Goal: Task Accomplishment & Management: Manage account settings

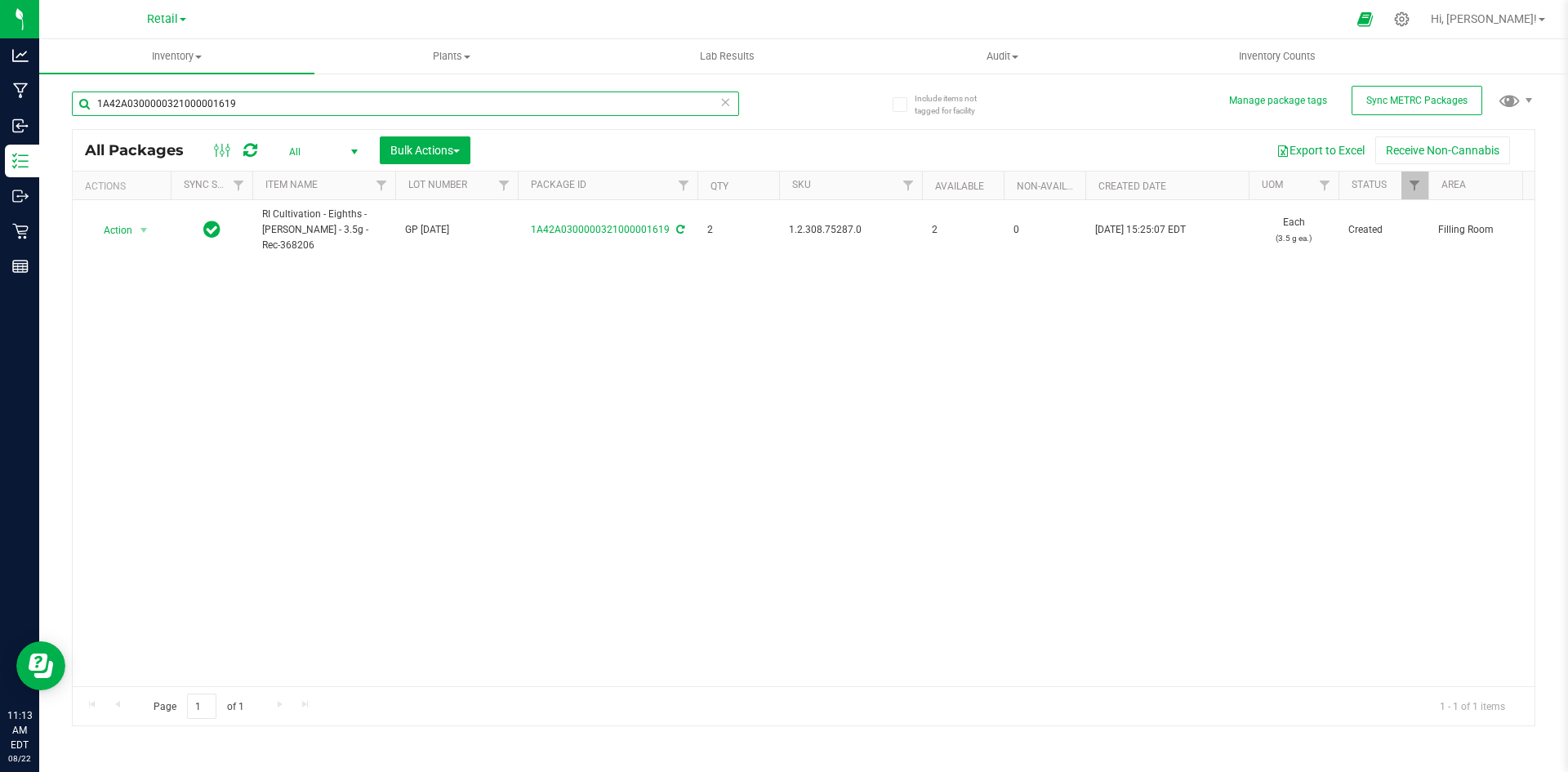
drag, startPoint x: 337, startPoint y: 99, endPoint x: -762, endPoint y: 33, distance: 1101.0
click at [0, 33] on html "Analytics Manufacturing Inbound Inventory Outbound Retail Reports 11:13 AM EDT …" at bounding box center [784, 386] width 1568 height 772
type input "1A42A03000009C6000006996"
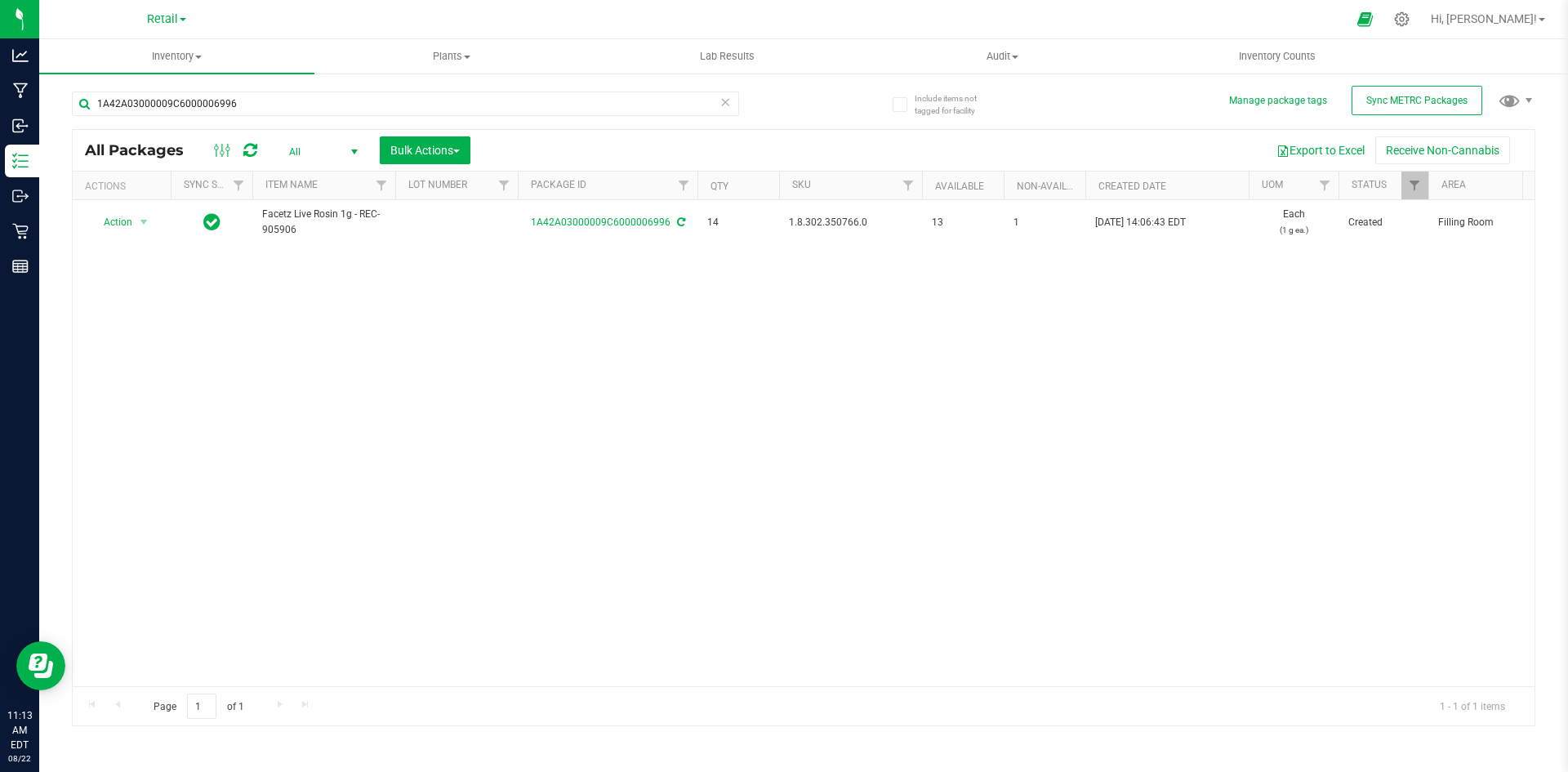
click at [850, 230] on span "1.8.302.350766.0" at bounding box center [850, 223] width 124 height 15
copy span "1.8.302.350766.0"
click at [1413, 14] on div at bounding box center [1402, 19] width 23 height 17
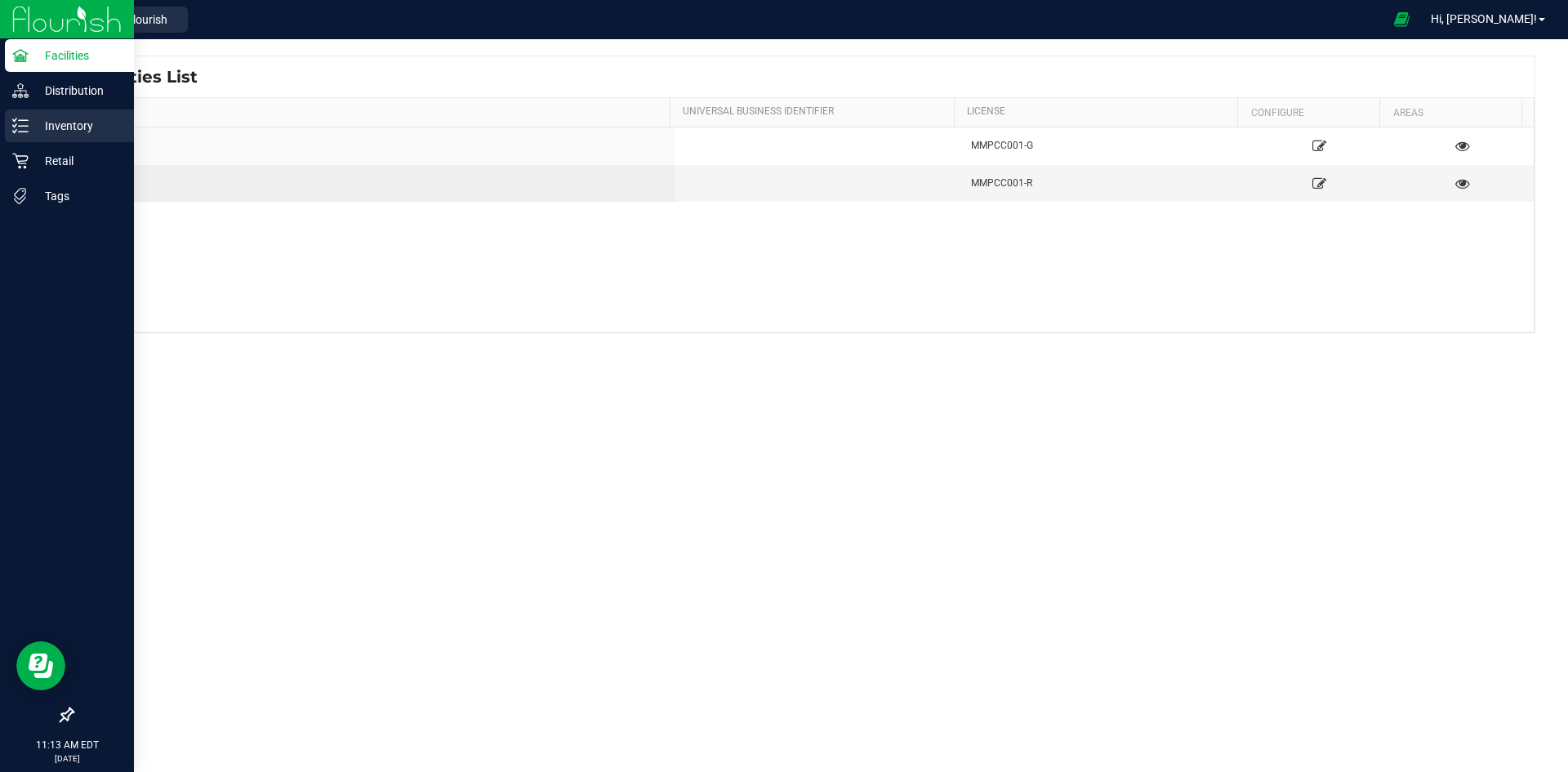
click at [45, 129] on p "Inventory" at bounding box center [77, 126] width 98 height 20
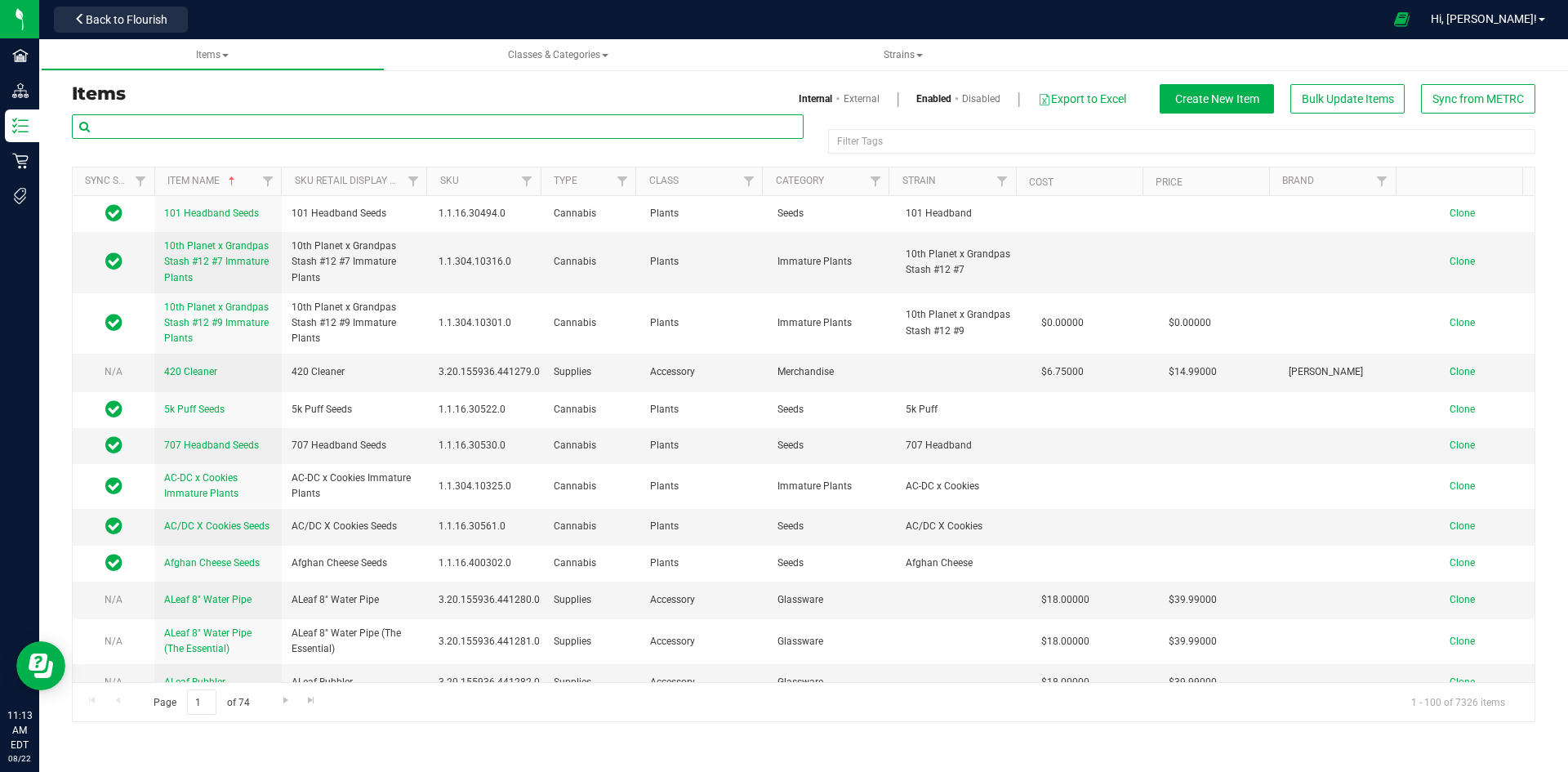
paste input "1.8.302.350766.0"
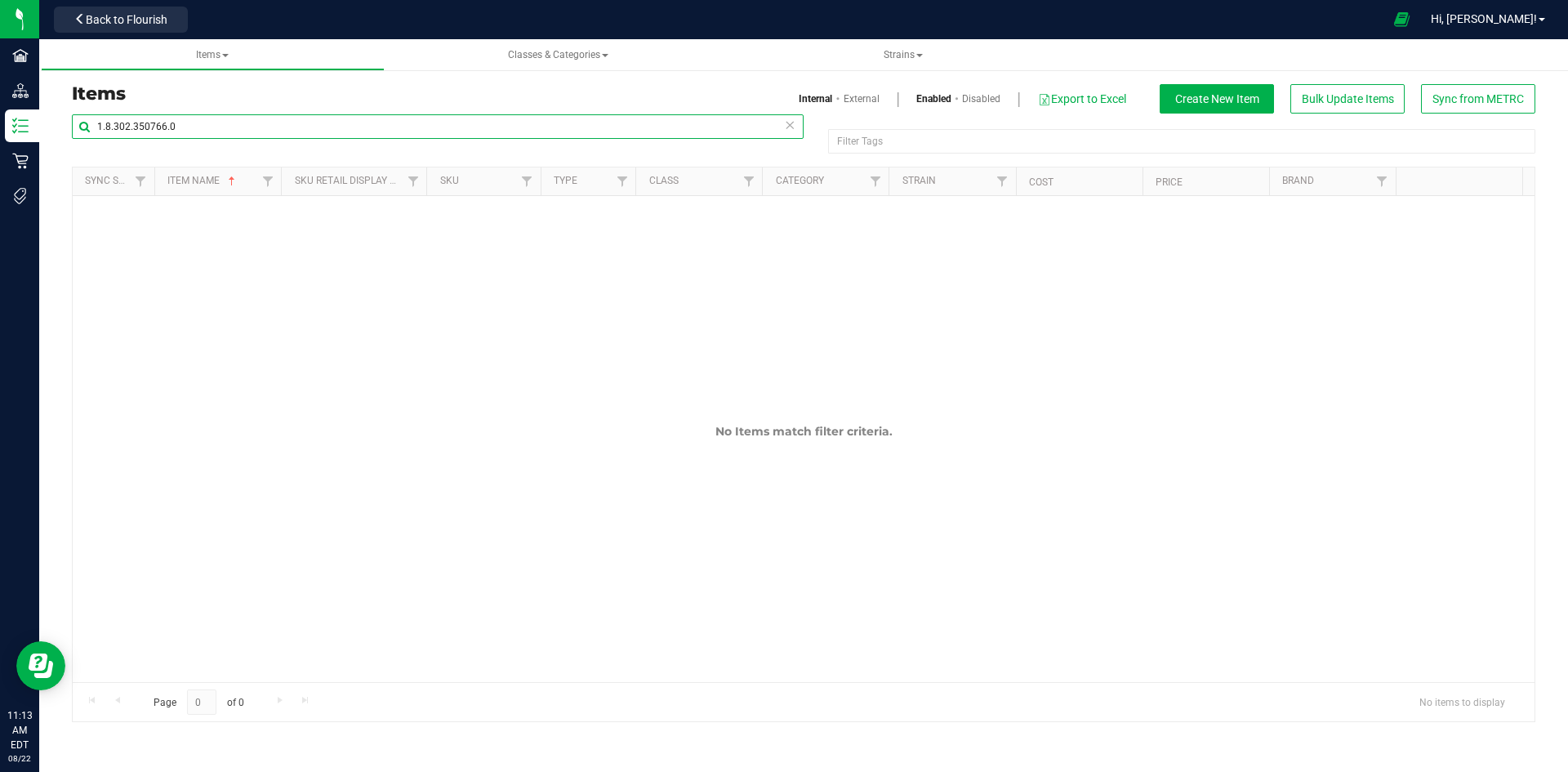
type input "1.8.302.350766.0"
click at [857, 102] on link "External" at bounding box center [861, 99] width 36 height 15
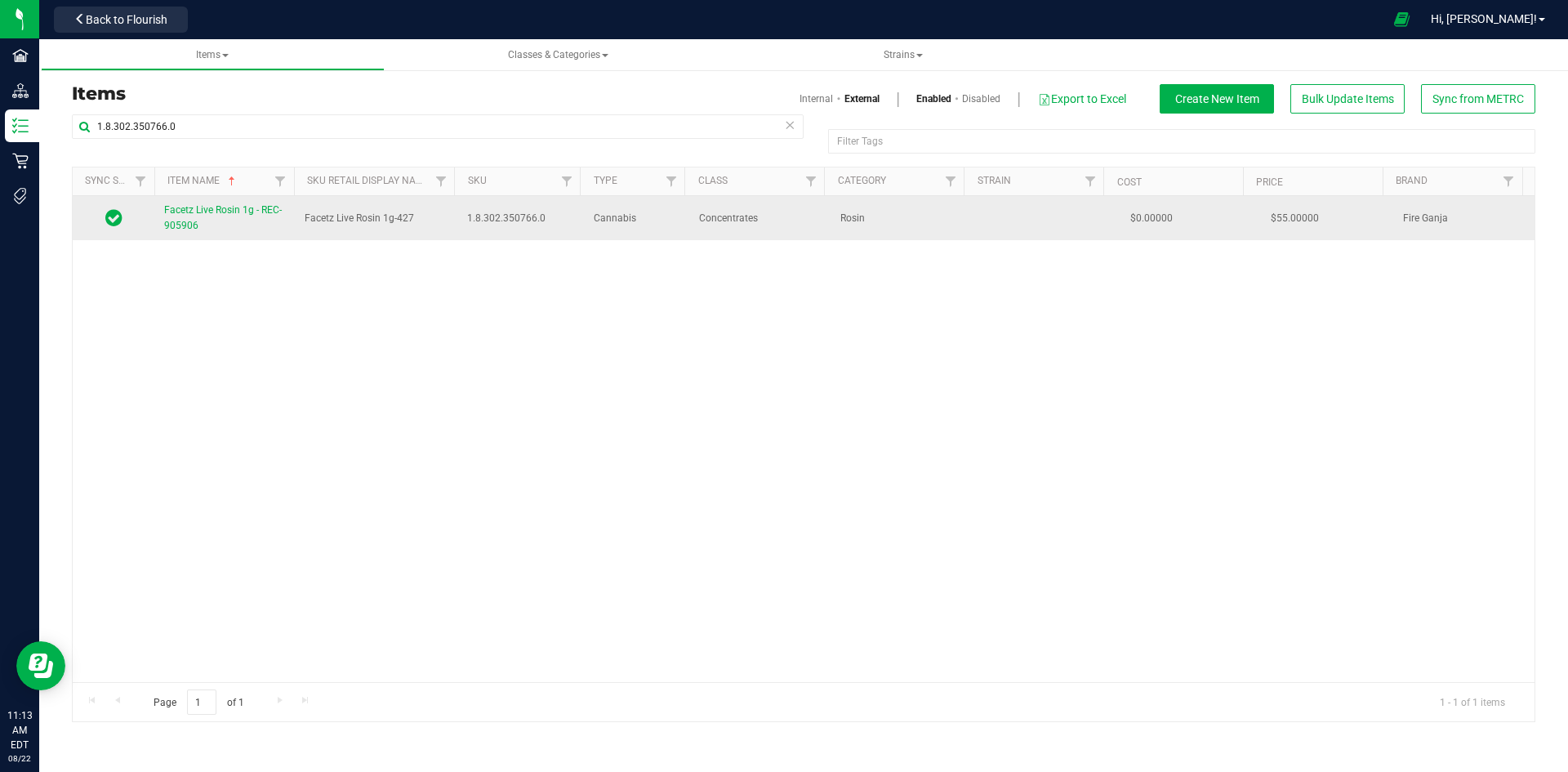
click at [194, 209] on span "Facetz Live Rosin 1g - REC-905906" at bounding box center [223, 217] width 118 height 27
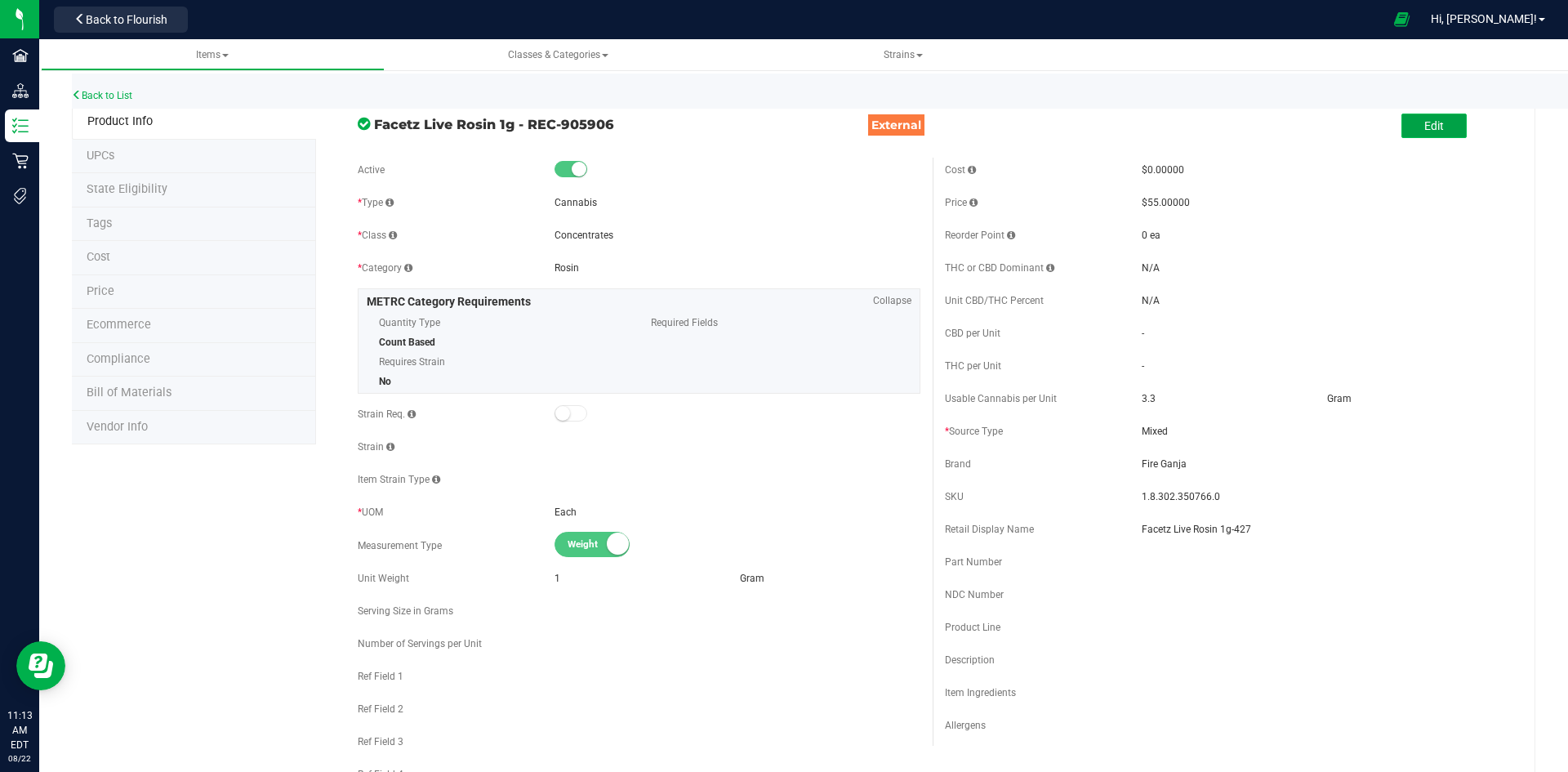
click at [1434, 125] on button "Edit" at bounding box center [1433, 126] width 65 height 25
click at [1480, 118] on button "Save" at bounding box center [1482, 126] width 65 height 25
click at [90, 102] on div "Back to List" at bounding box center [856, 91] width 1568 height 35
click at [90, 99] on link "Back to List" at bounding box center [102, 95] width 60 height 11
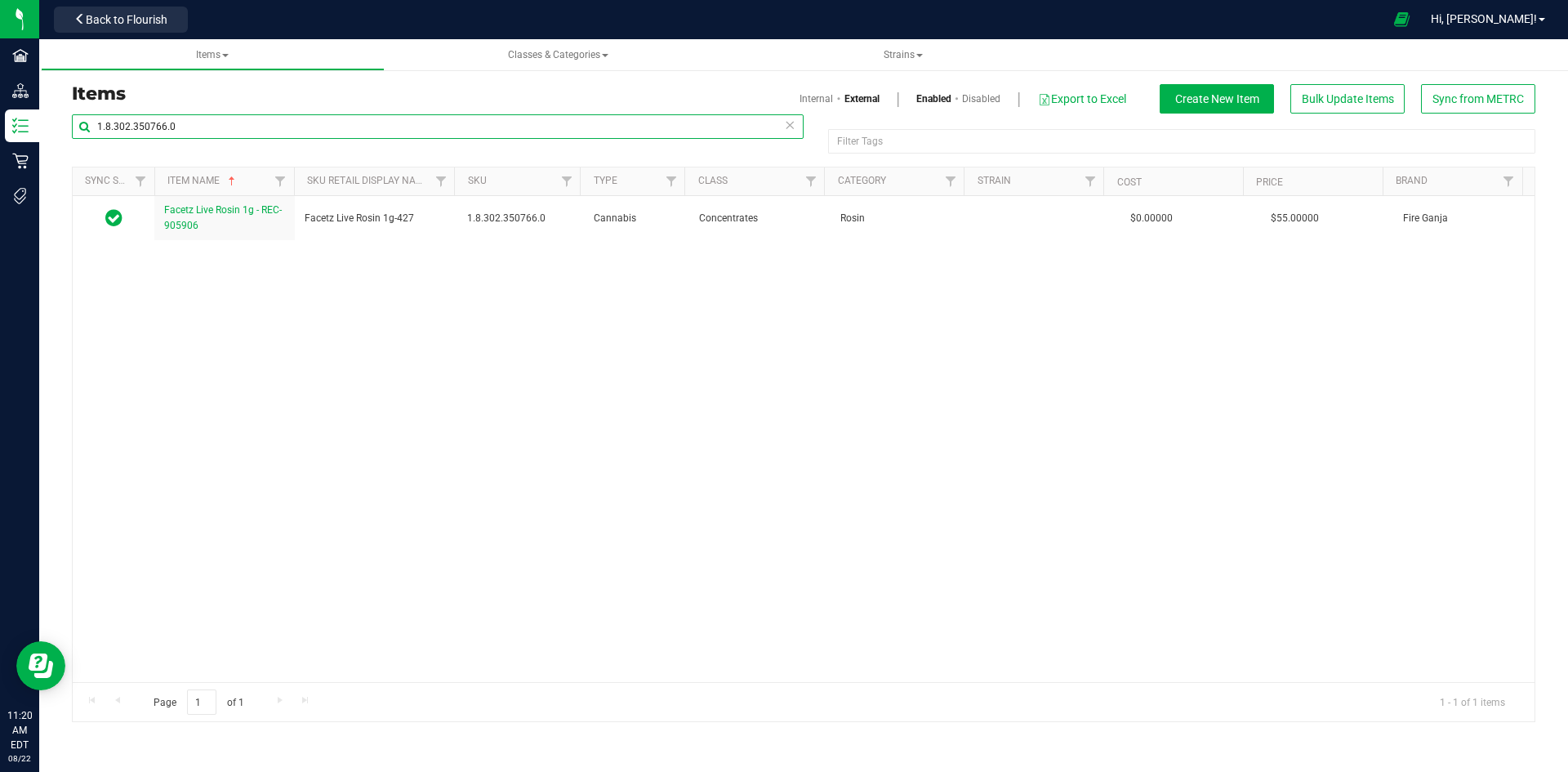
click at [165, 126] on input "1.8.302.350766.0" at bounding box center [437, 126] width 731 height 25
paste input "2.309.134362"
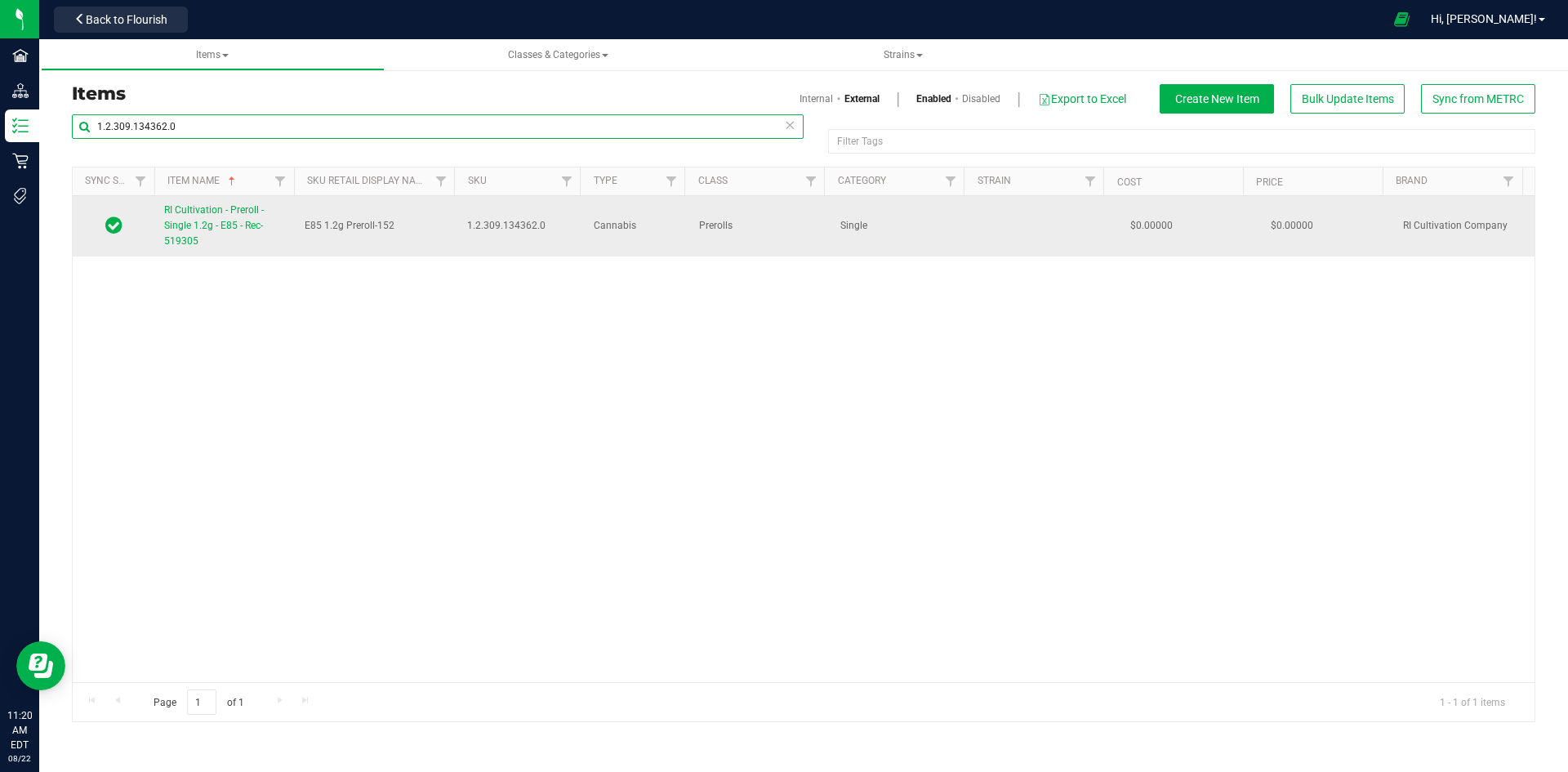
type input "1.2.309.134362.0"
click at [226, 225] on span "RI Cultivation - Preroll - Single 1.2g - E85 - Rec-519305" at bounding box center [214, 225] width 100 height 42
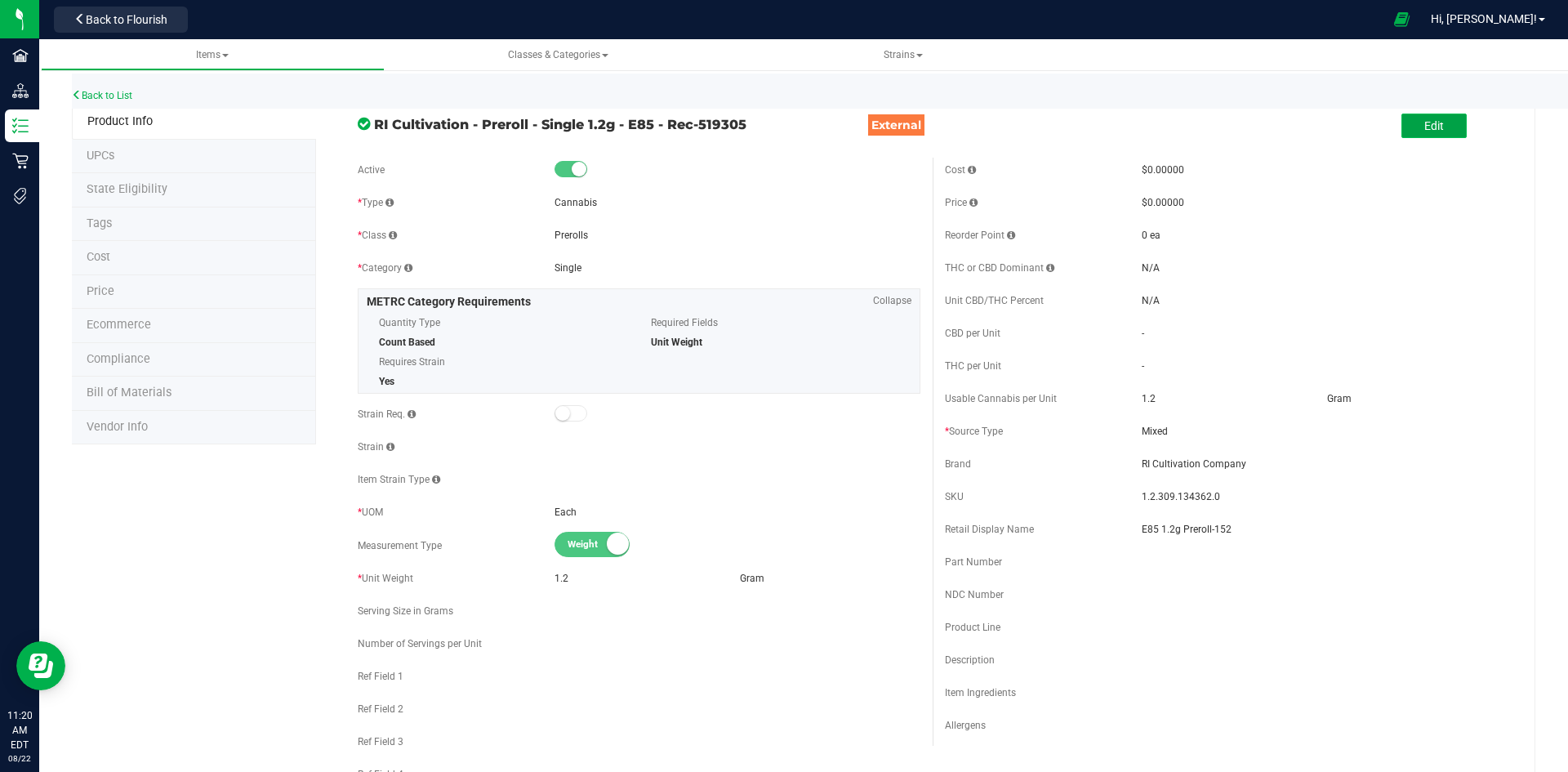
click at [1411, 121] on button "Edit" at bounding box center [1433, 126] width 65 height 25
click at [1265, 537] on input "E85 1.2g Preroll-152" at bounding box center [1325, 529] width 366 height 25
type input "E85 1.2g Preroll-X"
click at [1485, 126] on button "Save" at bounding box center [1482, 126] width 65 height 25
click at [125, 285] on li "Price" at bounding box center [193, 293] width 244 height 34
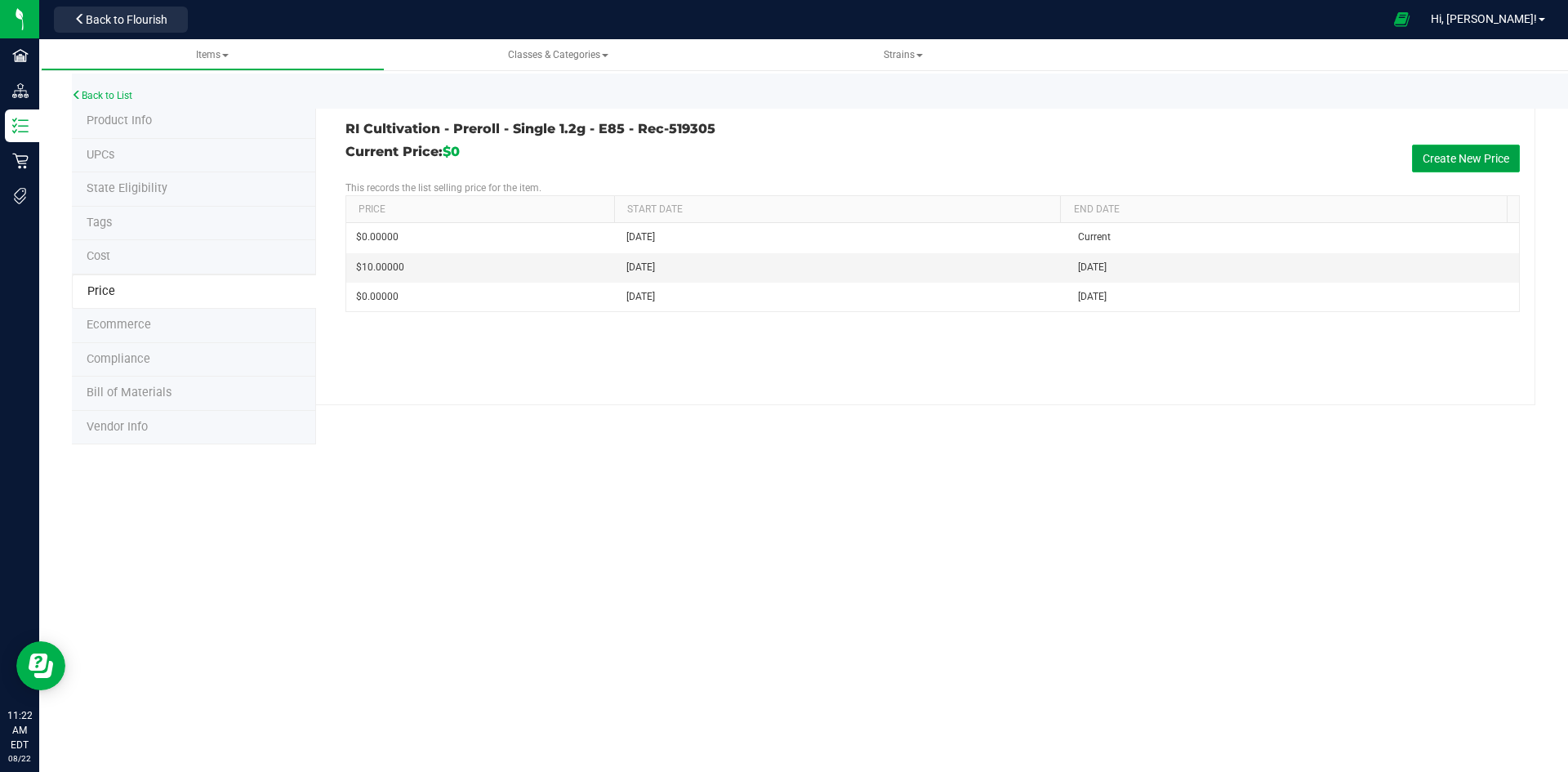
click at [1421, 156] on button "Create New Price" at bounding box center [1465, 158] width 108 height 27
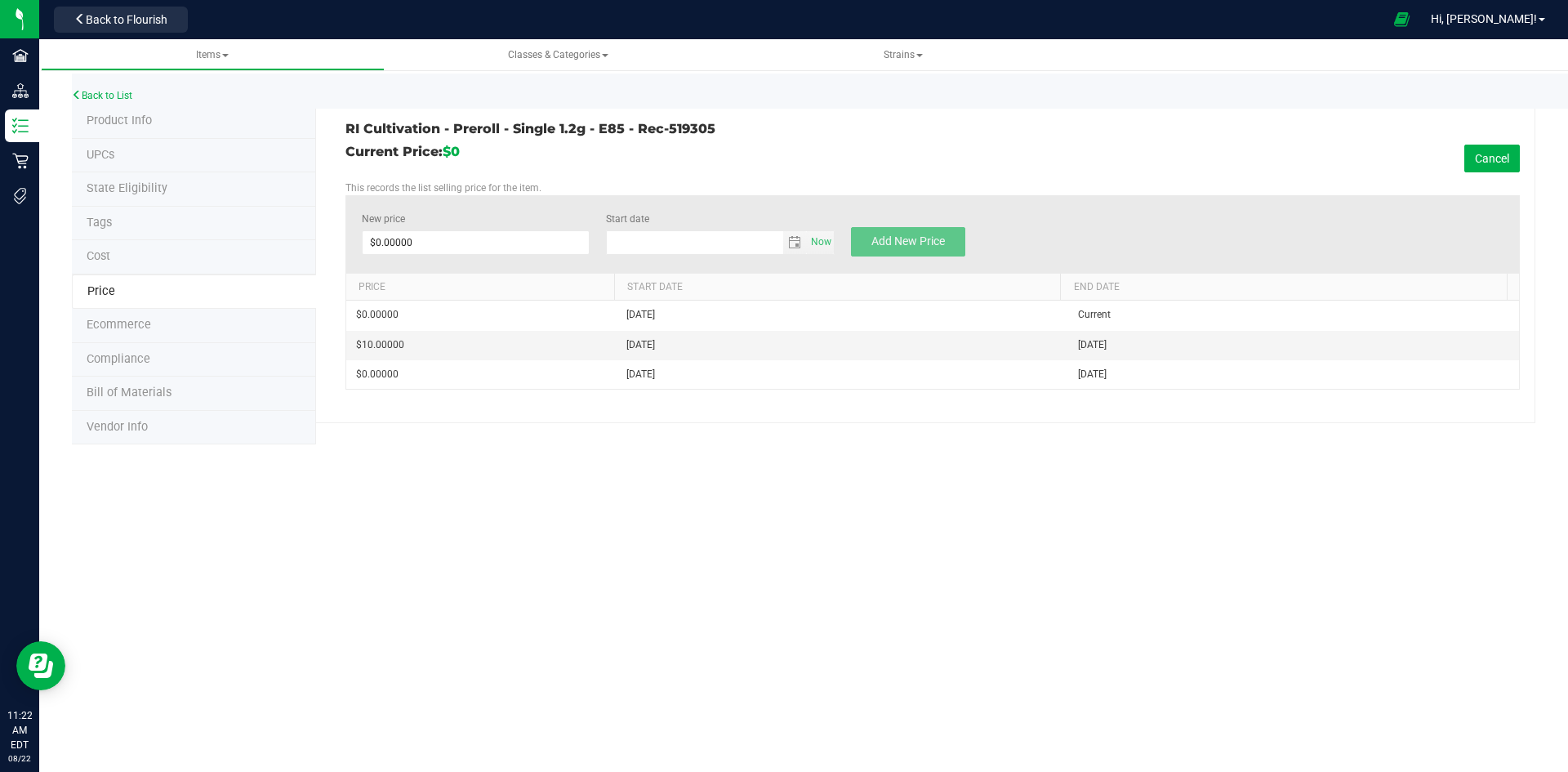
type input "8/22/2025"
click at [427, 244] on span at bounding box center [475, 243] width 228 height 25
type input "10"
click at [918, 234] on button "Add New Price" at bounding box center [908, 242] width 114 height 29
type input "$0.00000"
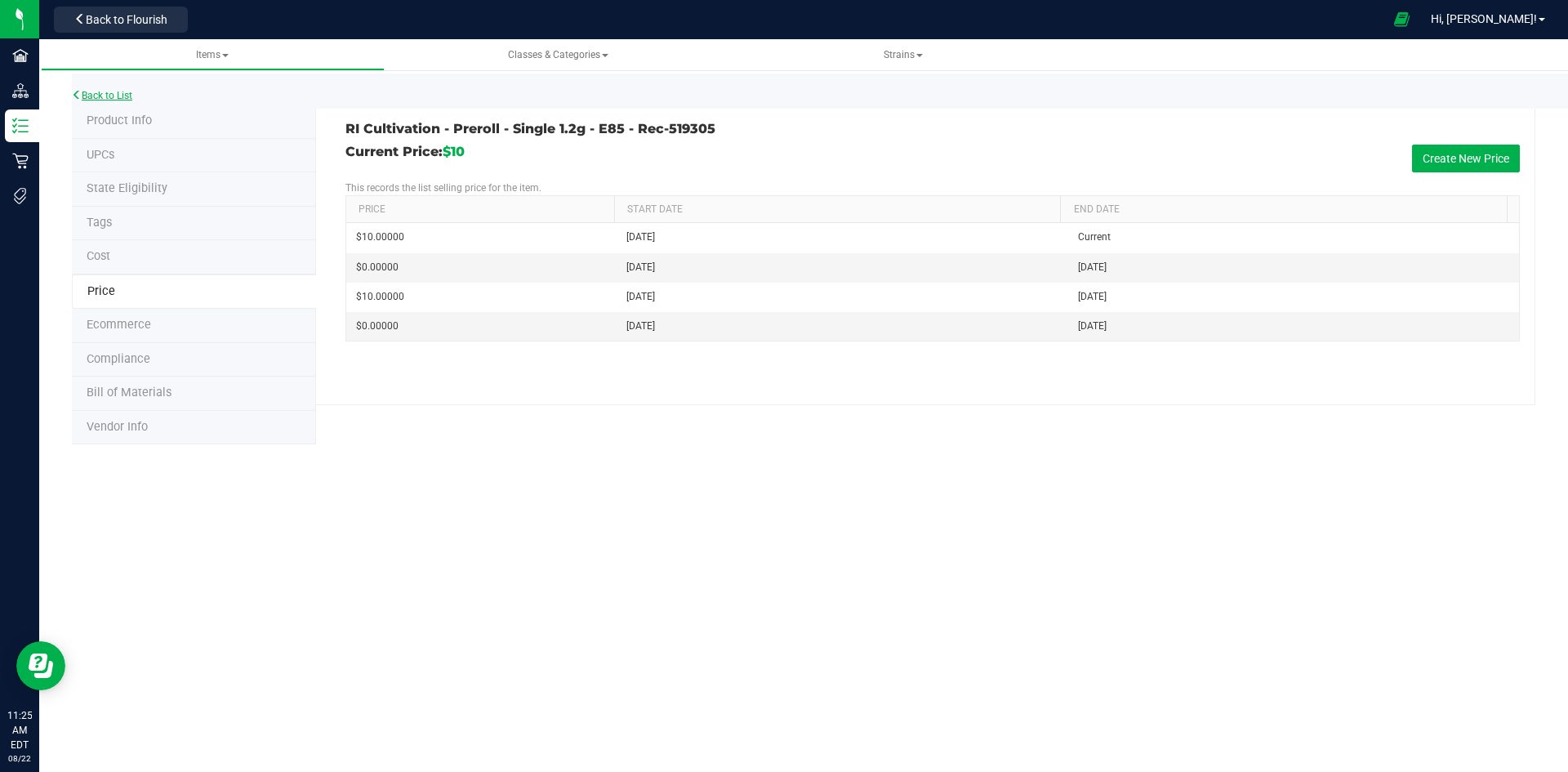
click at [80, 94] on icon at bounding box center [76, 94] width 9 height 9
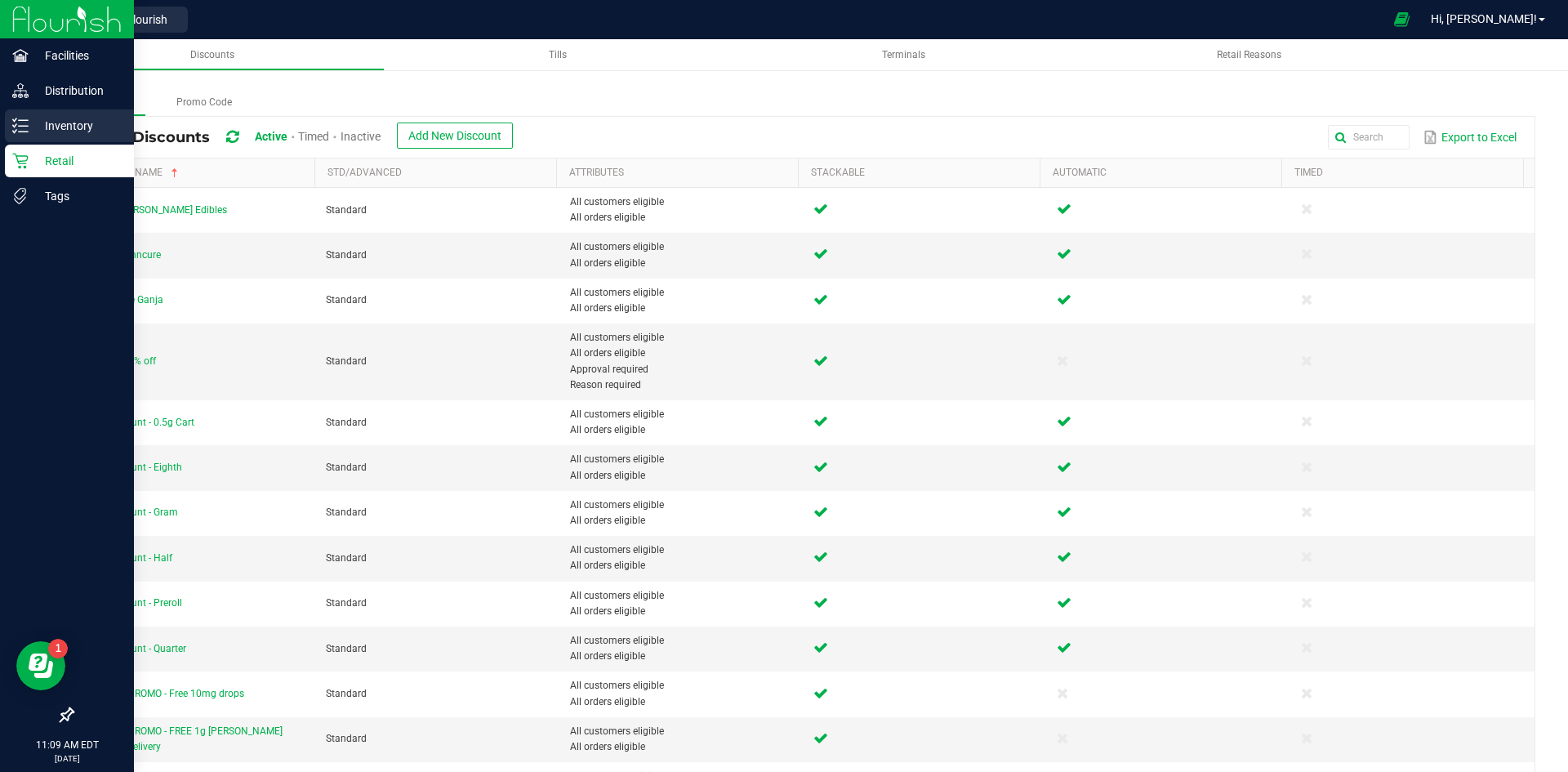
click at [46, 121] on p "Inventory" at bounding box center [77, 126] width 98 height 20
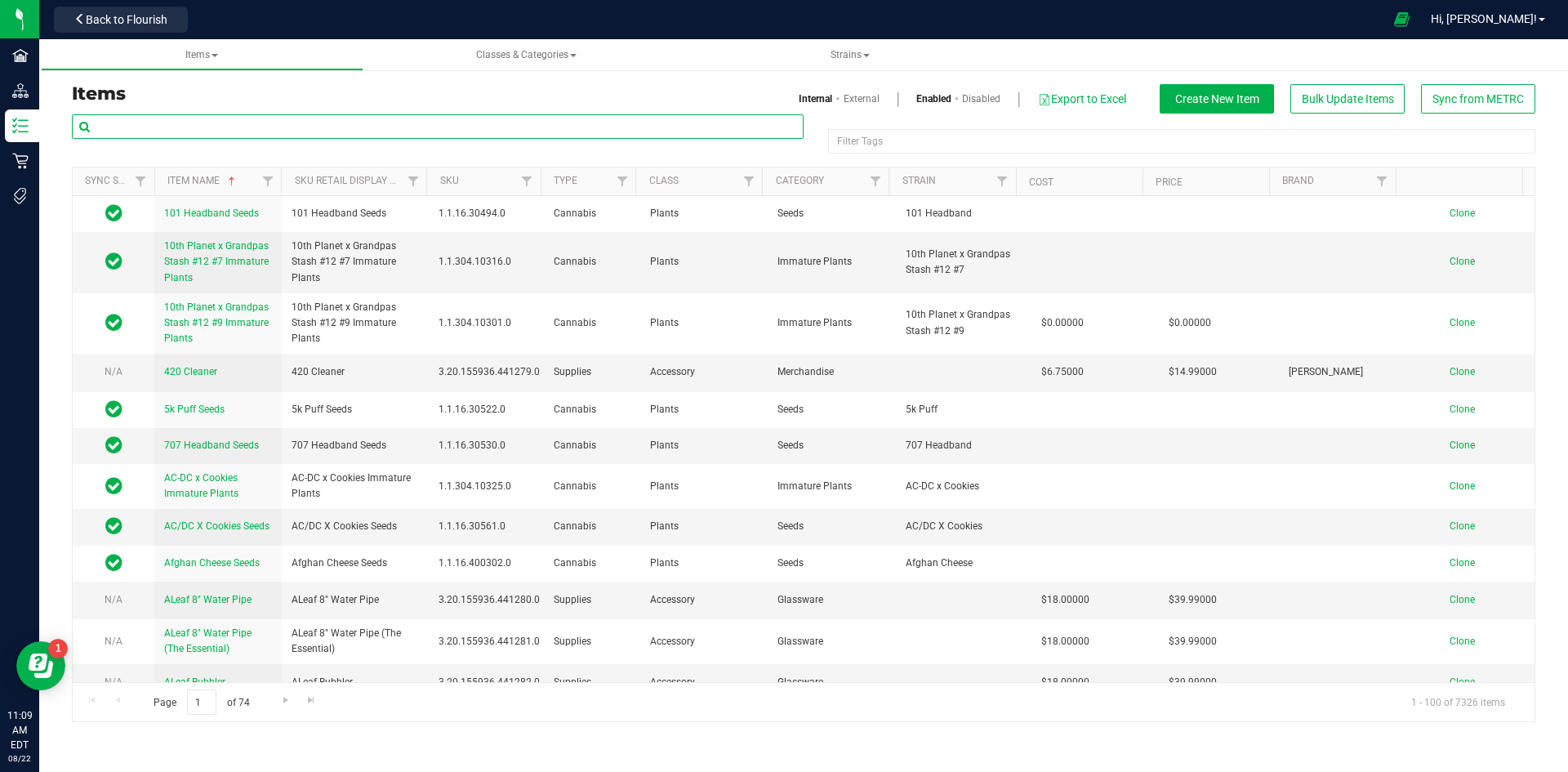
click at [412, 136] on input "text" at bounding box center [437, 126] width 731 height 25
click at [322, 129] on input "text" at bounding box center [437, 126] width 731 height 25
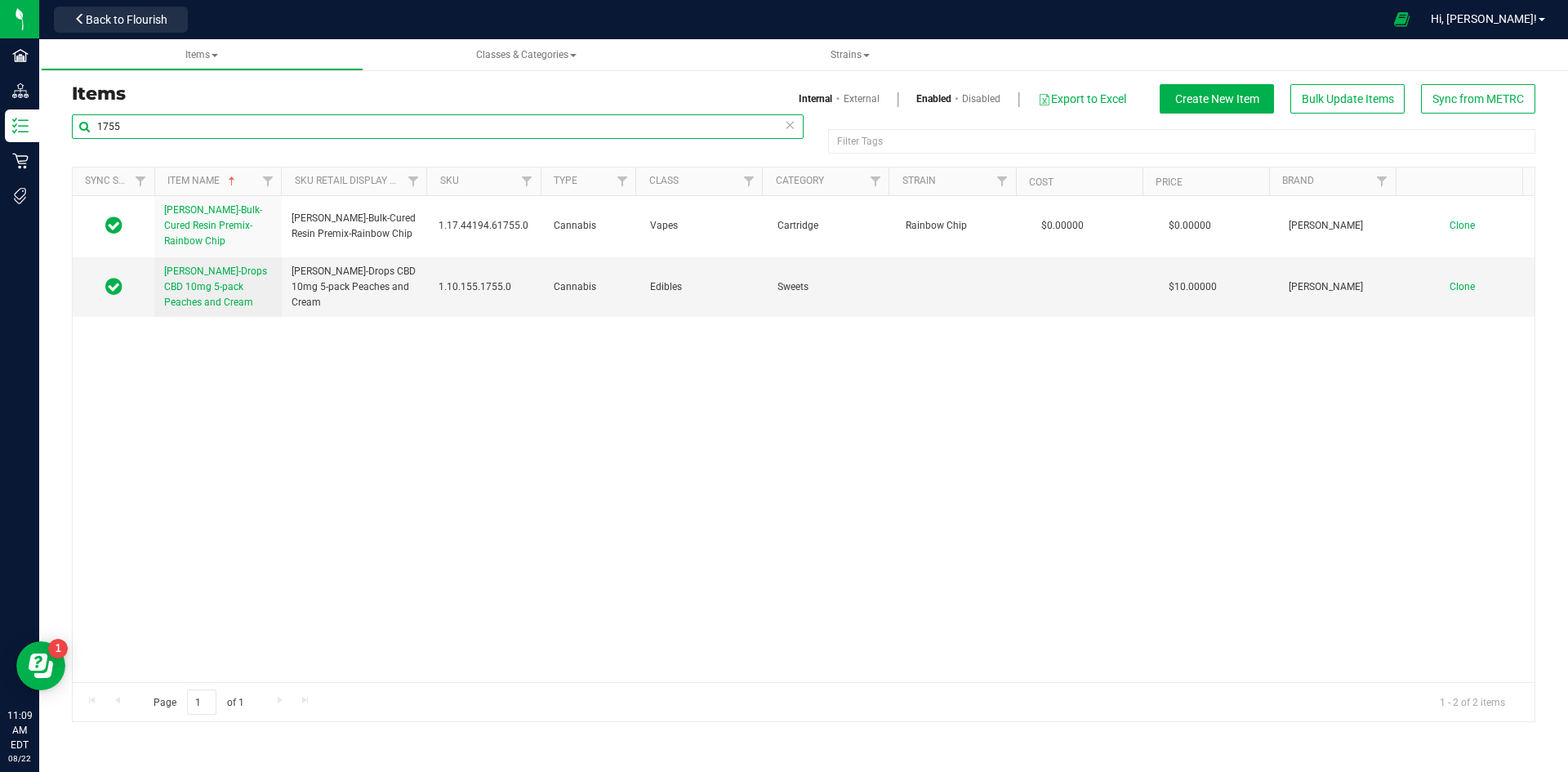
type input "1755"
click at [167, 128] on input "1755" at bounding box center [437, 126] width 731 height 25
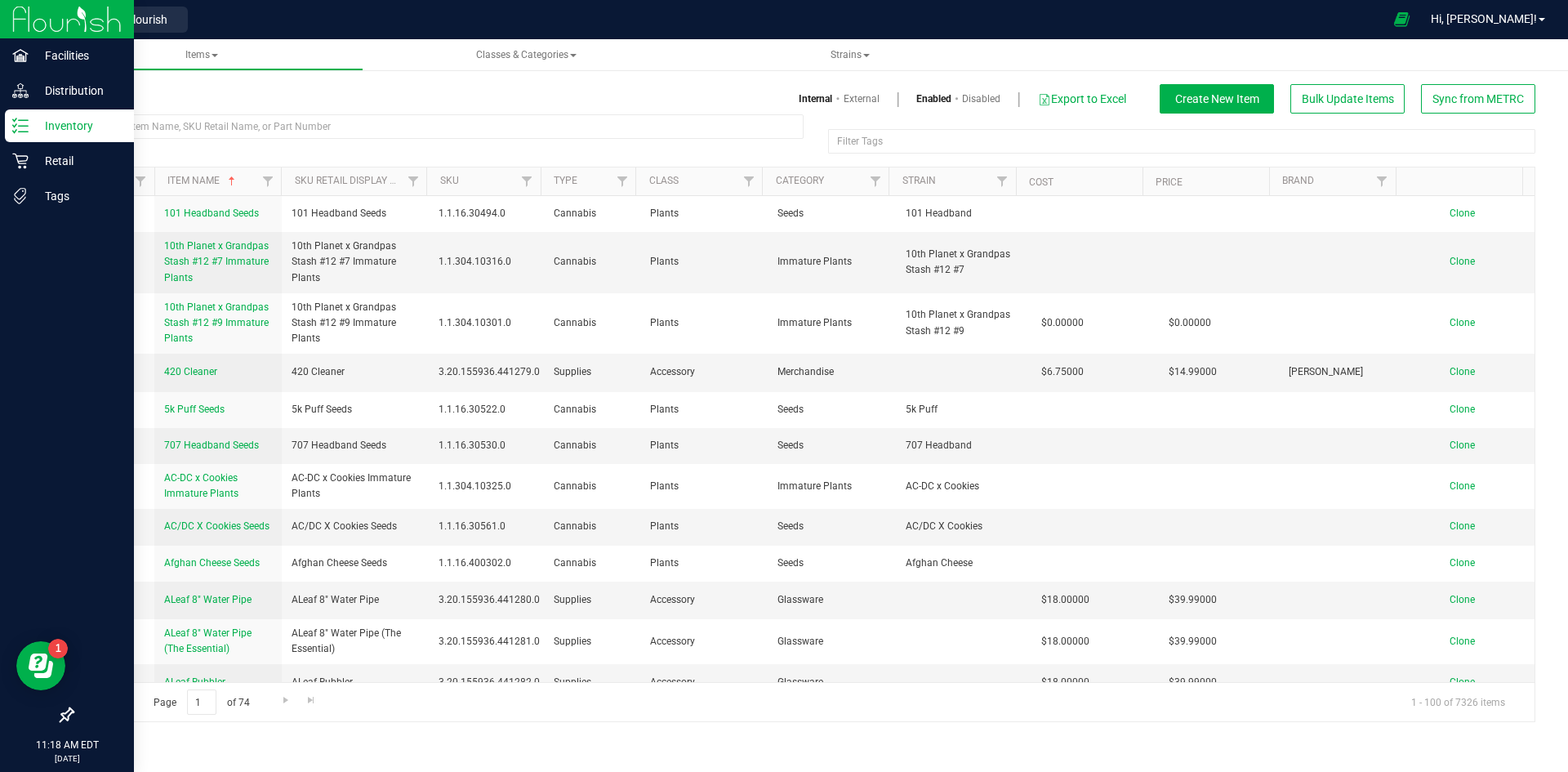
click at [24, 130] on icon at bounding box center [20, 126] width 16 height 16
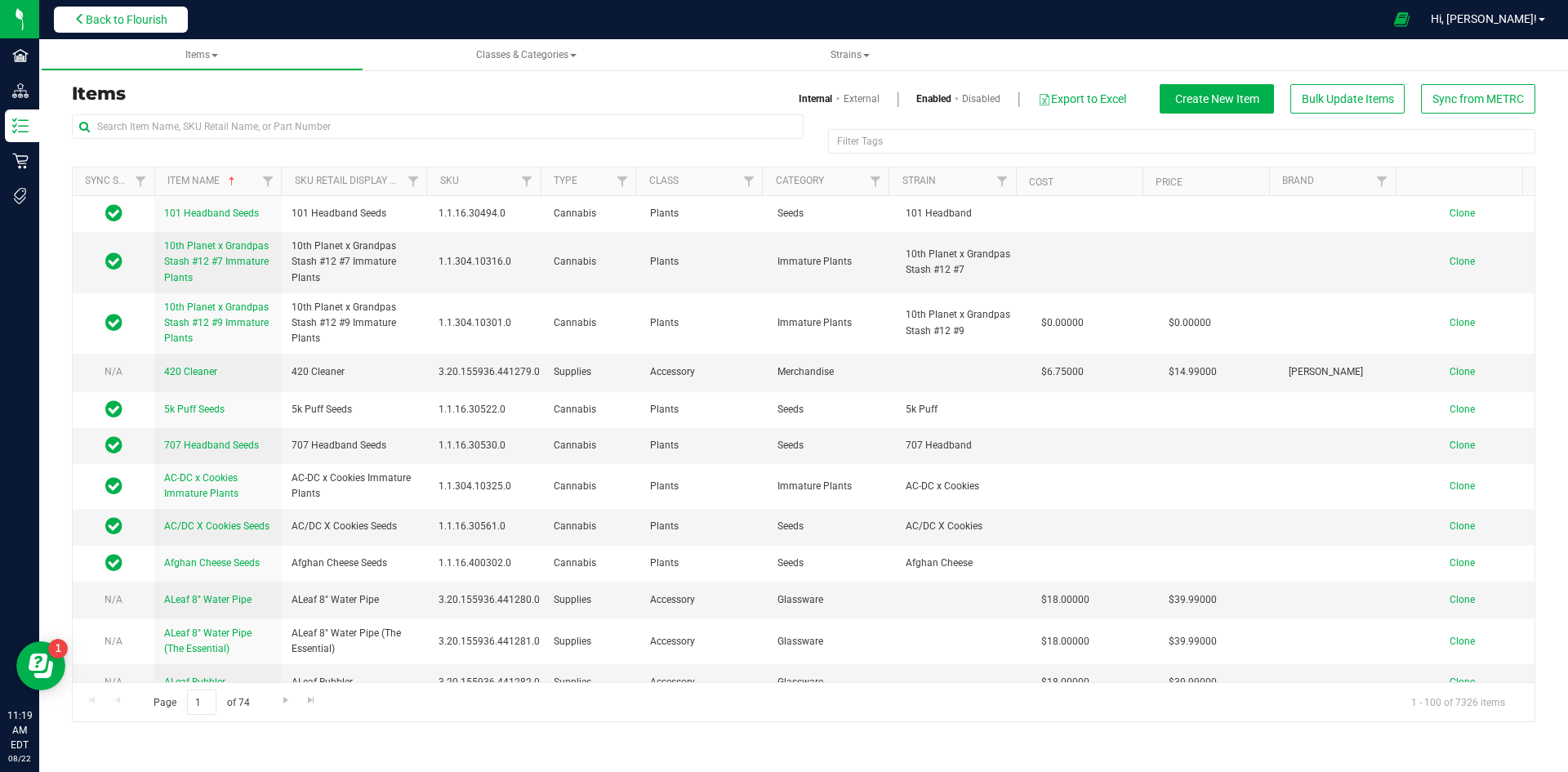
click at [125, 8] on button "Back to Flourish" at bounding box center [121, 20] width 134 height 26
click at [0, 0] on div "Retail" at bounding box center [0, 0] width 0 height 0
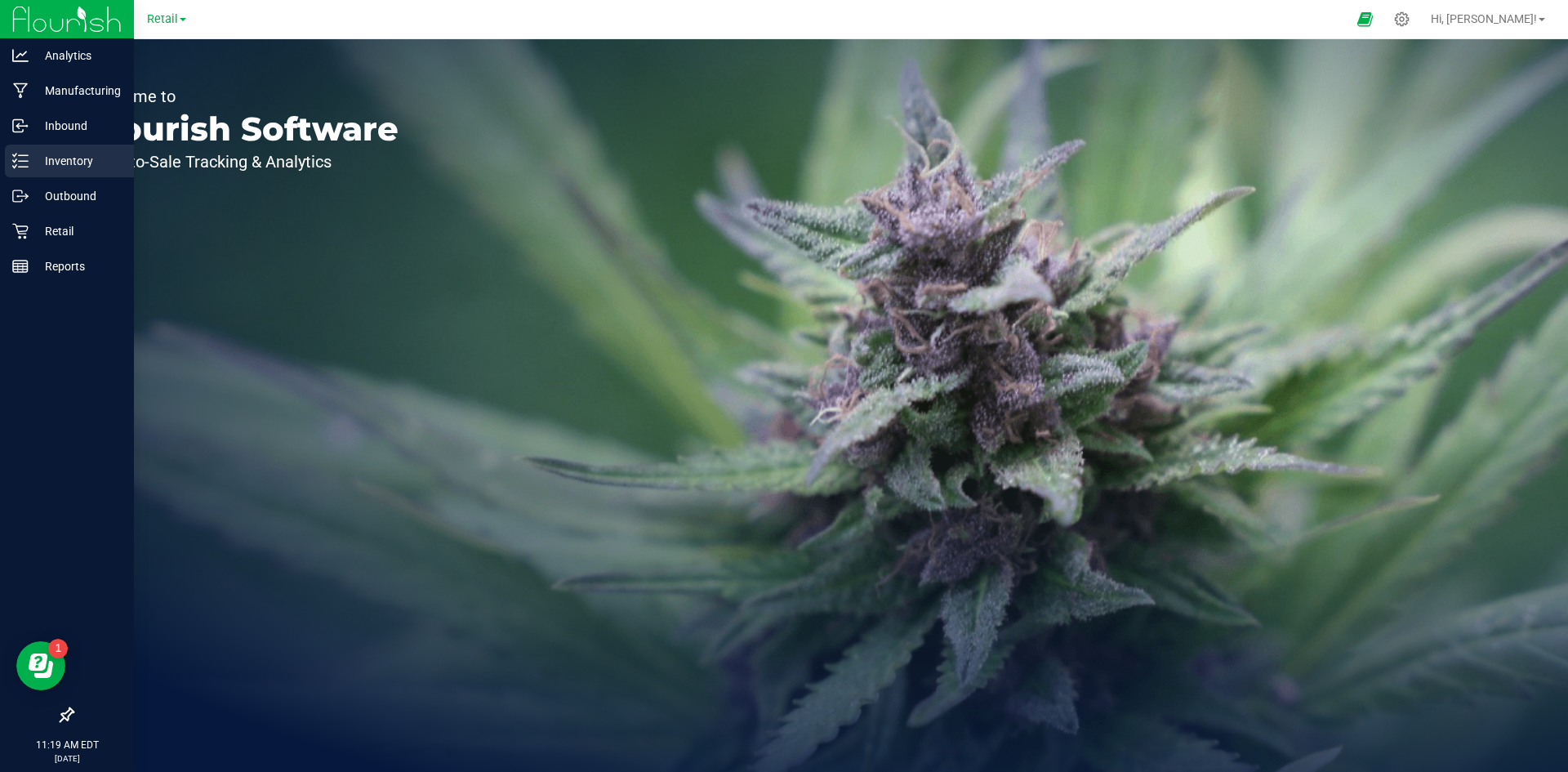
click at [15, 167] on icon at bounding box center [14, 166] width 3 height 3
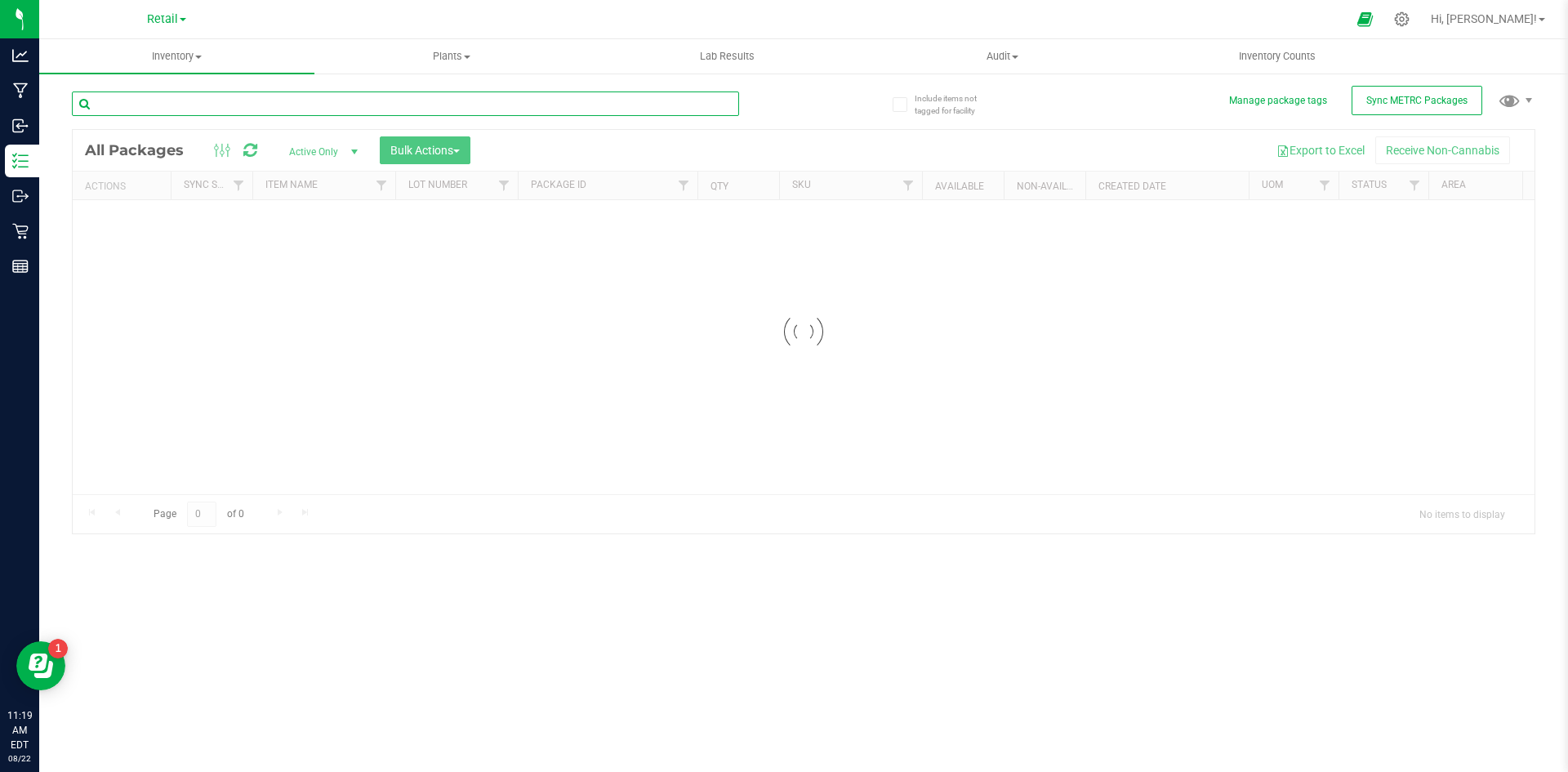
click at [194, 107] on input "text" at bounding box center [405, 104] width 667 height 25
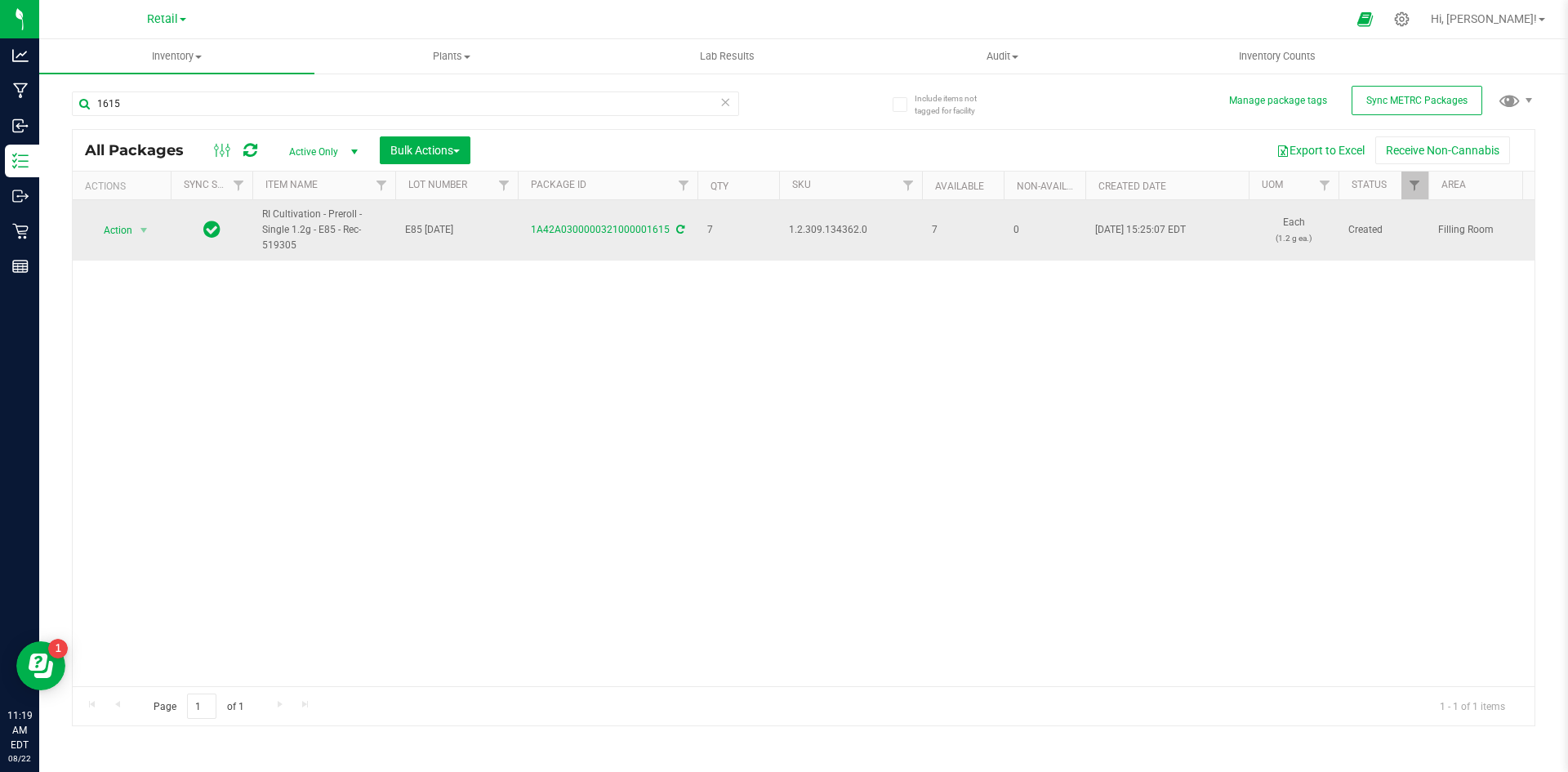
click at [848, 233] on span "1.2.309.134362.0" at bounding box center [850, 229] width 124 height 15
copy span "1.2.309.134362.0"
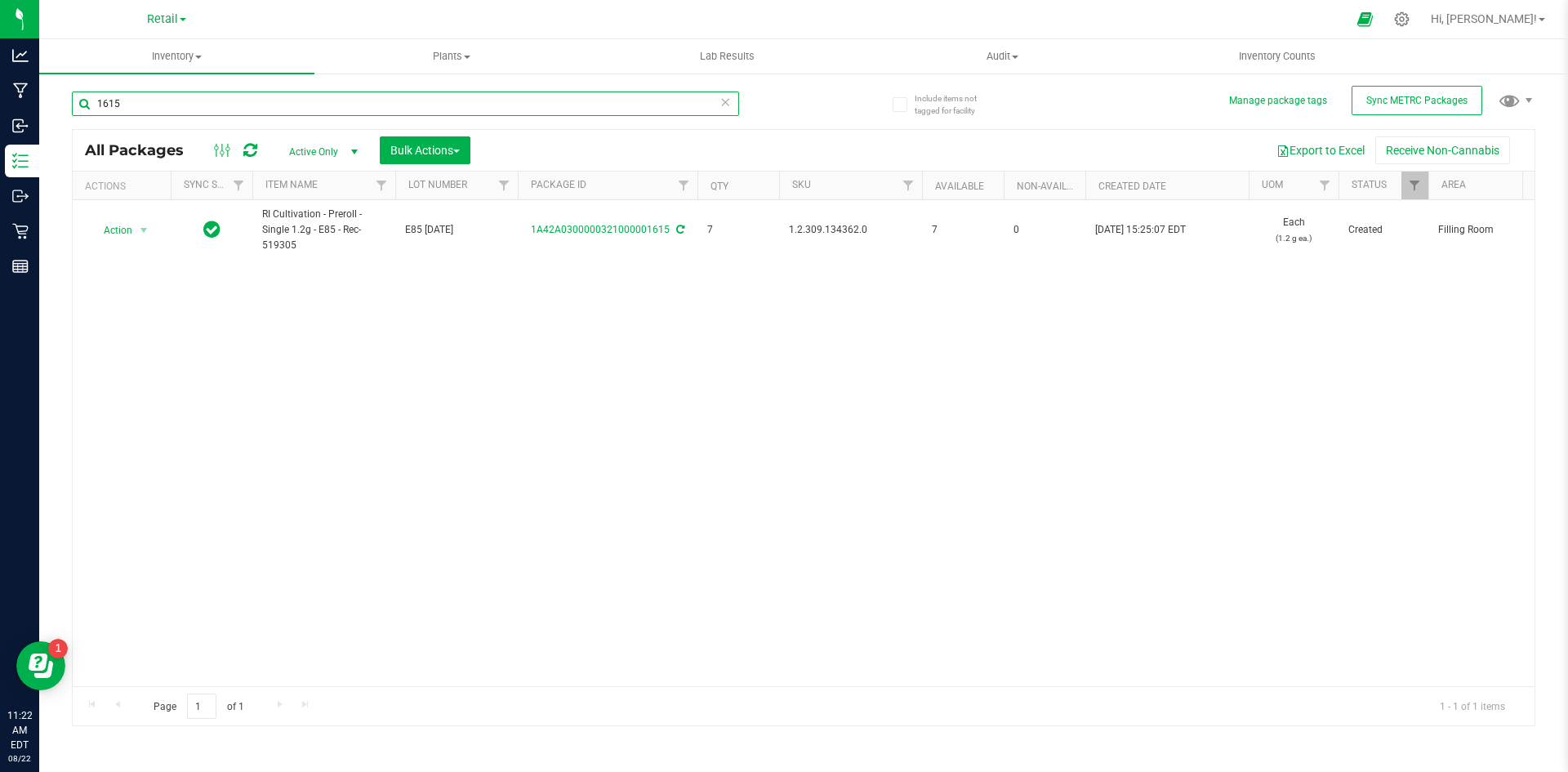
click at [187, 113] on input "1615" at bounding box center [405, 104] width 667 height 25
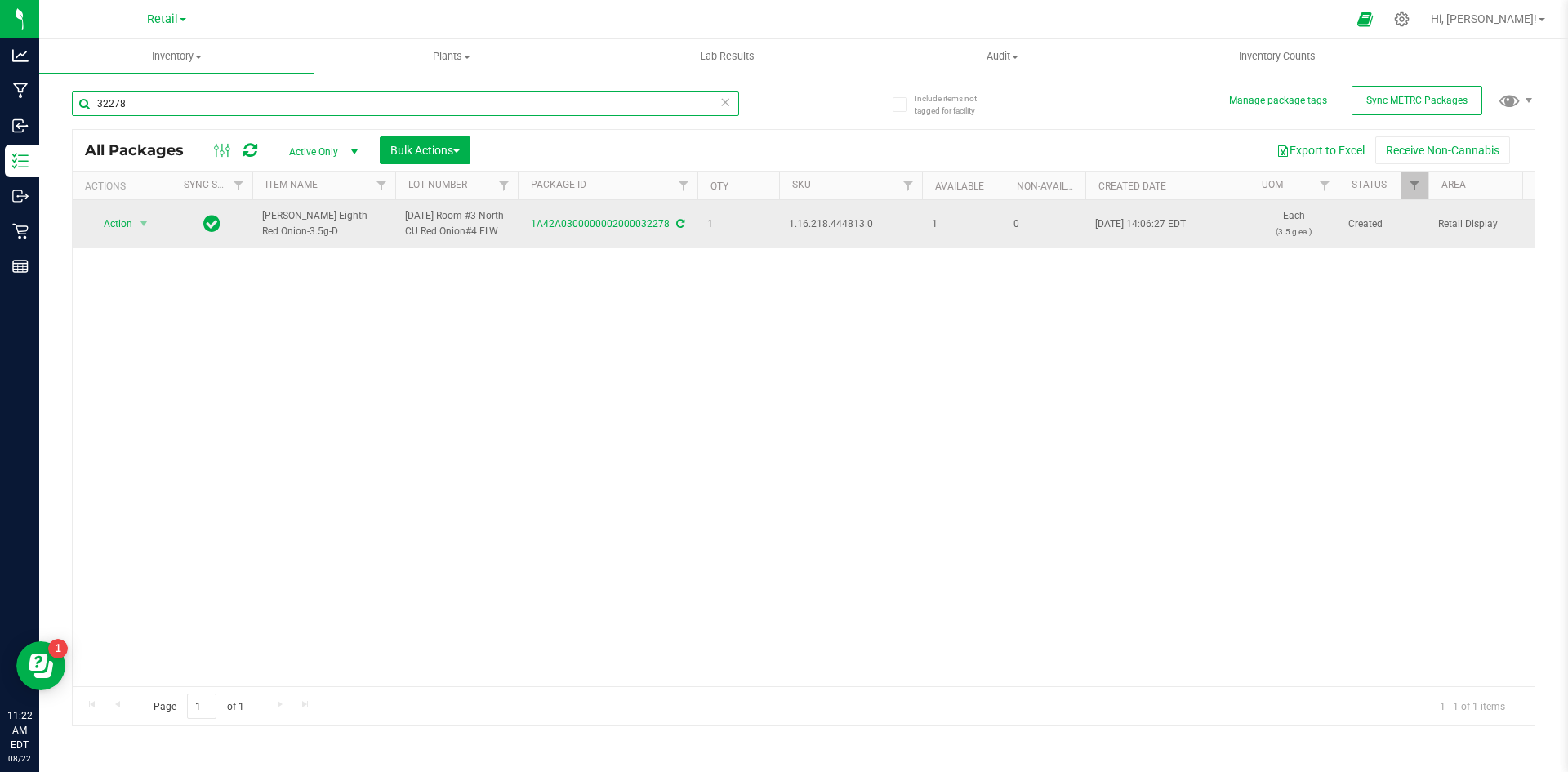
type input "32278"
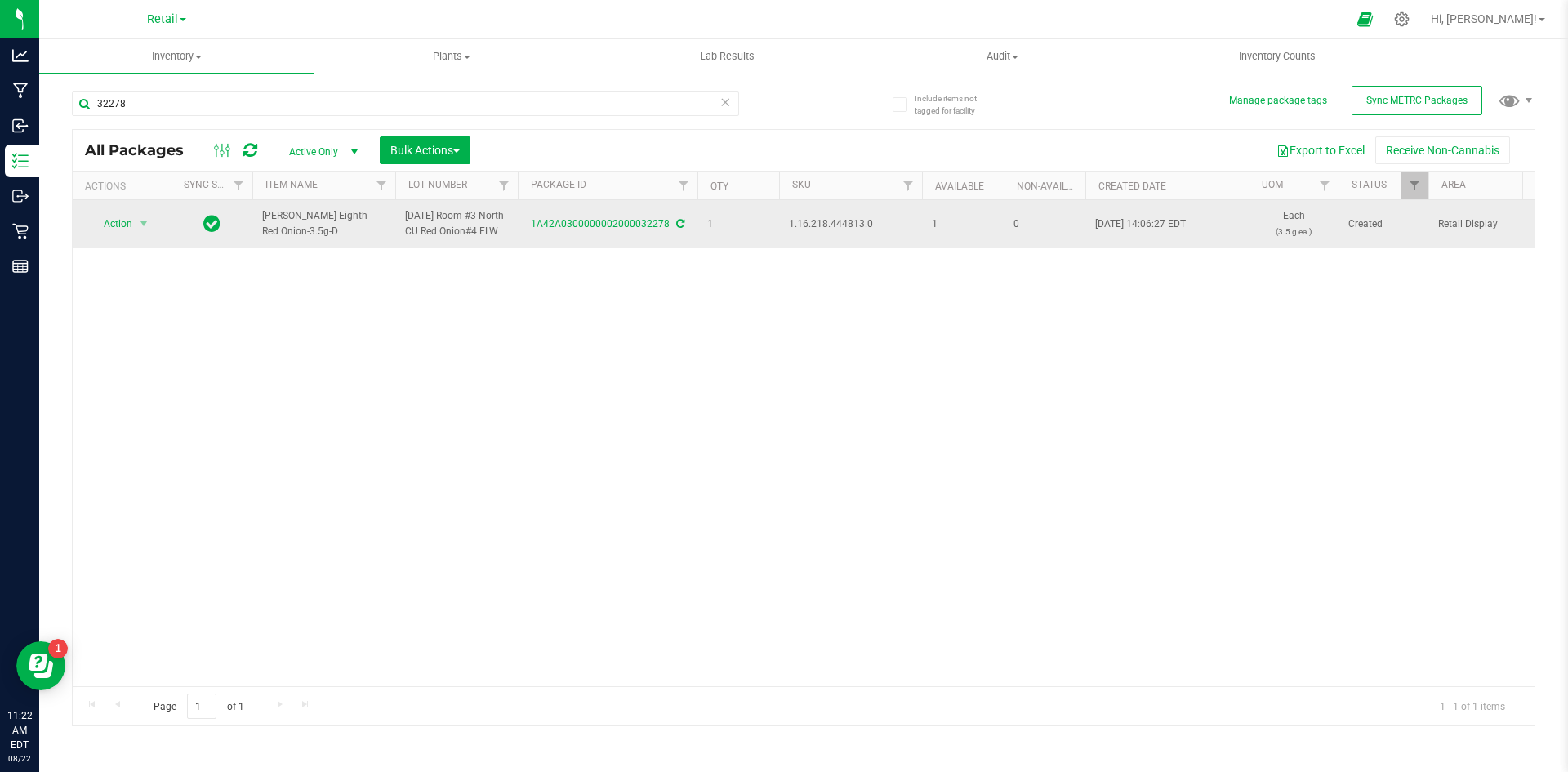
click at [830, 232] on span "1.16.218.444813.0" at bounding box center [850, 224] width 124 height 15
copy span "1.16.218.444813.0"
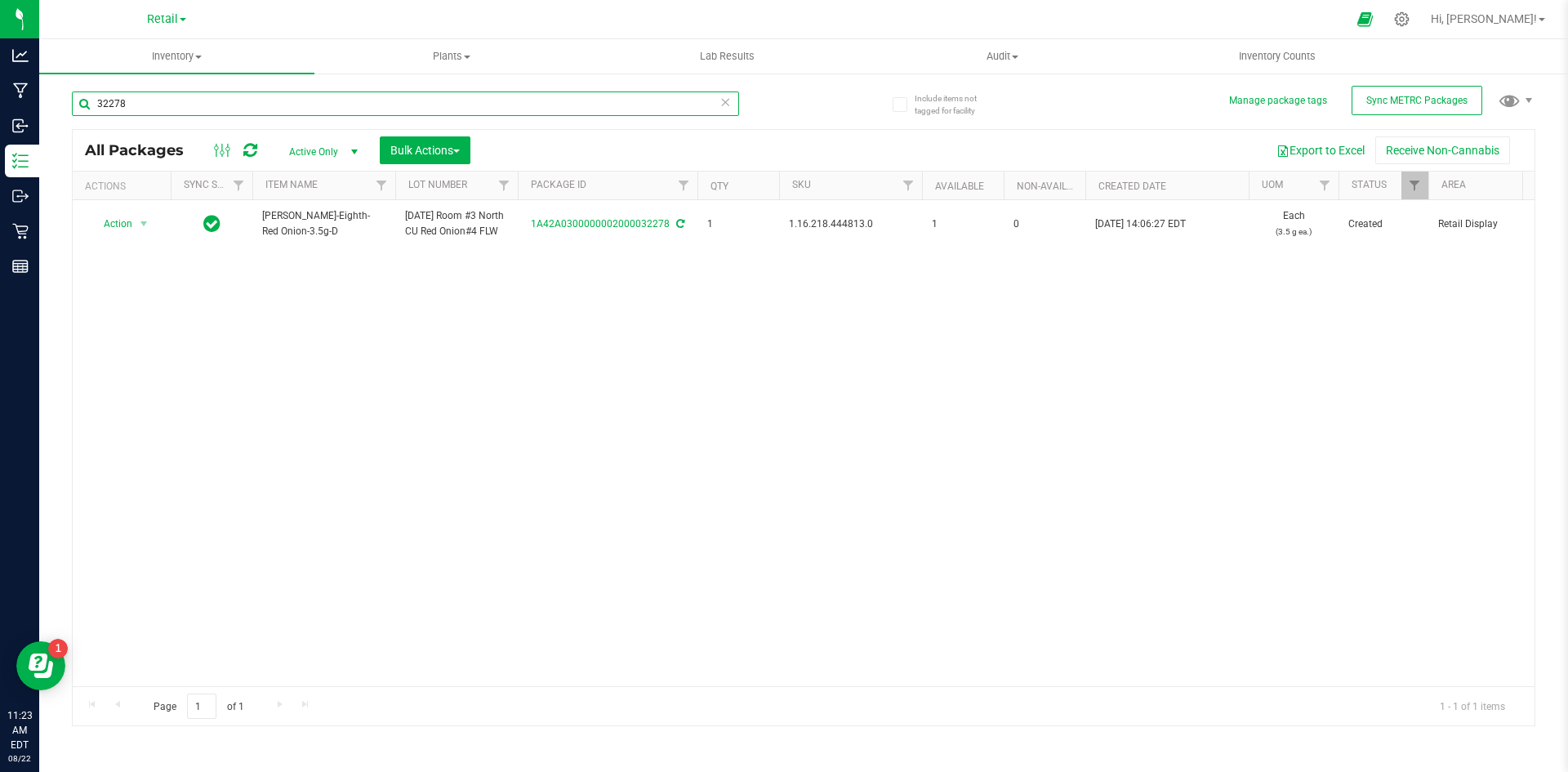
click at [225, 108] on input "32278" at bounding box center [405, 104] width 667 height 25
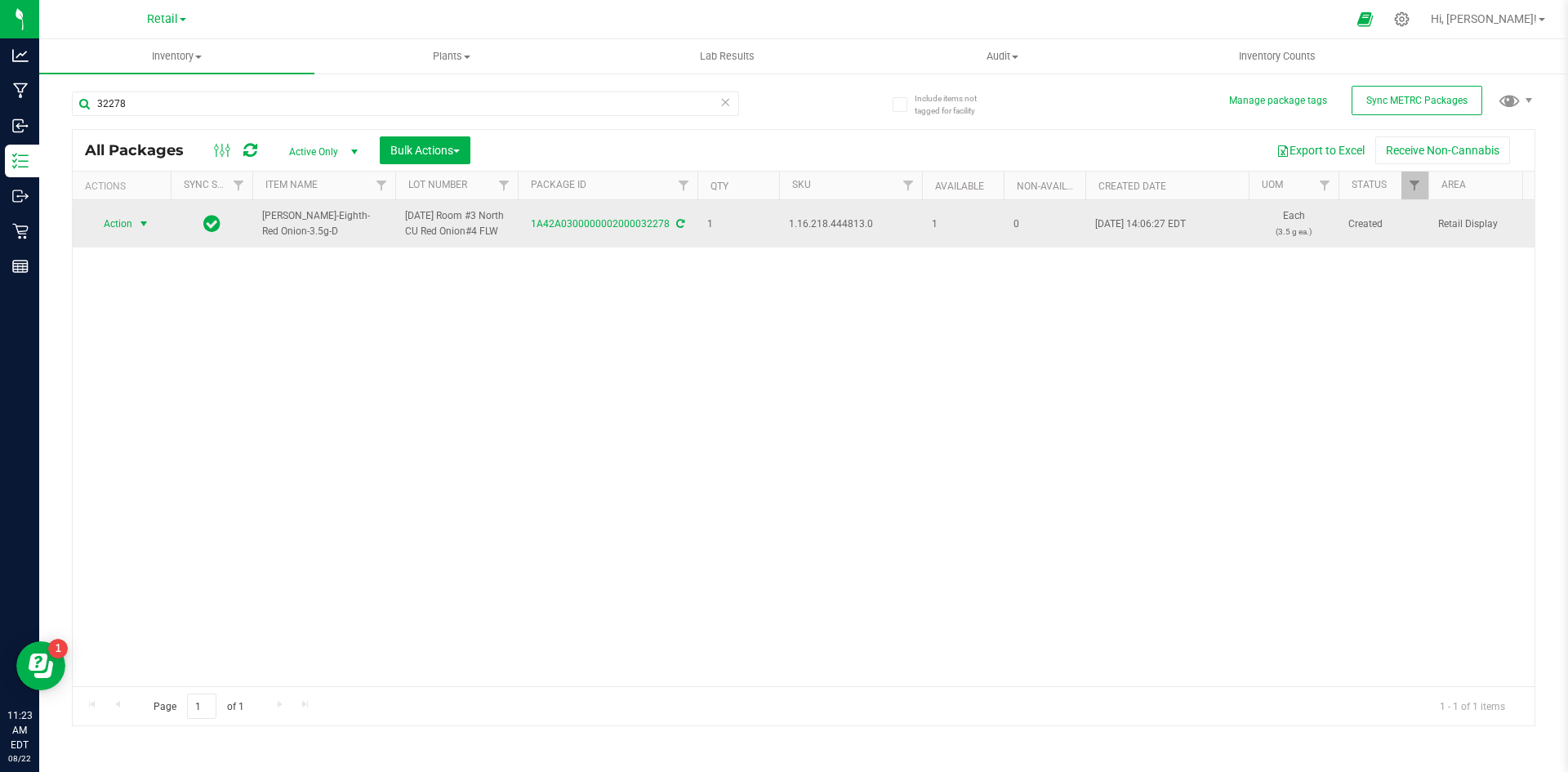
click at [136, 221] on span "select" at bounding box center [144, 224] width 21 height 23
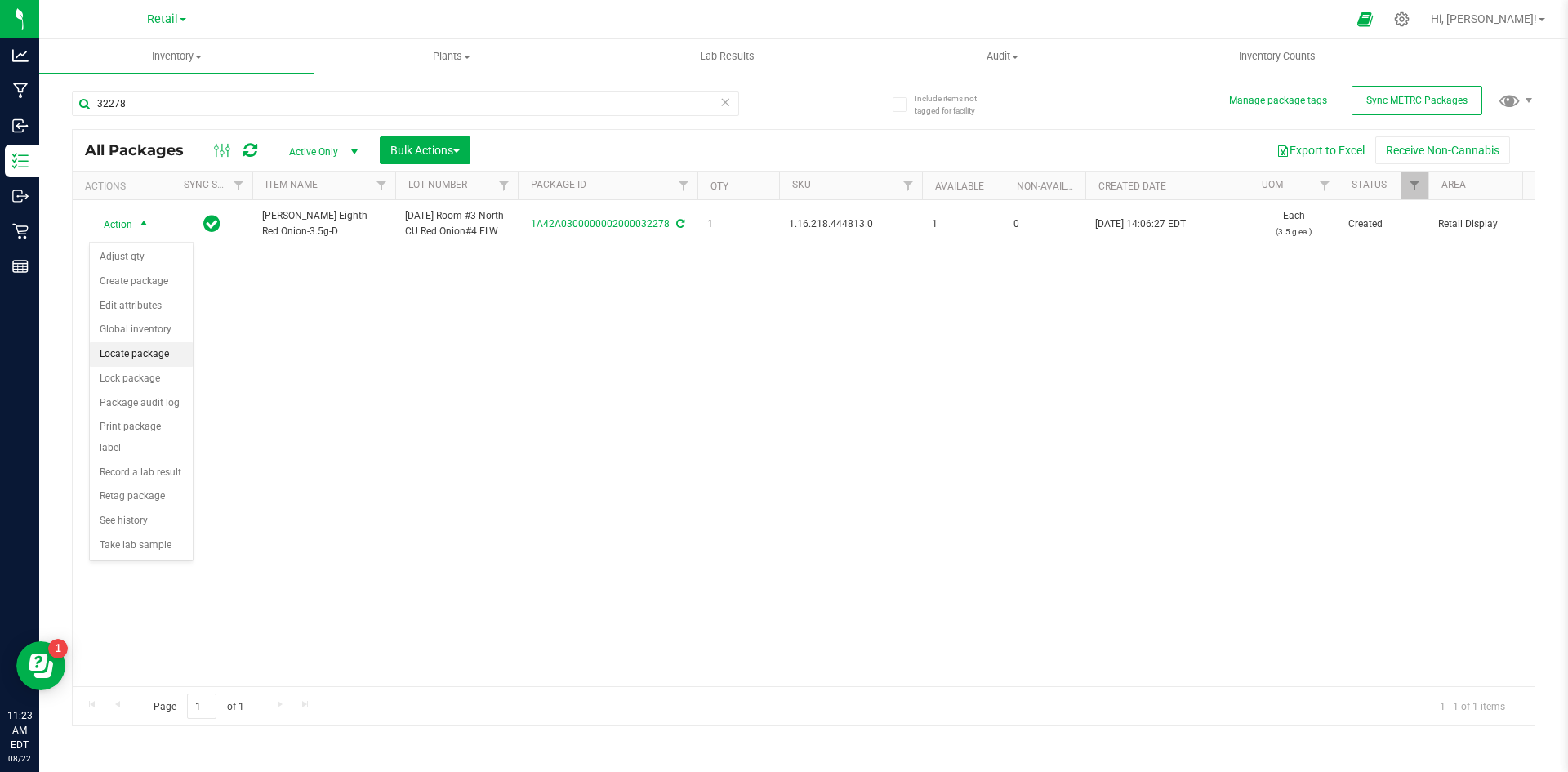
click at [148, 348] on li "Locate package" at bounding box center [141, 355] width 103 height 25
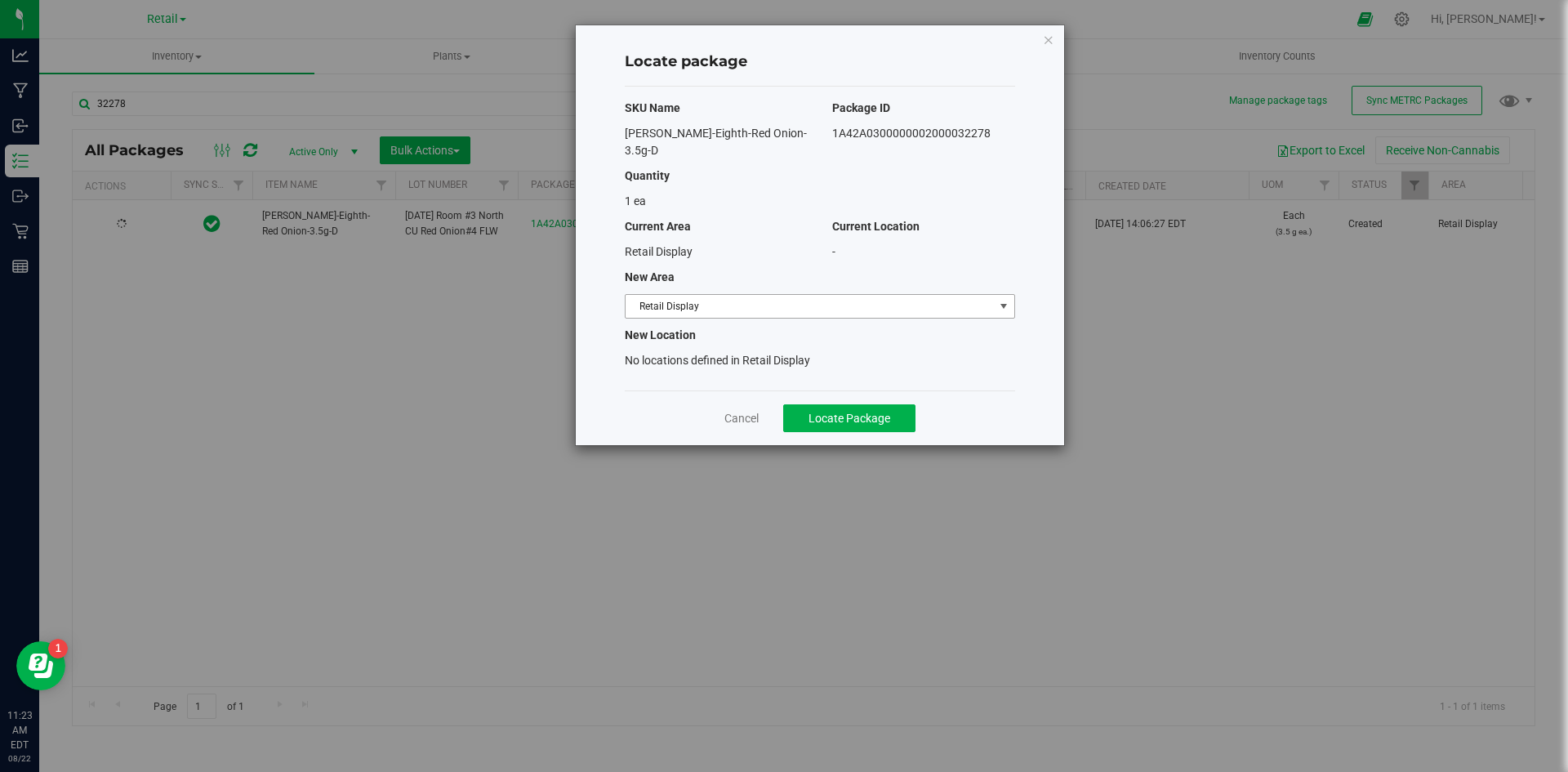
click at [681, 294] on span "Retail Display" at bounding box center [809, 306] width 368 height 23
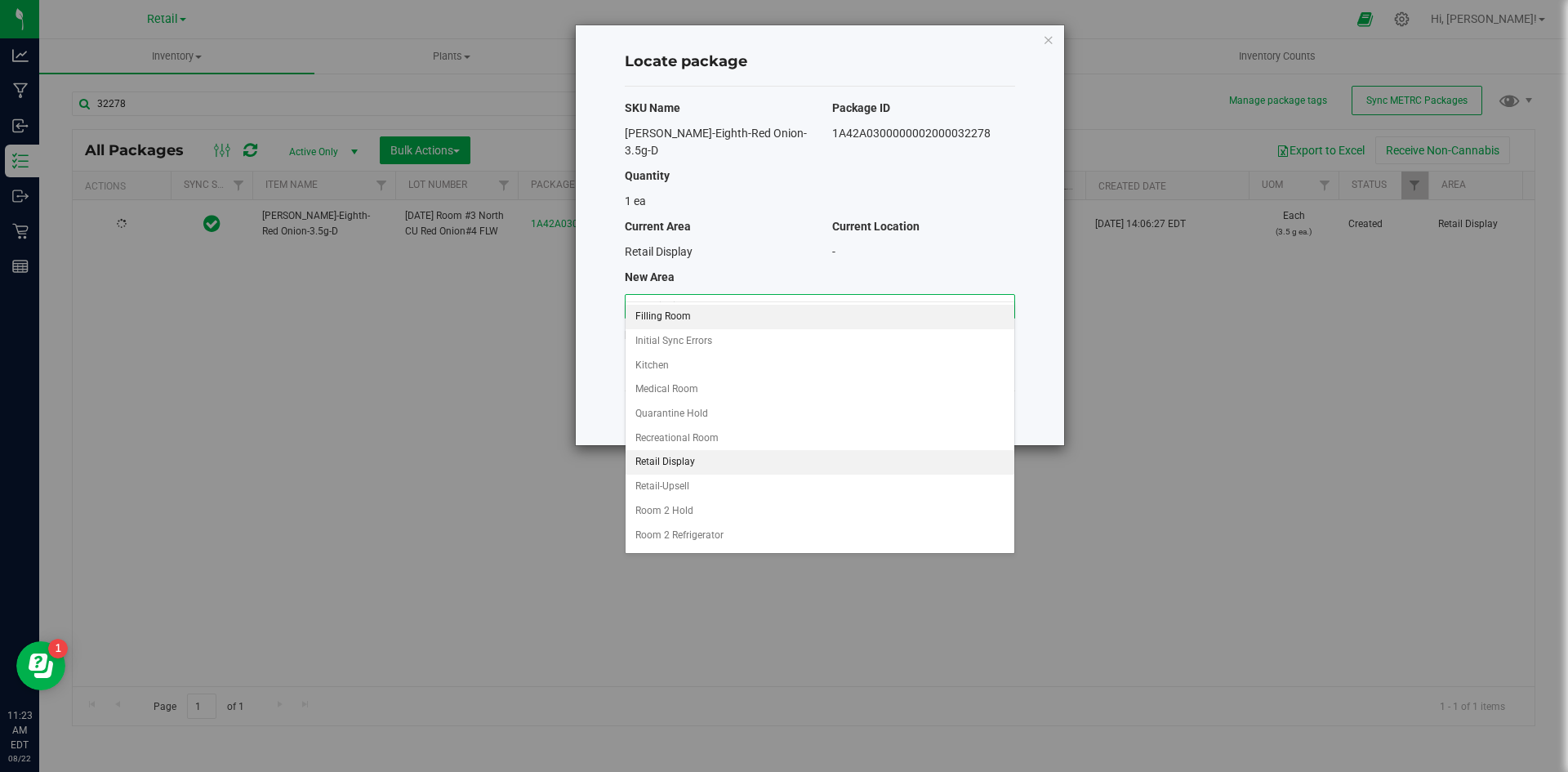
click at [710, 321] on li "Filling Room" at bounding box center [820, 317] width 389 height 25
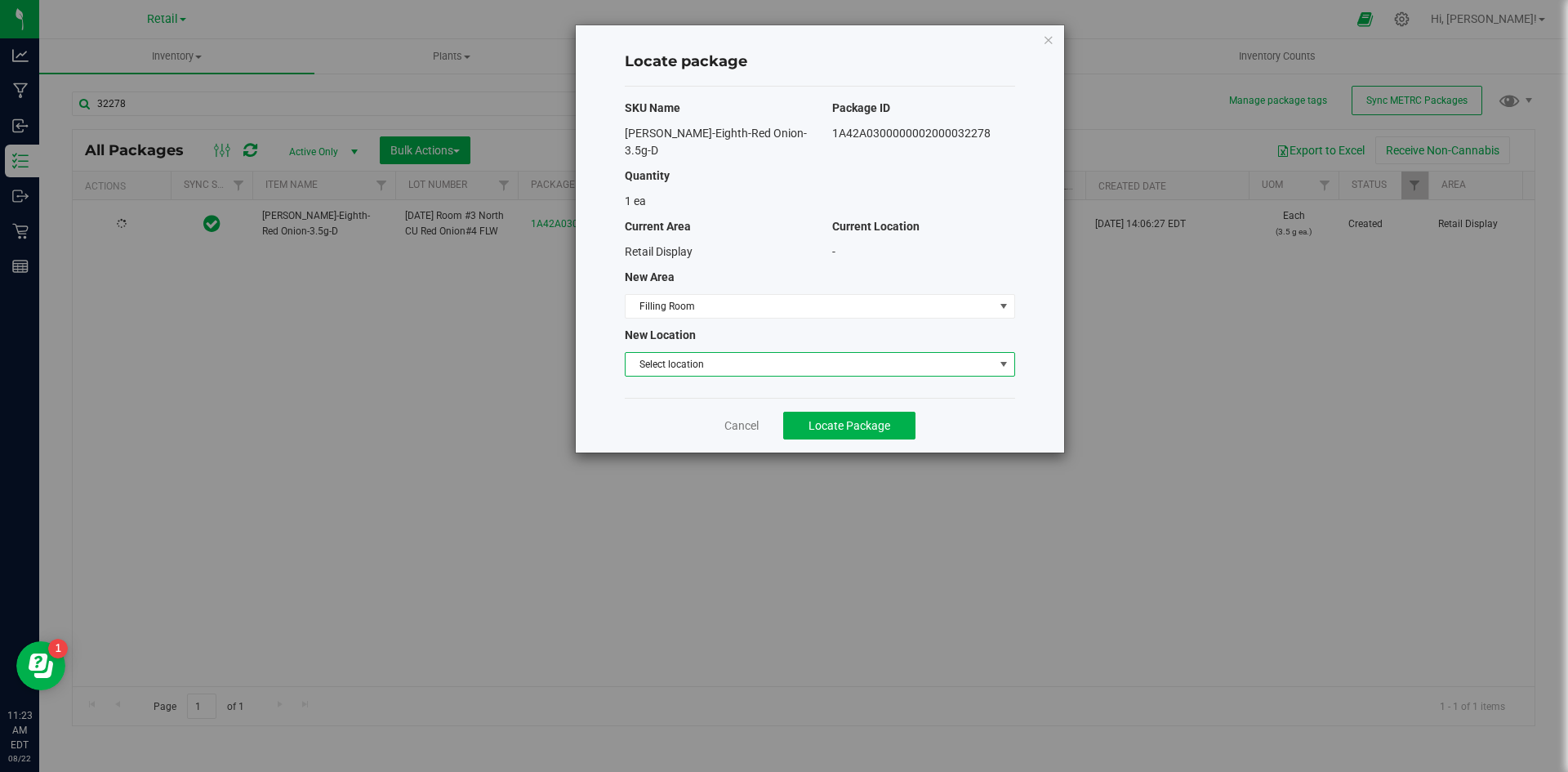
click at [703, 353] on span "Select location" at bounding box center [809, 364] width 368 height 23
click at [692, 367] on li "Filling room" at bounding box center [820, 375] width 389 height 25
click at [835, 419] on span "Locate Package" at bounding box center [849, 426] width 82 height 13
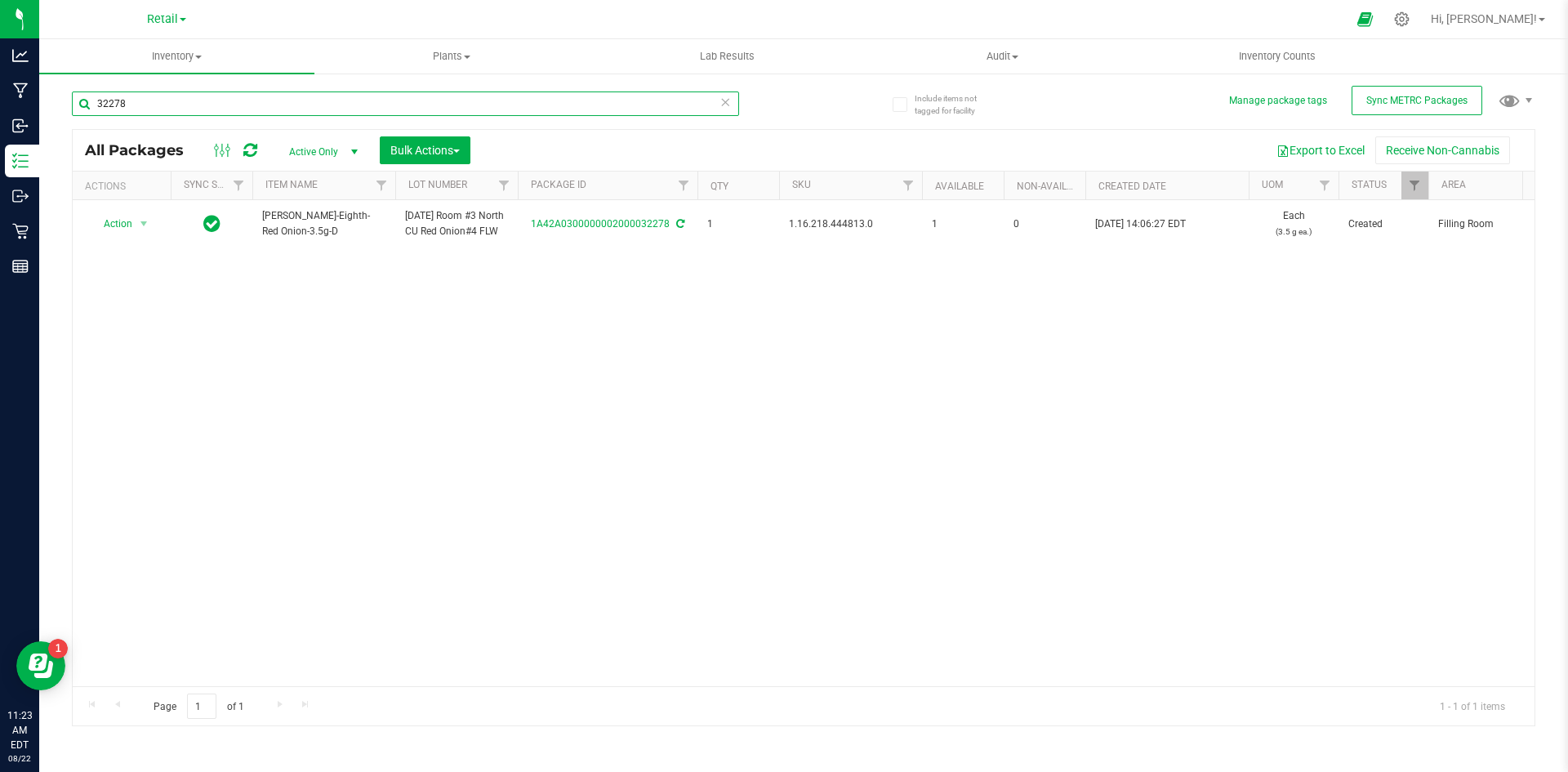
click at [136, 109] on input "32278" at bounding box center [405, 104] width 667 height 25
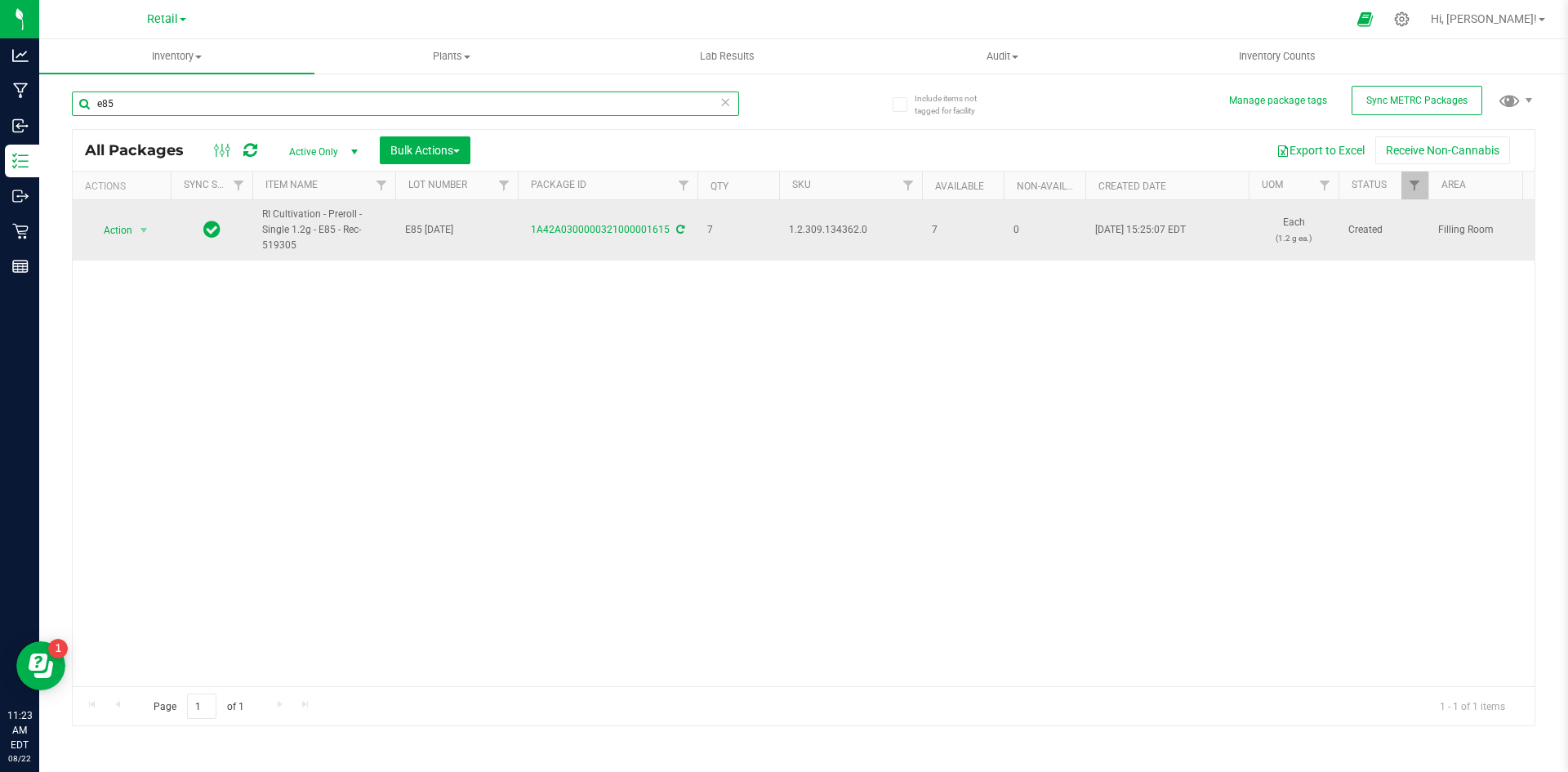
type input "e85"
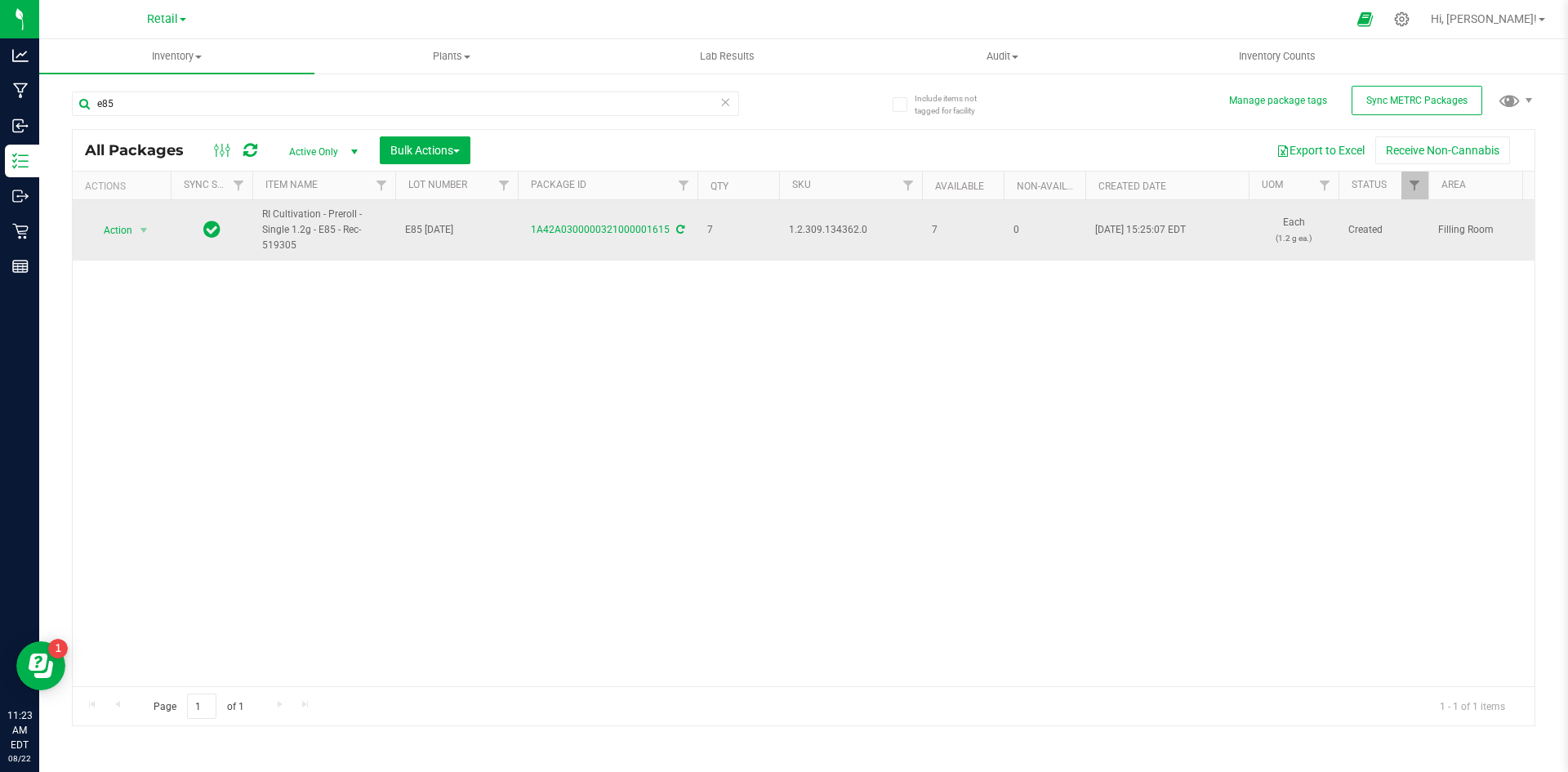
click at [842, 234] on span "1.2.309.134362.0" at bounding box center [850, 229] width 124 height 15
copy span "1.2.309.134362.0"
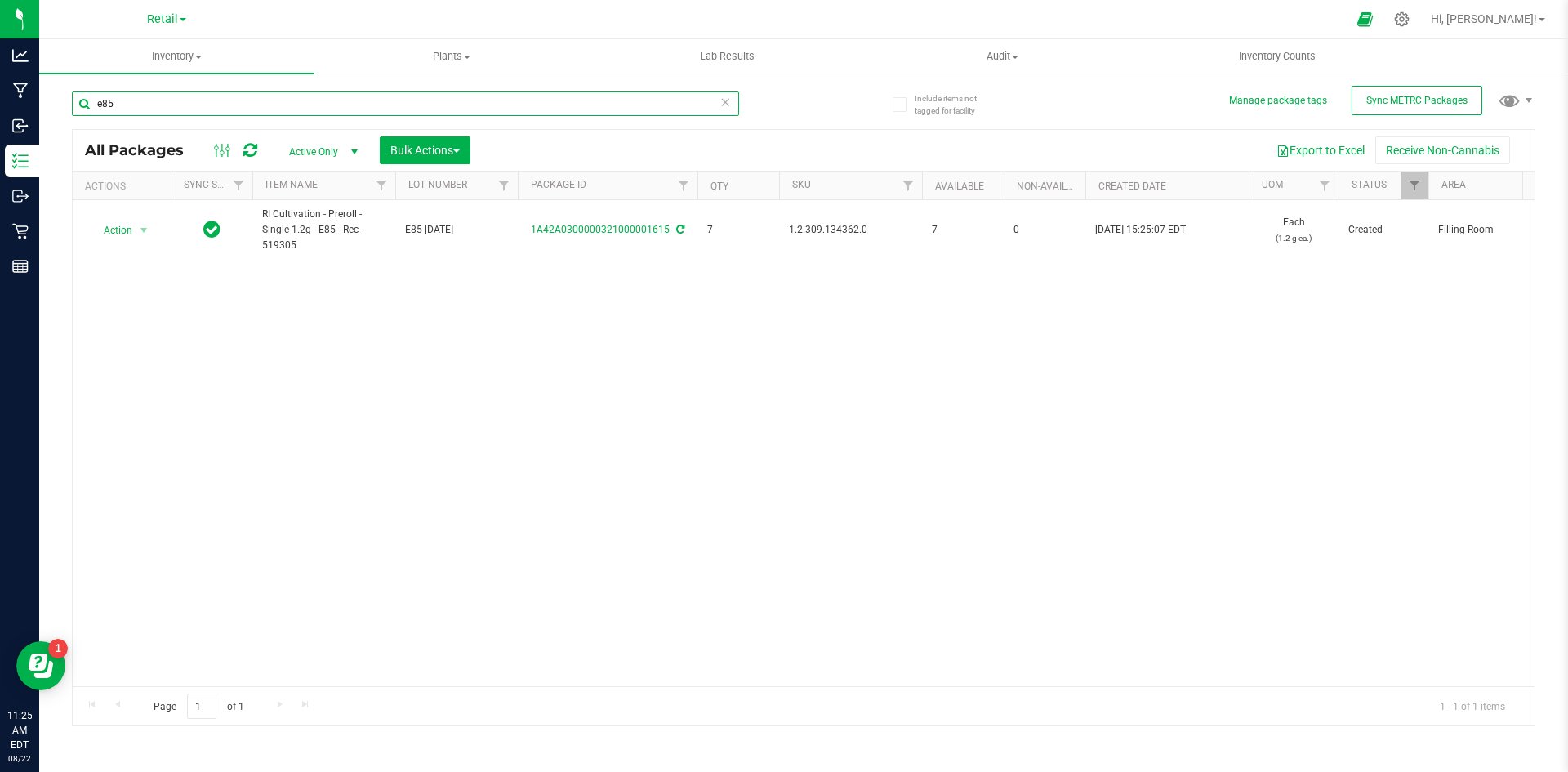
click at [134, 100] on input "e85" at bounding box center [405, 104] width 667 height 25
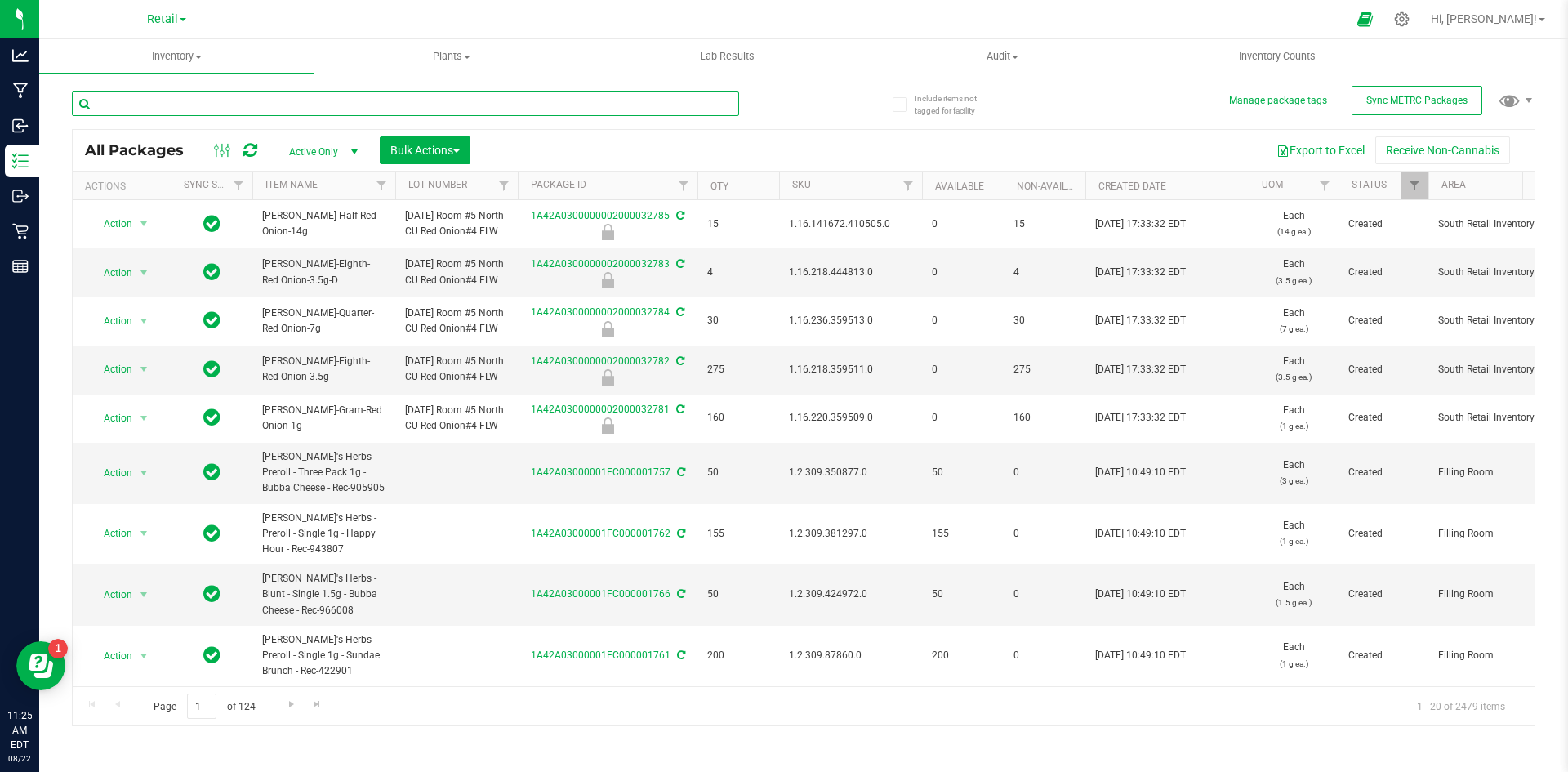
click at [186, 105] on input "text" at bounding box center [405, 104] width 667 height 25
click at [139, 103] on input "text" at bounding box center [405, 104] width 667 height 25
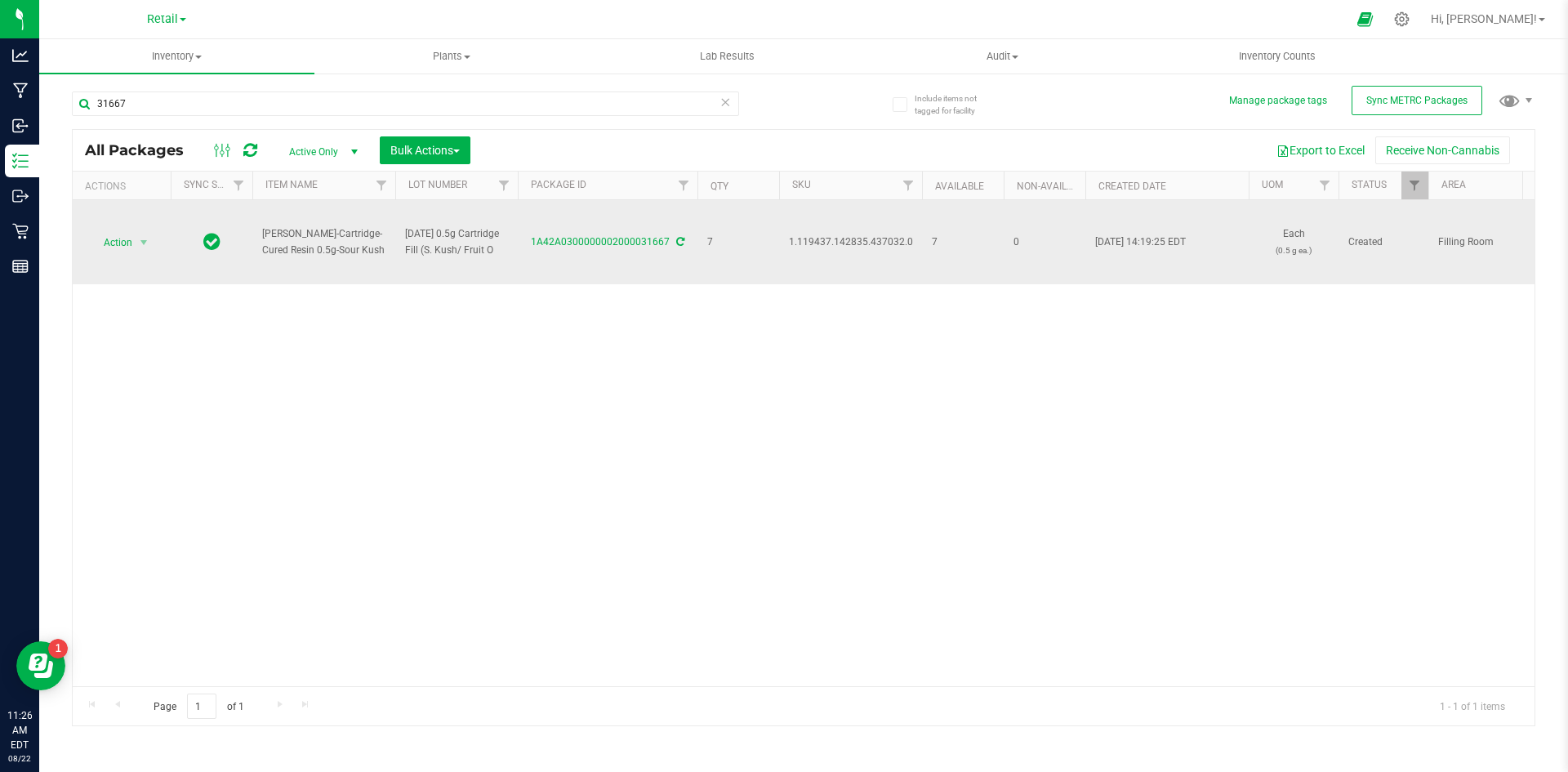
drag, startPoint x: 360, startPoint y: 254, endPoint x: 242, endPoint y: 240, distance: 118.8
copy tr "Slater-Cartridge-Cured Resin 0.5g-Sour Kush"
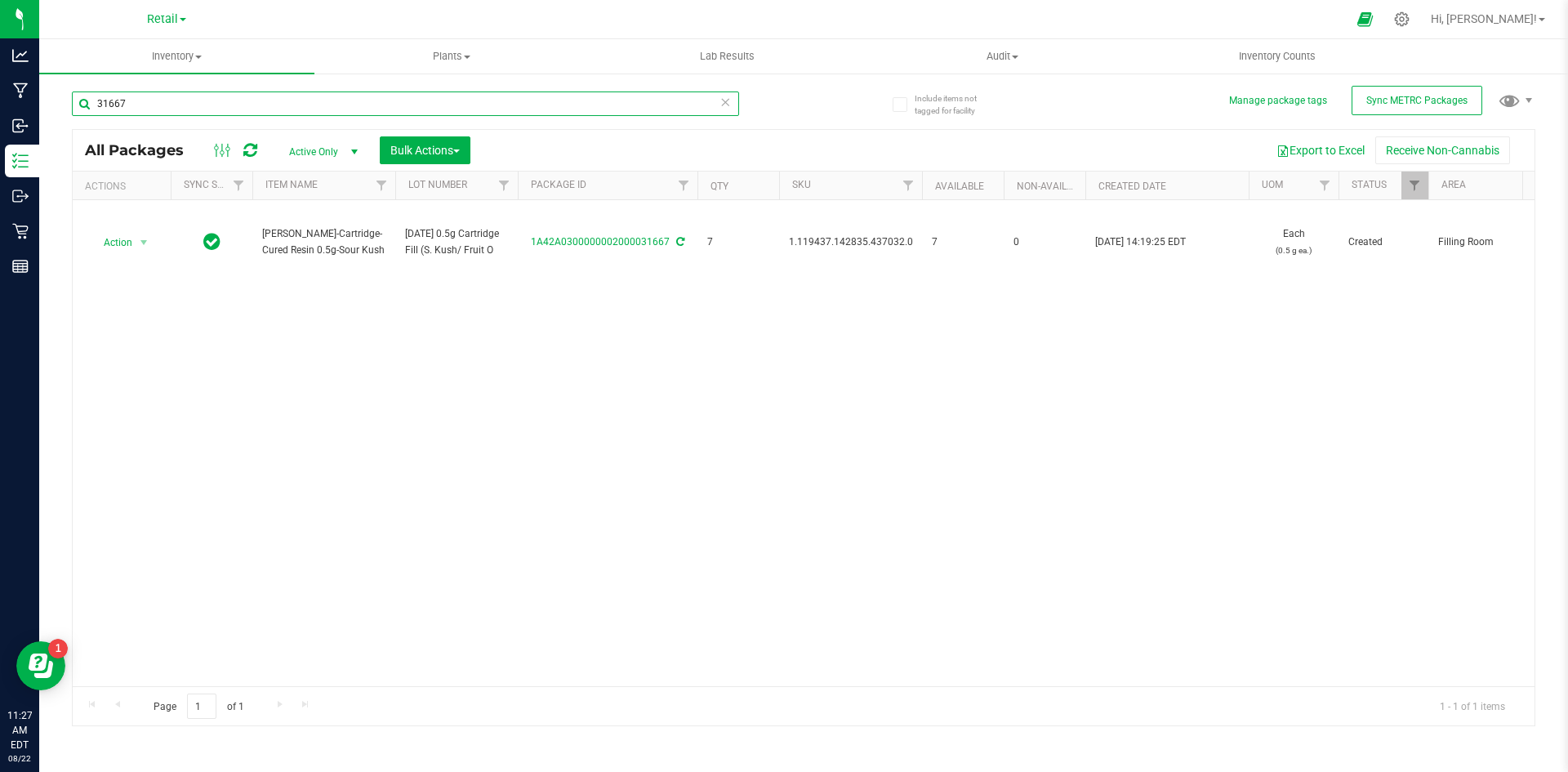
click at [184, 111] on input "31667" at bounding box center [405, 104] width 667 height 25
drag, startPoint x: 184, startPoint y: 111, endPoint x: 179, endPoint y: 57, distance: 54.2
click at [183, 102] on input "31667" at bounding box center [405, 104] width 667 height 25
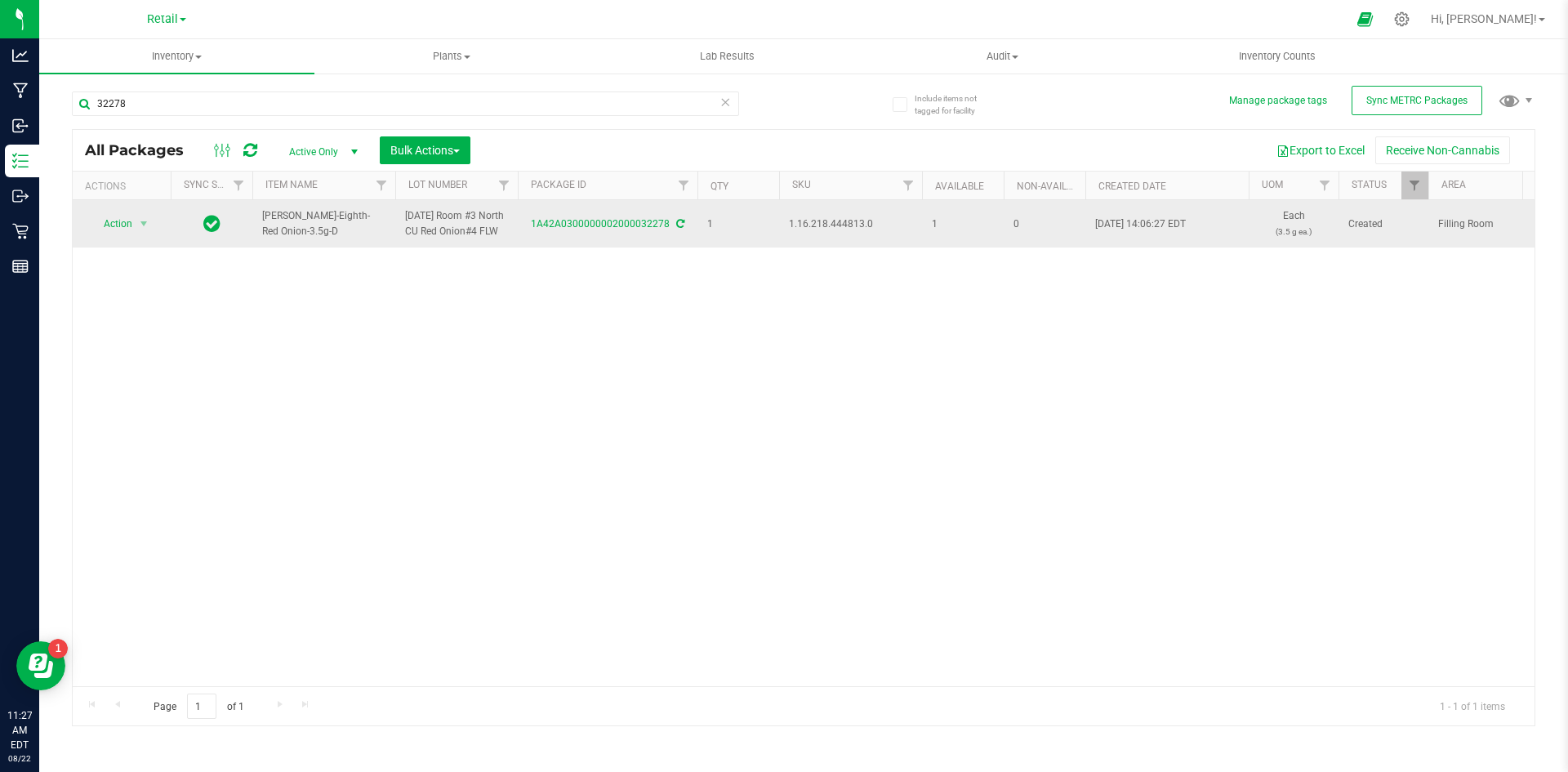
click at [846, 230] on span "1.16.218.444813.0" at bounding box center [850, 224] width 124 height 15
copy span "1.16.218.444813.0"
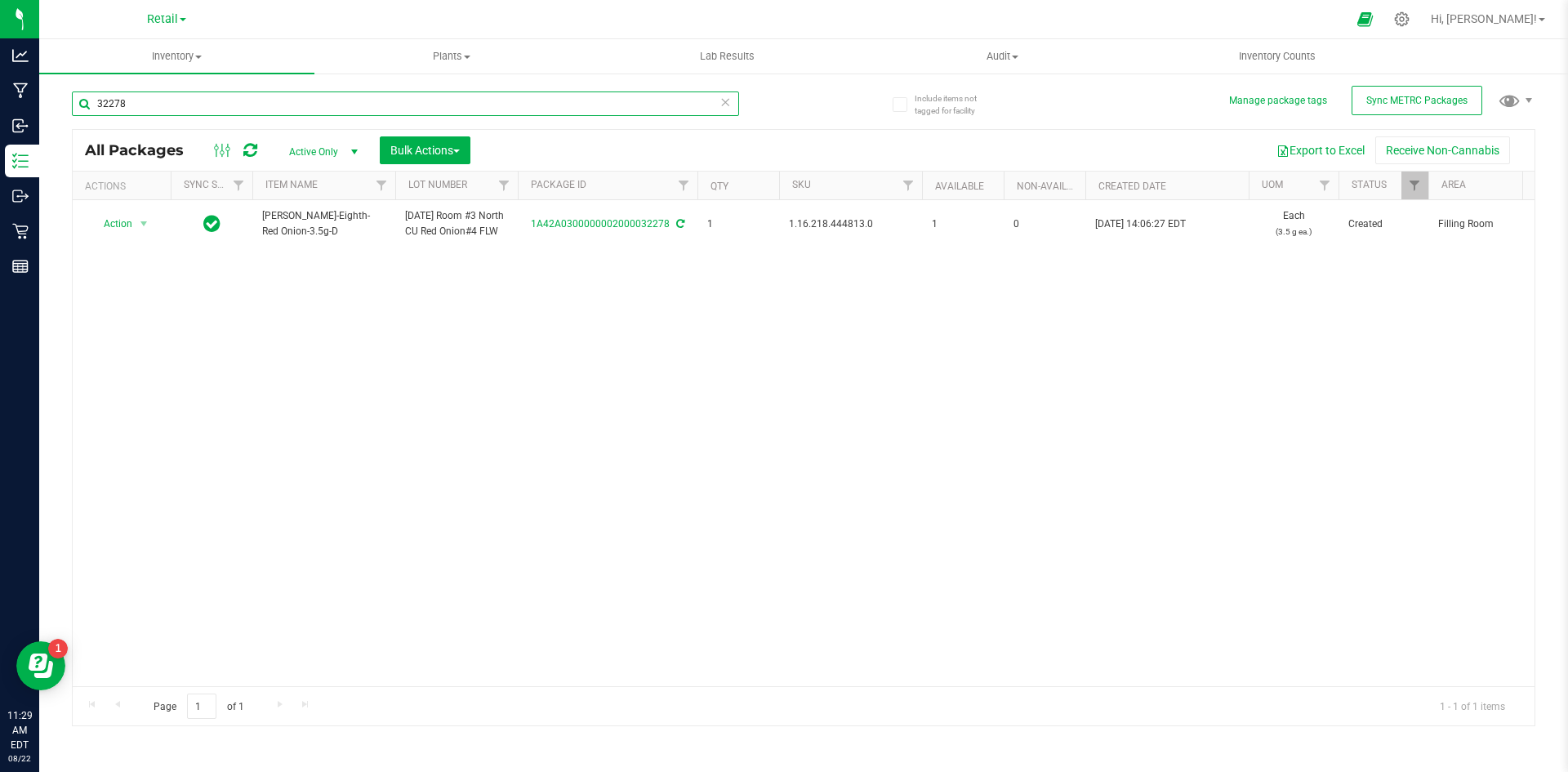
click at [175, 100] on input "32278" at bounding box center [405, 104] width 667 height 25
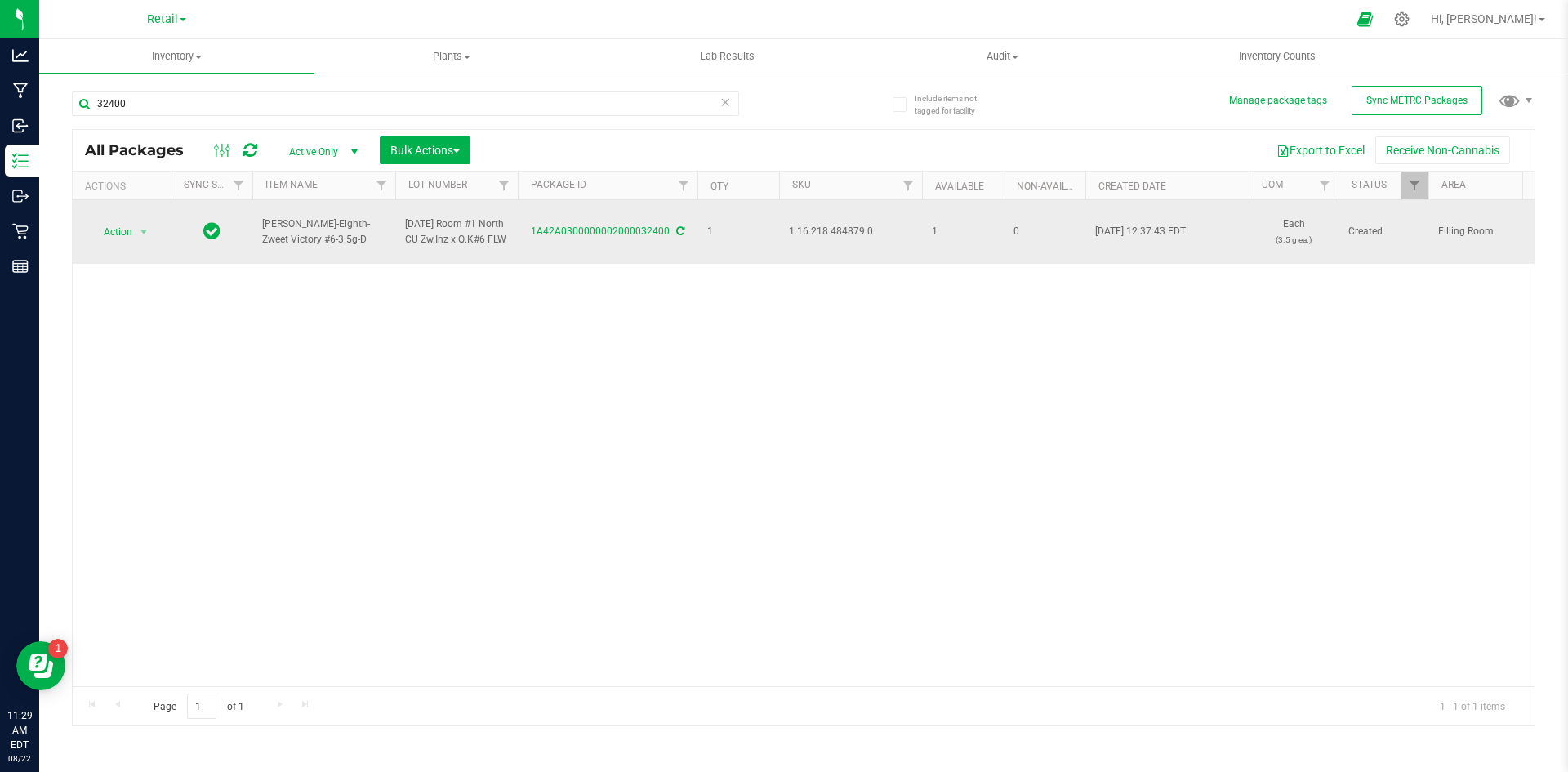
click at [815, 231] on span "1.16.218.484879.0" at bounding box center [850, 231] width 124 height 15
copy span "1.16.218.484879.0"
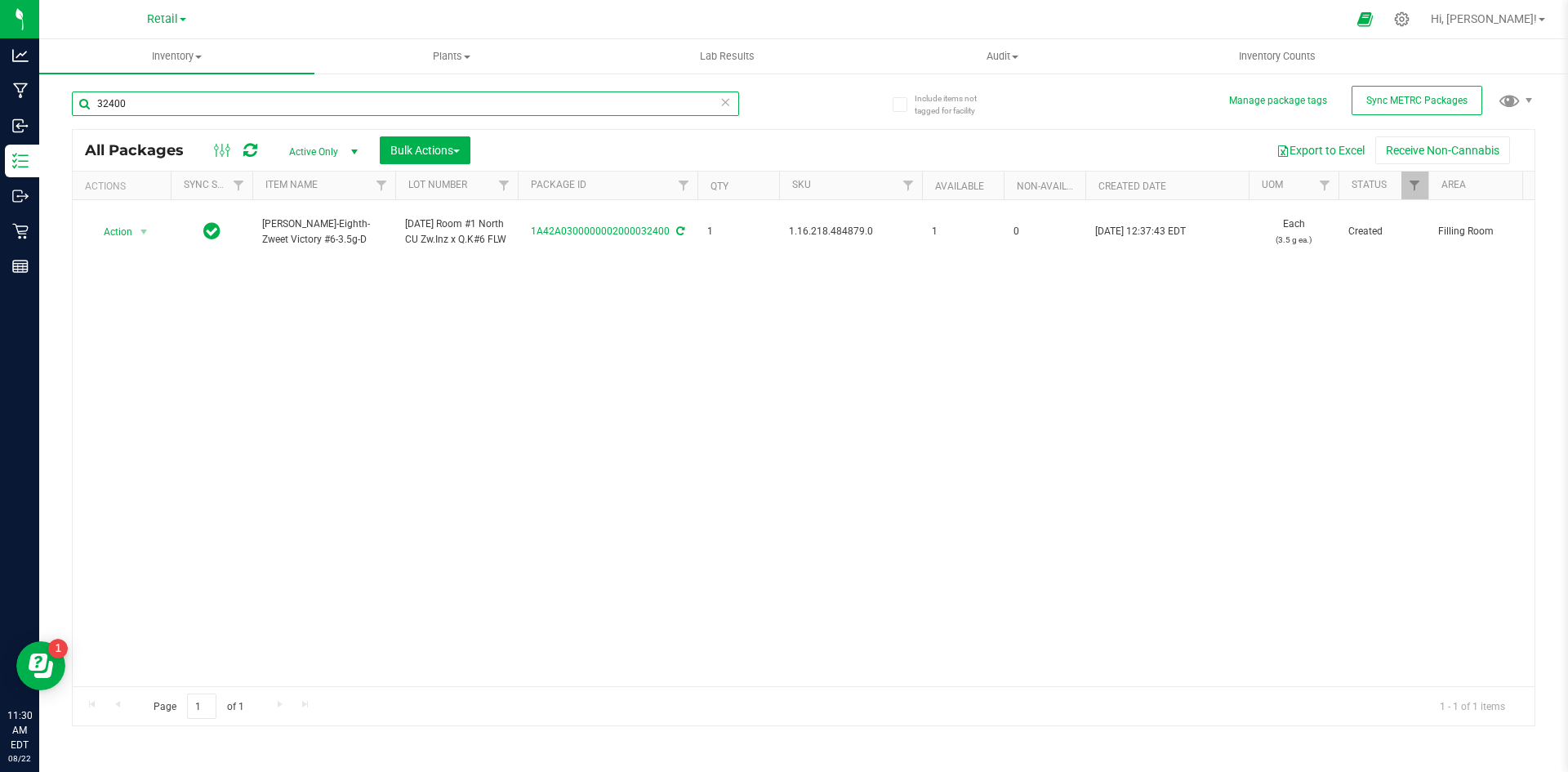
click at [136, 109] on input "32400" at bounding box center [405, 104] width 667 height 25
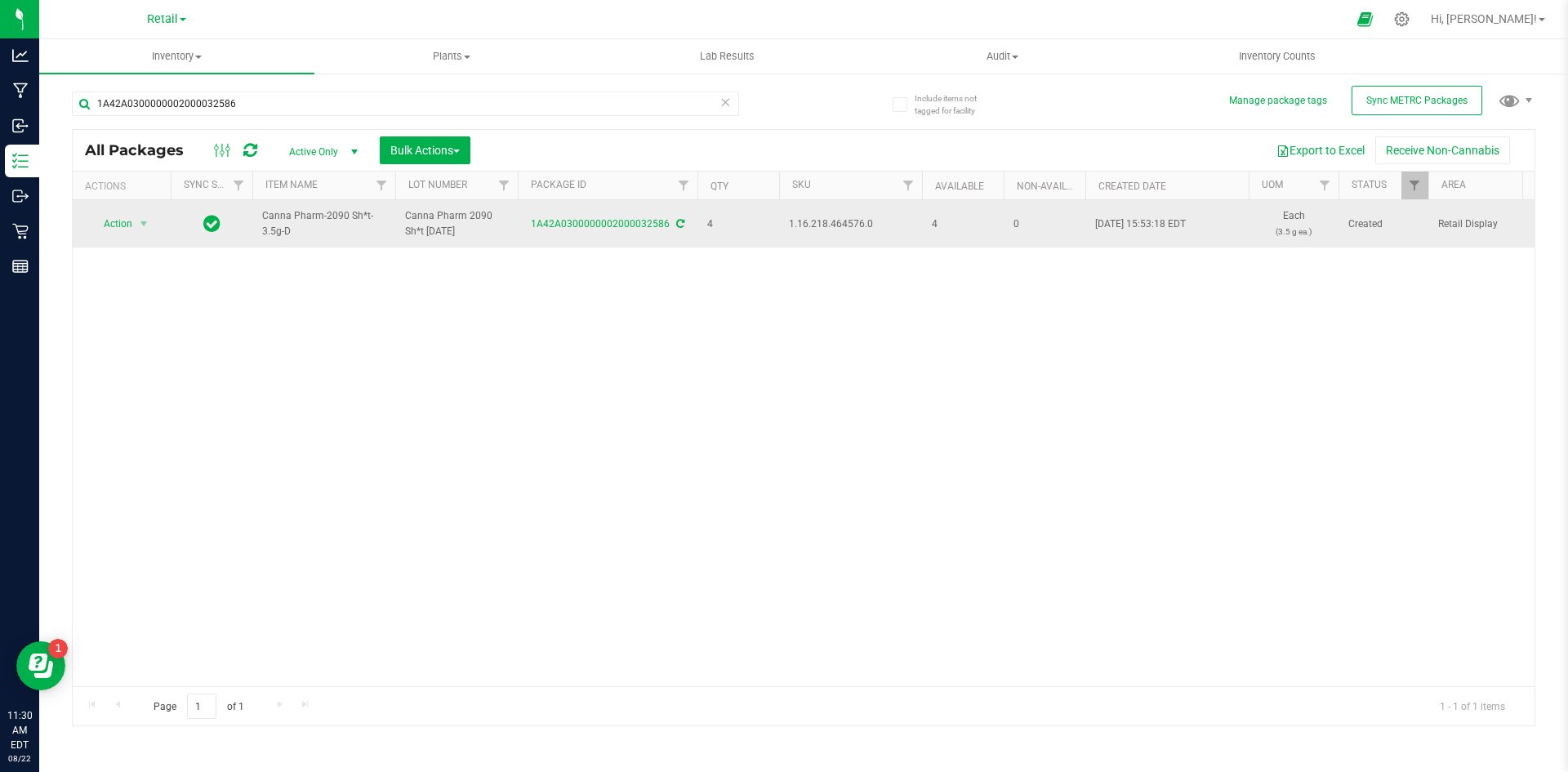
click at [842, 227] on span "1.16.218.464576.0" at bounding box center [850, 224] width 124 height 15
copy span "1.16.218.464576.0"
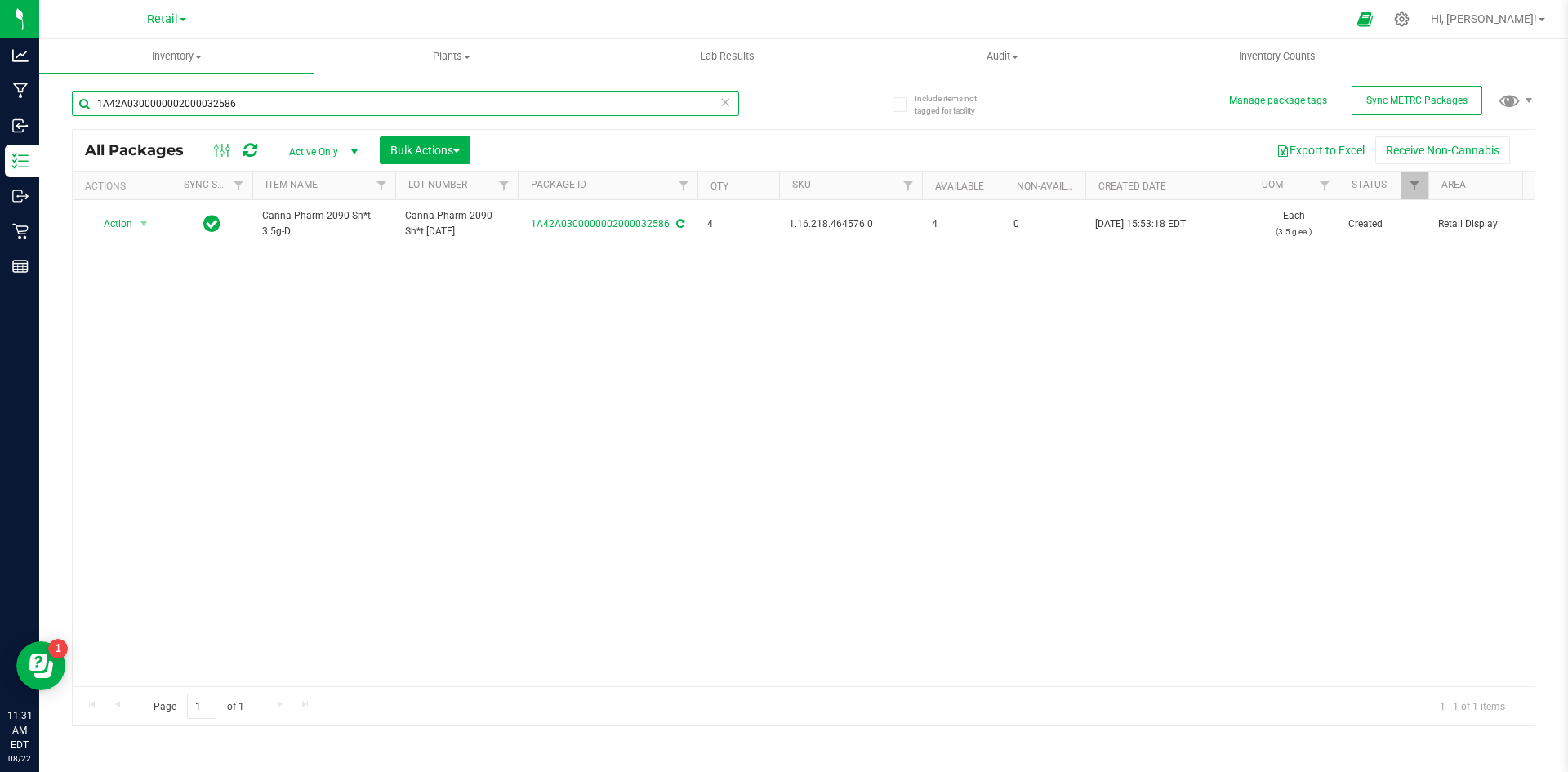
click at [201, 97] on input "1A42A0300000002000032586" at bounding box center [405, 104] width 667 height 25
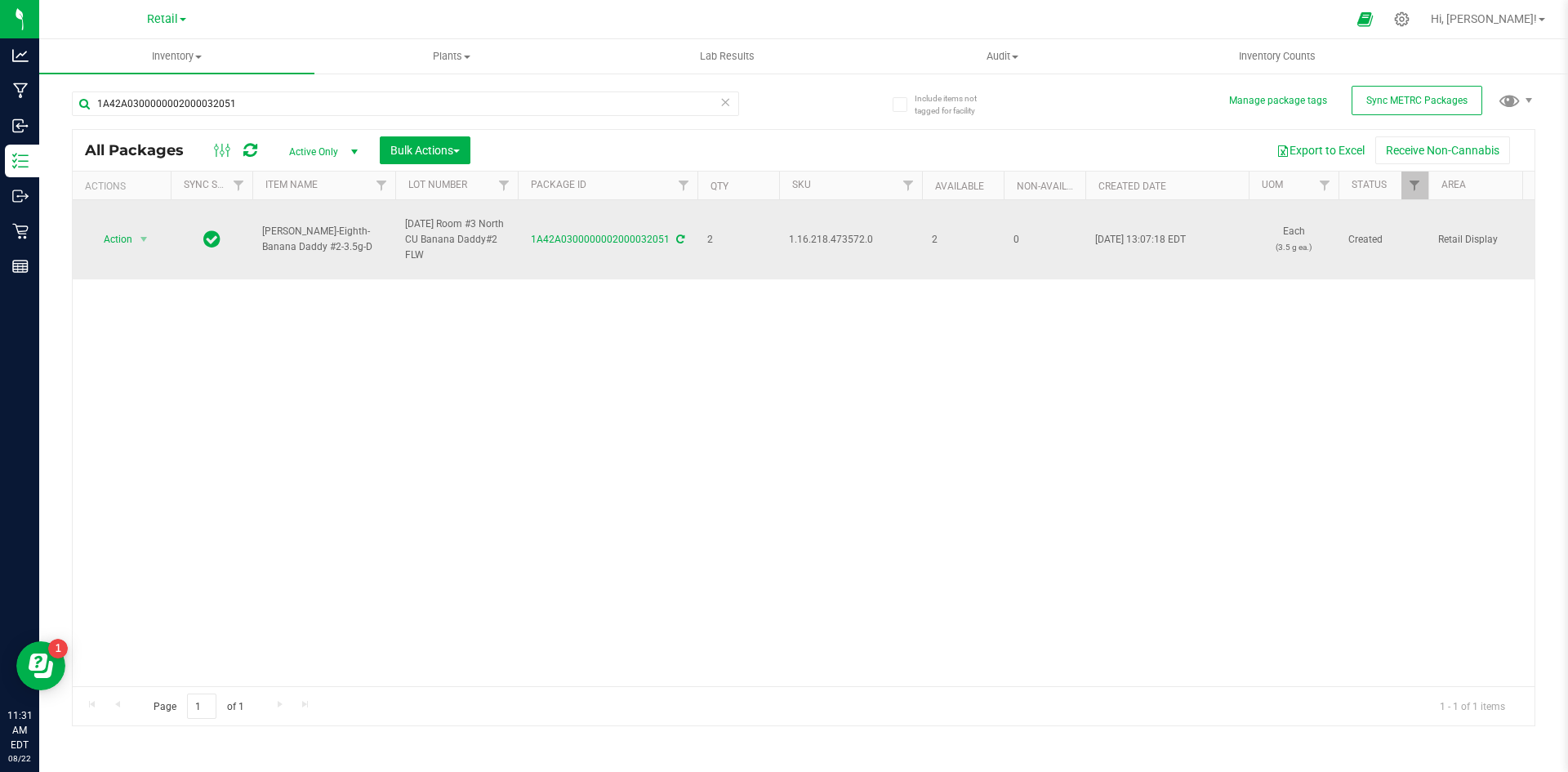
click at [827, 238] on span "1.16.218.473572.0" at bounding box center [850, 240] width 124 height 15
copy span "1.16.218.473572.0"
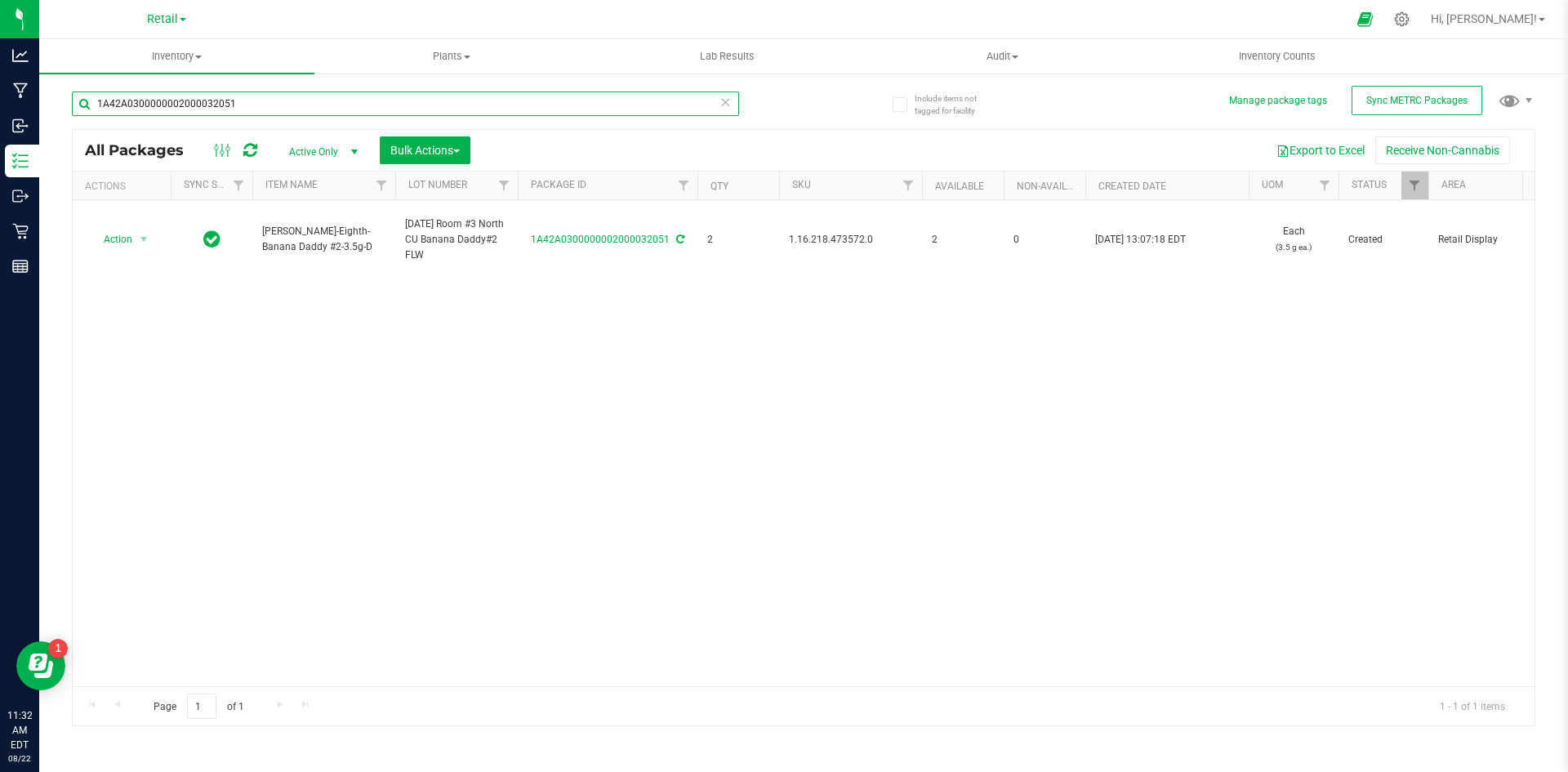
click at [193, 107] on input "1A42A0300000002000032051" at bounding box center [405, 104] width 667 height 25
type input "51A42A0300000323000005515"
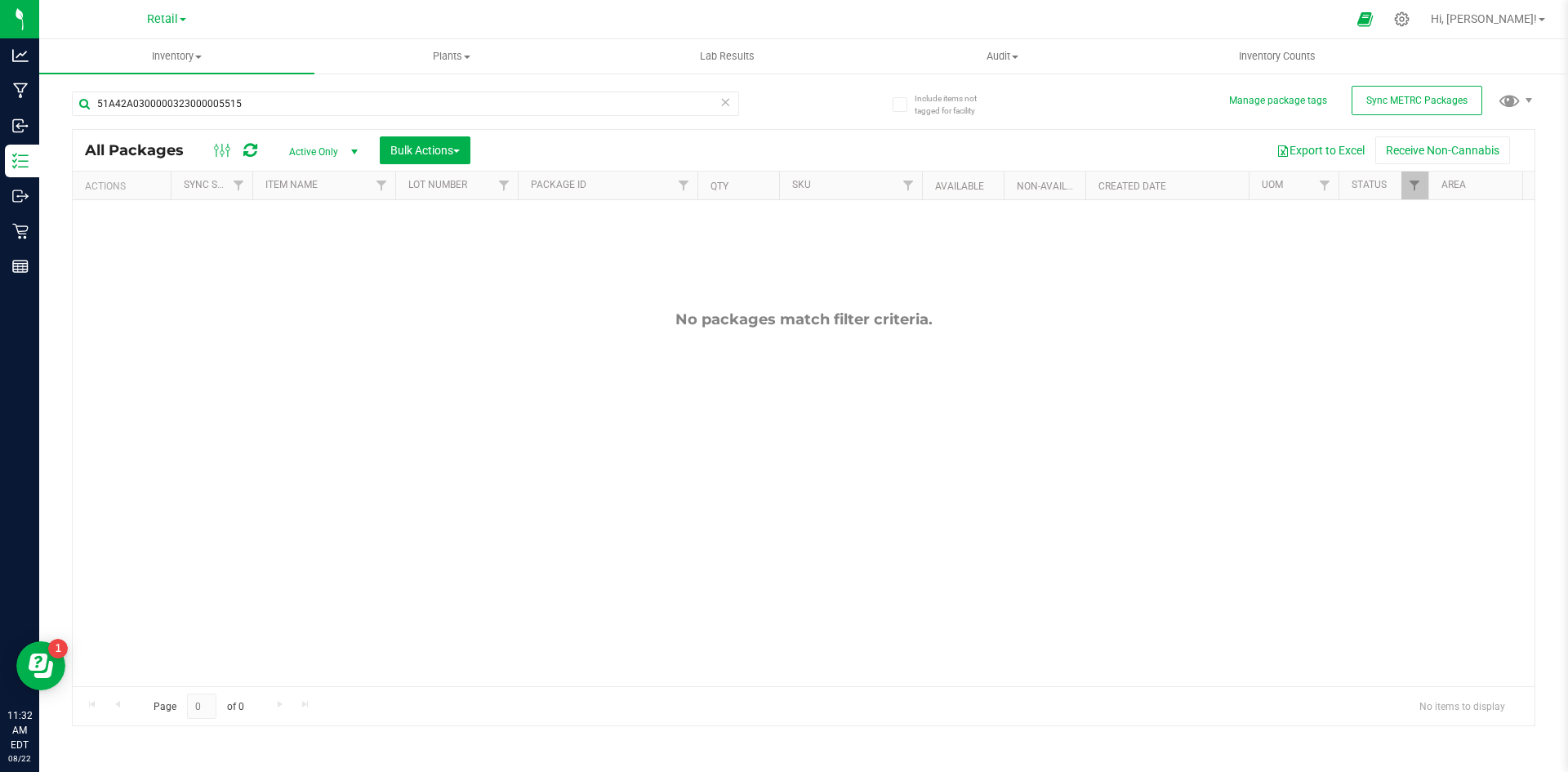
click at [325, 145] on span "Active Only" at bounding box center [320, 152] width 90 height 23
click at [305, 246] on li "All" at bounding box center [319, 251] width 88 height 25
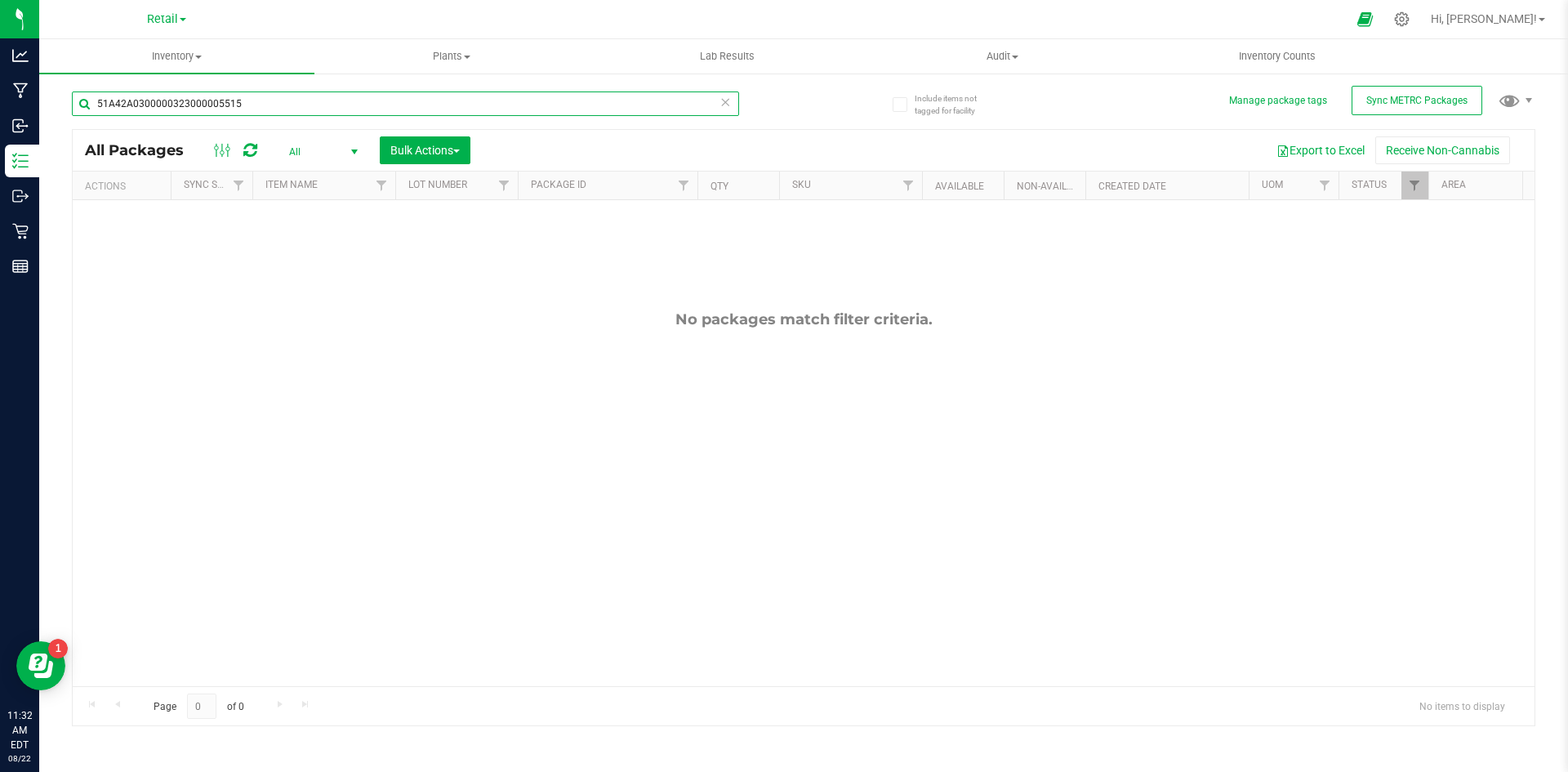
click at [248, 110] on input "51A42A0300000323000005515" at bounding box center [405, 104] width 667 height 25
click at [247, 109] on input "51A42A0300000323000005515" at bounding box center [405, 104] width 667 height 25
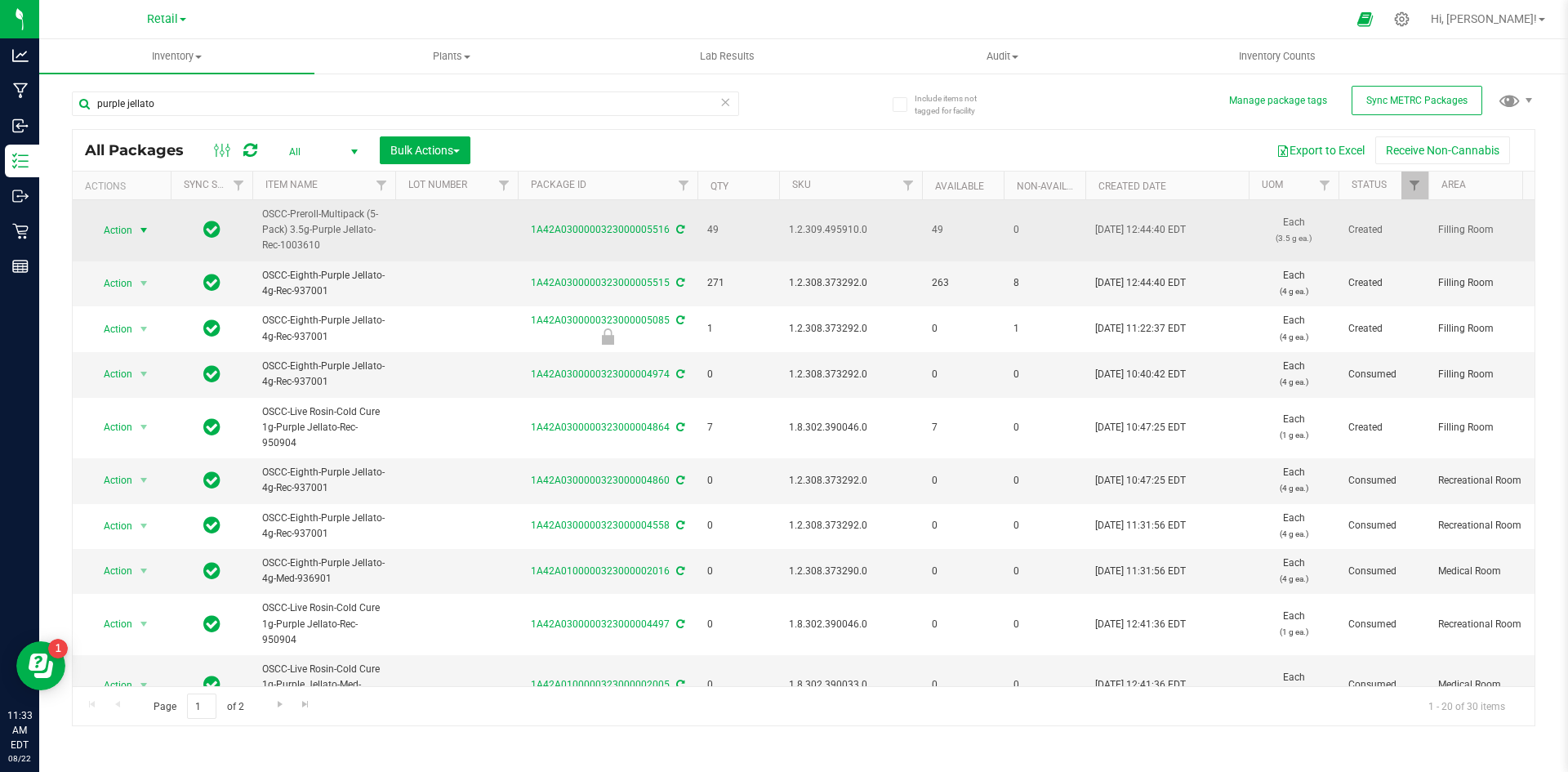
click at [137, 228] on span "select" at bounding box center [143, 230] width 13 height 13
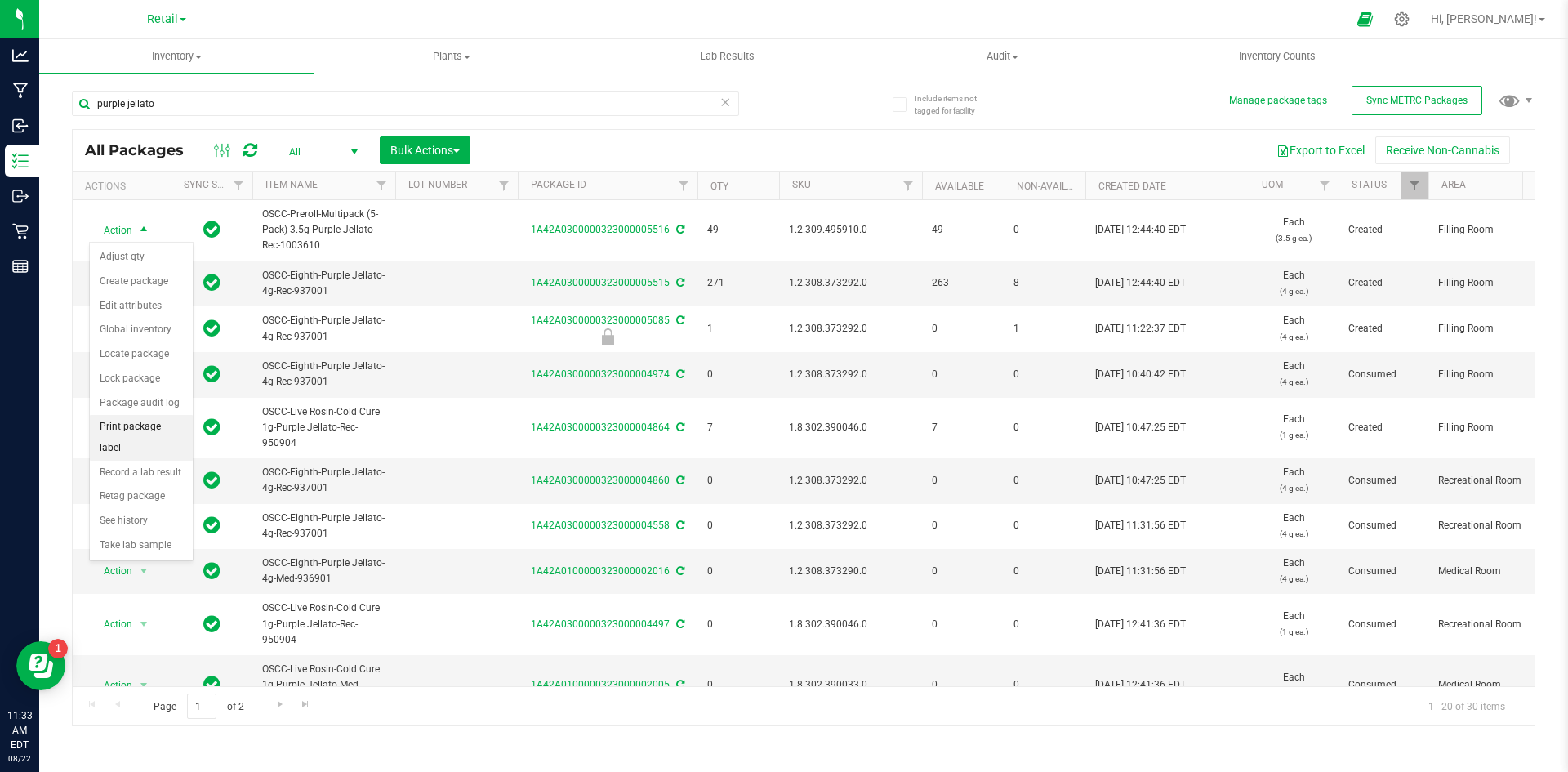
click at [170, 428] on li "Print package label" at bounding box center [141, 438] width 103 height 45
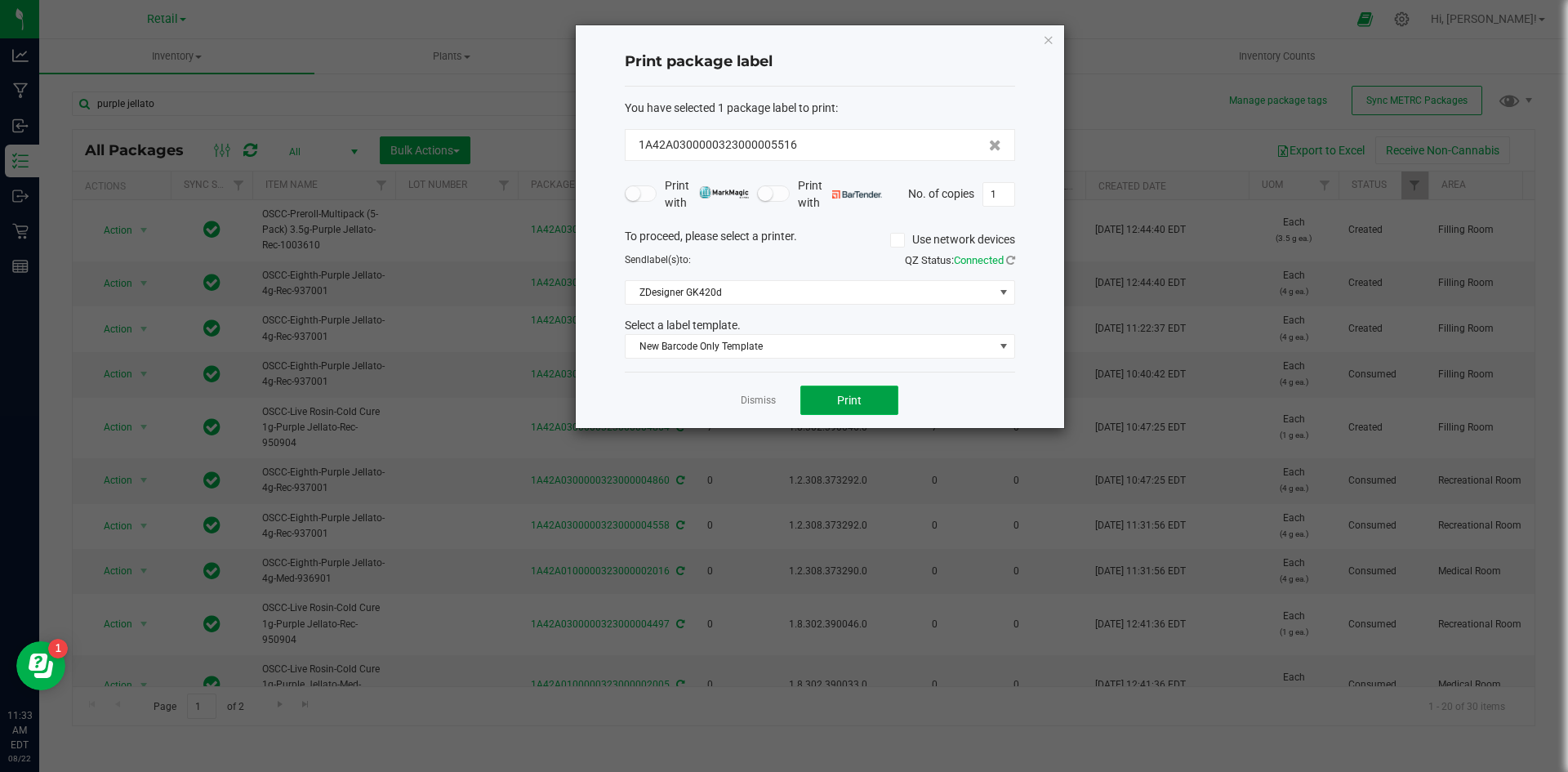
click at [843, 398] on span "Print" at bounding box center [849, 400] width 25 height 13
click at [1044, 37] on icon "button" at bounding box center [1048, 39] width 11 height 20
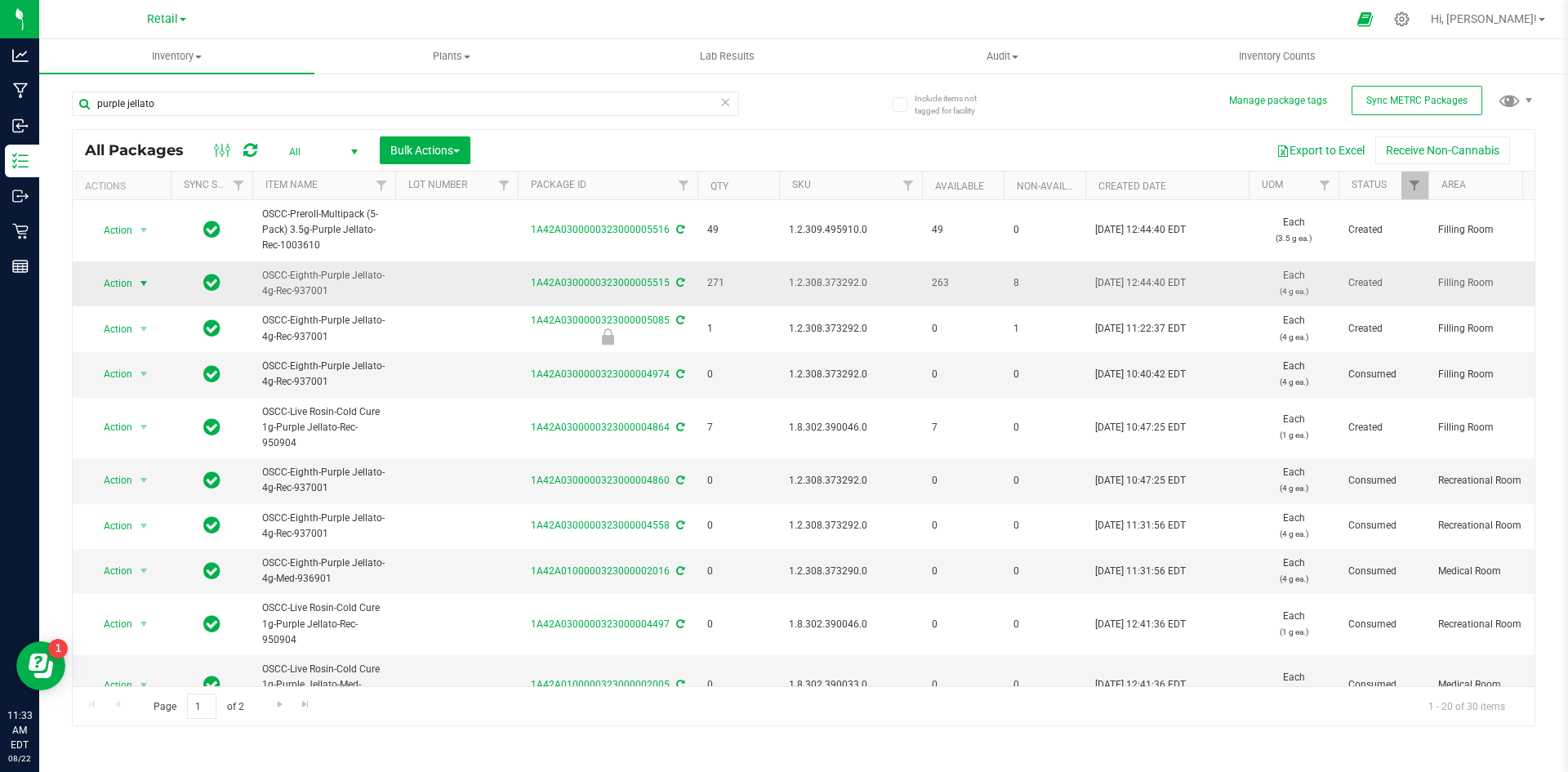
click at [130, 287] on span "Action" at bounding box center [110, 283] width 44 height 23
click at [173, 477] on li "Print package label" at bounding box center [141, 491] width 103 height 45
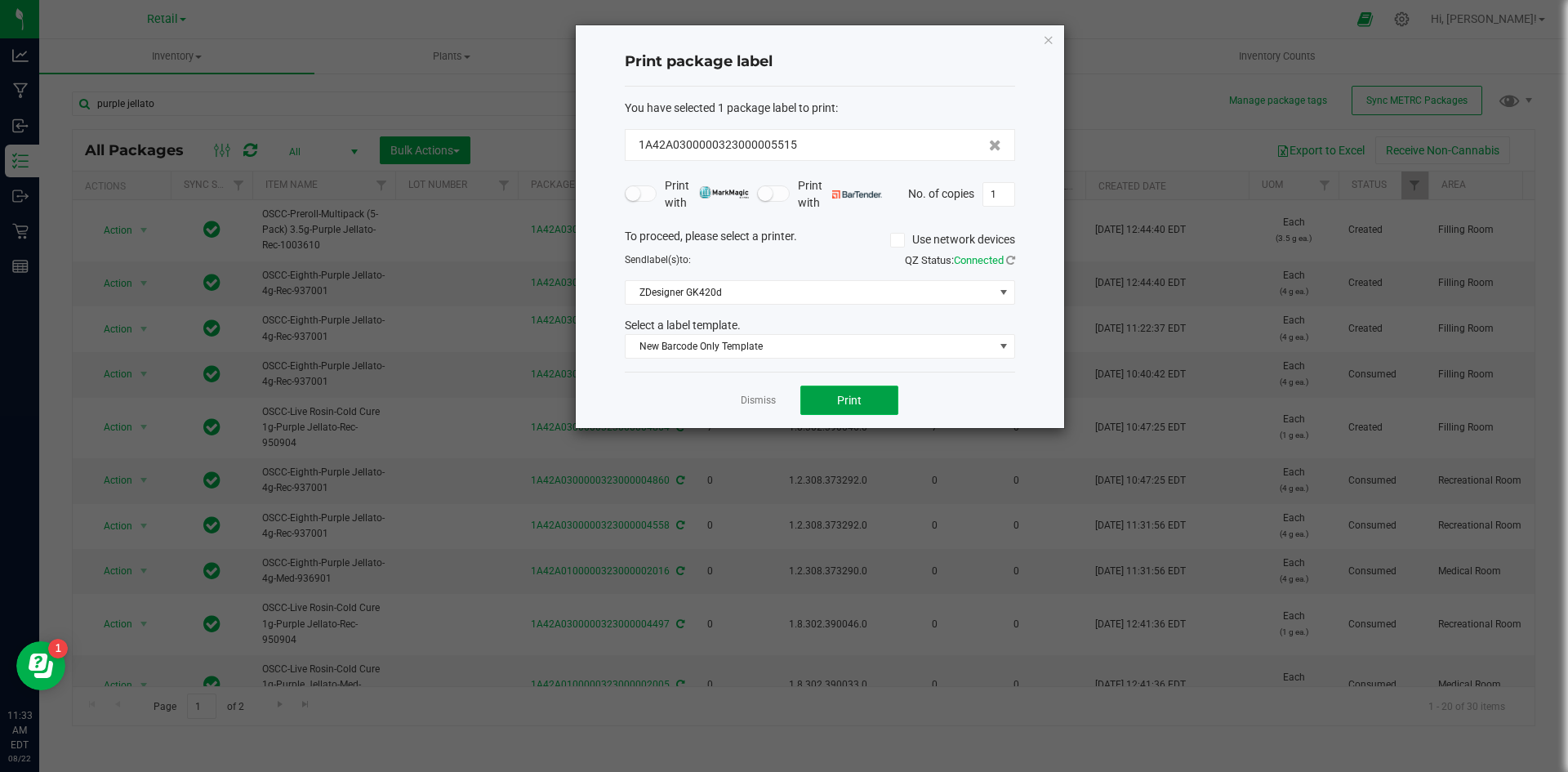
click at [846, 402] on span "Print" at bounding box center [849, 400] width 25 height 13
click at [1026, 38] on div "Print package label You have selected 1 package label to print : 1A42A030000032…" at bounding box center [820, 227] width 489 height 403
click at [1043, 42] on icon "button" at bounding box center [1048, 39] width 11 height 20
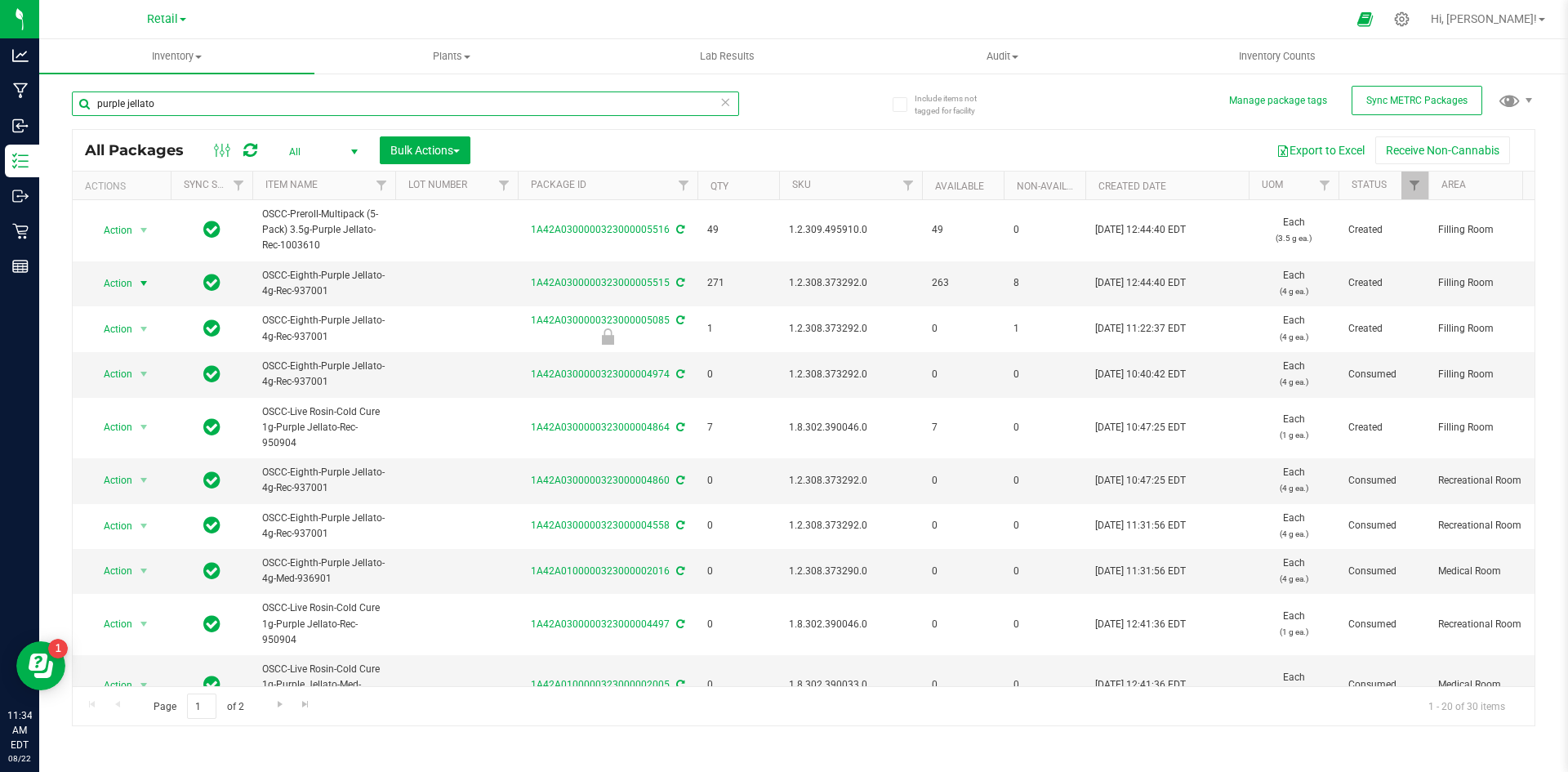
click at [185, 107] on input "purple jellato" at bounding box center [405, 104] width 667 height 25
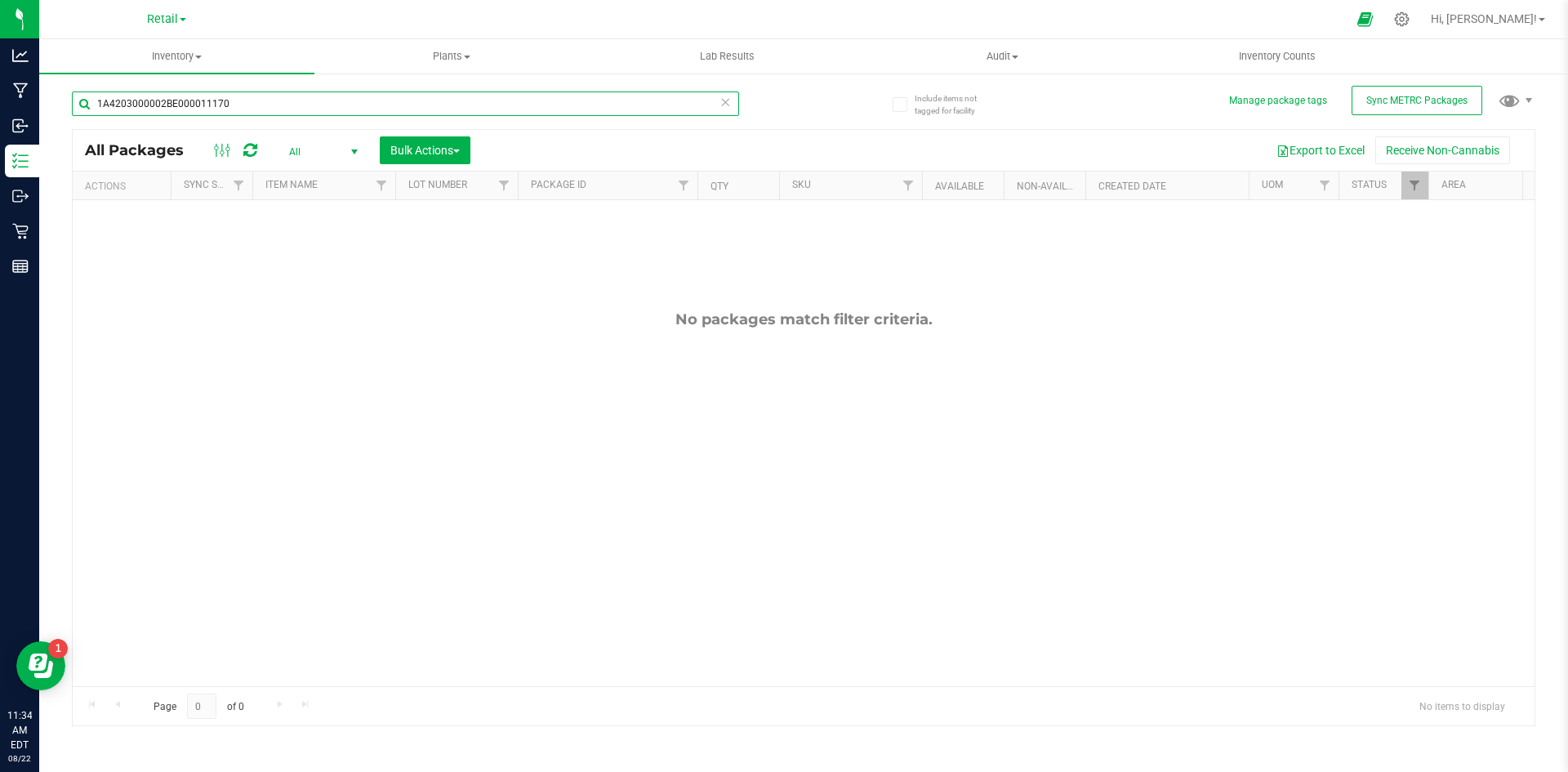
click at [272, 108] on input "1A4203000002BE000011170" at bounding box center [405, 104] width 667 height 25
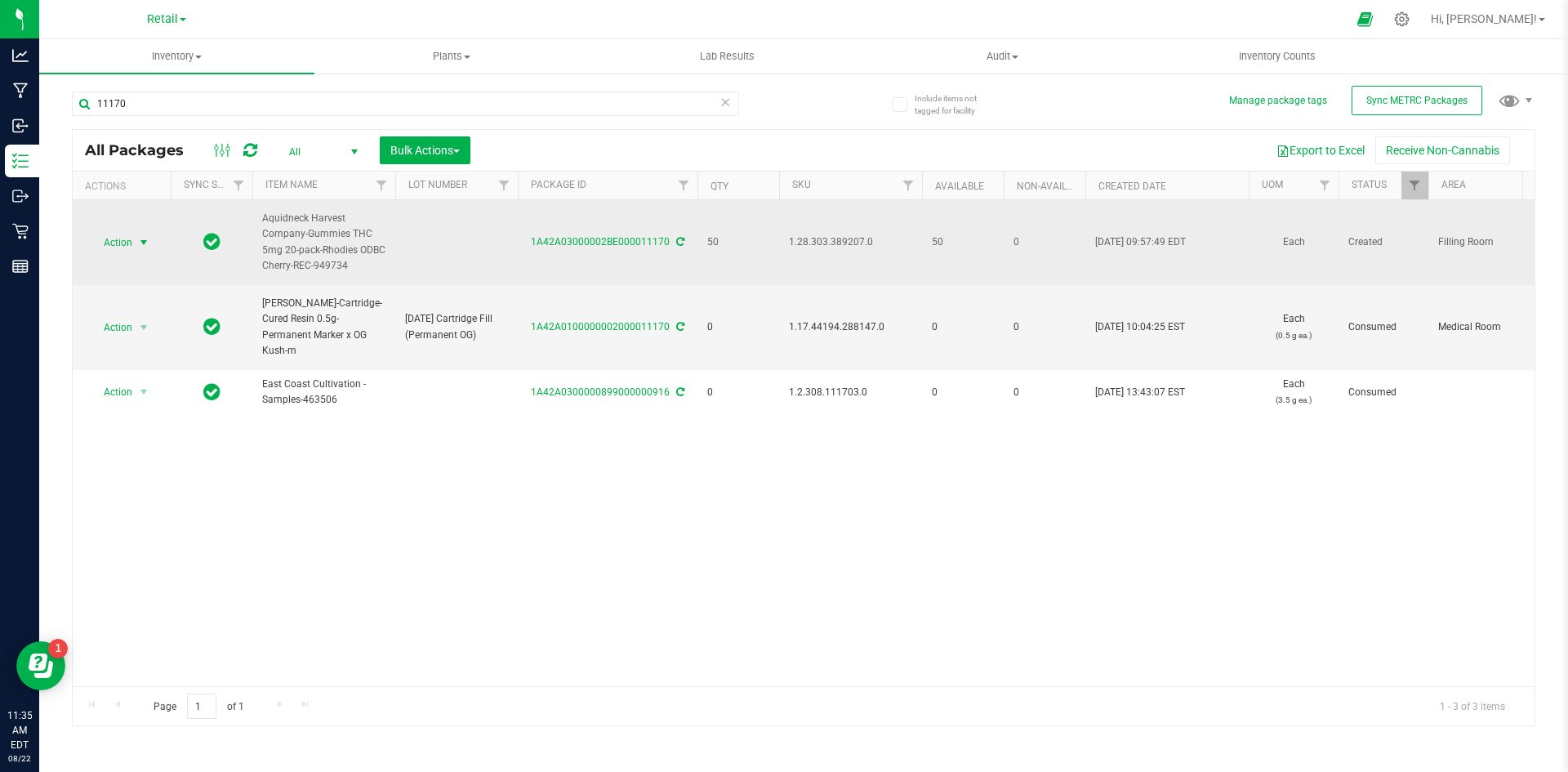
click at [132, 233] on span "Action" at bounding box center [110, 243] width 44 height 23
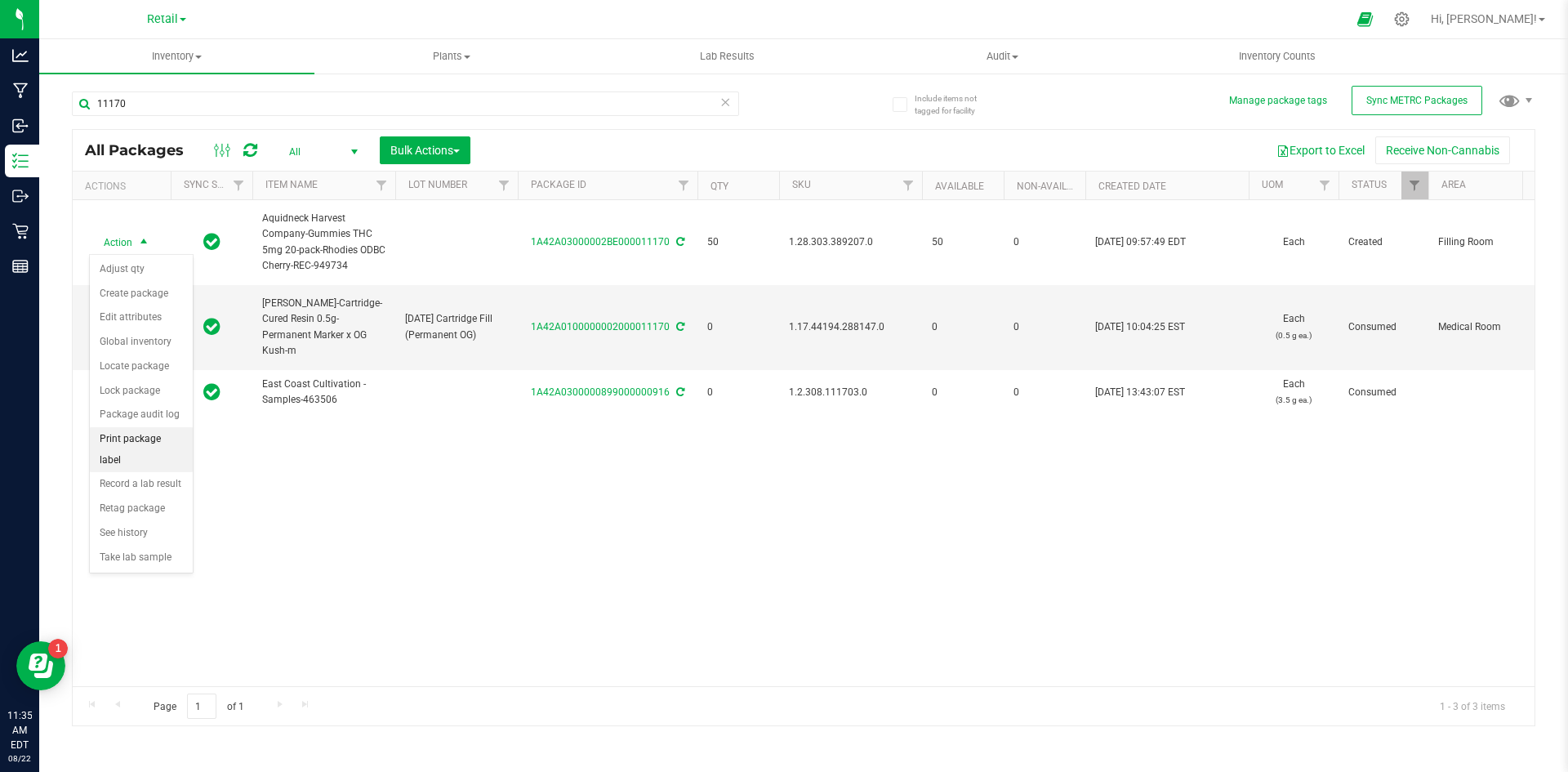
click at [155, 437] on li "Print package label" at bounding box center [141, 450] width 103 height 45
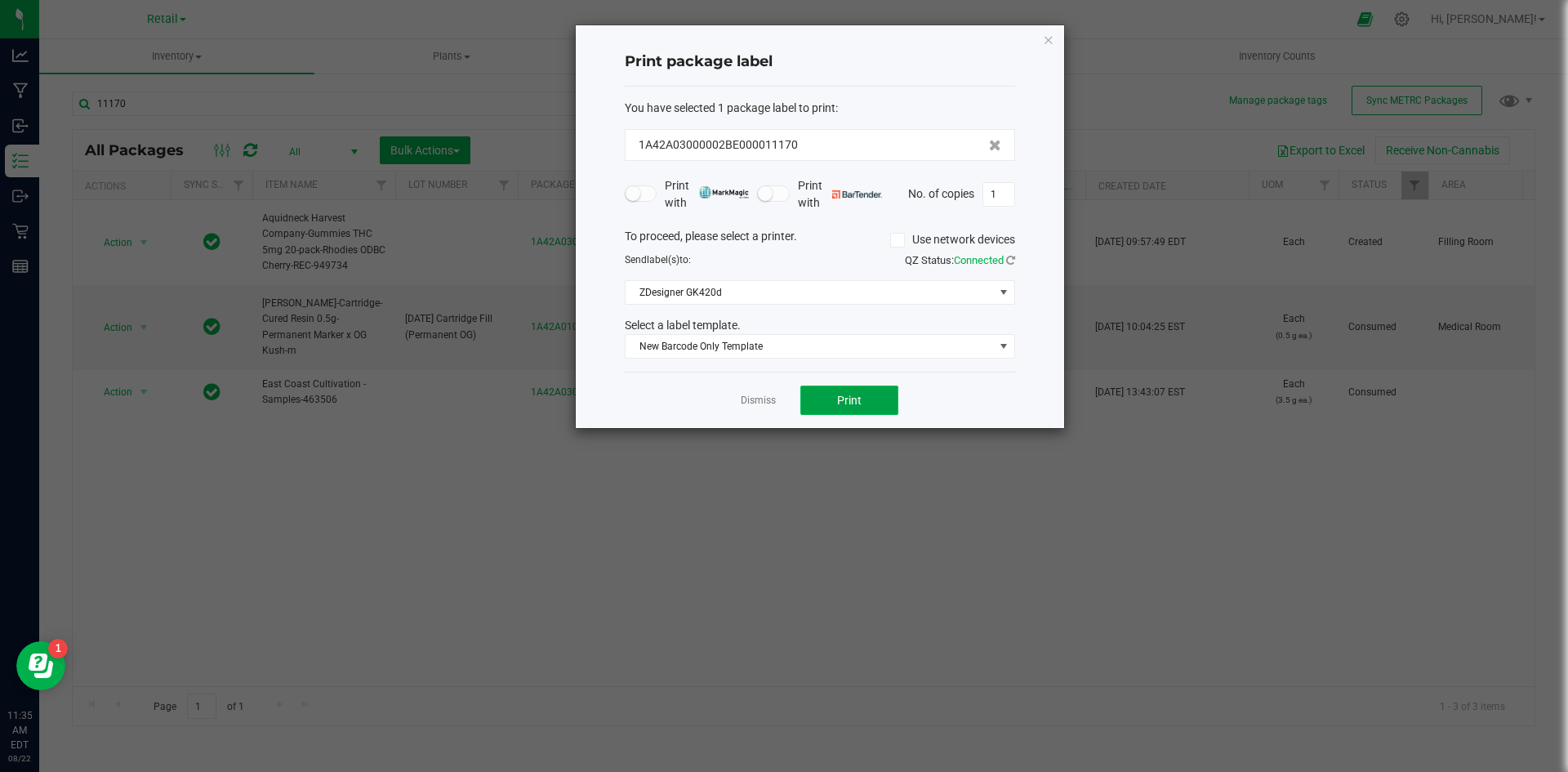
click at [819, 395] on button "Print" at bounding box center [849, 399] width 98 height 29
click at [1054, 45] on div "Print package label You have selected 1 package label to print : 1A42A03000002B…" at bounding box center [820, 227] width 489 height 403
click at [1047, 46] on icon "button" at bounding box center [1048, 39] width 11 height 20
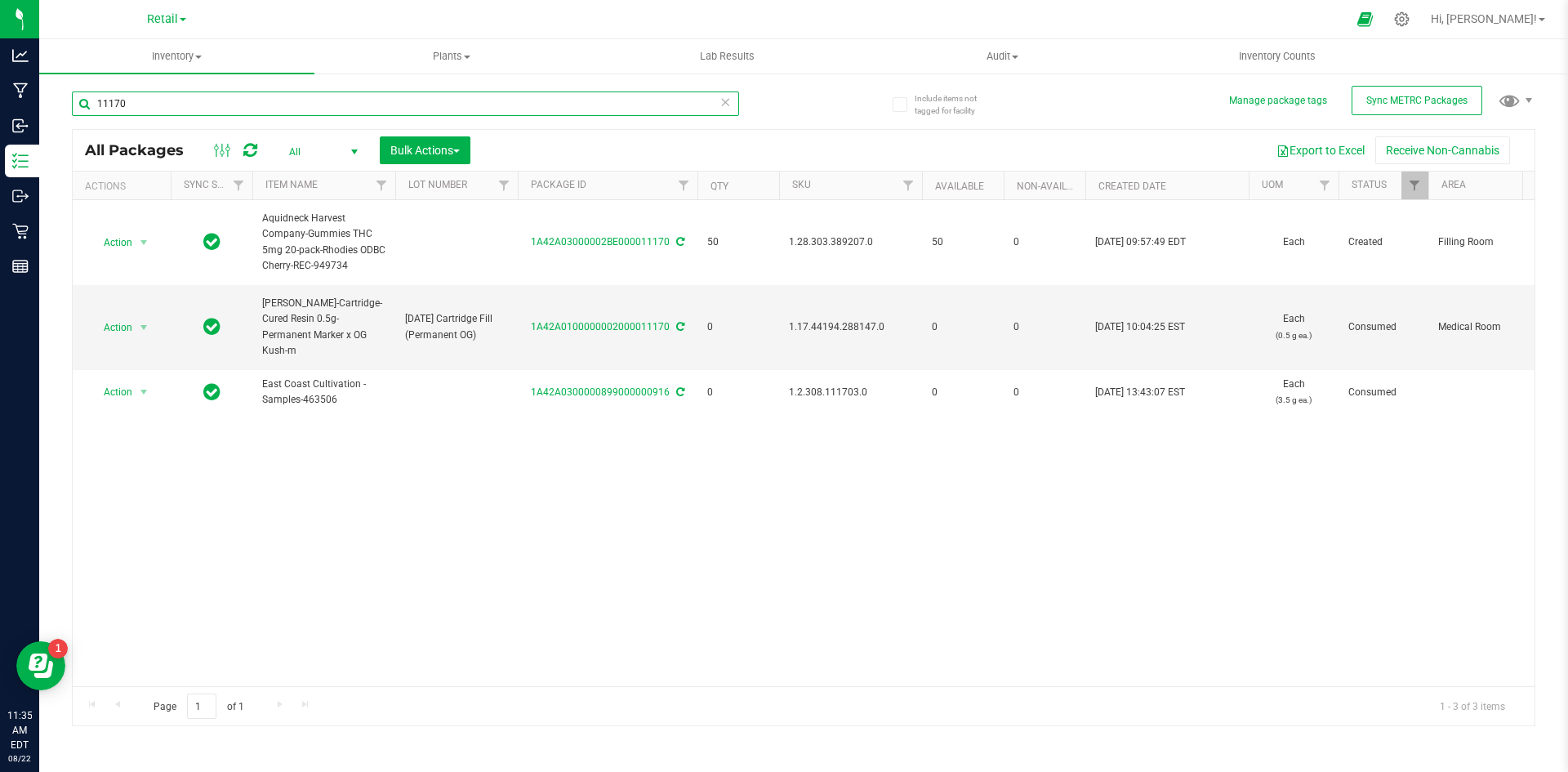
click at [146, 101] on input "11170" at bounding box center [405, 104] width 667 height 25
click at [149, 101] on input "11170" at bounding box center [405, 104] width 667 height 25
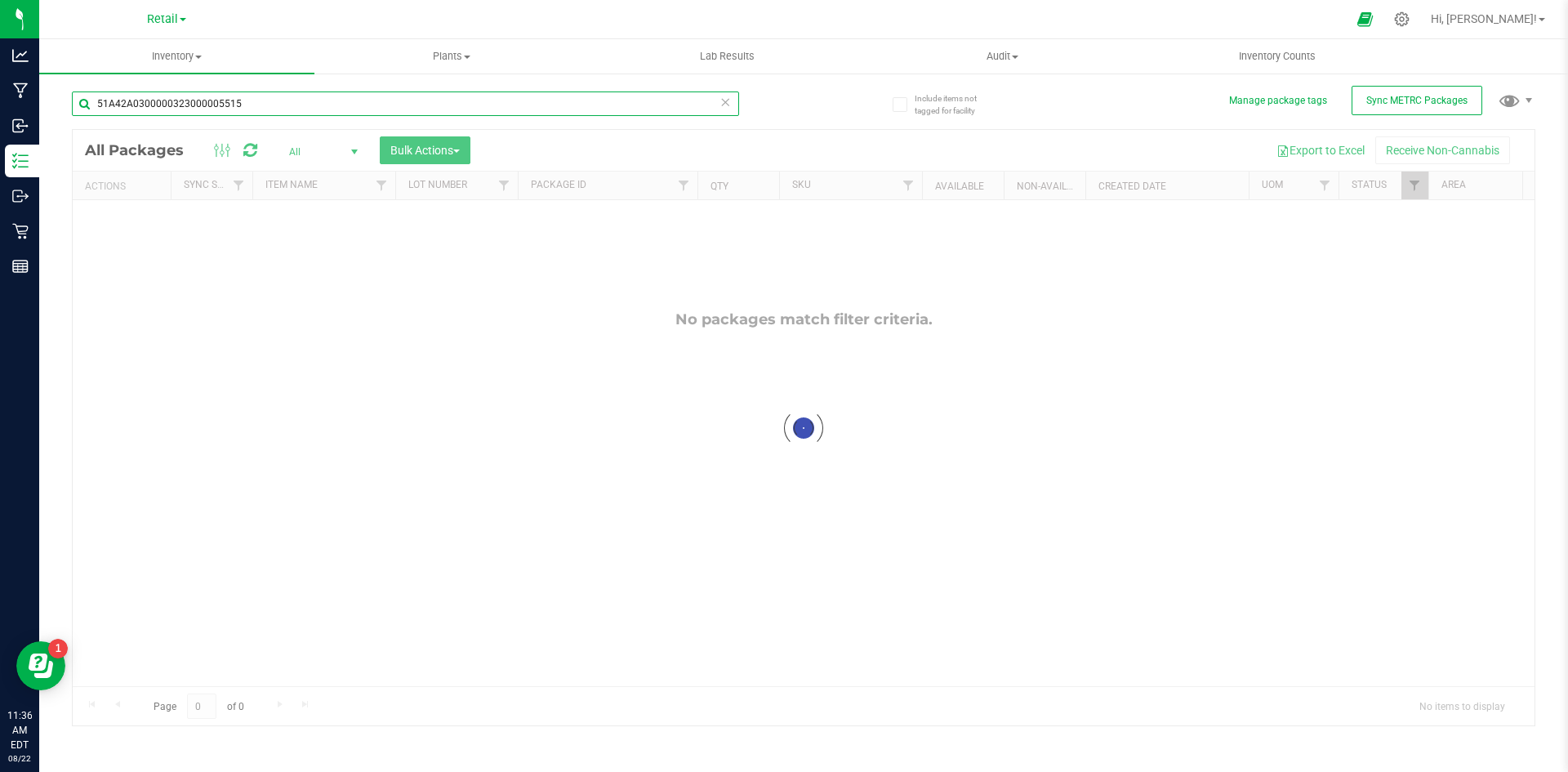
click at [266, 101] on input "51A42A0300000323000005515" at bounding box center [405, 104] width 667 height 25
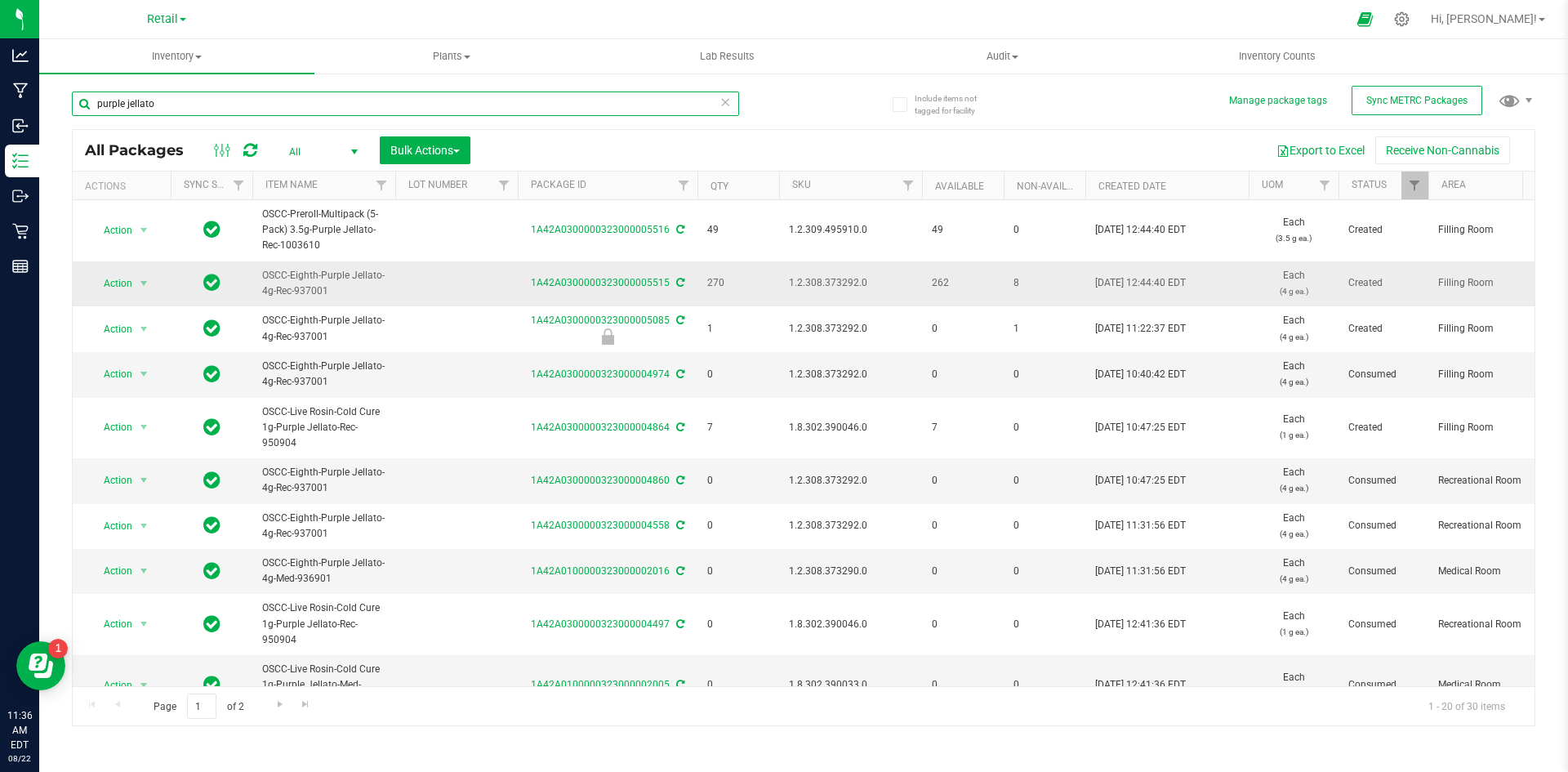
type input "purple jellato"
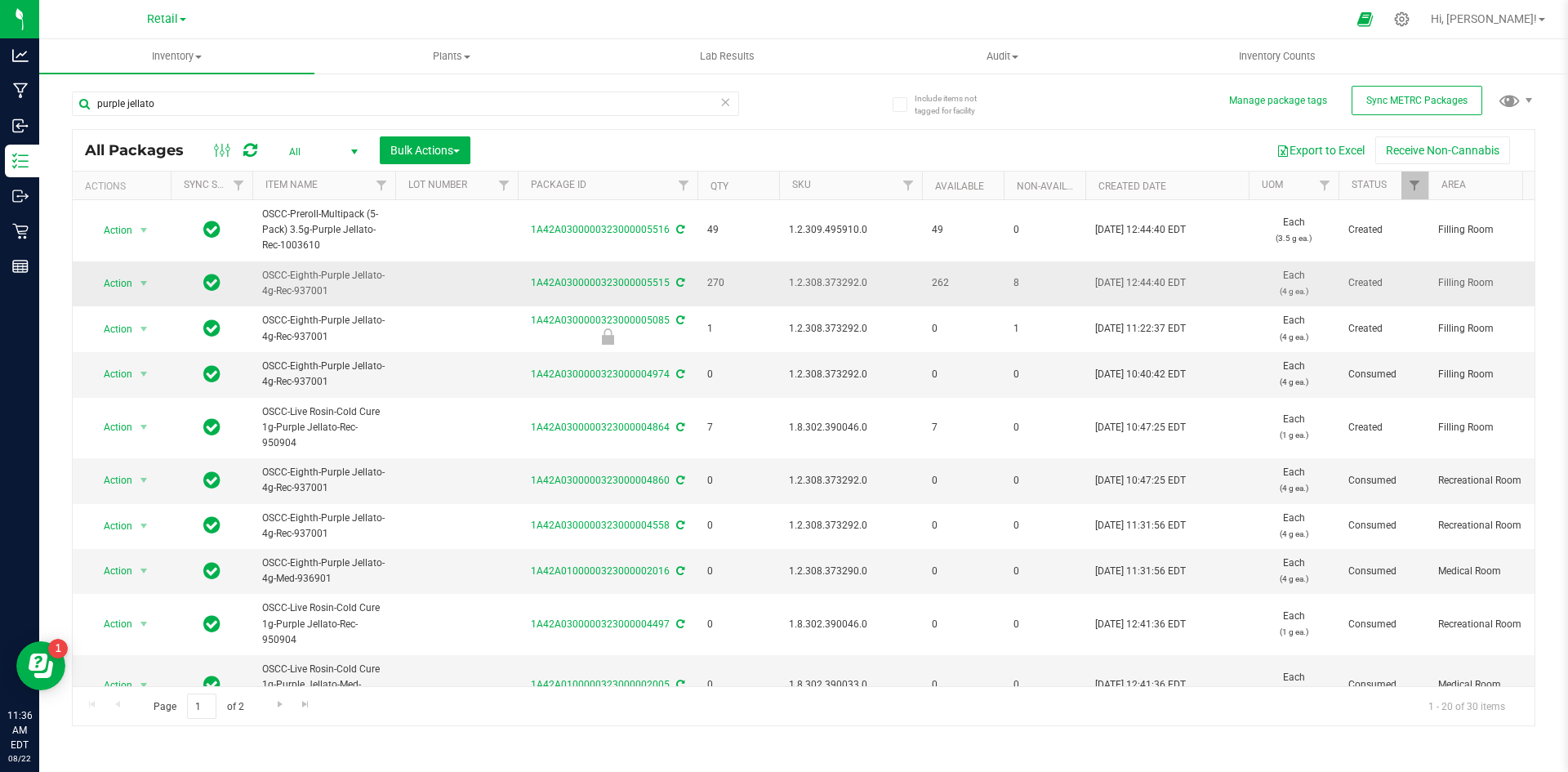
click at [448, 282] on td at bounding box center [457, 284] width 123 height 45
type input "51A42A0300000323000005515"
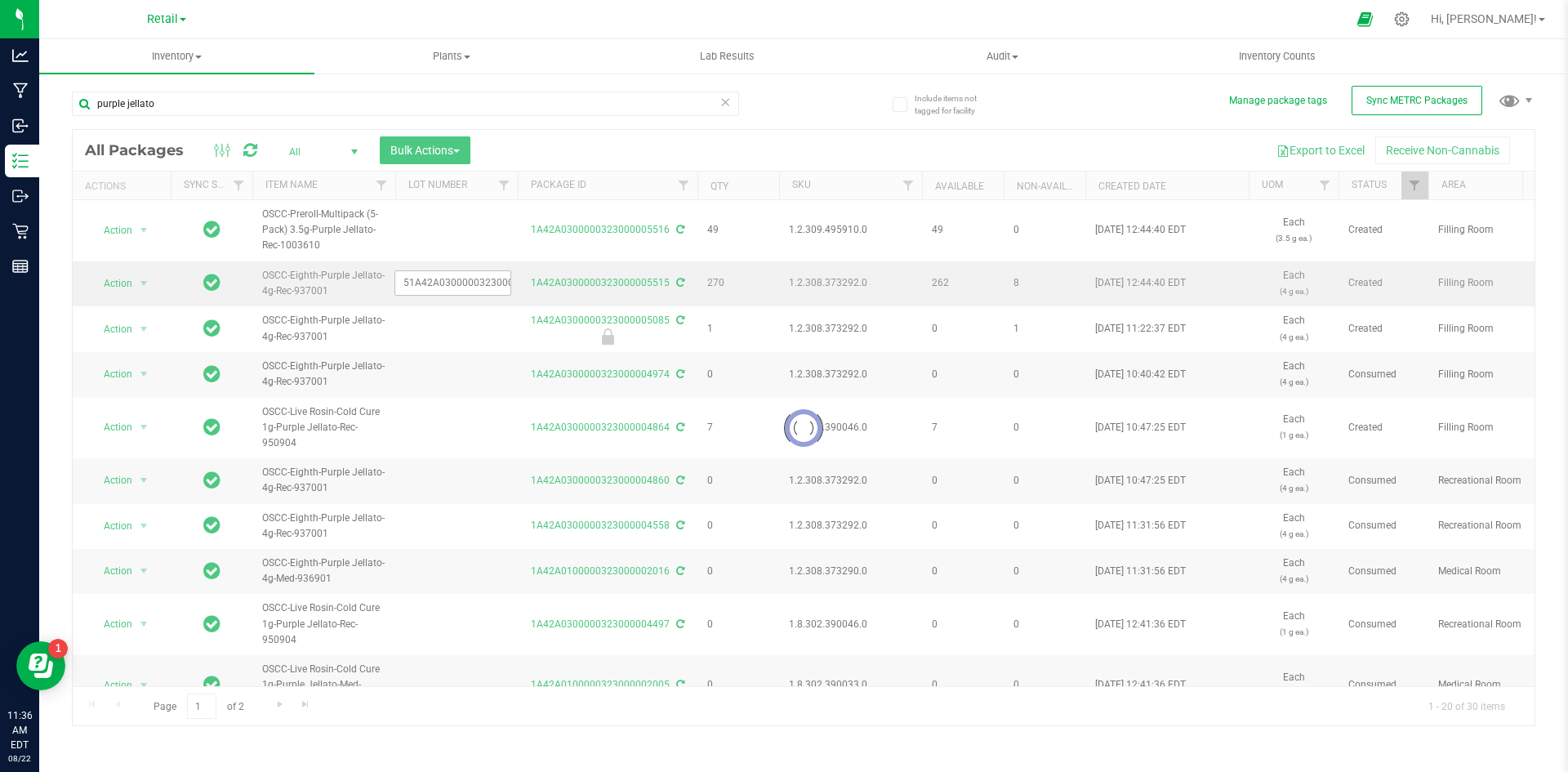
scroll to position [0, 32]
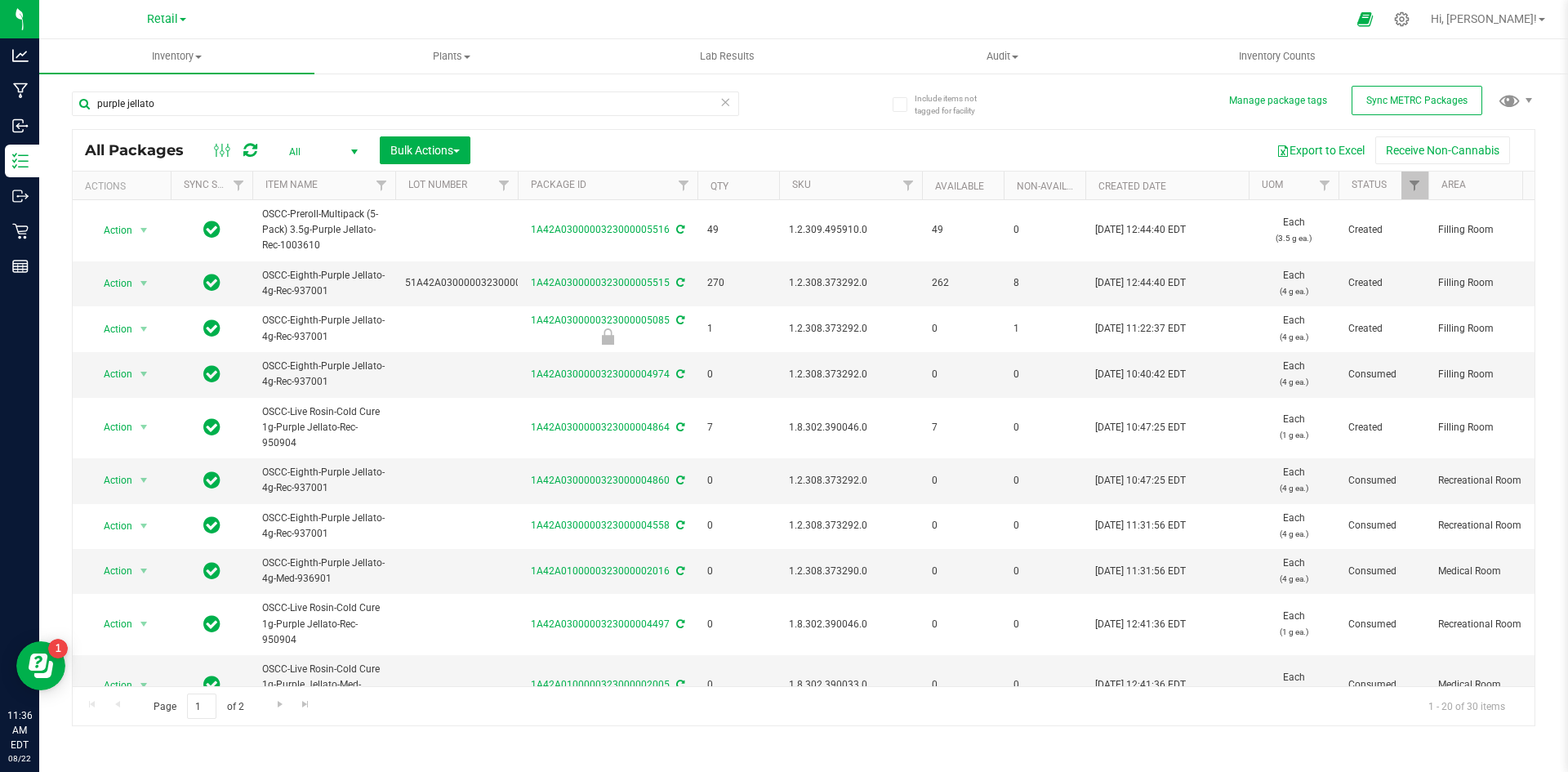
click at [445, 320] on td at bounding box center [457, 329] width 123 height 45
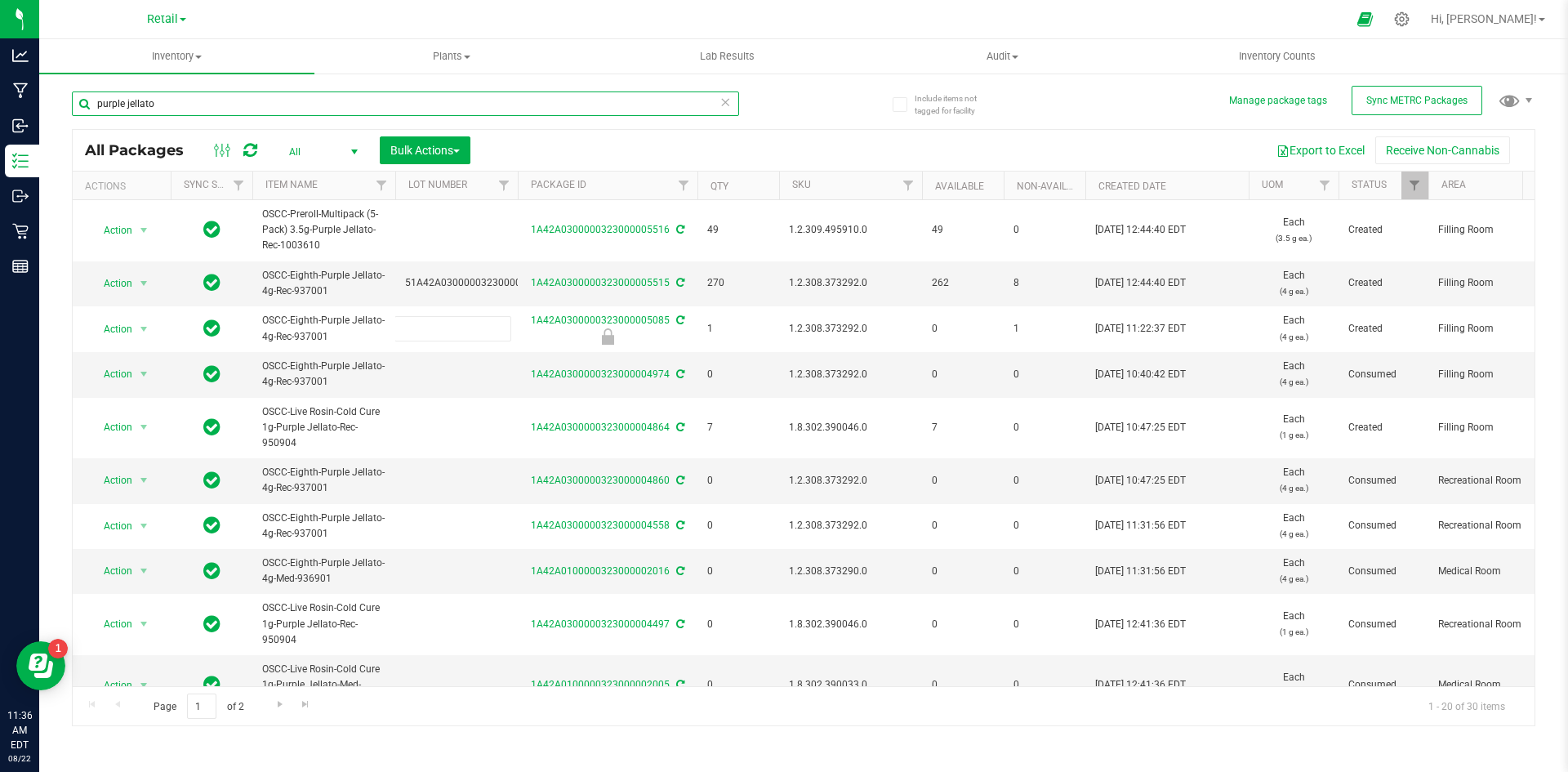
click at [216, 114] on input "purple jellato" at bounding box center [405, 104] width 667 height 25
type input "p"
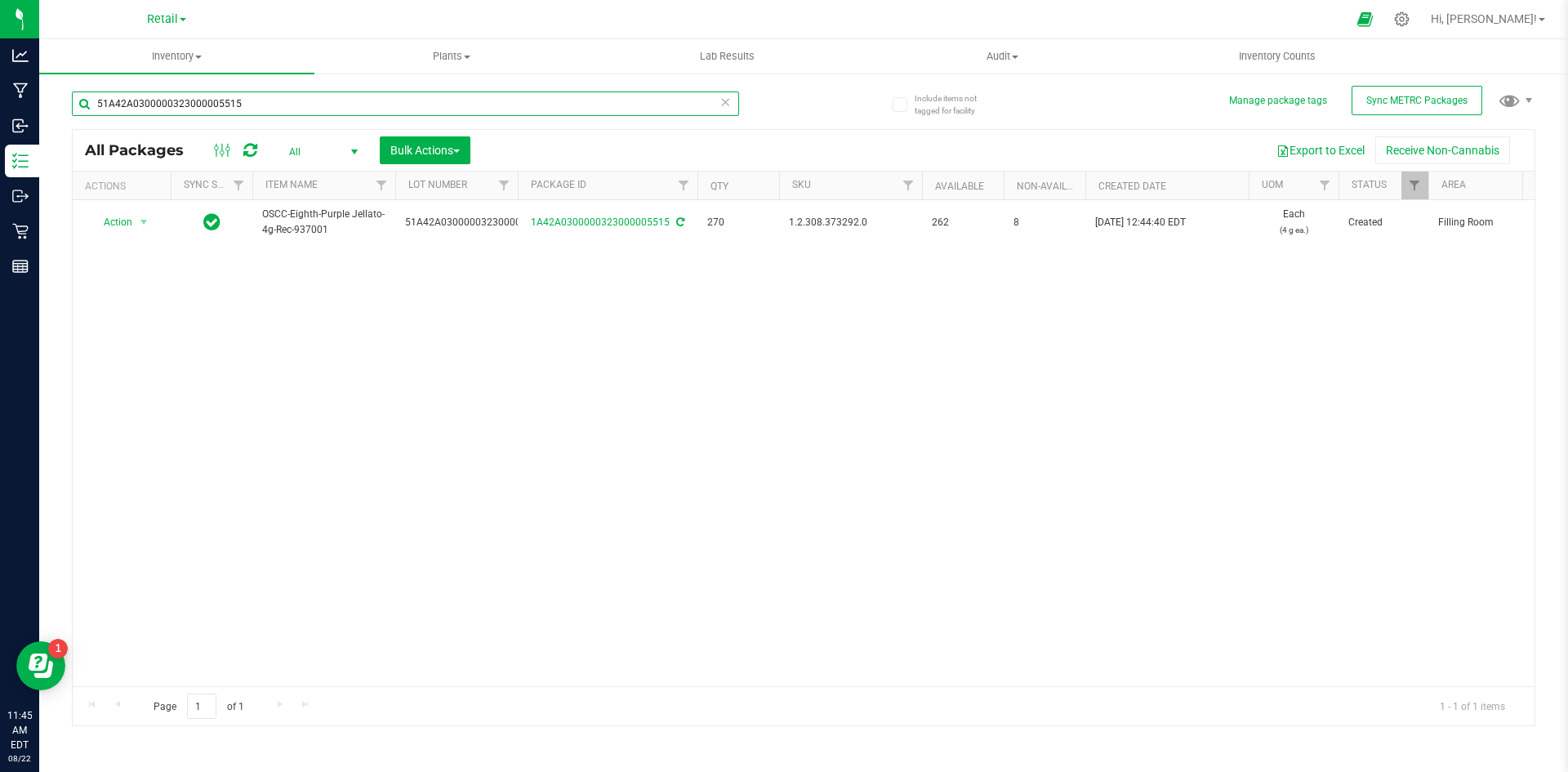
click at [209, 100] on input "51A42A0300000323000005515" at bounding box center [405, 104] width 667 height 25
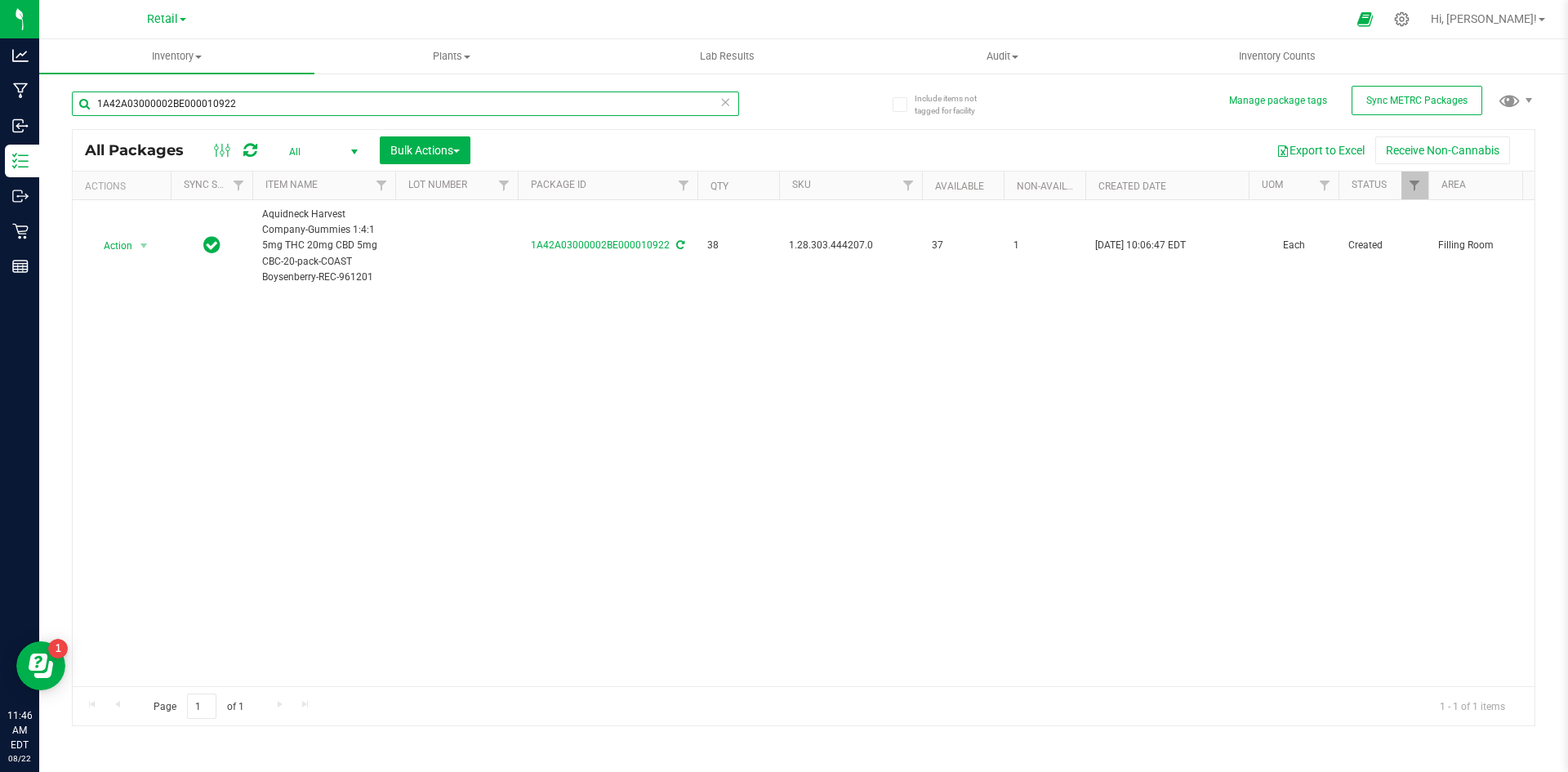
click at [242, 104] on input "1A42A03000002BE000010922" at bounding box center [405, 104] width 667 height 25
type input "1A4203000002BE000011176"
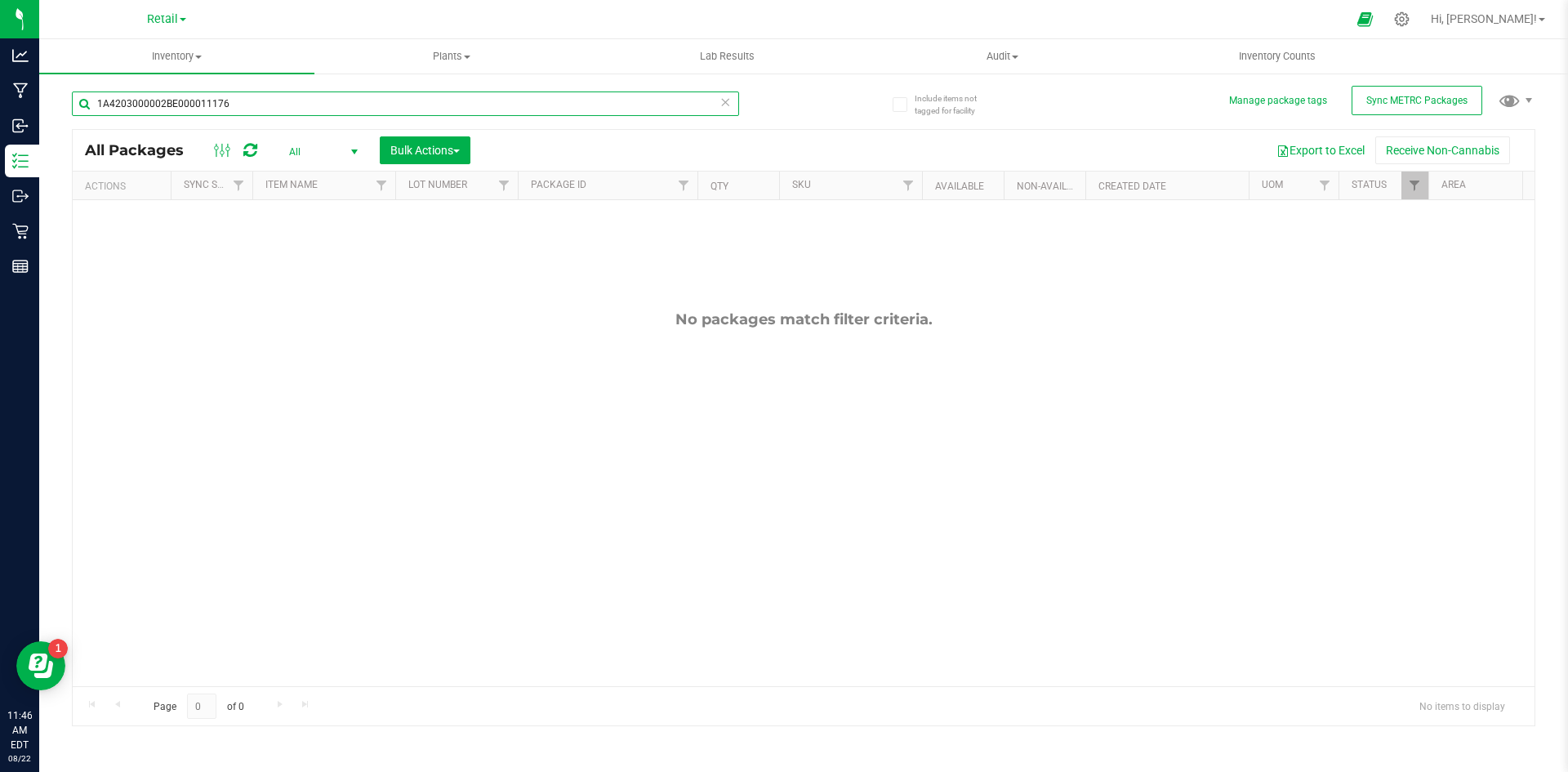
click at [311, 109] on input "1A4203000002BE000011176" at bounding box center [405, 104] width 667 height 25
click at [272, 109] on input "1A4203000002BE000011176" at bounding box center [405, 104] width 667 height 25
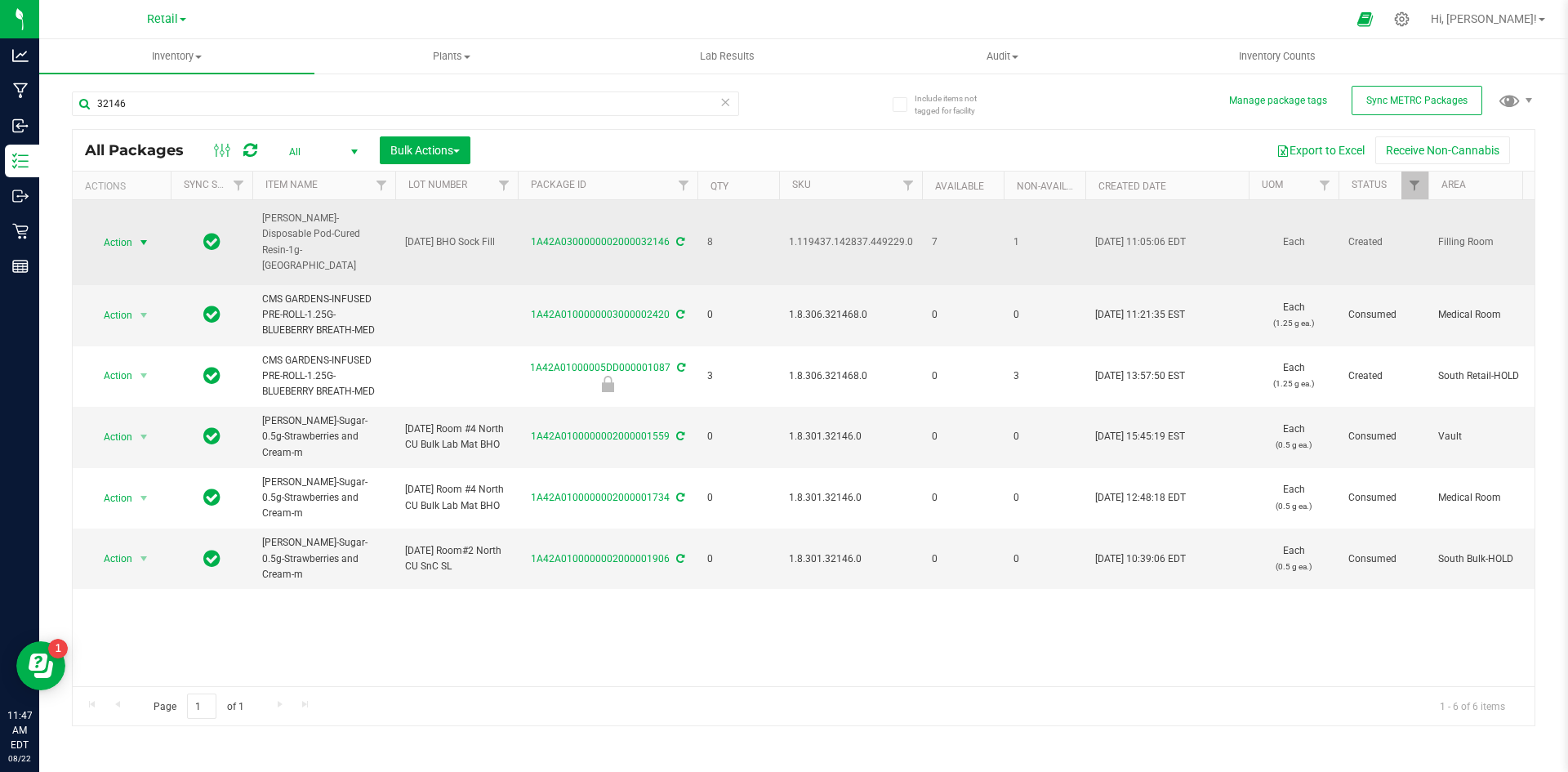
click at [130, 242] on span "Action" at bounding box center [110, 243] width 44 height 23
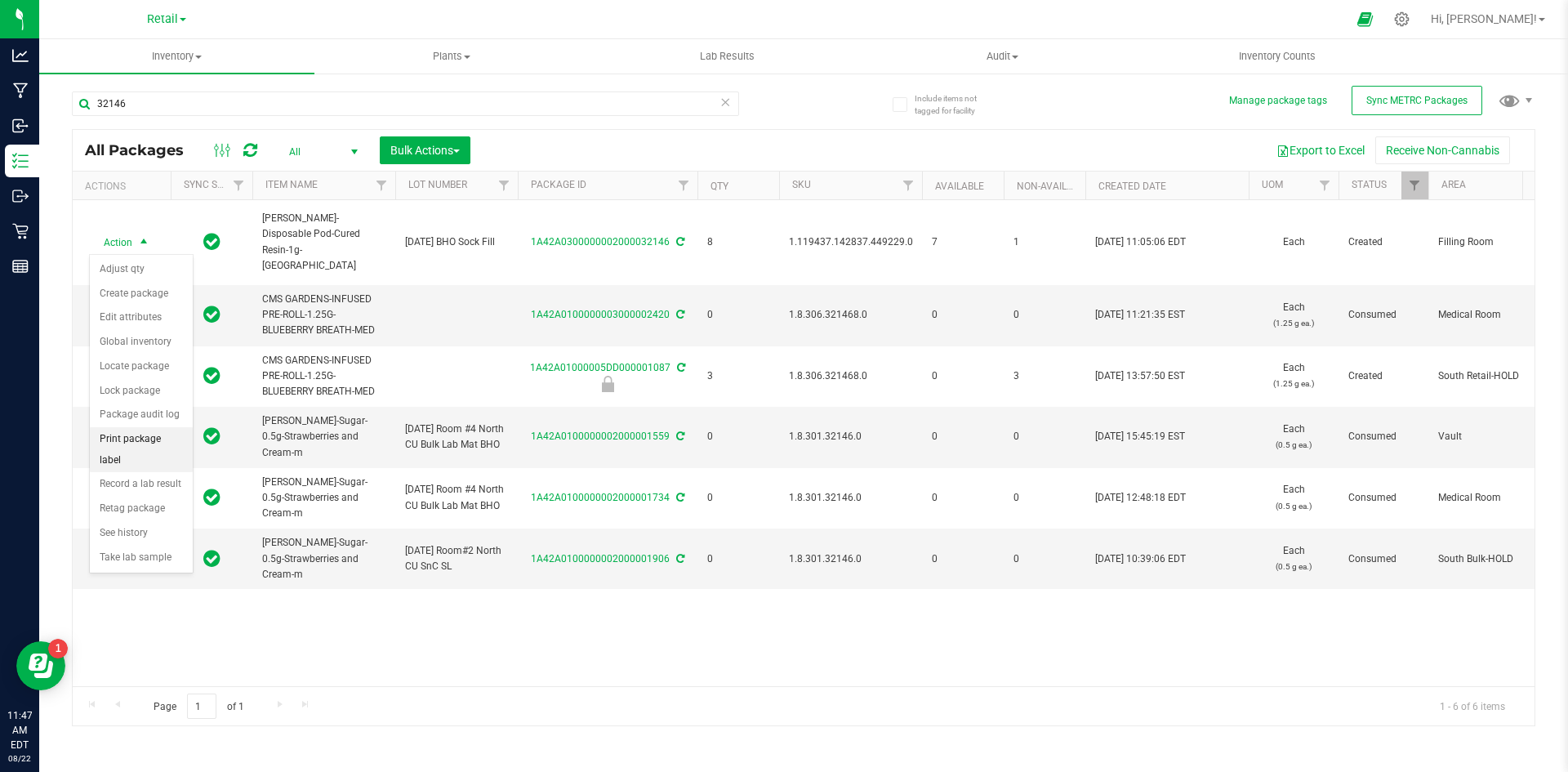
click at [159, 437] on li "Print package label" at bounding box center [141, 450] width 103 height 45
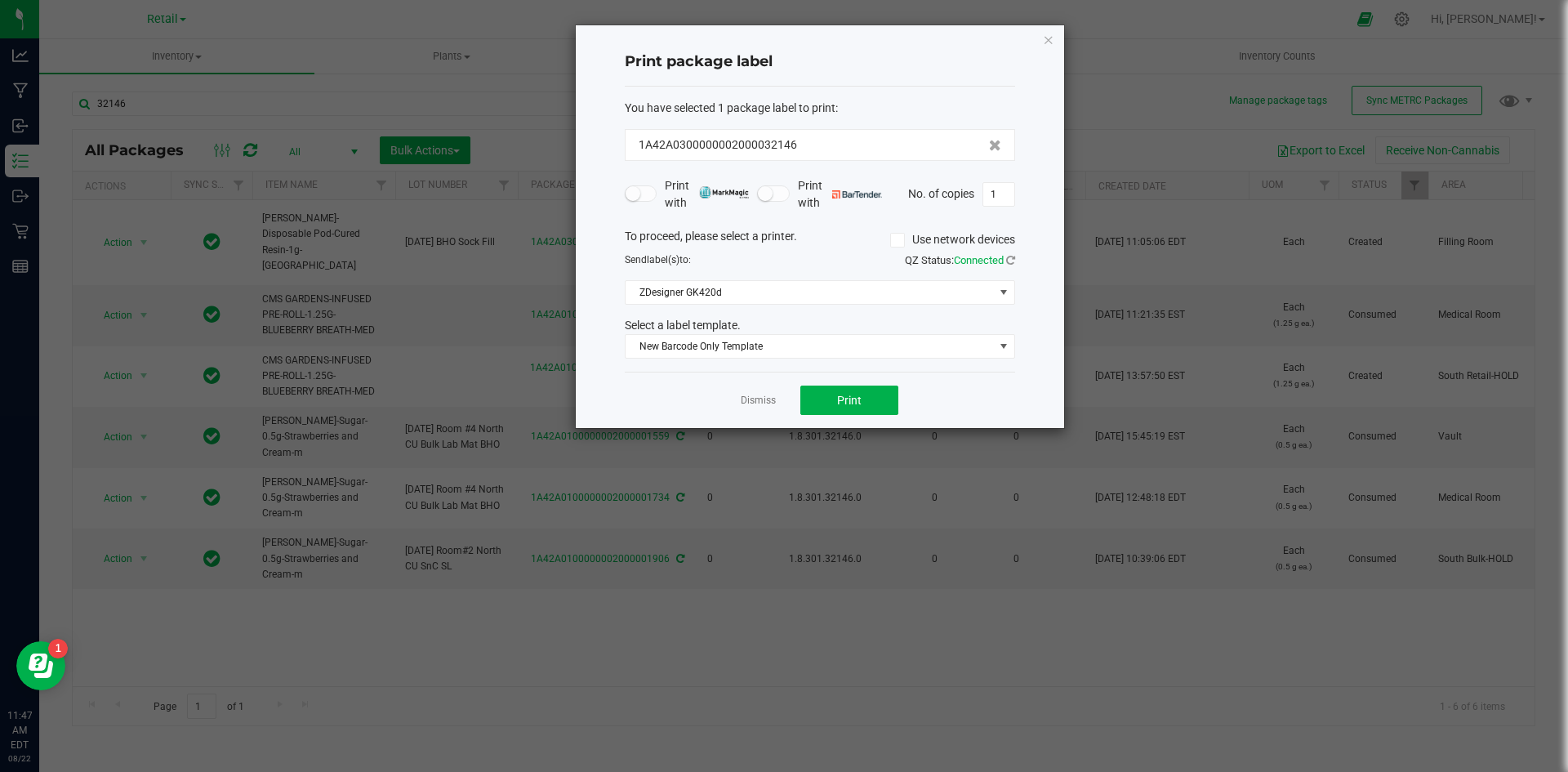
click at [876, 428] on div "Print package label You have selected 1 package label to print : 1A42A030000000…" at bounding box center [819, 227] width 490 height 404
click at [877, 401] on button "Print" at bounding box center [849, 399] width 98 height 29
click at [1050, 42] on icon "button" at bounding box center [1048, 39] width 11 height 20
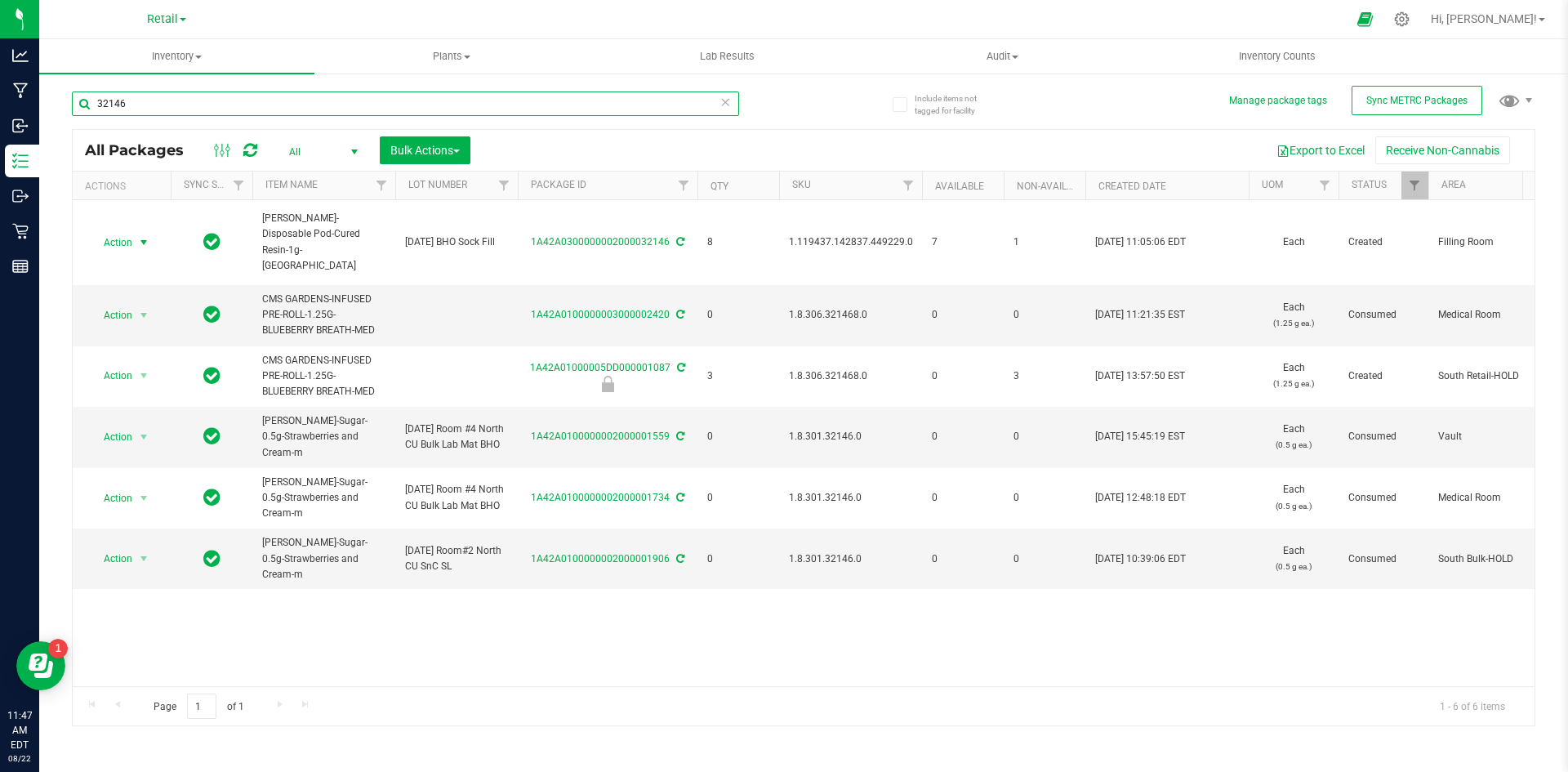
click at [256, 112] on input "32146" at bounding box center [405, 104] width 667 height 25
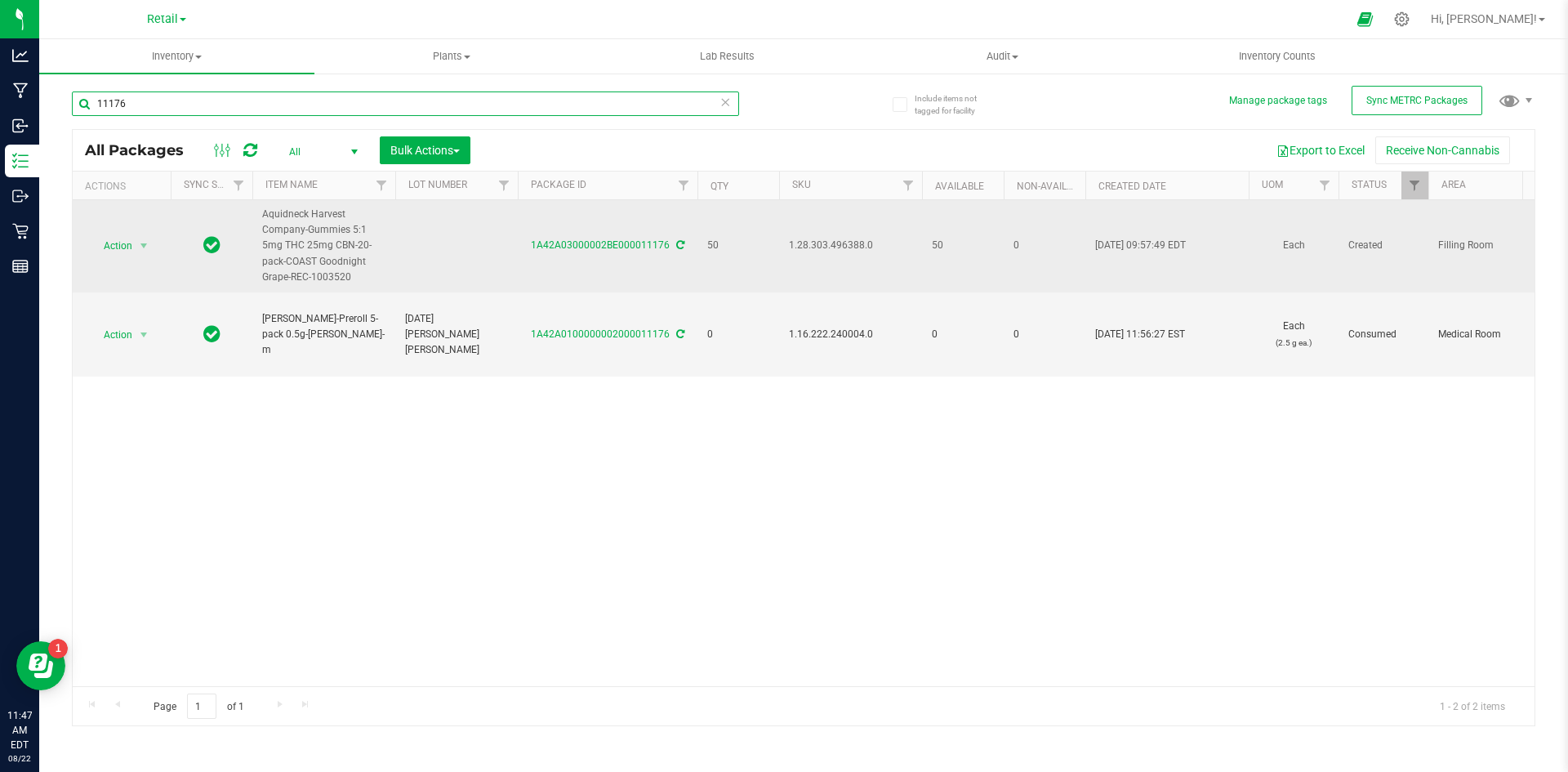
type input "11176"
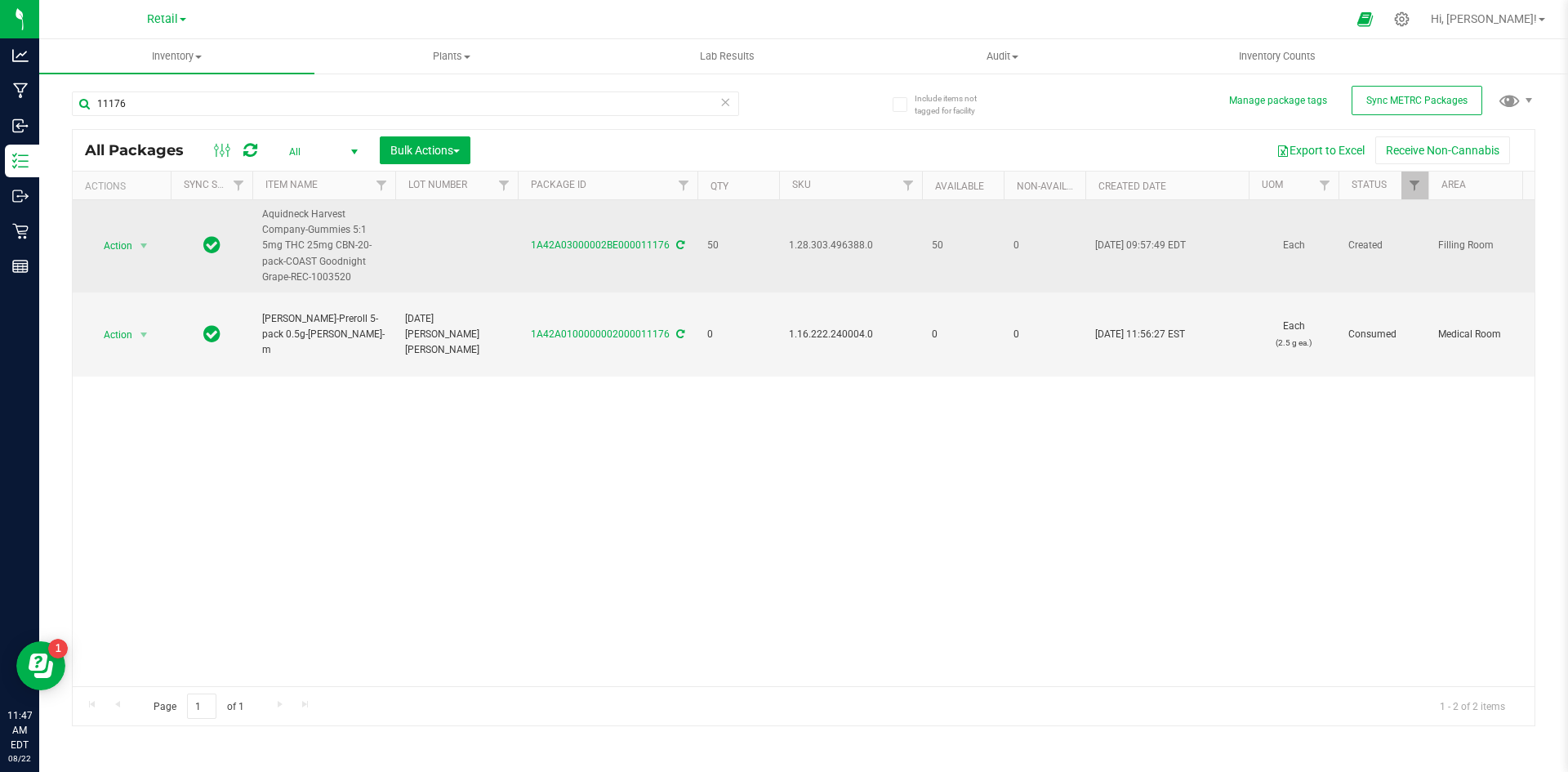
click at [427, 252] on td at bounding box center [457, 246] width 123 height 92
type input "1A4203000002BE000011176"
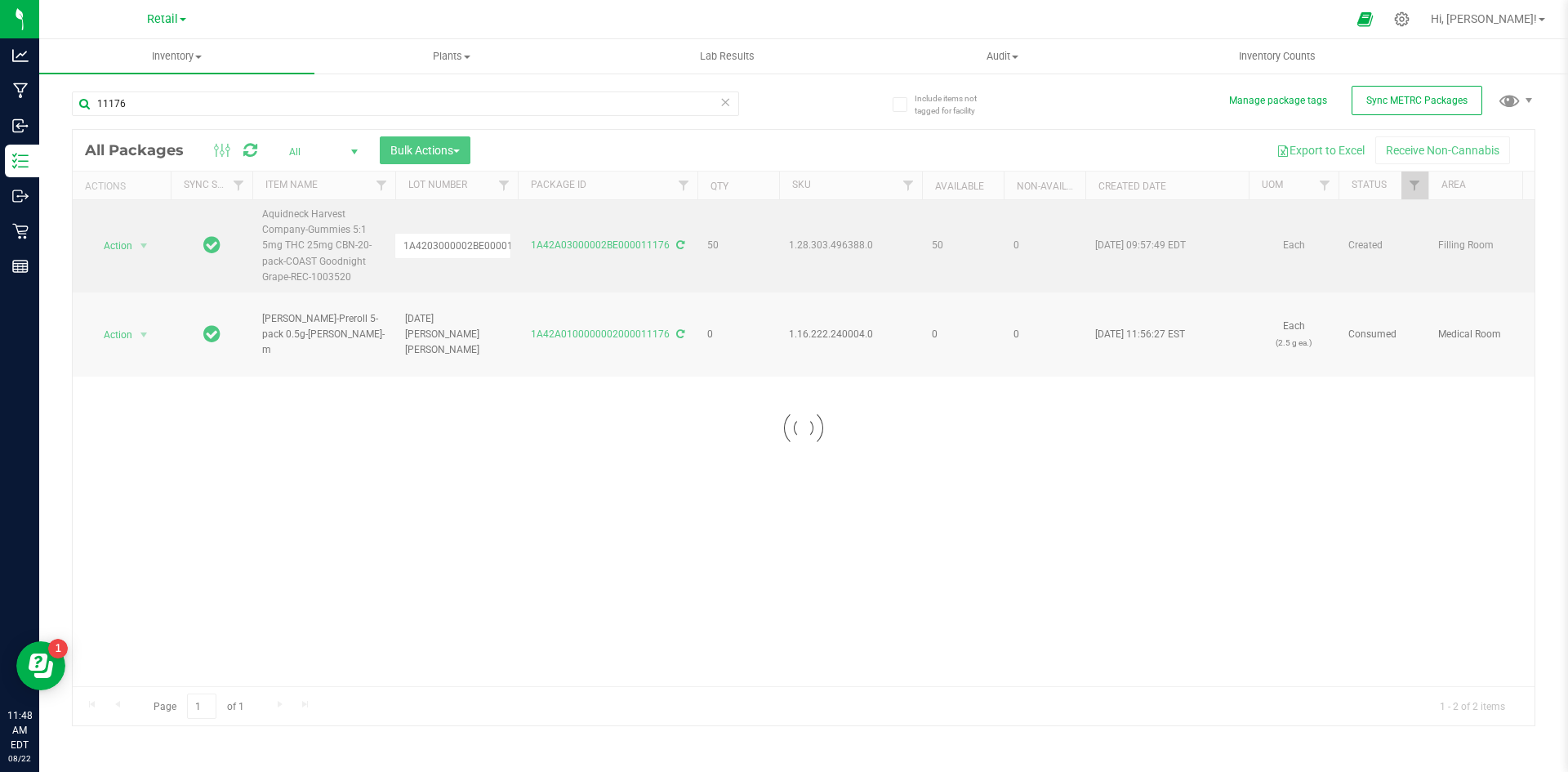
scroll to position [0, 22]
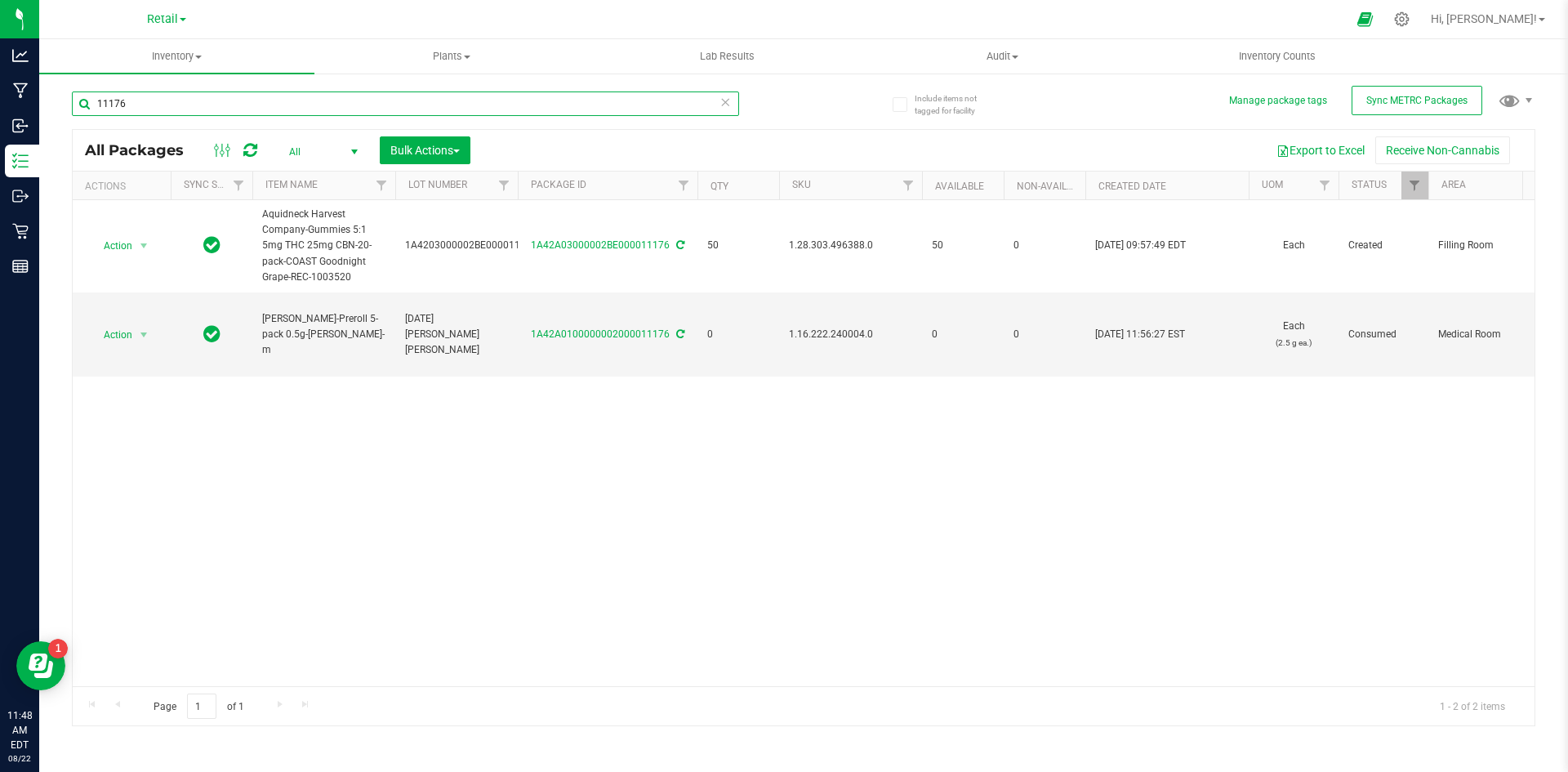
click at [203, 108] on input "11176" at bounding box center [405, 104] width 667 height 25
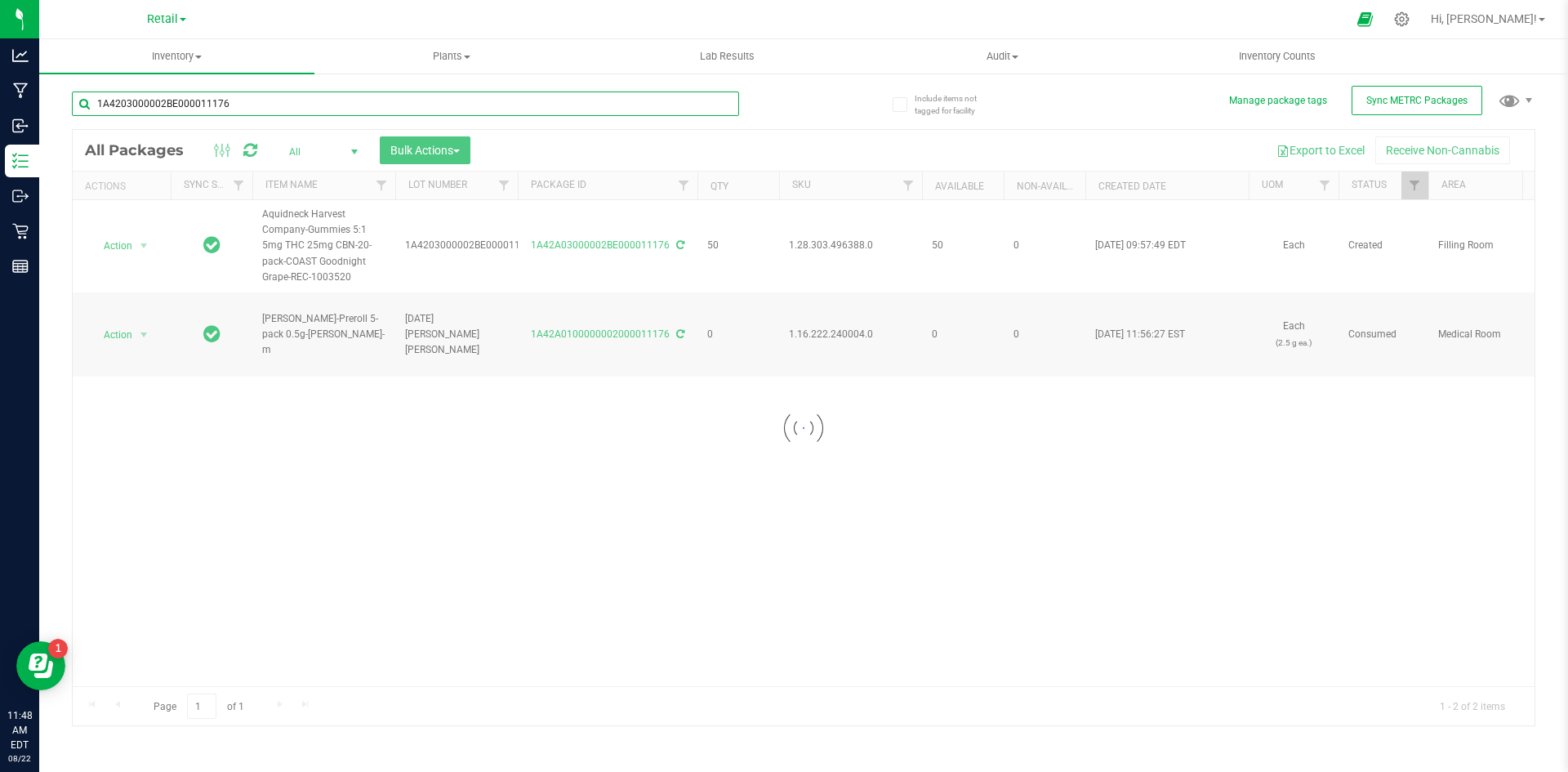
type input "1A4203000002BE000011176"
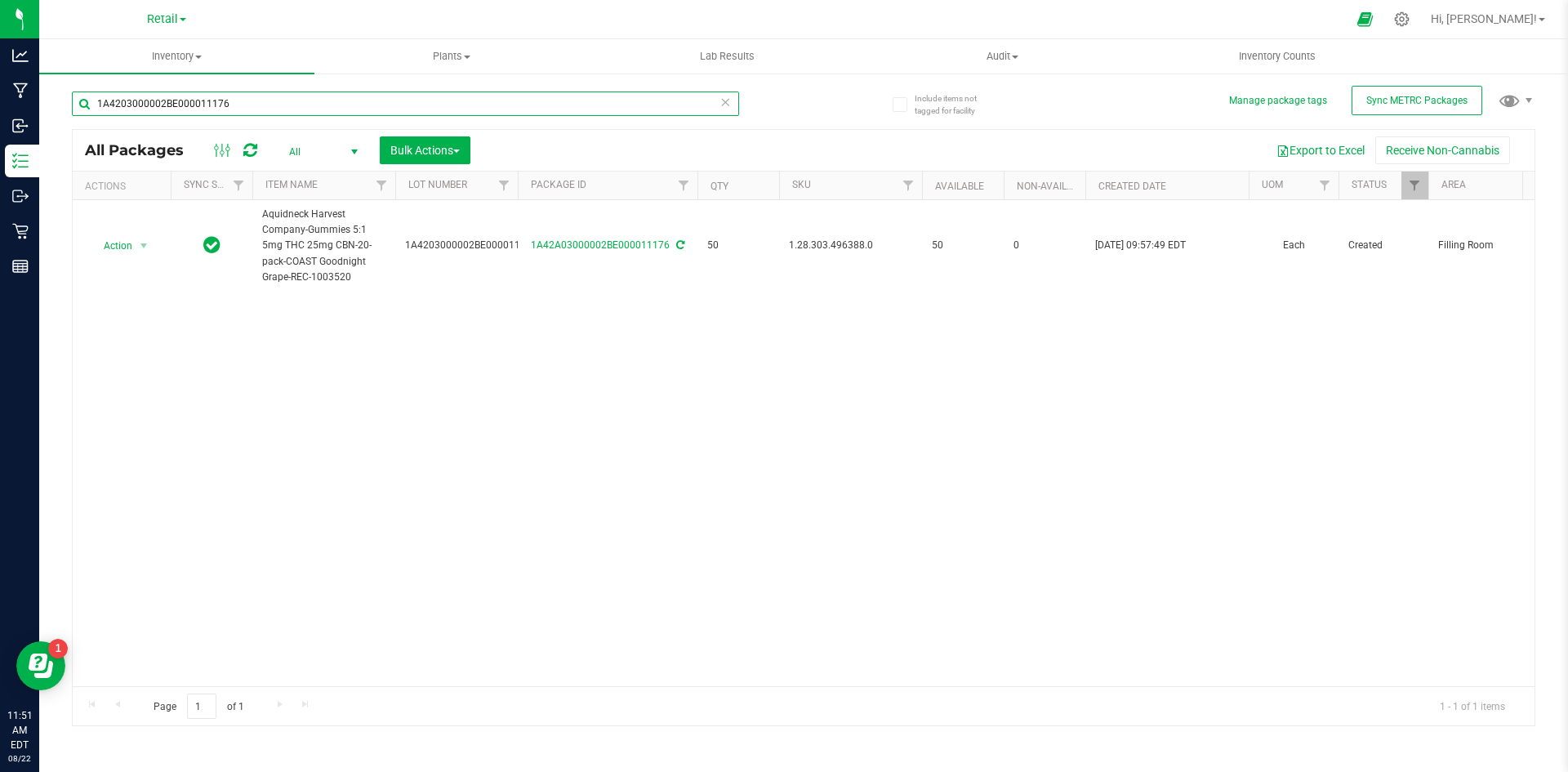
click at [248, 107] on input "1A4203000002BE000011176" at bounding box center [405, 104] width 667 height 25
click at [186, 107] on input "text" at bounding box center [405, 104] width 667 height 25
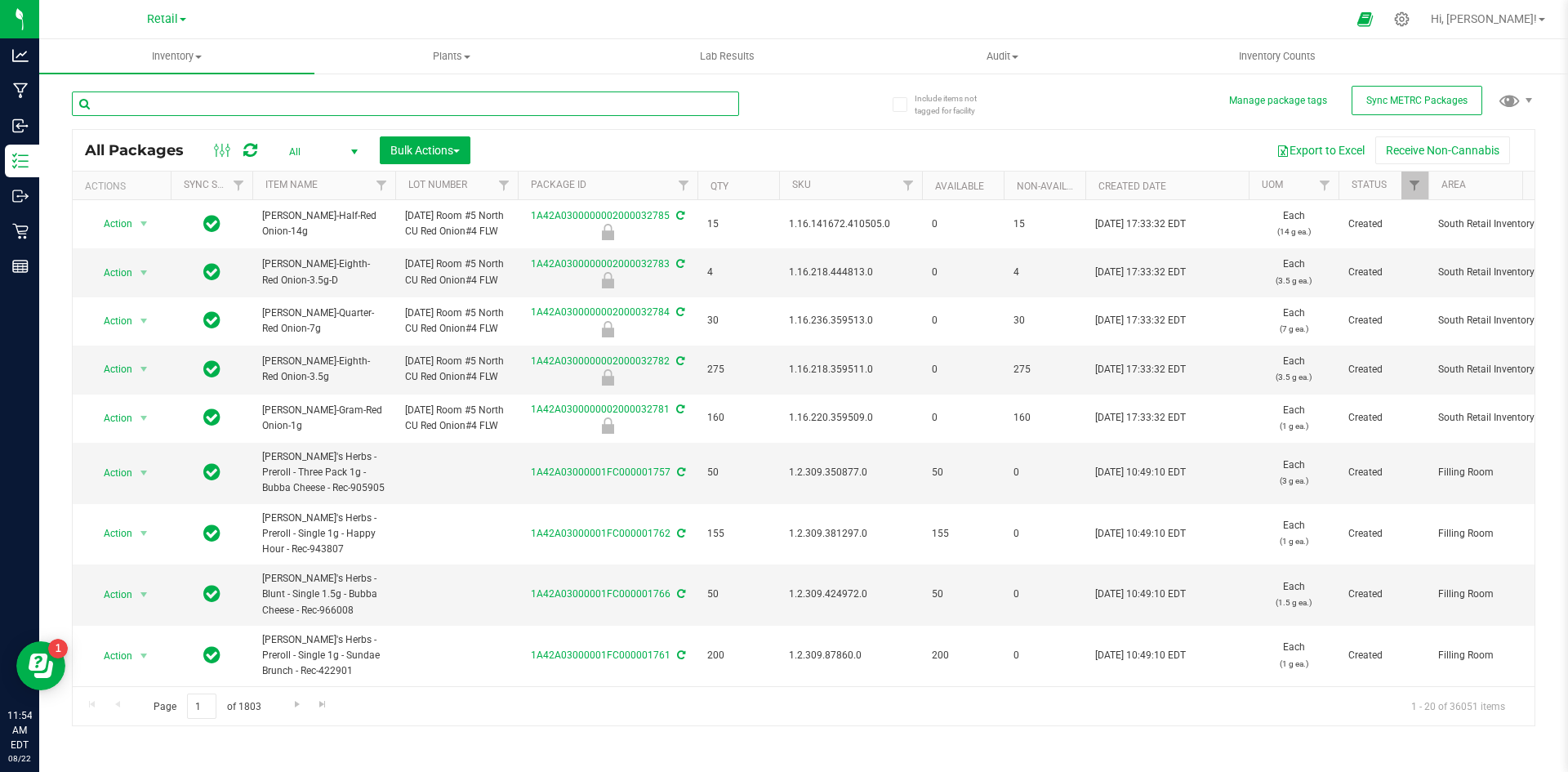
click at [111, 106] on input "text" at bounding box center [405, 104] width 667 height 25
type input "1A42A03000002BF000000565"
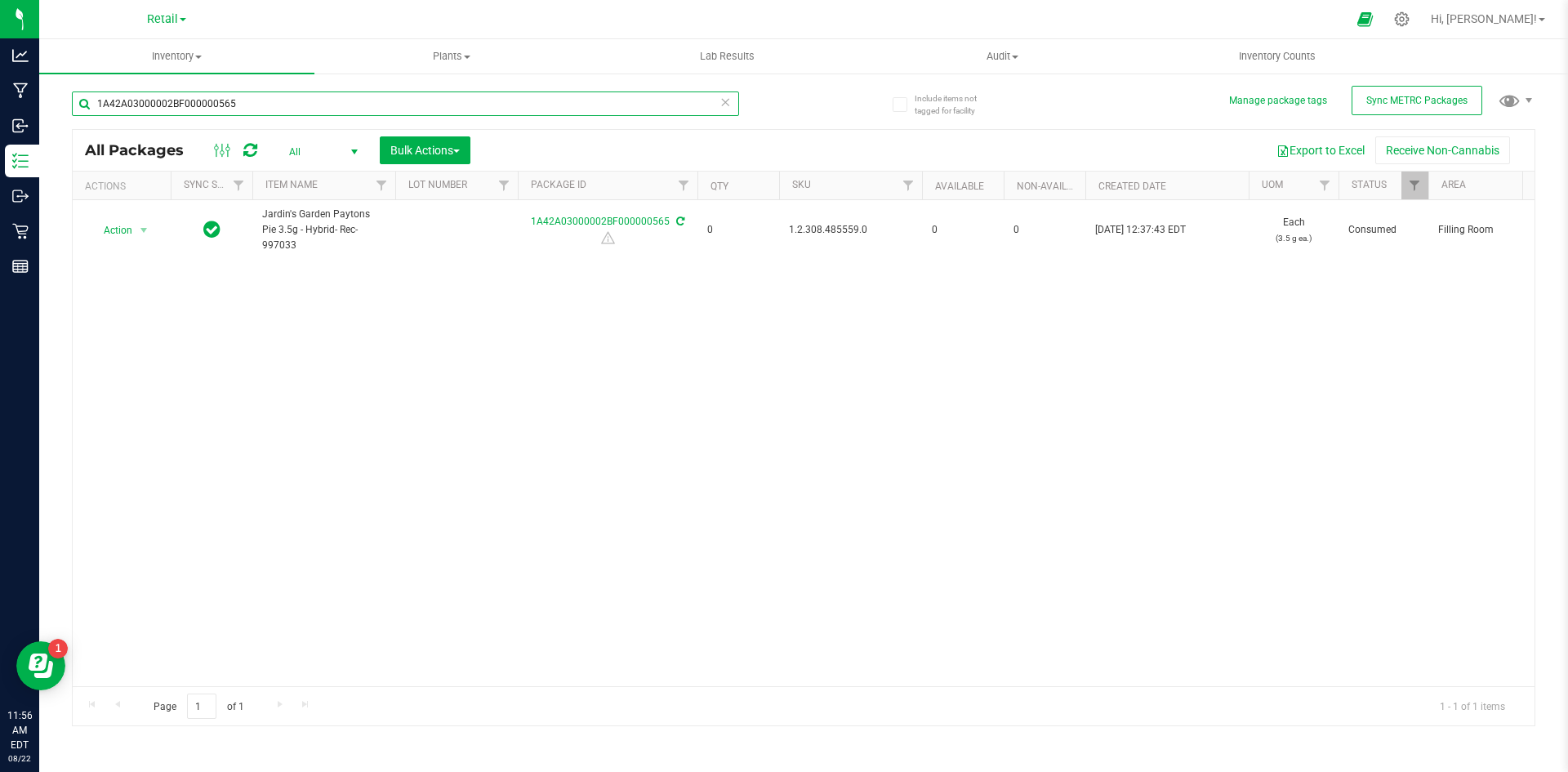
click at [278, 112] on input "1A42A03000002BF000000565" at bounding box center [405, 104] width 667 height 25
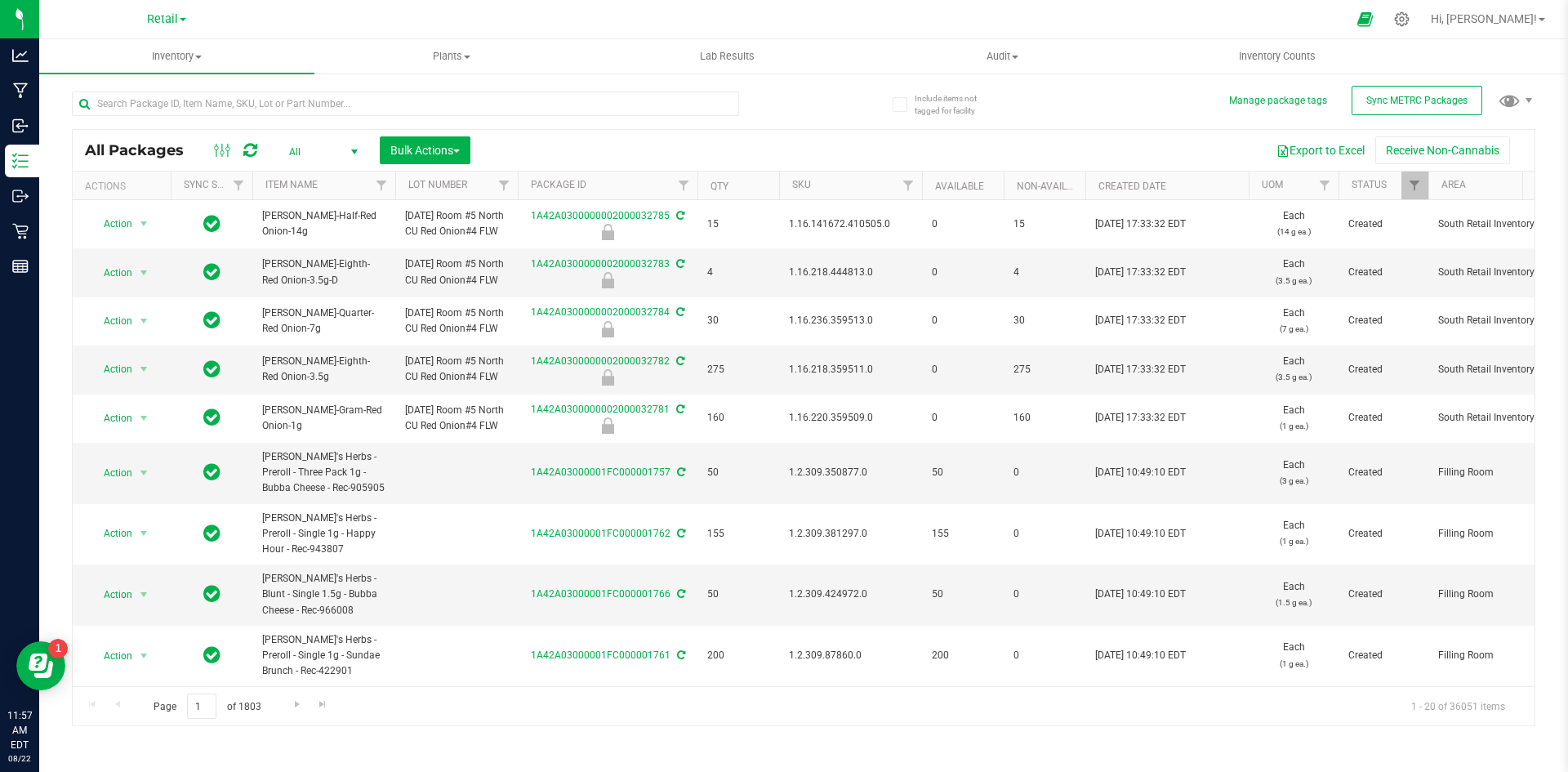
click at [285, 116] on div at bounding box center [405, 110] width 667 height 38
click at [300, 107] on input "text" at bounding box center [405, 104] width 667 height 25
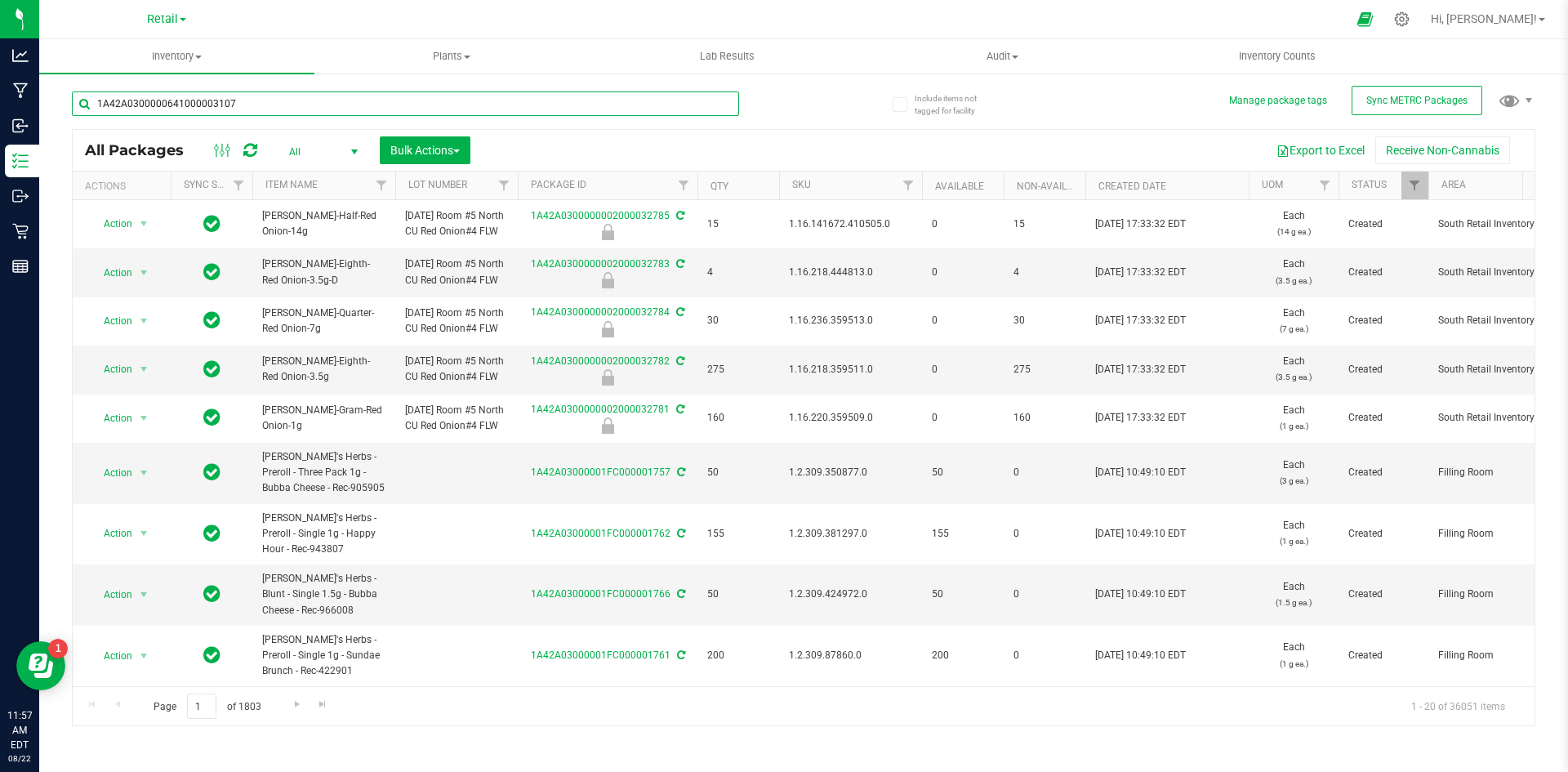
type input "1A42A0300000641000003107"
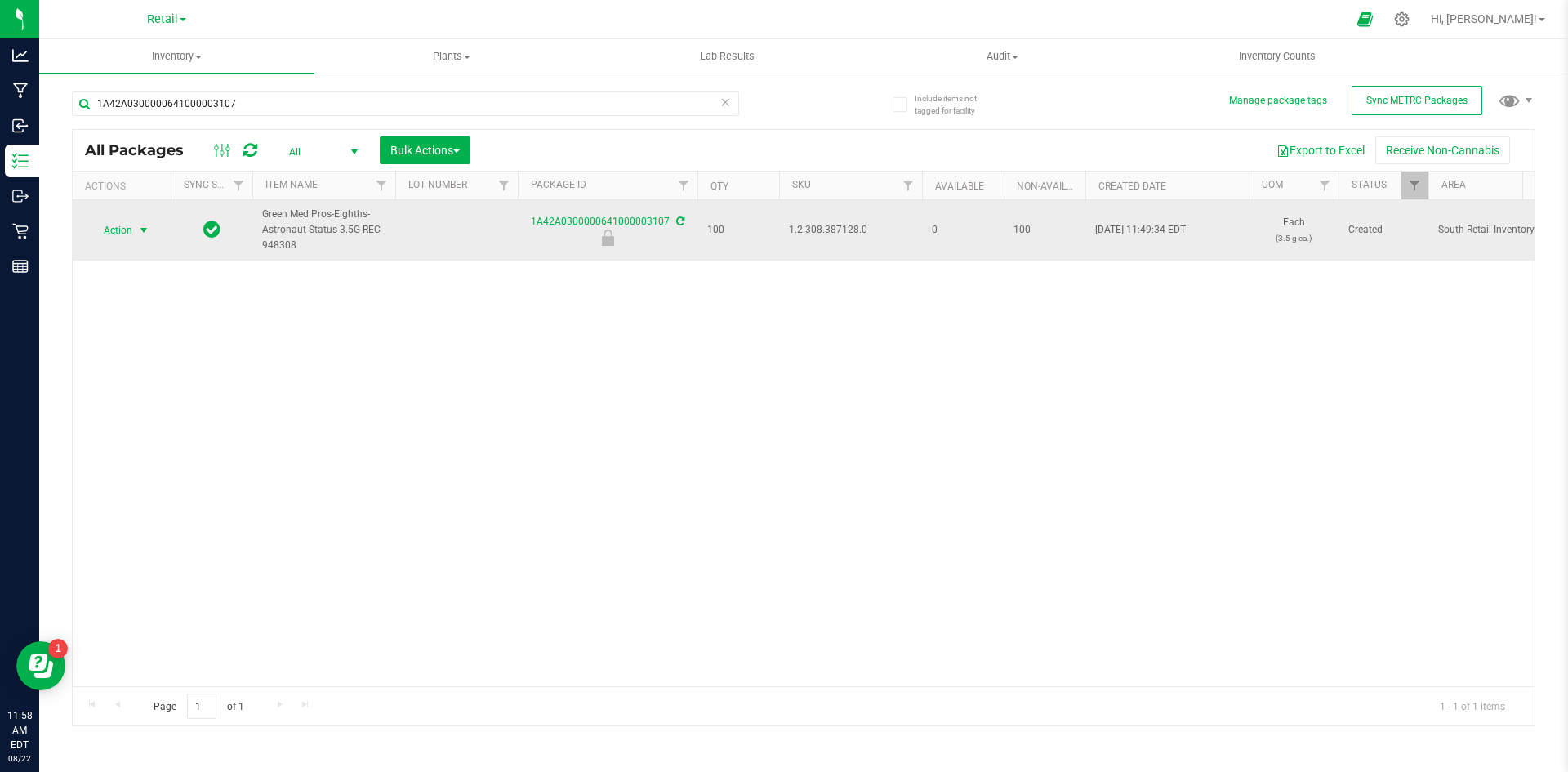
click at [125, 234] on span "Action" at bounding box center [110, 230] width 44 height 23
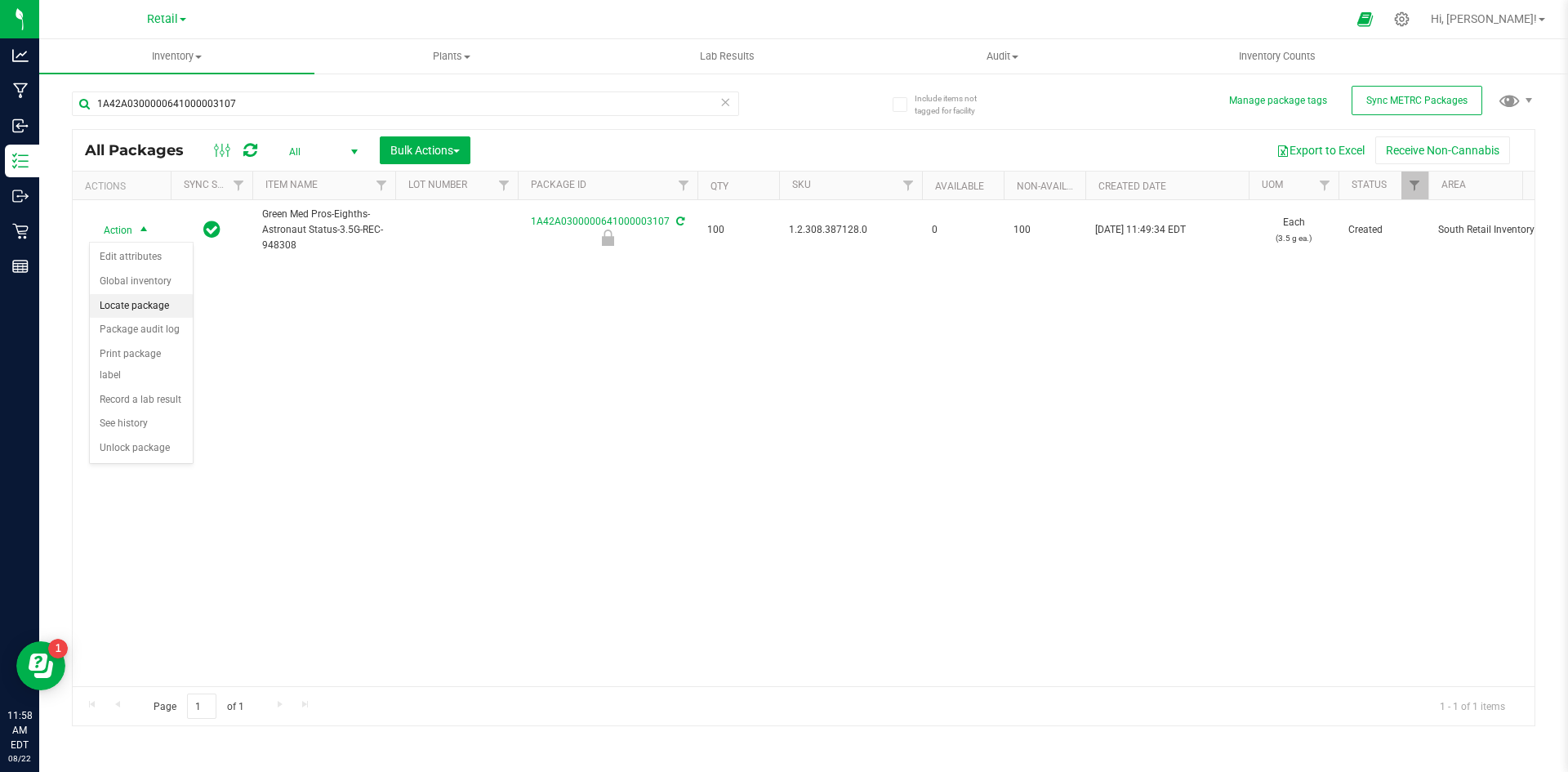
click at [150, 308] on li "Locate package" at bounding box center [141, 307] width 103 height 25
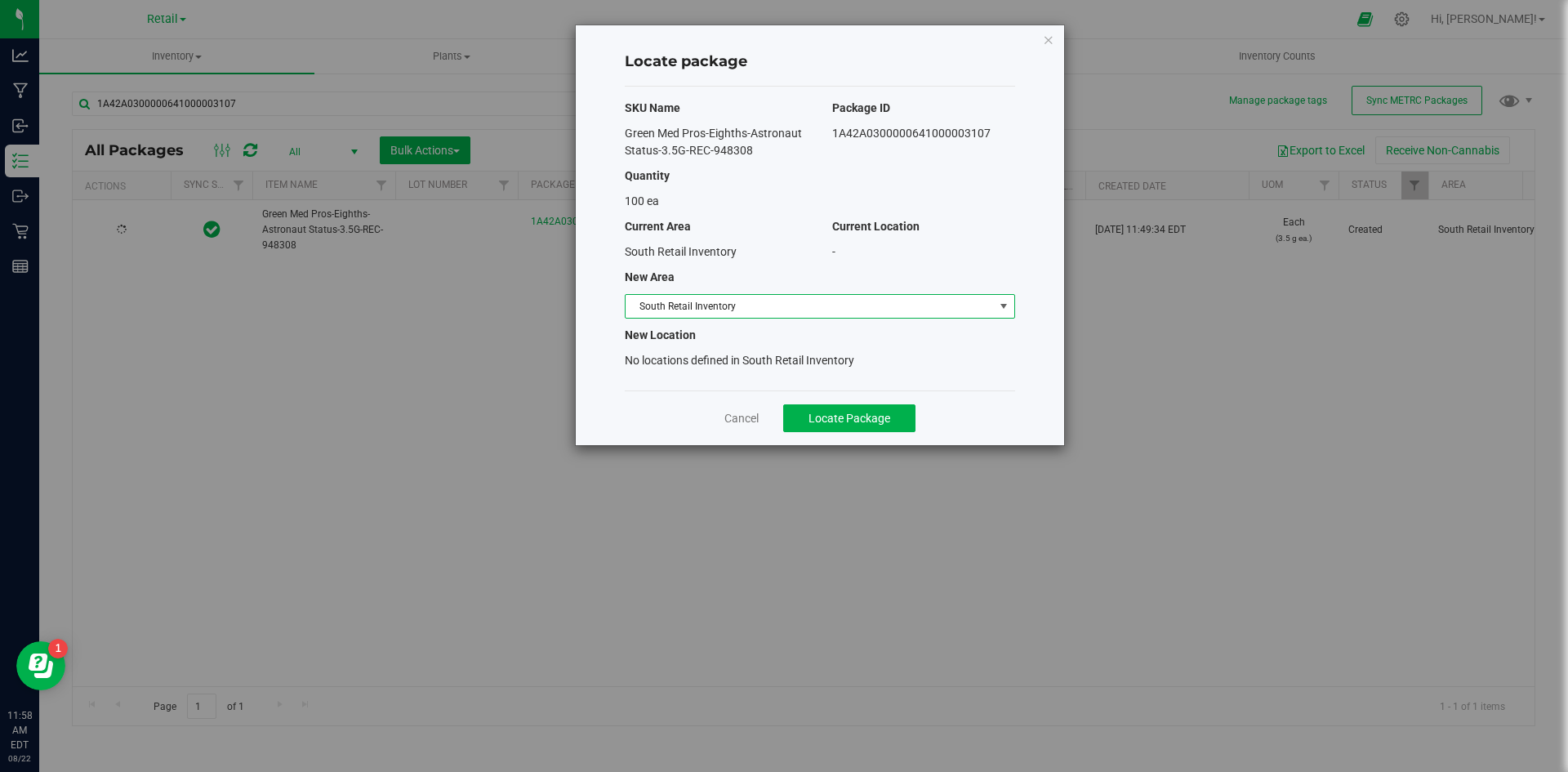
click at [775, 308] on span "South Retail Inventory" at bounding box center [809, 306] width 368 height 23
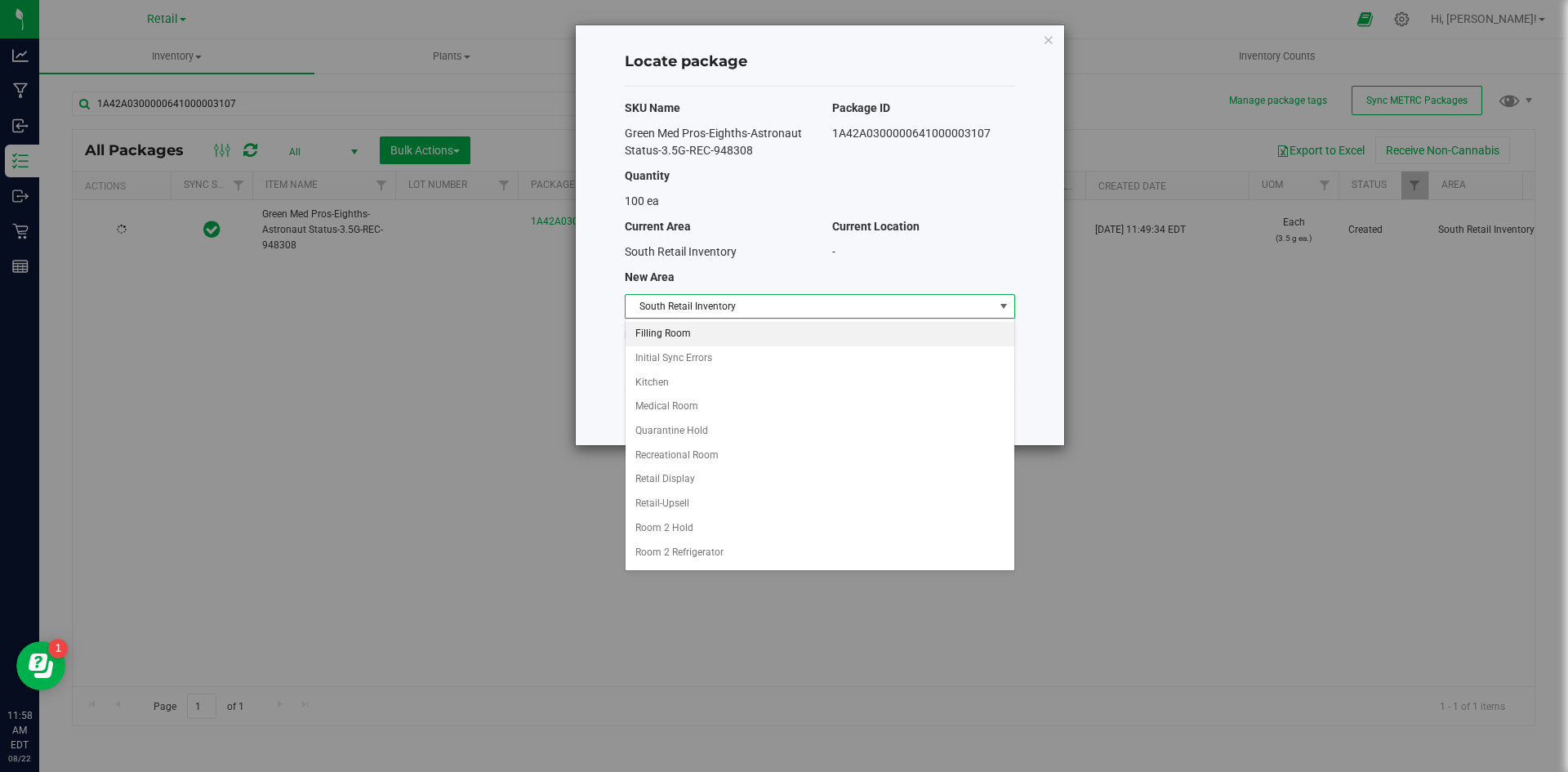
click at [678, 329] on li "Filling Room" at bounding box center [820, 334] width 389 height 25
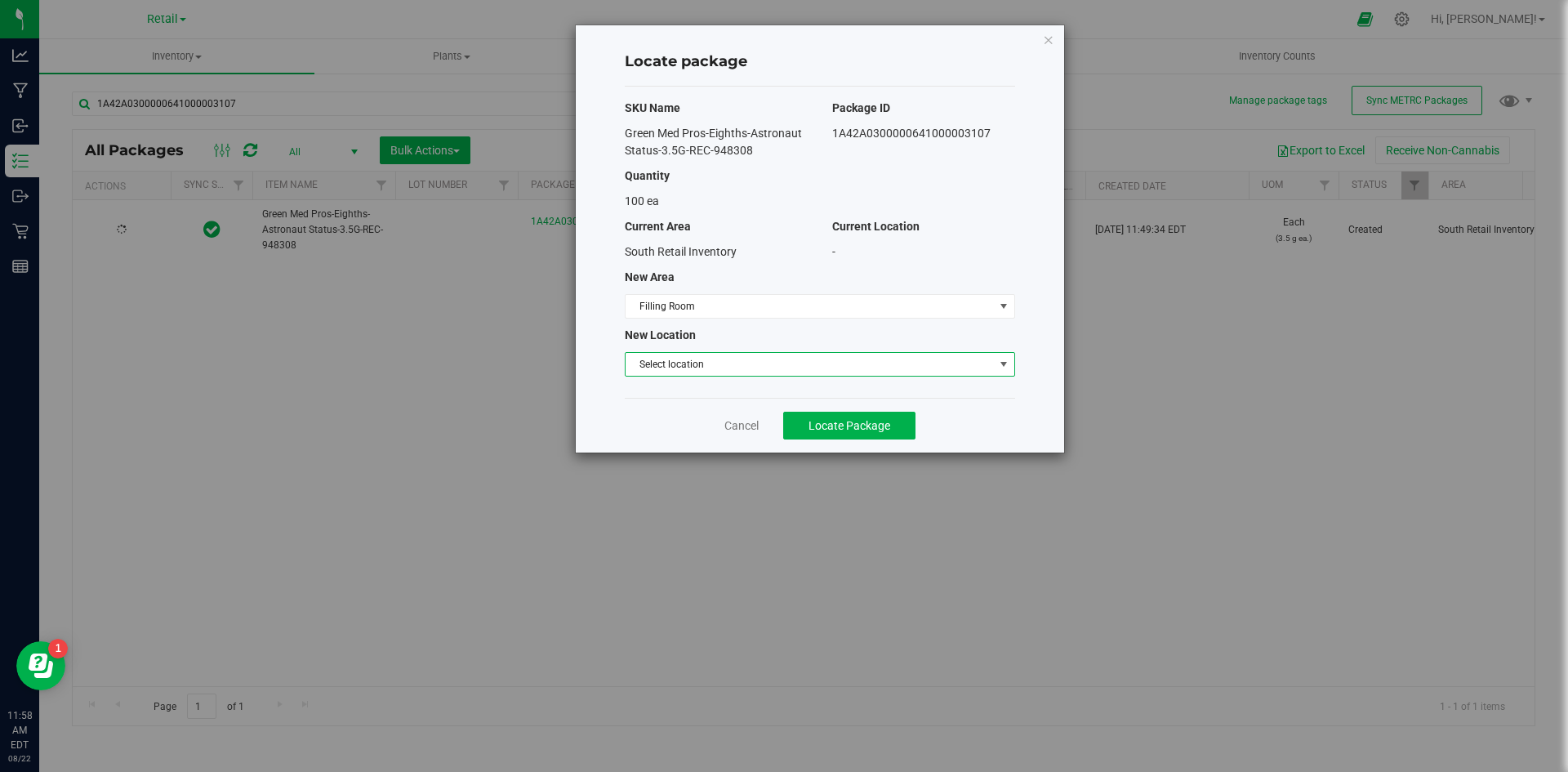
click at [686, 361] on span "Select location" at bounding box center [809, 364] width 368 height 23
click at [667, 393] on li "Filling room" at bounding box center [820, 392] width 389 height 25
click at [845, 428] on span "Locate Package" at bounding box center [849, 426] width 82 height 13
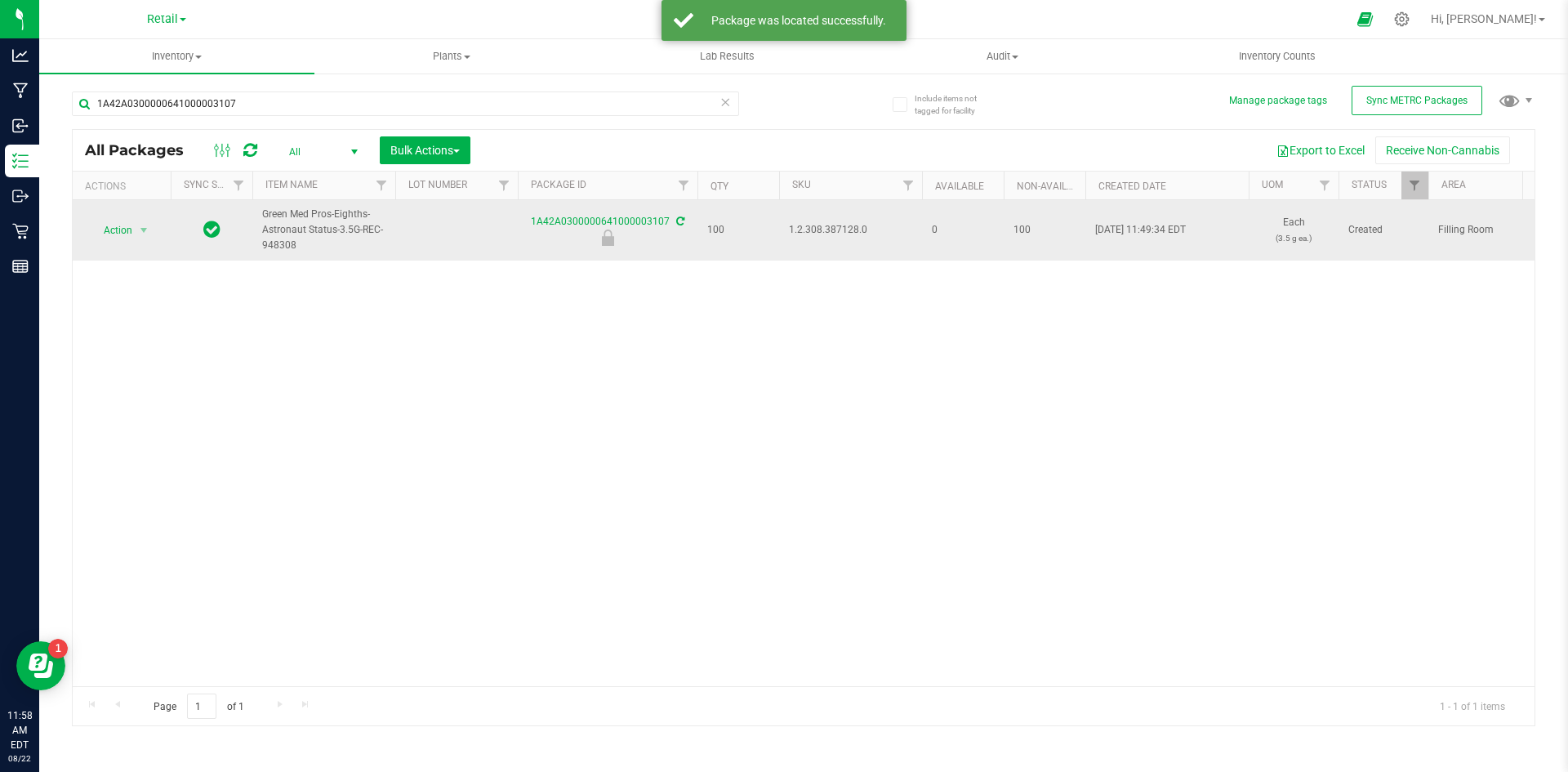
click at [841, 227] on span "1.2.308.387128.0" at bounding box center [850, 229] width 124 height 15
copy span "1.2.308.387128.0"
click at [126, 238] on span "Action" at bounding box center [110, 230] width 44 height 23
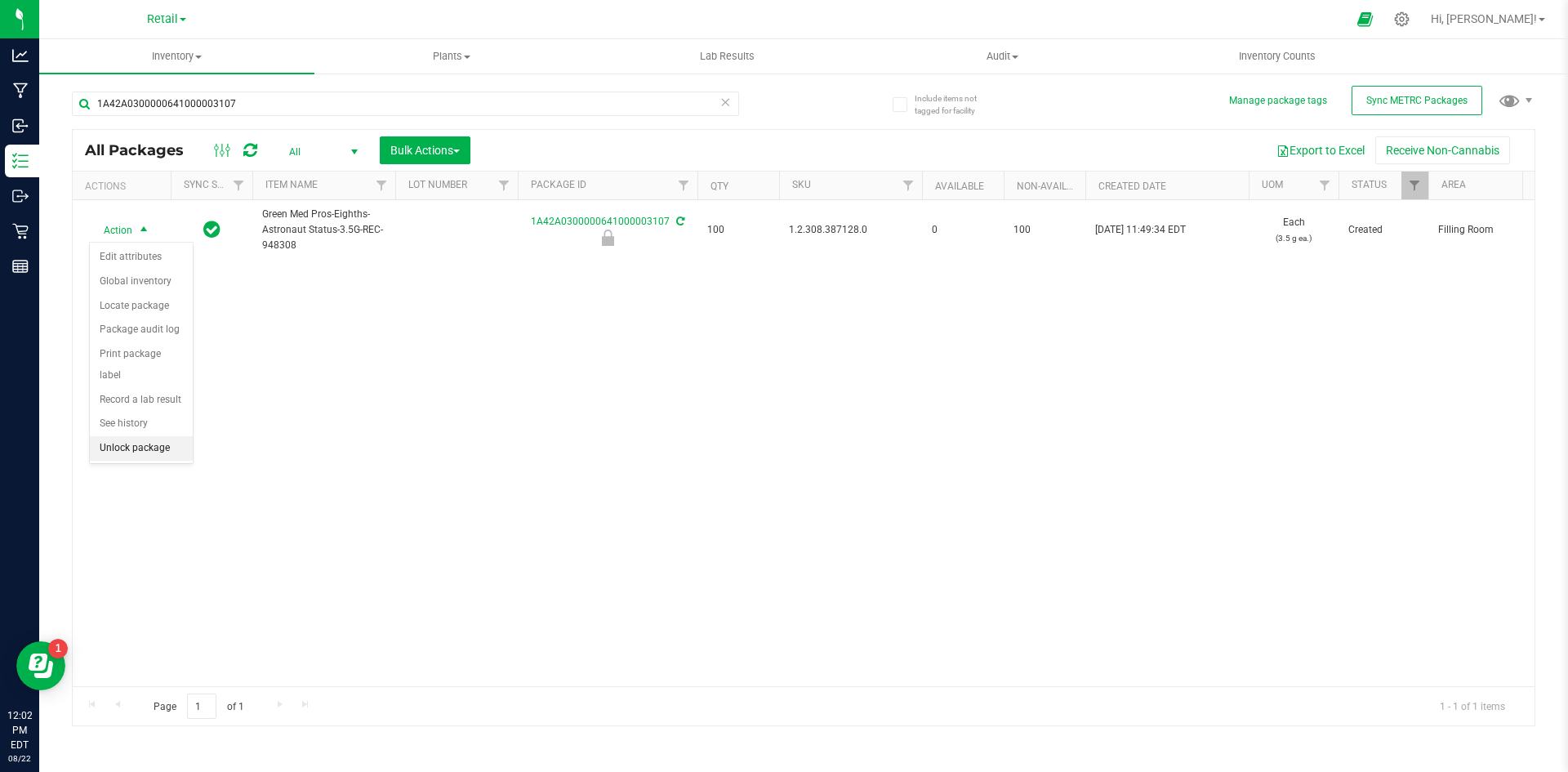
click at [142, 436] on li "Unlock package" at bounding box center [141, 448] width 103 height 25
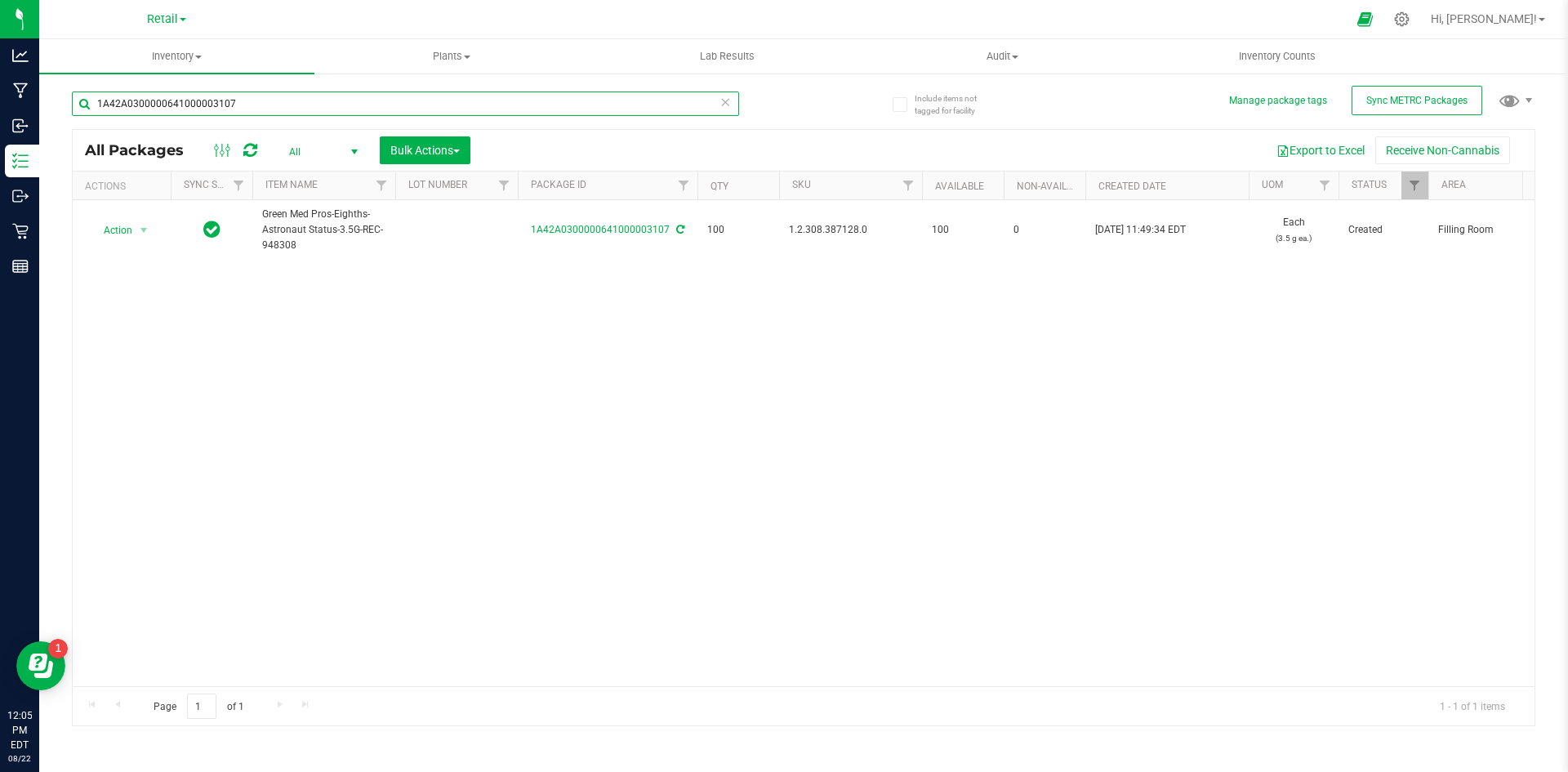
click at [255, 112] on input "1A42A0300000641000003107" at bounding box center [405, 104] width 667 height 25
click at [259, 107] on input "1A42A0300000641000003107" at bounding box center [405, 104] width 667 height 25
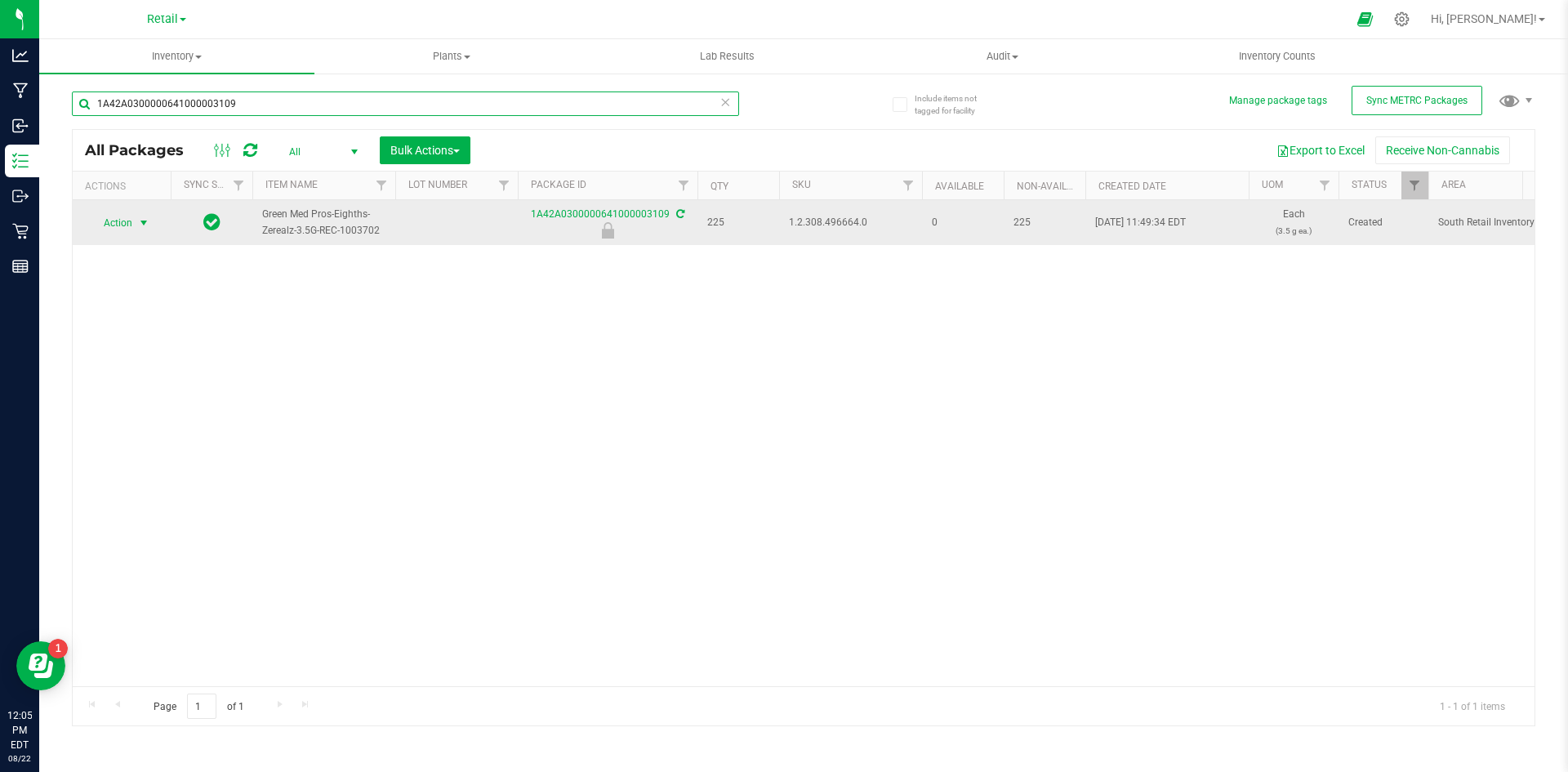
type input "1A42A0300000641000003109"
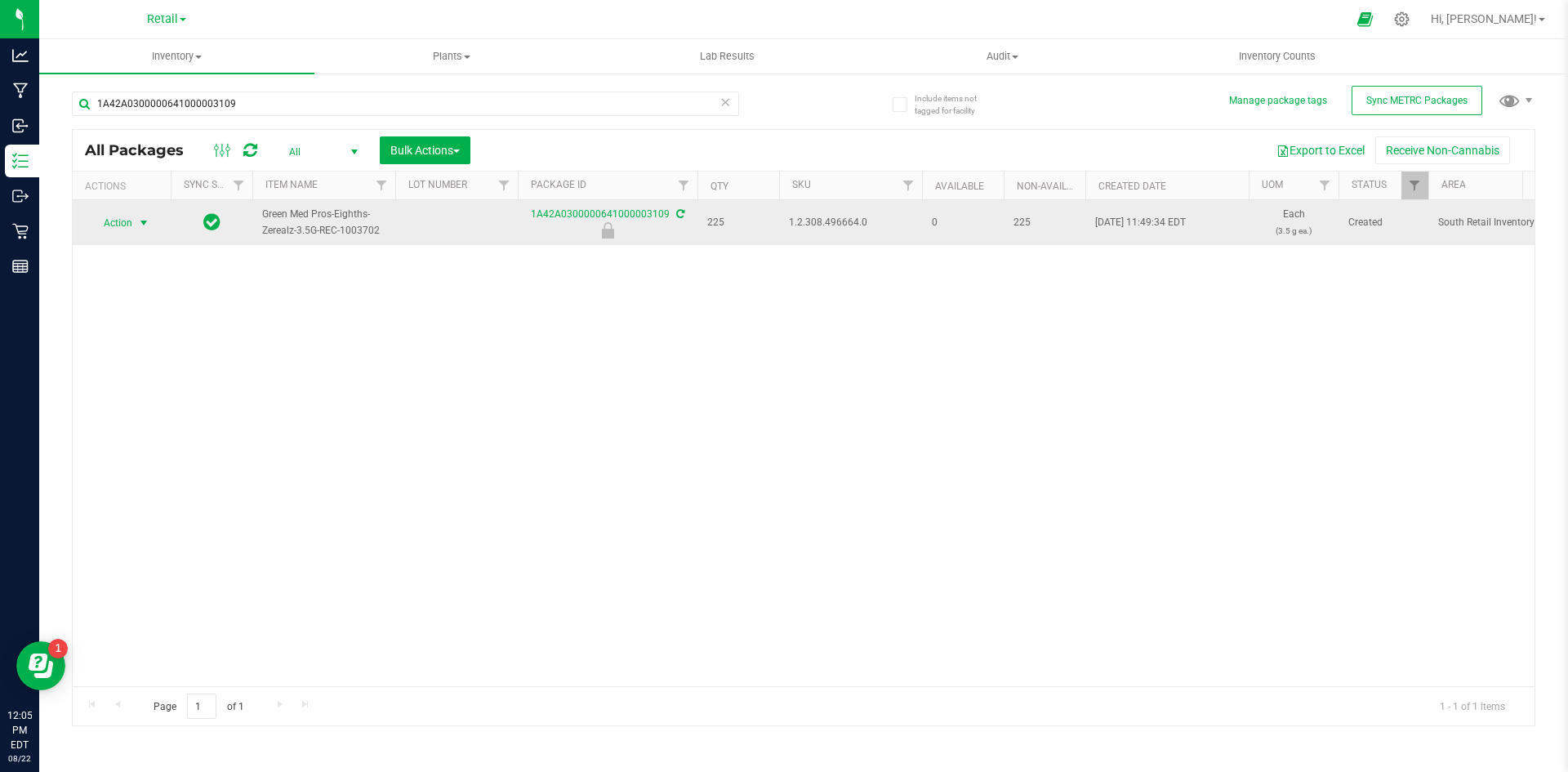
click at [110, 228] on span "Action" at bounding box center [110, 223] width 44 height 23
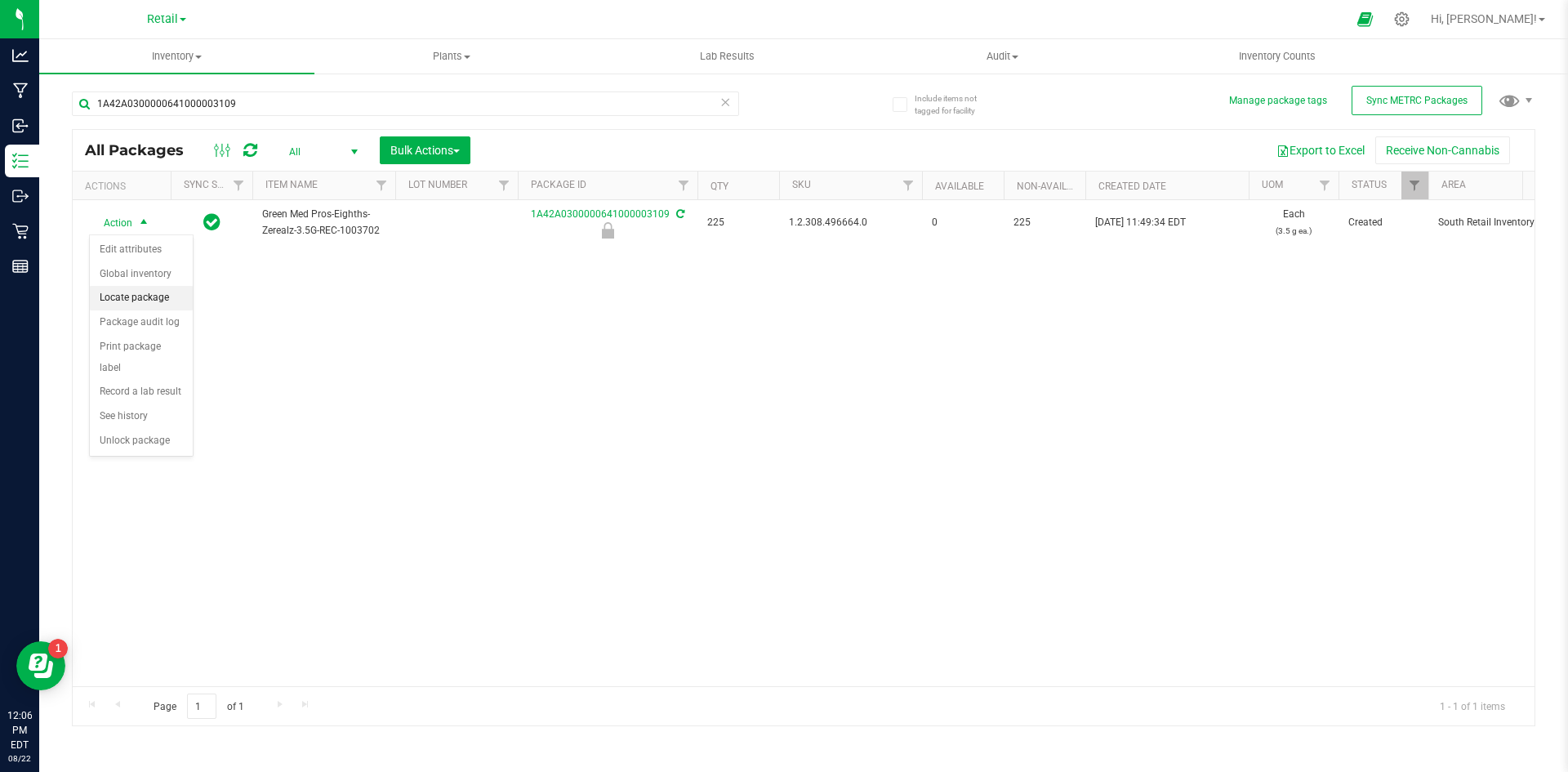
click at [150, 304] on li "Locate package" at bounding box center [141, 298] width 103 height 25
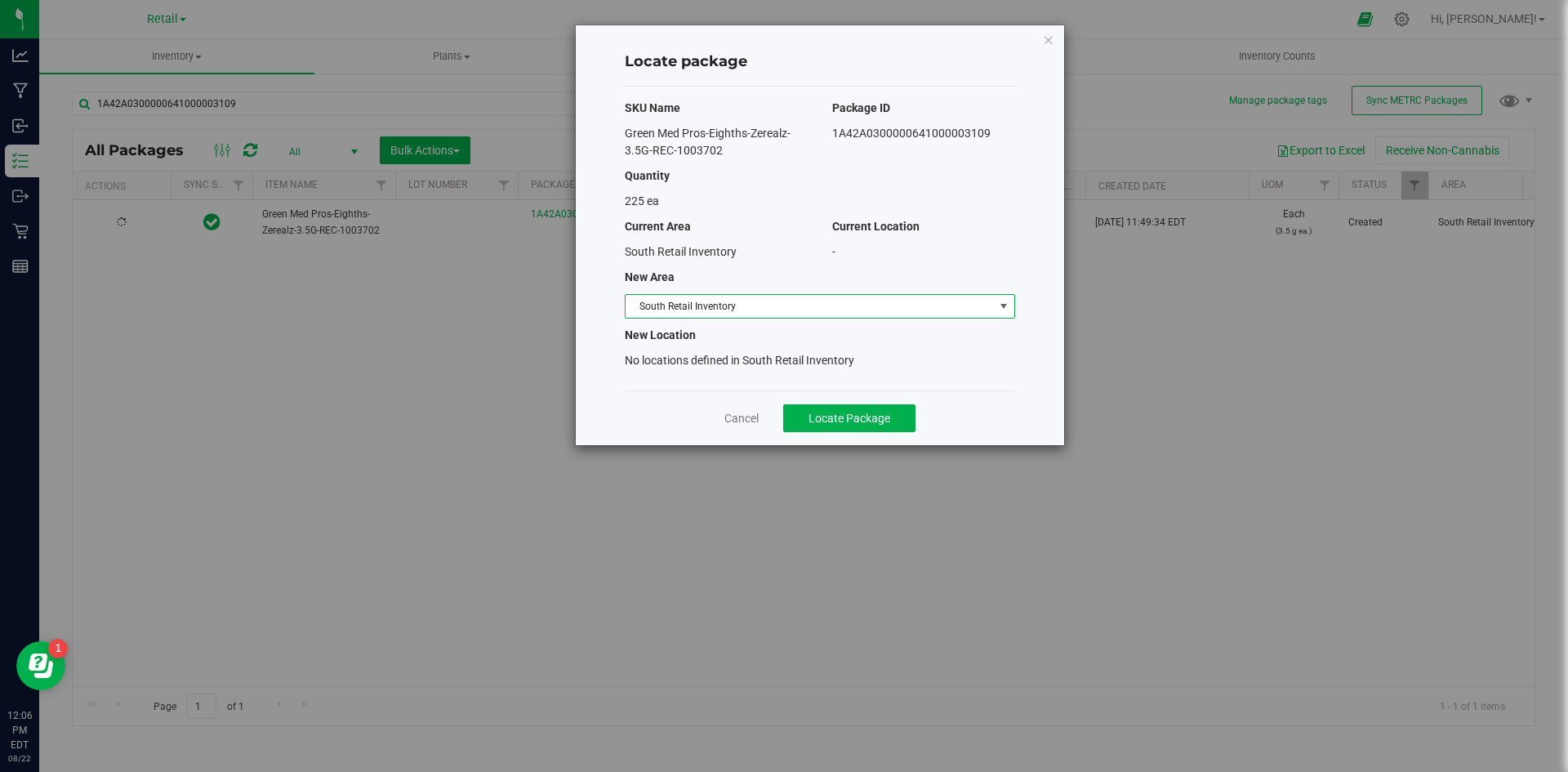
click at [742, 305] on span "South Retail Inventory" at bounding box center [809, 306] width 368 height 23
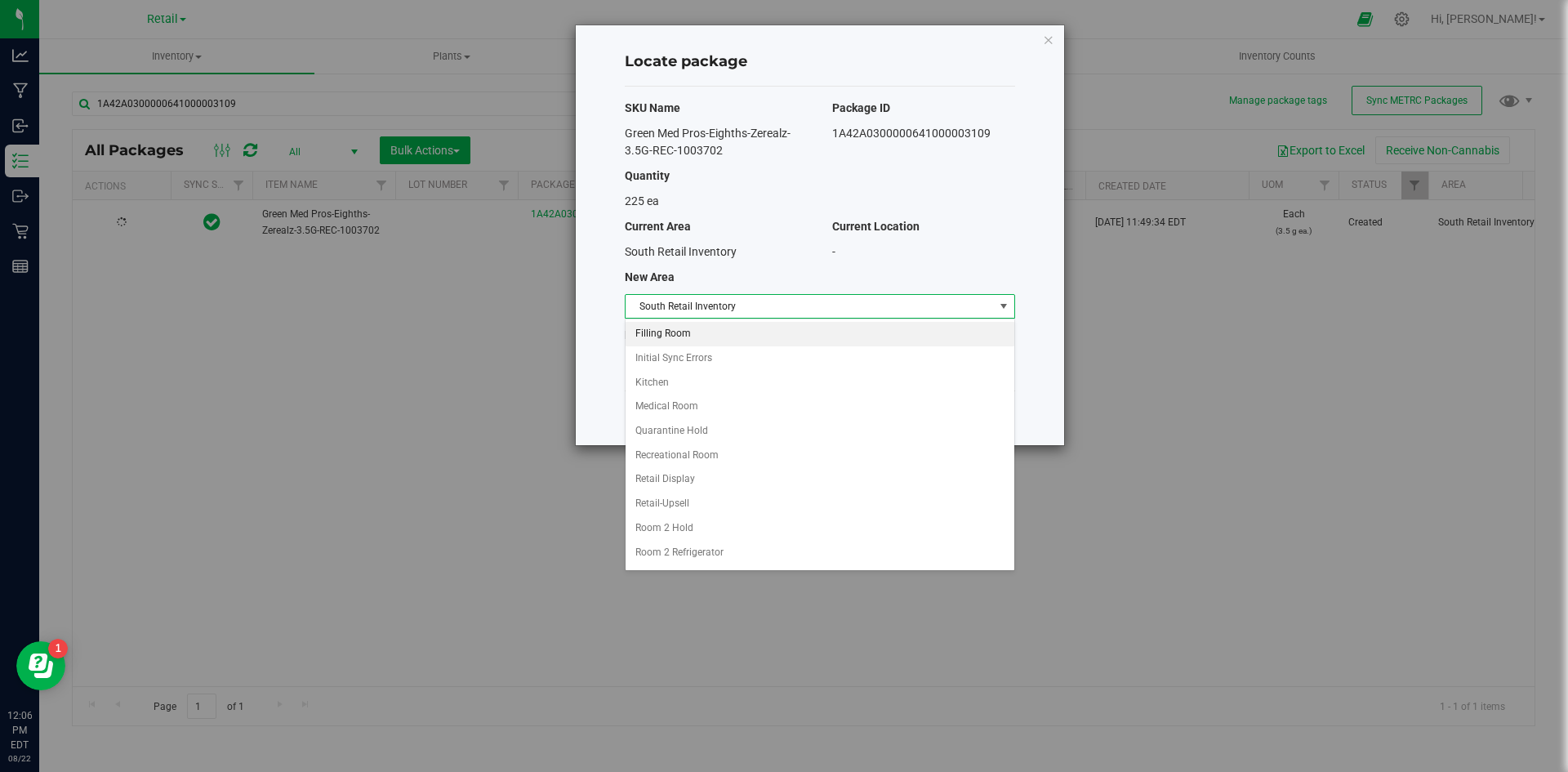
click at [745, 320] on div "Select area Filling Room Initial Sync Errors Kitchen Medical Room Quarantine Ho…" at bounding box center [820, 445] width 391 height 252
click at [688, 343] on li "Filling Room" at bounding box center [820, 334] width 389 height 25
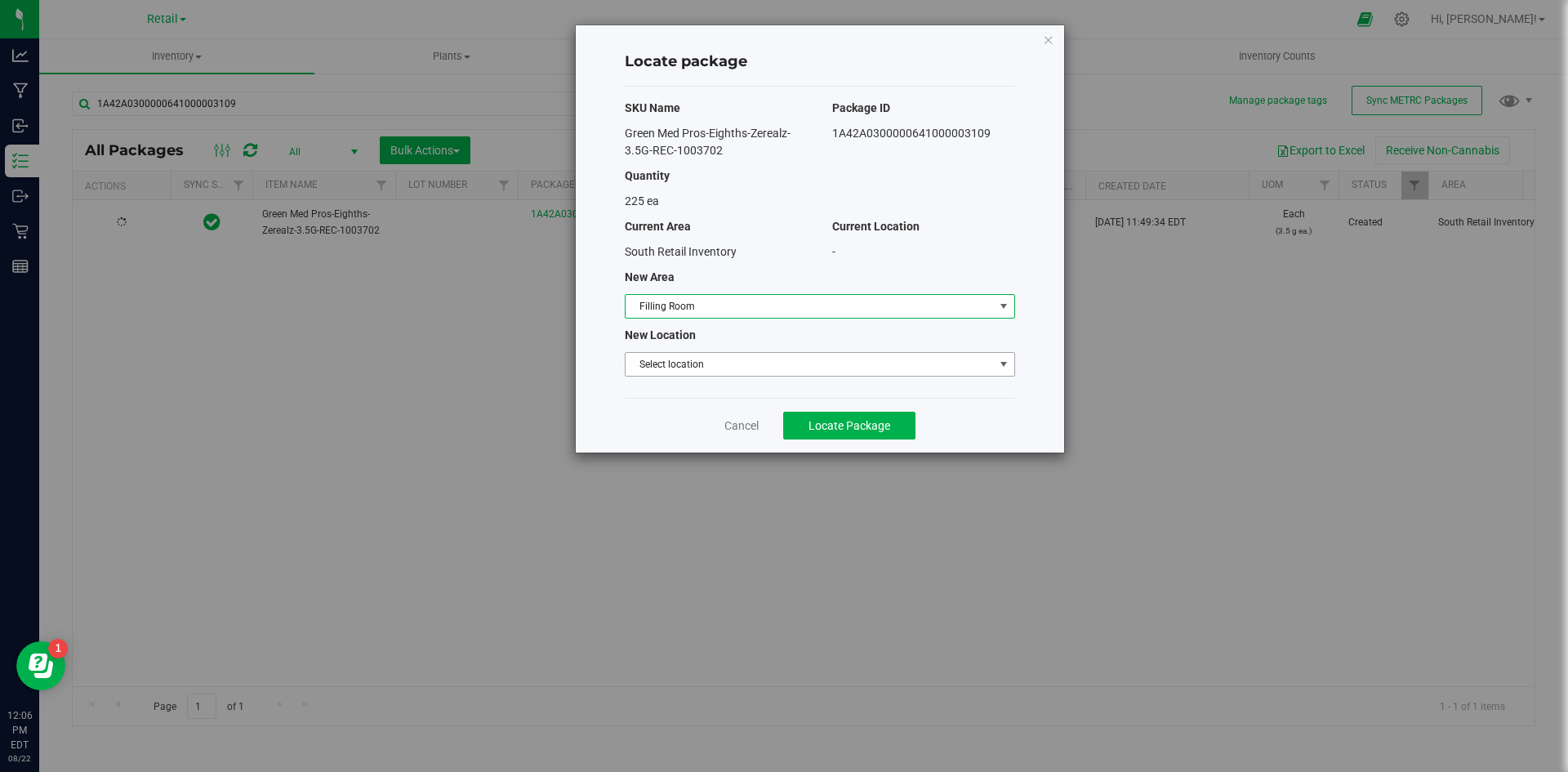
click at [696, 362] on span "Select location" at bounding box center [809, 364] width 368 height 23
click at [709, 392] on li "Filling room" at bounding box center [820, 392] width 389 height 25
click at [805, 426] on button "Locate Package" at bounding box center [849, 425] width 132 height 27
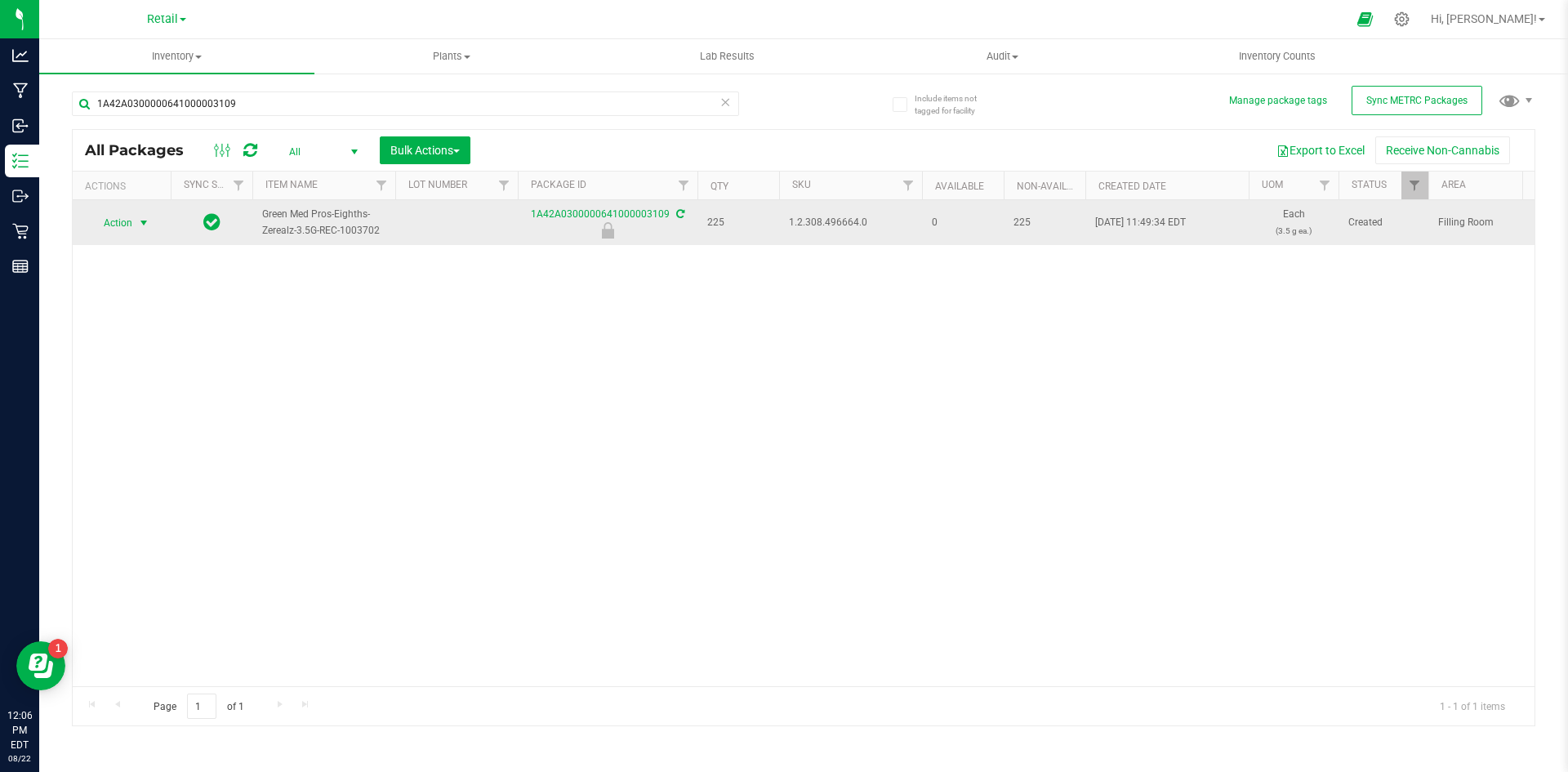
click at [144, 227] on span "select" at bounding box center [143, 223] width 13 height 13
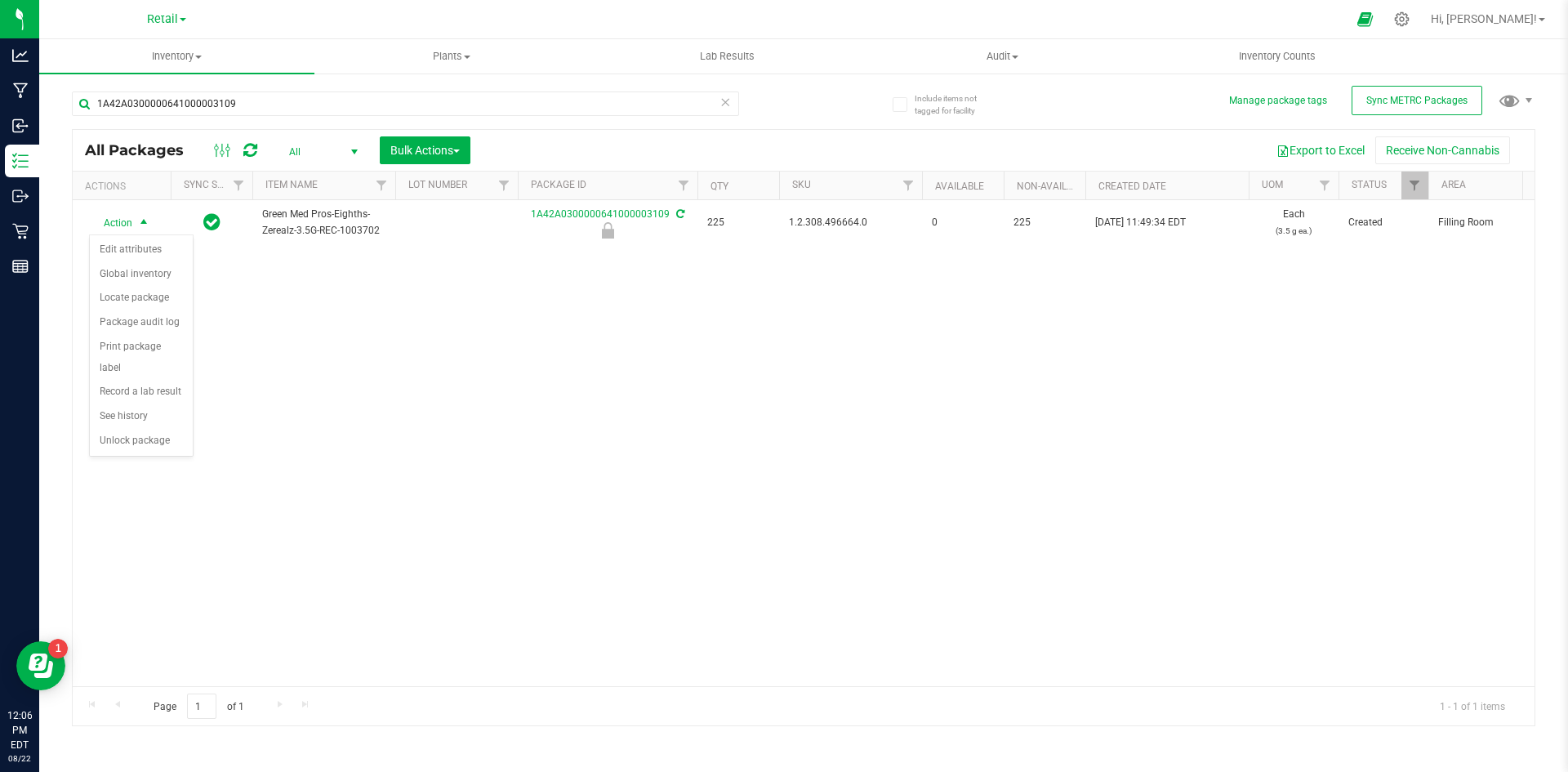
click at [1048, 296] on div "Action Action Edit attributes Global inventory Locate package Package audit log…" at bounding box center [803, 443] width 1461 height 486
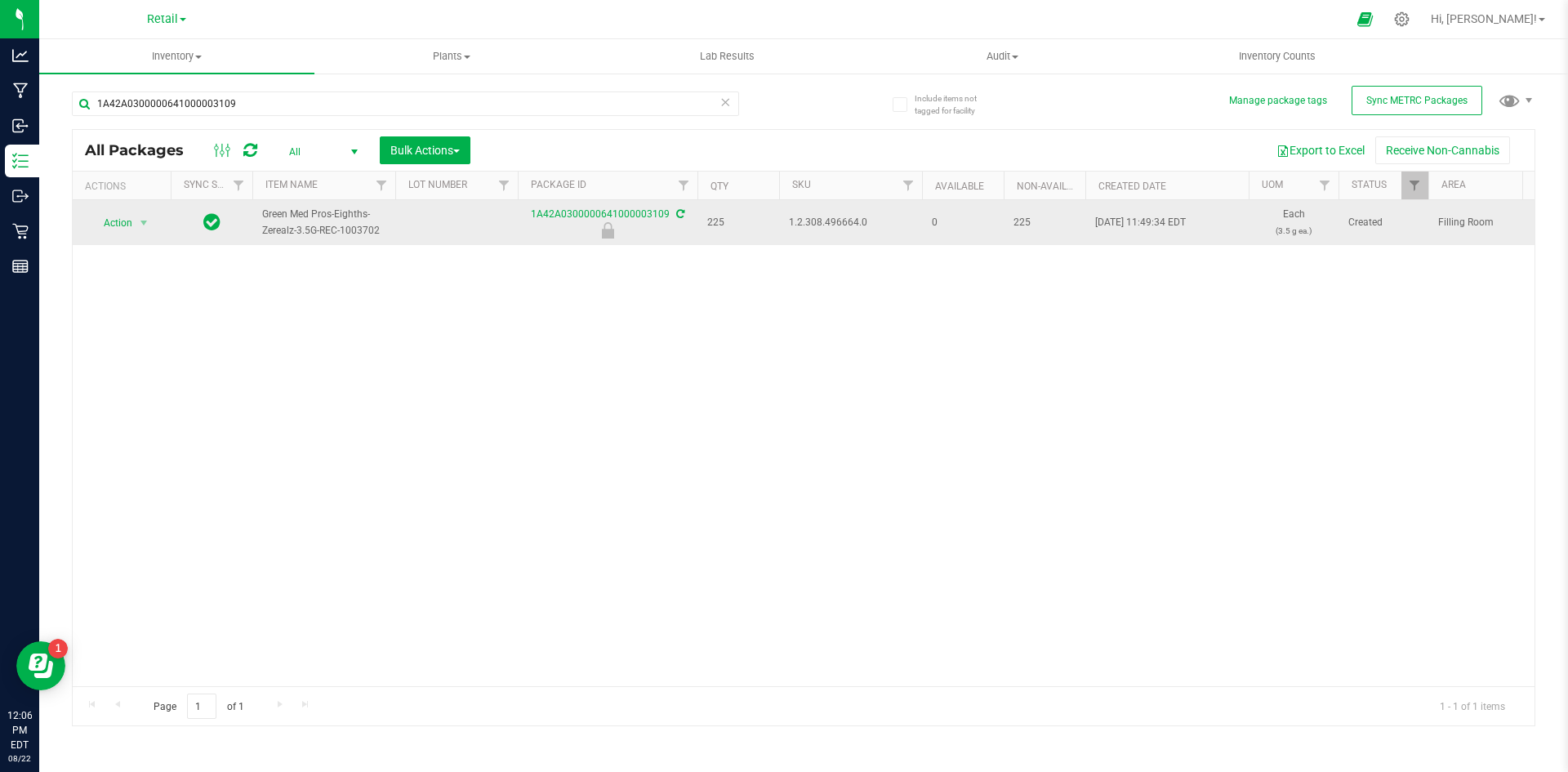
click at [826, 227] on span "1.2.308.496664.0" at bounding box center [850, 223] width 124 height 15
click at [110, 223] on span "Action" at bounding box center [110, 223] width 44 height 23
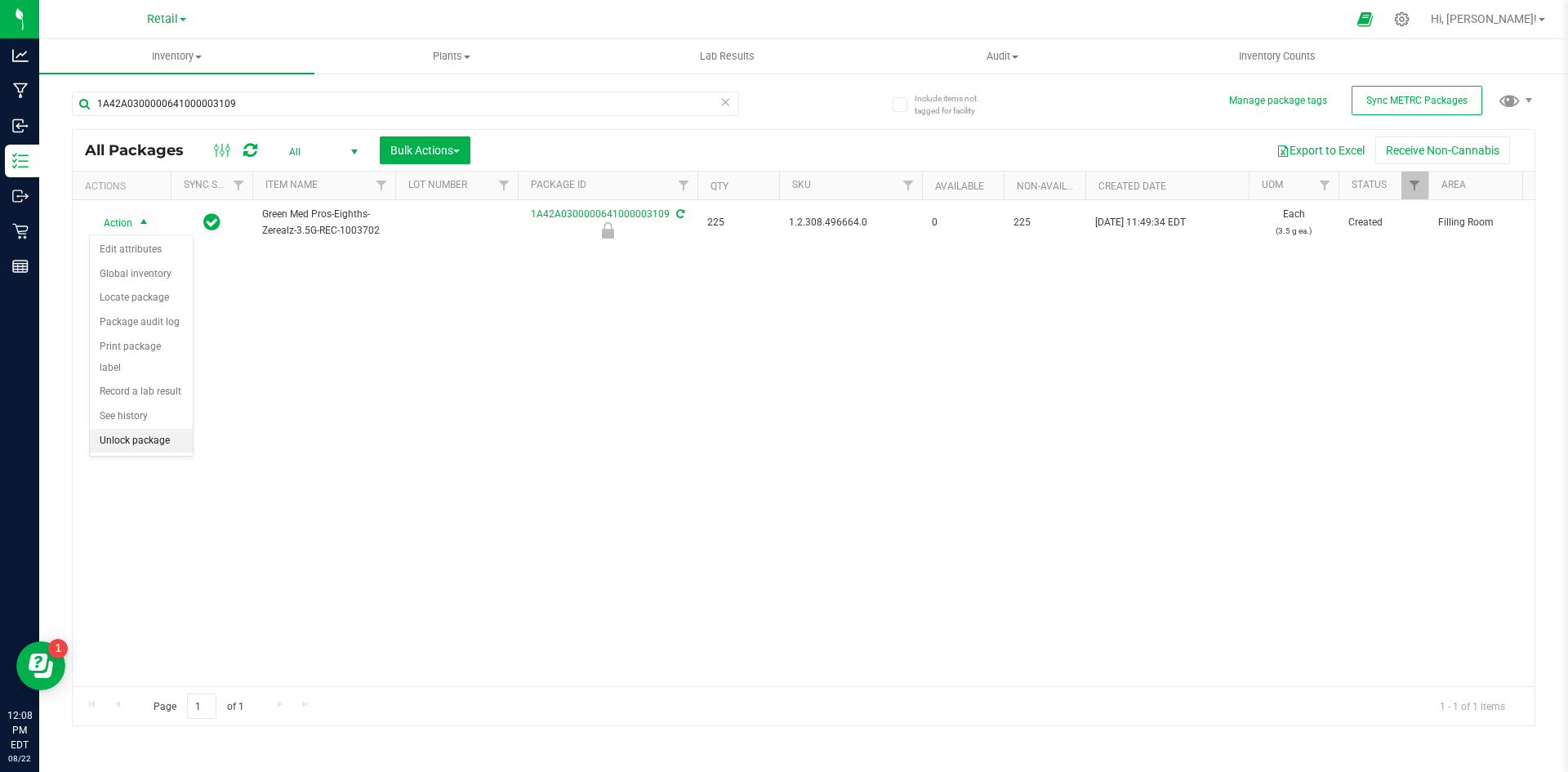
click at [156, 428] on li "Unlock package" at bounding box center [141, 441] width 103 height 25
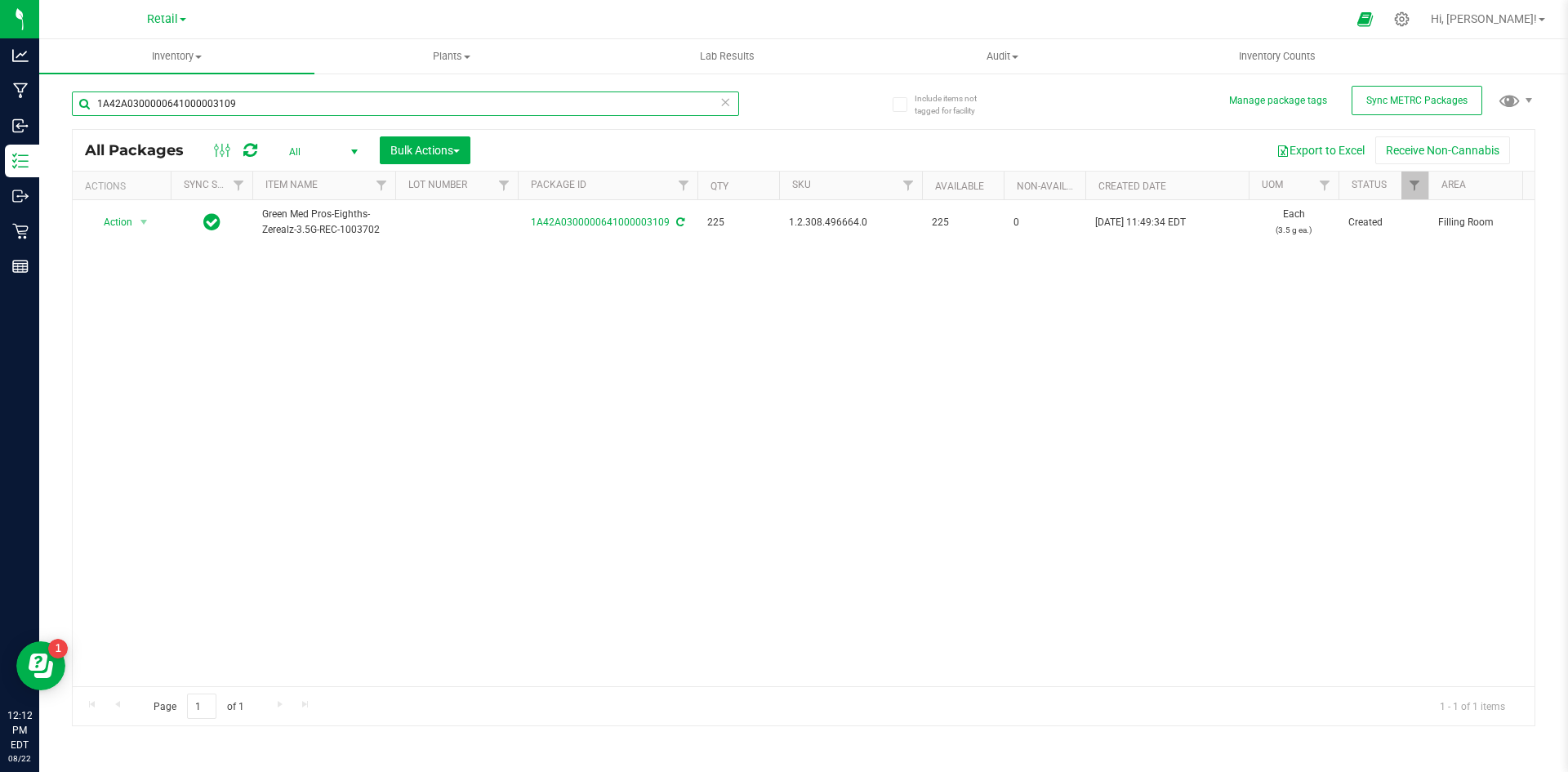
click at [259, 104] on input "1A42A0300000641000003109" at bounding box center [405, 104] width 667 height 25
click at [264, 107] on input "1A42A0300000641000003109" at bounding box center [405, 104] width 667 height 25
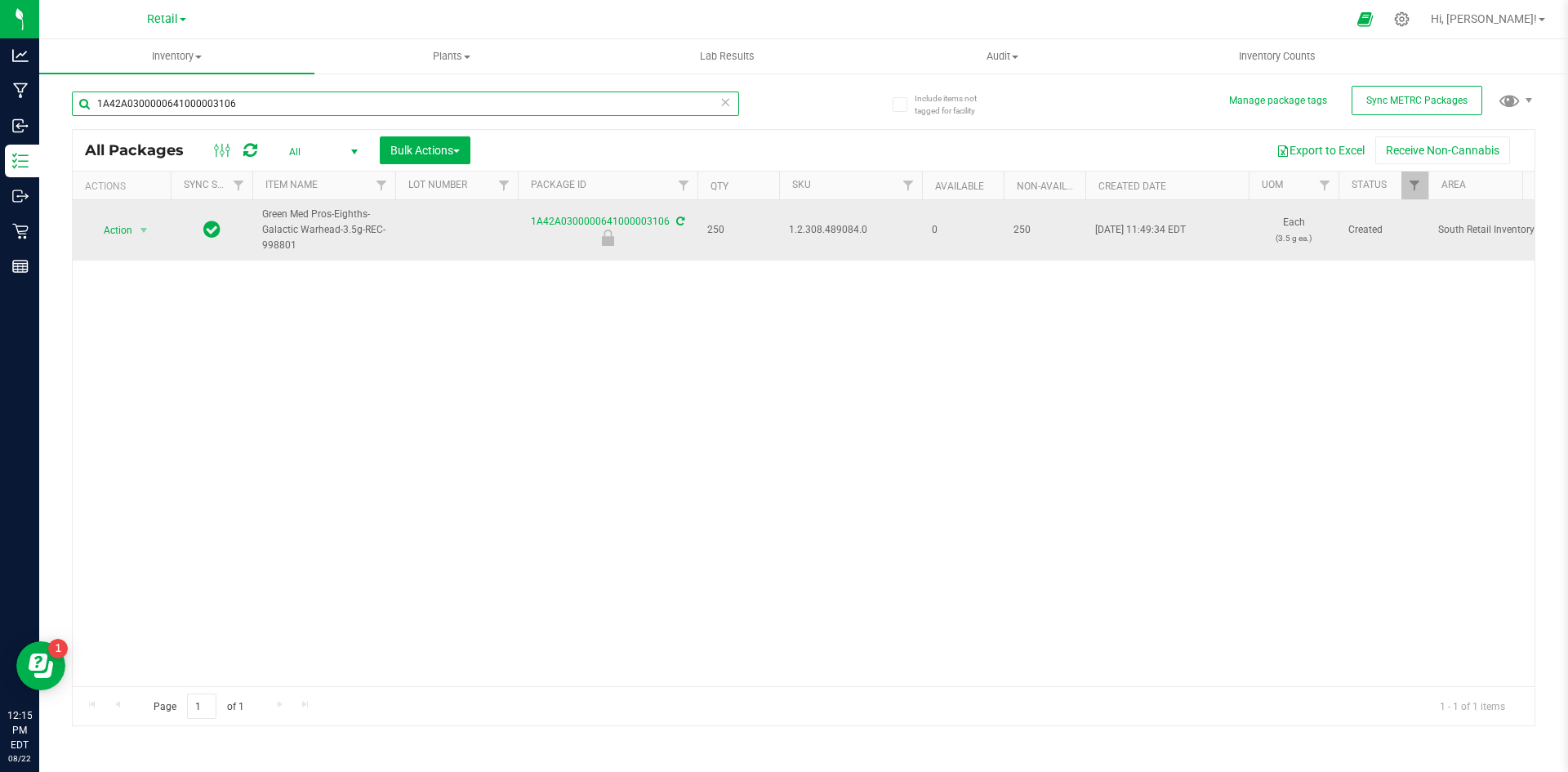
type input "1A42A0300000641000003106"
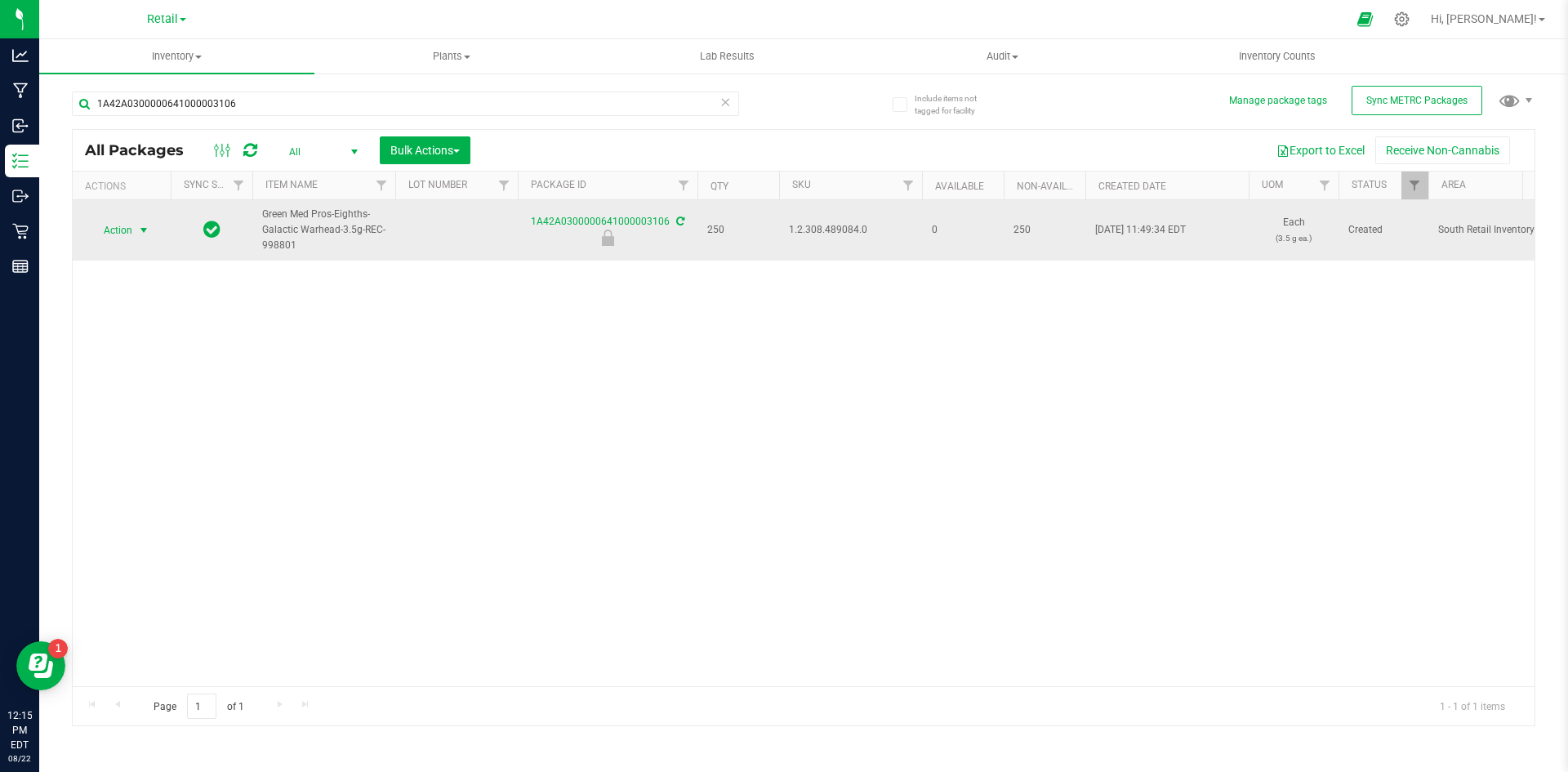
click at [141, 237] on span "select" at bounding box center [144, 230] width 21 height 23
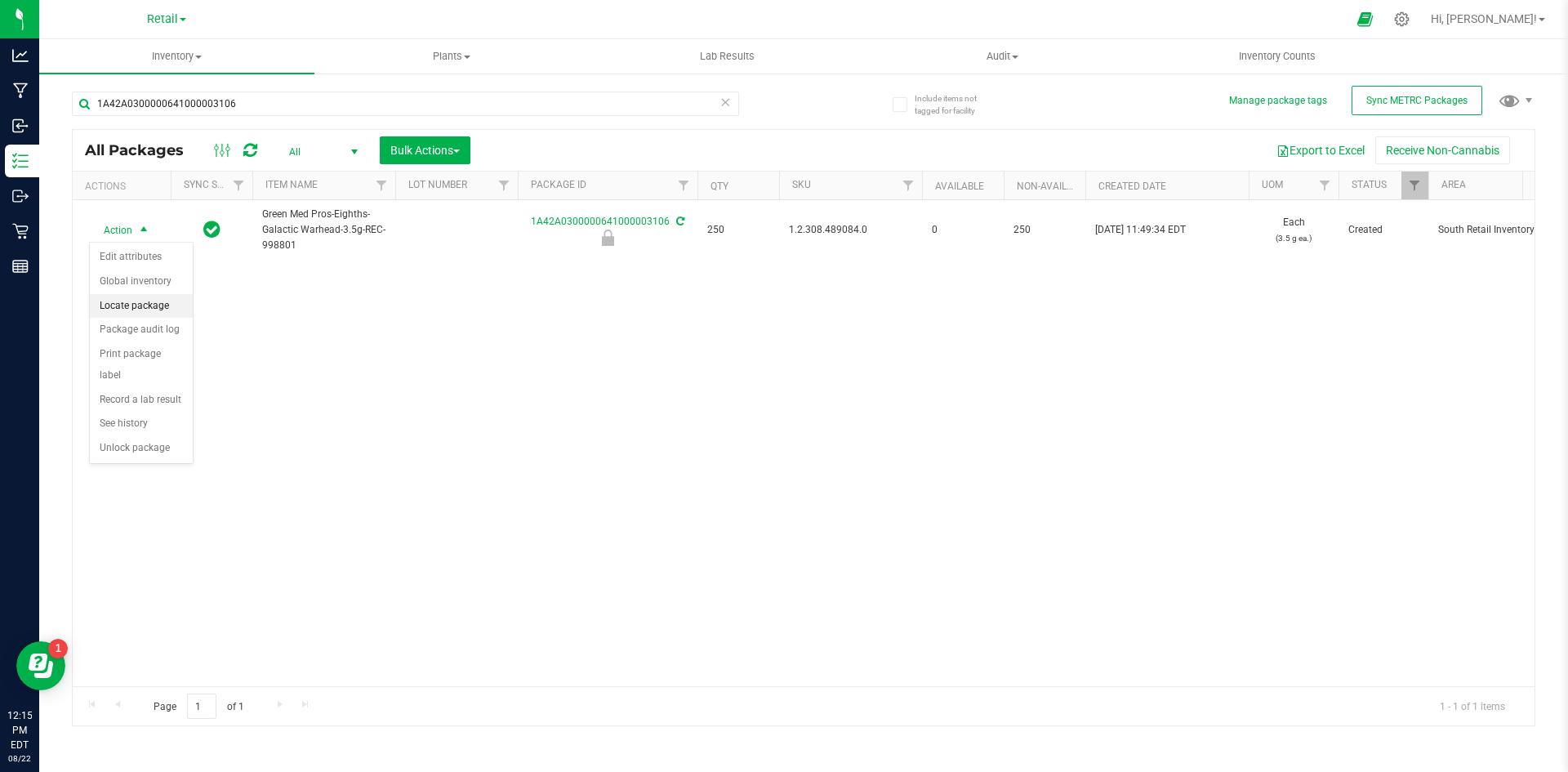
click at [160, 311] on li "Locate package" at bounding box center [141, 307] width 103 height 25
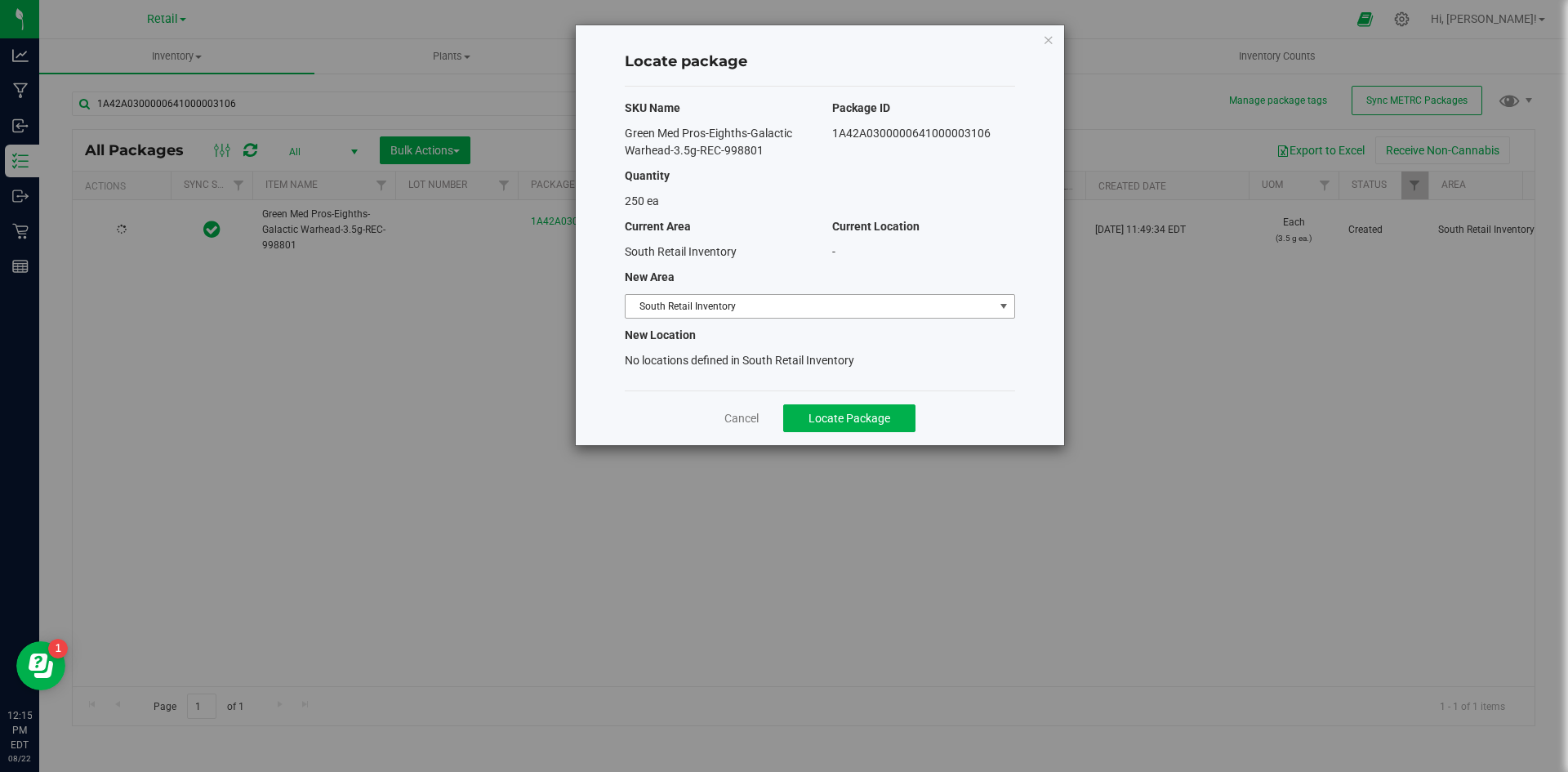
click at [720, 299] on span "South Retail Inventory" at bounding box center [809, 306] width 368 height 23
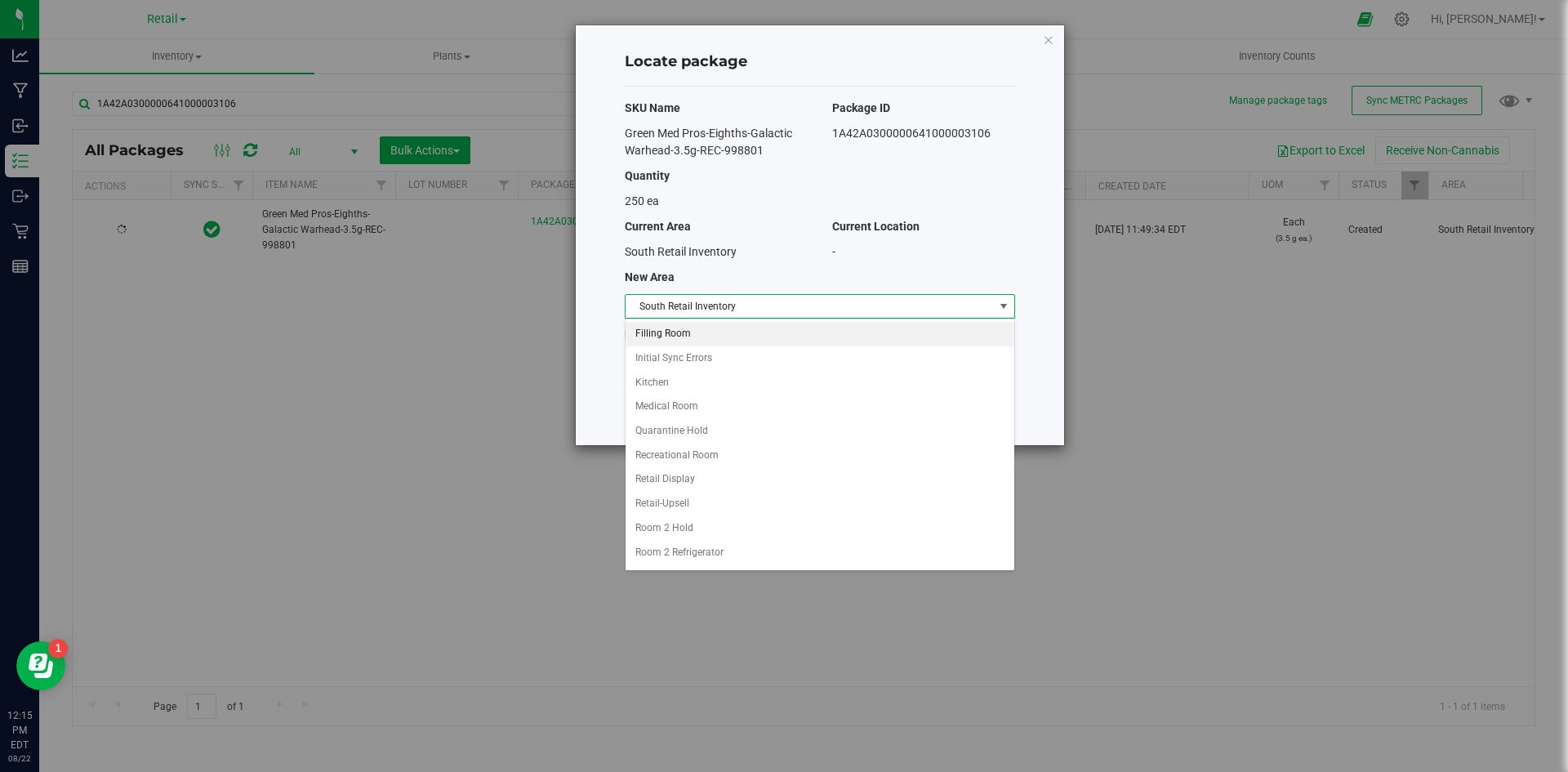
click at [692, 342] on li "Filling Room" at bounding box center [820, 334] width 389 height 25
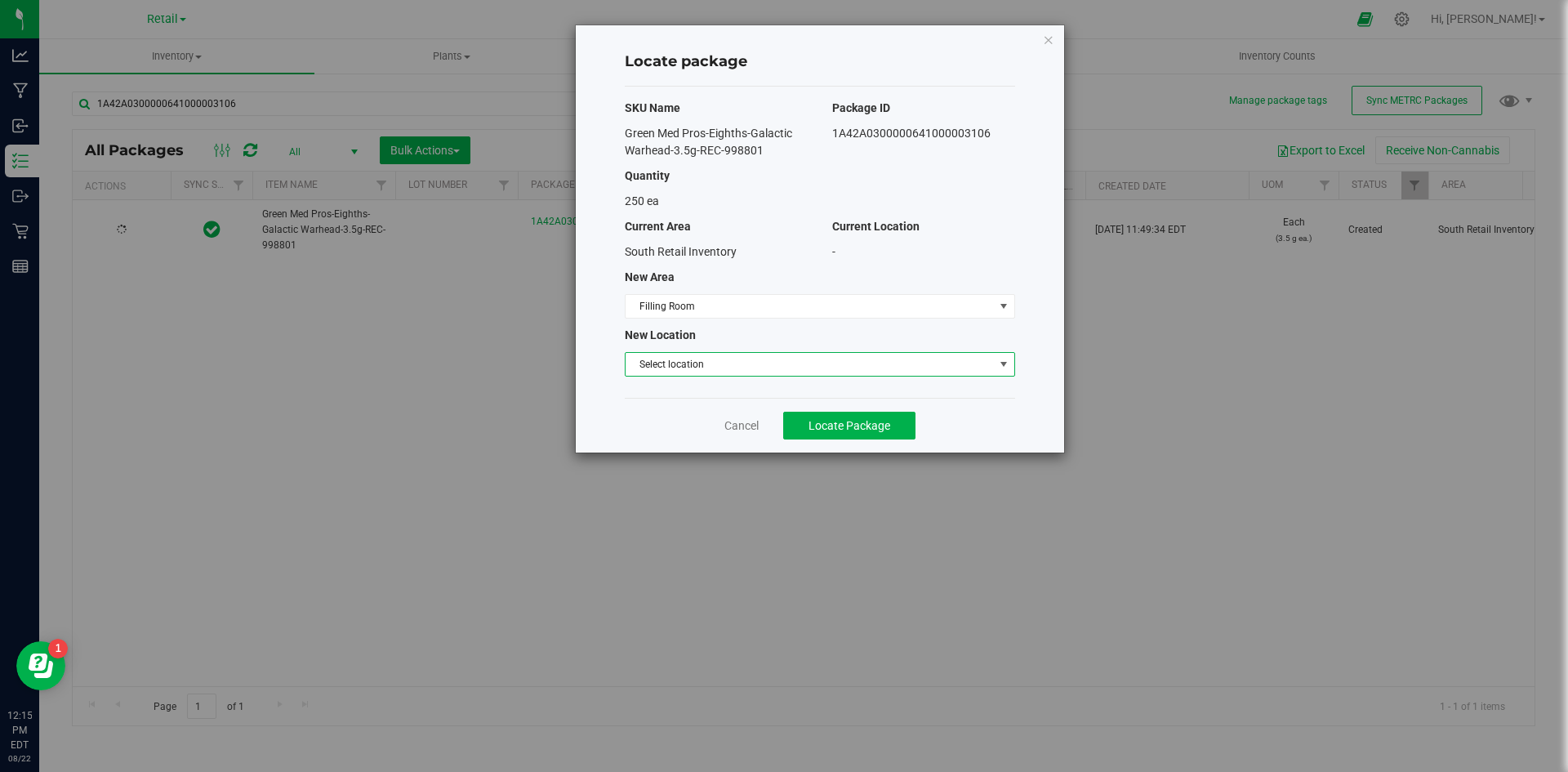
click at [677, 374] on span "Select location" at bounding box center [809, 364] width 368 height 23
click at [683, 388] on li "Filling room" at bounding box center [820, 392] width 389 height 25
click at [864, 439] on button "Locate Package" at bounding box center [849, 425] width 132 height 27
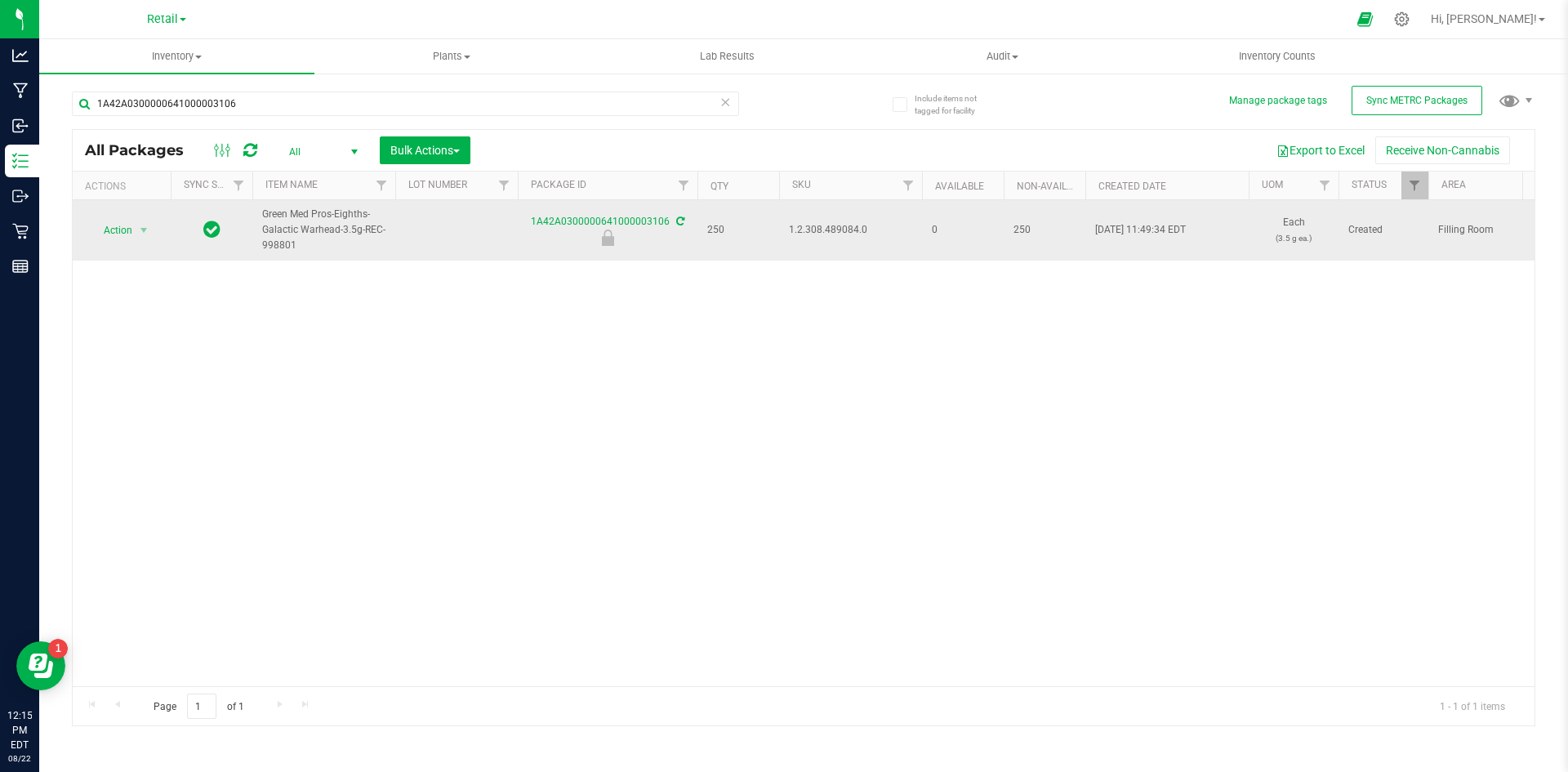
click at [833, 228] on span "1.2.308.489084.0" at bounding box center [850, 229] width 124 height 15
click at [100, 227] on span "Action" at bounding box center [110, 230] width 44 height 23
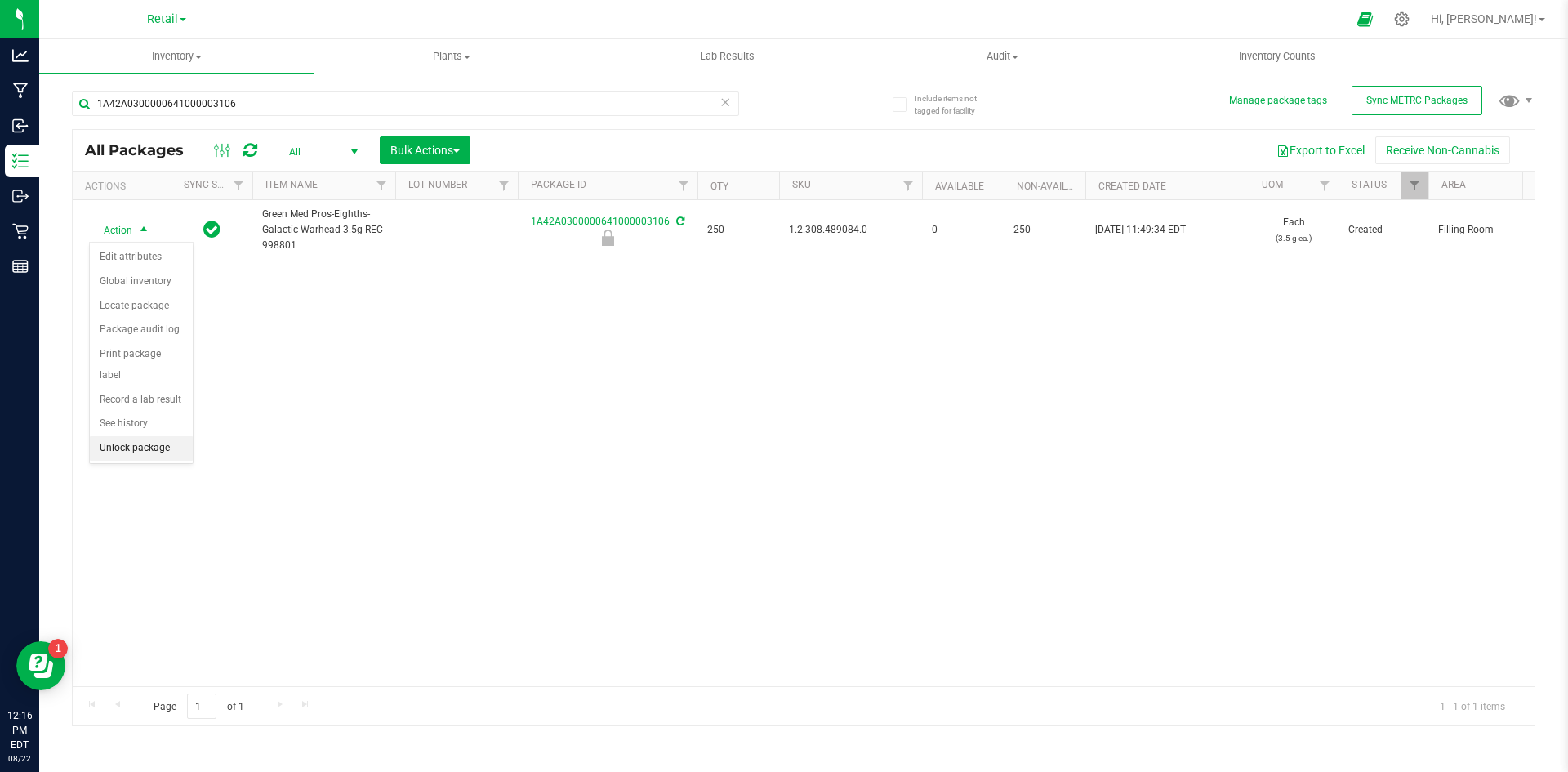
click at [155, 436] on li "Unlock package" at bounding box center [141, 448] width 103 height 25
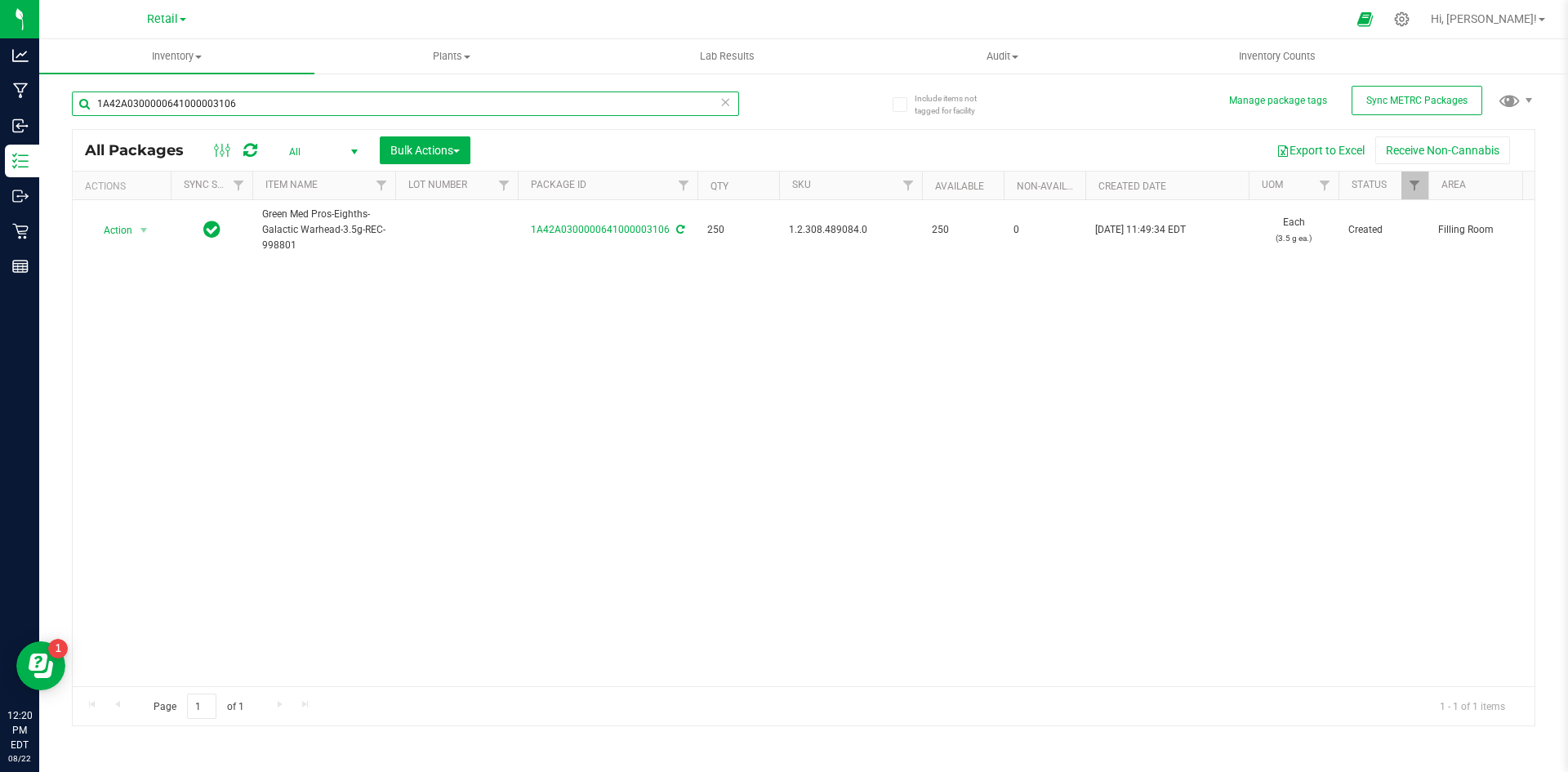
click at [333, 112] on input "1A42A0300000641000003106" at bounding box center [405, 104] width 667 height 25
click at [325, 112] on input "1A42A0300000641000003106" at bounding box center [405, 104] width 667 height 25
type input "1A42A0300000641000003108"
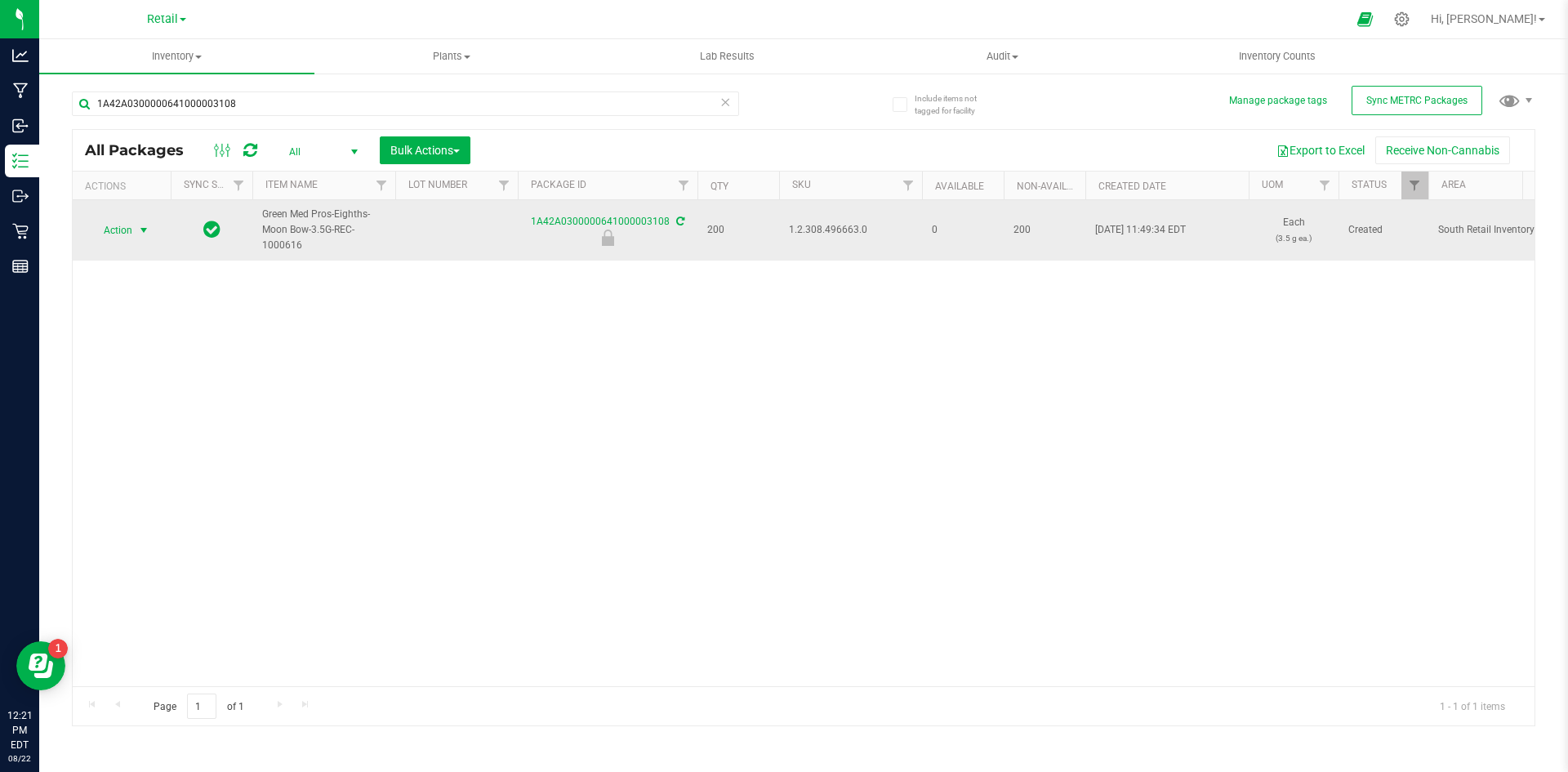
click at [107, 240] on span "Action" at bounding box center [110, 230] width 44 height 23
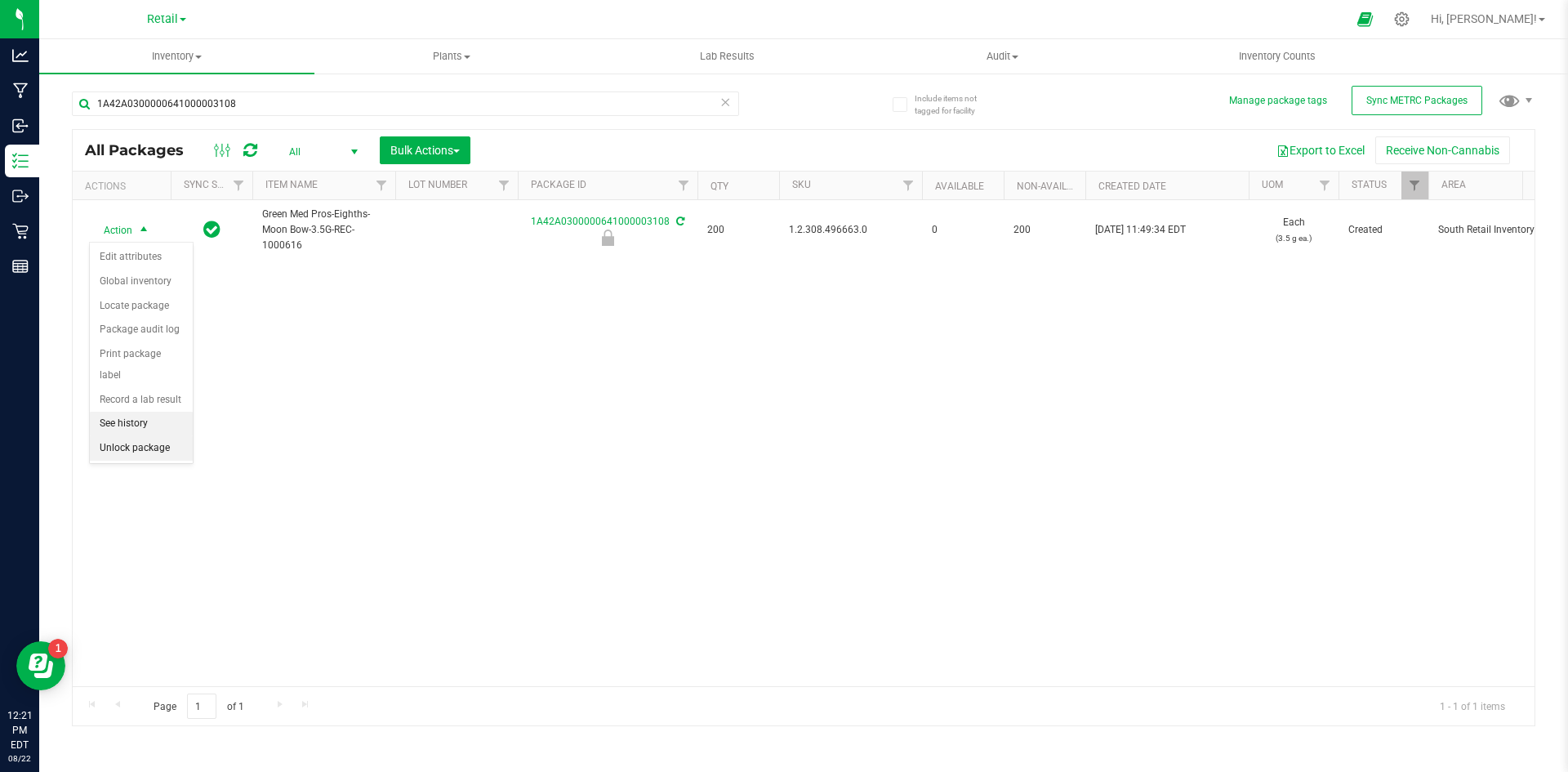
click at [150, 436] on li "Unlock package" at bounding box center [141, 448] width 103 height 25
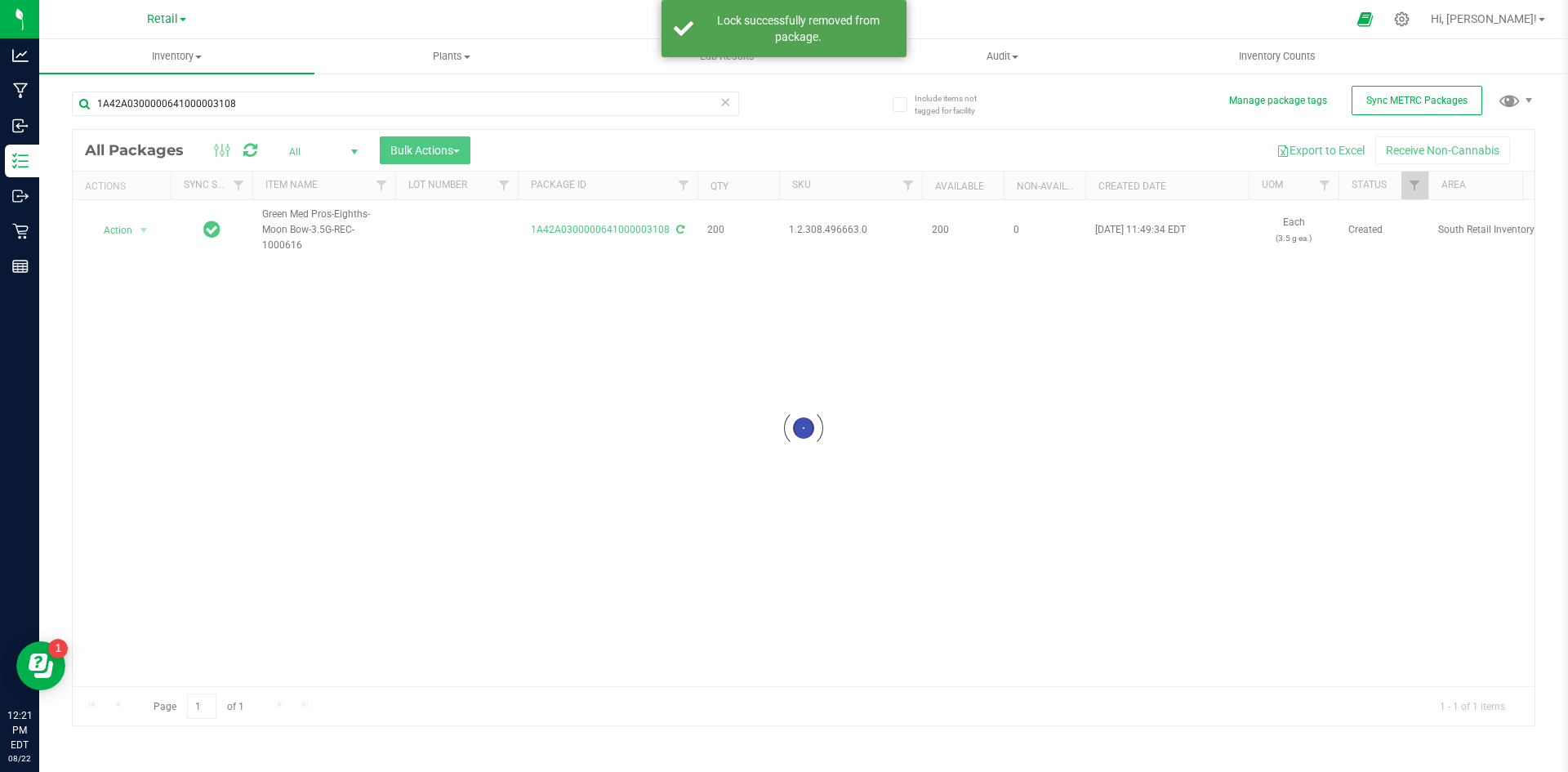
click at [127, 228] on div at bounding box center [803, 428] width 1461 height 596
click at [126, 233] on span "Action" at bounding box center [110, 230] width 44 height 23
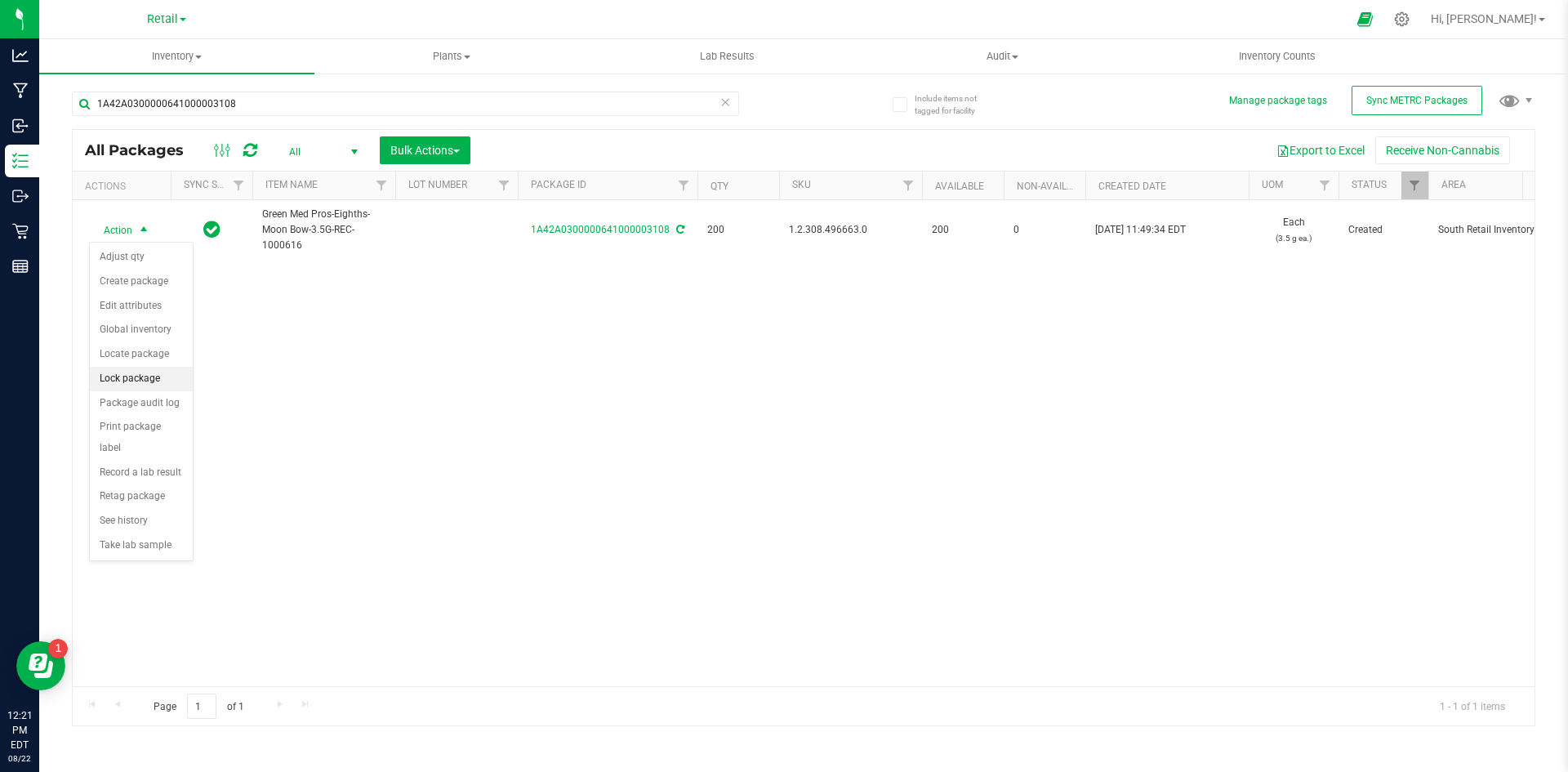
click at [125, 387] on li "Lock package" at bounding box center [141, 379] width 103 height 25
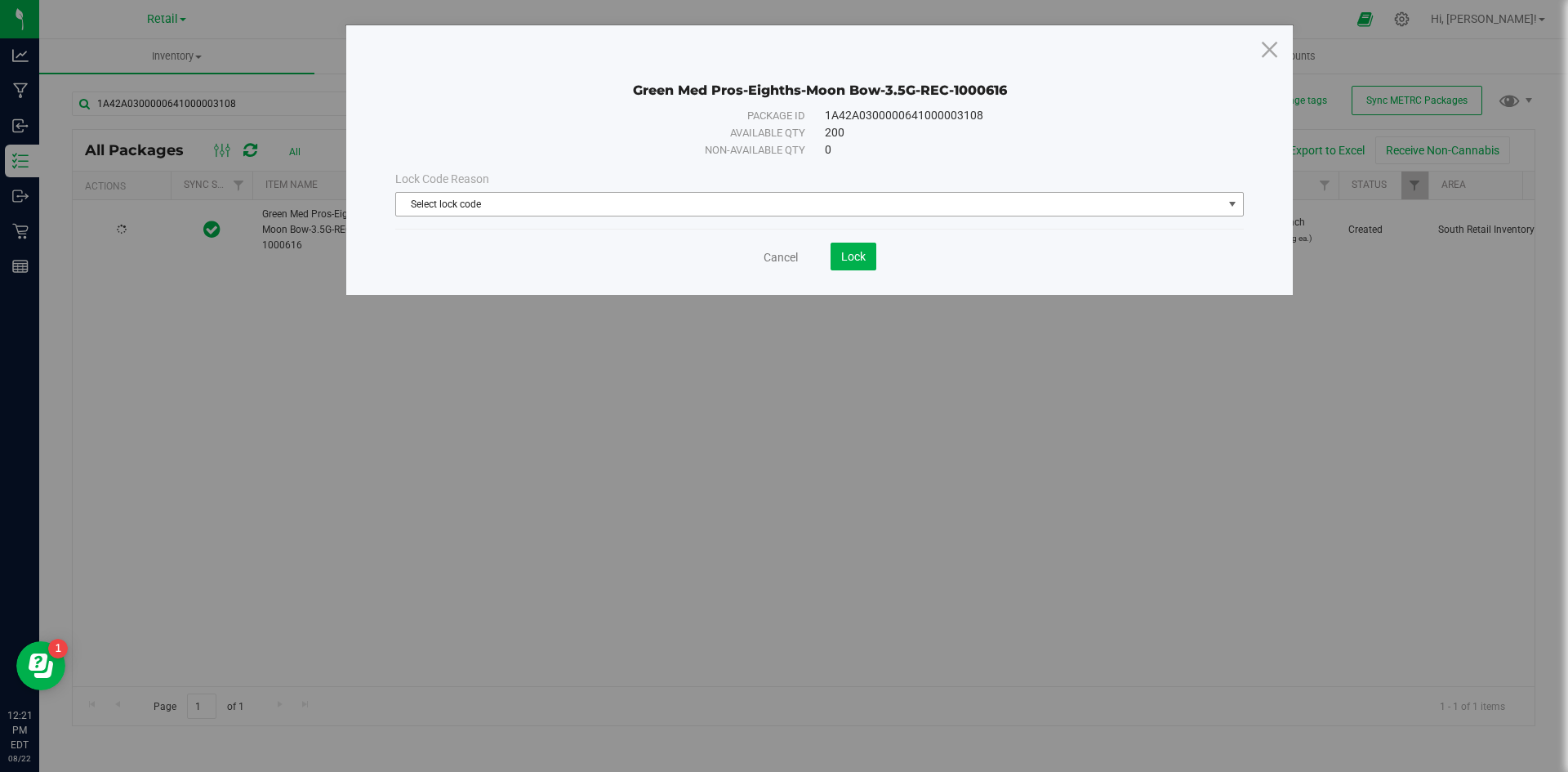
click at [865, 198] on span "Select lock code" at bounding box center [809, 204] width 826 height 23
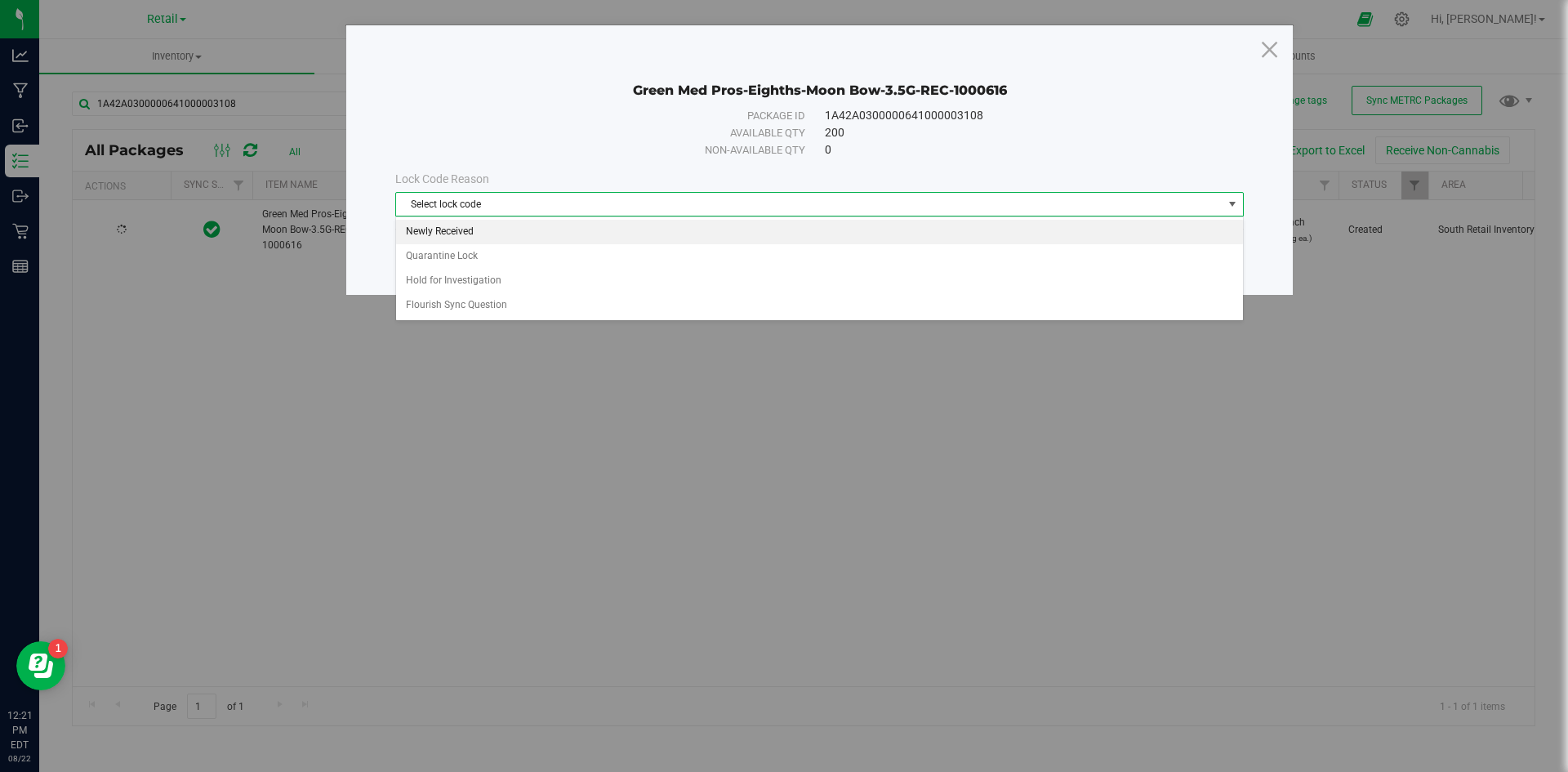
click at [477, 227] on li "Newly Received" at bounding box center [819, 232] width 846 height 25
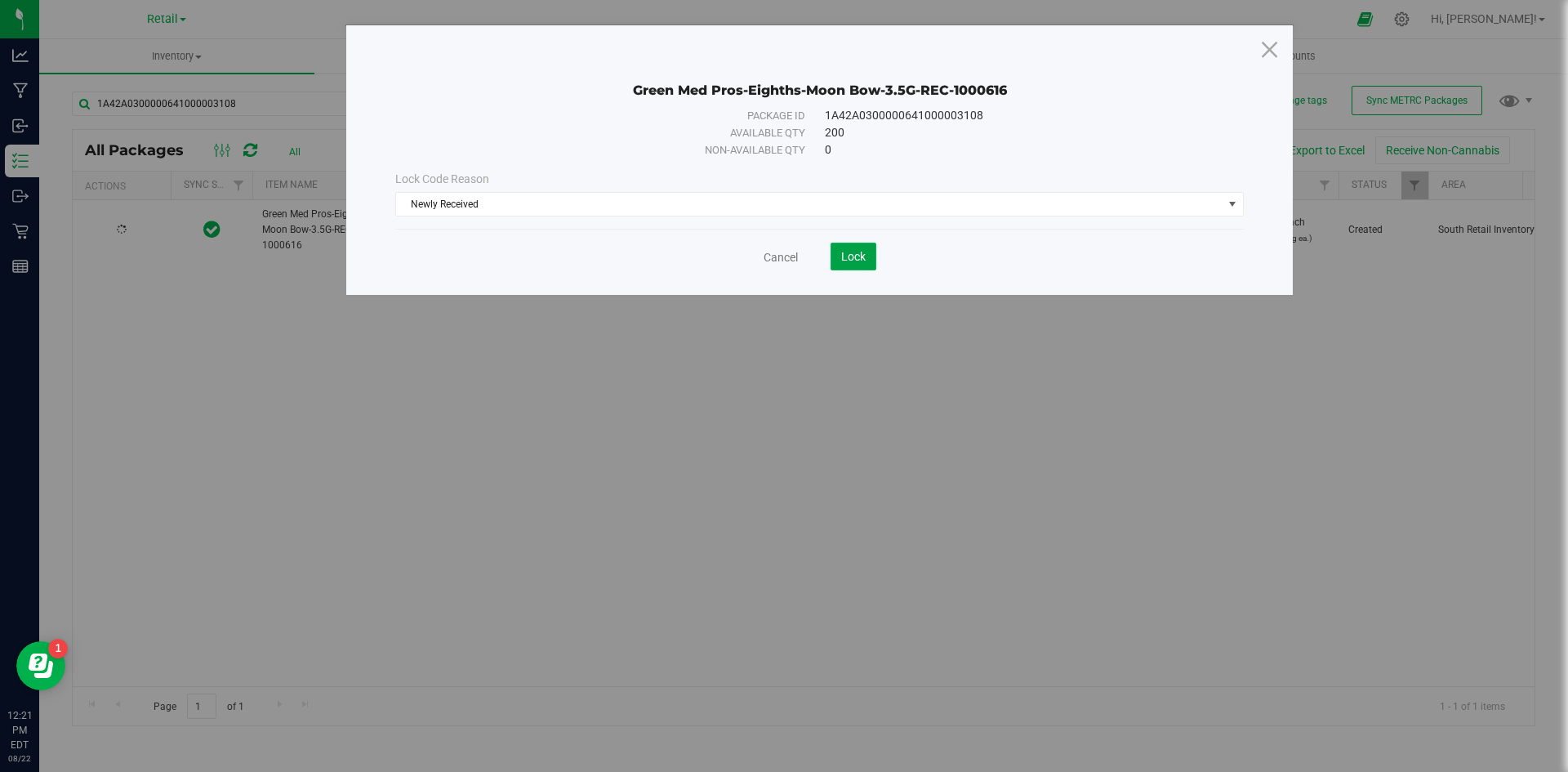
click at [844, 252] on span "Lock" at bounding box center [853, 257] width 25 height 13
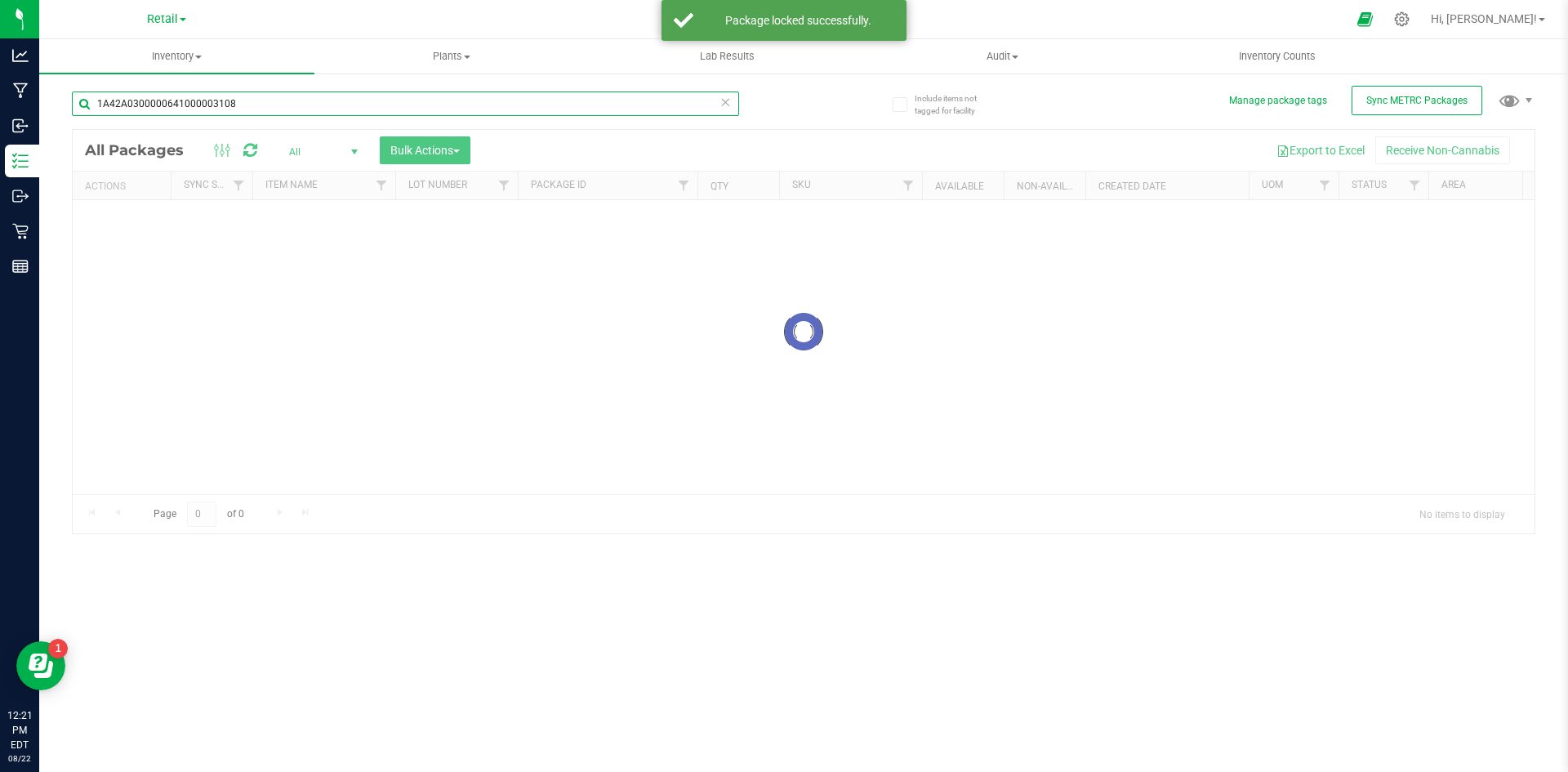
click at [244, 109] on input "1A42A0300000641000003108" at bounding box center [405, 104] width 667 height 25
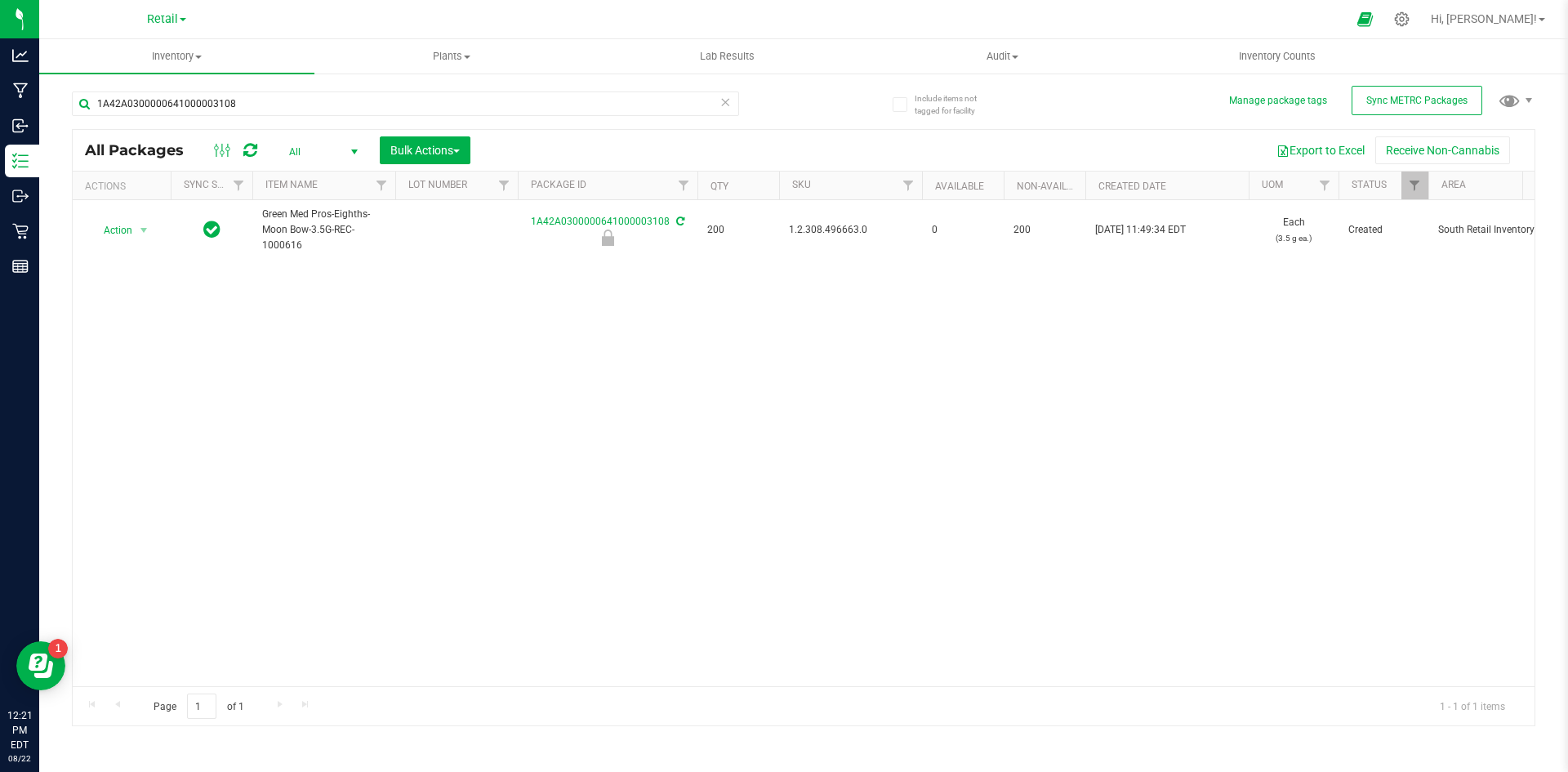
click at [845, 344] on div "Action Action Edit attributes Global inventory Locate package Package audit log…" at bounding box center [803, 443] width 1461 height 486
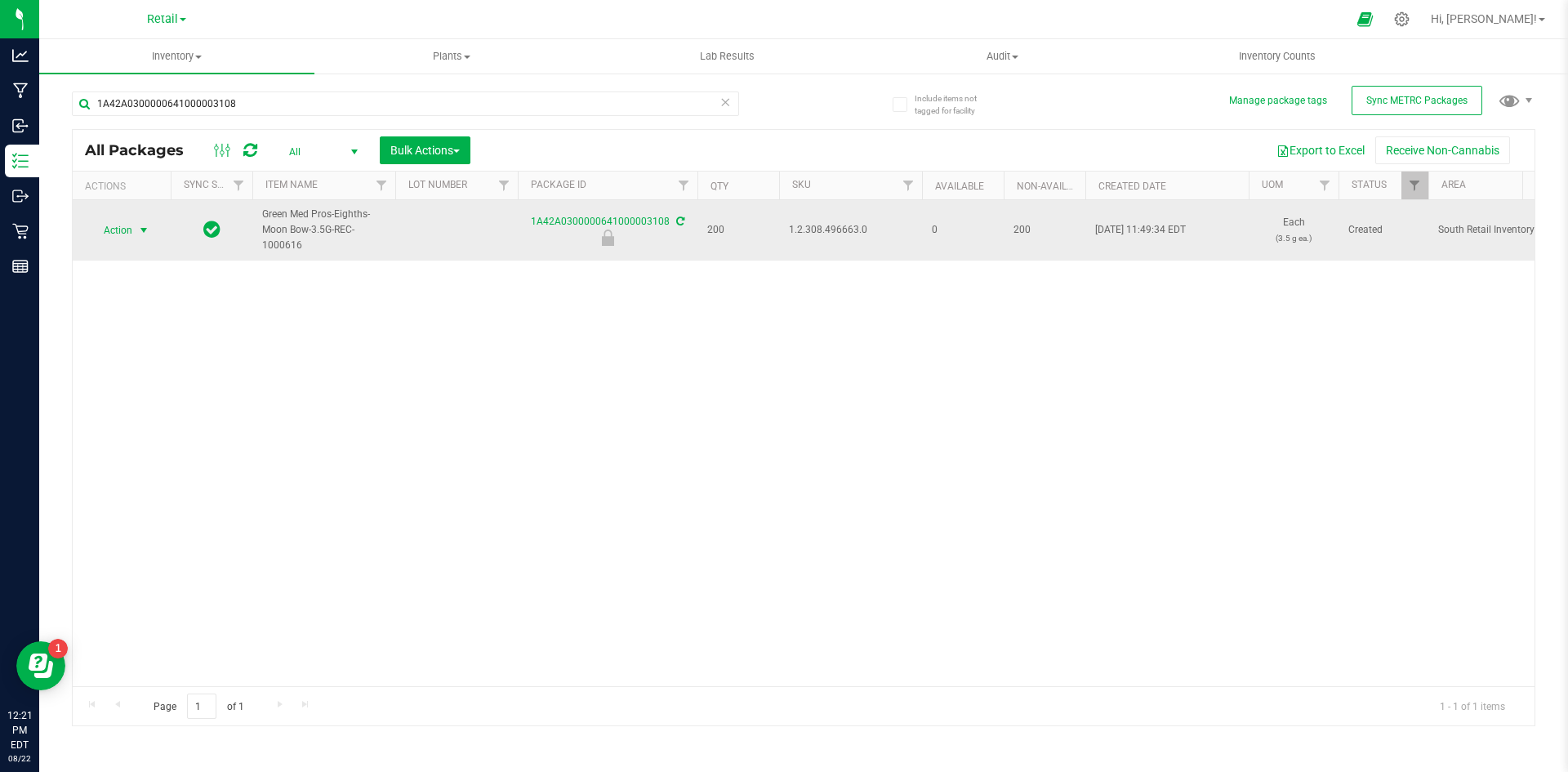
click at [107, 231] on span "Action" at bounding box center [110, 230] width 44 height 23
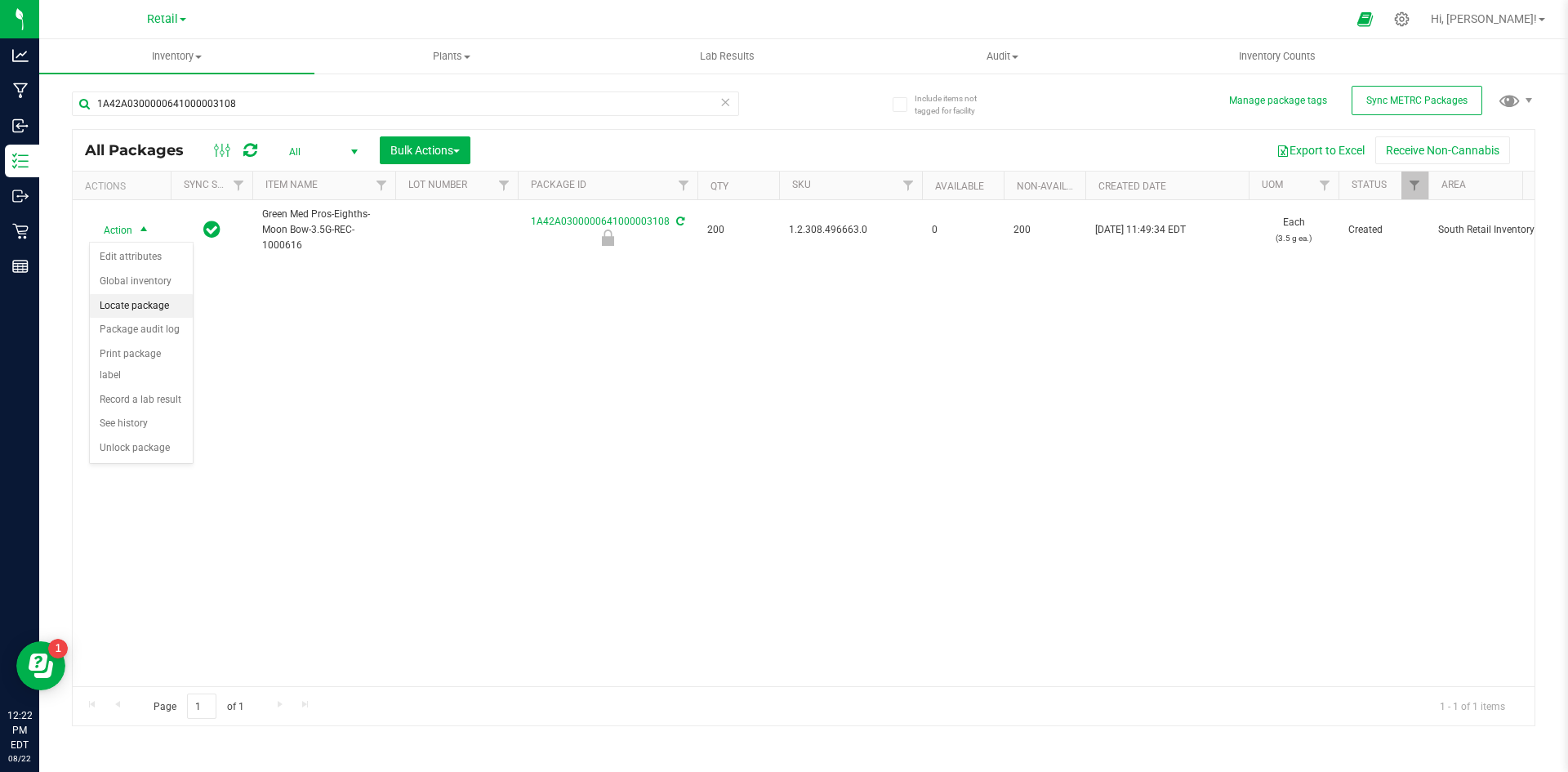
click at [141, 306] on li "Locate package" at bounding box center [141, 307] width 103 height 25
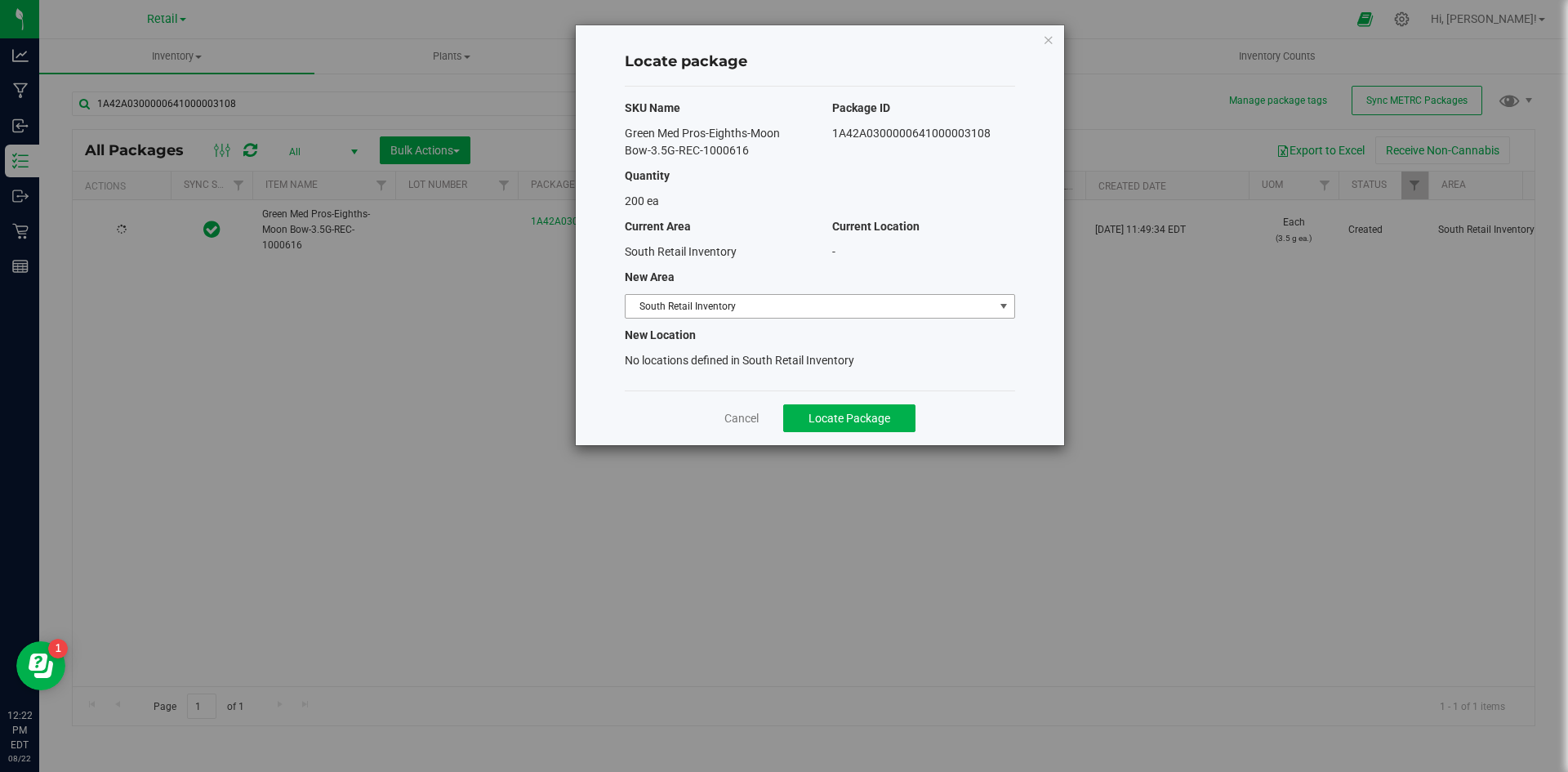
click at [812, 308] on span "South Retail Inventory" at bounding box center [809, 306] width 368 height 23
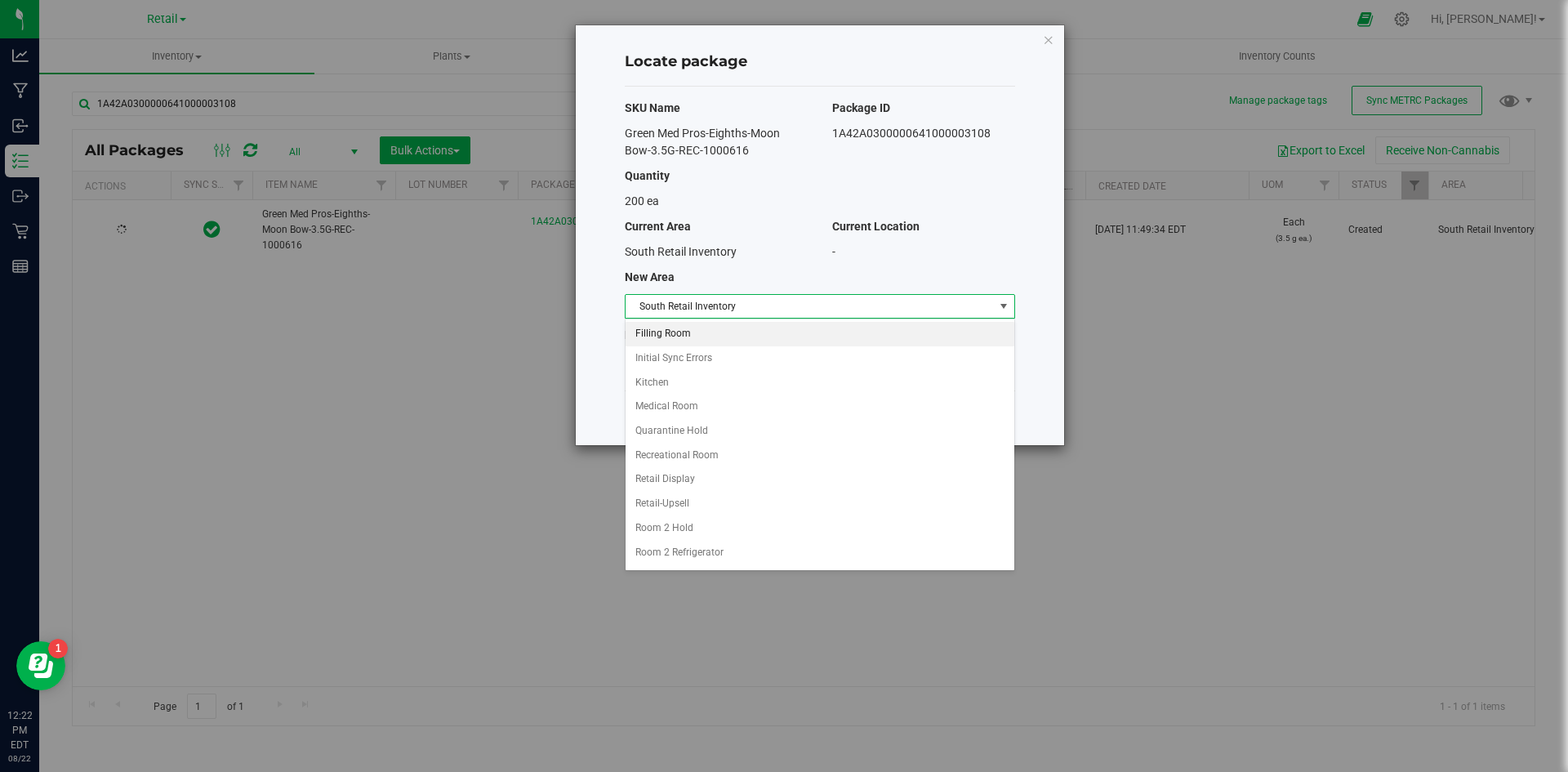
click at [689, 330] on li "Filling Room" at bounding box center [820, 334] width 389 height 25
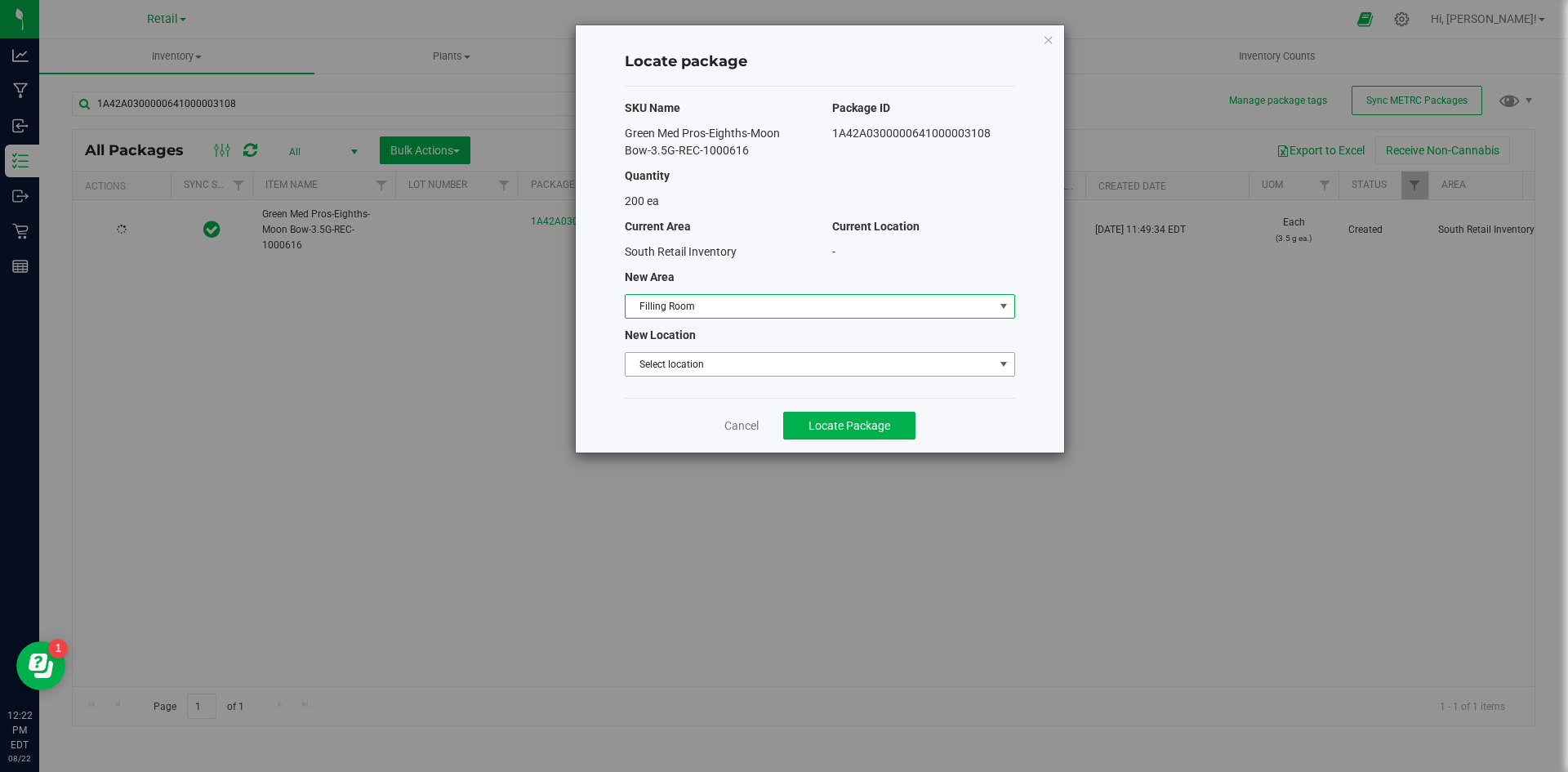
click at [664, 361] on span "Select location" at bounding box center [809, 364] width 368 height 23
click at [659, 392] on li "Filling room" at bounding box center [820, 392] width 389 height 25
click at [823, 415] on button "Locate Package" at bounding box center [849, 425] width 132 height 27
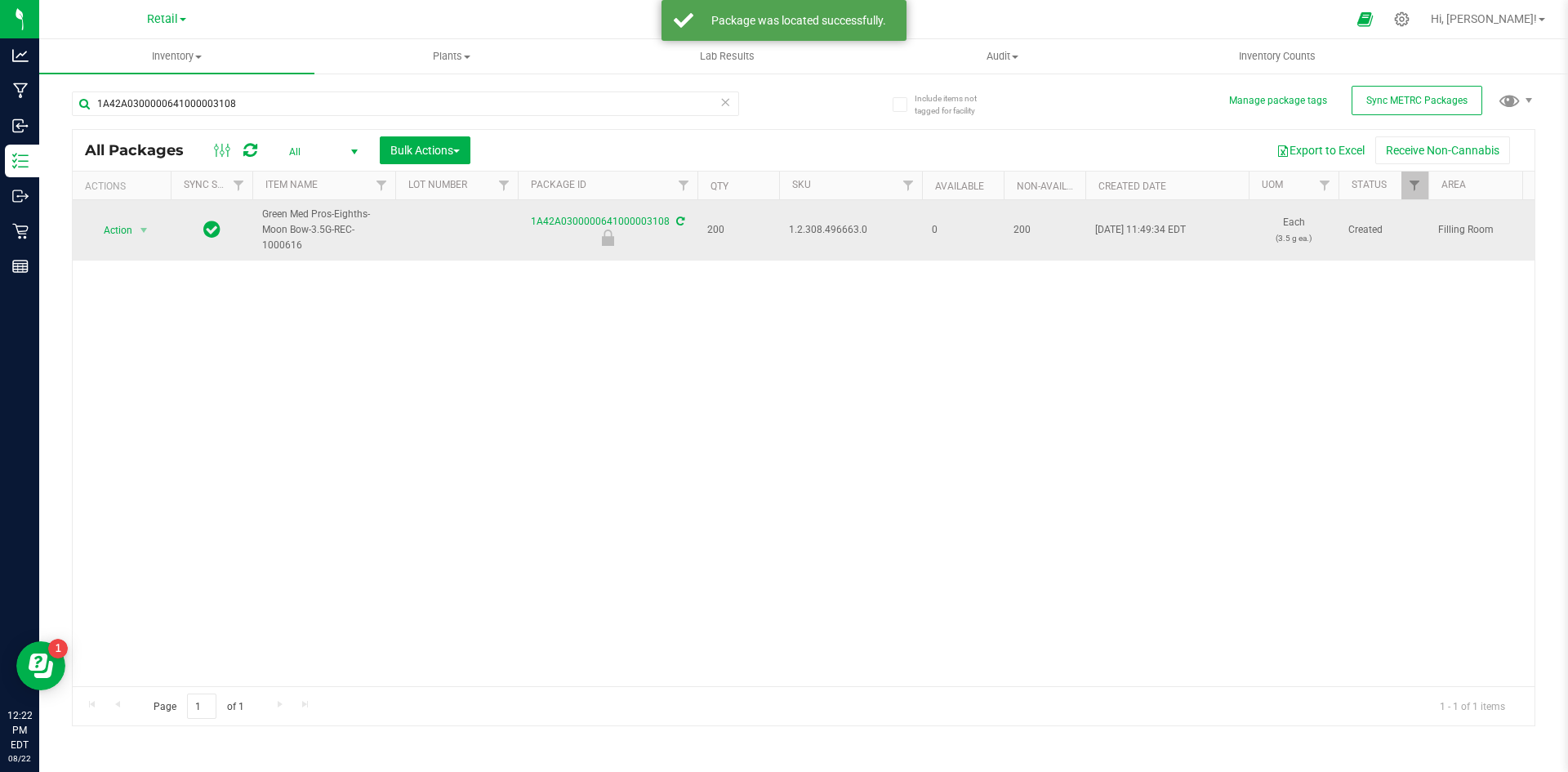
click at [844, 227] on span "1.2.308.496663.0" at bounding box center [850, 229] width 124 height 15
drag, startPoint x: 110, startPoint y: 227, endPoint x: 111, endPoint y: 255, distance: 28.0
click at [110, 227] on span "Action" at bounding box center [110, 230] width 44 height 23
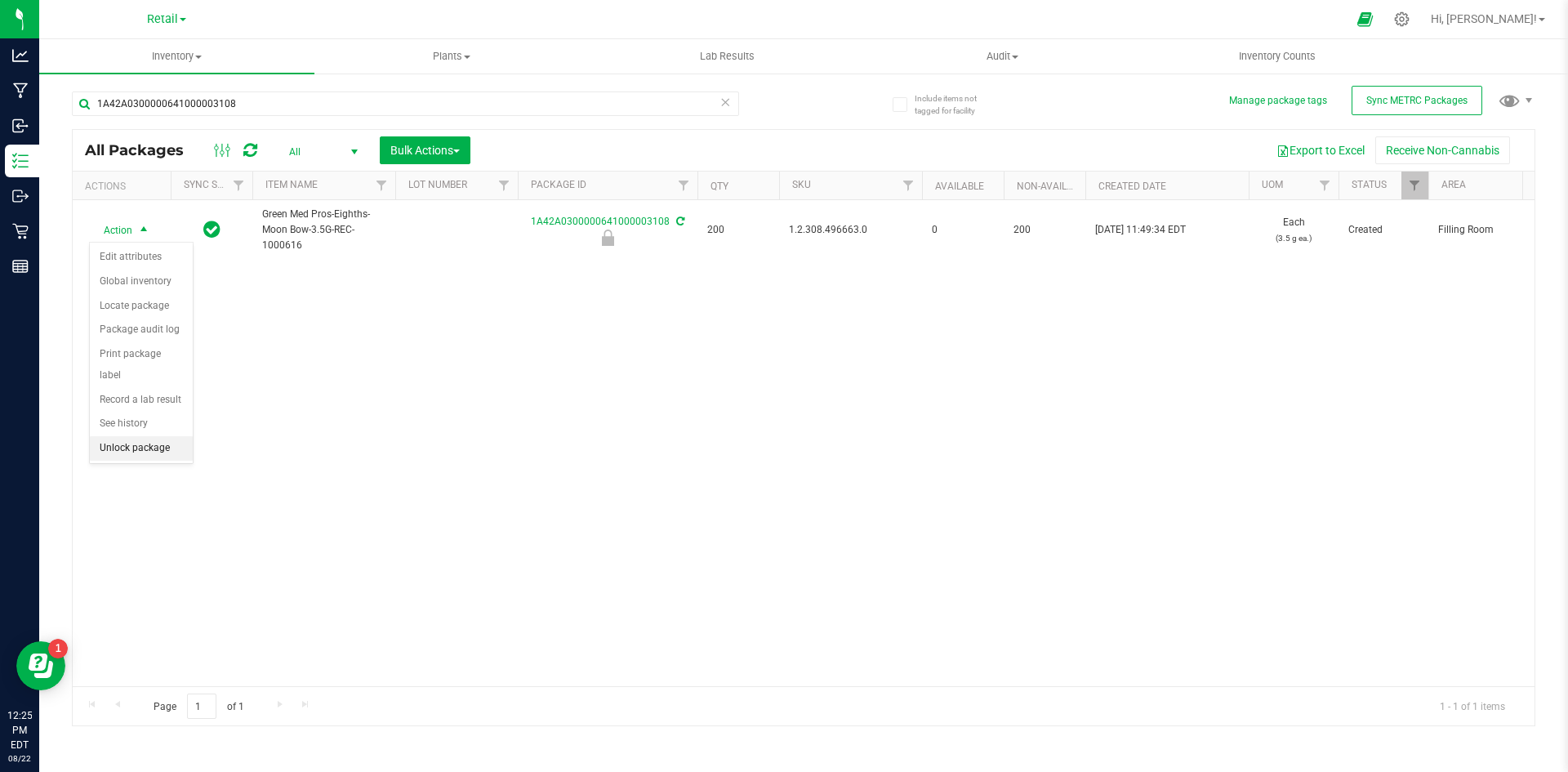
click at [154, 436] on li "Unlock package" at bounding box center [141, 448] width 103 height 25
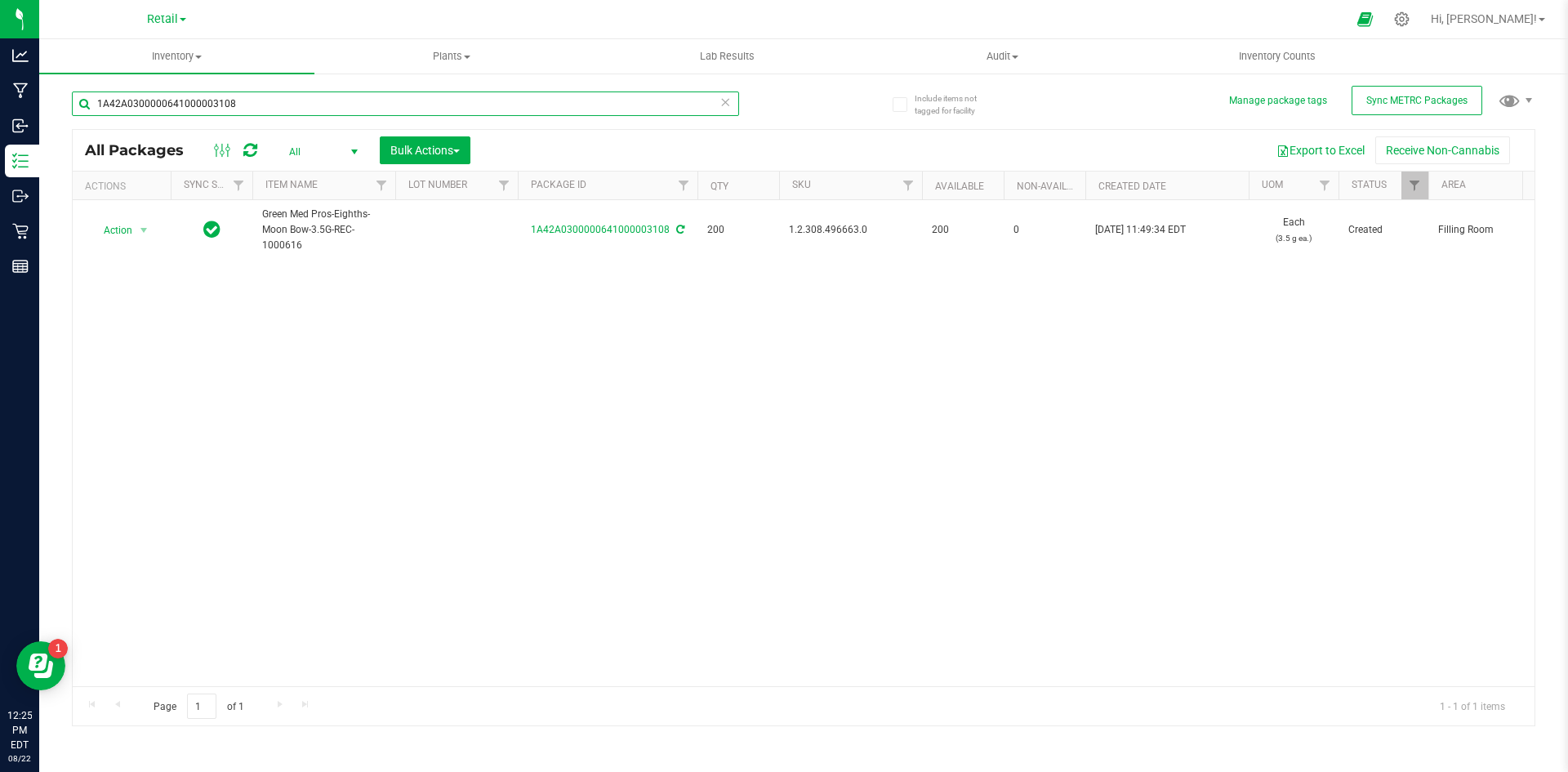
click at [188, 107] on input "1A42A0300000641000003108" at bounding box center [405, 104] width 667 height 25
click at [190, 107] on input "1A42A0300000641000003108" at bounding box center [405, 104] width 667 height 25
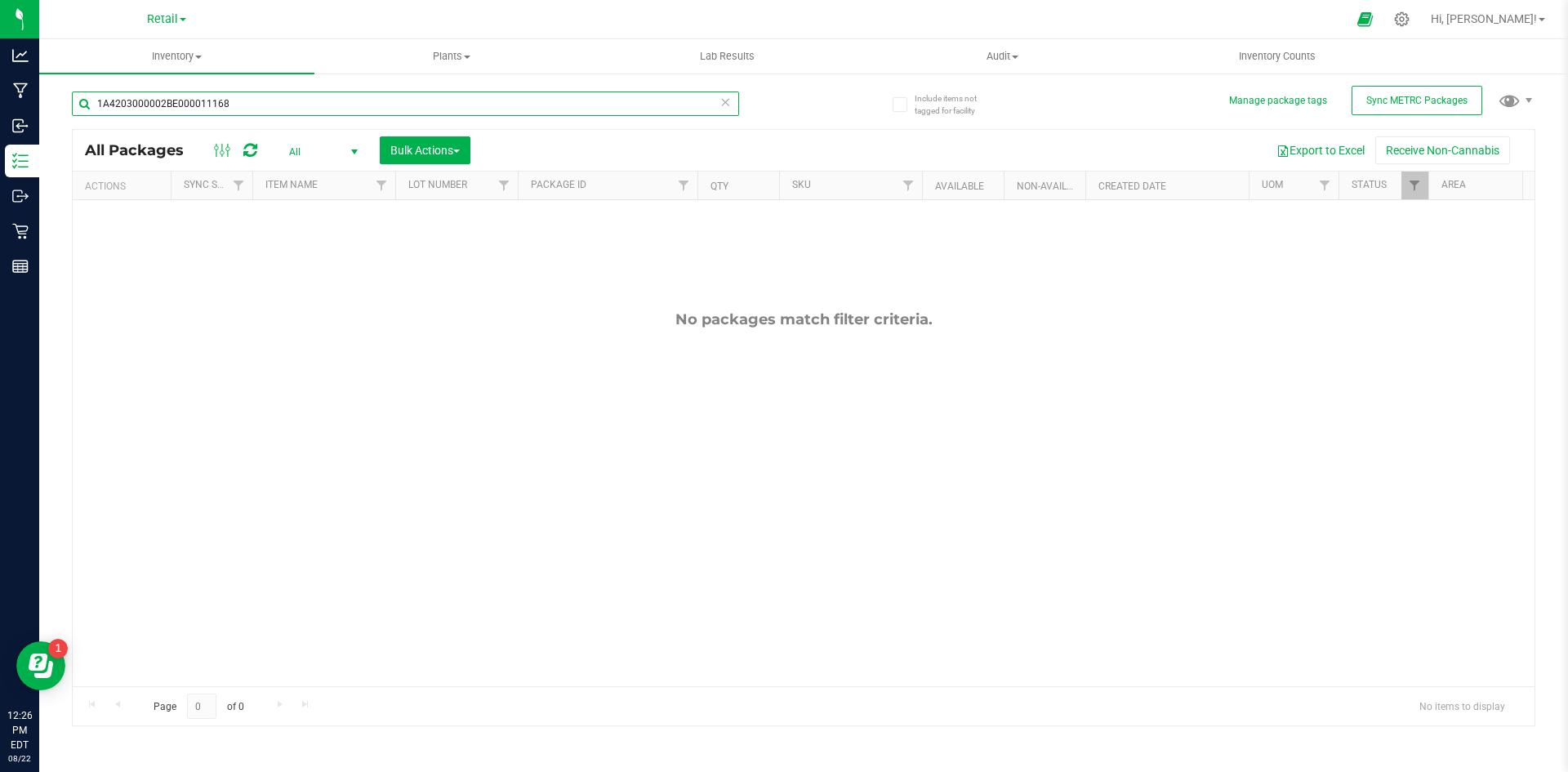
click at [268, 101] on input "1A4203000002BE000011168" at bounding box center [405, 104] width 667 height 25
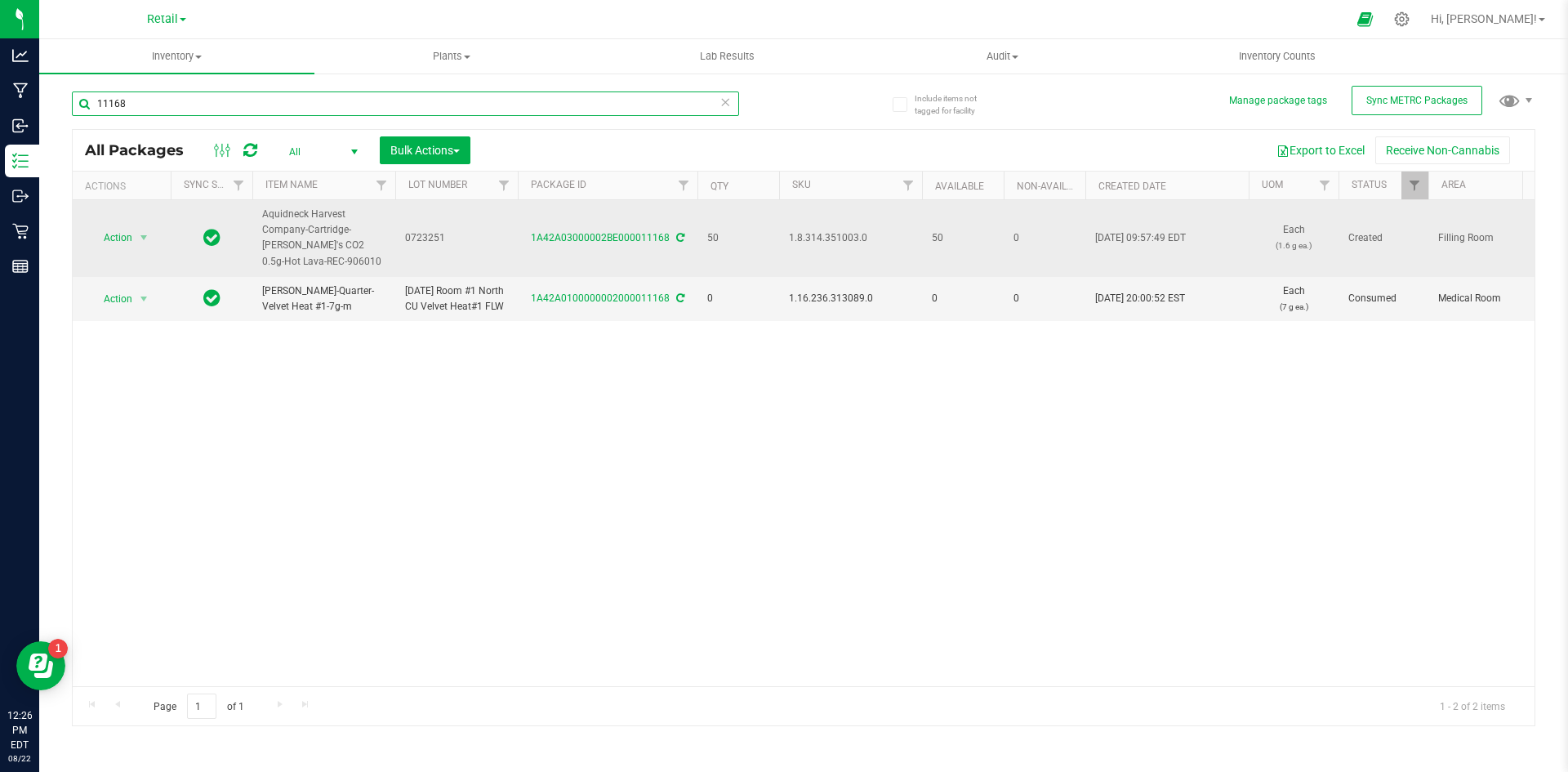
type input "11168"
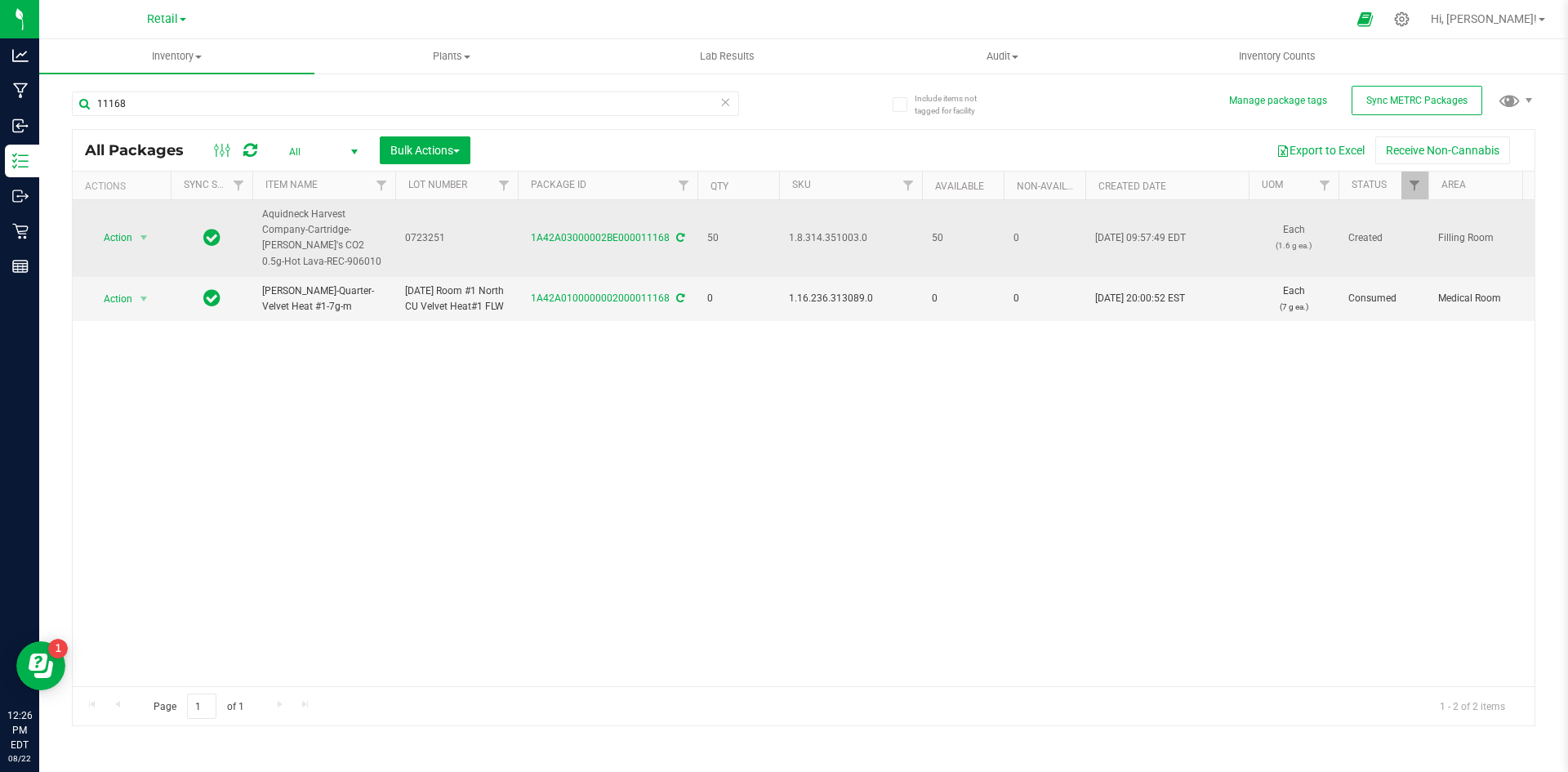
click at [421, 230] on span "0723251" at bounding box center [456, 238] width 103 height 15
click at [423, 231] on input "0723251" at bounding box center [453, 238] width 117 height 25
type input "1A4203000002BE000011168"
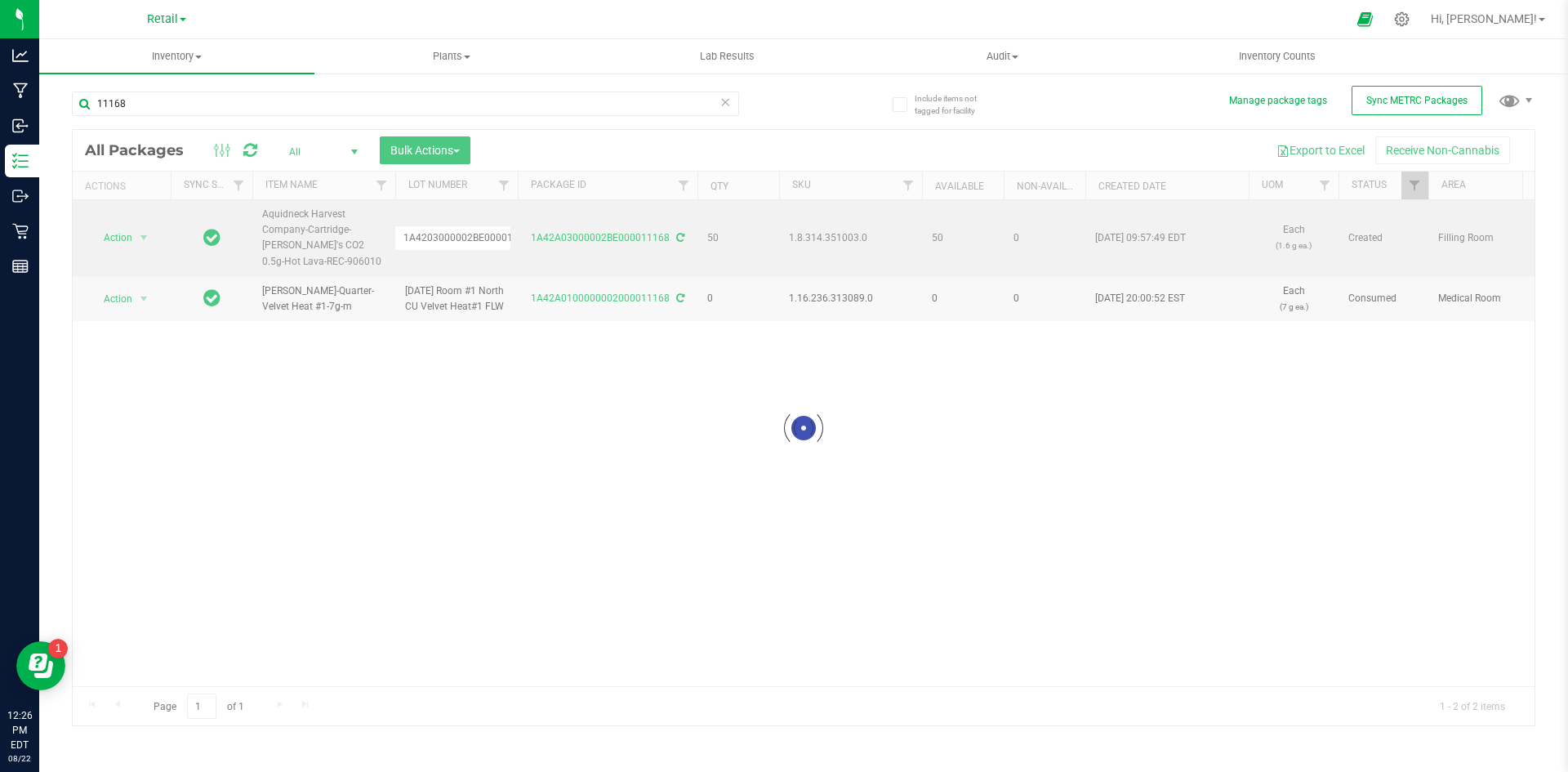
scroll to position [0, 22]
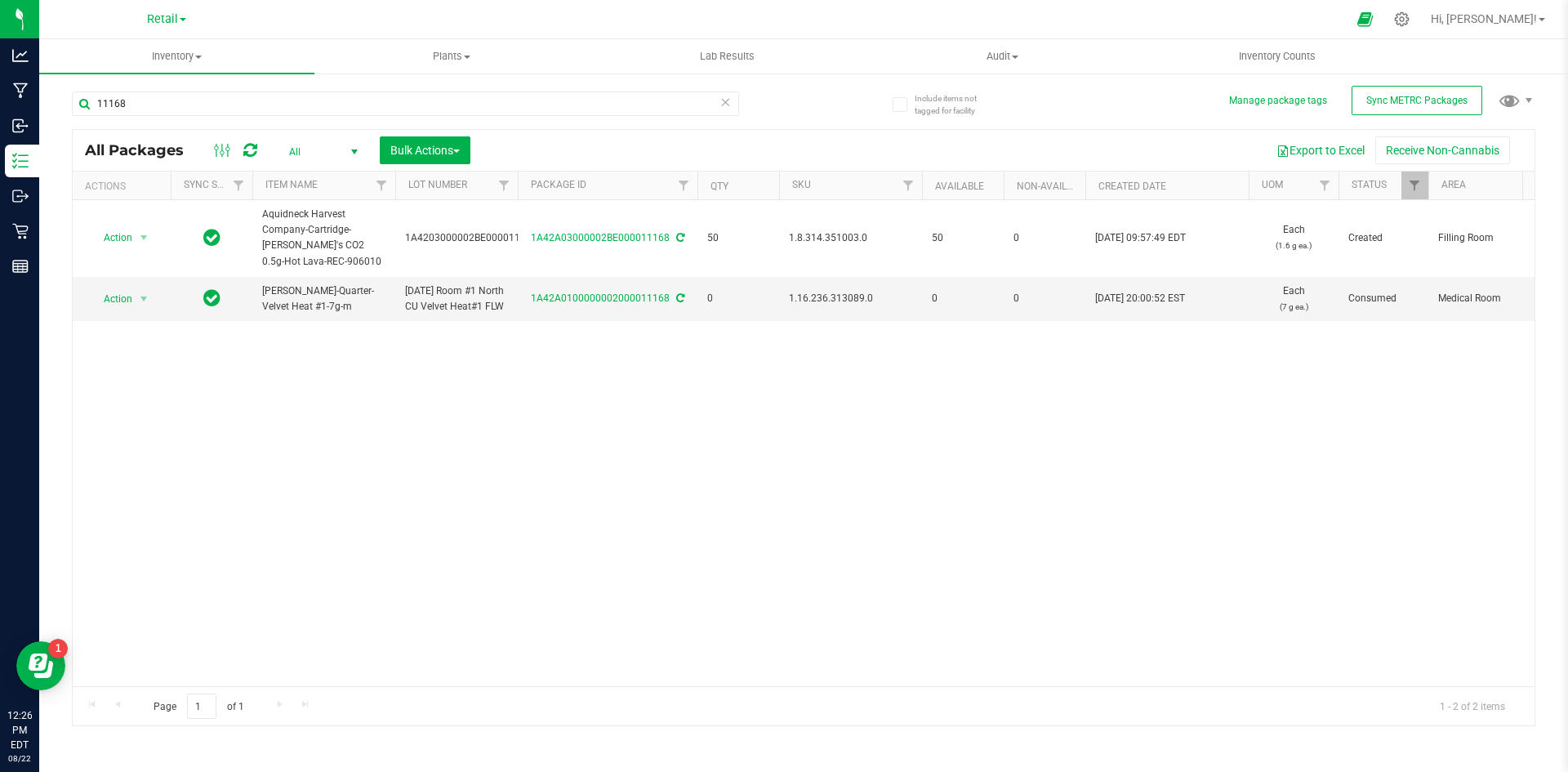
click at [676, 380] on div "Action Action Adjust qty Create package Edit attributes Global inventory Locate…" at bounding box center [803, 443] width 1461 height 486
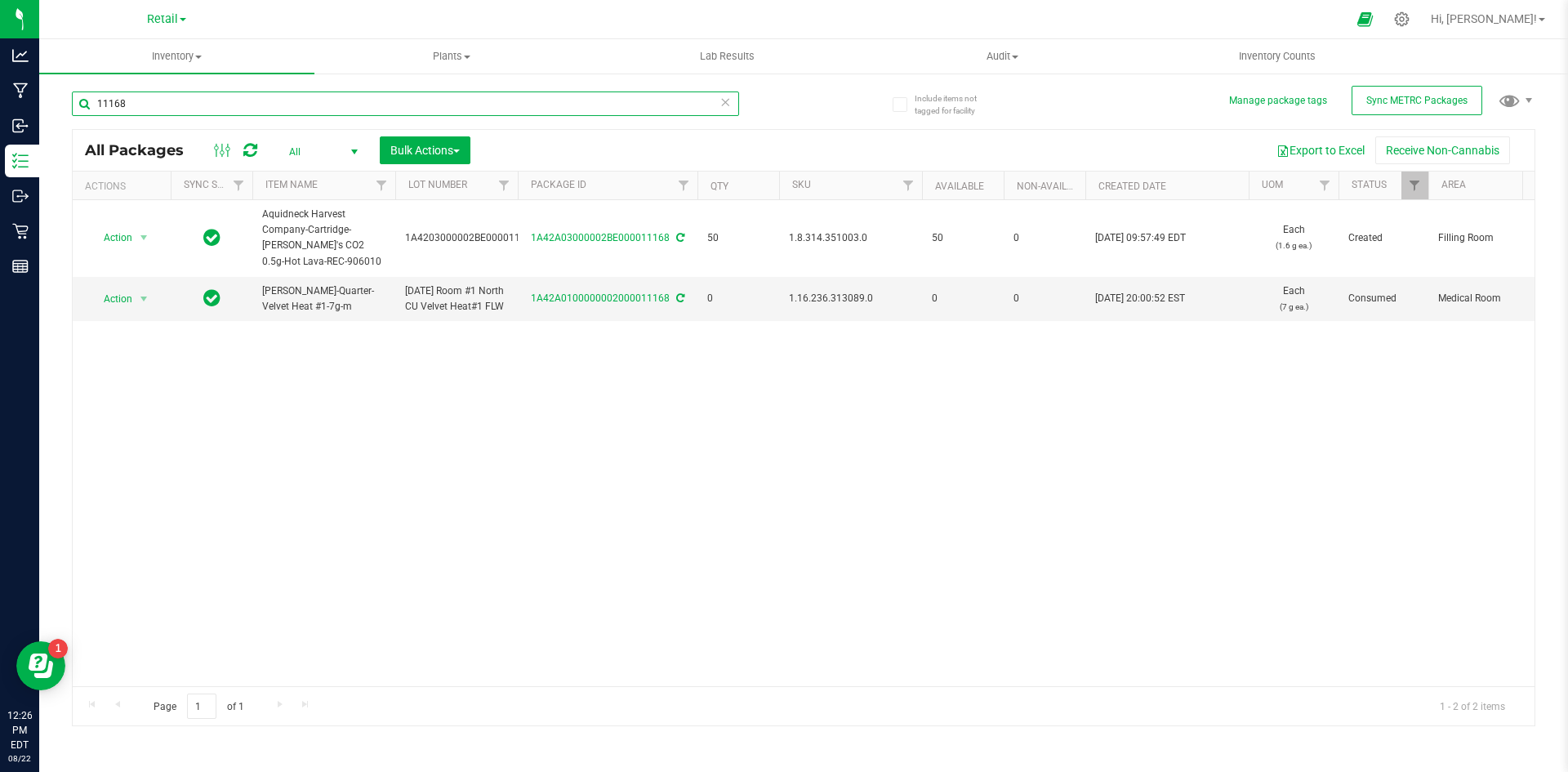
click at [192, 109] on input "11168" at bounding box center [405, 104] width 667 height 25
click at [179, 95] on input "text" at bounding box center [405, 104] width 667 height 25
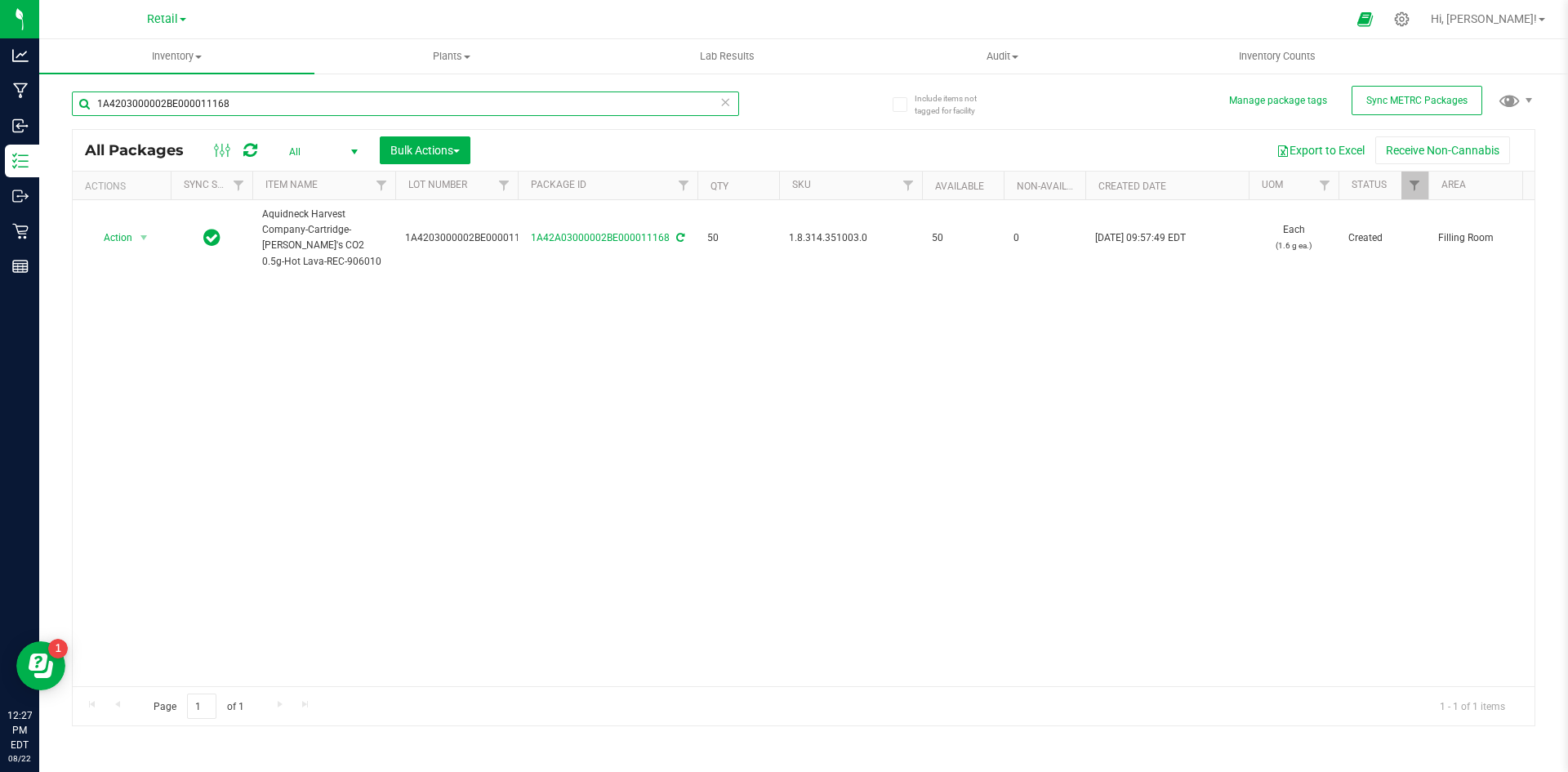
click at [300, 111] on input "1A4203000002BE000011168" at bounding box center [405, 104] width 667 height 25
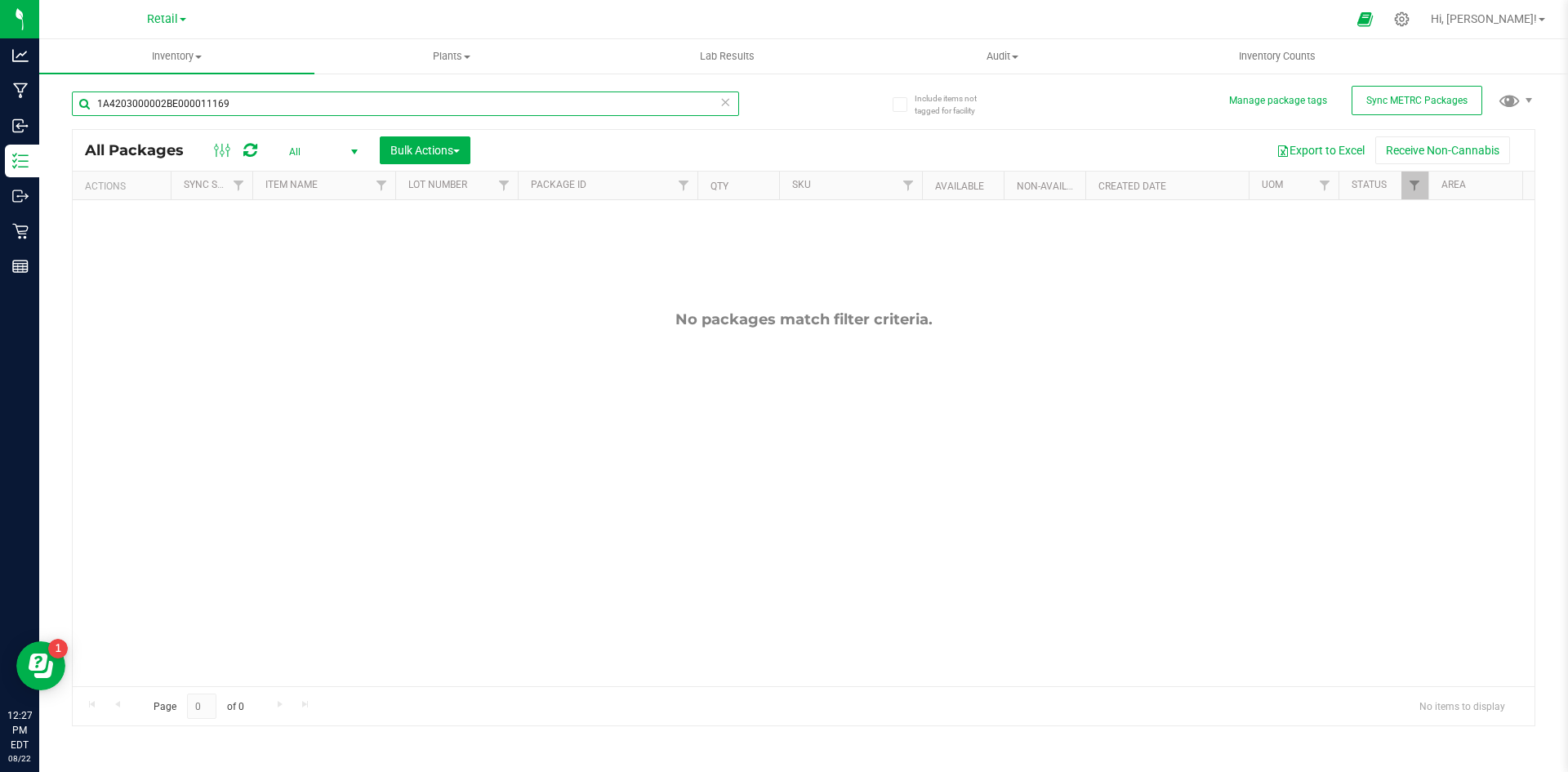
click at [302, 115] on input "1A4203000002BE000011169" at bounding box center [405, 104] width 667 height 25
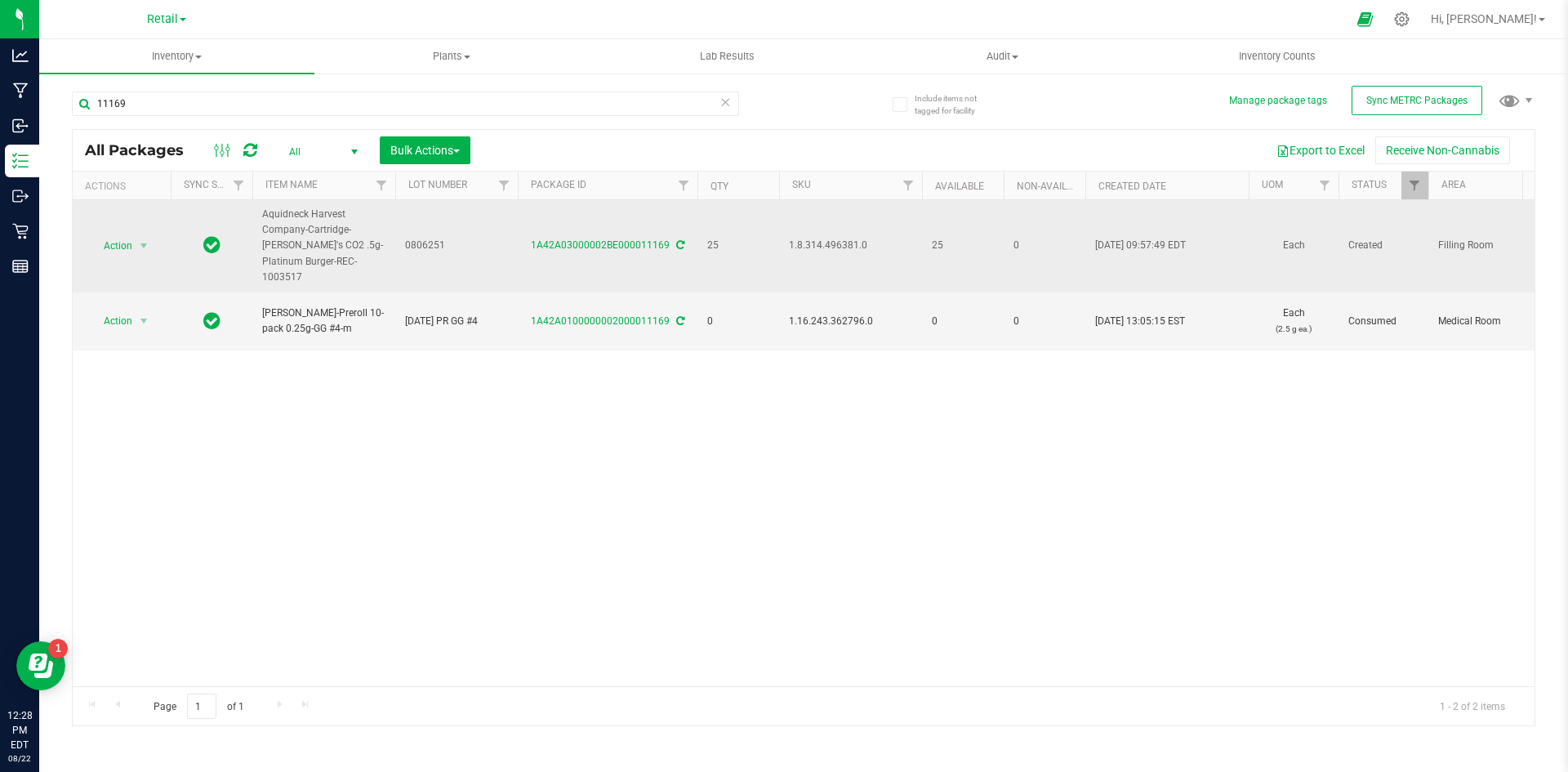
click at [829, 246] on span "1.8.314.496381.0" at bounding box center [850, 245] width 124 height 15
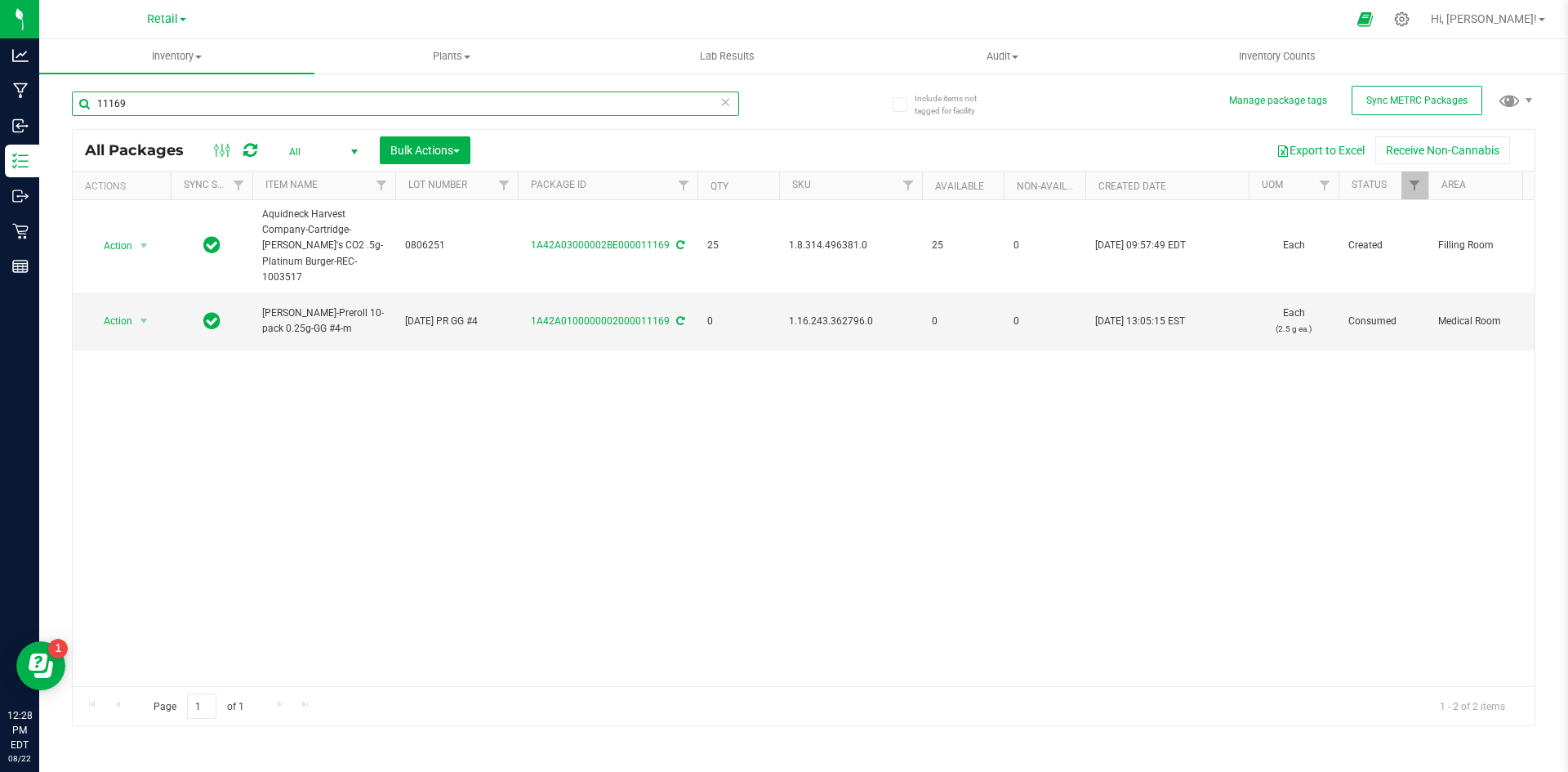
click at [144, 100] on input "11169" at bounding box center [405, 104] width 667 height 25
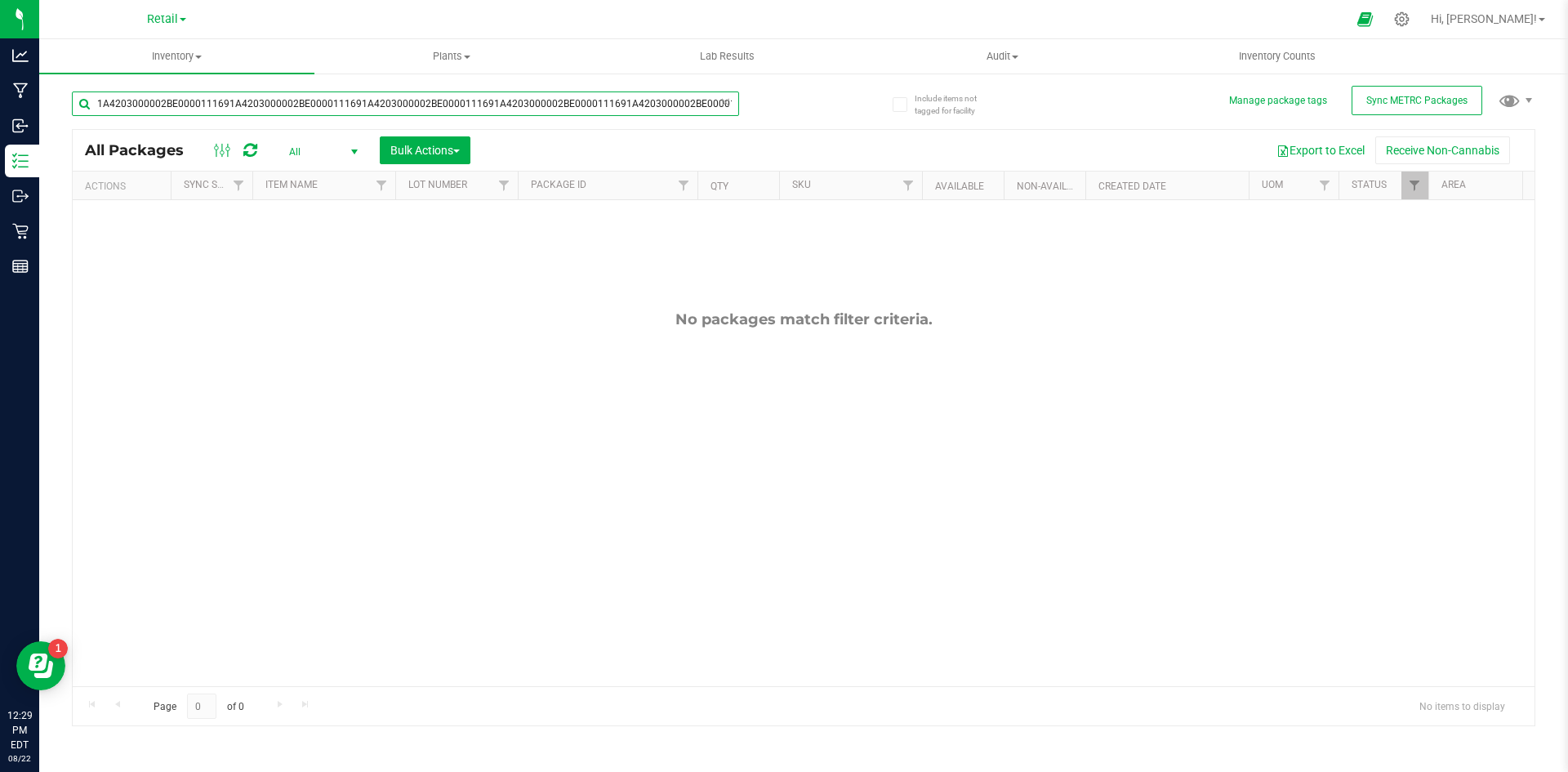
type input "1A4203000002BE0000111691A4203000002BE0000111691A4203000002BE0000111691A42030000…"
click at [467, 116] on div "1A4203000002BE0000111691A4203000002BE0000111691A4203000002BE0000111691A42030000…" at bounding box center [405, 110] width 667 height 38
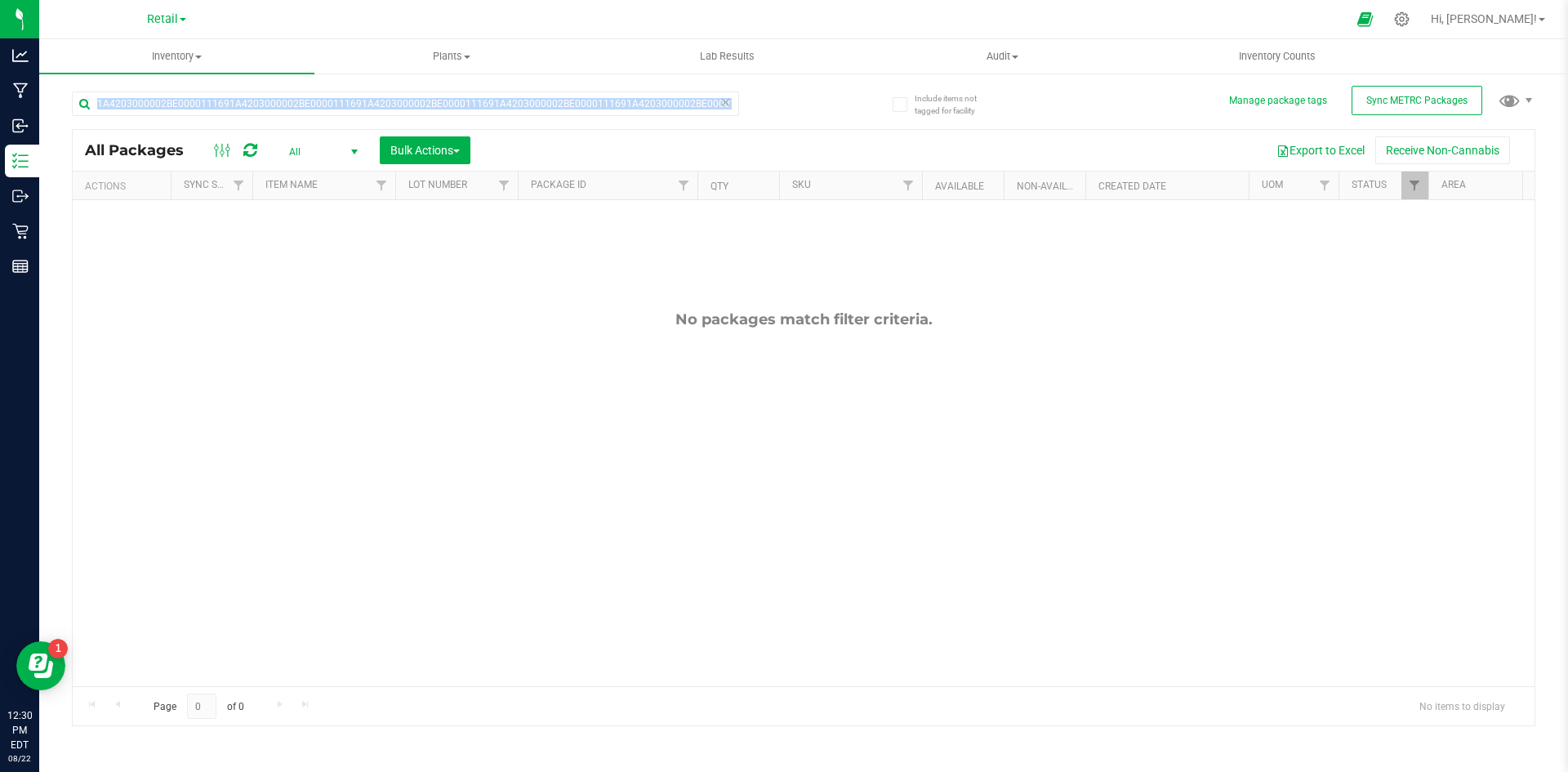
click at [467, 116] on div "1A4203000002BE0000111691A4203000002BE0000111691A4203000002BE0000111691A42030000…" at bounding box center [405, 110] width 667 height 38
drag, startPoint x: 652, startPoint y: 250, endPoint x: 640, endPoint y: 249, distance: 12.0
click at [651, 250] on div "No packages match filter criteria." at bounding box center [803, 498] width 1461 height 596
click at [42, 161] on div "Include items not tagged for facility Manage package tags Sync METRC Packages 1…" at bounding box center [804, 321] width 1528 height 498
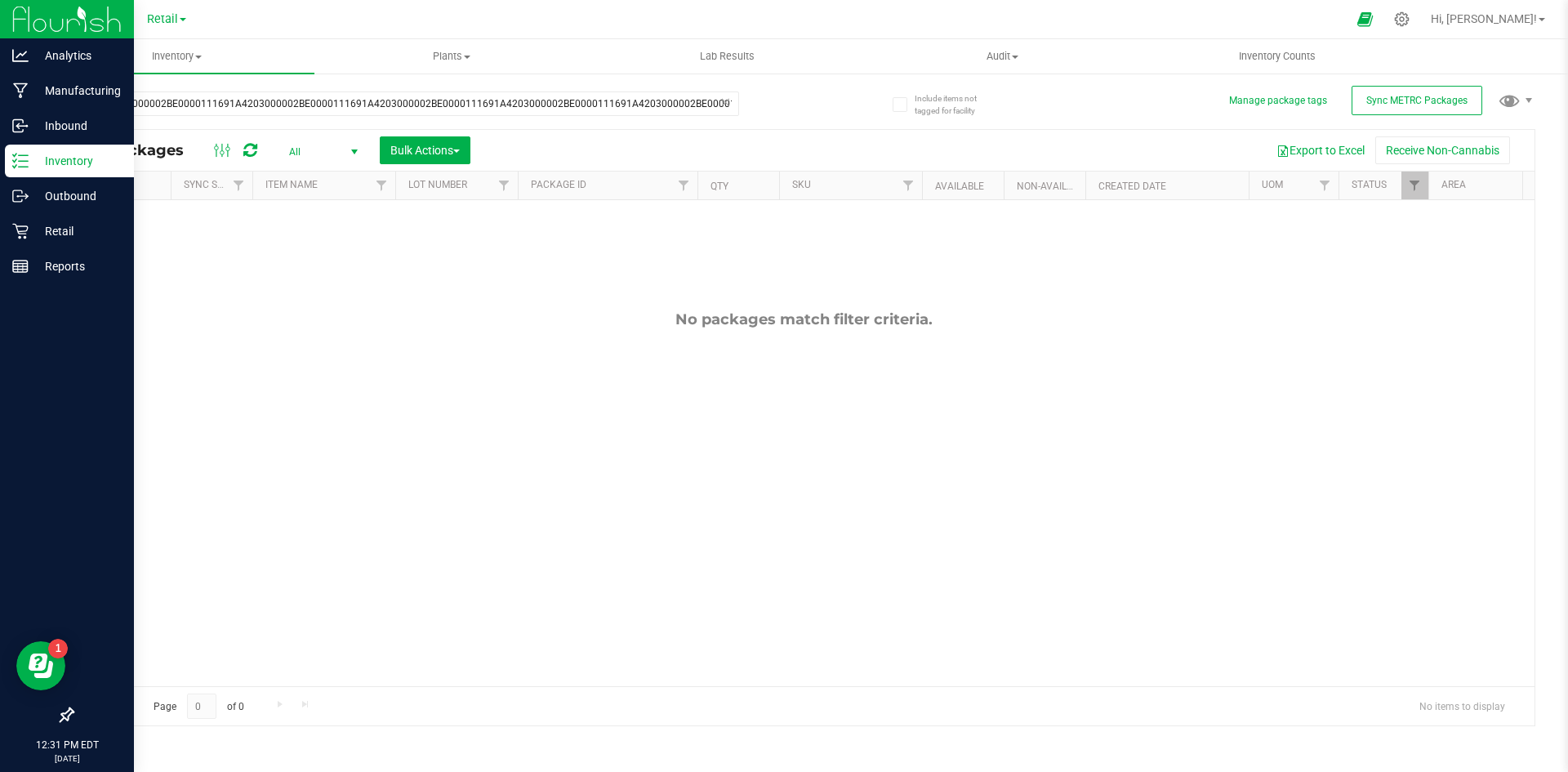
click at [27, 164] on icon at bounding box center [20, 160] width 16 height 16
click at [37, 160] on p "Inventory" at bounding box center [77, 160] width 98 height 20
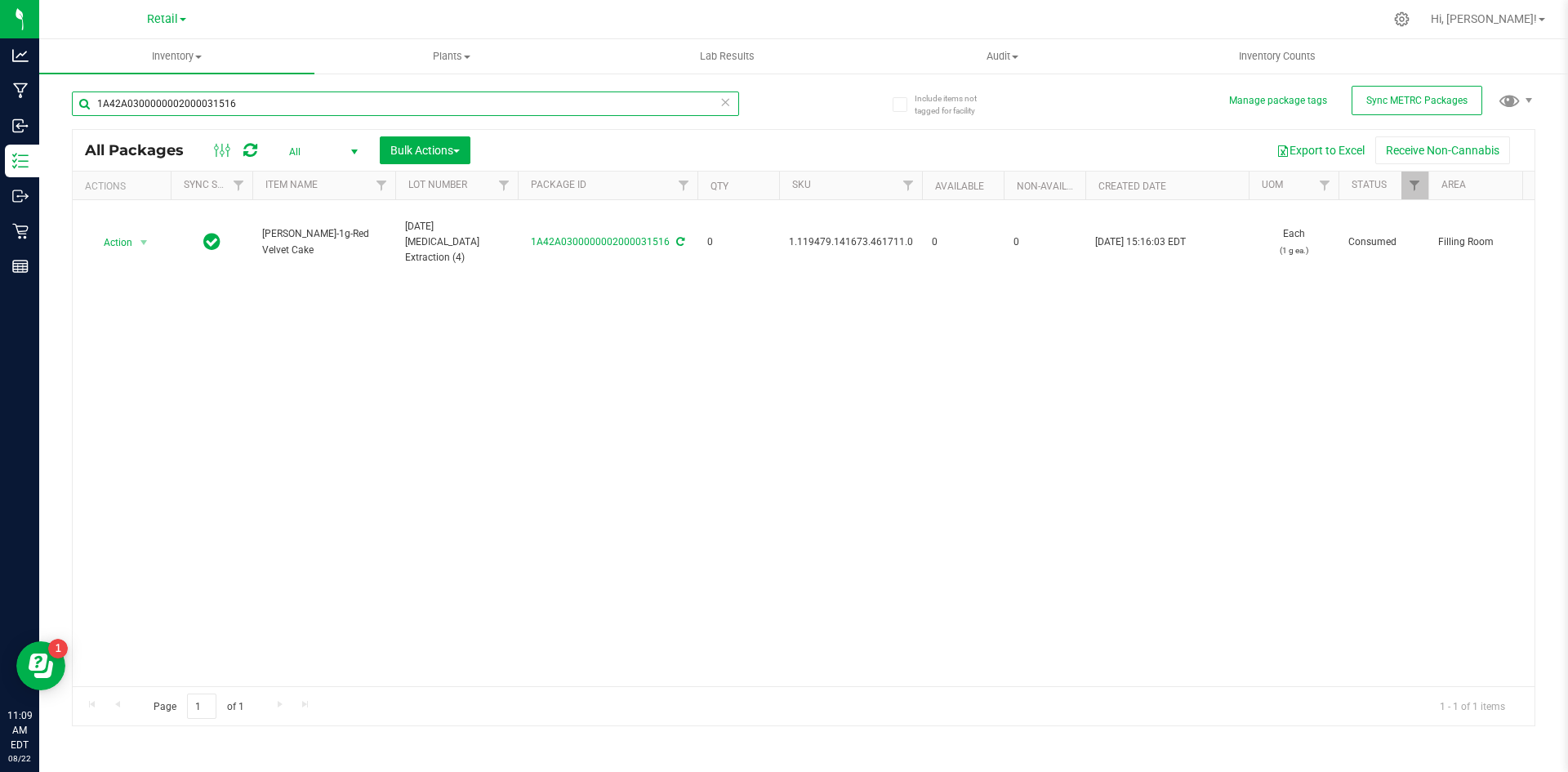
click at [472, 100] on input "1A42A0300000002000031516" at bounding box center [405, 104] width 667 height 25
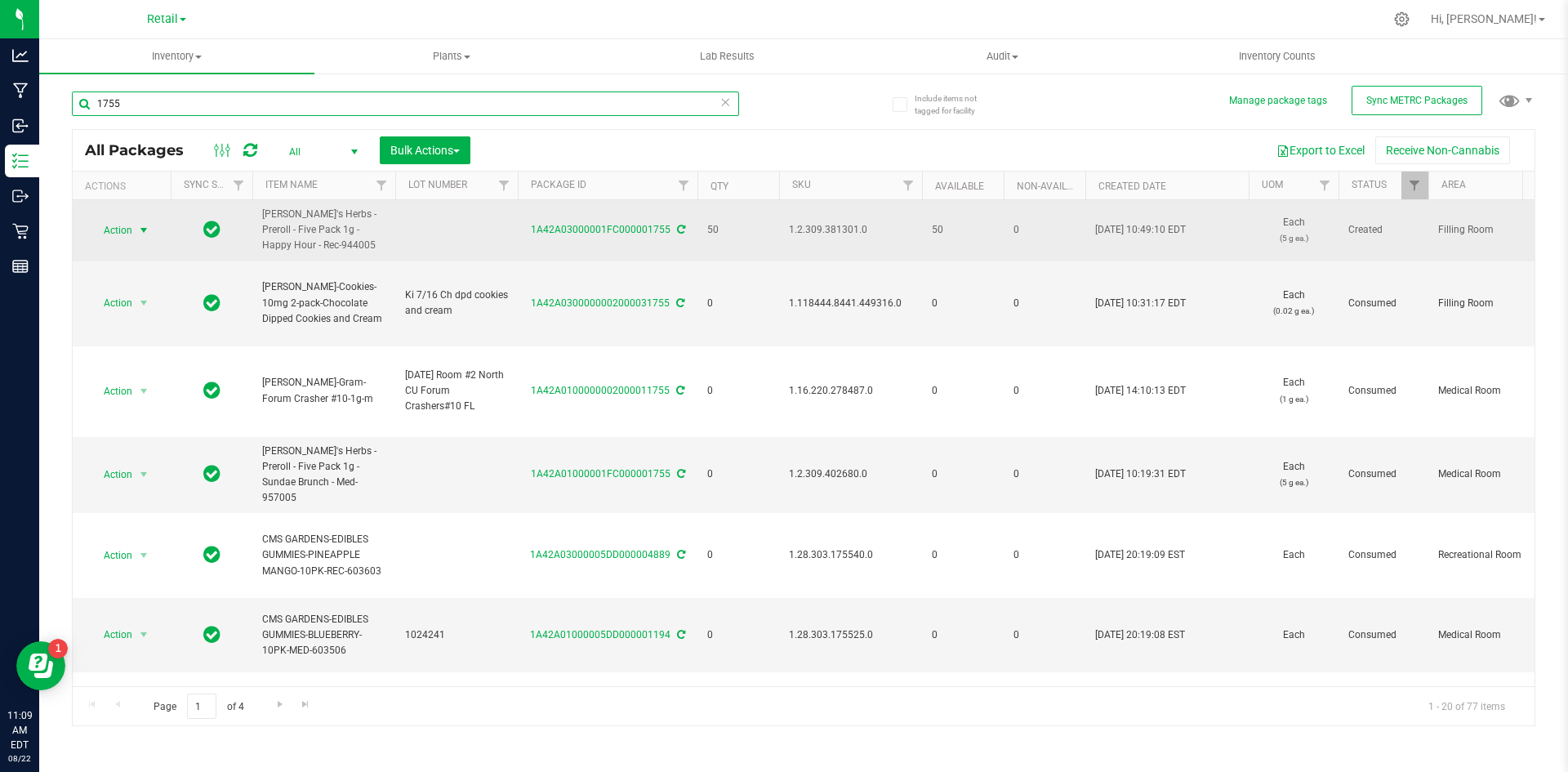
type input "1755"
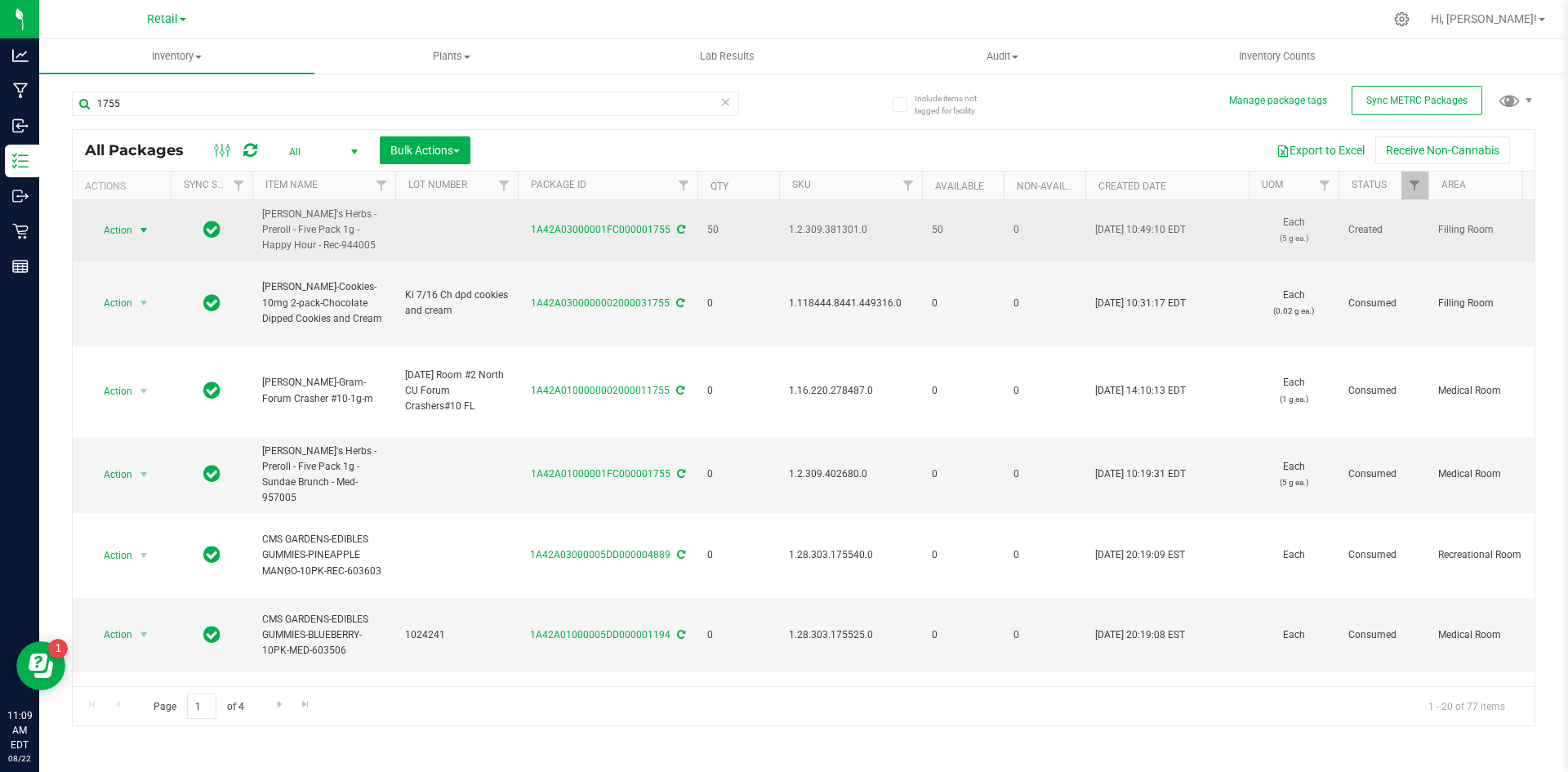
click at [130, 235] on span "Action" at bounding box center [110, 230] width 44 height 23
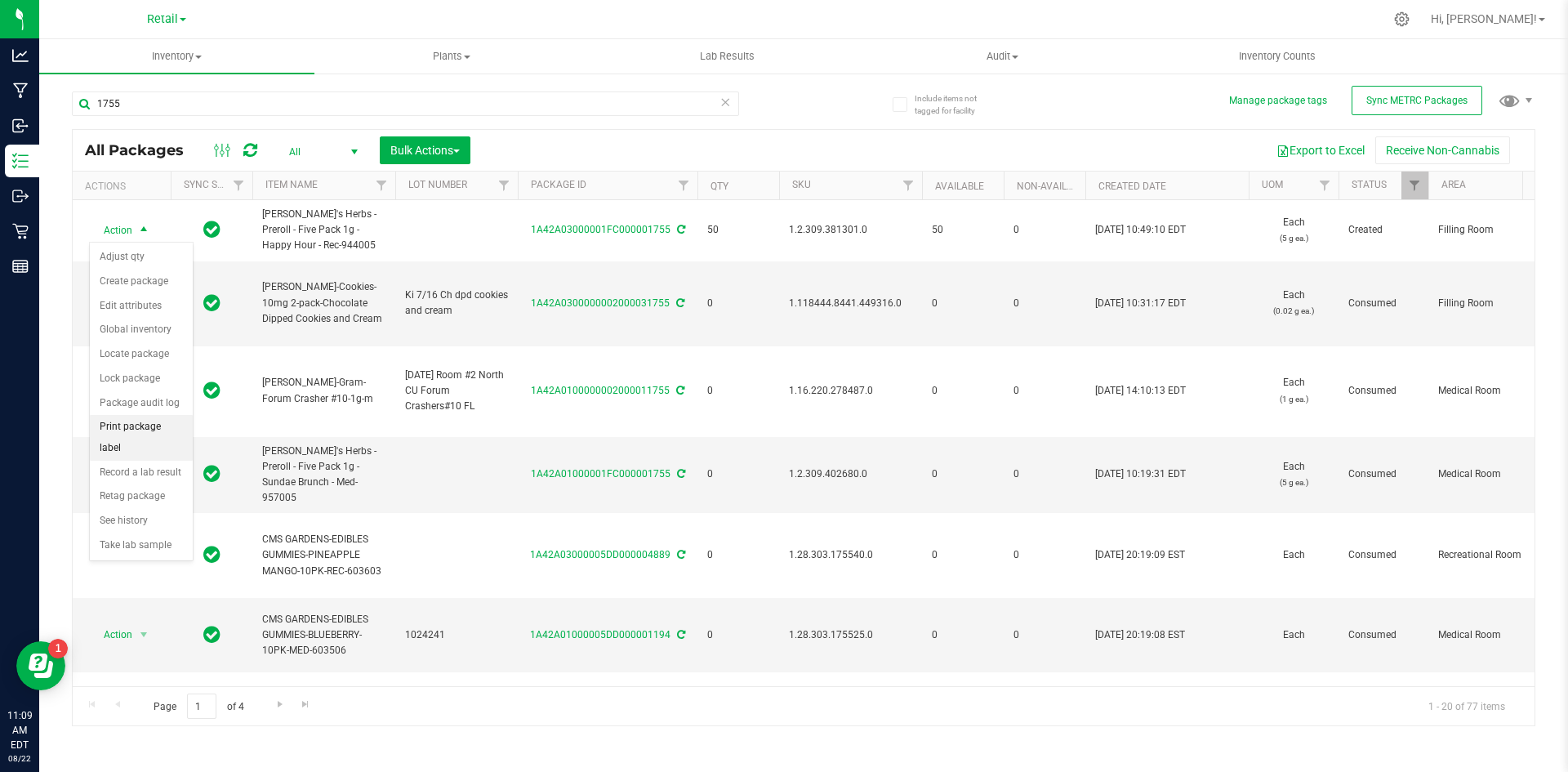
click at [154, 417] on li "Print package label" at bounding box center [141, 438] width 103 height 45
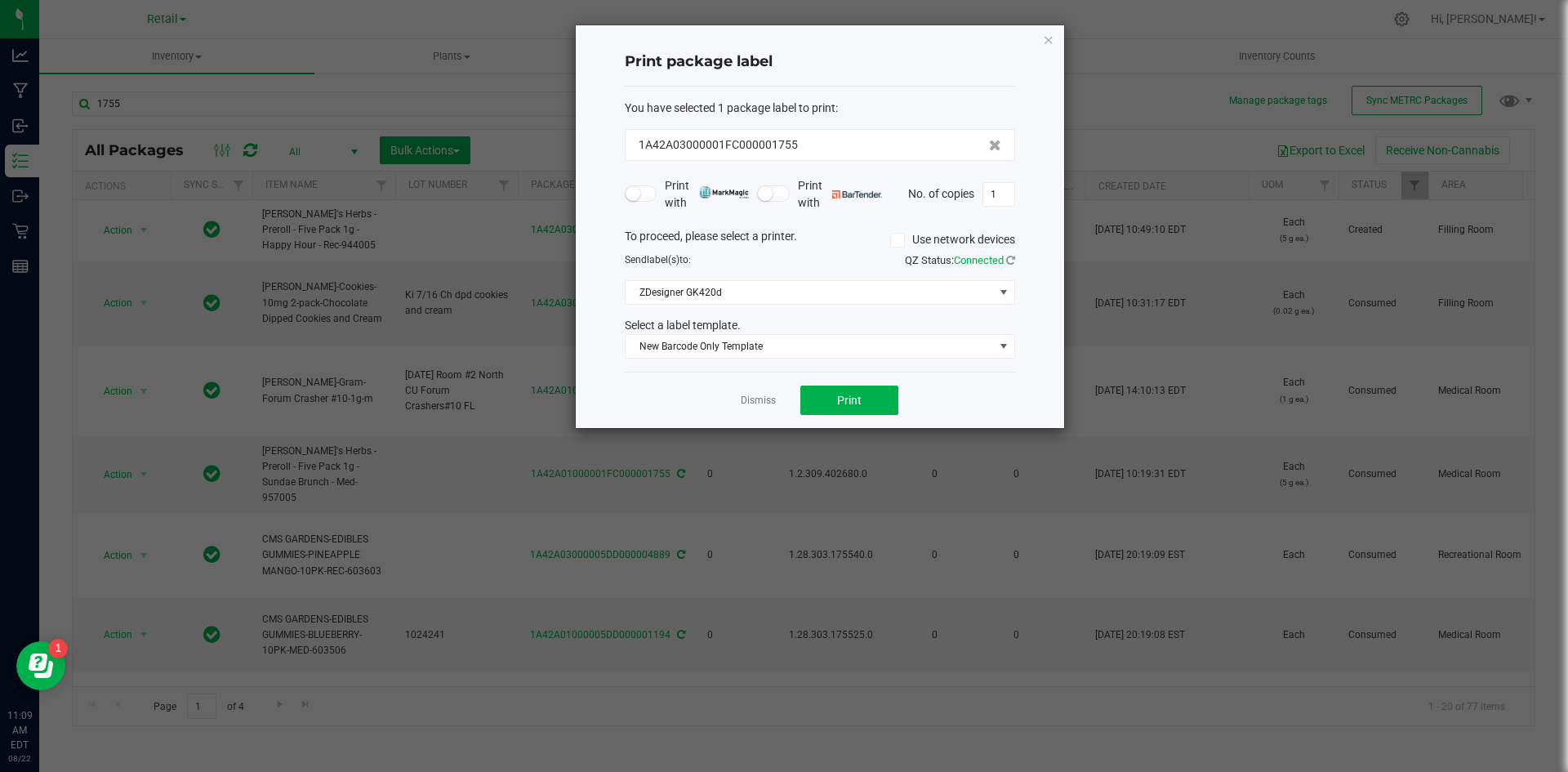
drag, startPoint x: 154, startPoint y: 417, endPoint x: 714, endPoint y: 375, distance: 561.6
click at [707, 375] on div "Dismiss Print" at bounding box center [820, 400] width 391 height 57
click at [847, 403] on span "Print" at bounding box center [849, 400] width 25 height 13
click at [1047, 35] on icon "button" at bounding box center [1048, 39] width 11 height 20
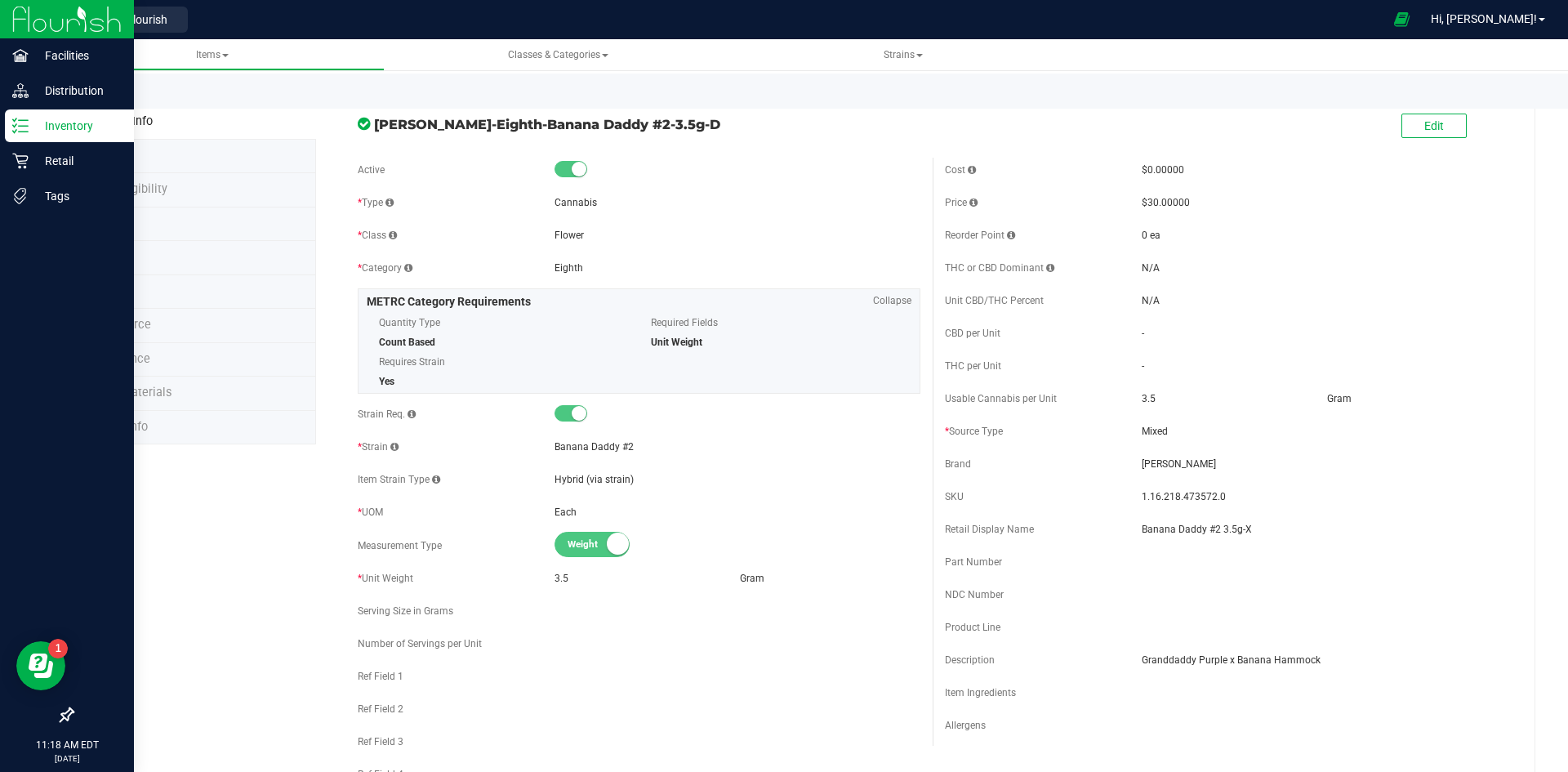
click at [25, 126] on line at bounding box center [24, 126] width 9 height 0
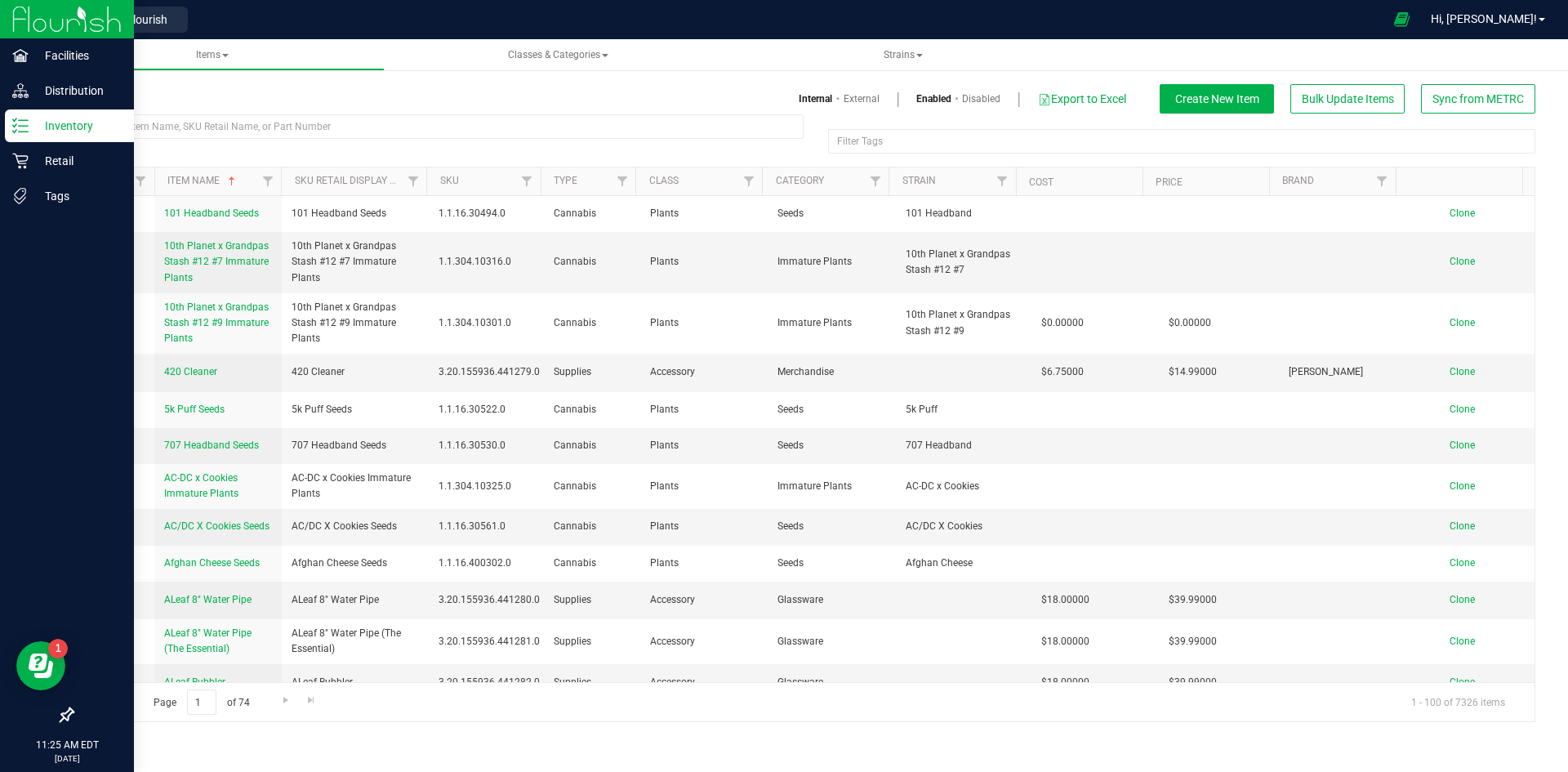
click at [19, 117] on div "Inventory" at bounding box center [69, 126] width 129 height 33
click at [32, 125] on p "Inventory" at bounding box center [77, 126] width 98 height 20
click at [45, 122] on p "Inventory" at bounding box center [77, 126] width 98 height 20
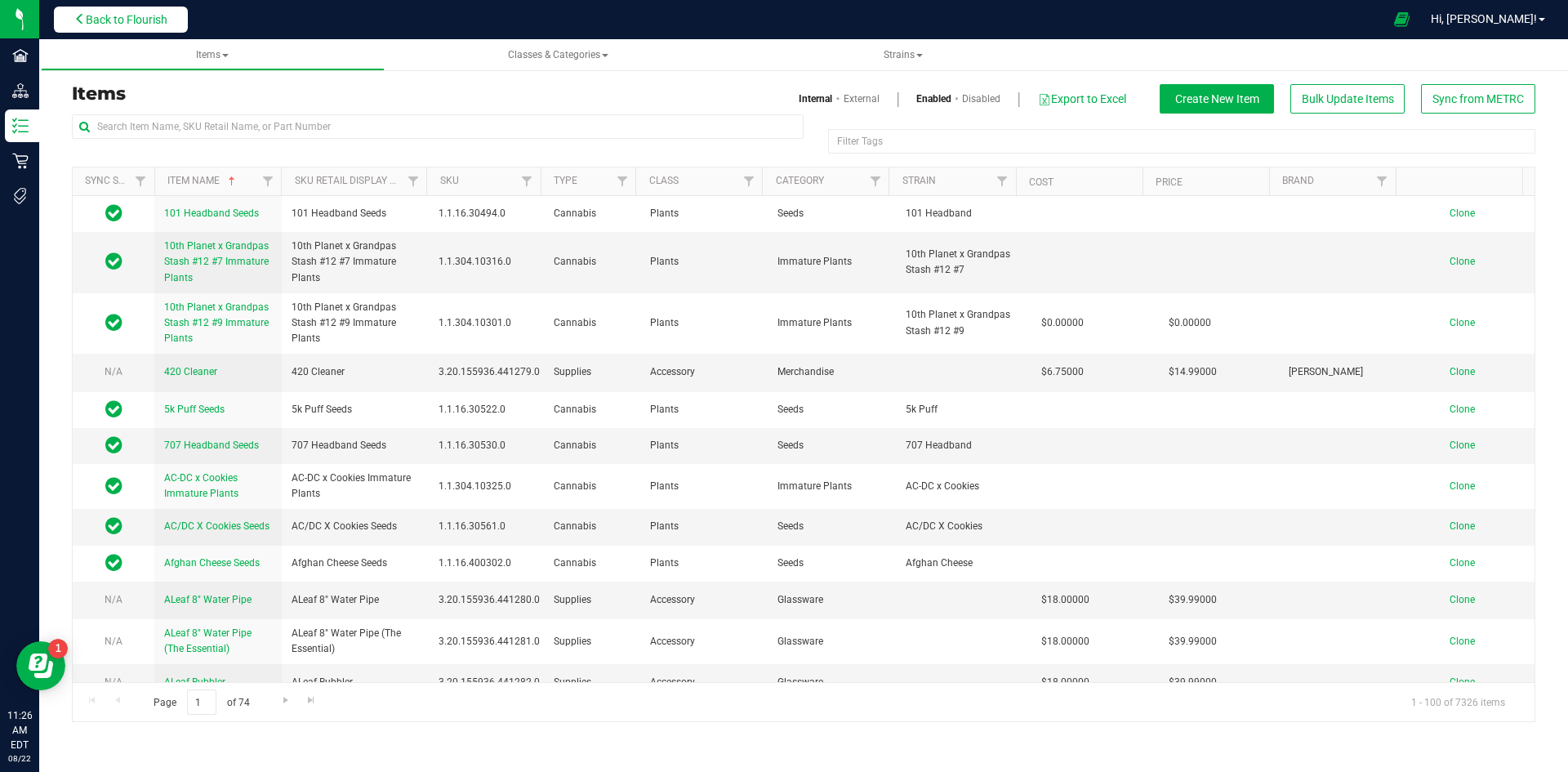
click at [83, 22] on icon at bounding box center [80, 19] width 11 height 11
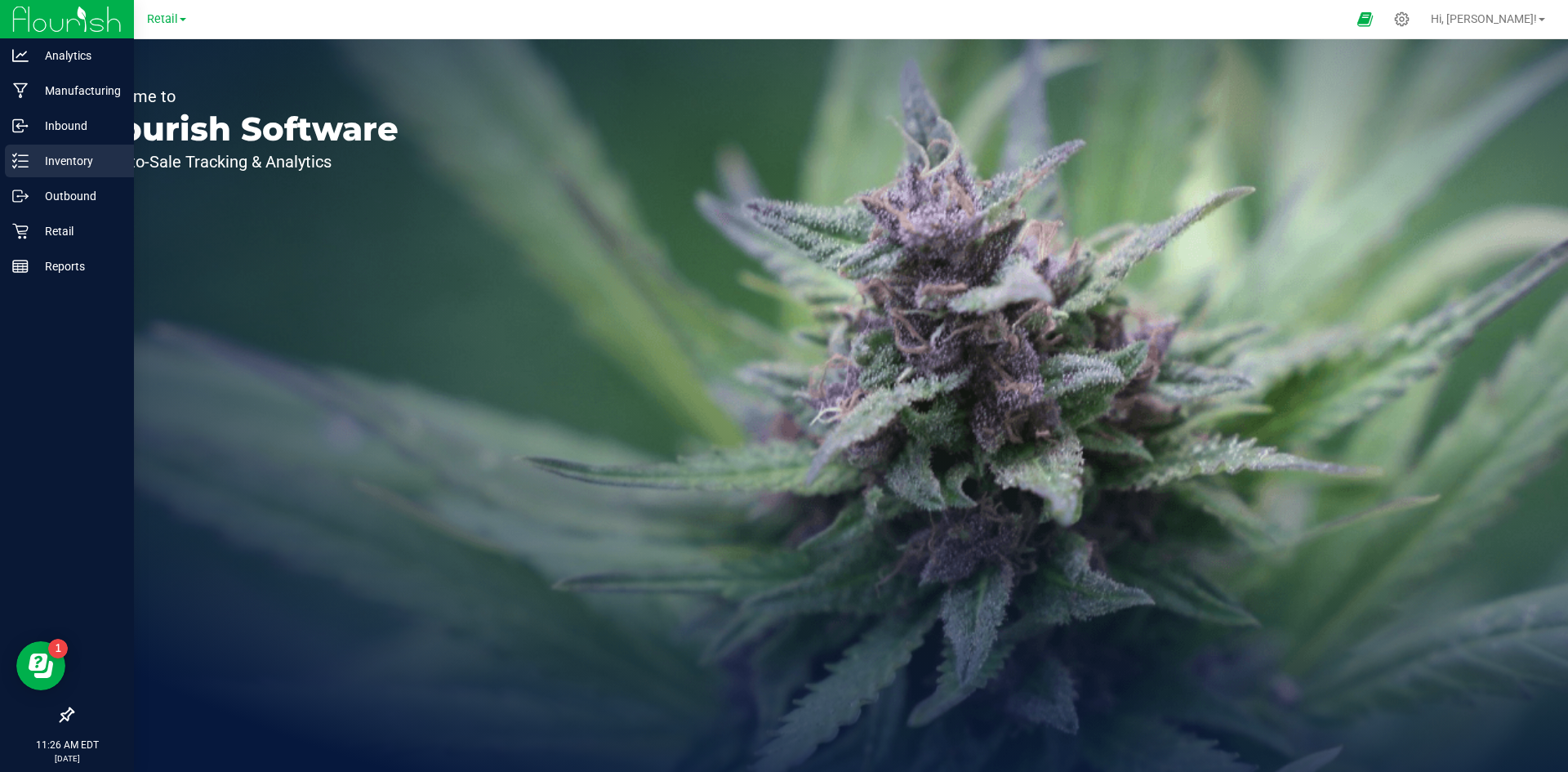
click at [38, 156] on p "Inventory" at bounding box center [77, 160] width 98 height 20
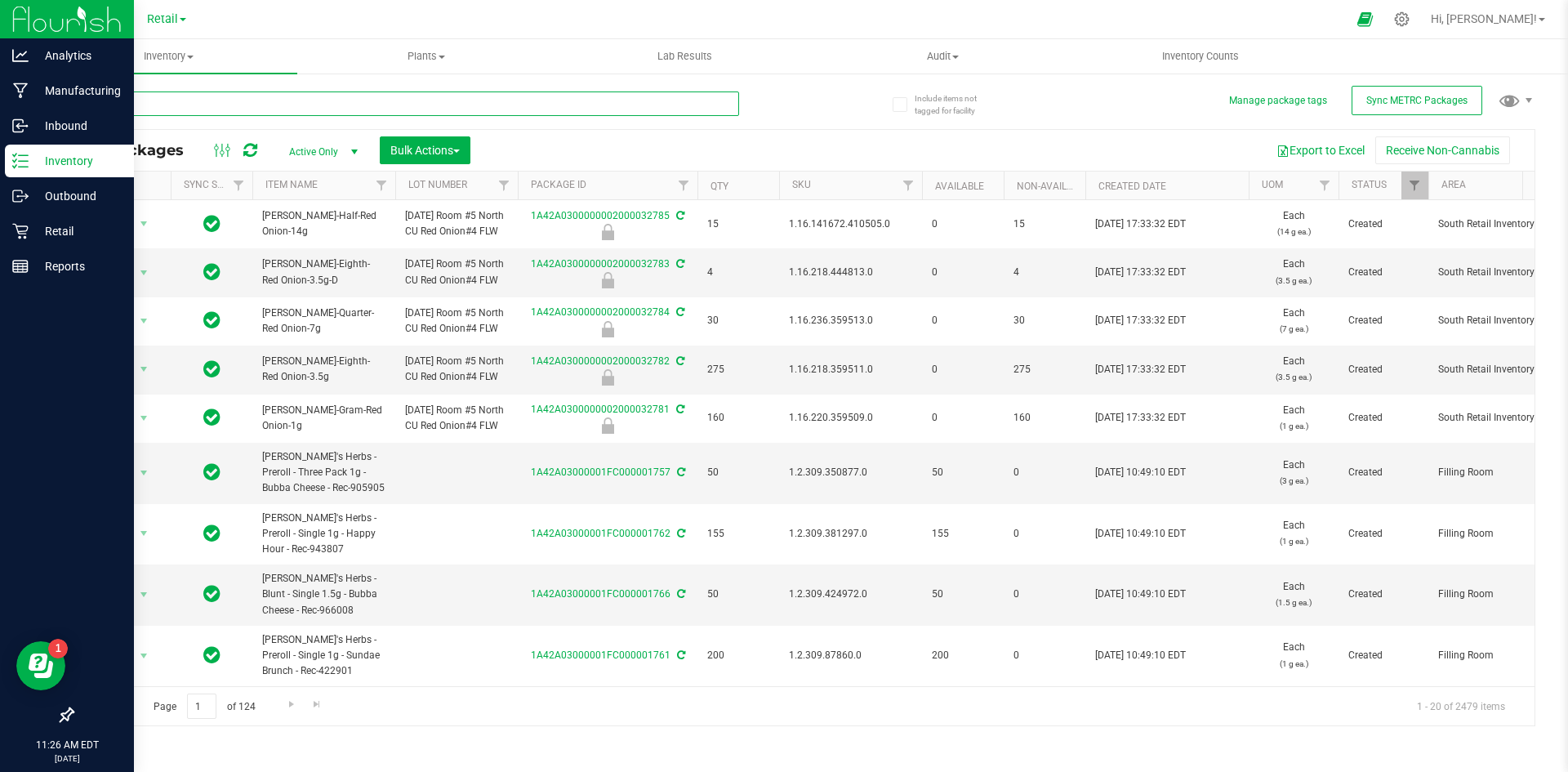
drag, startPoint x: 292, startPoint y: 108, endPoint x: 194, endPoint y: 107, distance: 98.0
click at [194, 107] on input "text" at bounding box center [405, 104] width 667 height 25
paste input "[PERSON_NAME]-Cartridge-Cured Resin 0.5g-Sour Kush"
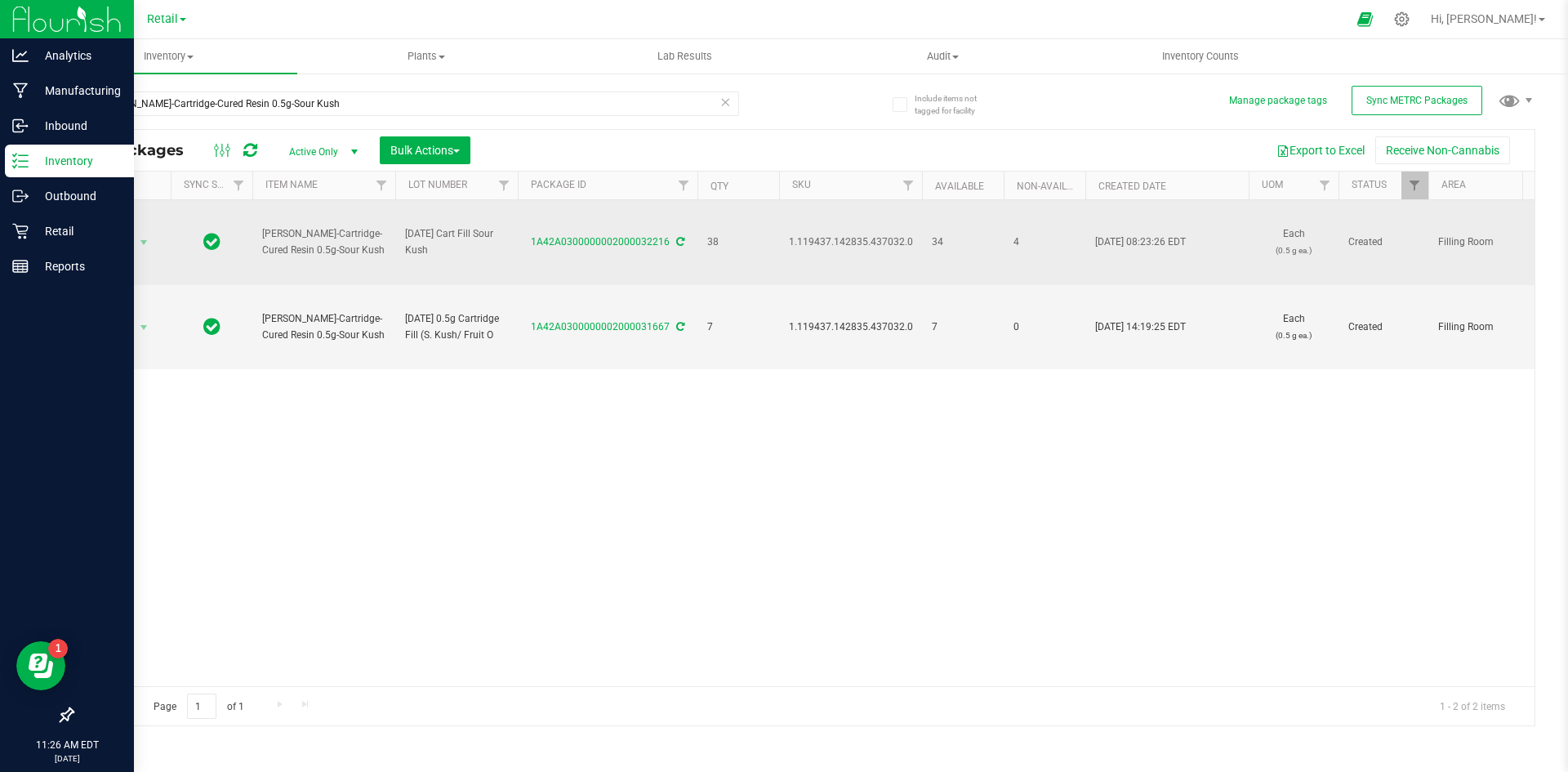
click at [846, 245] on span "1.119437.142835.437032.0" at bounding box center [851, 242] width 125 height 15
copy span "1.119437.142835.437032.0"
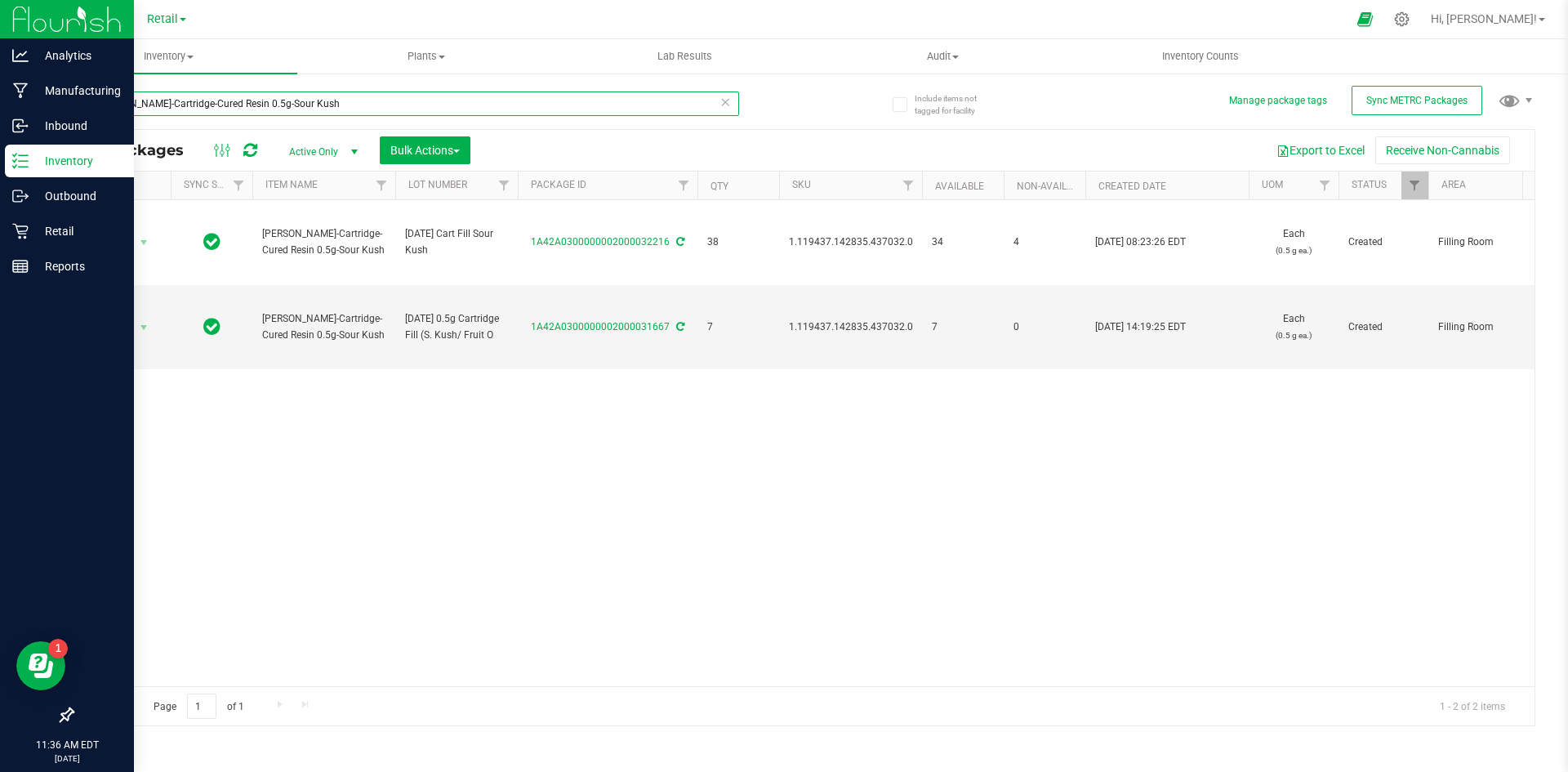
click at [258, 106] on input "[PERSON_NAME]-Cartridge-Cured Resin 0.5g-Sour Kush" at bounding box center [405, 104] width 667 height 25
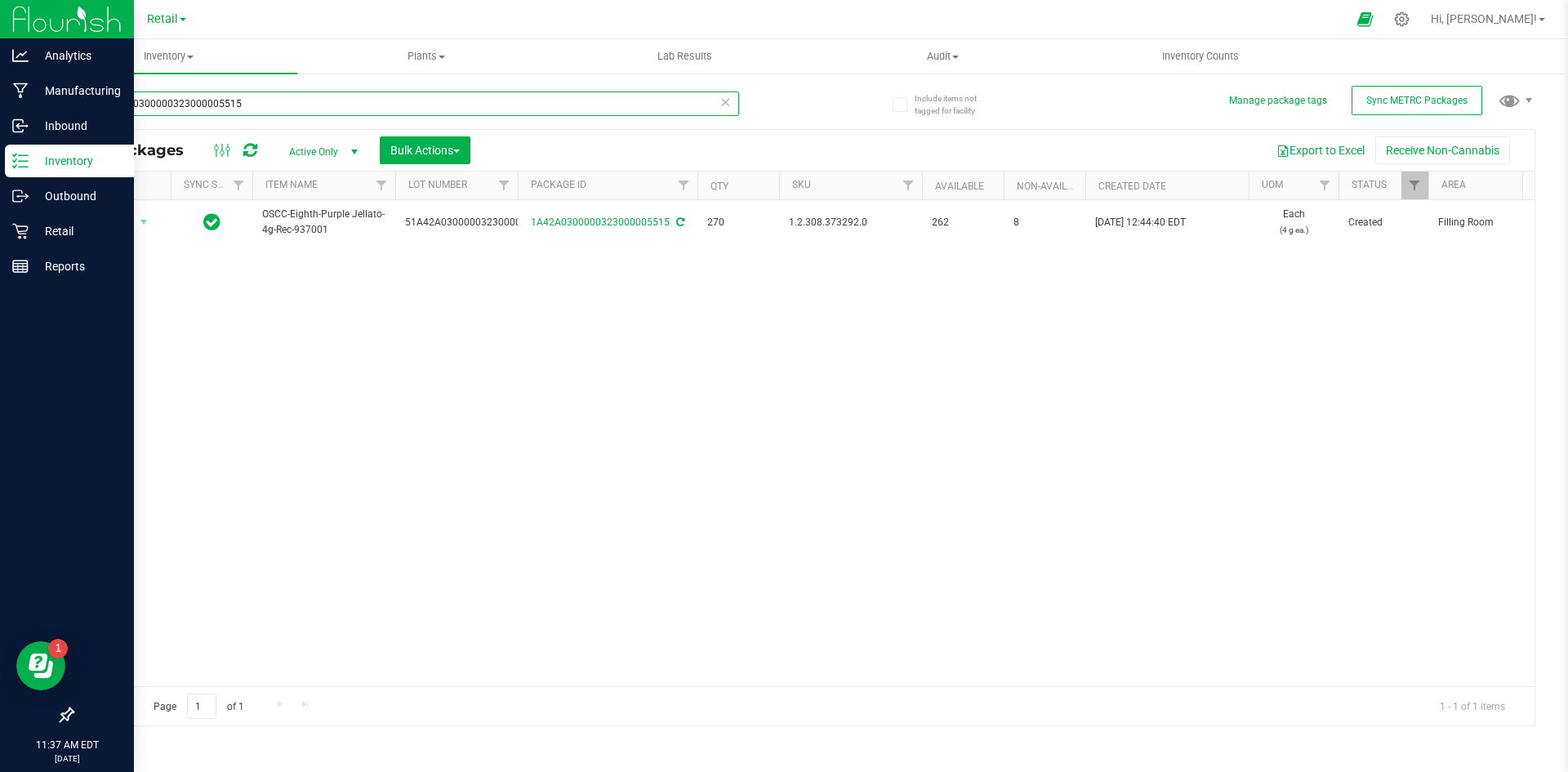
click at [258, 106] on input "51A42A0300000323000005515" at bounding box center [405, 104] width 667 height 25
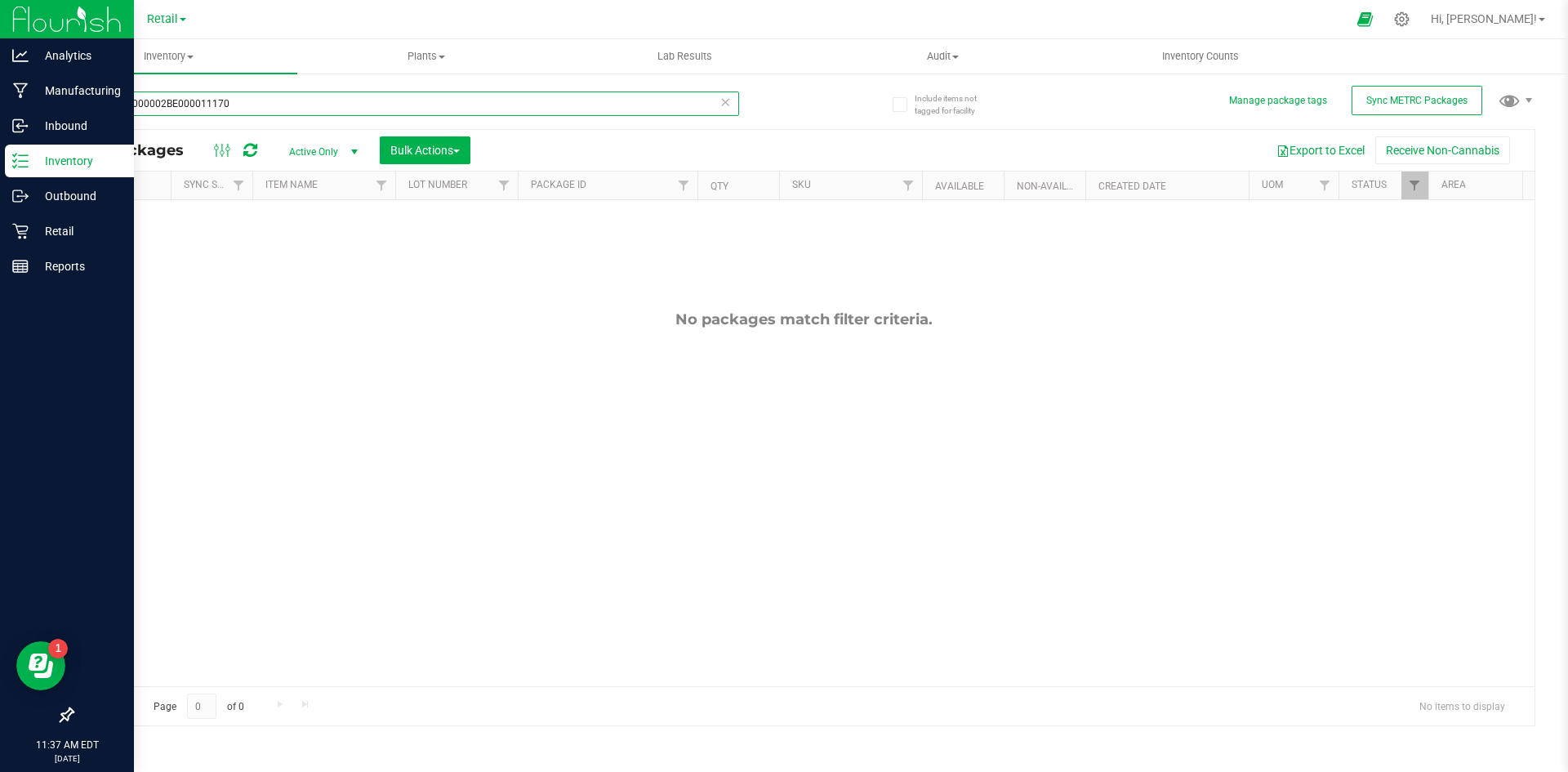
click at [298, 100] on input "1A4203000002BE000011170" at bounding box center [405, 104] width 667 height 25
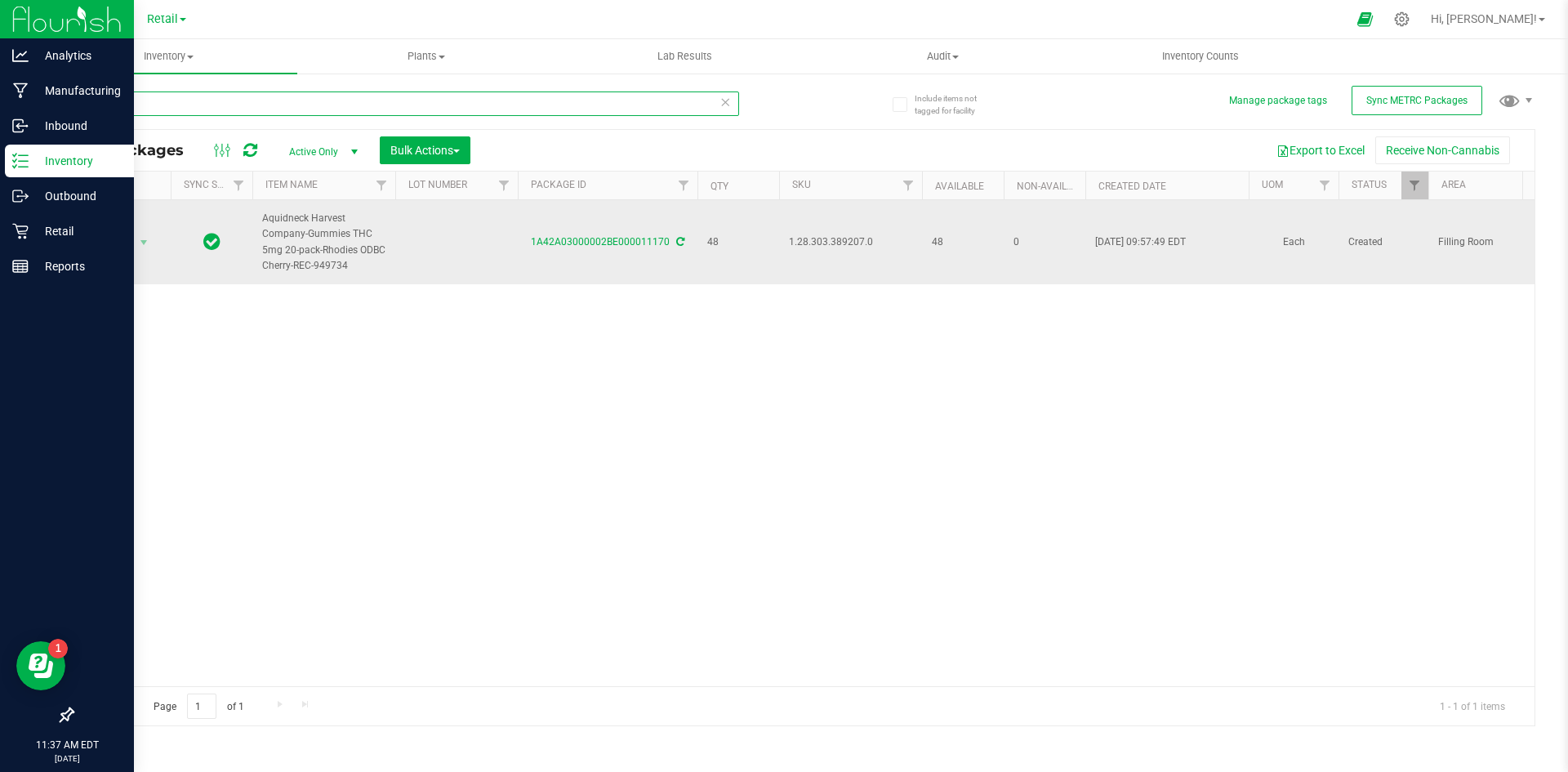
type input "11170"
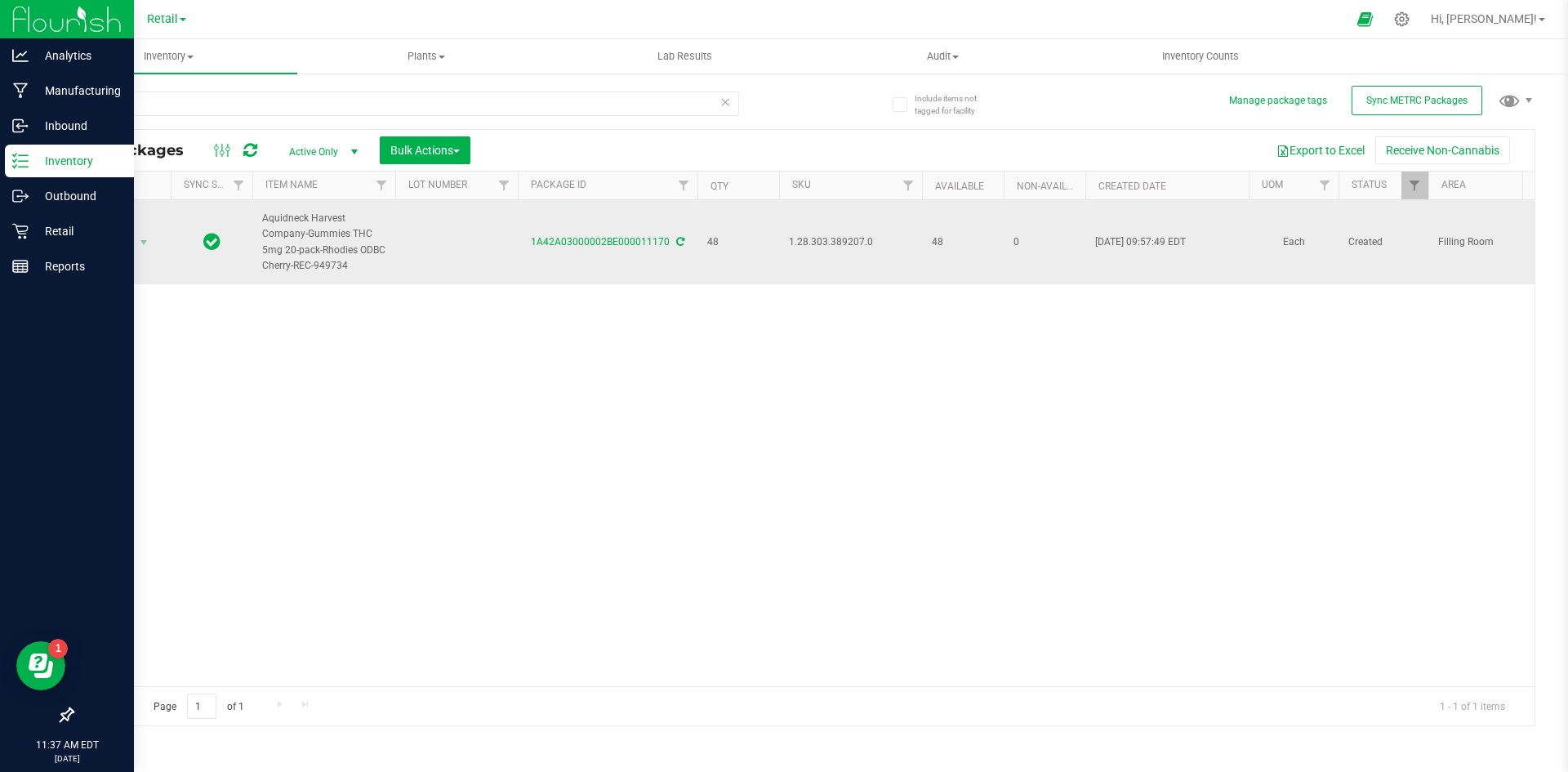
click at [453, 243] on td at bounding box center [457, 242] width 123 height 84
type input "1A4203000002BE000011170"
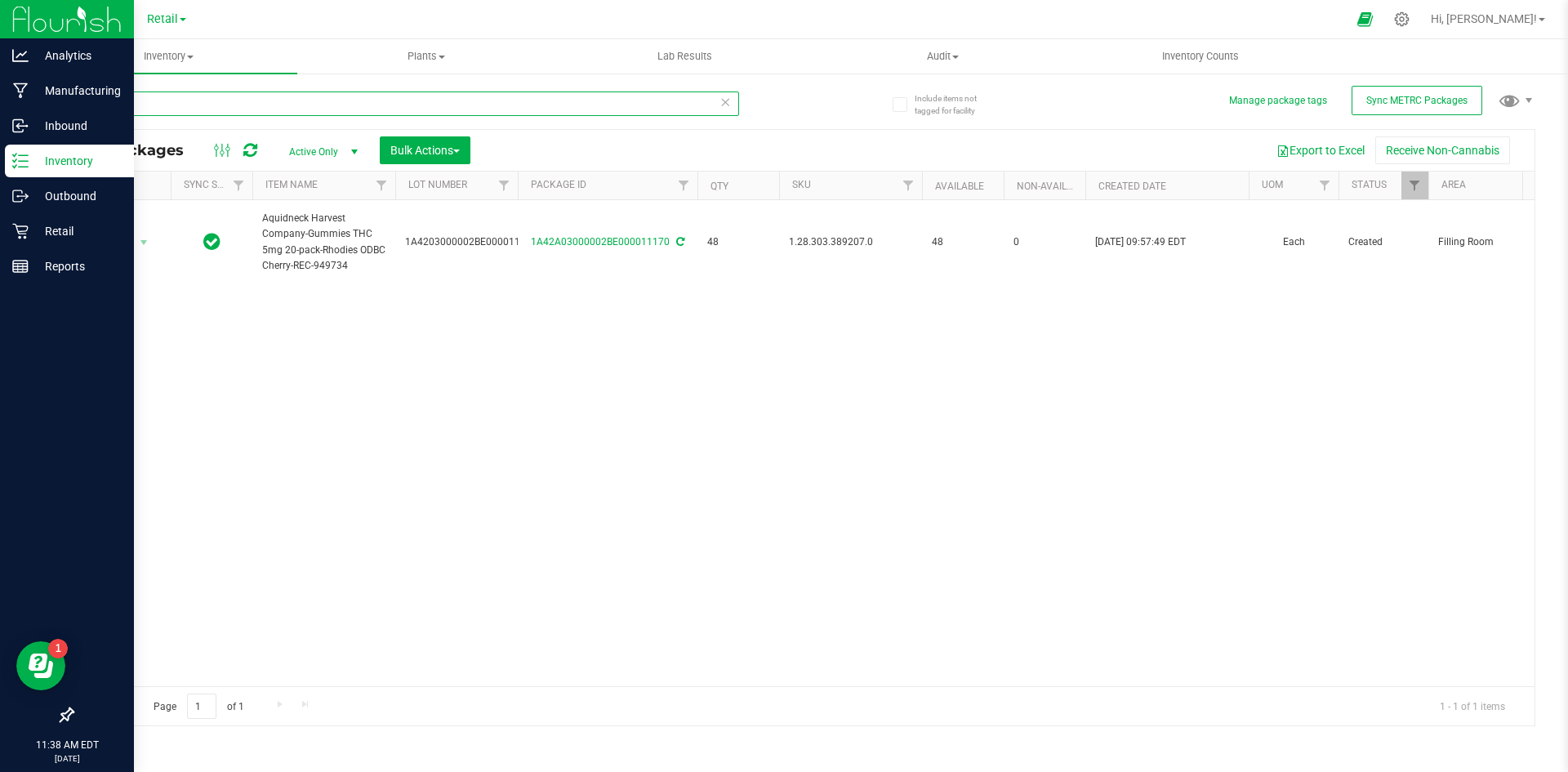
click at [236, 108] on input "11170" at bounding box center [405, 104] width 667 height 25
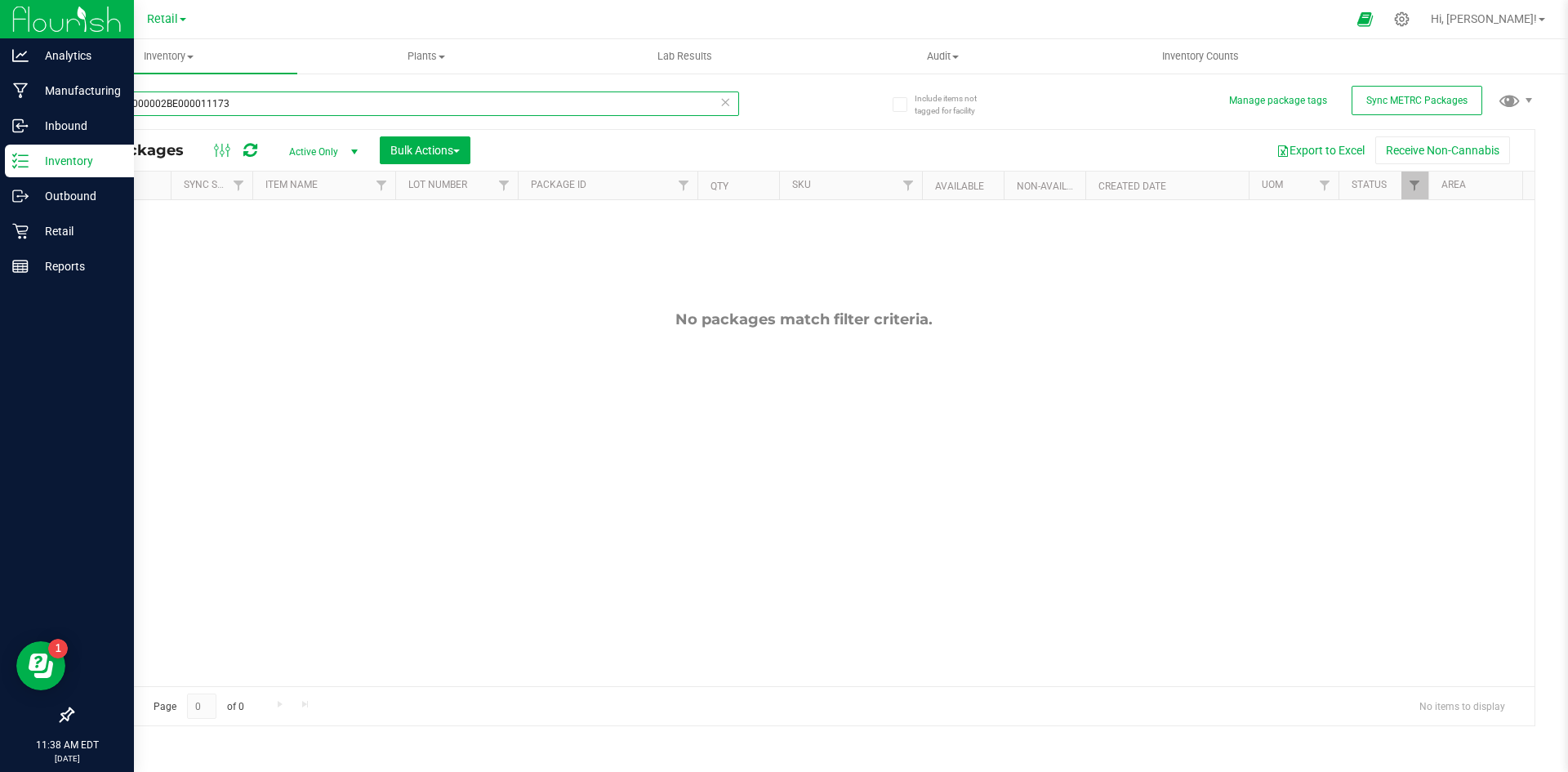
click at [250, 109] on input "1A4203000002BE000011173" at bounding box center [405, 104] width 667 height 25
type input "strawberry"
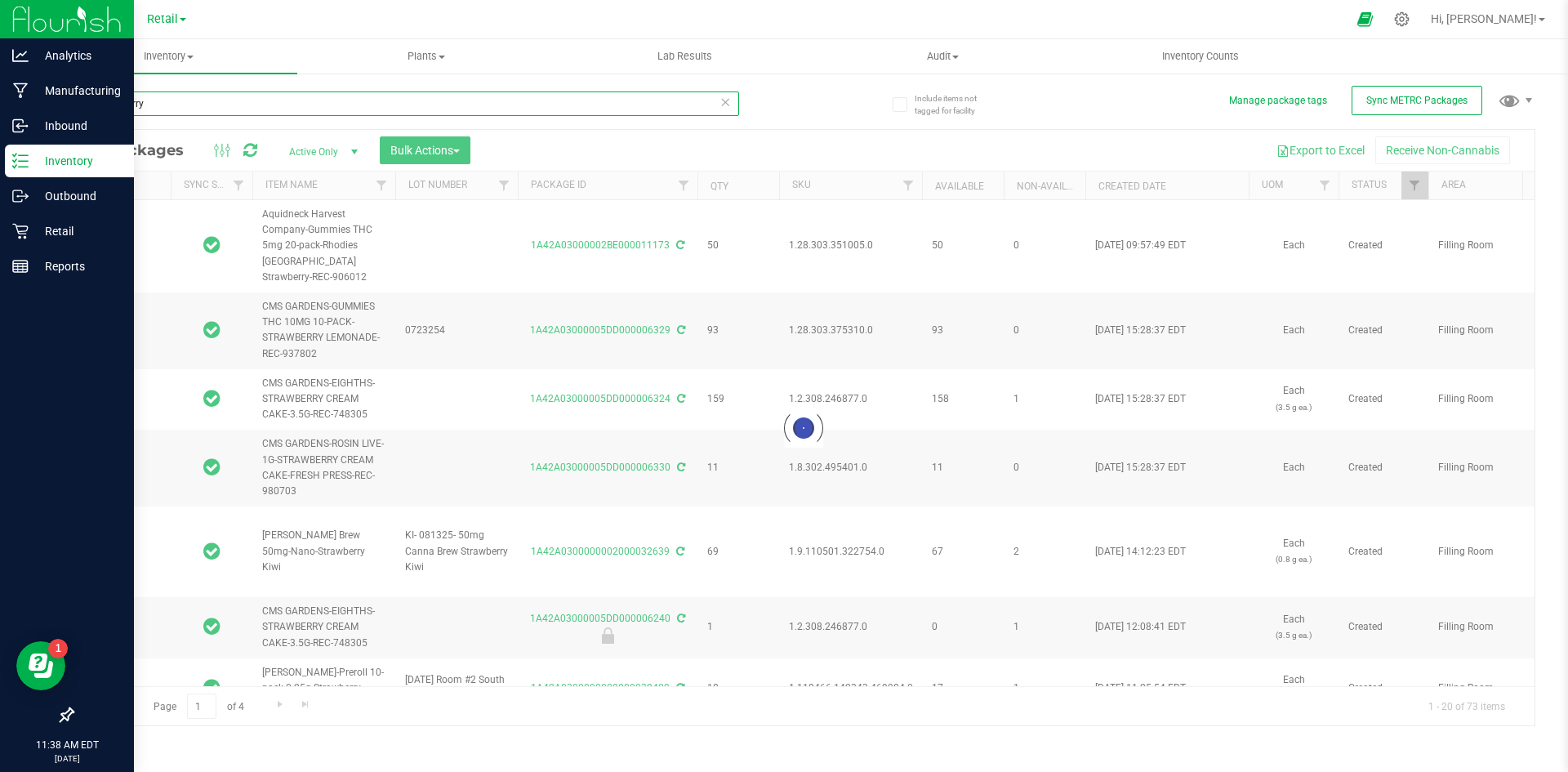
type input "2025-08-14"
type input "2025-11-14"
type input "2025-07-30"
type input "2026-07-30"
type input "2025-07-21"
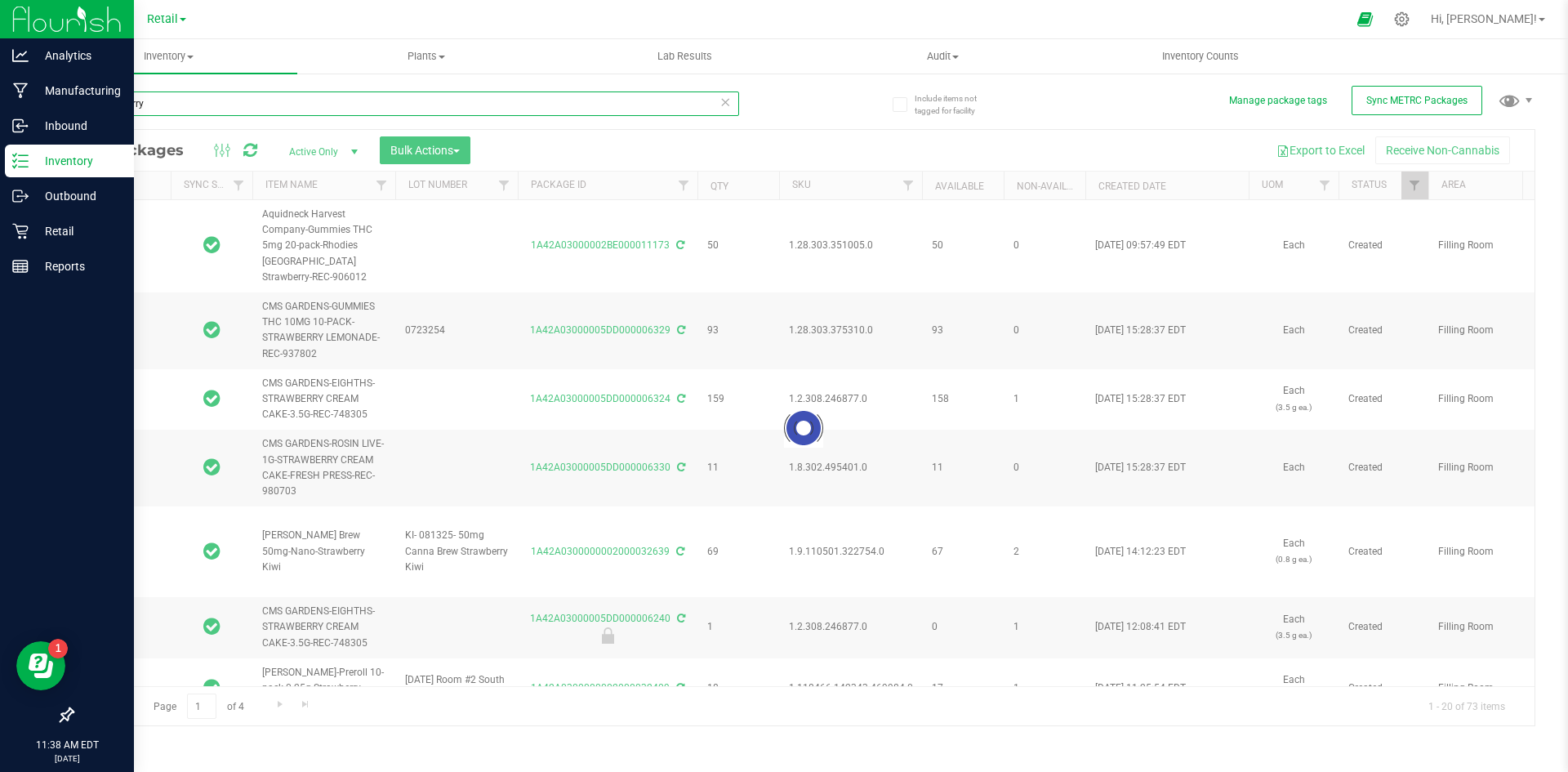
type input "2025-07-21"
type input "2025-06-27"
type input "2025-11-27"
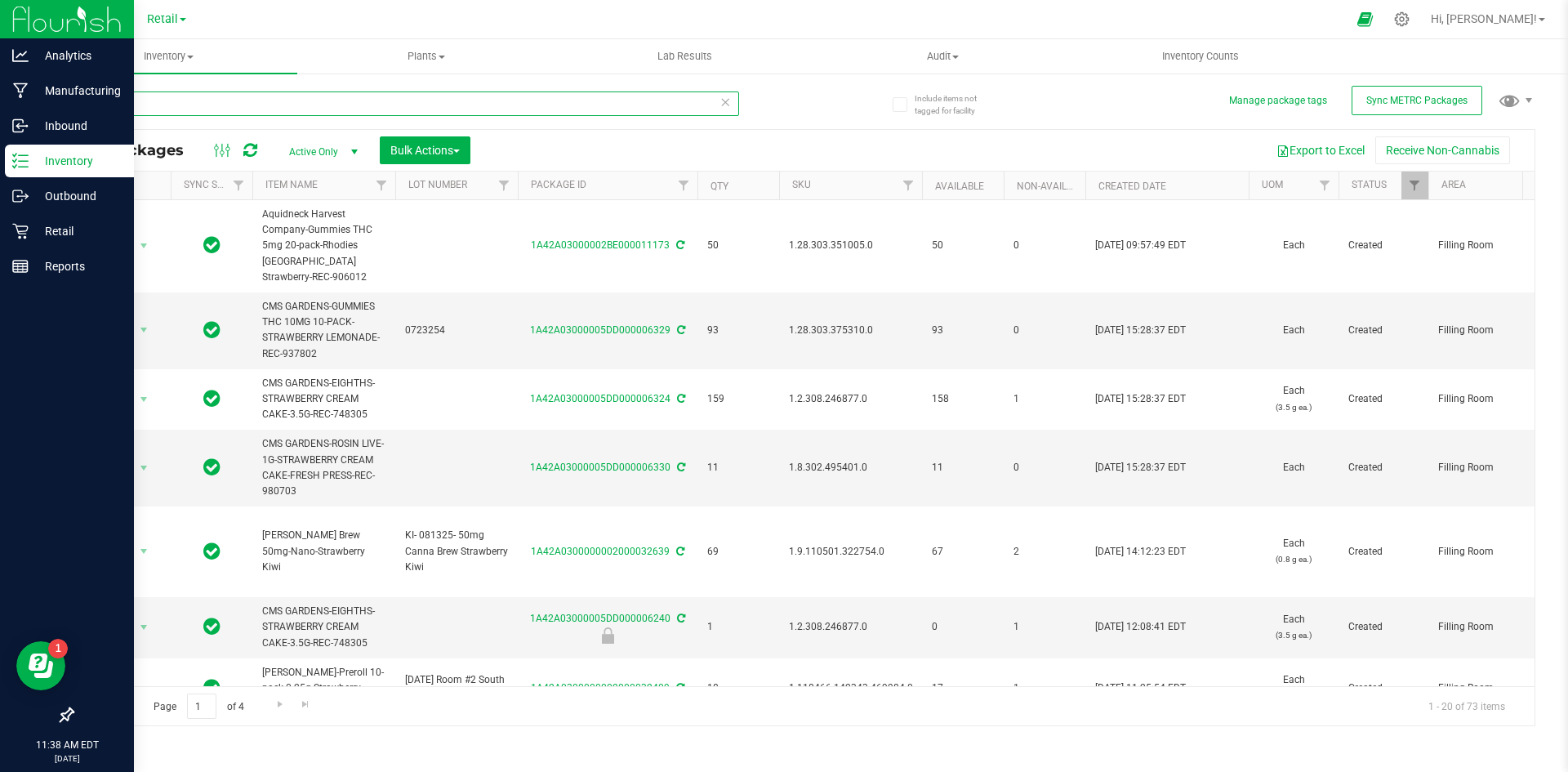
type input "s"
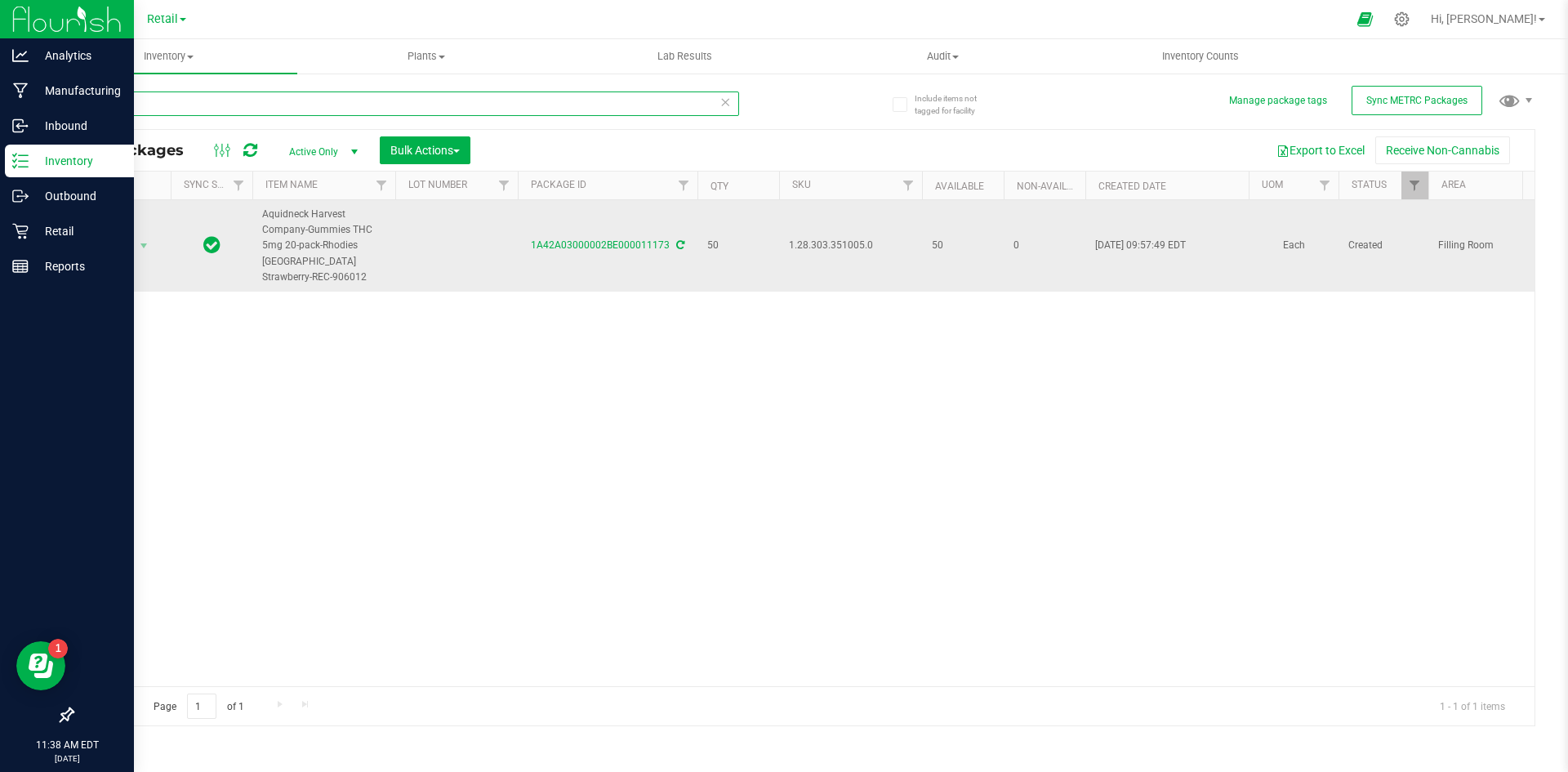
type input "11173"
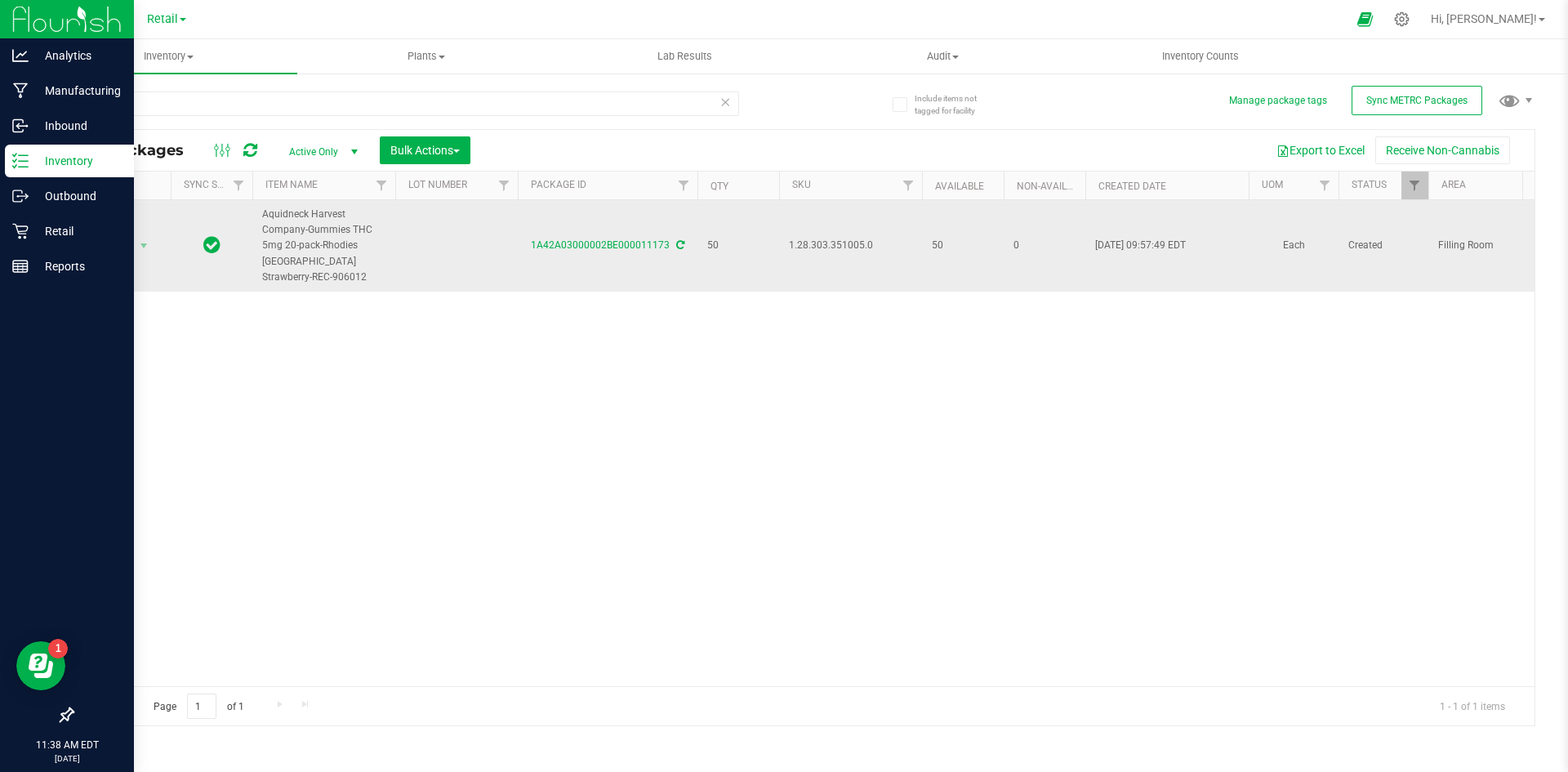
click at [467, 240] on td at bounding box center [457, 245] width 123 height 92
type input "1A4203000002BE000011173"
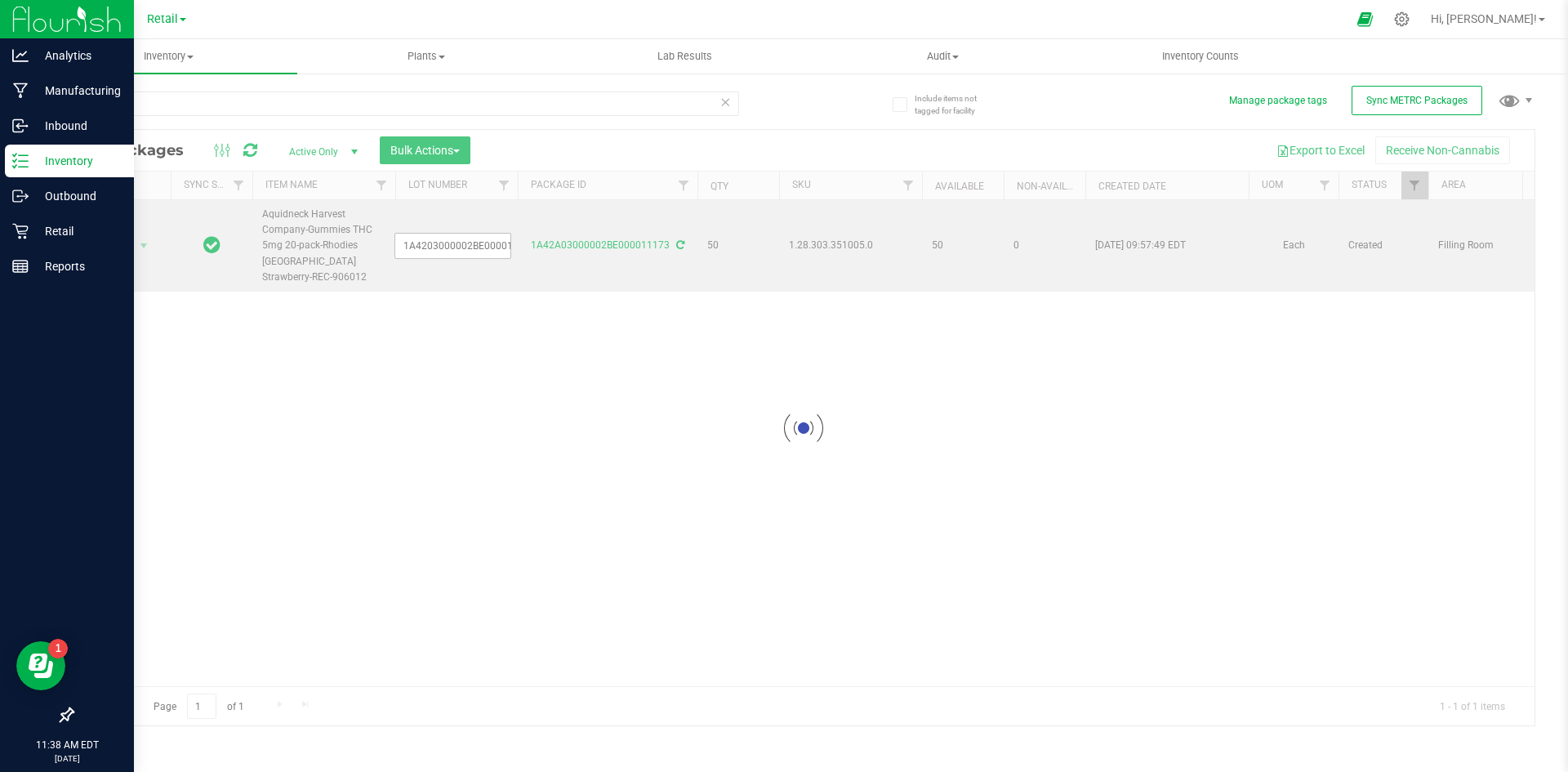
scroll to position [0, 22]
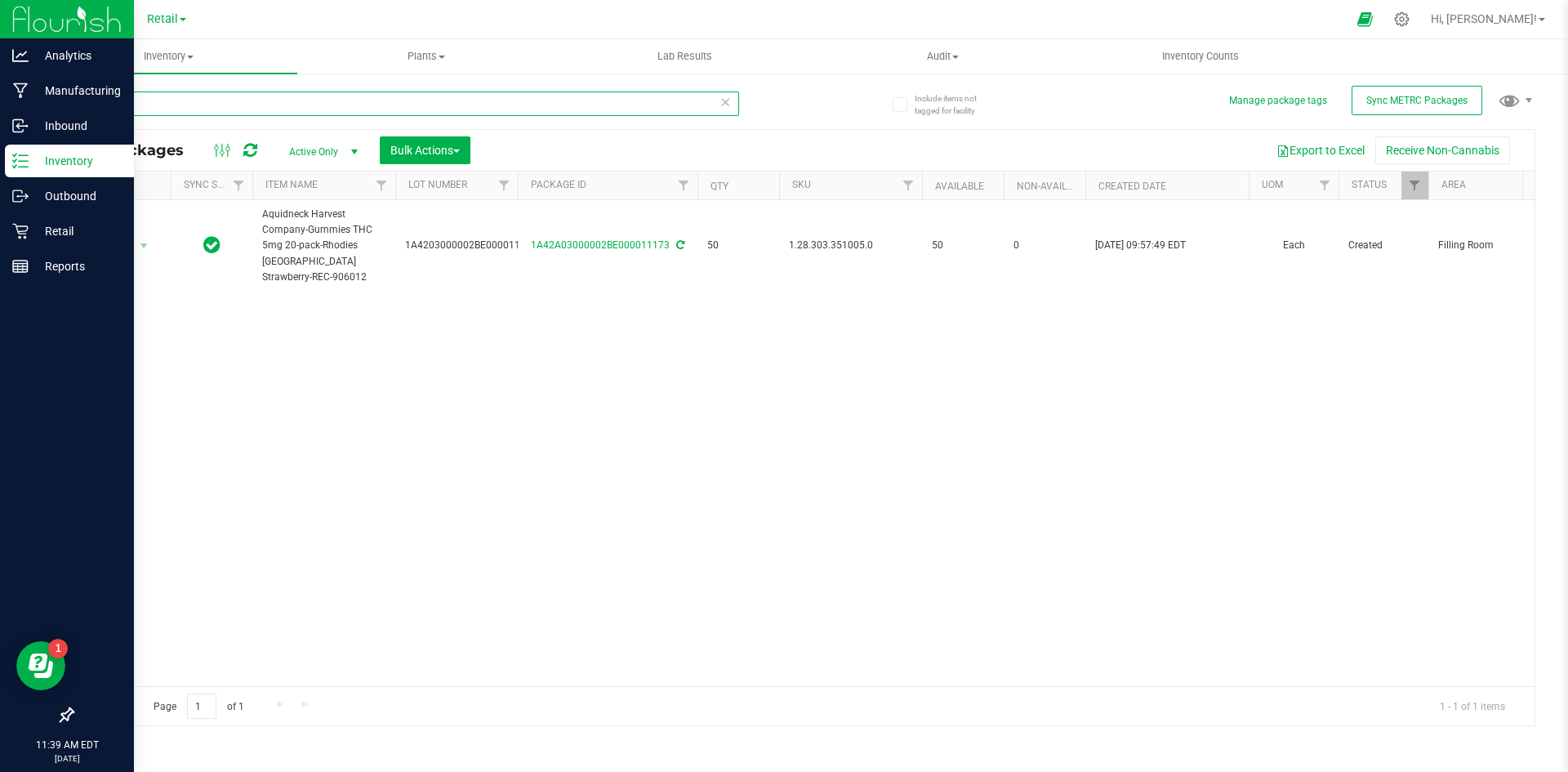
click at [175, 107] on input "11173" at bounding box center [405, 104] width 667 height 25
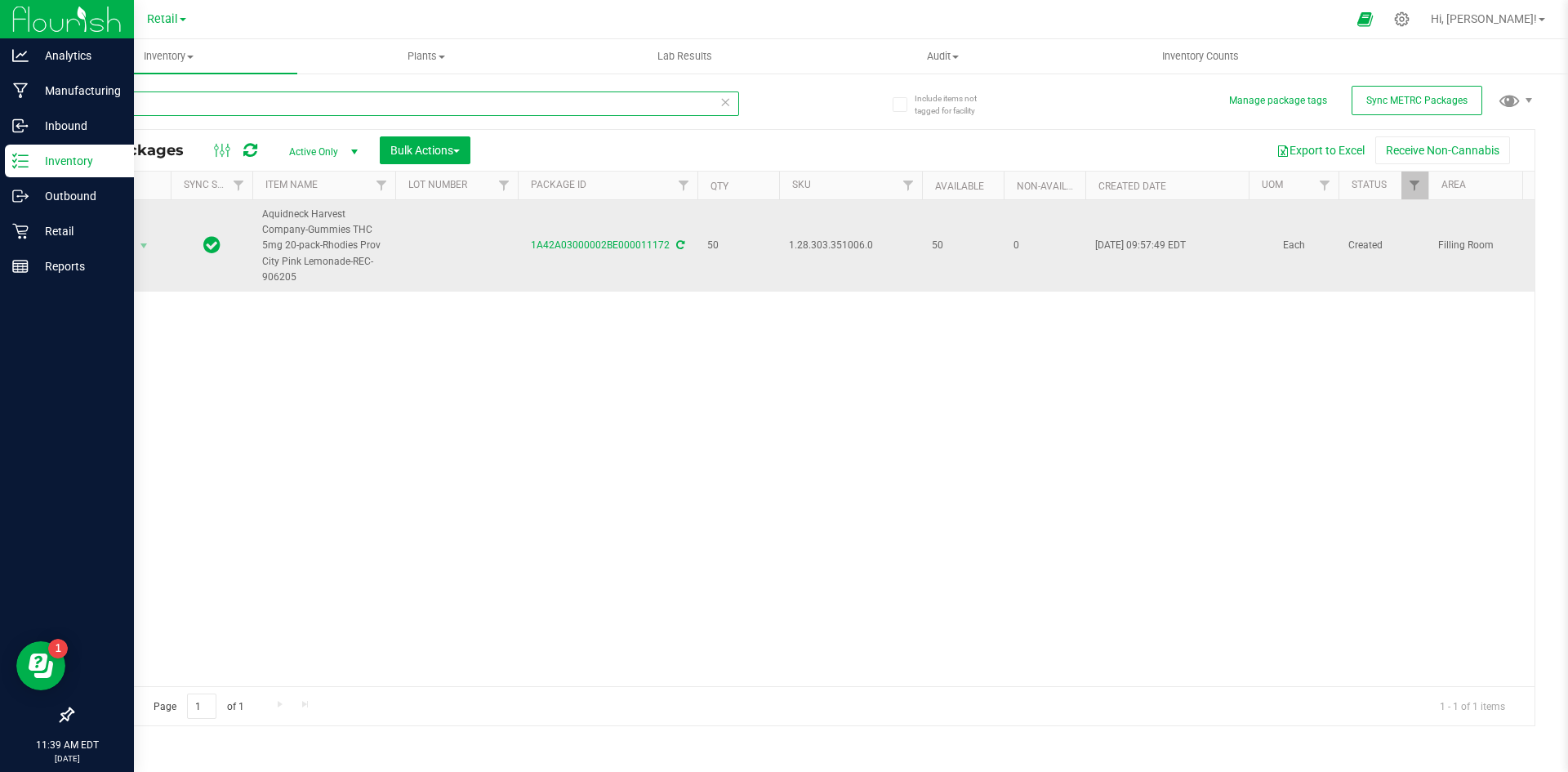
type input "11172"
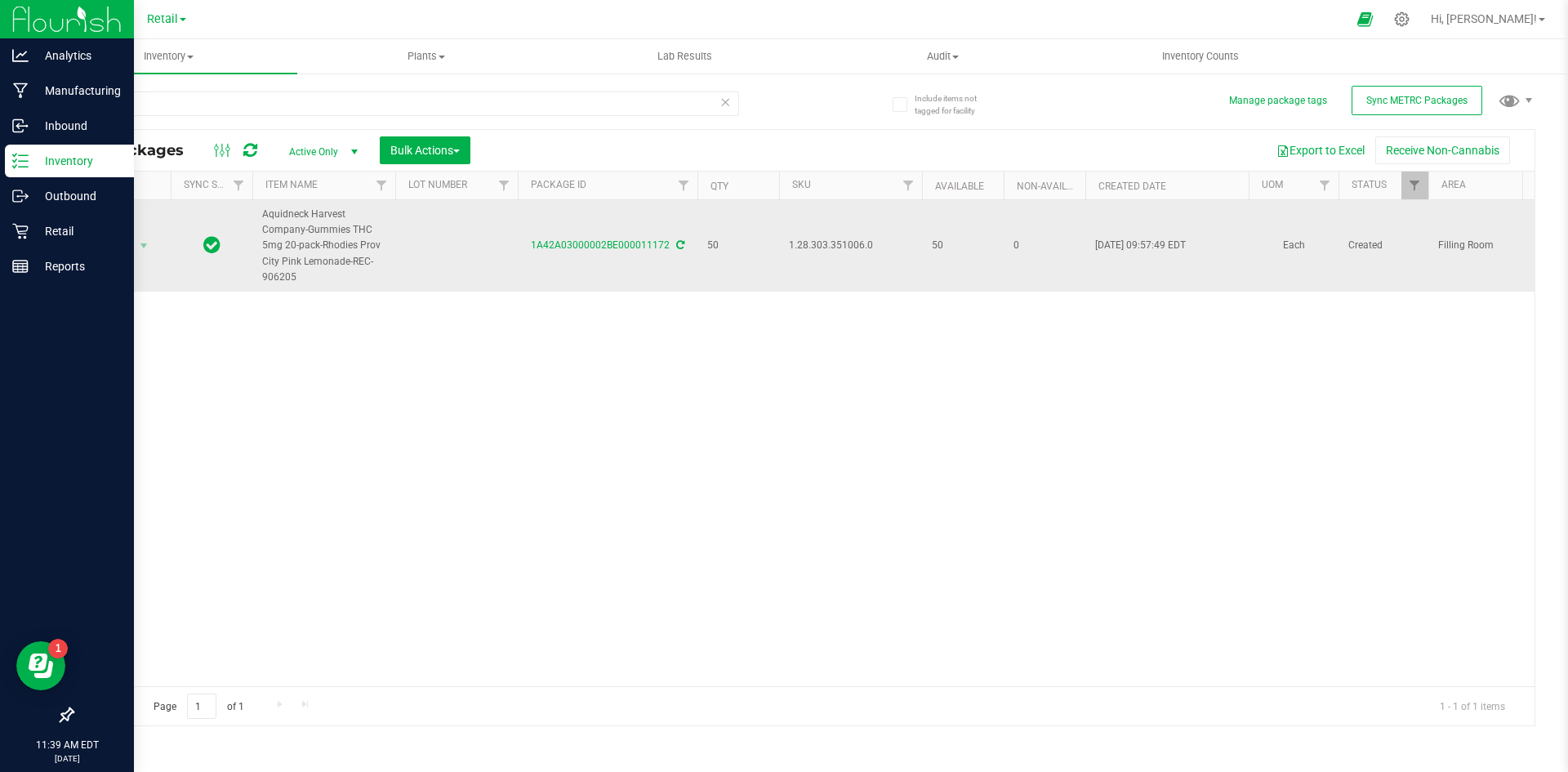
click at [503, 242] on td at bounding box center [457, 245] width 123 height 92
type input "1A4203000002BE000011172"
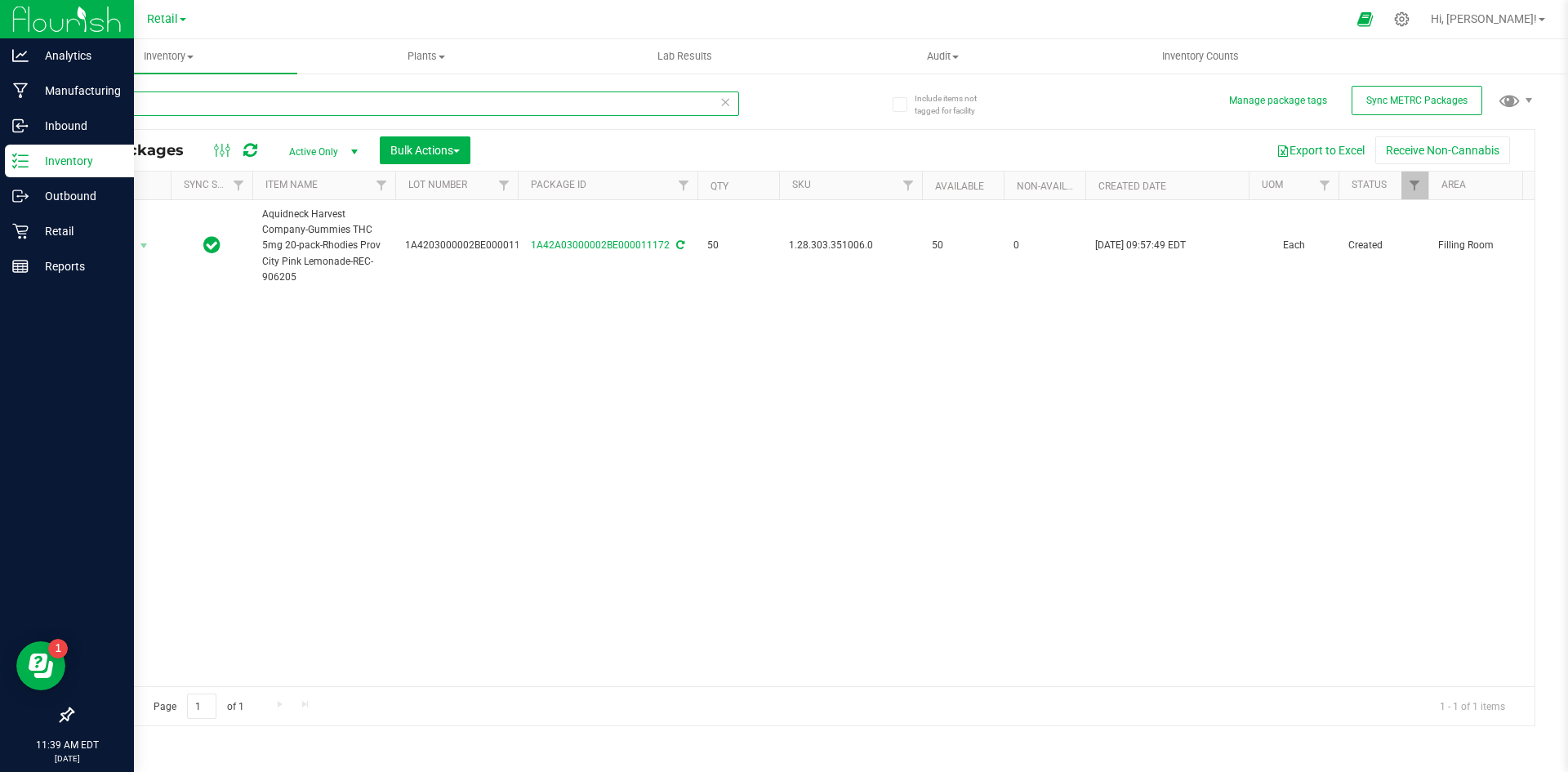
click at [131, 112] on input "11172" at bounding box center [405, 104] width 667 height 25
click at [147, 106] on input "text" at bounding box center [405, 104] width 667 height 25
click at [288, 106] on input "1A4203000002BE000011172" at bounding box center [405, 104] width 667 height 25
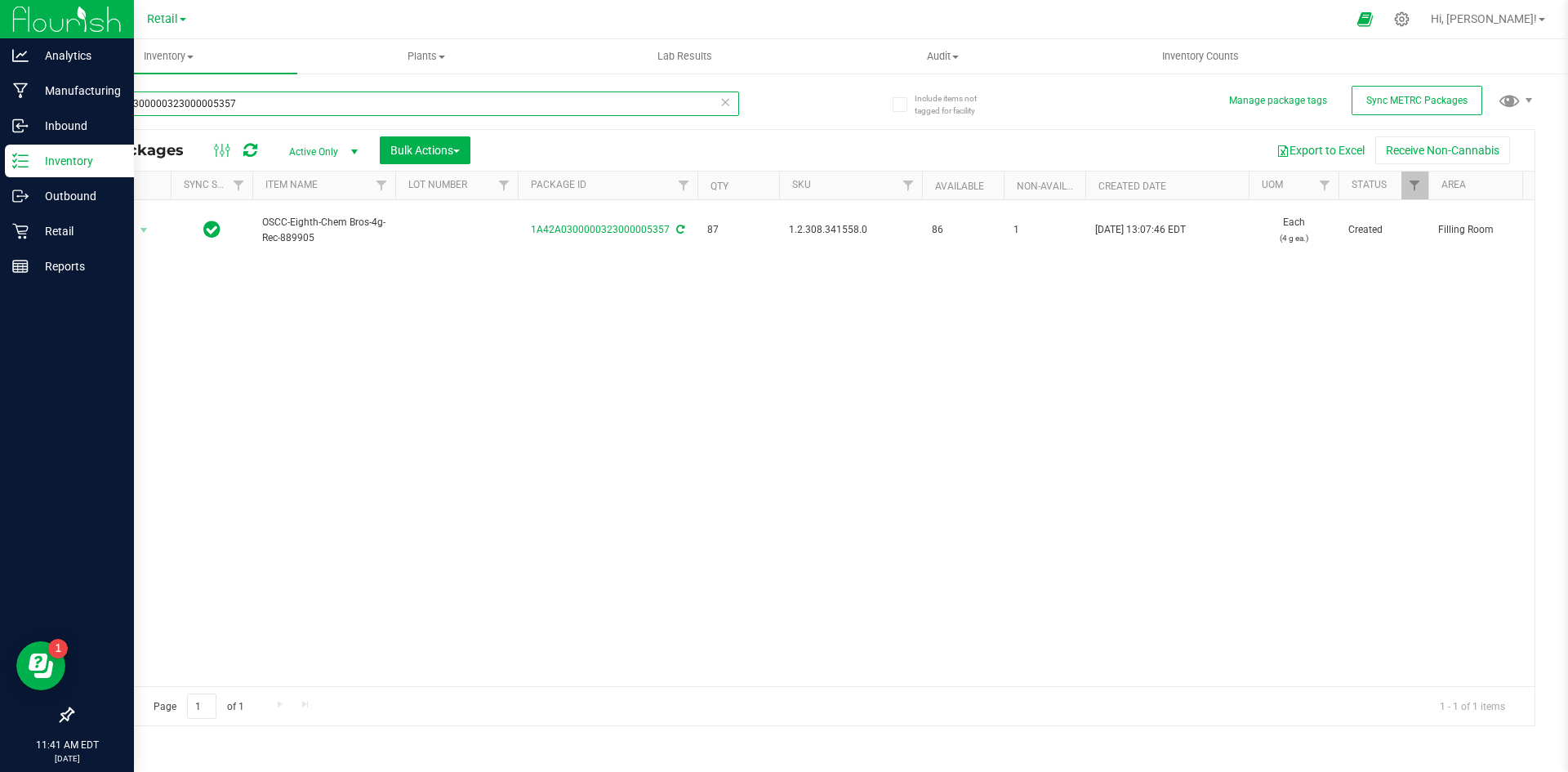
click at [291, 108] on input "1A42A0300000323000005357" at bounding box center [405, 104] width 667 height 25
type input "51A42A0300000323000005515"
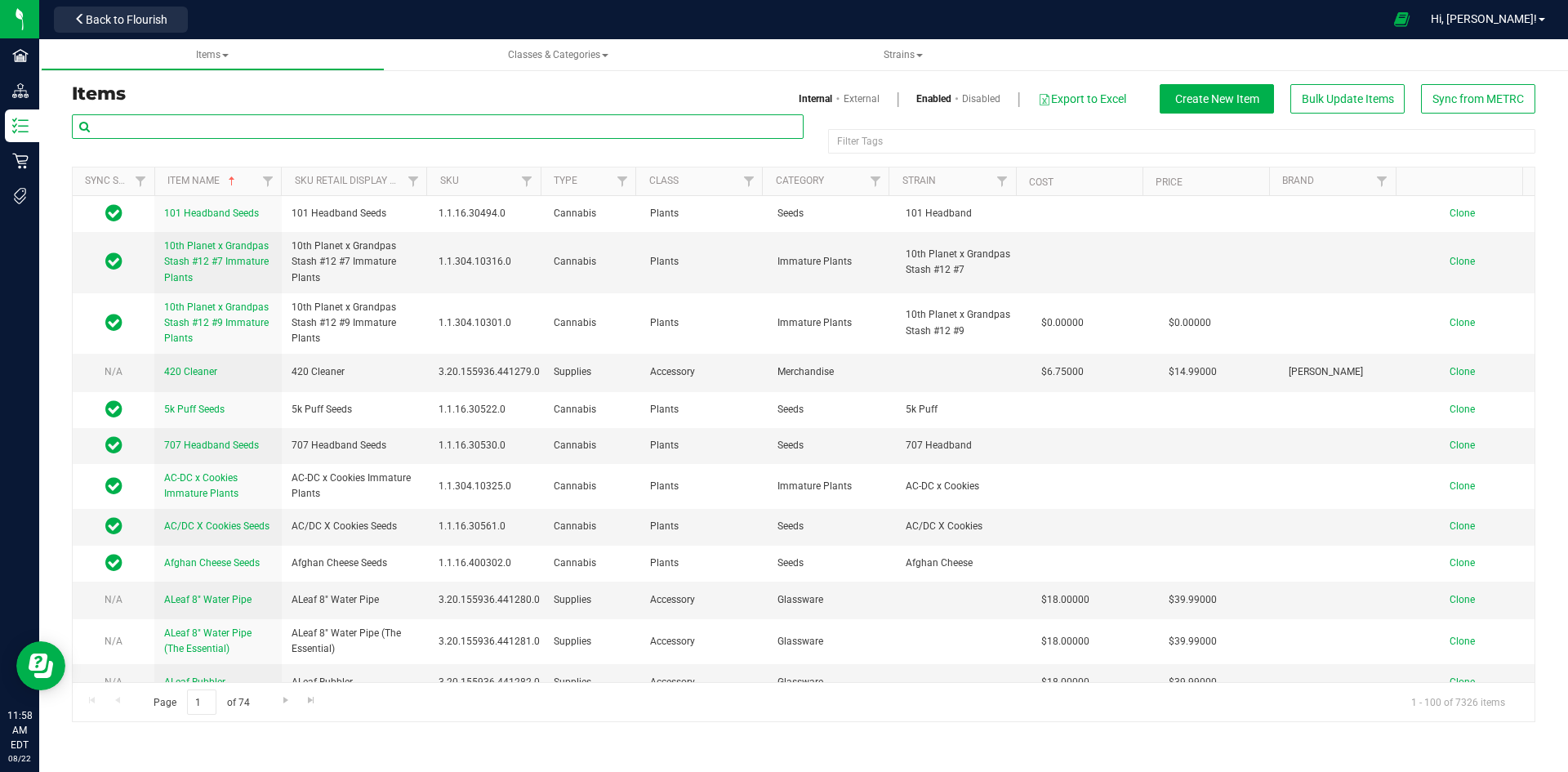
click at [154, 120] on input "text" at bounding box center [437, 126] width 731 height 25
paste input "1.2.308.387128.0"
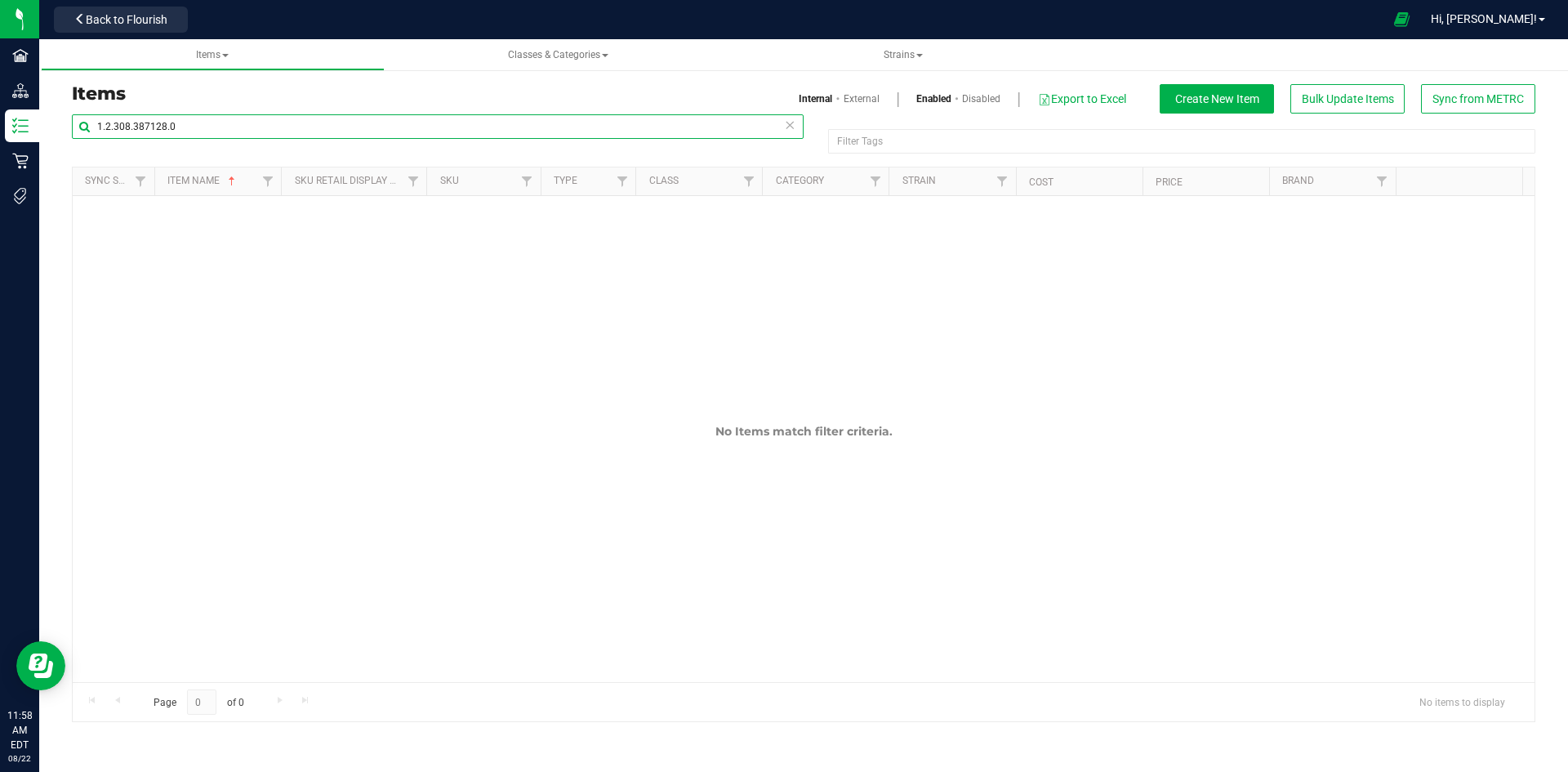
type input "1.2.308.387128.0"
click at [849, 94] on link "External" at bounding box center [861, 99] width 36 height 15
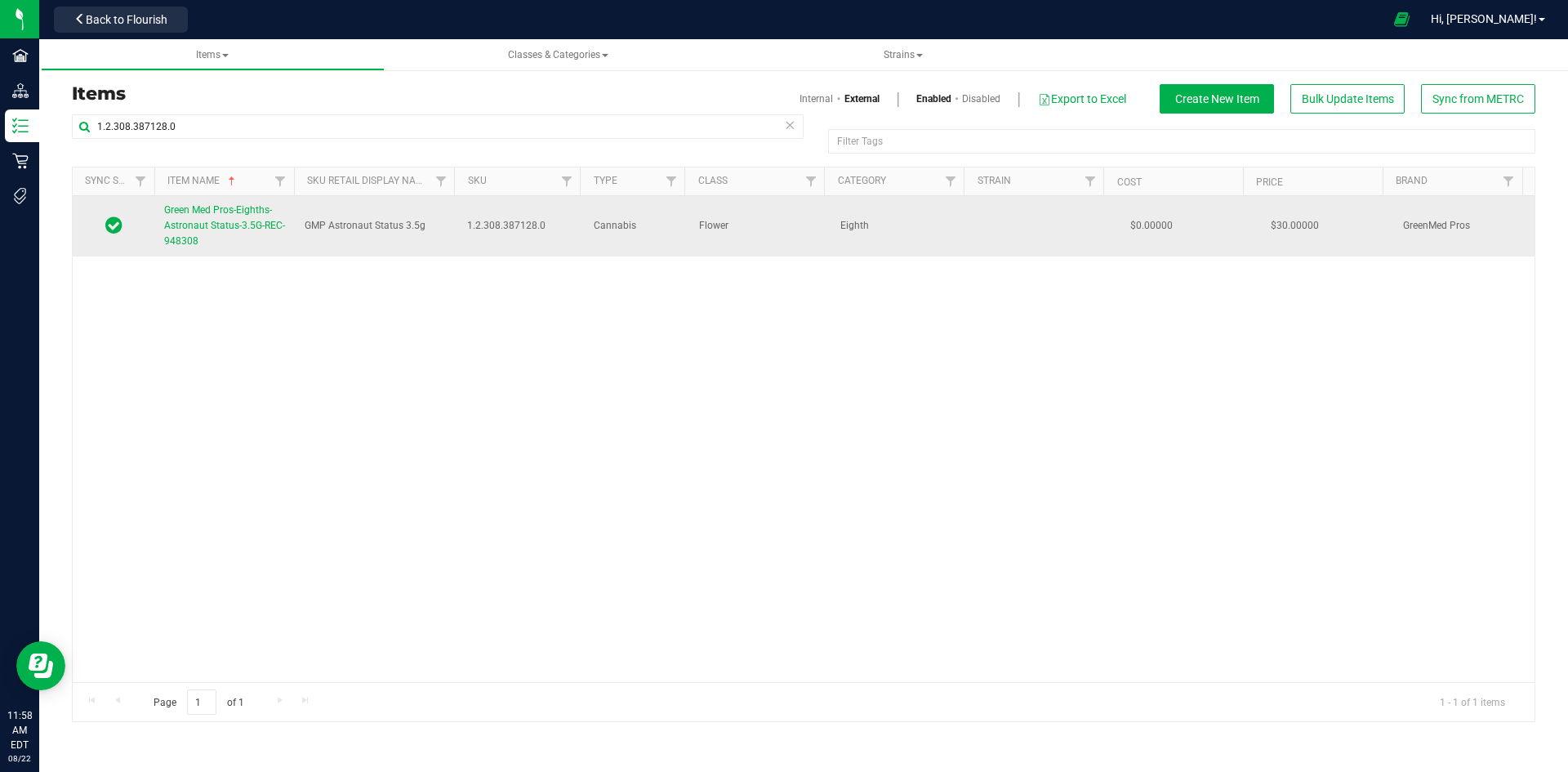
click at [254, 231] on span "Green Med Pros-Eighths-Astronaut Status-3.5G-REC-948308" at bounding box center [225, 225] width 121 height 42
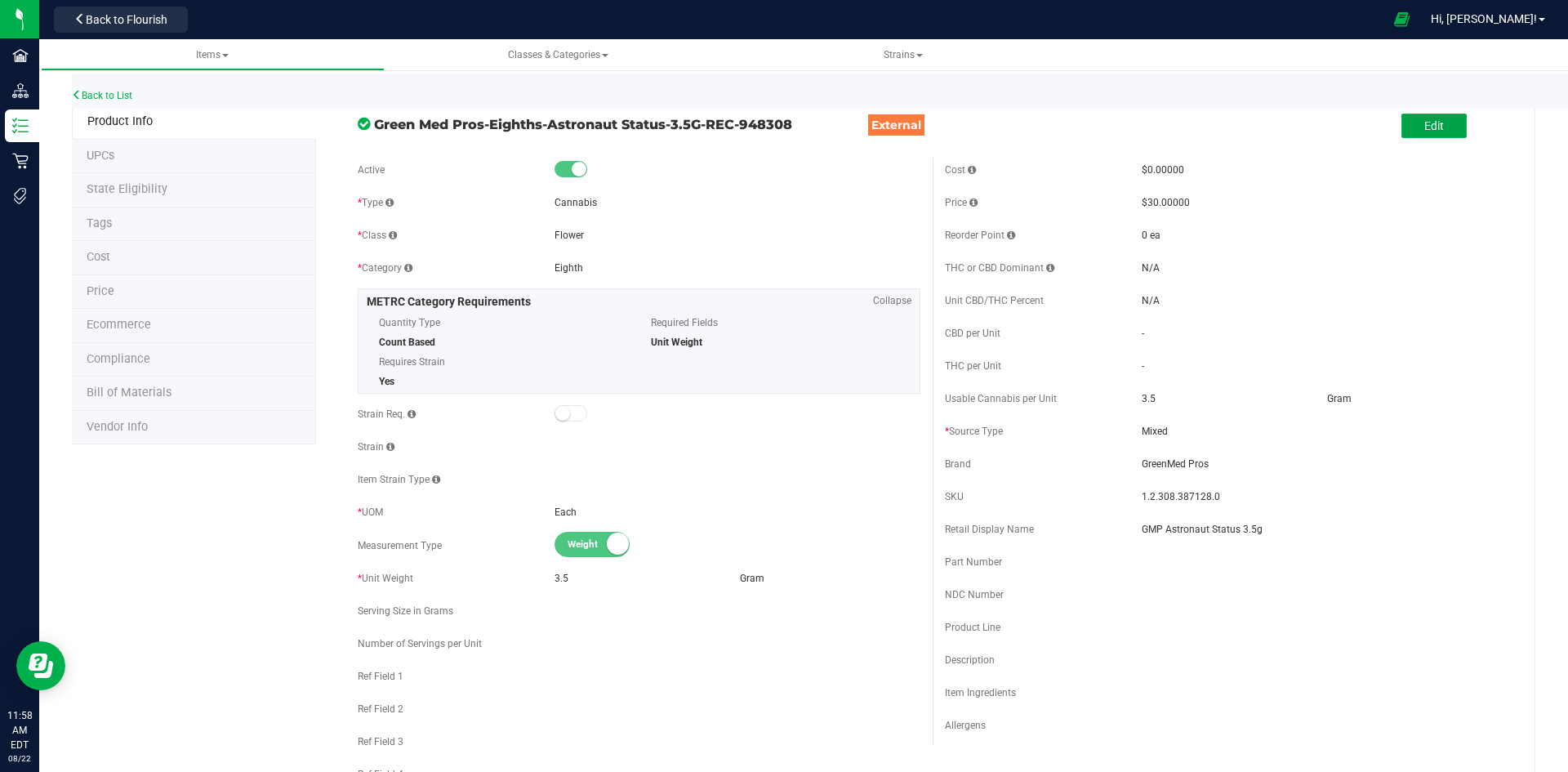
click at [1406, 130] on button "Edit" at bounding box center [1433, 126] width 65 height 25
click at [1309, 539] on input "GMP Astronaut Status 3.5g" at bounding box center [1325, 529] width 366 height 25
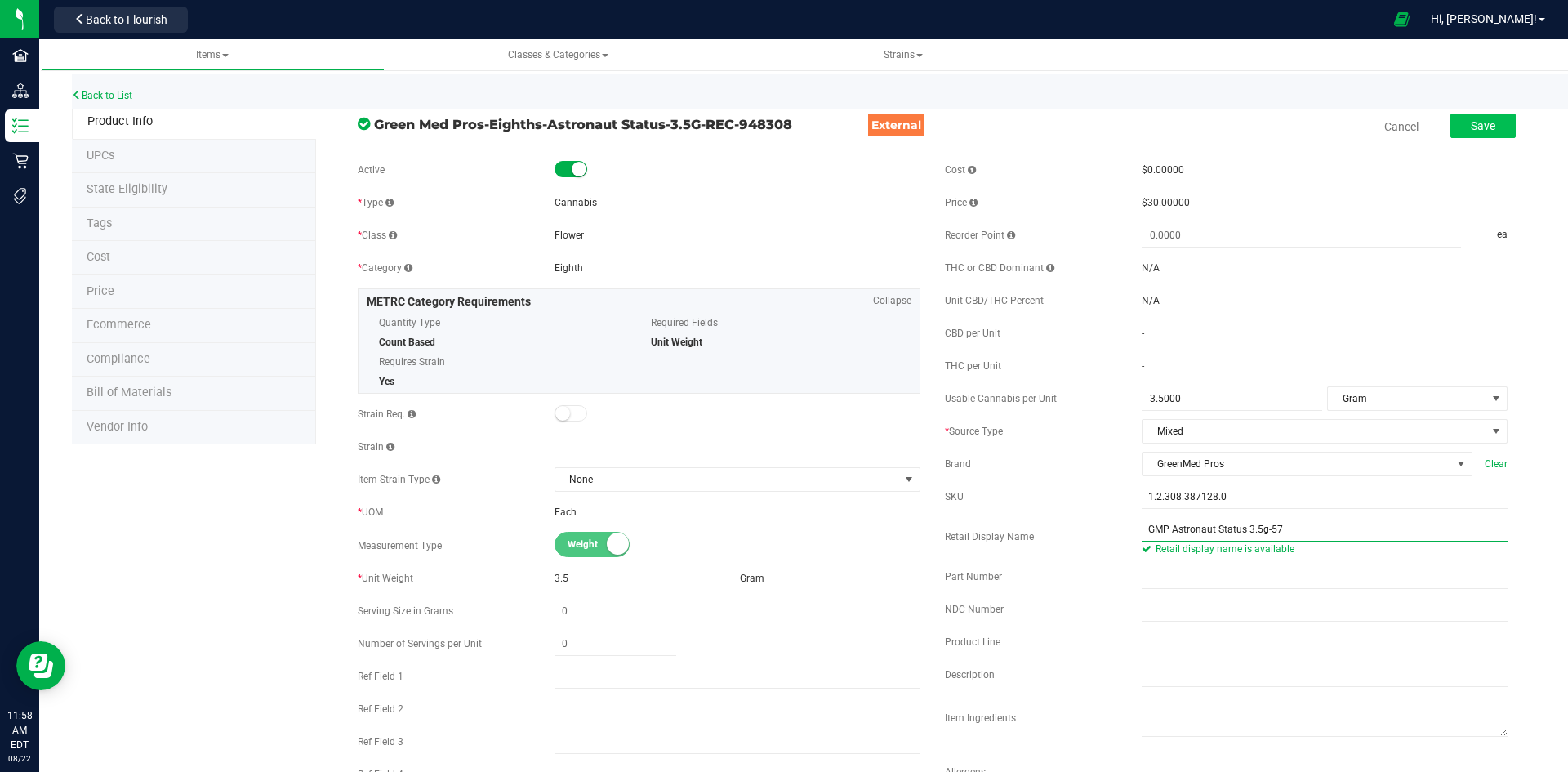
type input "GMP Astronaut Status 3.5g-57"
click at [1476, 117] on button "Save" at bounding box center [1482, 126] width 65 height 25
click at [1435, 131] on button "Edit" at bounding box center [1433, 126] width 65 height 25
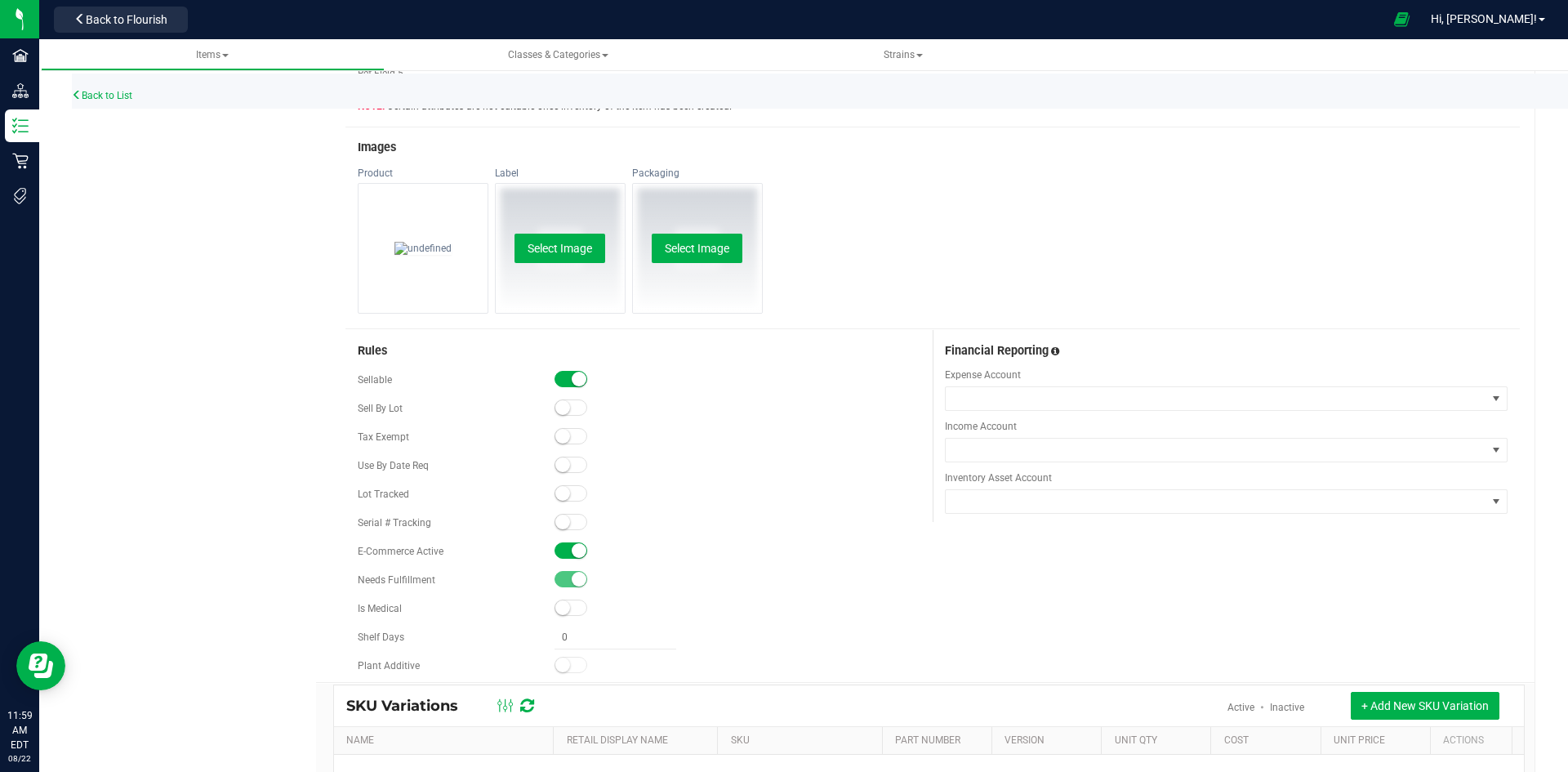
scroll to position [735, 0]
click at [574, 496] on span at bounding box center [571, 491] width 33 height 16
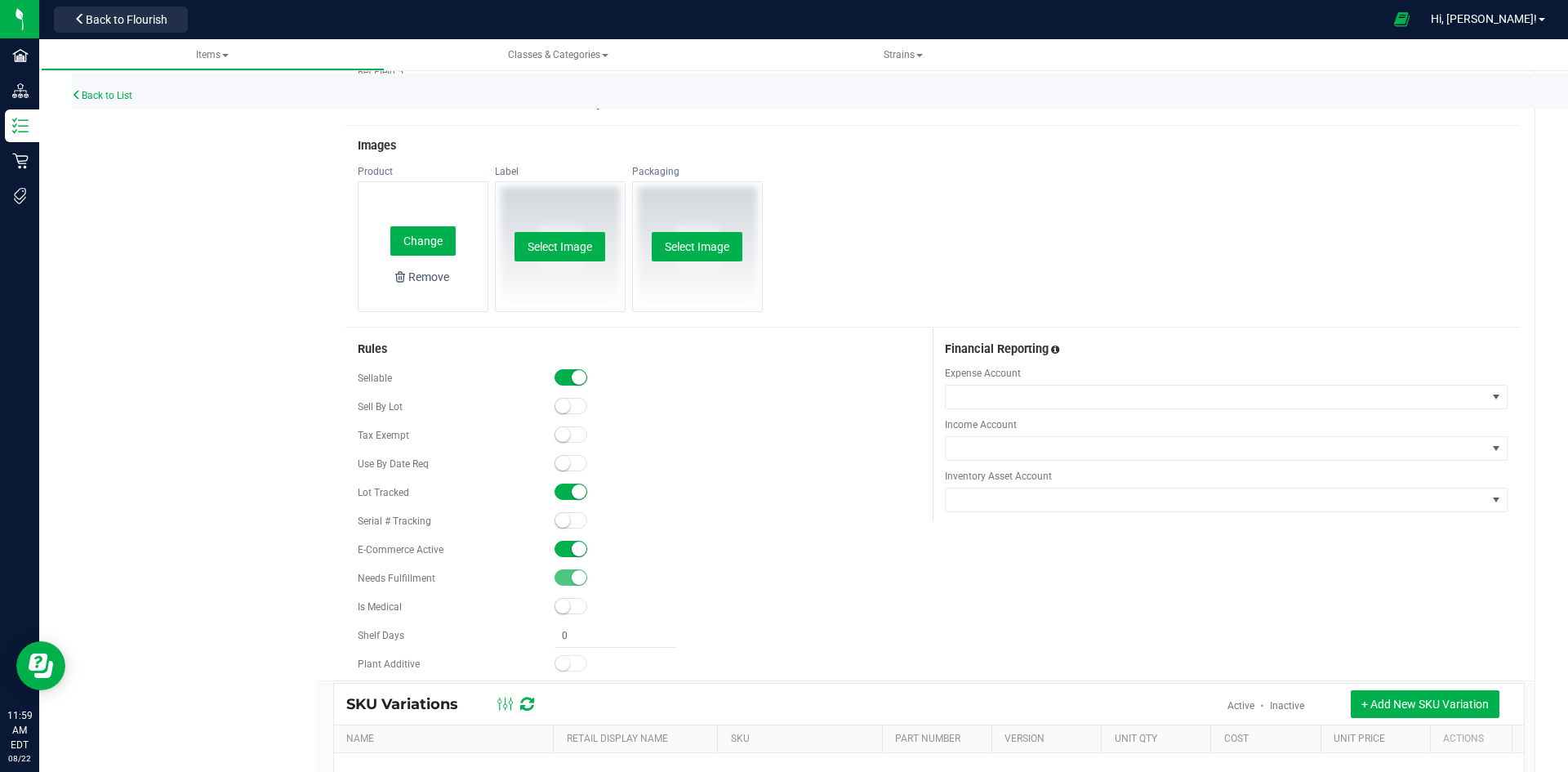
click at [437, 258] on div "Change Remove" at bounding box center [423, 246] width 129 height 129
click at [434, 248] on button "Change" at bounding box center [423, 241] width 65 height 29
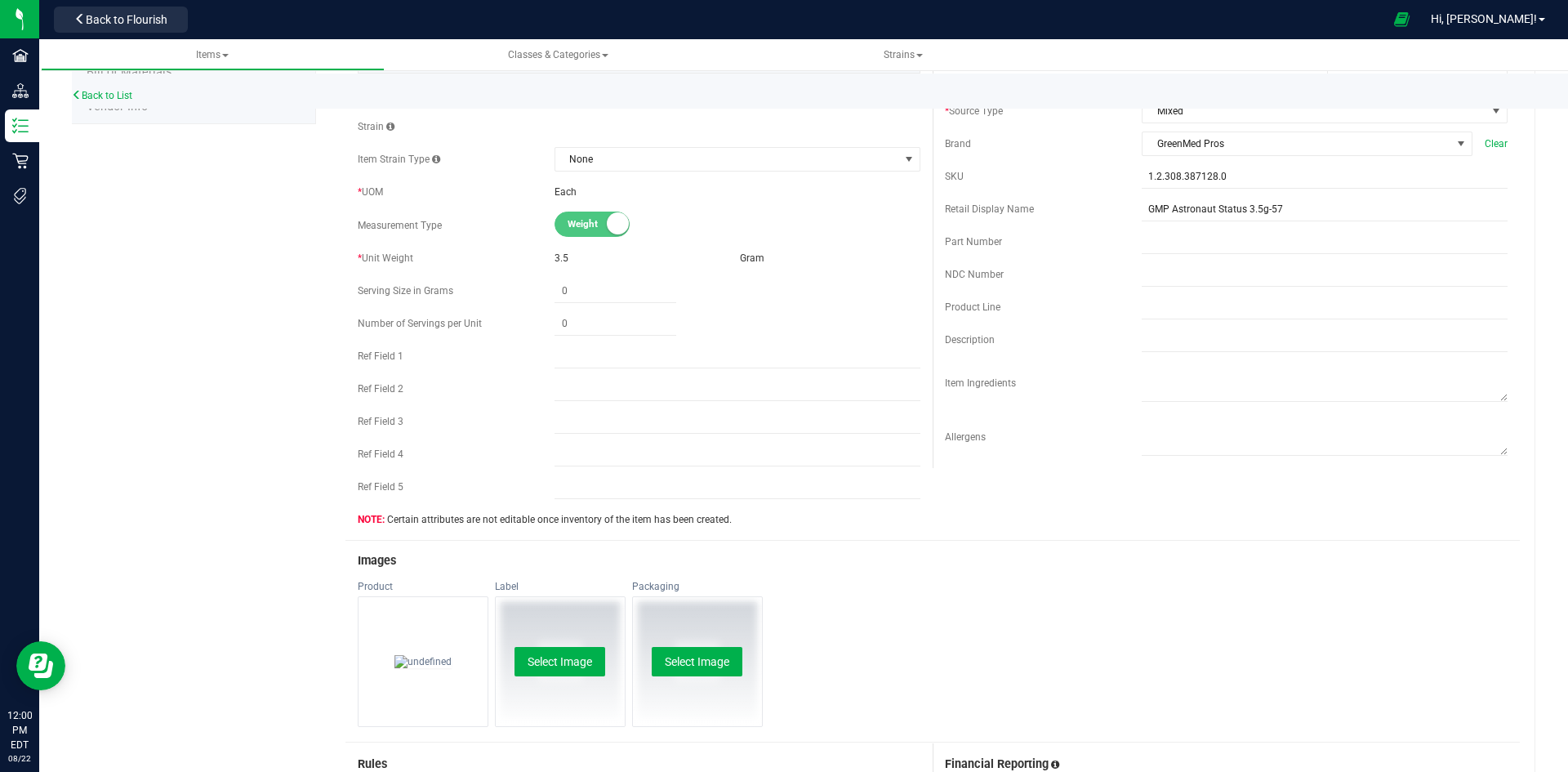
scroll to position [0, 0]
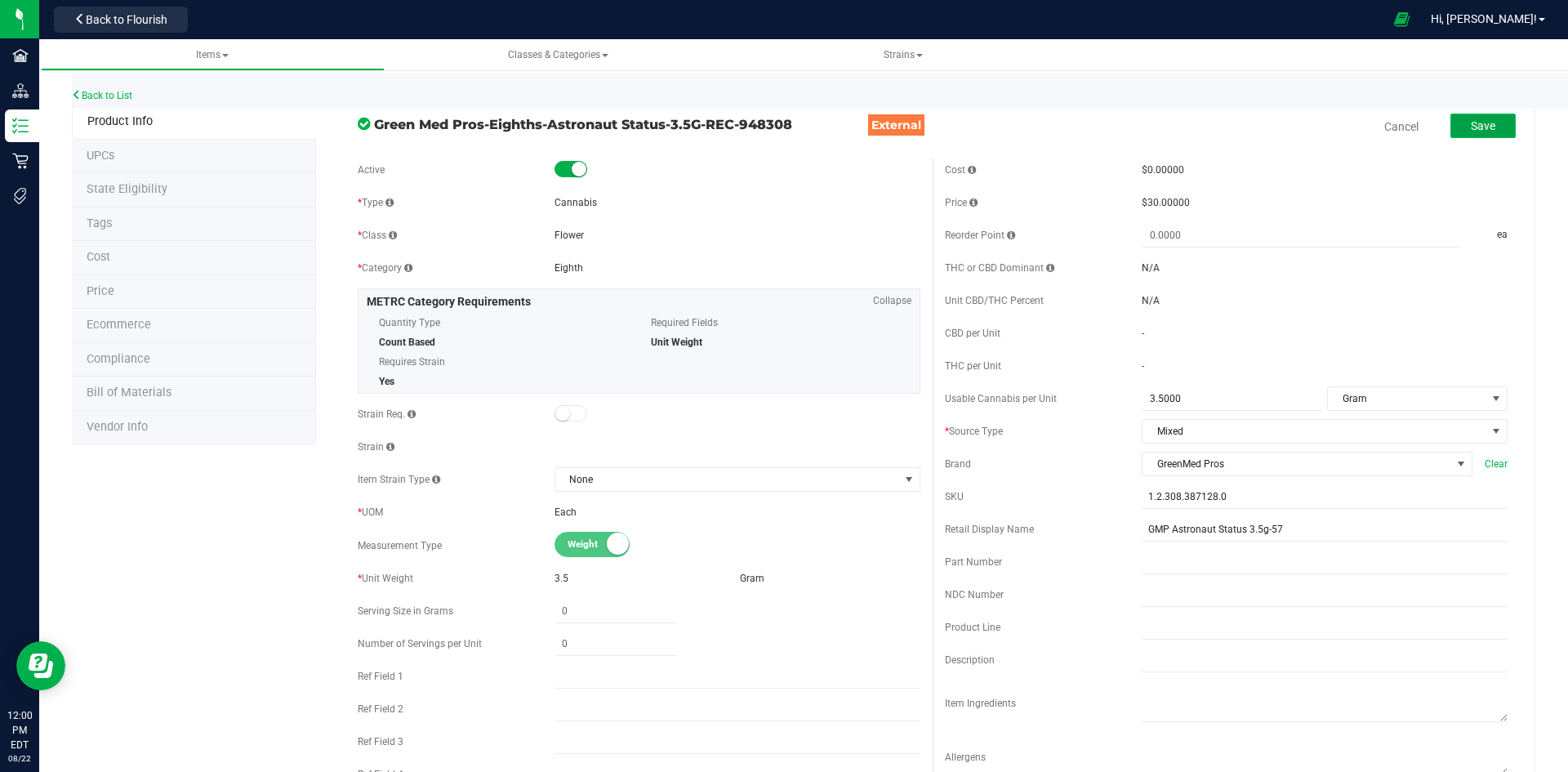
click at [1453, 123] on button "Save" at bounding box center [1482, 126] width 65 height 25
click at [102, 93] on link "Back to List" at bounding box center [102, 95] width 60 height 11
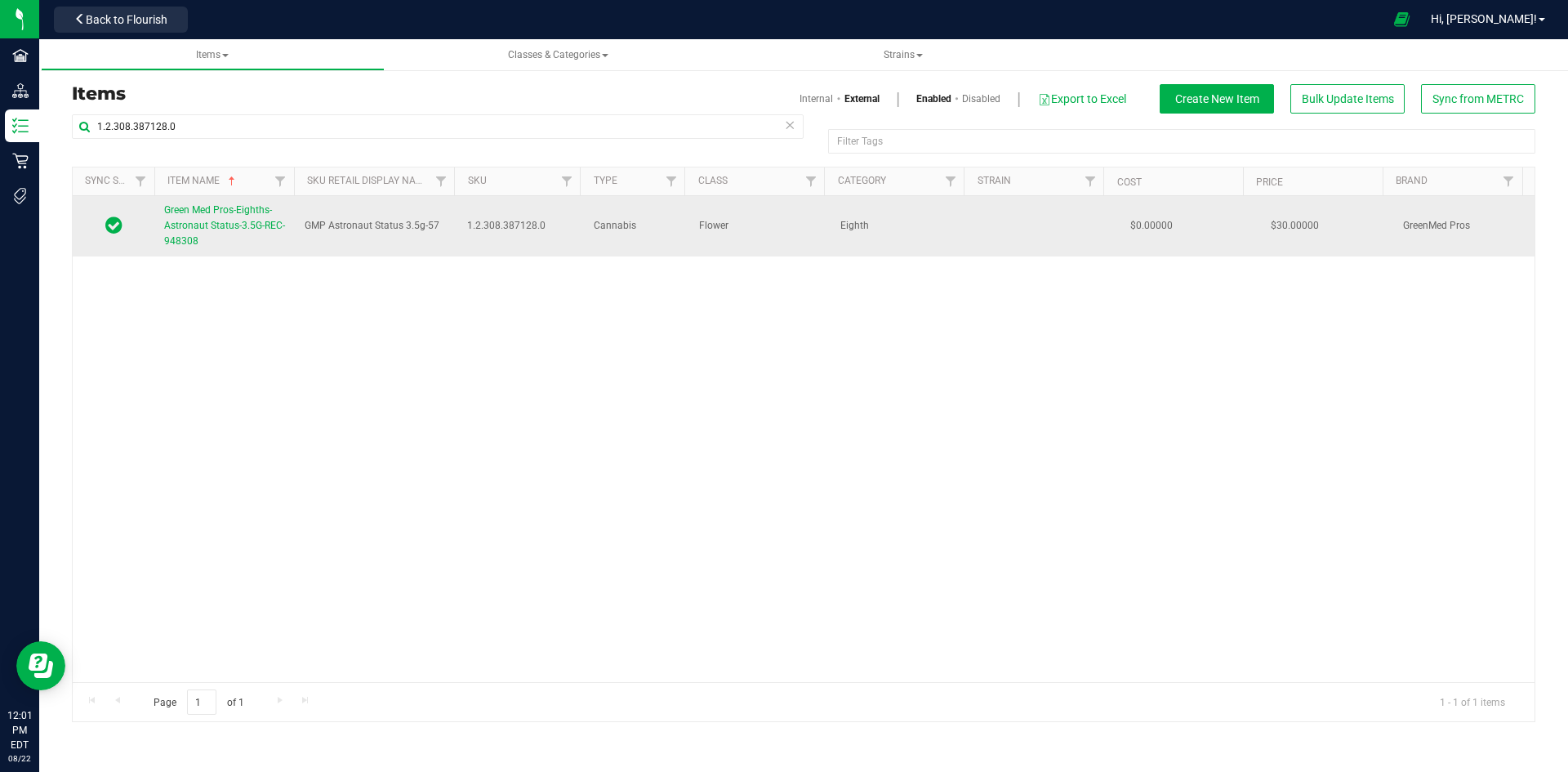
click at [218, 231] on span "Green Med Pros-Eighths-Astronaut Status-3.5G-REC-948308" at bounding box center [225, 225] width 121 height 42
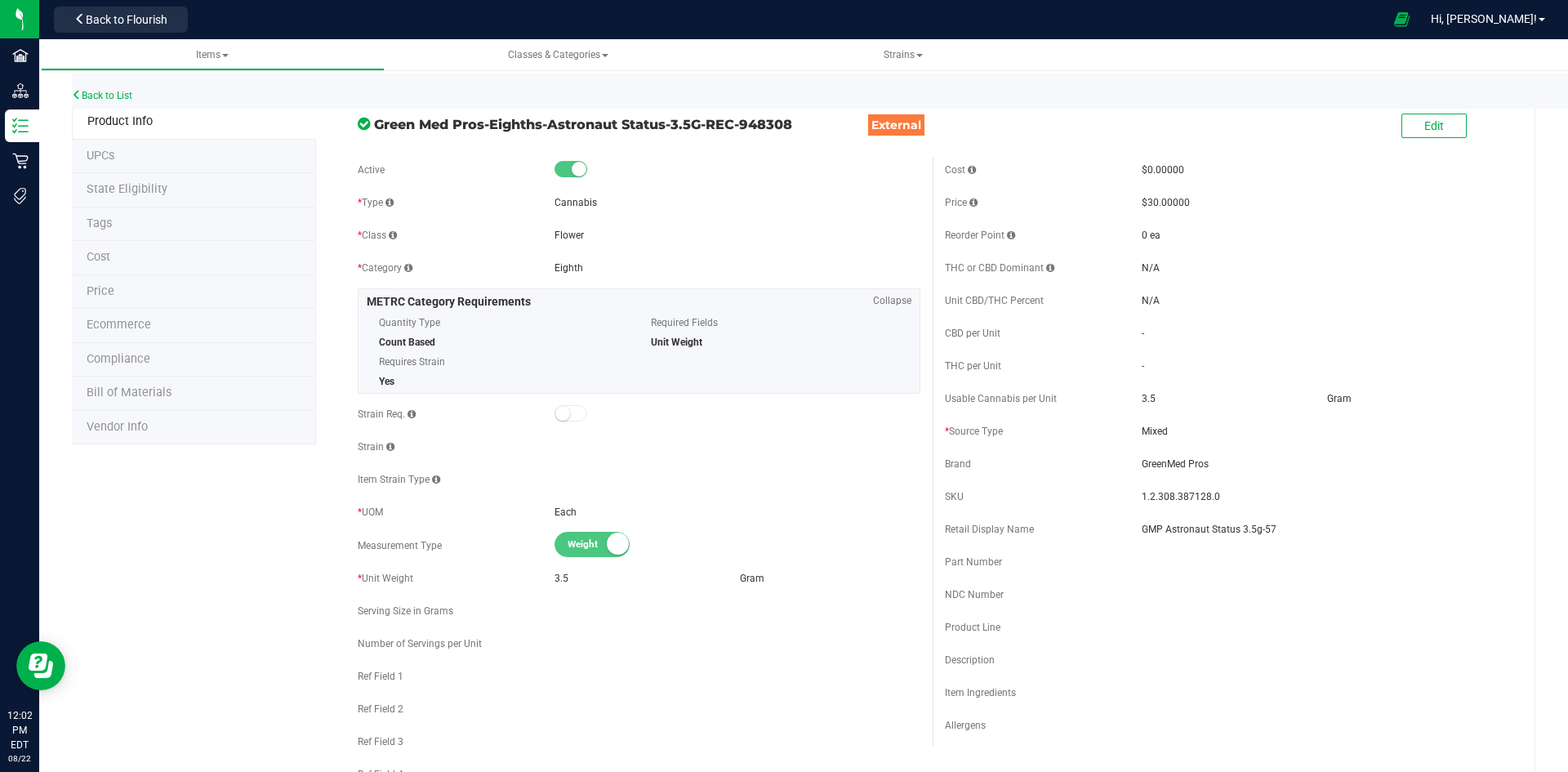
click at [140, 282] on li "Price" at bounding box center [193, 293] width 244 height 34
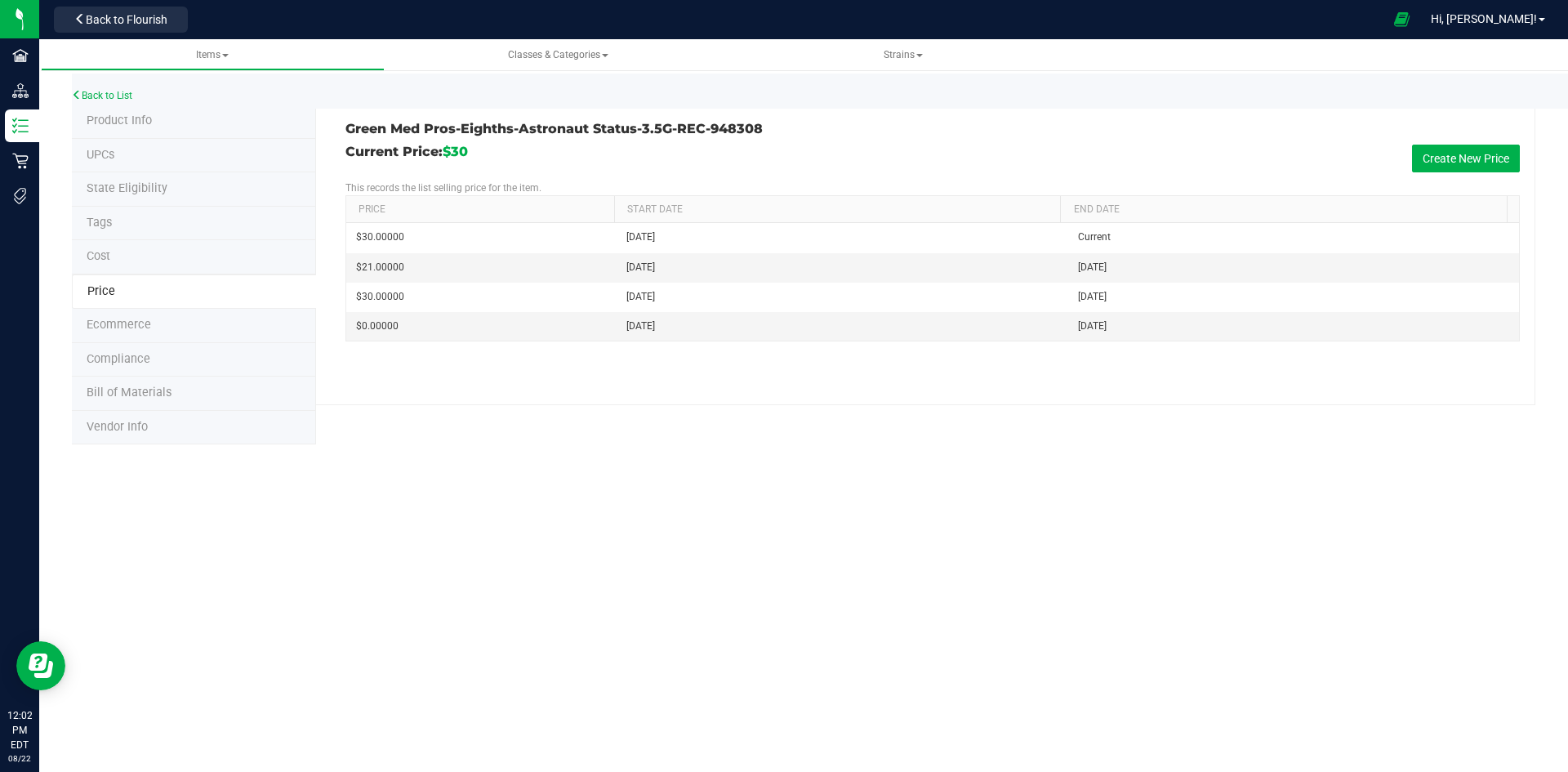
click at [142, 217] on li "Tags" at bounding box center [193, 224] width 244 height 34
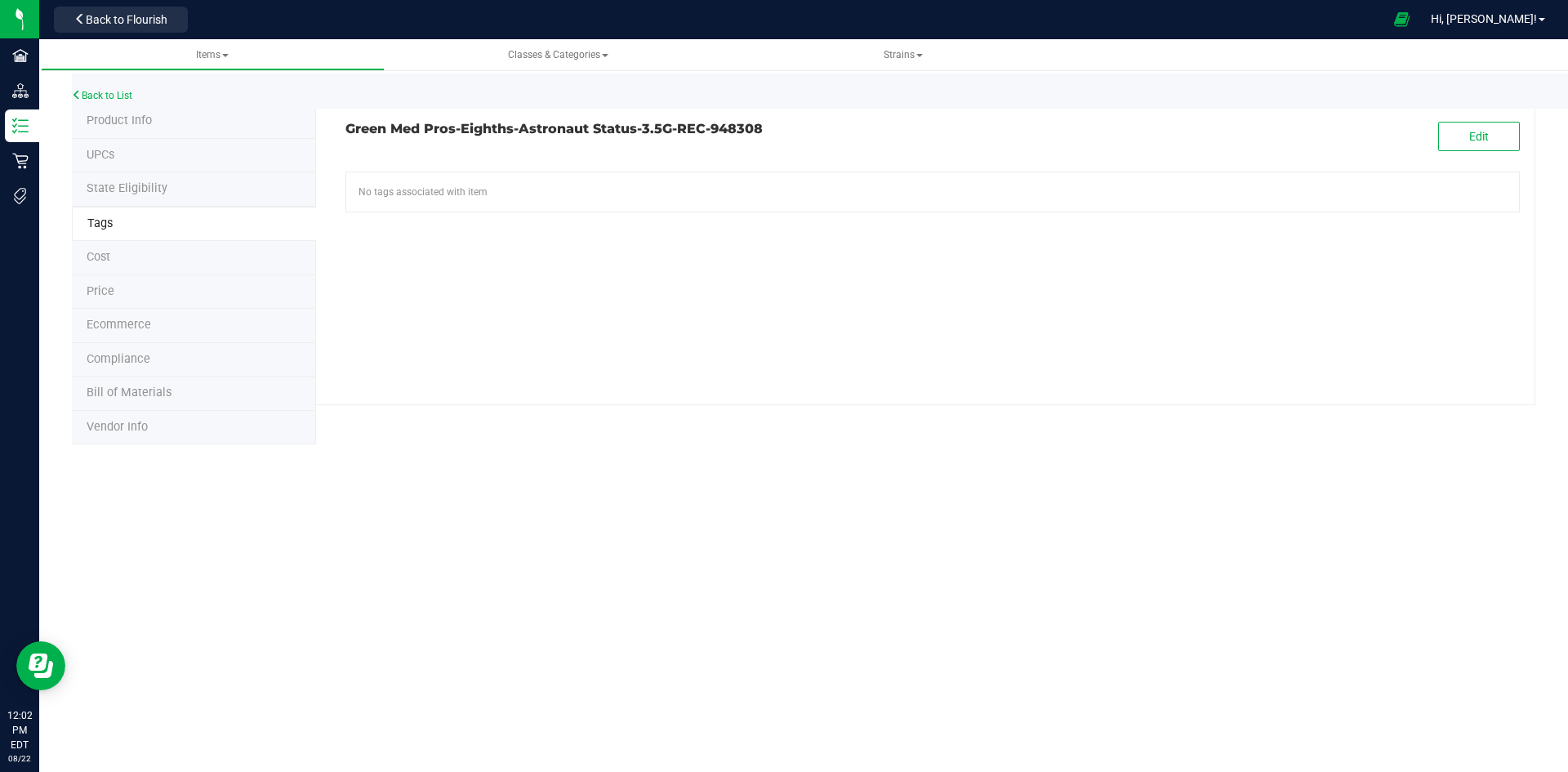
click at [165, 130] on li "Product Info" at bounding box center [193, 122] width 244 height 34
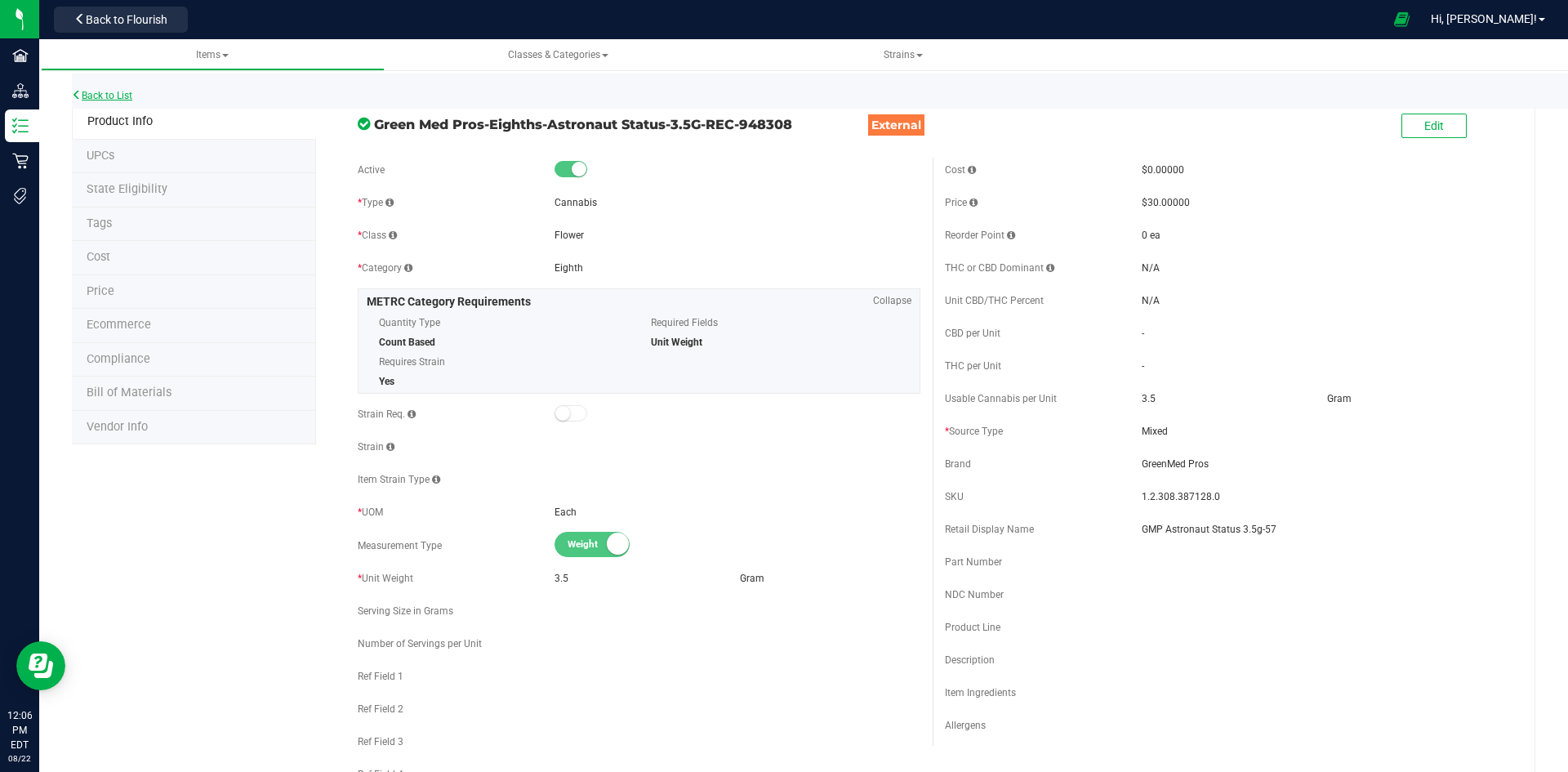
click at [105, 95] on link "Back to List" at bounding box center [102, 95] width 60 height 11
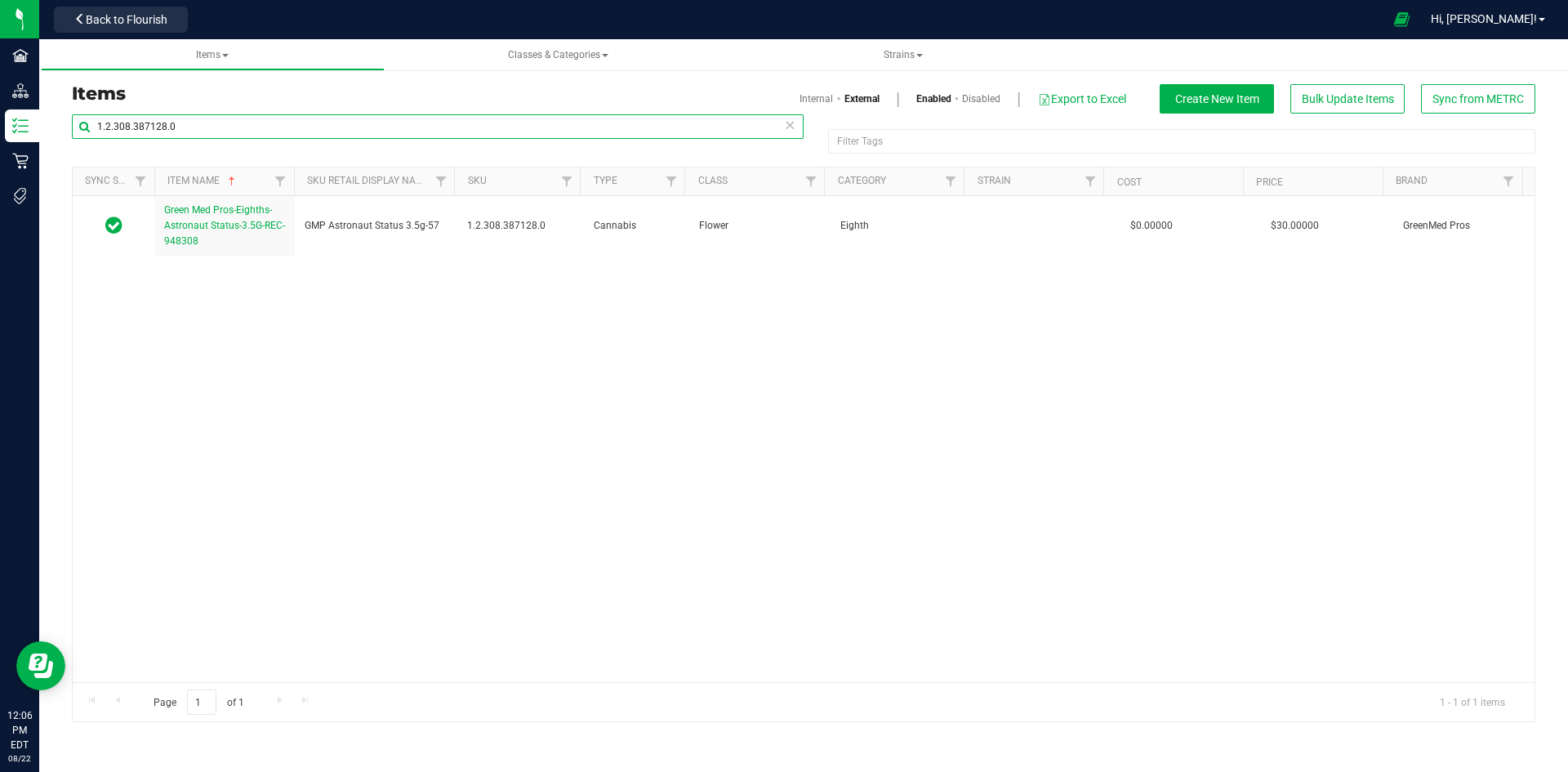
click at [164, 126] on input "1.2.308.387128.0" at bounding box center [437, 126] width 731 height 25
paste input "496664"
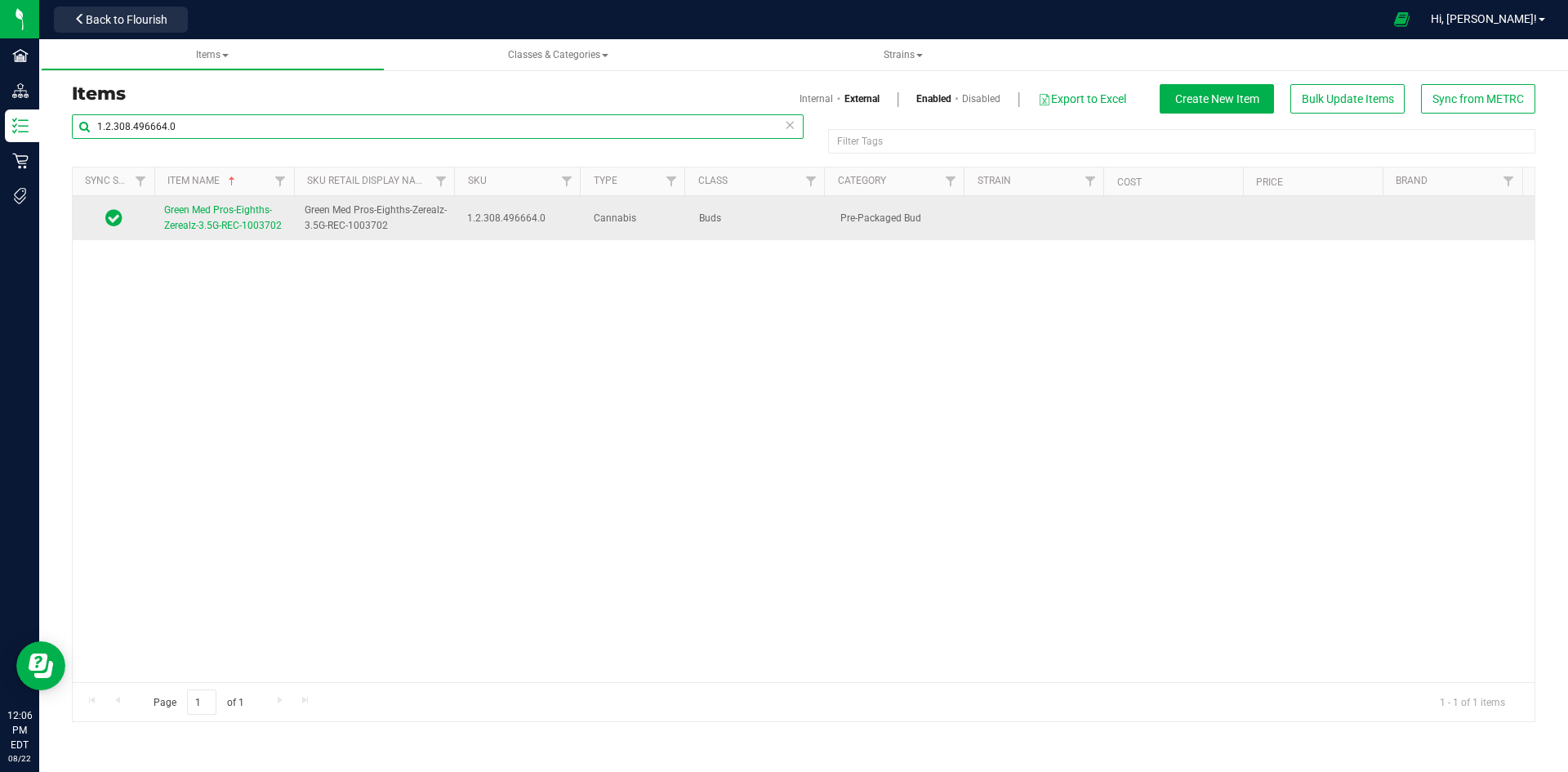
type input "1.2.308.496664.0"
click at [225, 215] on span "Green Med Pros-Eighths-Zerealz-3.5G-REC-1003702" at bounding box center [223, 217] width 118 height 27
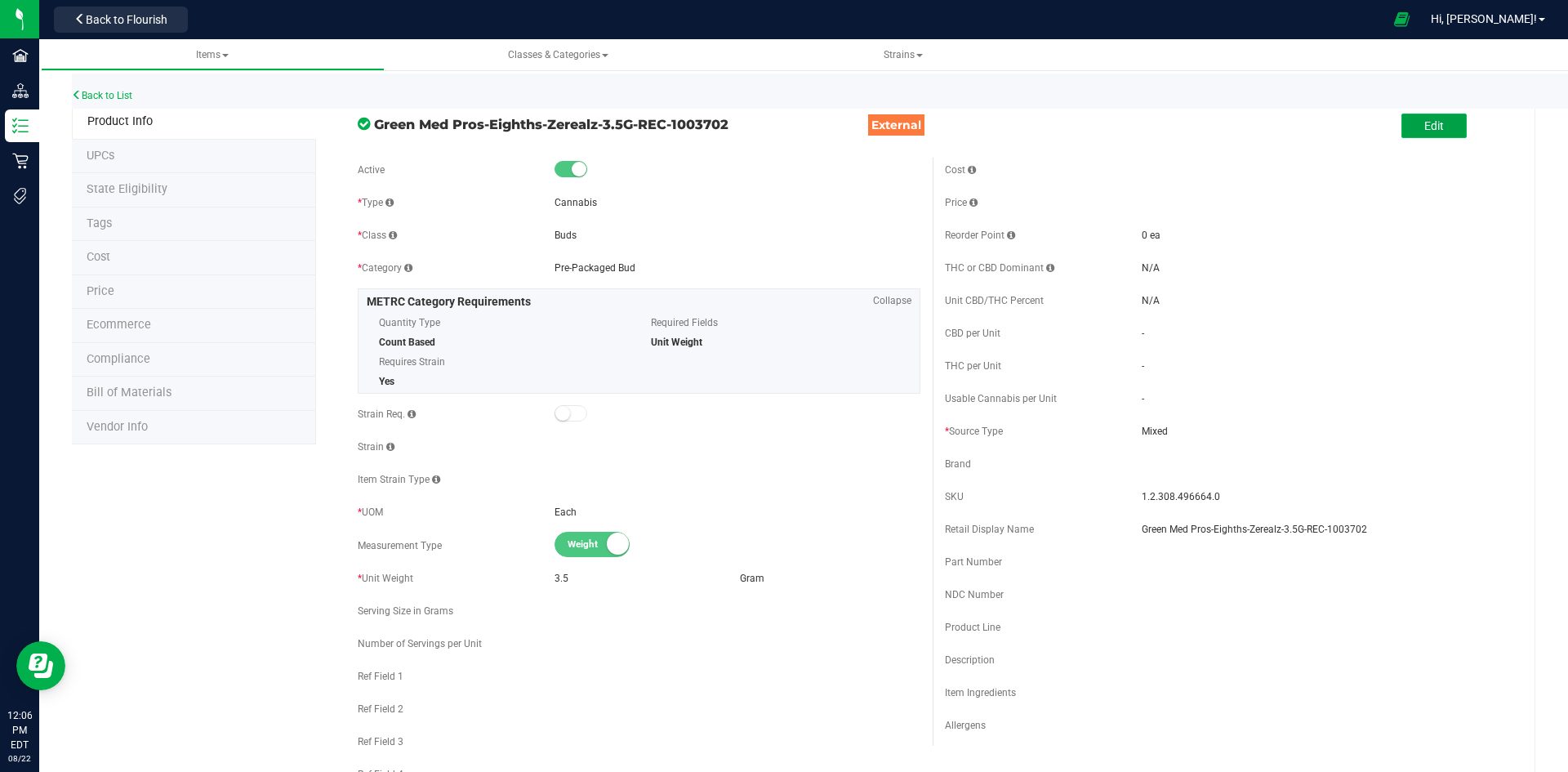
click at [1424, 127] on span "Edit" at bounding box center [1433, 126] width 20 height 13
click at [1198, 398] on span at bounding box center [1231, 398] width 180 height 24
type input "3.5"
type input "3.5000"
click at [1401, 393] on span "Usable Cannabis Qty UOM" at bounding box center [1407, 398] width 158 height 23
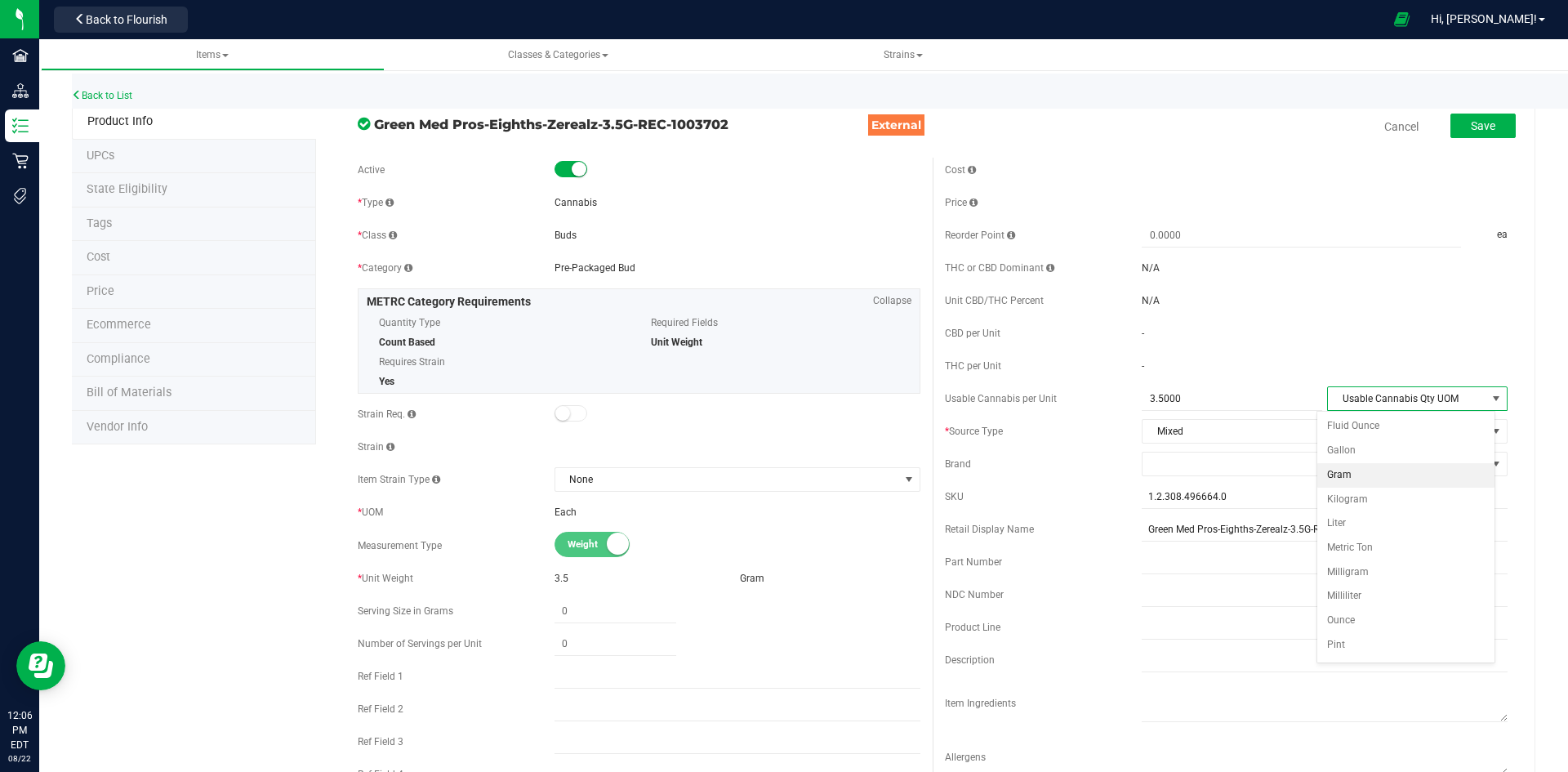
click at [1361, 466] on li "Gram" at bounding box center [1406, 476] width 177 height 25
click at [1210, 467] on span at bounding box center [1314, 463] width 343 height 23
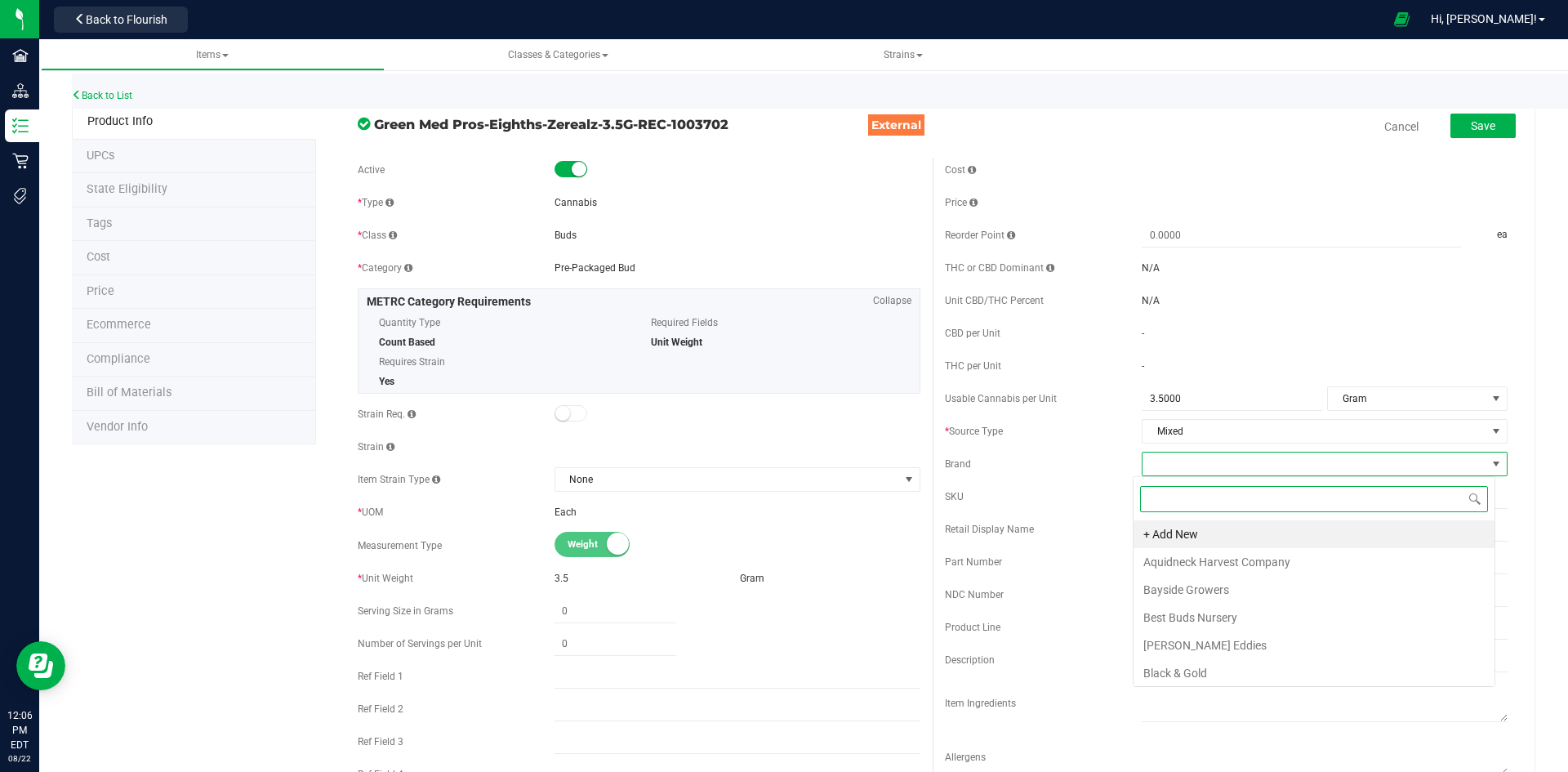
scroll to position [25, 362]
type input "gree"
click at [1237, 643] on li "GreenMed Pros" at bounding box center [1313, 645] width 361 height 27
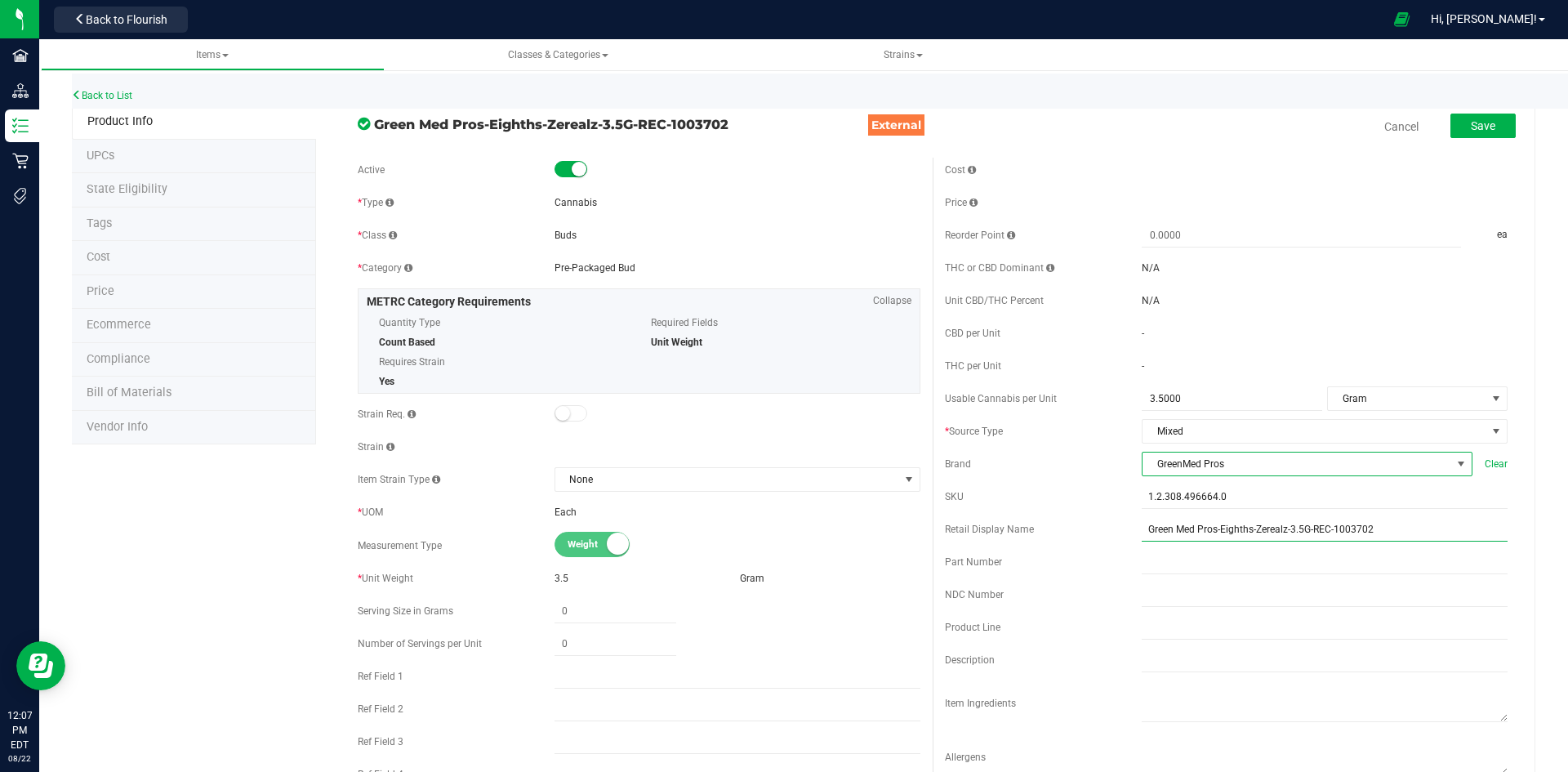
click at [1379, 535] on input "Green Med Pros-Eighths-Zerealz-3.5G-REC-1003702" at bounding box center [1325, 529] width 366 height 25
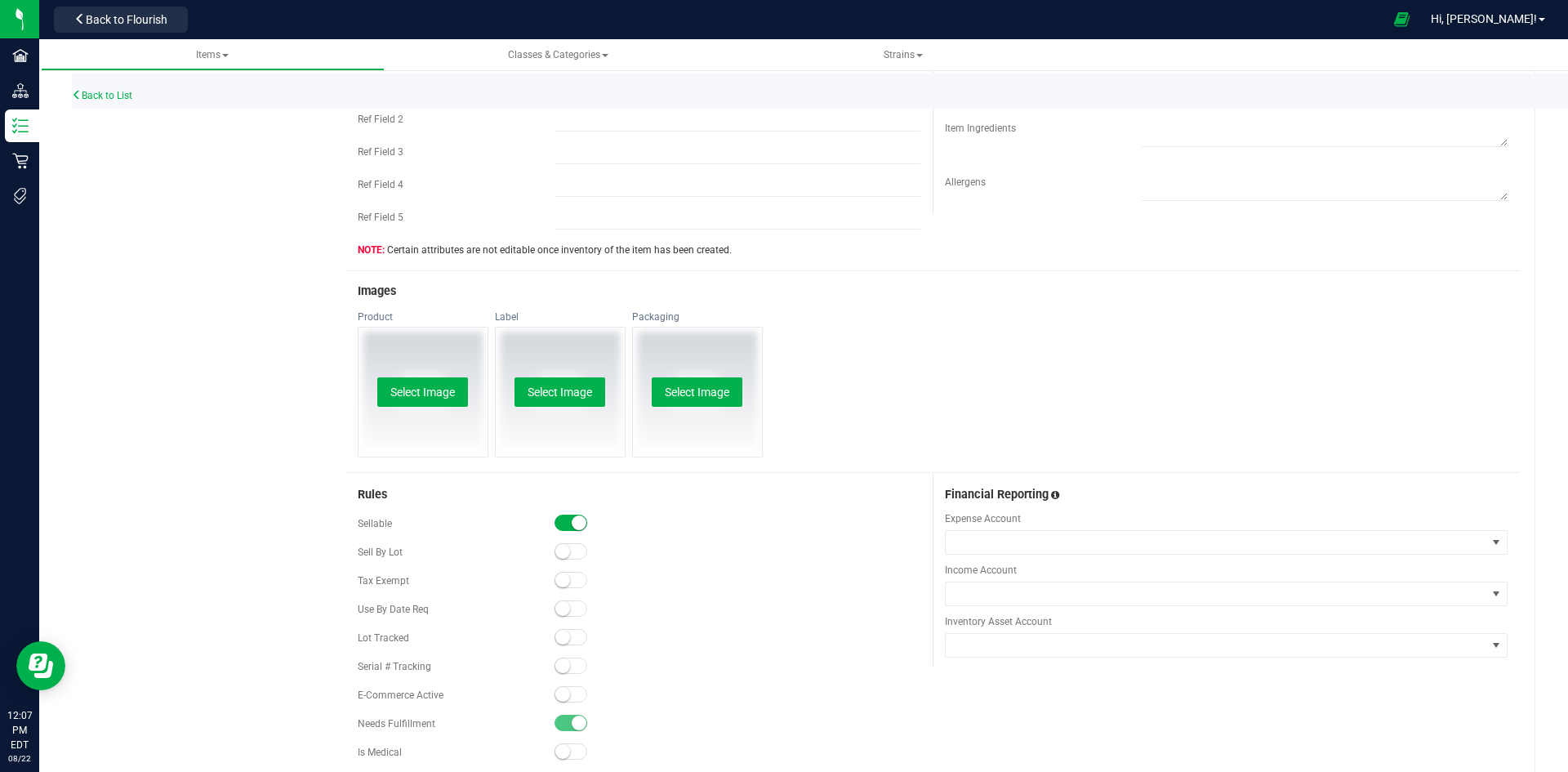
scroll to position [653, 0]
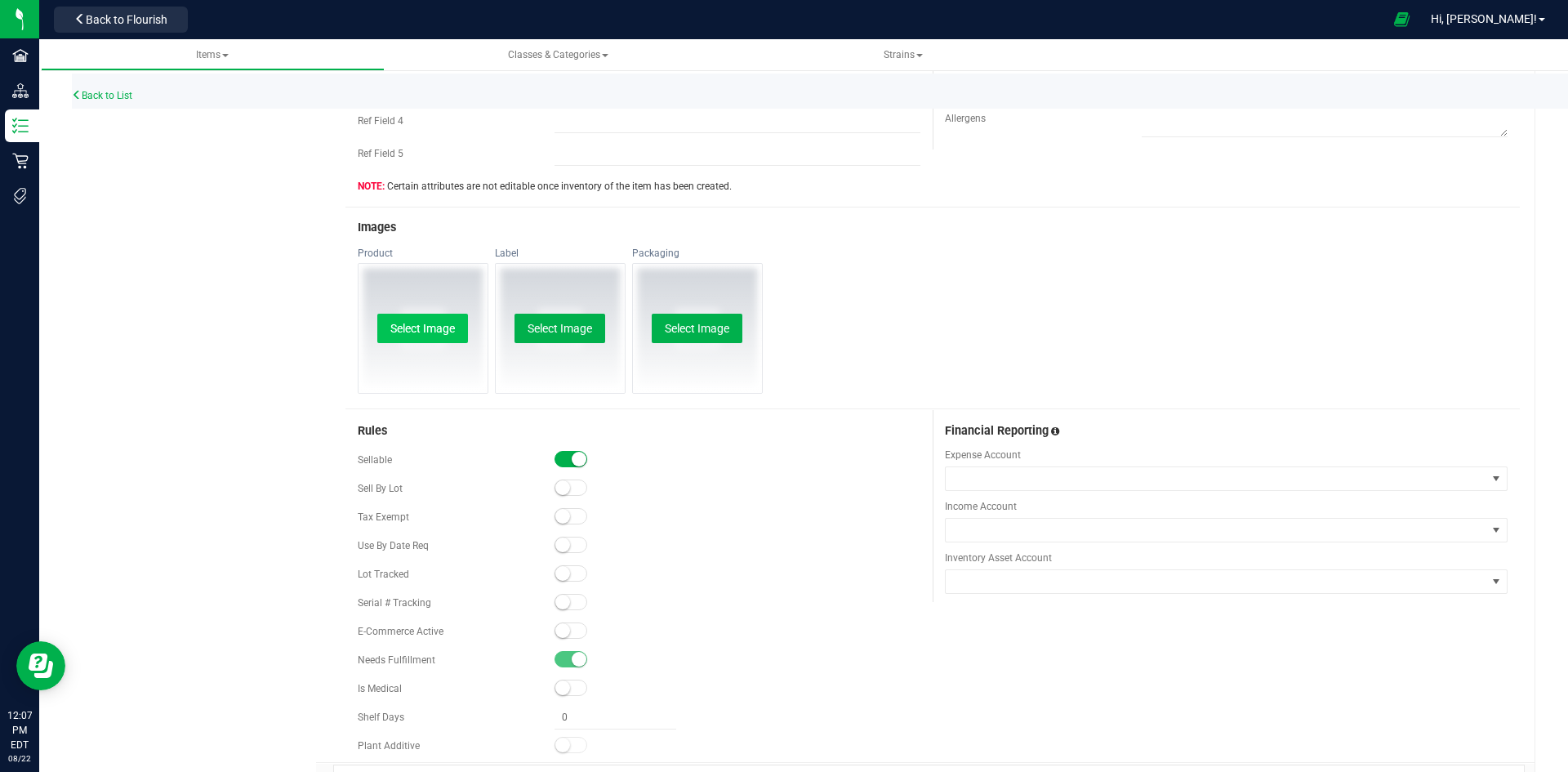
type input "Zerealz 3.5g-41"
click at [416, 327] on button "Select Image" at bounding box center [423, 327] width 91 height 29
click at [576, 633] on span at bounding box center [571, 629] width 33 height 16
click at [572, 572] on span at bounding box center [571, 573] width 33 height 16
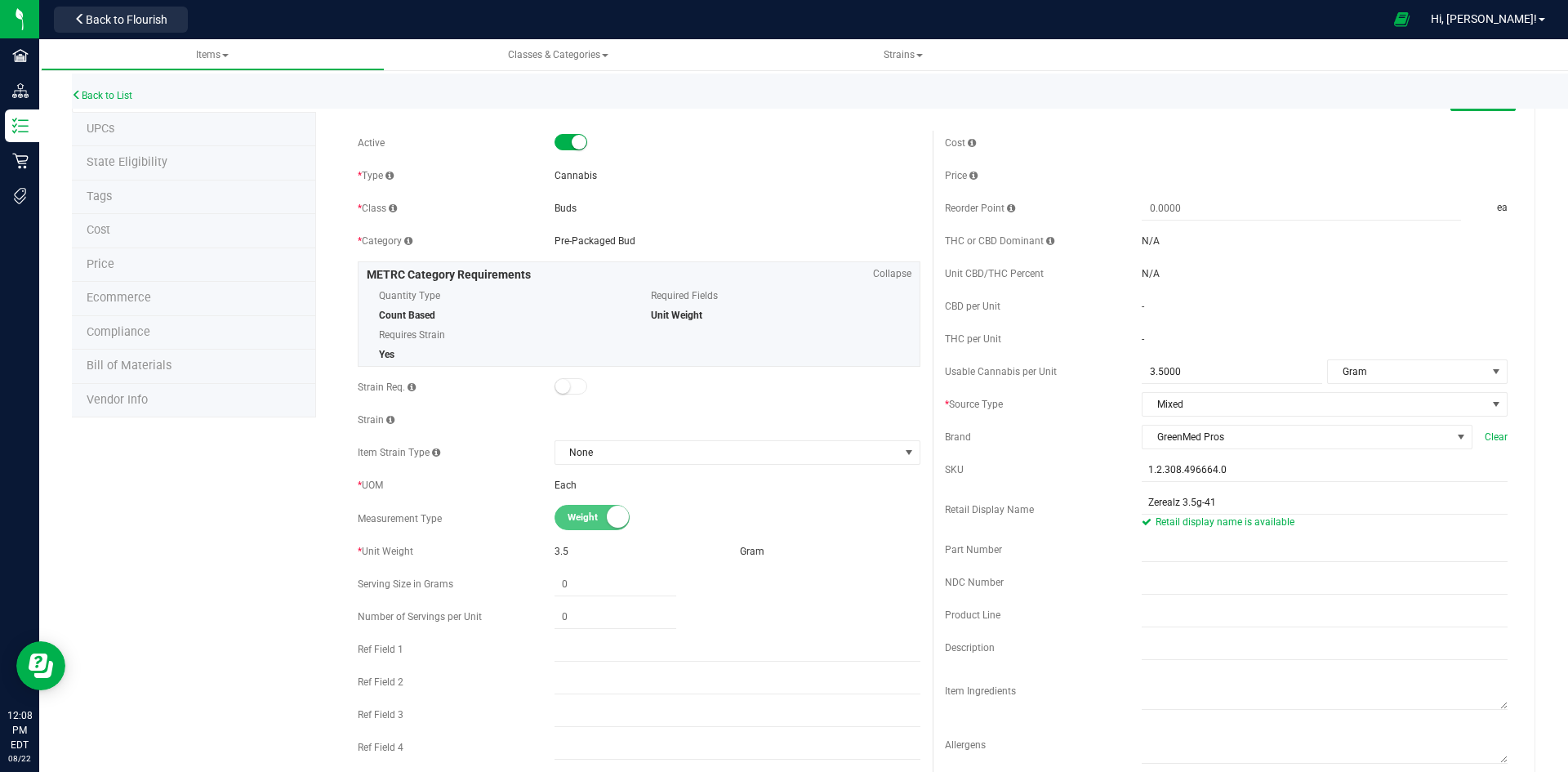
scroll to position [0, 0]
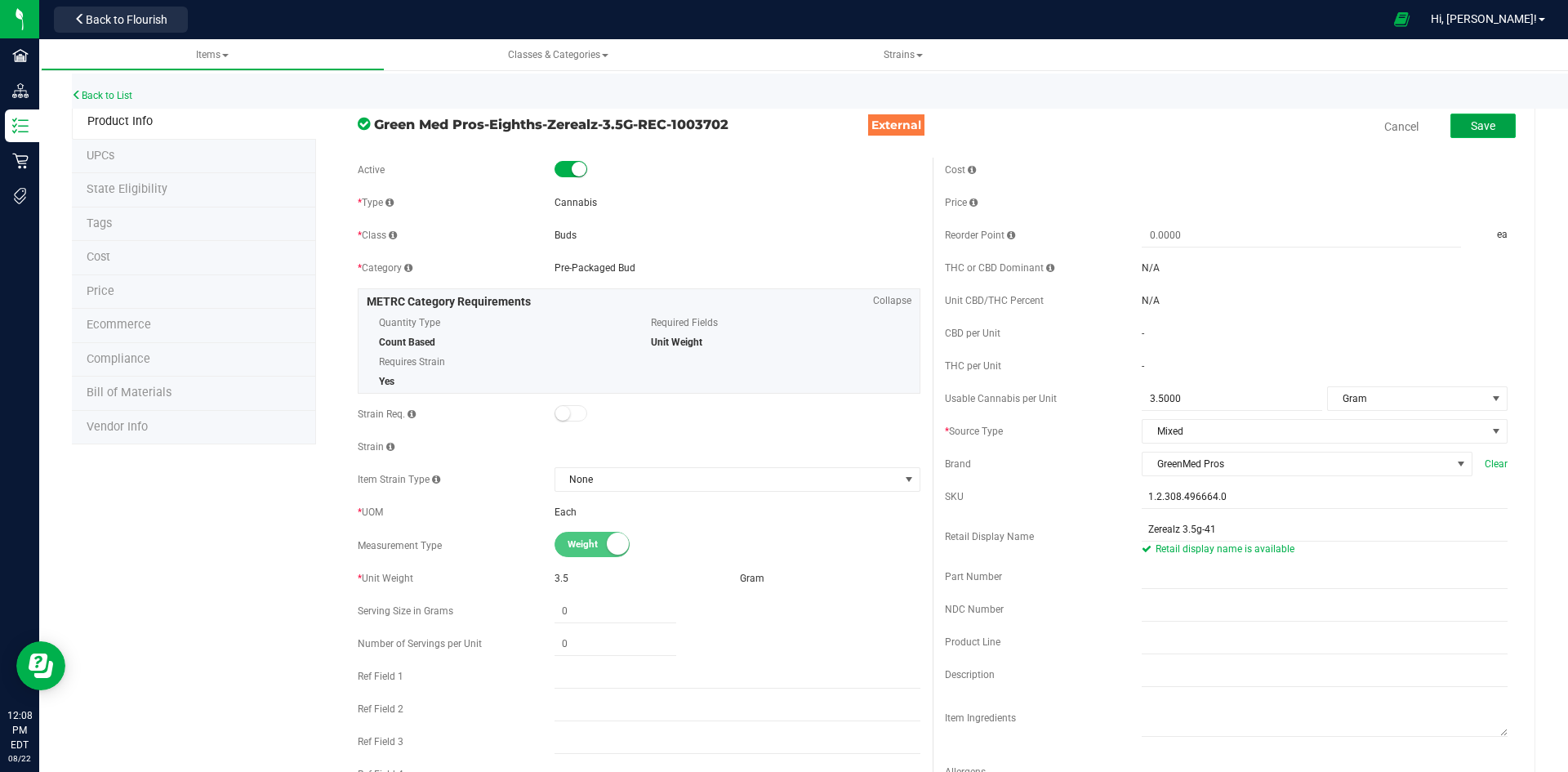
click at [1494, 120] on button "Save" at bounding box center [1482, 126] width 65 height 25
click at [116, 288] on li "Price" at bounding box center [193, 293] width 244 height 34
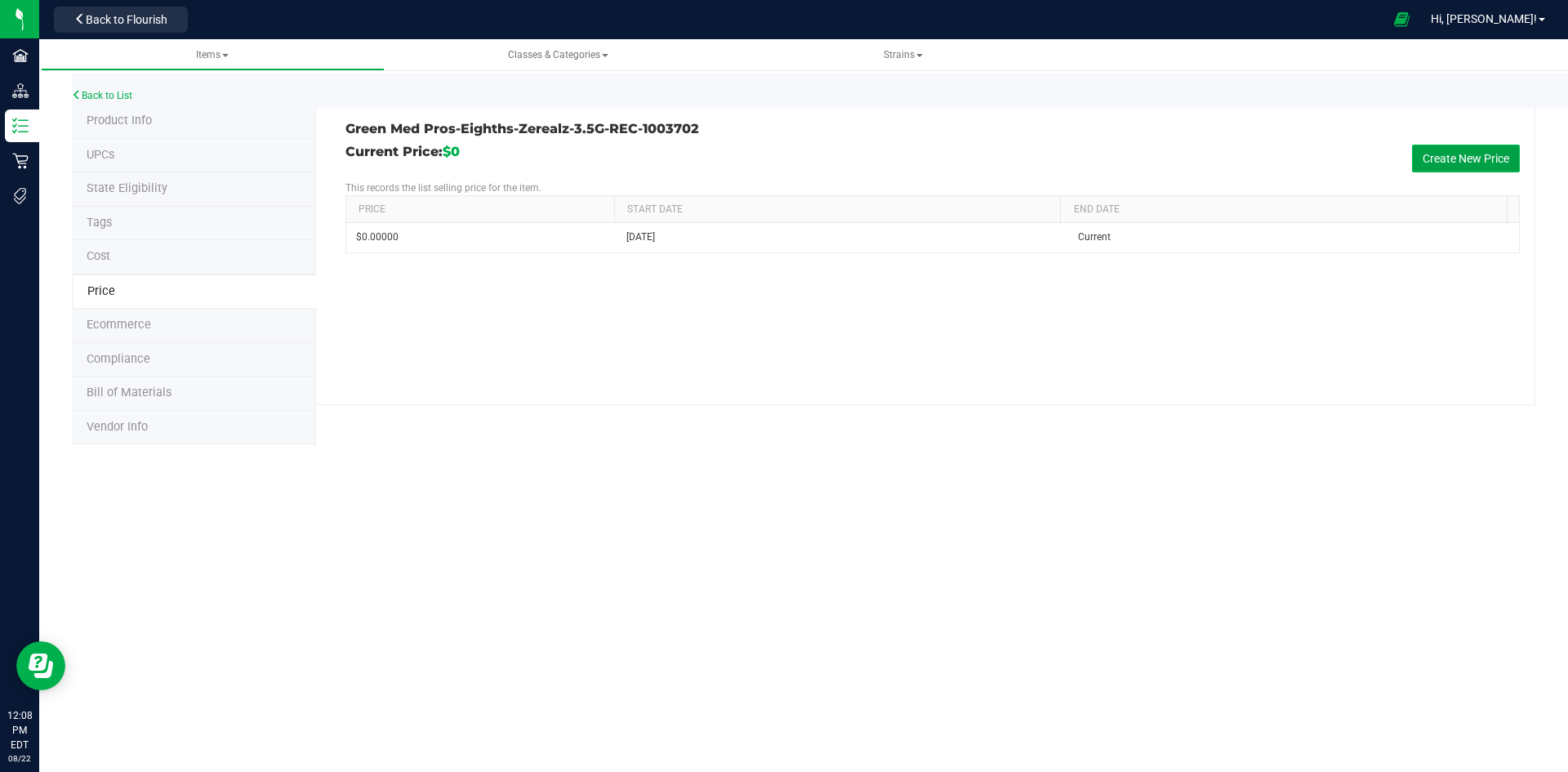
click at [1462, 155] on button "Create New Price" at bounding box center [1465, 158] width 108 height 27
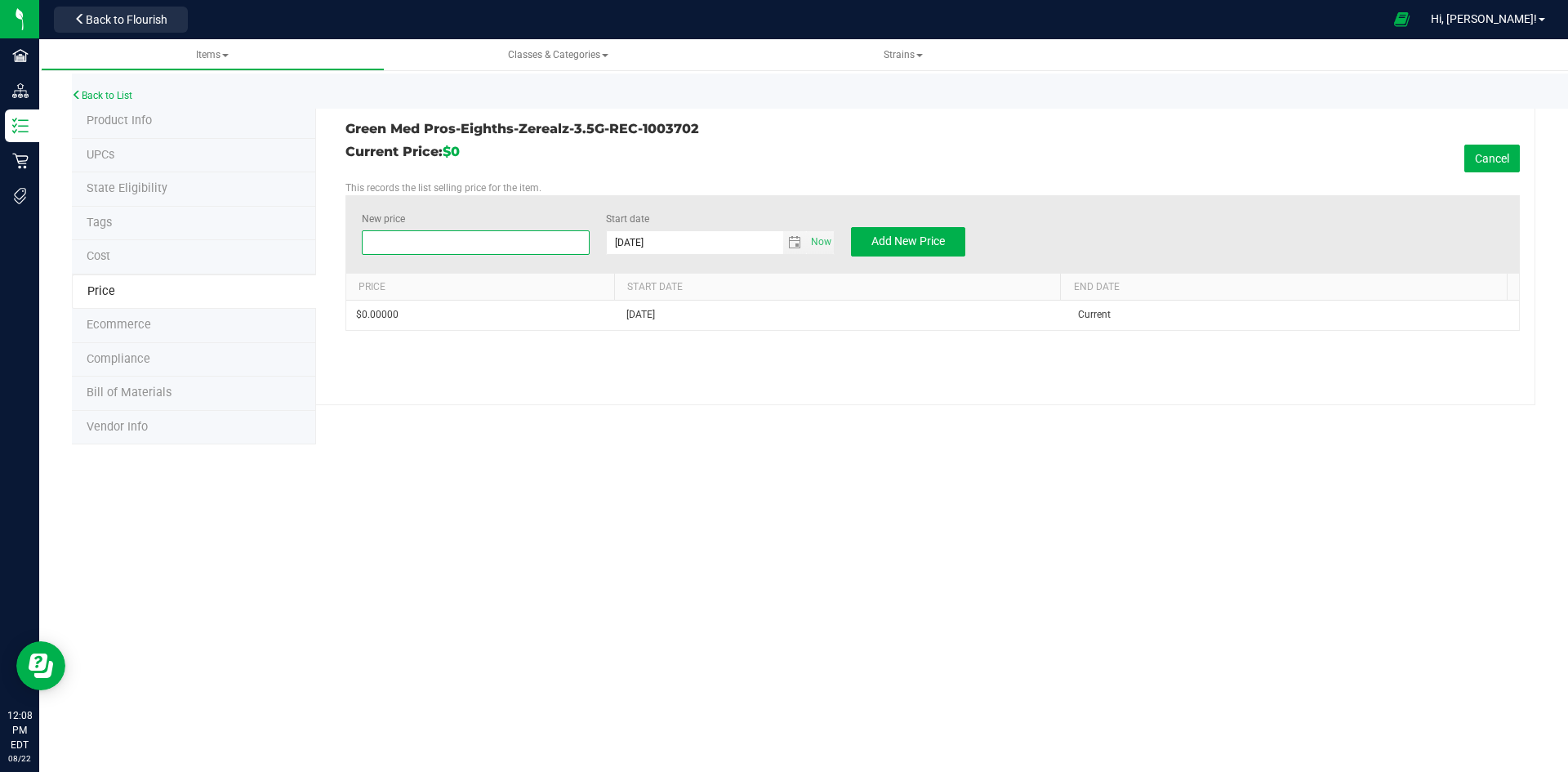
click at [432, 249] on span at bounding box center [475, 243] width 228 height 25
type input "30"
click at [889, 240] on span "Add New Price" at bounding box center [908, 241] width 74 height 13
type input "$0.00000"
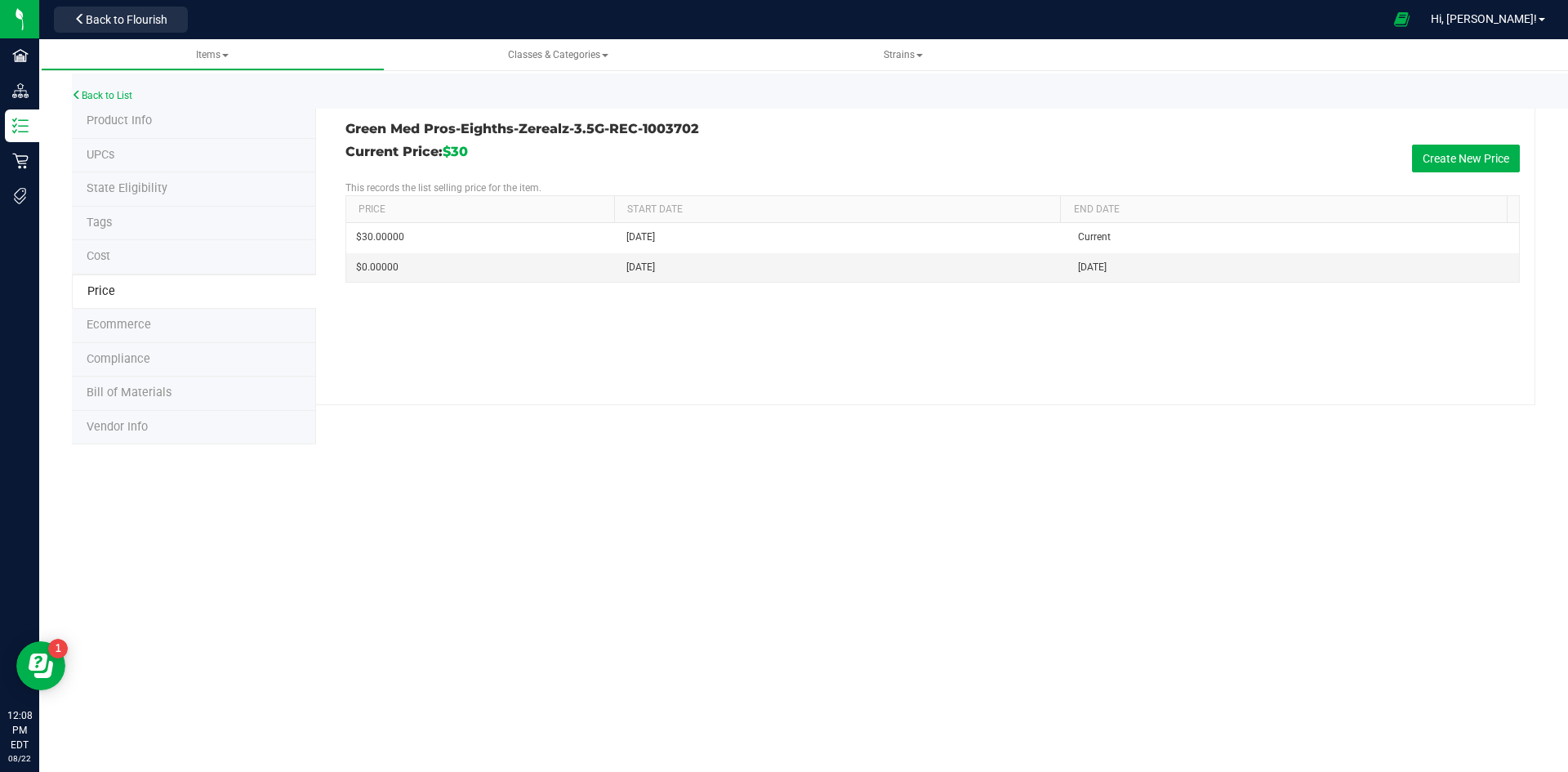
click at [117, 123] on span "Product Info" at bounding box center [119, 120] width 65 height 14
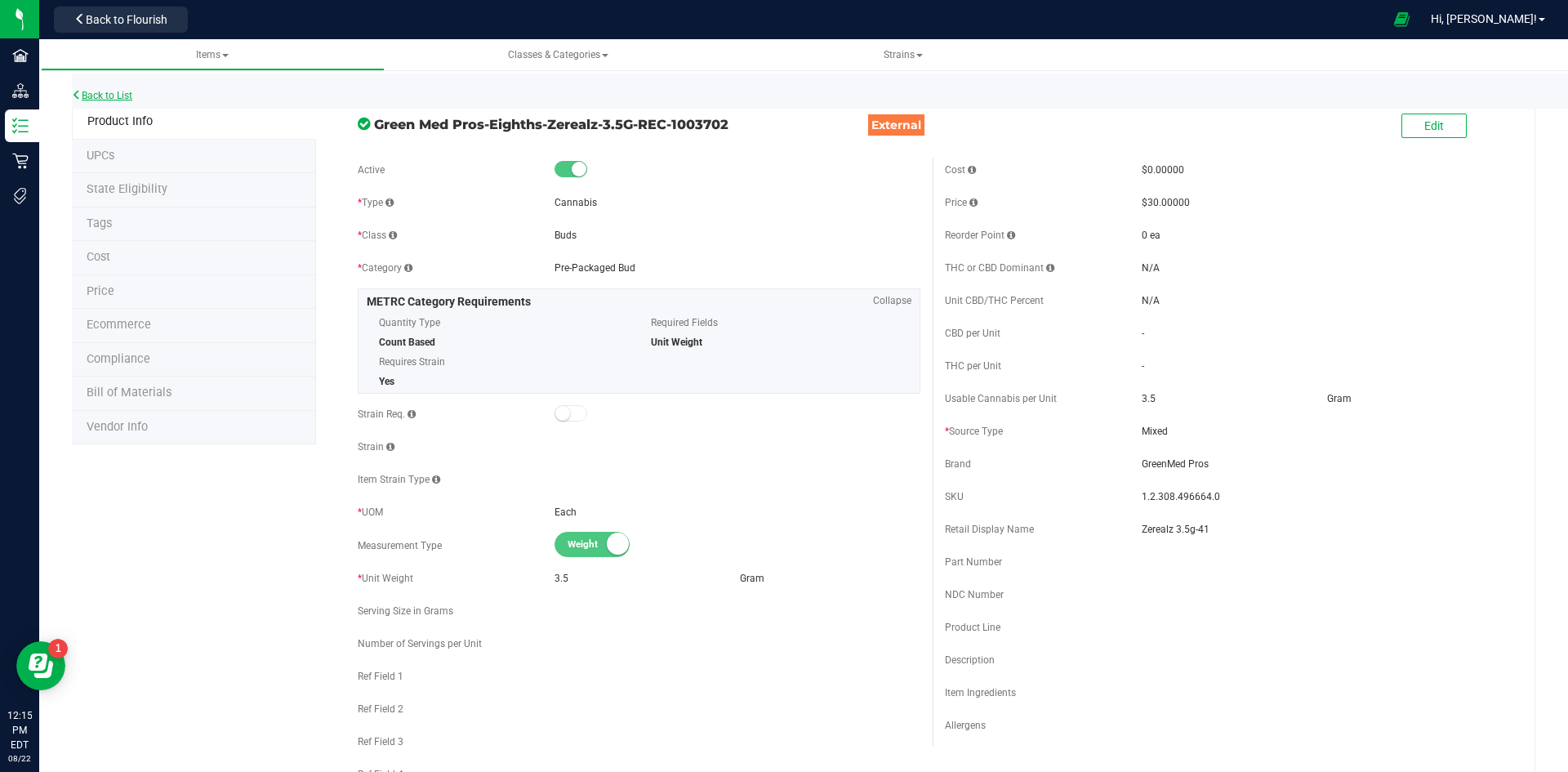
click at [123, 99] on link "Back to List" at bounding box center [102, 95] width 60 height 11
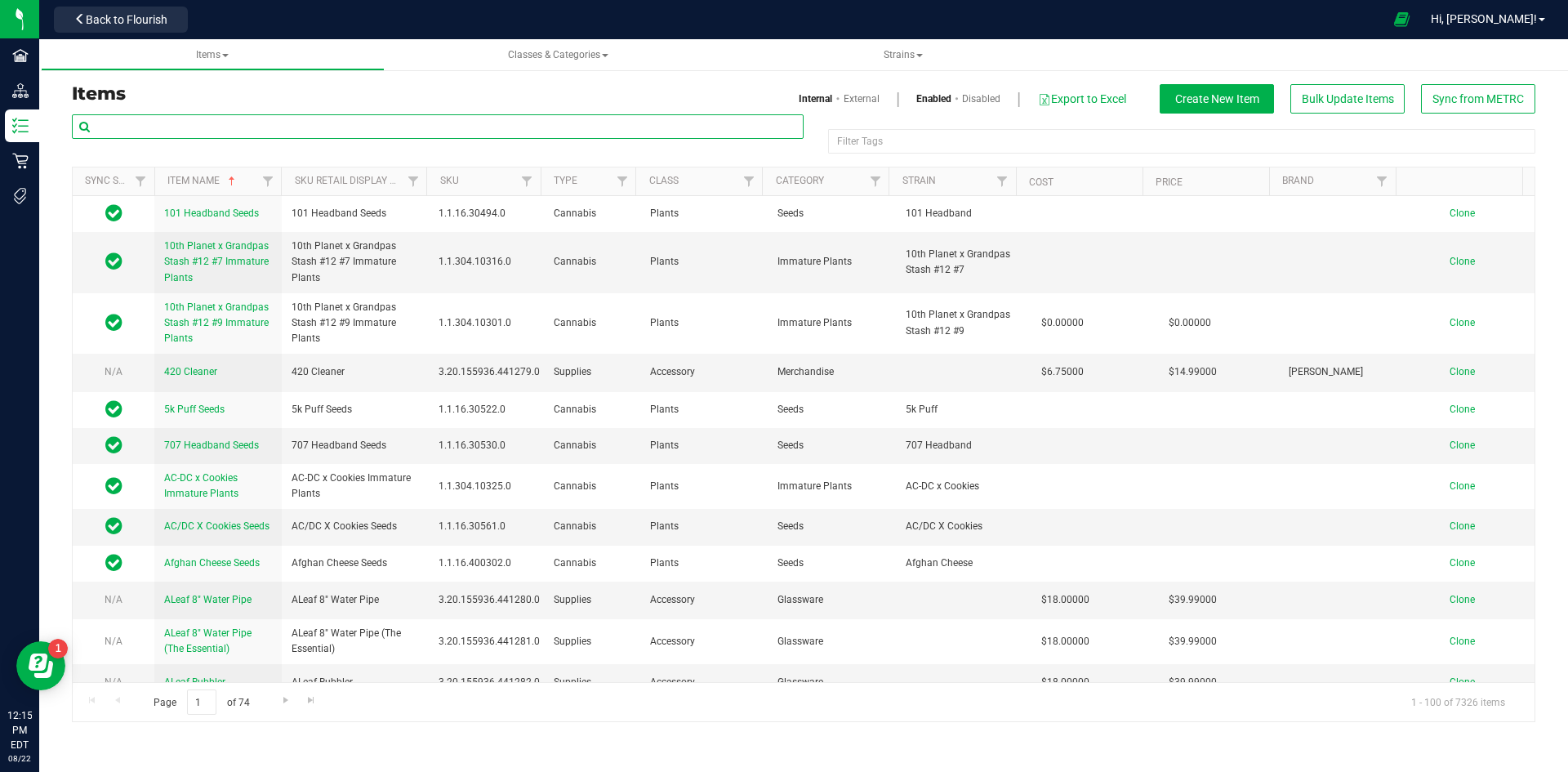
click at [159, 123] on input "text" at bounding box center [437, 126] width 731 height 25
paste input "1.2.308.489084.0"
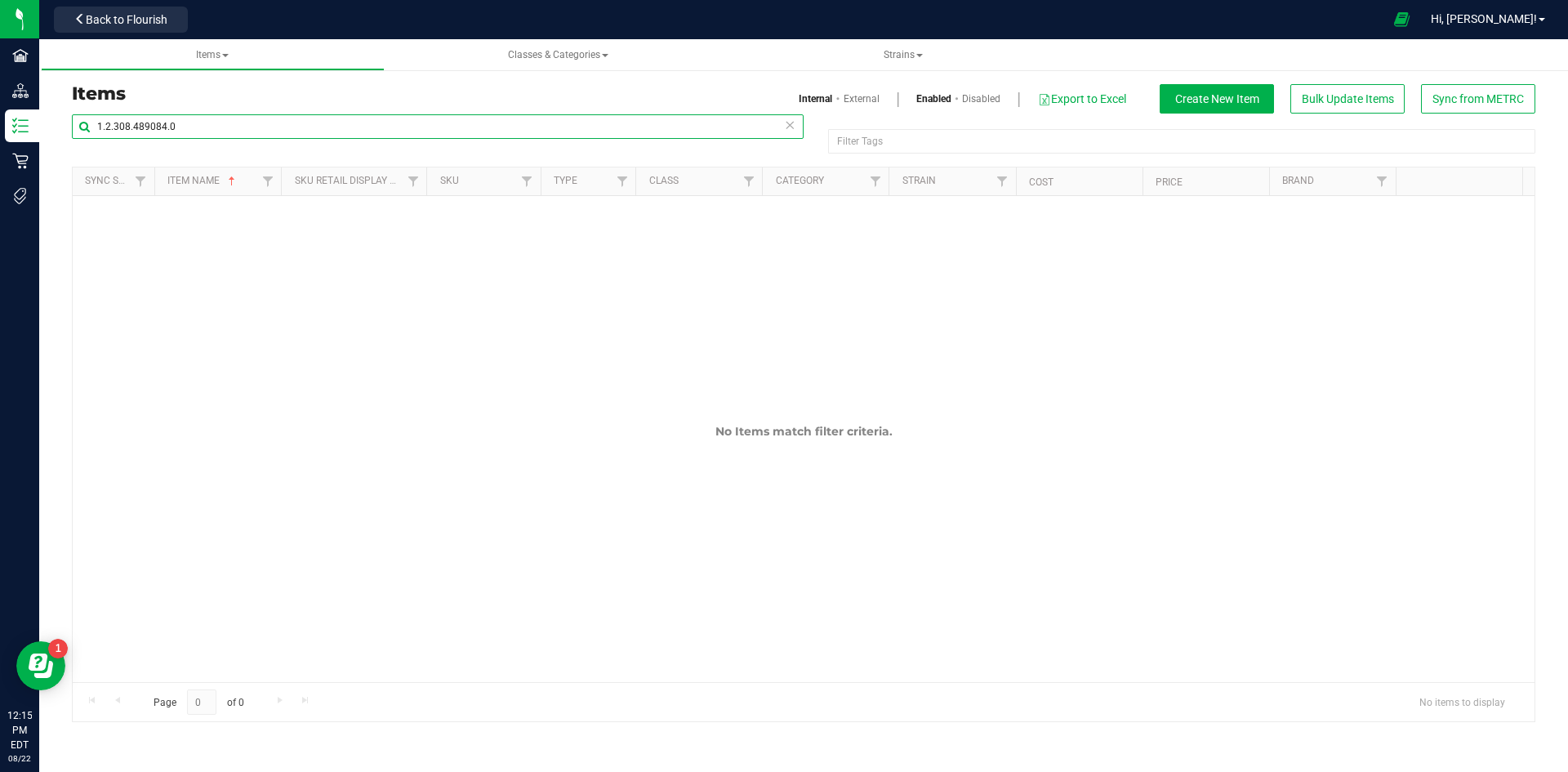
type input "1.2.308.489084.0"
click at [862, 100] on link "External" at bounding box center [861, 99] width 36 height 15
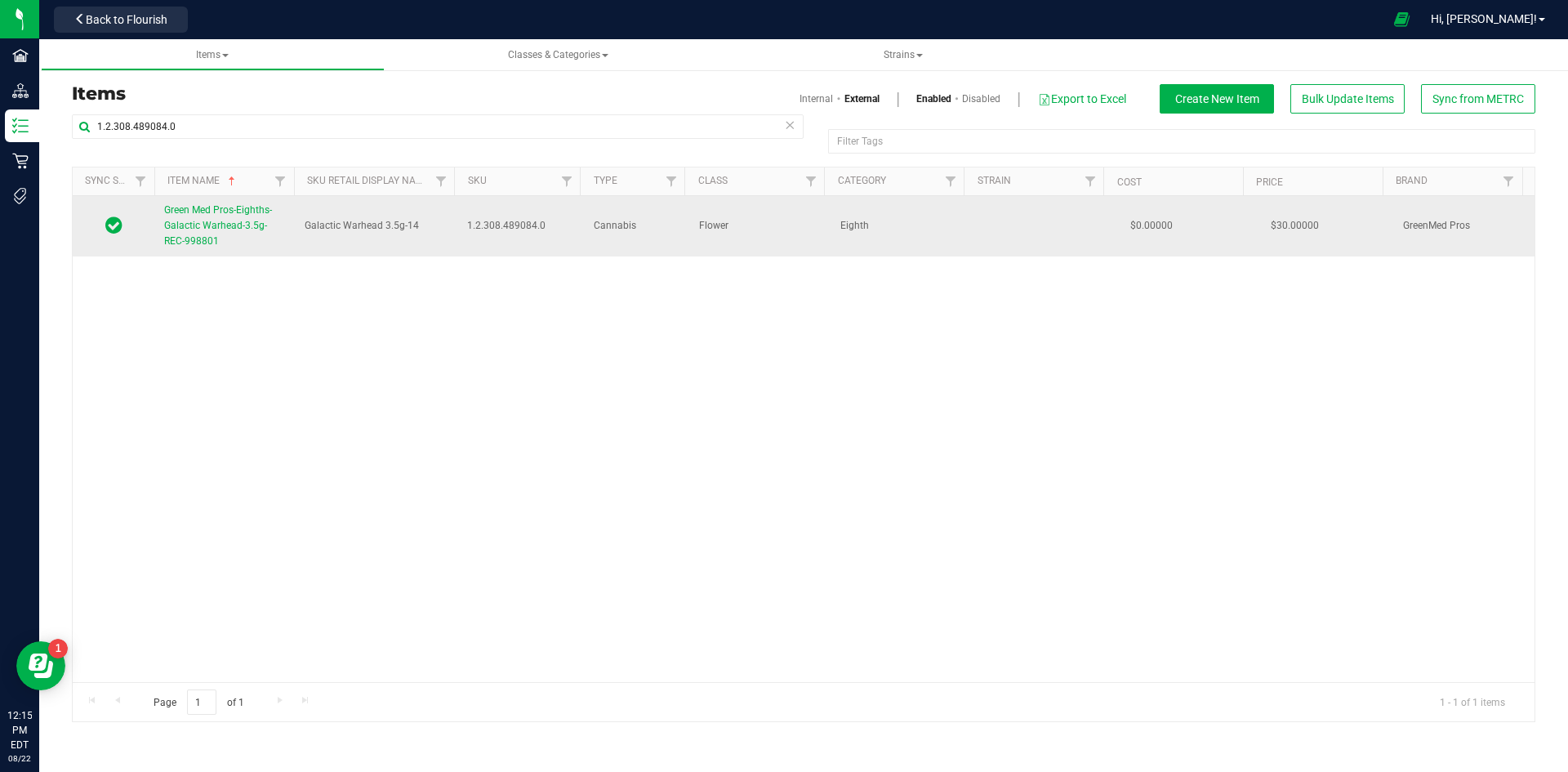
click at [190, 218] on link "Green Med Pros-Eighths-Galactic Warhead-3.5g-REC-998801" at bounding box center [225, 227] width 121 height 47
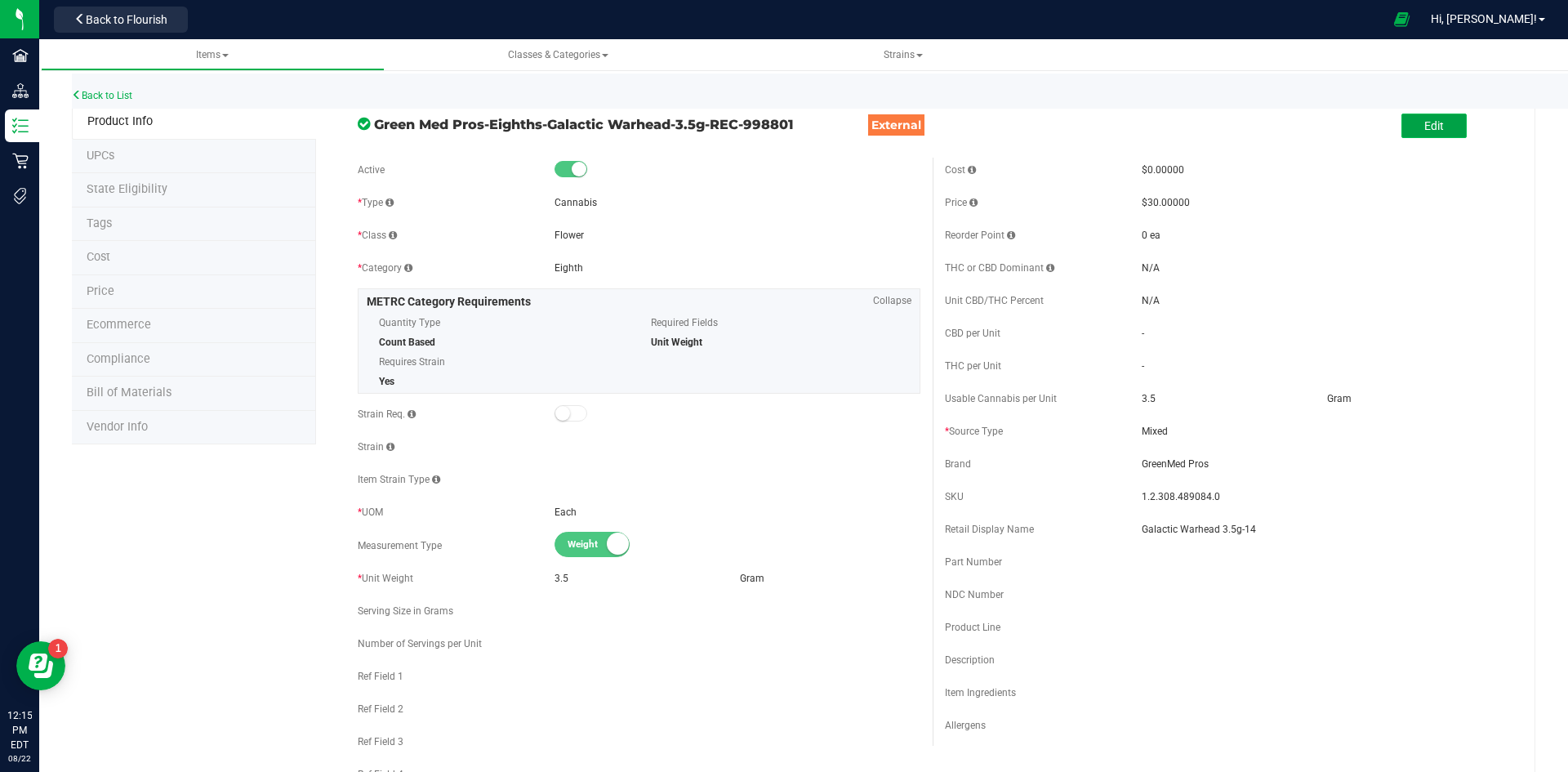
click at [1435, 120] on button "Edit" at bounding box center [1433, 126] width 65 height 25
click at [1318, 519] on div "Cost $0.00000 Price $30.00000 Reorder Point ea THC or CBD Dominant" at bounding box center [1226, 473] width 587 height 630
click at [1312, 527] on input "Galactic Warhead 3.5g-14" at bounding box center [1325, 529] width 366 height 25
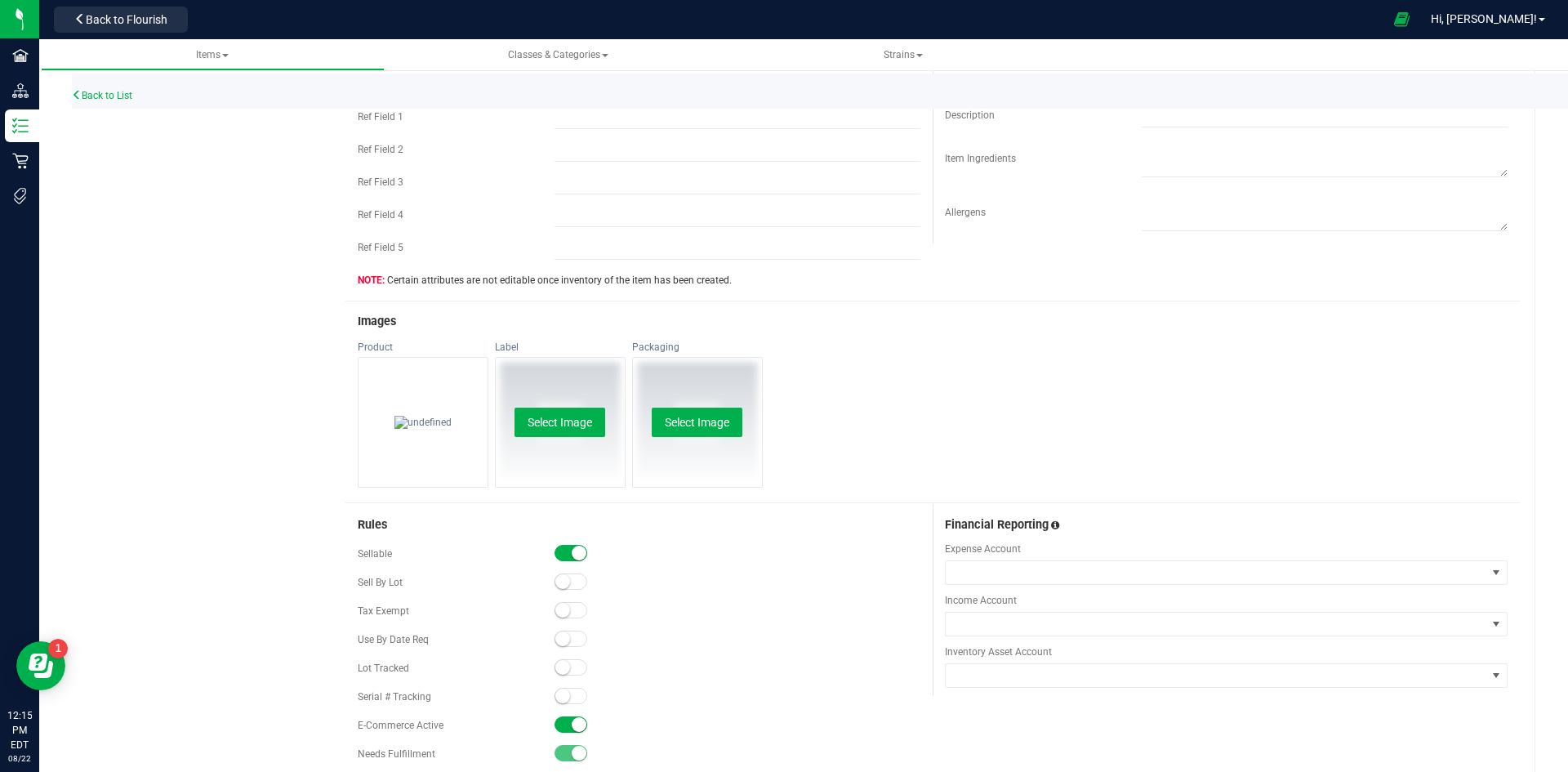
scroll to position [735, 0]
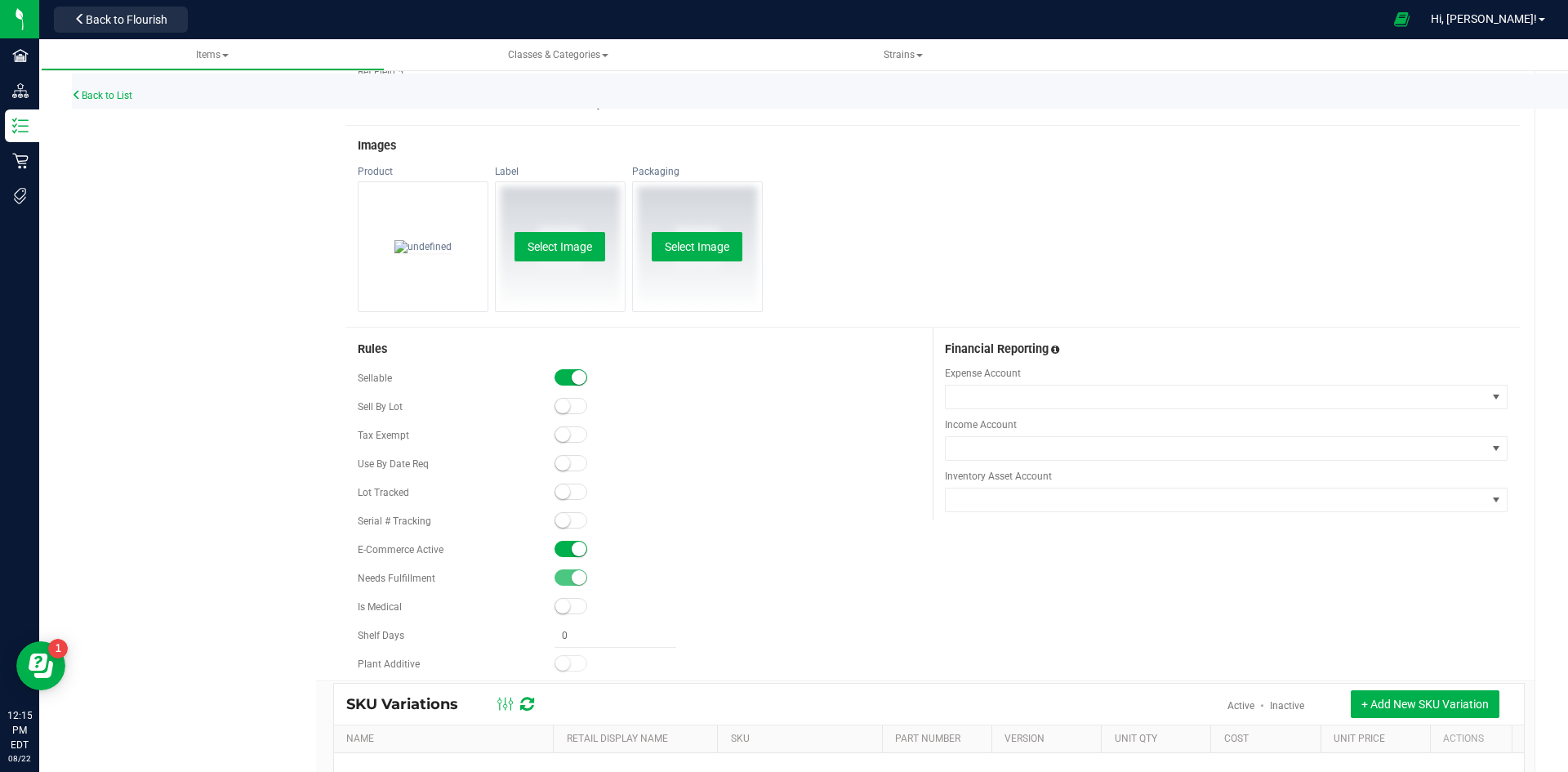
type input "Galactic Warhead 3.5g-63"
click at [556, 489] on small at bounding box center [563, 492] width 15 height 15
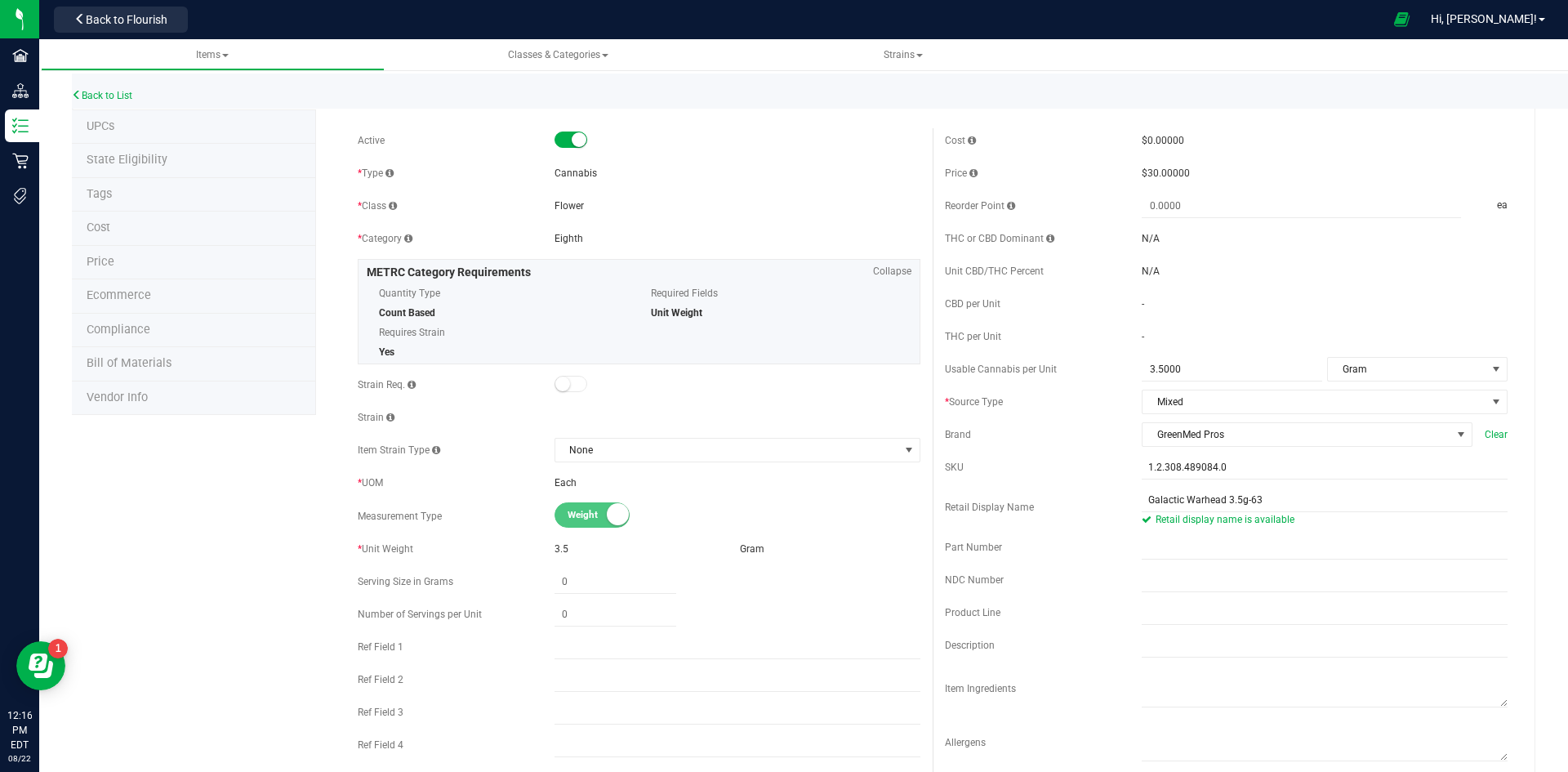
scroll to position [0, 0]
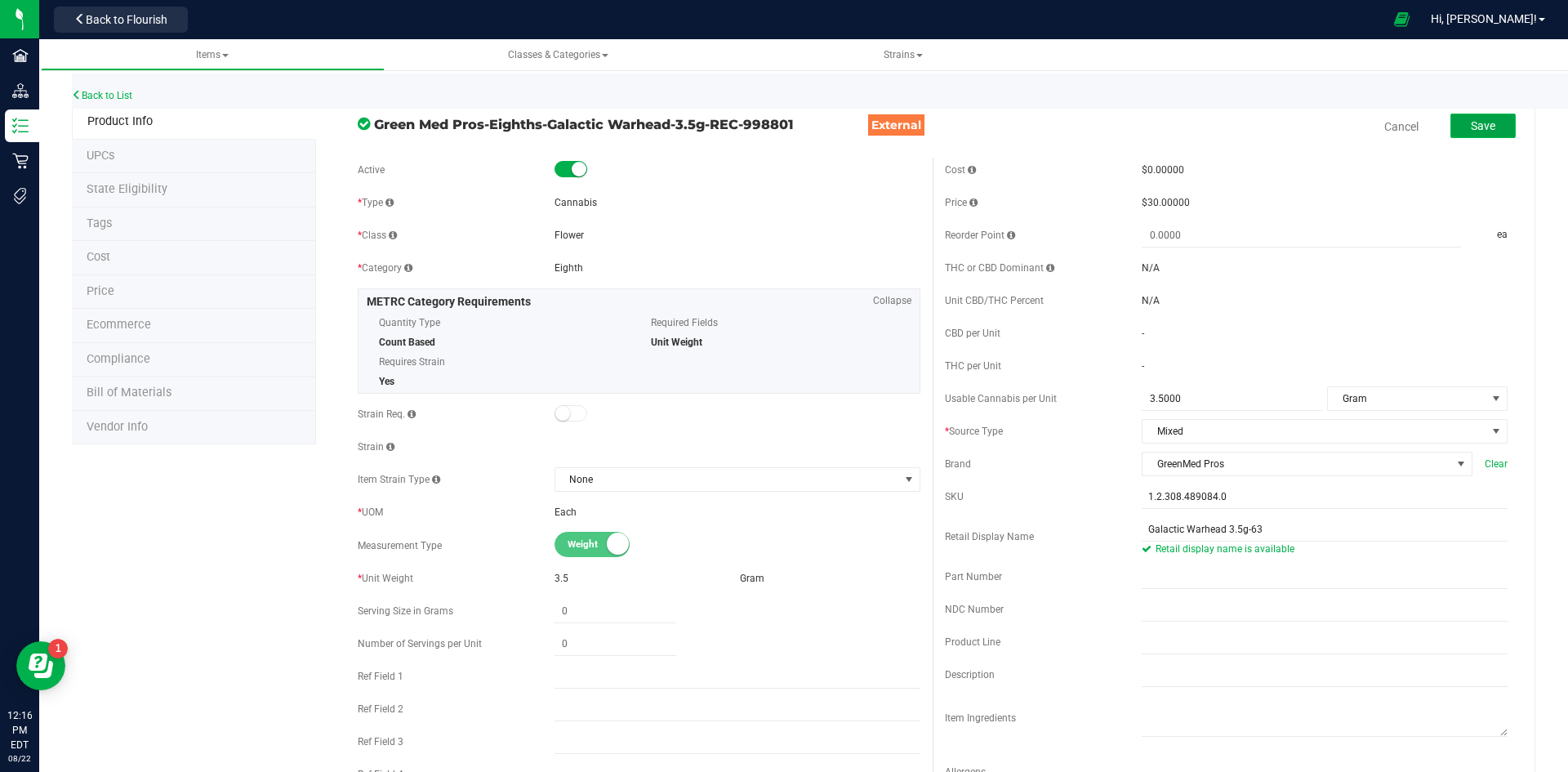
click at [1476, 130] on span "Save" at bounding box center [1483, 126] width 25 height 13
click at [126, 292] on li "Price" at bounding box center [193, 293] width 244 height 34
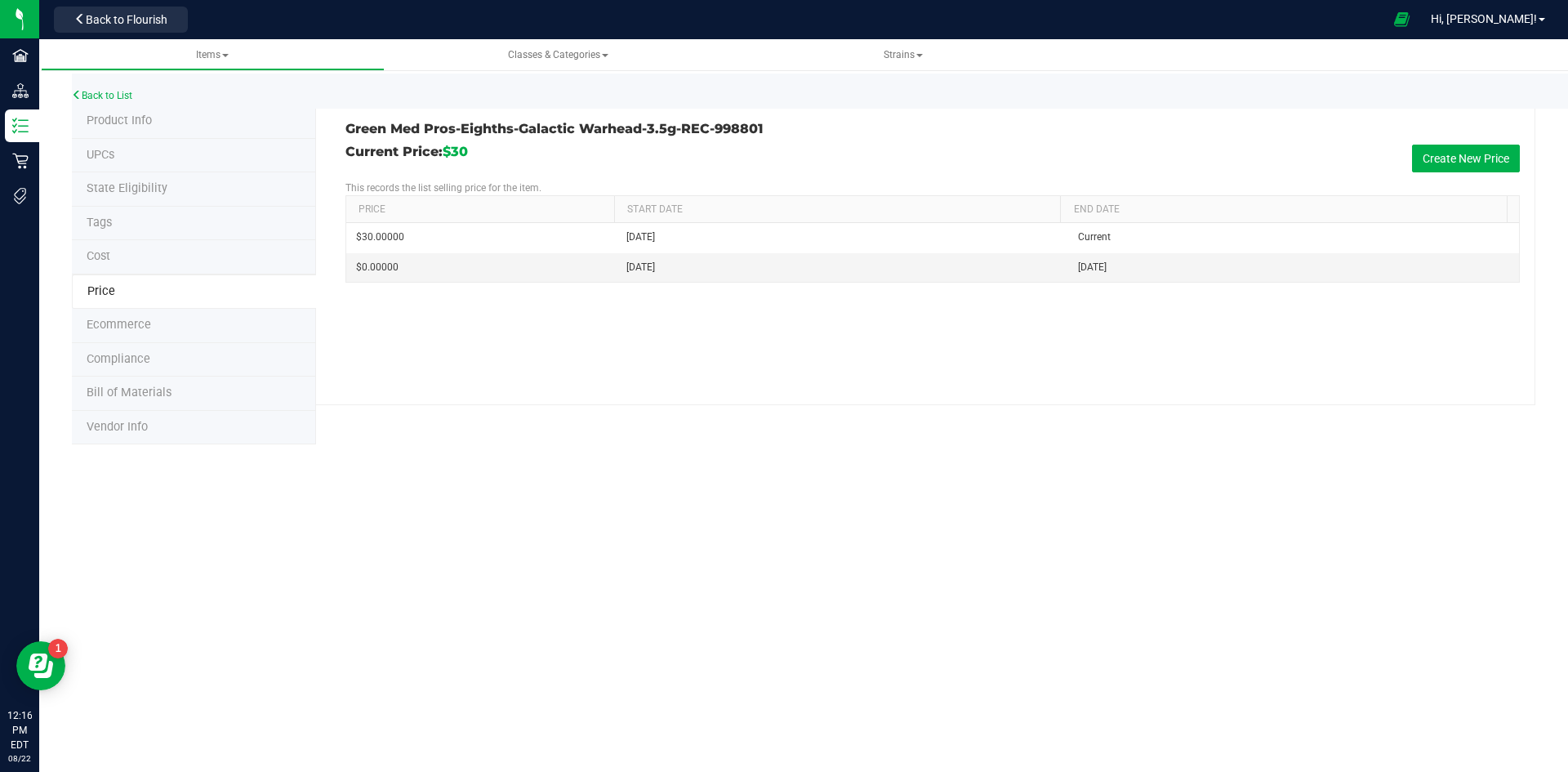
click at [130, 219] on li "Tags" at bounding box center [193, 224] width 244 height 34
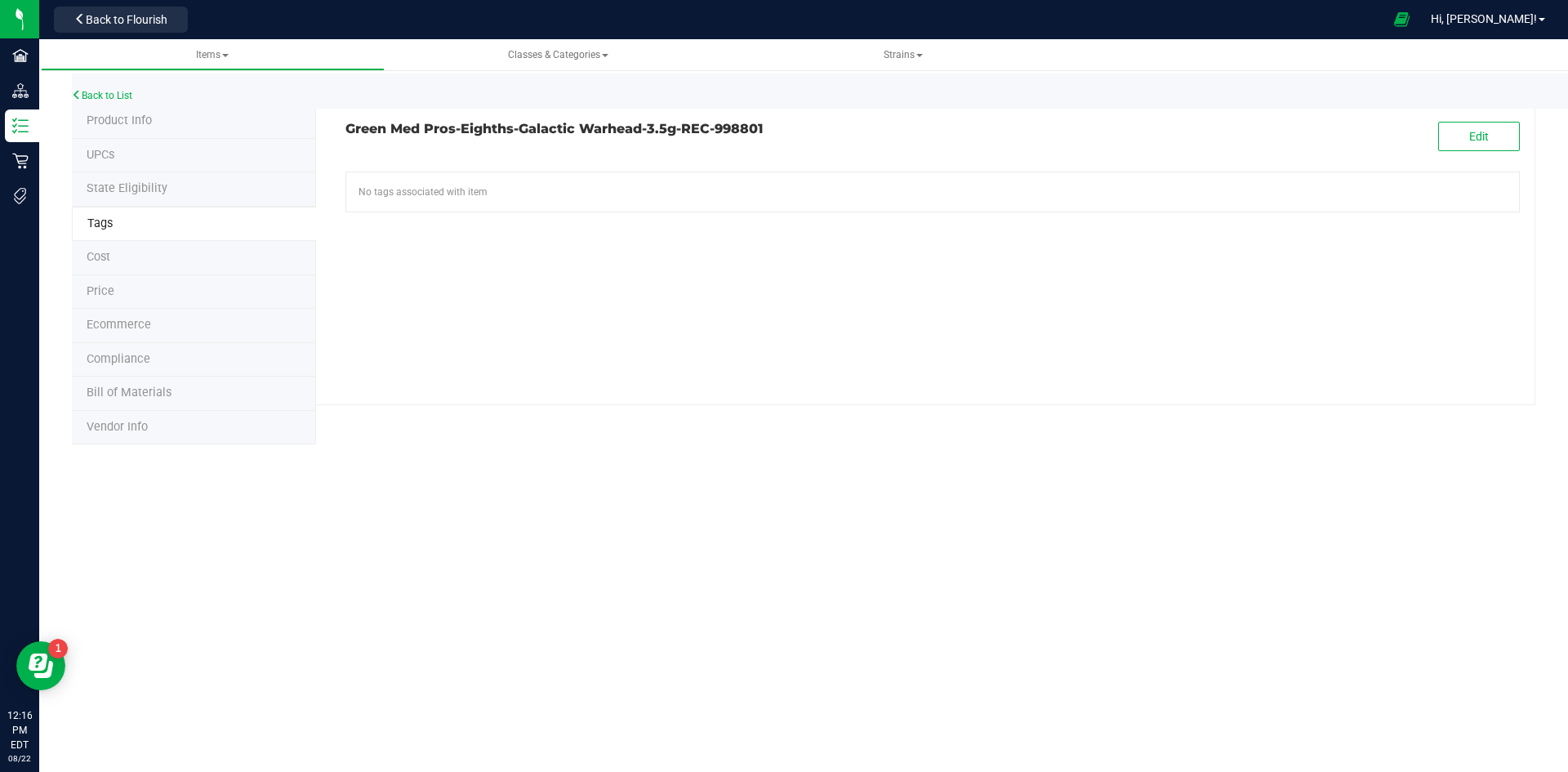
click at [125, 126] on span "Product Info" at bounding box center [119, 120] width 65 height 14
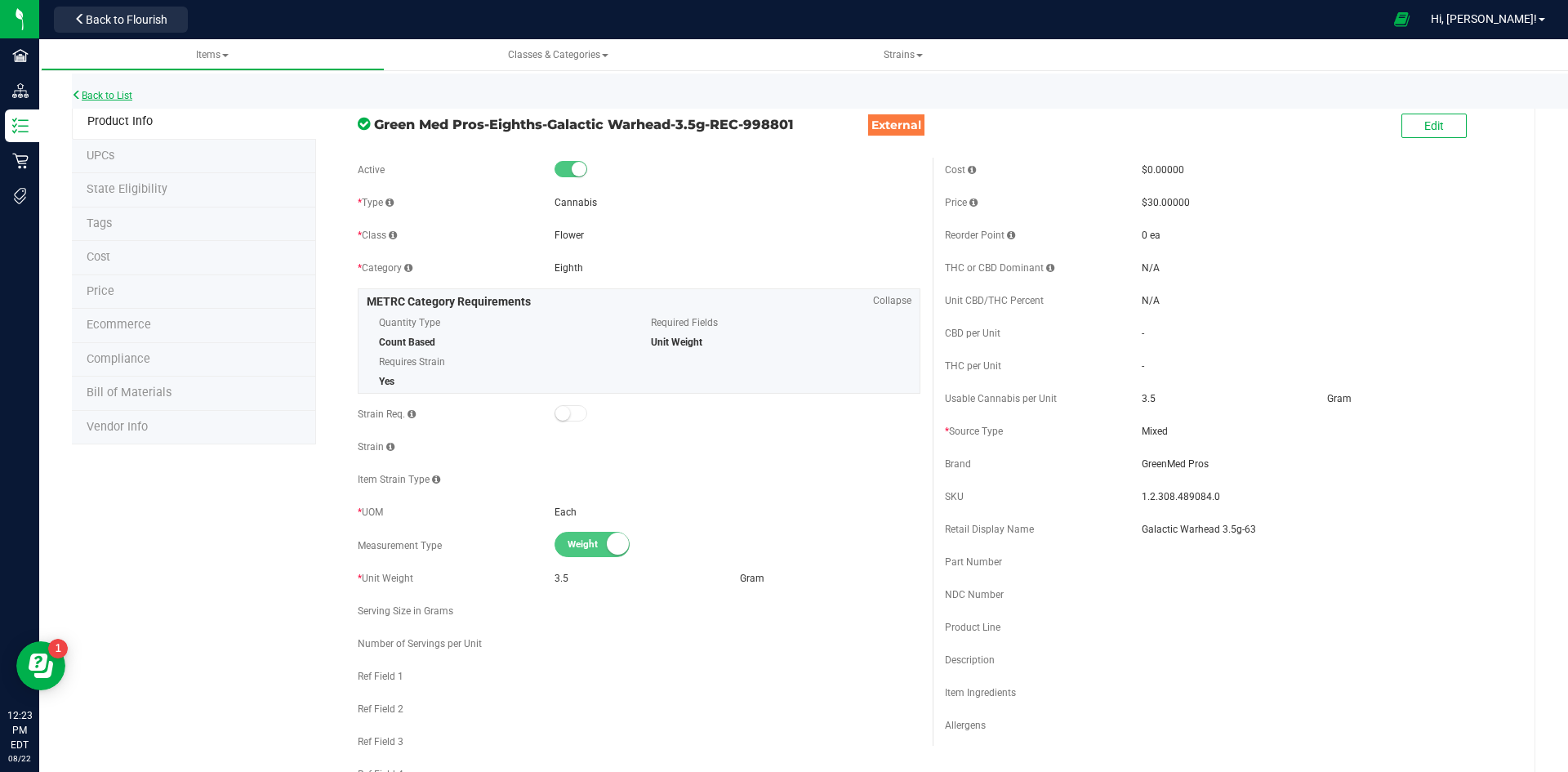
click at [128, 96] on link "Back to List" at bounding box center [102, 95] width 60 height 11
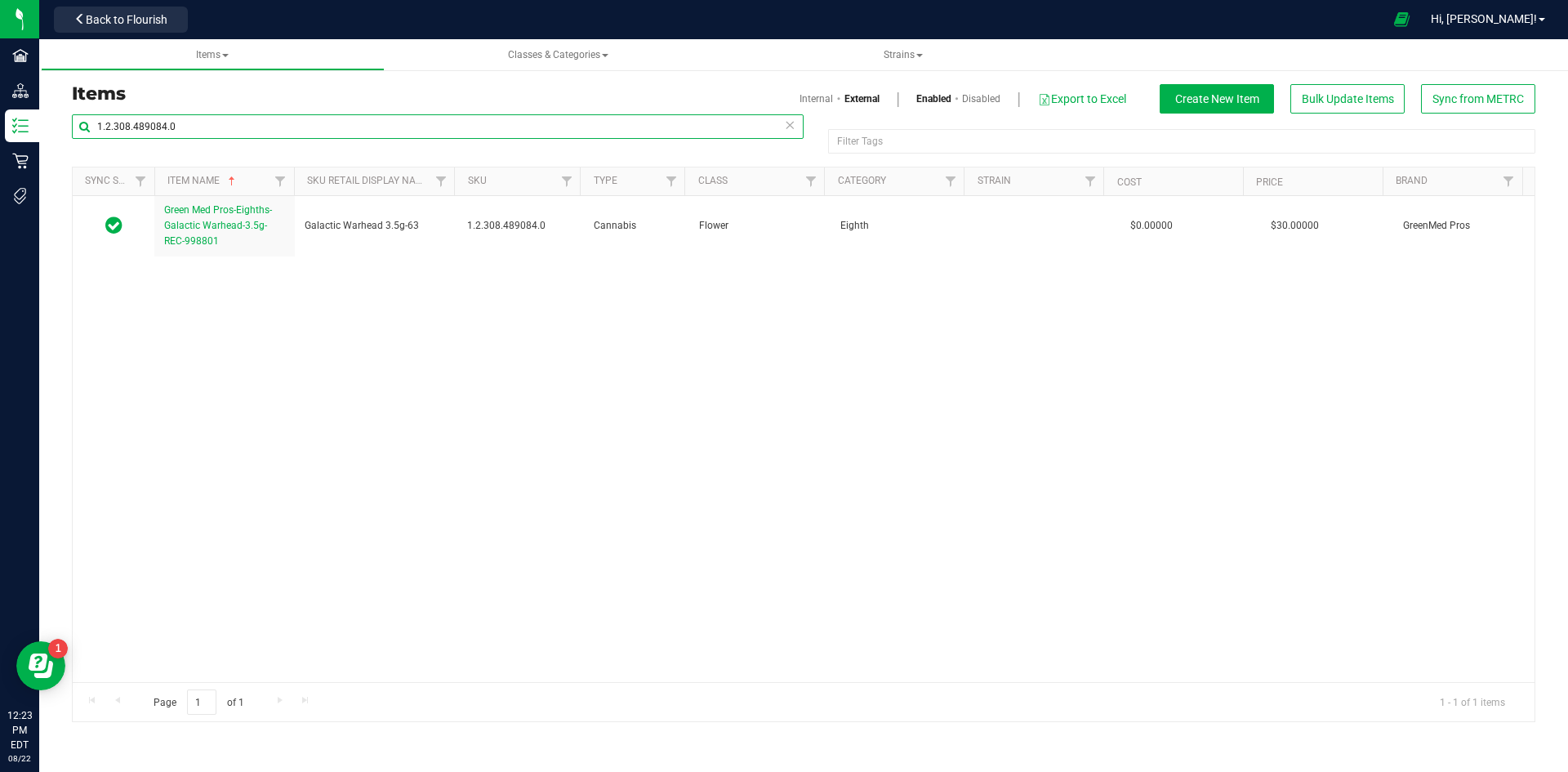
click at [141, 132] on input "1.2.308.489084.0" at bounding box center [437, 126] width 731 height 25
paste input "96663"
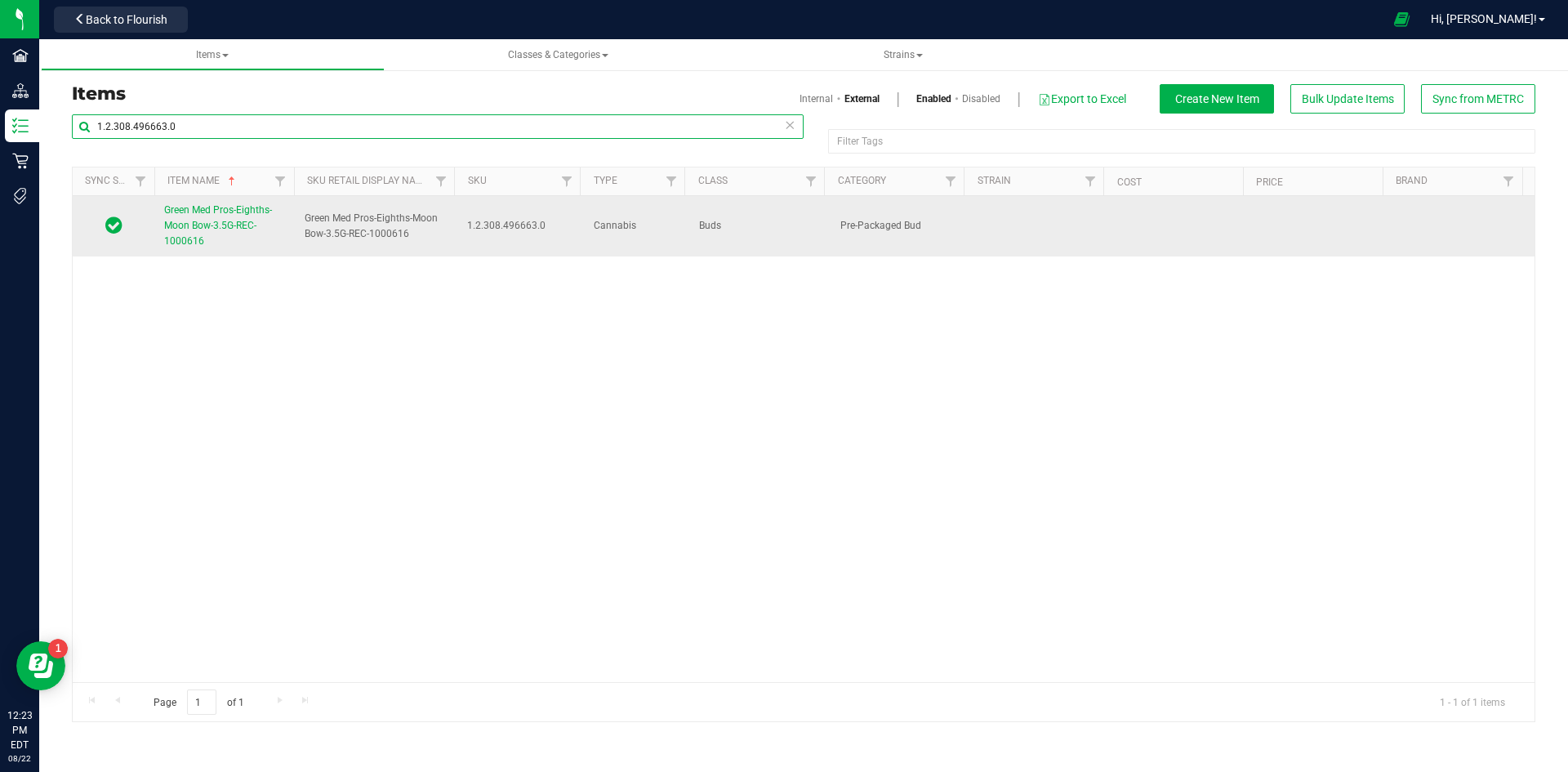
type input "1.2.308.496663.0"
click at [236, 230] on span "Green Med Pros-Eighths-Moon Bow-3.5G-REC-1000616" at bounding box center [218, 225] width 108 height 42
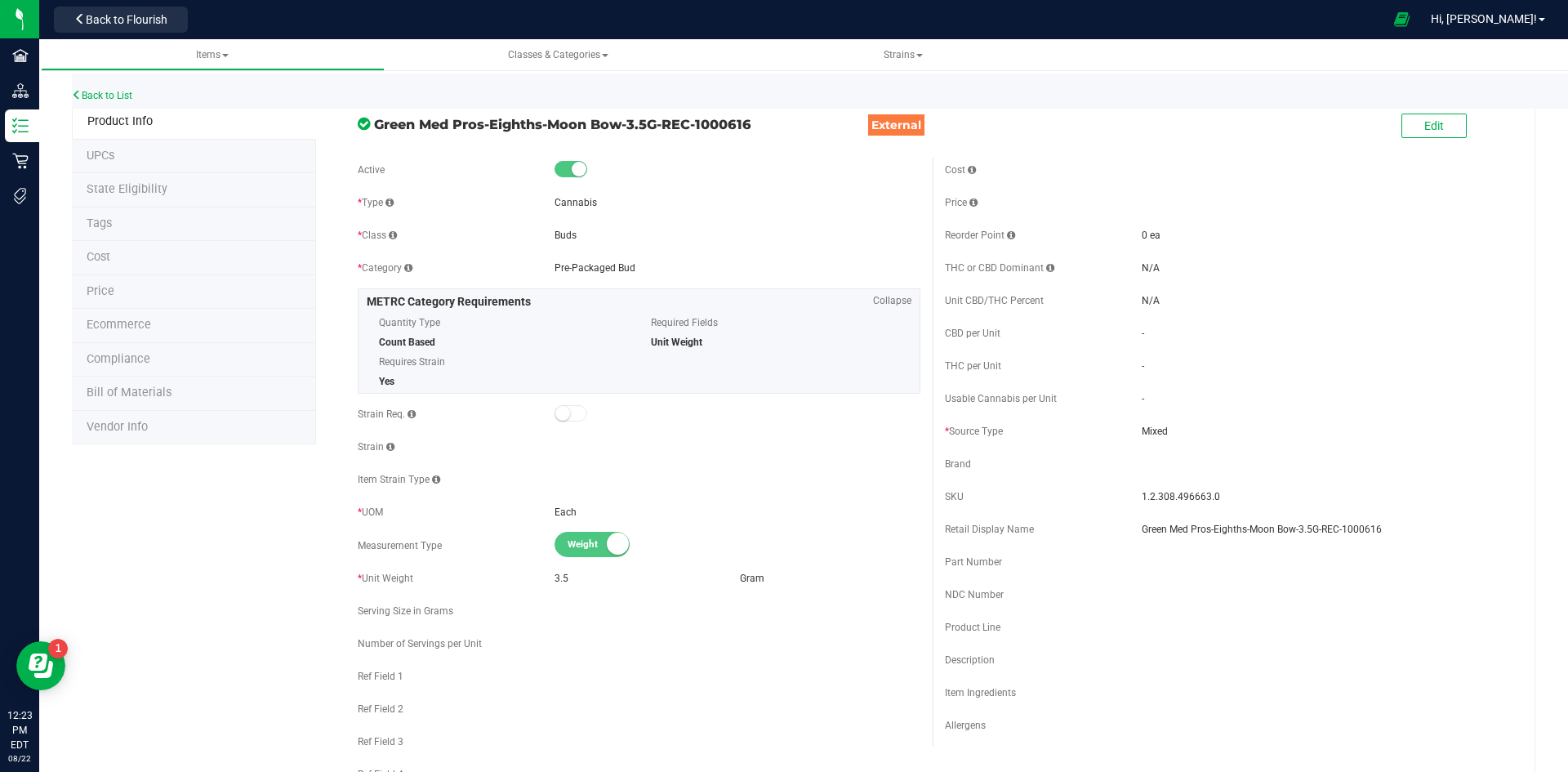
click at [125, 285] on li "Price" at bounding box center [193, 293] width 244 height 34
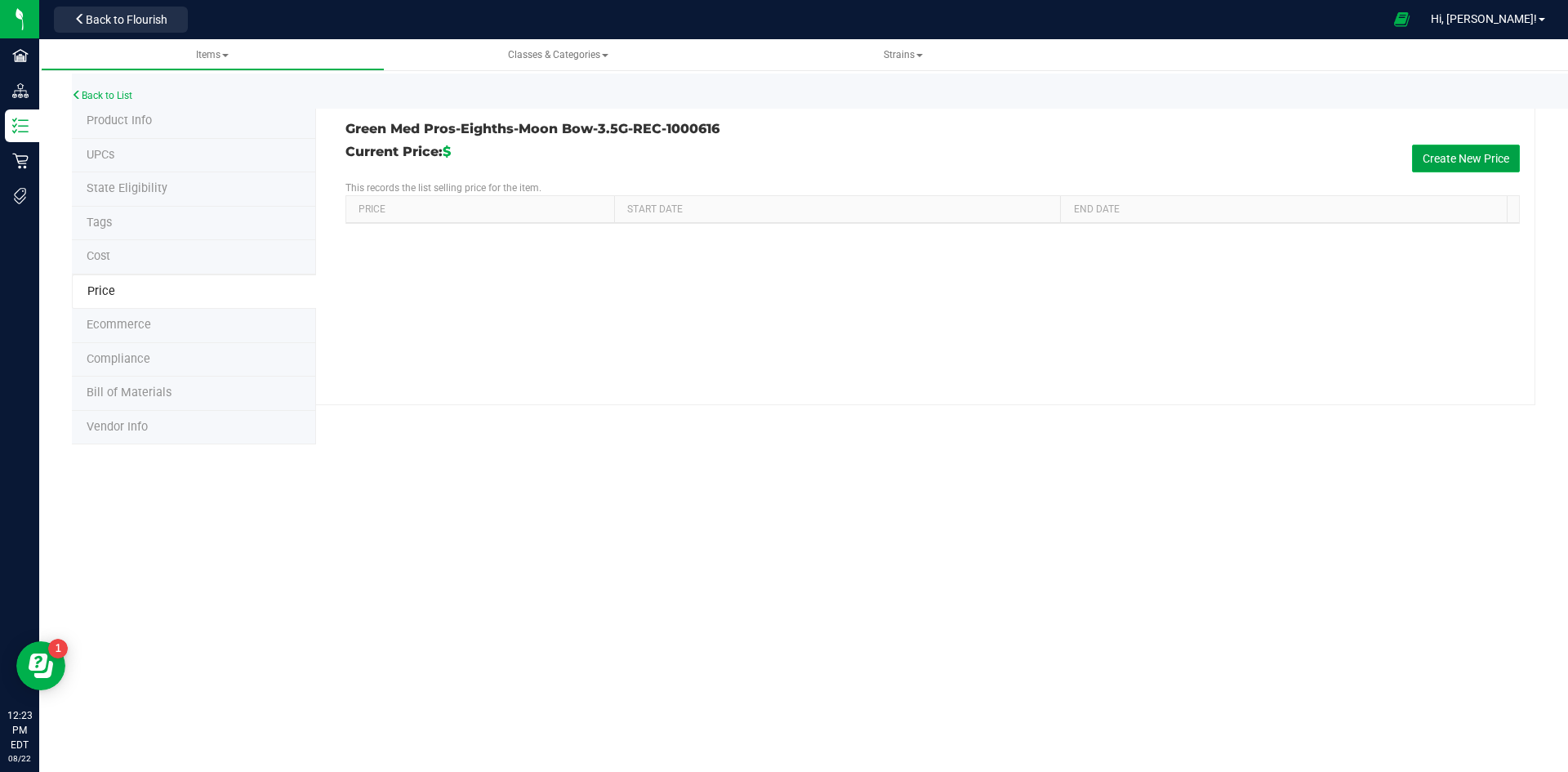
click at [1429, 153] on button "Create New Price" at bounding box center [1465, 158] width 108 height 27
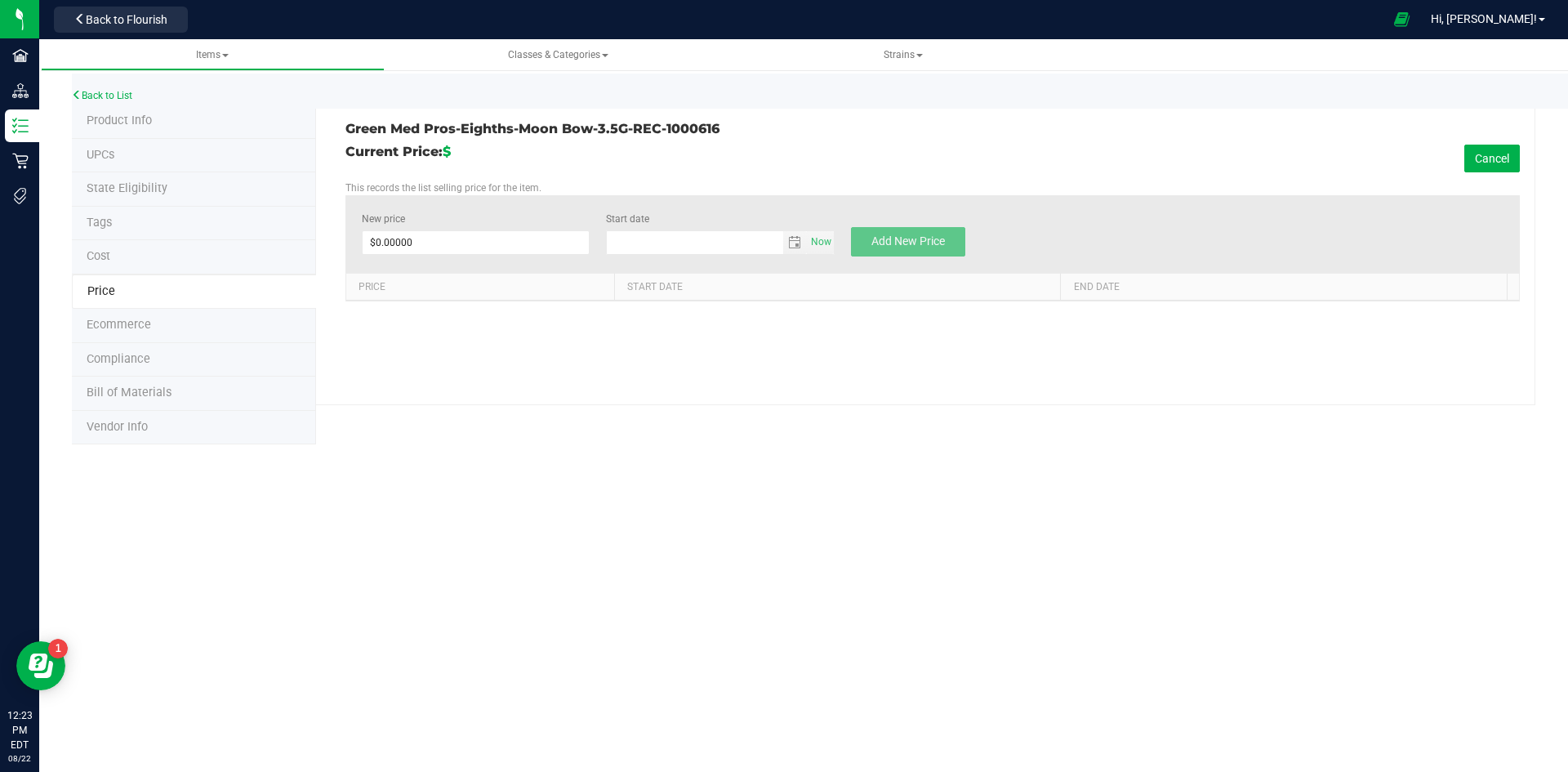
type input "8/22/2025"
click at [482, 243] on span at bounding box center [475, 243] width 228 height 25
type input "28"
click at [919, 252] on button "Add New Price" at bounding box center [908, 242] width 114 height 29
type input "$0.00000"
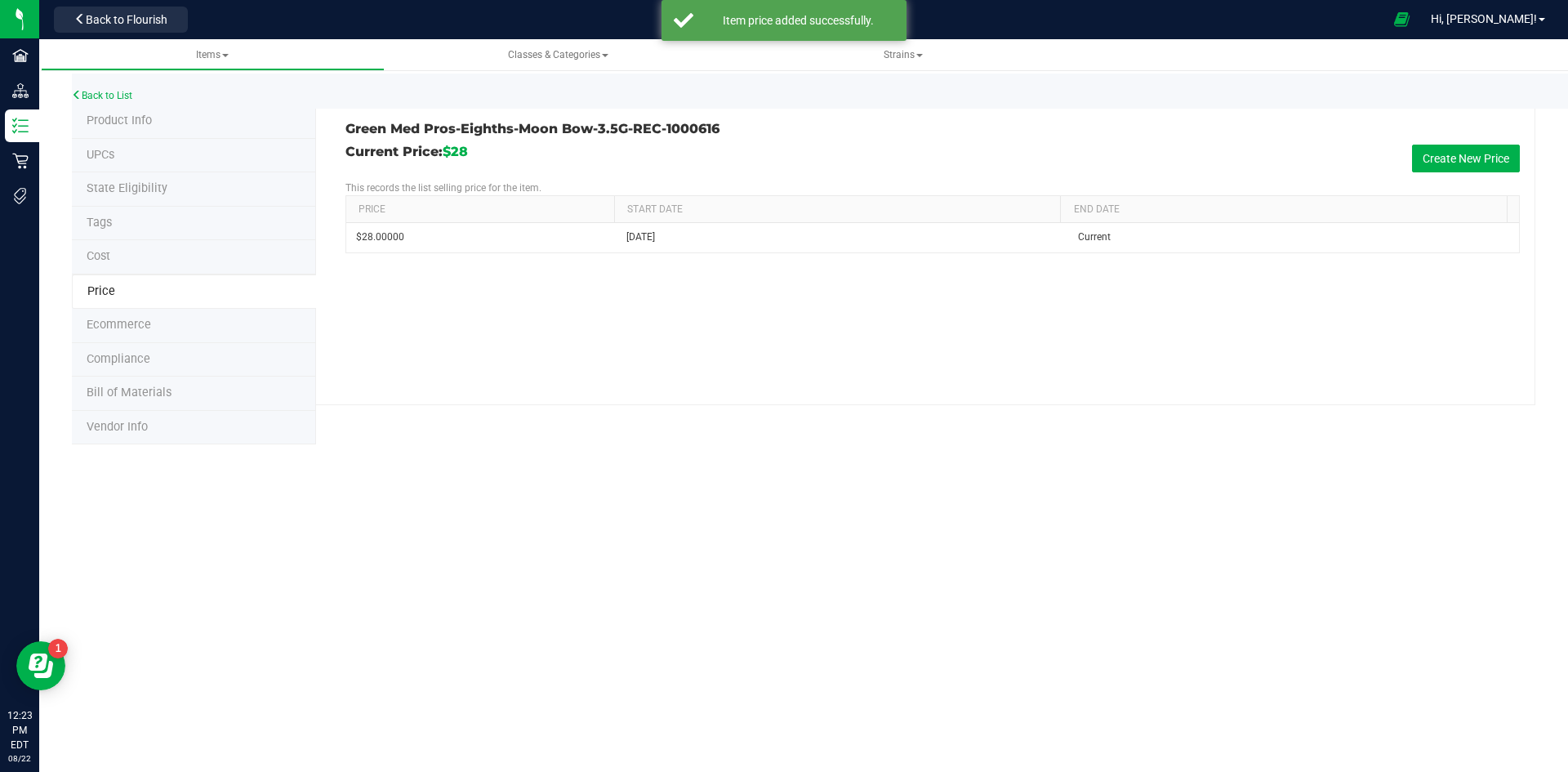
click at [148, 125] on span "Product Info" at bounding box center [119, 120] width 65 height 14
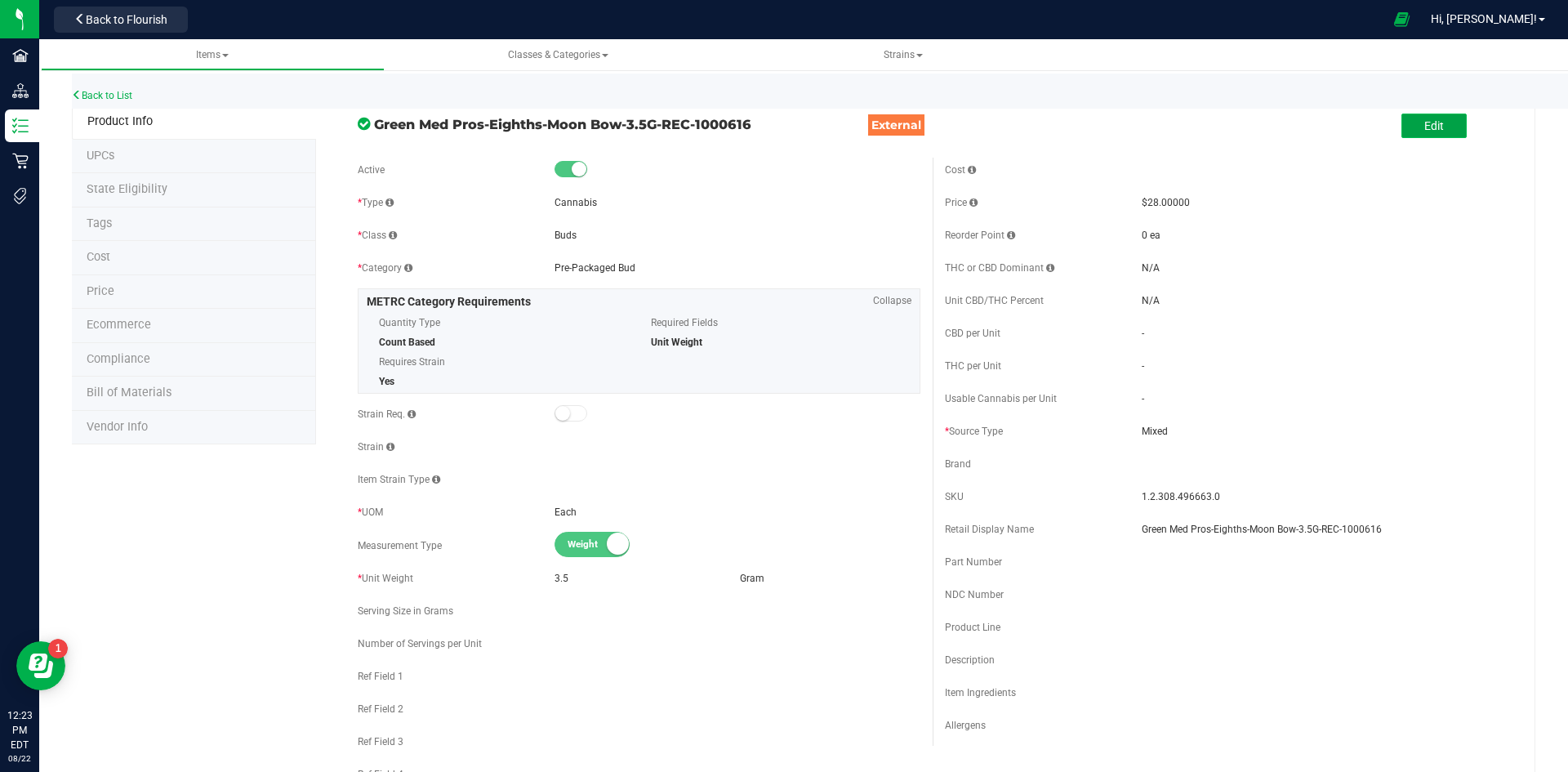
click at [1405, 126] on button "Edit" at bounding box center [1433, 126] width 65 height 25
click at [1393, 534] on input "Green Med Pros-Eighths-Moon Bow-3.5G-REC-1000616" at bounding box center [1325, 529] width 366 height 25
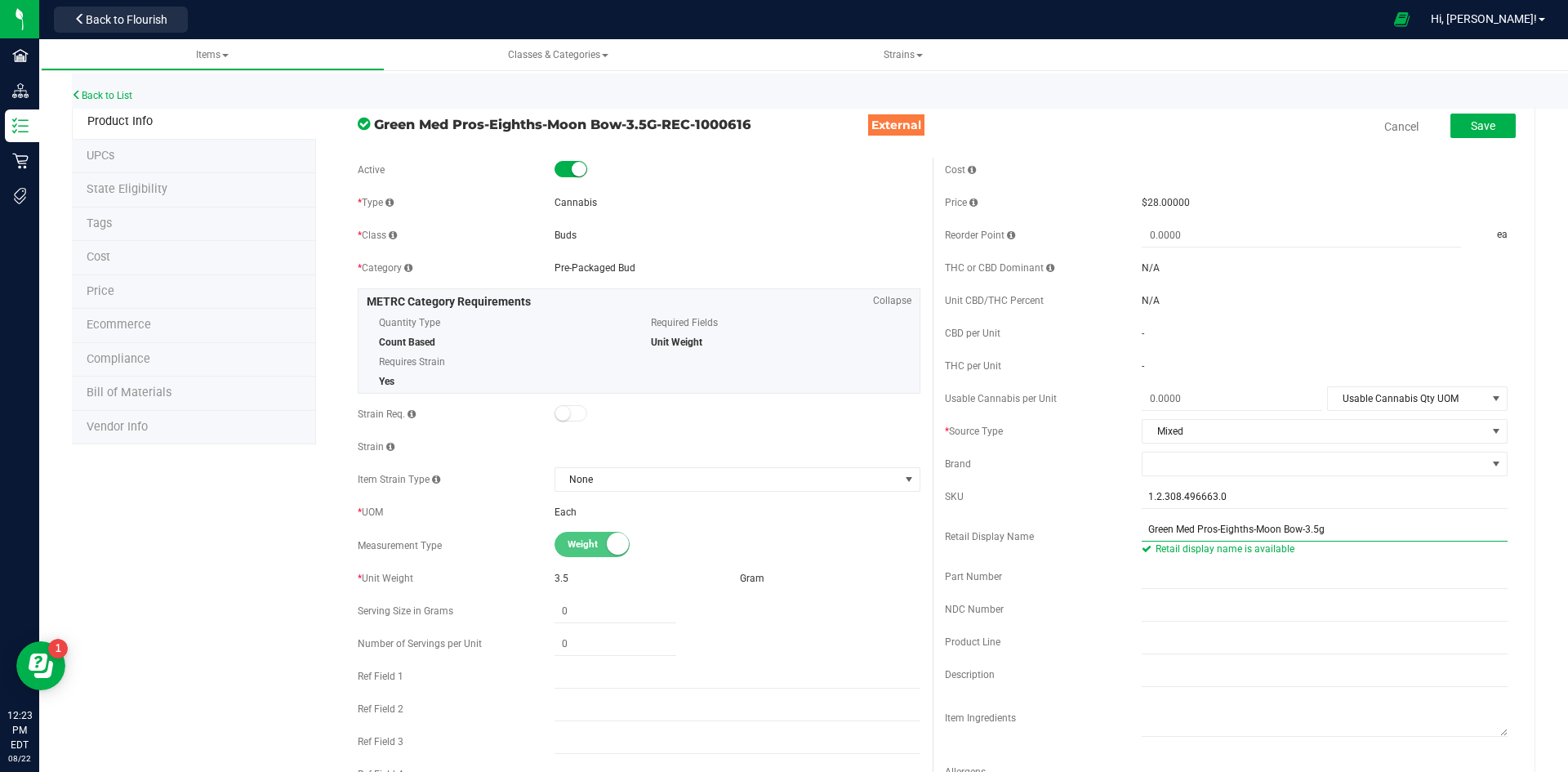
click at [1296, 534] on input "Green Med Pros-Eighths-Moon Bow-3.5g" at bounding box center [1325, 529] width 366 height 25
click at [1383, 530] on input "Green Med Pros-Eighths-Moon Bow 3.5g" at bounding box center [1325, 529] width 366 height 25
click at [1247, 539] on input "Green Med Pros-Eighths-Moon Bow 3.5g-30" at bounding box center [1325, 529] width 366 height 25
type input "Moon Bow 3.5g-30"
click at [1228, 464] on span at bounding box center [1314, 463] width 343 height 23
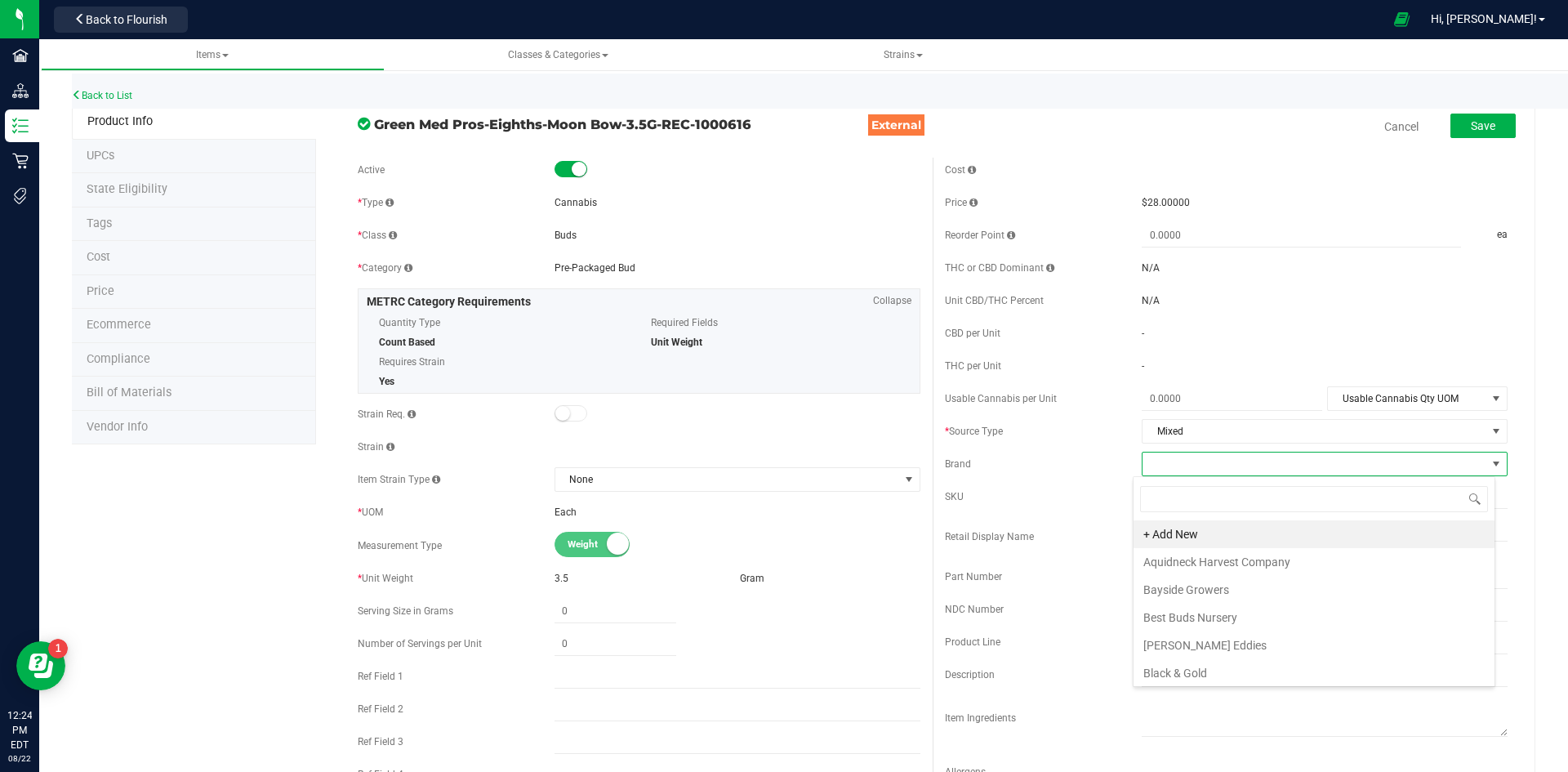
scroll to position [25, 362]
type input "gree"
click at [1238, 644] on li "GreenMed Pros" at bounding box center [1313, 645] width 361 height 27
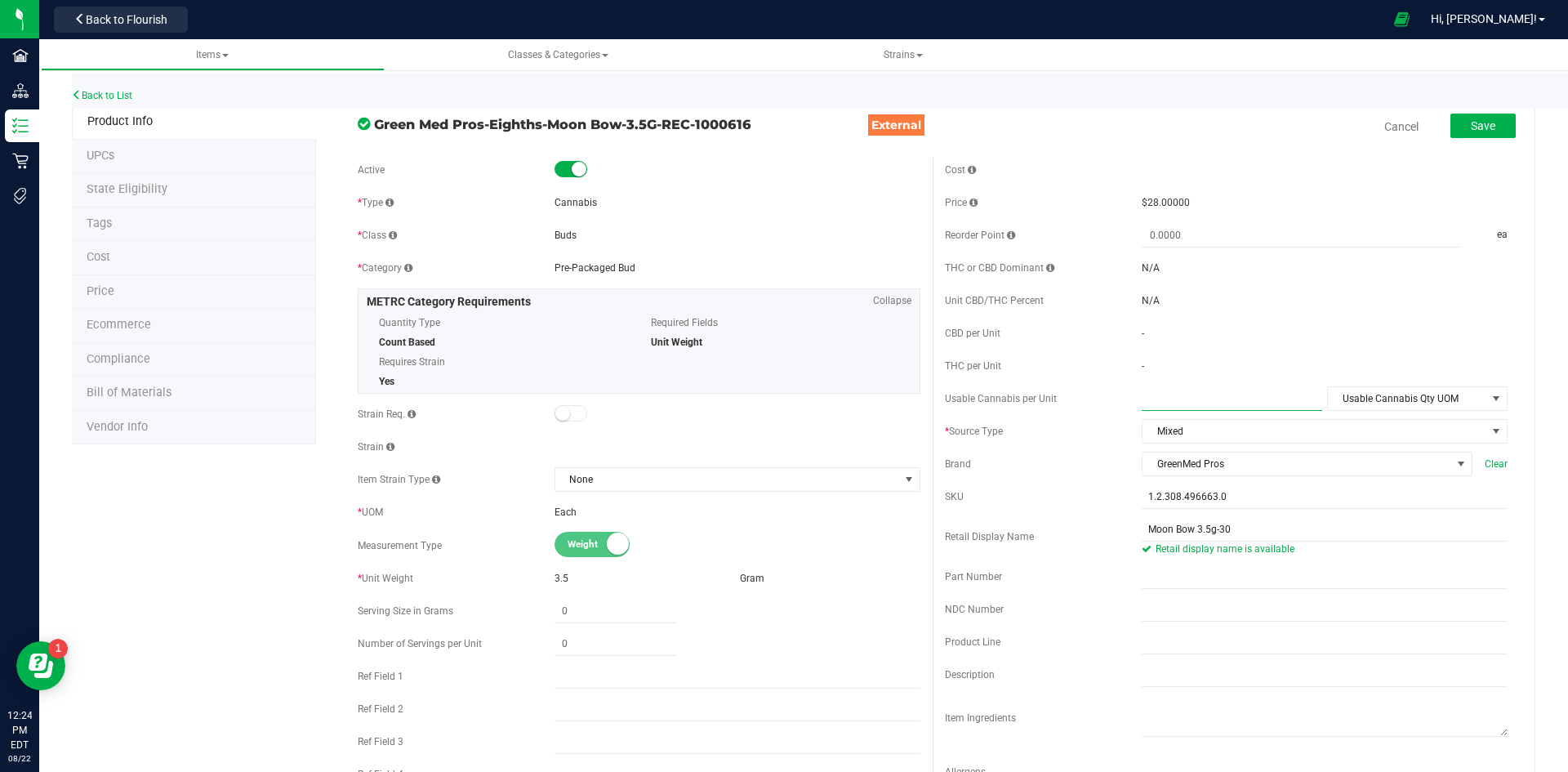
click at [1262, 407] on span at bounding box center [1231, 398] width 180 height 24
type input "3.5"
type input "3.5000"
click at [1454, 396] on span "Usable Cannabis Qty UOM" at bounding box center [1407, 398] width 158 height 23
click at [1369, 473] on li "Gram" at bounding box center [1406, 476] width 177 height 25
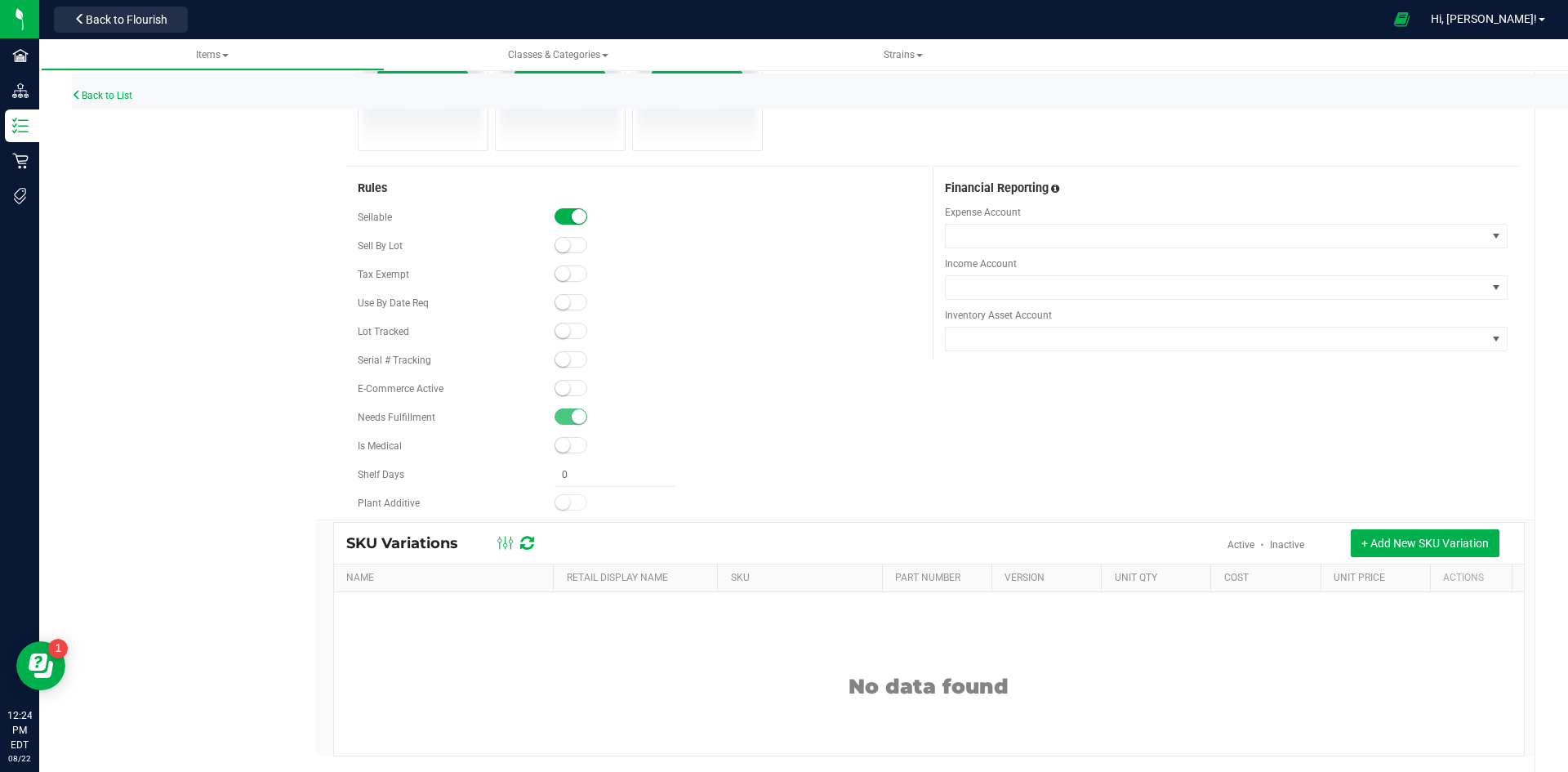
scroll to position [898, 0]
click at [561, 392] on small at bounding box center [563, 386] width 15 height 15
click at [563, 326] on small at bounding box center [563, 328] width 15 height 15
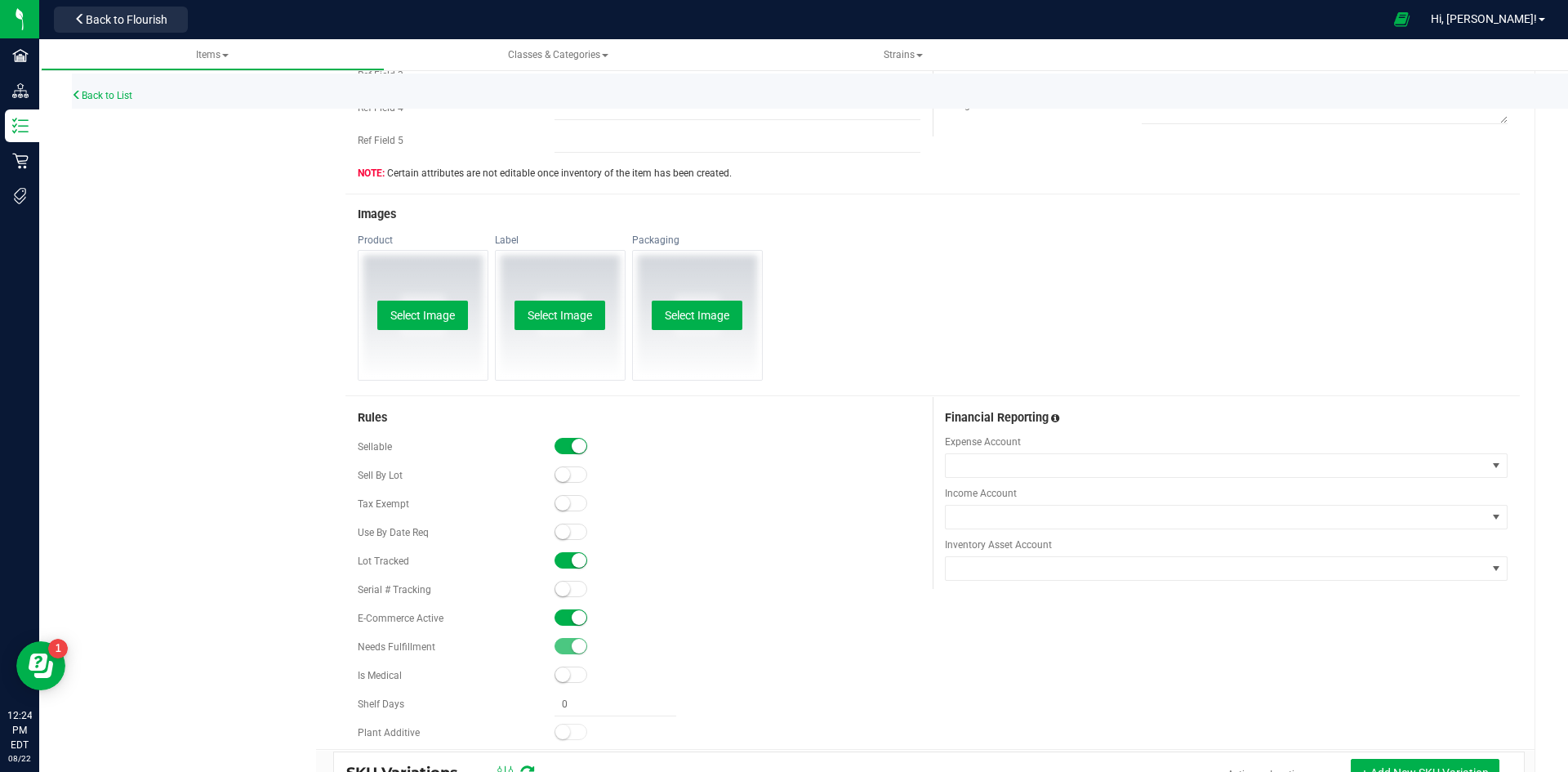
scroll to position [409, 0]
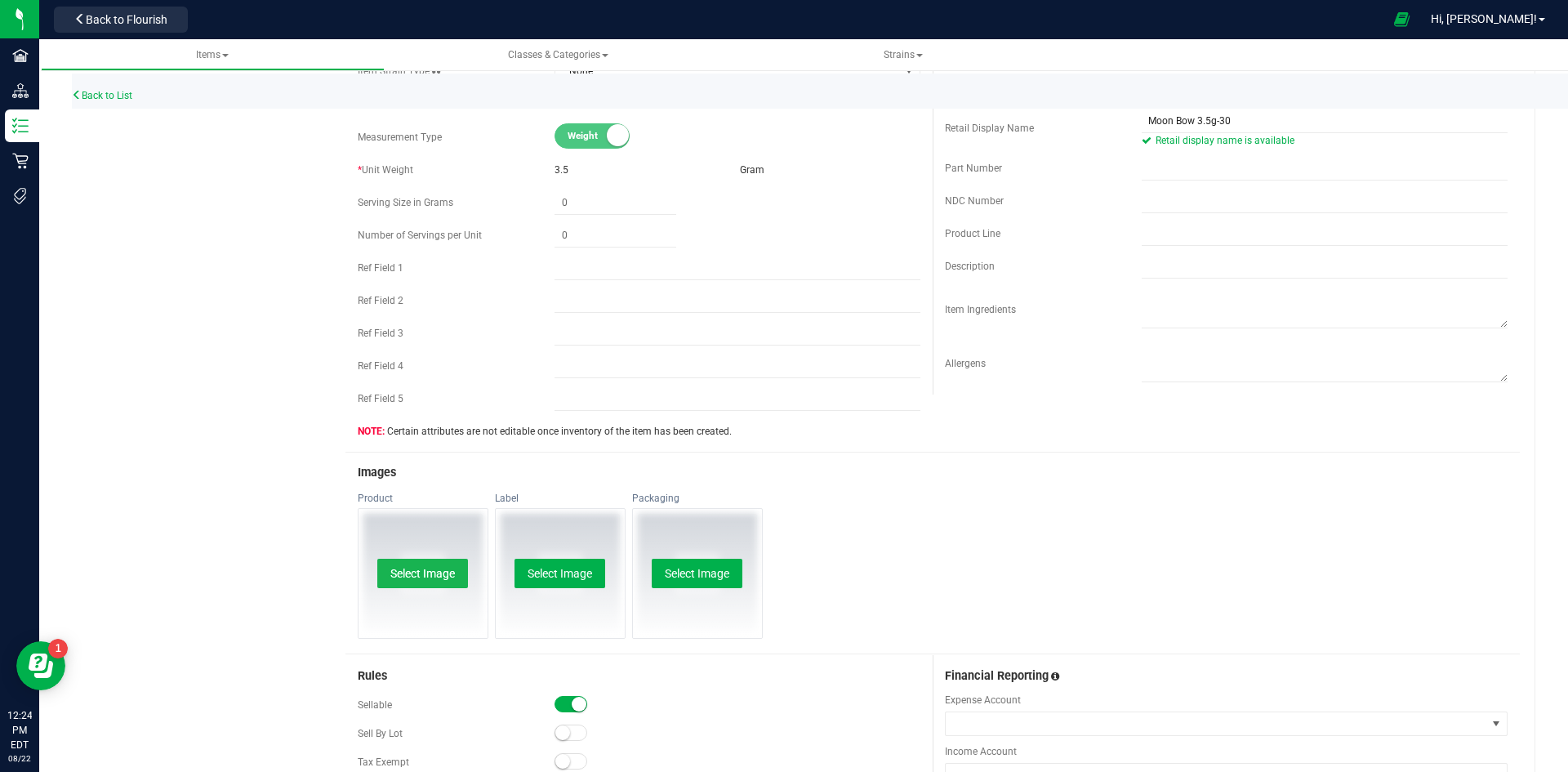
click at [432, 578] on button "Select Image" at bounding box center [423, 573] width 91 height 29
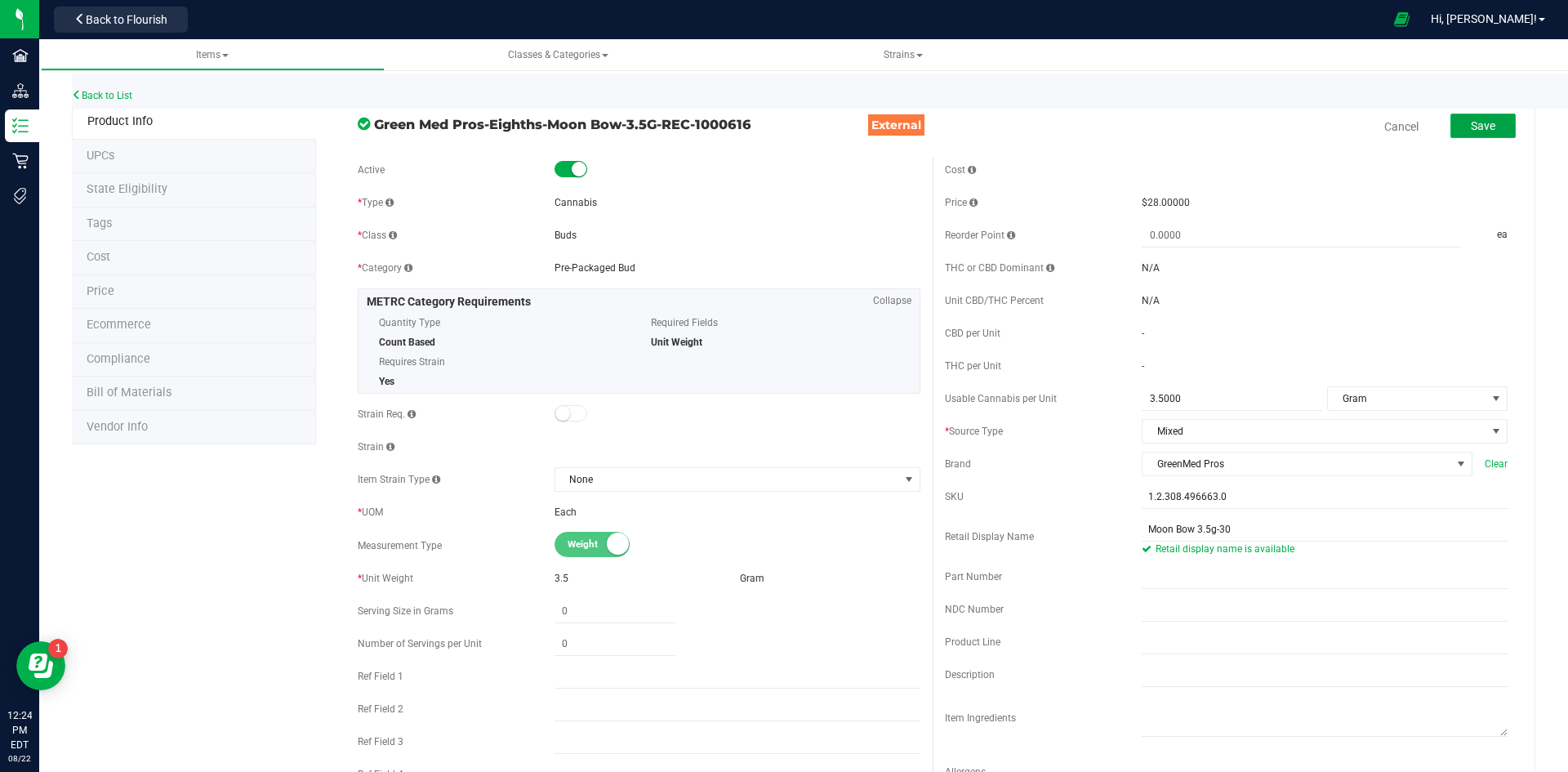
click at [1472, 126] on span "Save" at bounding box center [1483, 126] width 25 height 13
click at [146, 167] on li "UPCs" at bounding box center [193, 157] width 244 height 34
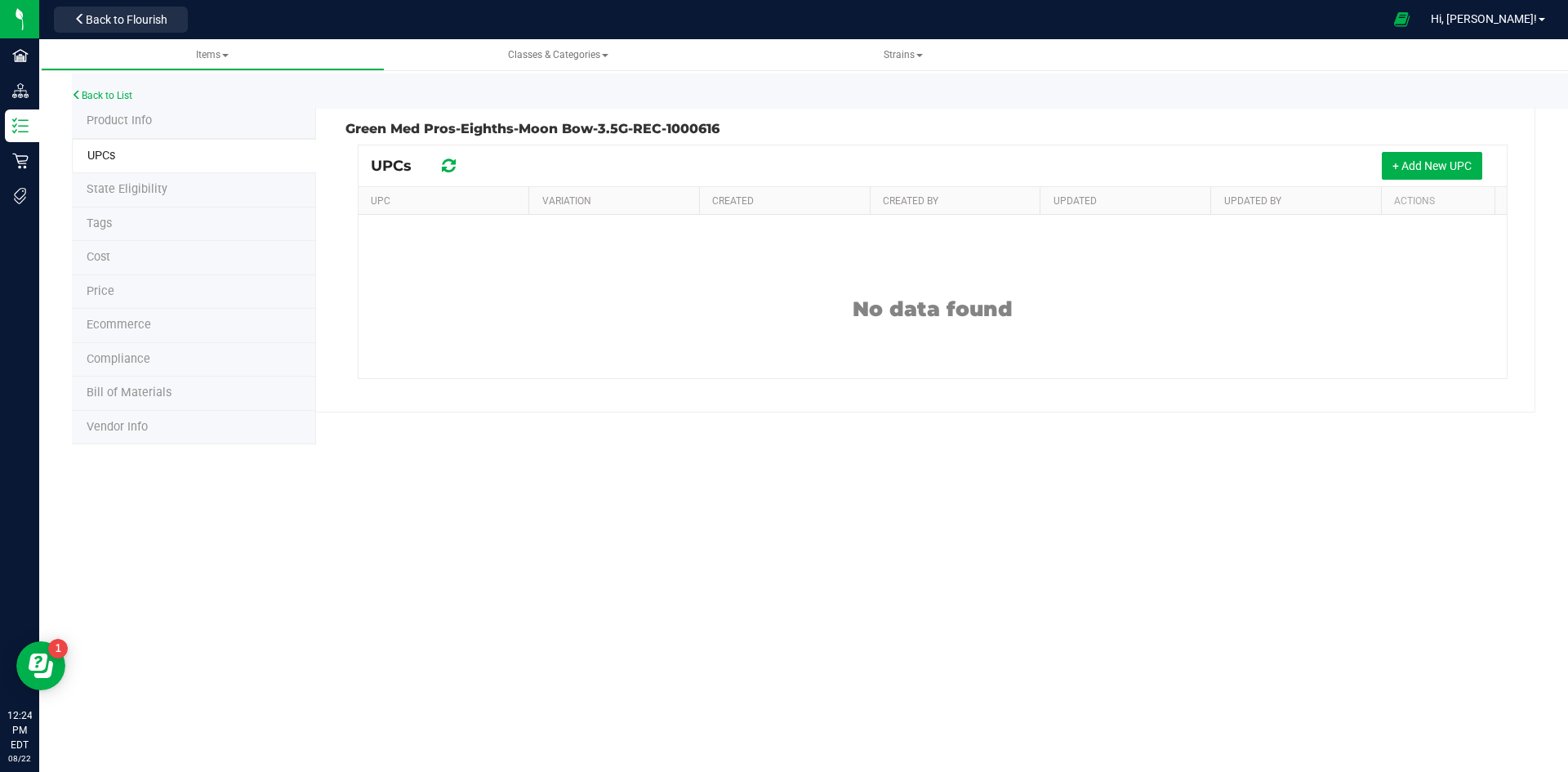
click at [177, 293] on li "Price" at bounding box center [193, 293] width 244 height 34
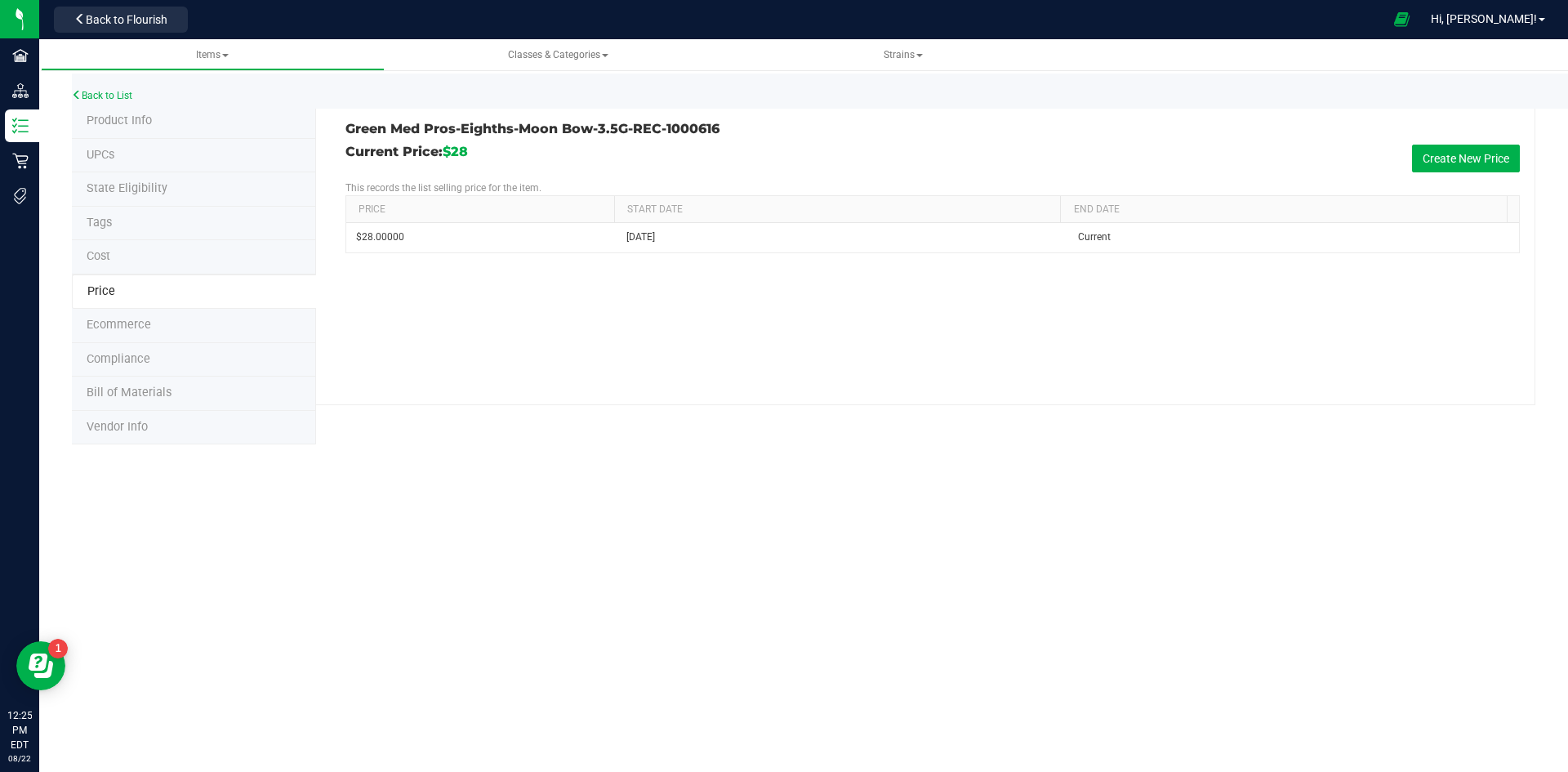
click at [152, 118] on li "Product Info" at bounding box center [193, 122] width 244 height 34
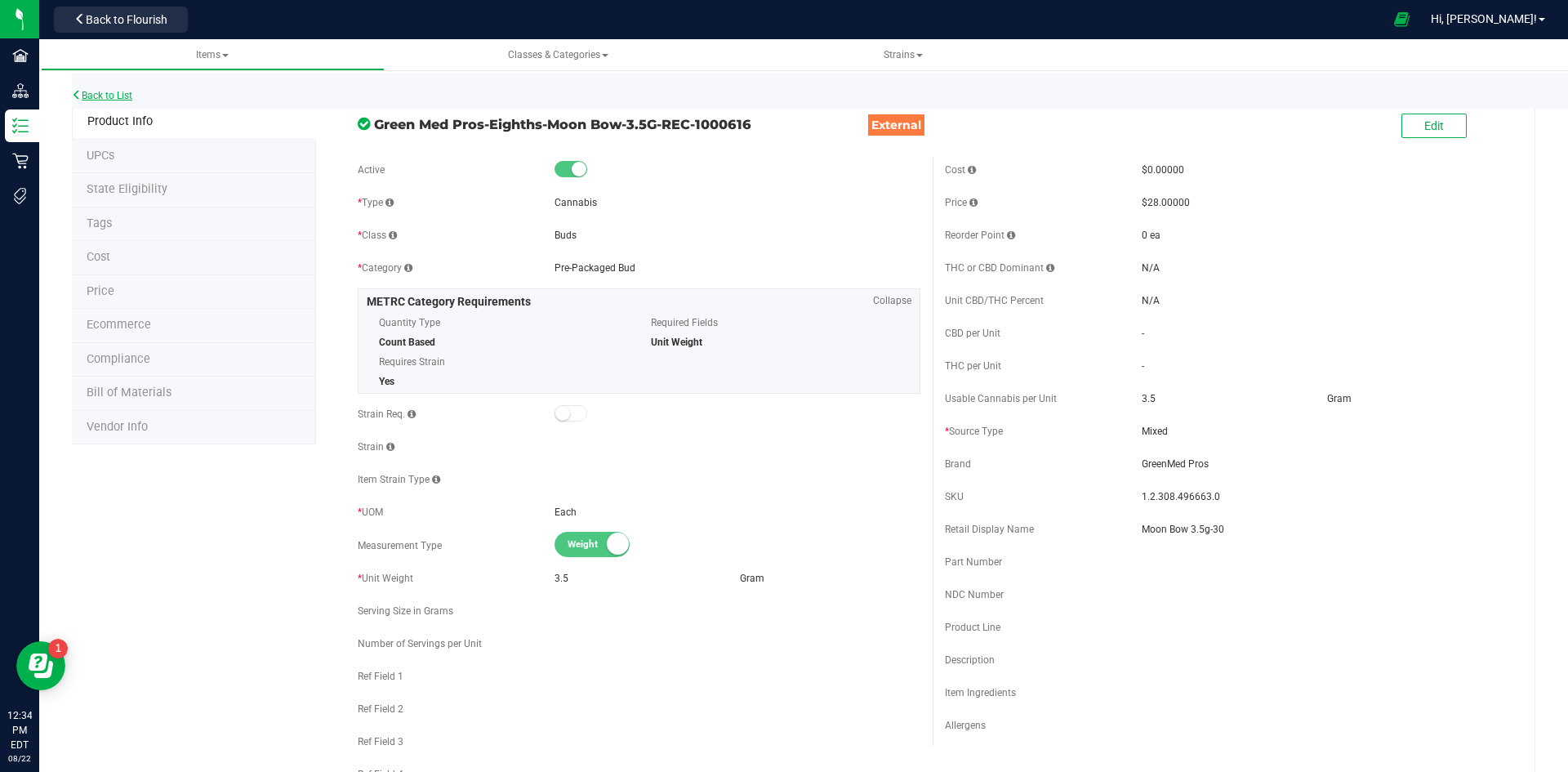
click at [130, 93] on link "Back to List" at bounding box center [102, 95] width 60 height 11
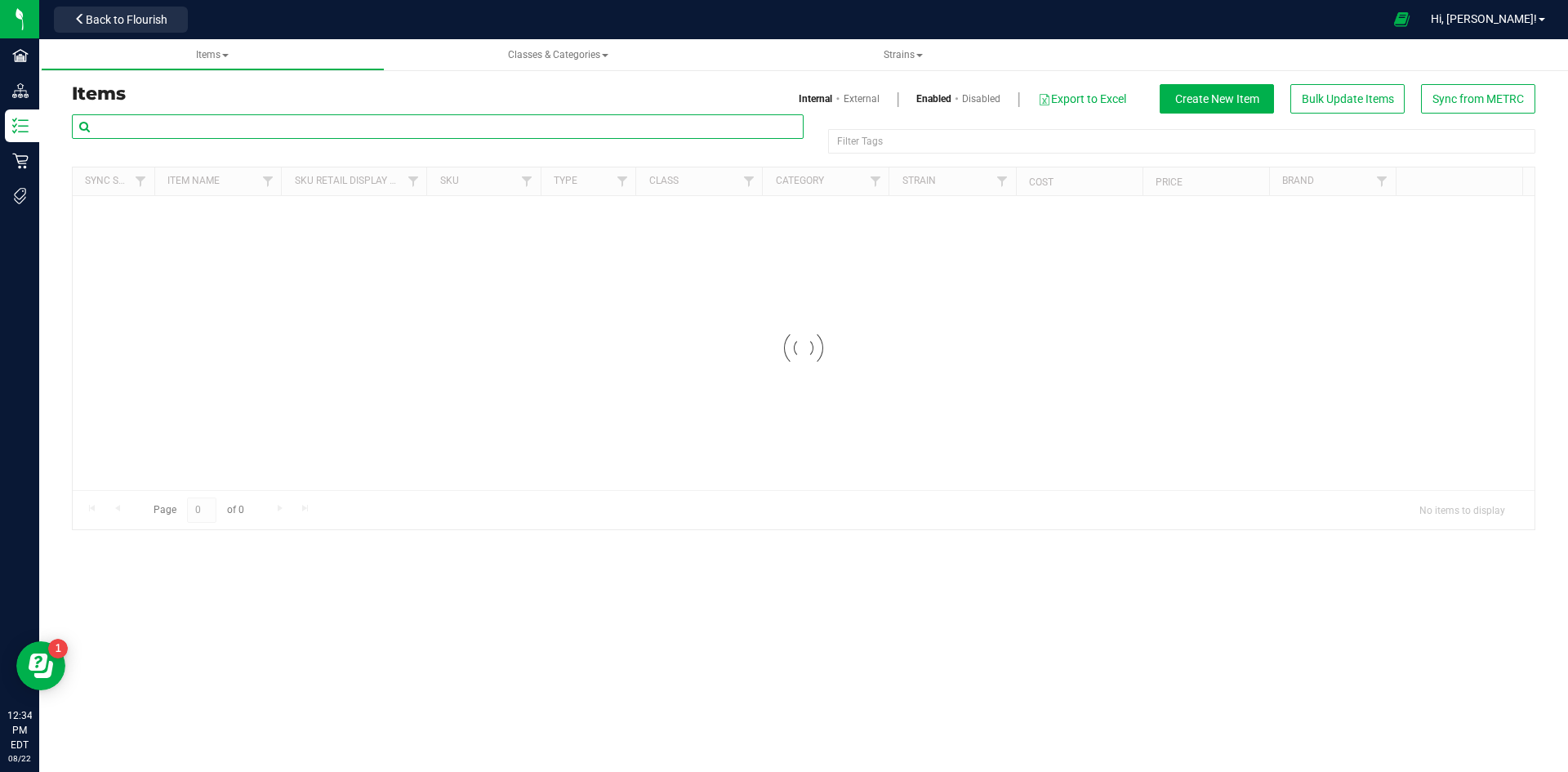
click at [140, 127] on input "text" at bounding box center [437, 126] width 731 height 25
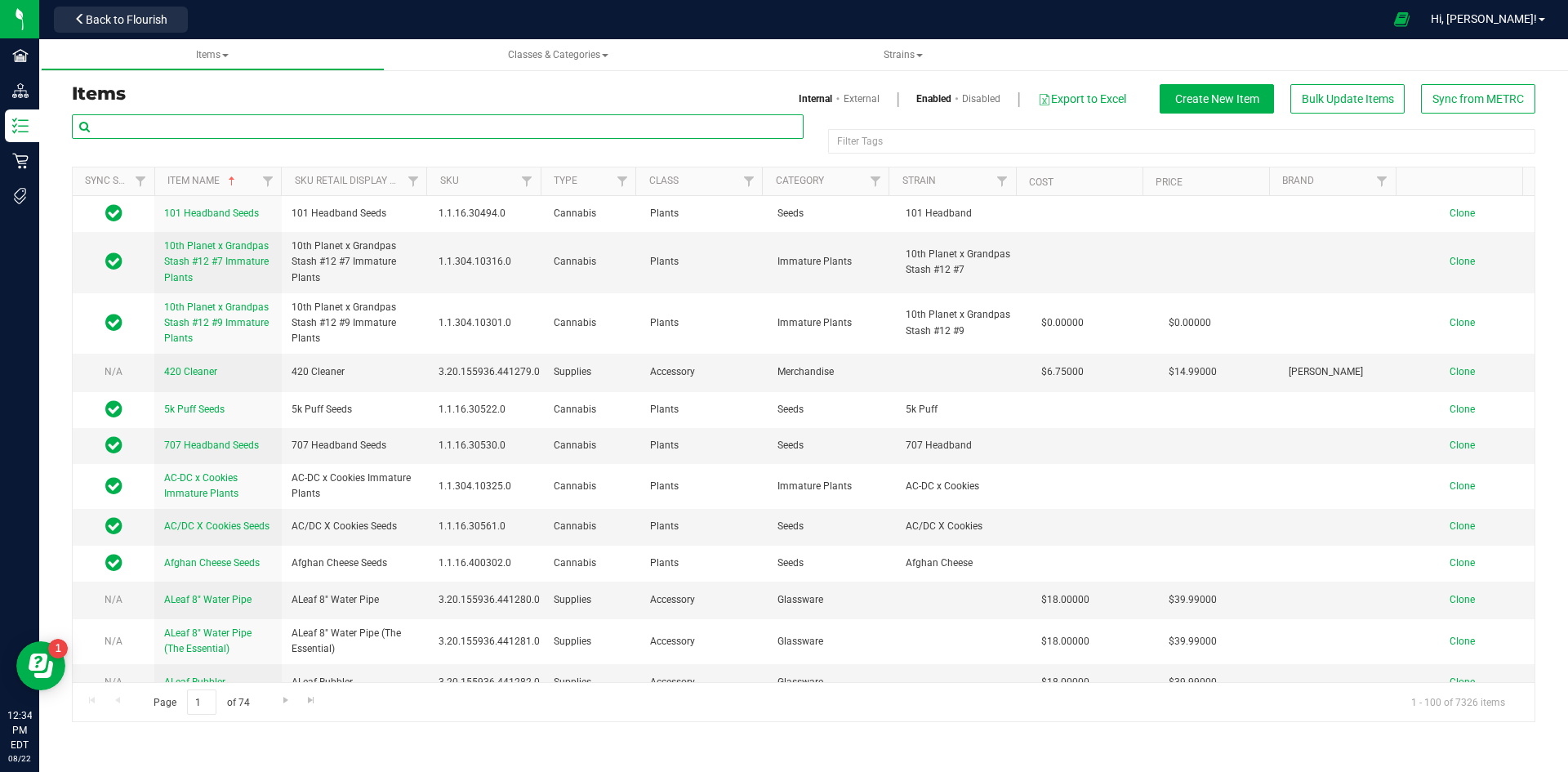
paste input "1.8.314.351003.0"
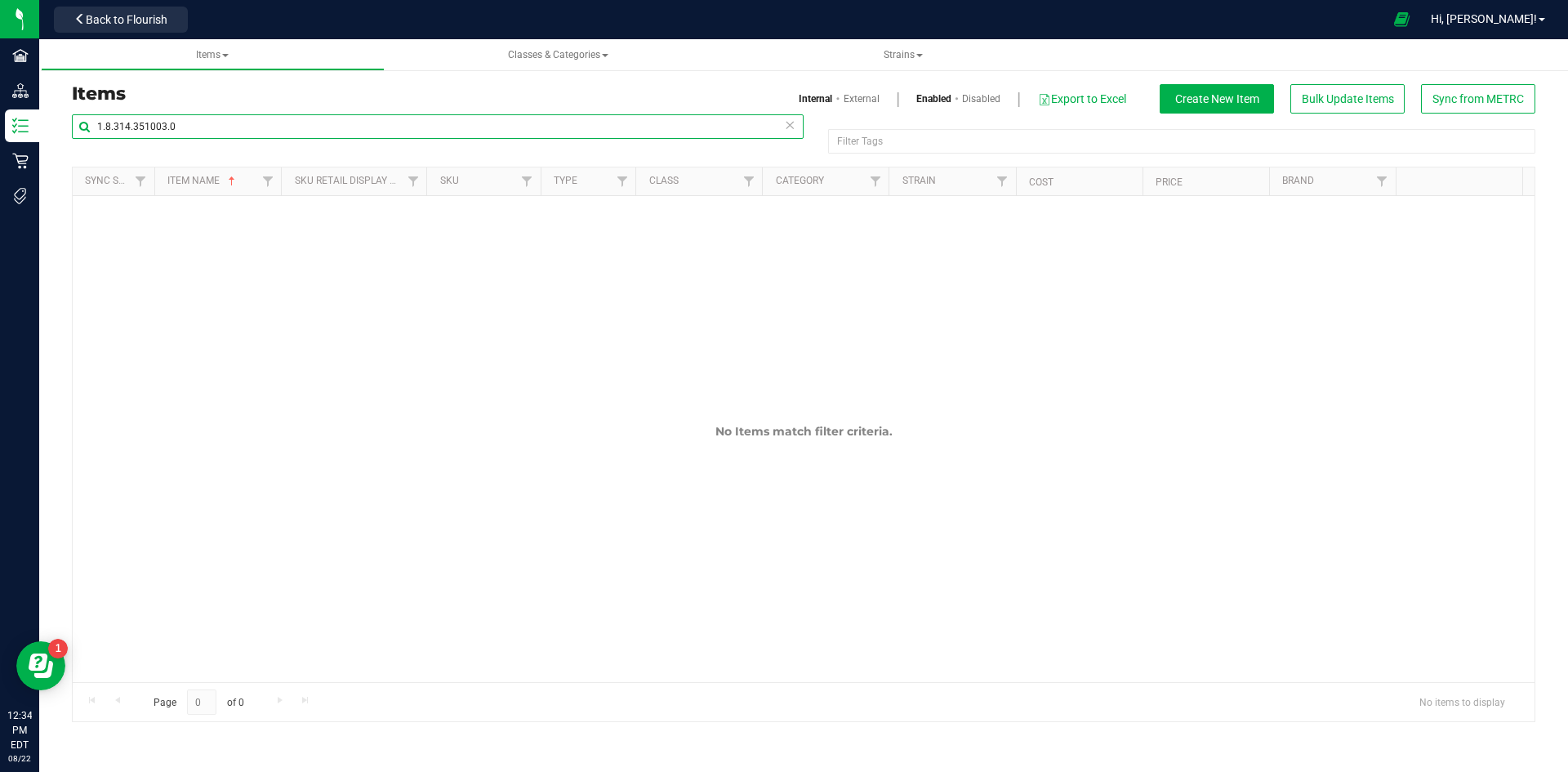
type input "1.8.314.351003.0"
click at [859, 100] on link "External" at bounding box center [861, 99] width 36 height 15
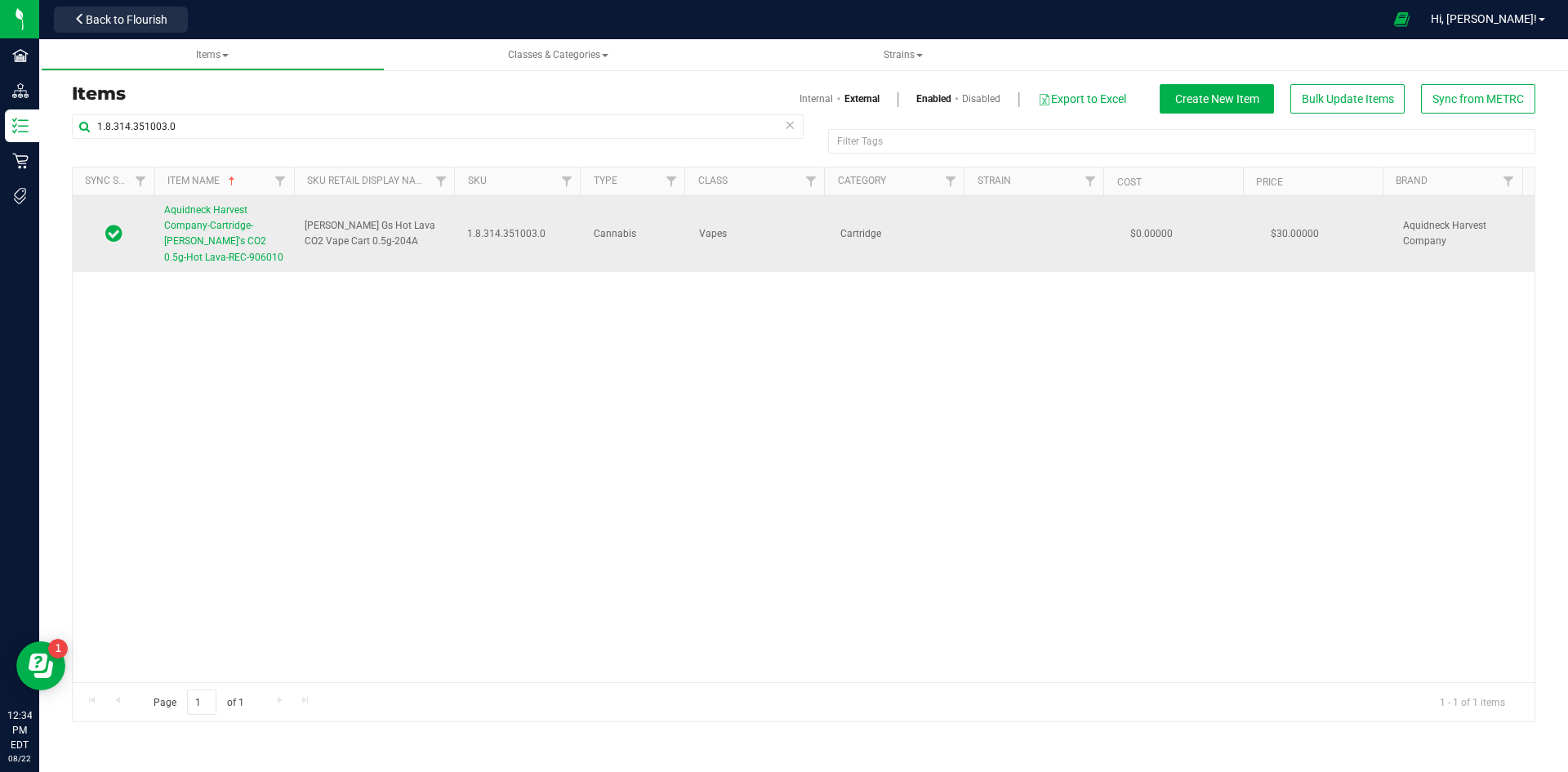
click at [220, 246] on span "Aquidneck Harvest Company-Cartridge-Sammy G's CO2 0.5g-Hot Lava-REC-906010" at bounding box center [224, 233] width 119 height 59
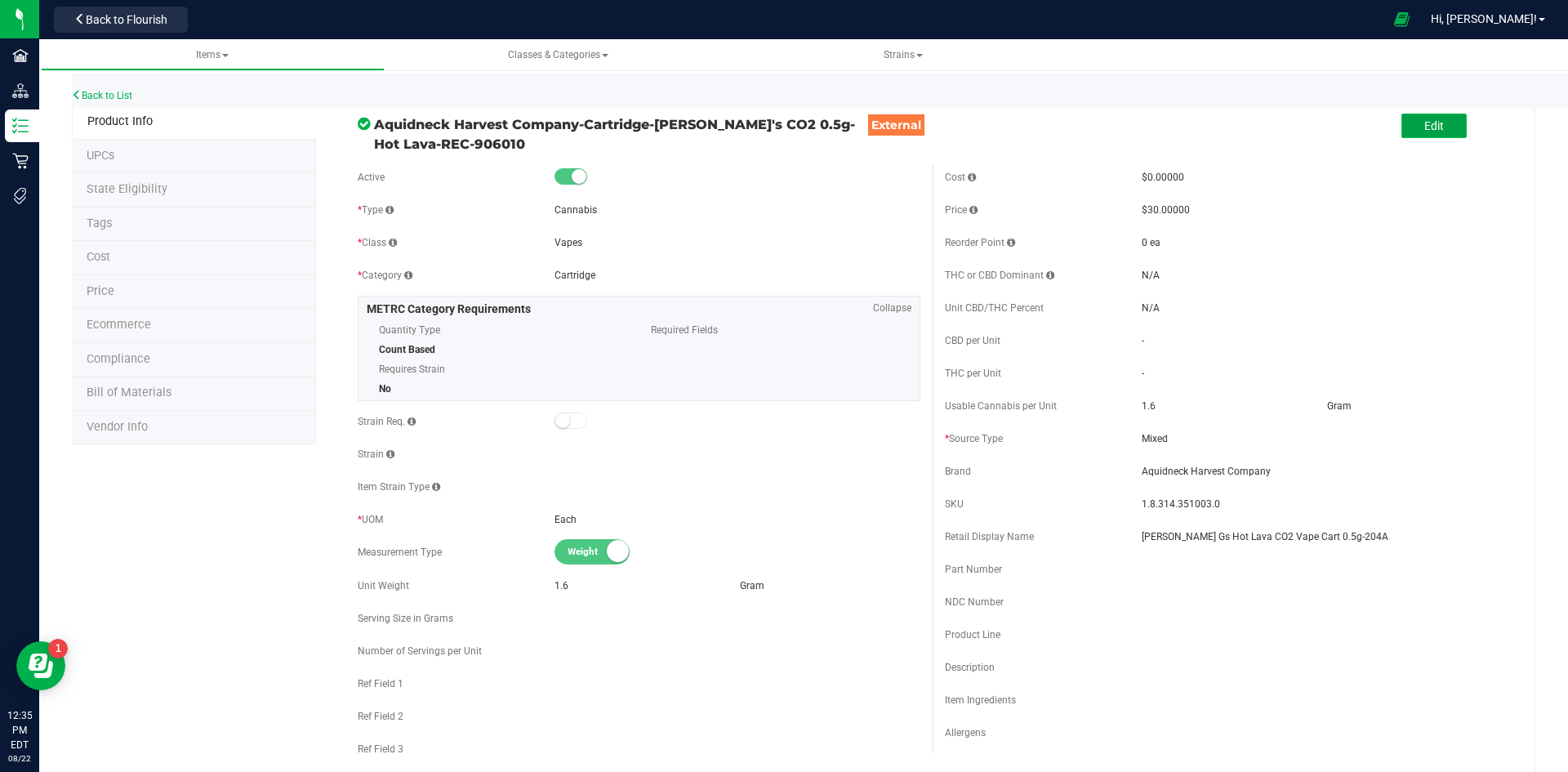
click at [1420, 133] on button "Edit" at bounding box center [1433, 126] width 65 height 25
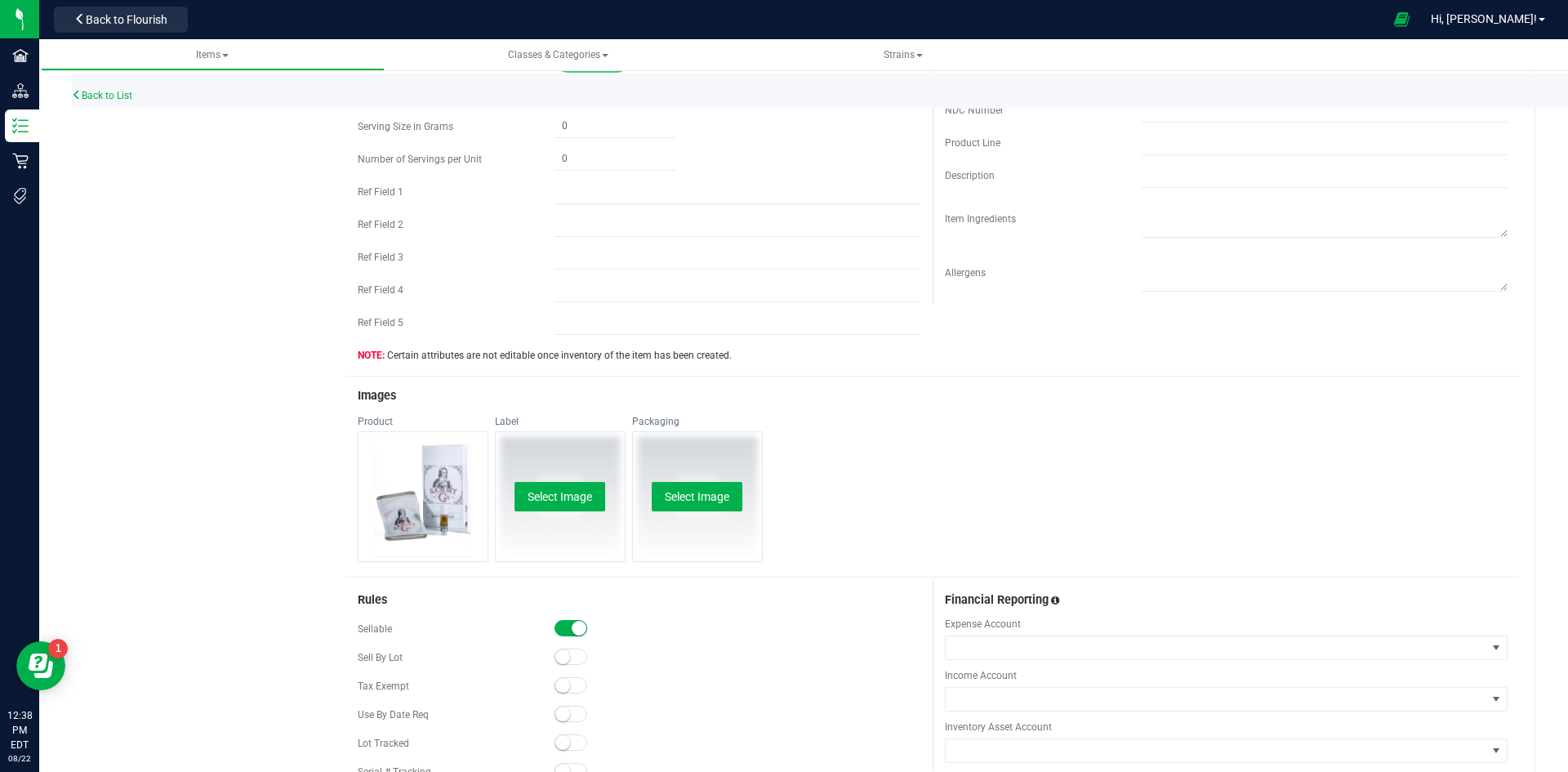
scroll to position [572, 0]
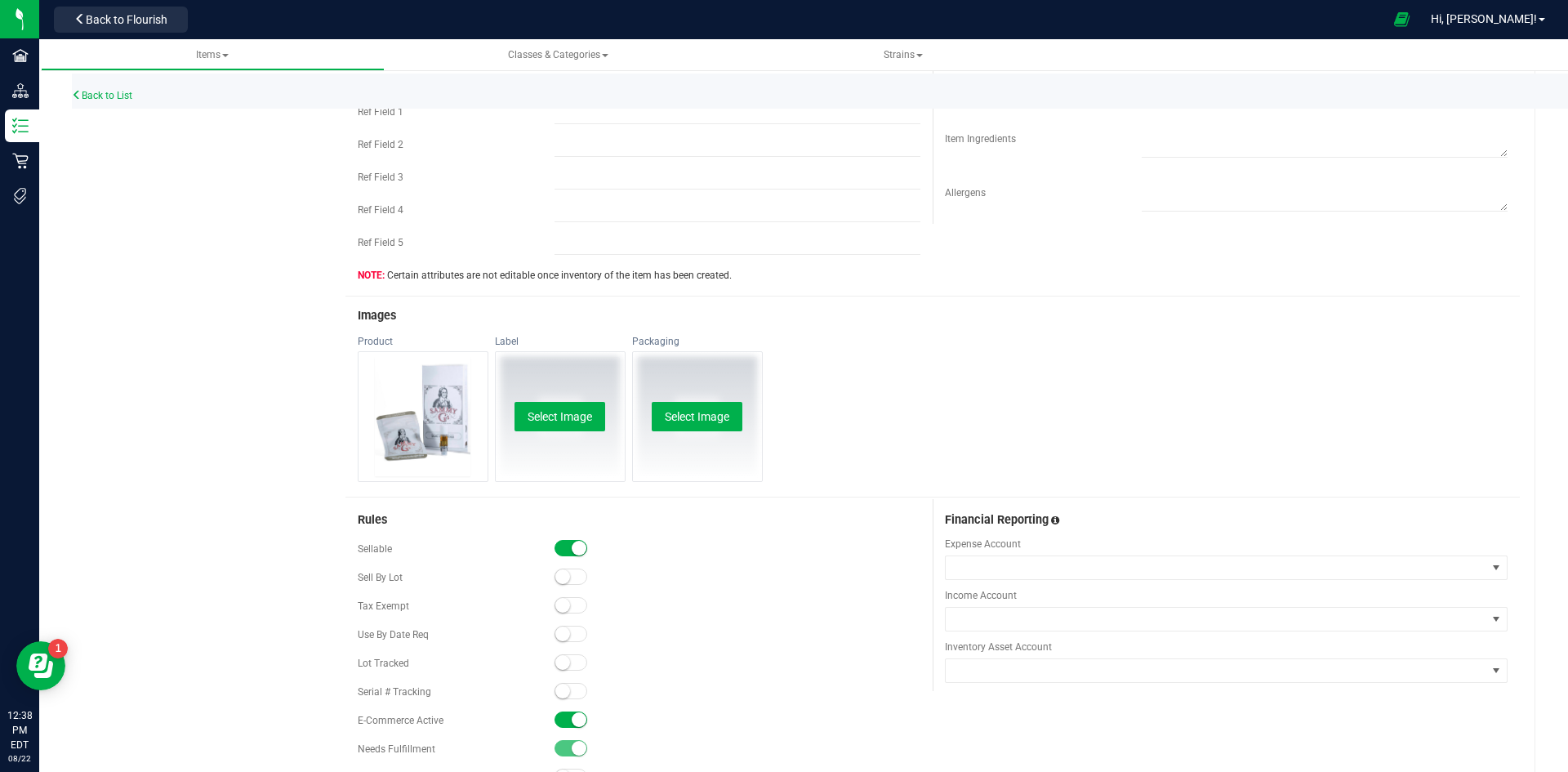
click at [570, 663] on span at bounding box center [571, 662] width 33 height 16
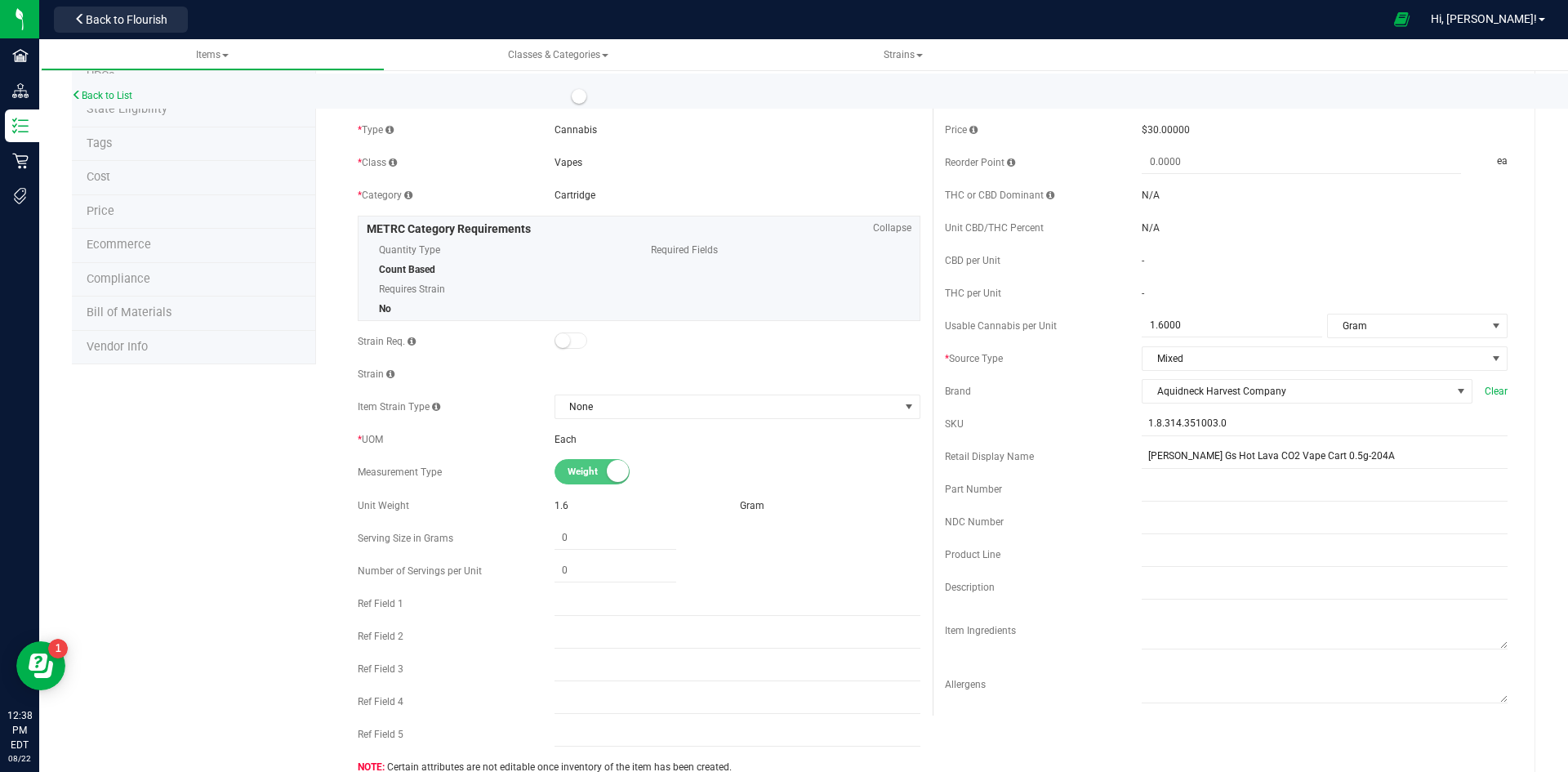
scroll to position [0, 0]
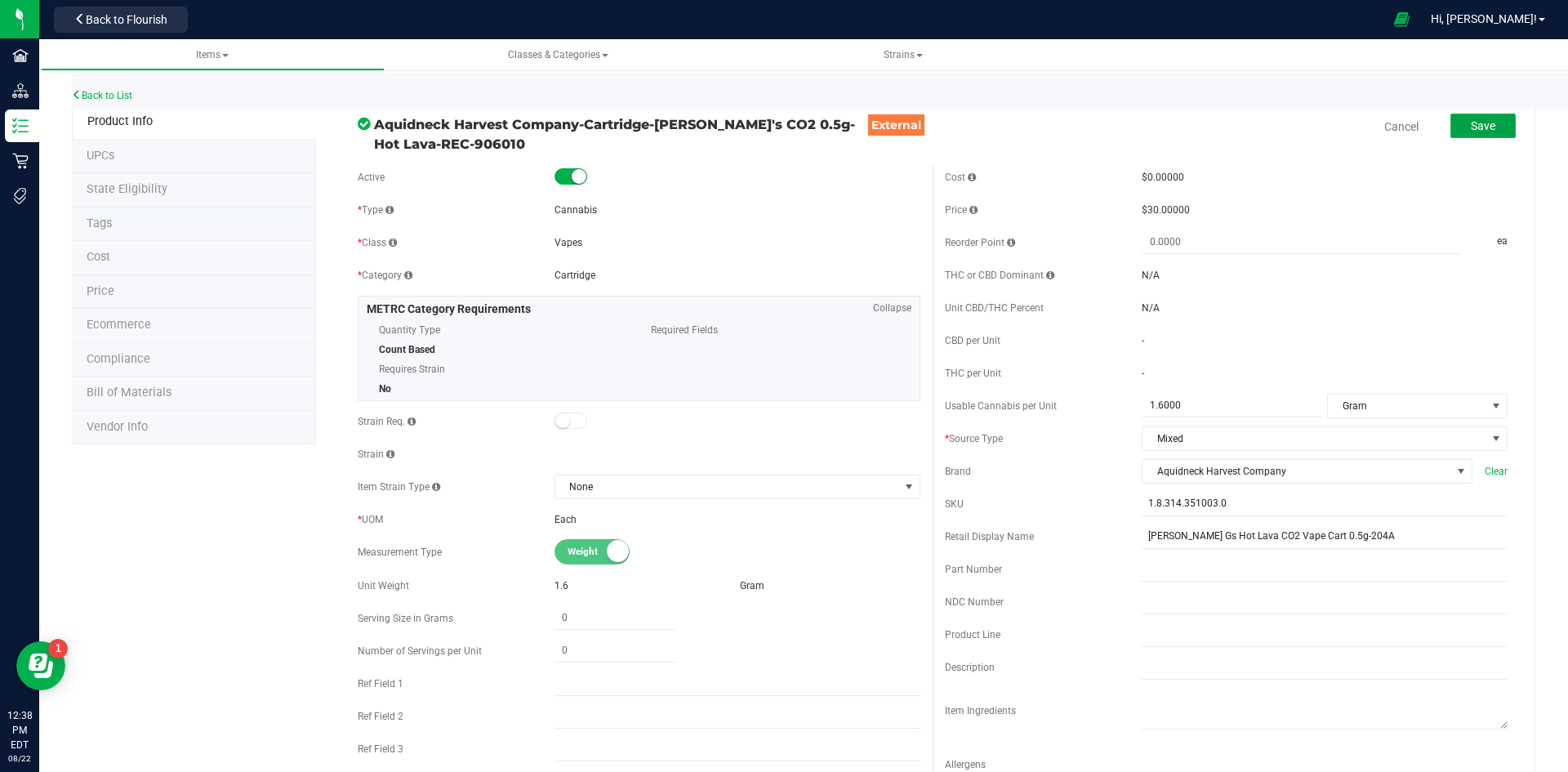
click at [1460, 136] on button "Save" at bounding box center [1482, 126] width 65 height 25
click at [102, 96] on link "Back to List" at bounding box center [102, 95] width 60 height 11
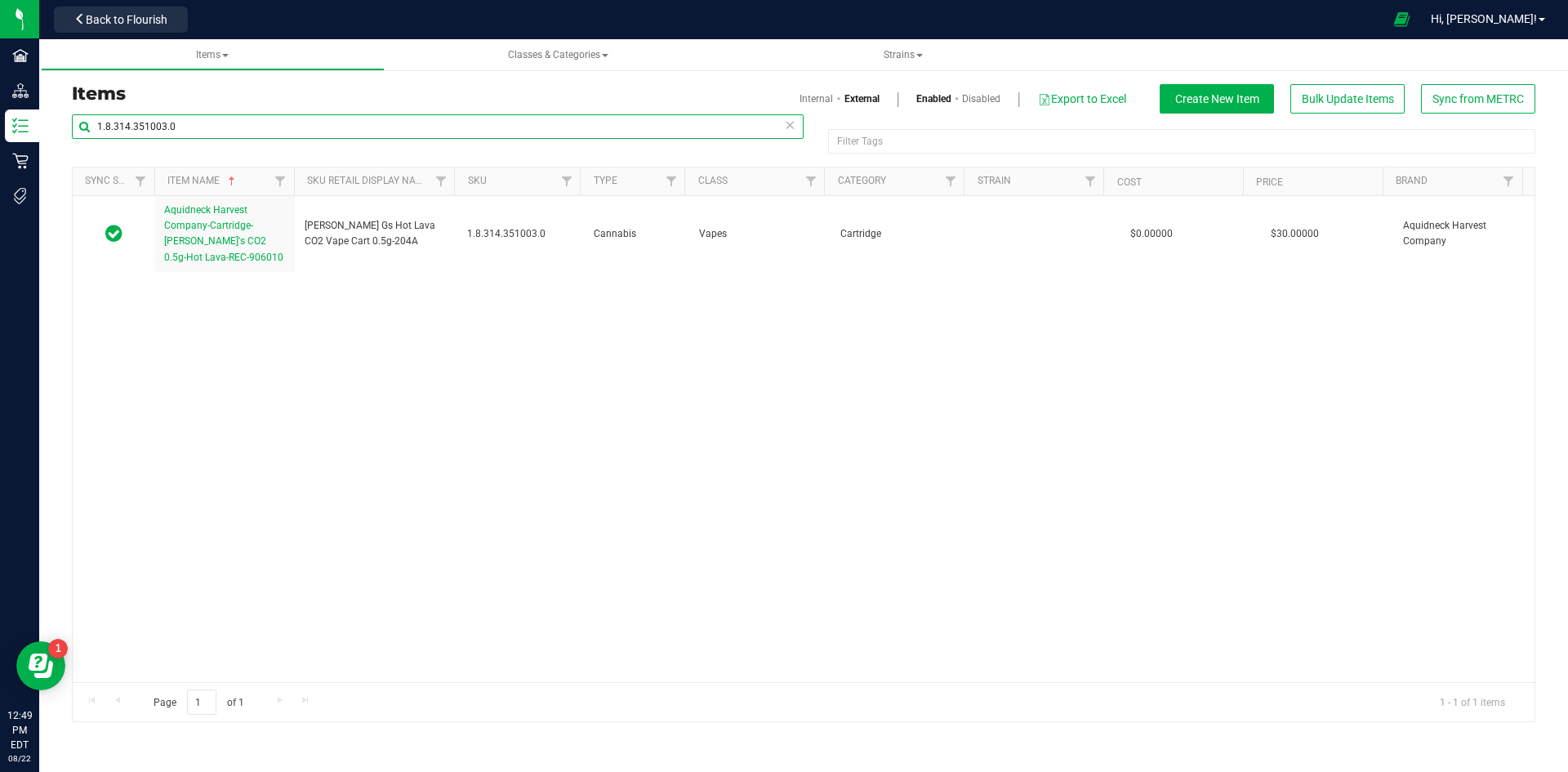
click at [142, 130] on input "1.8.314.351003.0" at bounding box center [437, 126] width 731 height 25
paste input "2.308.73207"
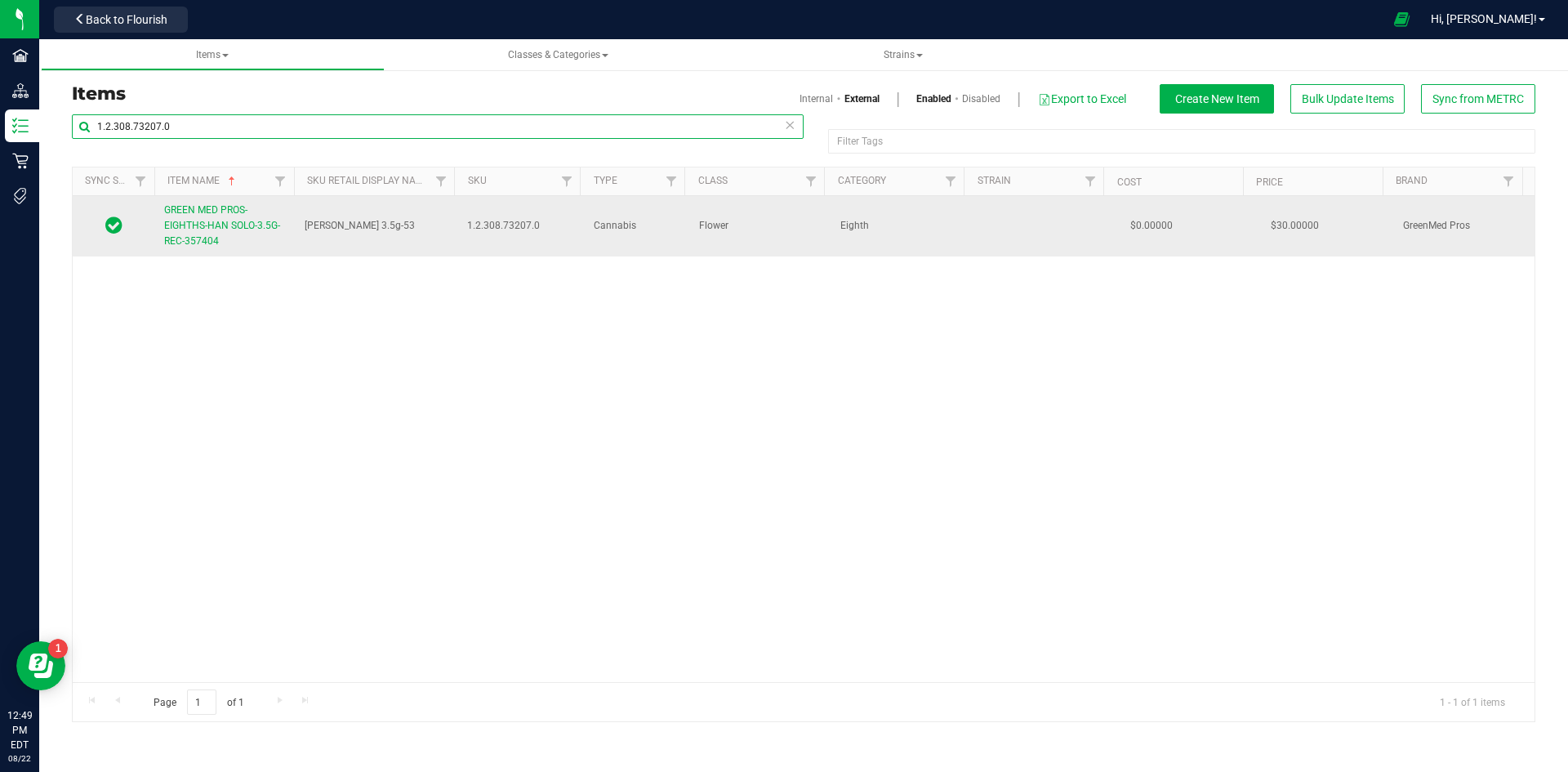
type input "1.2.308.73207.0"
click at [220, 232] on link "GREEN MED PROS-EIGHTHS-HAN SOLO-3.5G-REC-357404" at bounding box center [225, 227] width 121 height 47
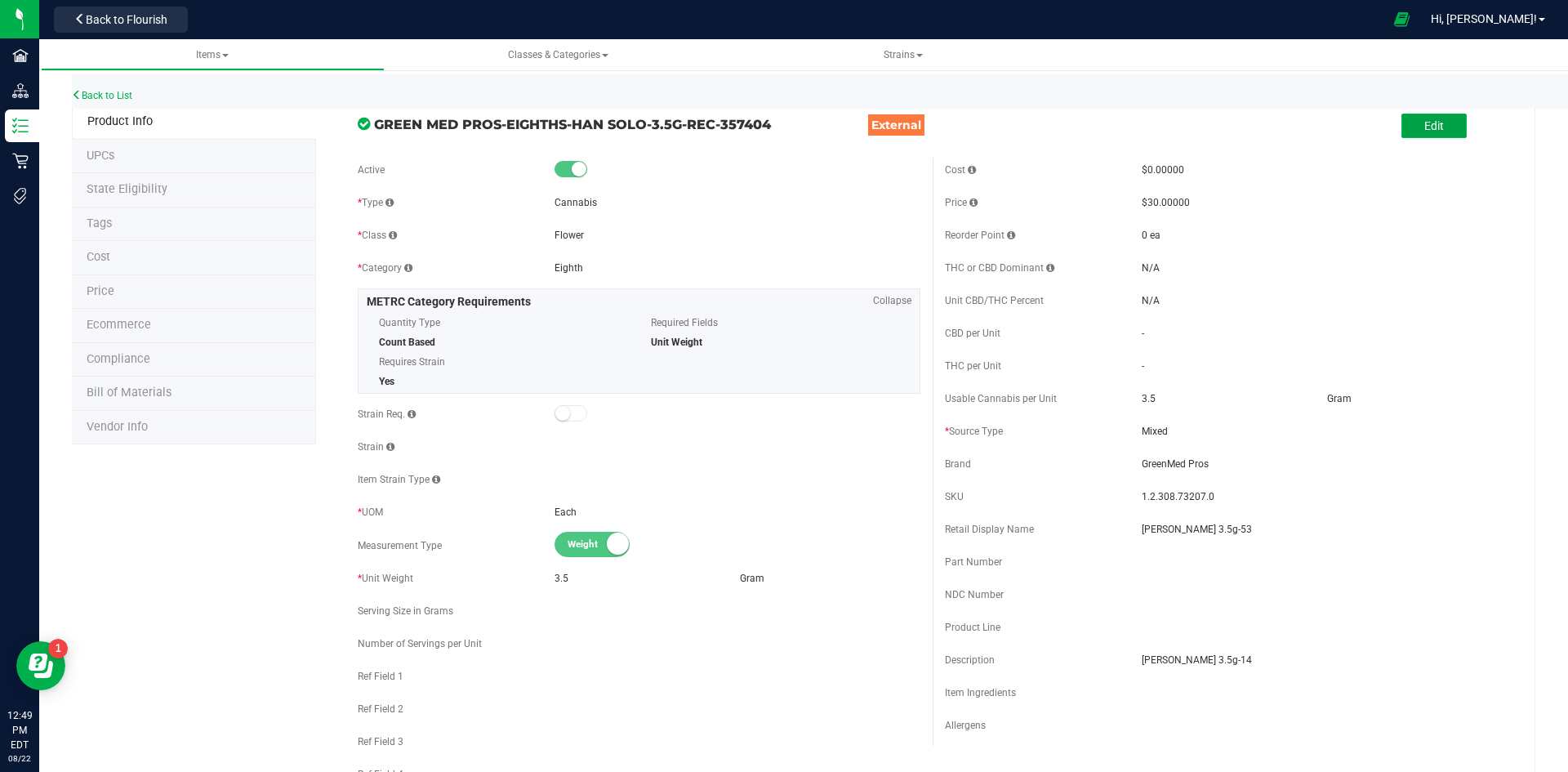
click at [1425, 130] on span "Edit" at bounding box center [1433, 126] width 20 height 13
click at [1250, 536] on input "Han Solo 3.5g-53" at bounding box center [1325, 529] width 366 height 25
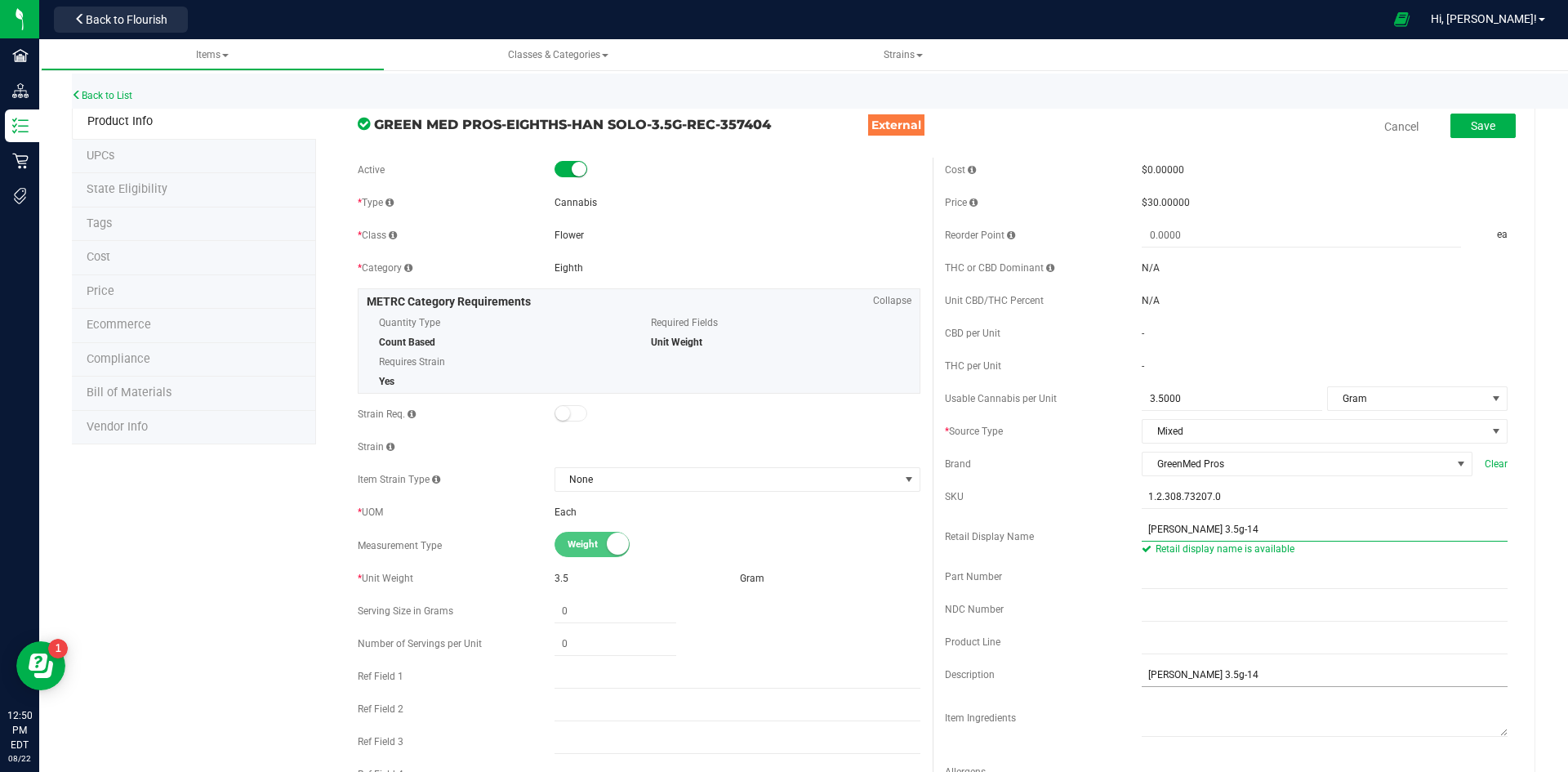
type input "Han Solo 3.5g-14"
click at [1226, 669] on input "Han Solo 3.5g-14" at bounding box center [1325, 675] width 366 height 25
type input "Han Solo 3.5g"
click at [1450, 126] on button "Save" at bounding box center [1482, 126] width 65 height 25
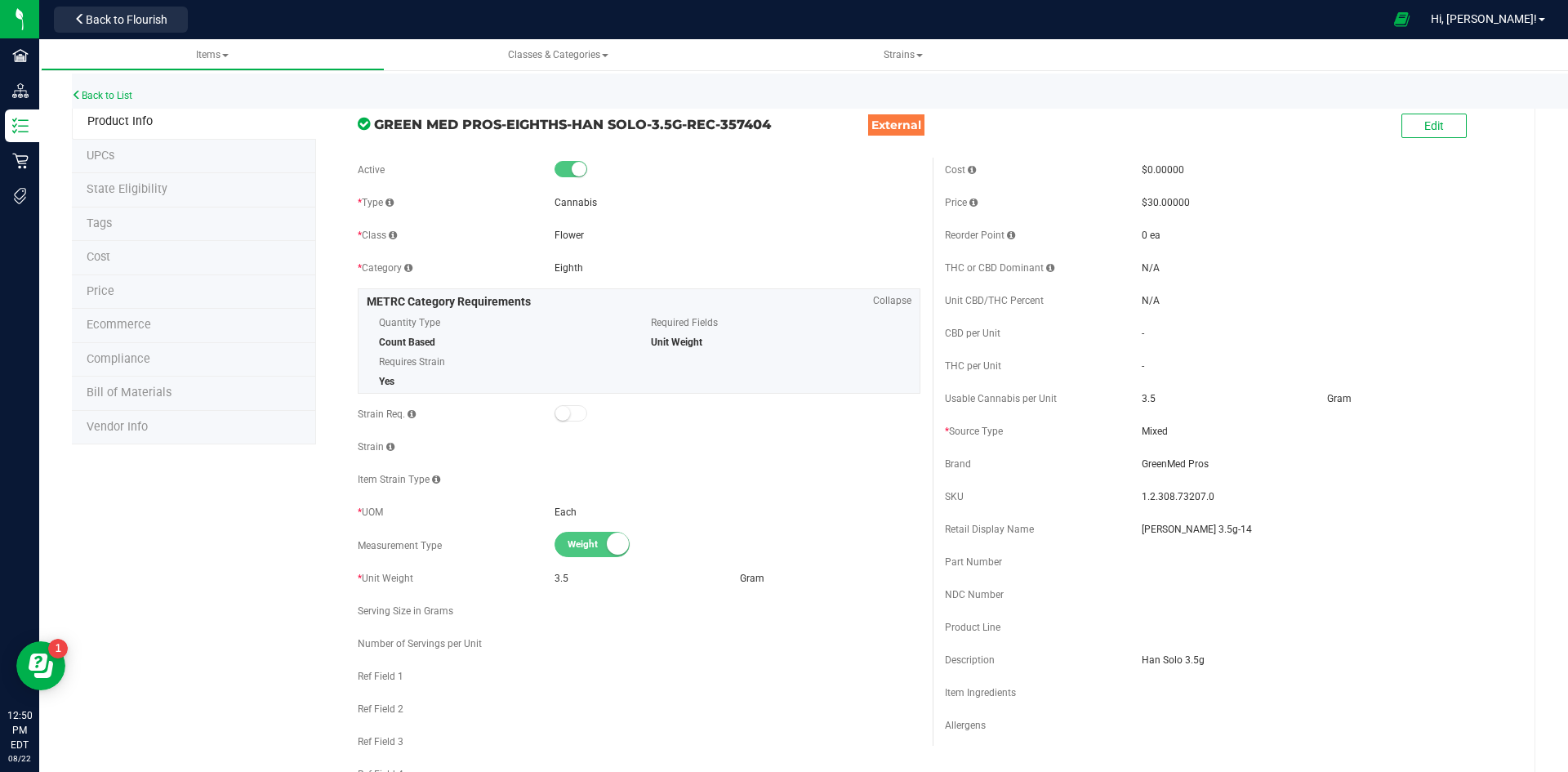
click at [134, 288] on li "Price" at bounding box center [193, 293] width 244 height 34
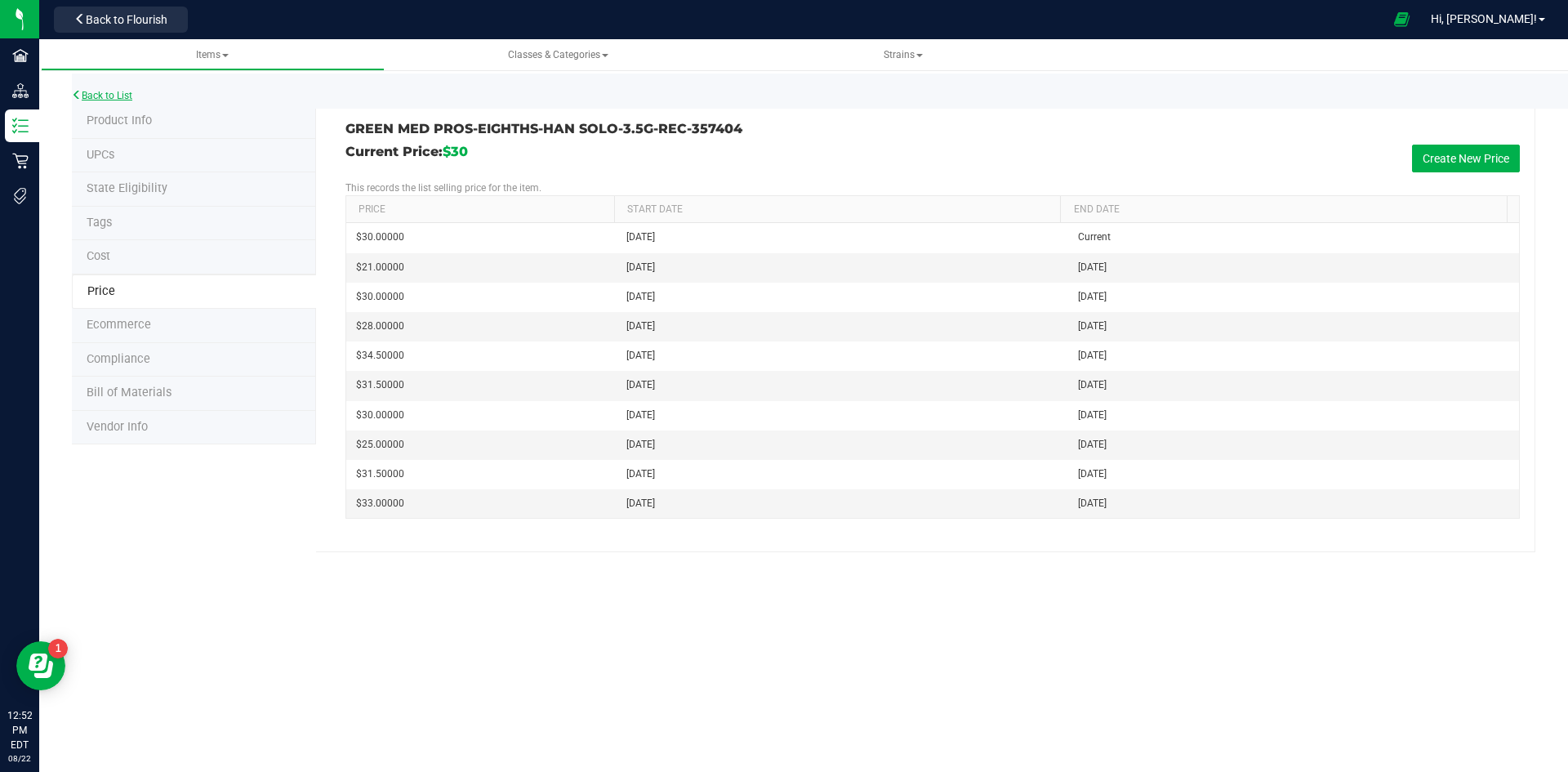
click at [130, 96] on link "Back to List" at bounding box center [102, 95] width 60 height 11
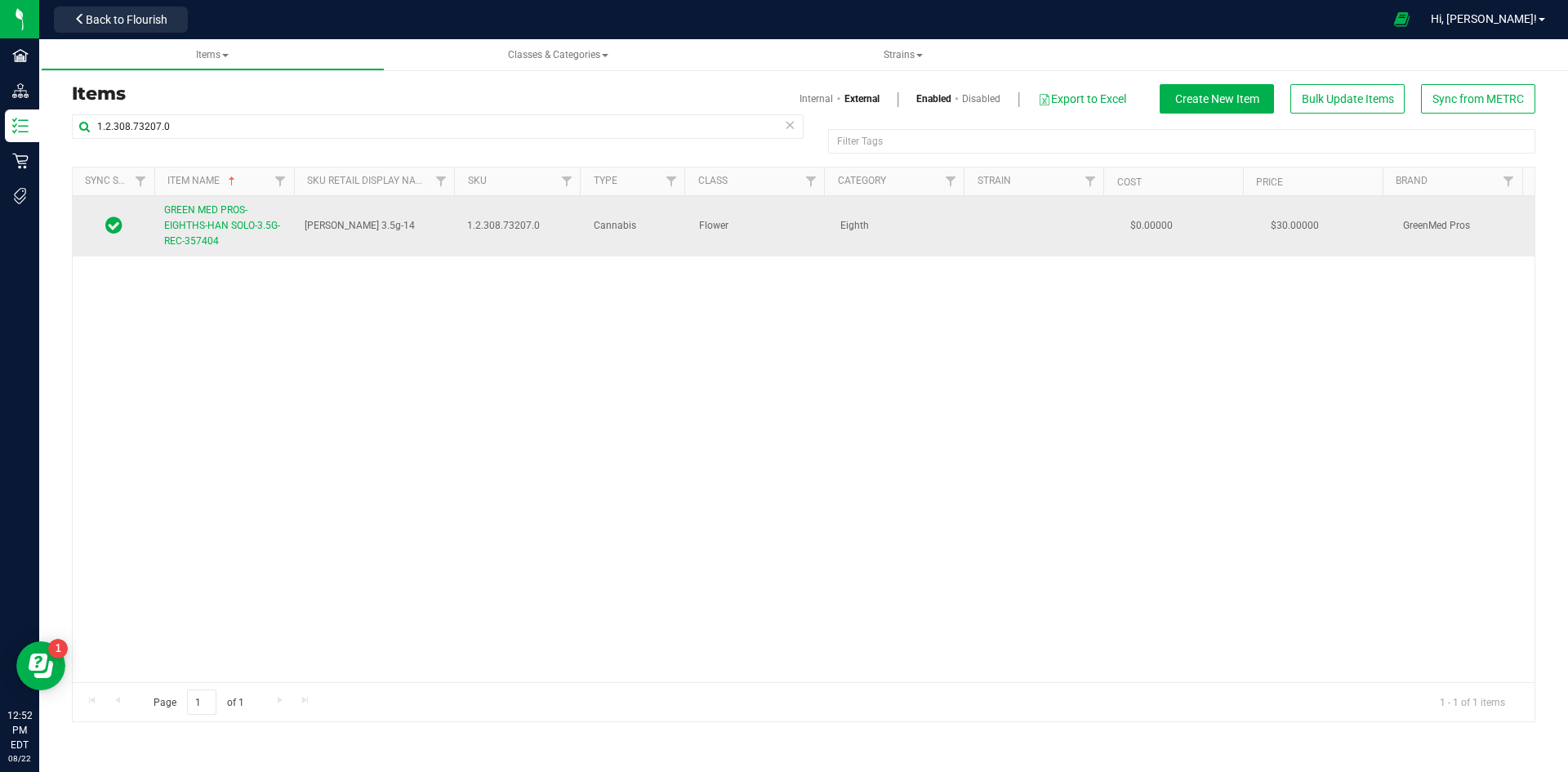
click at [239, 236] on link "GREEN MED PROS-EIGHTHS-HAN SOLO-3.5G-REC-357404" at bounding box center [225, 227] width 121 height 47
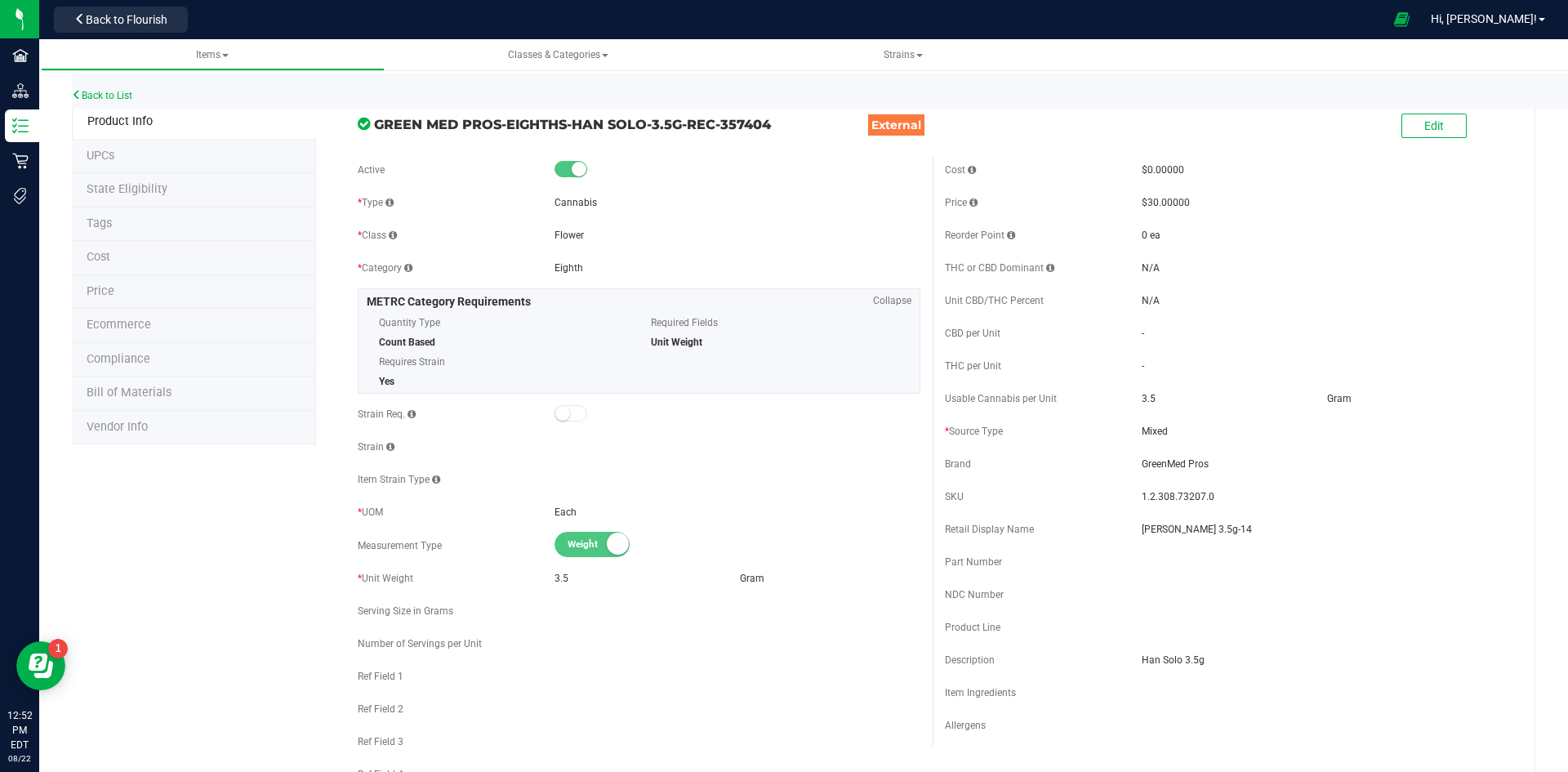
click at [144, 257] on li "Cost" at bounding box center [193, 258] width 244 height 34
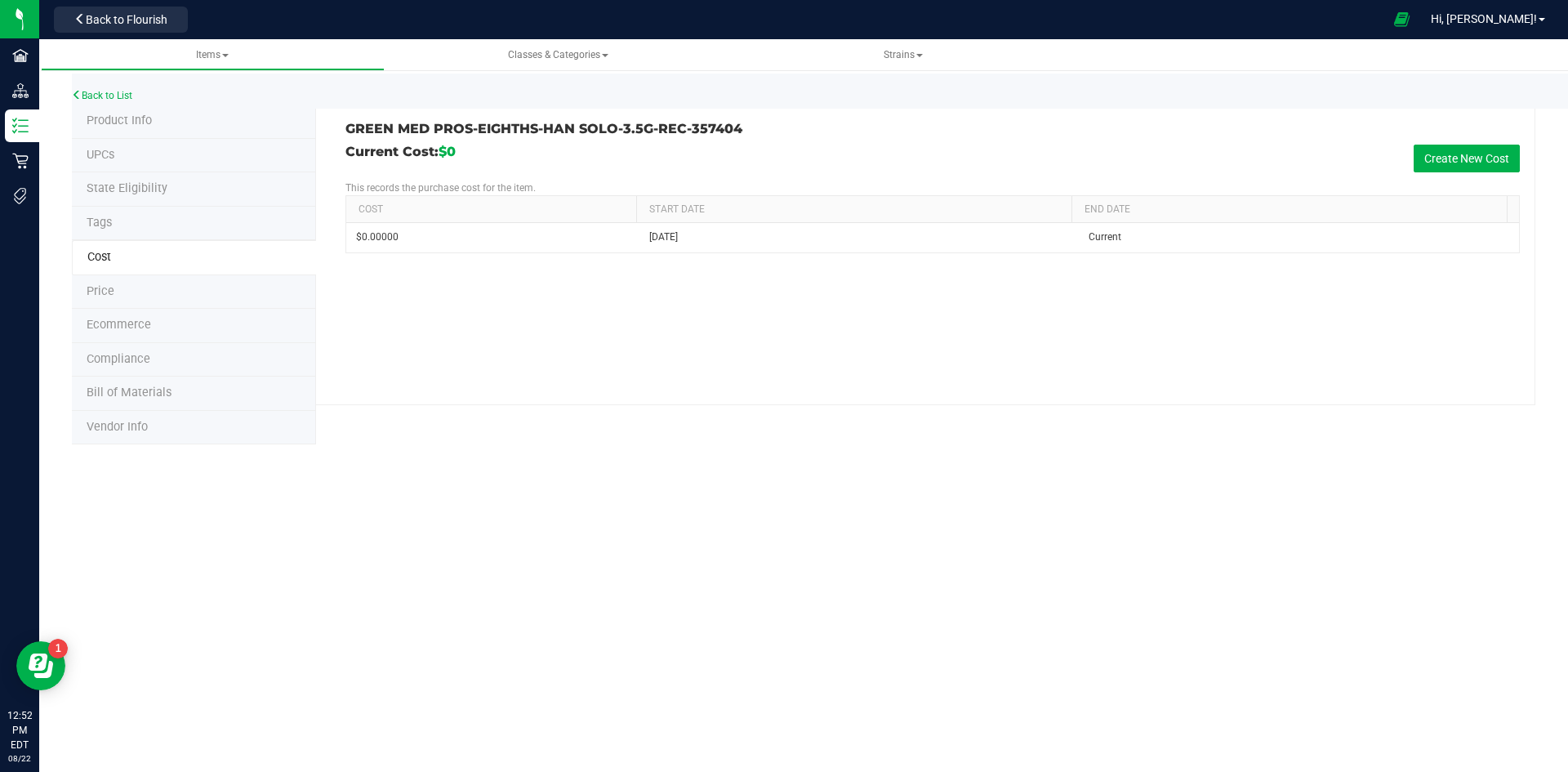
click at [151, 289] on li "Price" at bounding box center [193, 293] width 244 height 34
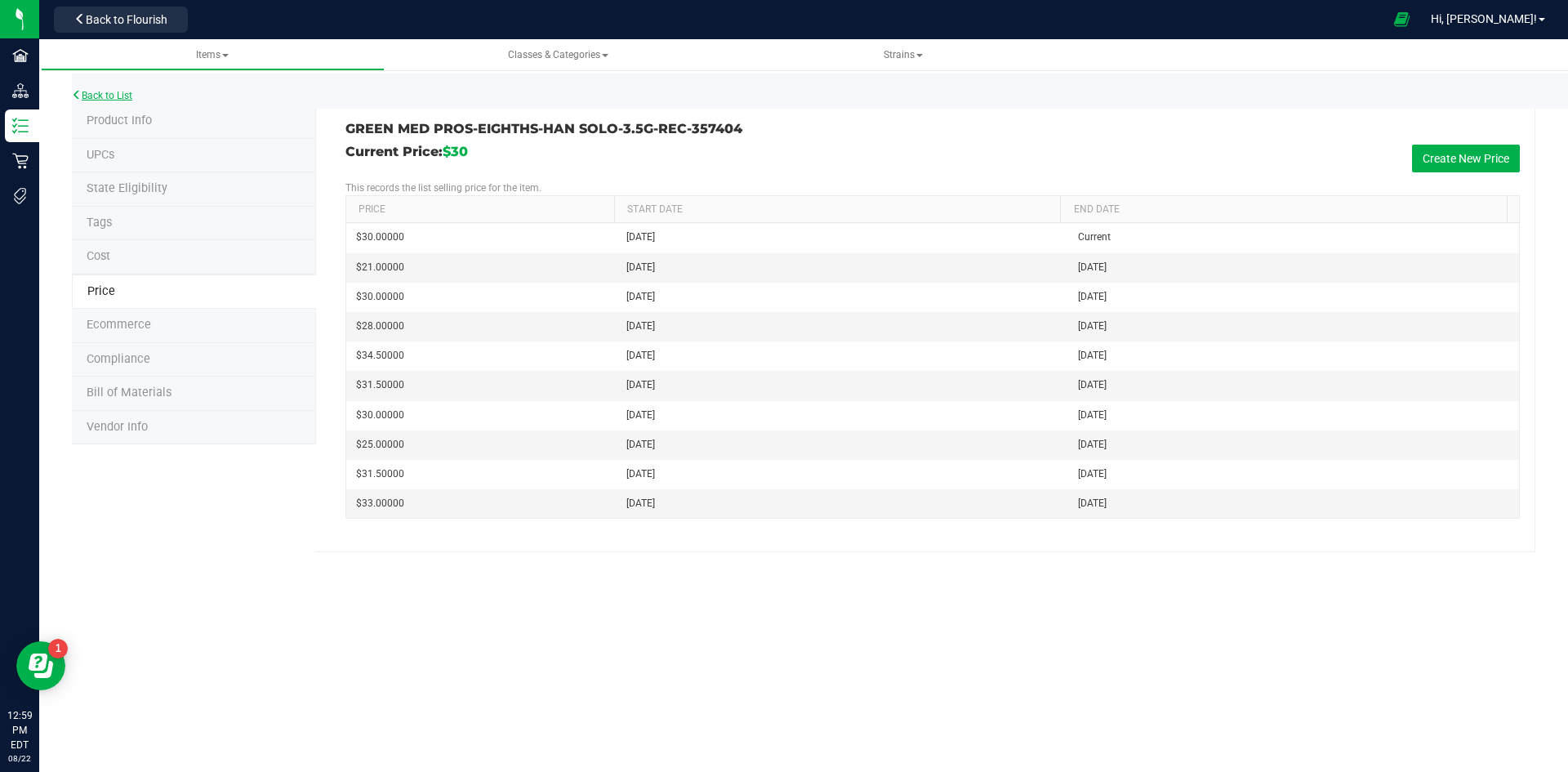
click at [107, 90] on link "Back to List" at bounding box center [102, 95] width 60 height 11
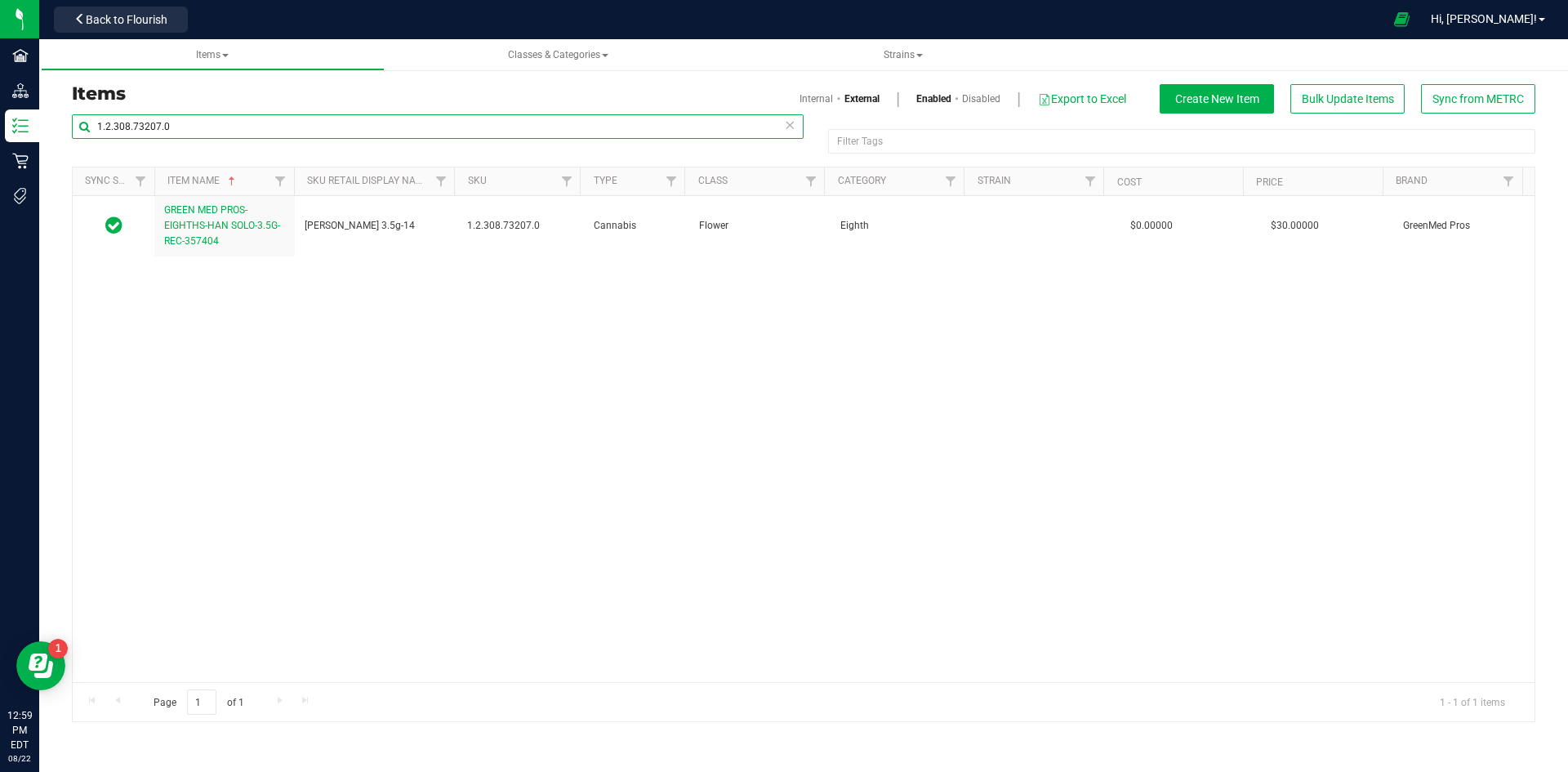
click at [142, 137] on input "1.2.308.73207.0" at bounding box center [437, 126] width 731 height 25
paste input "8.303.434002"
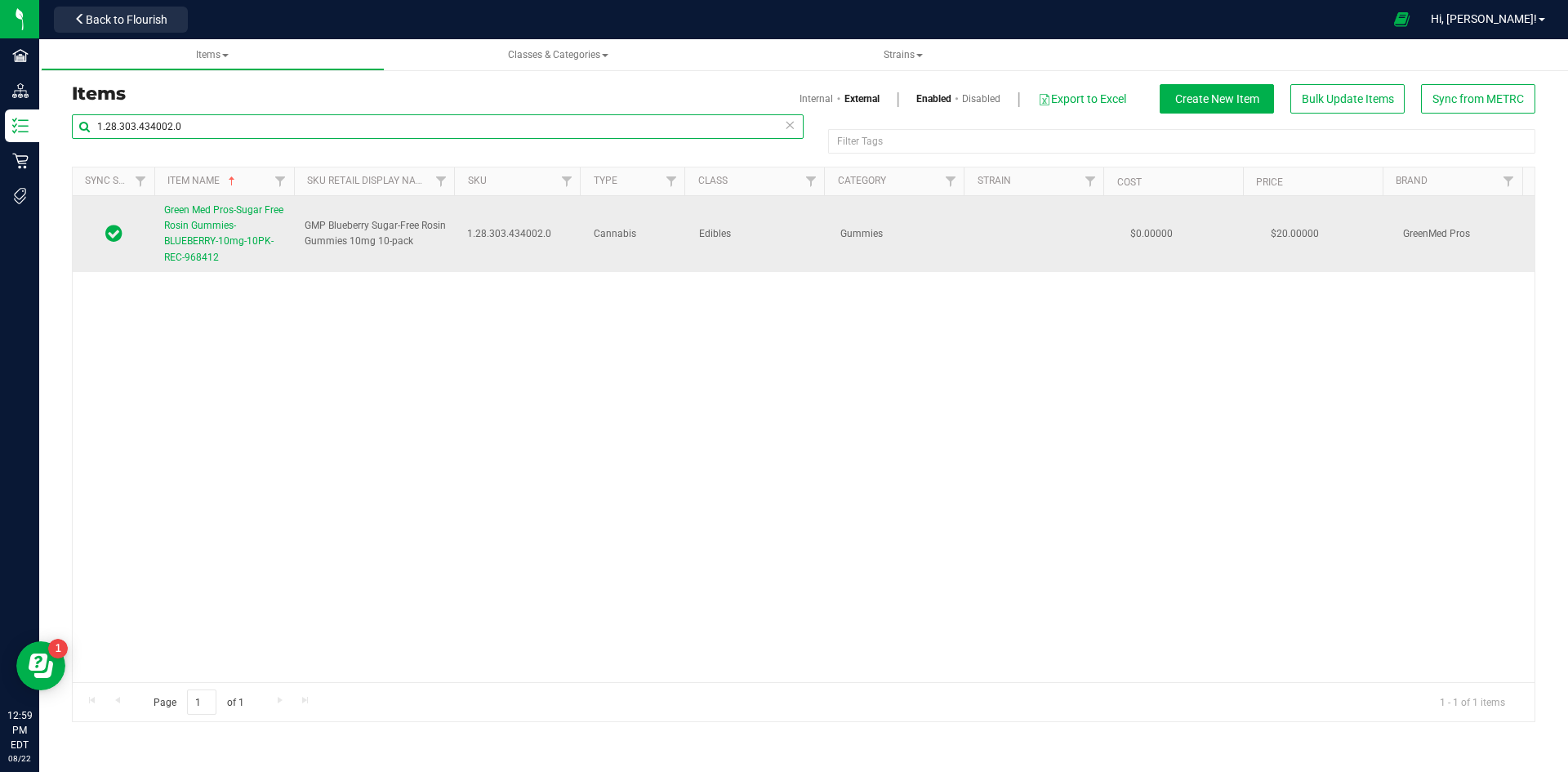
type input "1.28.303.434002.0"
click at [198, 243] on span "Green Med Pros-Sugar Free Rosin Gummies-BLUEBERRY-10mg-10PK-REC-968412" at bounding box center [224, 233] width 119 height 59
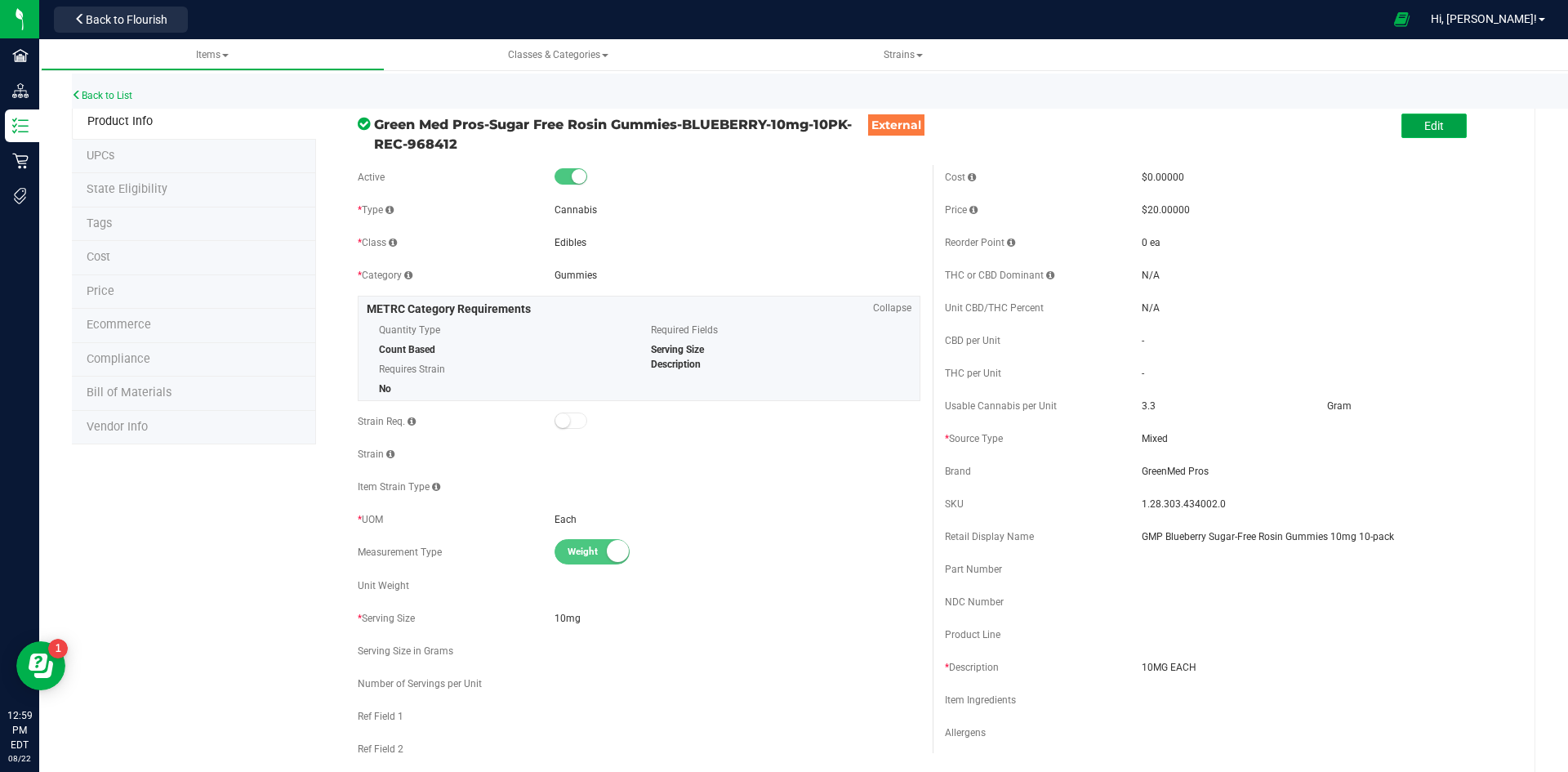
click at [1403, 125] on button "Edit" at bounding box center [1433, 126] width 65 height 25
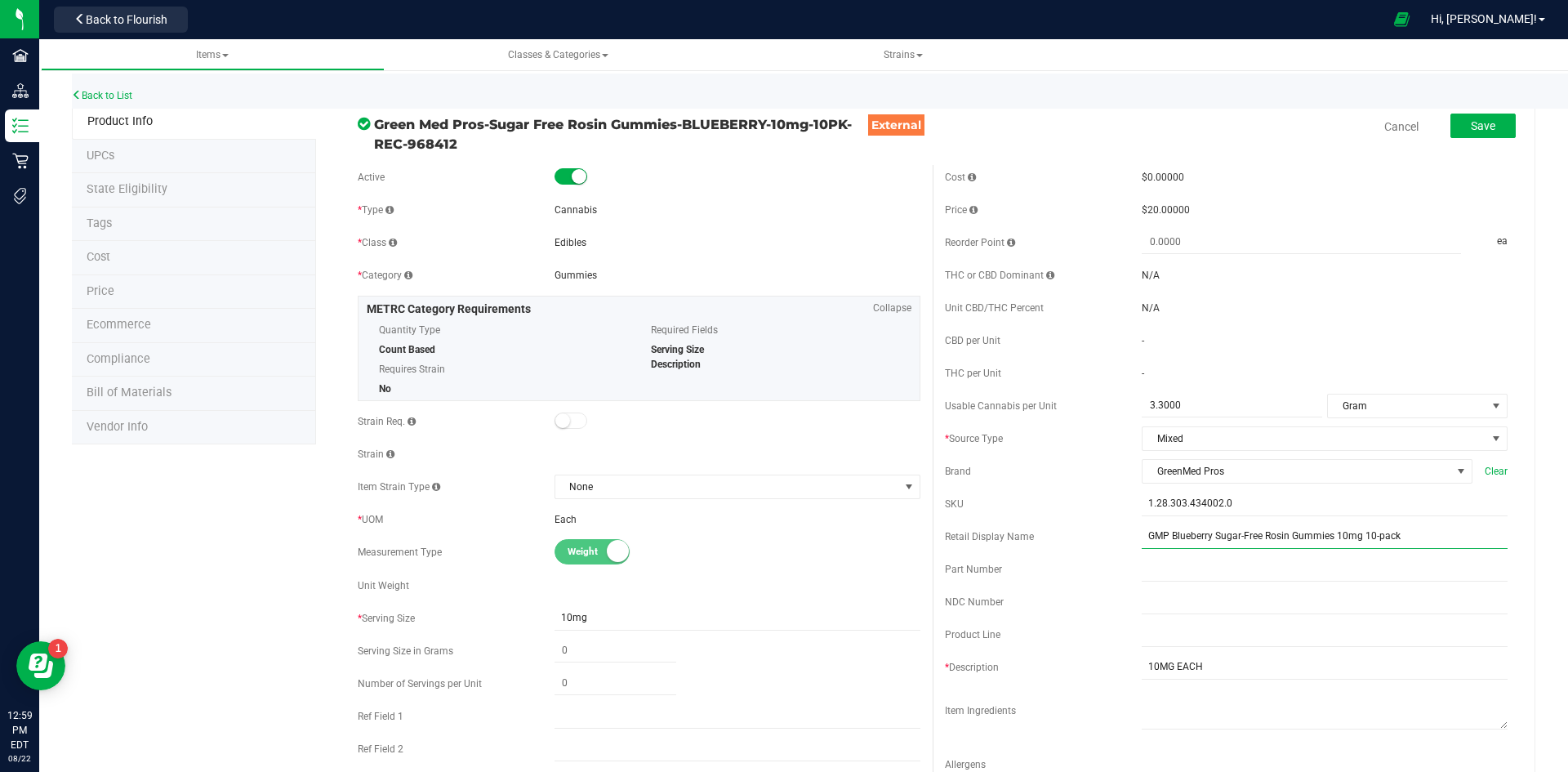
click at [1160, 545] on input "GMP Blueberry Sugar-Free Rosin Gummies 10mg 10-pack" at bounding box center [1325, 537] width 366 height 25
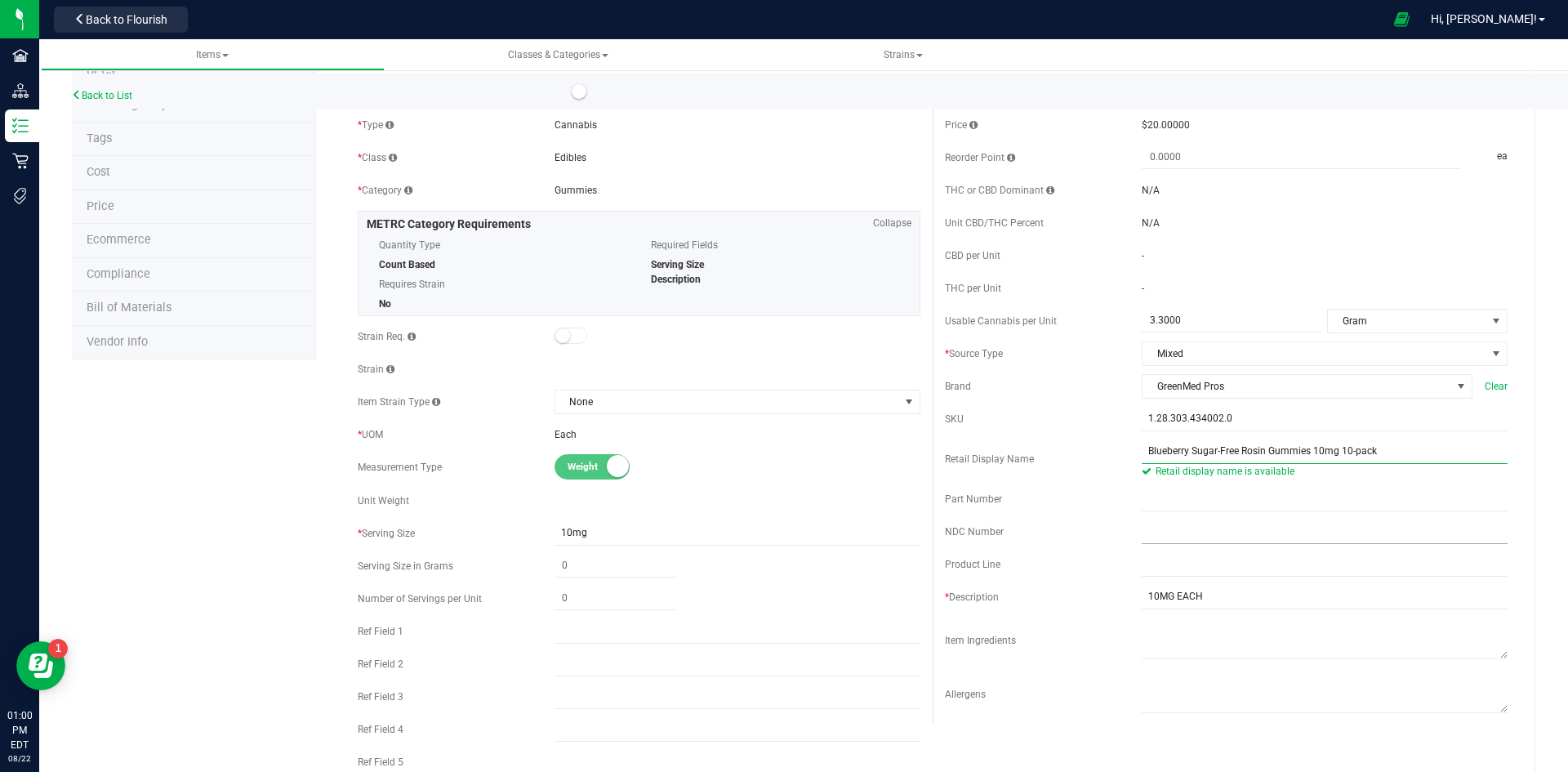
scroll to position [82, 0]
click at [1400, 459] on input "Blueberry Sugar-Free Rosin Gummies 10mg 10-pack" at bounding box center [1325, 455] width 366 height 25
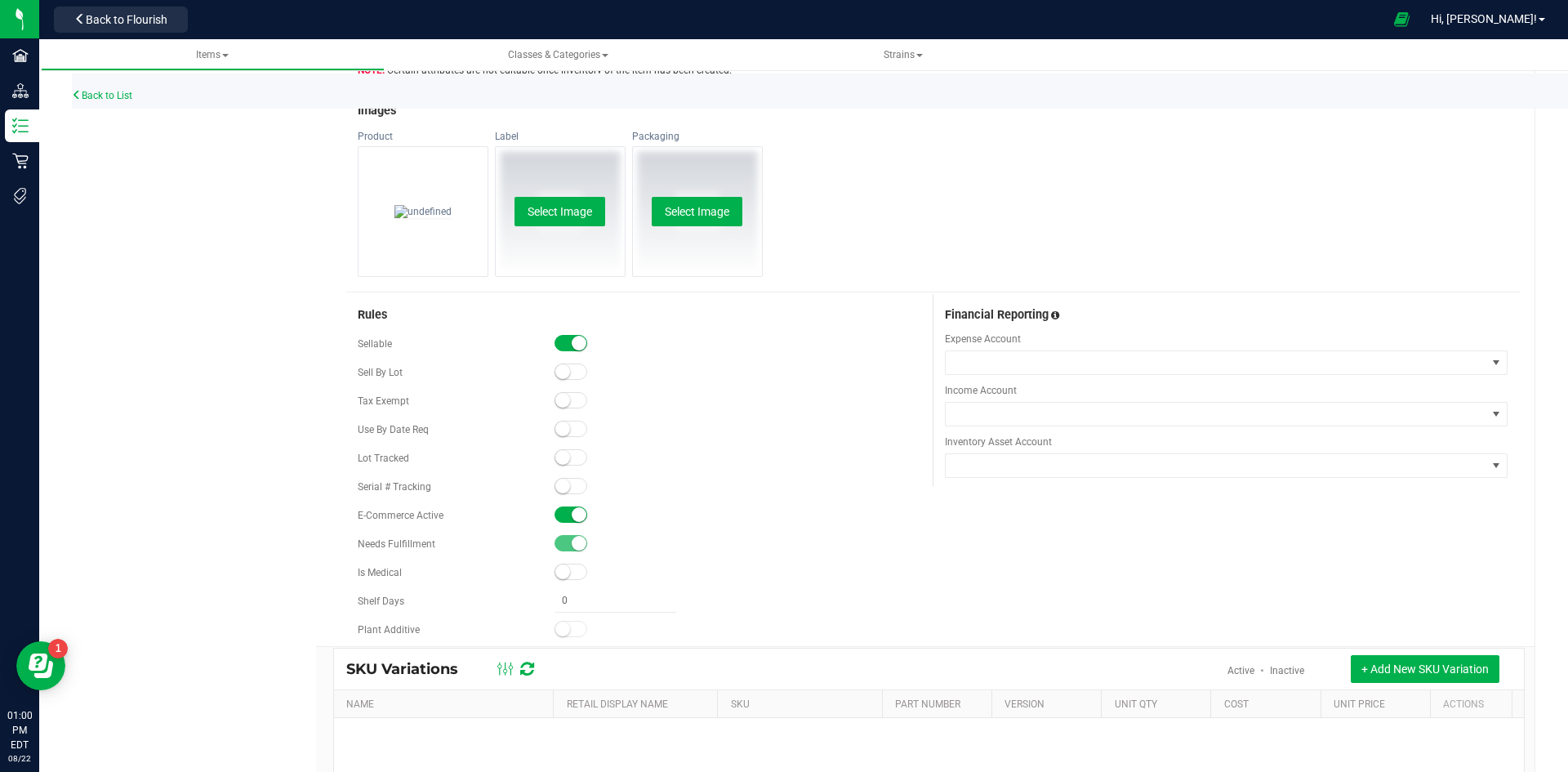
scroll to position [816, 0]
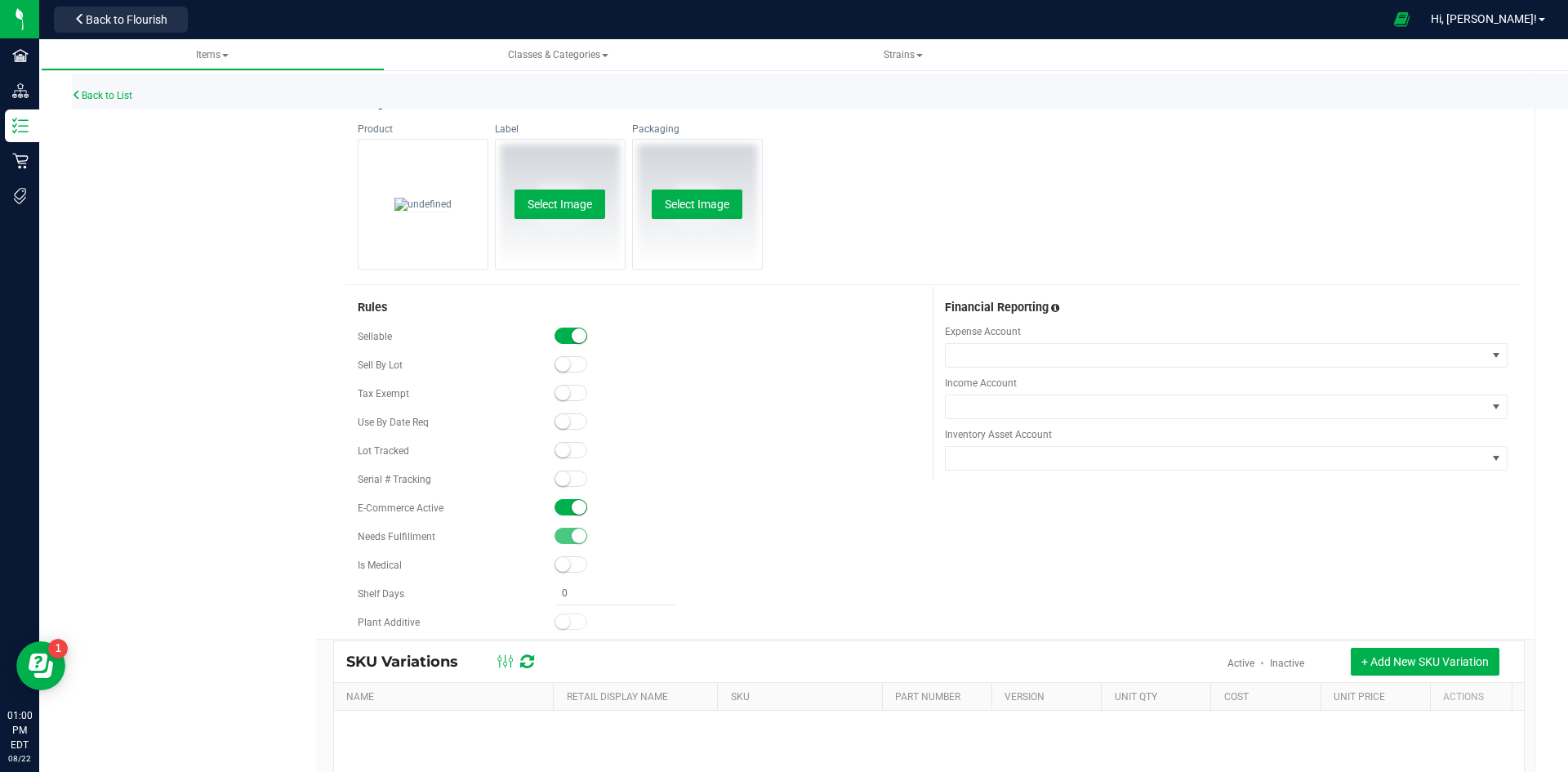
type input "Blueberry Sugar-Free Rosin Gummies 10mg 10-pack-367"
click at [561, 446] on small at bounding box center [563, 450] width 15 height 15
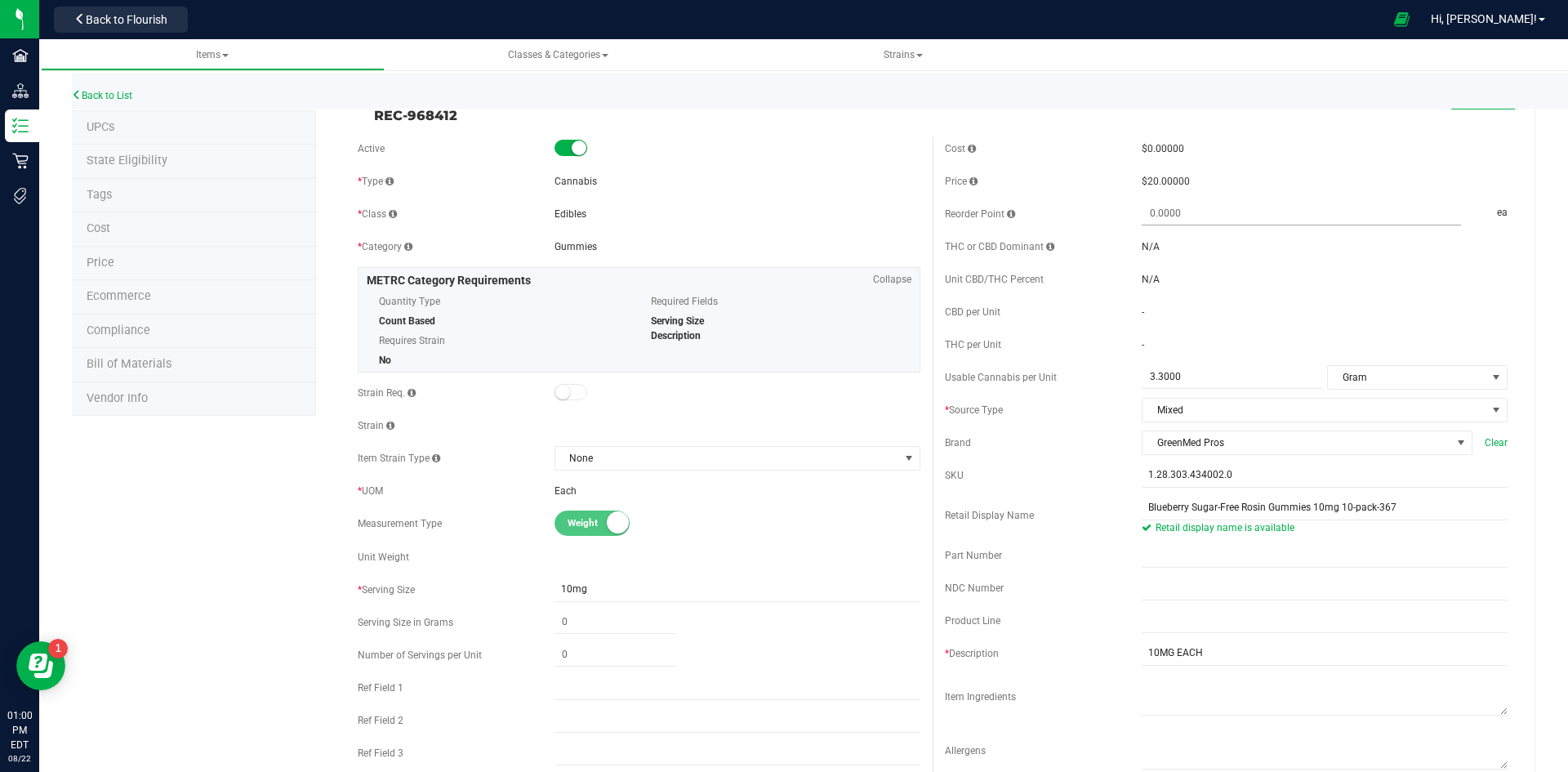
scroll to position [0, 0]
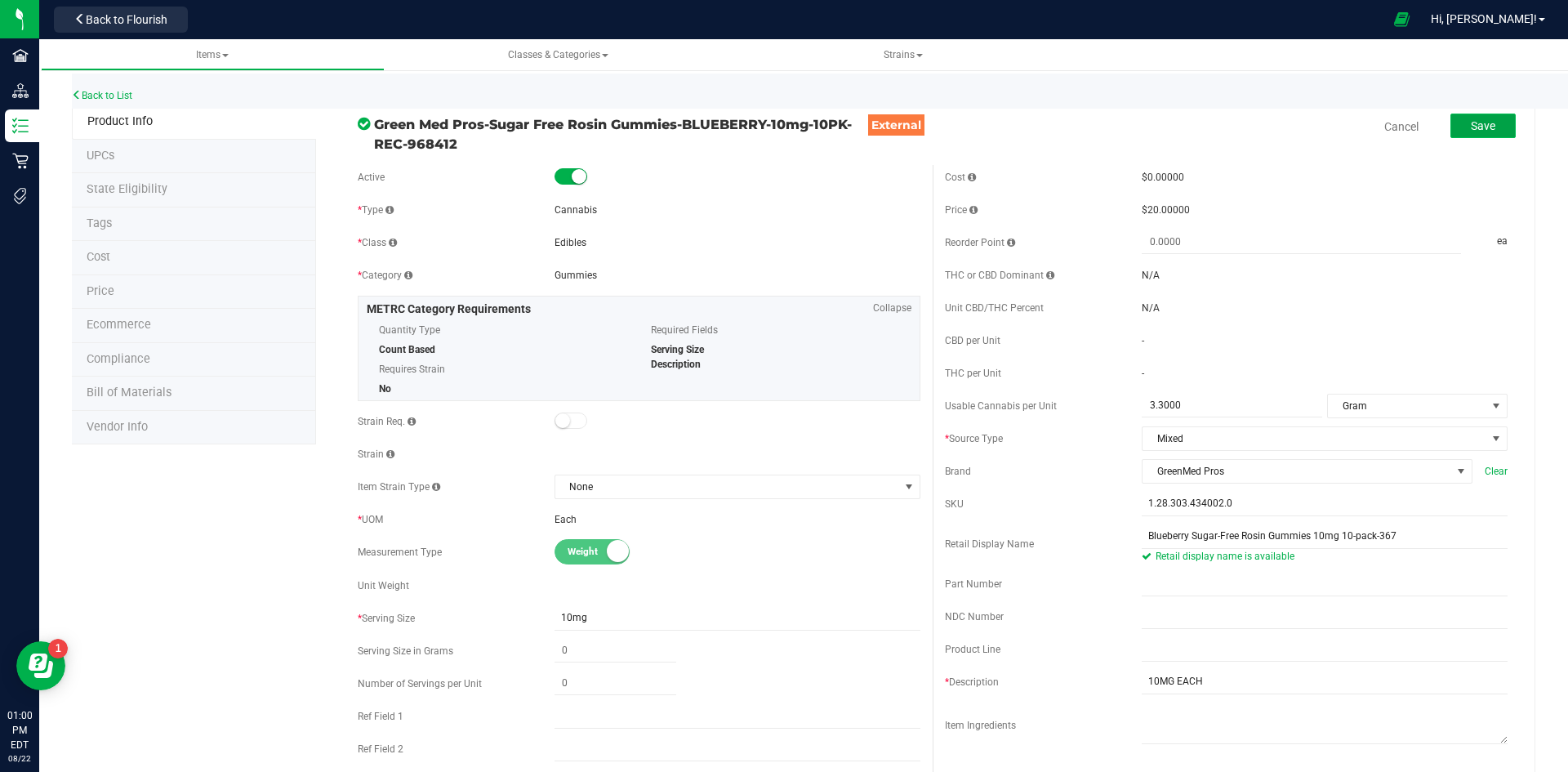
click at [1473, 120] on span "Save" at bounding box center [1483, 126] width 25 height 13
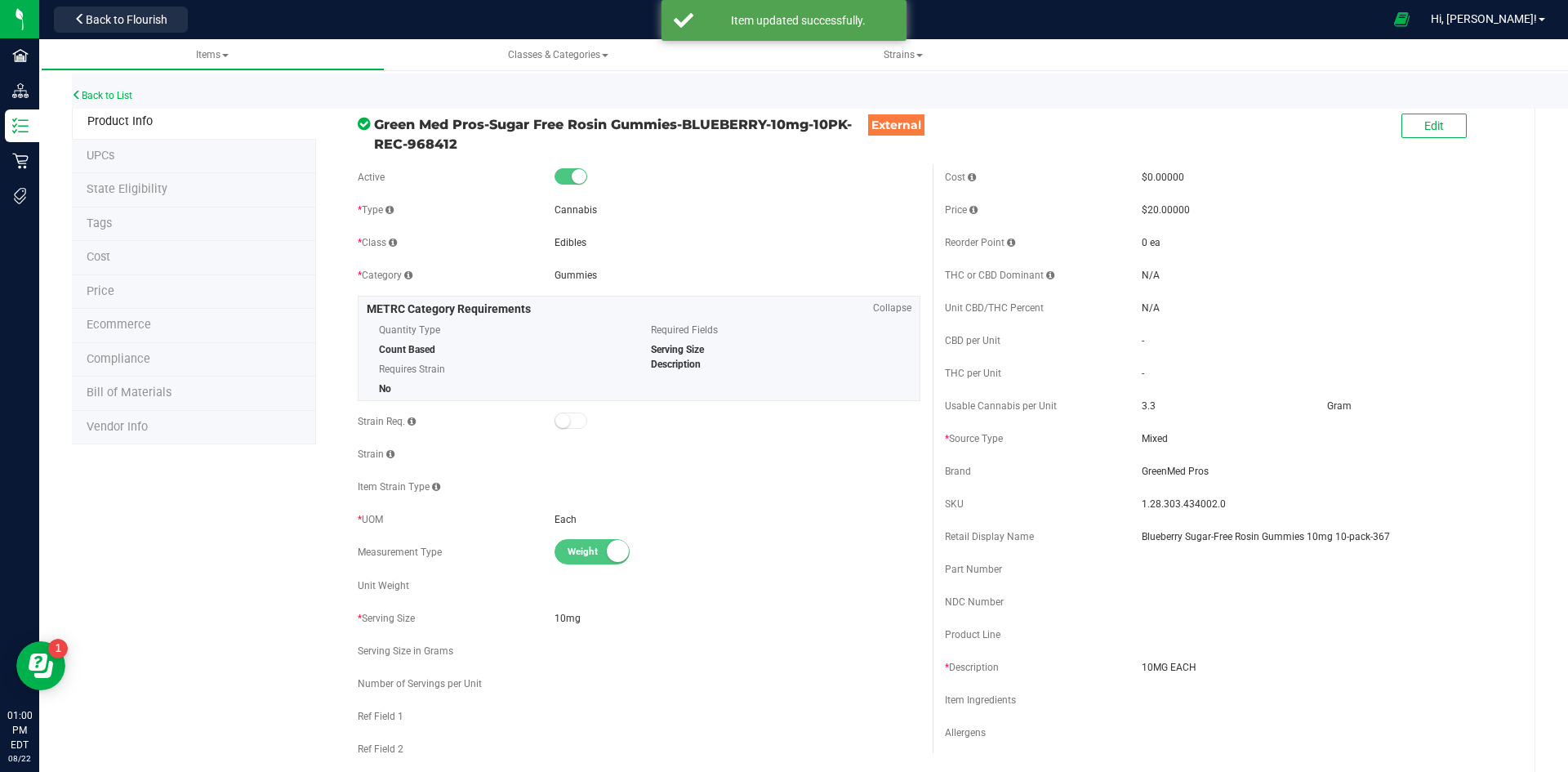
click at [136, 256] on li "Cost" at bounding box center [193, 258] width 244 height 34
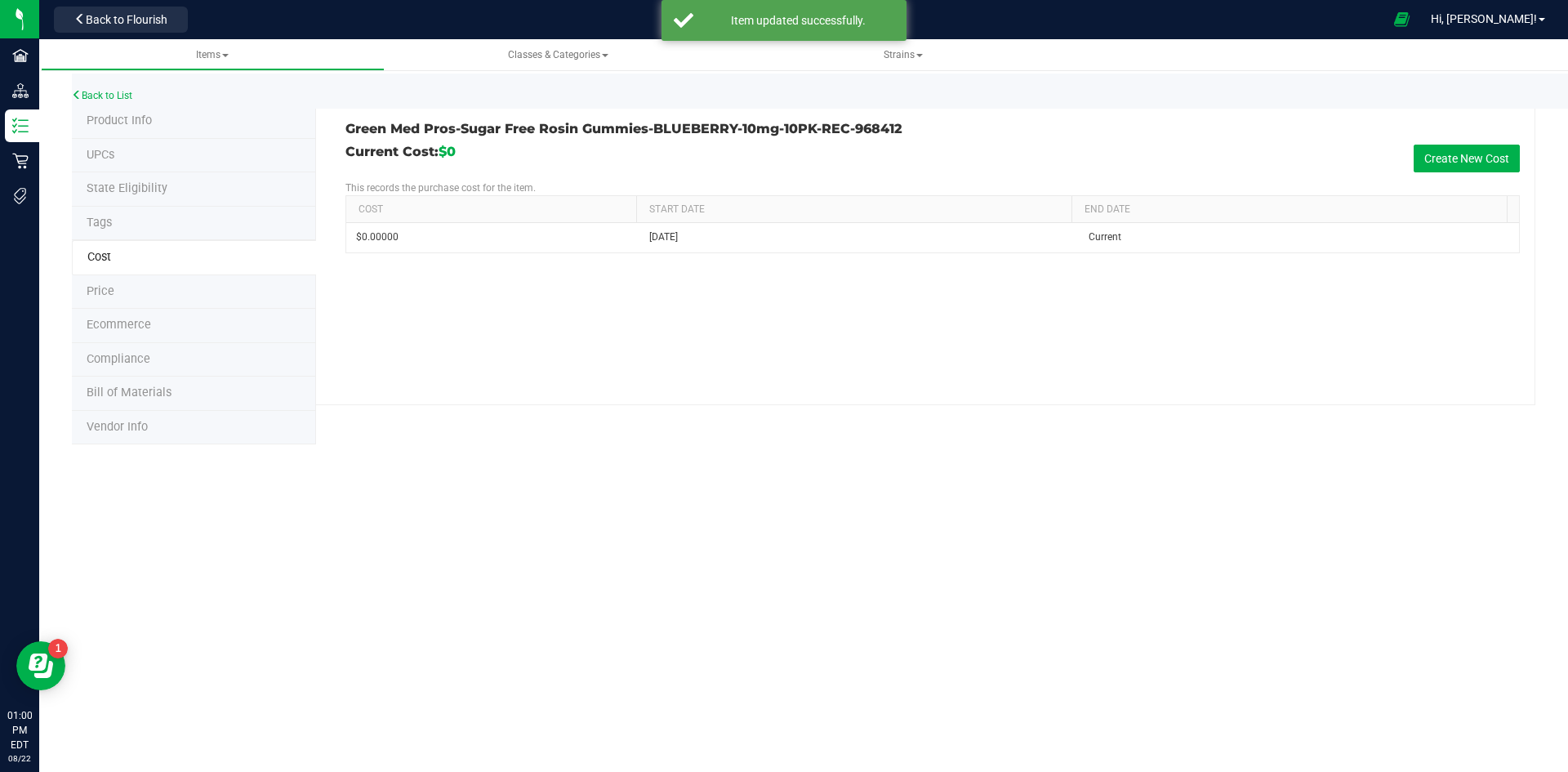
click at [225, 294] on li "Price" at bounding box center [193, 293] width 244 height 34
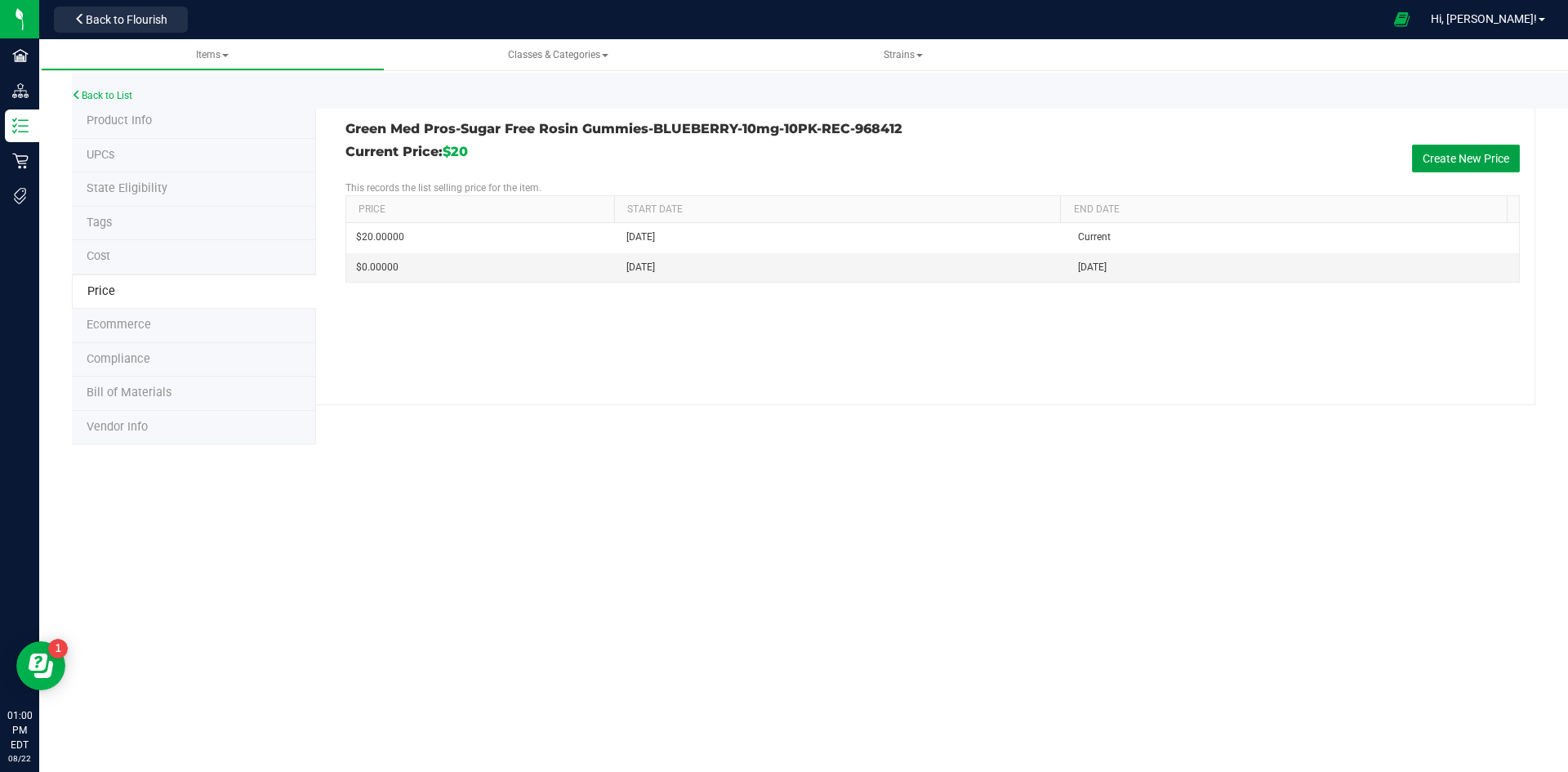
click at [1415, 155] on button "Create New Price" at bounding box center [1465, 158] width 108 height 27
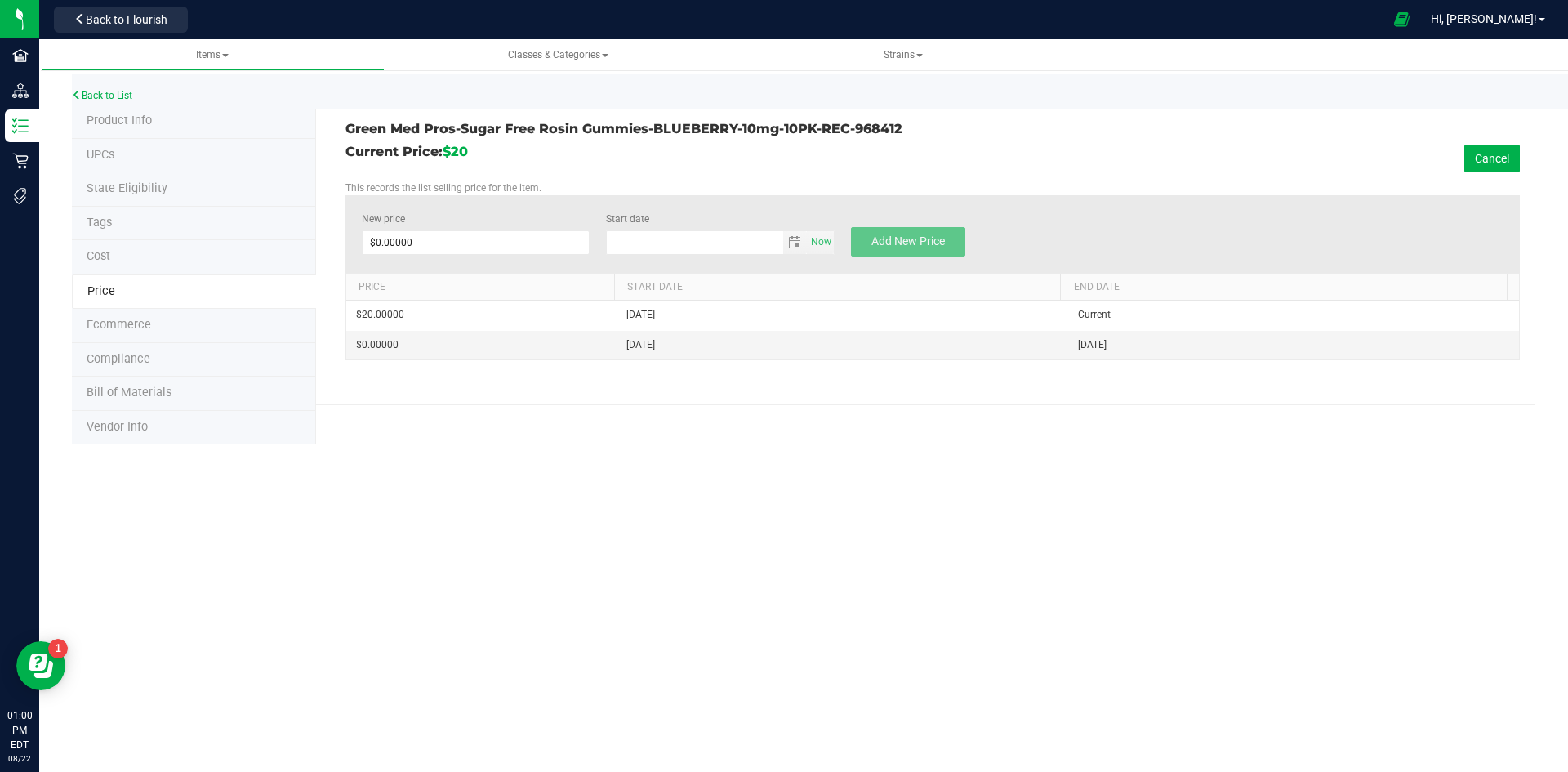
type input "[DATE]"
click at [399, 236] on span at bounding box center [475, 243] width 228 height 25
type input "18"
click at [908, 234] on button "Add New Price" at bounding box center [908, 242] width 114 height 29
type input "$0.00000"
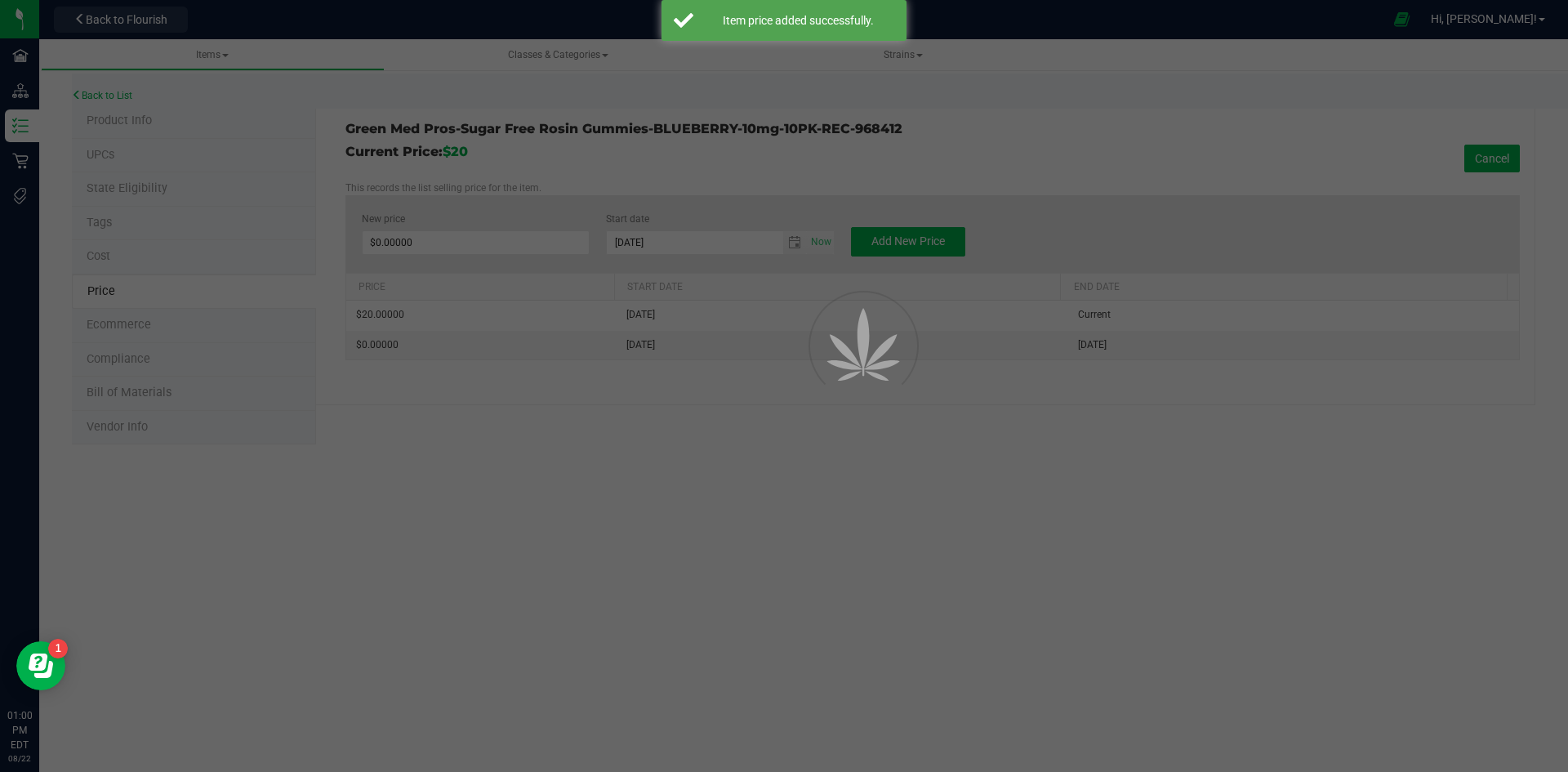
click at [131, 227] on div at bounding box center [784, 386] width 1568 height 772
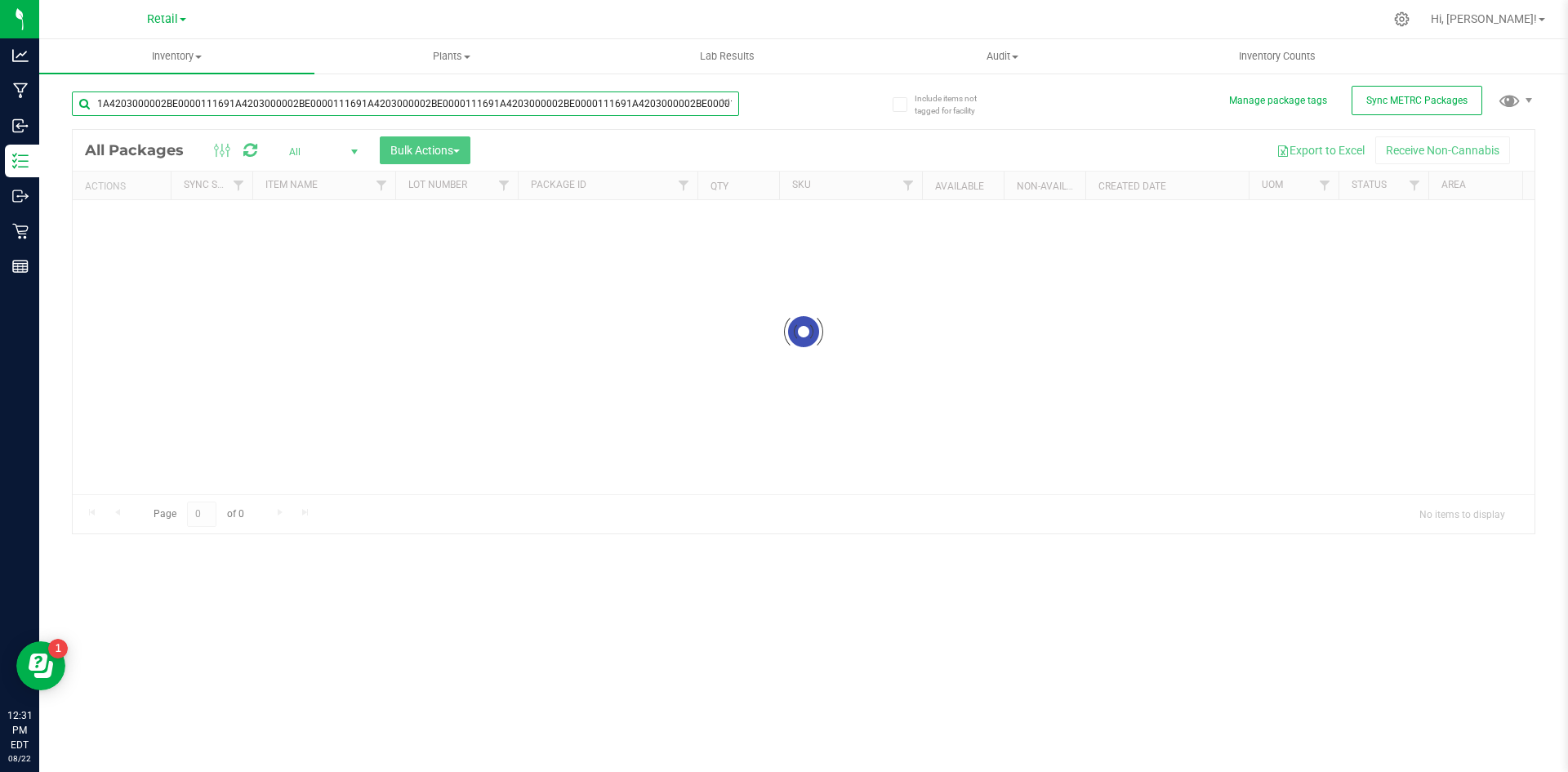
click at [207, 97] on input "1A4203000002BE0000111691A4203000002BE0000111691A4203000002BE0000111691A42030000…" at bounding box center [405, 104] width 667 height 25
click at [301, 112] on input "1A4203000002BE000011168" at bounding box center [405, 104] width 667 height 25
click at [301, 112] on div "Inventory All packages All inventory Waste log Create inventory Plants All plan…" at bounding box center [804, 406] width 1528 height 732
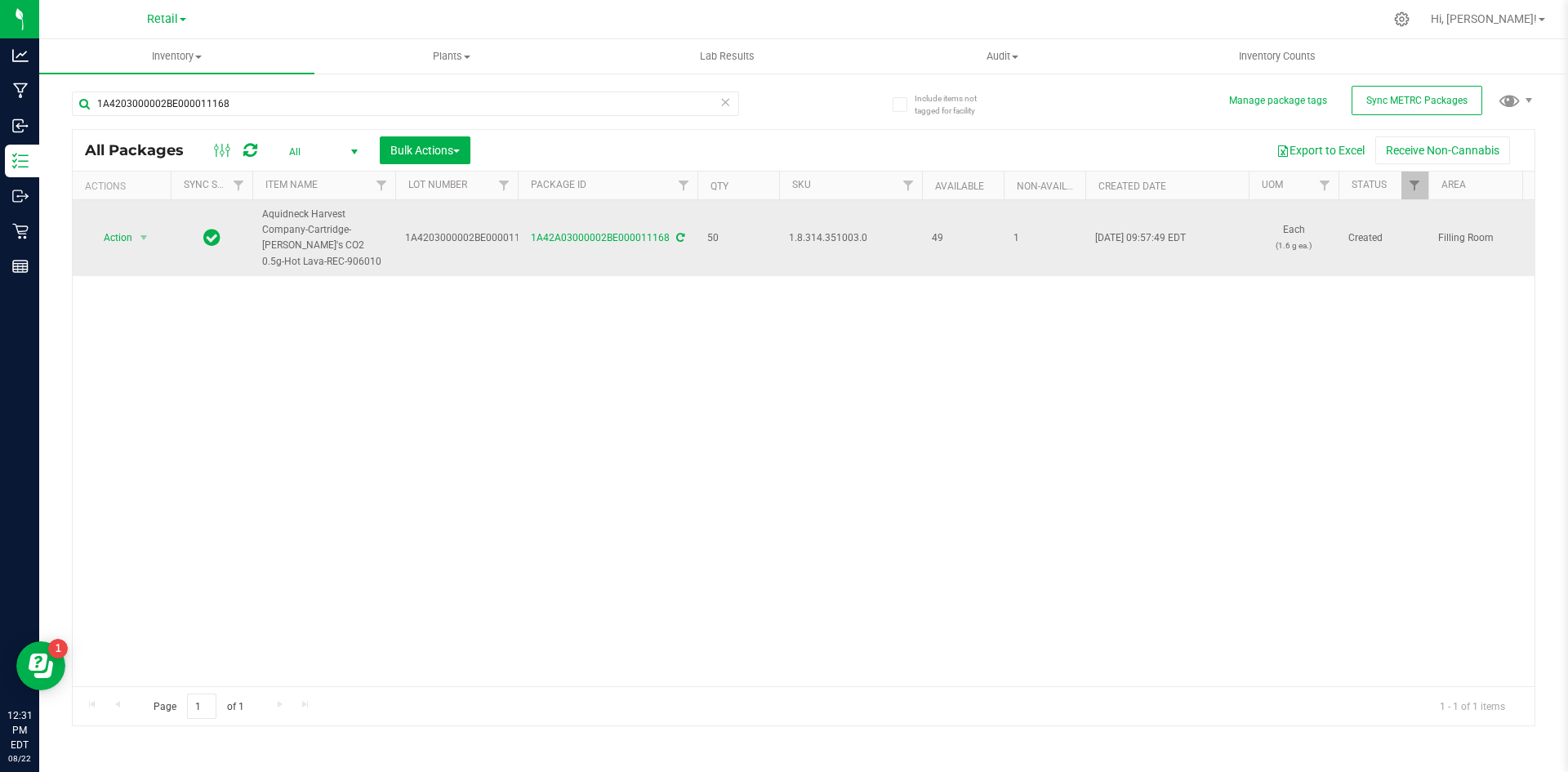
click at [843, 232] on span "1.8.314.351003.0" at bounding box center [850, 238] width 124 height 15
copy span "1.8.314.351003.0"
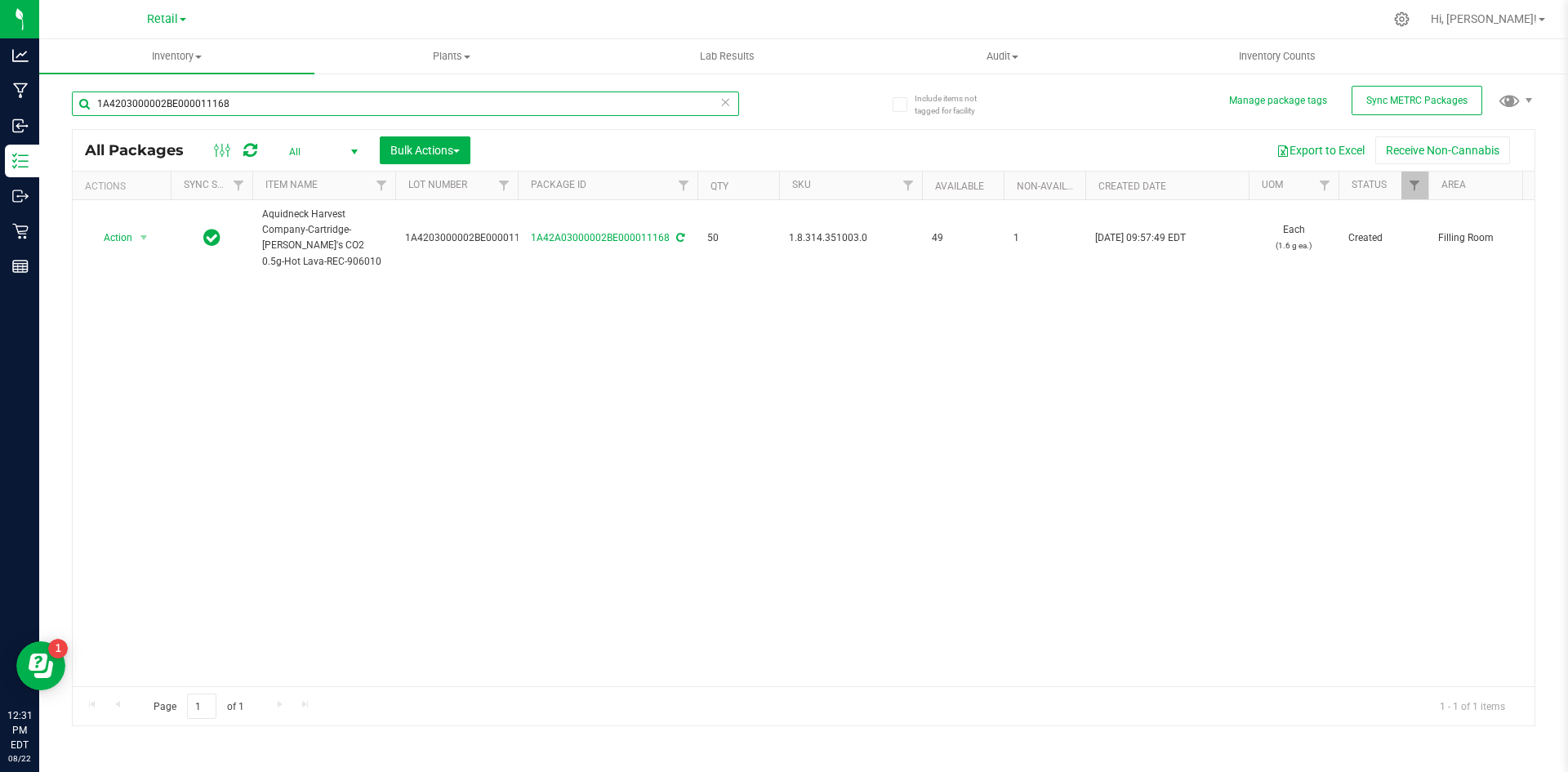
click at [237, 109] on input "1A4203000002BE000011168" at bounding box center [405, 104] width 667 height 25
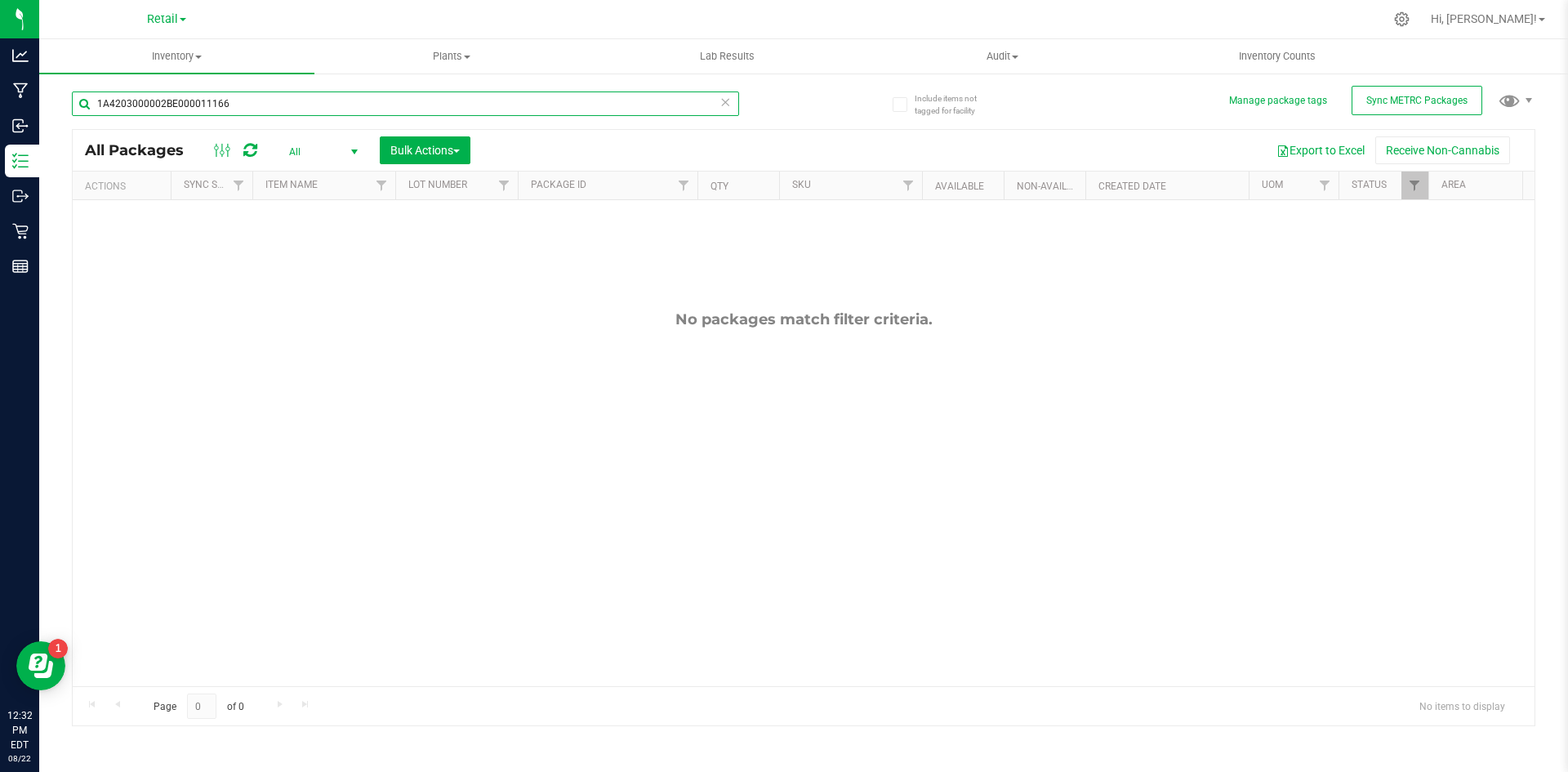
click at [257, 100] on input "1A4203000002BE000011166" at bounding box center [405, 104] width 667 height 25
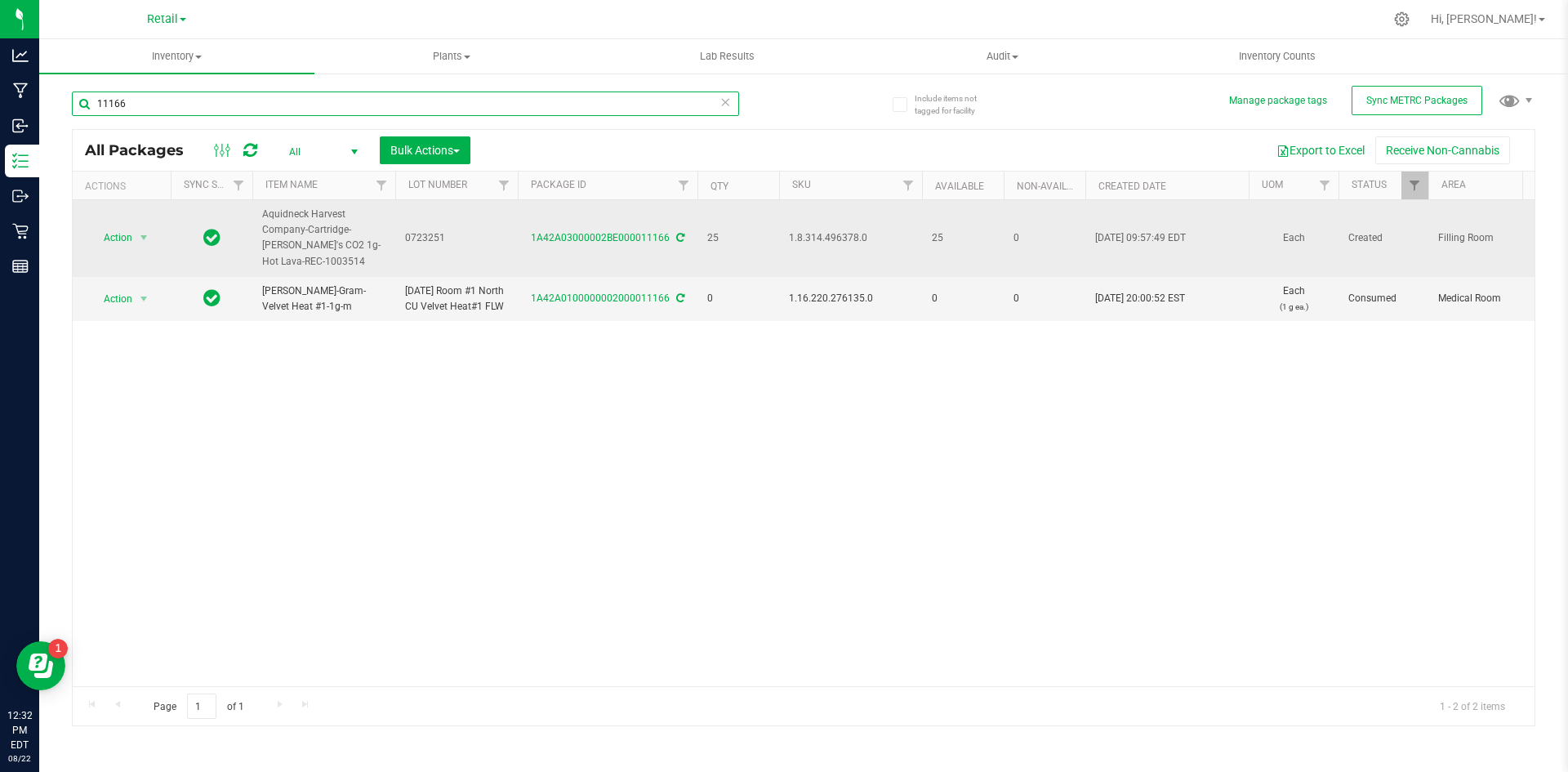
type input "11166"
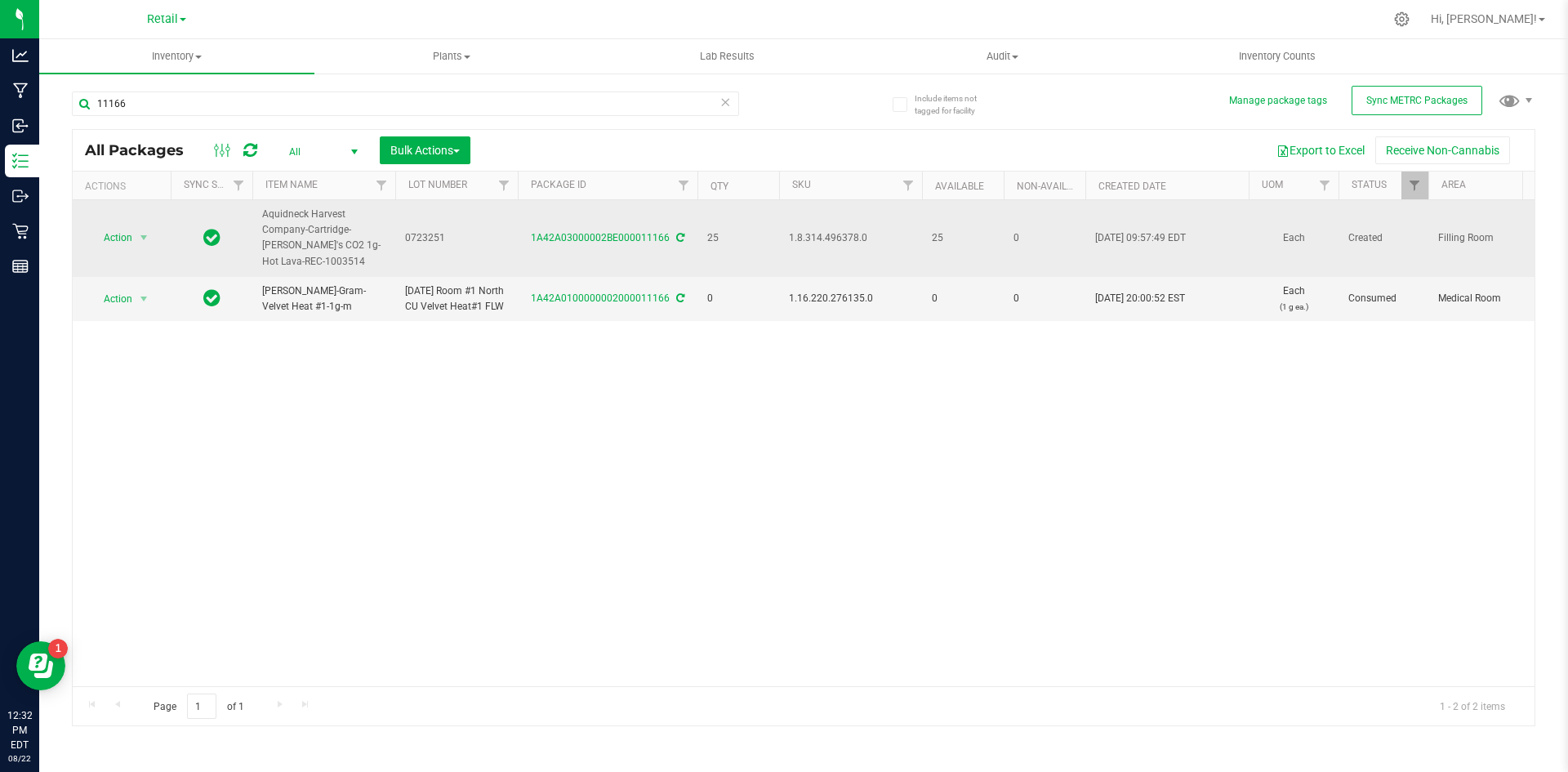
click at [427, 241] on span "0723251" at bounding box center [456, 238] width 103 height 15
click at [427, 241] on input "0723251" at bounding box center [453, 238] width 117 height 25
type input "1A4203000002BE000011166"
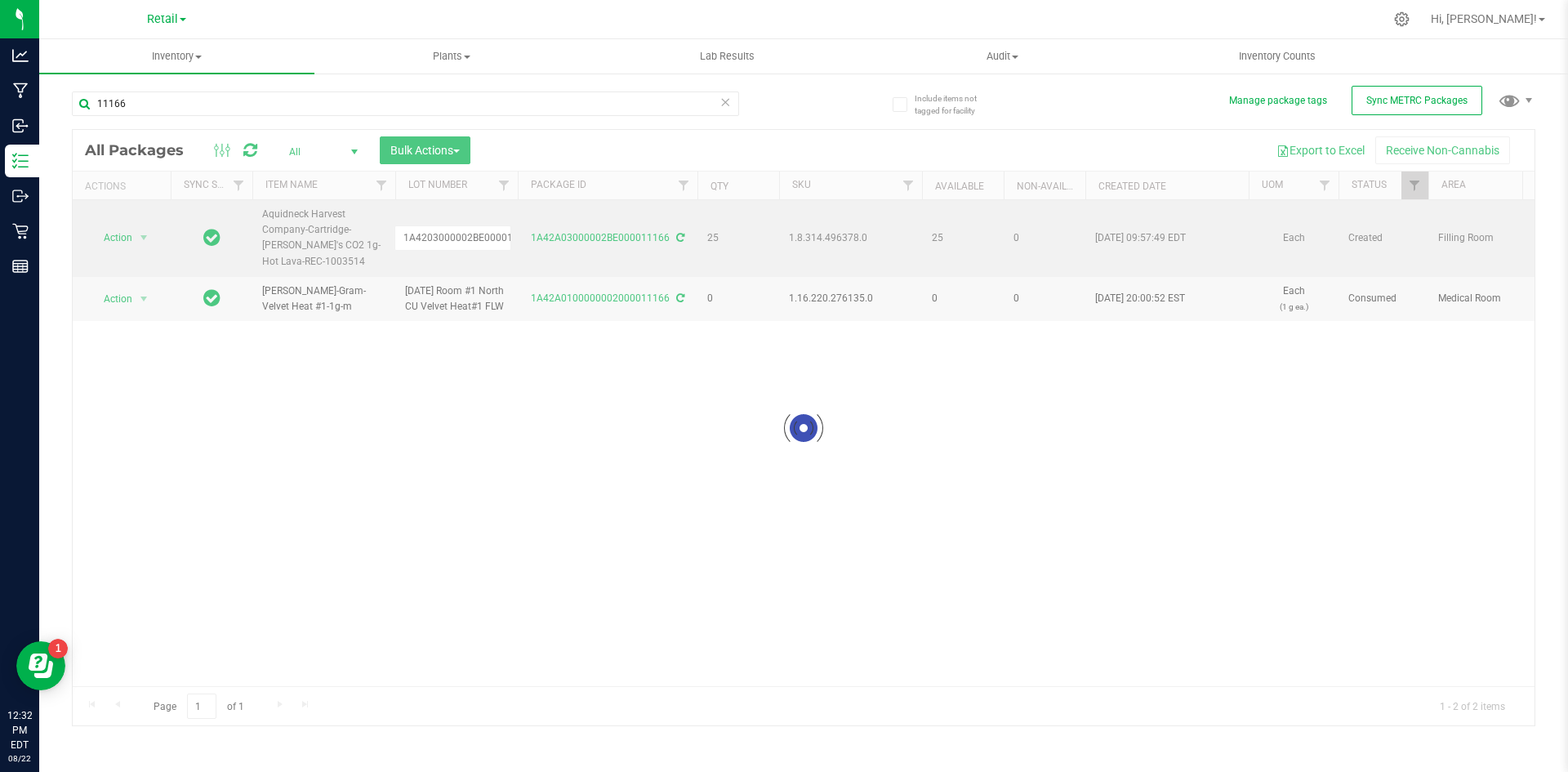
scroll to position [0, 22]
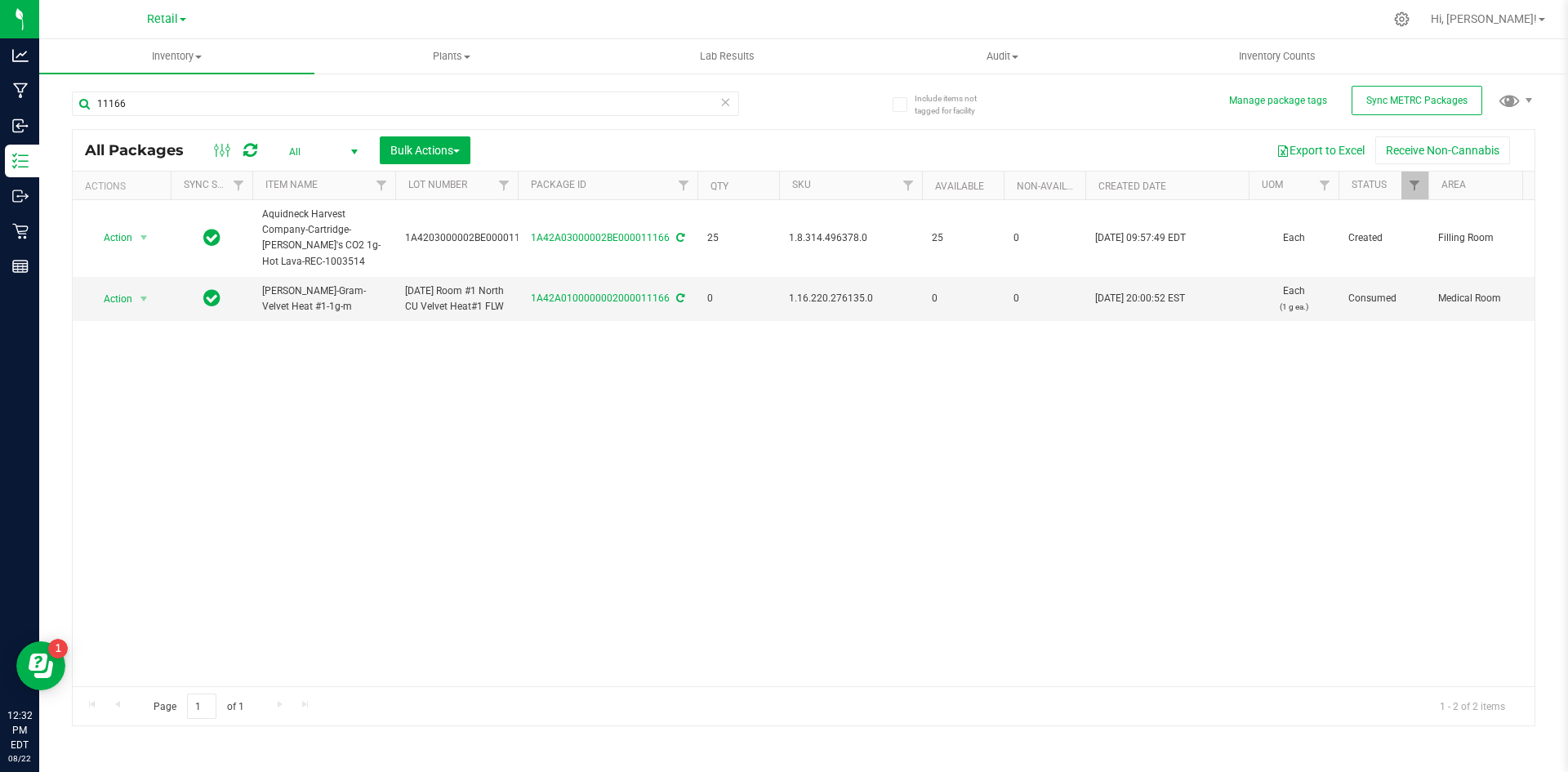
drag, startPoint x: 644, startPoint y: 421, endPoint x: 699, endPoint y: 157, distance: 269.7
click at [645, 421] on div "Action Action Adjust qty Create package Edit attributes Global inventory Locate…" at bounding box center [803, 443] width 1461 height 486
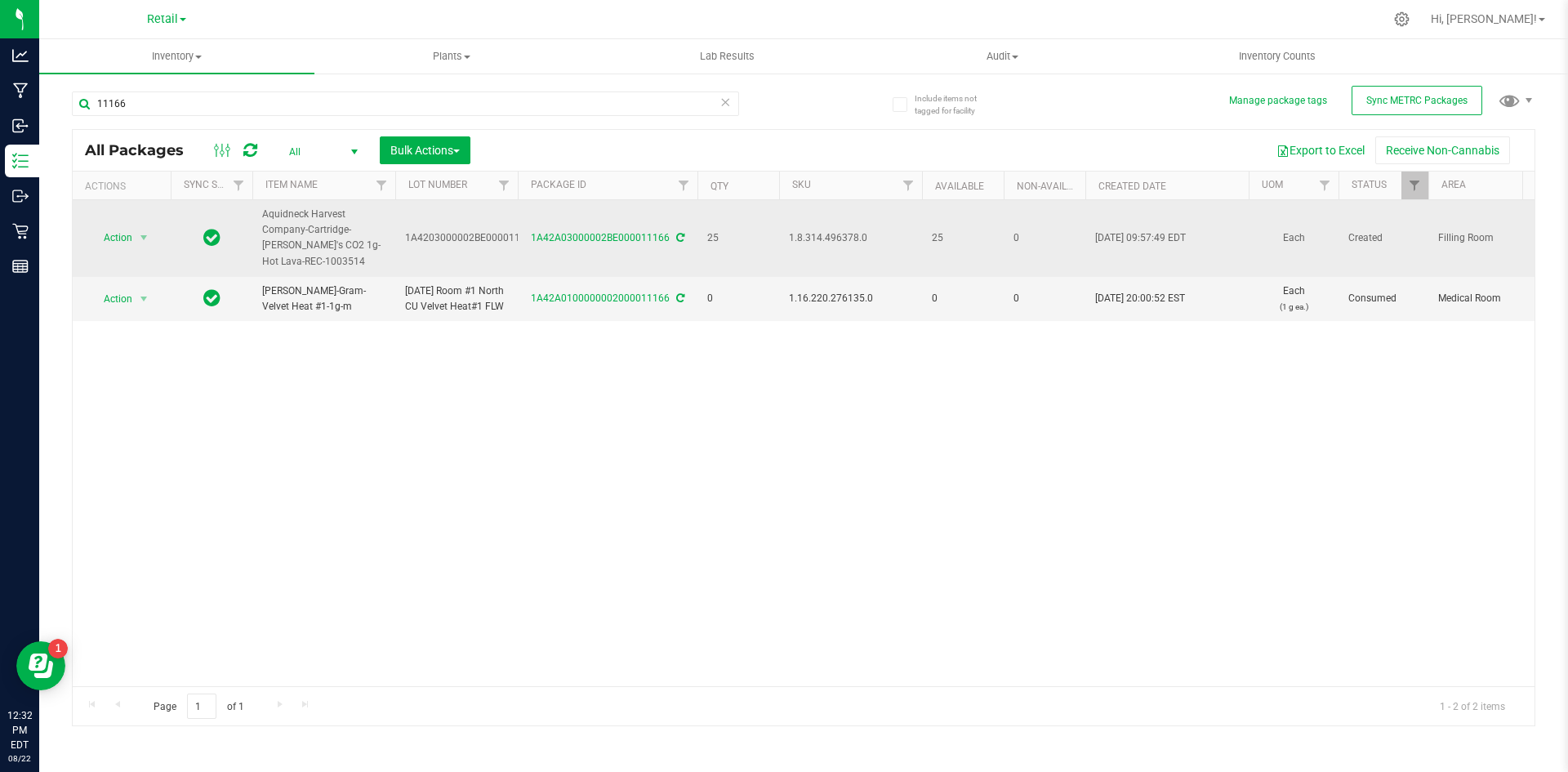
click at [841, 243] on span "1.8.314.496378.0" at bounding box center [850, 238] width 124 height 15
copy span "1.8.314.496378.0"
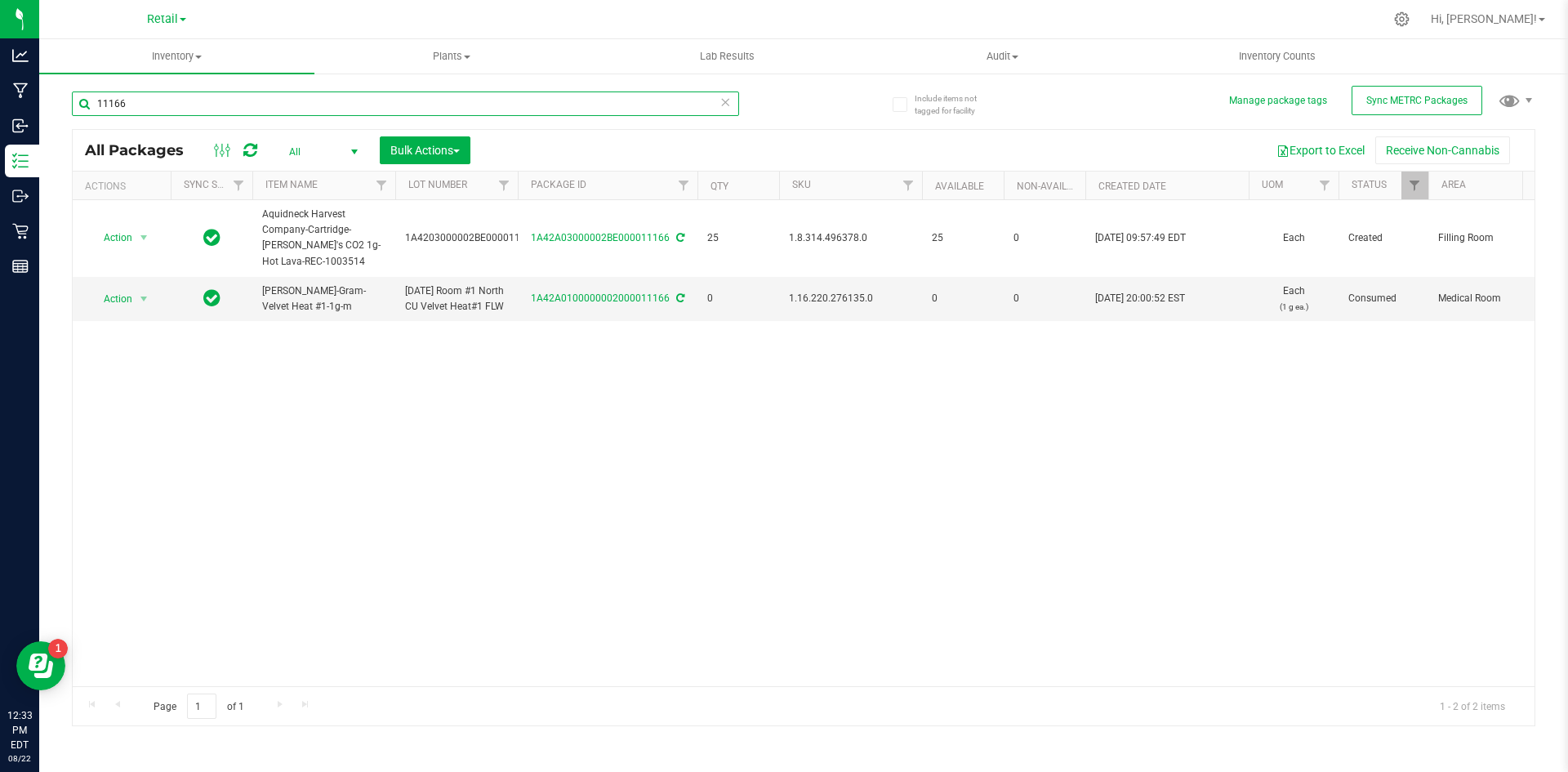
click at [264, 94] on input "11166" at bounding box center [405, 104] width 667 height 25
paste input ".8.314.351003.0"
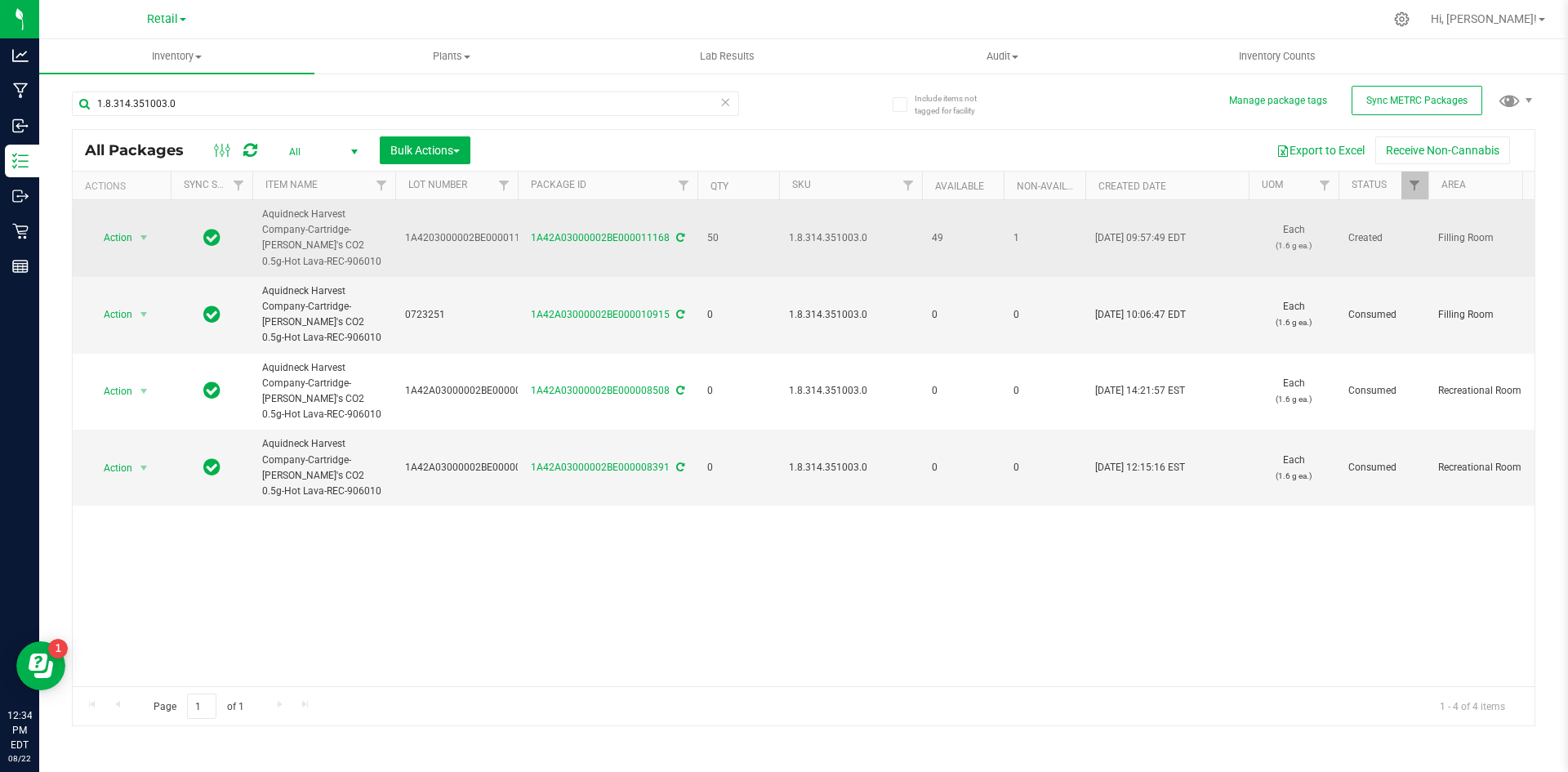
click at [816, 240] on span "1.8.314.351003.0" at bounding box center [850, 238] width 124 height 15
copy span "1.8.314.351003.0"
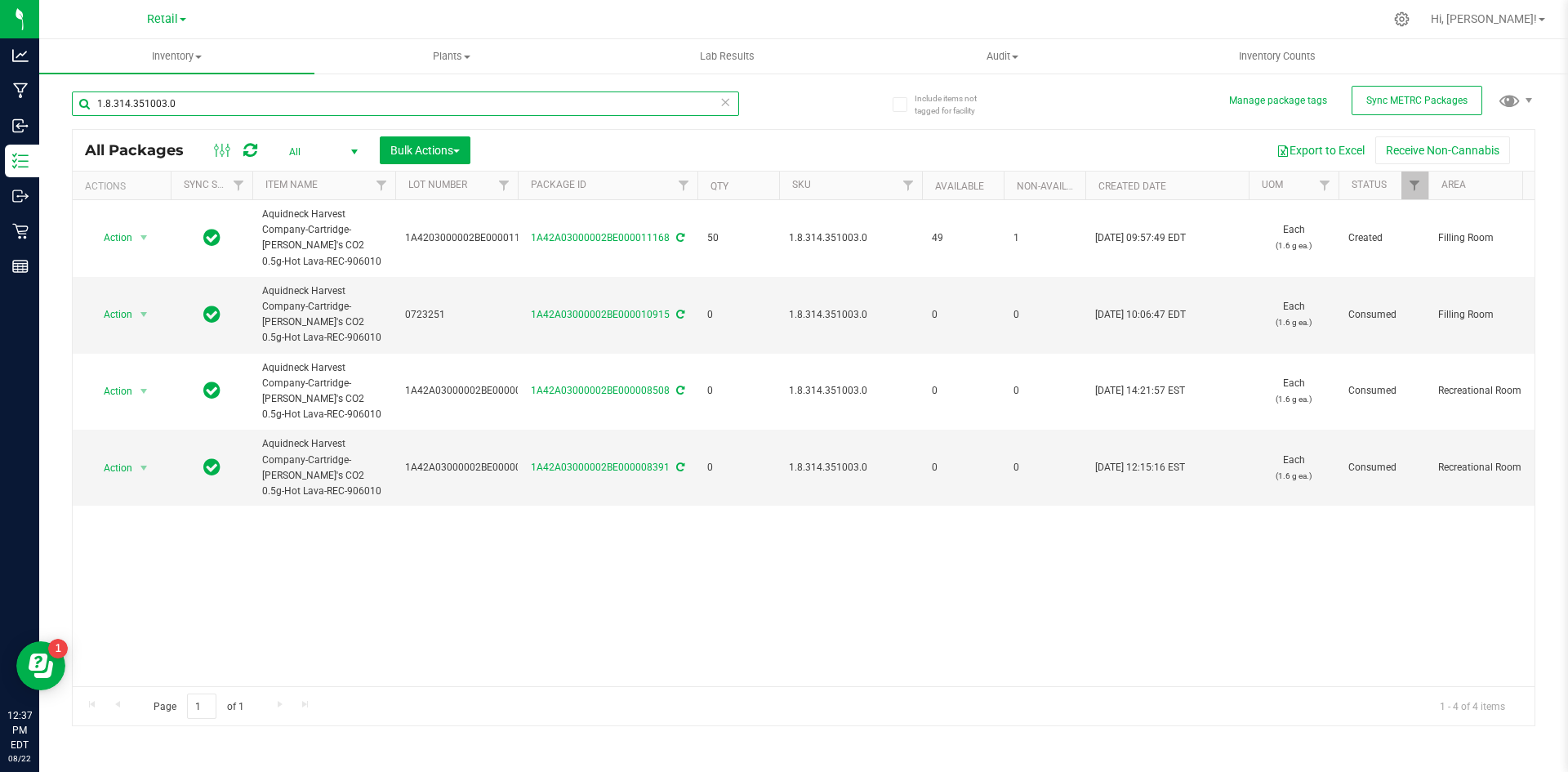
click at [208, 107] on input "1.8.314.351003.0" at bounding box center [405, 104] width 667 height 25
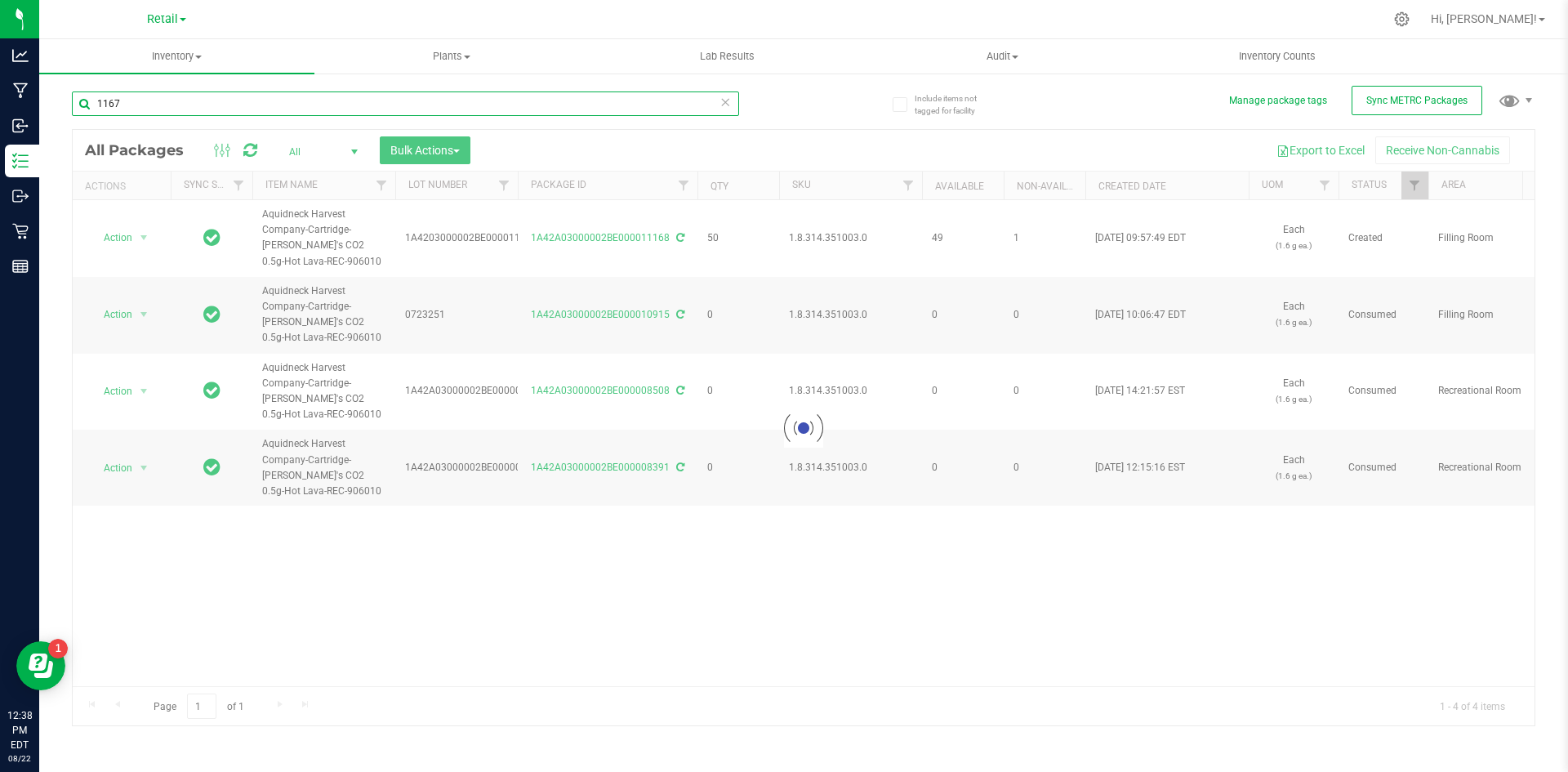
click at [108, 99] on input "1167" at bounding box center [405, 104] width 667 height 25
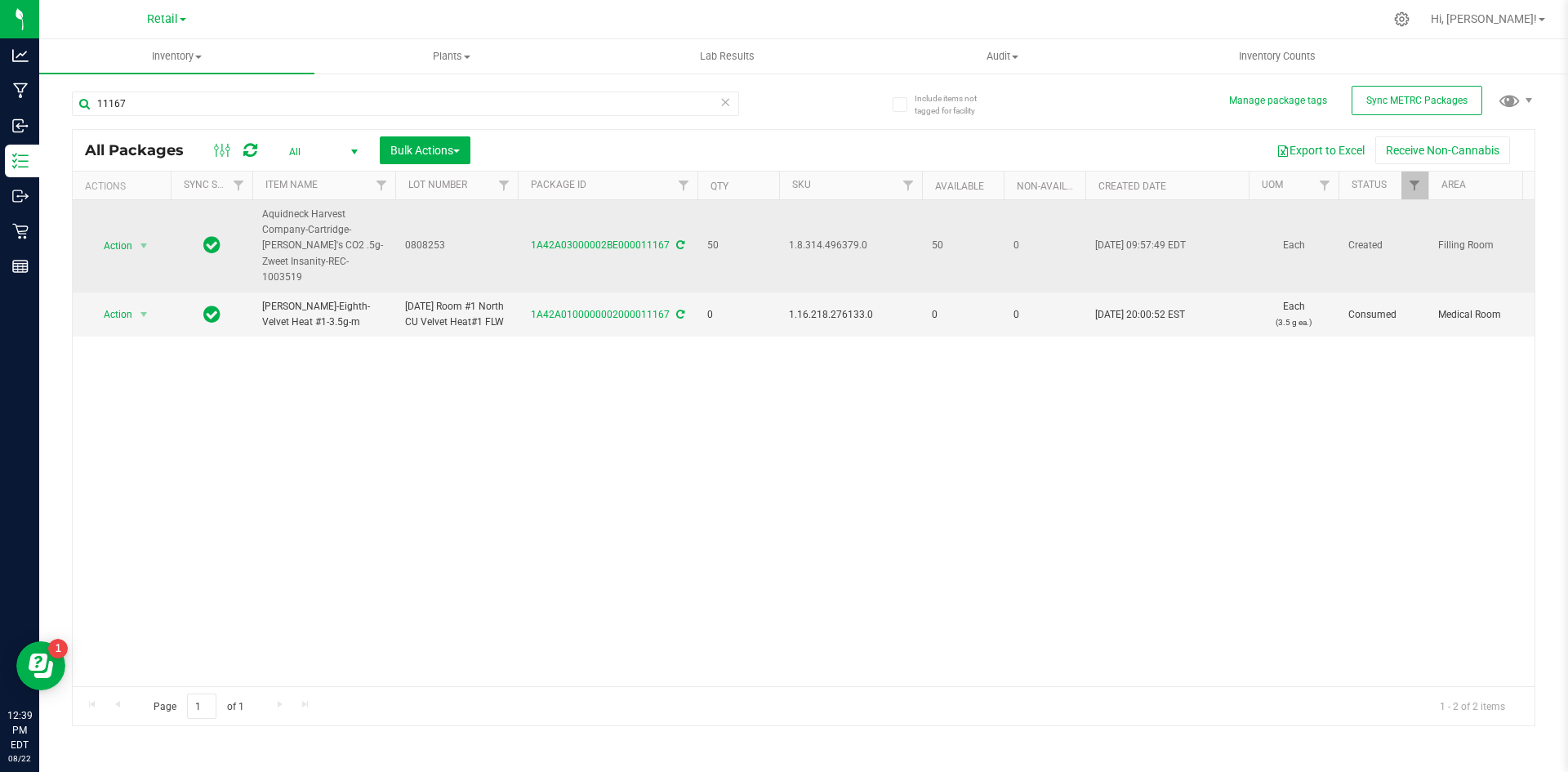
click at [415, 243] on span "0808253" at bounding box center [456, 245] width 103 height 15
click at [836, 238] on span "1.8.314.496379.0" at bounding box center [850, 245] width 124 height 15
copy span "1.8.314.496379.0"
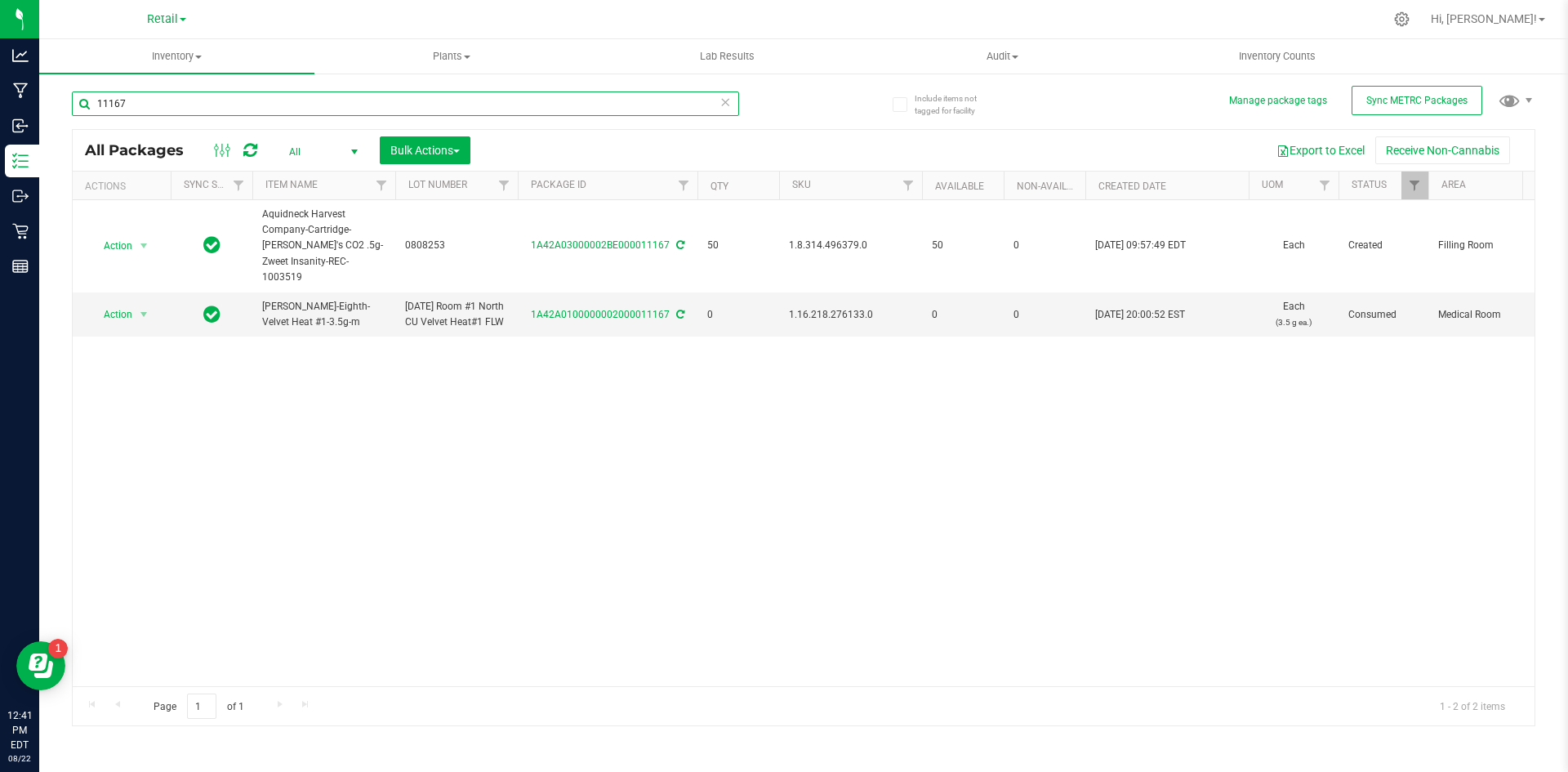
click at [150, 99] on input "11167" at bounding box center [405, 104] width 667 height 25
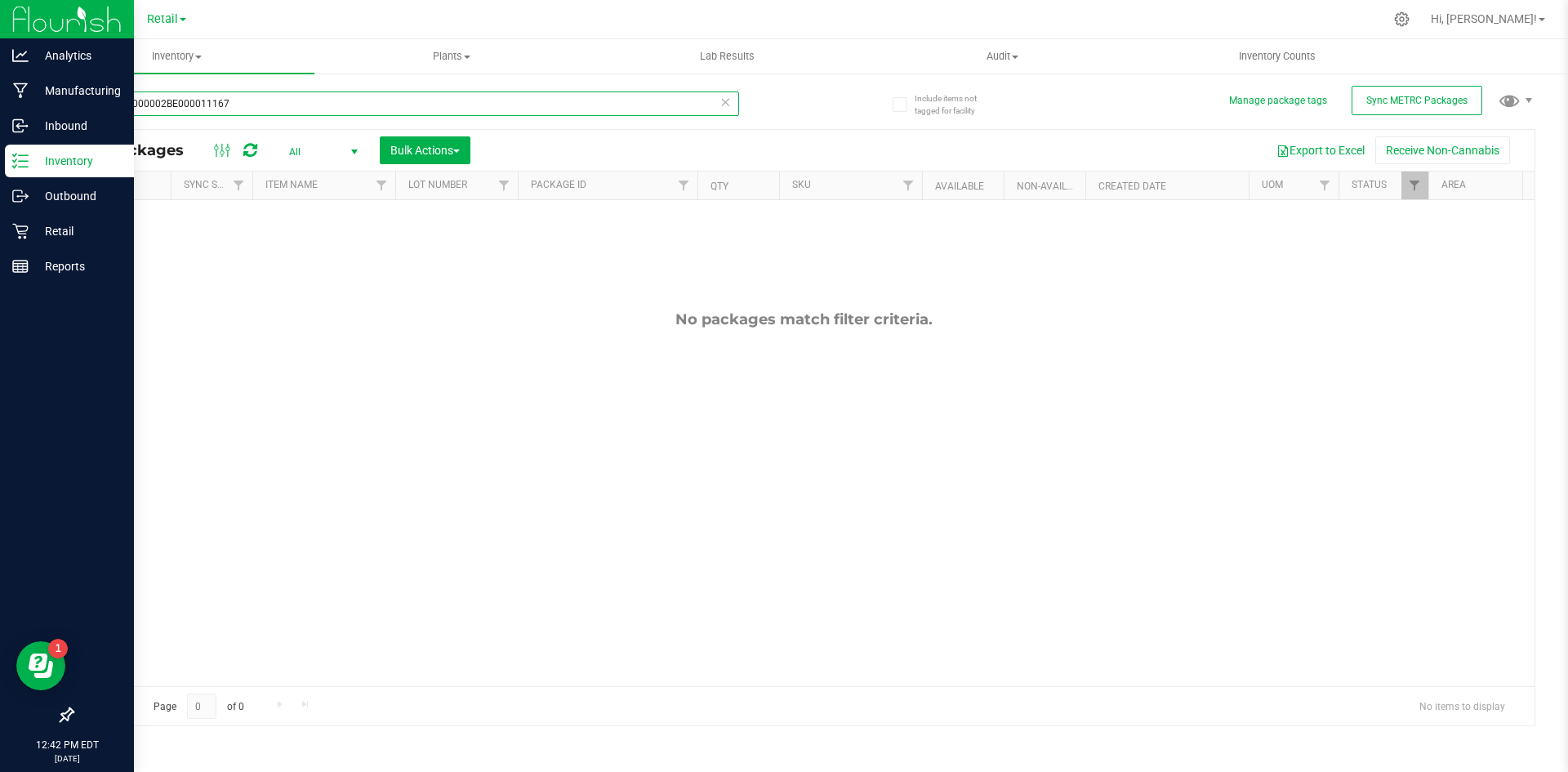
drag, startPoint x: 197, startPoint y: 107, endPoint x: 34, endPoint y: 144, distance: 167.1
click at [34, 144] on div "Analytics Manufacturing Inbound Inventory Outbound Retail Reports 12:42 PM EDT …" at bounding box center [784, 386] width 1568 height 772
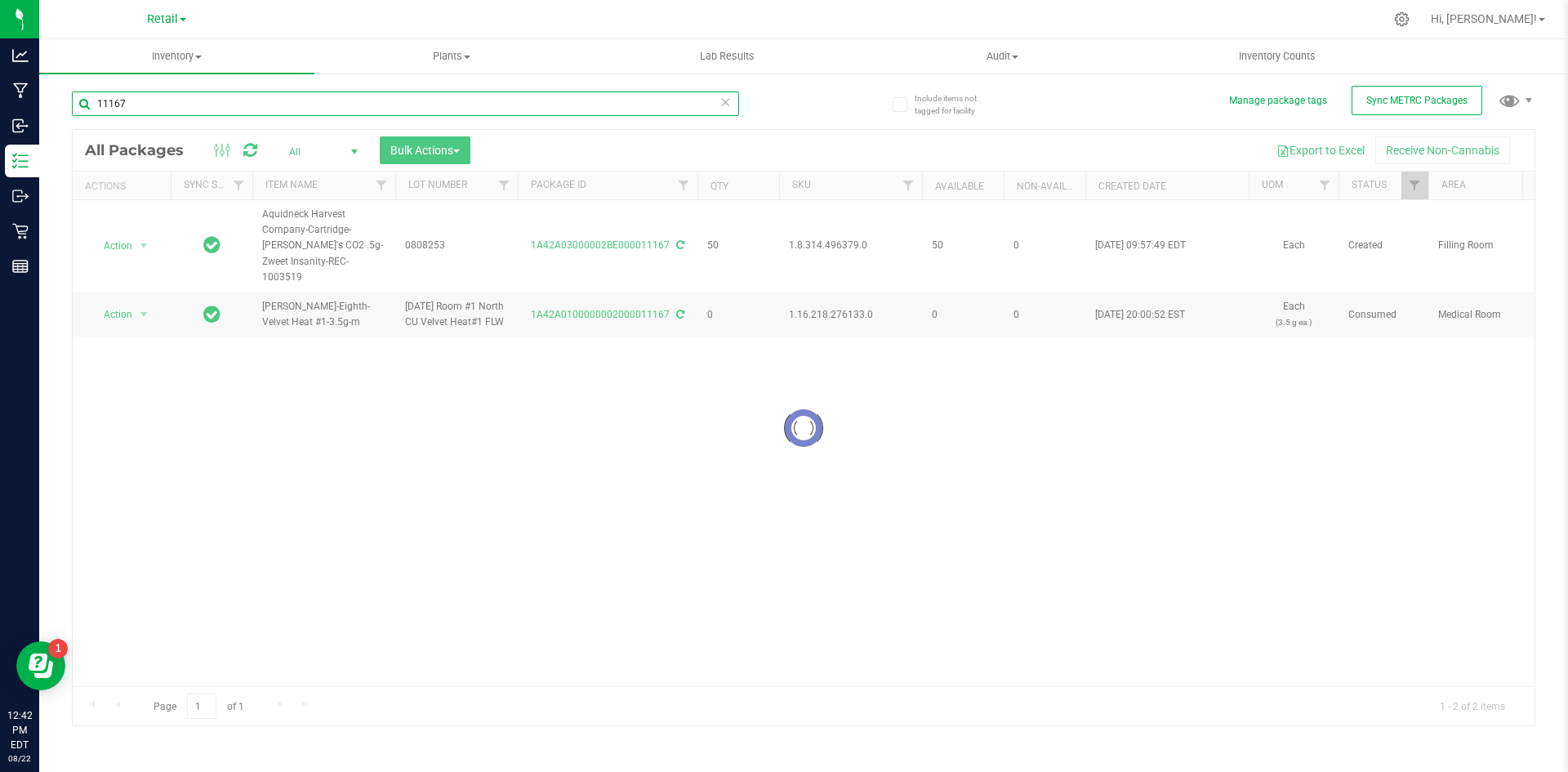
type input "11167"
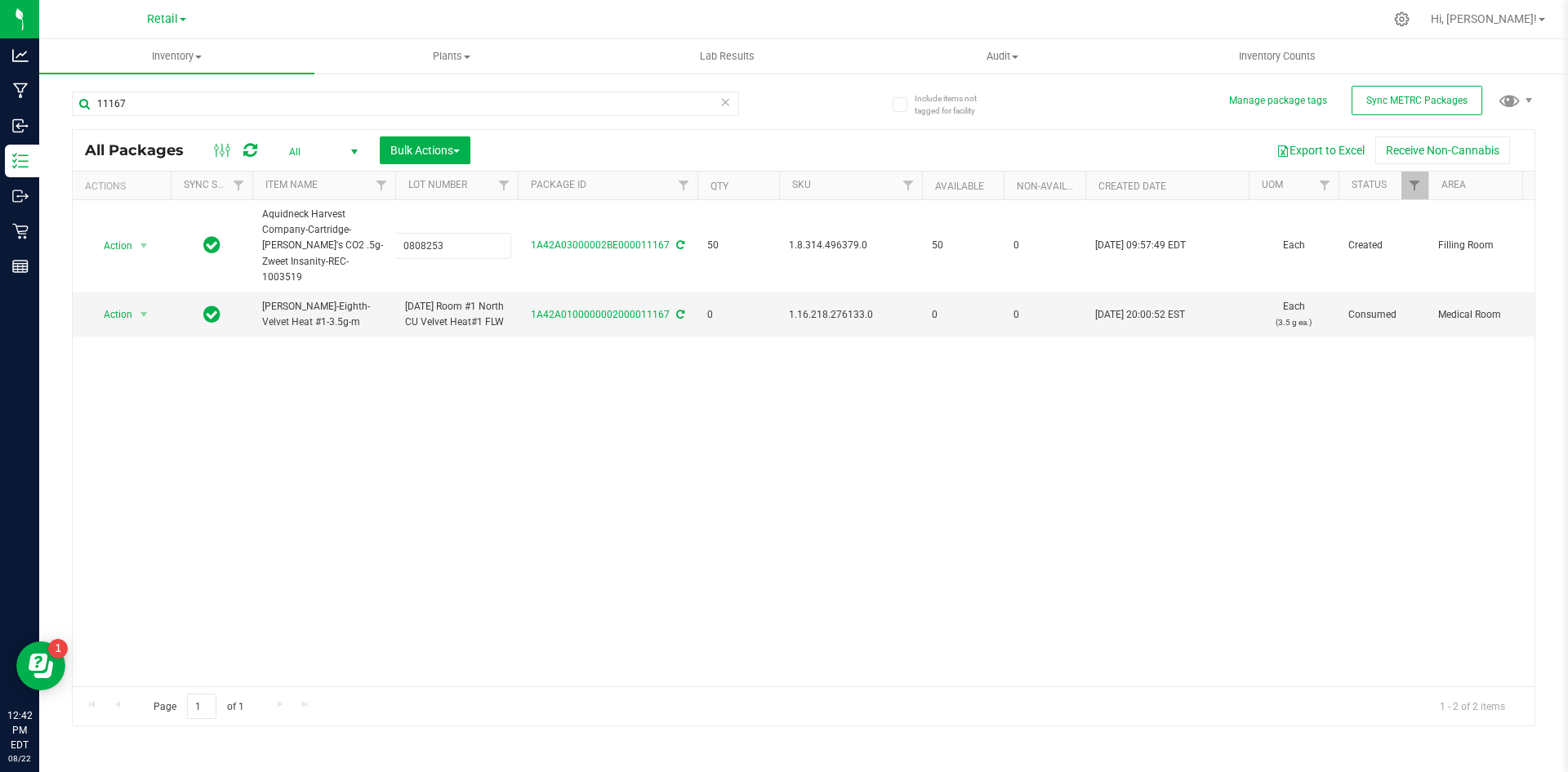
click at [445, 242] on input "0808253" at bounding box center [453, 245] width 117 height 25
type input "1A4203000002BE000011167"
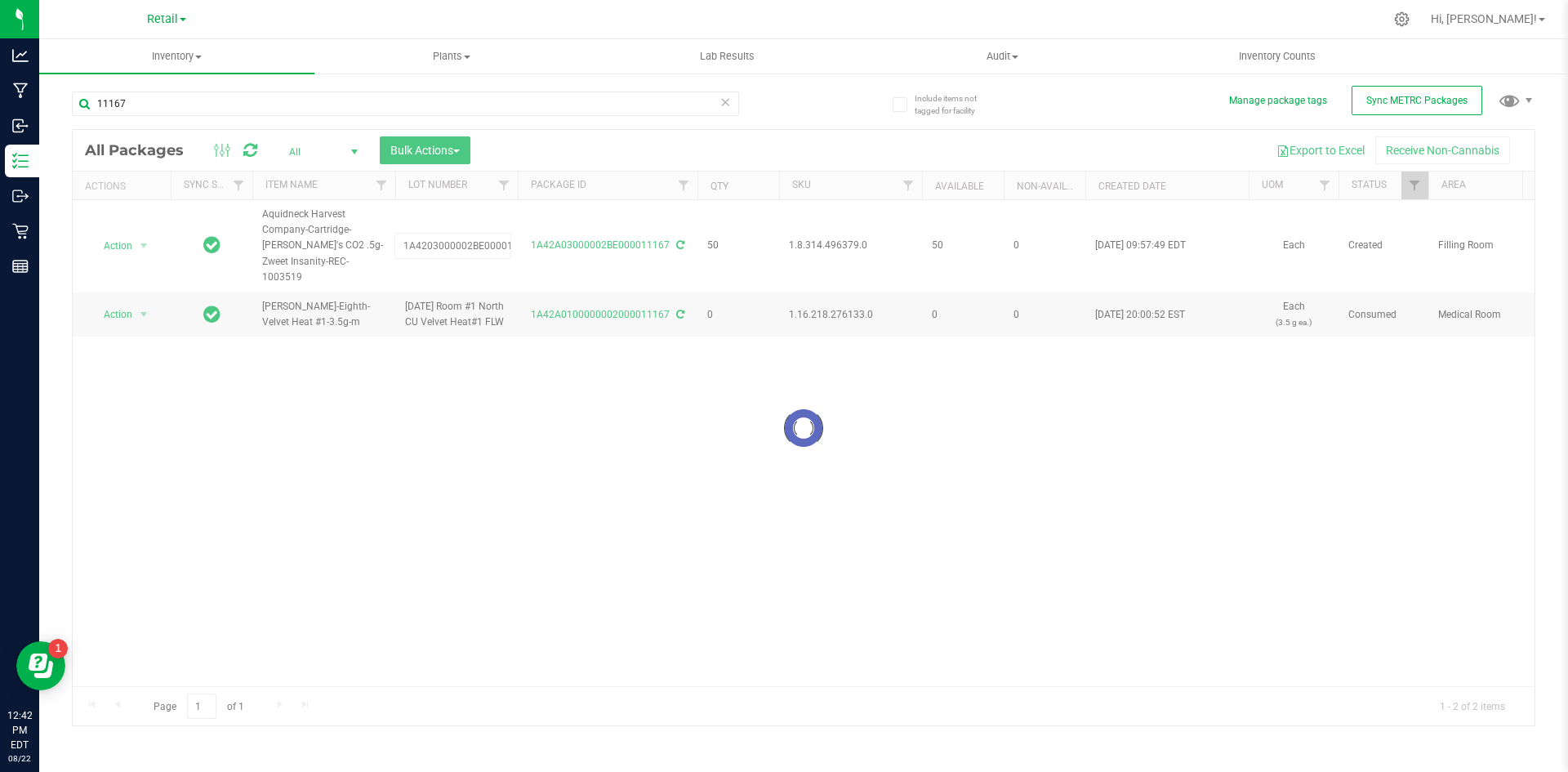
scroll to position [0, 22]
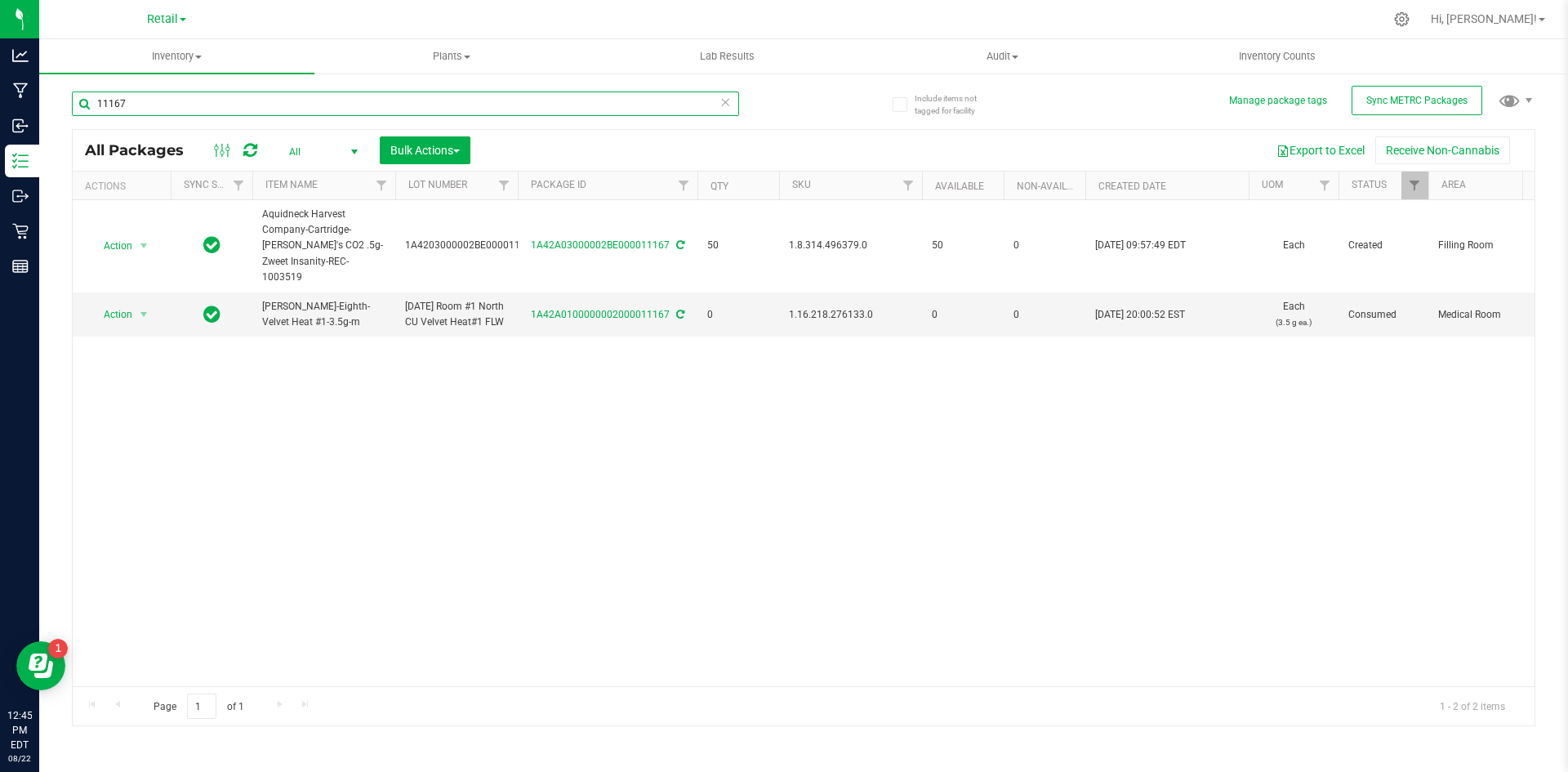
click at [175, 109] on input "11167" at bounding box center [405, 104] width 667 height 25
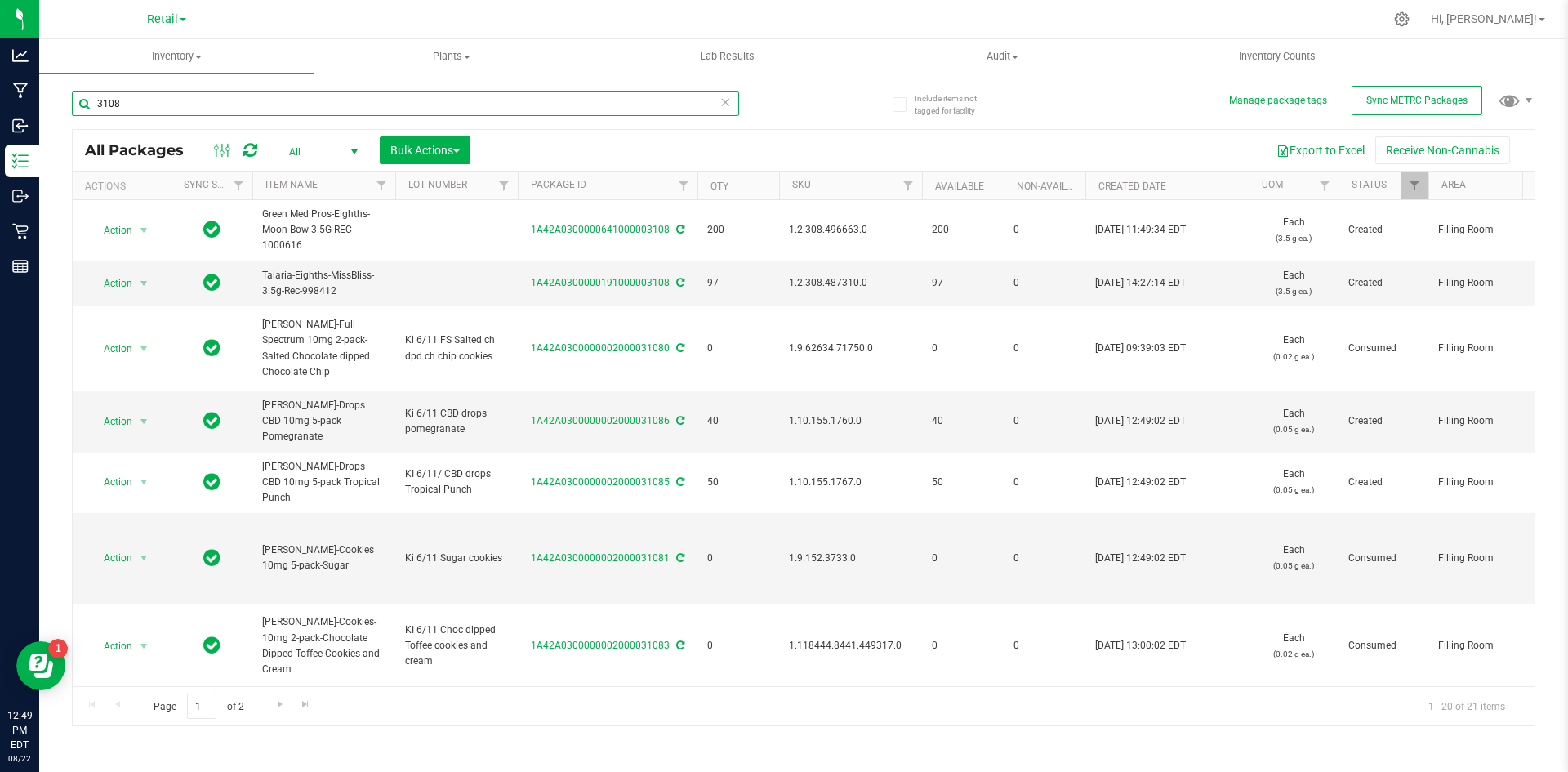
click at [137, 113] on input "3108" at bounding box center [405, 104] width 667 height 25
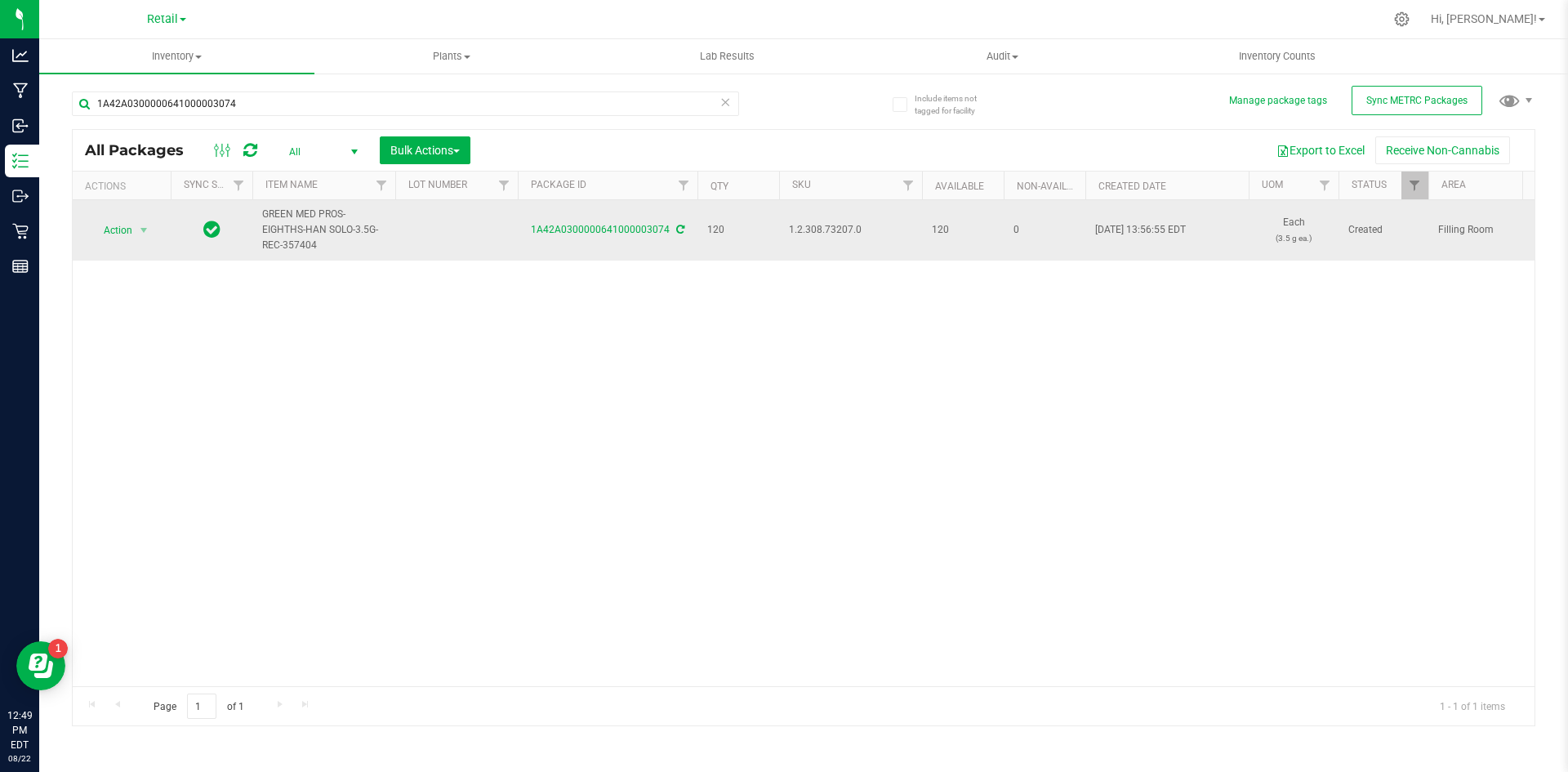
click at [815, 227] on span "1.2.308.73207.0" at bounding box center [850, 229] width 124 height 15
copy span "1.2.308.73207.0"
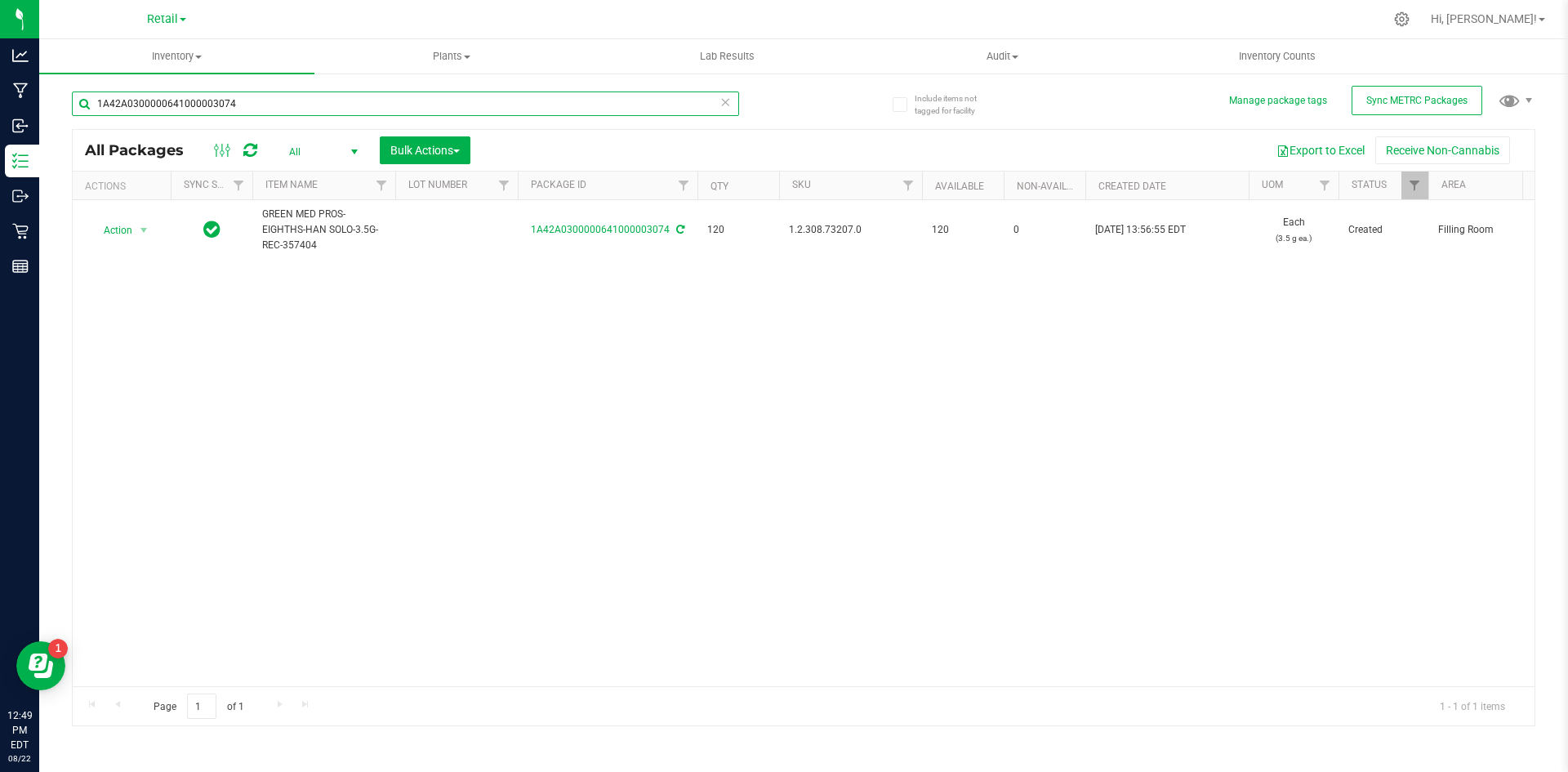
click at [256, 103] on input "1A42A0300000641000003074" at bounding box center [405, 104] width 667 height 25
type input "1A42A0300000641000003114"
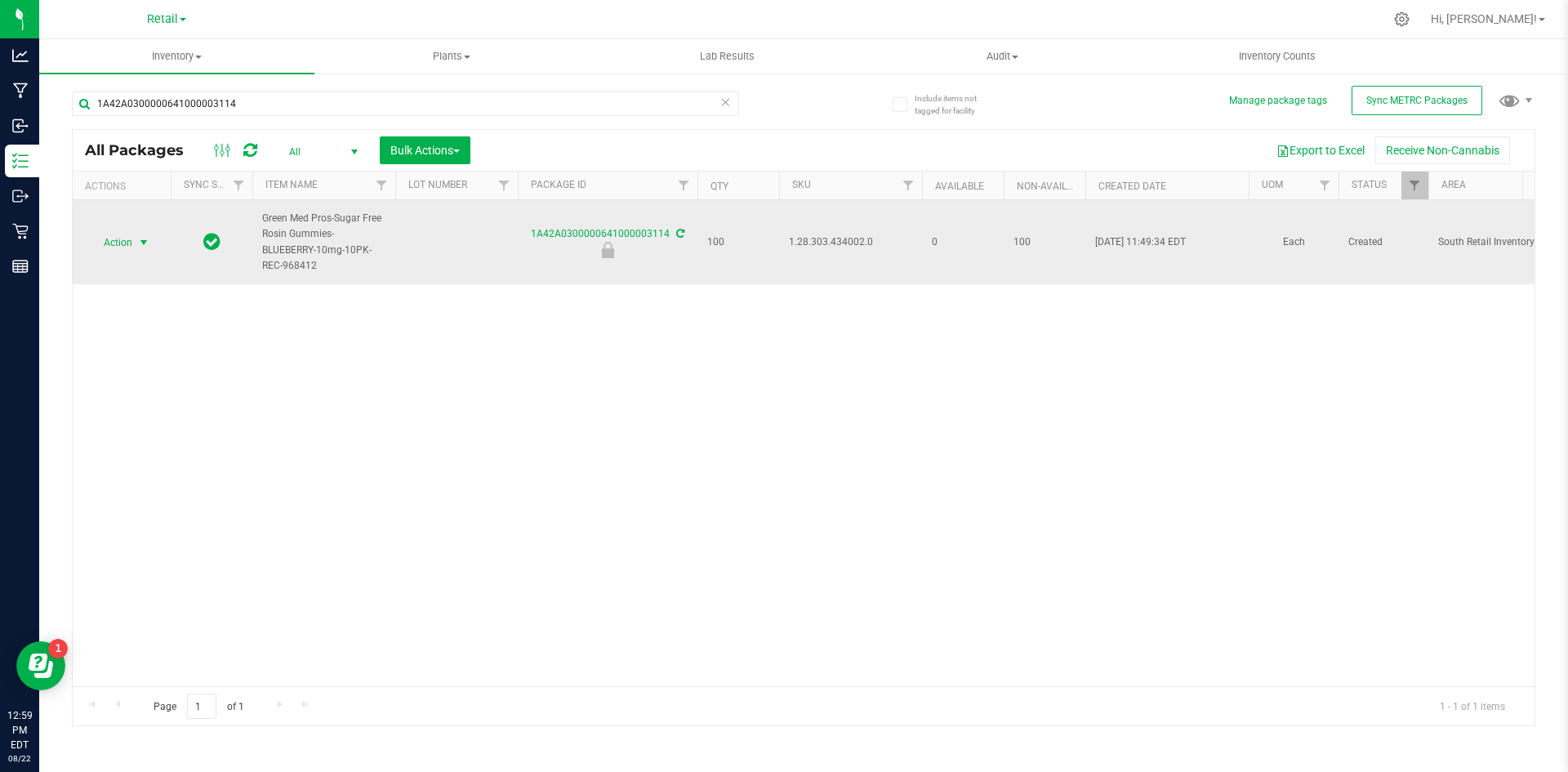
drag, startPoint x: 135, startPoint y: 242, endPoint x: 124, endPoint y: 239, distance: 11.4
click at [131, 242] on span "Action" at bounding box center [121, 243] width 65 height 23
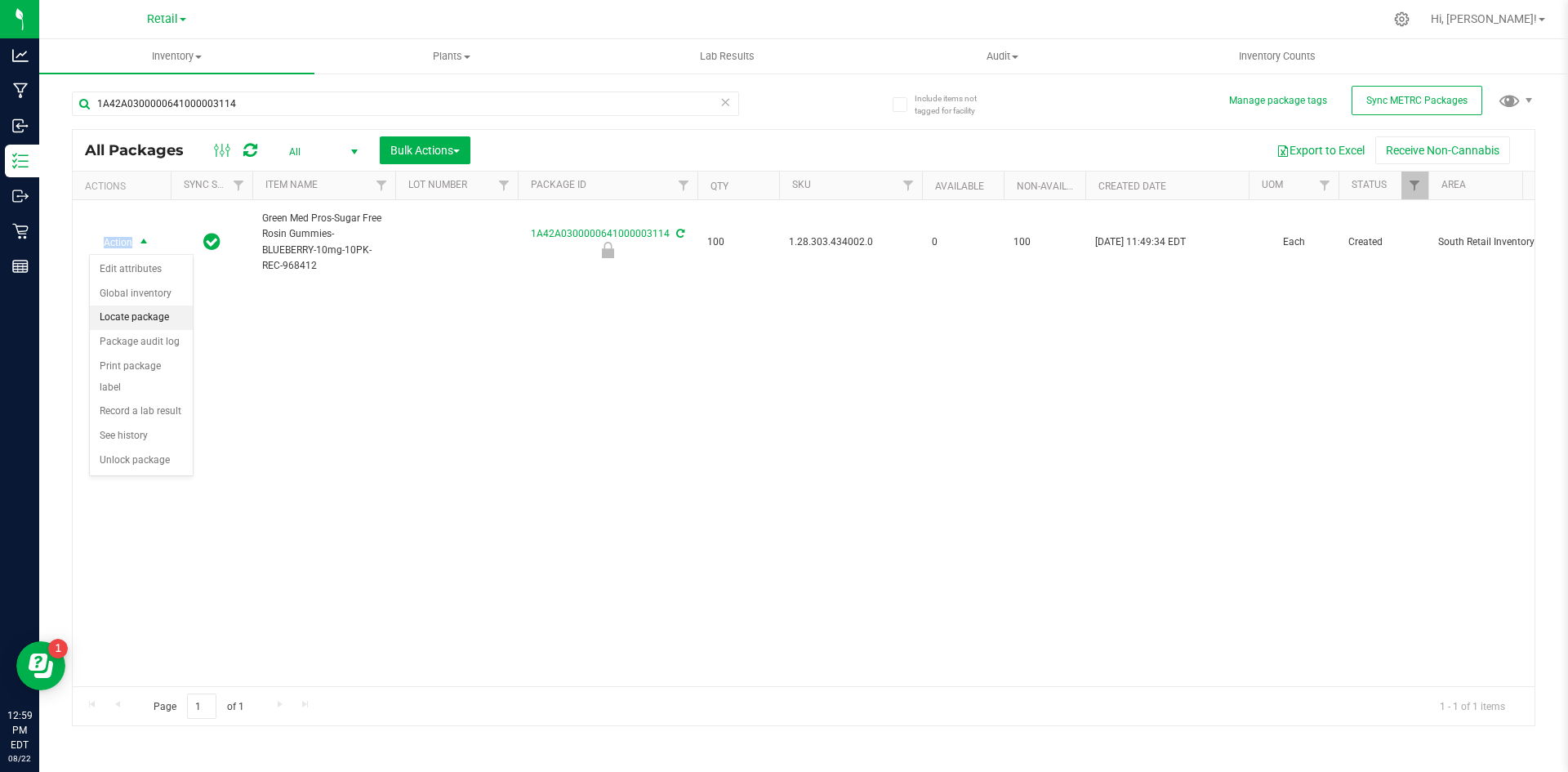
click at [160, 313] on li "Locate package" at bounding box center [141, 318] width 103 height 25
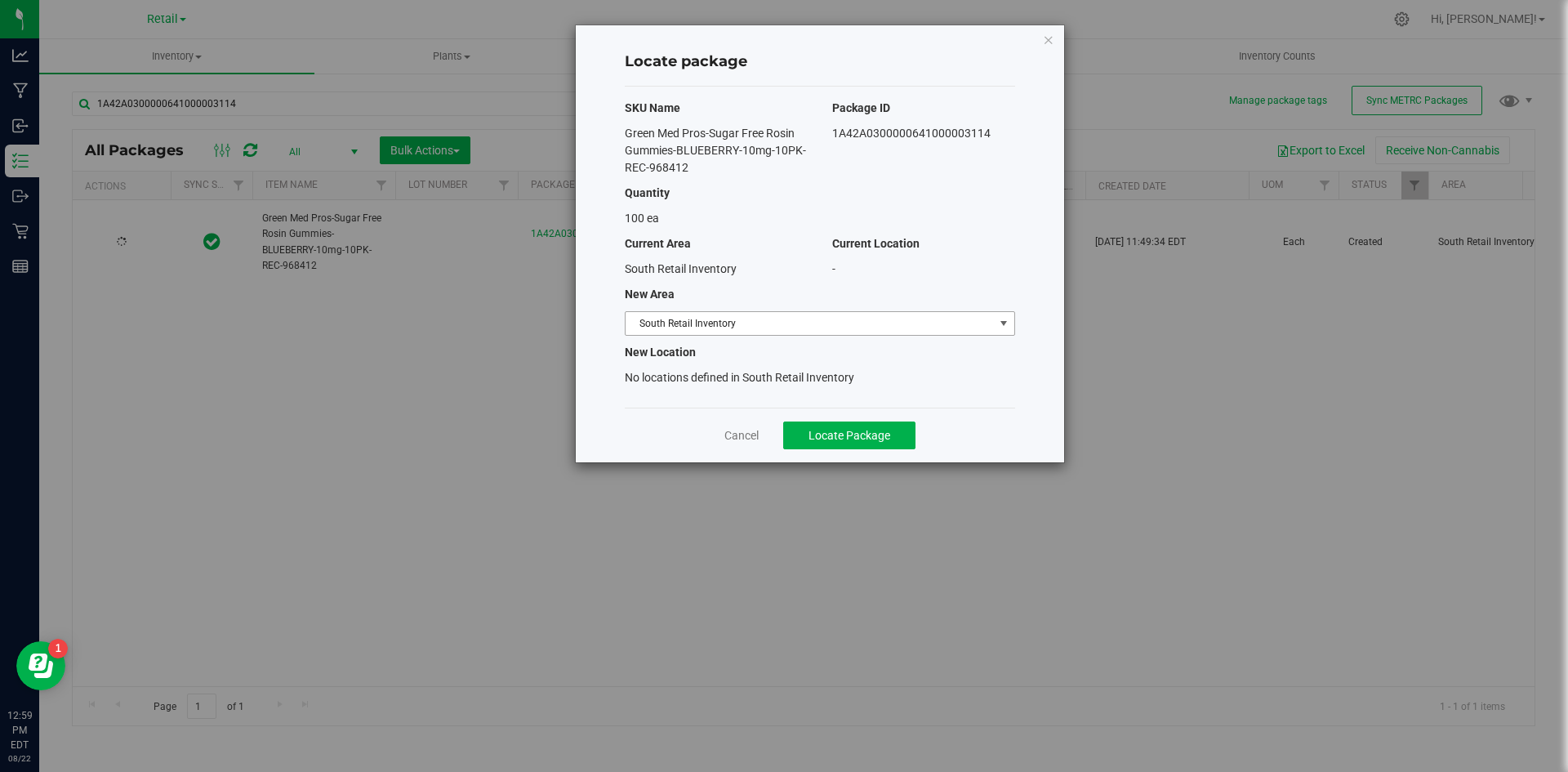
click at [823, 326] on span "South Retail Inventory" at bounding box center [809, 324] width 368 height 23
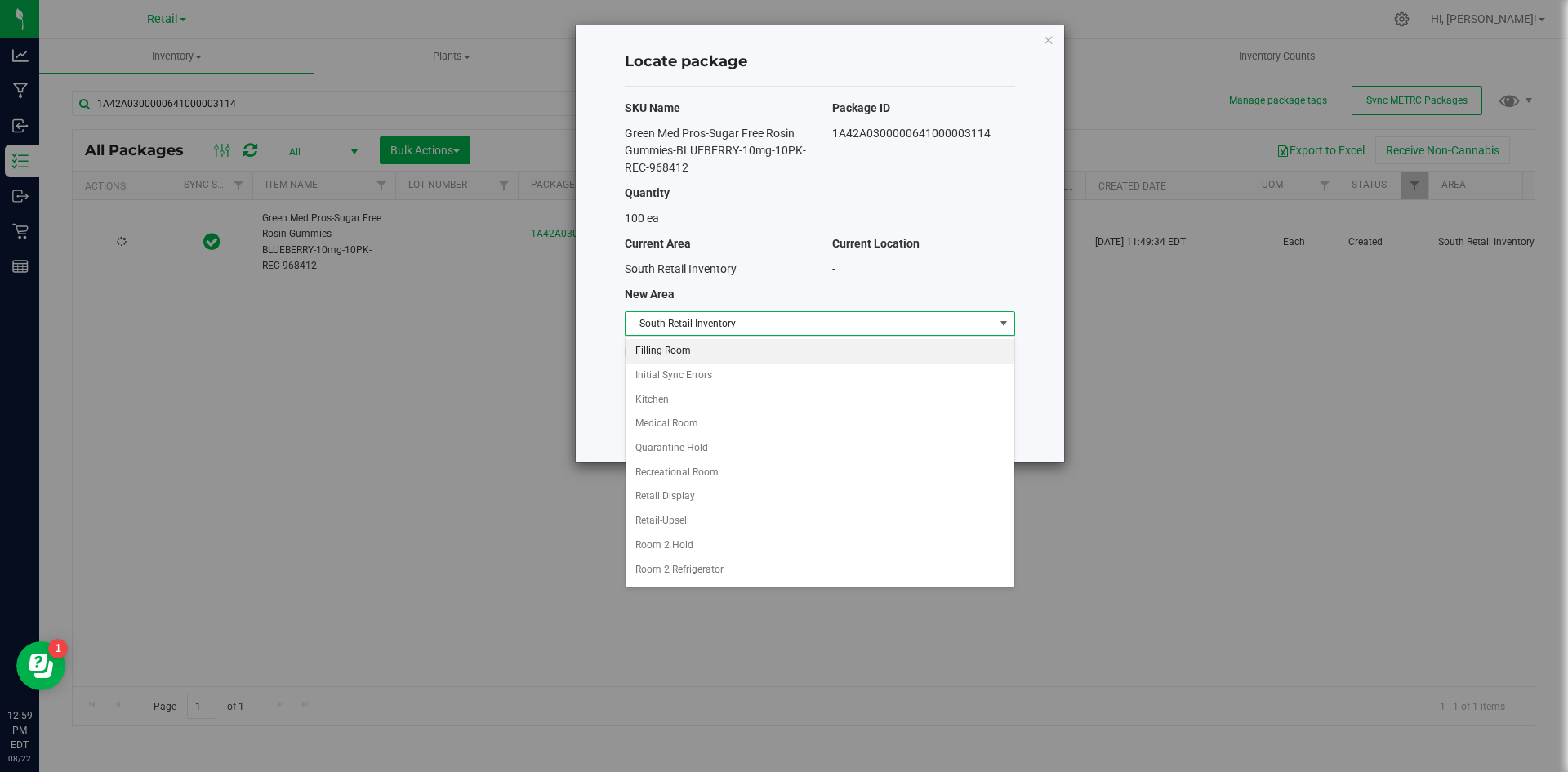
click at [738, 355] on li "Filling Room" at bounding box center [820, 351] width 389 height 25
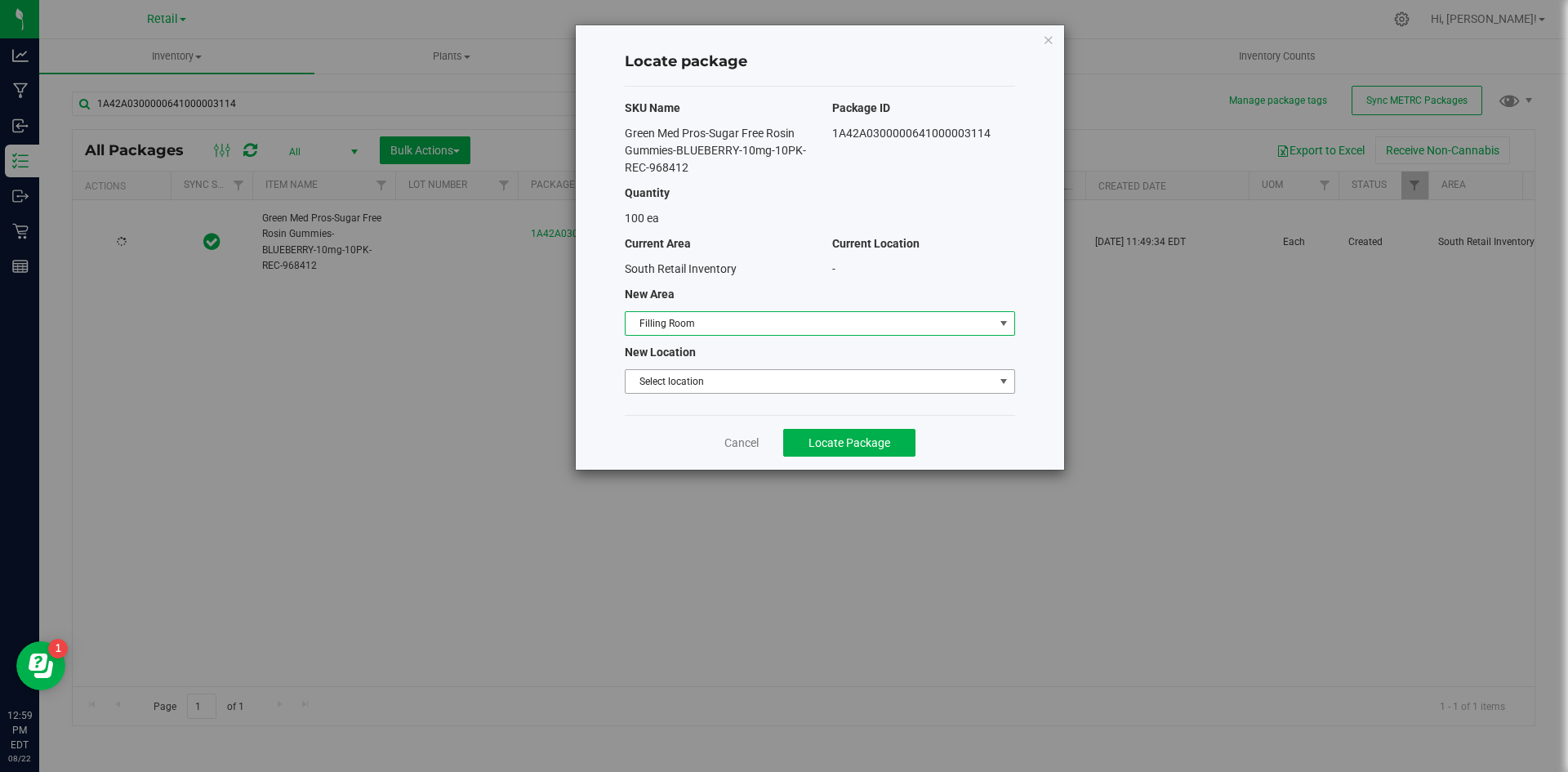
click at [714, 379] on span "Select location" at bounding box center [809, 381] width 368 height 23
click at [705, 406] on li "Filling room" at bounding box center [820, 410] width 389 height 25
click at [770, 416] on div "Locate package SKU Name Package ID Green Med Pros-Sugar Free Rosin Gummies-BLUE…" at bounding box center [820, 247] width 489 height 445
click at [812, 439] on span "Locate Package" at bounding box center [849, 443] width 82 height 13
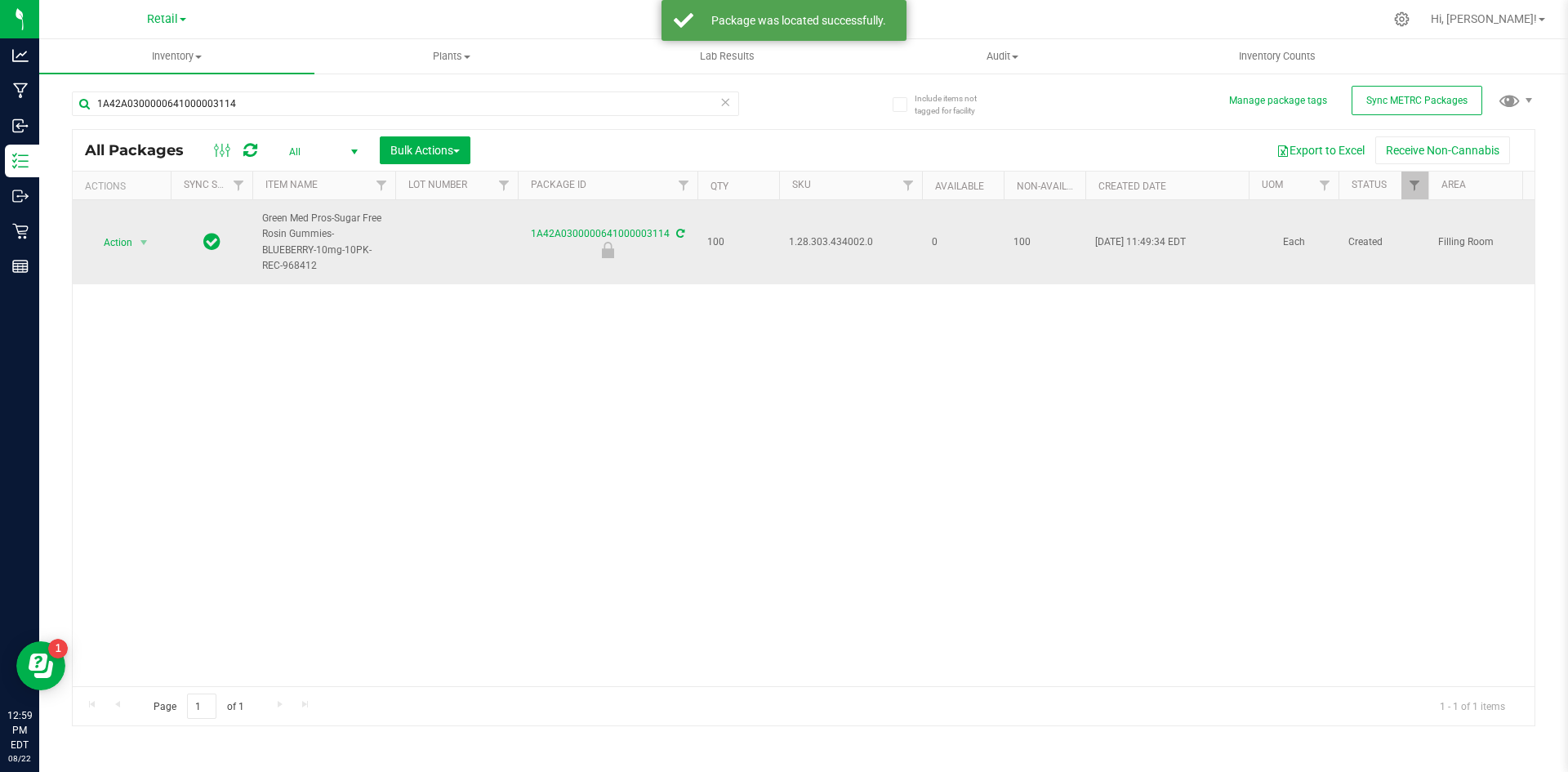
click at [844, 246] on span "1.28.303.434002.0" at bounding box center [850, 242] width 124 height 15
copy span "1.28.303.434002.0"
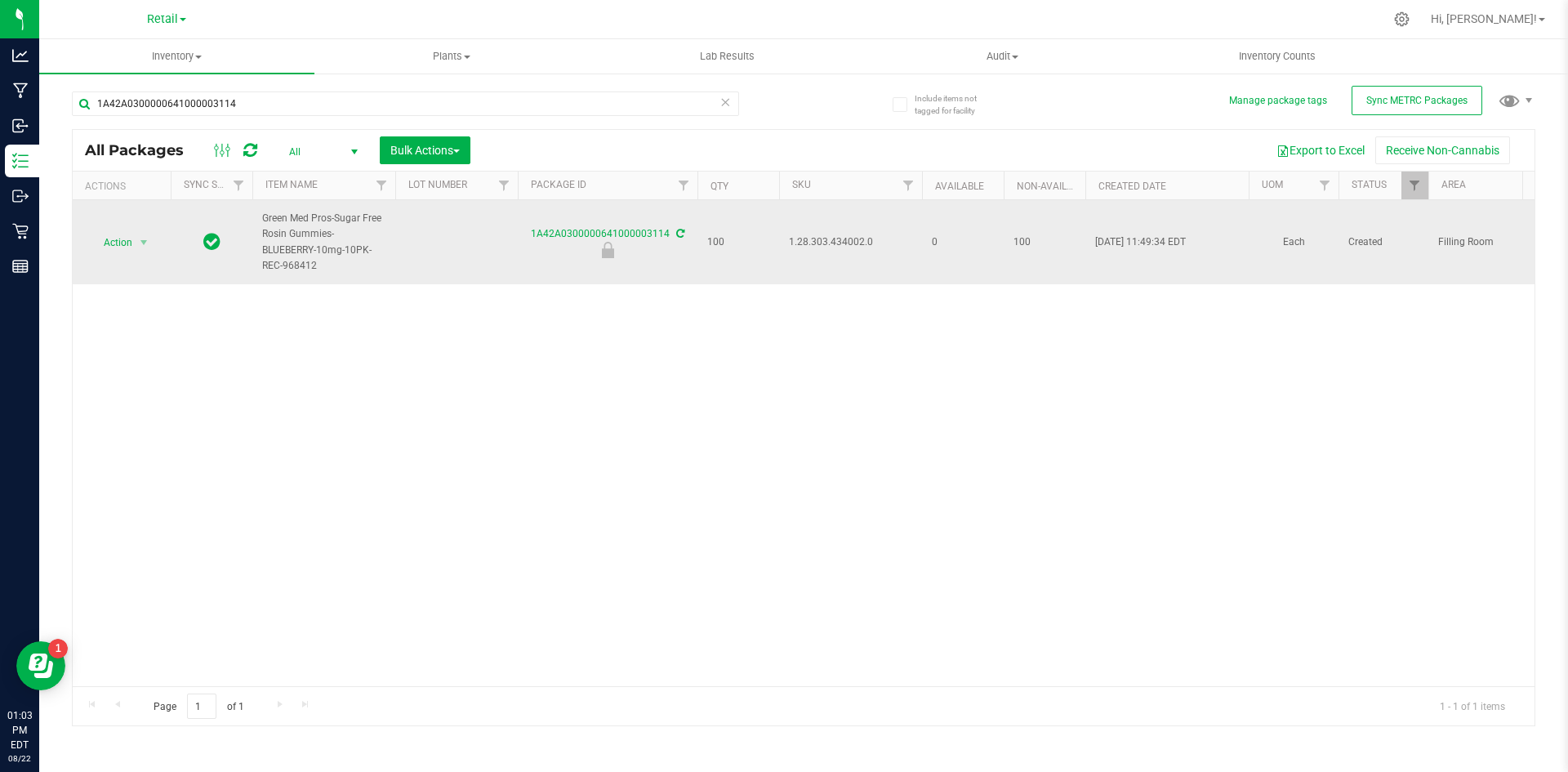
copy span "1.28.303.434002.0"
click at [126, 242] on span "Action" at bounding box center [110, 243] width 44 height 23
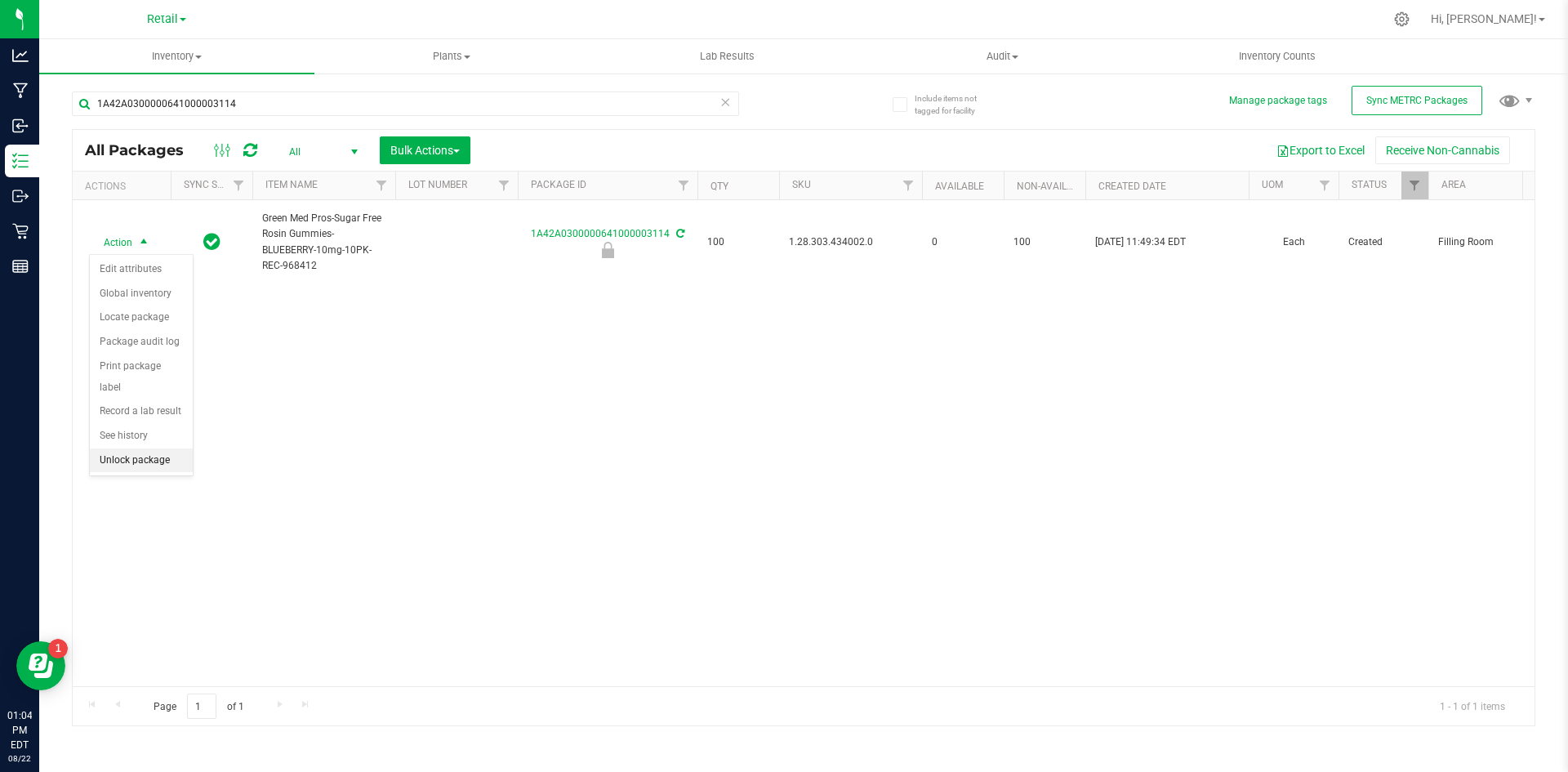
click at [160, 448] on li "Unlock package" at bounding box center [141, 461] width 103 height 25
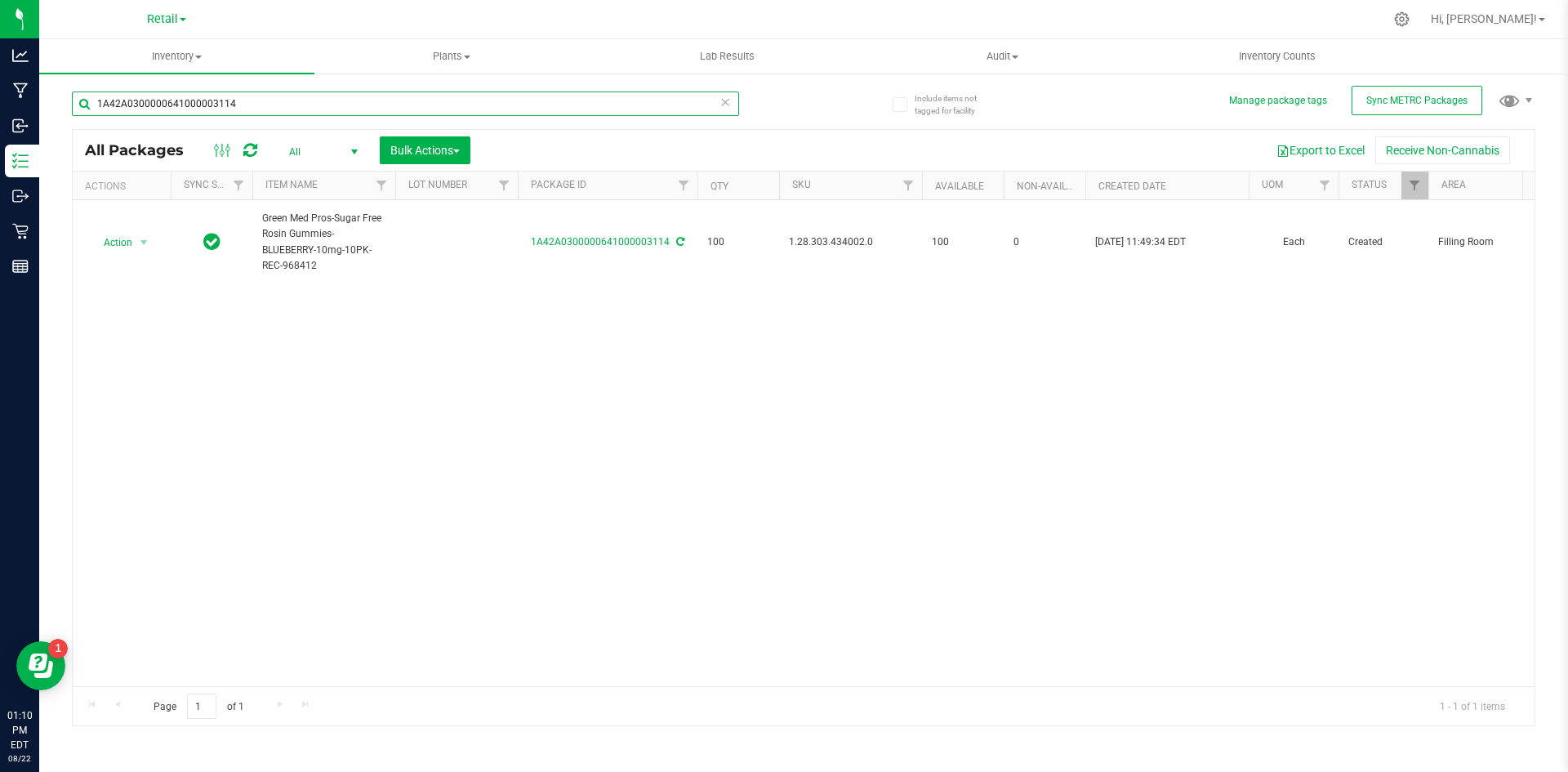
click at [256, 94] on input "1A42A0300000641000003114" at bounding box center [405, 104] width 667 height 25
type input "1A42A0300000641000003112"
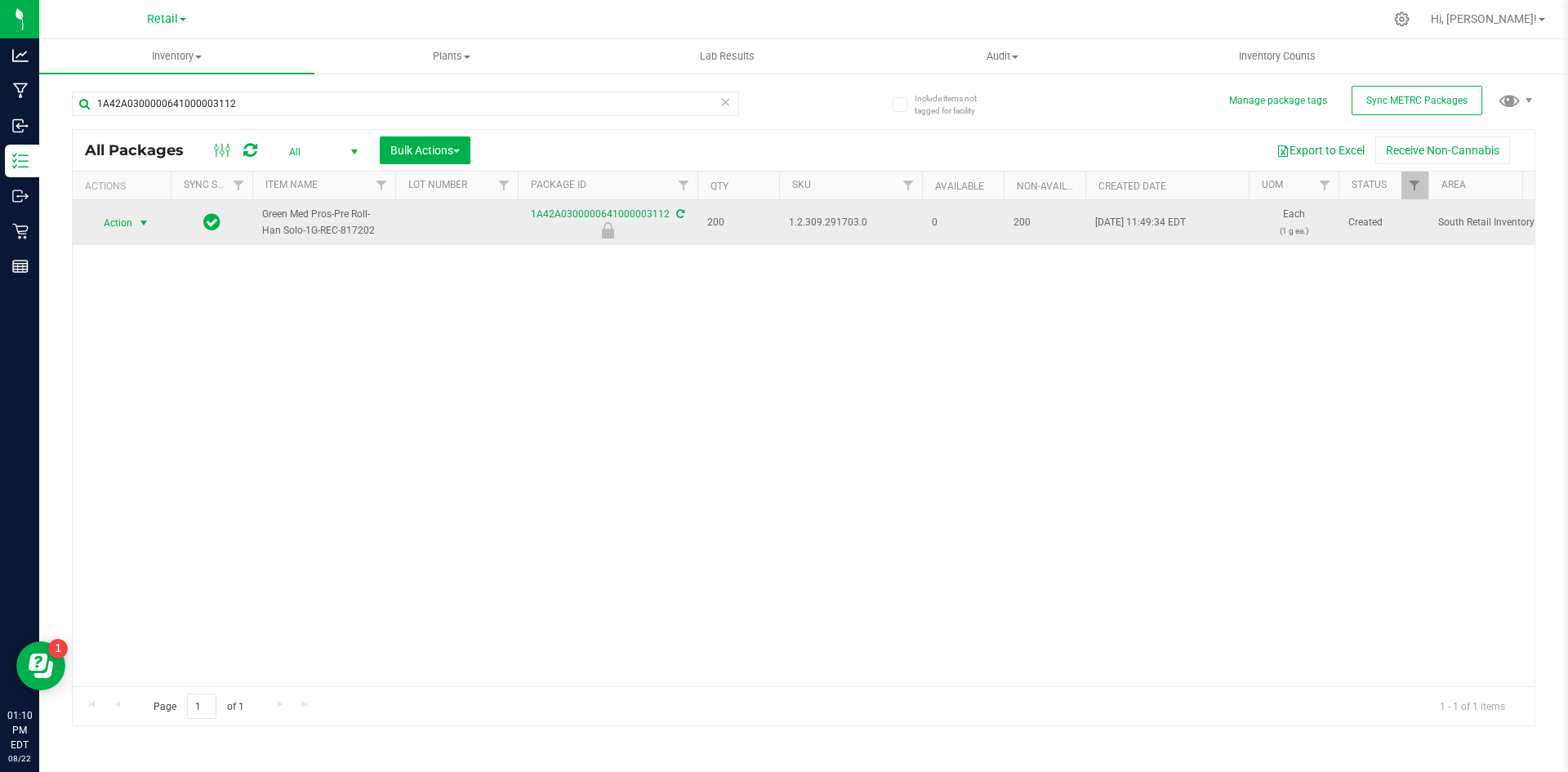
click at [138, 227] on span "select" at bounding box center [143, 223] width 13 height 13
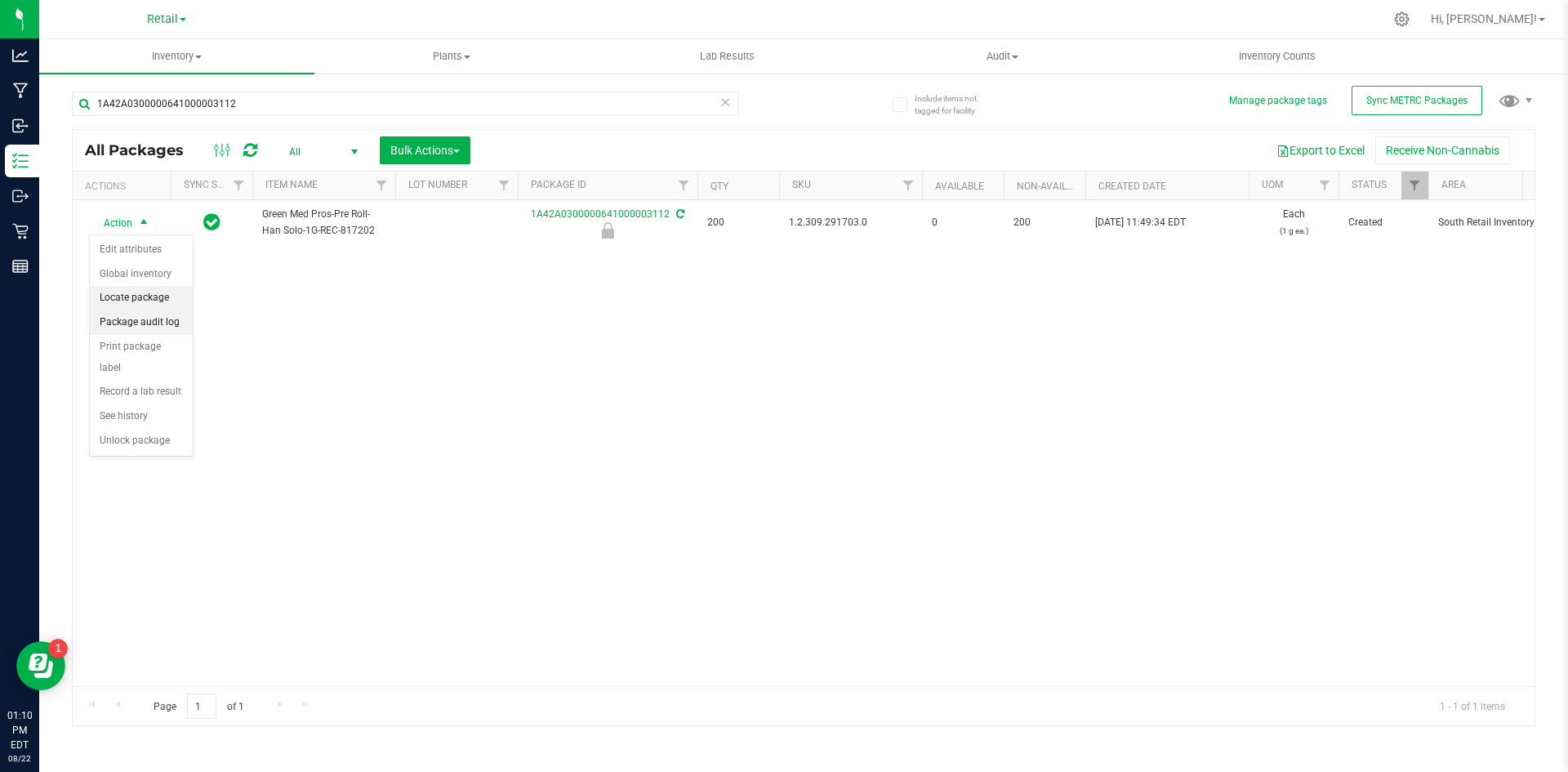
click at [129, 309] on li "Locate package" at bounding box center [141, 298] width 103 height 25
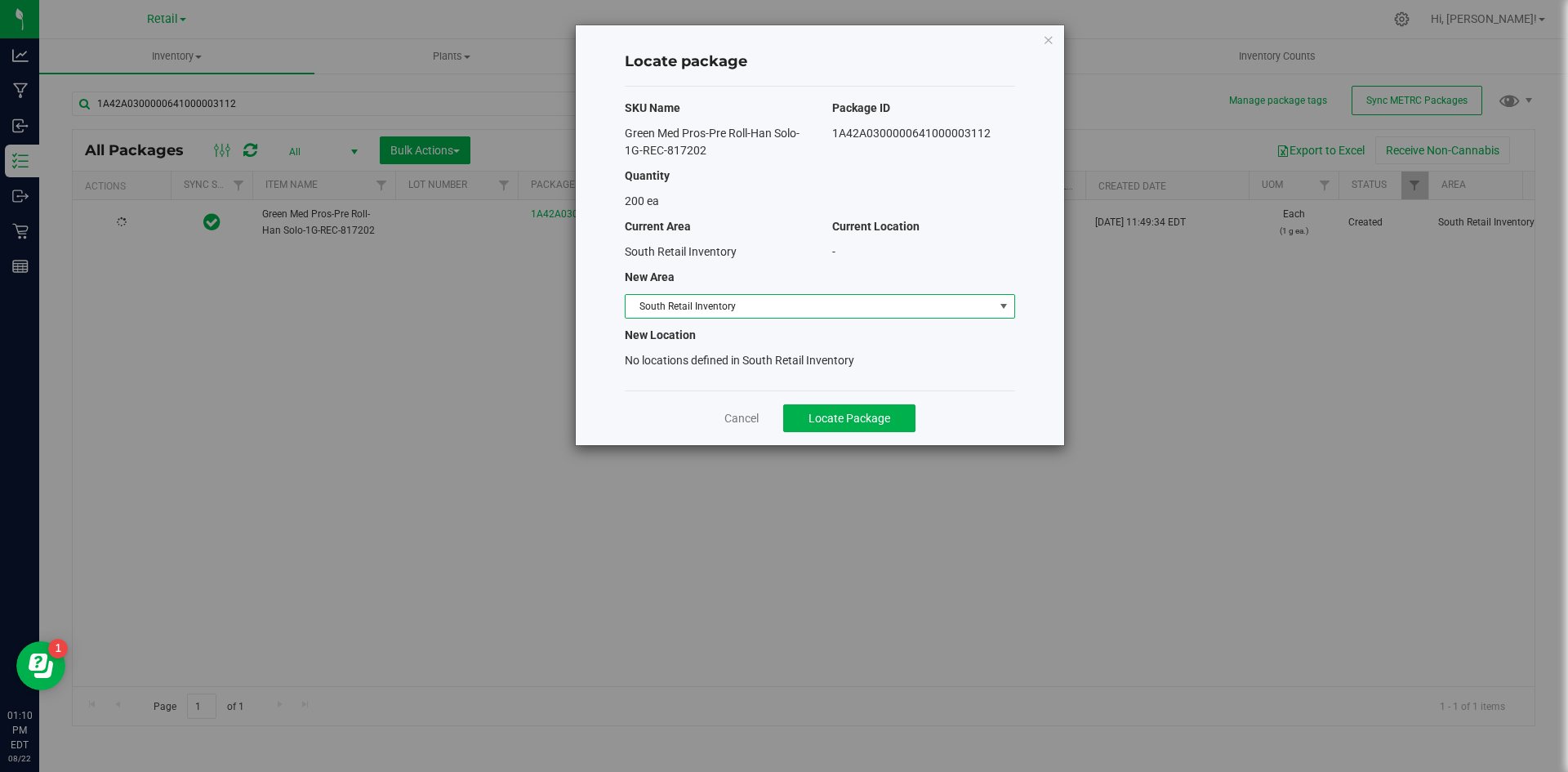
click at [663, 300] on span "South Retail Inventory" at bounding box center [809, 306] width 368 height 23
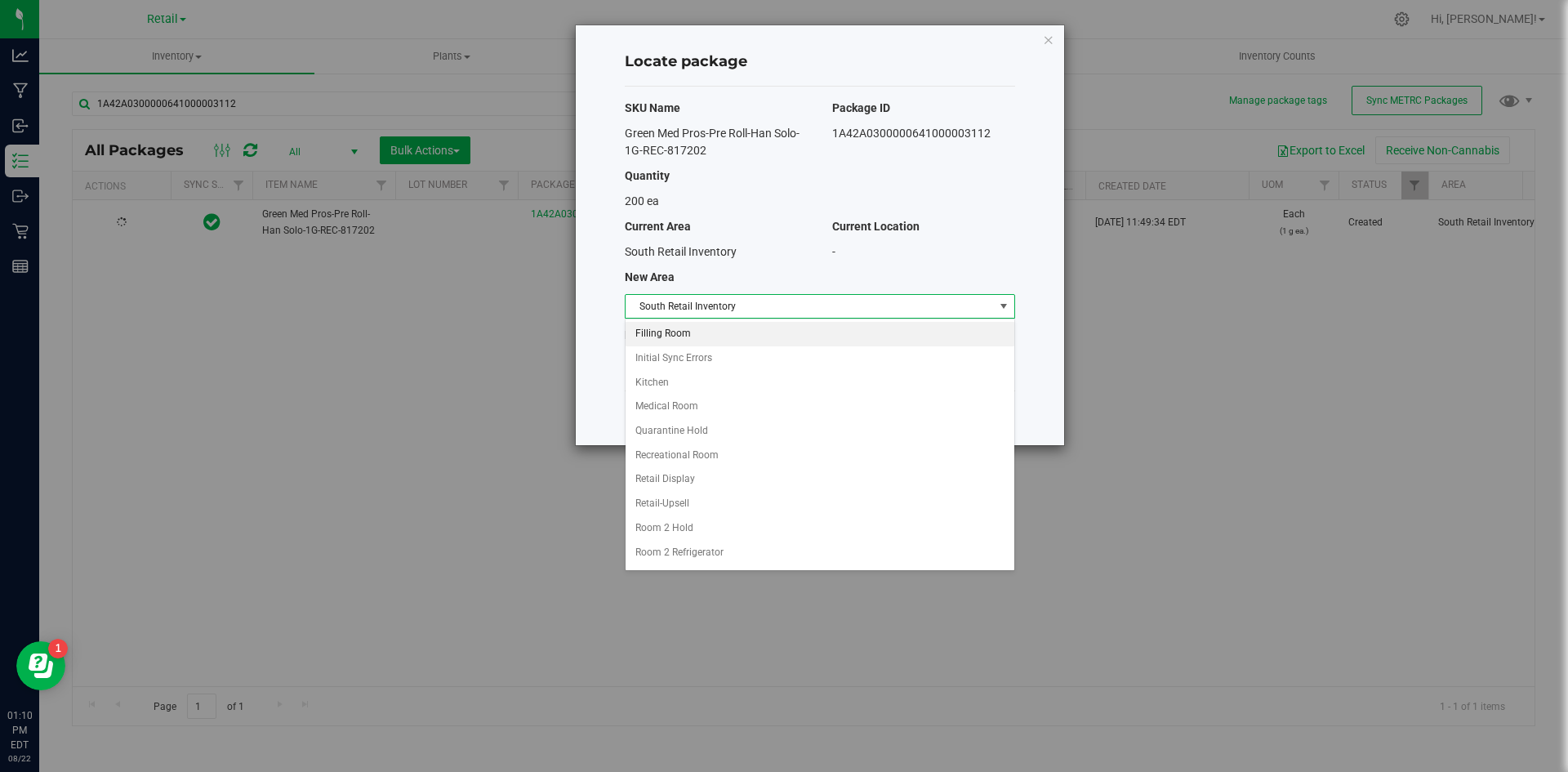
click at [680, 339] on li "Filling Room" at bounding box center [820, 334] width 389 height 25
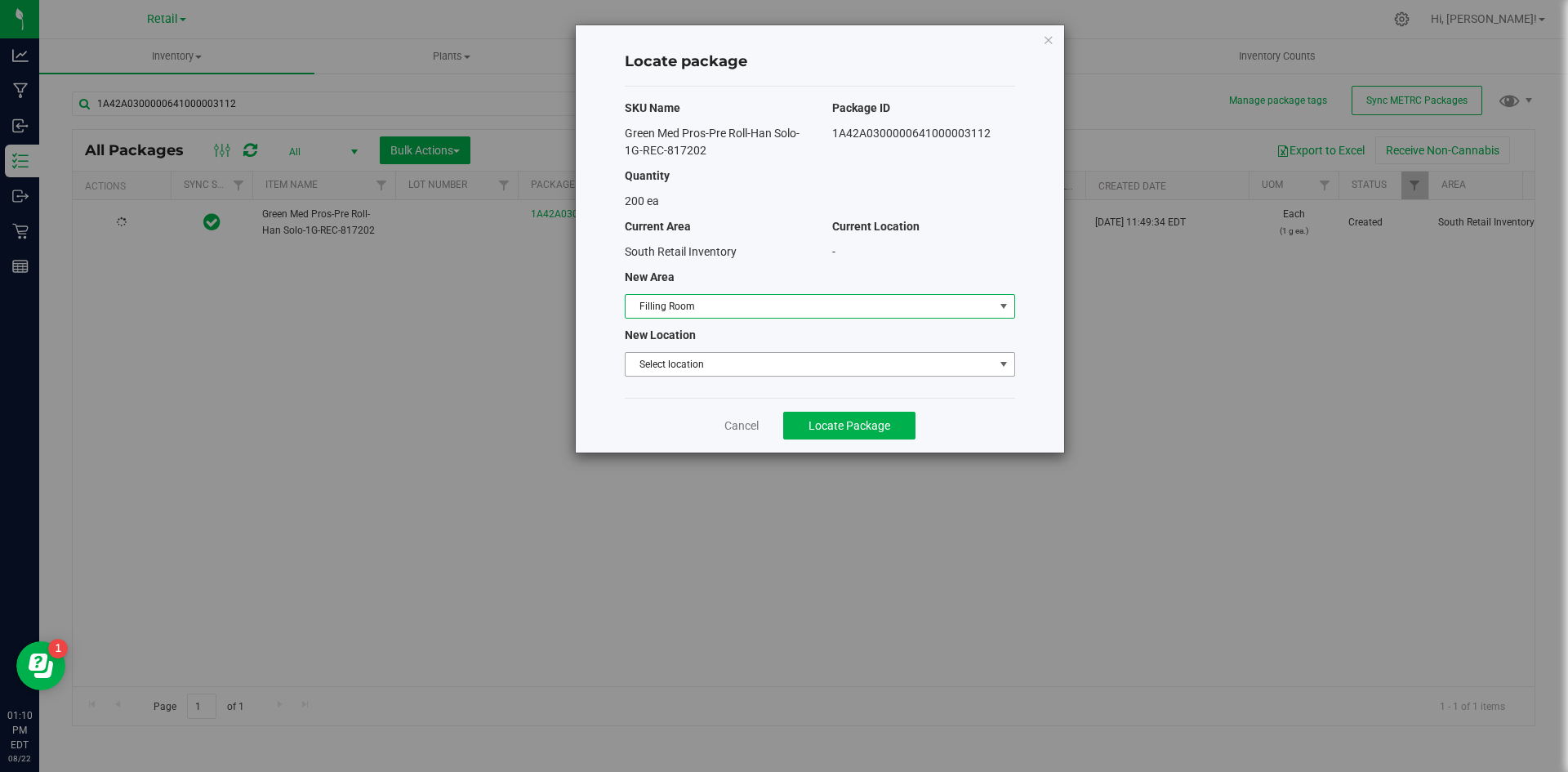
click at [672, 358] on span "Select location" at bounding box center [809, 364] width 368 height 23
click at [673, 390] on li "Filling room" at bounding box center [820, 392] width 389 height 25
click at [889, 437] on button "Locate Package" at bounding box center [849, 425] width 132 height 27
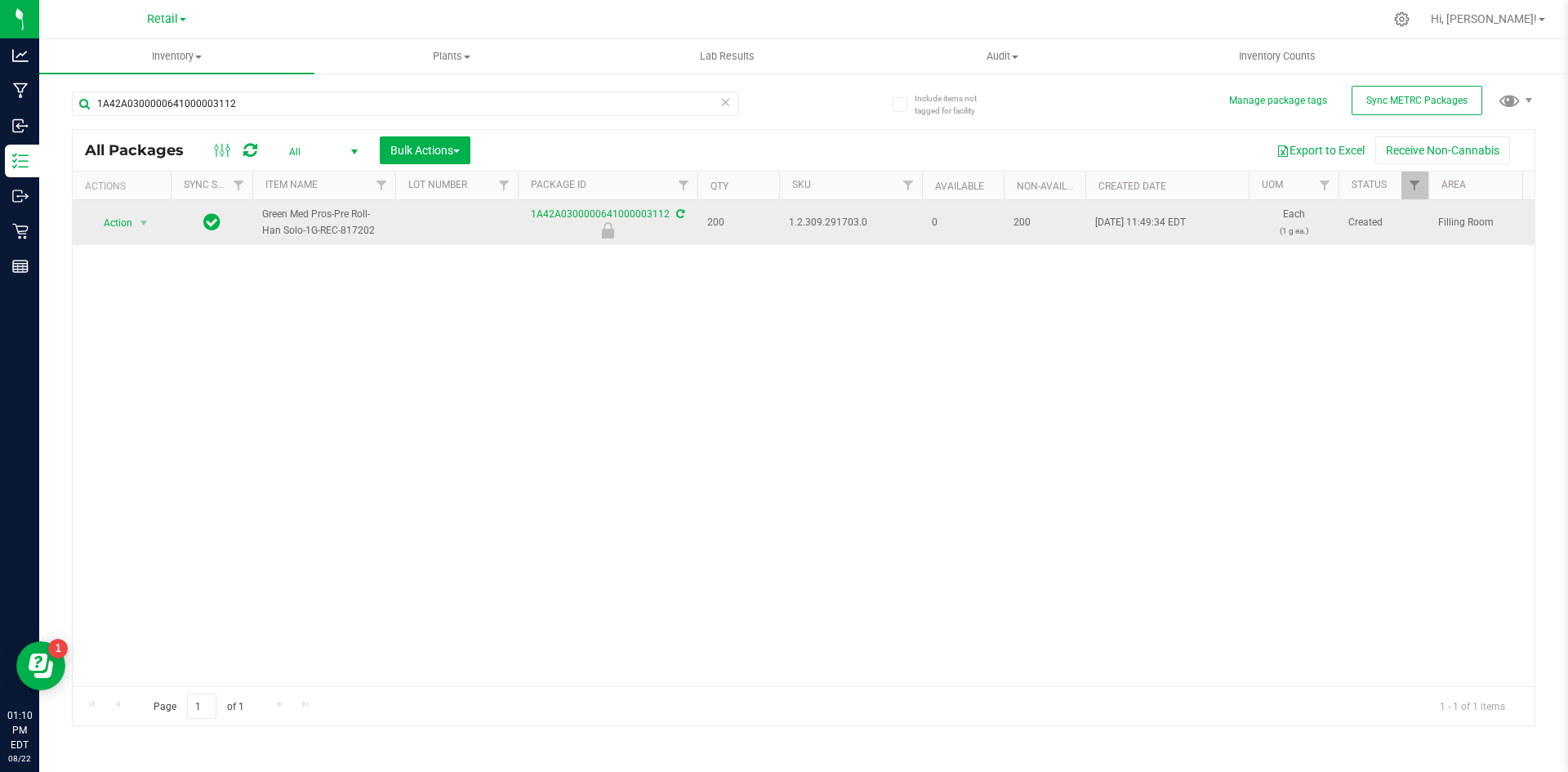
click at [828, 220] on span "1.2.309.291703.0" at bounding box center [850, 223] width 124 height 15
copy span "1.2.309.291703.0"
click at [155, 225] on div "Action Action Edit attributes Global inventory Locate package Package audit log…" at bounding box center [121, 223] width 78 height 23
click at [146, 227] on span "select" at bounding box center [143, 223] width 13 height 13
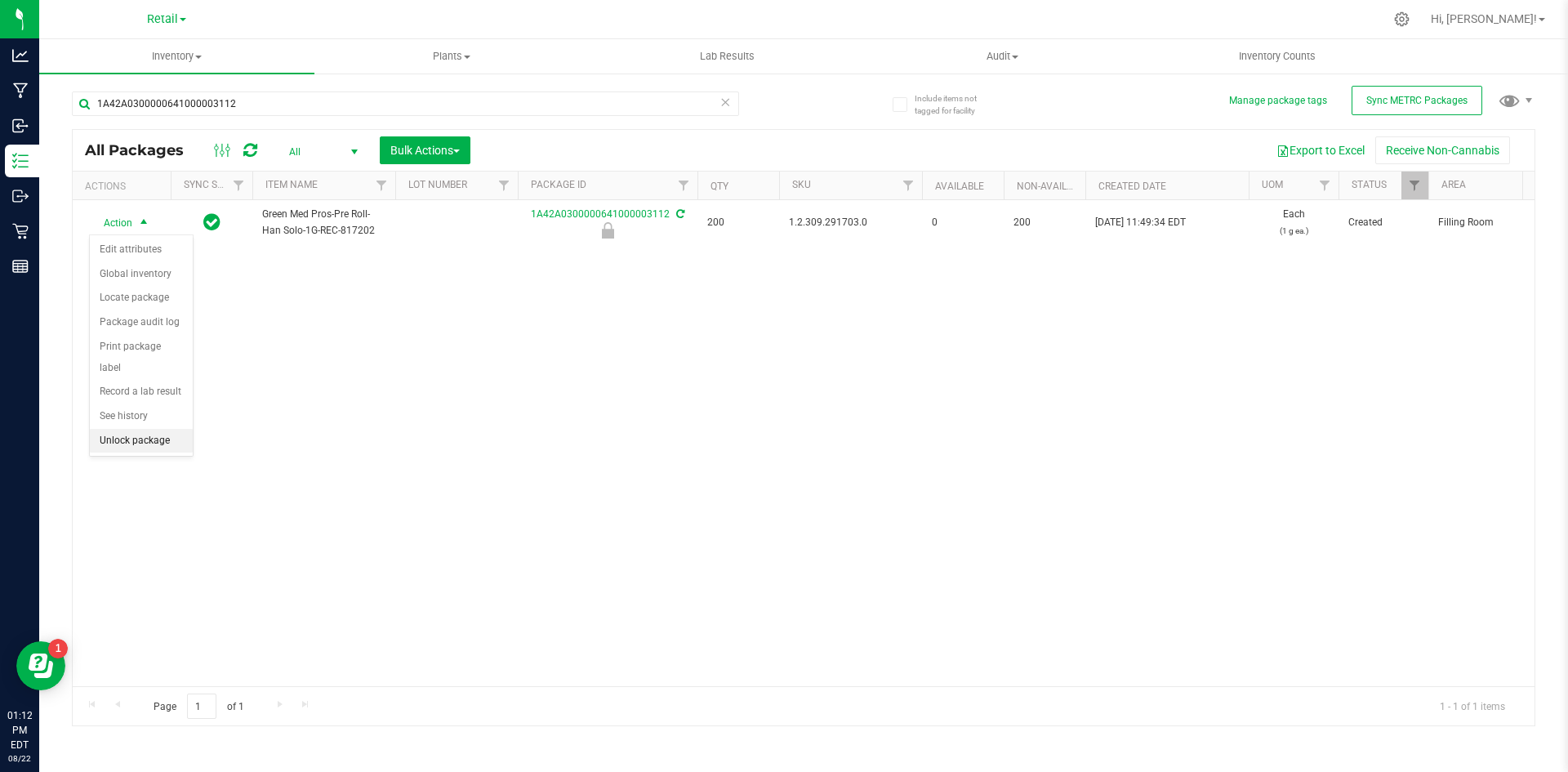
click at [133, 428] on li "Unlock package" at bounding box center [141, 441] width 103 height 25
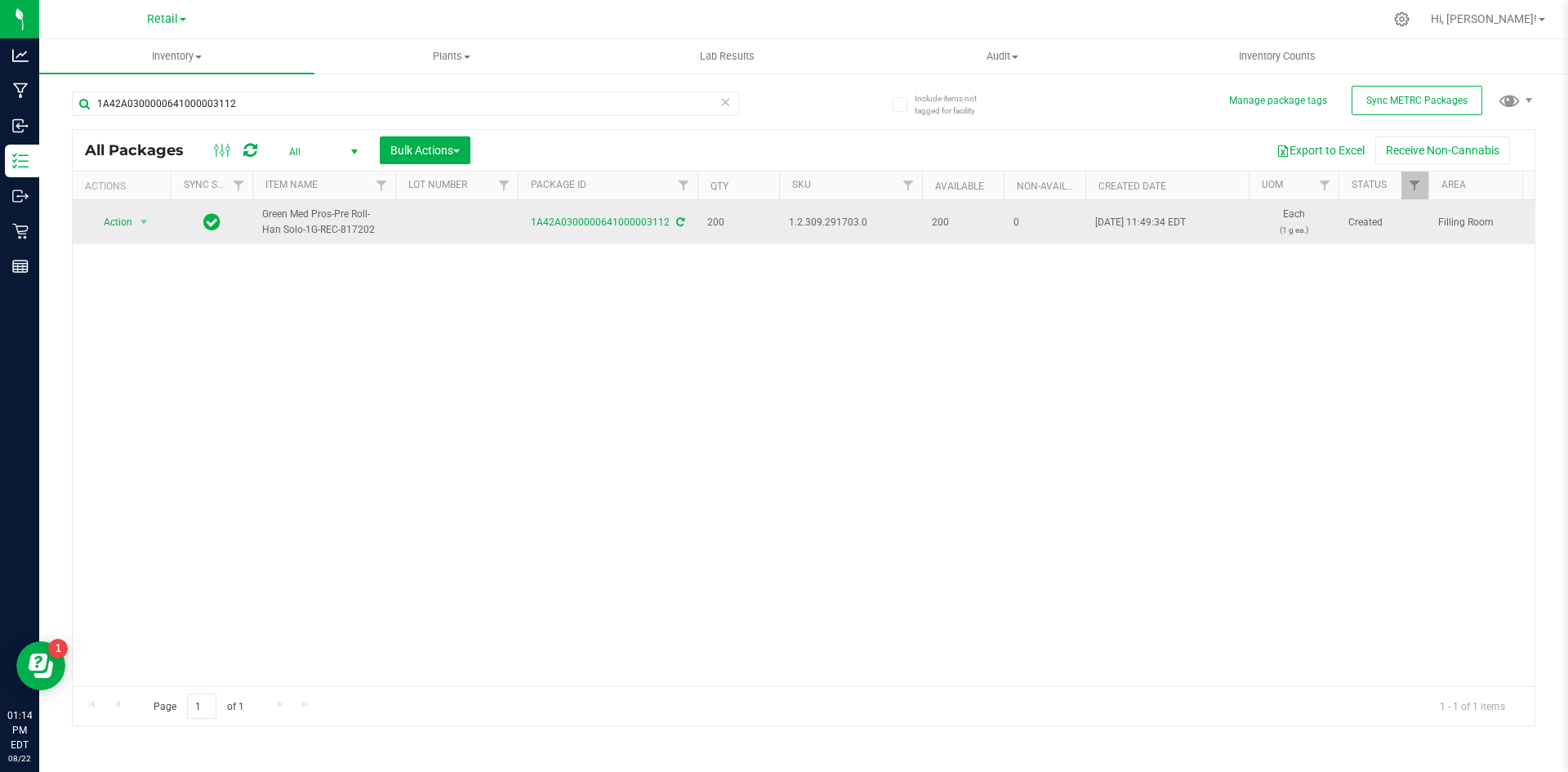
click at [838, 222] on span "1.2.309.291703.0" at bounding box center [850, 223] width 124 height 15
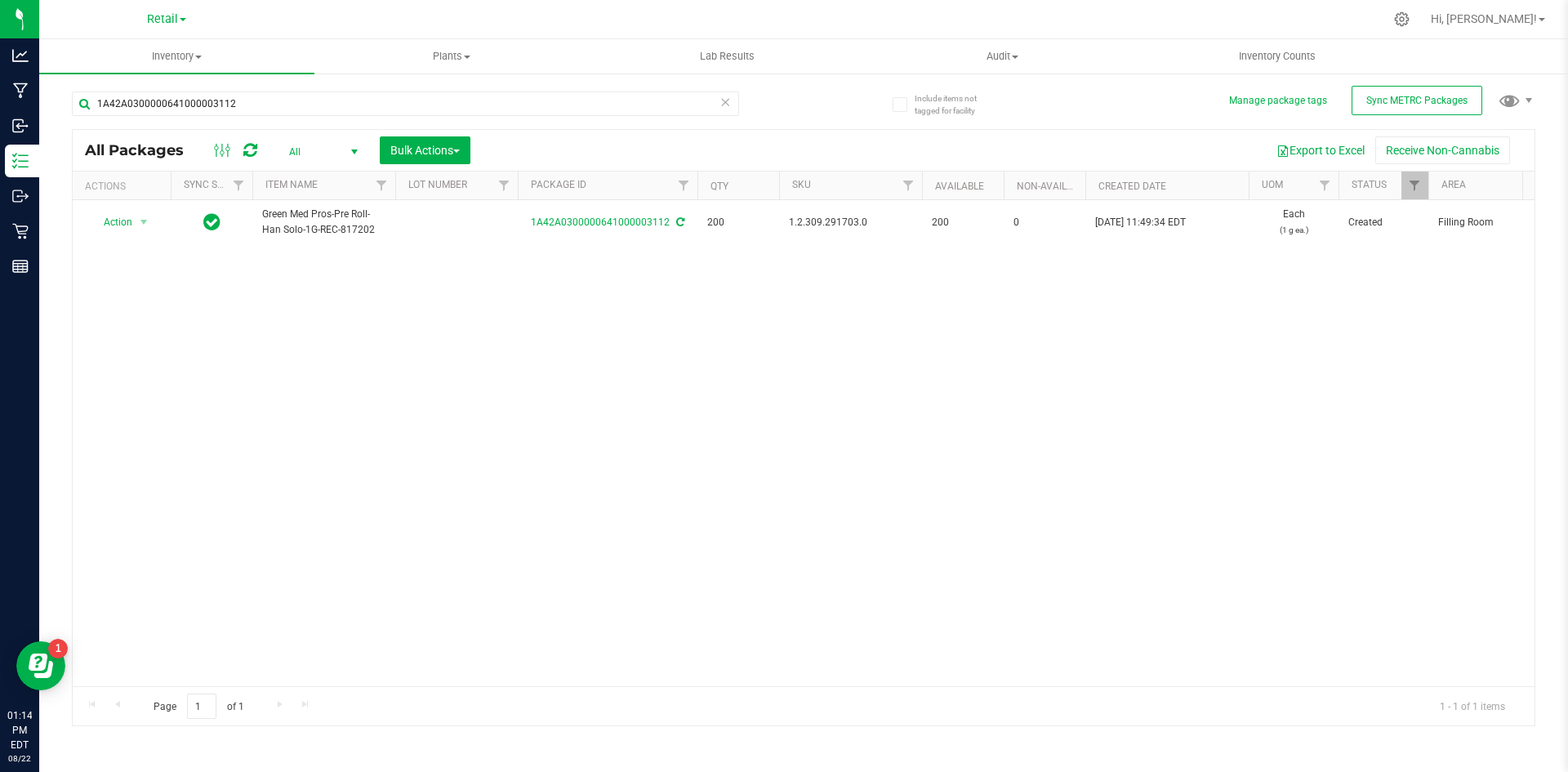
drag, startPoint x: 837, startPoint y: 222, endPoint x: 477, endPoint y: 326, distance: 374.7
click at [477, 326] on div "Action Action Adjust qty Create package Edit attributes Global inventory Locate…" at bounding box center [803, 443] width 1461 height 486
click at [1349, 381] on div "Action Action Adjust qty Create package Edit attributes Global inventory Locate…" at bounding box center [803, 443] width 1461 height 486
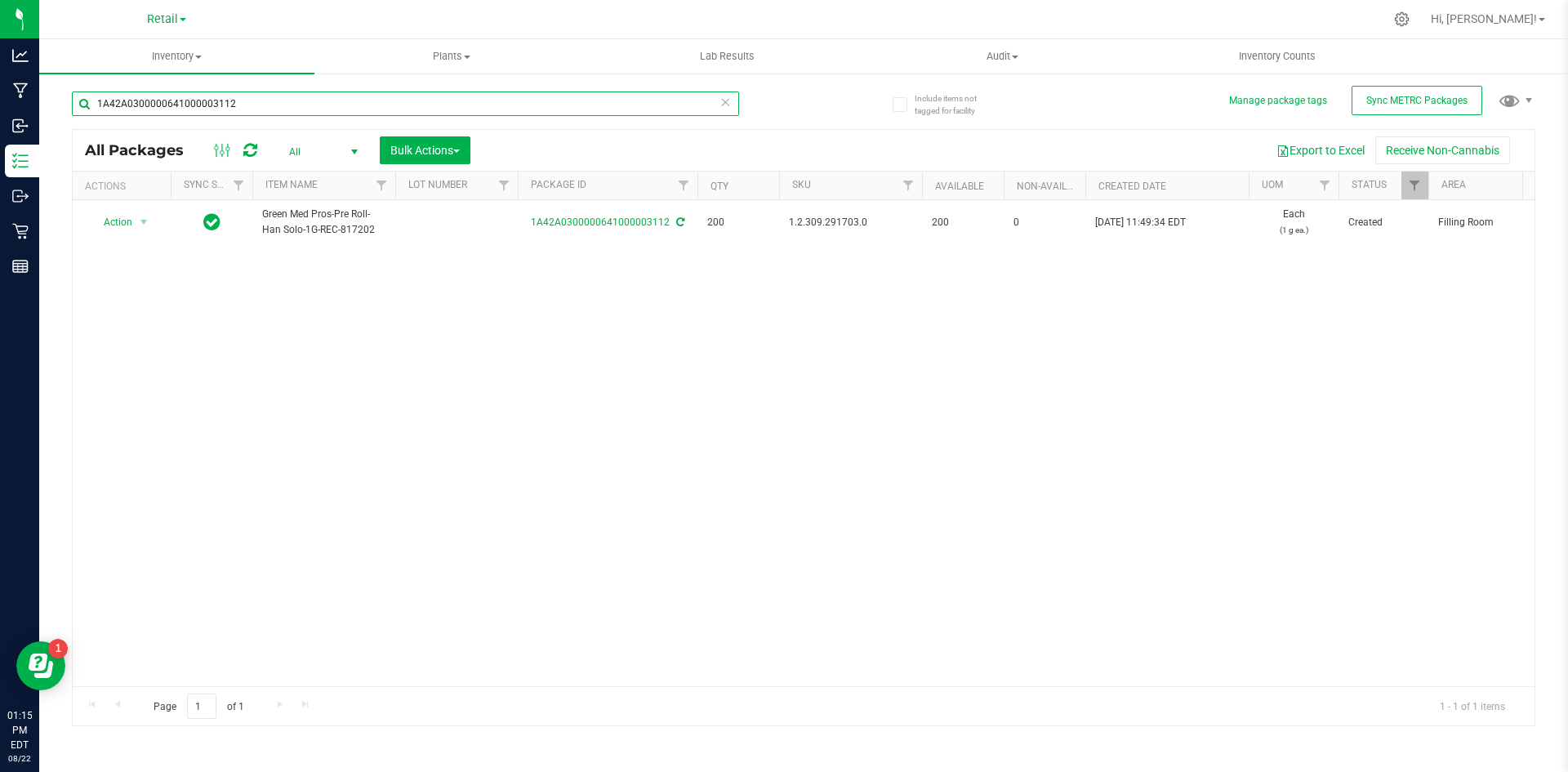
click at [290, 112] on input "1A42A0300000641000003112" at bounding box center [405, 104] width 667 height 25
click at [296, 112] on input "1A42A0300000641000003112" at bounding box center [405, 104] width 667 height 25
click at [302, 107] on input "1A42A0300000641000003112" at bounding box center [405, 104] width 667 height 25
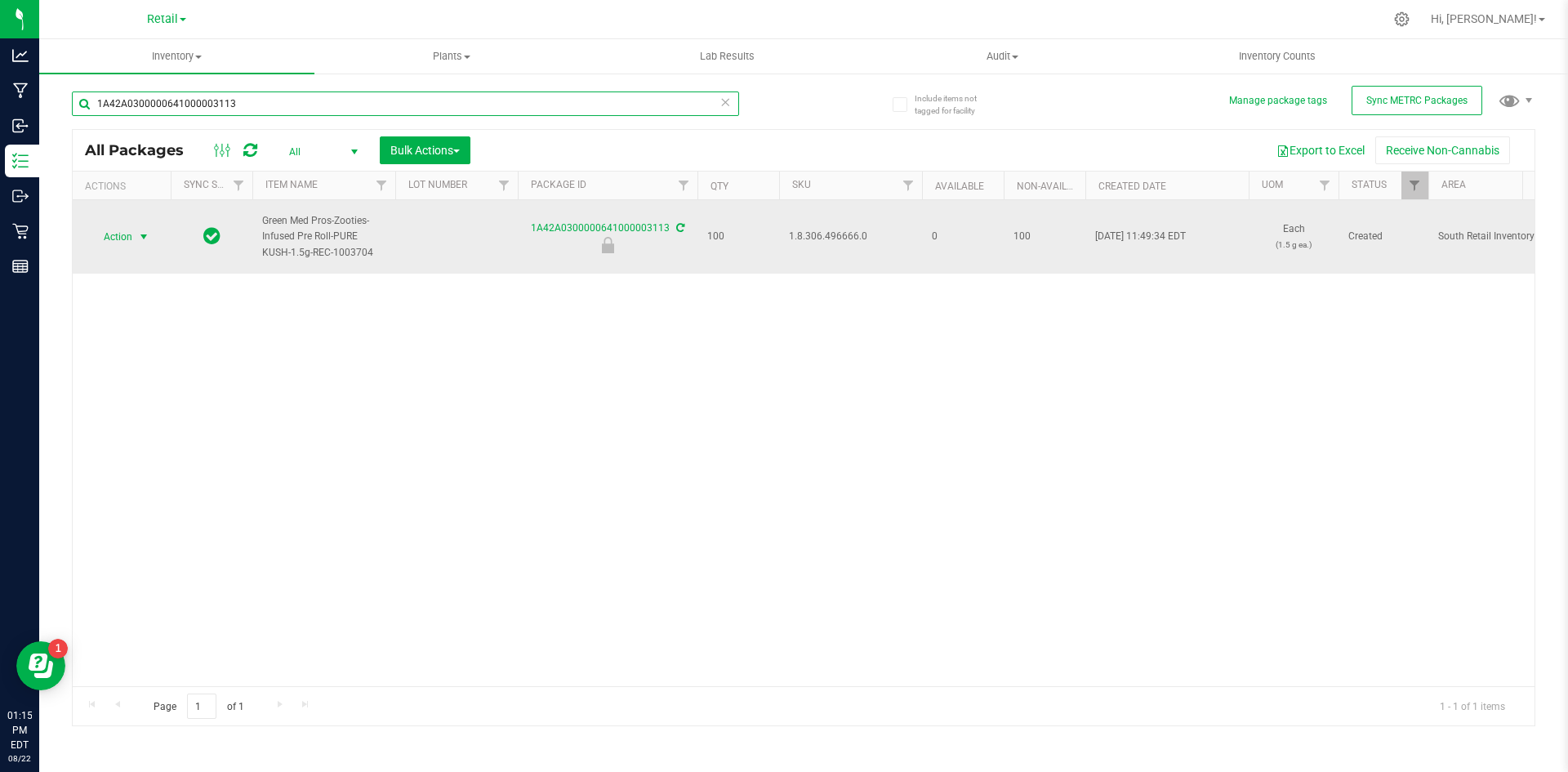
type input "1A42A0300000641000003113"
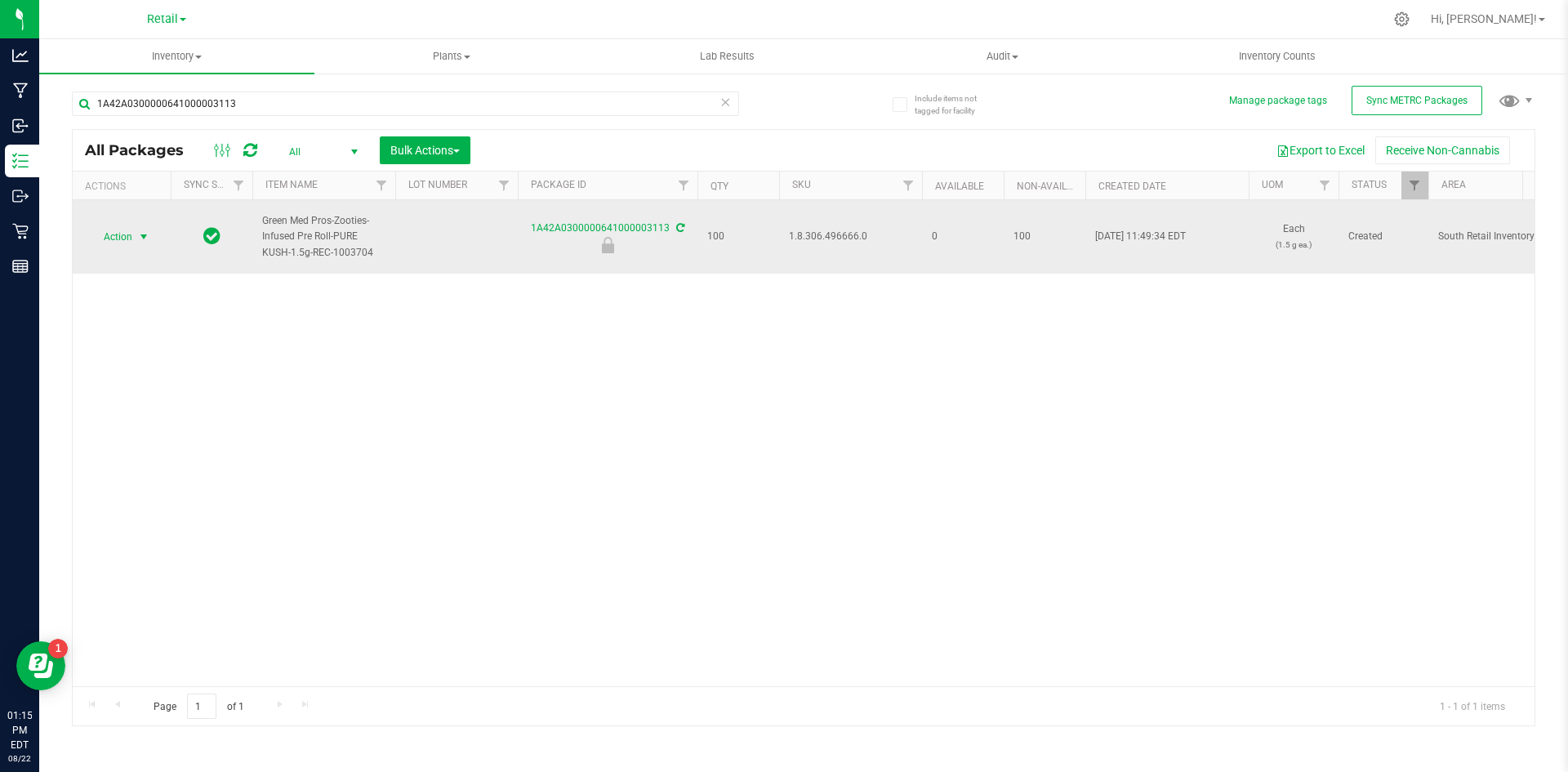
click at [142, 239] on span "select" at bounding box center [143, 237] width 13 height 13
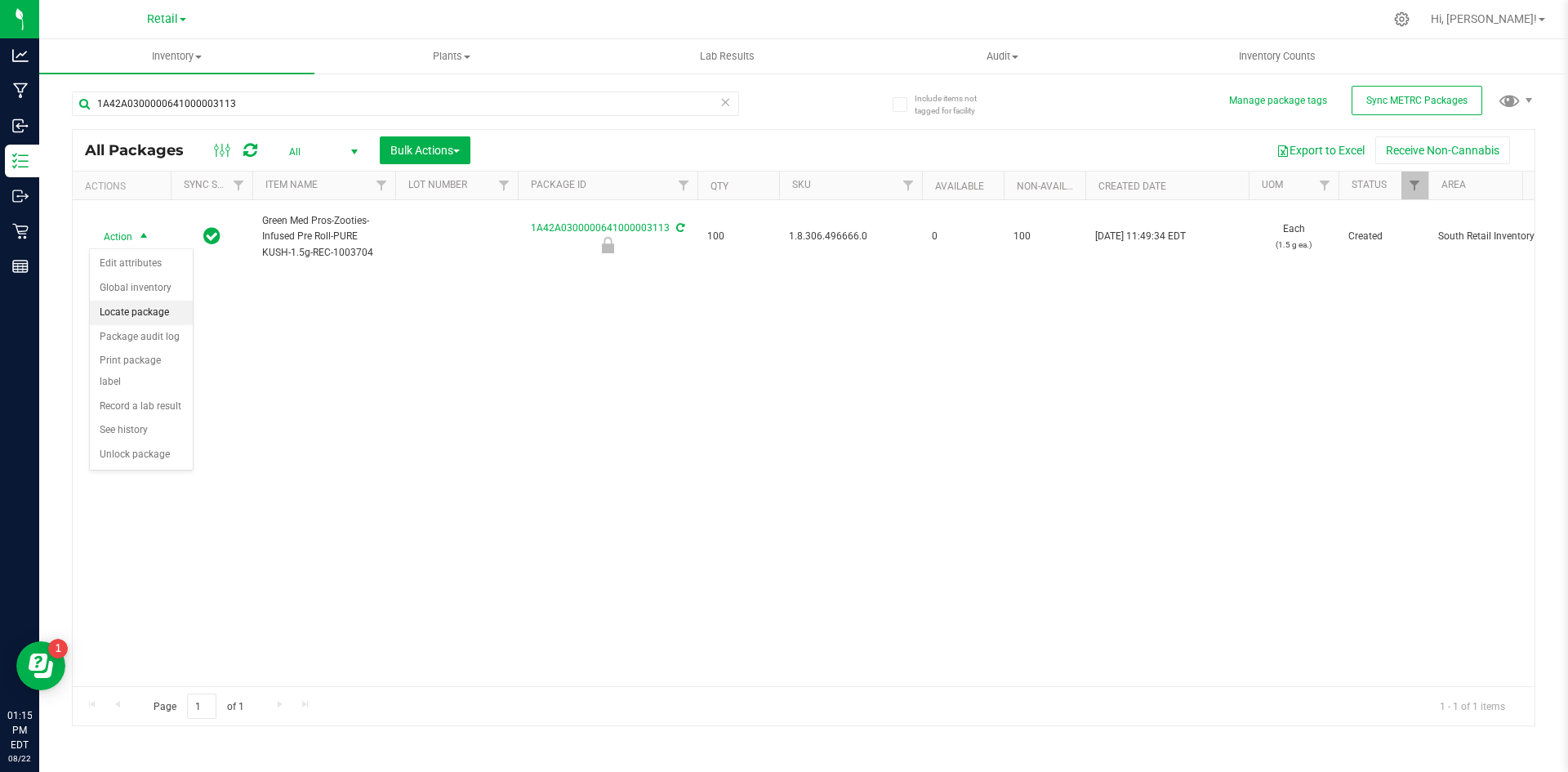
click at [160, 321] on li "Locate package" at bounding box center [141, 312] width 103 height 25
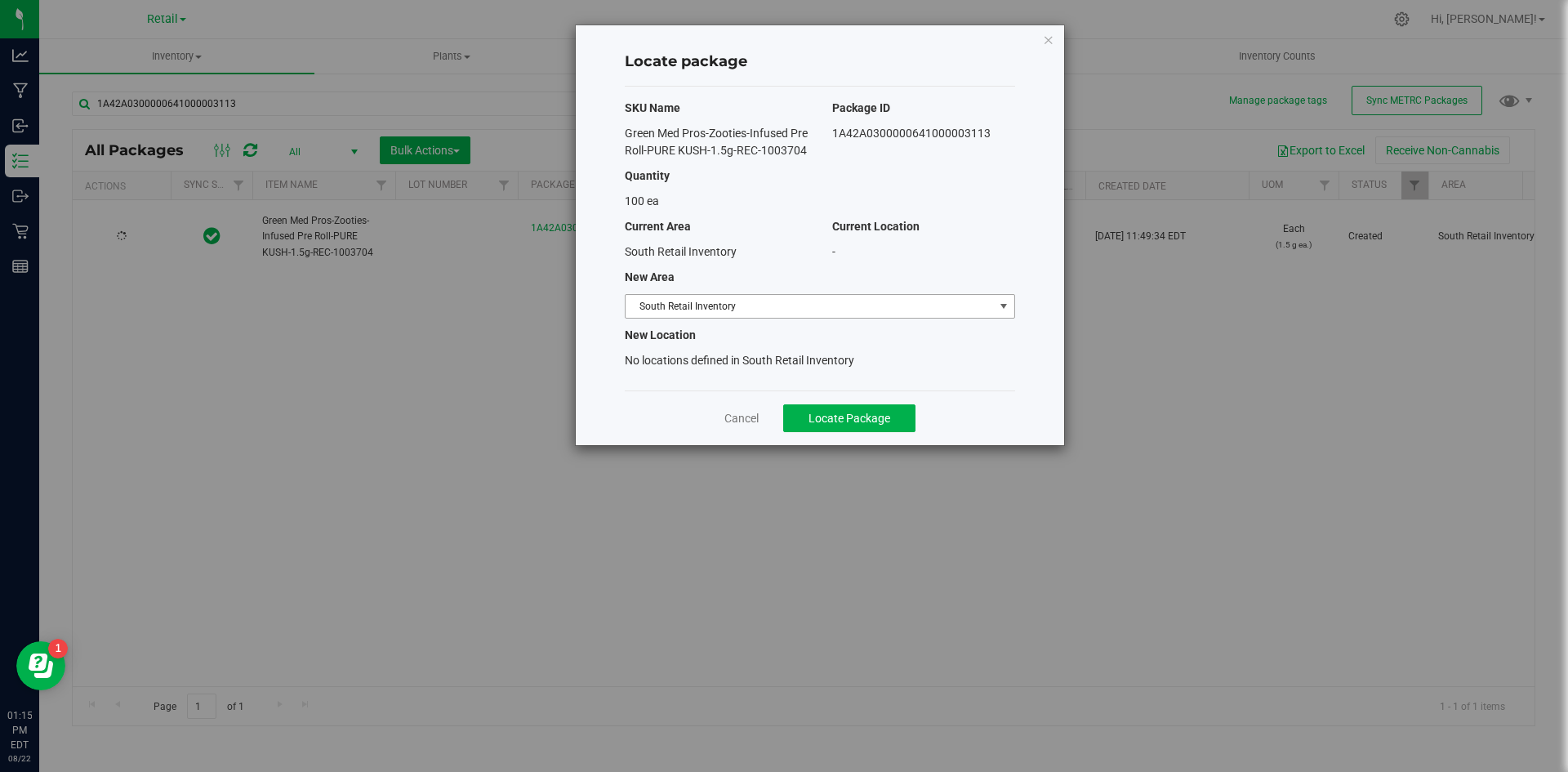
click at [671, 318] on span "South Retail Inventory" at bounding box center [809, 306] width 368 height 23
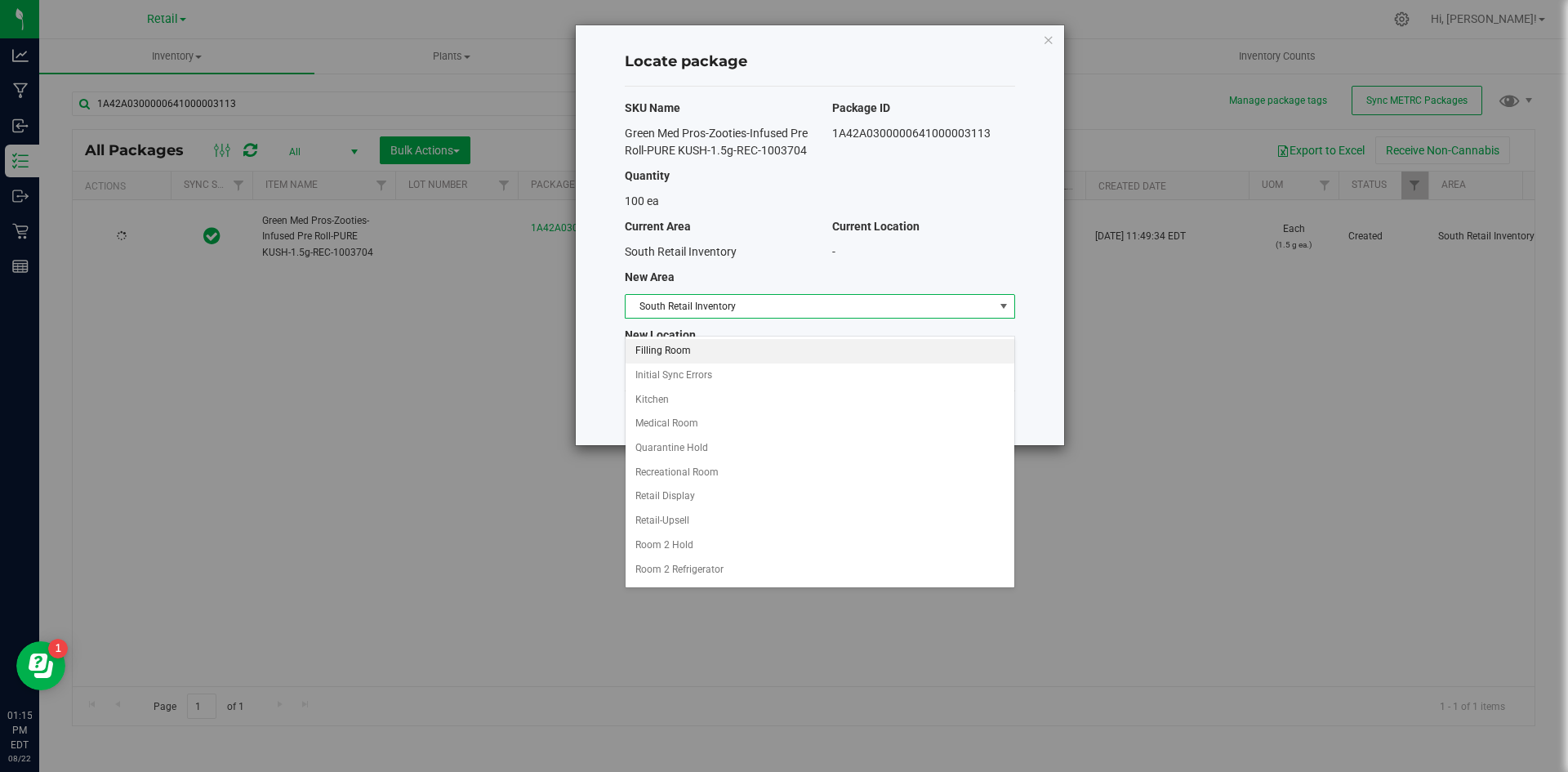
click at [681, 349] on li "Filling Room" at bounding box center [820, 351] width 389 height 25
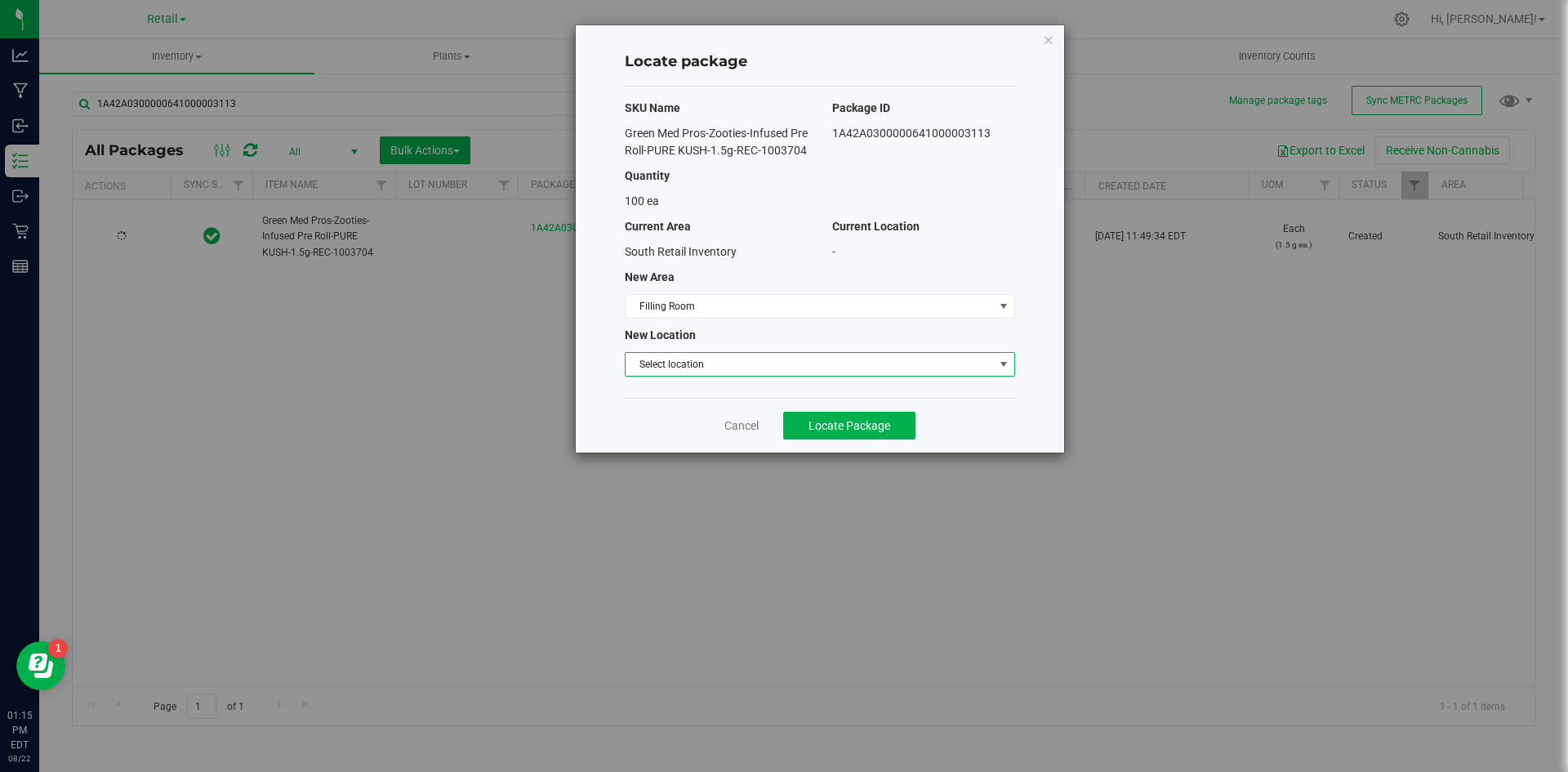
click at [692, 376] on span "Select location" at bounding box center [809, 364] width 368 height 23
click at [689, 416] on li "Filling room" at bounding box center [820, 410] width 389 height 25
click at [813, 432] on span "Locate Package" at bounding box center [849, 426] width 82 height 13
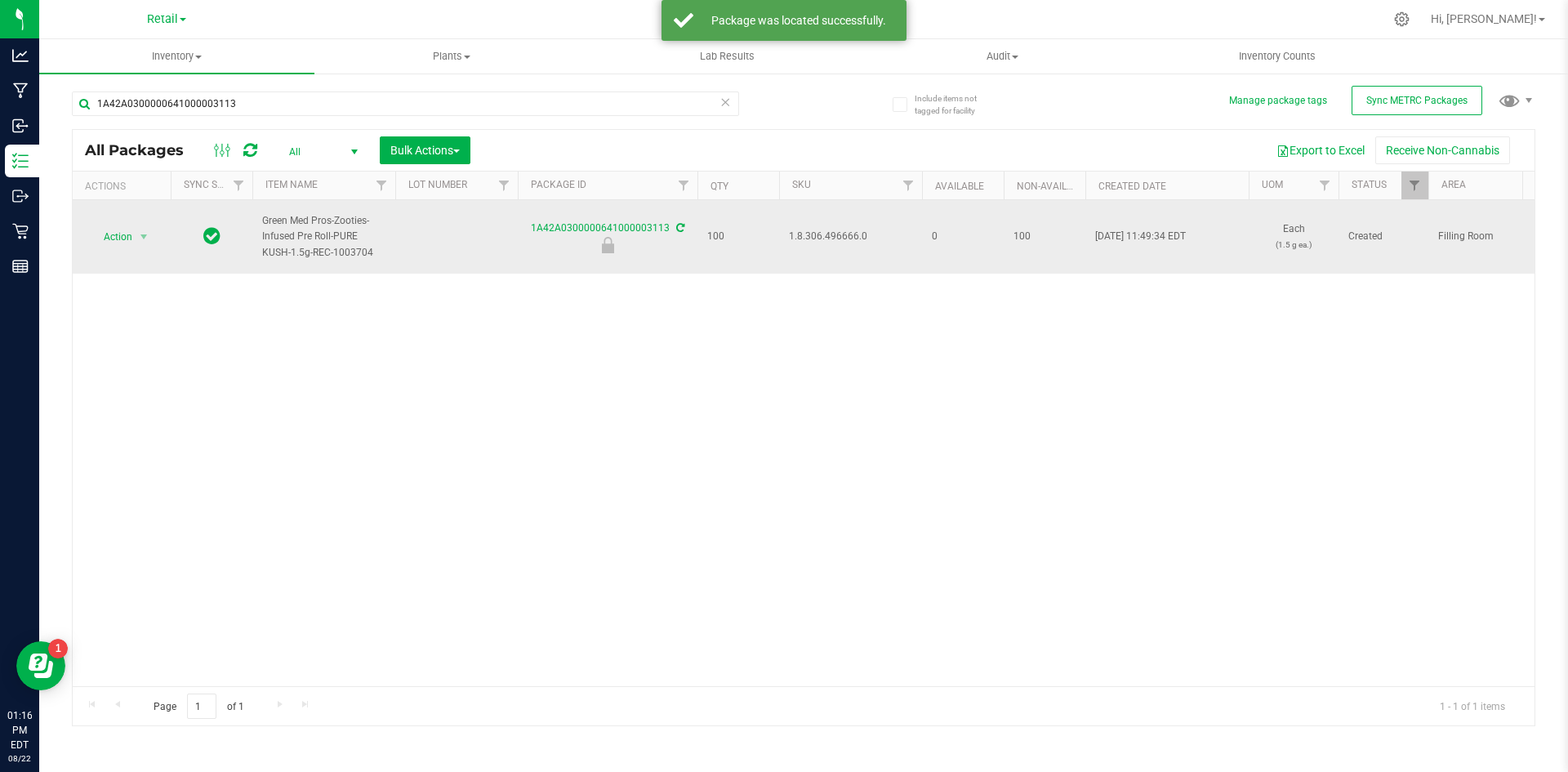
click at [838, 241] on span "1.8.306.496666.0" at bounding box center [850, 236] width 124 height 15
click at [112, 234] on span "Action" at bounding box center [110, 237] width 44 height 23
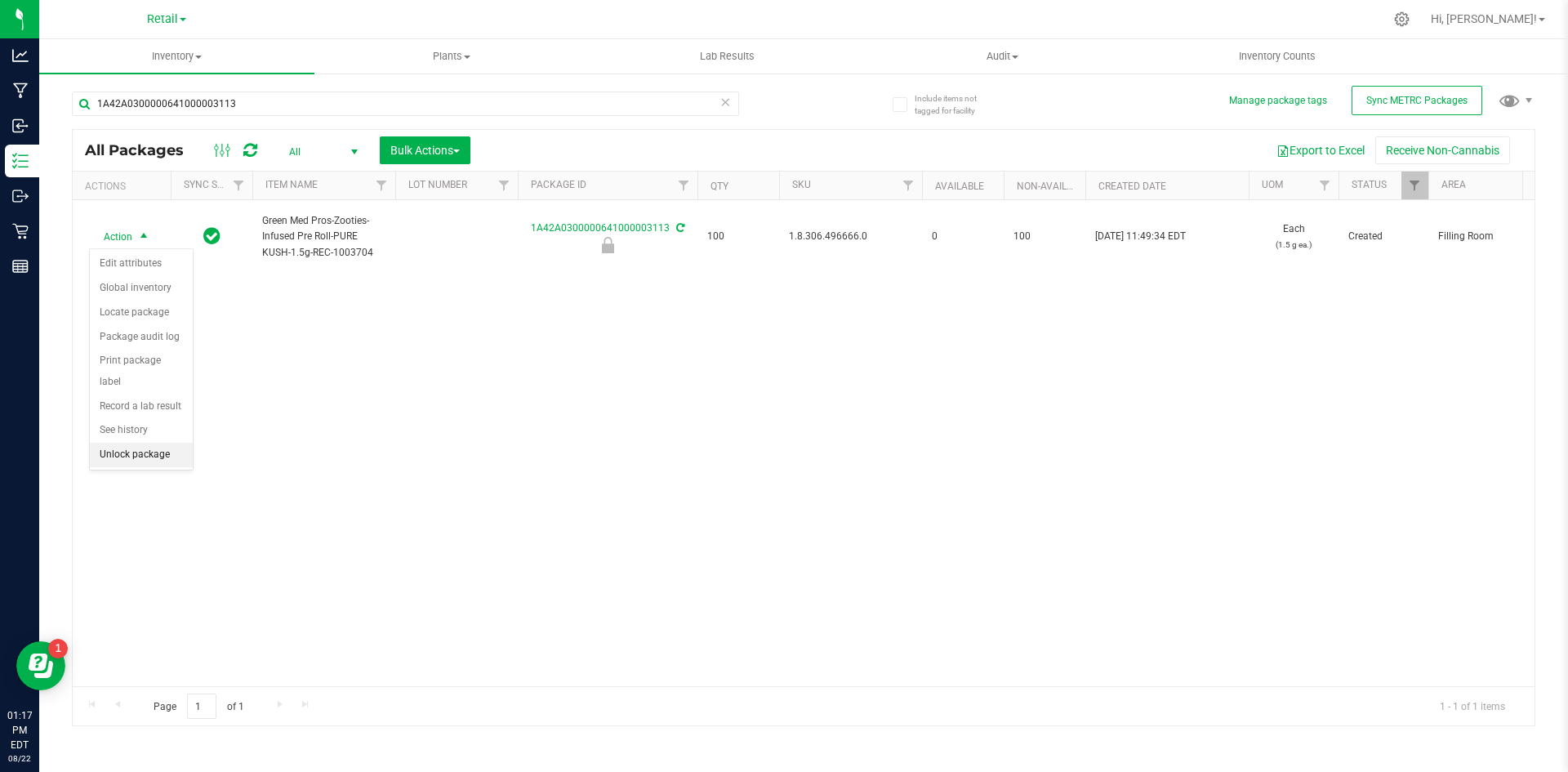
click at [137, 443] on li "Unlock package" at bounding box center [141, 455] width 103 height 25
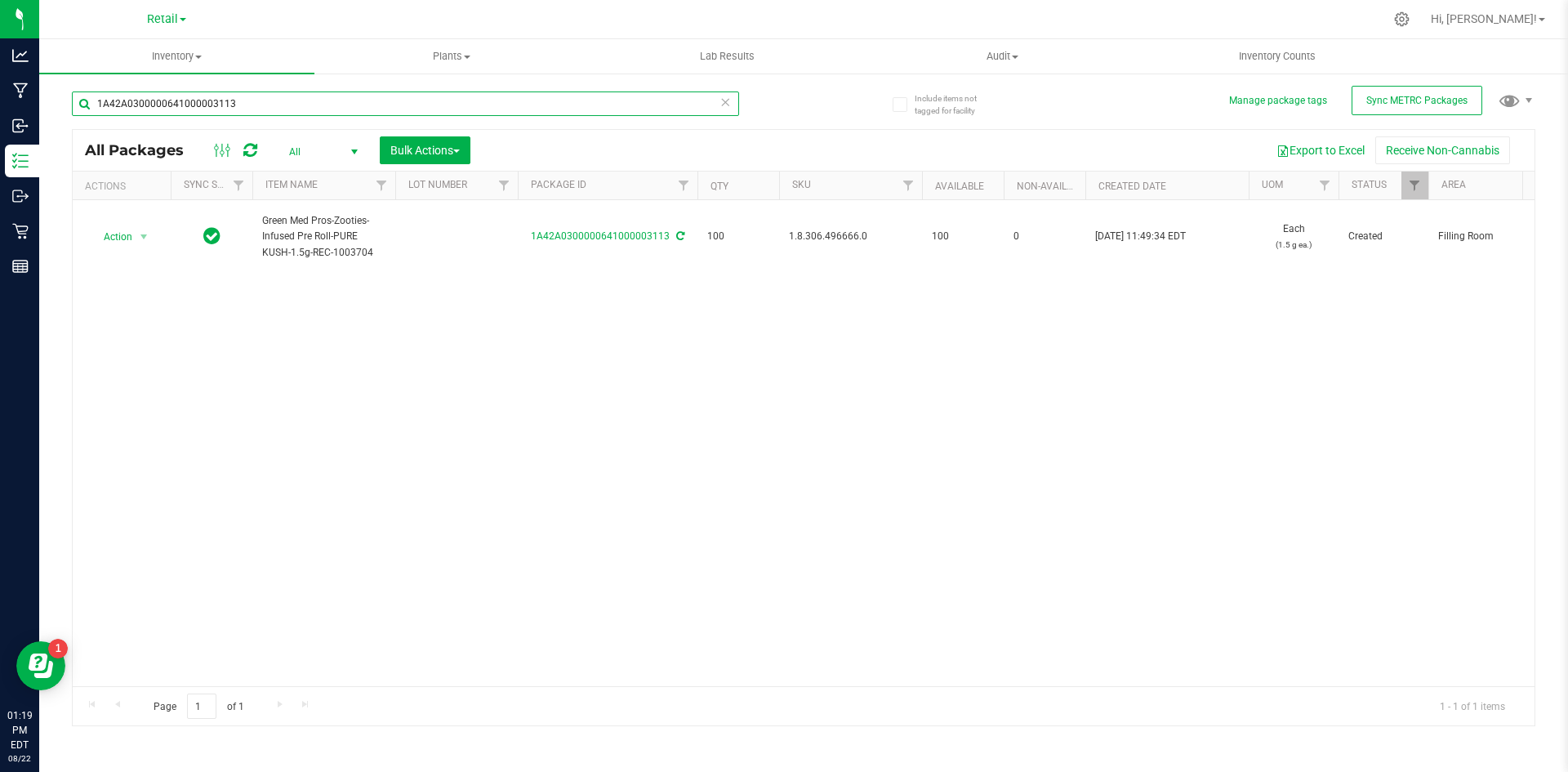
click at [272, 100] on input "1A42A0300000641000003113" at bounding box center [405, 104] width 667 height 25
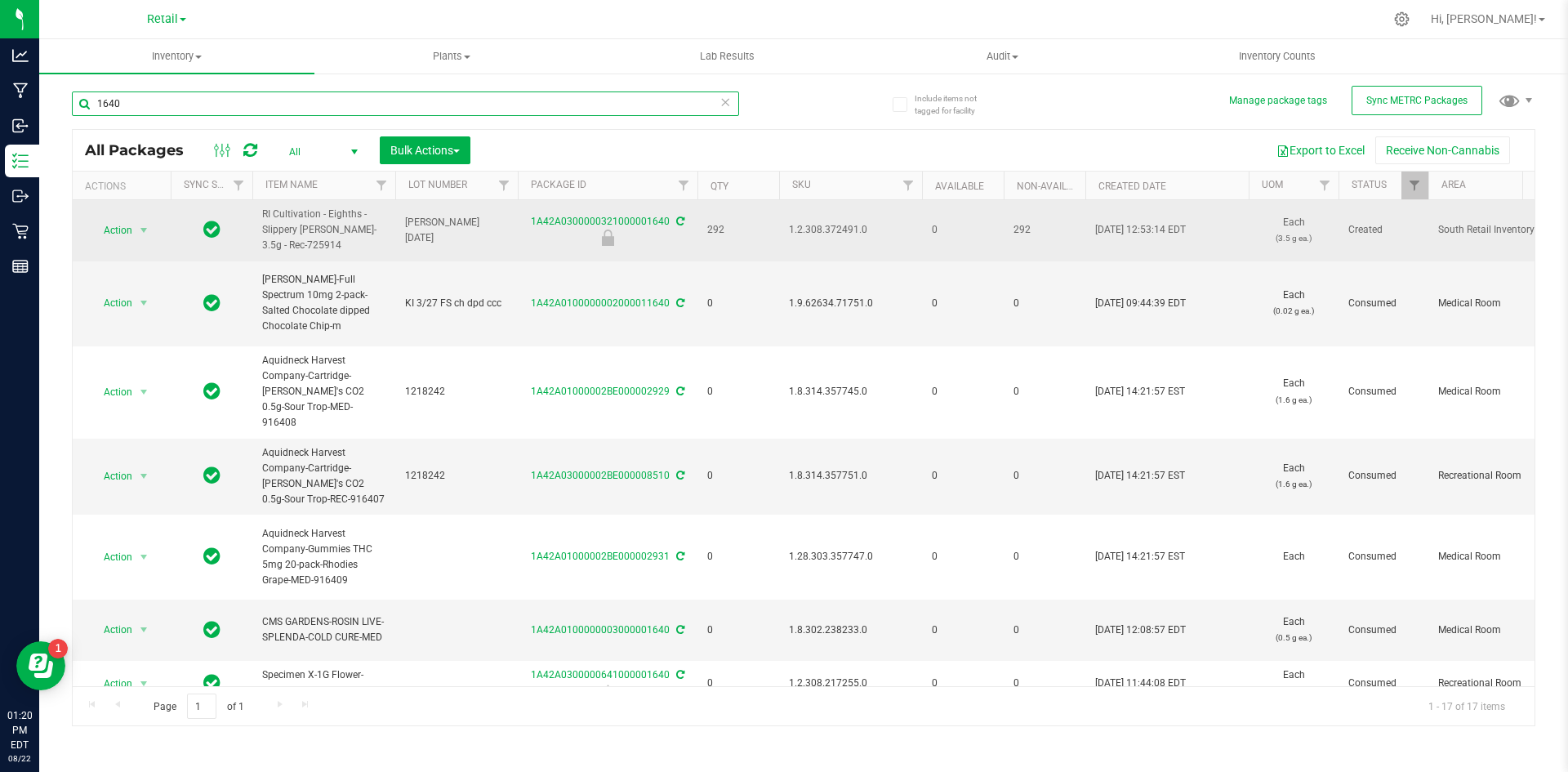
type input "1640"
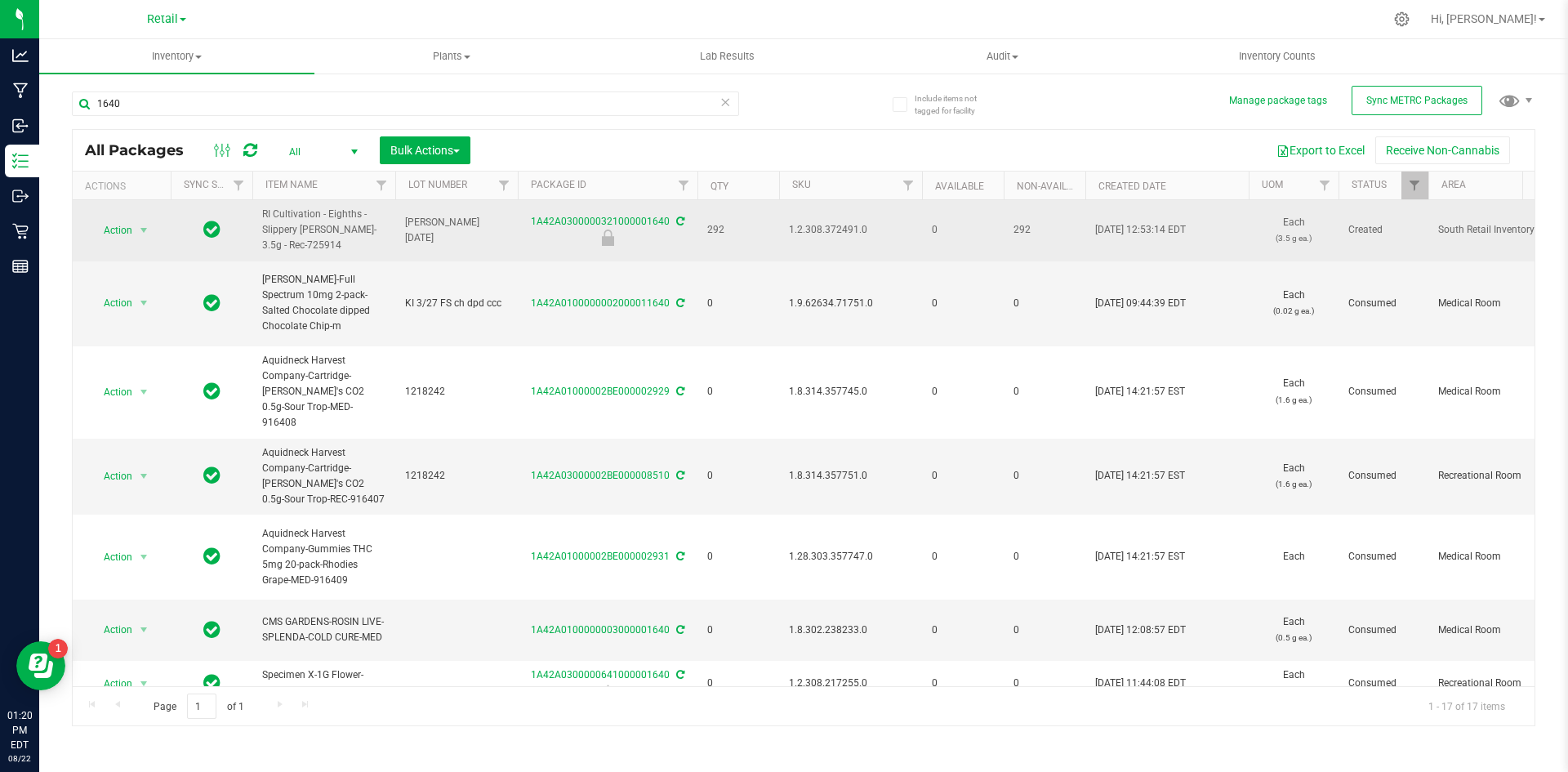
click at [845, 228] on span "1.2.308.372491.0" at bounding box center [850, 229] width 124 height 15
click at [122, 234] on span "Action" at bounding box center [110, 230] width 44 height 23
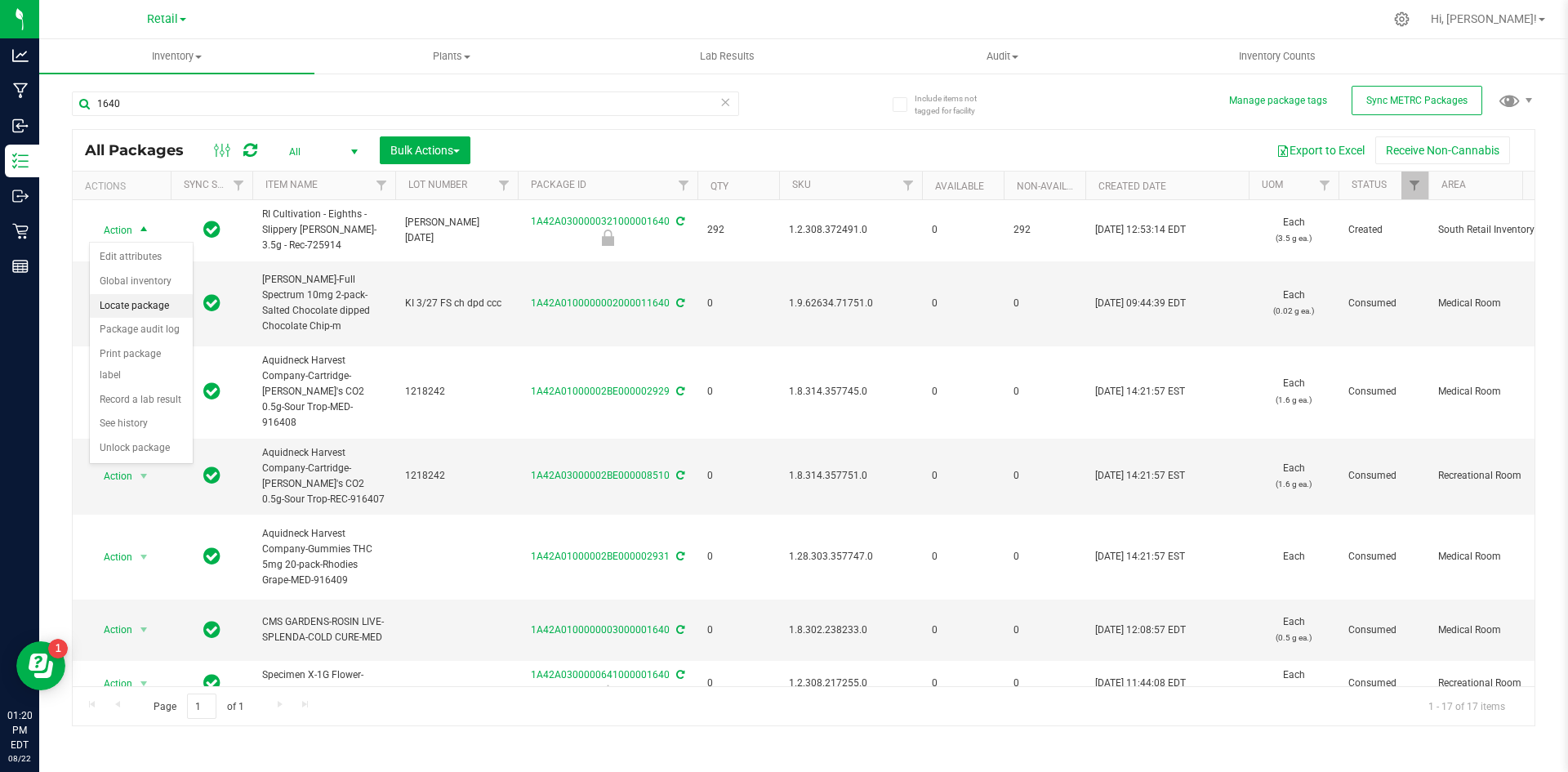
click at [153, 310] on li "Locate package" at bounding box center [141, 307] width 103 height 25
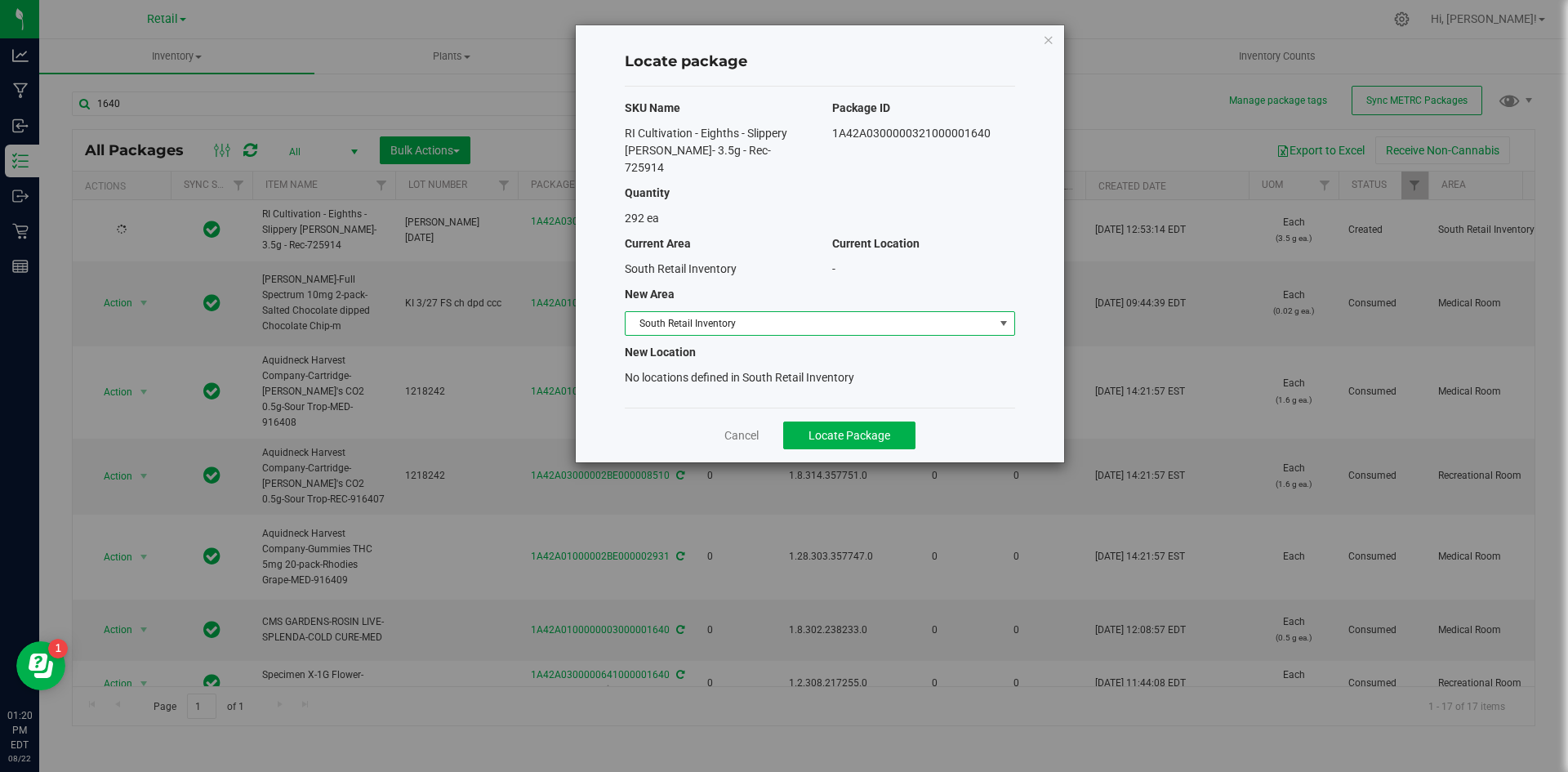
click at [688, 312] on span "South Retail Inventory" at bounding box center [809, 324] width 368 height 23
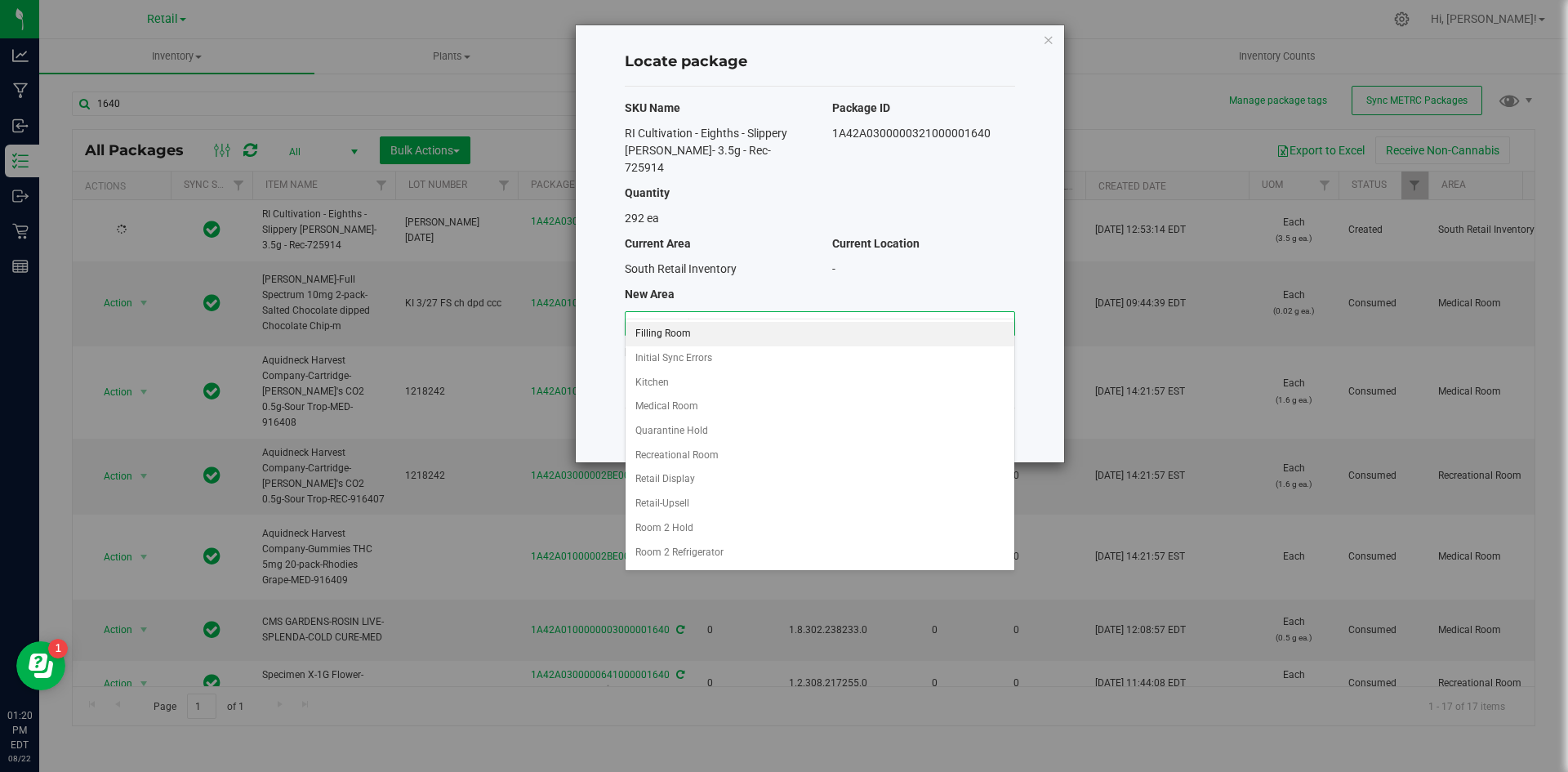
click at [675, 343] on li "Filling Room" at bounding box center [820, 334] width 389 height 25
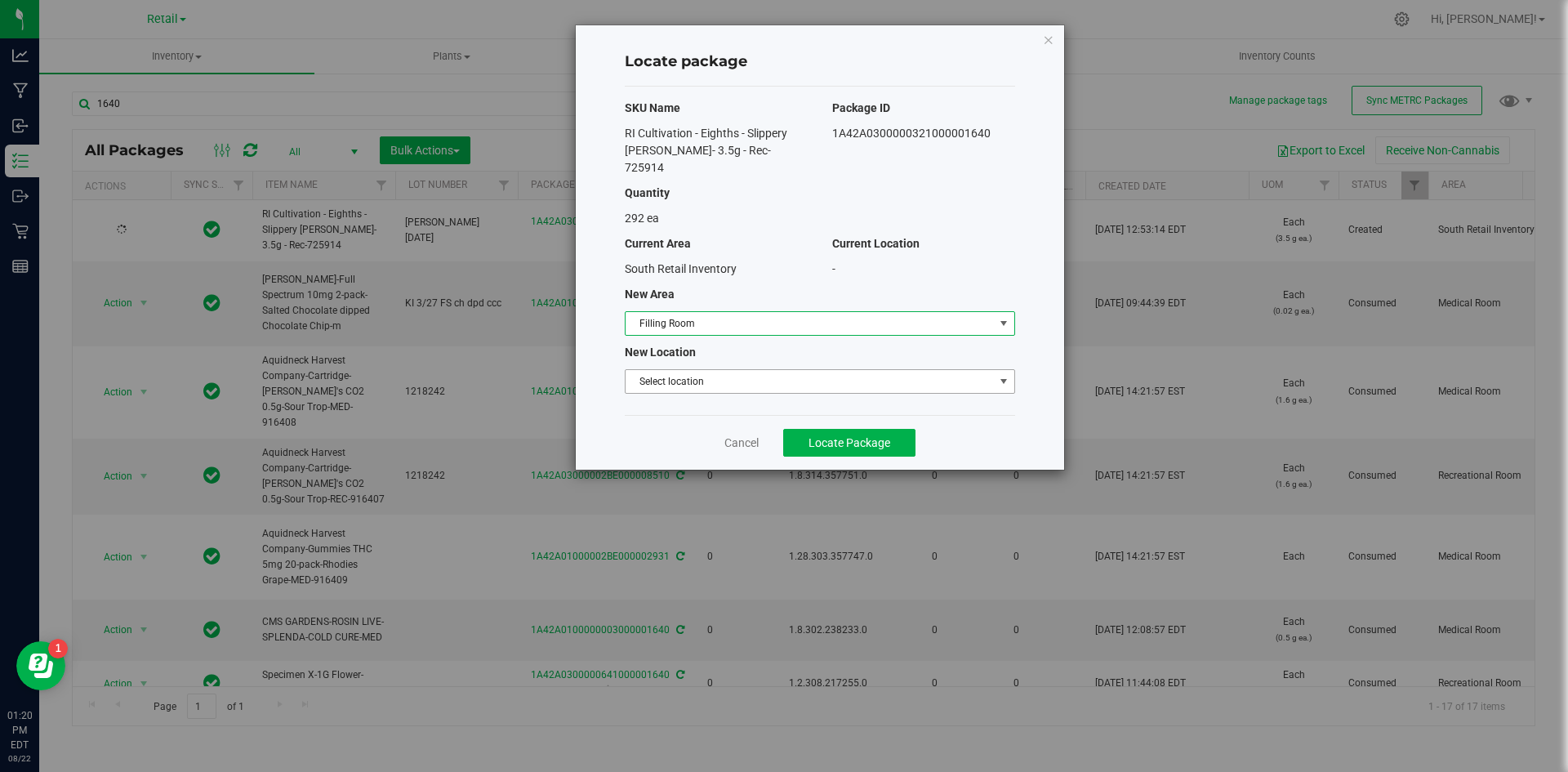
click at [682, 370] on span "Select location" at bounding box center [809, 381] width 368 height 23
click at [680, 386] on li "Filling room" at bounding box center [820, 392] width 389 height 25
click at [865, 428] on button "Locate Package" at bounding box center [849, 442] width 132 height 27
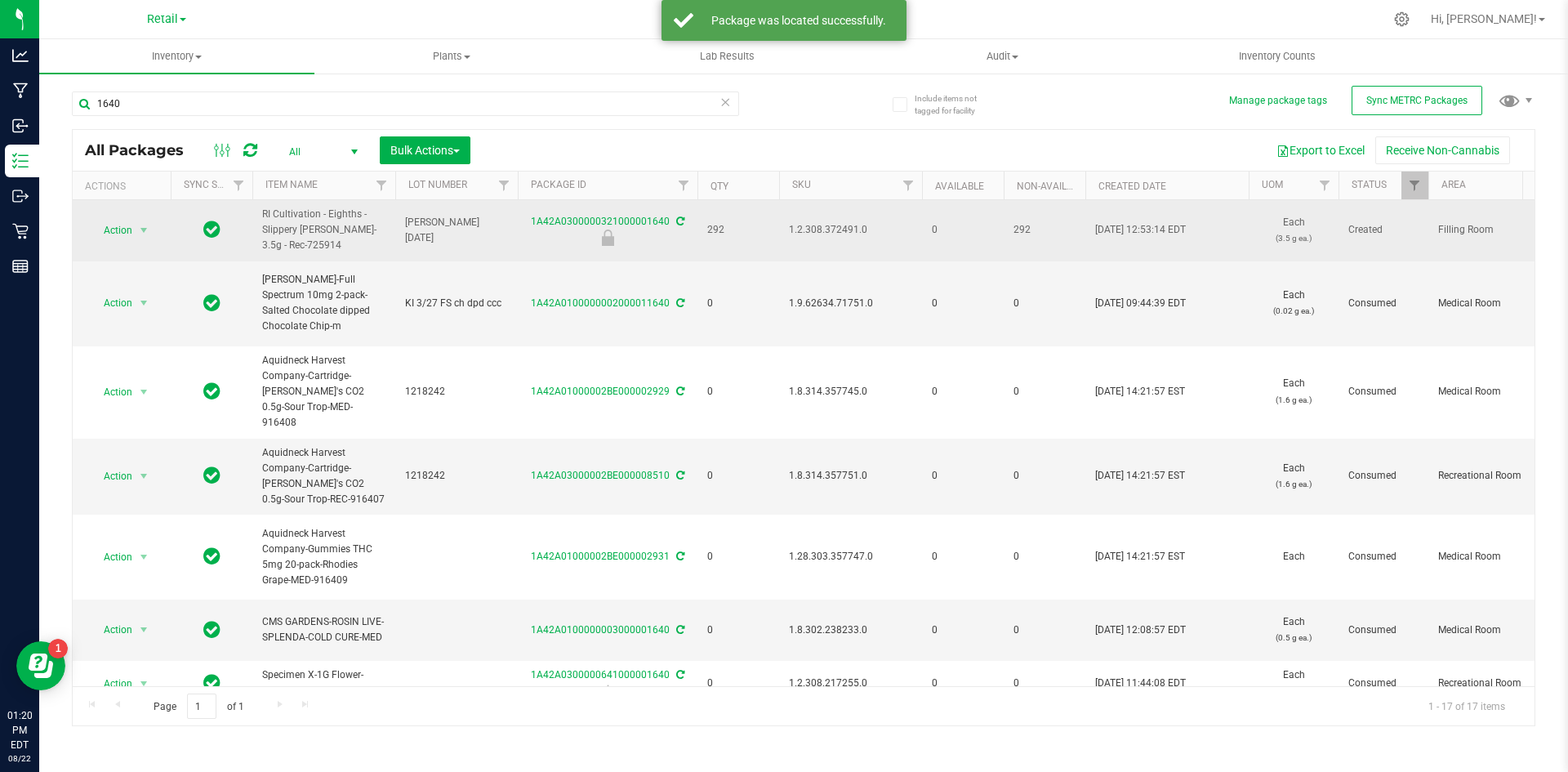
click at [810, 231] on span "1.2.308.372491.0" at bounding box center [850, 229] width 124 height 15
click at [122, 232] on span "Action" at bounding box center [110, 230] width 44 height 23
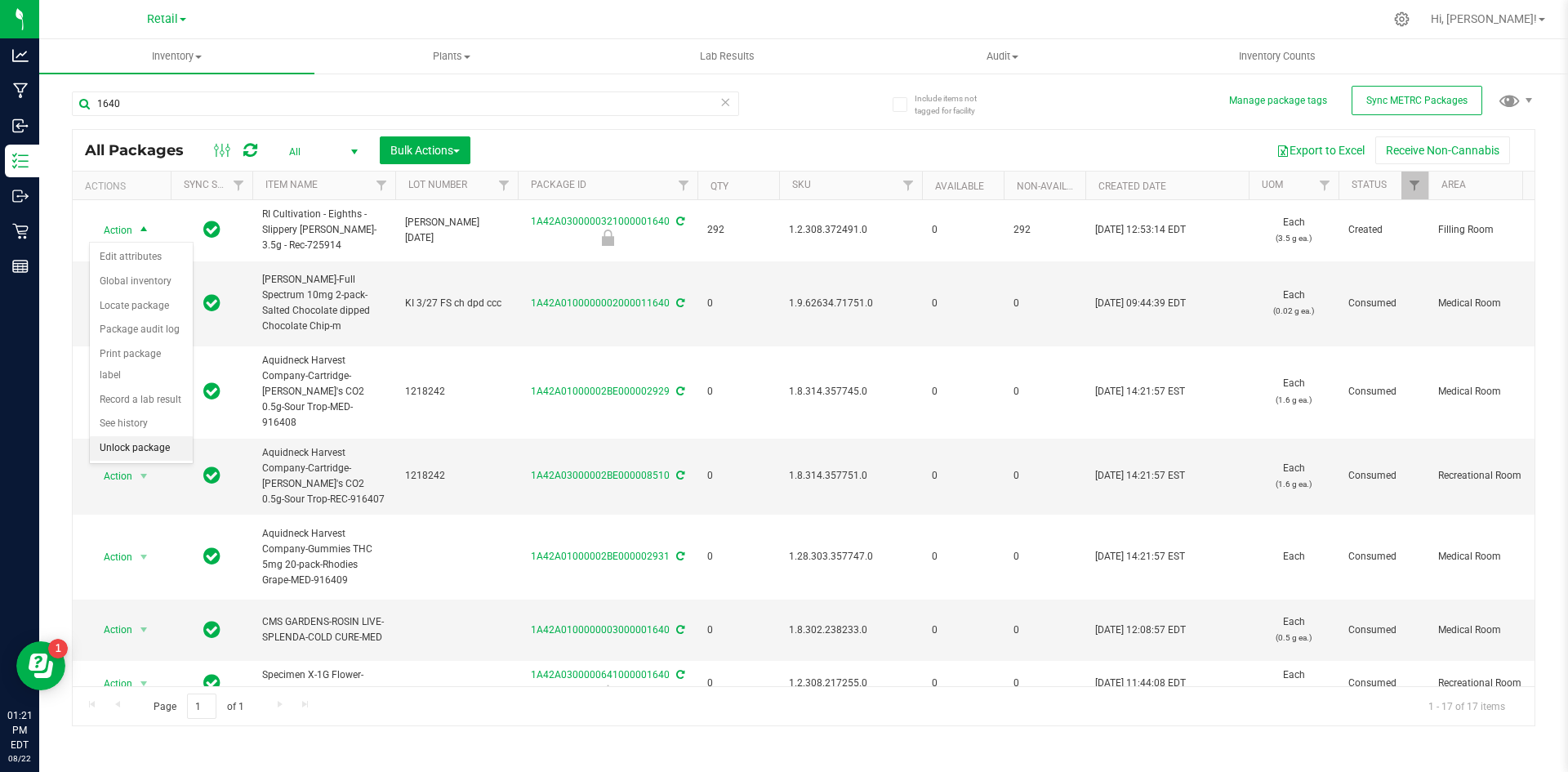
click at [158, 436] on li "Unlock package" at bounding box center [141, 448] width 103 height 25
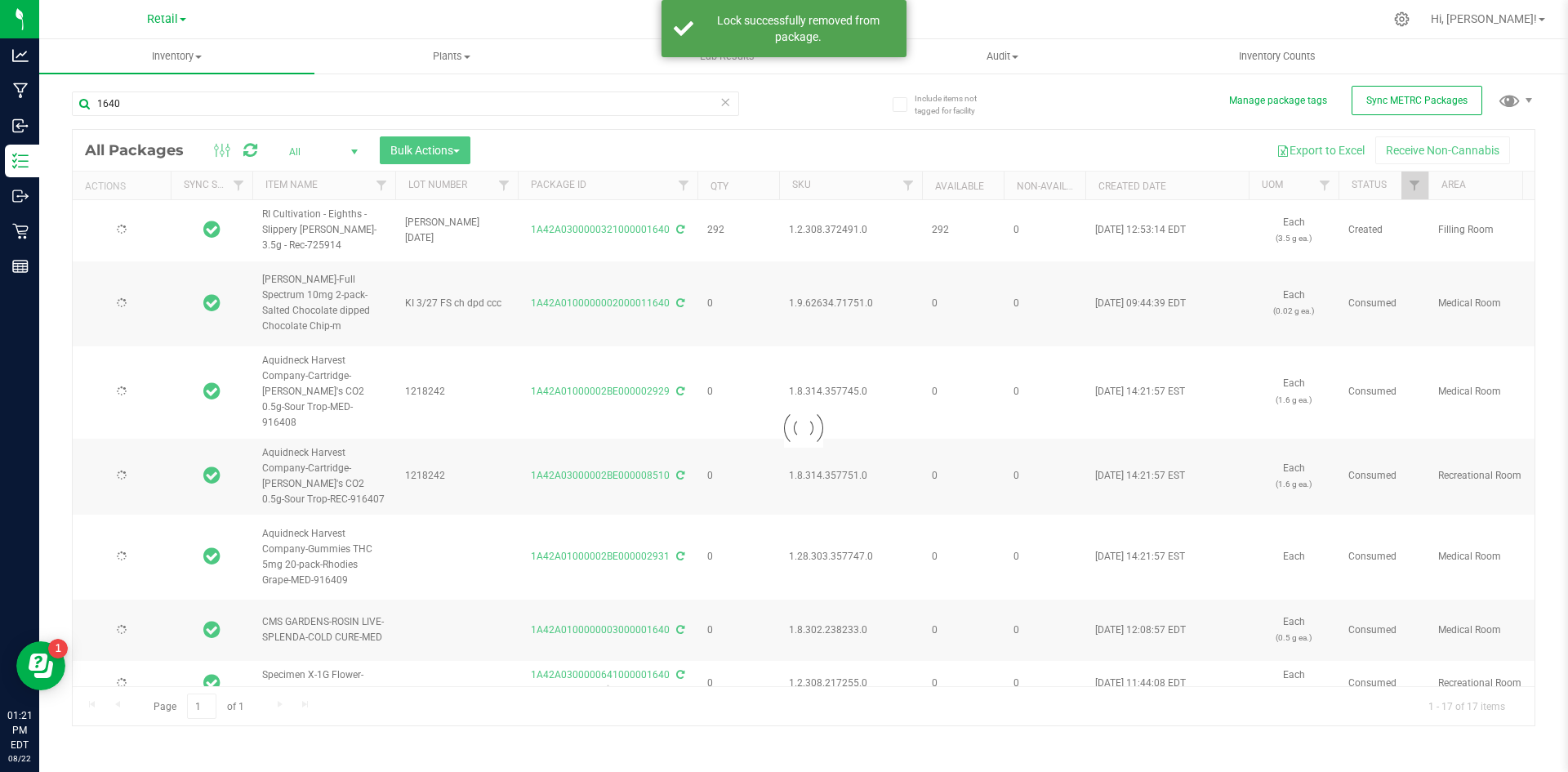
type input "2025-03-27"
type input "2025-05-27"
type input "2023-09-28"
type input "2023-11-28"
type input "2022-11-04"
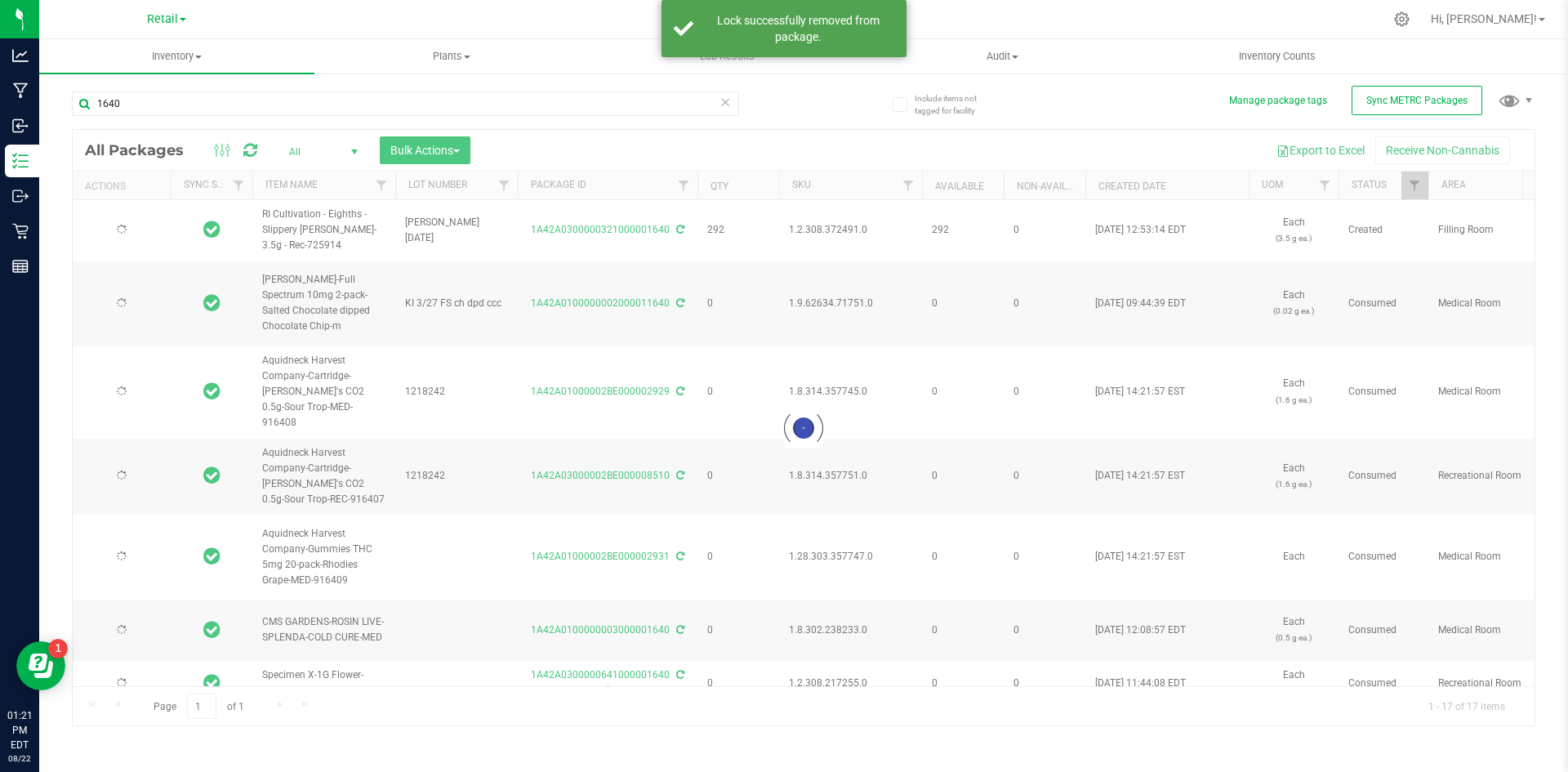
type input "2023-11-04"
type input "2022-11-21"
type input "2022-11-04"
type input "2023-11-04"
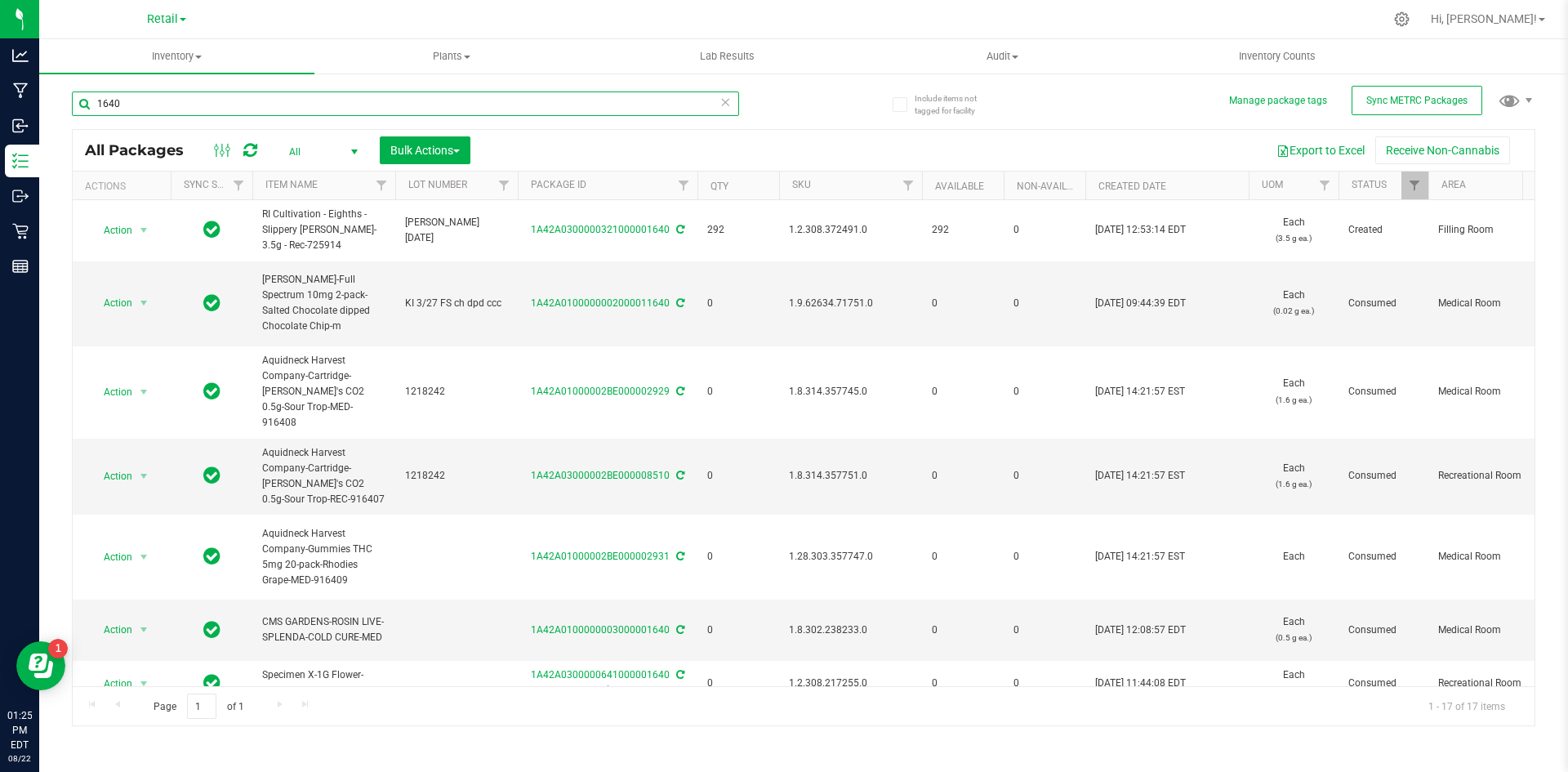
click at [207, 94] on input "1640" at bounding box center [405, 104] width 667 height 25
click at [206, 94] on input "1640" at bounding box center [405, 104] width 667 height 25
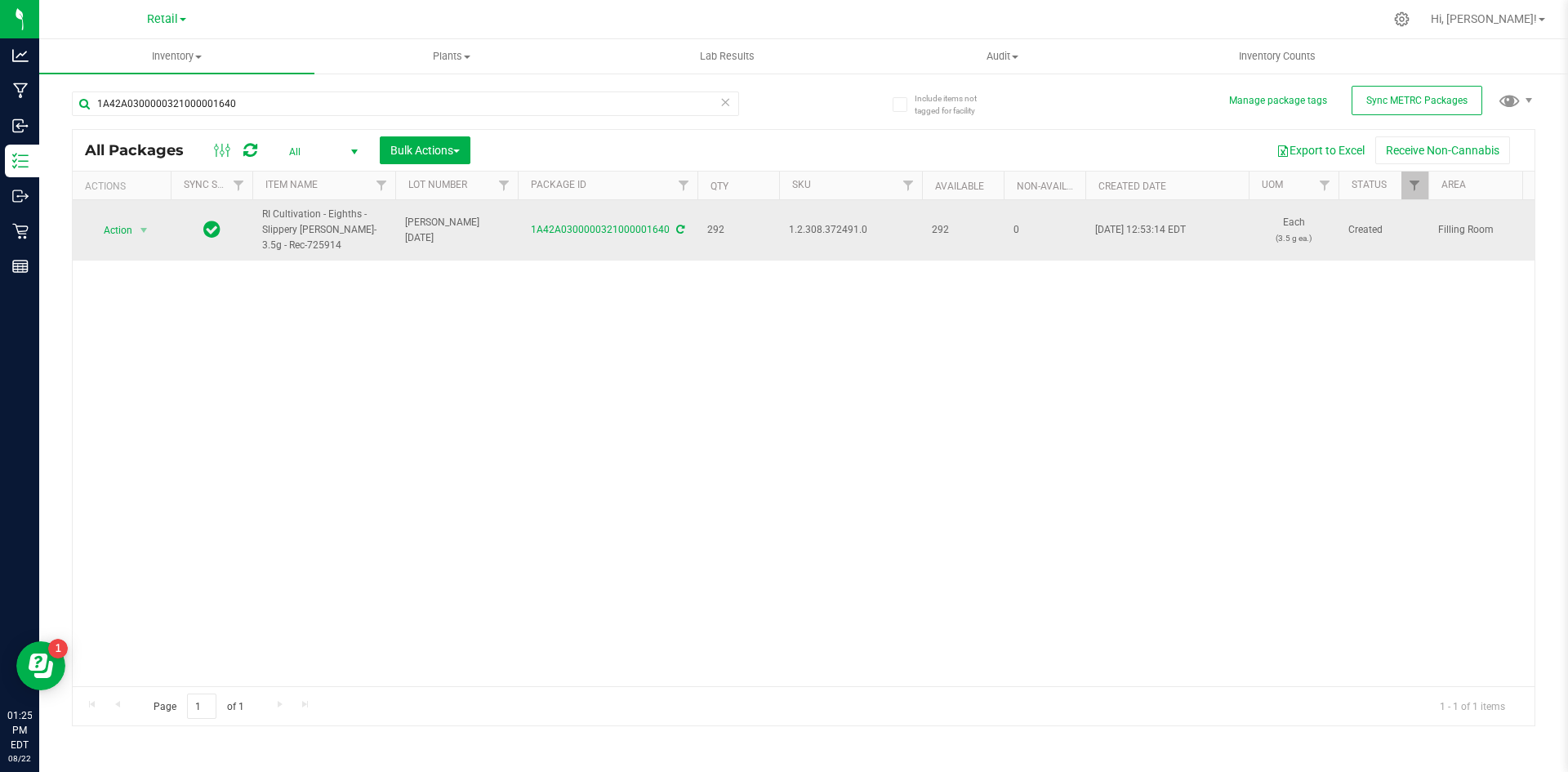
click at [841, 227] on span "1.2.308.372491.0" at bounding box center [850, 229] width 124 height 15
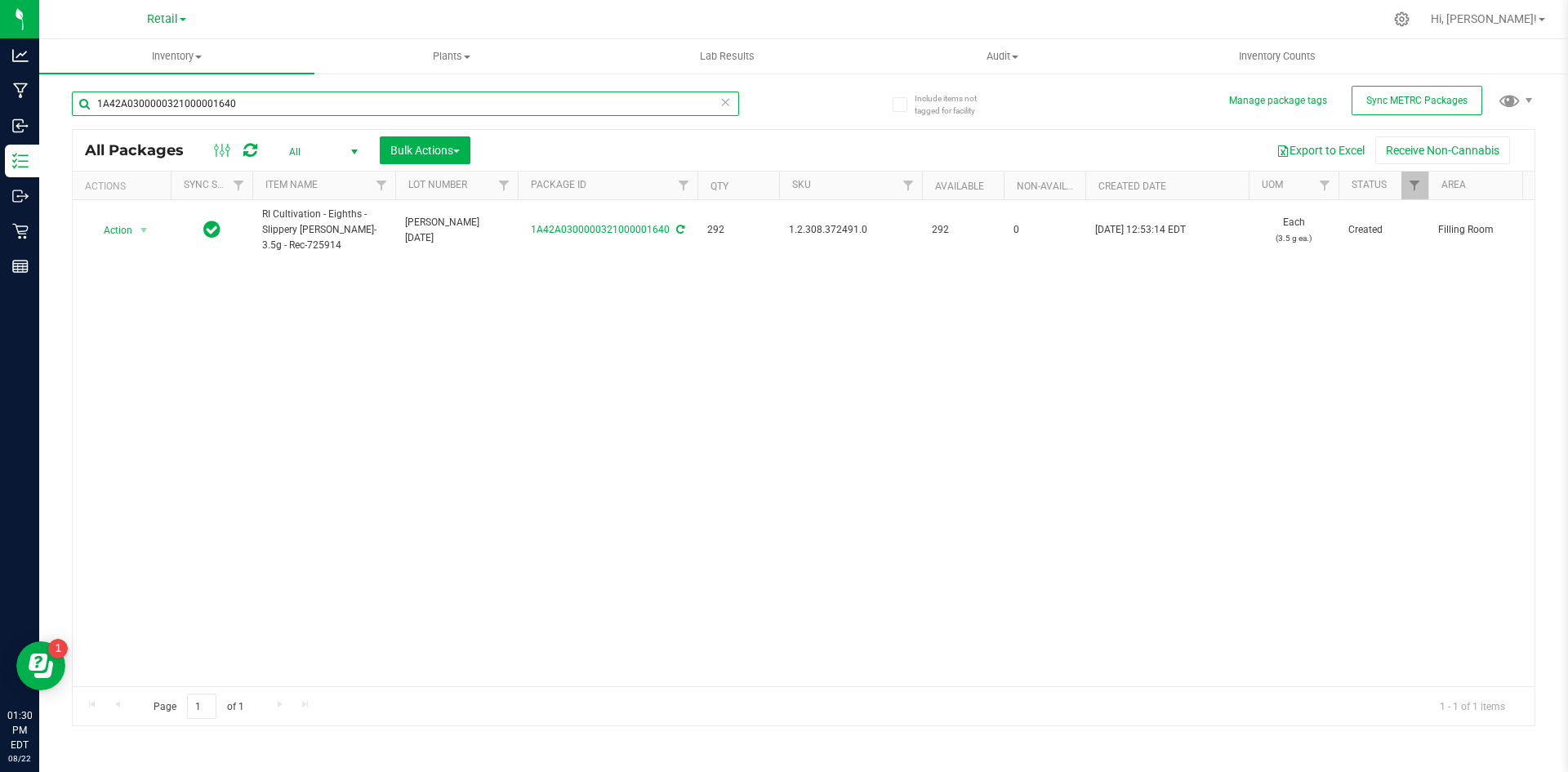
click at [182, 109] on input "1A42A0300000321000001640" at bounding box center [405, 104] width 667 height 25
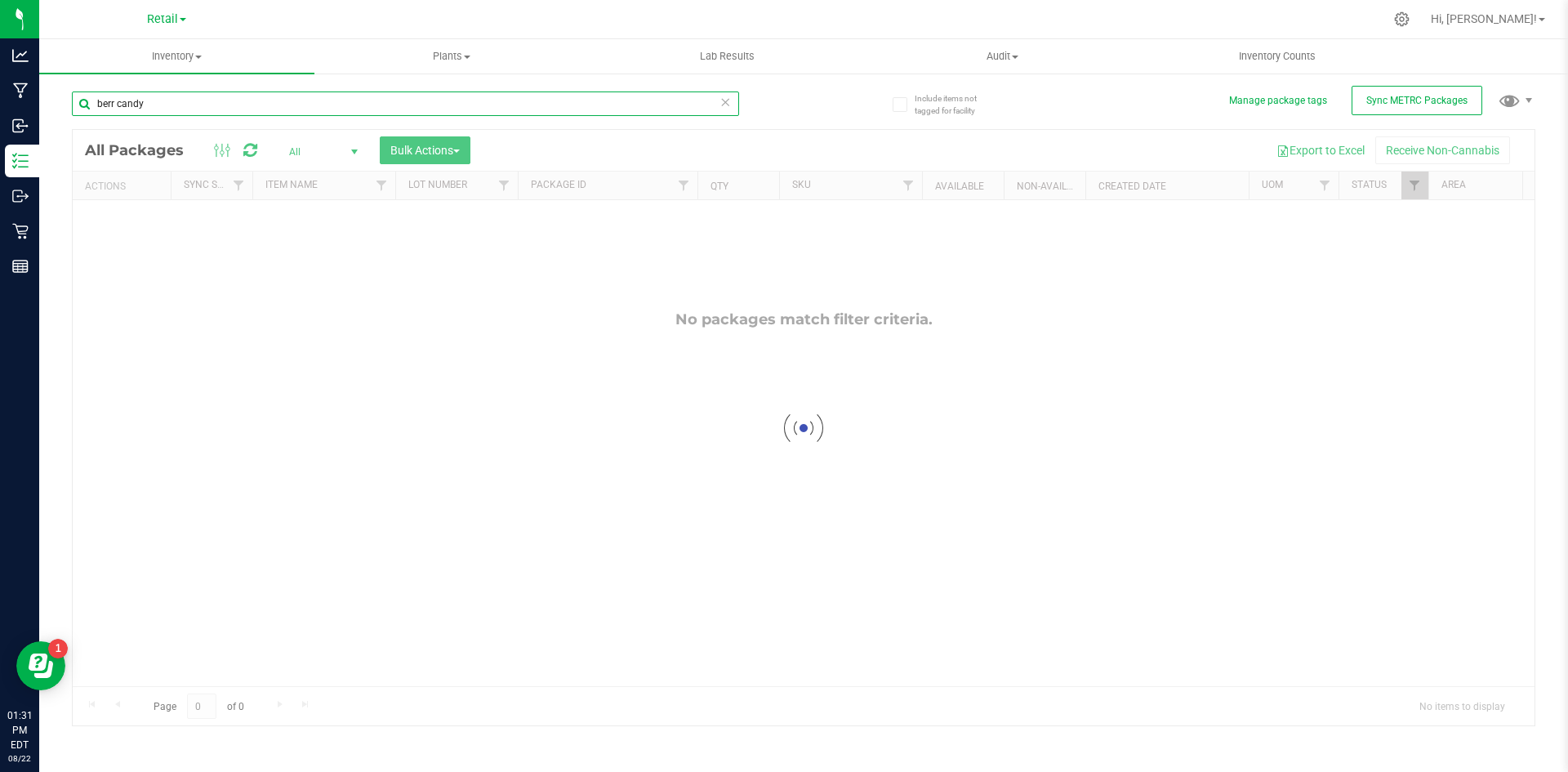
click at [116, 109] on input "berr candy" at bounding box center [405, 104] width 667 height 25
click at [296, 104] on input "berrycandy" at bounding box center [405, 104] width 667 height 25
click at [118, 109] on input "berrycandy" at bounding box center [405, 104] width 667 height 25
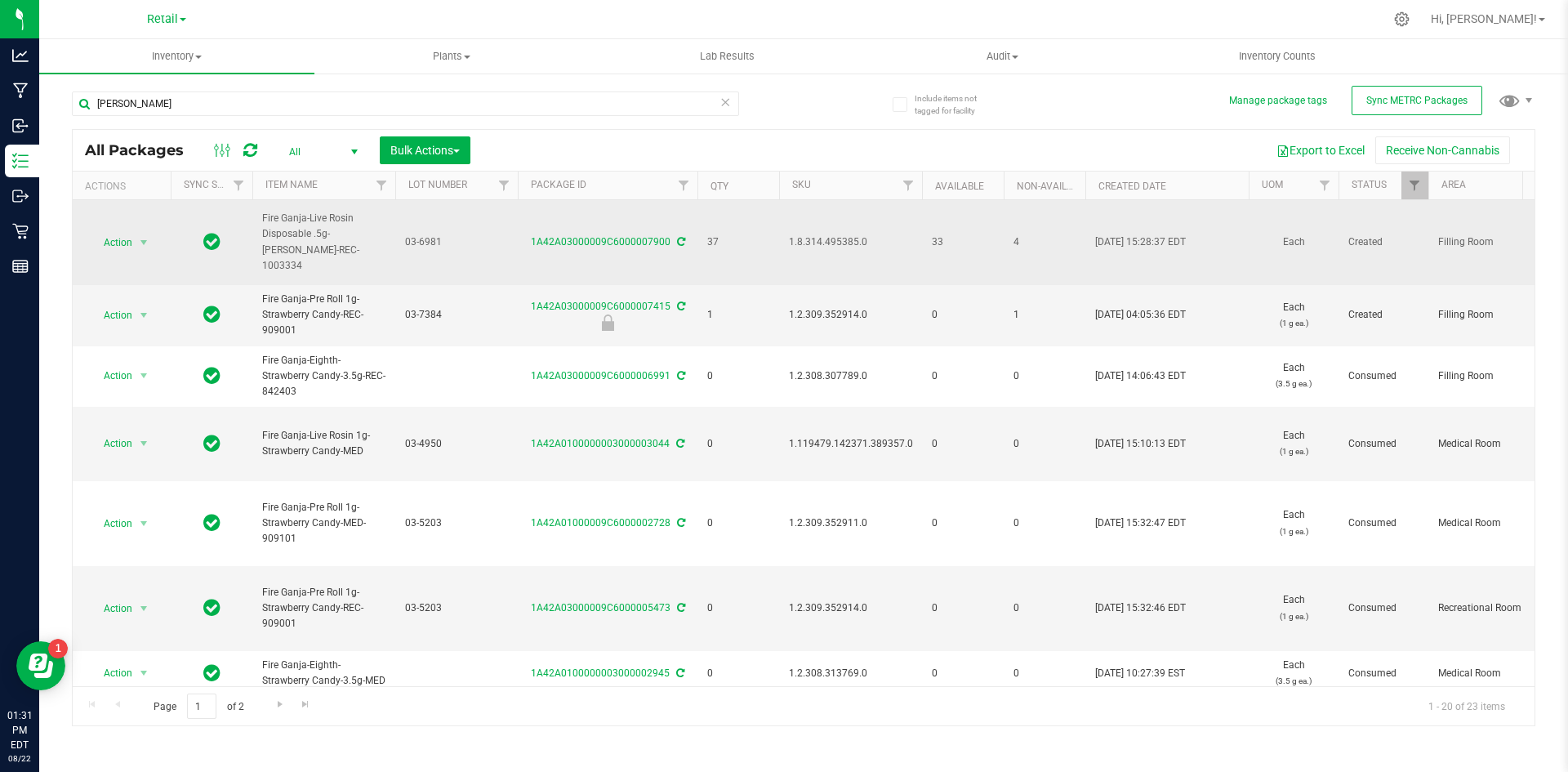
click at [854, 244] on span "1.8.314.495385.0" at bounding box center [850, 242] width 124 height 15
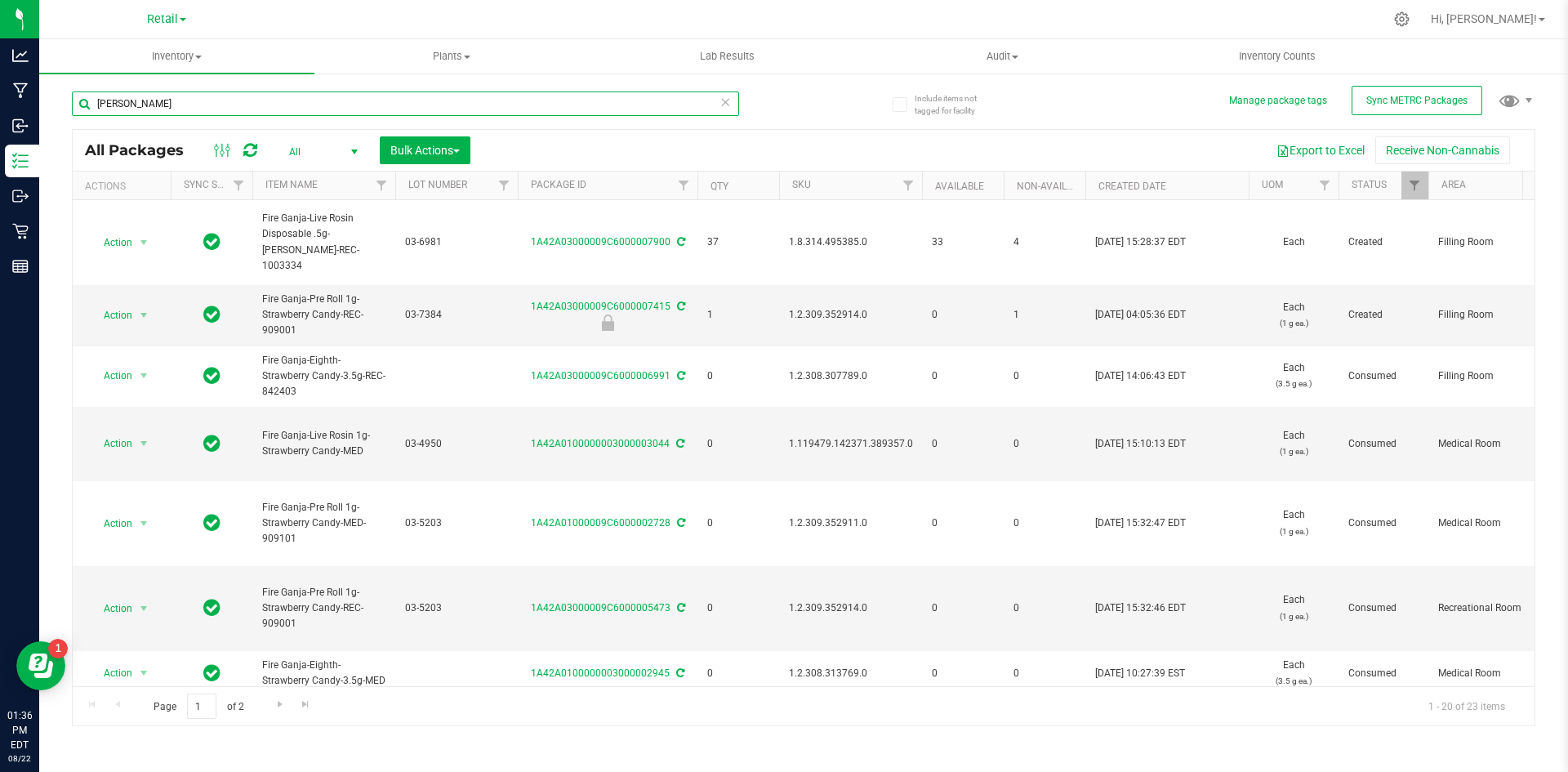
click at [169, 97] on input "berry candy" at bounding box center [405, 104] width 667 height 25
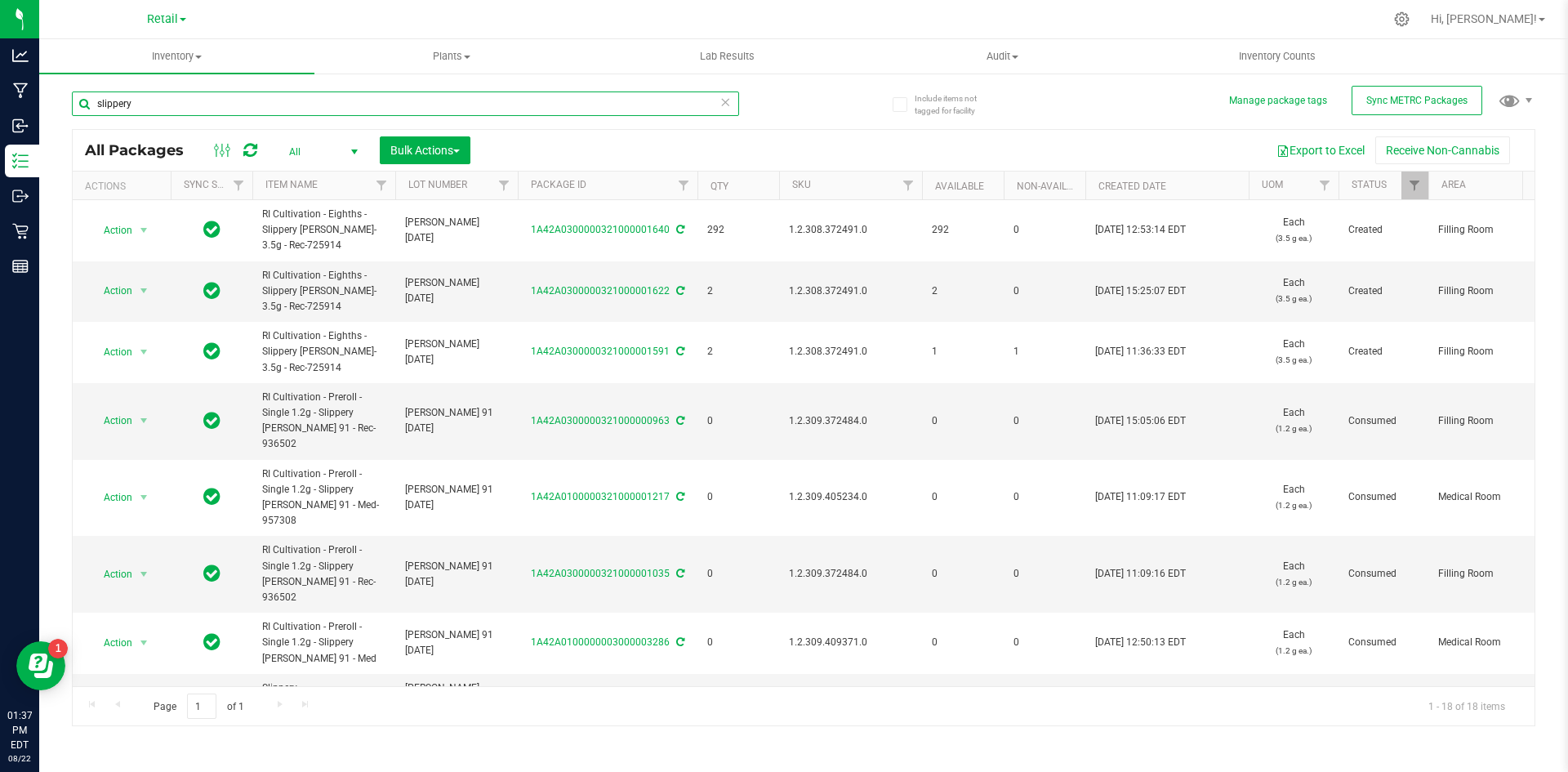
click at [146, 102] on input "slippery" at bounding box center [405, 104] width 667 height 25
type input "2682"
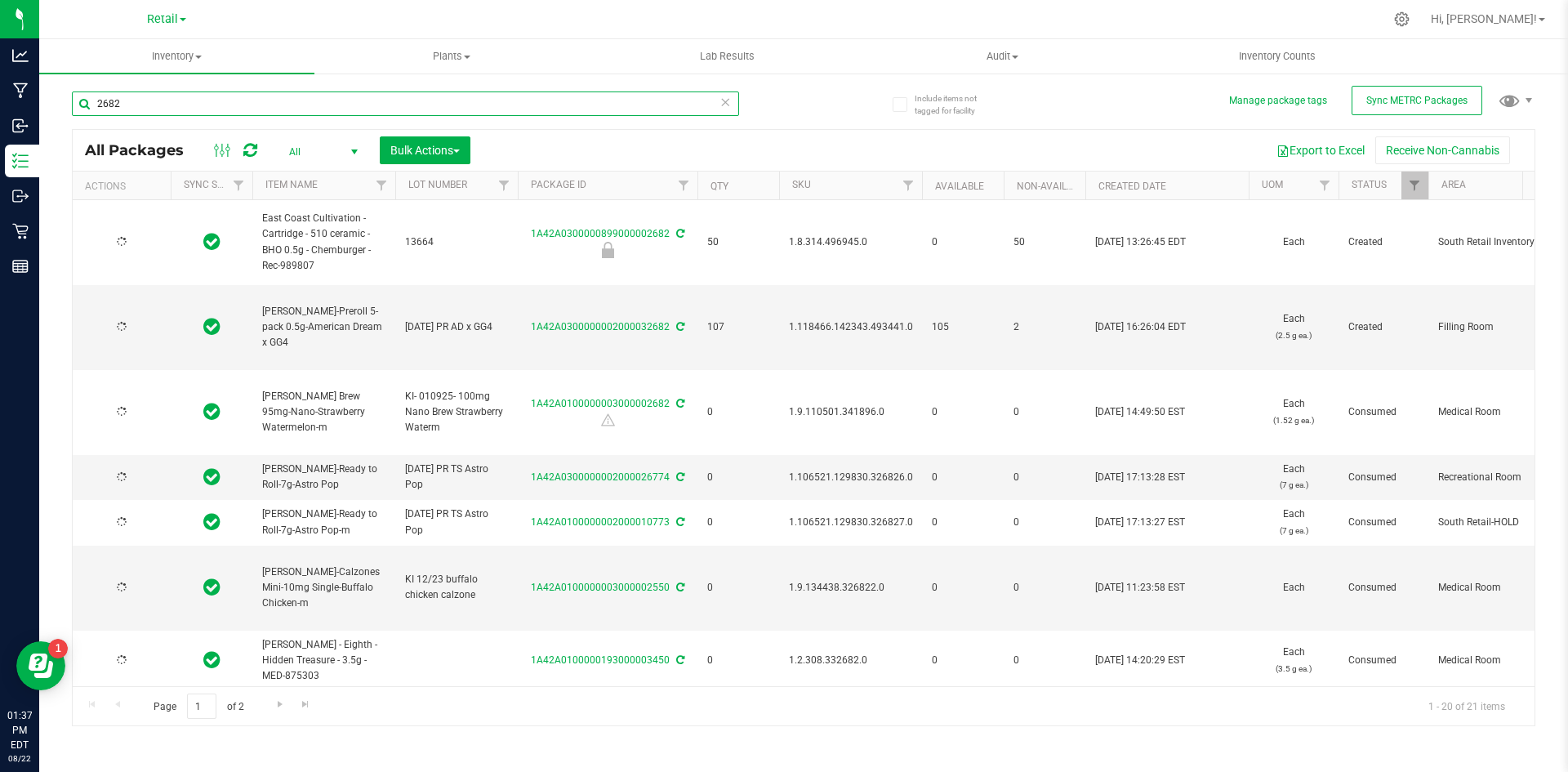
type input "2025-01-09"
type input "2025-06-09"
type input "2024-12-23"
type input "2025-01-04"
type input "2024-12-23"
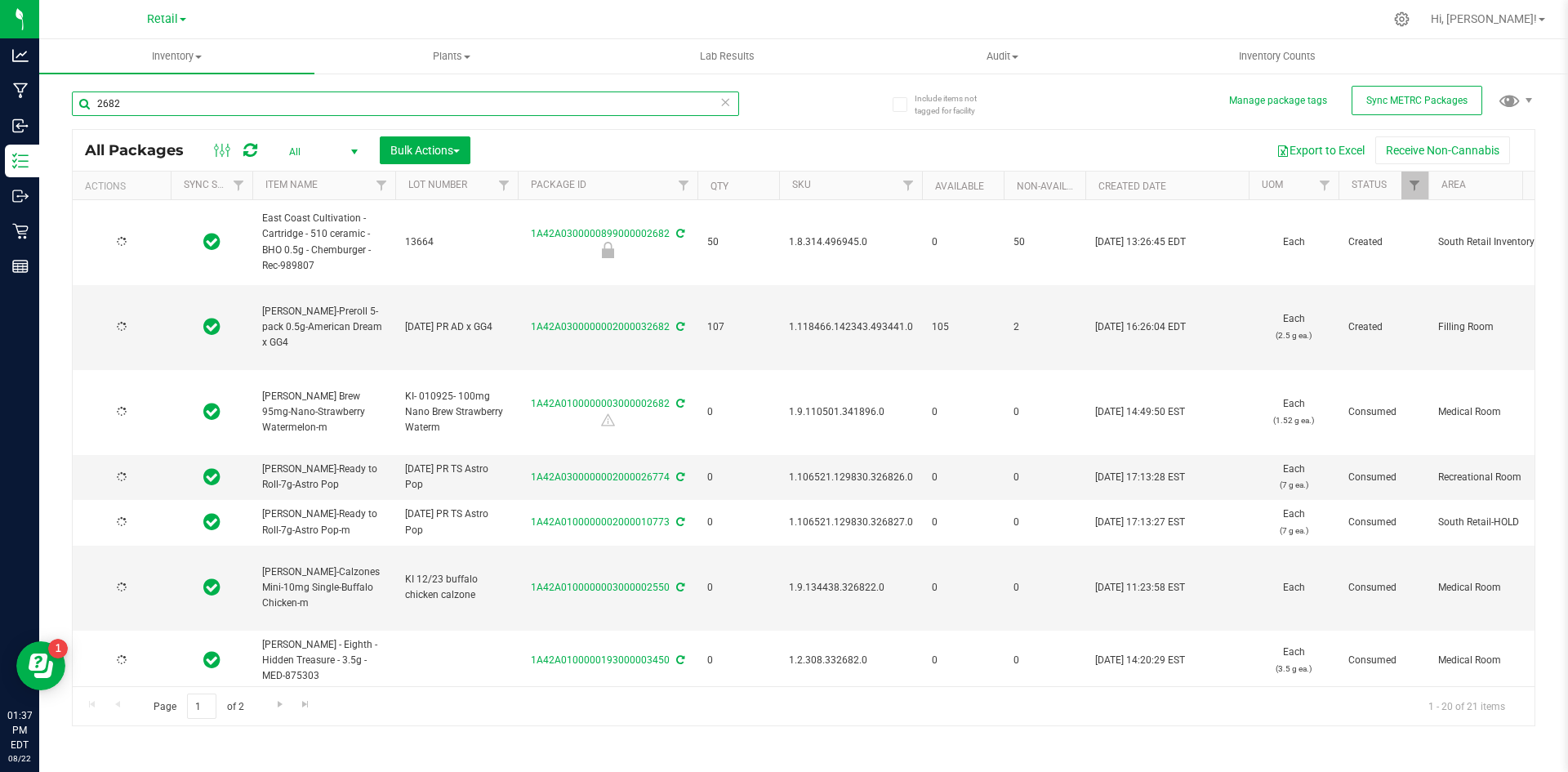
type input "2025-01-04"
type input "2024-12-23"
type input "2025-01-04"
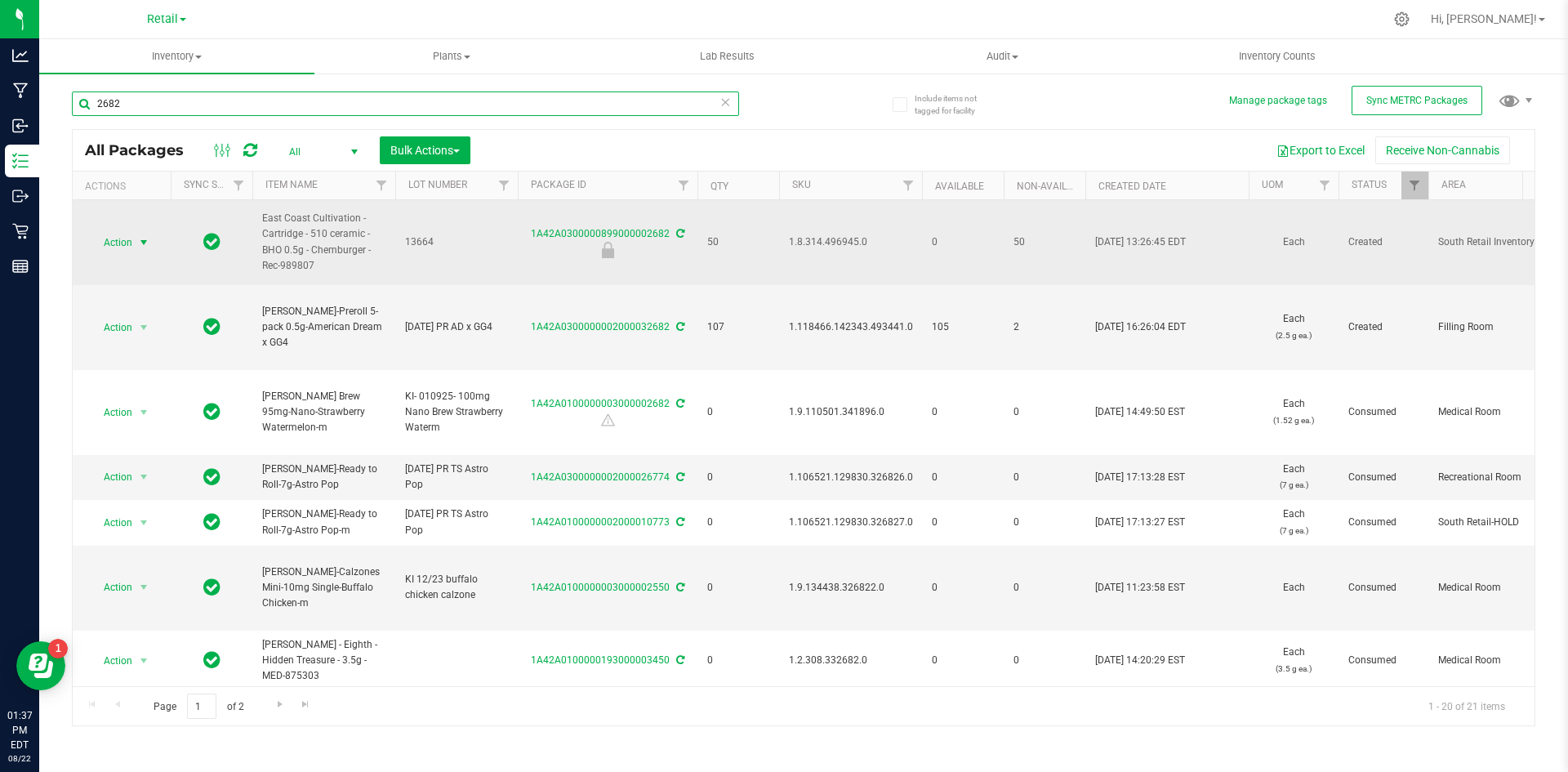
type input "2682"
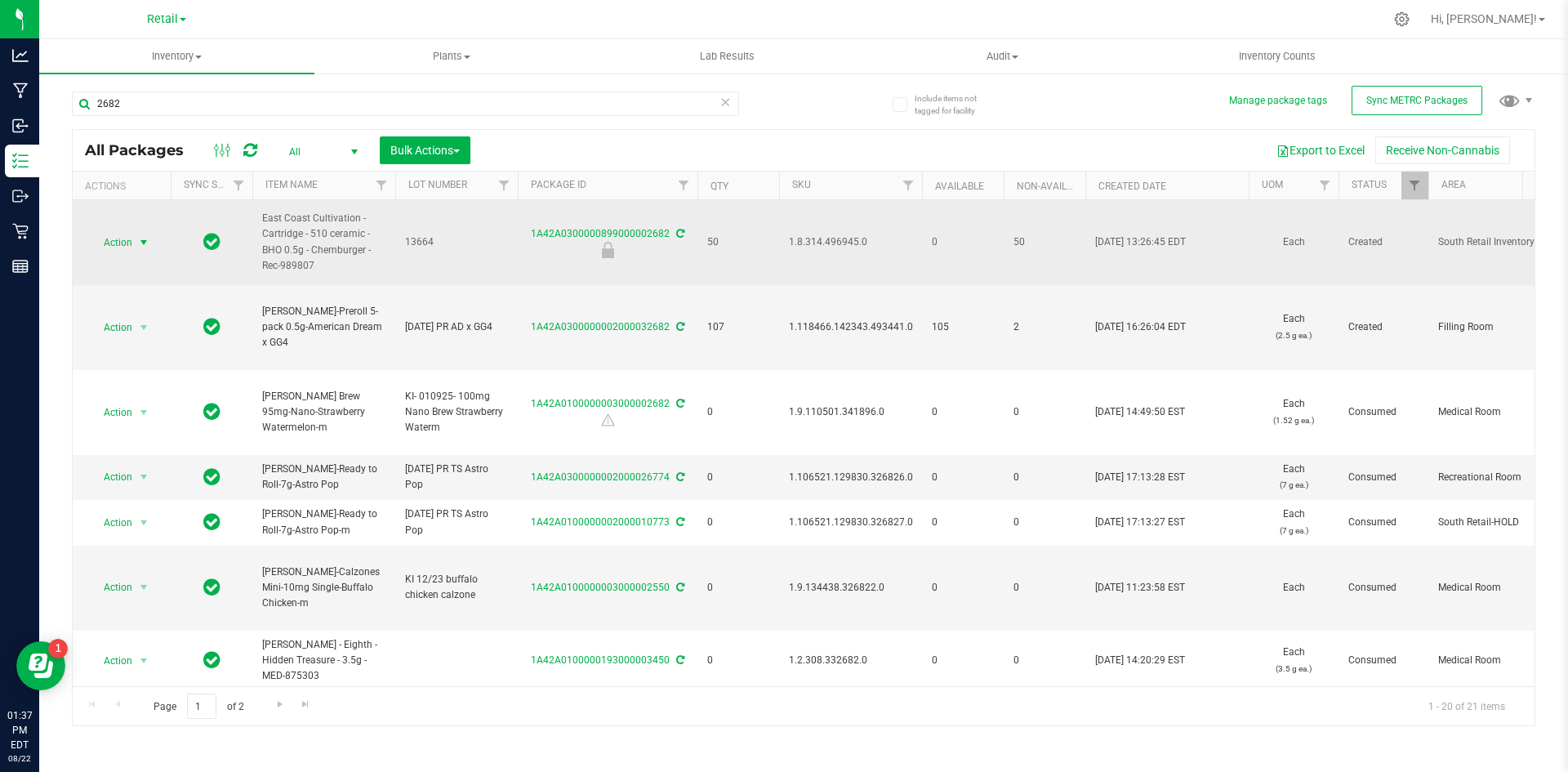
click at [104, 240] on span "Action" at bounding box center [110, 243] width 44 height 23
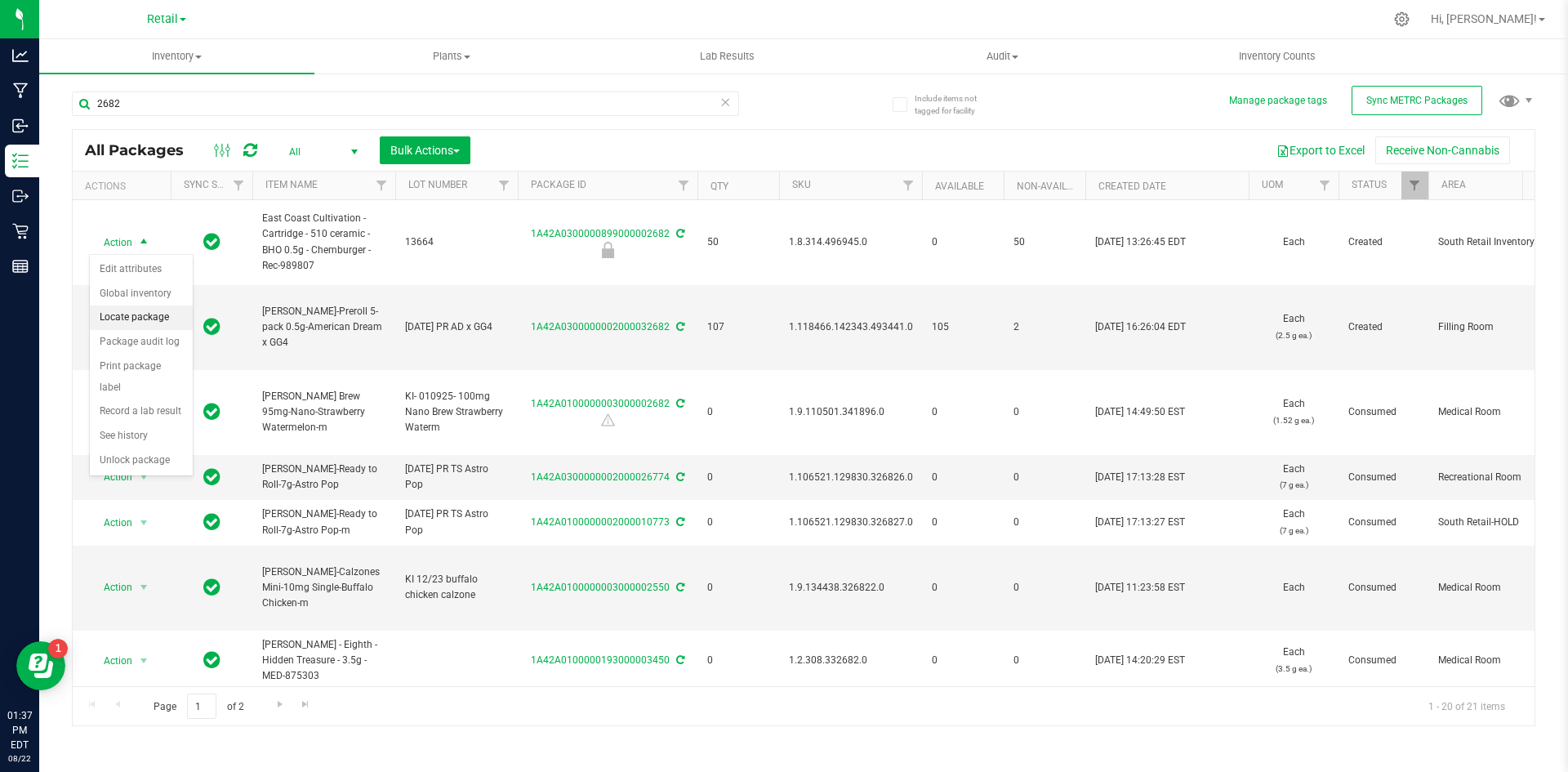
click at [169, 320] on li "Locate package" at bounding box center [141, 318] width 103 height 25
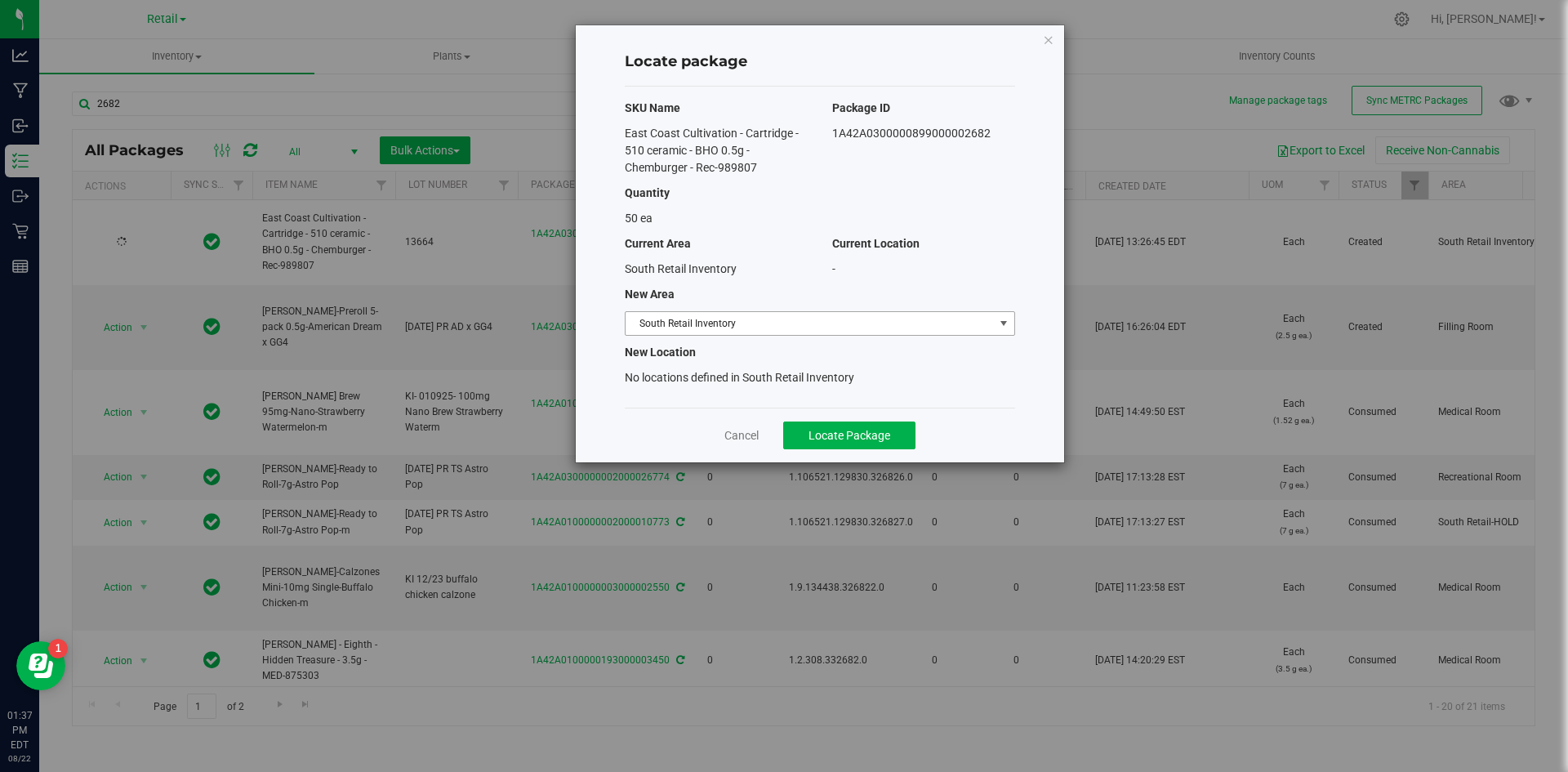
click at [695, 325] on span "South Retail Inventory" at bounding box center [809, 324] width 368 height 23
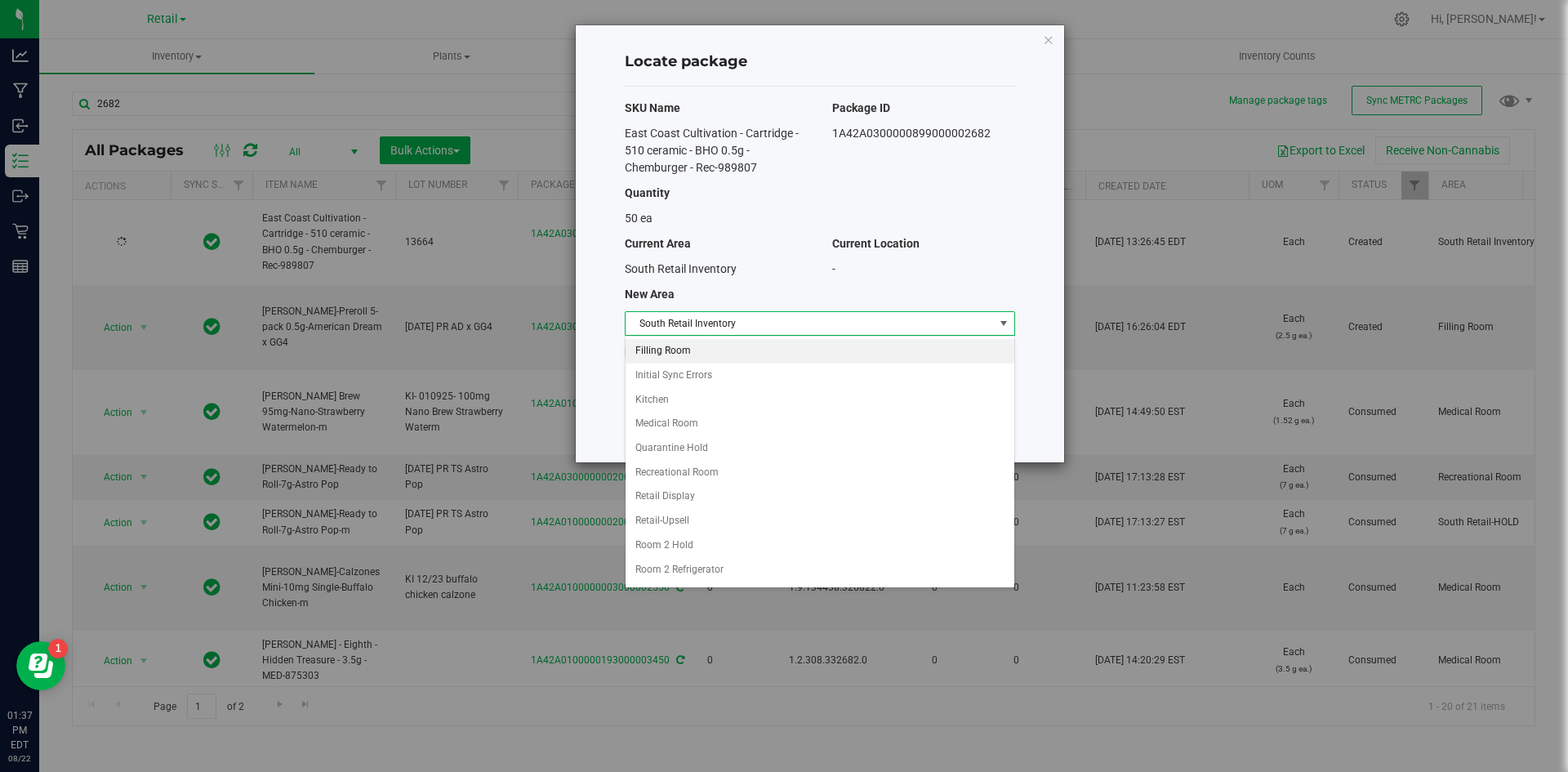
click at [685, 352] on li "Filling Room" at bounding box center [820, 351] width 389 height 25
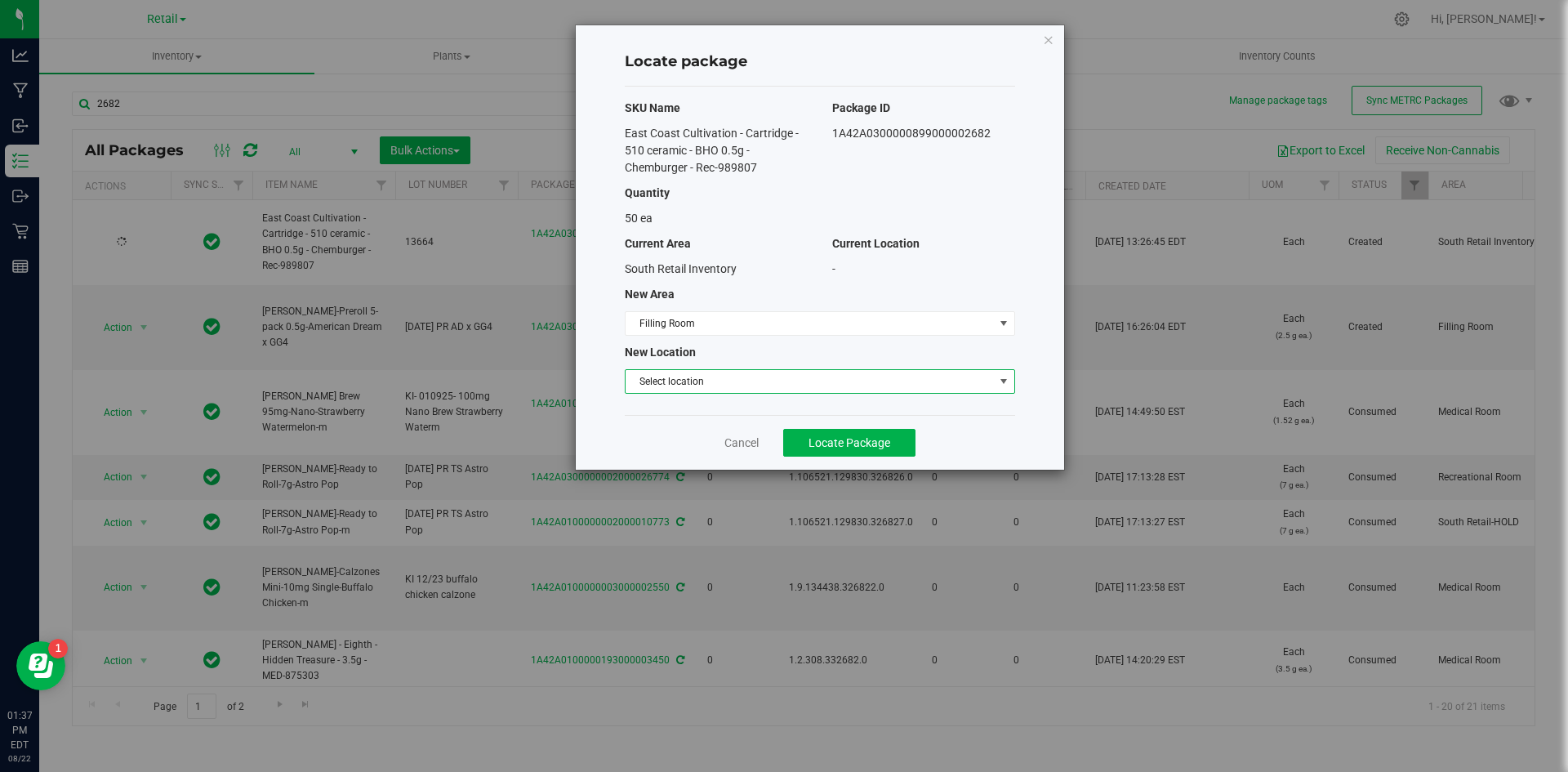
drag, startPoint x: 688, startPoint y: 371, endPoint x: 687, endPoint y: 379, distance: 8.1
click at [688, 374] on span "Select location" at bounding box center [809, 381] width 368 height 23
click at [687, 379] on span "Select location" at bounding box center [809, 381] width 368 height 23
click at [690, 384] on span "Select location" at bounding box center [809, 381] width 368 height 23
click at [689, 402] on li "Filling room" at bounding box center [820, 410] width 389 height 25
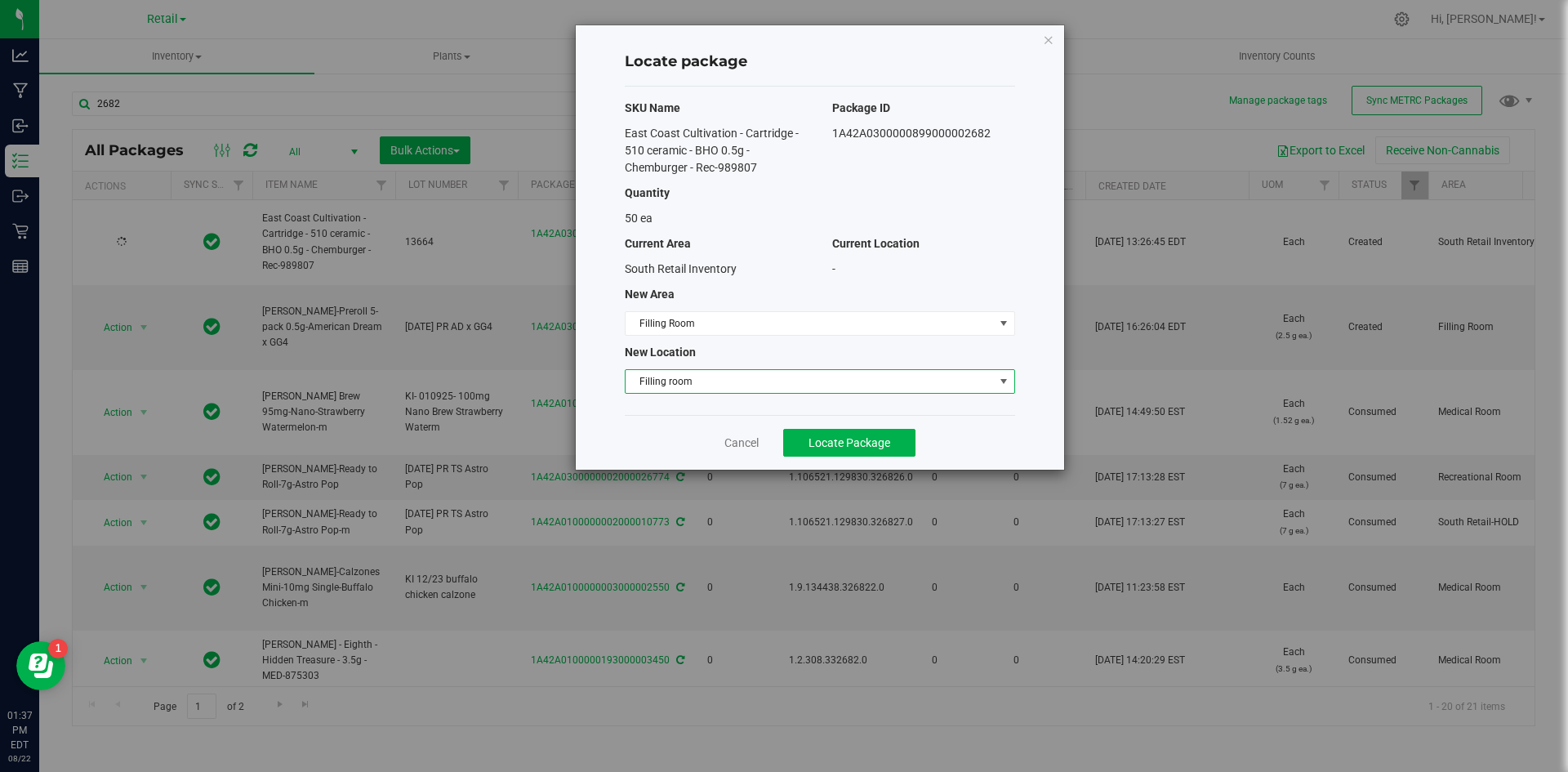
click at [823, 426] on div "Cancel Locate Package" at bounding box center [820, 443] width 391 height 55
click at [825, 431] on button "Locate Package" at bounding box center [849, 442] width 132 height 27
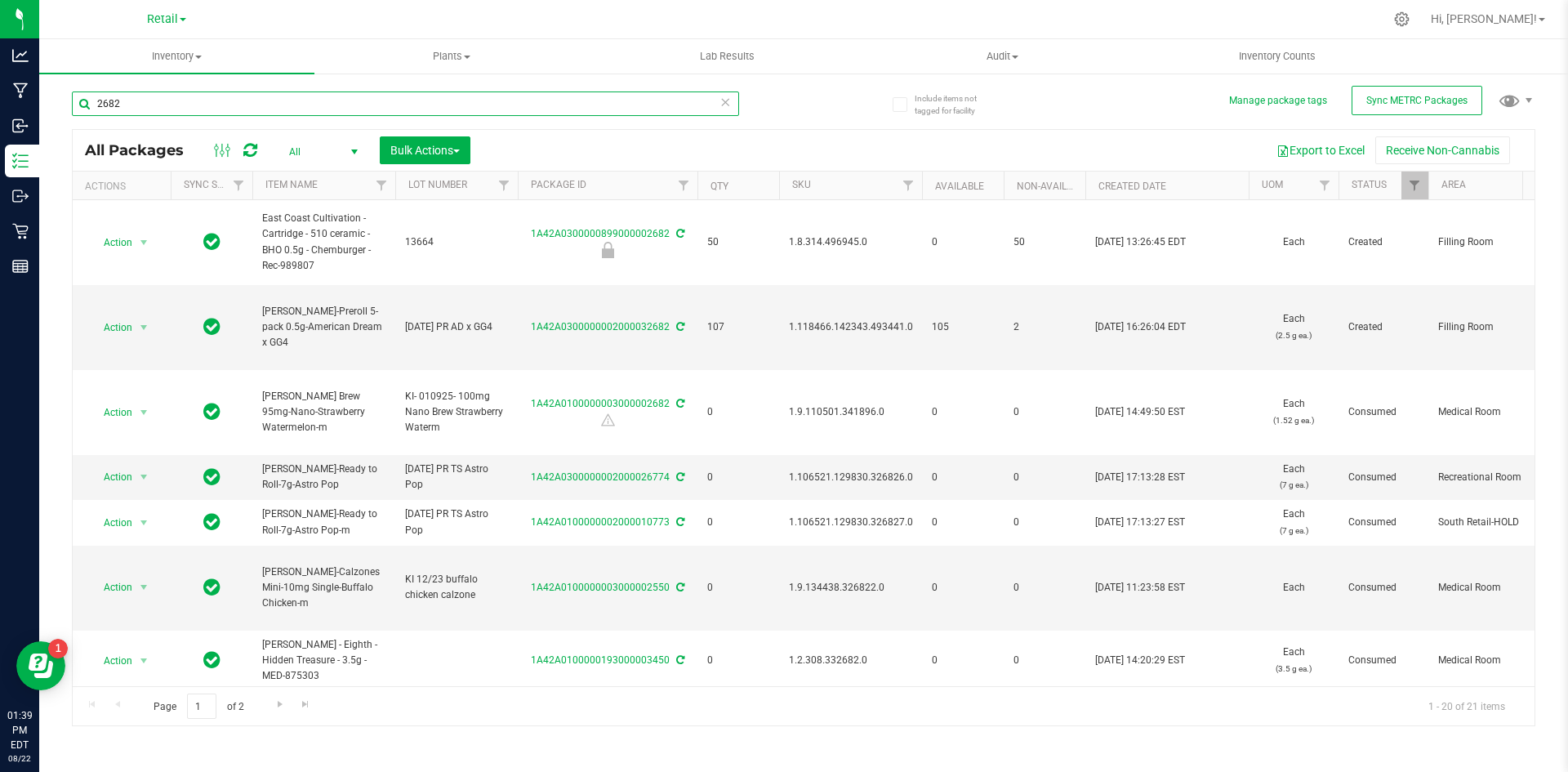
click at [169, 102] on input "2682" at bounding box center [405, 104] width 667 height 25
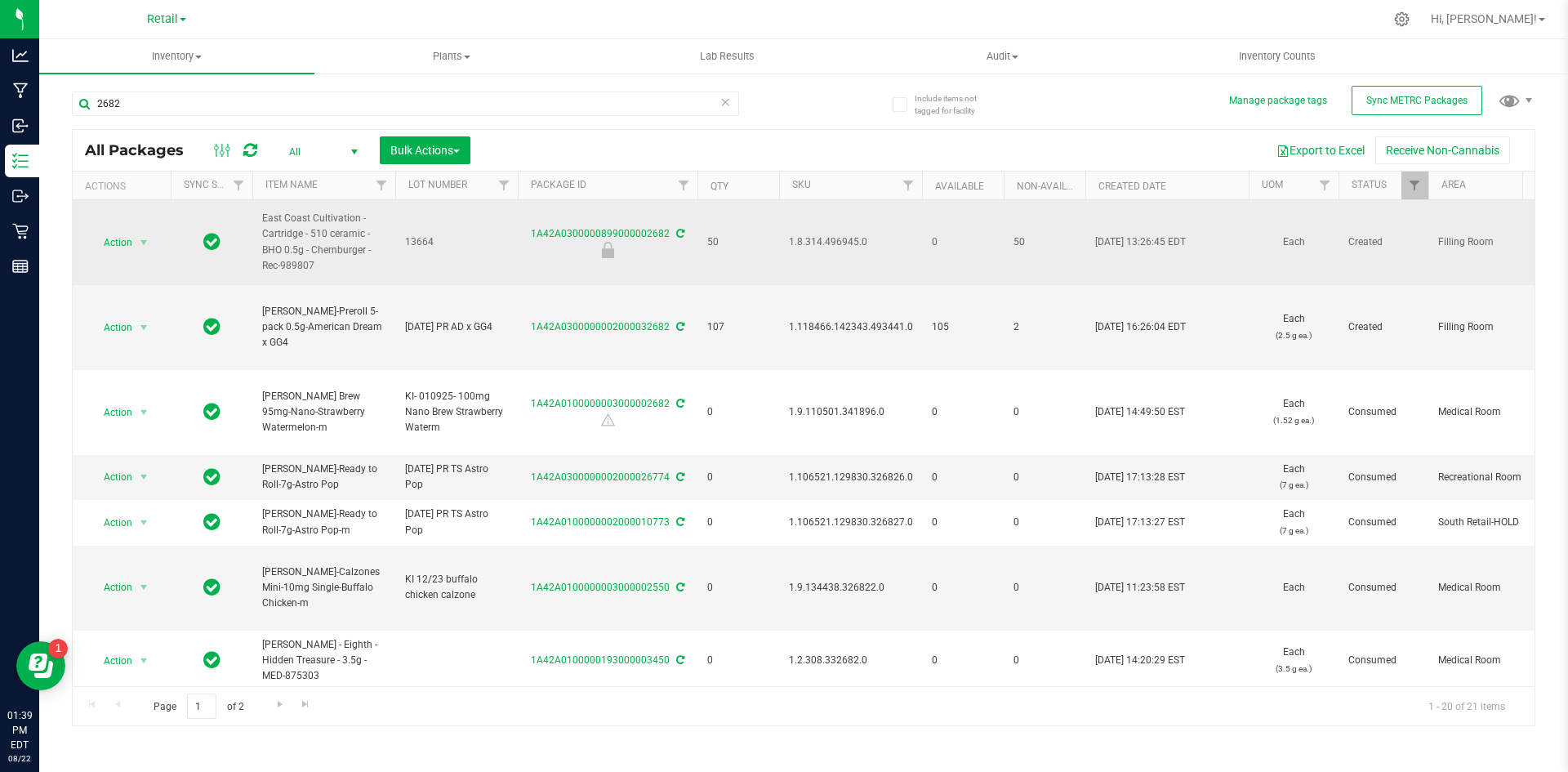
click at [833, 241] on span "1.8.314.496945.0" at bounding box center [850, 242] width 124 height 15
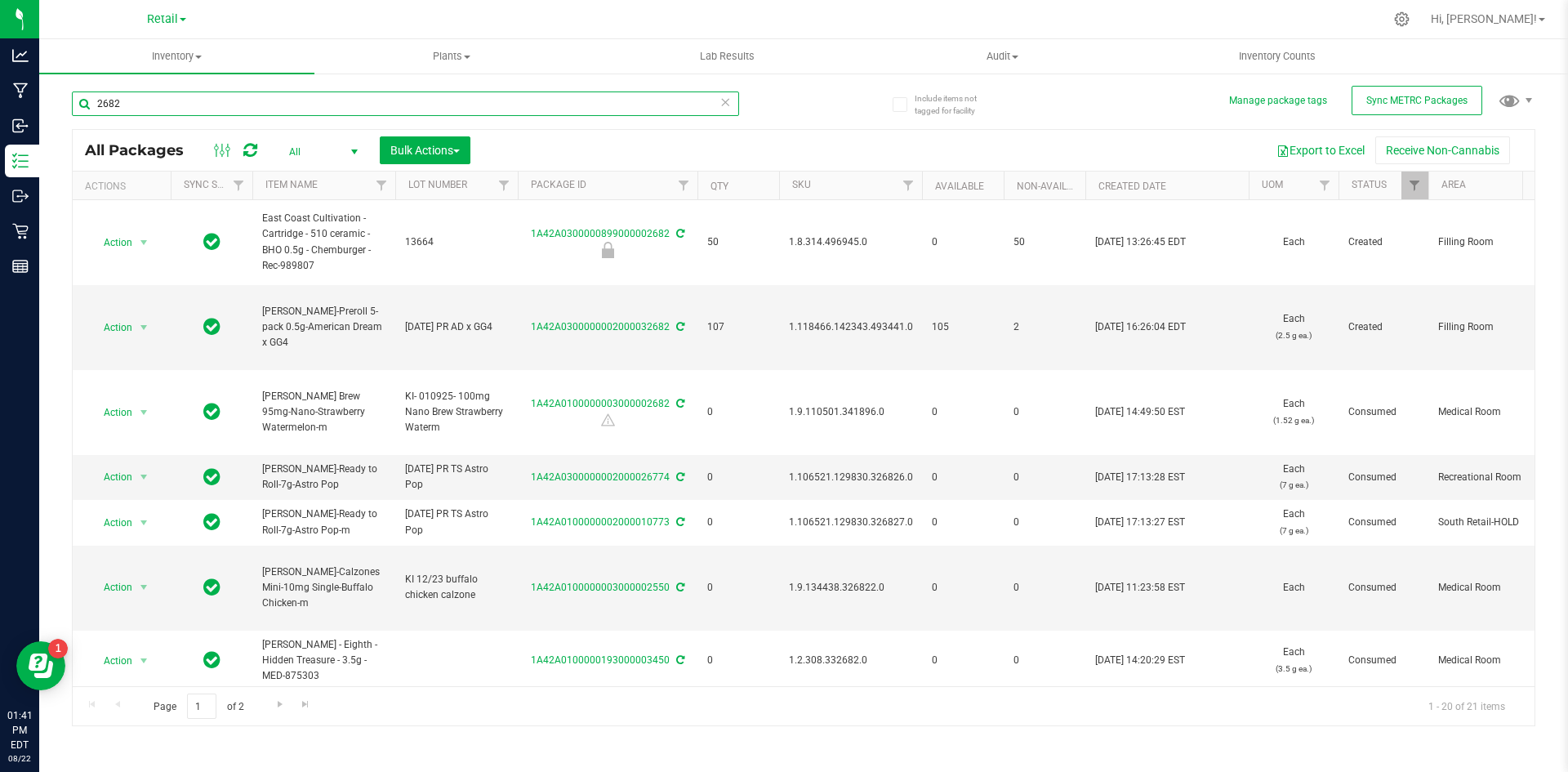
click at [195, 114] on input "2682" at bounding box center [405, 104] width 667 height 25
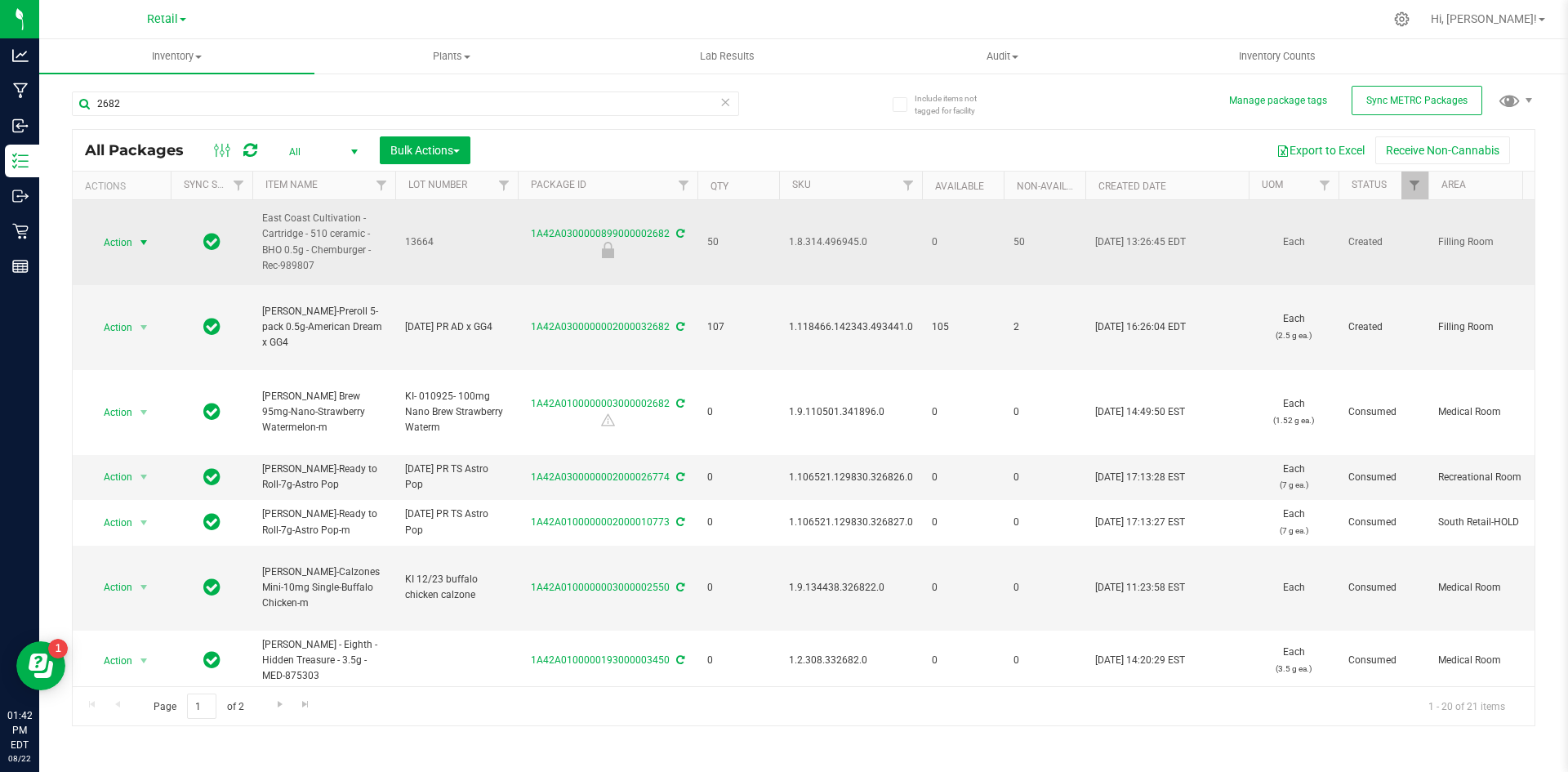
click at [113, 245] on span "Action" at bounding box center [110, 243] width 44 height 23
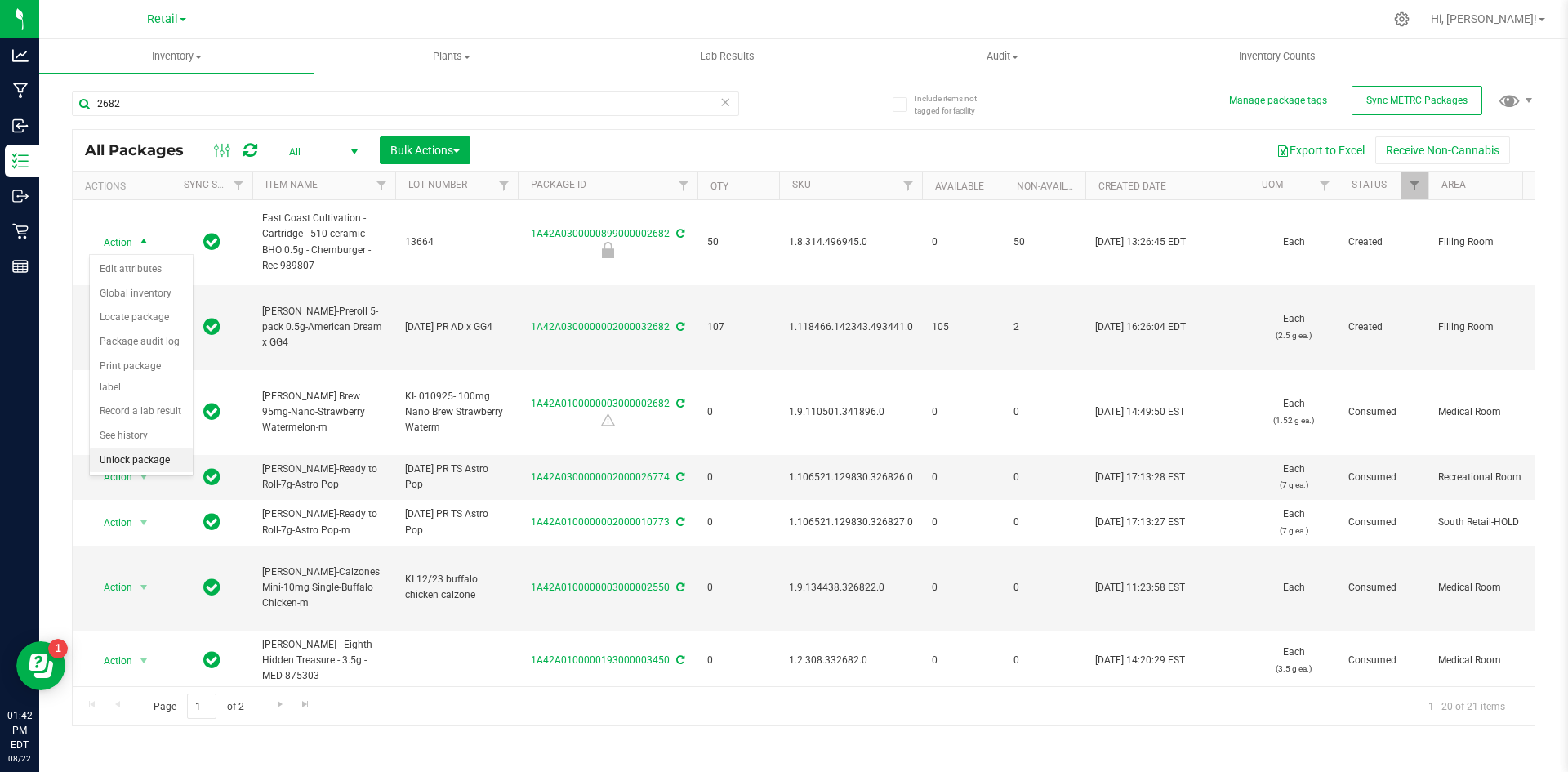
click at [153, 448] on li "Unlock package" at bounding box center [141, 461] width 103 height 25
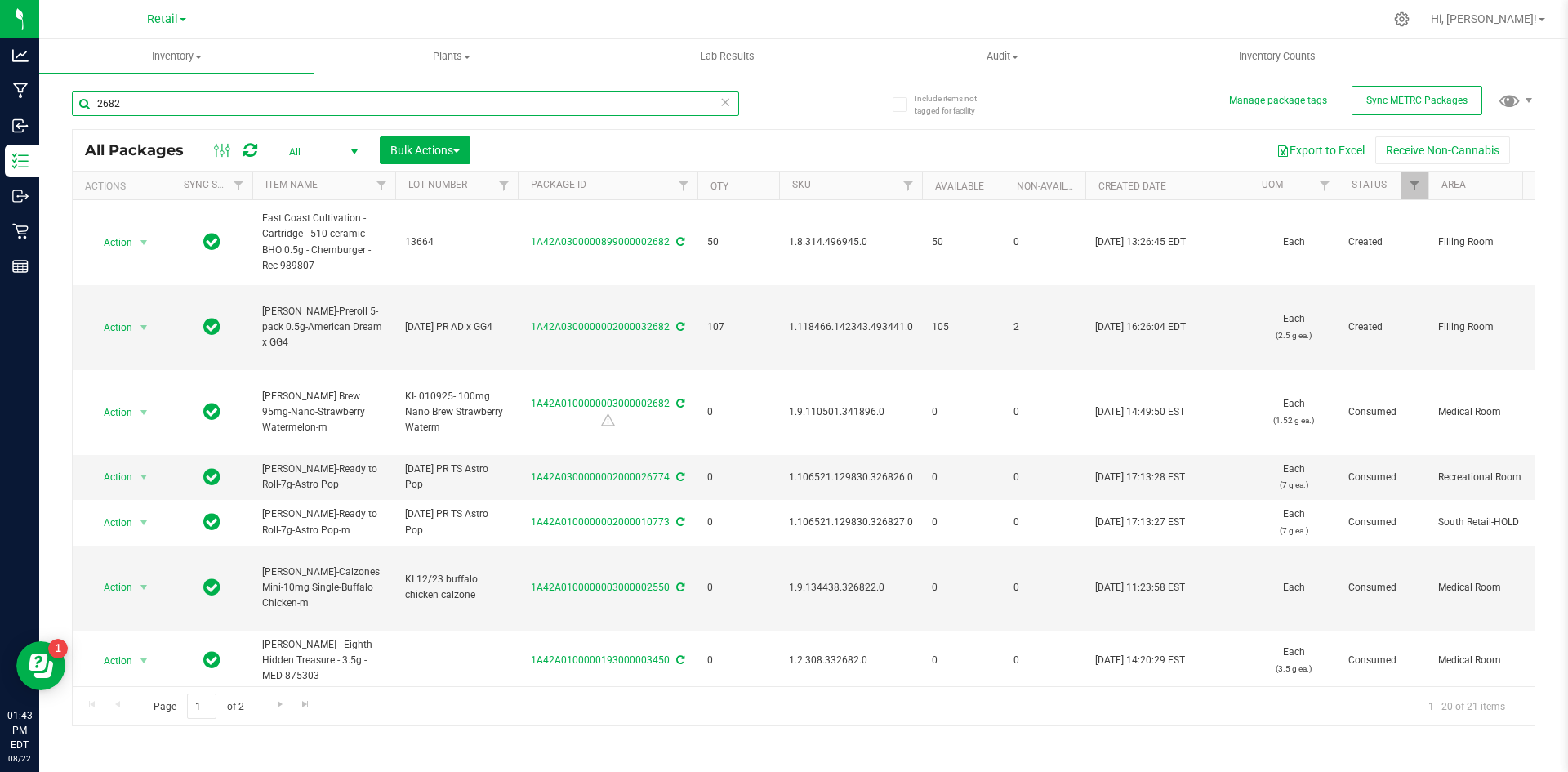
click at [152, 96] on input "2682" at bounding box center [405, 104] width 667 height 25
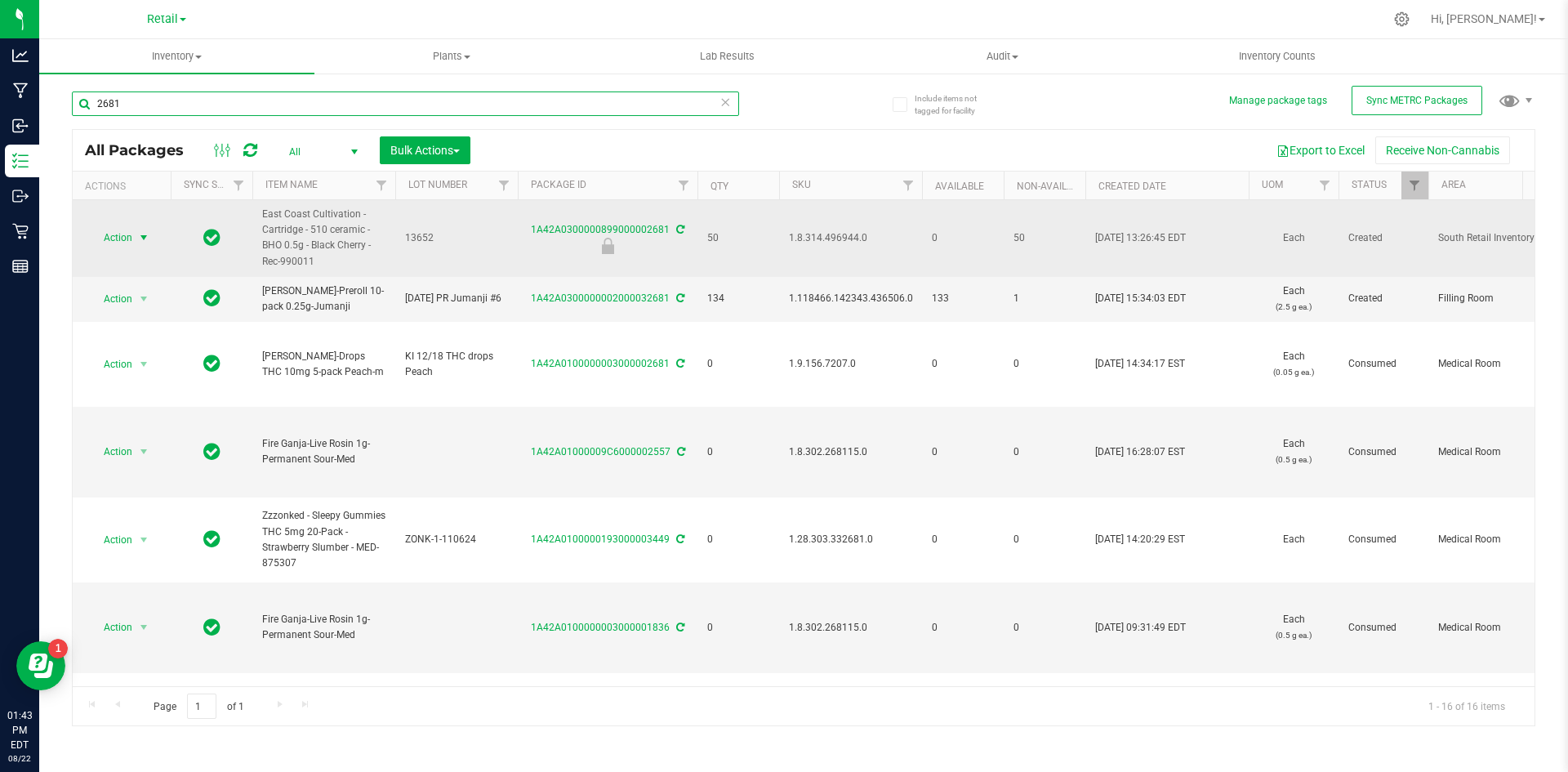
type input "2681"
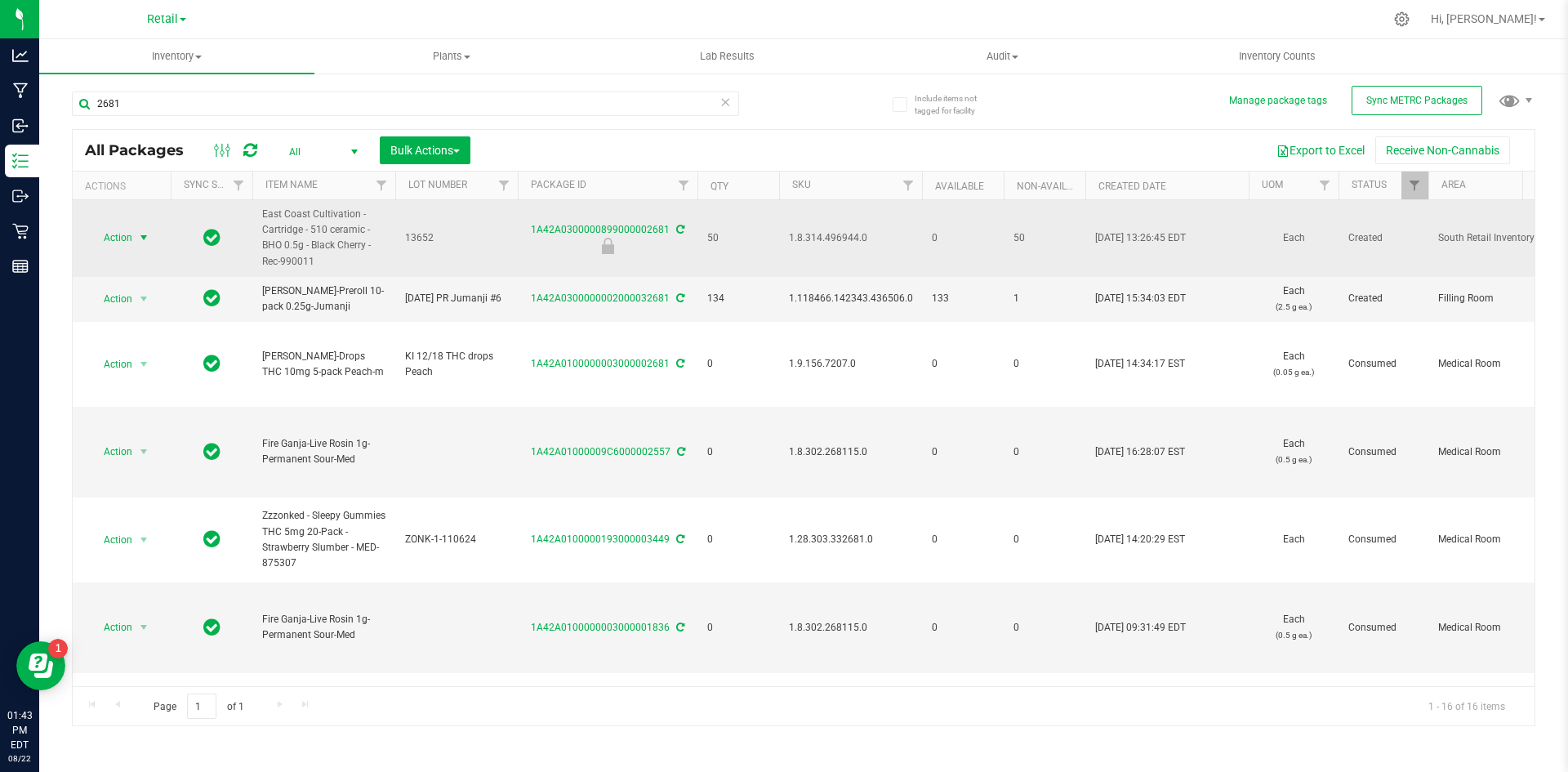
click at [141, 241] on span "select" at bounding box center [143, 238] width 13 height 13
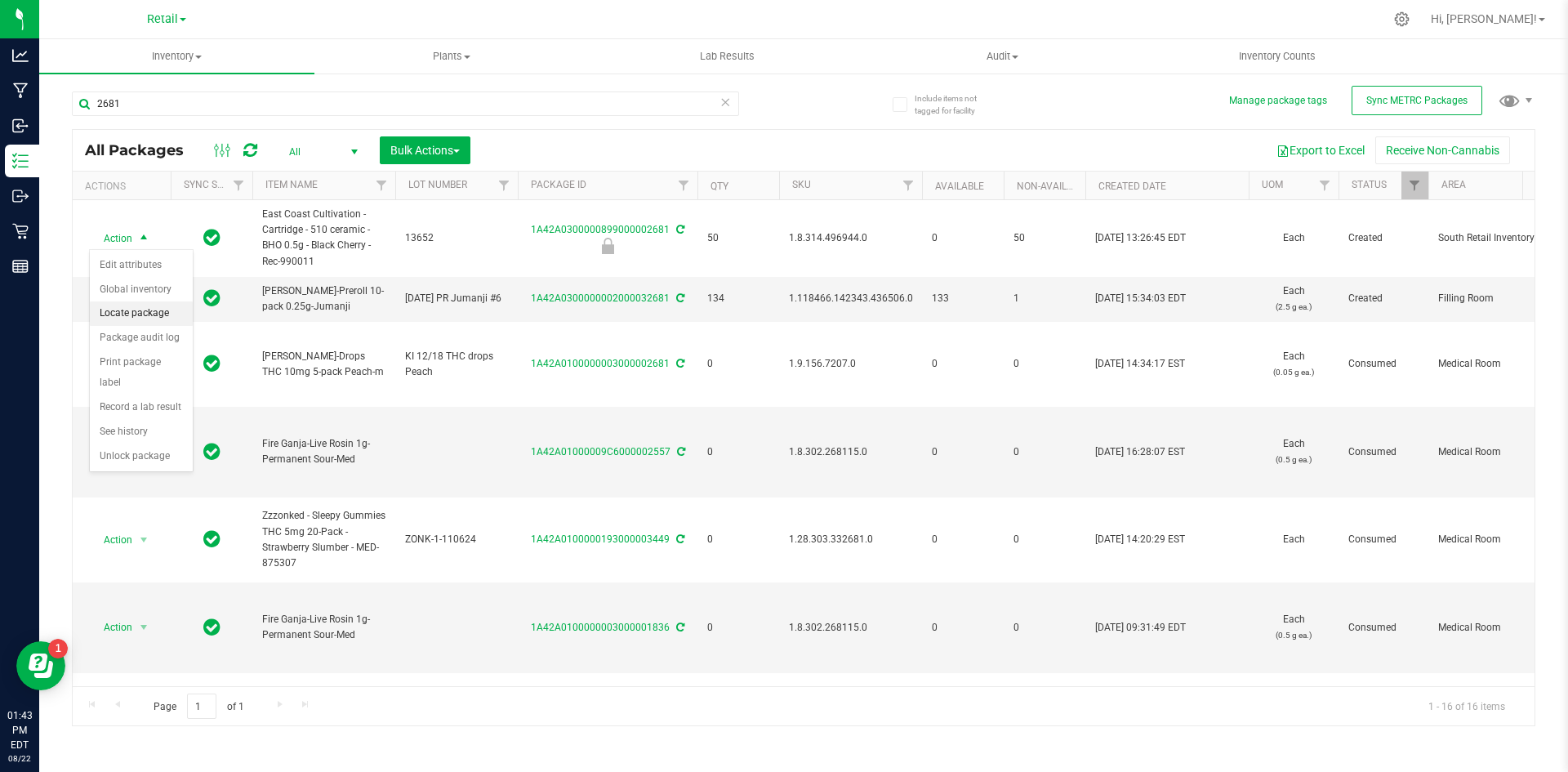
click at [142, 316] on li "Locate package" at bounding box center [141, 313] width 103 height 25
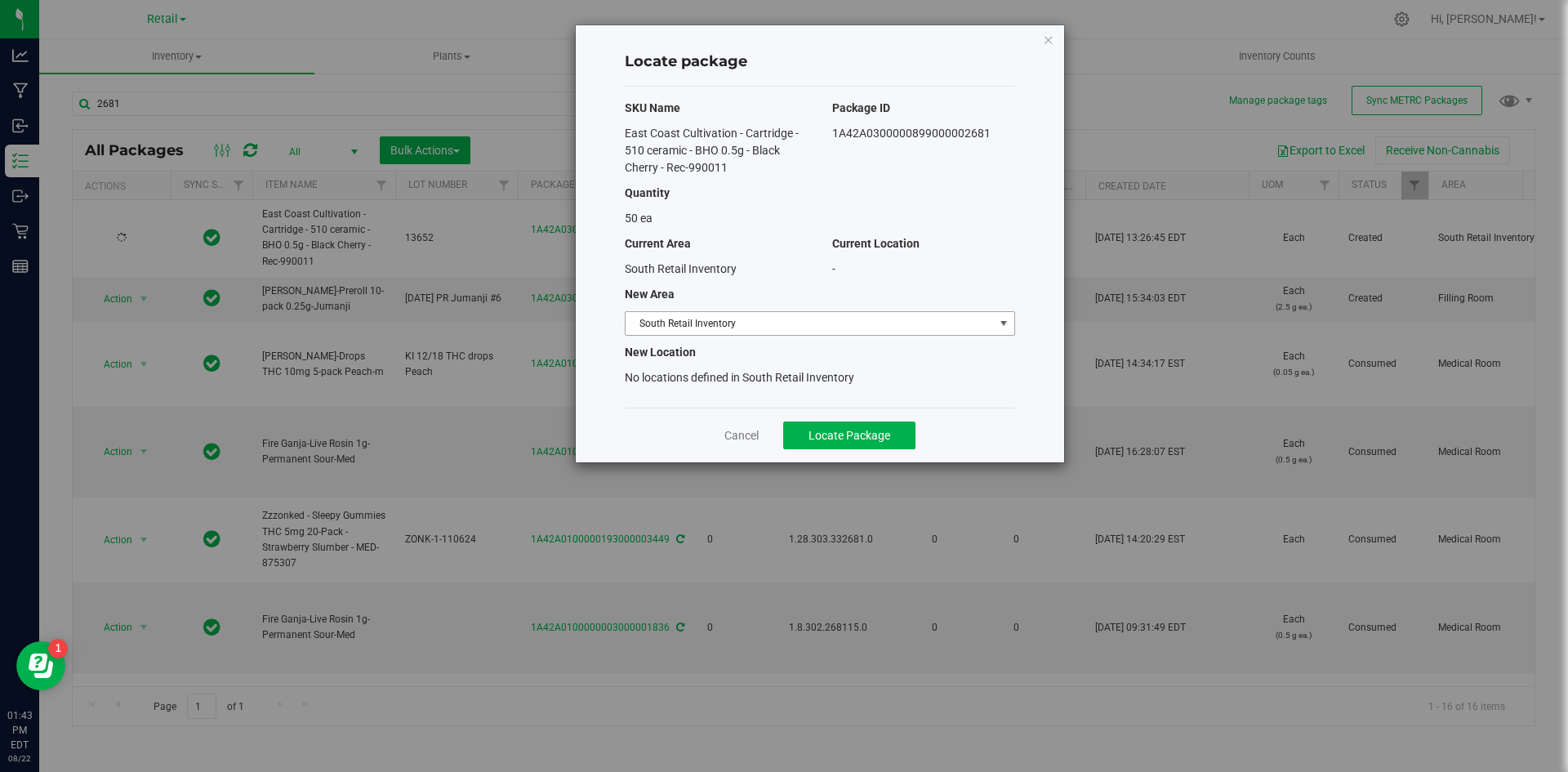
click at [712, 322] on span "South Retail Inventory" at bounding box center [809, 324] width 368 height 23
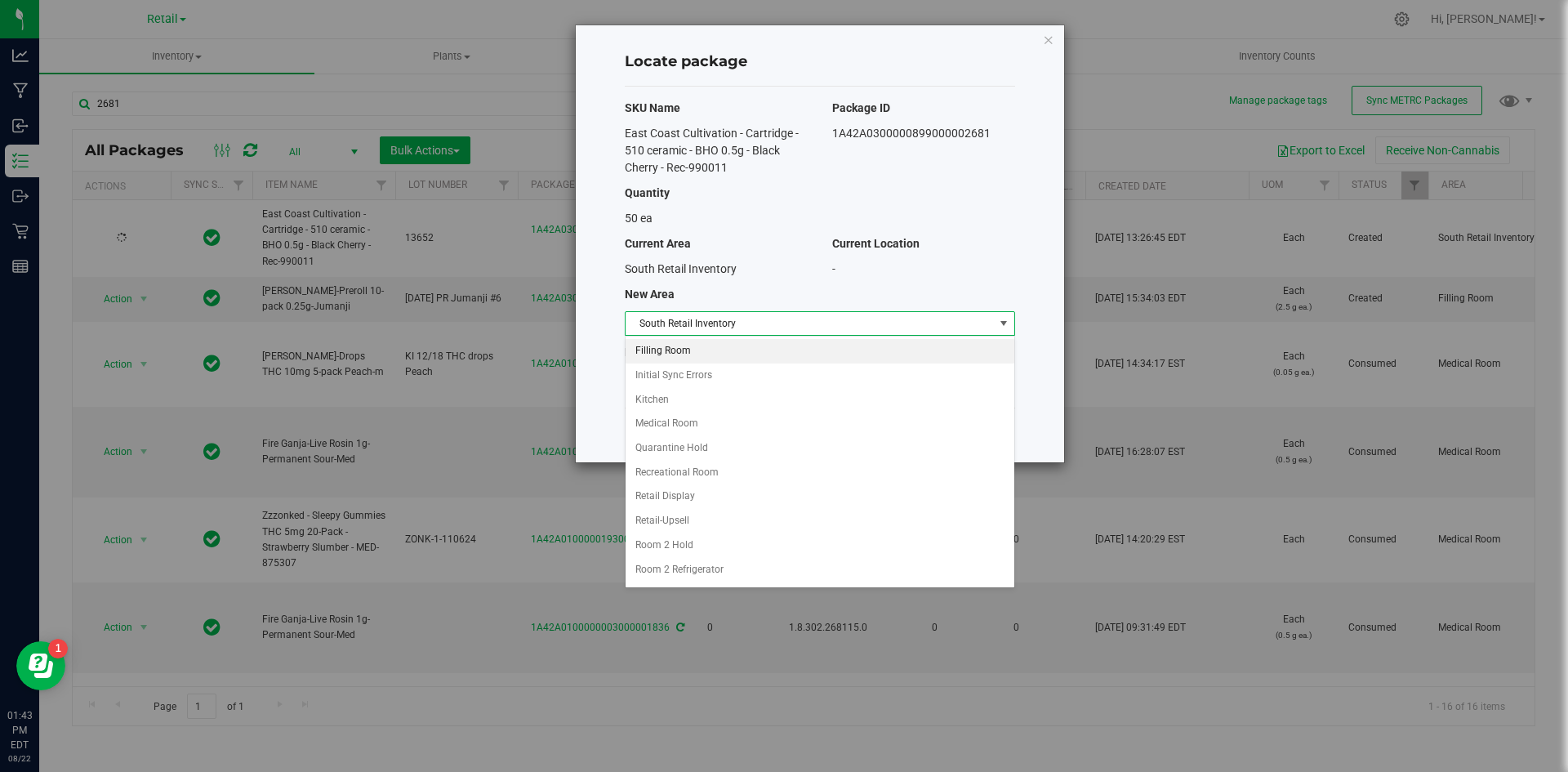
click at [690, 355] on li "Filling Room" at bounding box center [820, 351] width 389 height 25
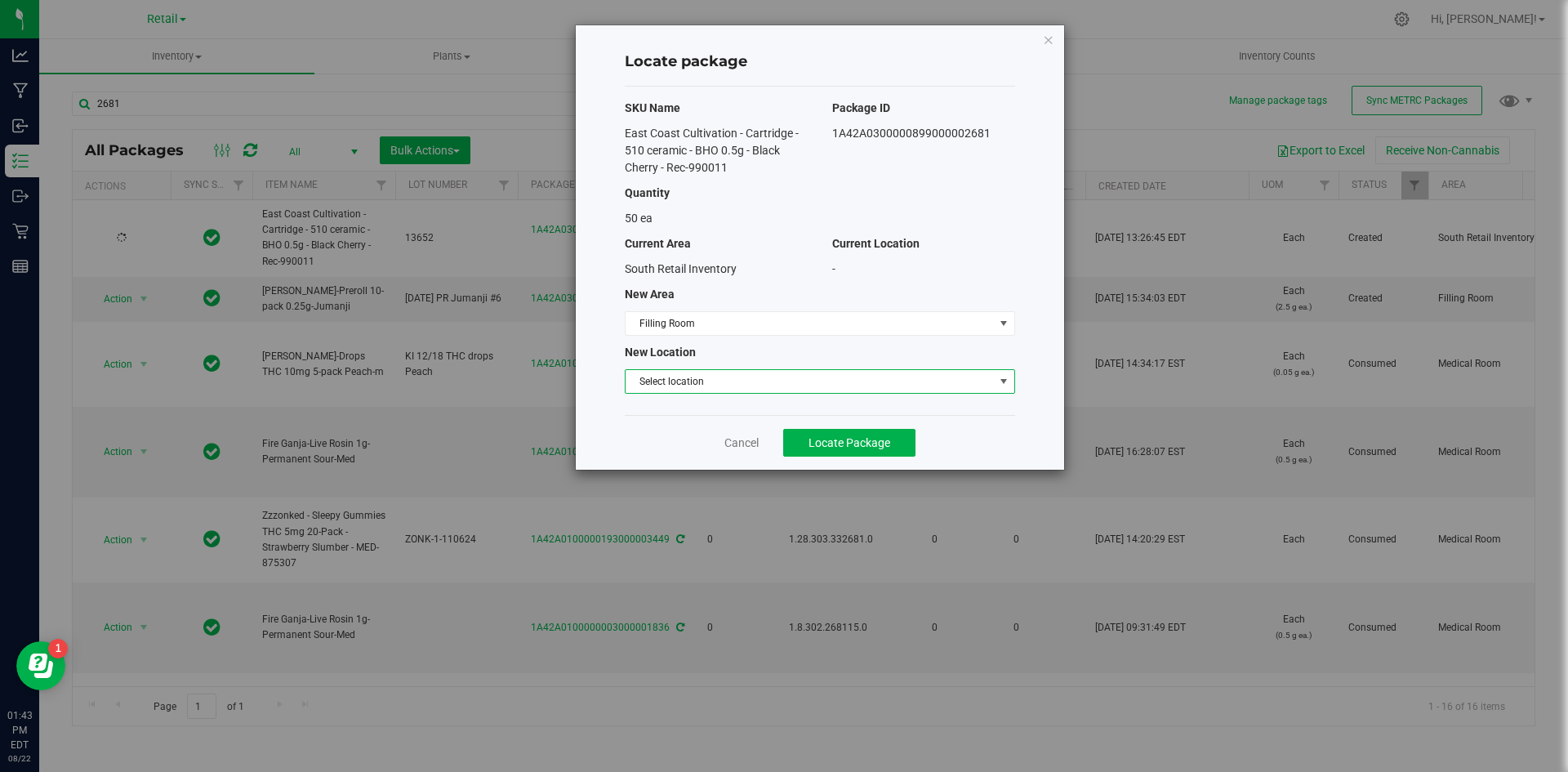
click at [692, 377] on span "Select location" at bounding box center [809, 381] width 368 height 23
click at [692, 404] on li "Filling room" at bounding box center [820, 410] width 389 height 25
click at [838, 431] on div "Cancel Locate Package" at bounding box center [820, 443] width 391 height 55
click at [838, 436] on span "Locate Package" at bounding box center [849, 443] width 82 height 13
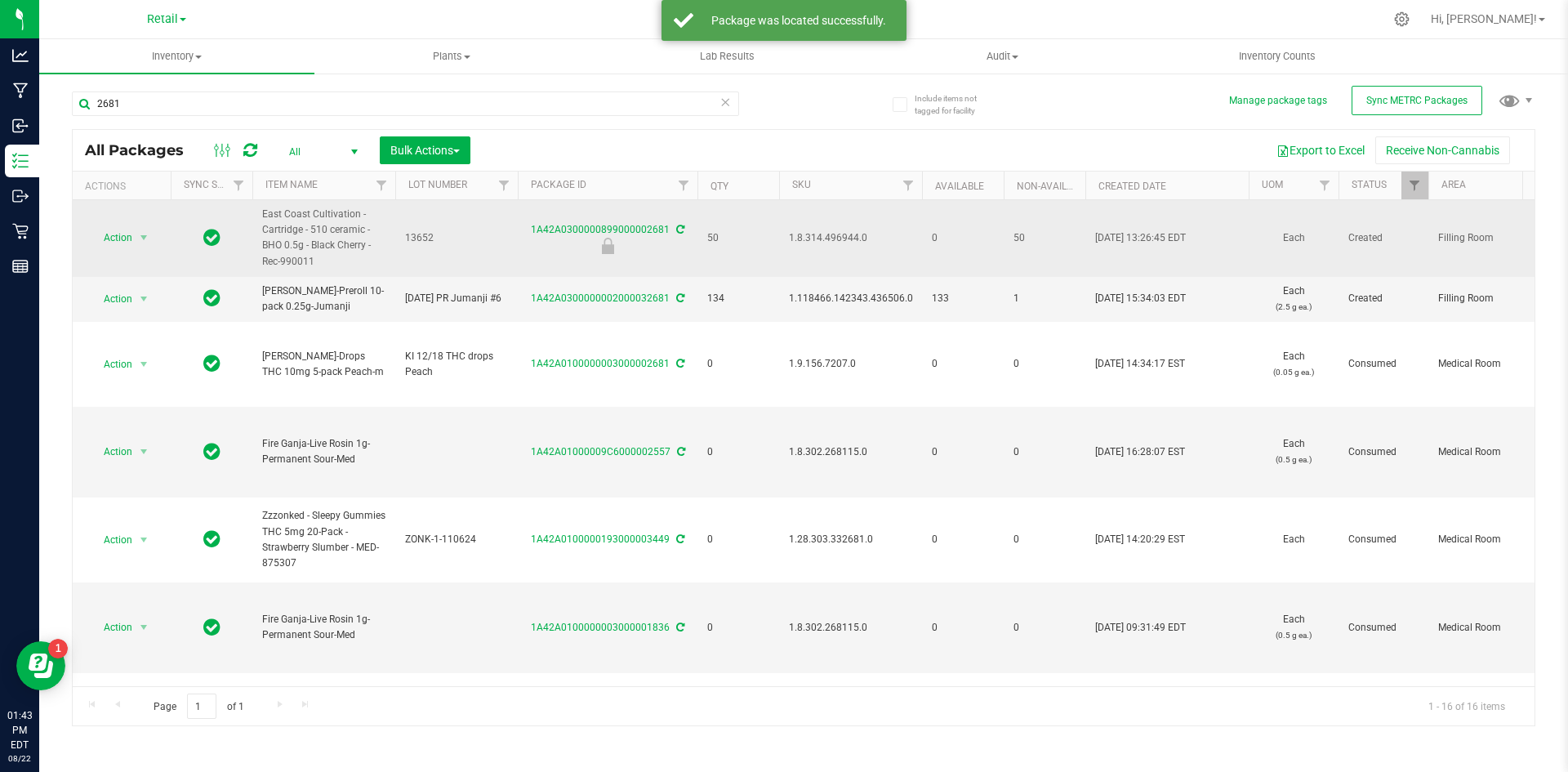
click at [843, 234] on span "1.8.314.496944.0" at bounding box center [850, 238] width 124 height 15
click at [136, 240] on span "select" at bounding box center [144, 238] width 21 height 23
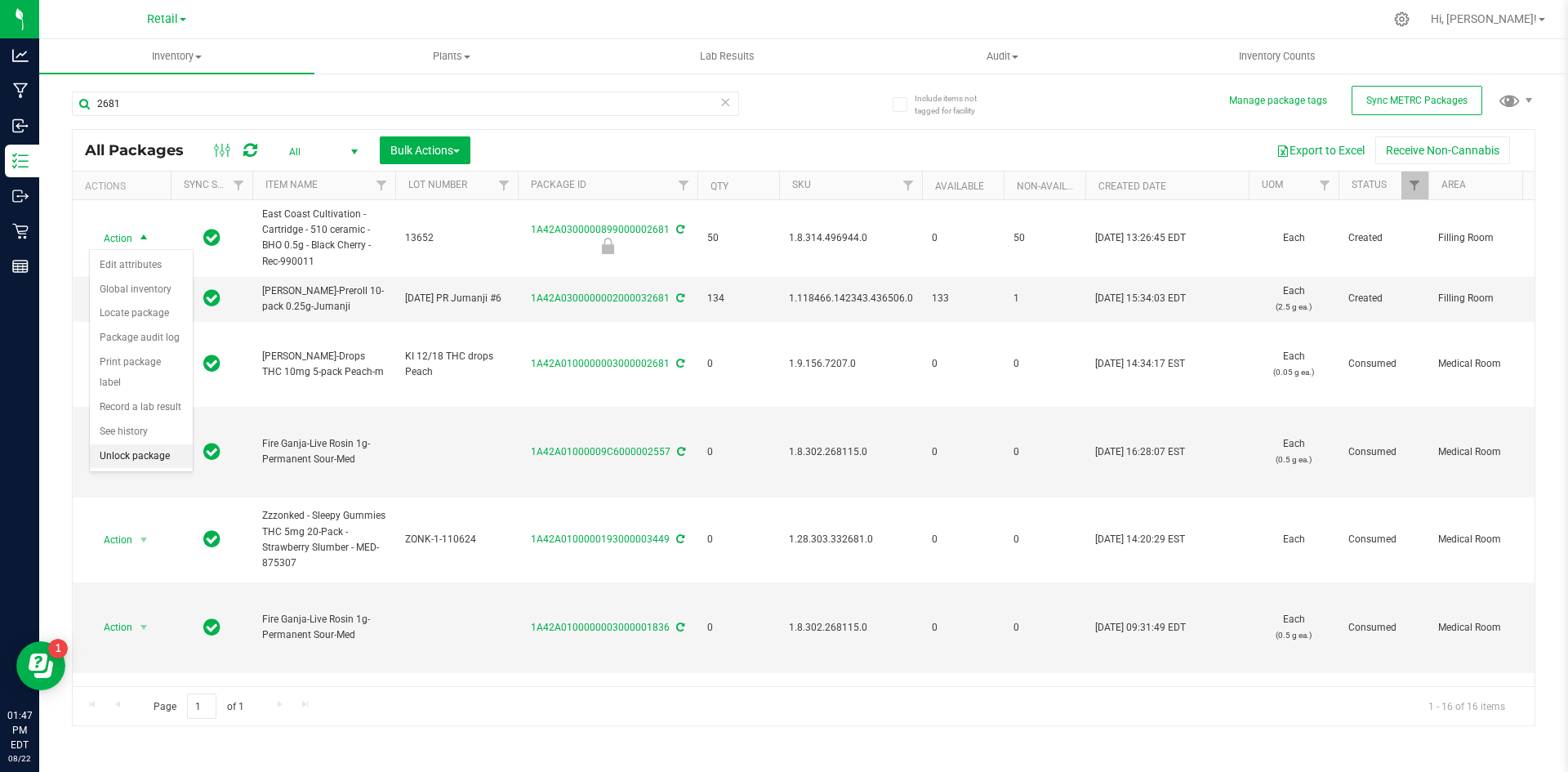
click at [115, 445] on li "Unlock package" at bounding box center [141, 457] width 103 height 25
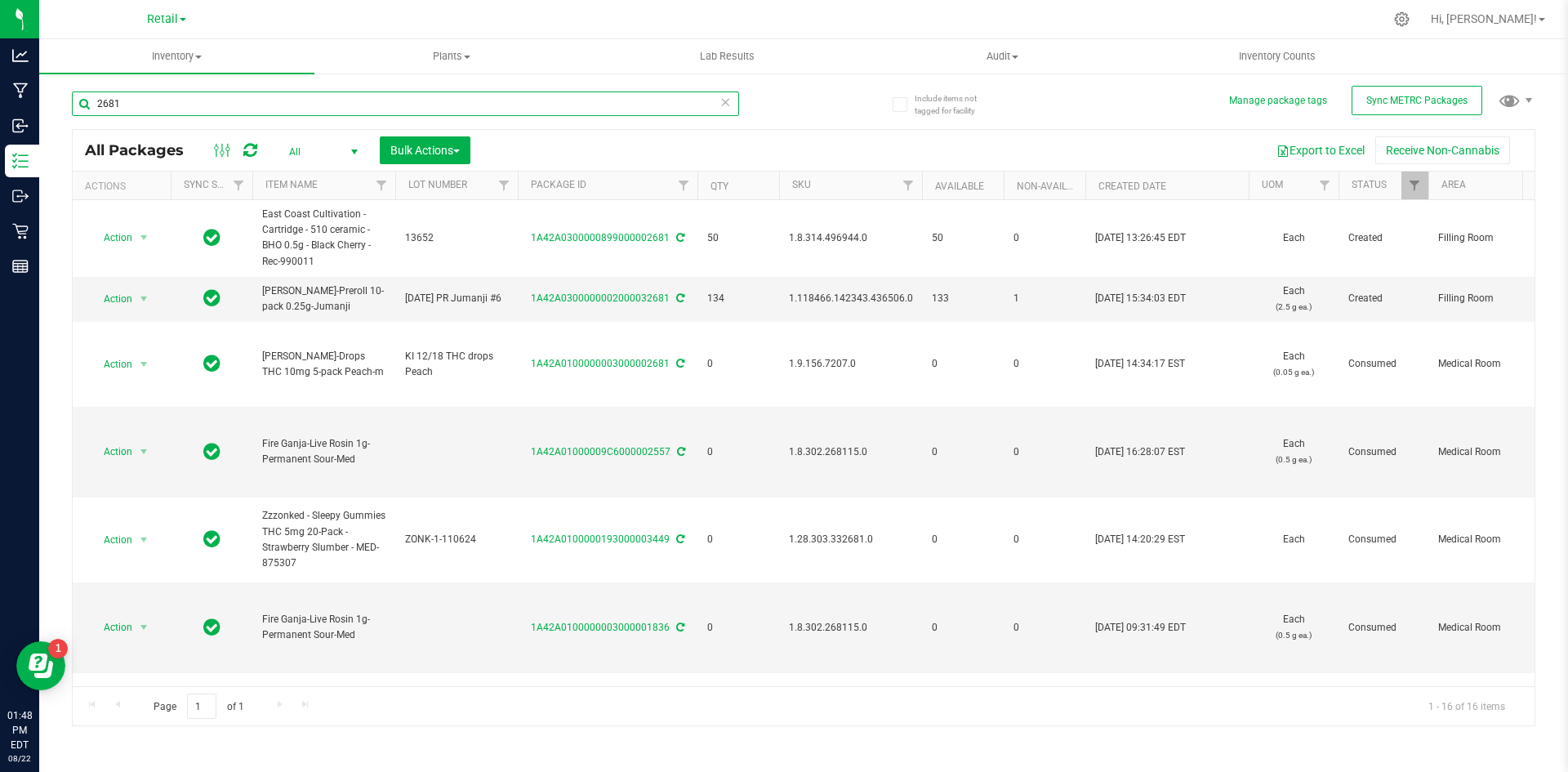
click at [108, 108] on input "2681" at bounding box center [405, 104] width 667 height 25
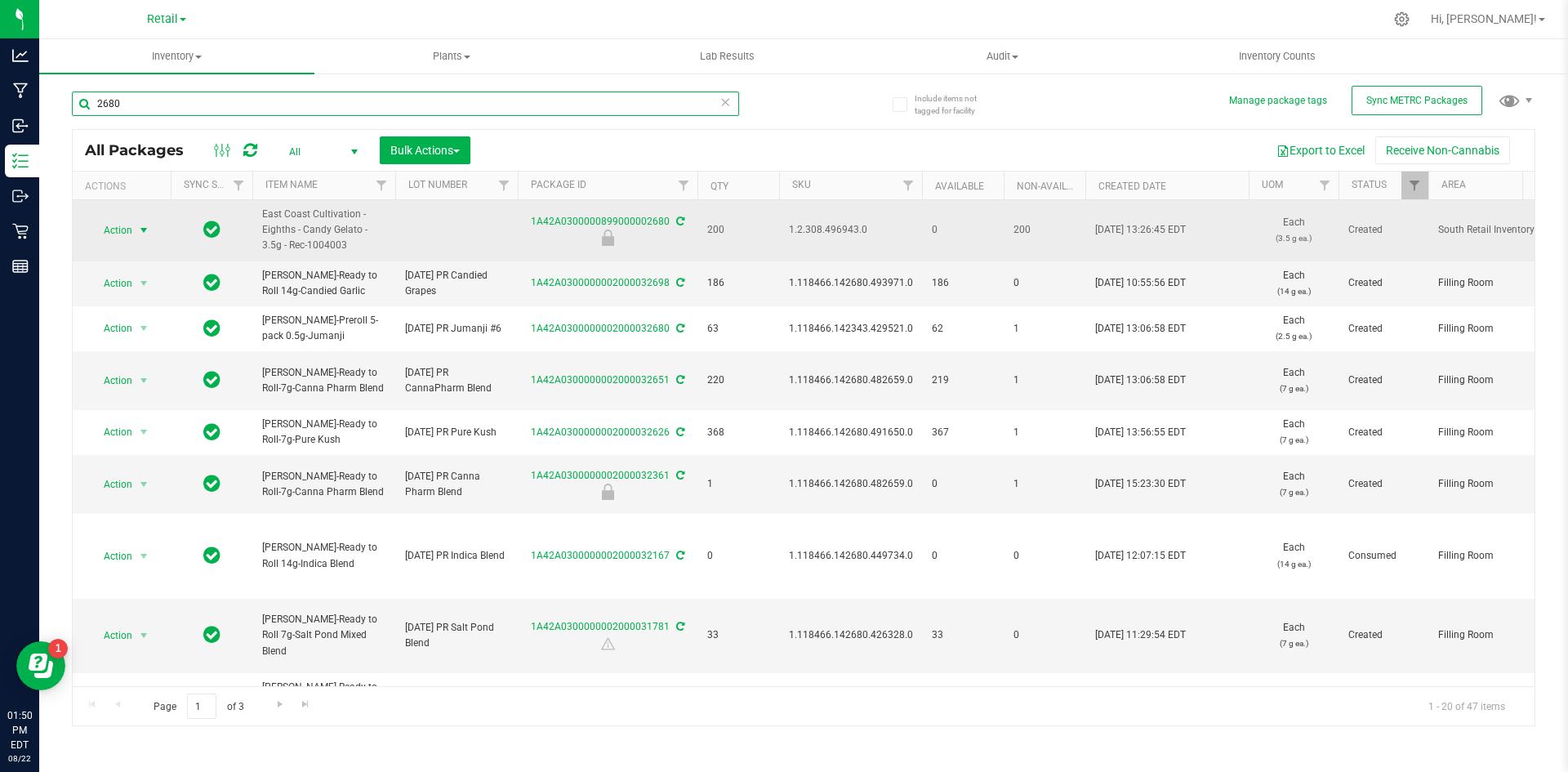
type input "2680"
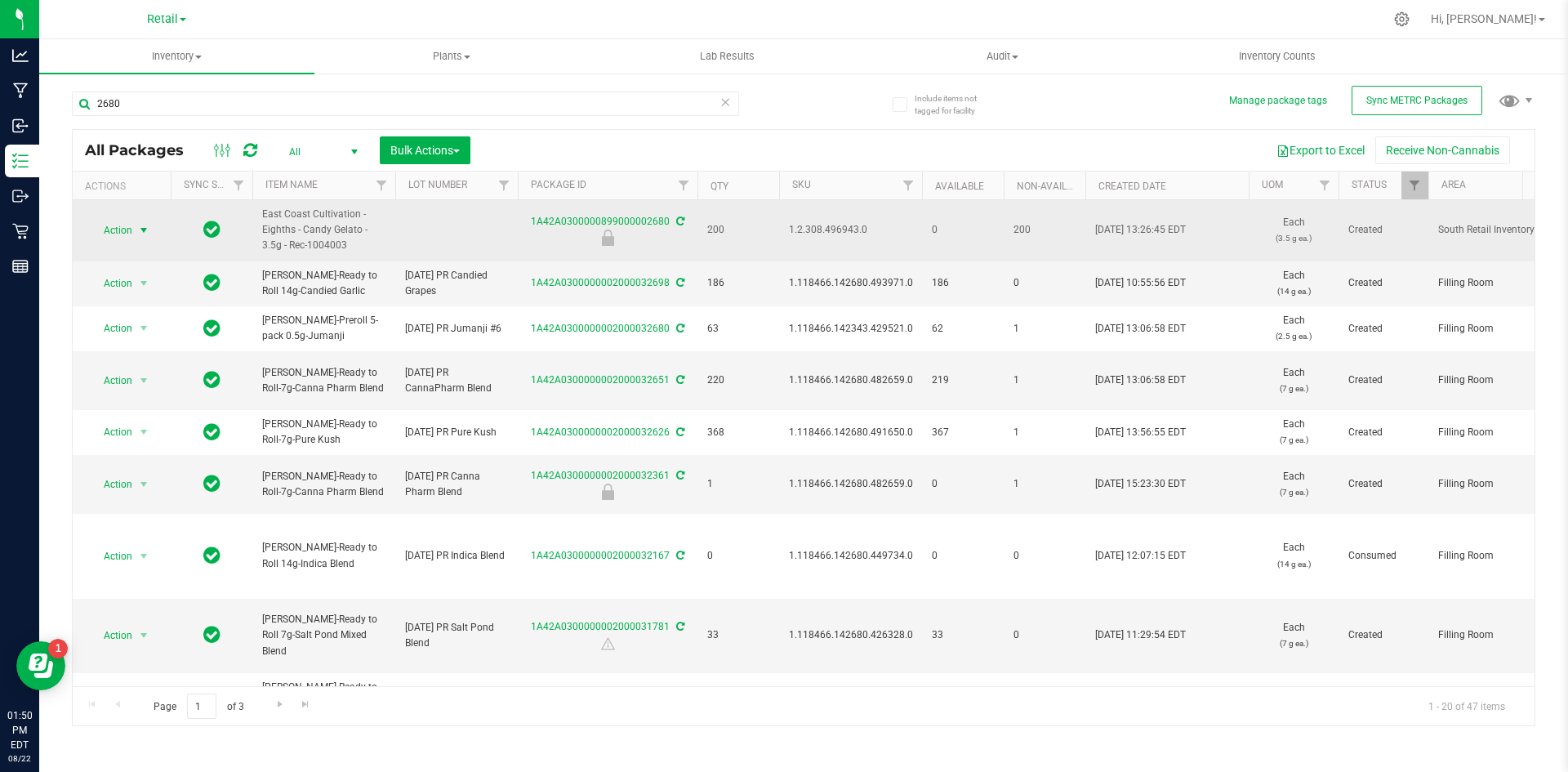
click at [134, 224] on span "select" at bounding box center [144, 230] width 21 height 23
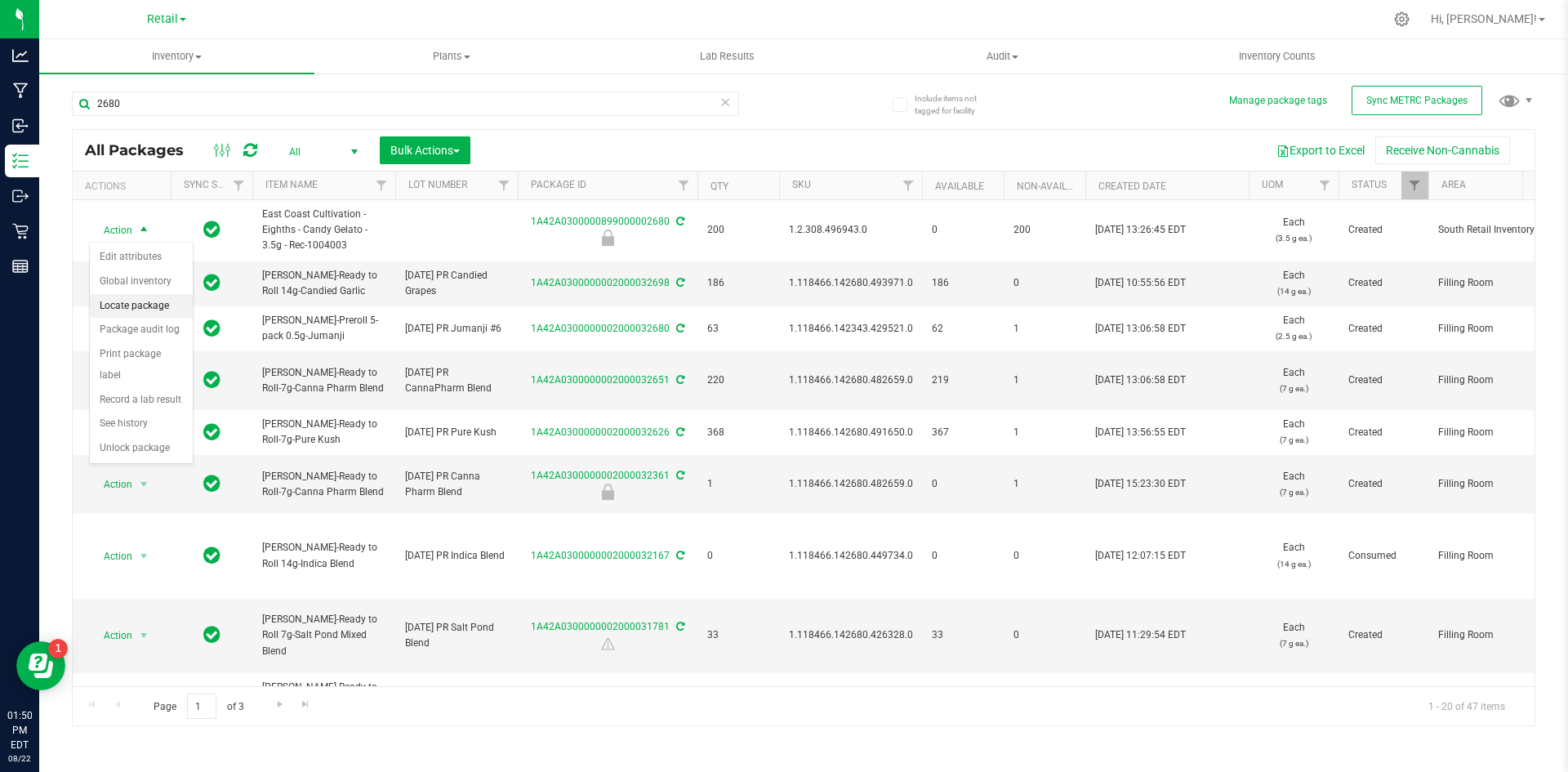
click at [153, 307] on li "Locate package" at bounding box center [141, 307] width 103 height 25
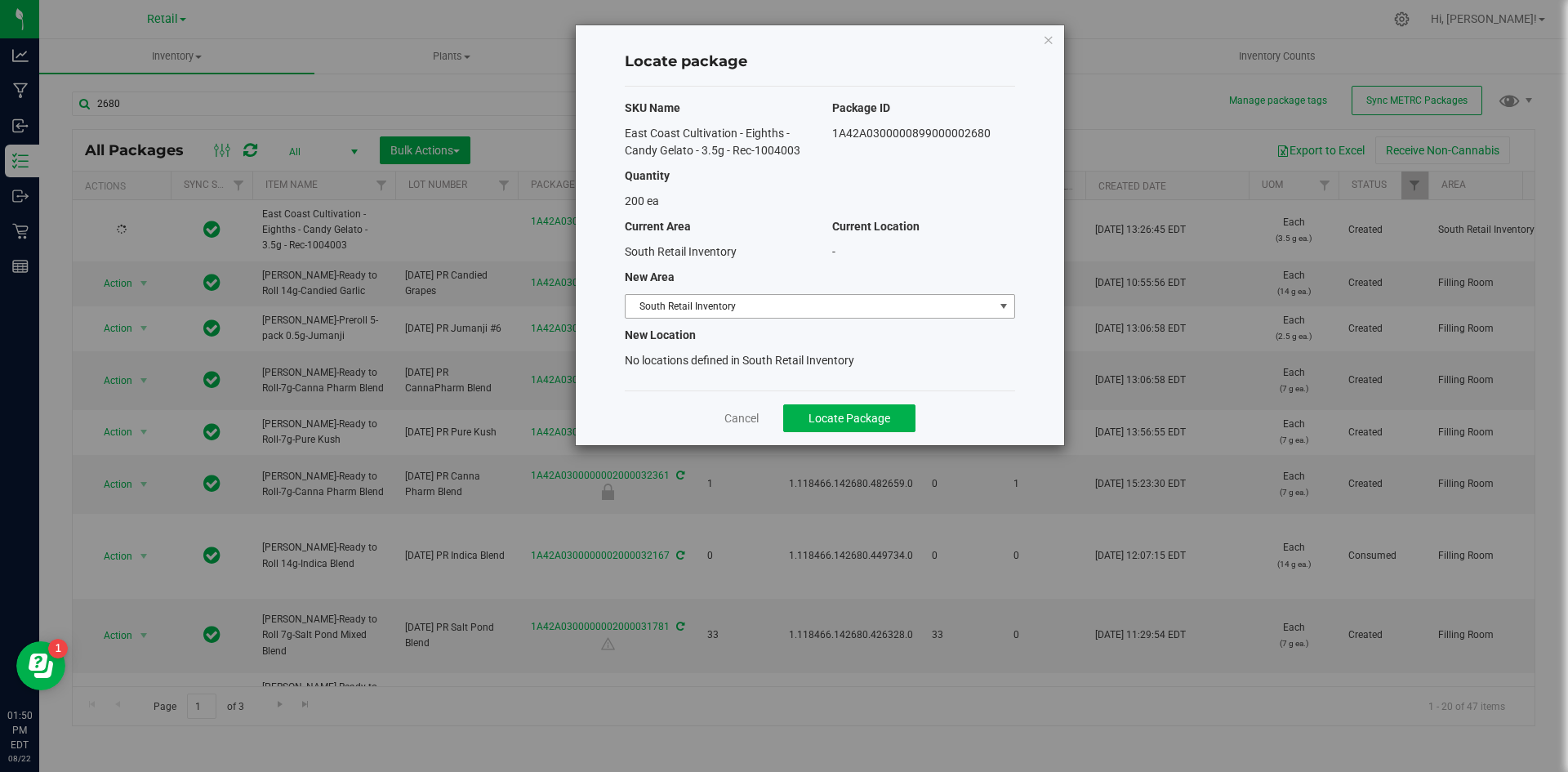
click at [687, 303] on span "South Retail Inventory" at bounding box center [809, 306] width 368 height 23
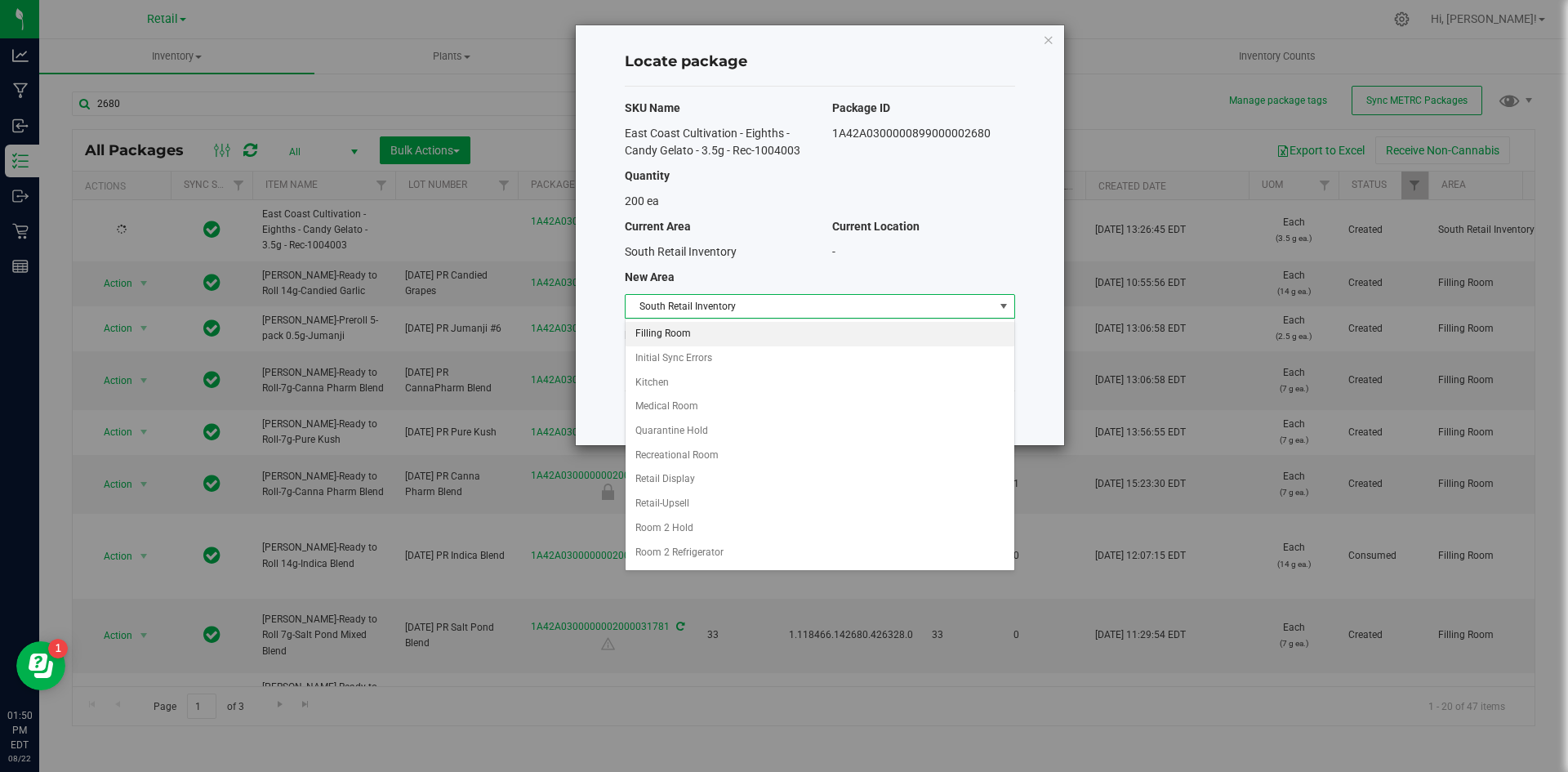
click at [707, 332] on li "Filling Room" at bounding box center [820, 334] width 389 height 25
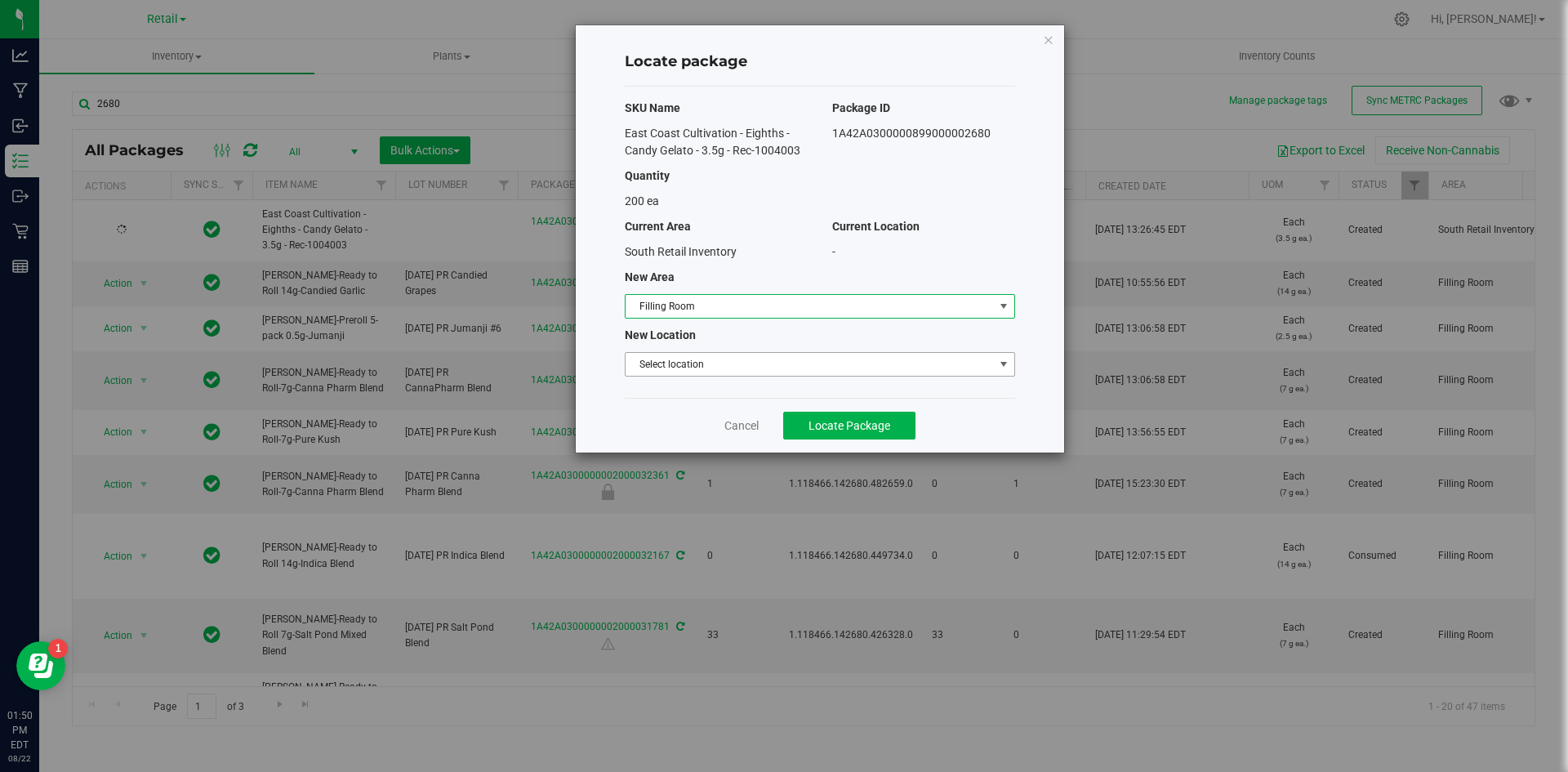
click at [699, 364] on span "Select location" at bounding box center [809, 364] width 368 height 23
click at [701, 392] on li "Filling room" at bounding box center [820, 392] width 389 height 25
click at [823, 416] on button "Locate Package" at bounding box center [849, 425] width 132 height 27
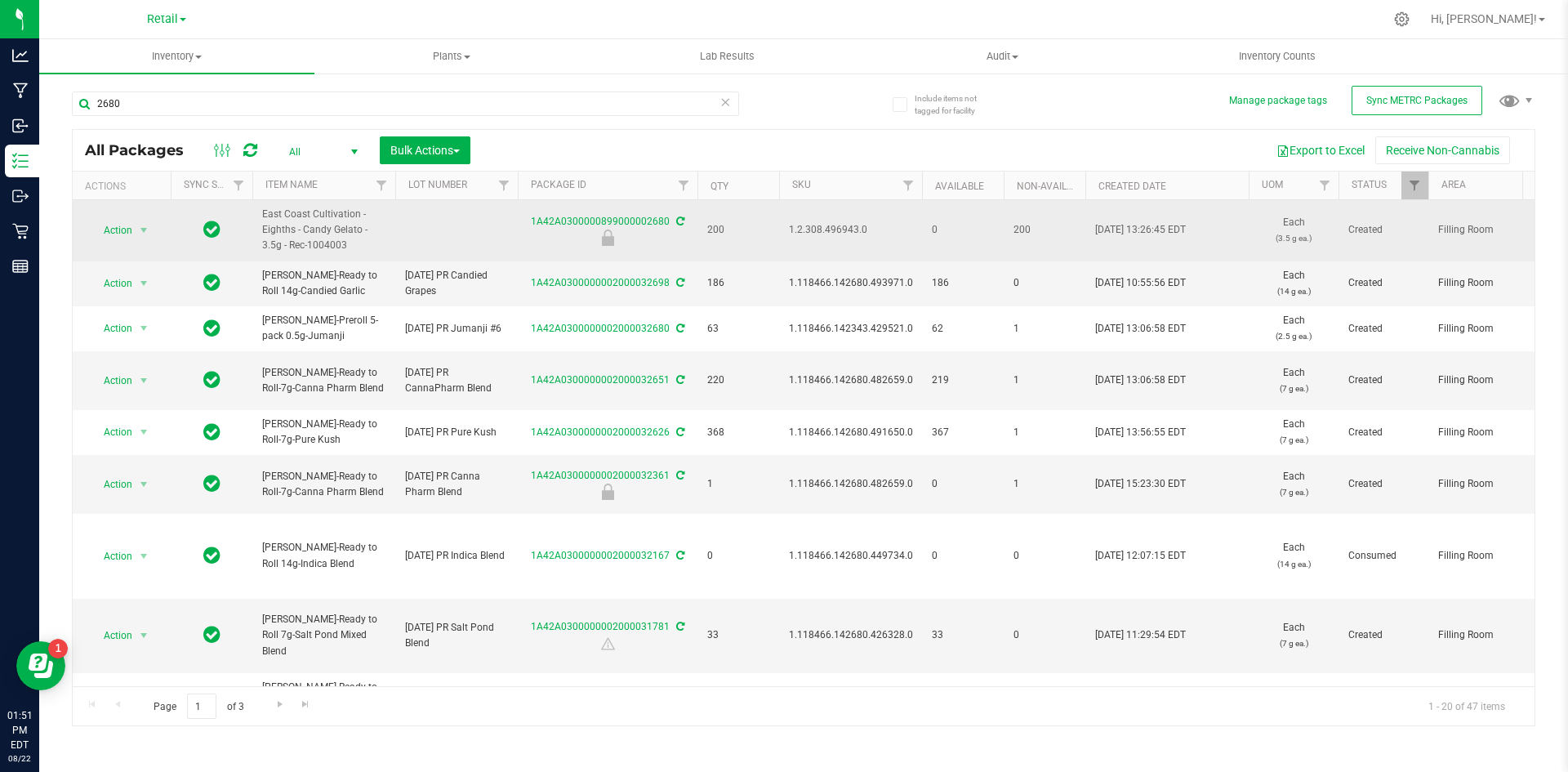
click at [826, 229] on span "1.2.308.496943.0" at bounding box center [850, 229] width 124 height 15
click at [122, 234] on span "Action" at bounding box center [110, 230] width 44 height 23
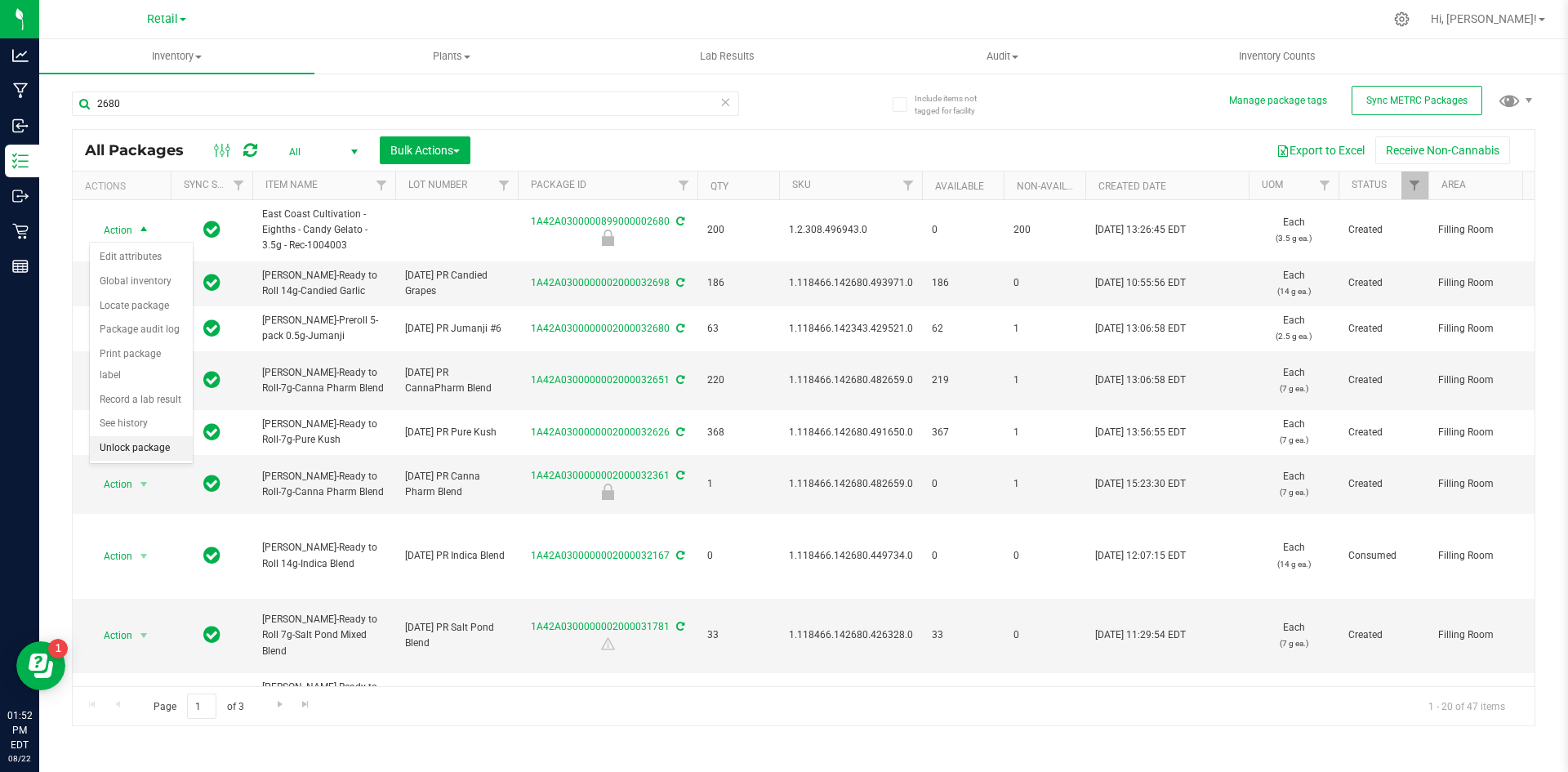
click at [135, 436] on li "Unlock package" at bounding box center [141, 448] width 103 height 25
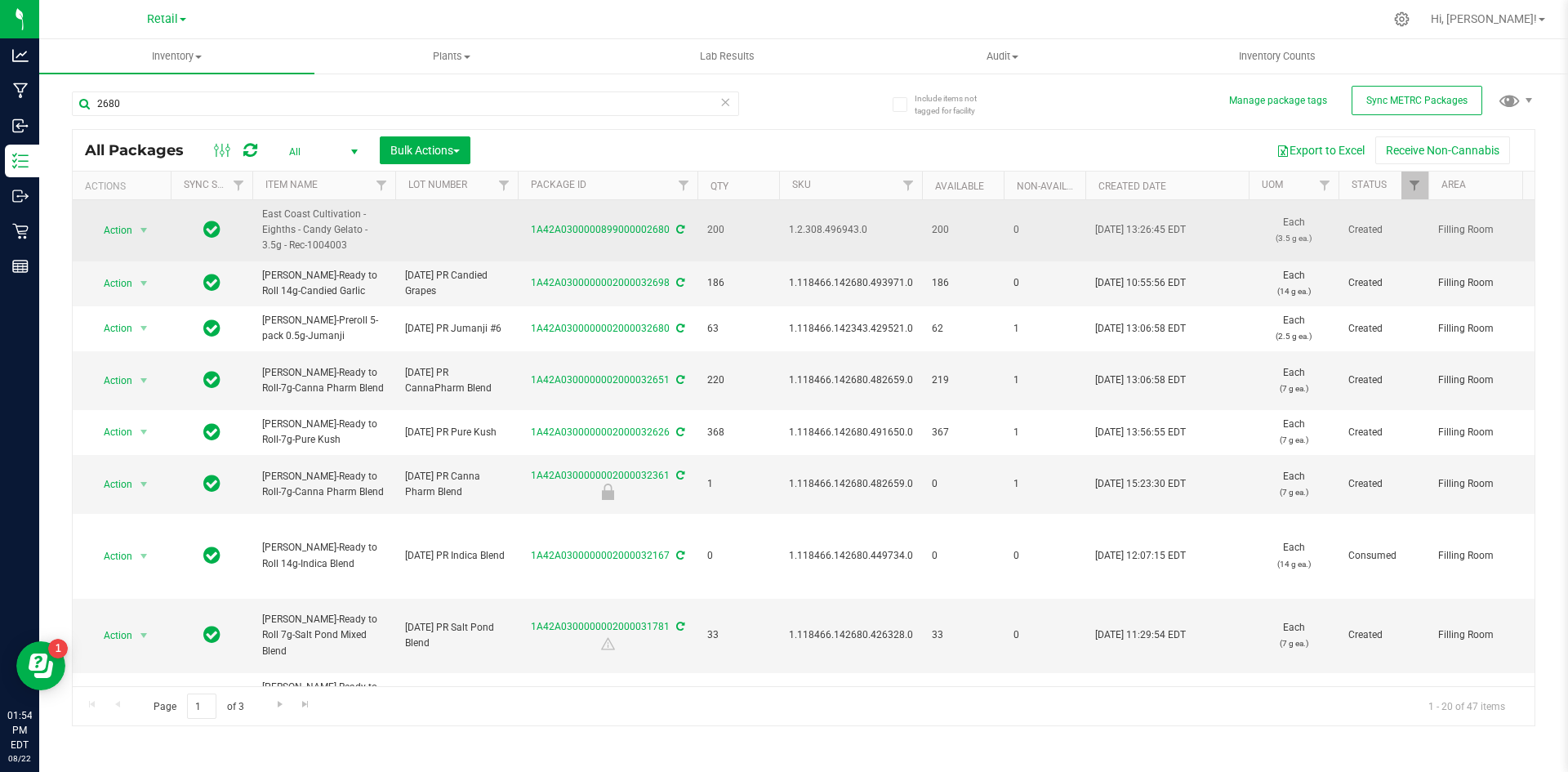
click at [826, 232] on span "1.2.308.496943.0" at bounding box center [850, 229] width 124 height 15
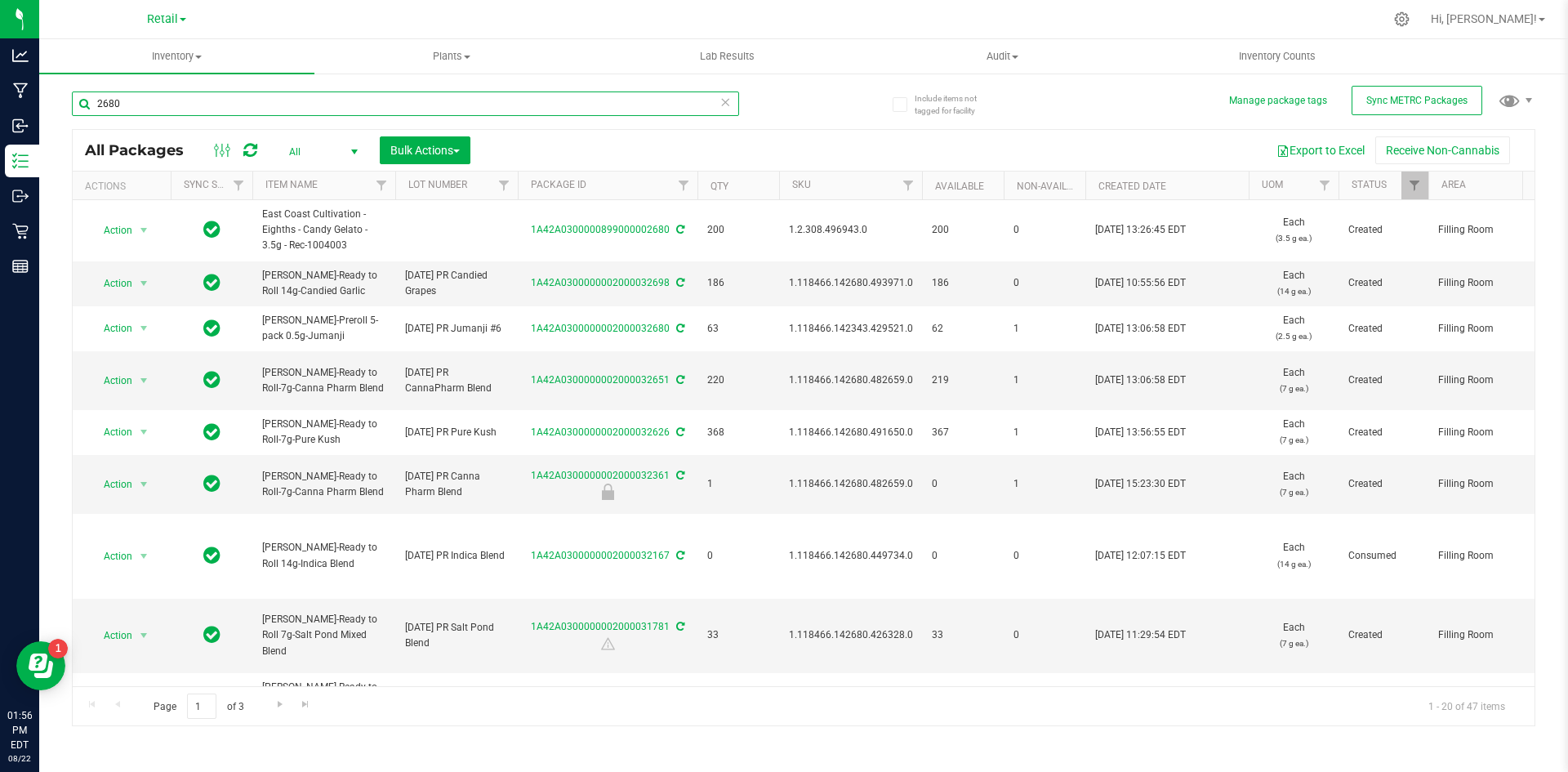
click at [164, 96] on input "2680" at bounding box center [405, 104] width 667 height 25
click at [164, 99] on input "2680" at bounding box center [405, 104] width 667 height 25
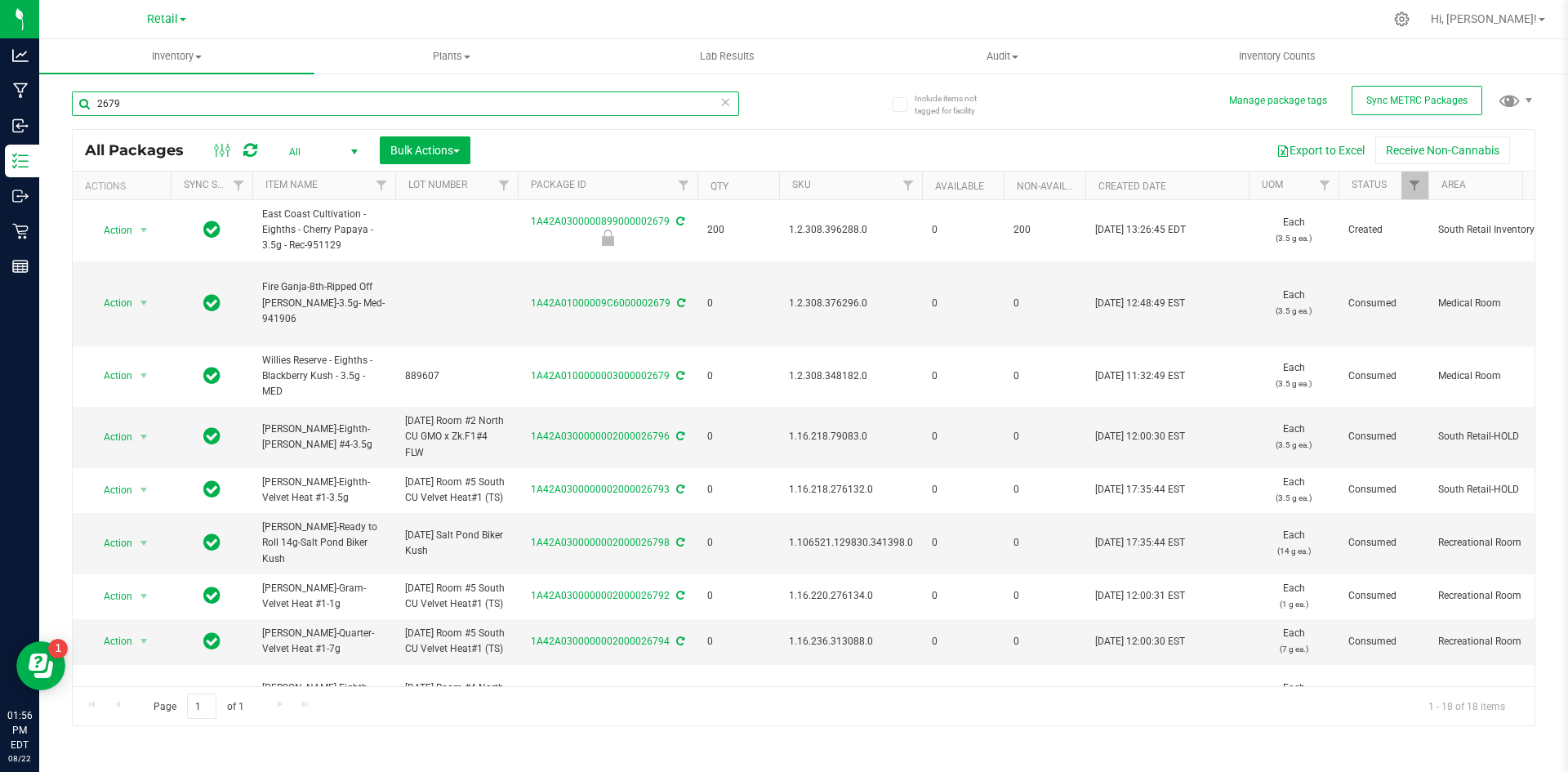
click at [165, 109] on input "2679" at bounding box center [405, 104] width 667 height 25
click at [164, 110] on input "2679" at bounding box center [405, 104] width 667 height 25
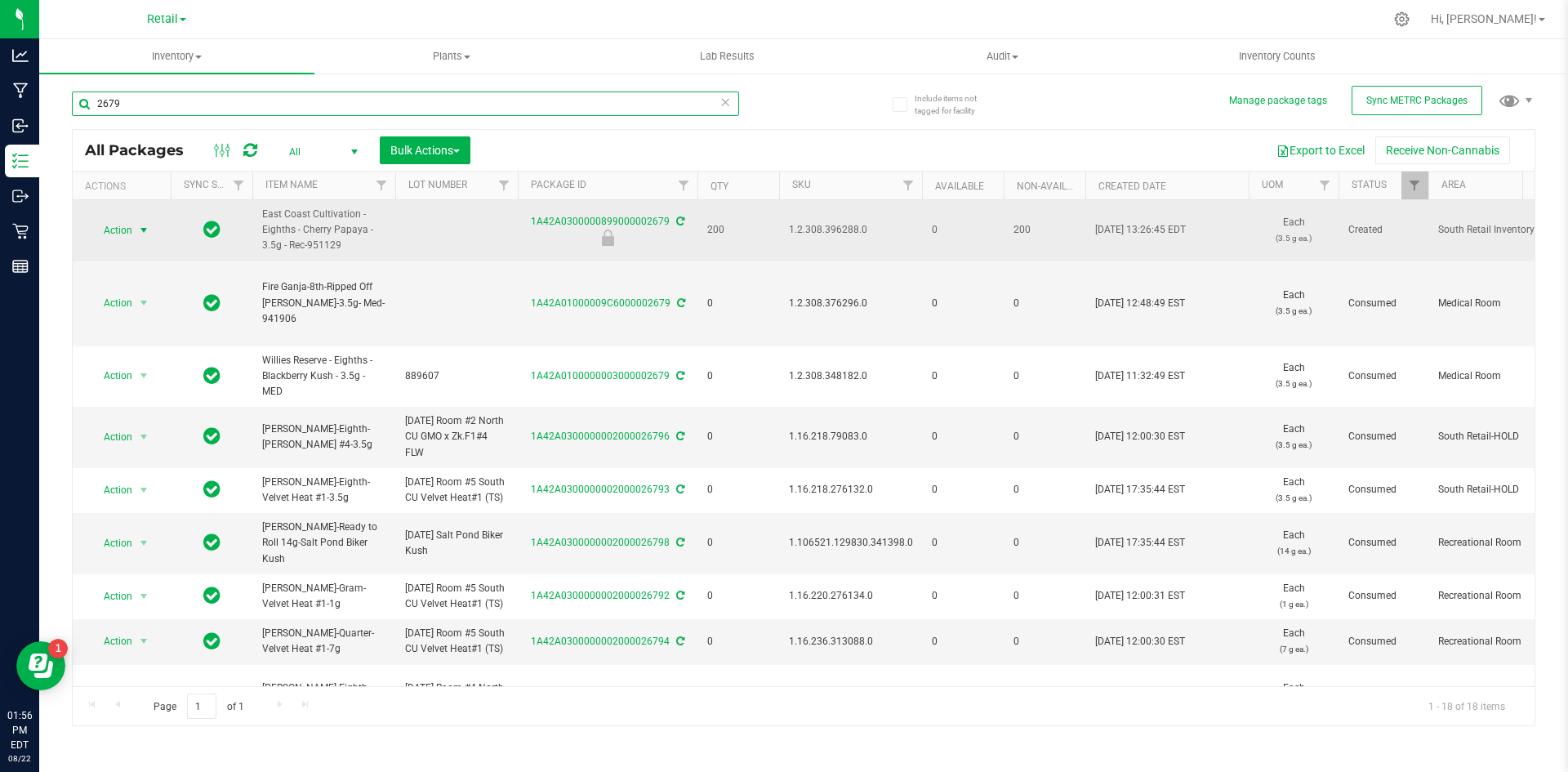
type input "2679"
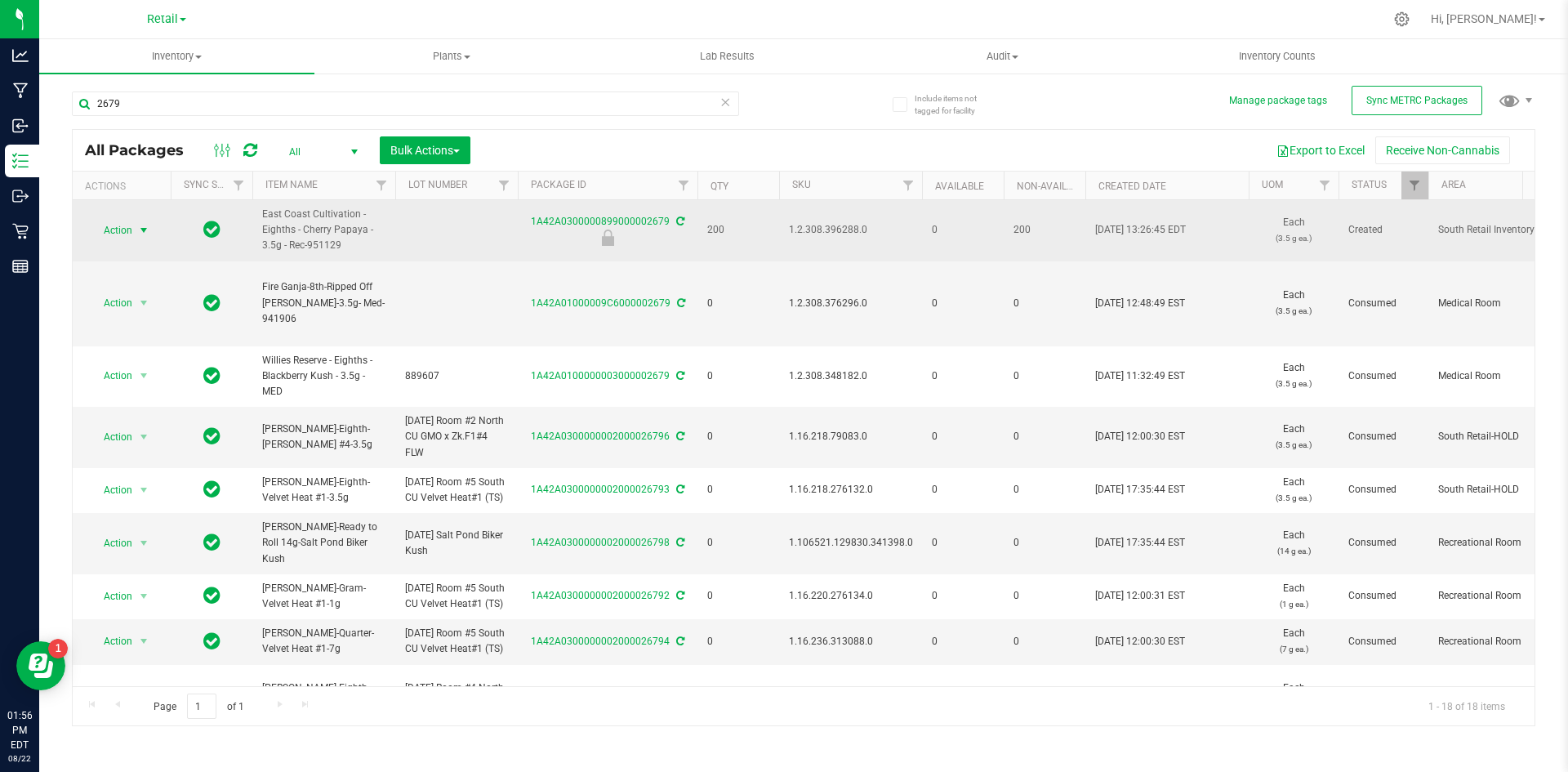
click at [125, 234] on span "Action" at bounding box center [110, 230] width 44 height 23
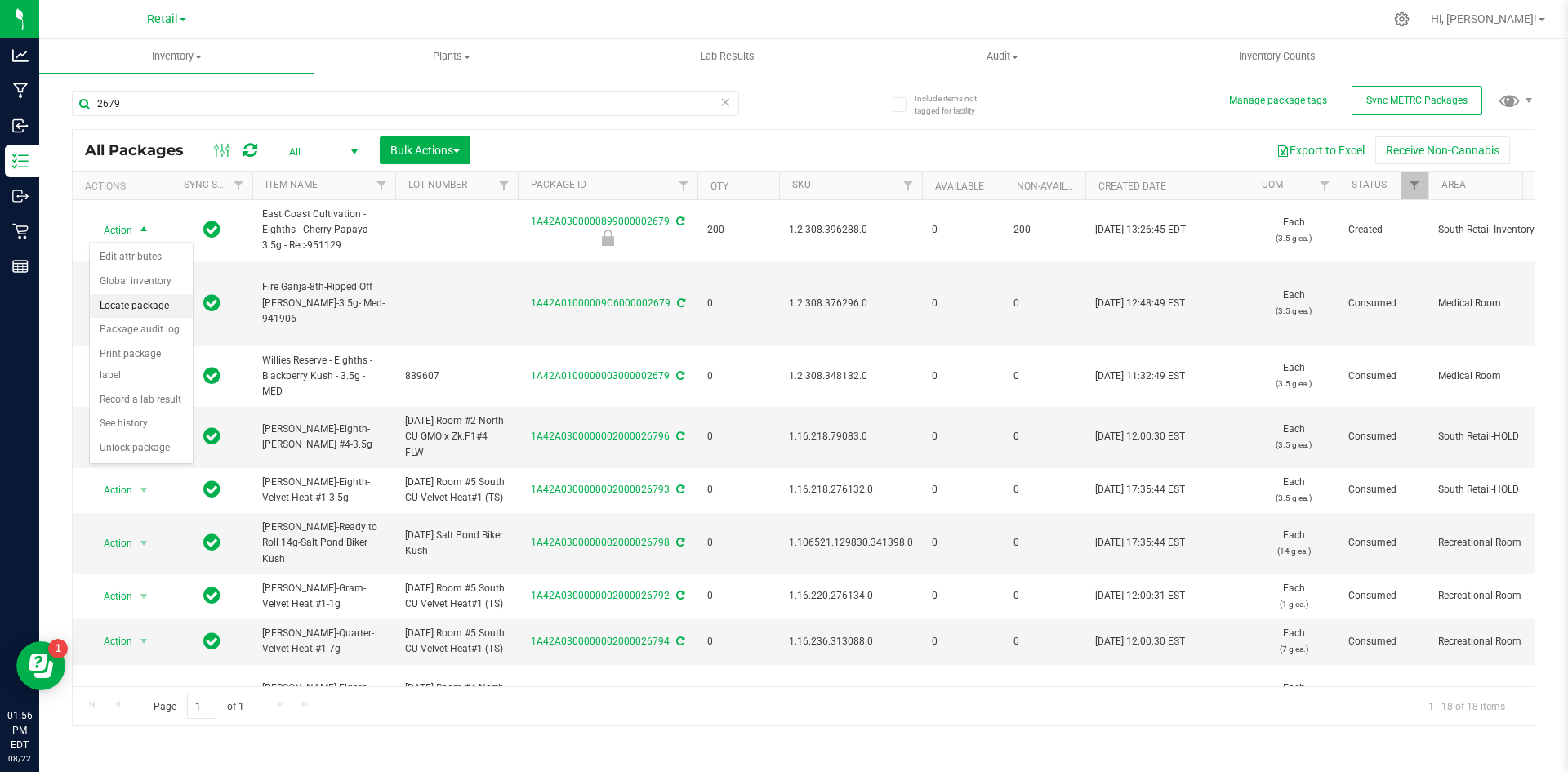
click at [152, 305] on li "Locate package" at bounding box center [141, 307] width 103 height 25
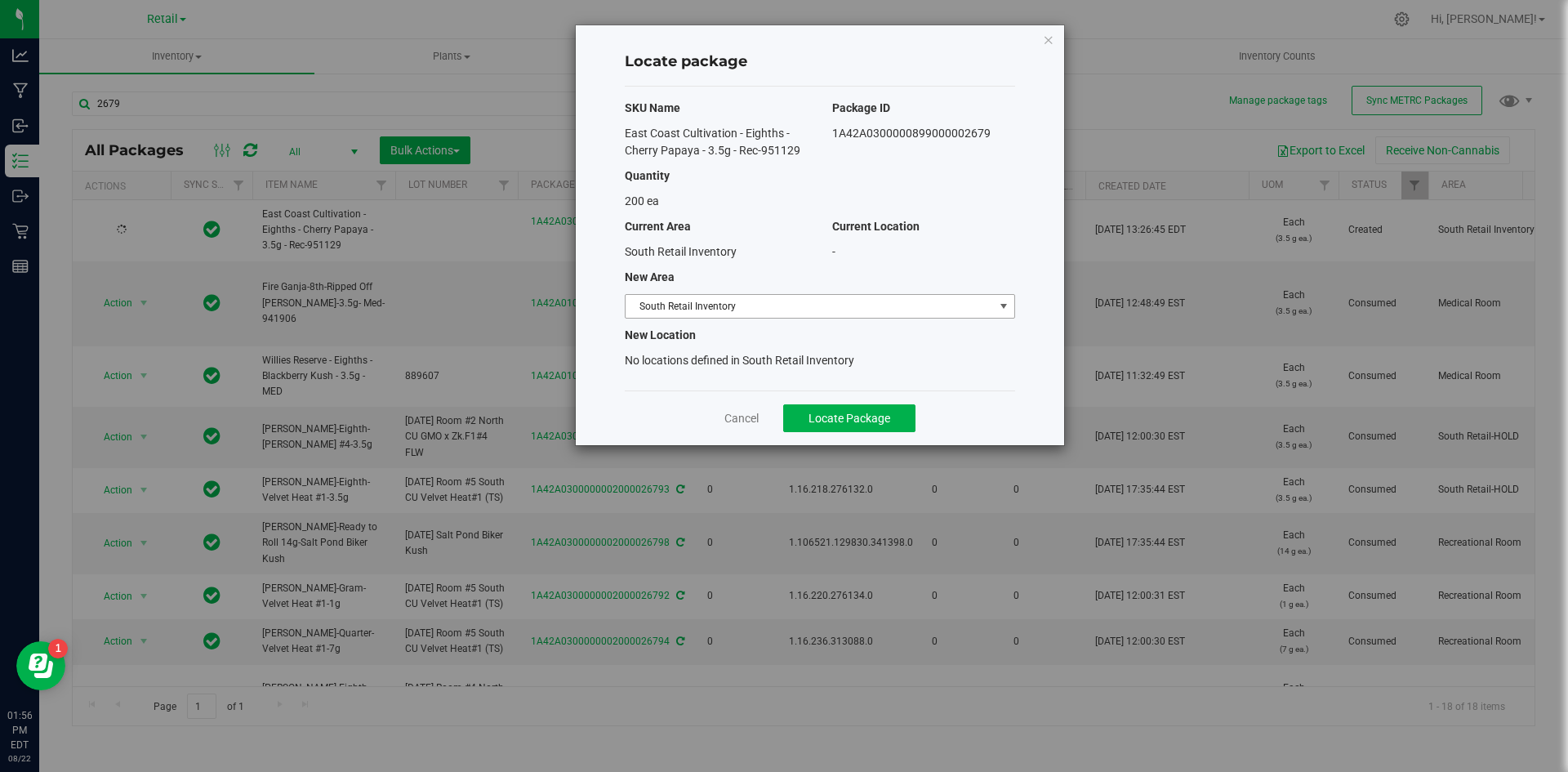
click at [748, 309] on span "South Retail Inventory" at bounding box center [809, 306] width 368 height 23
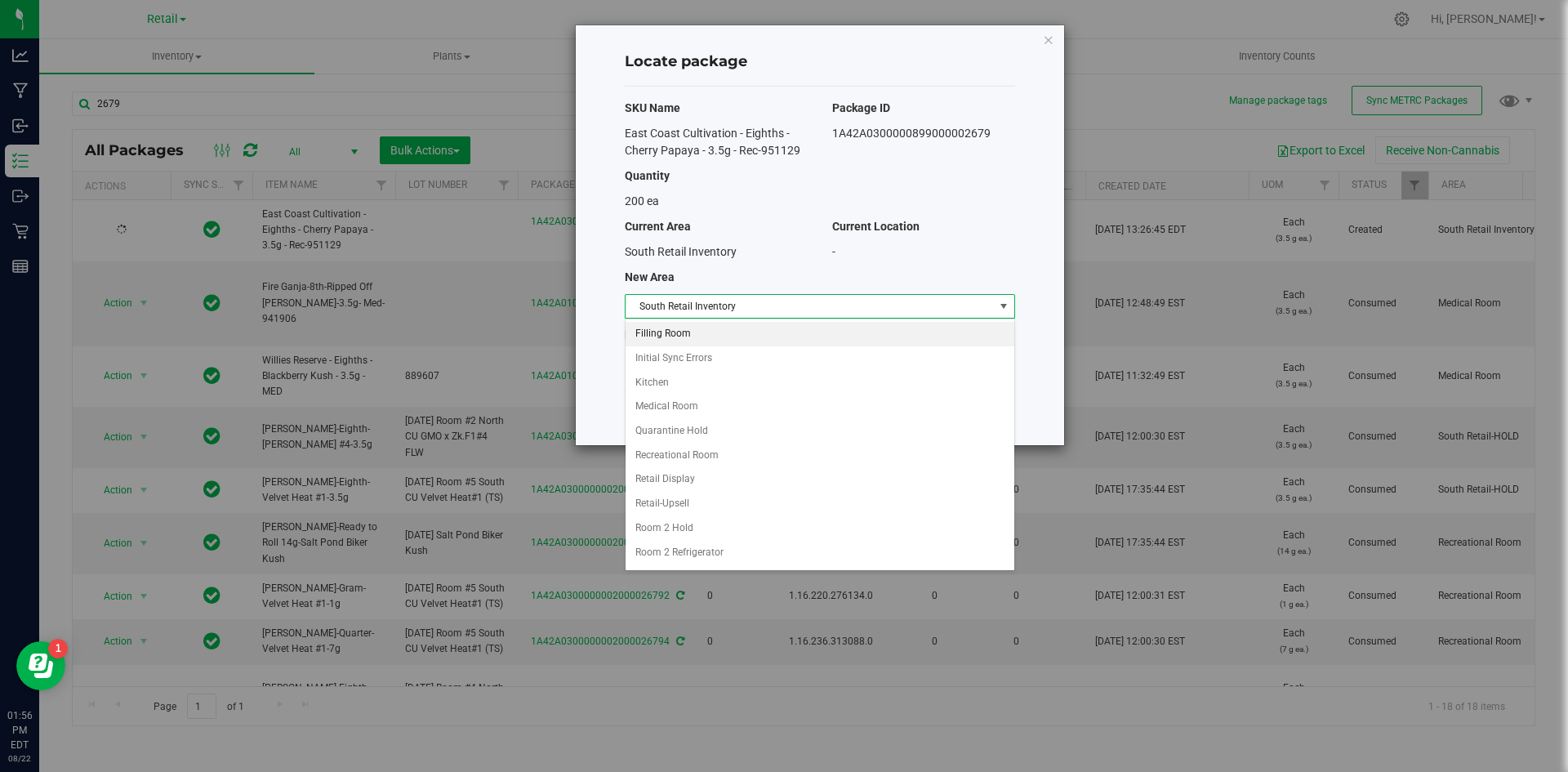
click at [689, 339] on li "Filling Room" at bounding box center [820, 334] width 389 height 25
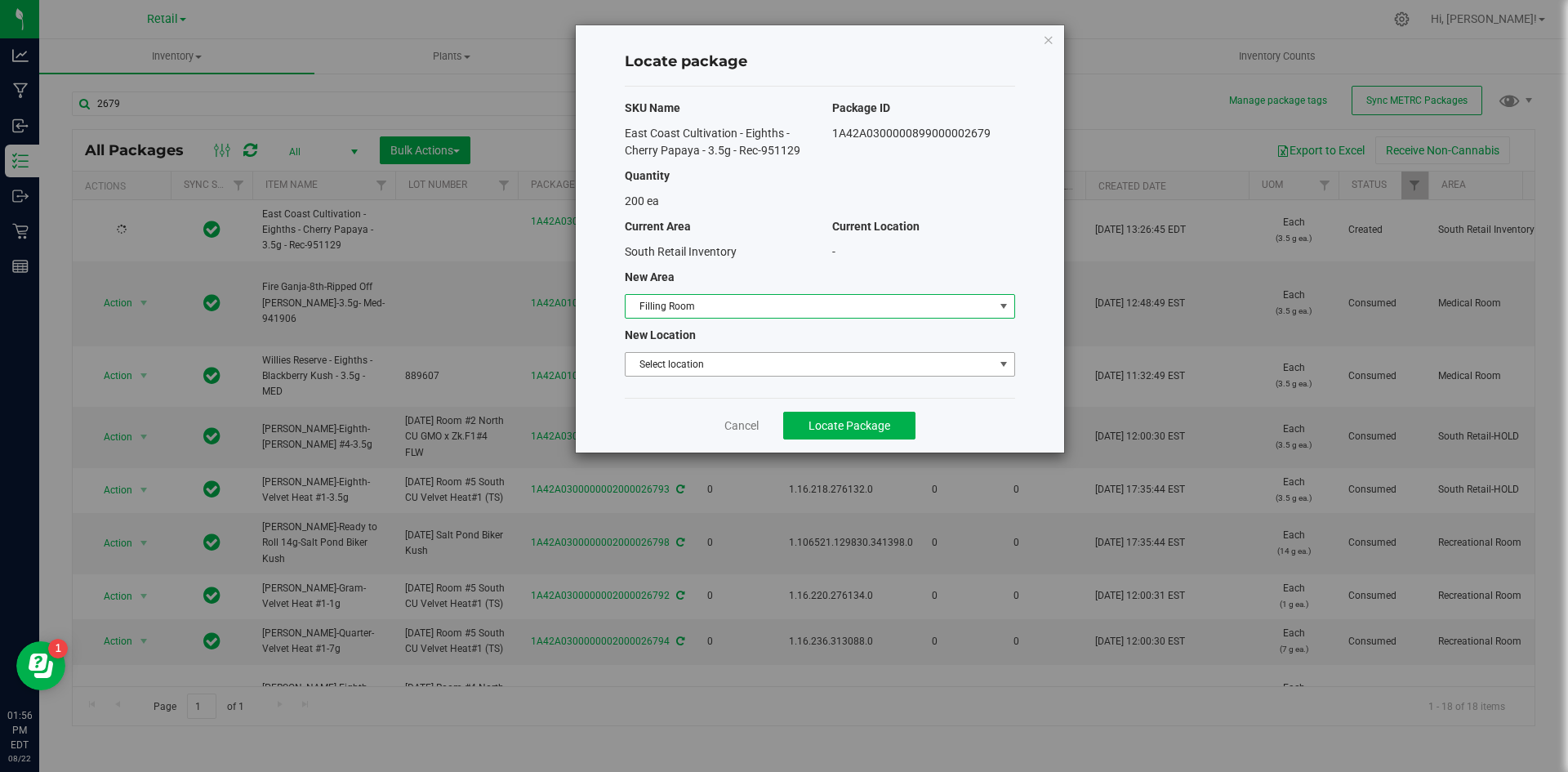
click at [712, 363] on span "Select location" at bounding box center [809, 364] width 368 height 23
click at [694, 389] on li "Filling room" at bounding box center [820, 392] width 389 height 25
click at [811, 421] on span "Locate Package" at bounding box center [849, 426] width 82 height 13
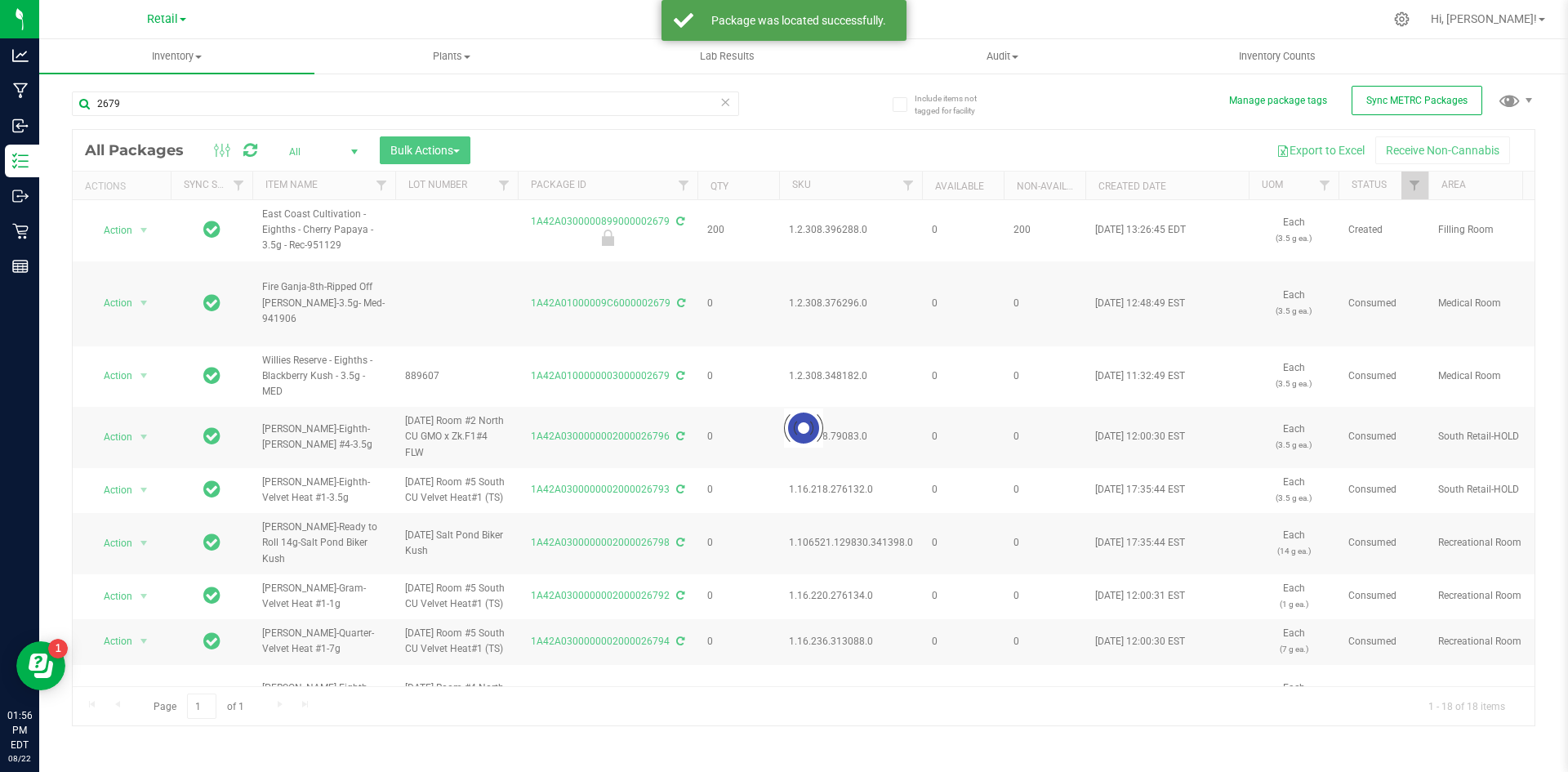
click at [816, 227] on div at bounding box center [803, 428] width 1461 height 596
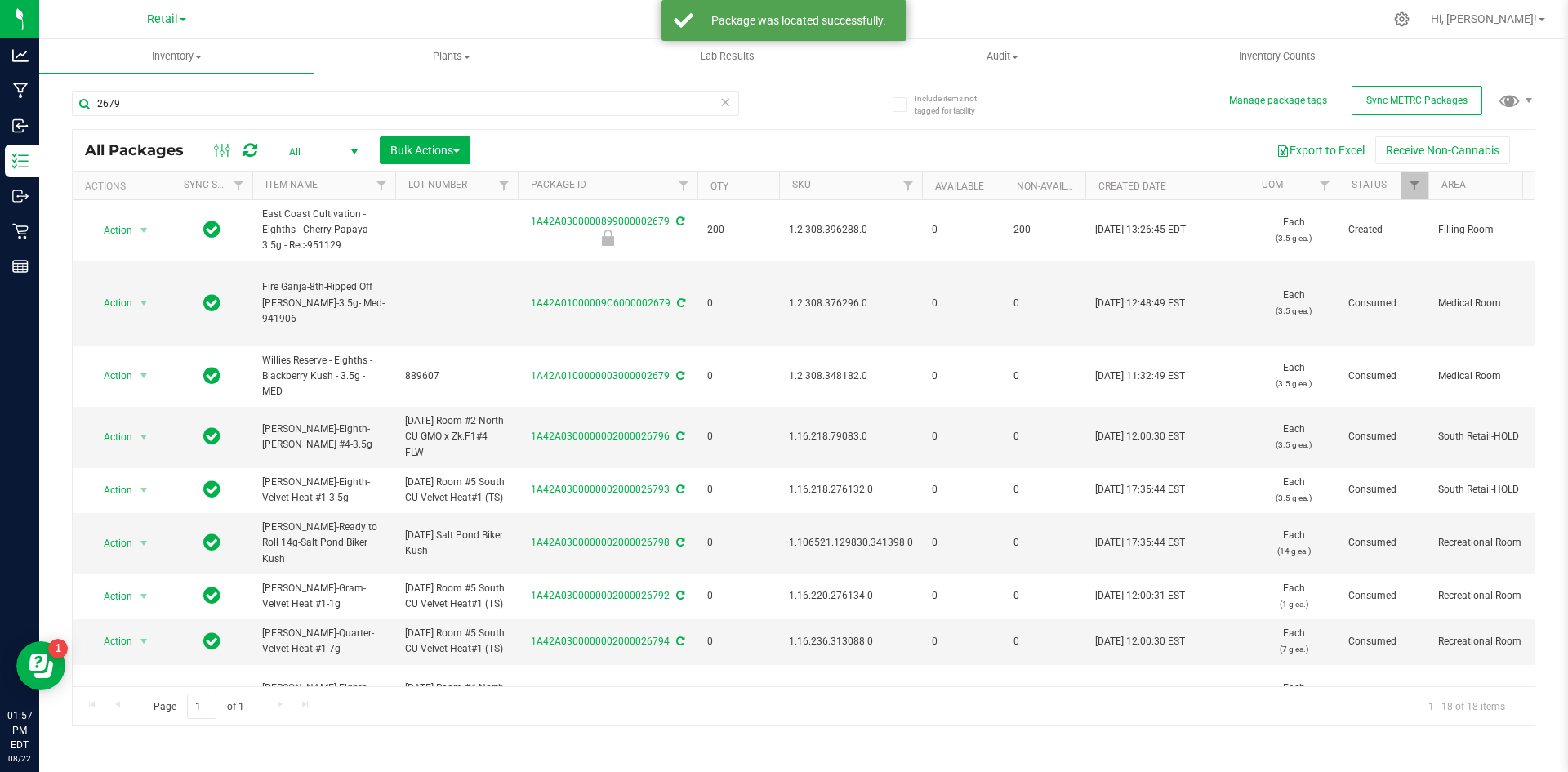
click at [816, 227] on span "1.2.308.396288.0" at bounding box center [850, 229] width 124 height 15
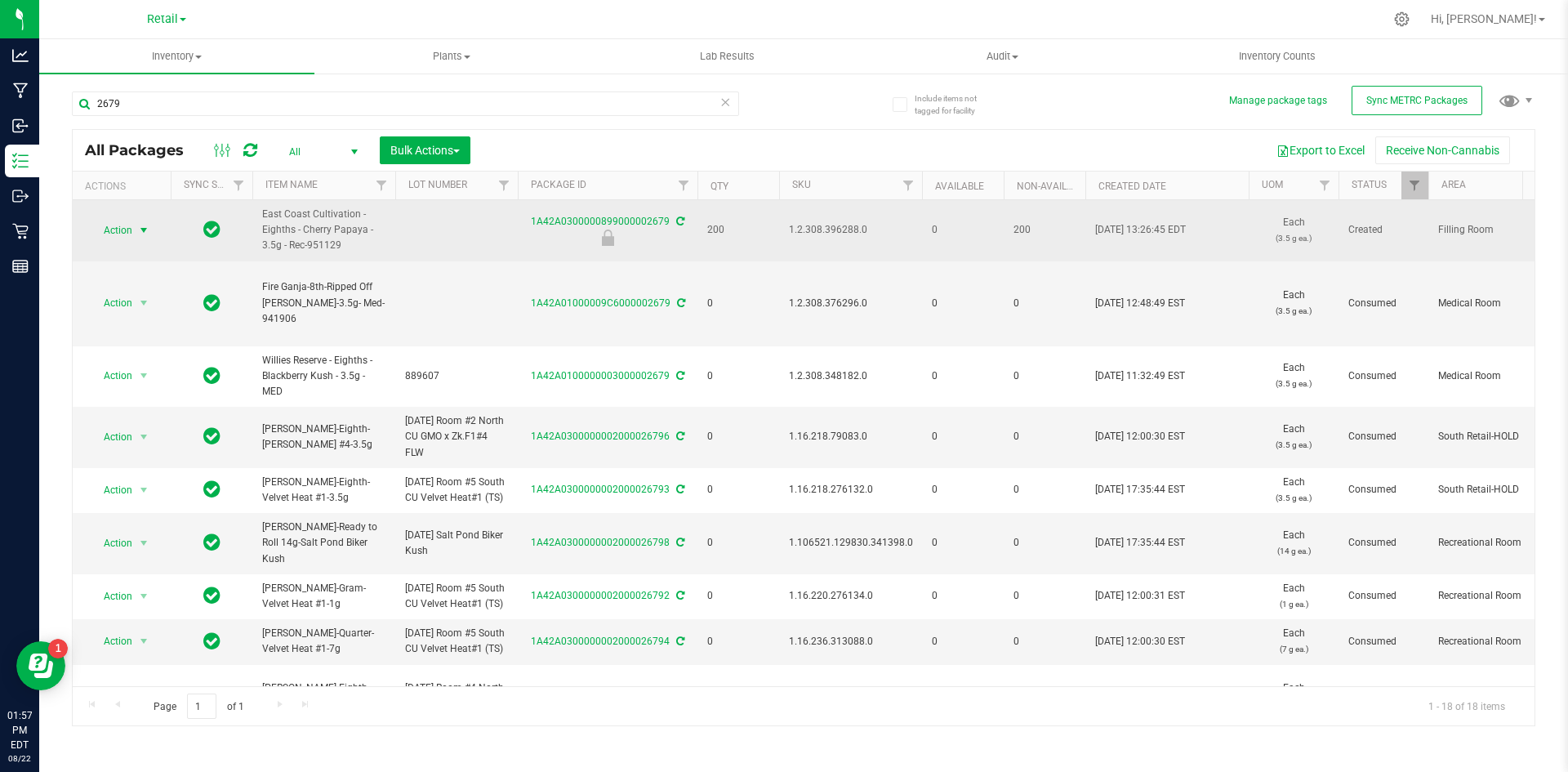
click at [130, 235] on span "Action" at bounding box center [110, 230] width 44 height 23
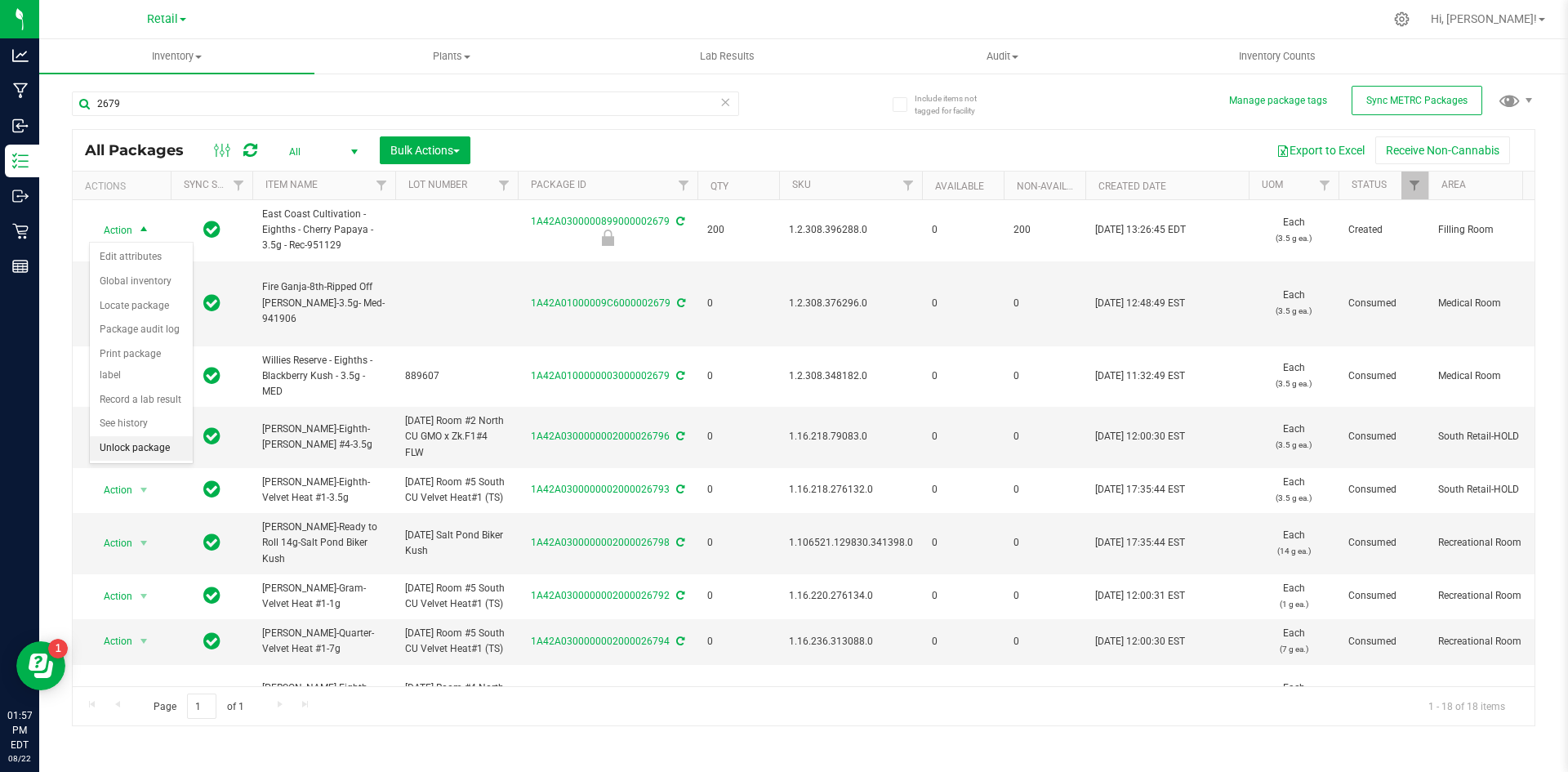
click at [151, 436] on li "Unlock package" at bounding box center [141, 448] width 103 height 25
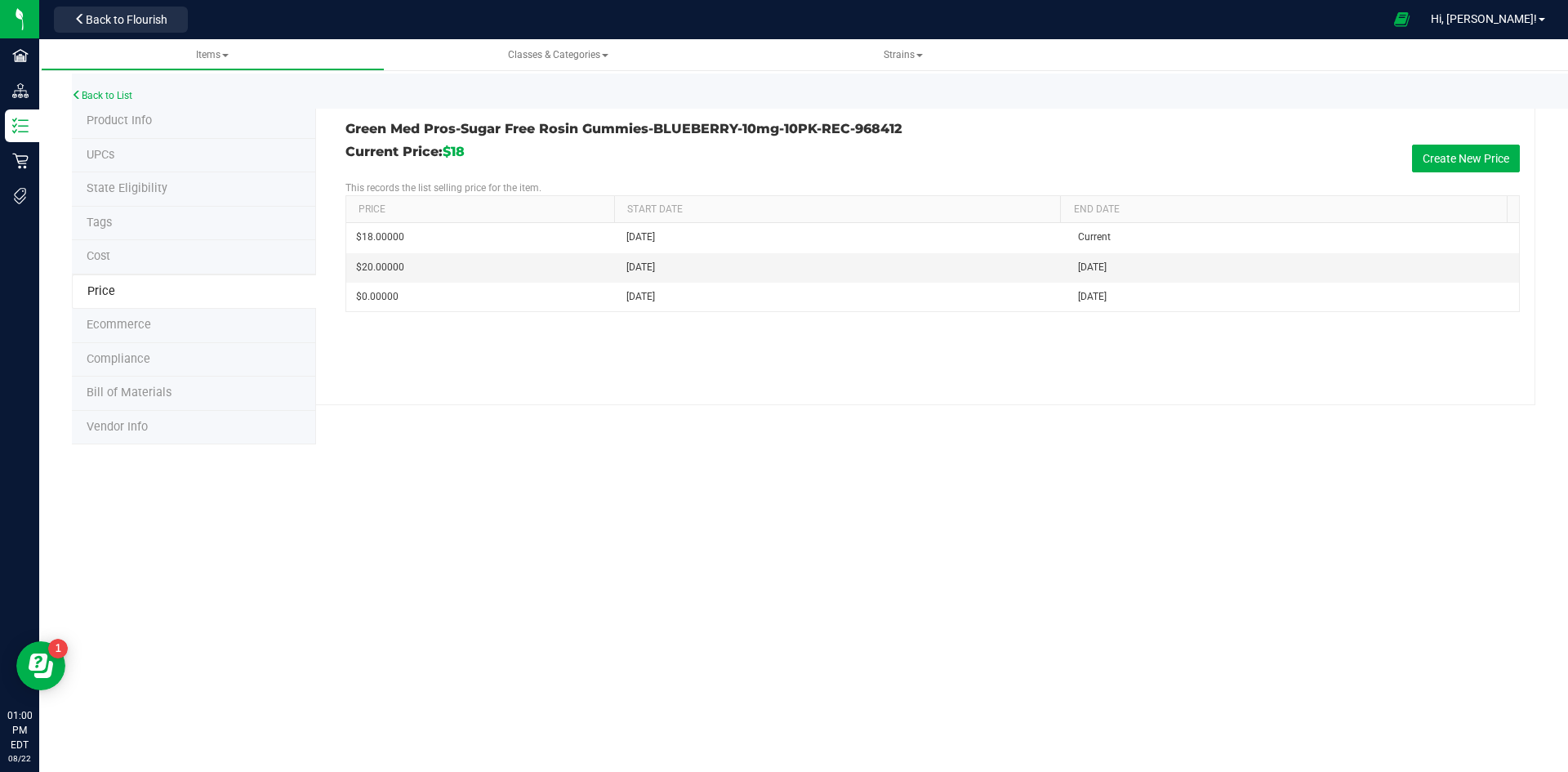
click at [123, 223] on li "Tags" at bounding box center [193, 224] width 244 height 34
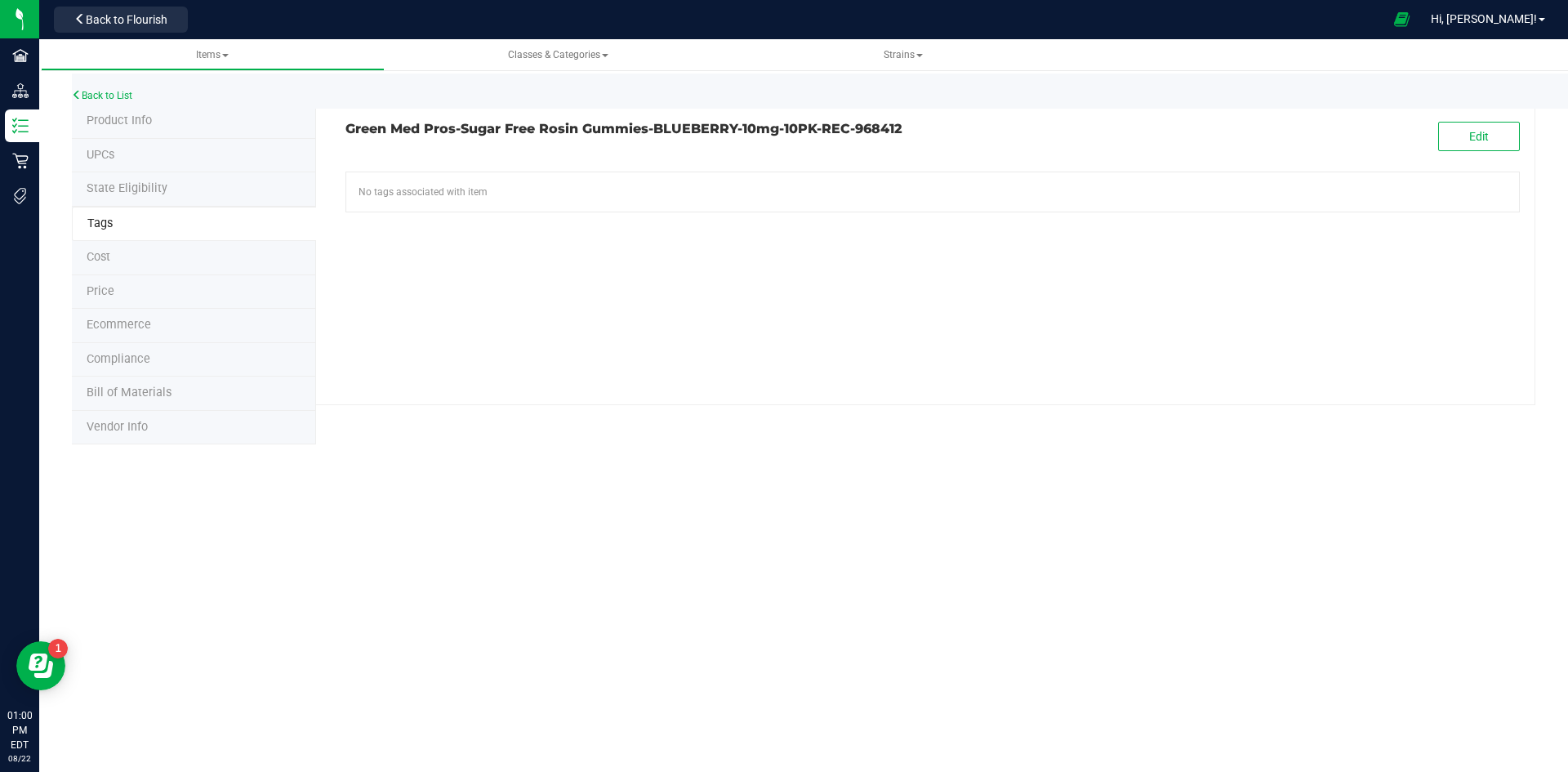
click at [108, 135] on li "Product Info" at bounding box center [193, 122] width 244 height 34
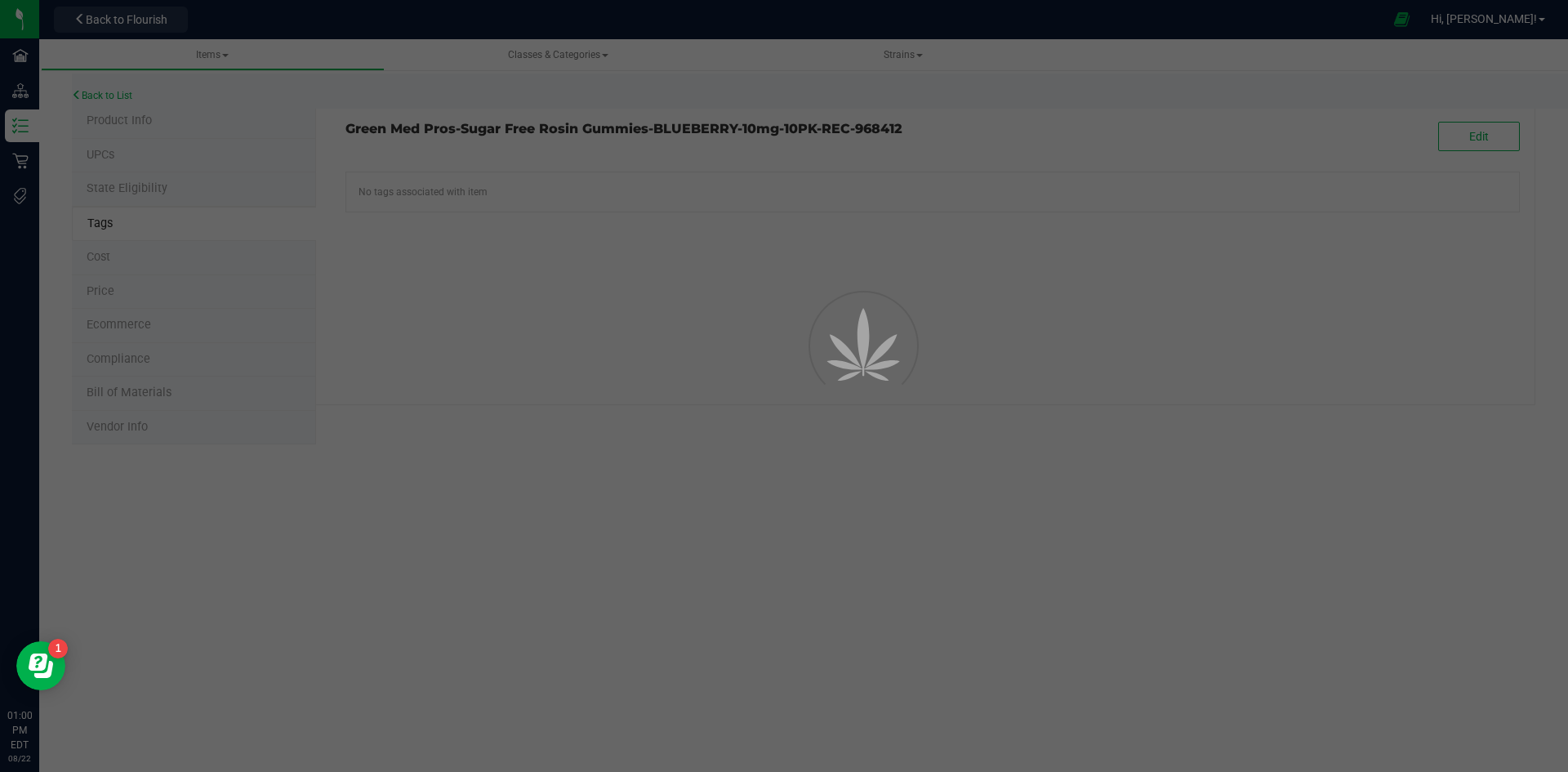
click at [121, 125] on span "Product Info" at bounding box center [119, 120] width 65 height 14
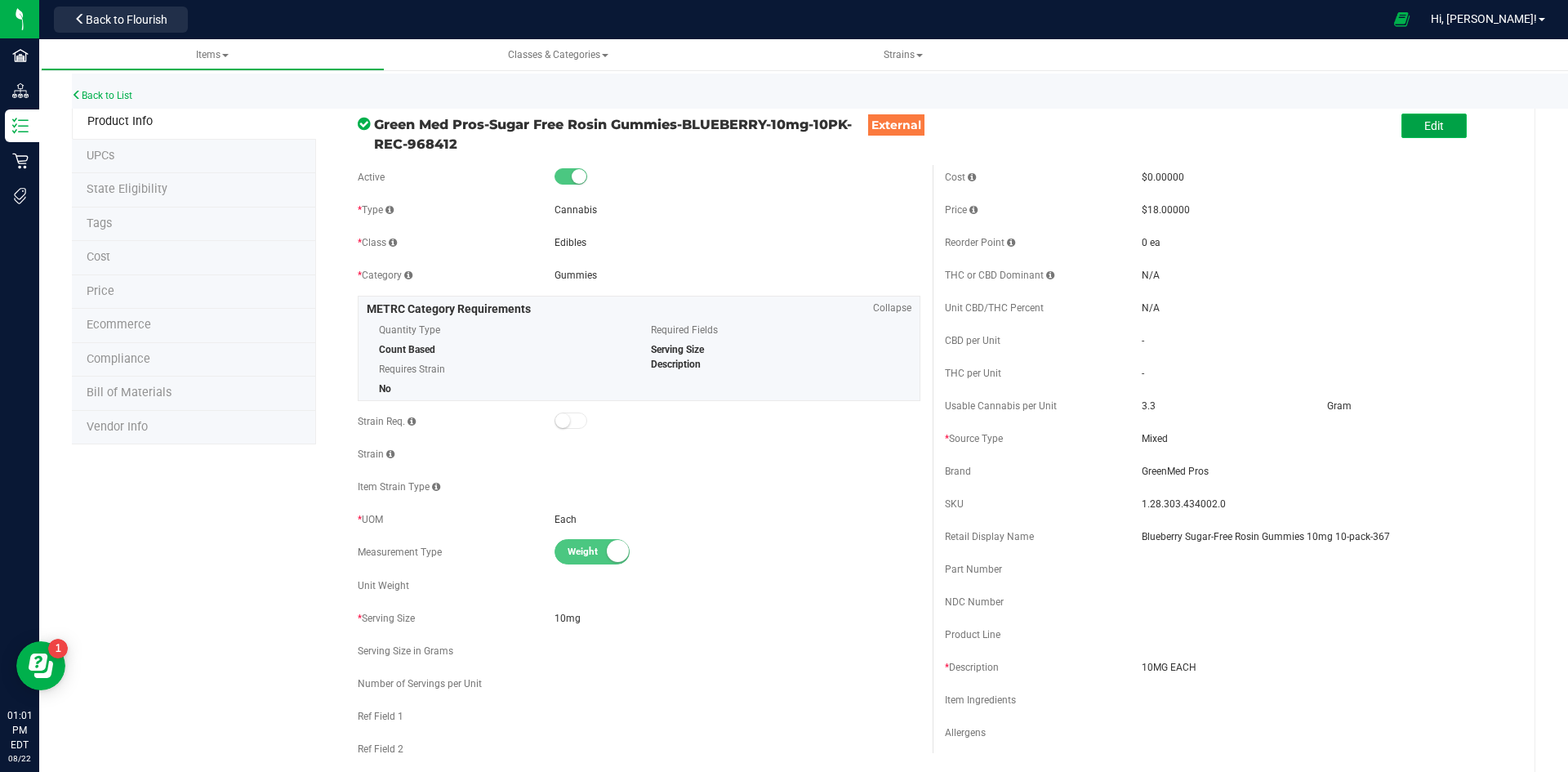
click at [1429, 126] on span "Edit" at bounding box center [1433, 126] width 20 height 13
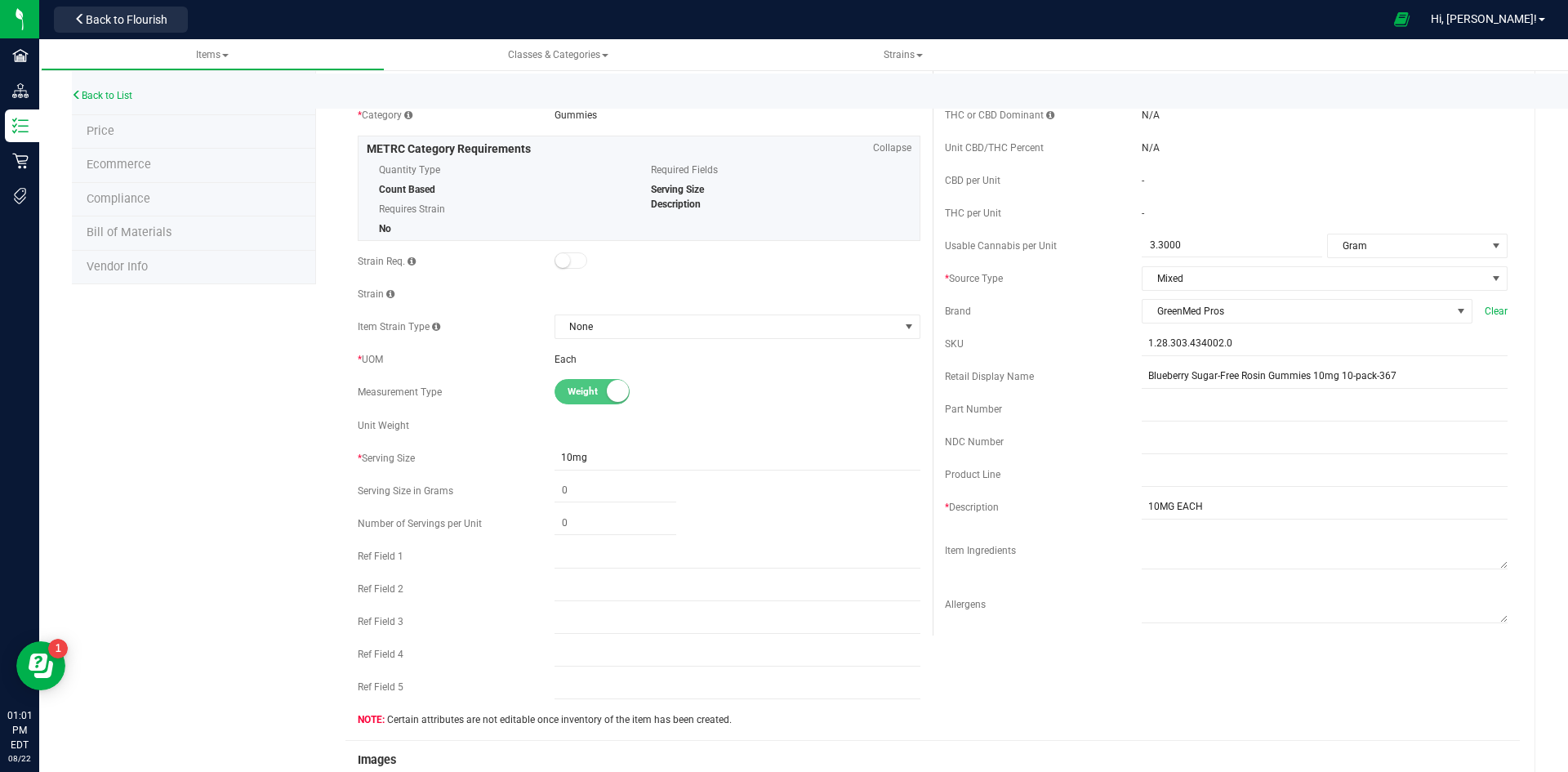
scroll to position [490, 0]
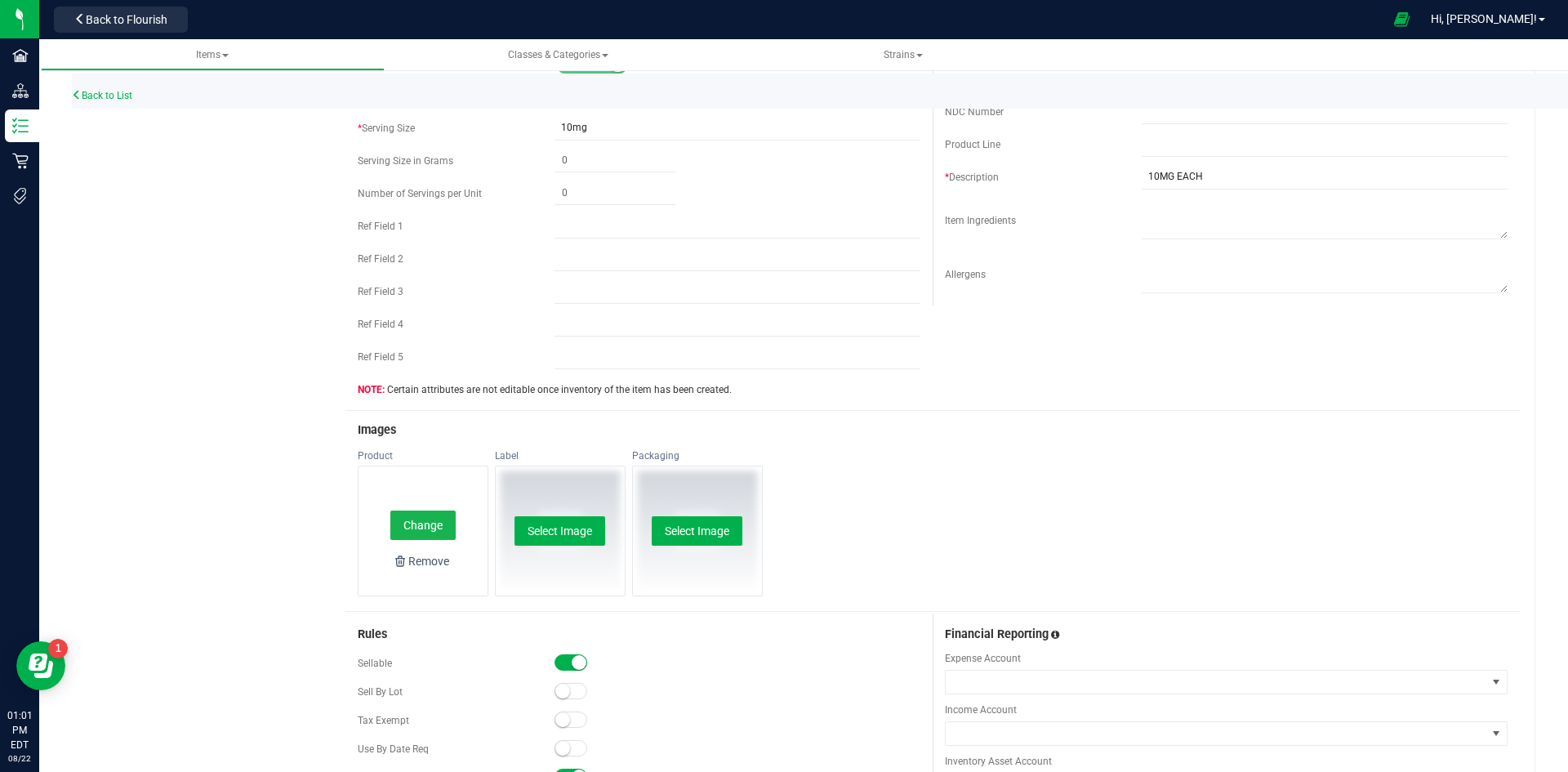
click at [437, 531] on button "Change" at bounding box center [423, 525] width 65 height 29
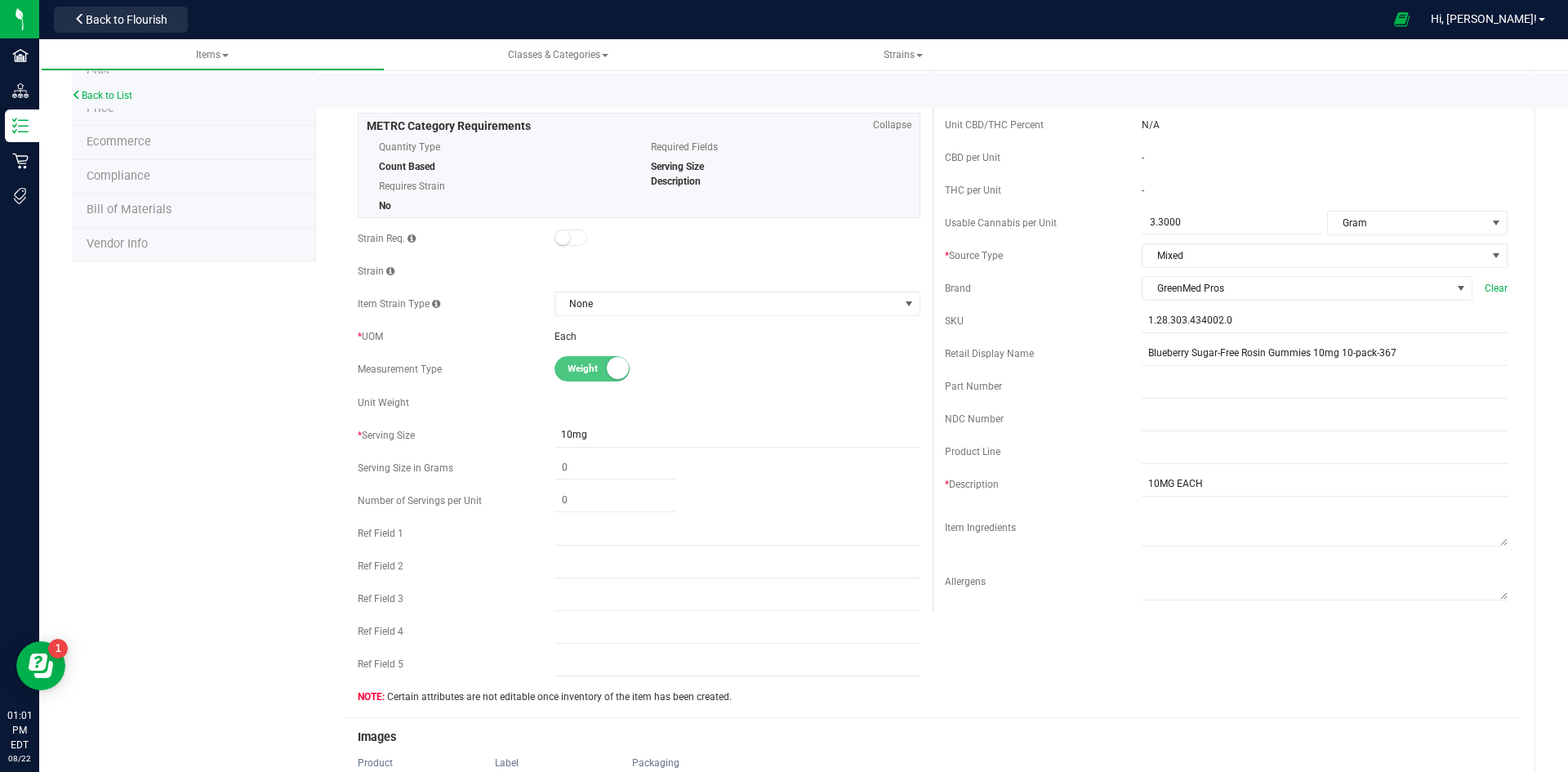
scroll to position [0, 0]
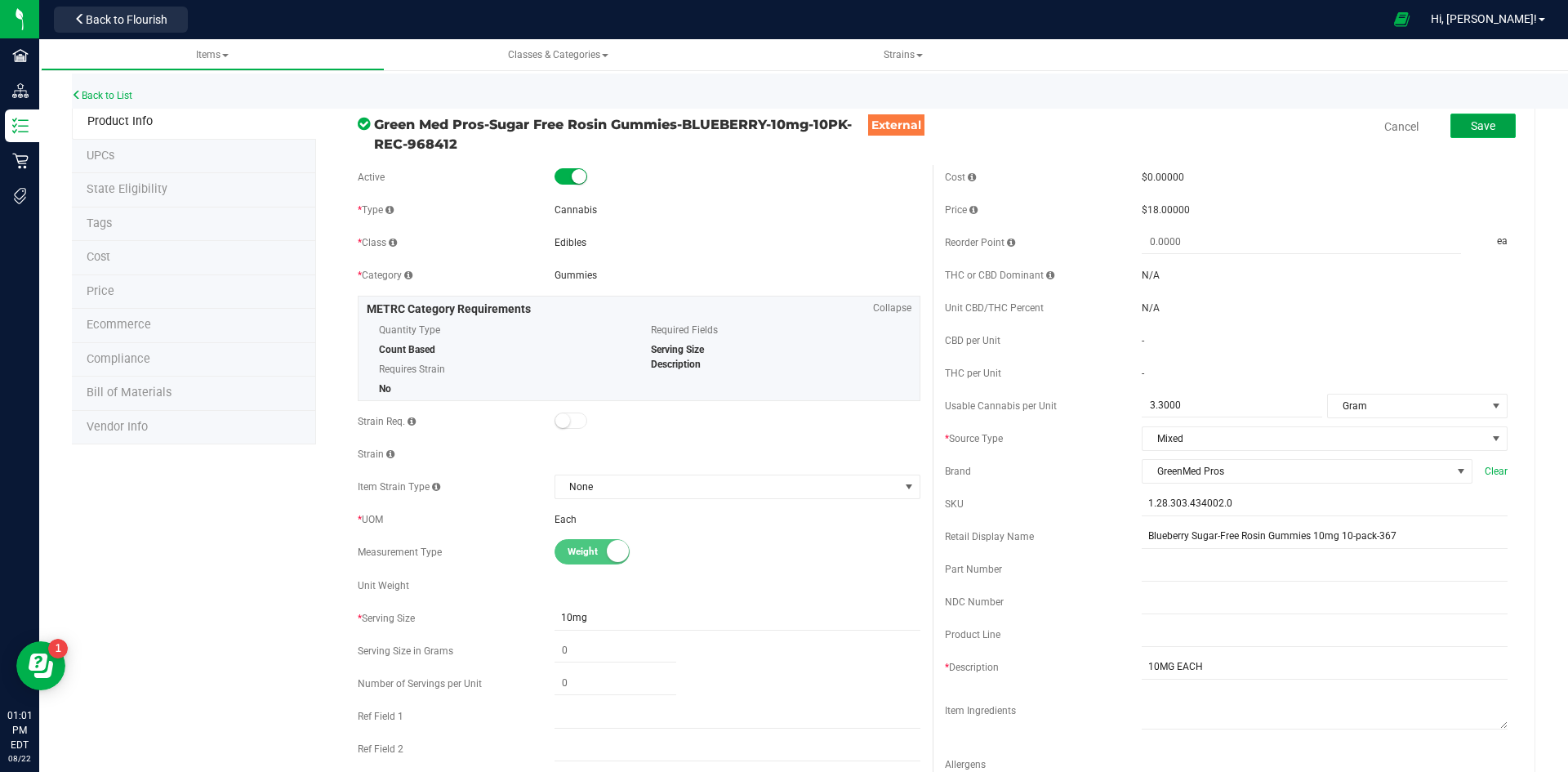
click at [1482, 117] on button "Save" at bounding box center [1482, 126] width 65 height 25
click at [104, 96] on link "Back to List" at bounding box center [102, 95] width 60 height 11
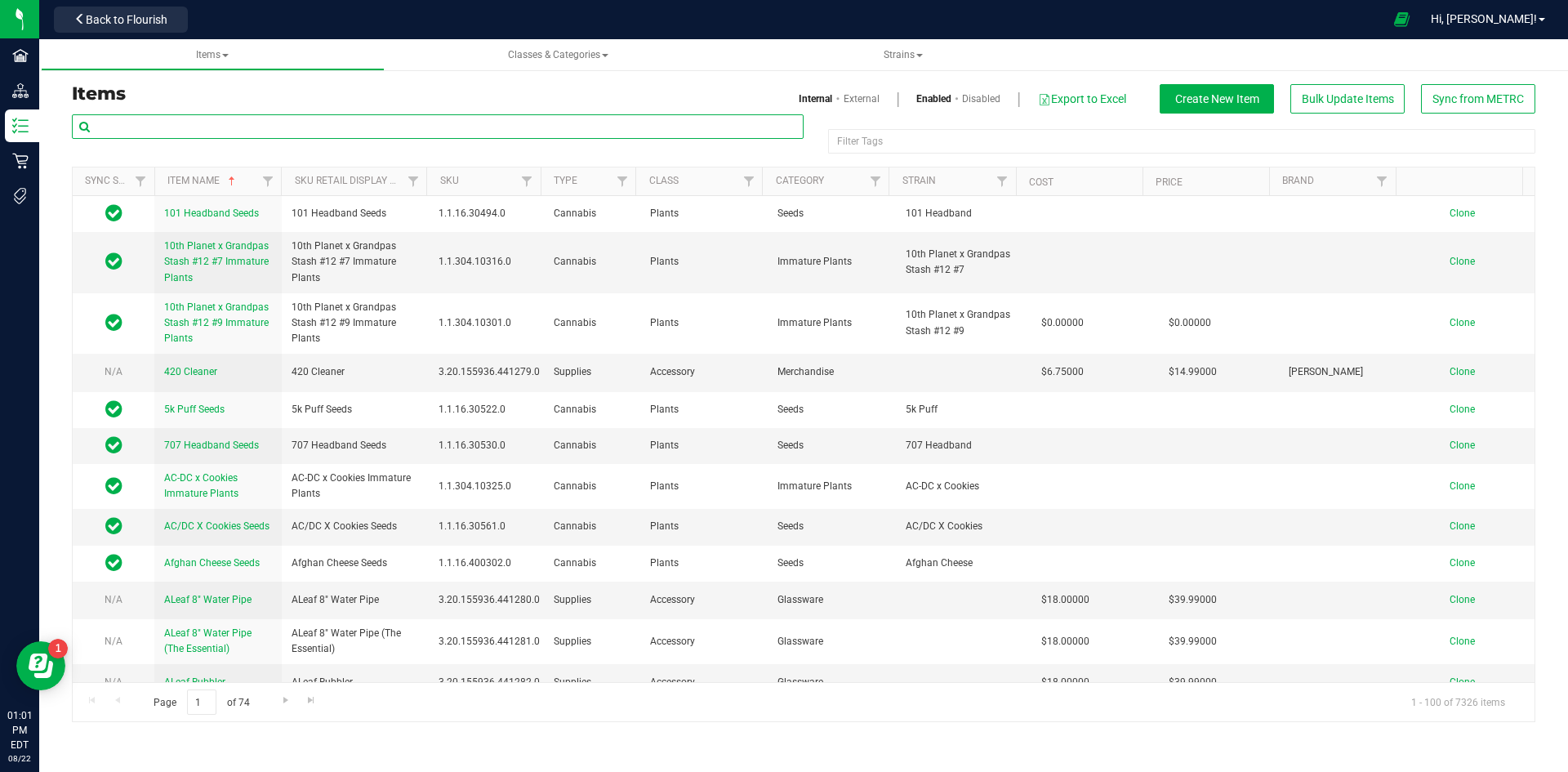
click at [142, 131] on input "text" at bounding box center [437, 126] width 731 height 25
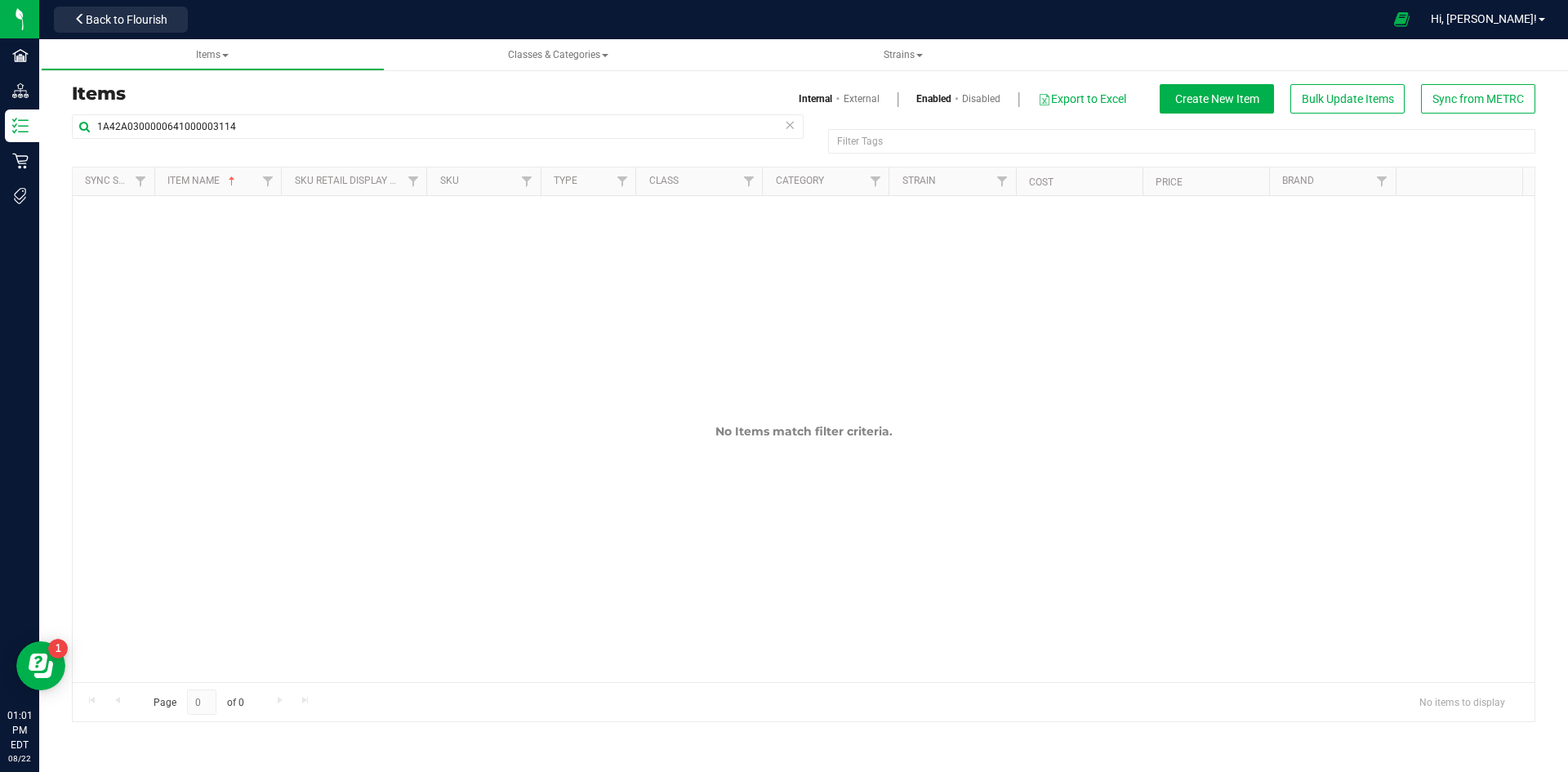
click at [874, 94] on link "External" at bounding box center [861, 99] width 36 height 15
click at [127, 118] on input "1A42A0300000641000003114" at bounding box center [437, 126] width 731 height 25
click at [130, 125] on input "1A42A0300000641000003114" at bounding box center [437, 126] width 731 height 25
click at [131, 127] on input "1A42A0300000641000003114" at bounding box center [437, 126] width 731 height 25
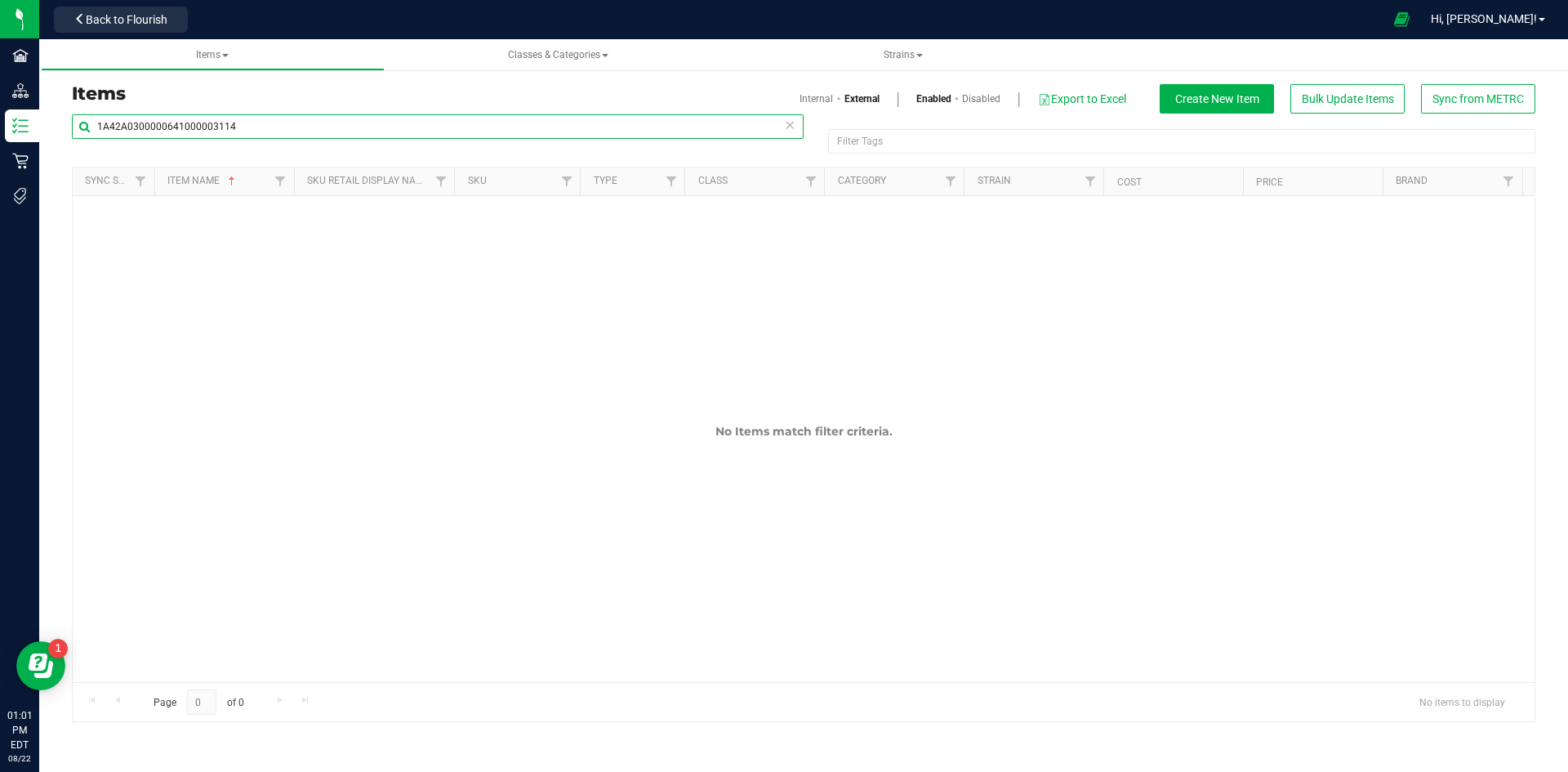
paste input ".28.303.434002.0"
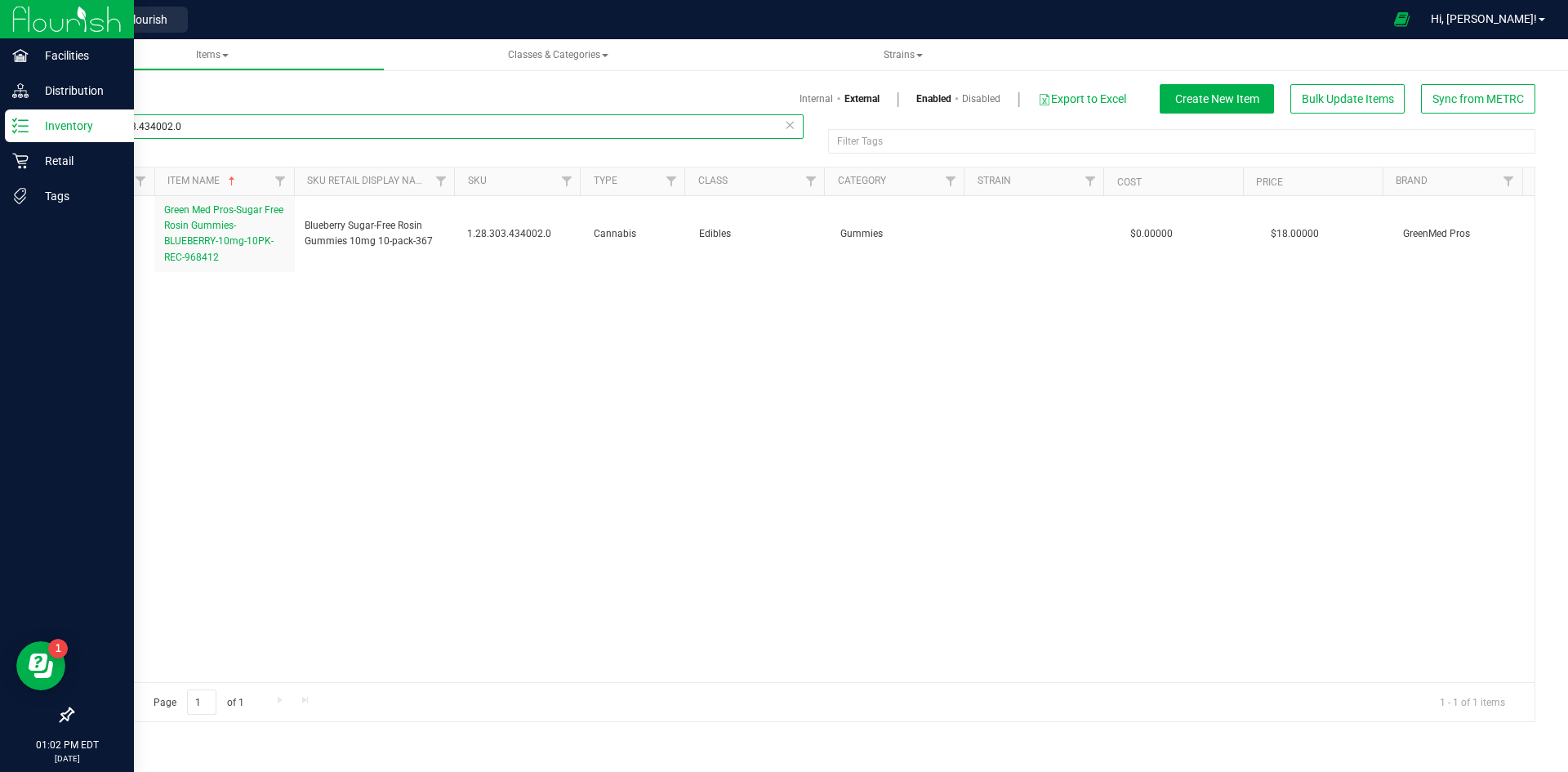
type input "1.28.303.434002.0"
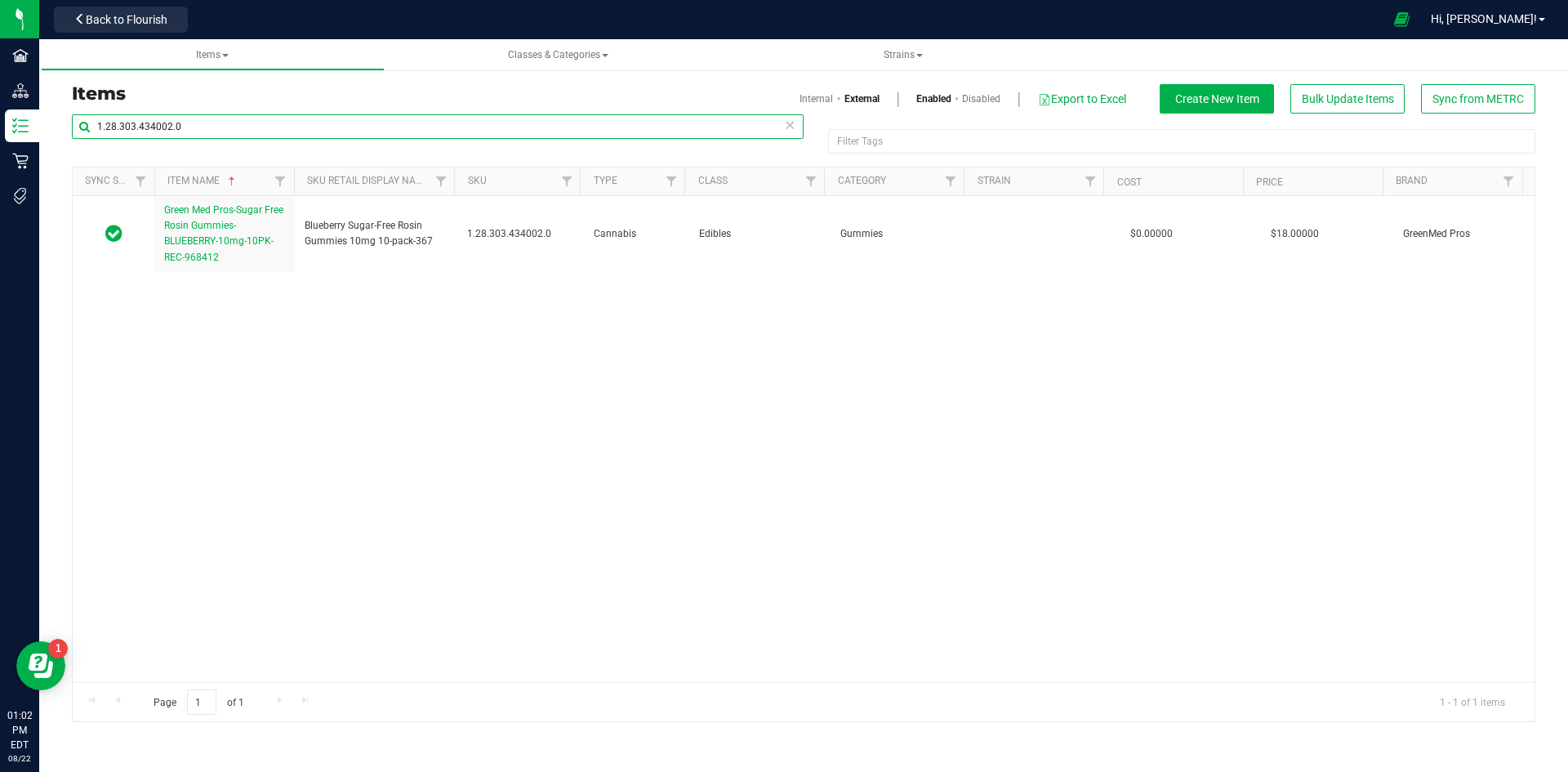
click at [175, 126] on input "1.28.303.434002.0" at bounding box center [437, 126] width 731 height 25
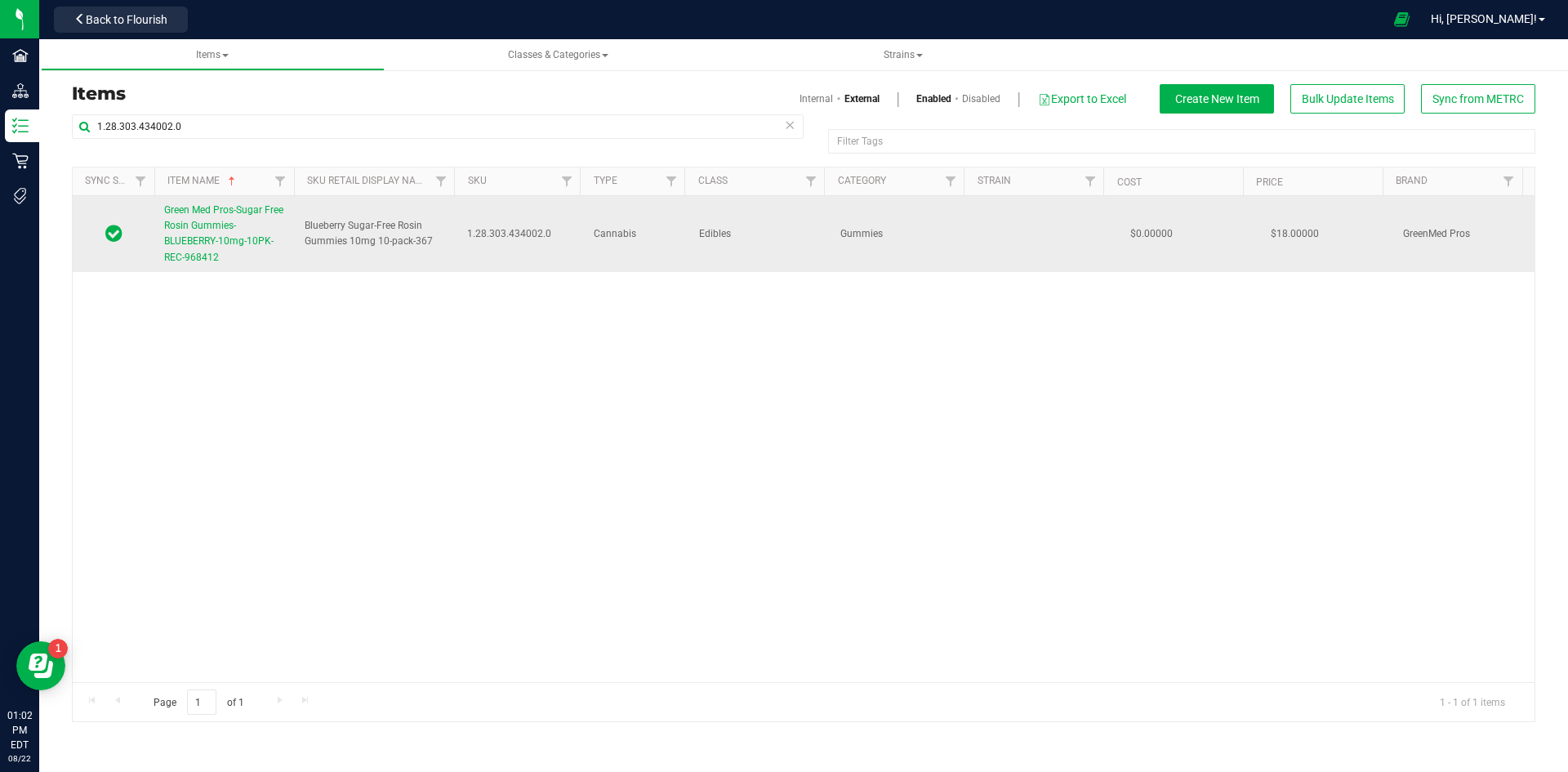
click at [184, 219] on link "Green Med Pros-Sugar Free Rosin Gummies-BLUEBERRY-10mg-10PK-REC-968412" at bounding box center [225, 234] width 121 height 63
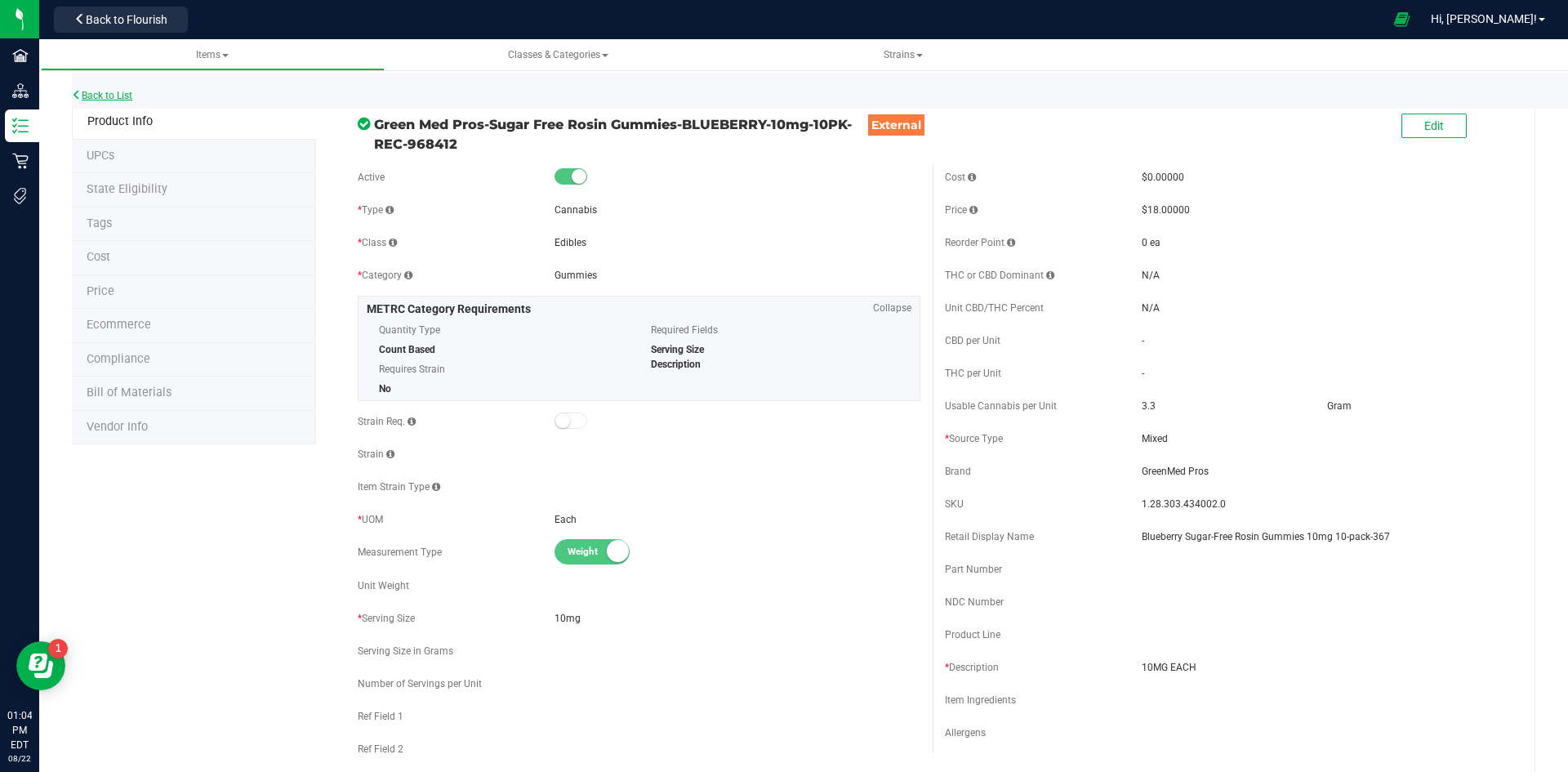
click at [119, 98] on link "Back to List" at bounding box center [102, 95] width 60 height 11
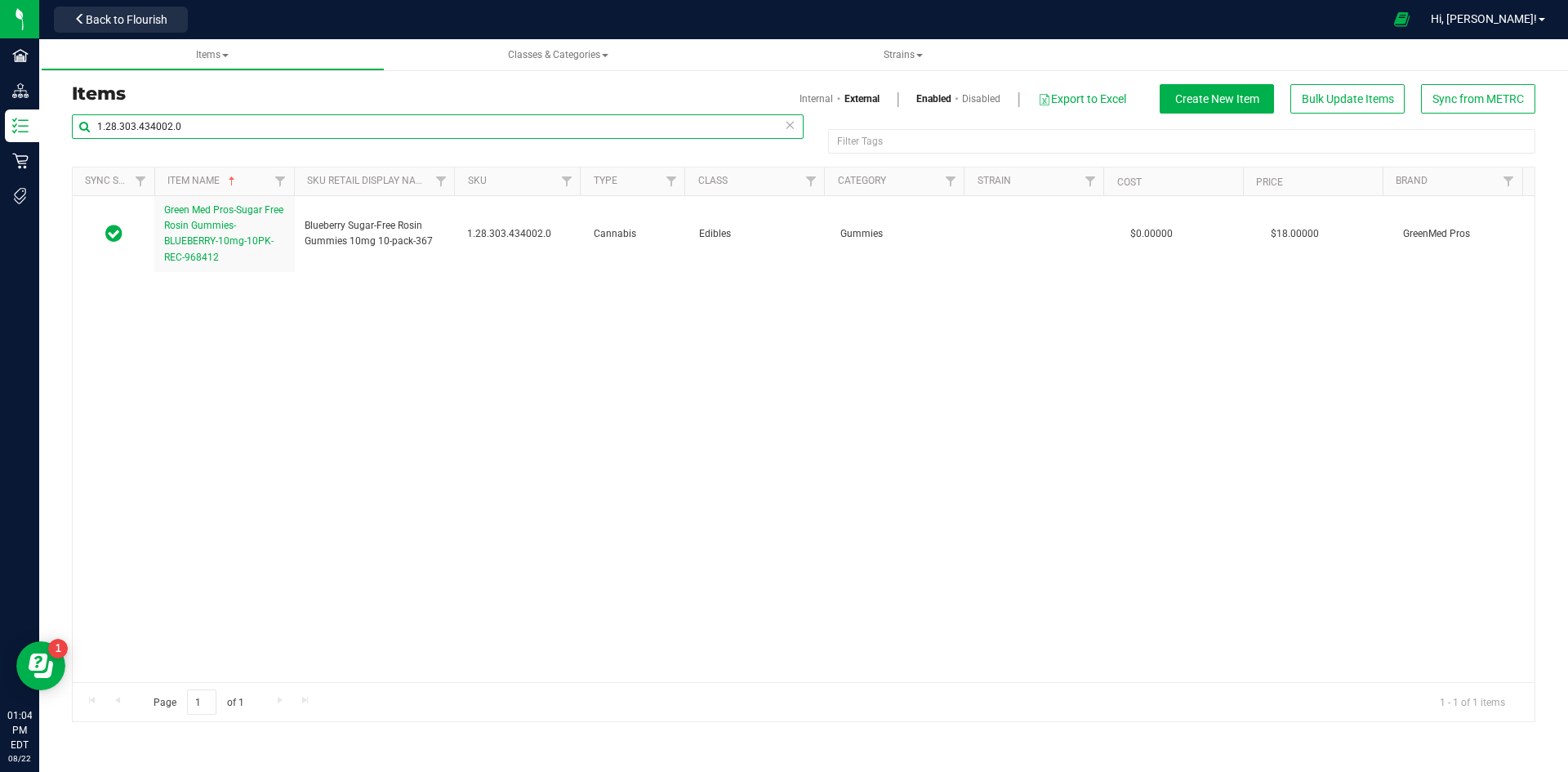
click at [152, 126] on input "1.28.303.434002.0" at bounding box center [437, 126] width 731 height 25
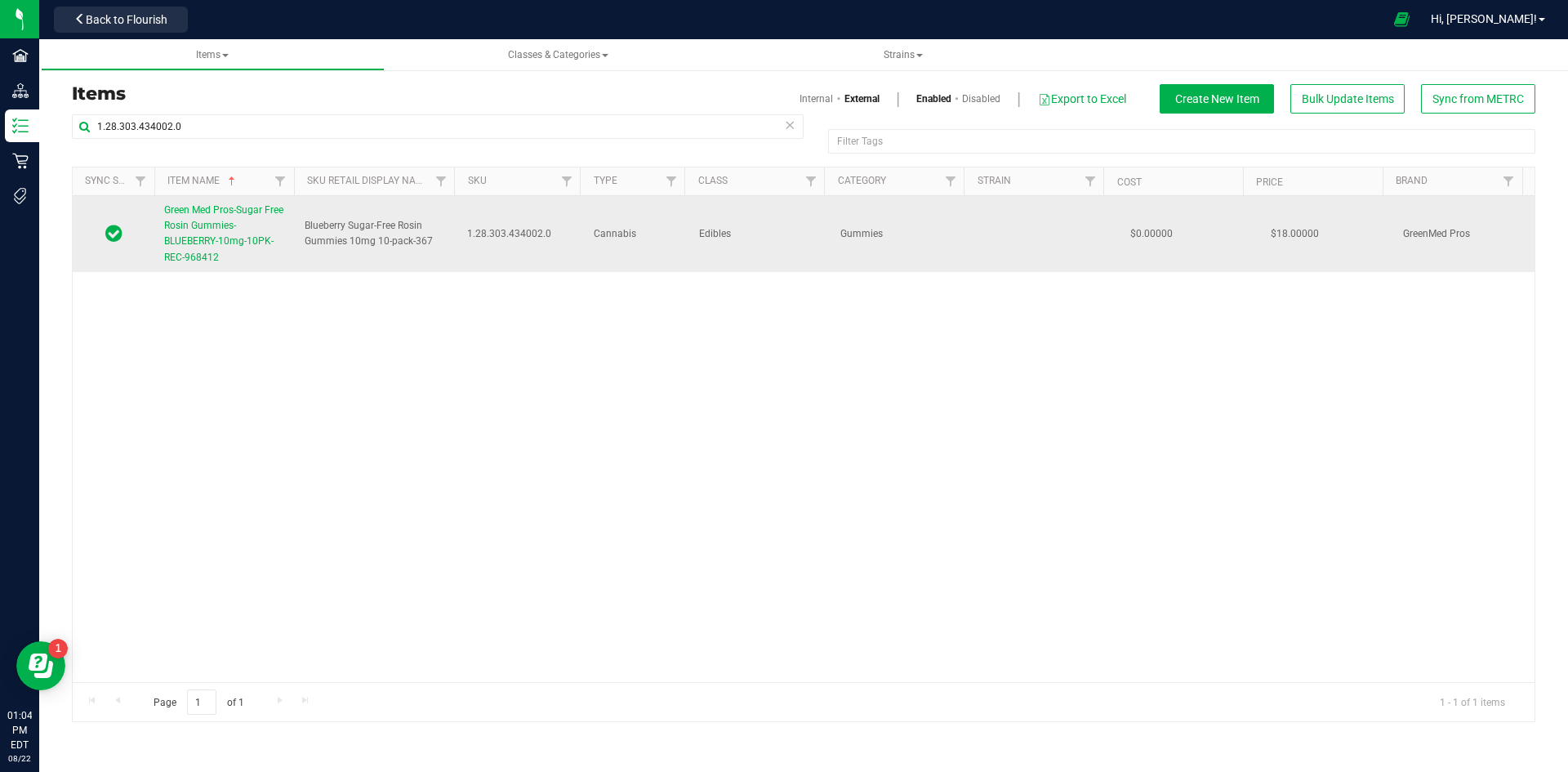
click at [230, 243] on span "Green Med Pros-Sugar Free Rosin Gummies-BLUEBERRY-10mg-10PK-REC-968412" at bounding box center [224, 233] width 119 height 59
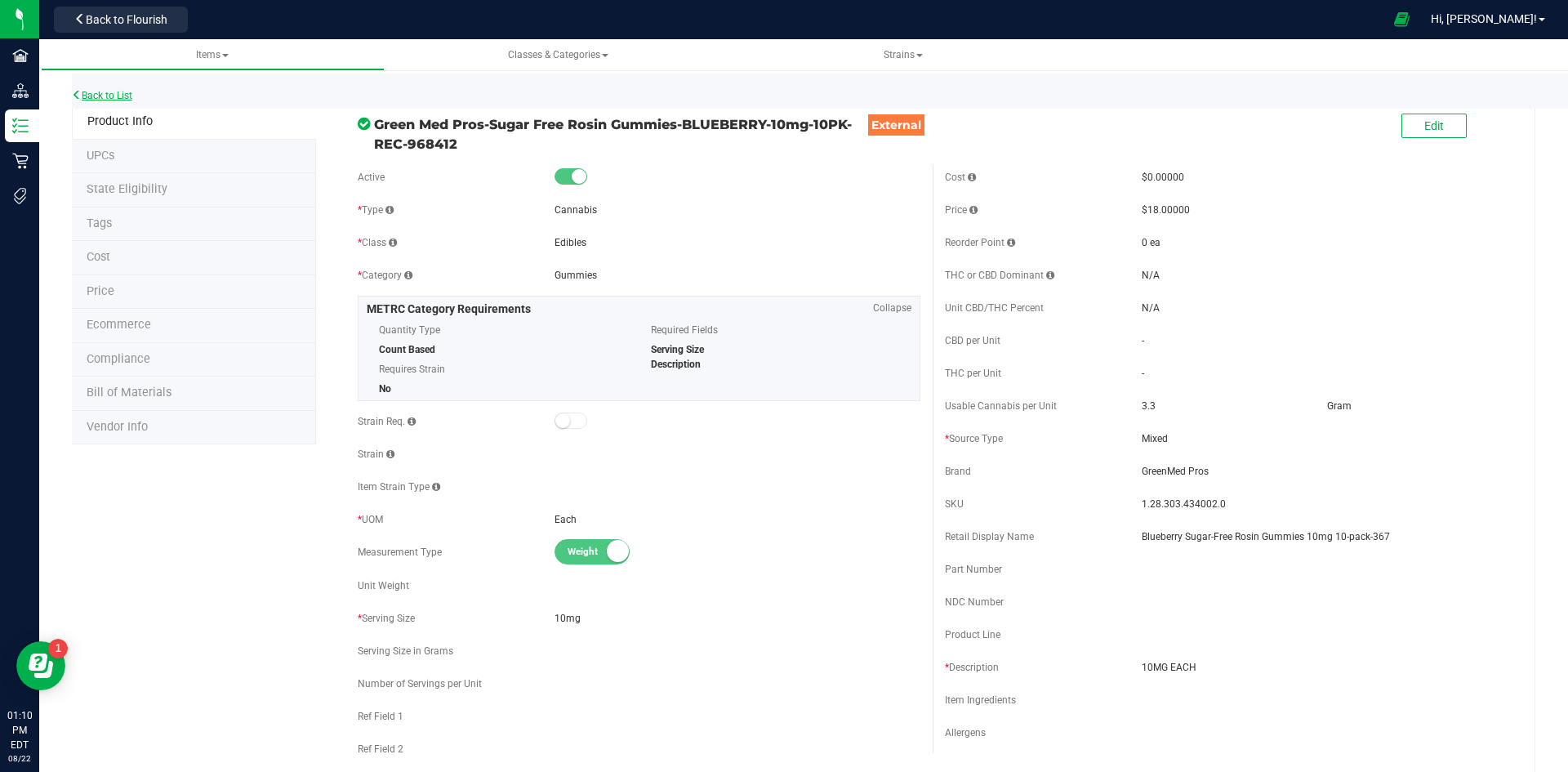
click at [130, 97] on link "Back to List" at bounding box center [102, 95] width 60 height 11
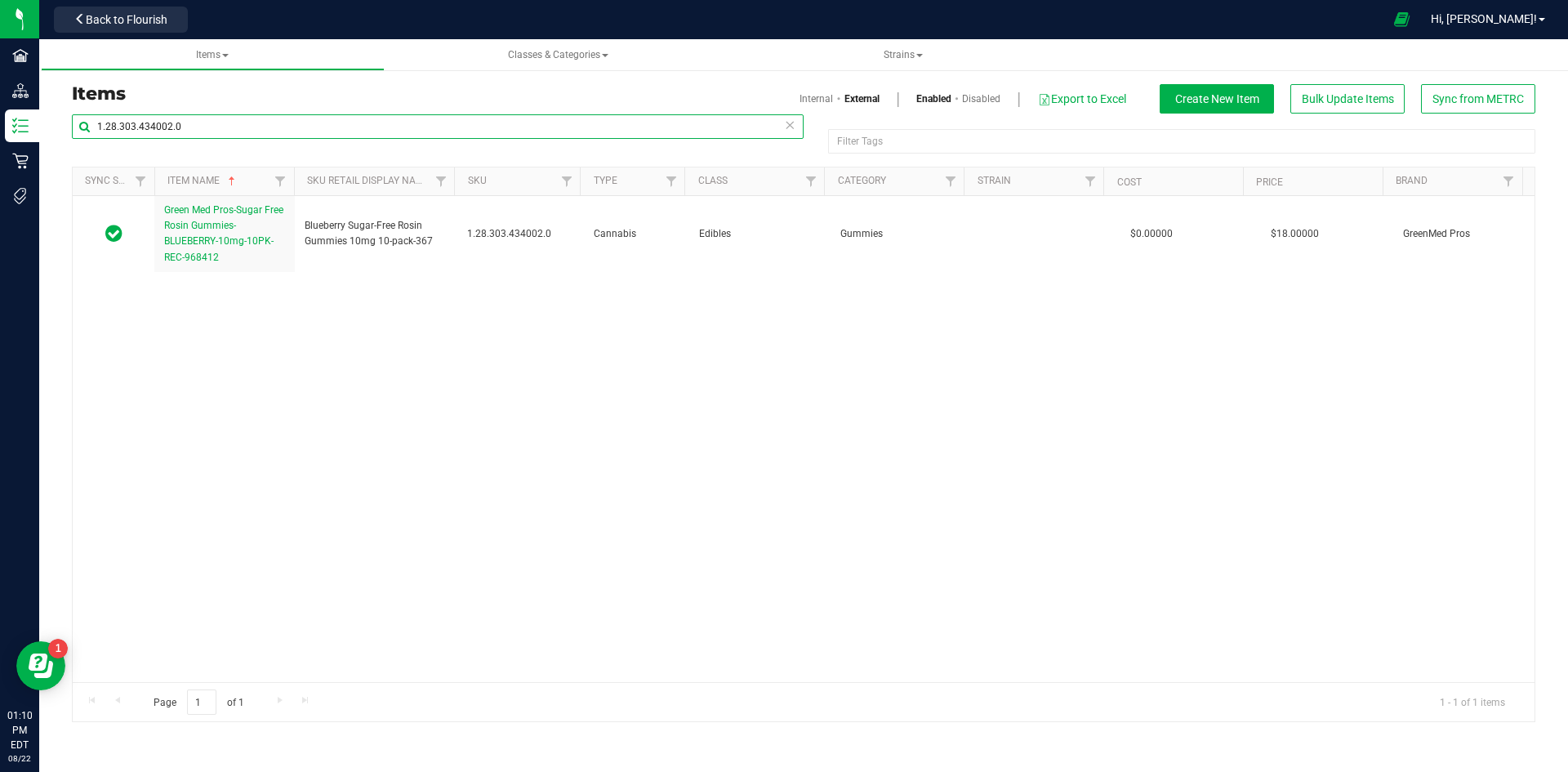
click at [209, 133] on input "1.28.303.434002.0" at bounding box center [437, 126] width 731 height 25
paste input ".309.291703"
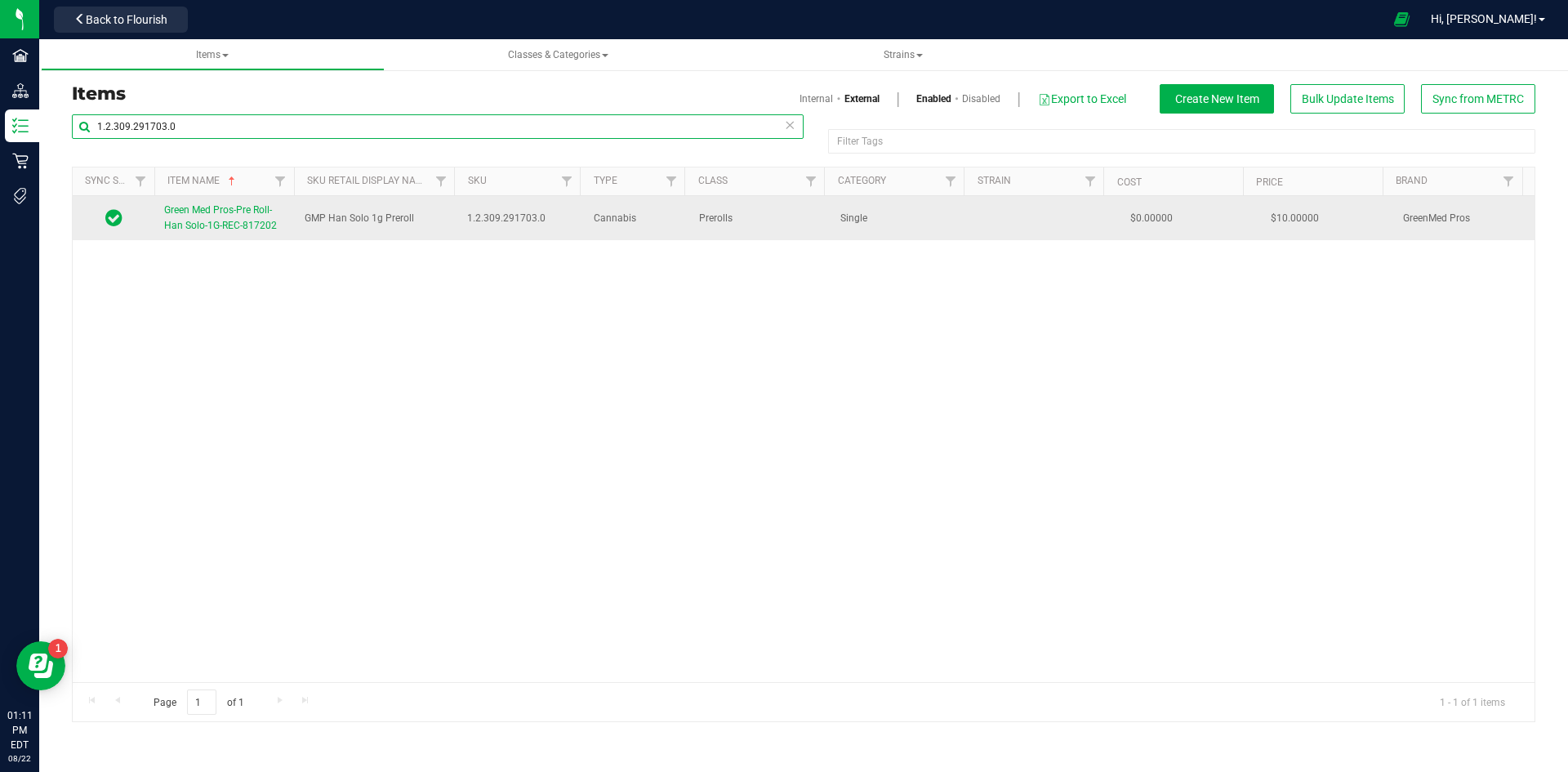
type input "1.2.309.291703.0"
click at [243, 212] on span "Green Med Pros-Pre Roll-Han Solo-1G-REC-817202" at bounding box center [220, 217] width 112 height 27
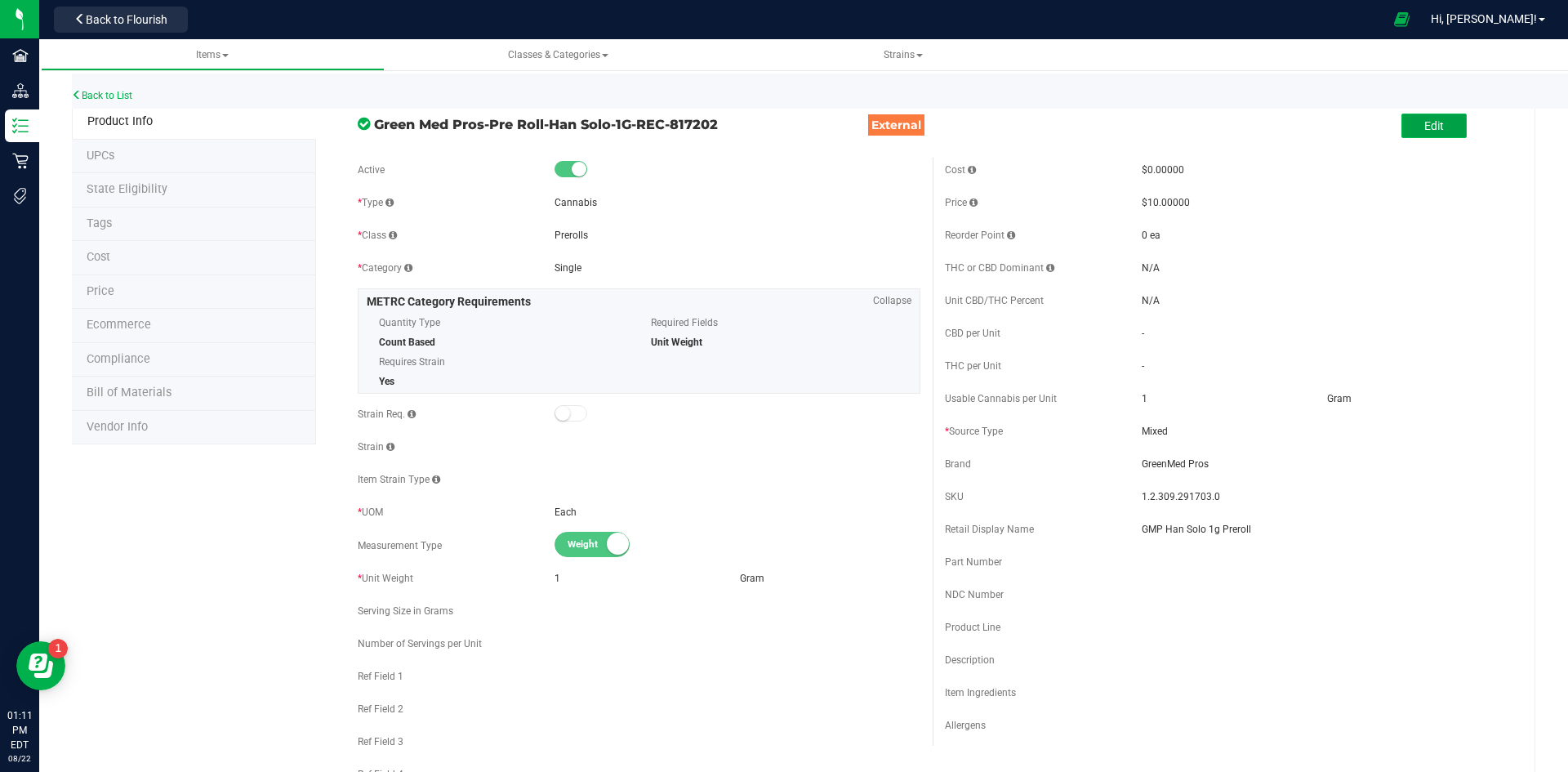
click at [1424, 120] on span "Edit" at bounding box center [1433, 126] width 20 height 13
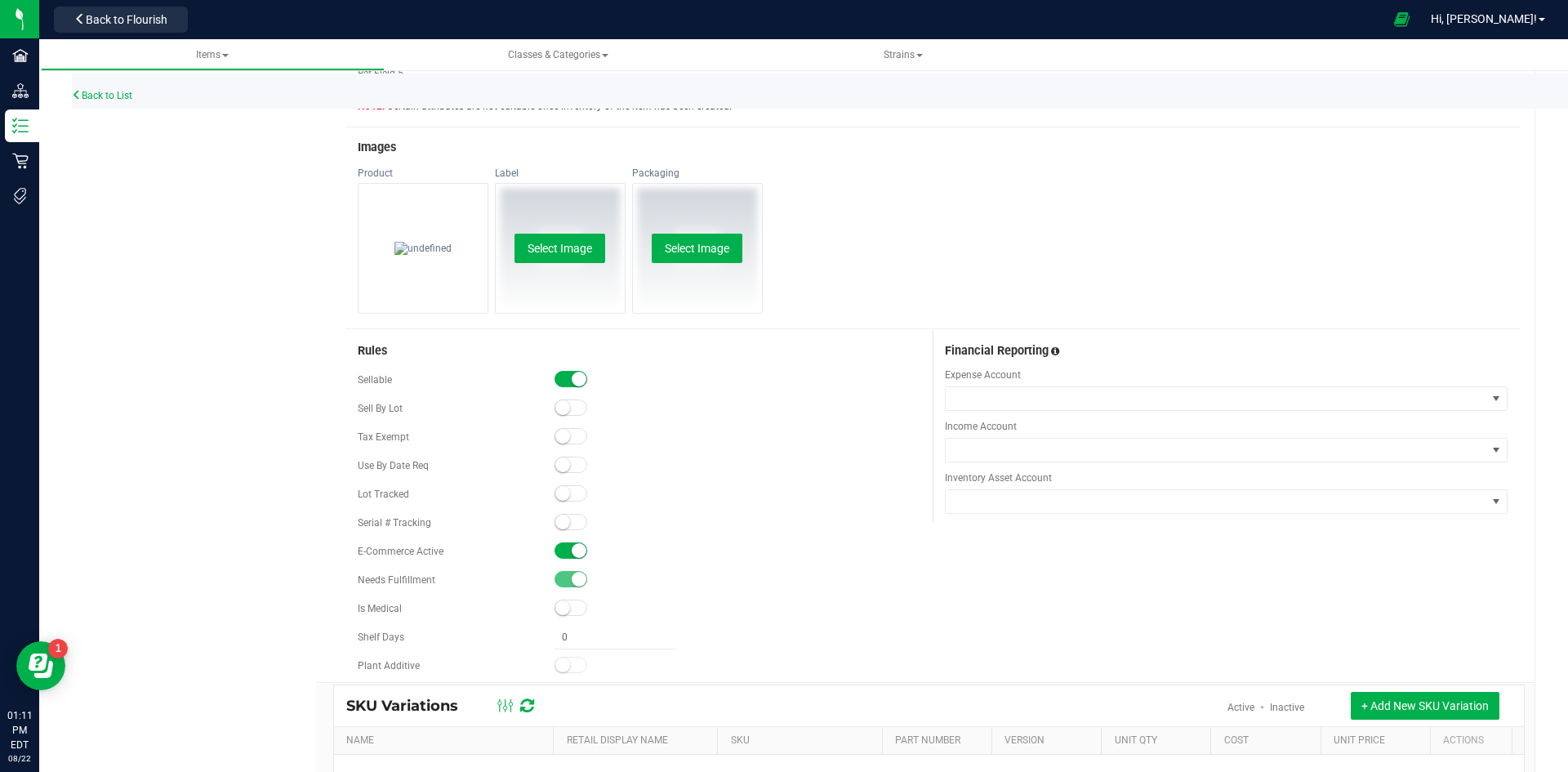
scroll to position [735, 0]
click at [563, 485] on span at bounding box center [571, 491] width 33 height 16
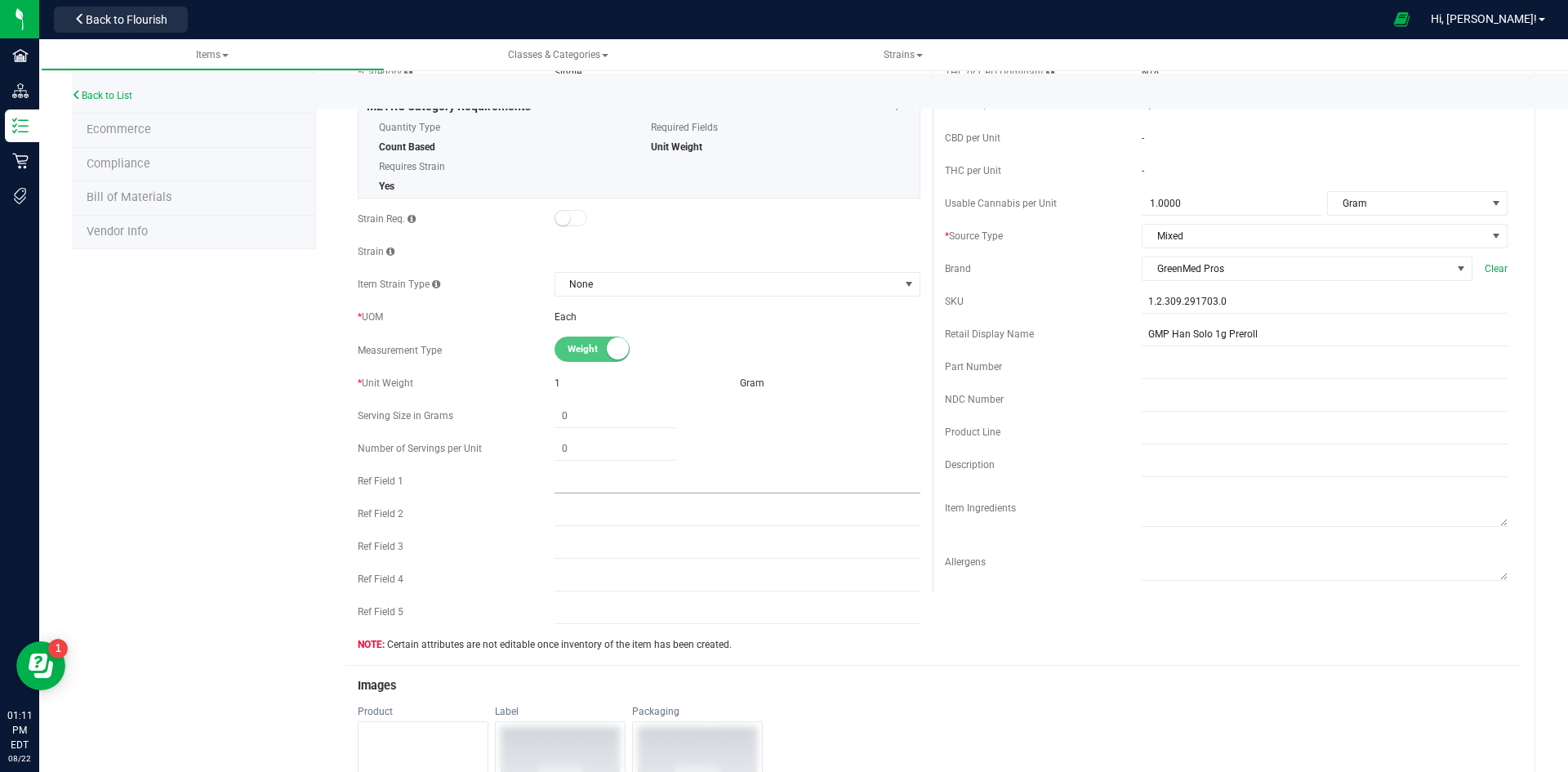
scroll to position [0, 0]
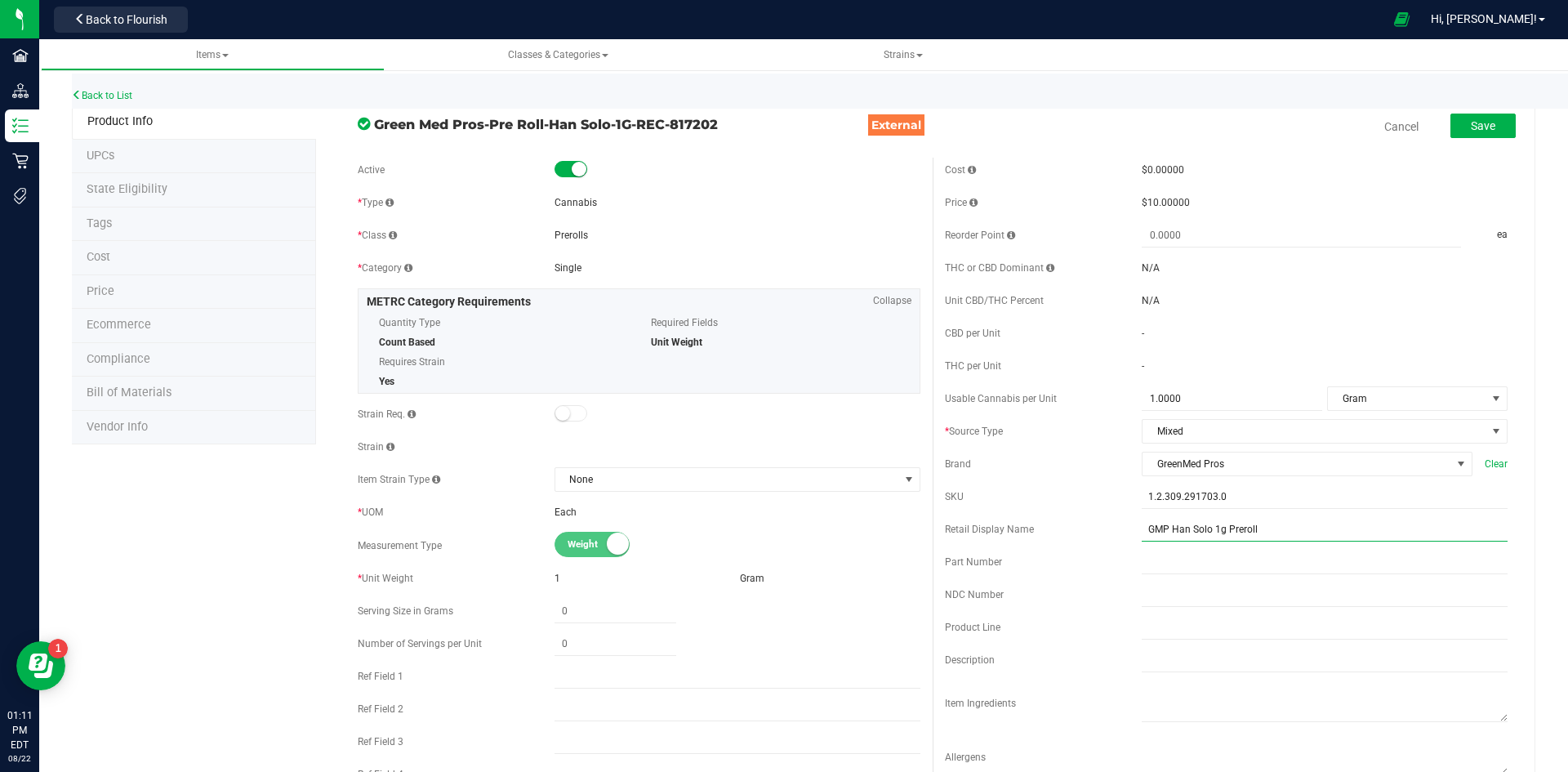
click at [1265, 535] on input "GMP Han Solo 1g Preroll" at bounding box center [1325, 529] width 366 height 25
type input "GMP Han Solo 1g Preroll-160"
click at [1492, 125] on button "Save" at bounding box center [1482, 126] width 65 height 25
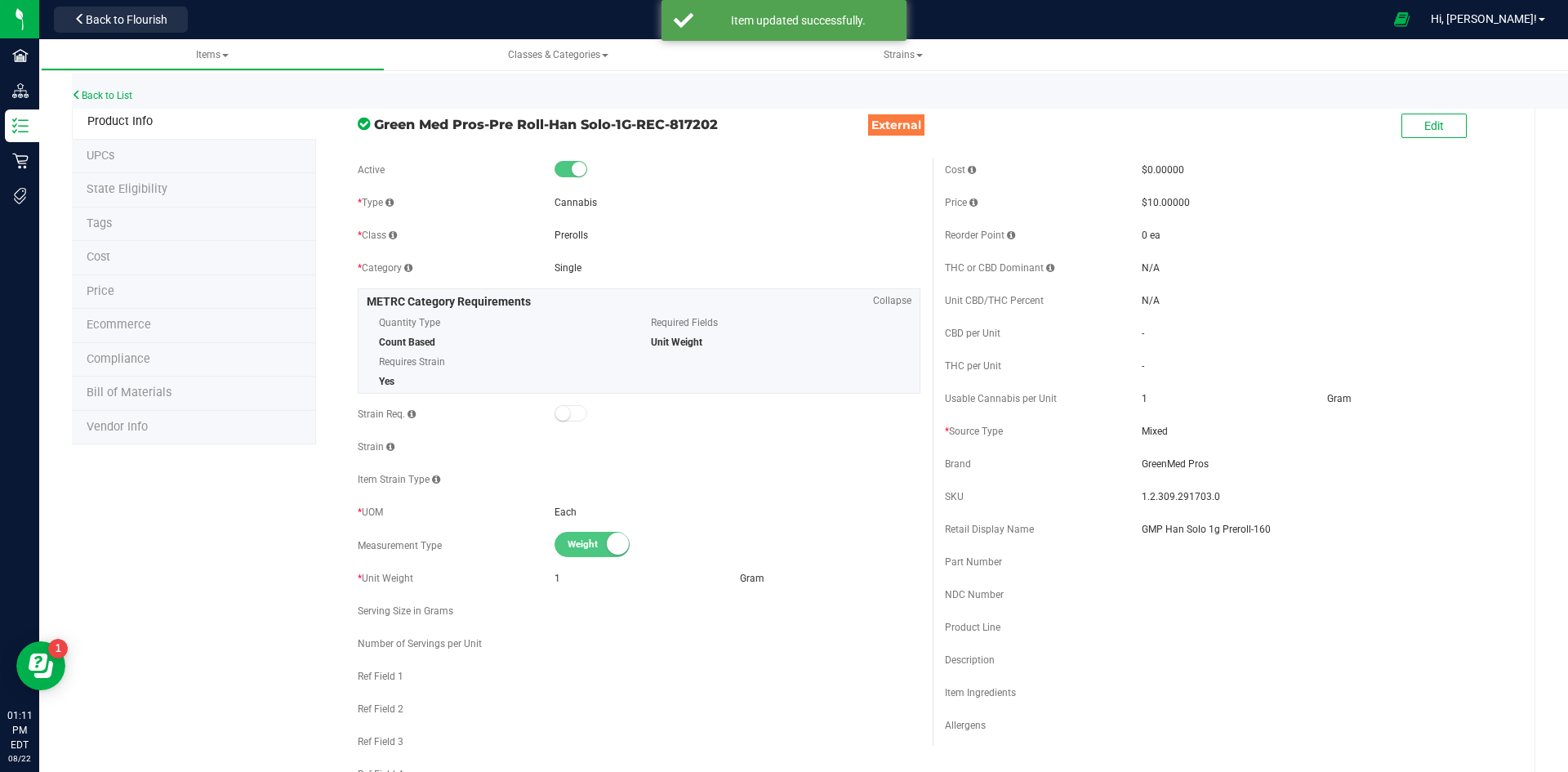
click at [155, 289] on li "Price" at bounding box center [193, 293] width 244 height 34
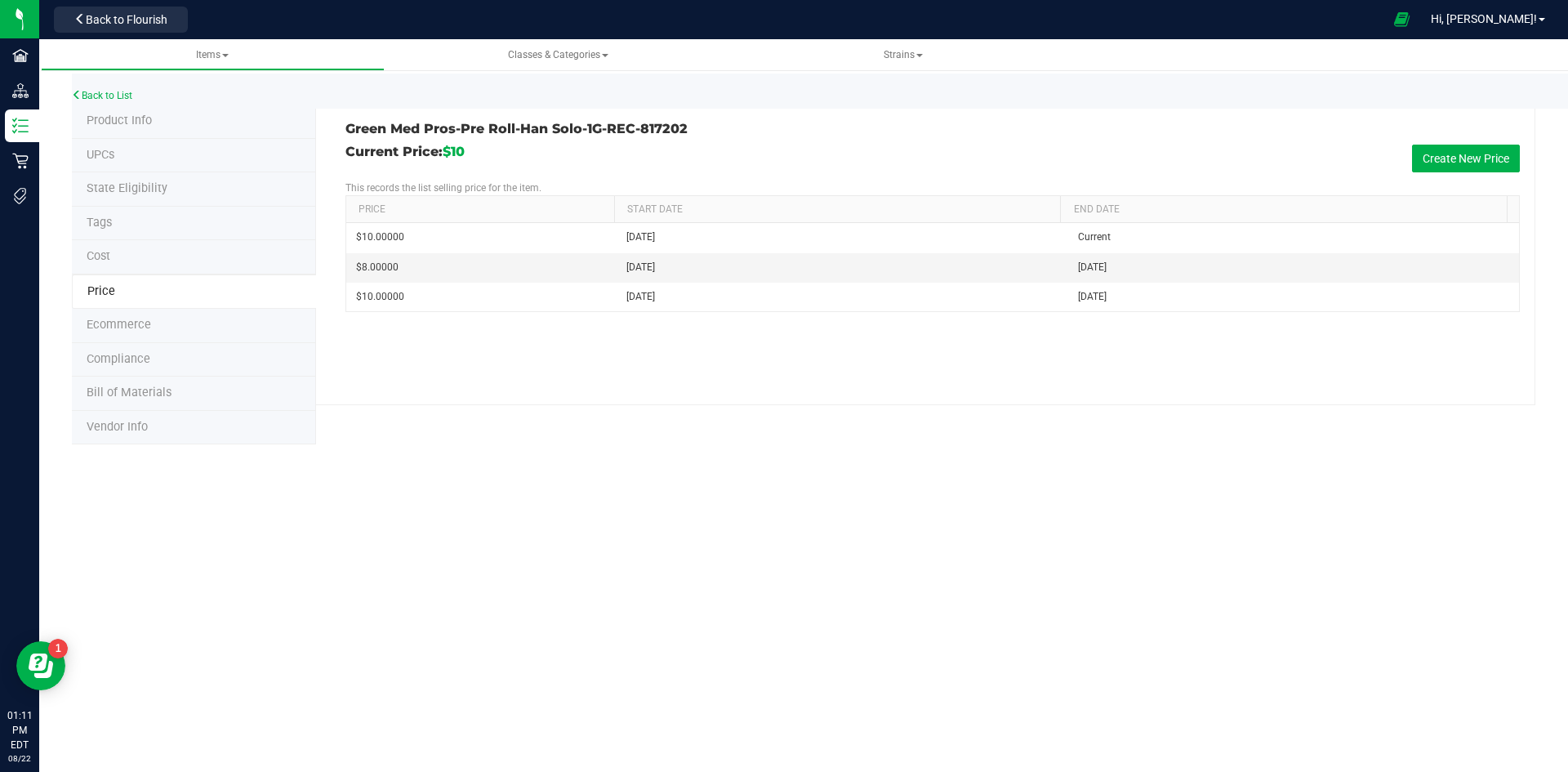
click at [122, 236] on li "Tags" at bounding box center [193, 224] width 244 height 34
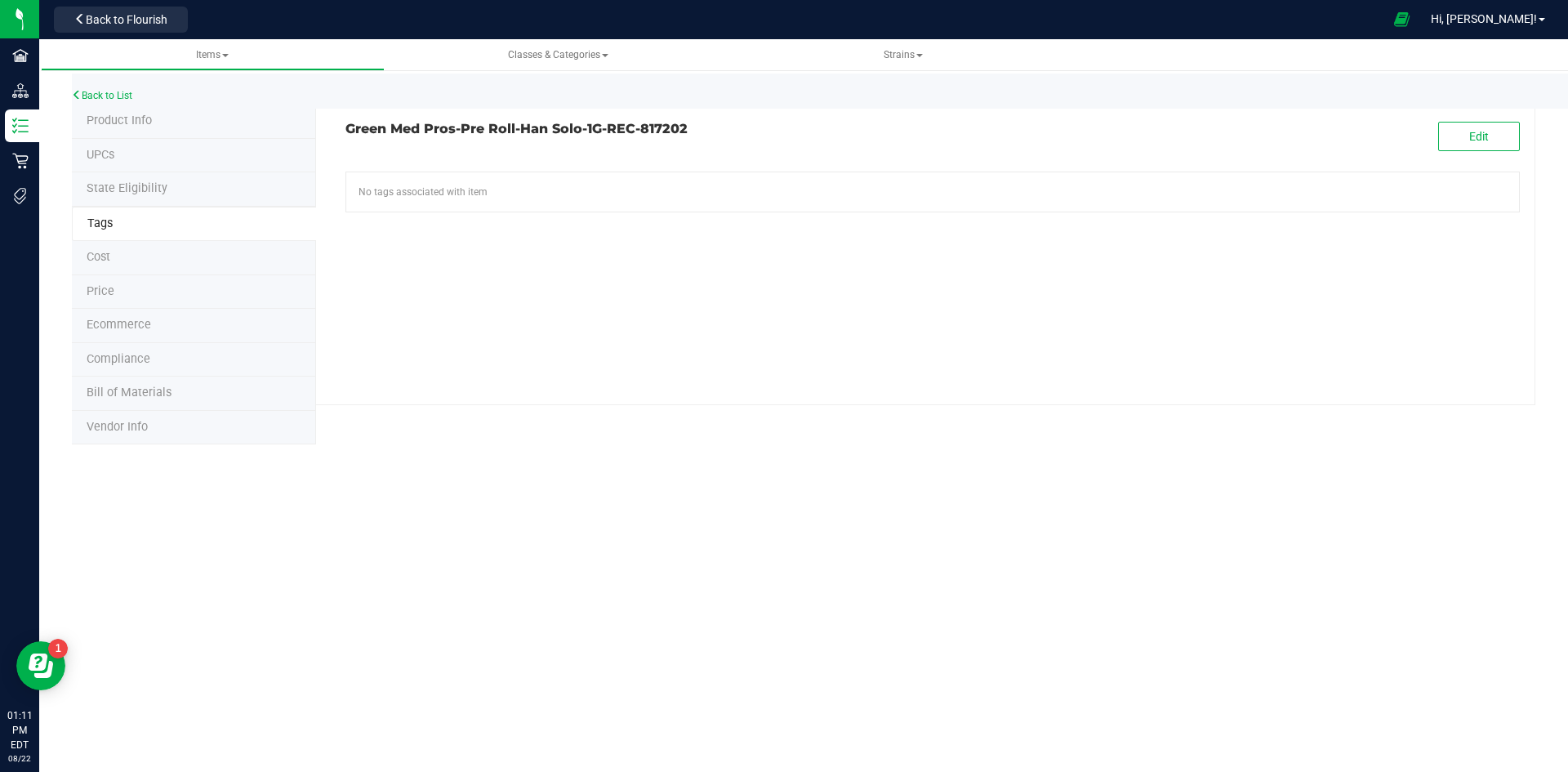
click at [129, 115] on span "Product Info" at bounding box center [119, 120] width 65 height 14
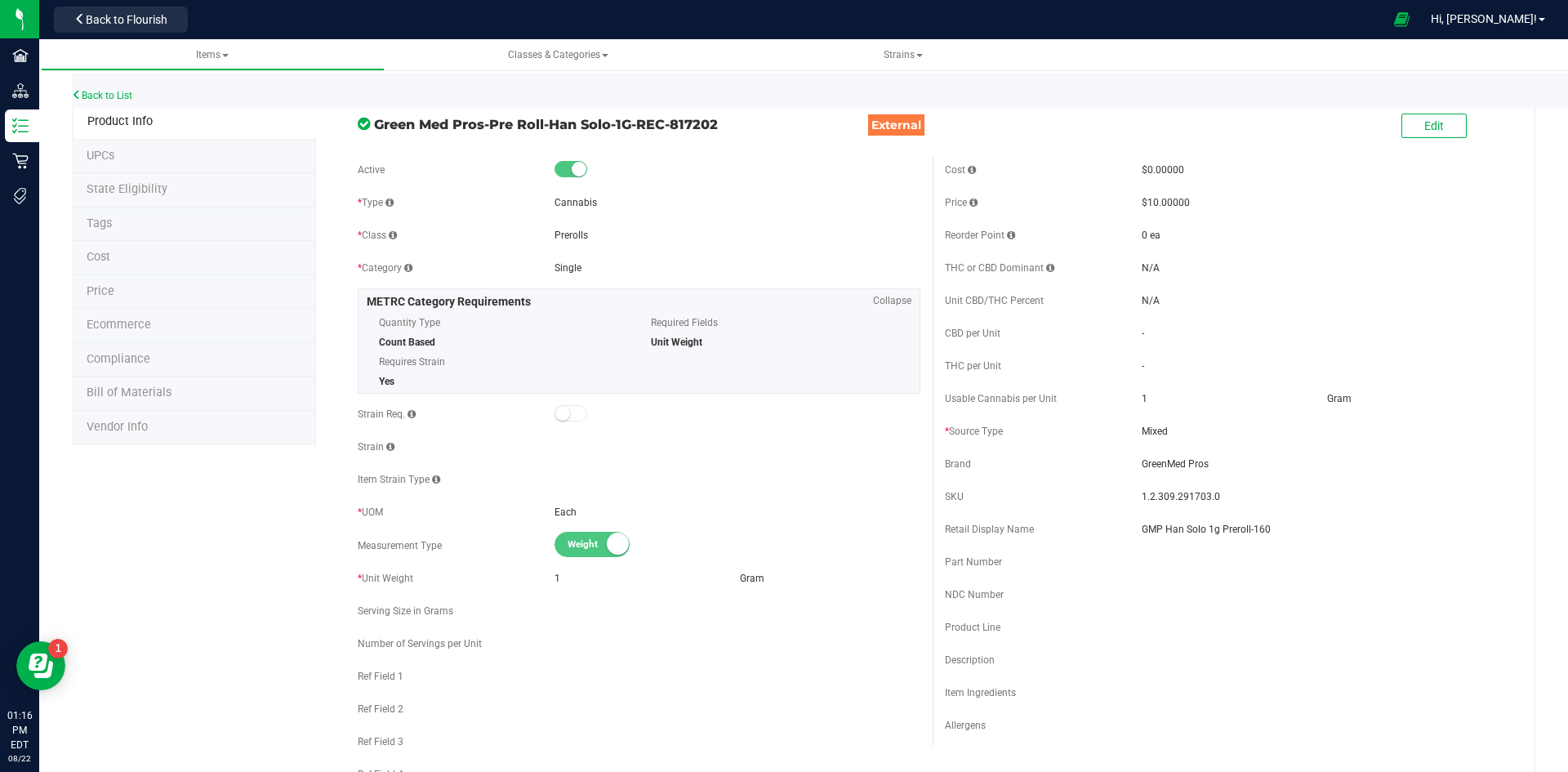
click at [125, 105] on div "Back to List" at bounding box center [856, 91] width 1568 height 35
click at [116, 97] on link "Back to List" at bounding box center [102, 95] width 60 height 11
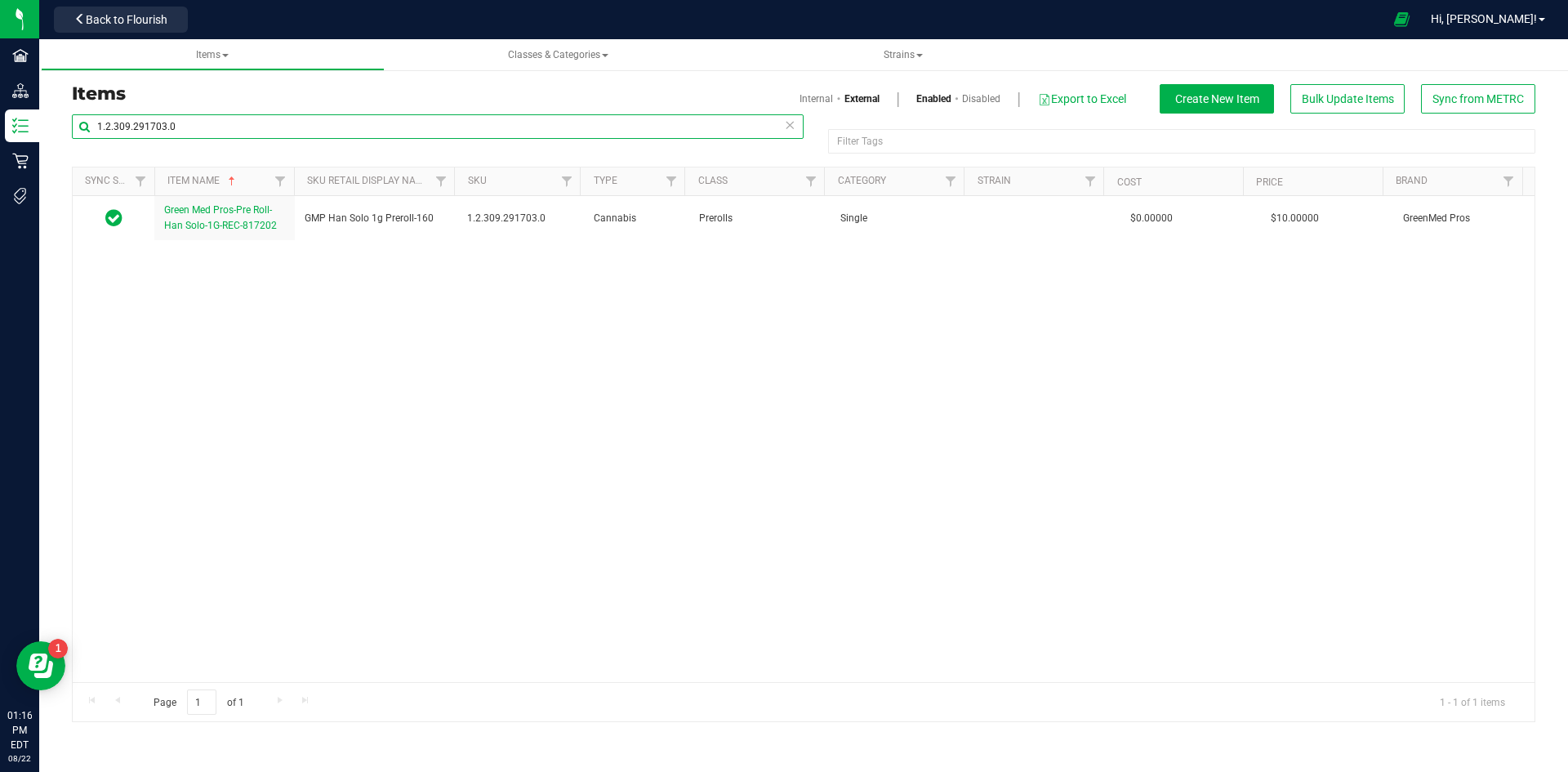
click at [214, 135] on input "1.2.309.291703.0" at bounding box center [437, 126] width 731 height 25
paste input "8.306.496666"
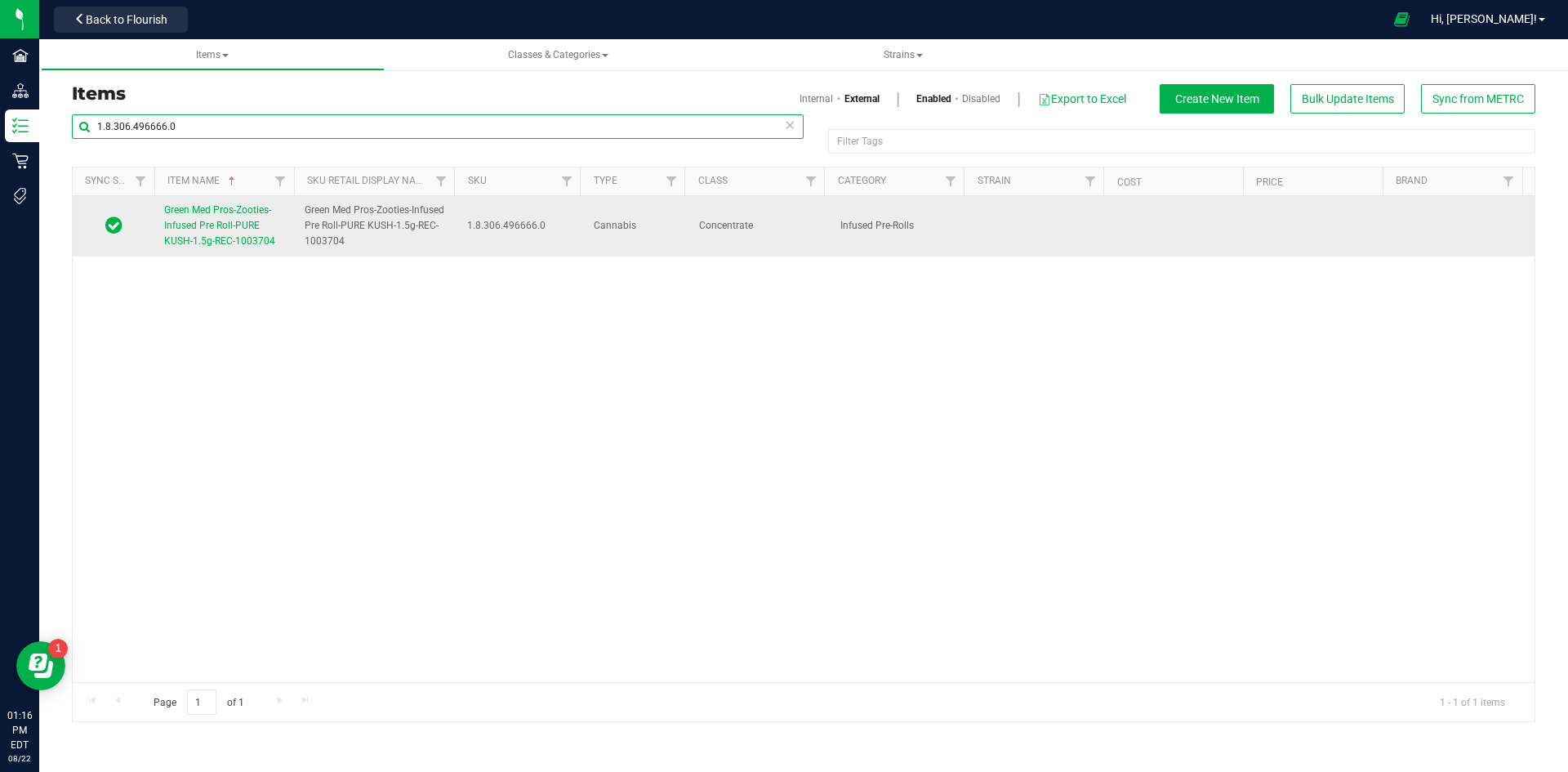
type input "1.8.306.496666.0"
click at [200, 213] on span "Green Med Pros-Zooties-Infused Pre Roll-PURE KUSH-1.5g-REC-1003704" at bounding box center [220, 225] width 111 height 42
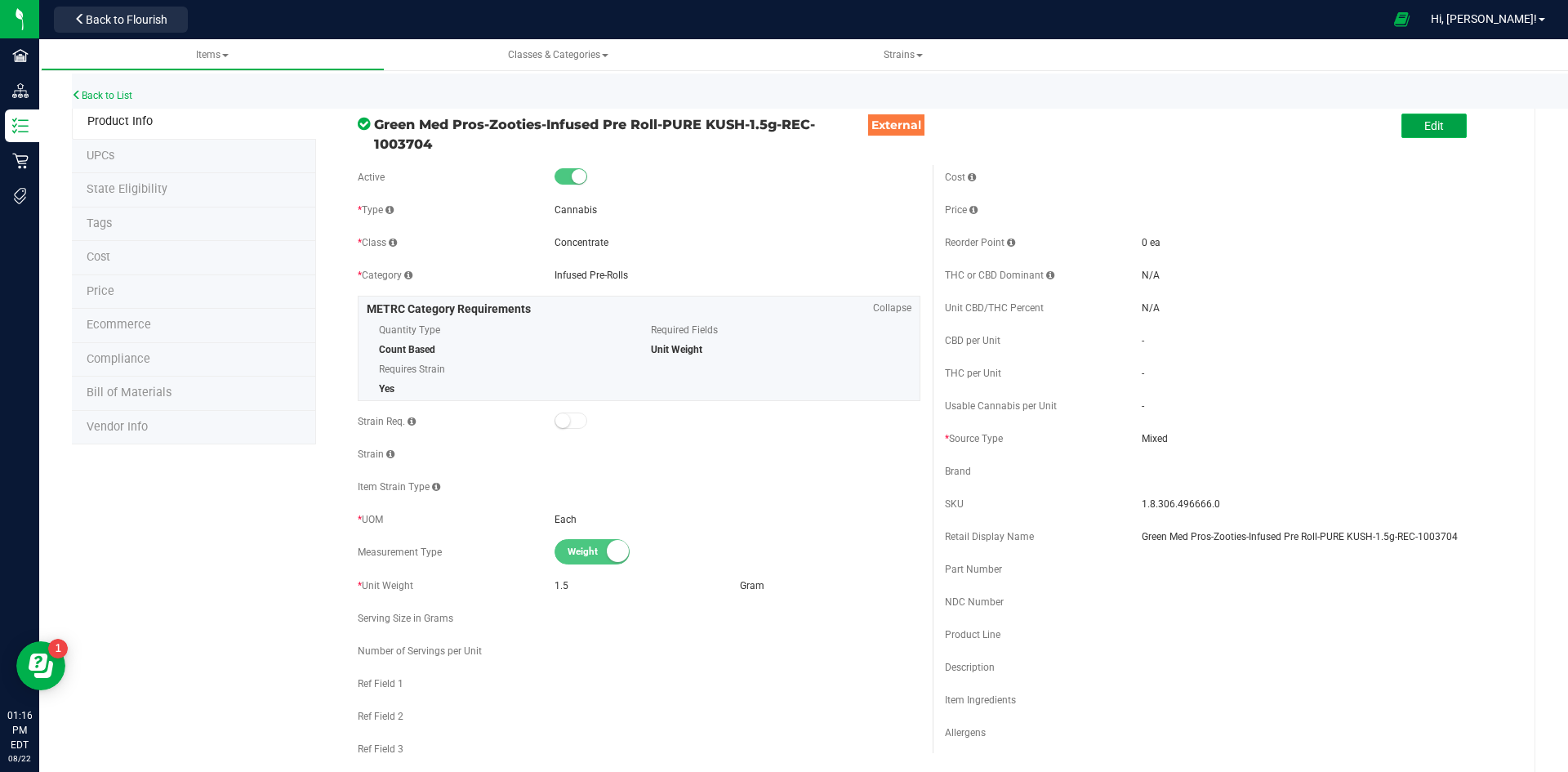
click at [1443, 123] on button "Edit" at bounding box center [1433, 126] width 65 height 25
click at [1194, 407] on span at bounding box center [1231, 405] width 180 height 24
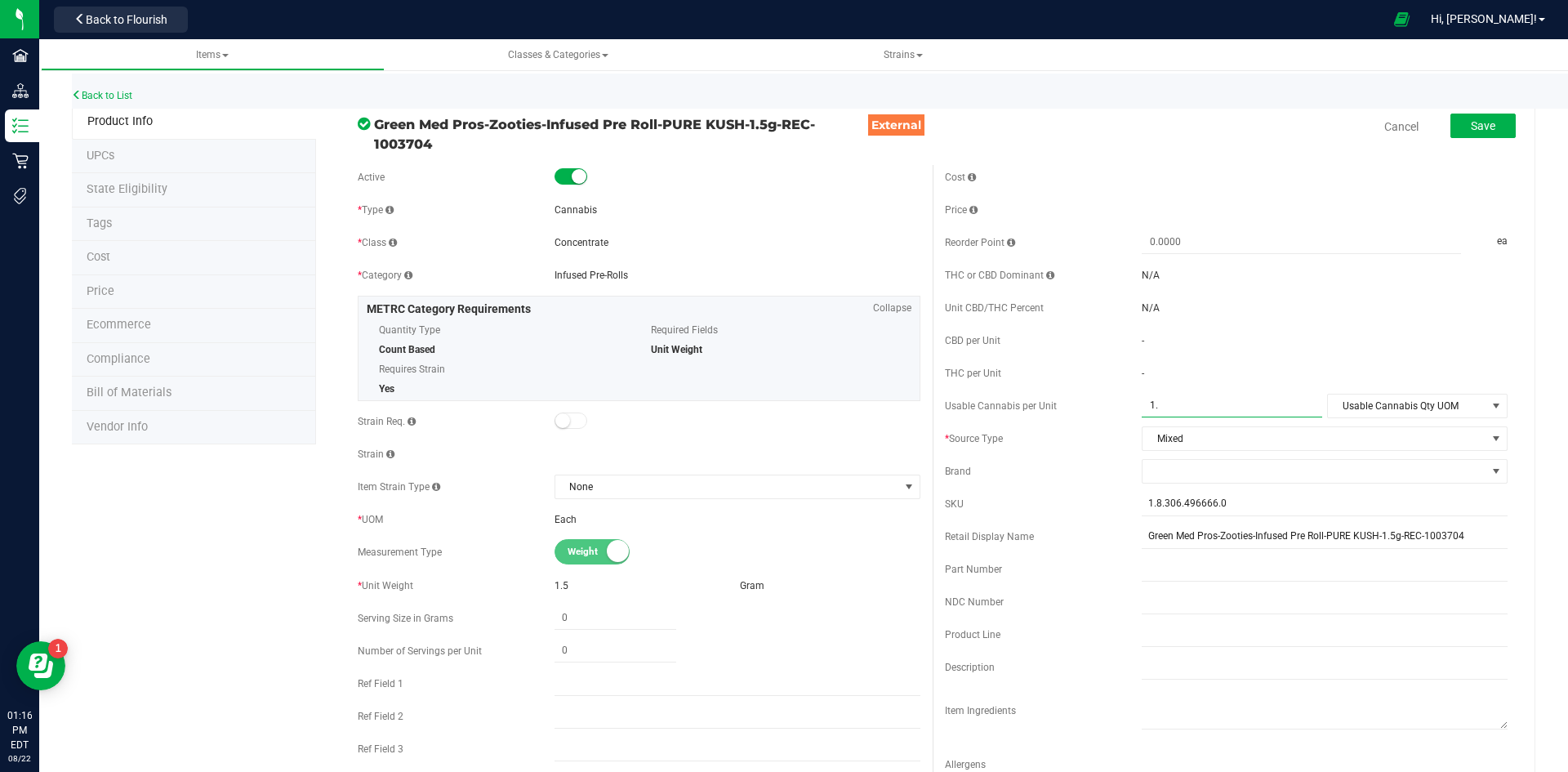
type input "1.5"
type input "1.5000"
click at [1348, 400] on span "Usable Cannabis Qty UOM" at bounding box center [1407, 406] width 158 height 23
click at [1354, 474] on li "Gram" at bounding box center [1406, 482] width 177 height 25
click at [1190, 471] on span at bounding box center [1314, 471] width 343 height 23
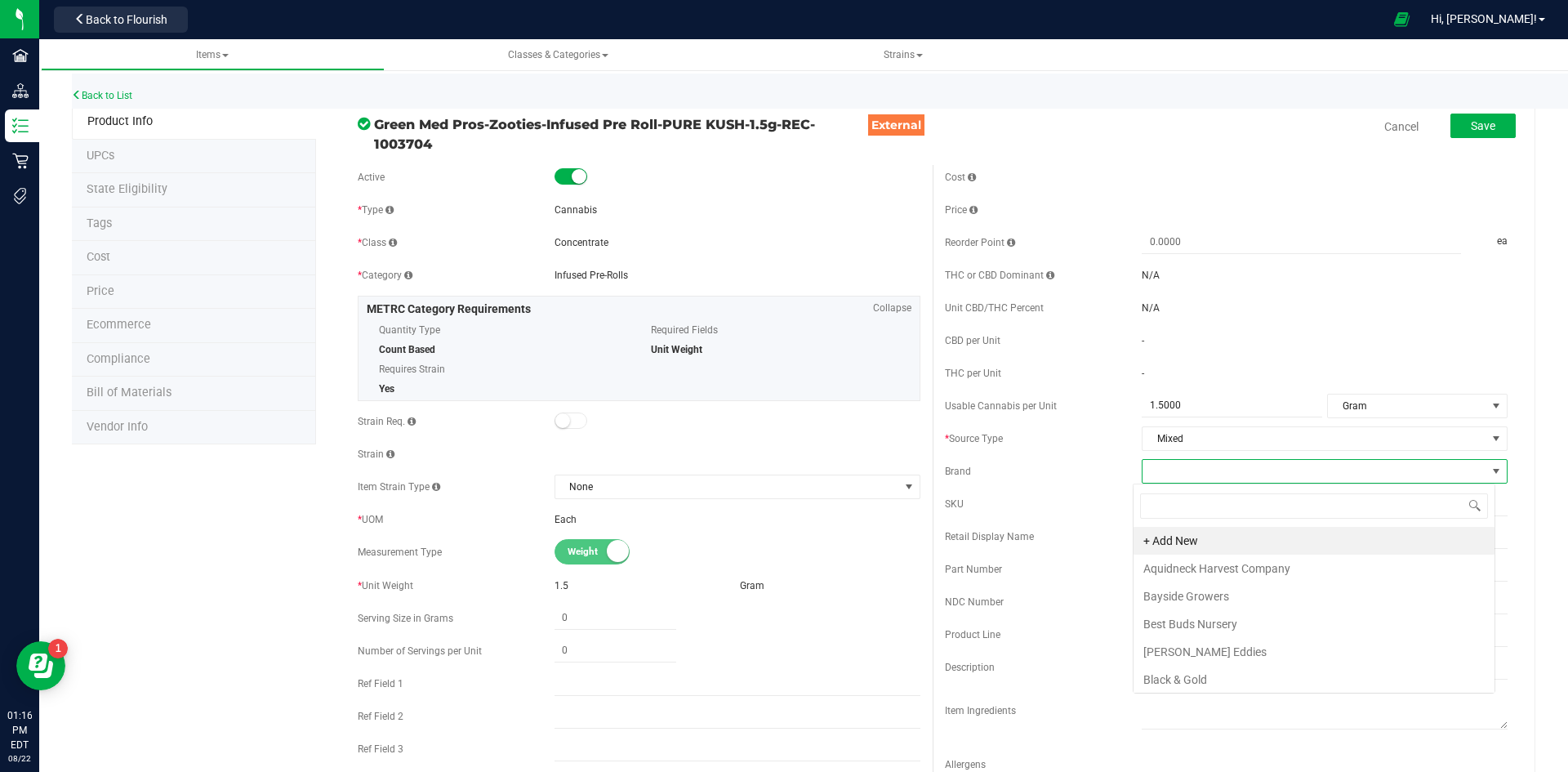
scroll to position [25, 362]
type input "gree"
click at [1216, 646] on li "GreenMed Pros" at bounding box center [1313, 651] width 361 height 27
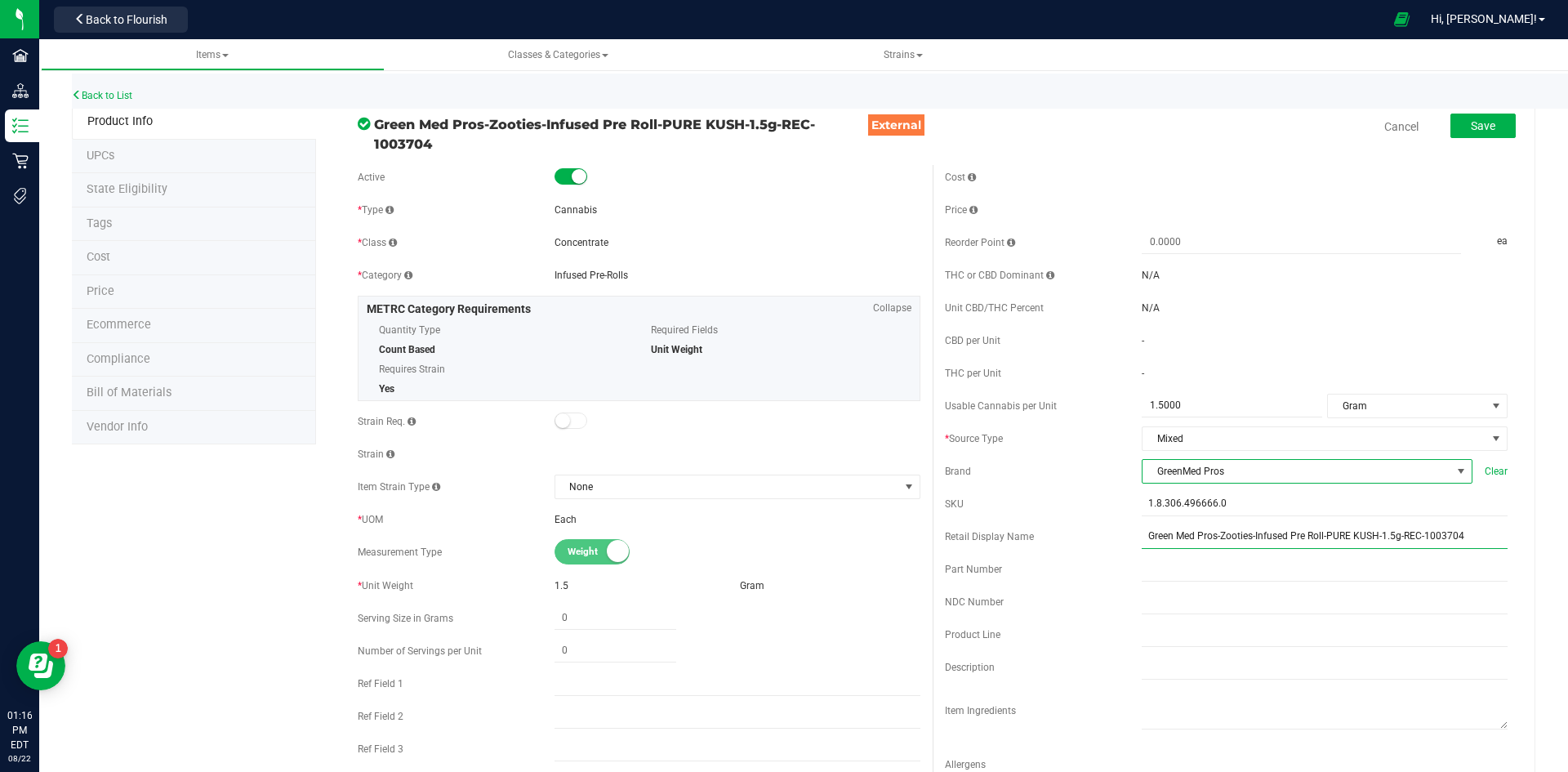
click at [1455, 538] on input "Green Med Pros-Zooties-Infused Pre Roll-PURE KUSH-1.5g-REC-1003704" at bounding box center [1325, 537] width 366 height 25
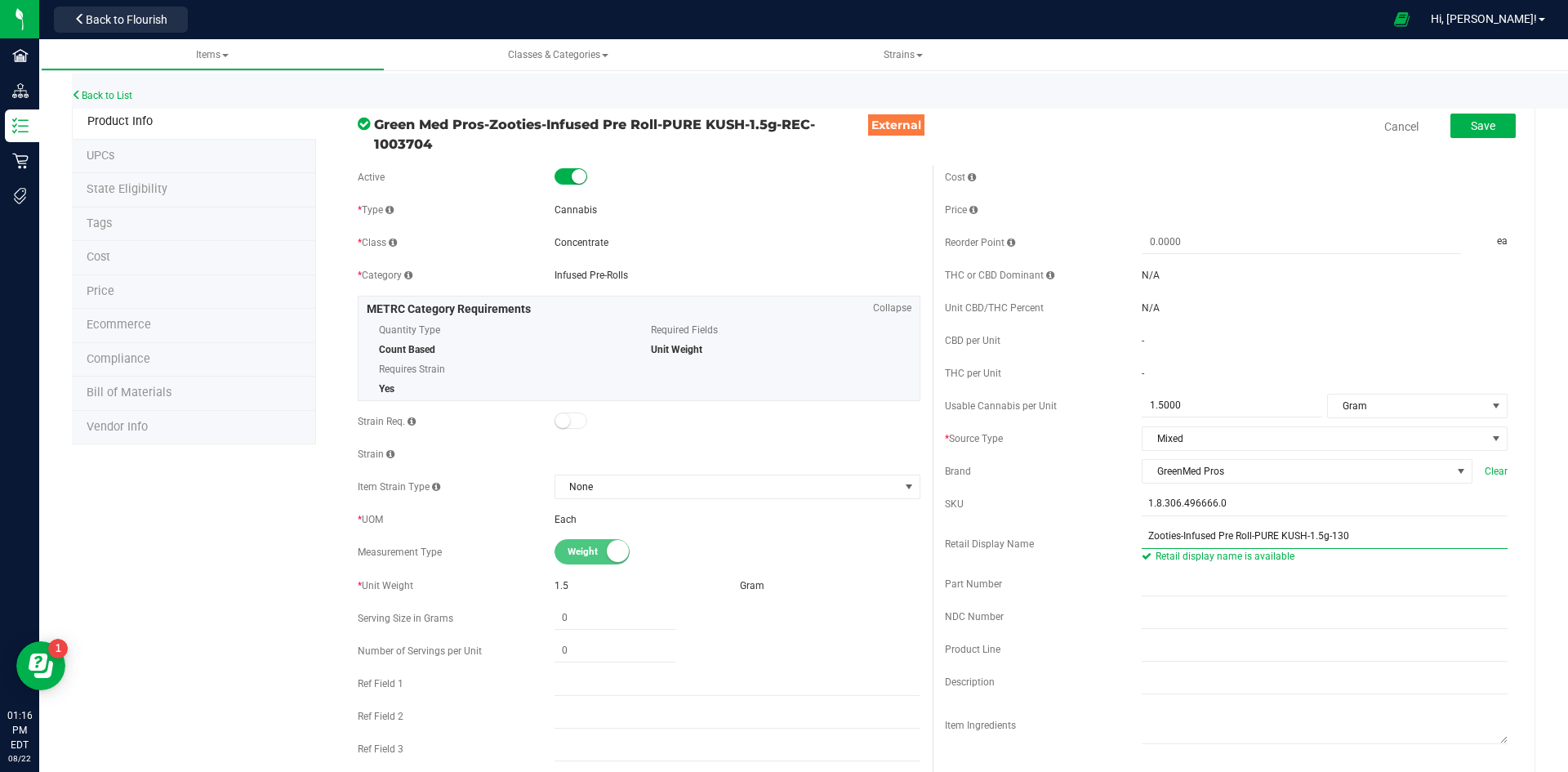
click at [1173, 540] on input "Zooties-Infused Pre Roll-PURE KUSH-1.5g-130" at bounding box center [1325, 537] width 366 height 25
click at [1358, 531] on input "Zooties Infused Pre Roll-PURE KUSH-1.5g-130" at bounding box center [1325, 537] width 366 height 25
drag, startPoint x: 1294, startPoint y: 539, endPoint x: 1245, endPoint y: 555, distance: 51.5
click at [1245, 555] on span "Zooties Infused Pre Roll-PURE KUSH-1.5g-130 Retail display name is available" at bounding box center [1325, 545] width 366 height 40
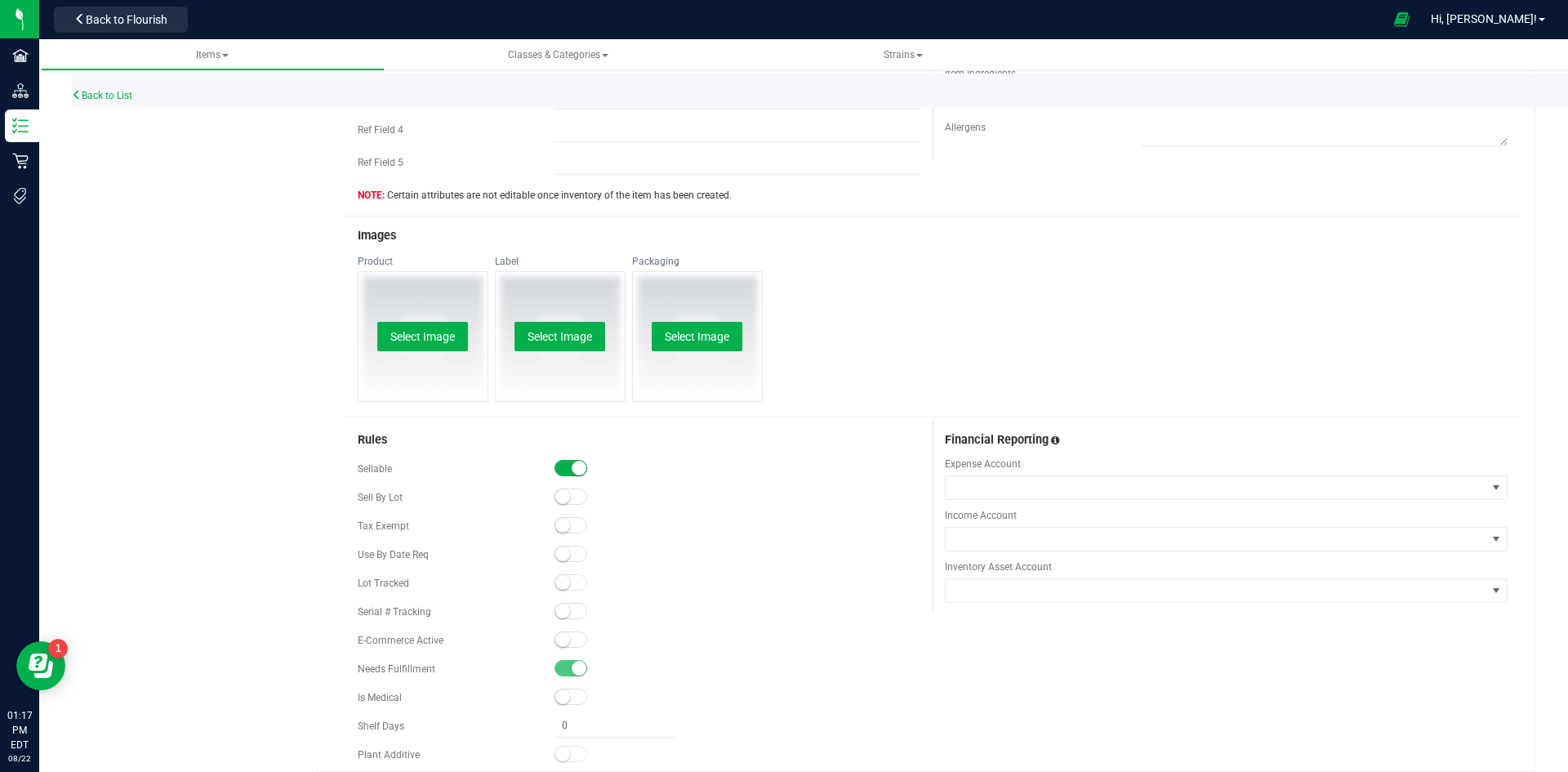
scroll to position [653, 0]
type input "Zooties Infused Pre Roll-Pure Kush-1.5g-130"
click at [558, 636] on small at bounding box center [563, 638] width 15 height 15
click at [565, 579] on small at bounding box center [563, 581] width 15 height 15
click at [446, 331] on button "Select Image" at bounding box center [423, 334] width 91 height 29
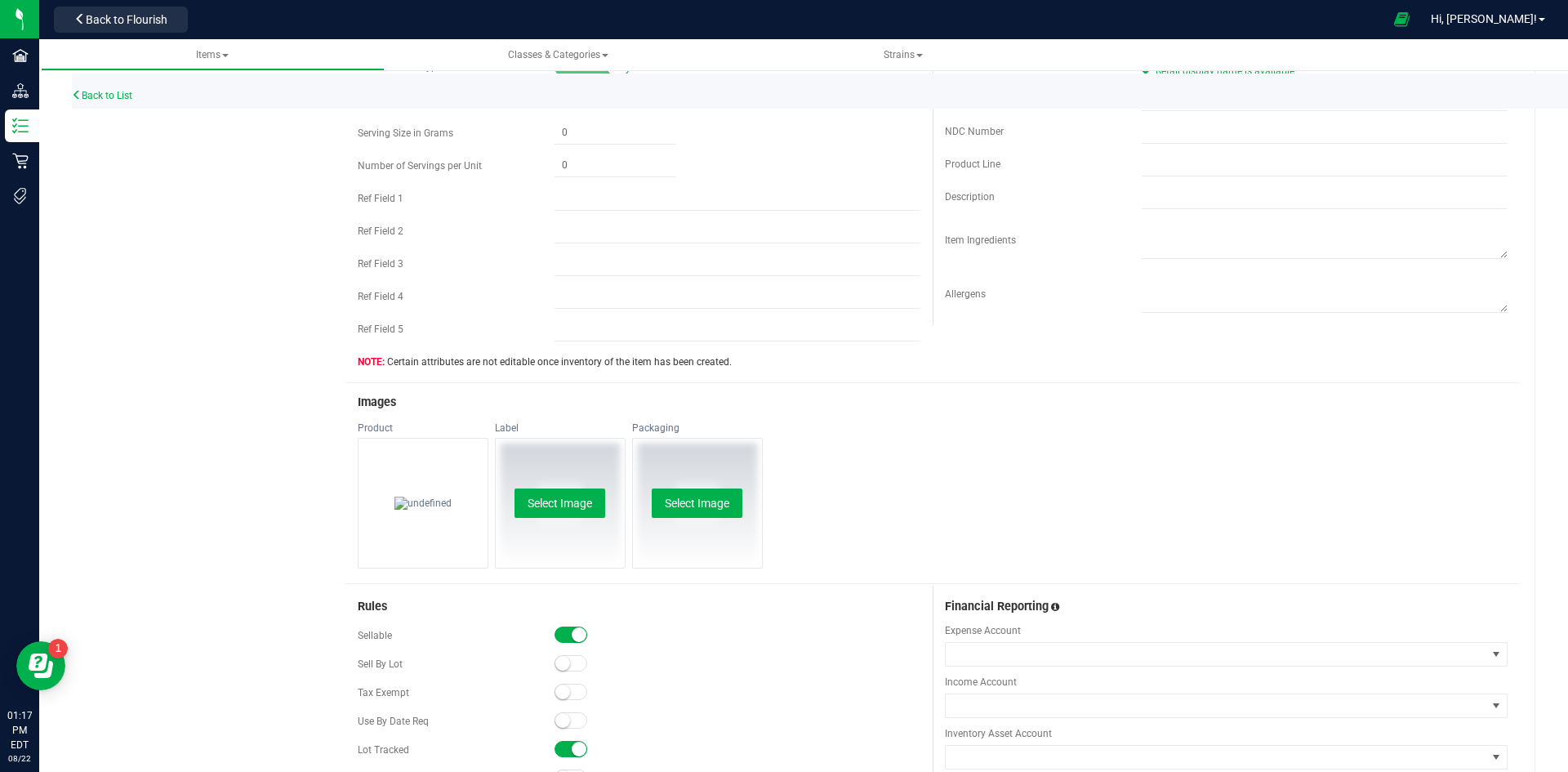
scroll to position [0, 0]
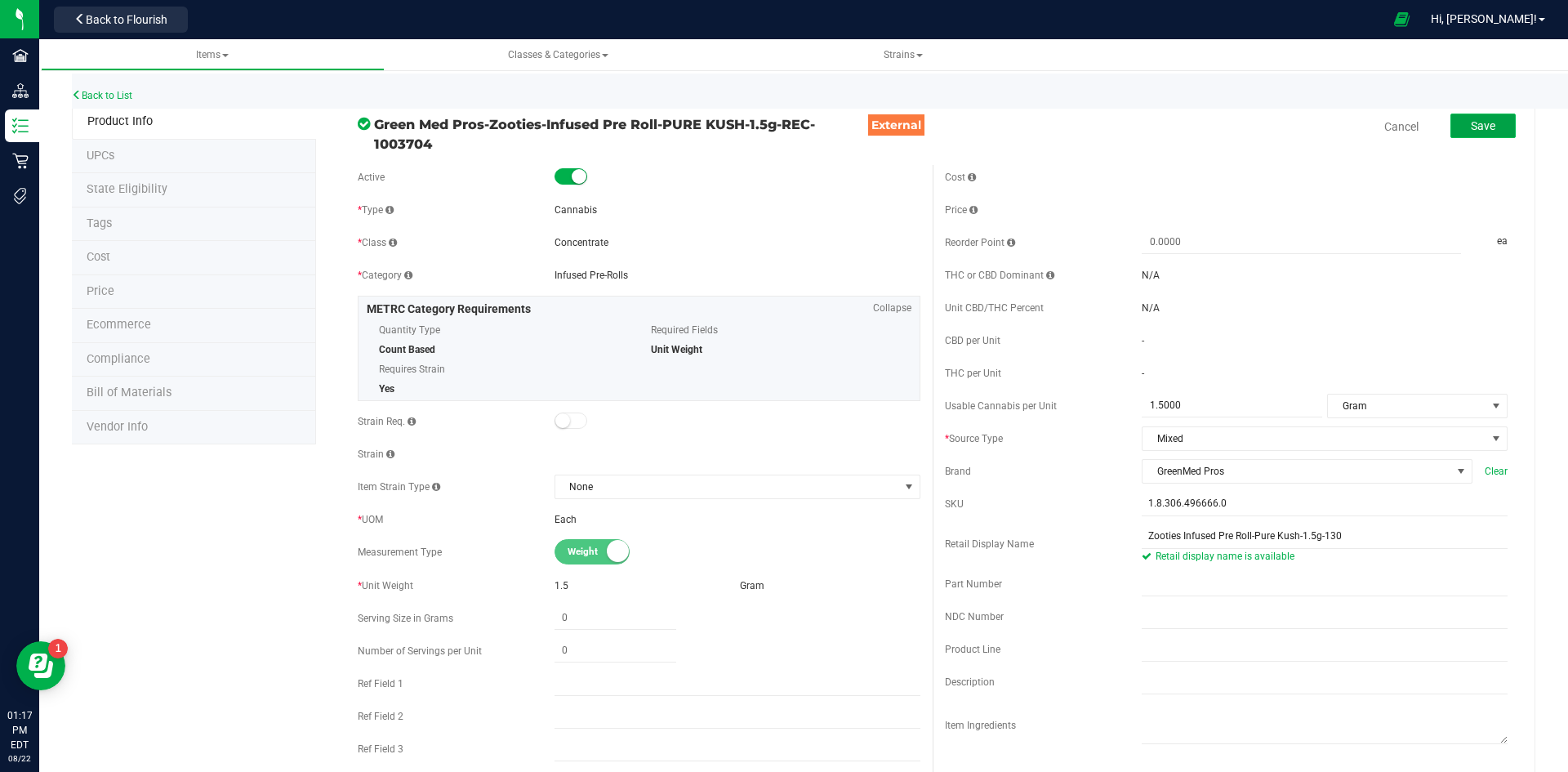
click at [1450, 130] on button "Save" at bounding box center [1482, 126] width 65 height 25
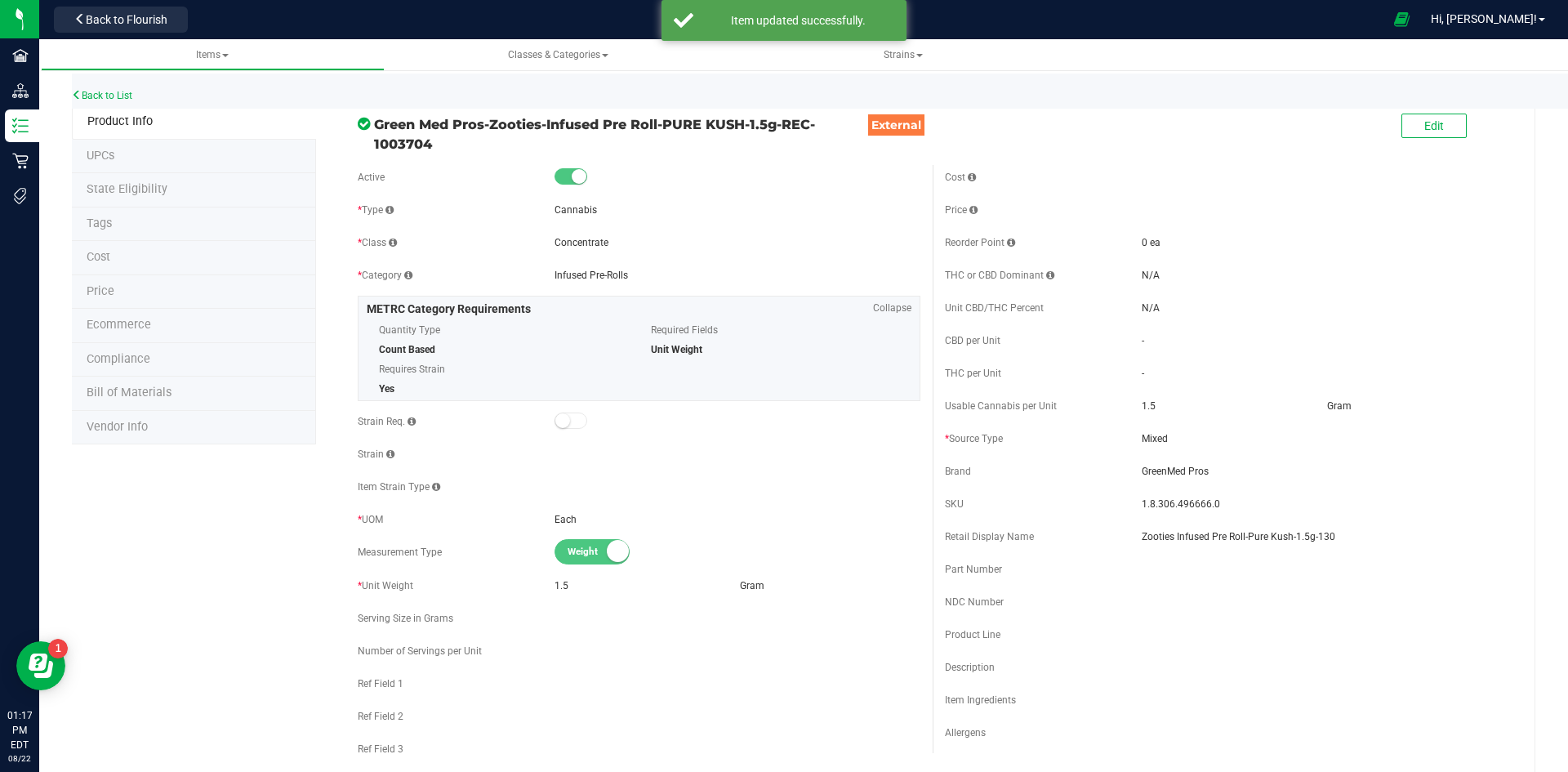
click at [133, 290] on li "Price" at bounding box center [193, 293] width 244 height 34
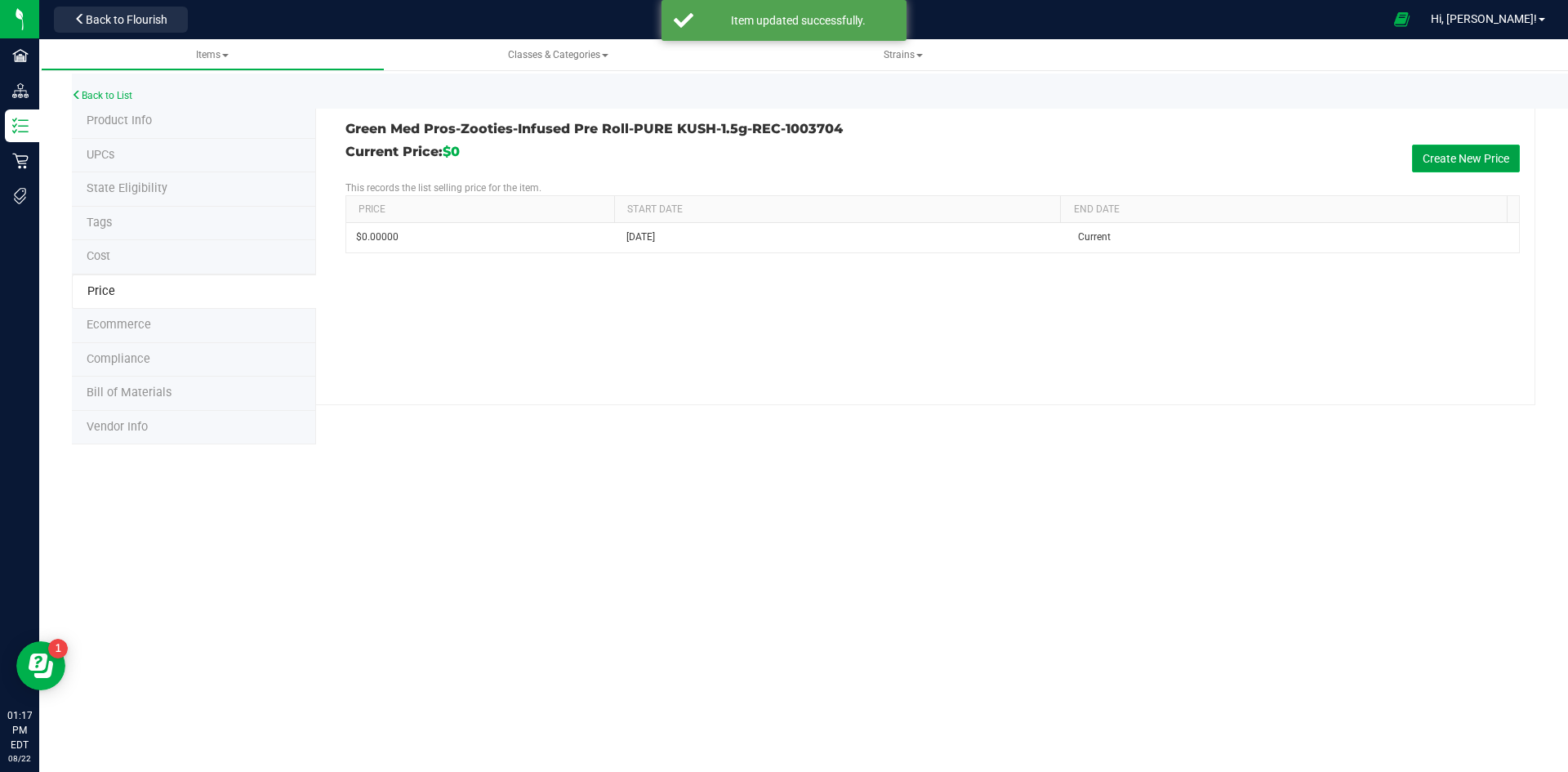
click at [1466, 148] on button "Create New Price" at bounding box center [1465, 158] width 108 height 27
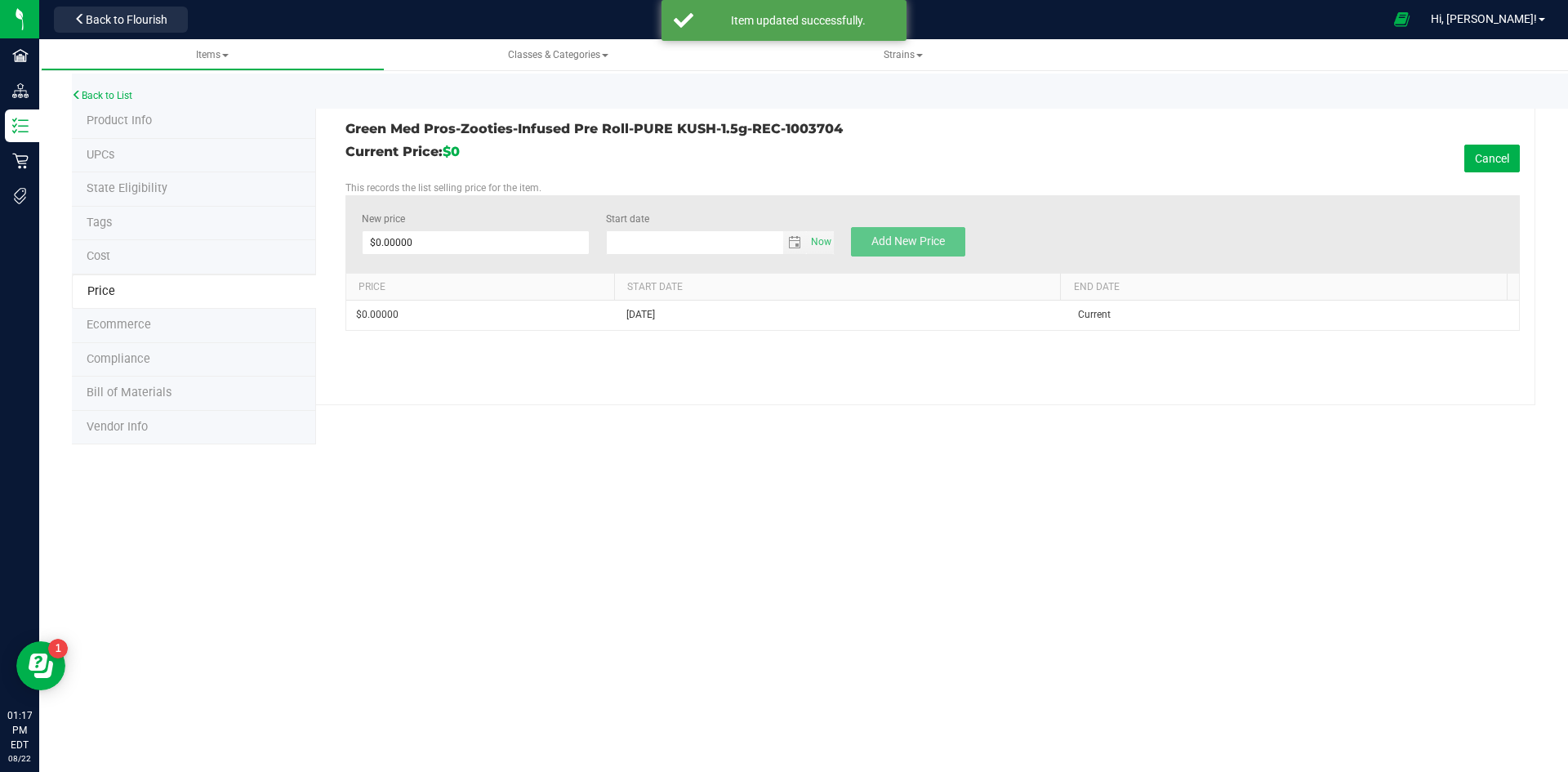
type input "[DATE]"
click at [499, 248] on span at bounding box center [475, 243] width 228 height 25
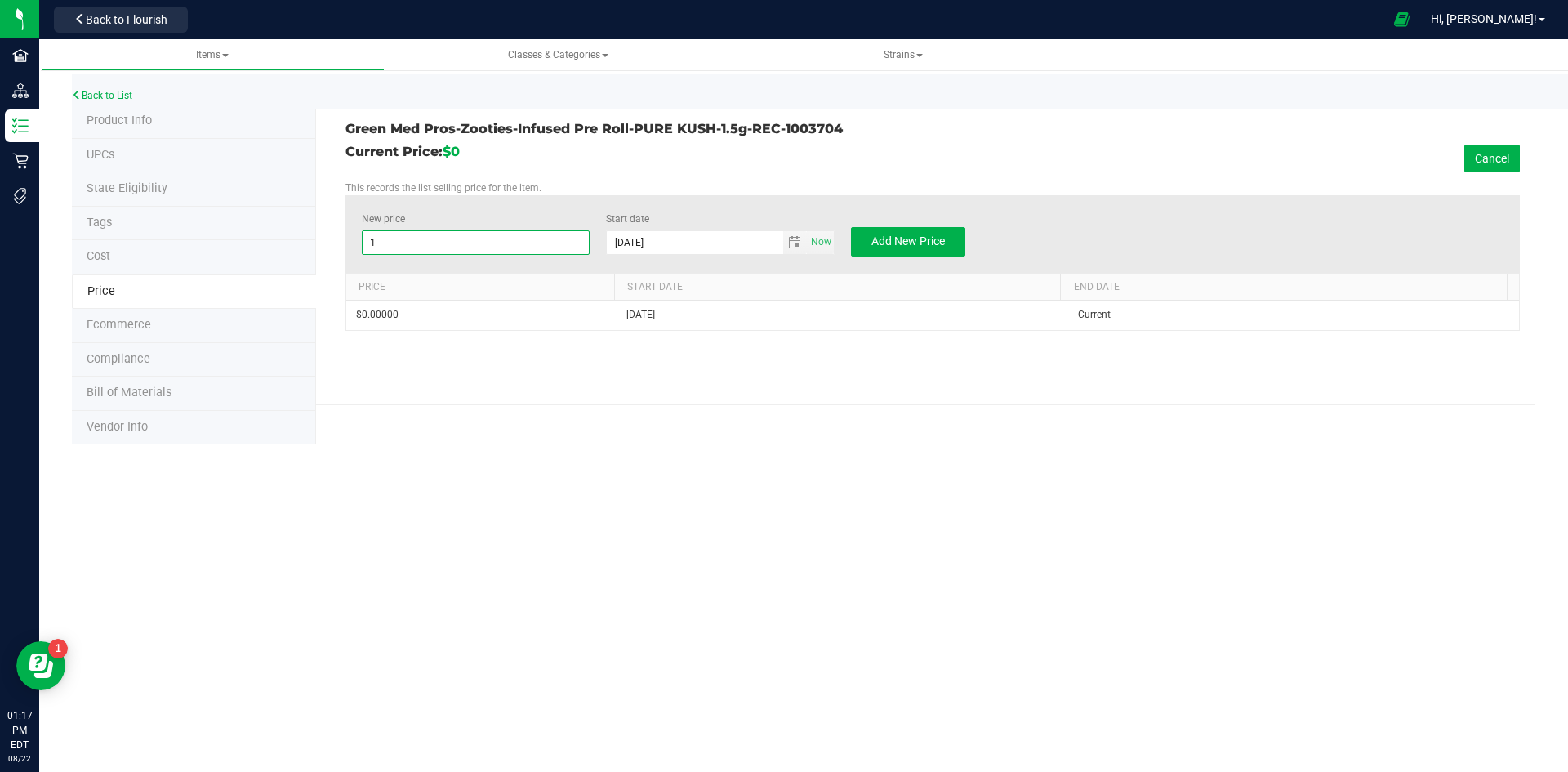
type input "10"
click at [938, 244] on span "Add New Price" at bounding box center [908, 241] width 74 height 13
type input "$0.00000"
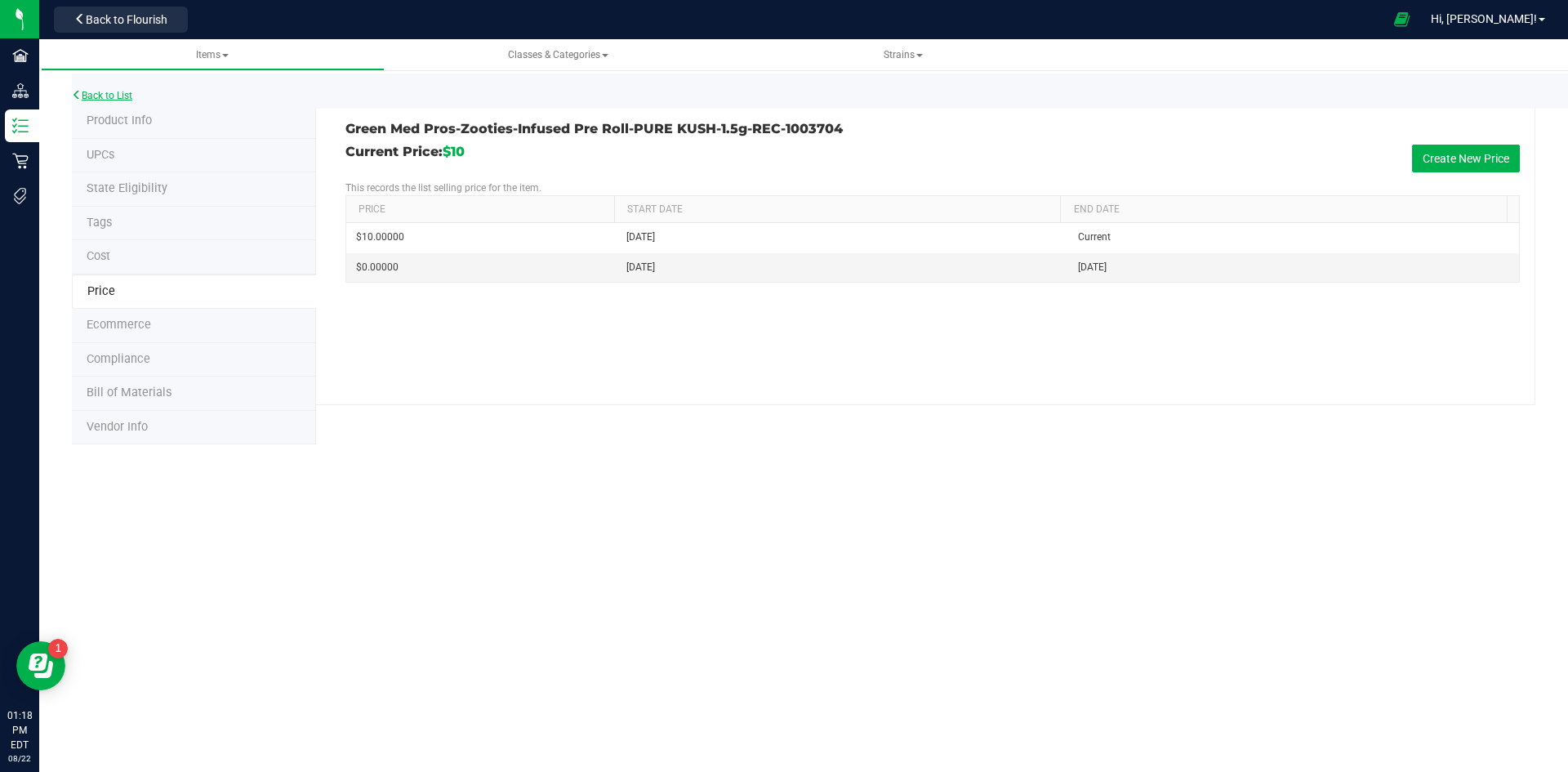
click at [116, 94] on link "Back to List" at bounding box center [102, 95] width 60 height 11
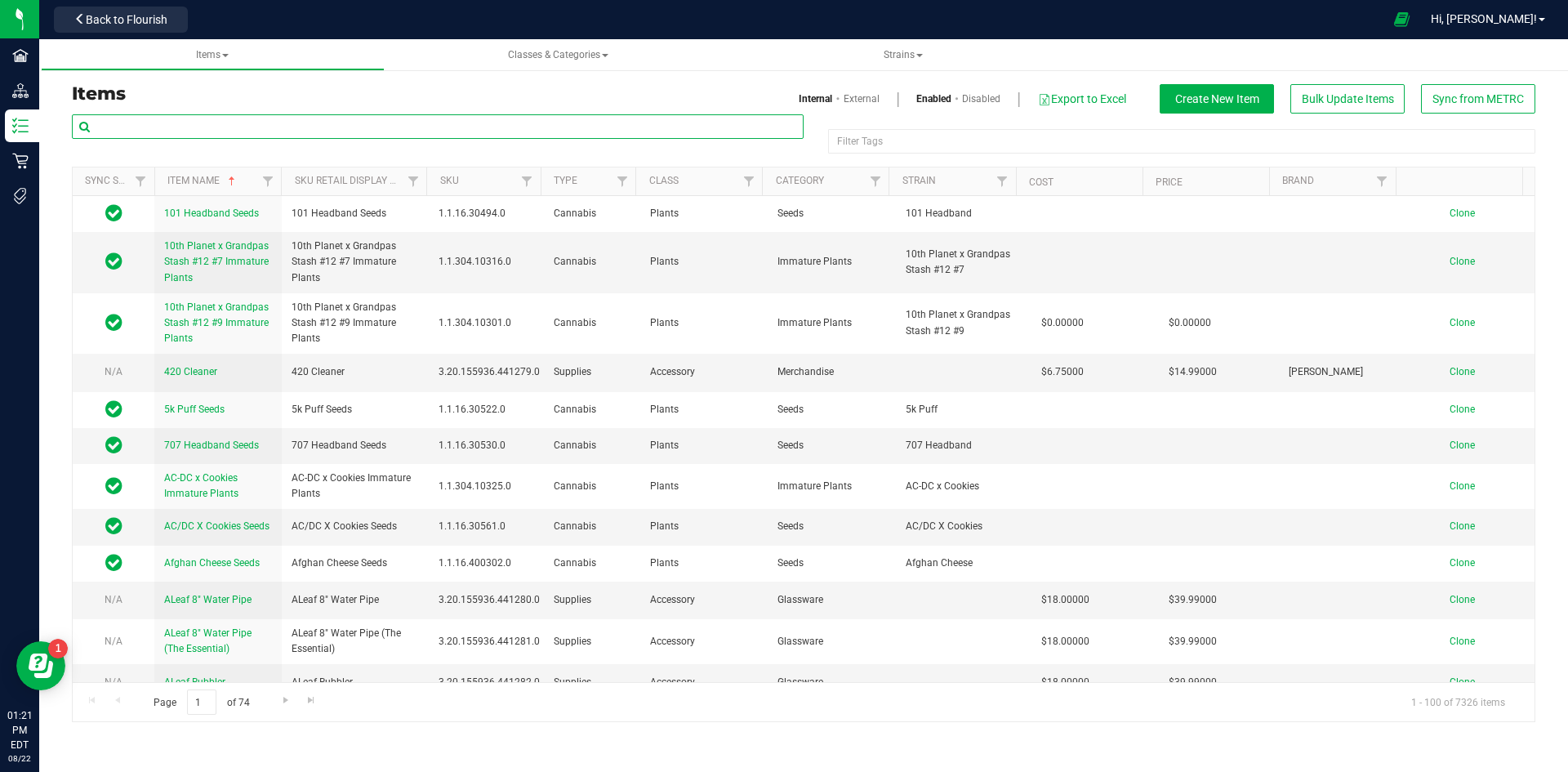
click at [248, 130] on input "text" at bounding box center [437, 126] width 731 height 25
paste input "1.2.308.372491.0"
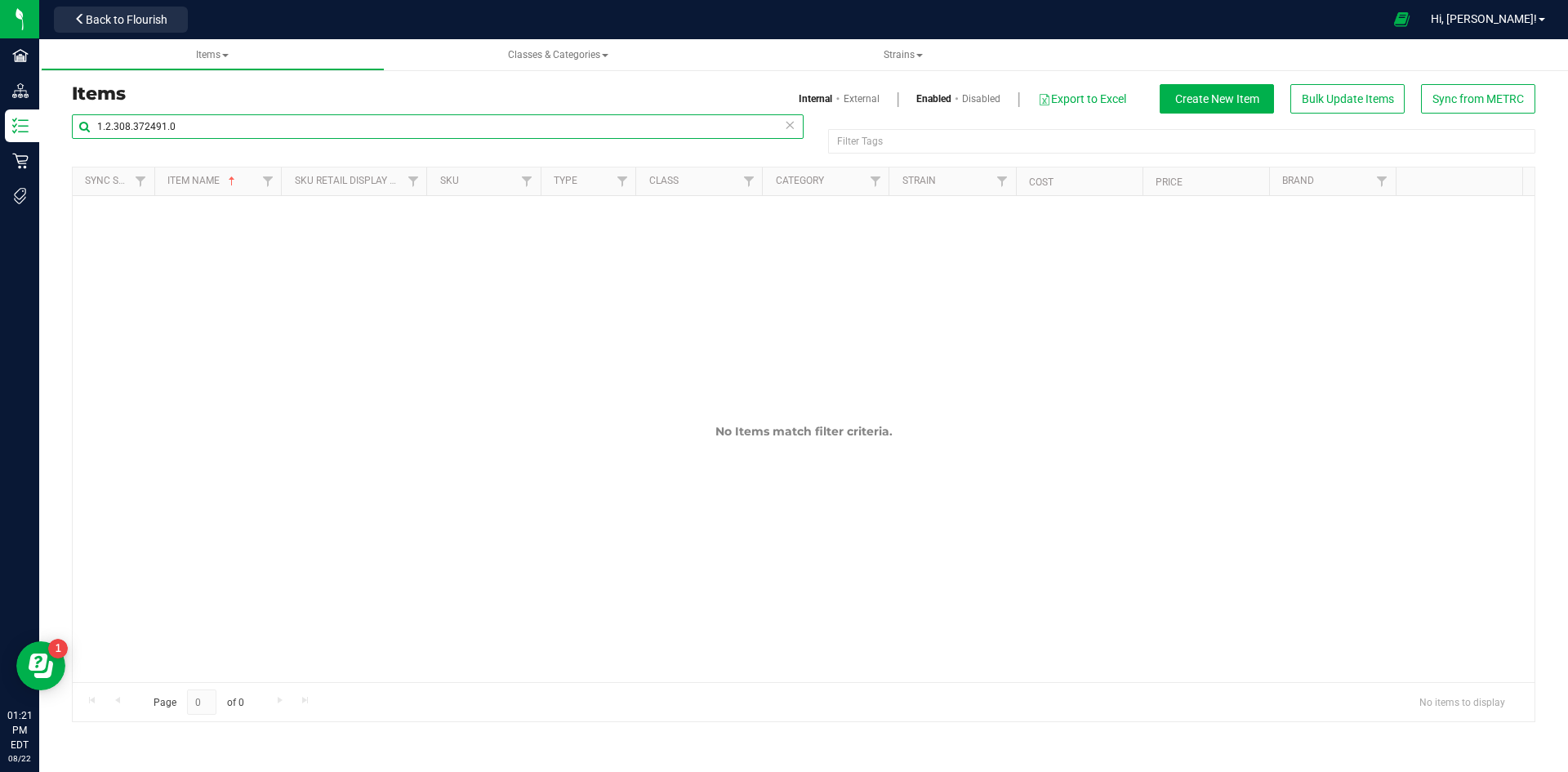
type input "1.2.308.372491.0"
click at [852, 99] on link "External" at bounding box center [861, 99] width 36 height 15
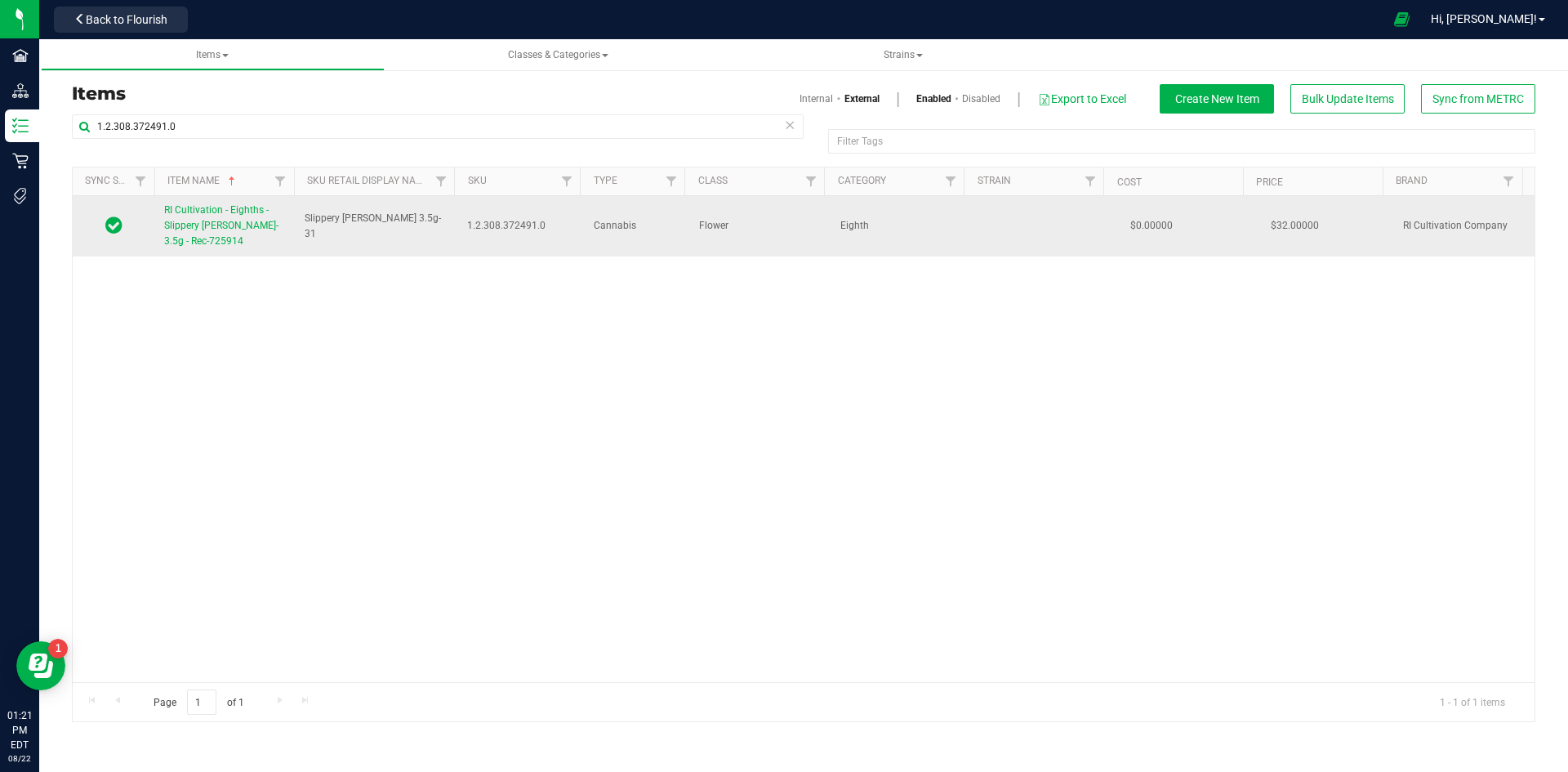
click at [209, 230] on span "RI Cultivation - Eighths - Slippery [PERSON_NAME]- 3.5g - Rec-725914" at bounding box center [221, 225] width 114 height 42
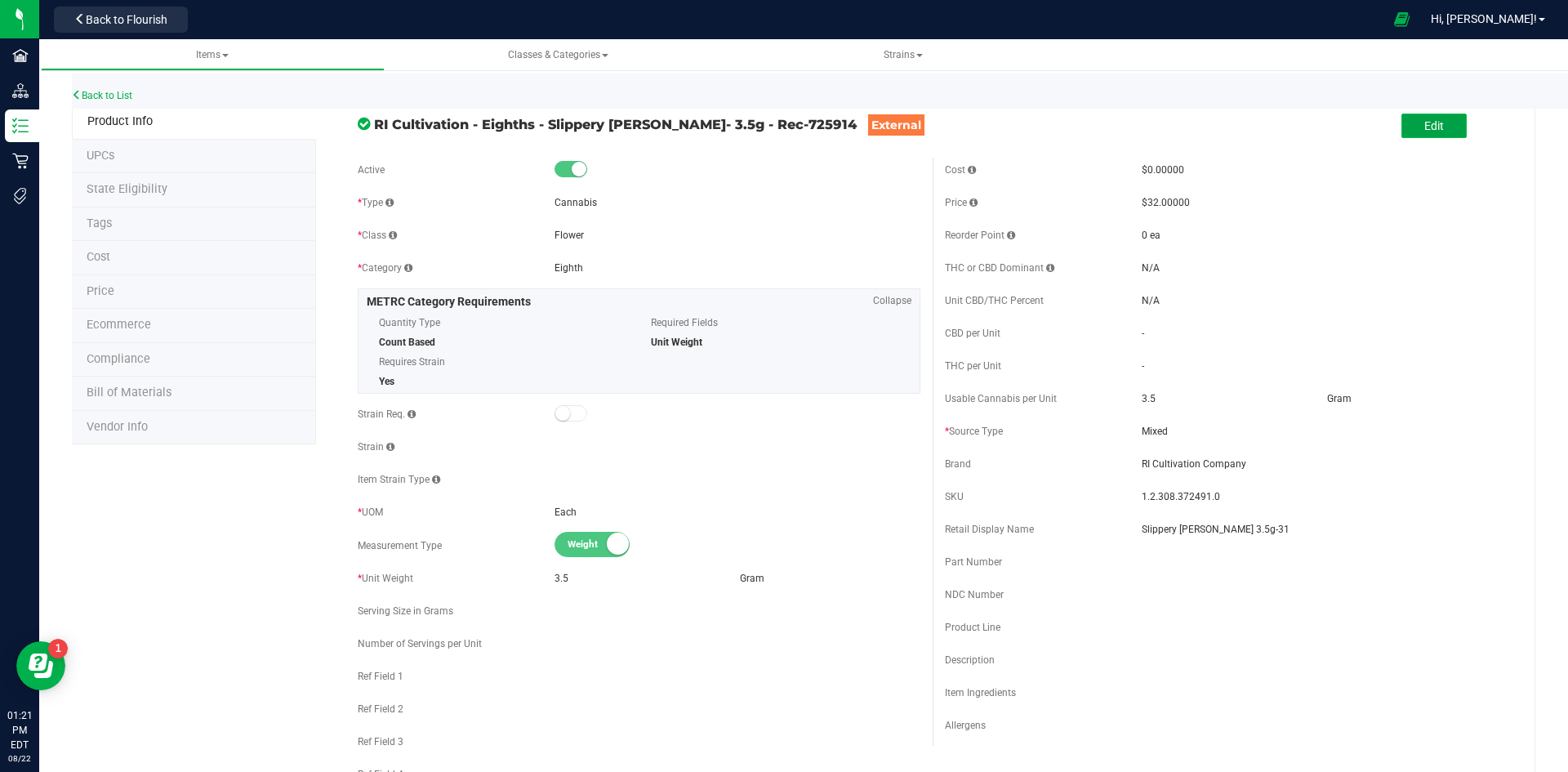
click at [1425, 130] on span "Edit" at bounding box center [1433, 126] width 20 height 13
click at [1260, 530] on input "Slippery [PERSON_NAME] 3.5g-31" at bounding box center [1325, 529] width 366 height 25
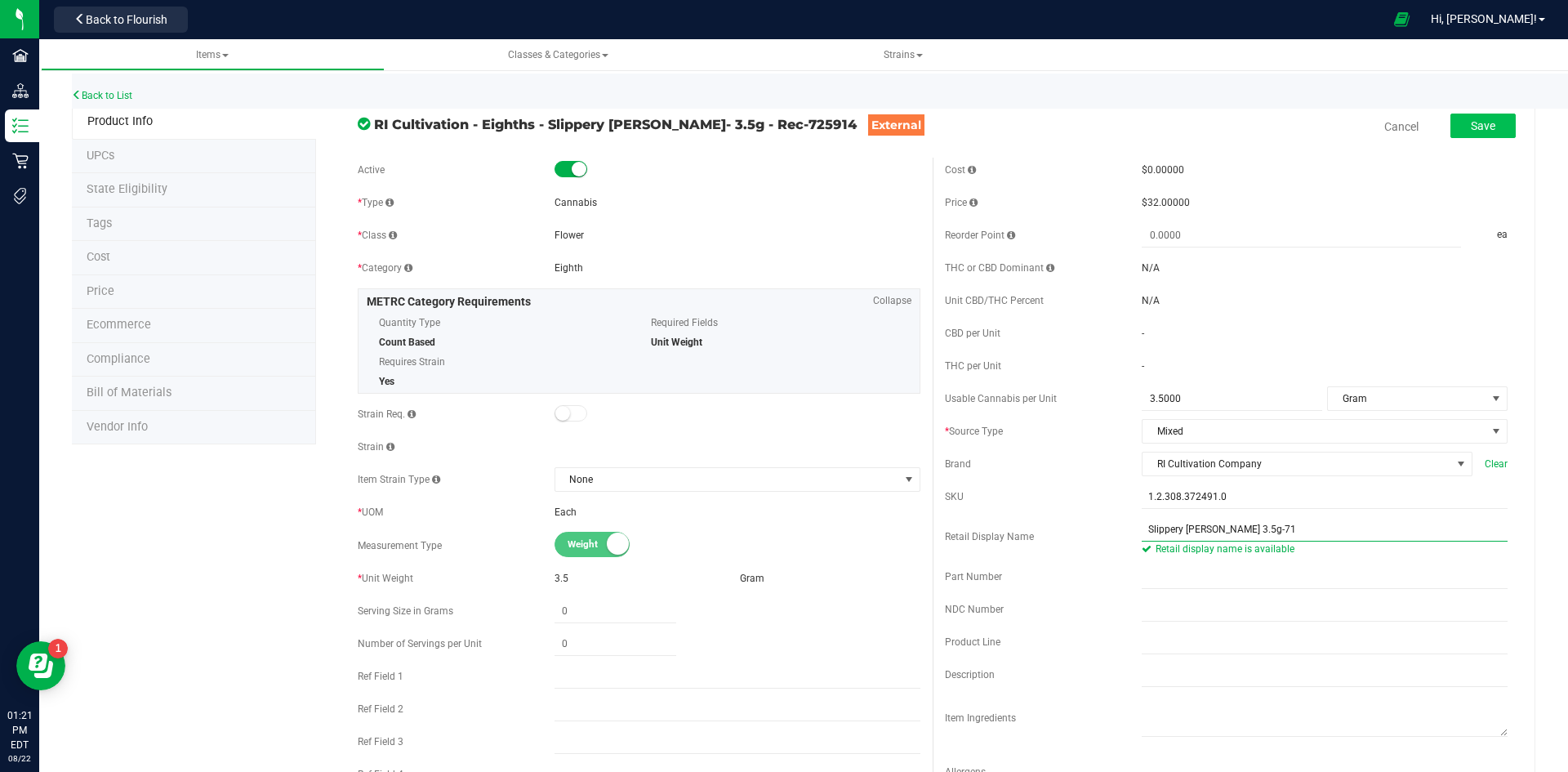
type input "Slippery [PERSON_NAME] 3.5g-71"
click at [1468, 118] on button "Save" at bounding box center [1482, 126] width 65 height 25
click at [153, 290] on li "Price" at bounding box center [193, 293] width 244 height 34
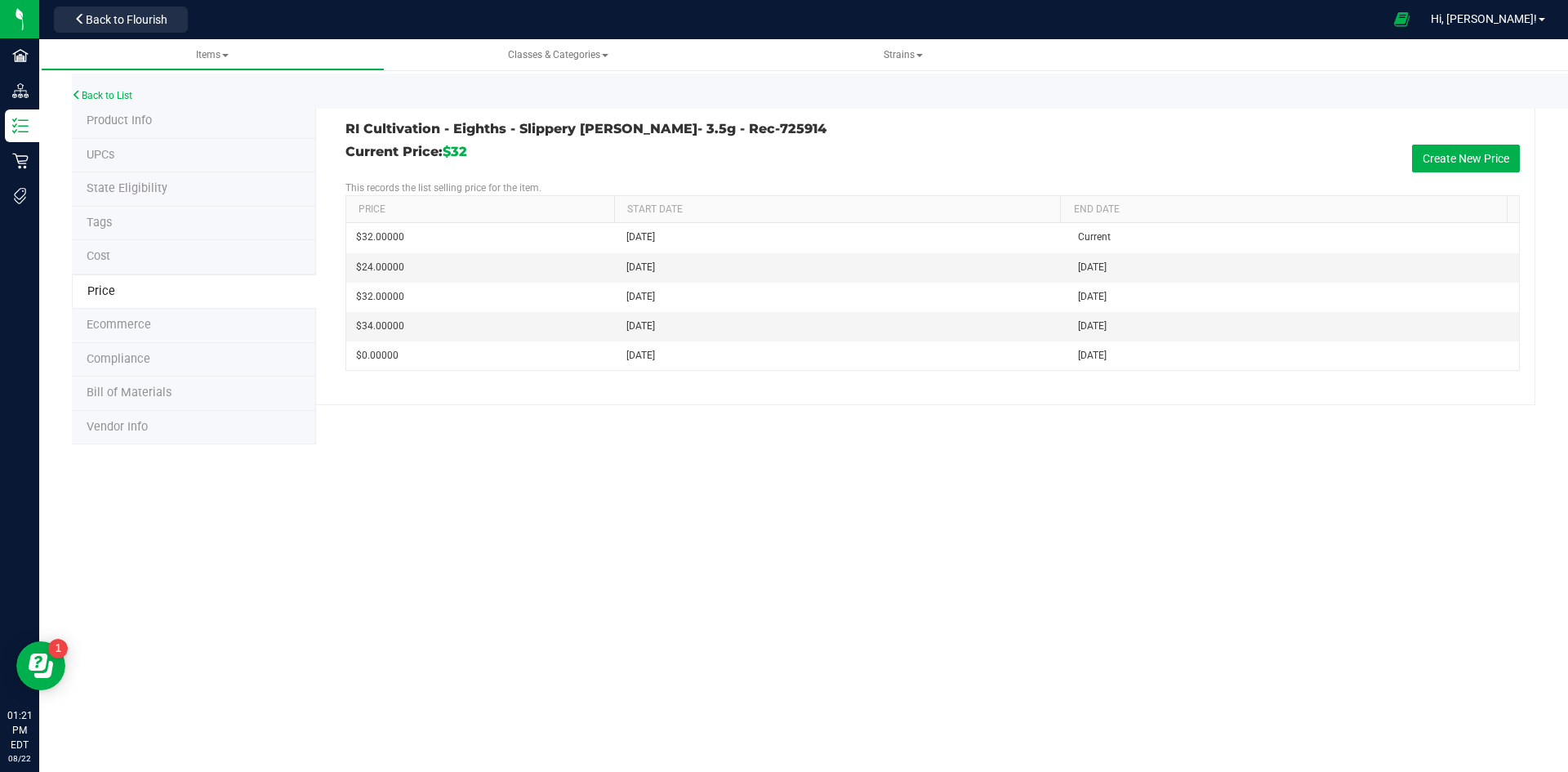
click at [142, 88] on div "Back to List" at bounding box center [856, 91] width 1568 height 35
click at [107, 90] on link "Back to List" at bounding box center [102, 95] width 60 height 11
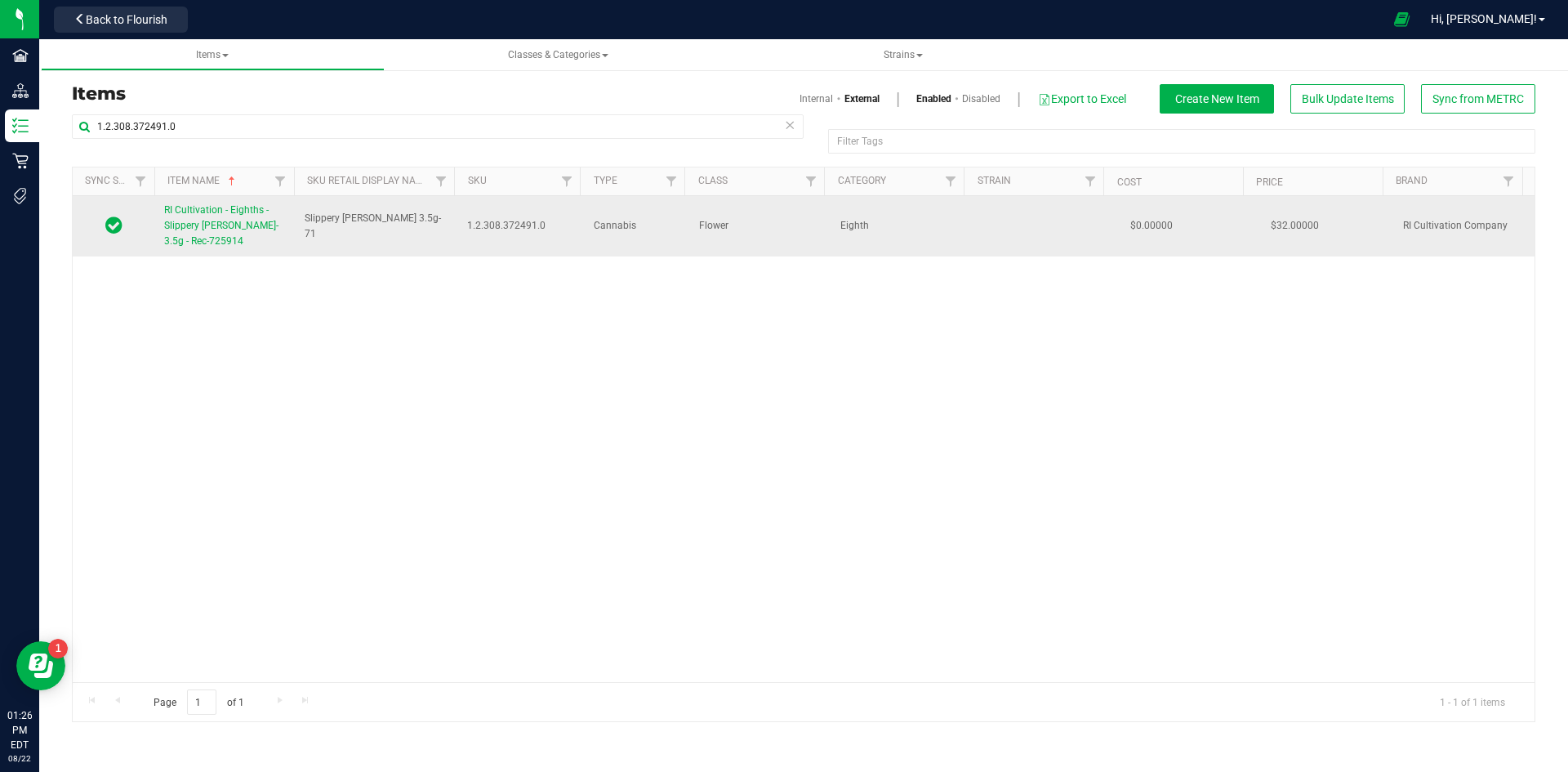
click at [185, 223] on span "RI Cultivation - Eighths - Slippery [PERSON_NAME]- 3.5g - Rec-725914" at bounding box center [221, 225] width 114 height 42
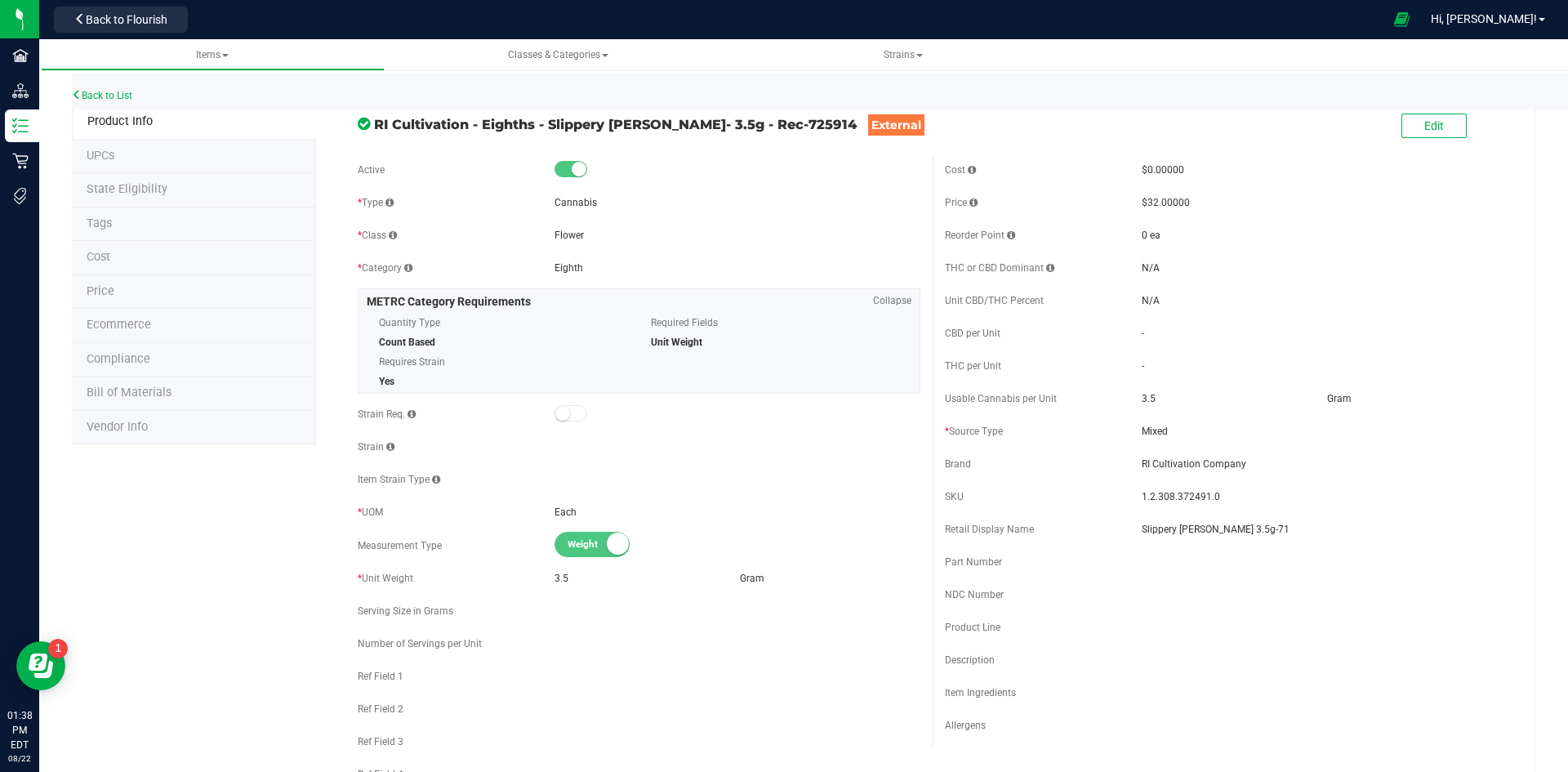
click at [93, 83] on div "Back to List" at bounding box center [856, 91] width 1568 height 35
click at [90, 97] on link "Back to List" at bounding box center [102, 95] width 60 height 11
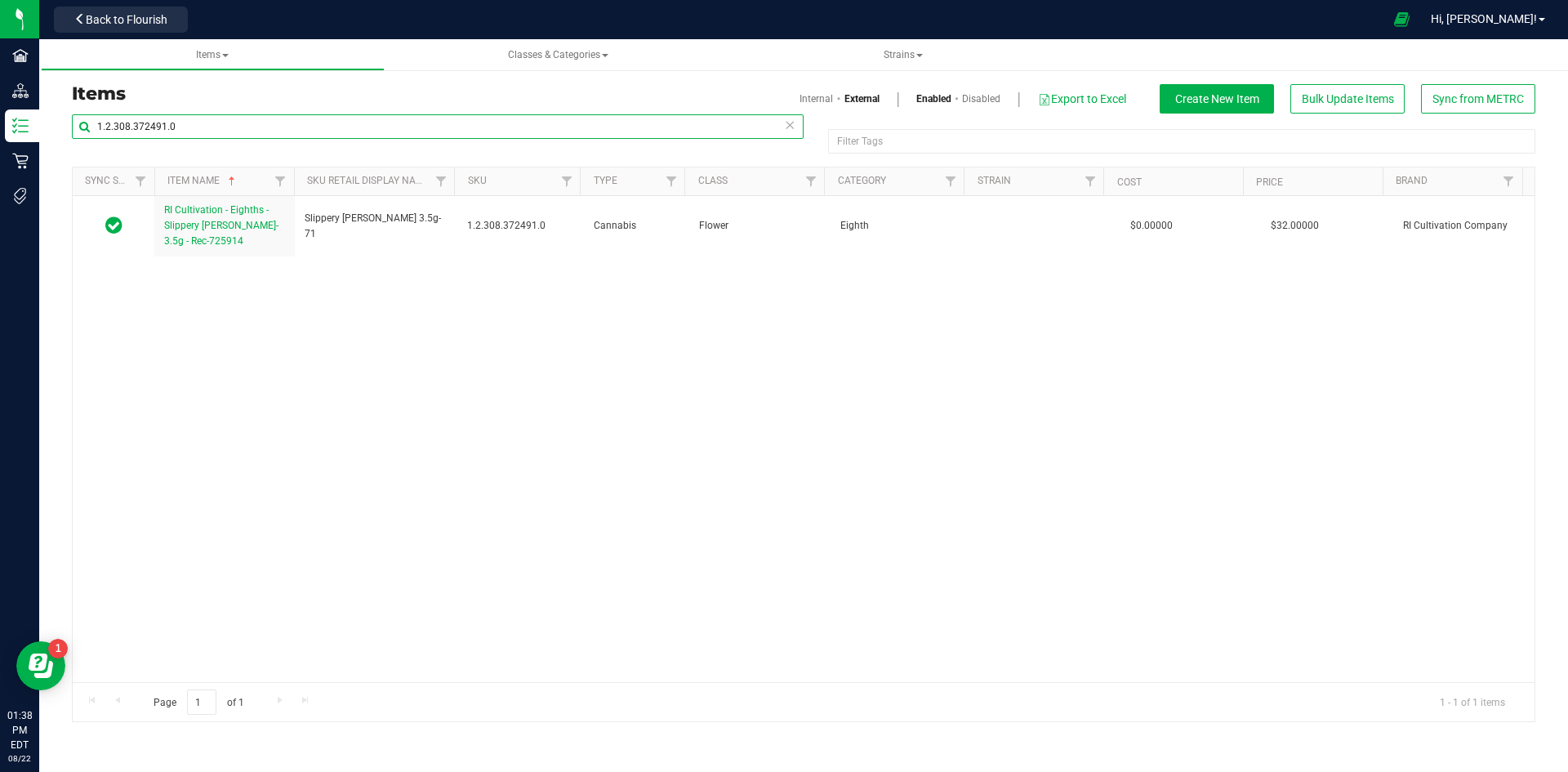
click at [175, 131] on input "1.2.308.372491.0" at bounding box center [437, 126] width 731 height 25
paste input "8.314.496945"
type input "1.8.314.496945.0"
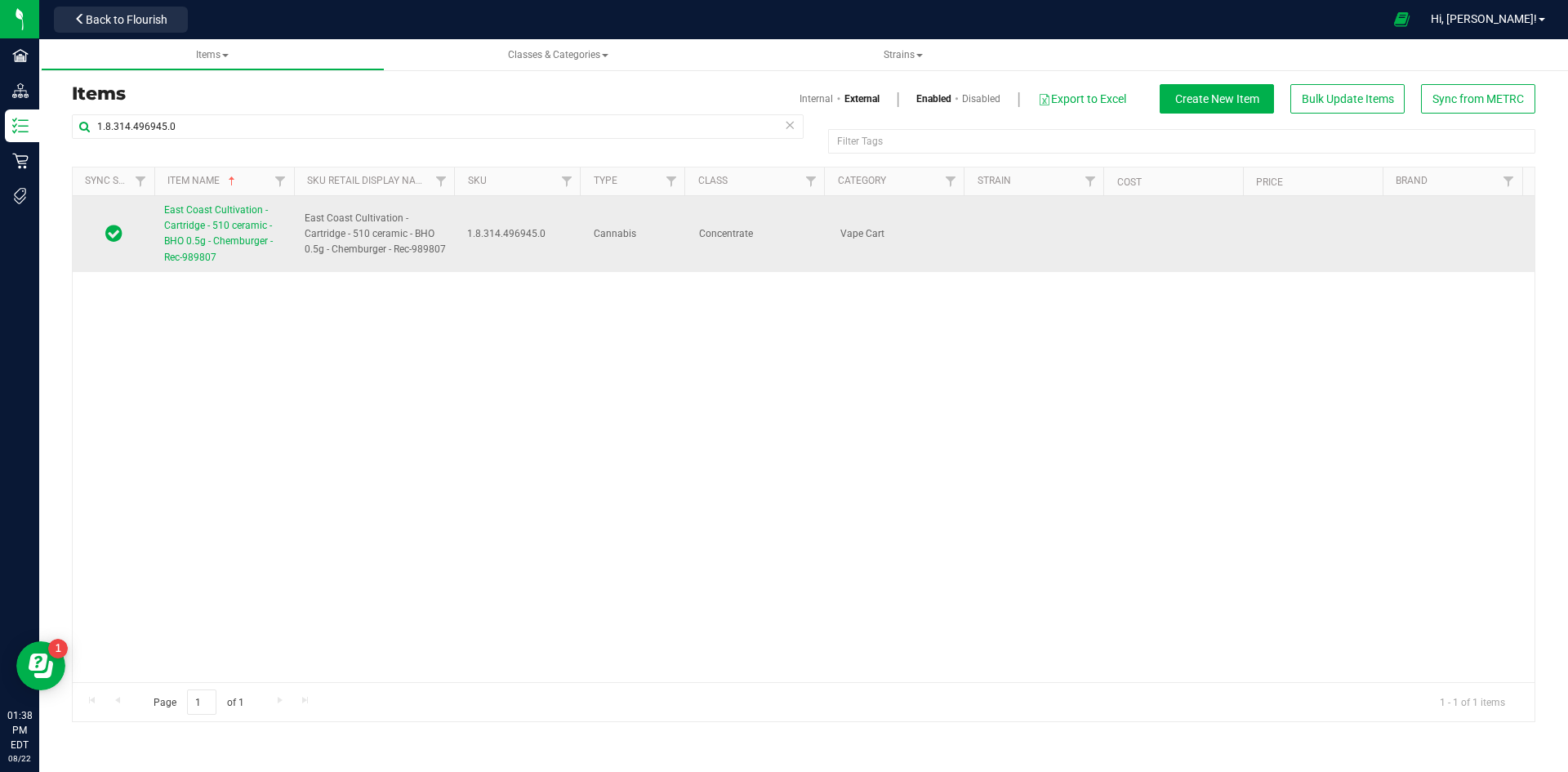
click at [233, 219] on link "East Coast Cultivation - Cartridge - 510 ceramic - BHO 0.5g - Chemburger - Rec-…" at bounding box center [225, 234] width 121 height 63
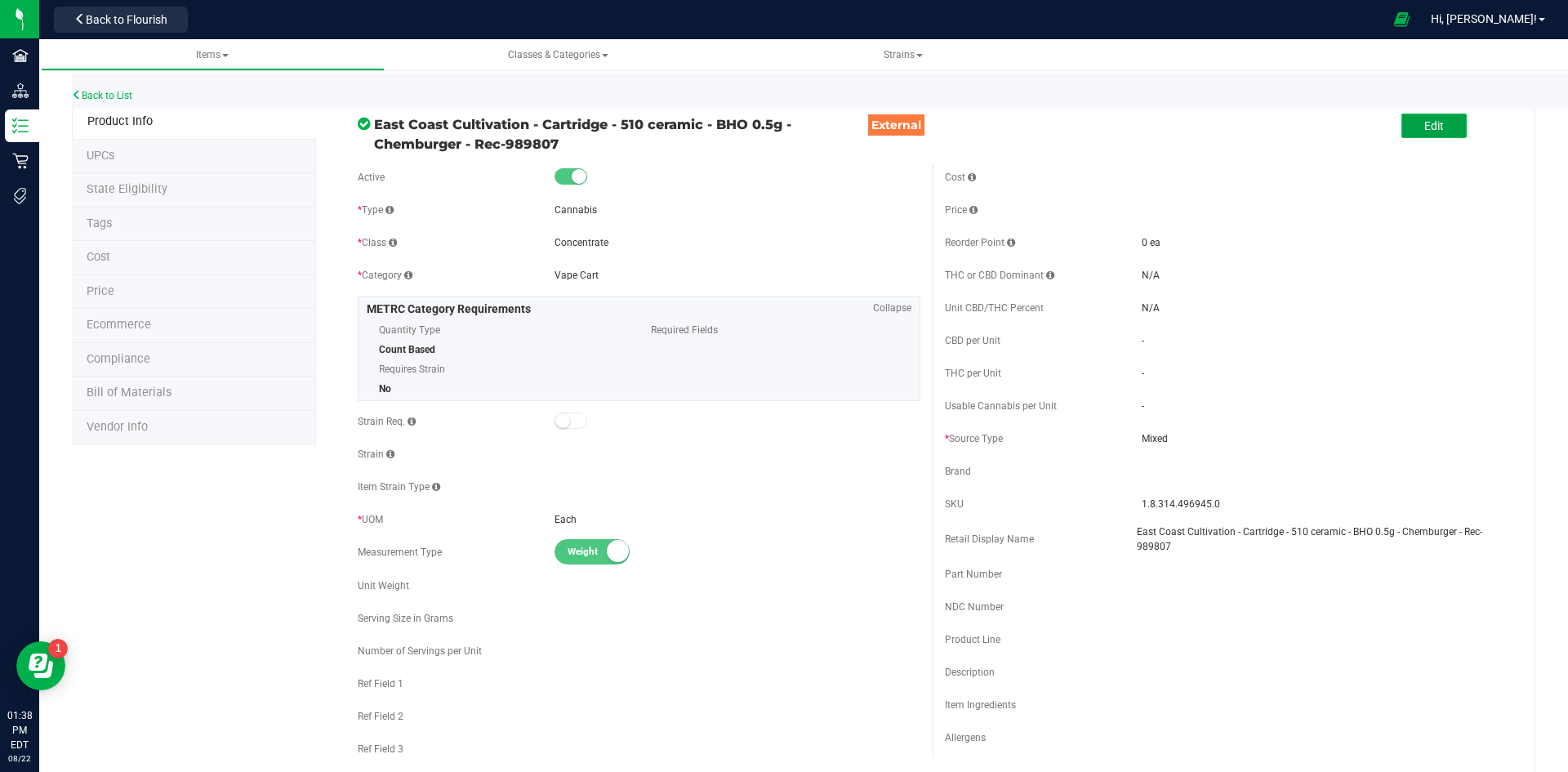
click at [1435, 125] on button "Edit" at bounding box center [1433, 126] width 65 height 25
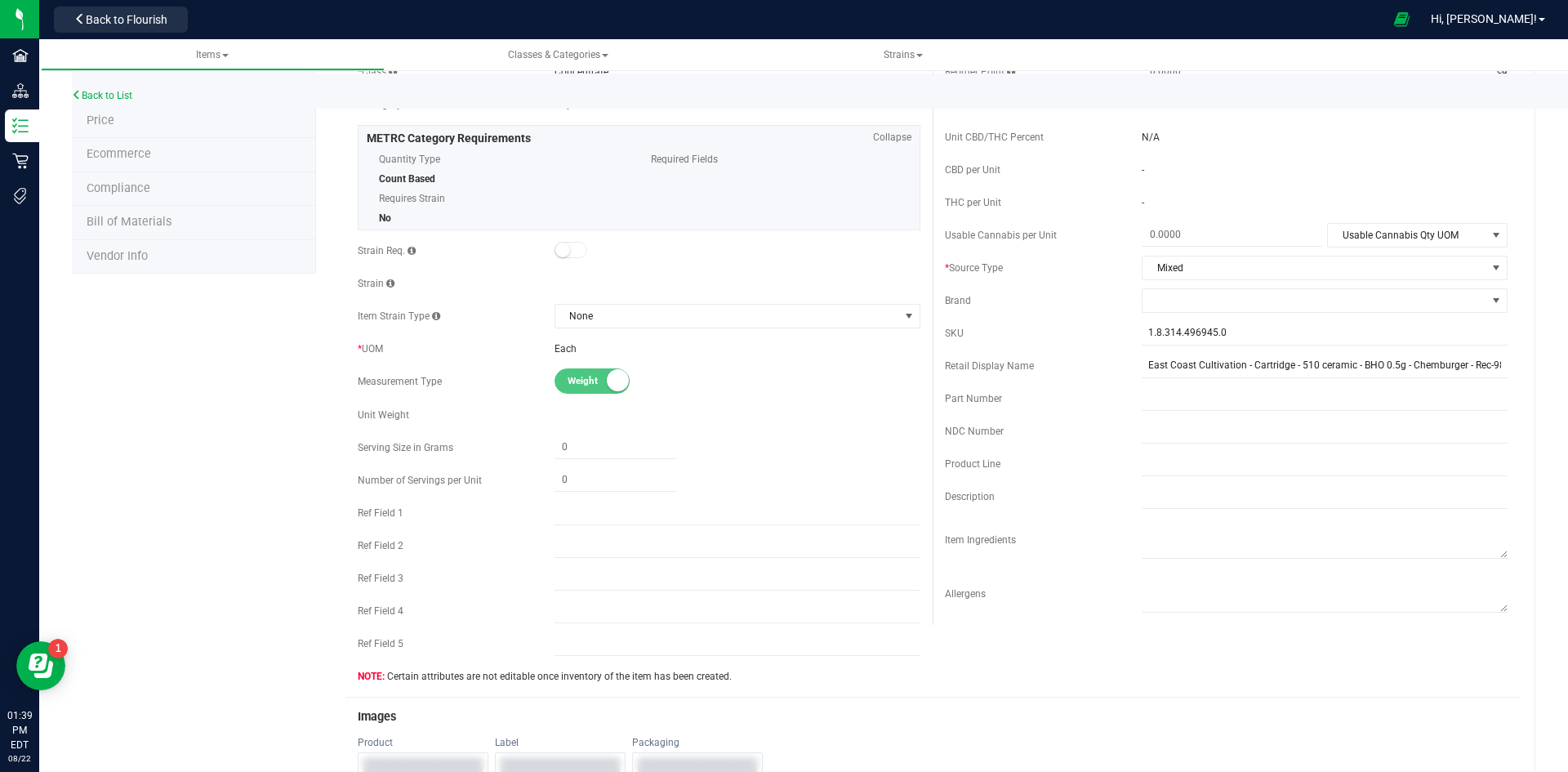
scroll to position [163, 0]
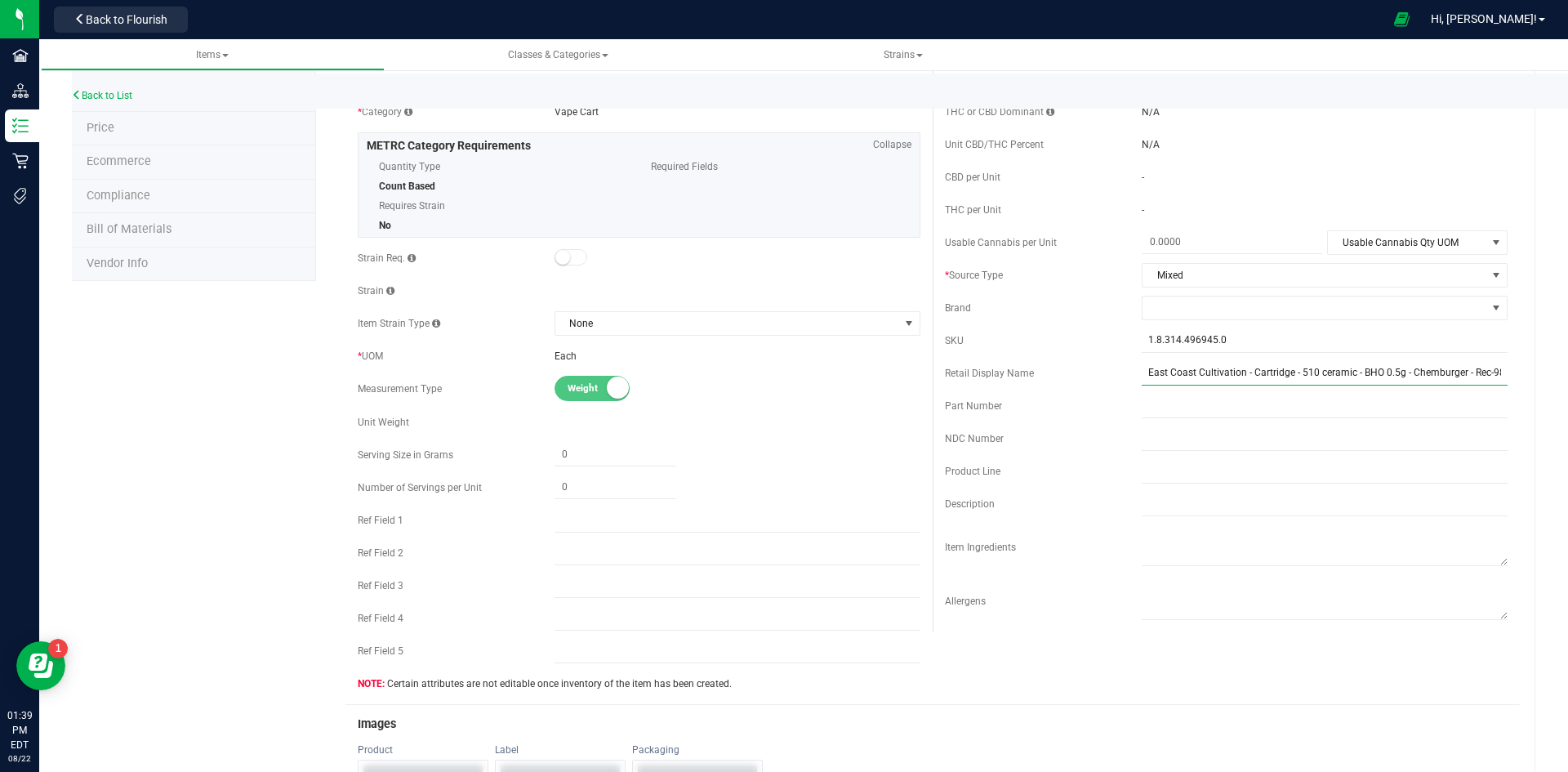
click at [1490, 378] on input "East Coast Cultivation - Cartridge - 510 ceramic - BHO 0.5g - Chemburger - Rec-…" at bounding box center [1325, 374] width 366 height 25
click at [1490, 376] on input "East Coast Cultivation - Cartridge - 510 ceramic - BHO 0.5g - Chemburger - Rec-…" at bounding box center [1325, 374] width 366 height 25
type input "Chemburger Cured Resin Vape Cart-206"
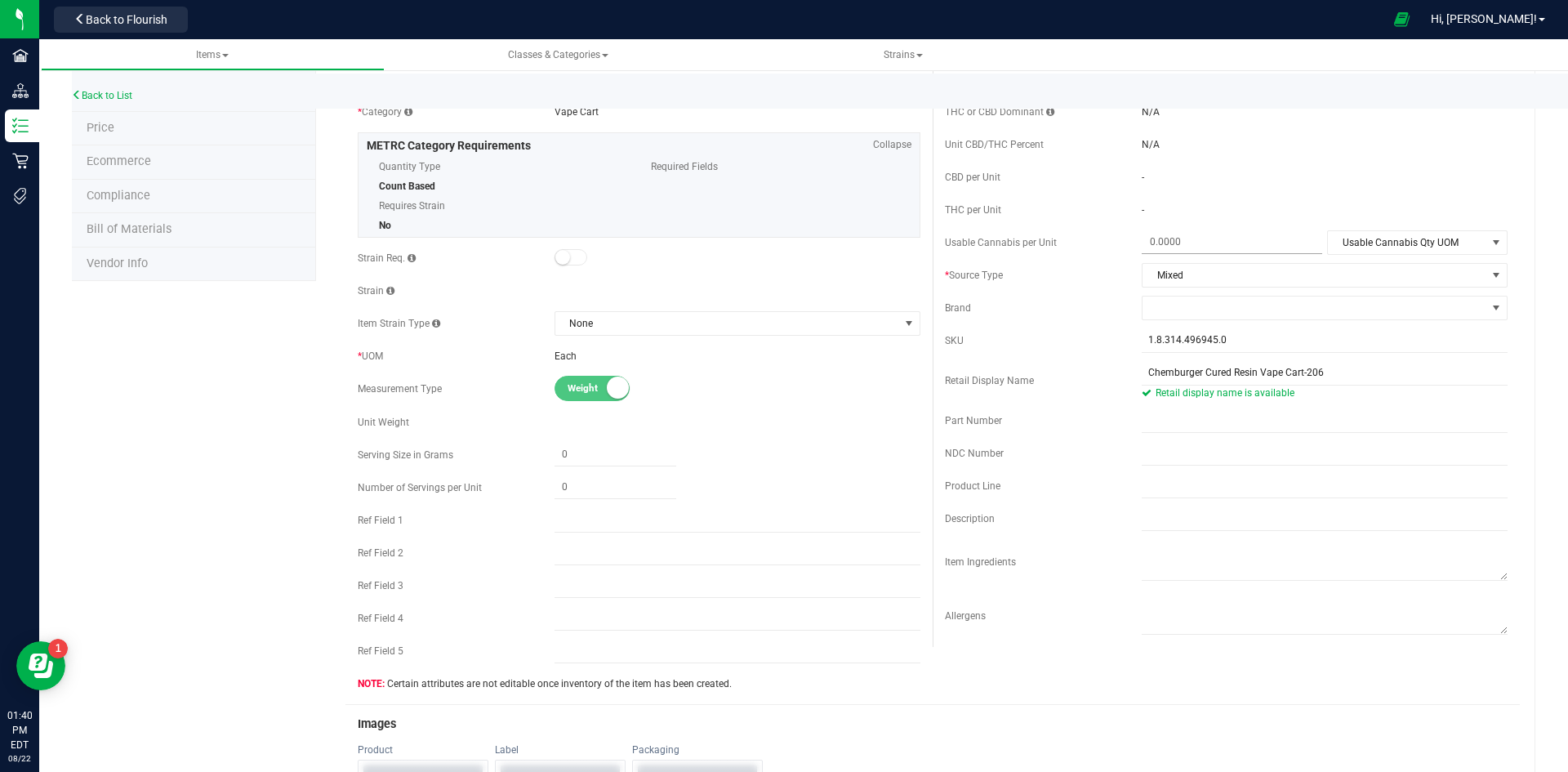
click at [1194, 248] on span at bounding box center [1231, 242] width 180 height 24
type input "1.6"
type input "1.6000"
click at [1351, 239] on span "Usable Cannabis Qty UOM" at bounding box center [1407, 243] width 158 height 23
click at [1352, 319] on li "Gram" at bounding box center [1406, 319] width 177 height 25
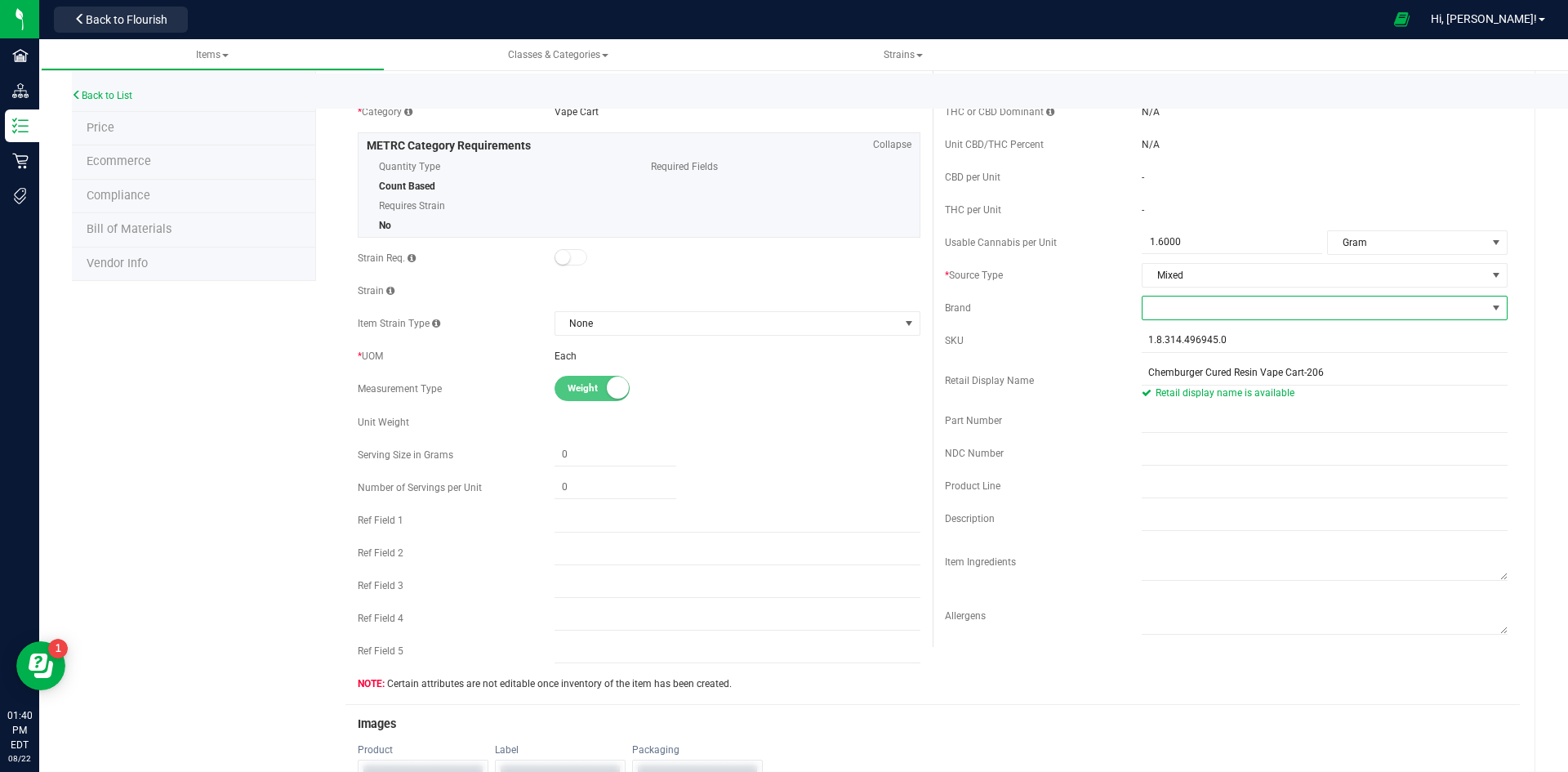
click at [1215, 312] on span at bounding box center [1314, 308] width 343 height 23
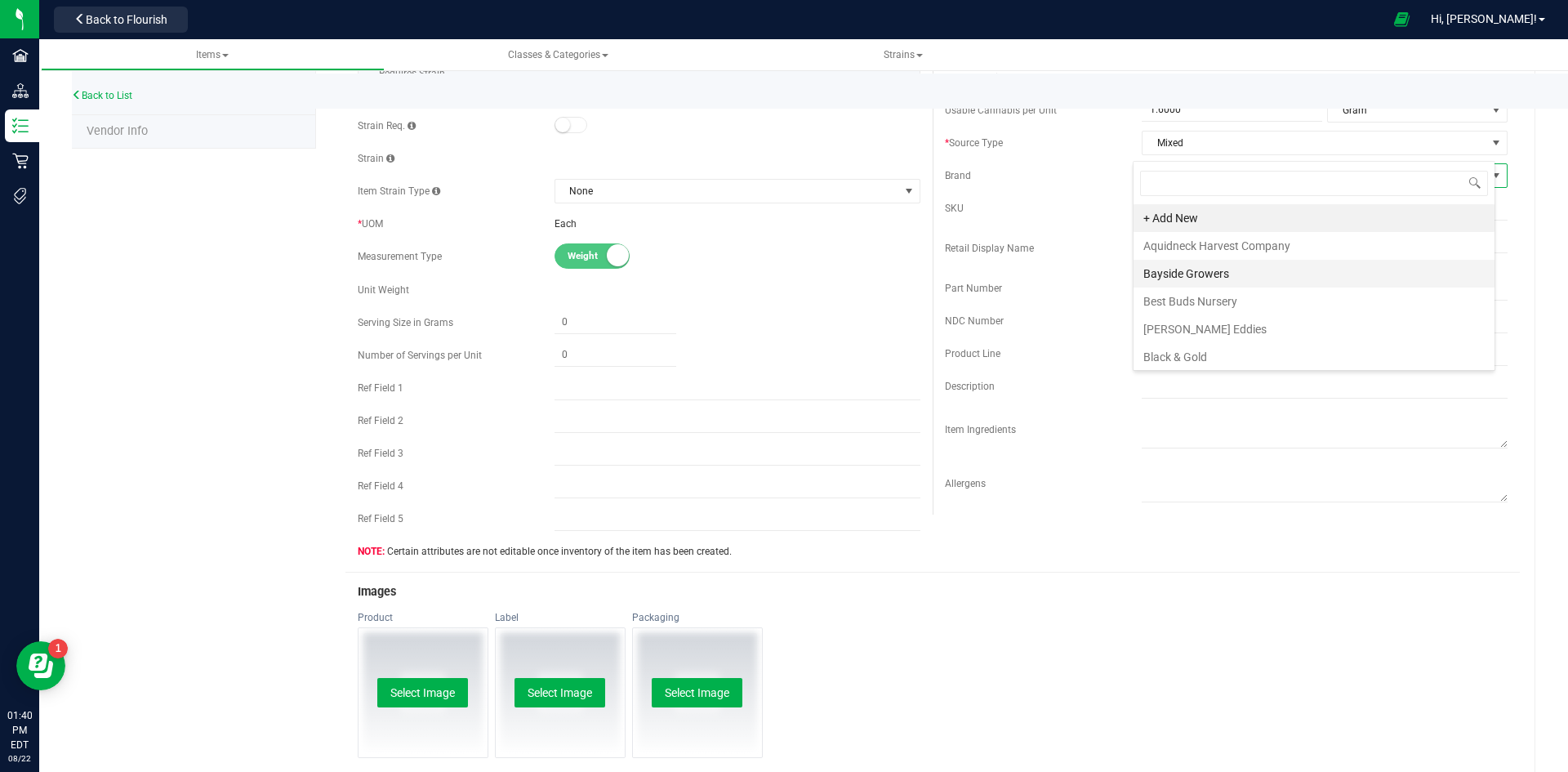
scroll to position [327, 0]
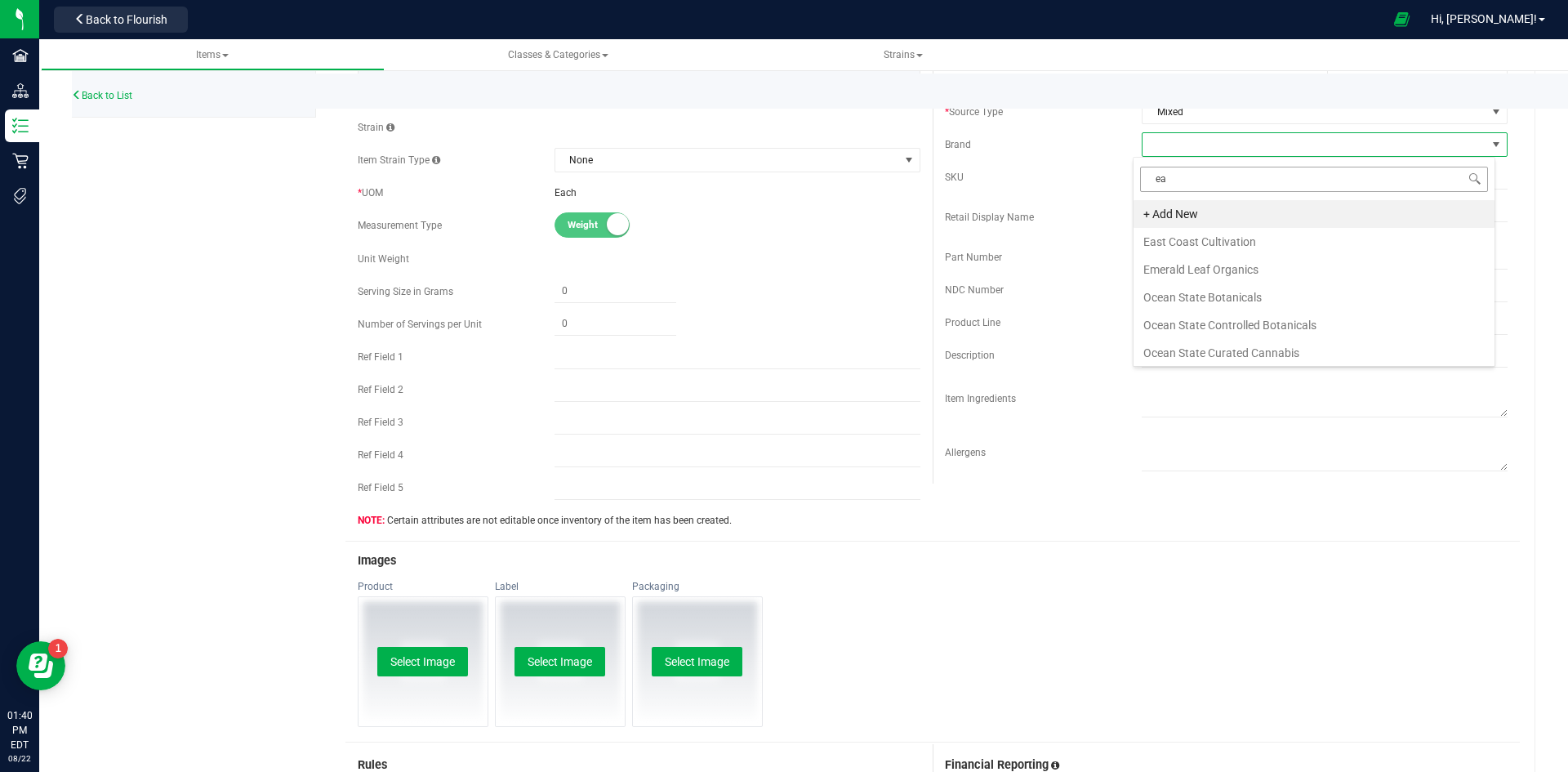
type input "eas"
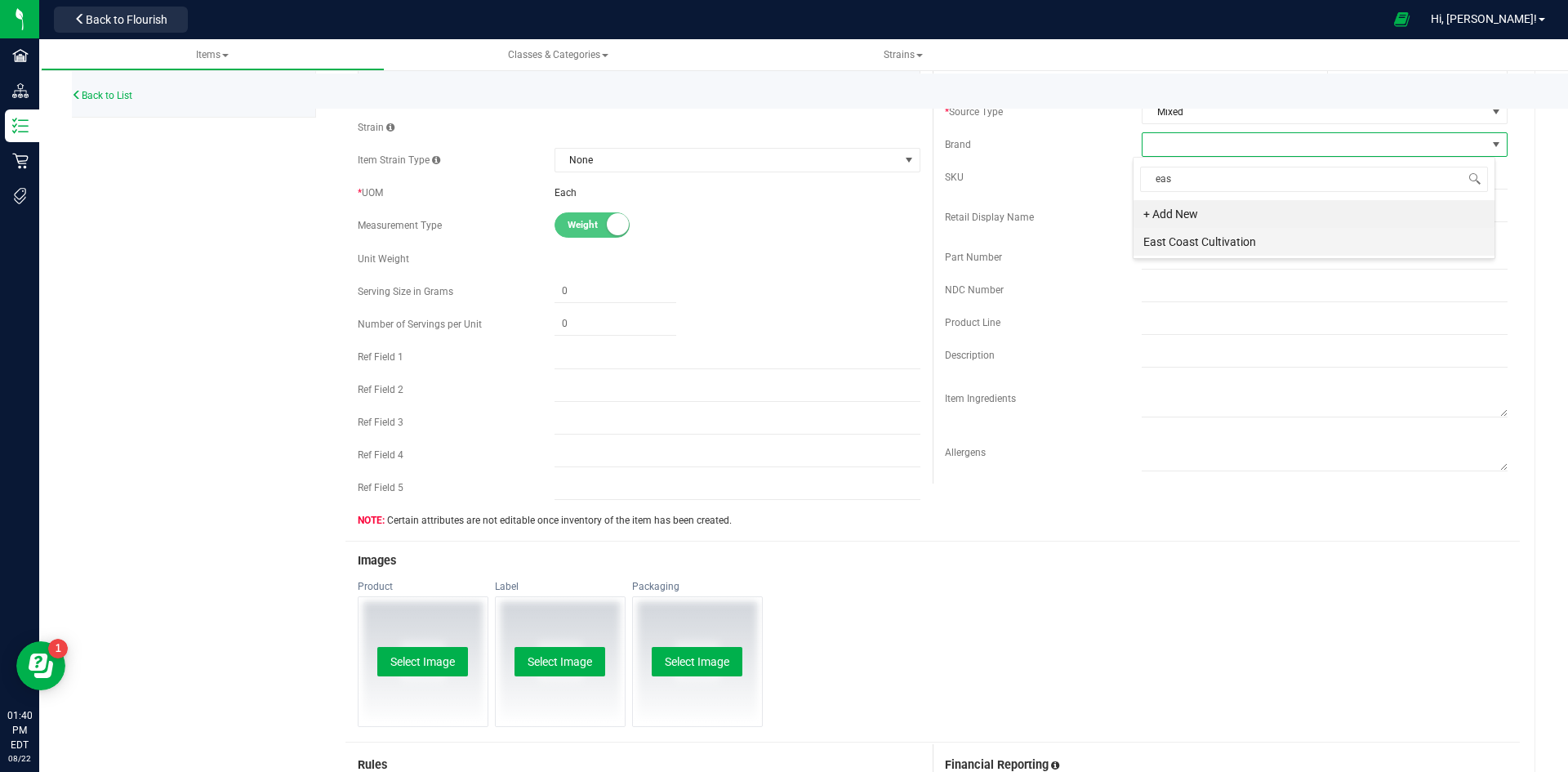
click at [1231, 235] on li "East Coast Cultivation" at bounding box center [1313, 241] width 361 height 27
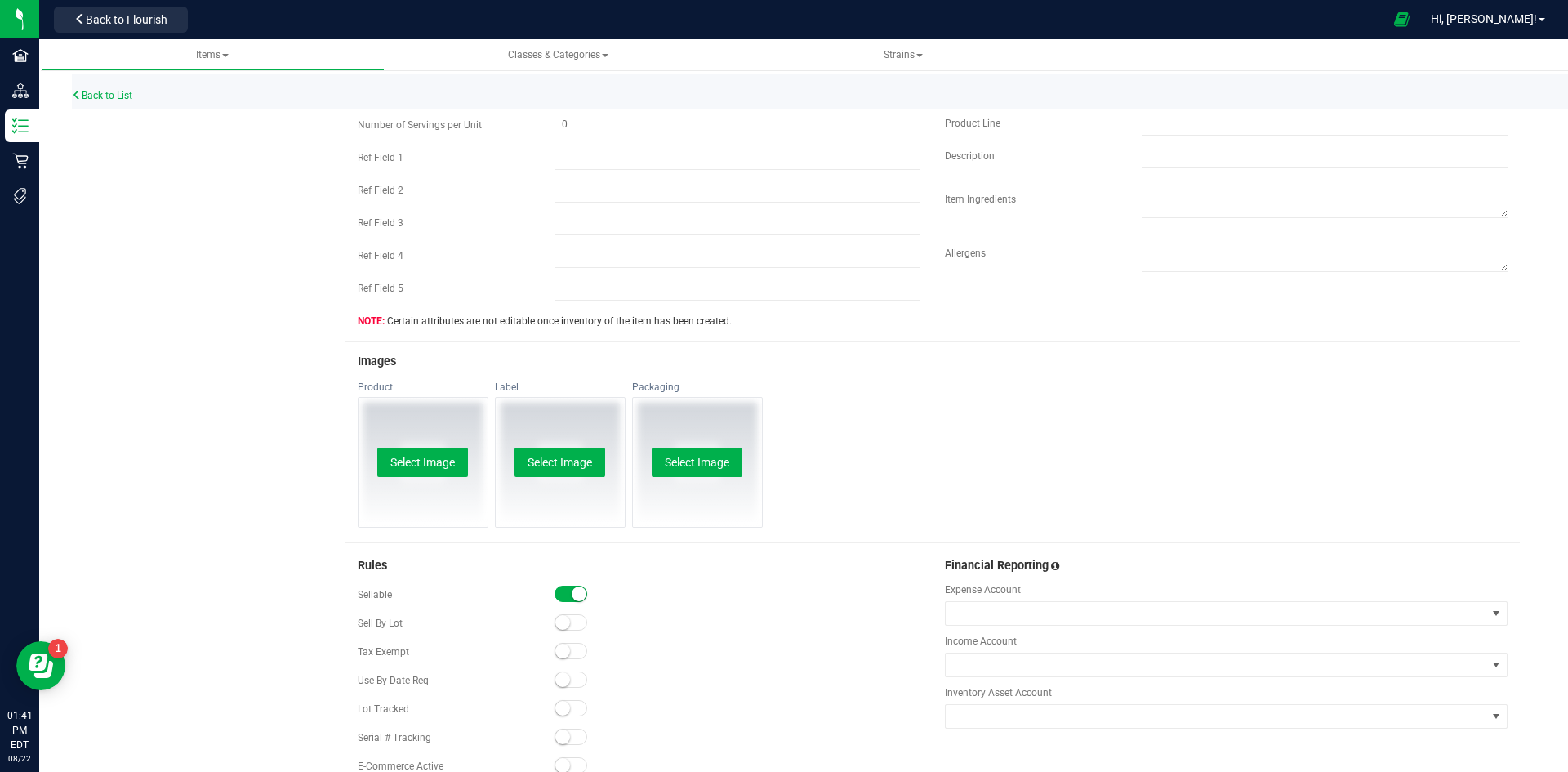
scroll to position [735, 0]
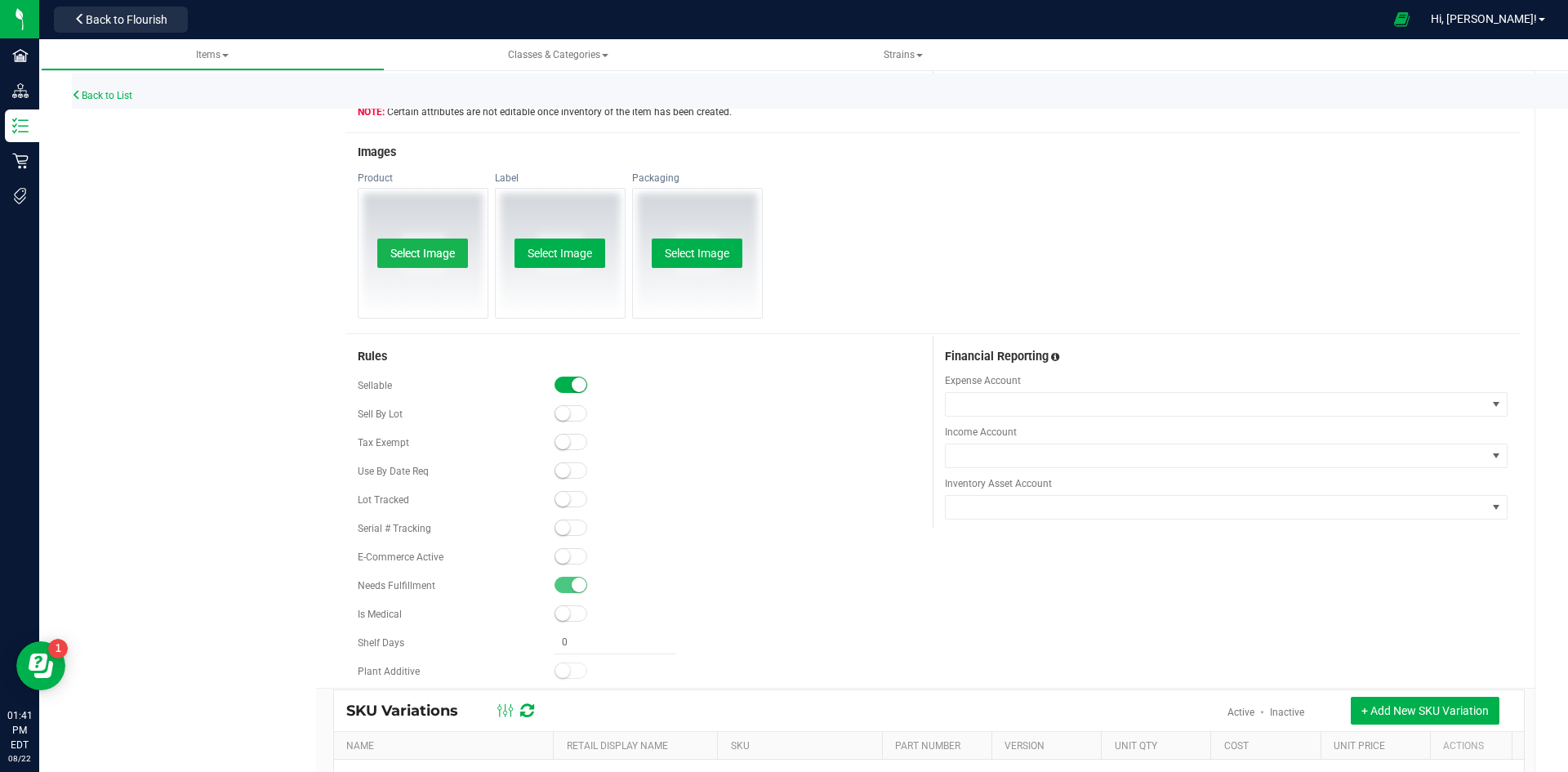
click at [426, 249] on button "Select Image" at bounding box center [423, 253] width 91 height 29
click at [567, 549] on span at bounding box center [571, 556] width 33 height 16
click at [566, 495] on span at bounding box center [571, 498] width 33 height 16
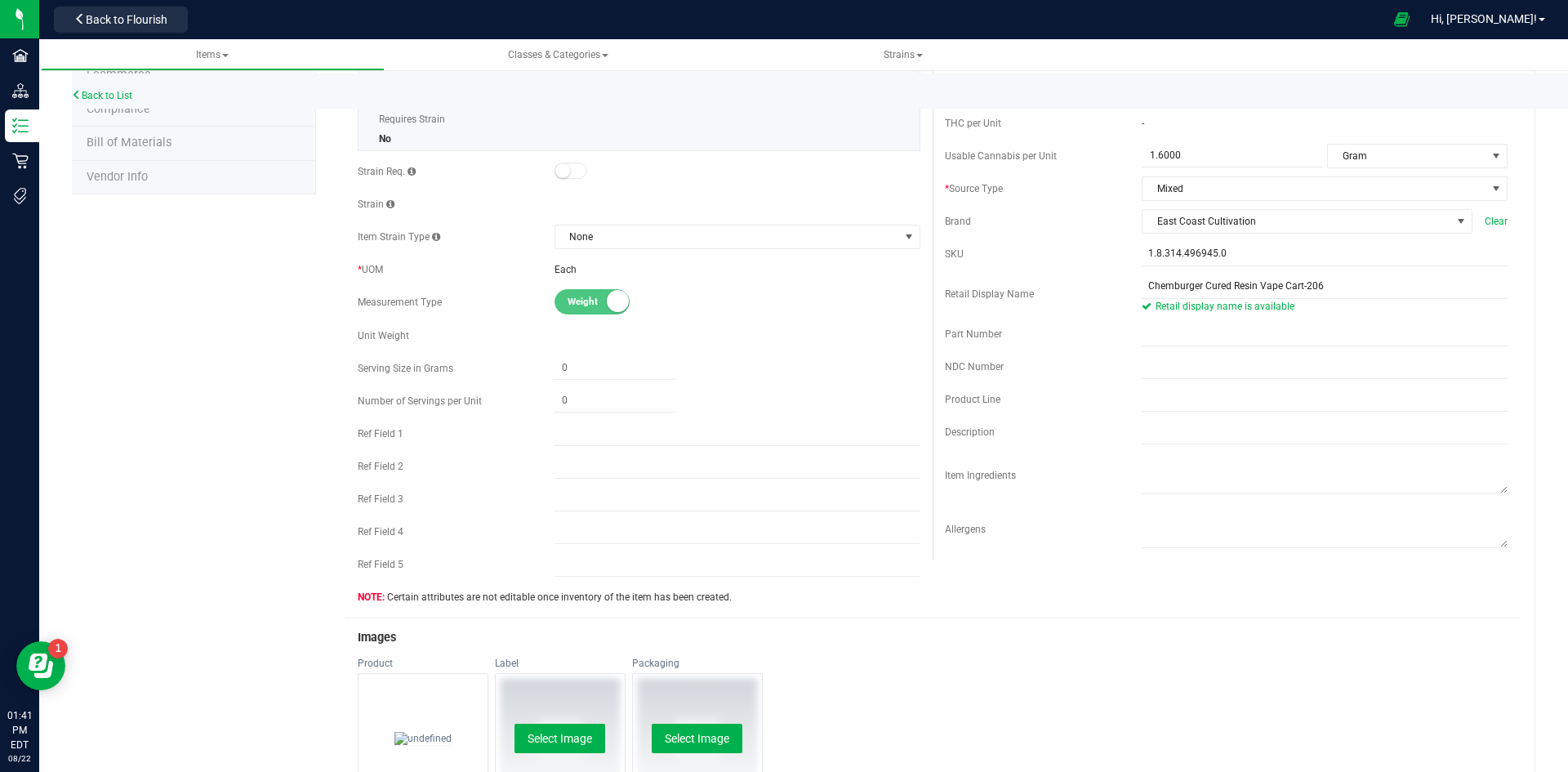
scroll to position [245, 0]
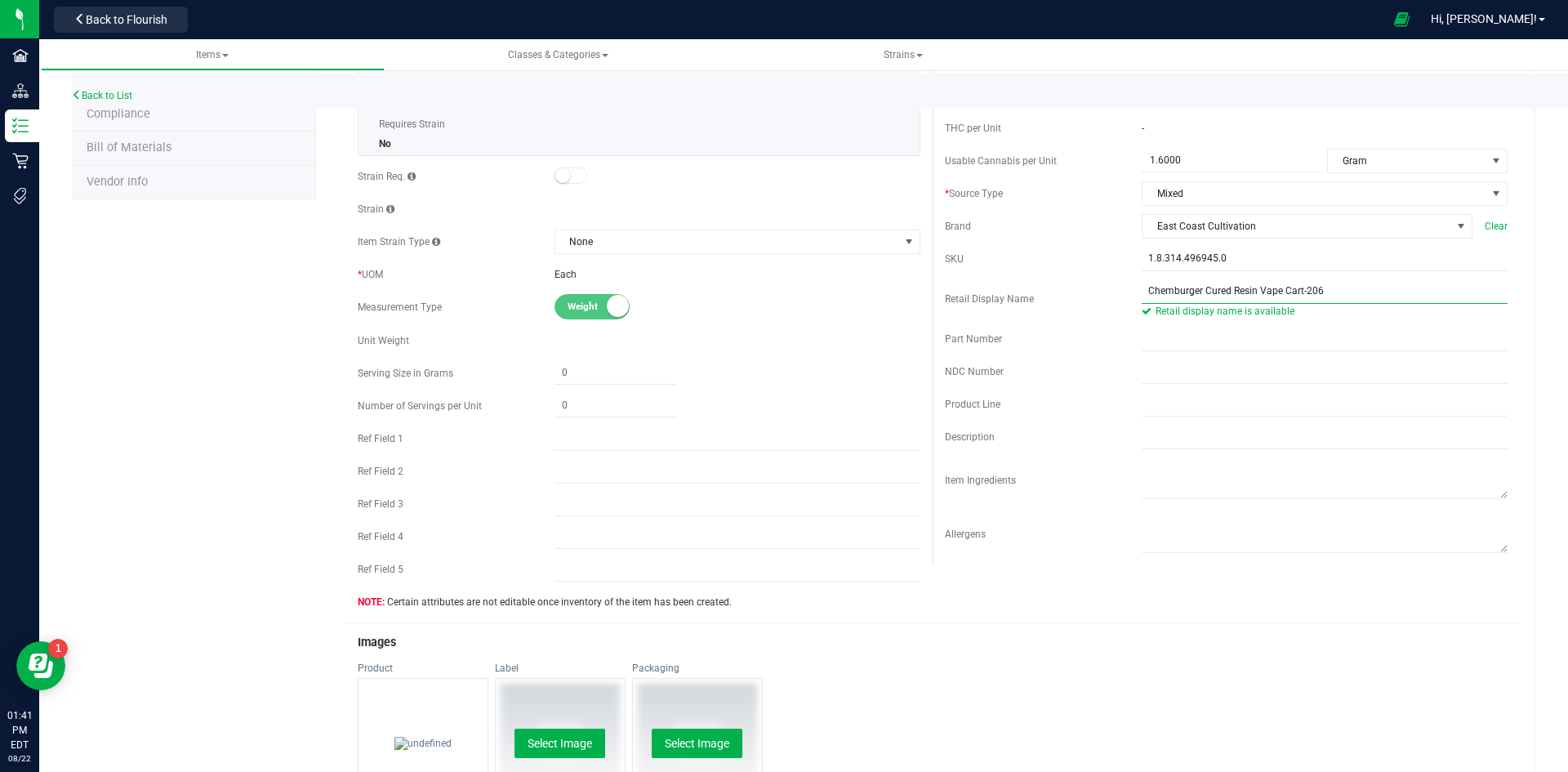
click at [1322, 289] on input "Chemburger Cured Resin Vape Cart-206" at bounding box center [1325, 292] width 366 height 25
click at [1296, 268] on input "1.8.314.496945.0" at bounding box center [1325, 259] width 366 height 25
click at [1278, 233] on span "East Coast Cultivation" at bounding box center [1296, 227] width 309 height 23
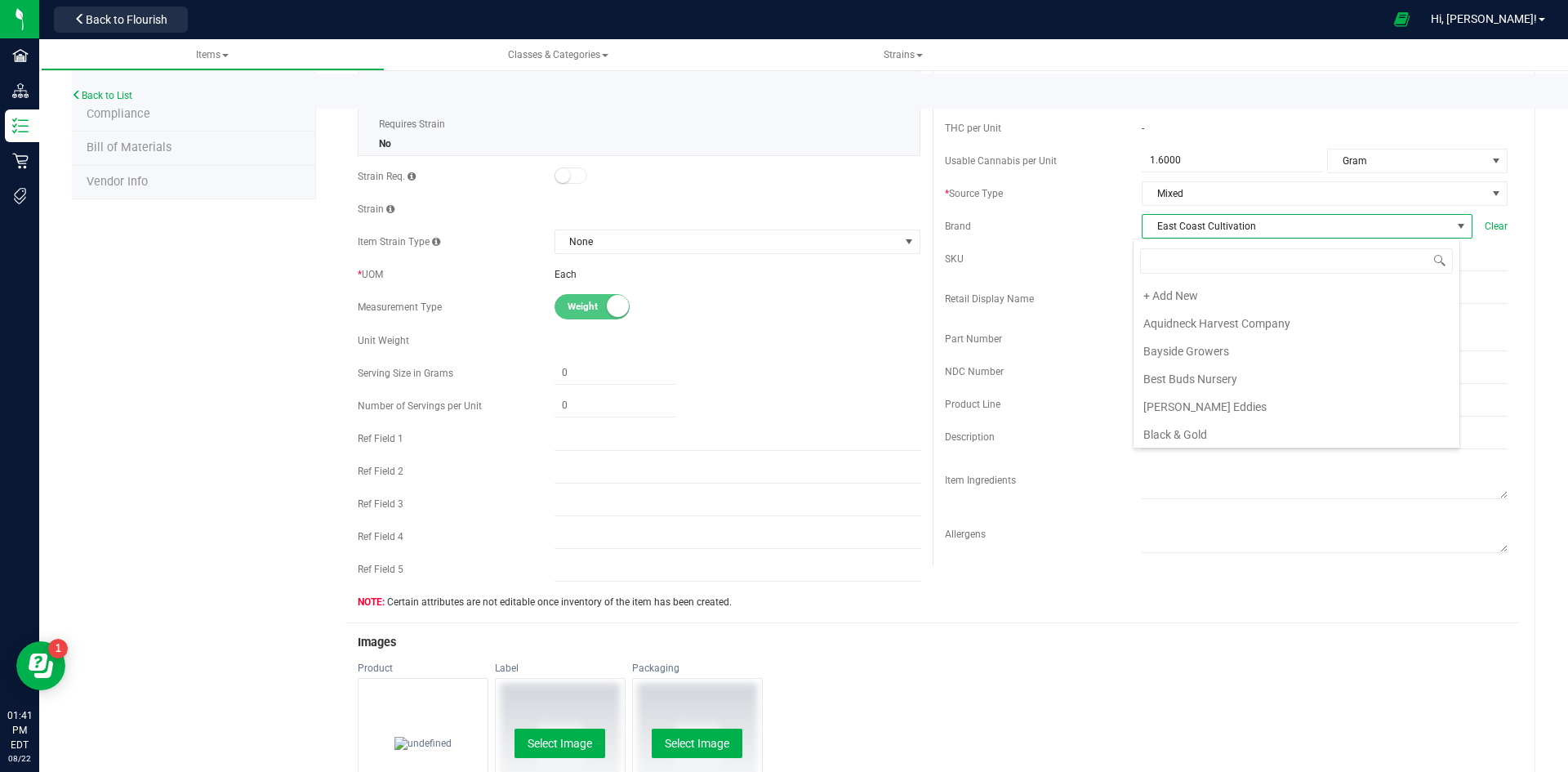
scroll to position [25, 327]
click at [1264, 208] on div "Cost Price Reorder Point ea THC or CBD Dominant" at bounding box center [1226, 243] width 587 height 646
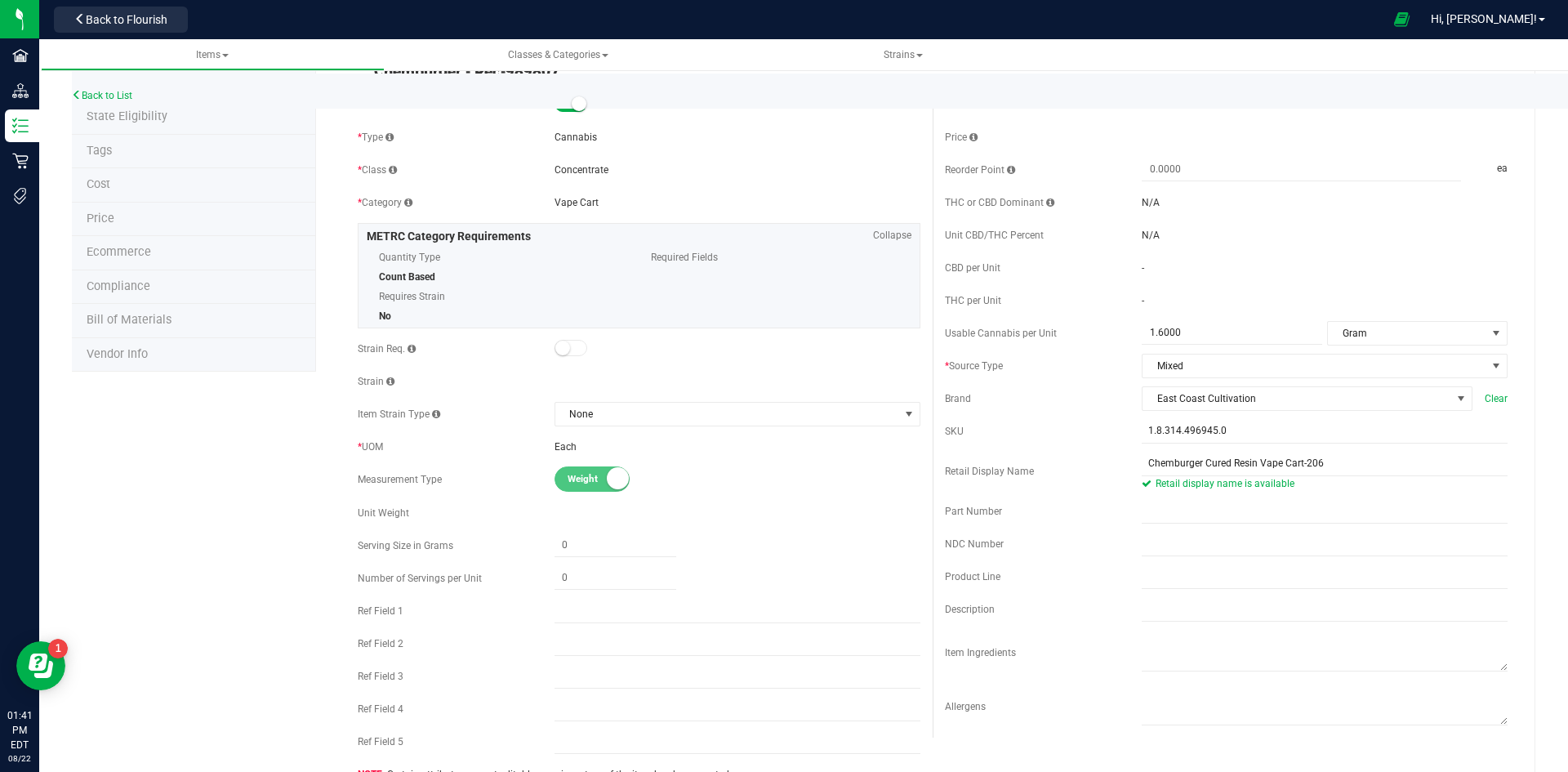
scroll to position [0, 0]
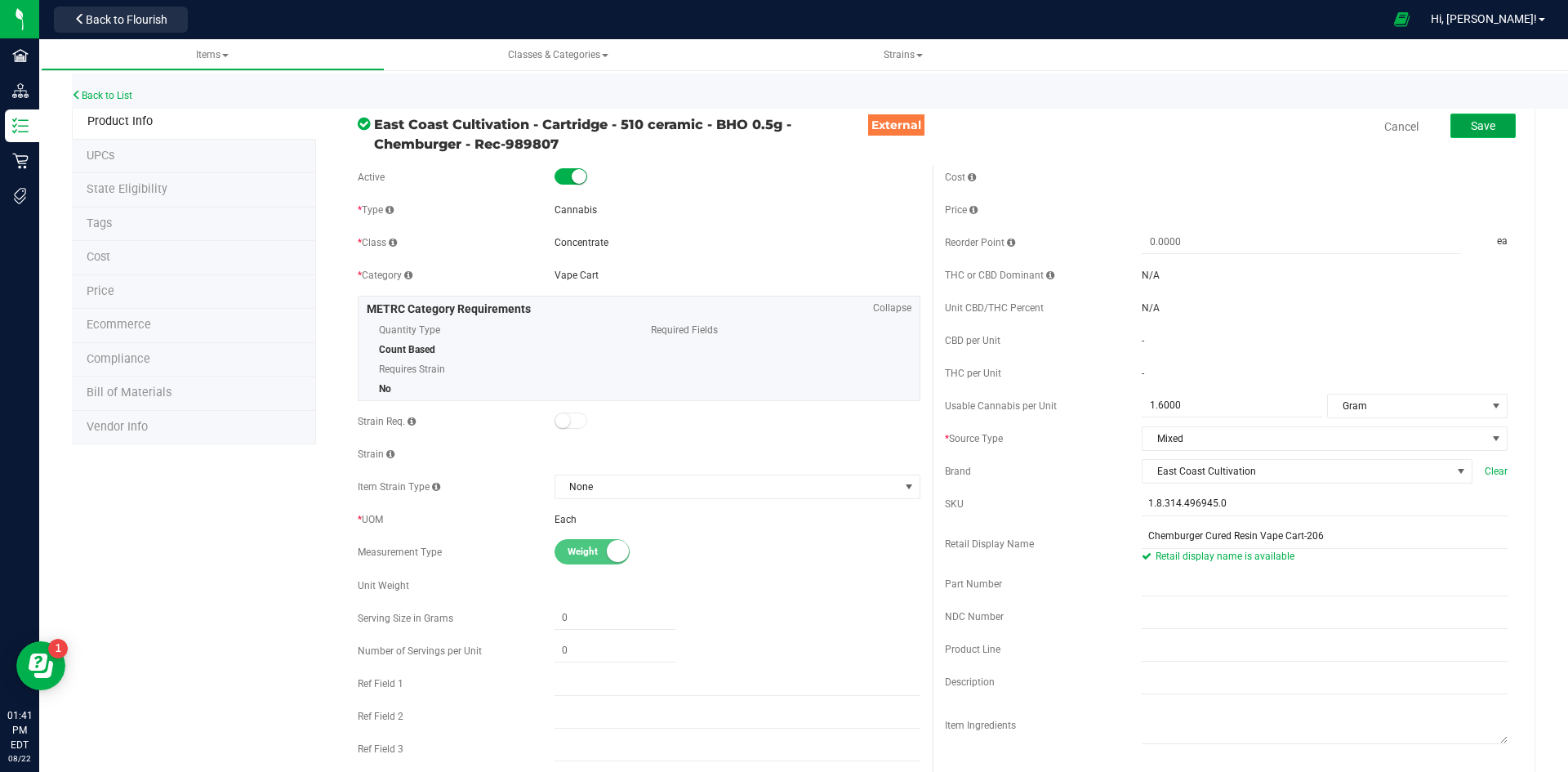
click at [1471, 126] on span "Save" at bounding box center [1483, 126] width 25 height 13
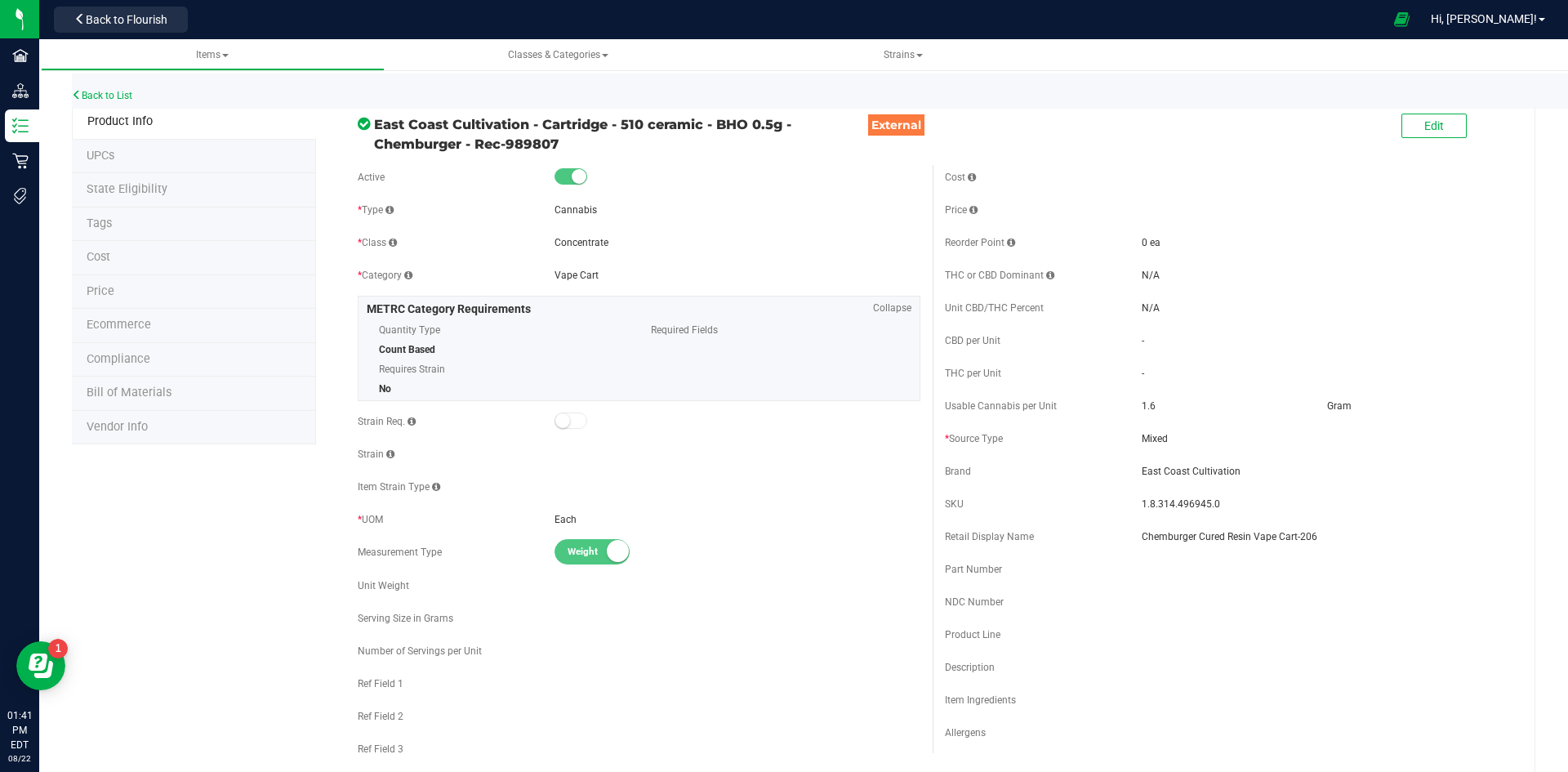
click at [142, 294] on li "Price" at bounding box center [193, 293] width 244 height 34
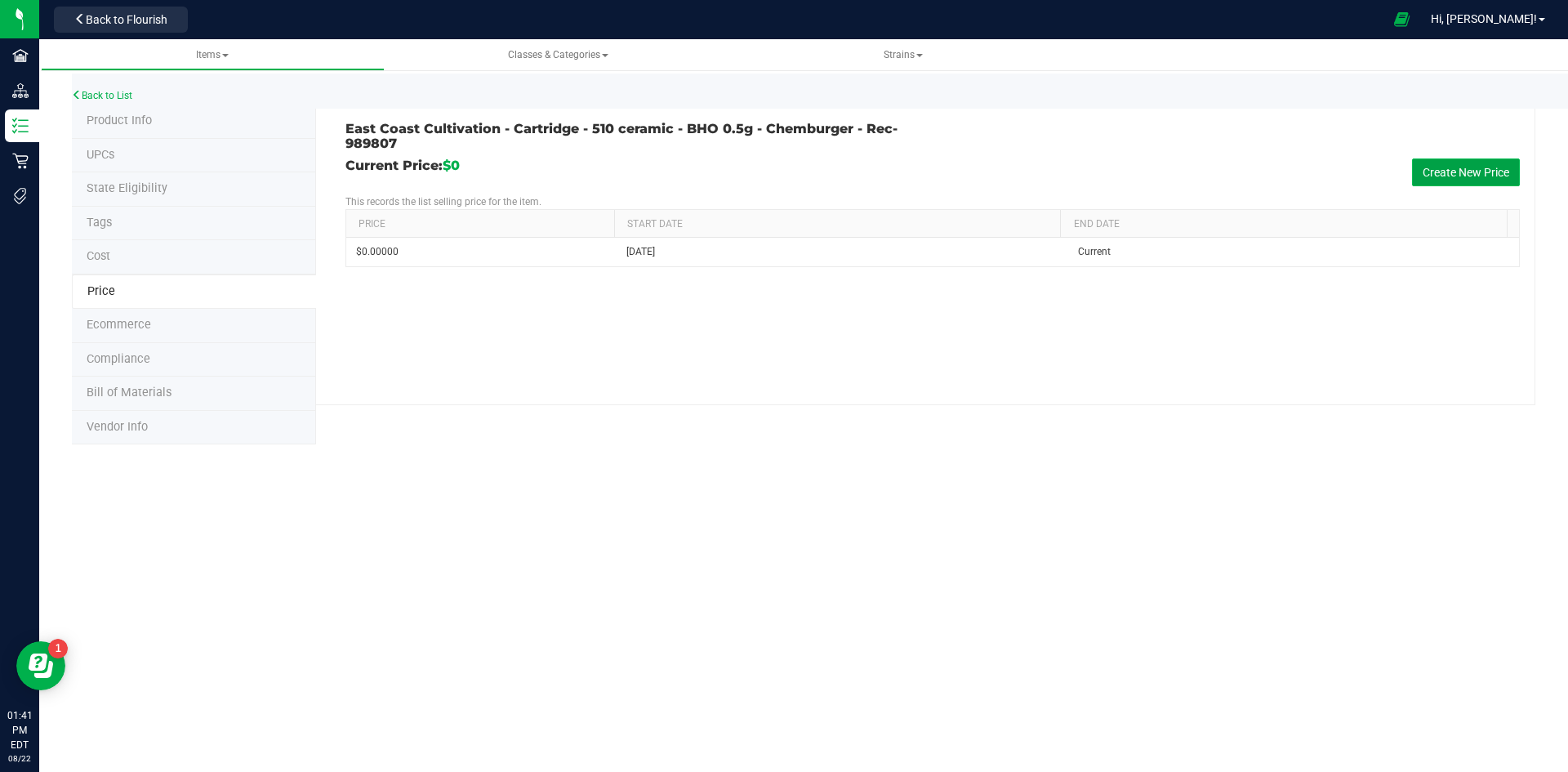
click at [1443, 166] on button "Create New Price" at bounding box center [1465, 172] width 108 height 27
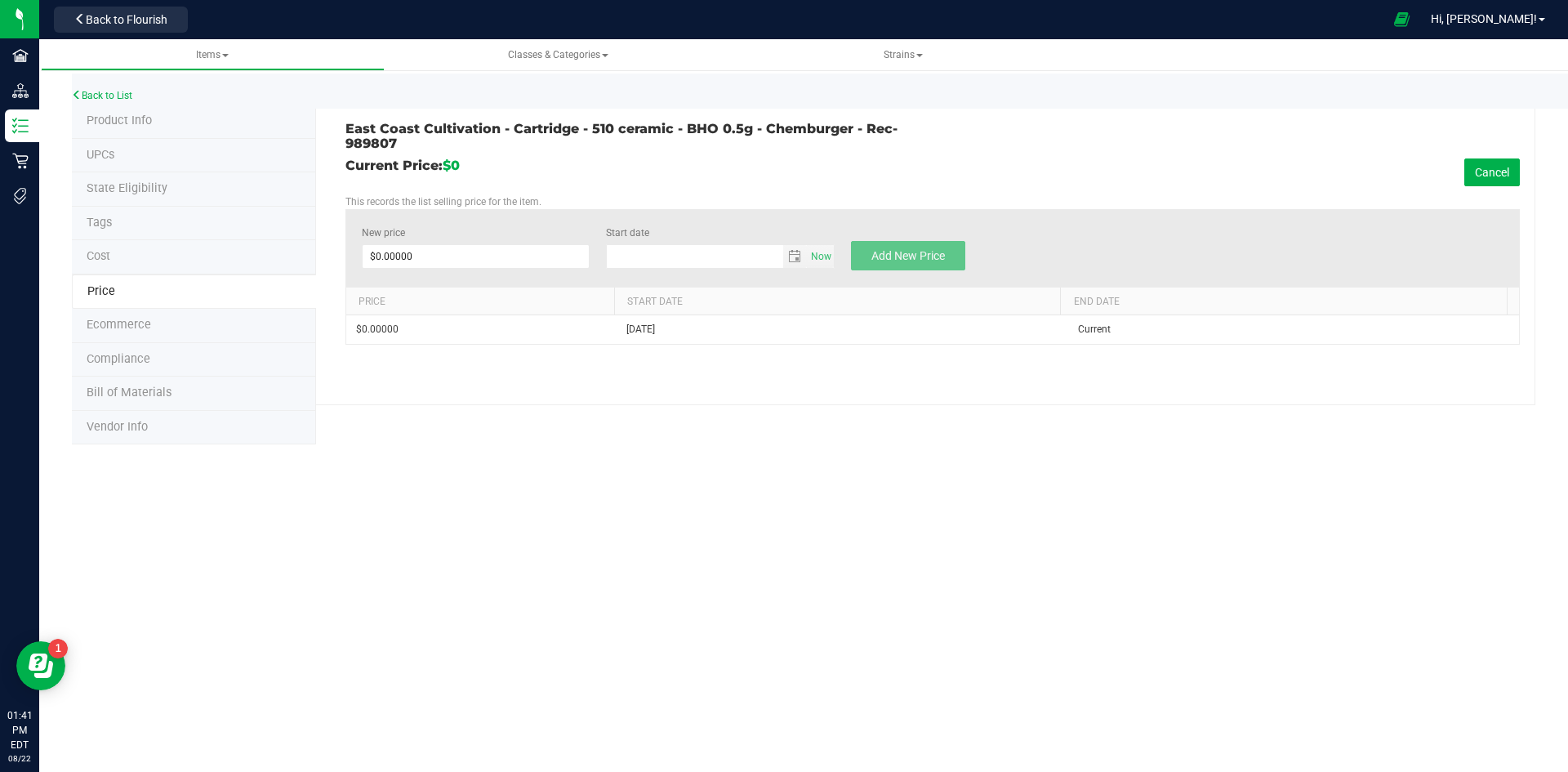
type input "[DATE]"
drag, startPoint x: 441, startPoint y: 240, endPoint x: 442, endPoint y: 249, distance: 9.1
click at [442, 240] on label "New price" at bounding box center [475, 233] width 228 height 15
click at [0, 0] on input "0" at bounding box center [0, 0] width 0 height 0
click at [441, 255] on span at bounding box center [475, 257] width 228 height 25
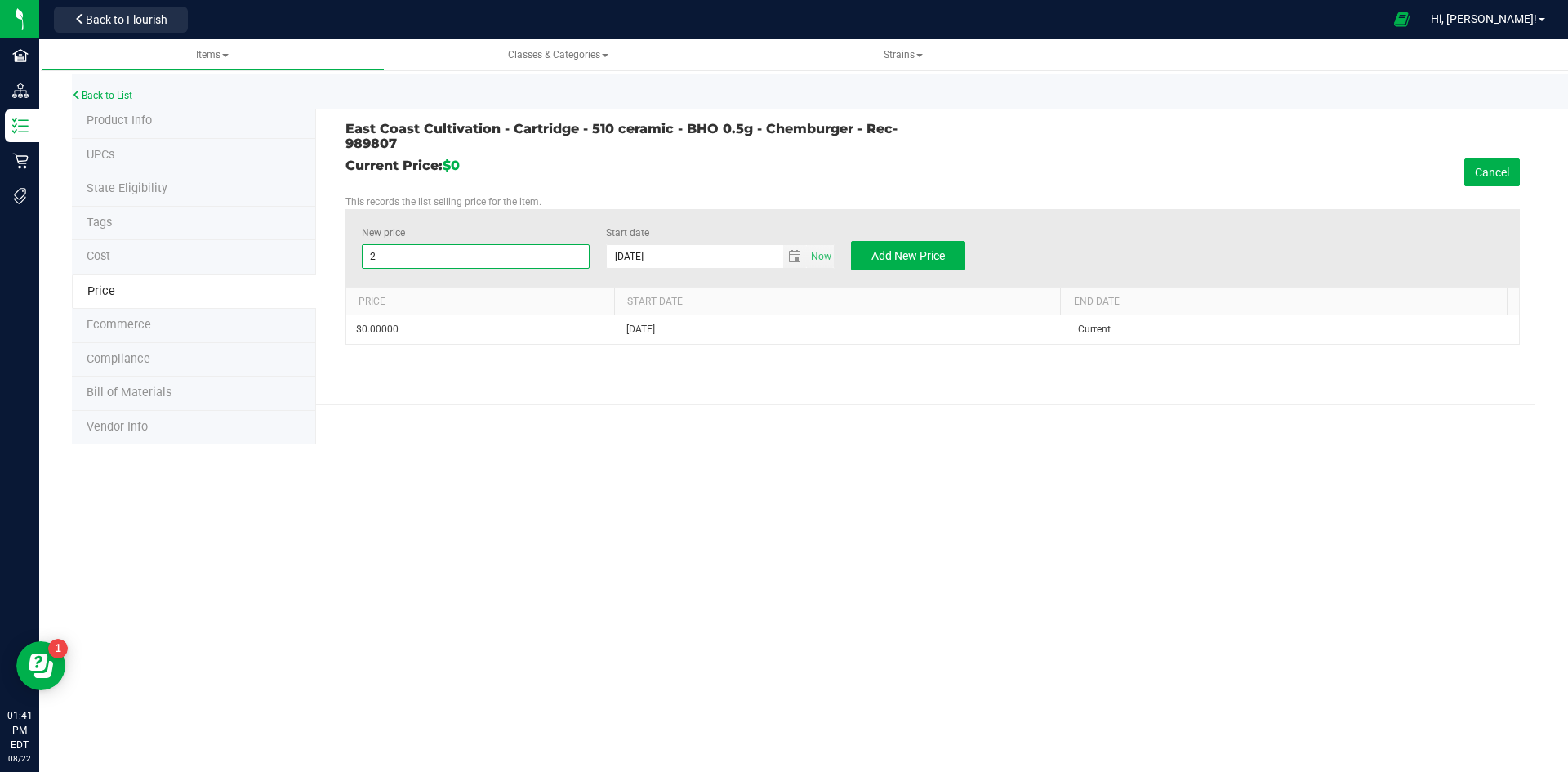
type input "26"
click at [881, 260] on span "Add New Price" at bounding box center [908, 256] width 74 height 13
type input "$0.00000"
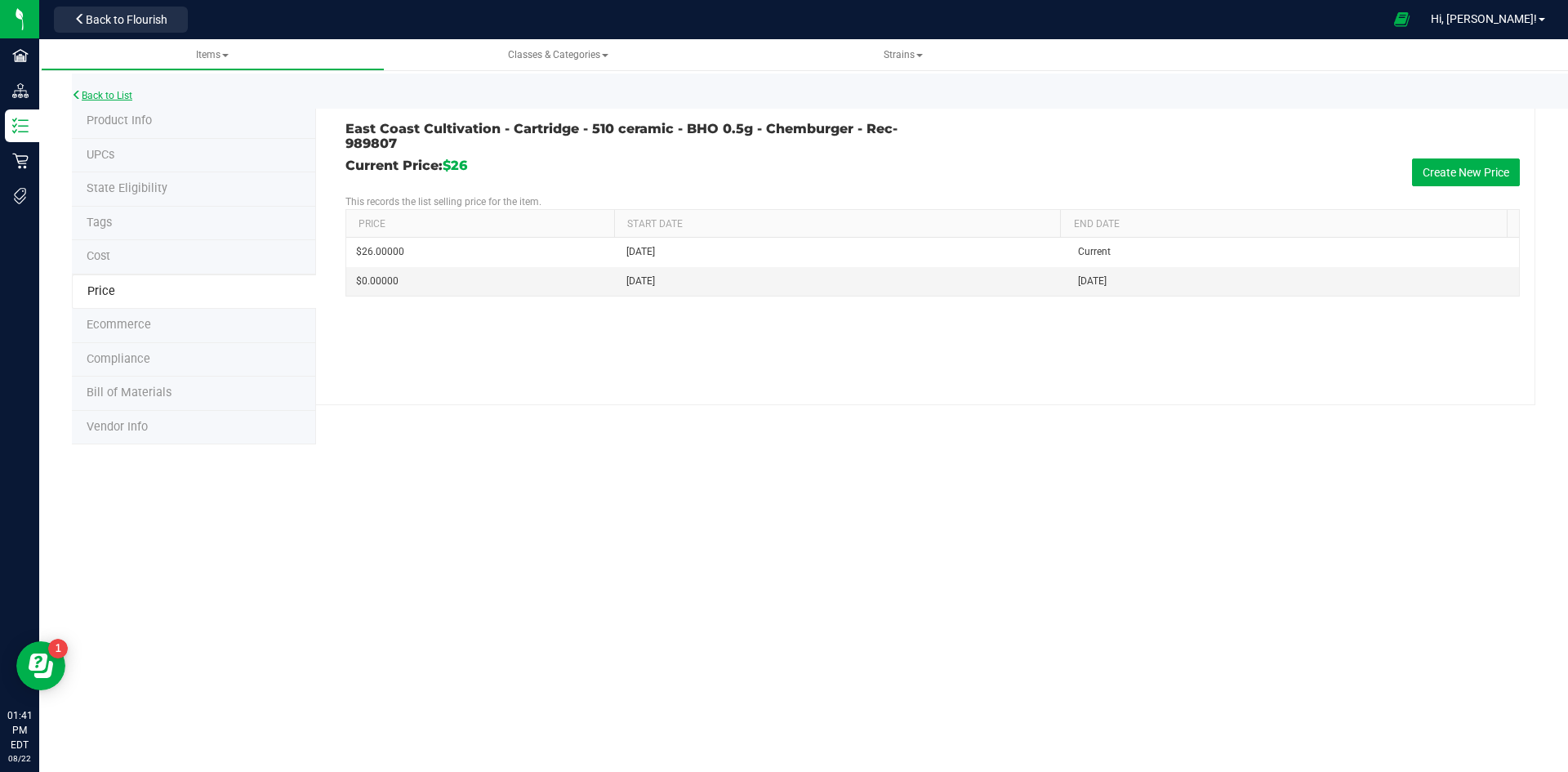
click at [114, 98] on link "Back to List" at bounding box center [102, 95] width 60 height 11
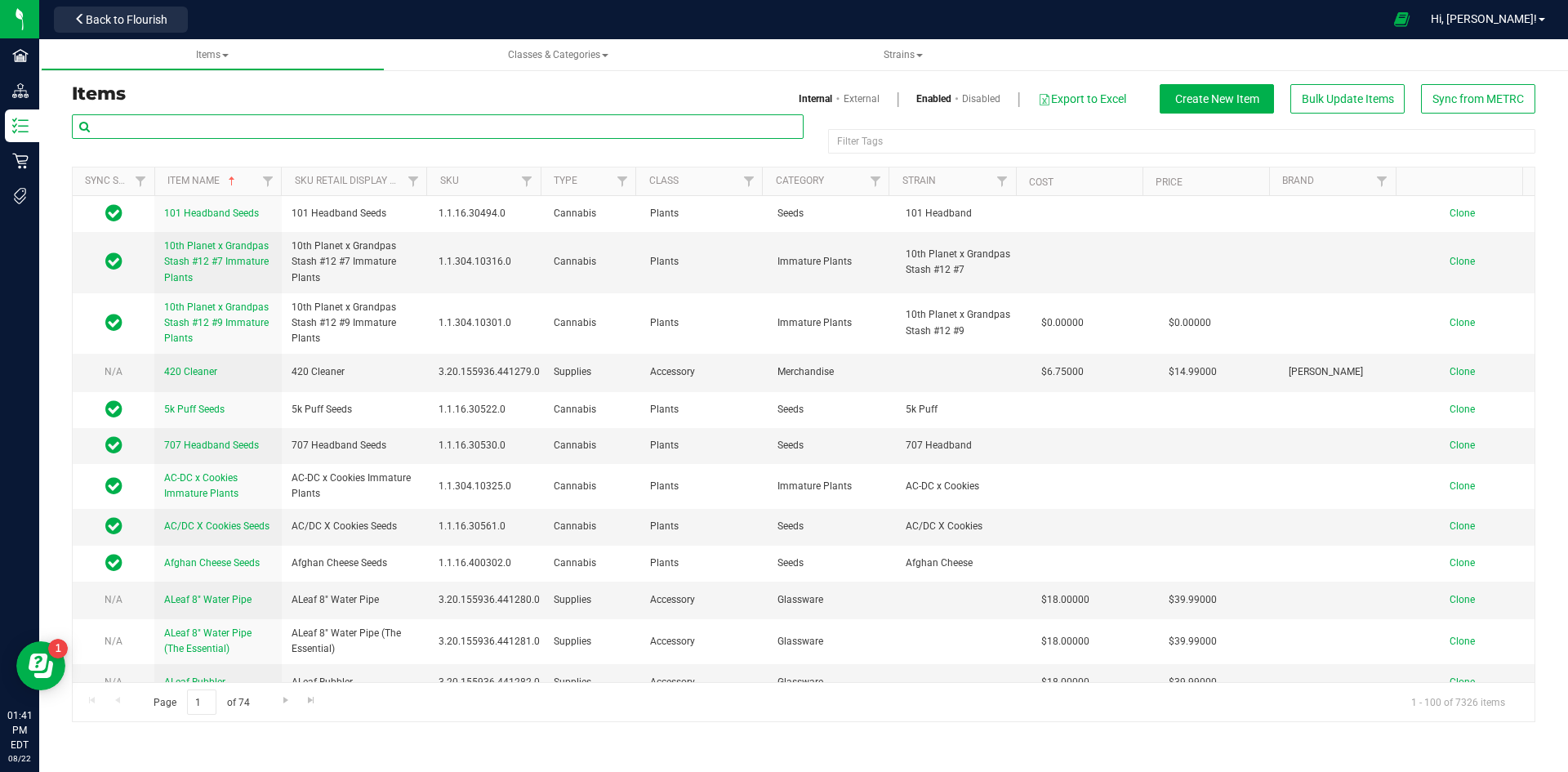
click at [172, 121] on input "text" at bounding box center [437, 126] width 731 height 25
paste input "1.8.314.496945.0"
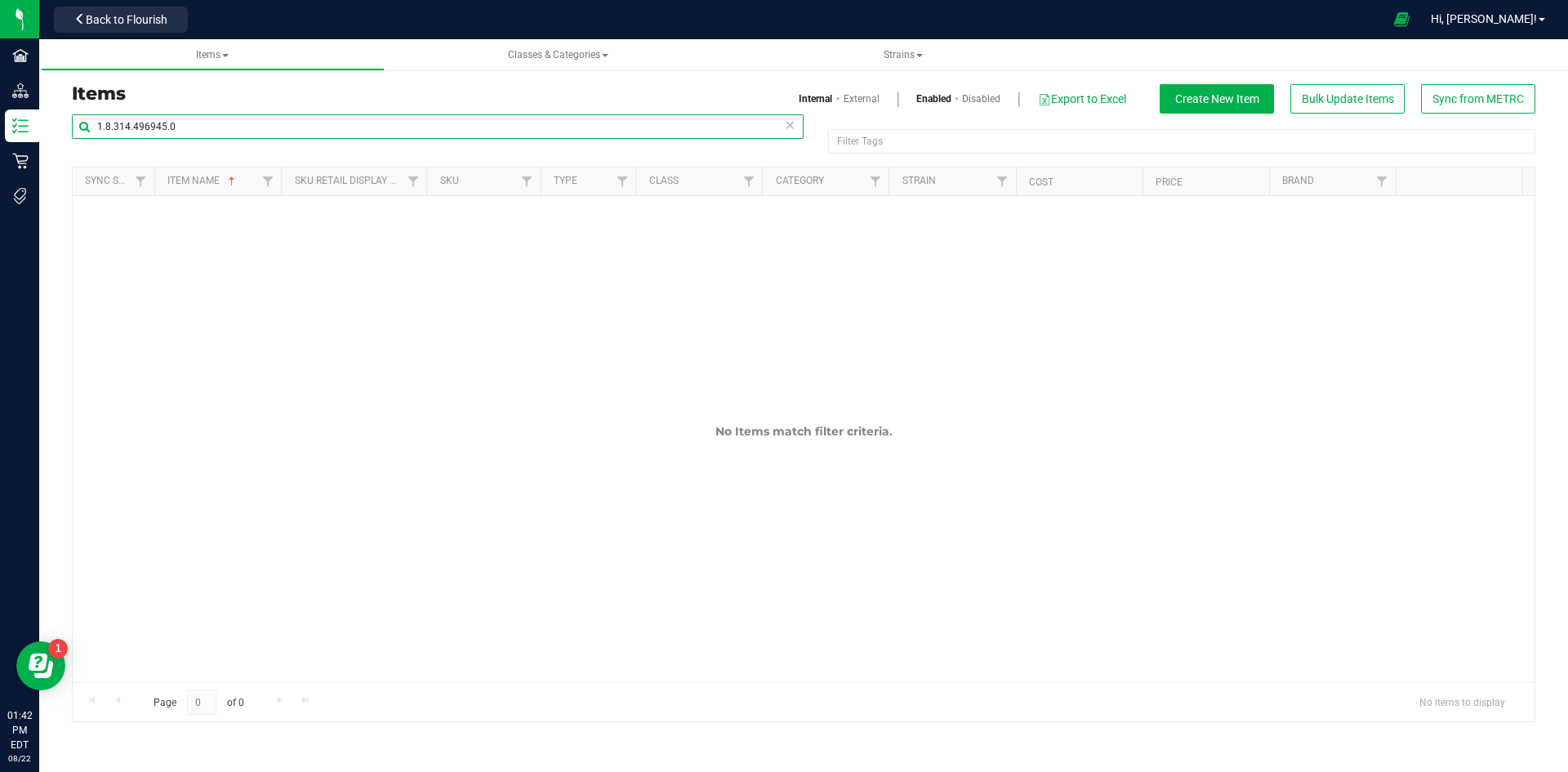
type input "1.8.314.496945.0"
click at [863, 99] on link "External" at bounding box center [861, 99] width 36 height 15
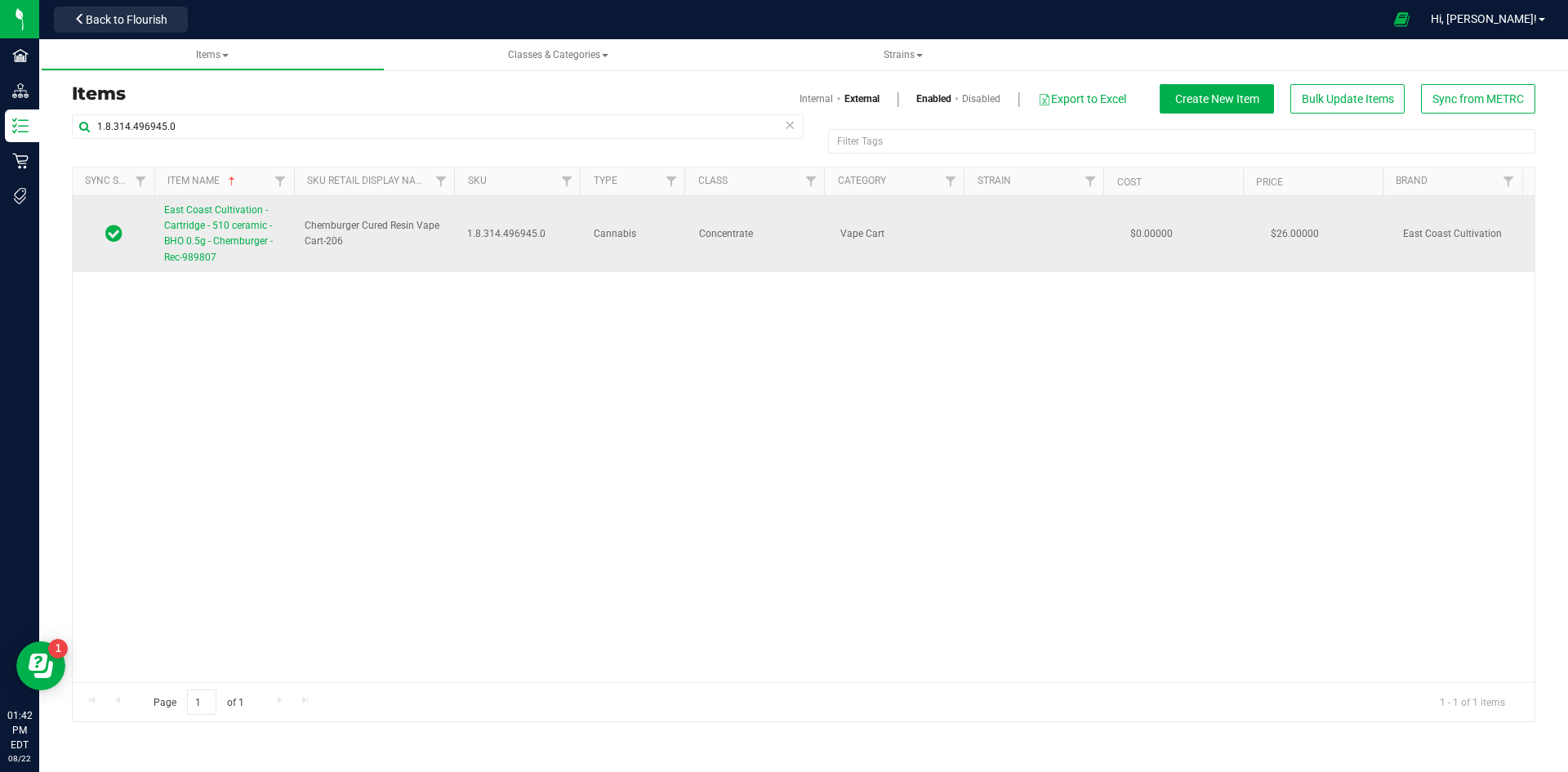
click at [229, 240] on span "East Coast Cultivation - Cartridge - 510 ceramic - BHO 0.5g - Chemburger - Rec-…" at bounding box center [218, 233] width 108 height 59
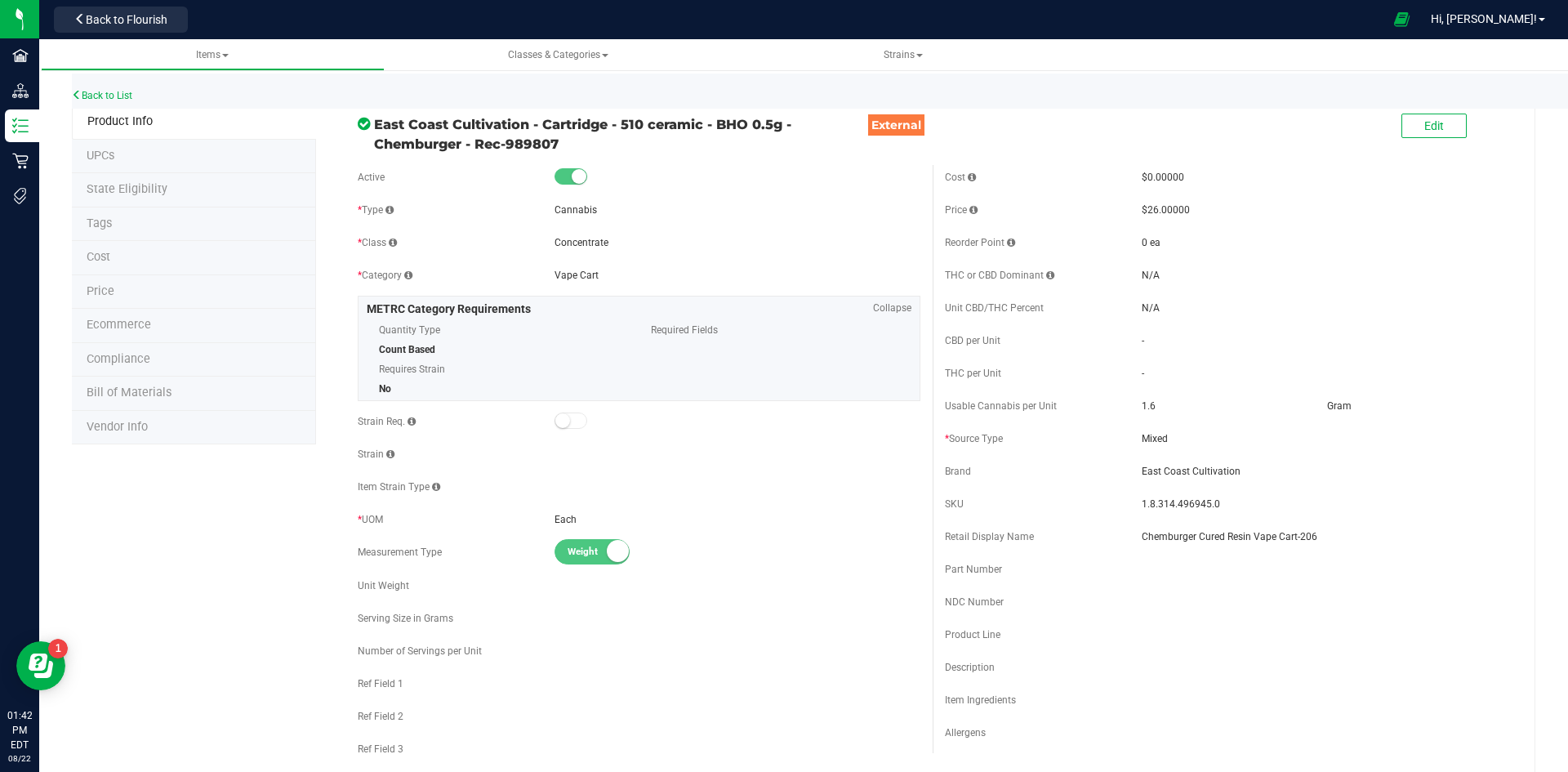
click at [123, 252] on li "Cost" at bounding box center [193, 258] width 244 height 34
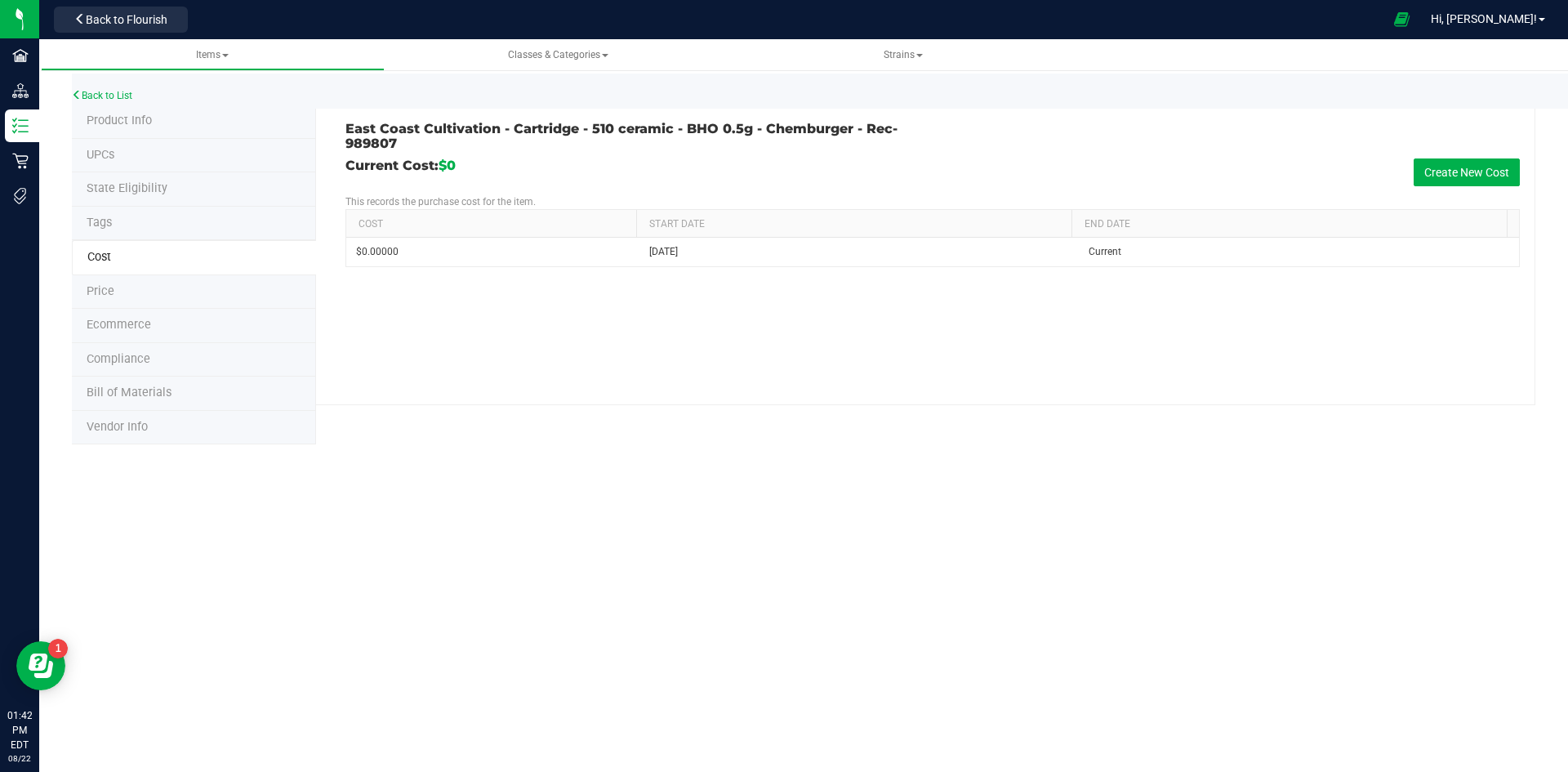
click at [167, 289] on li "Price" at bounding box center [193, 293] width 244 height 34
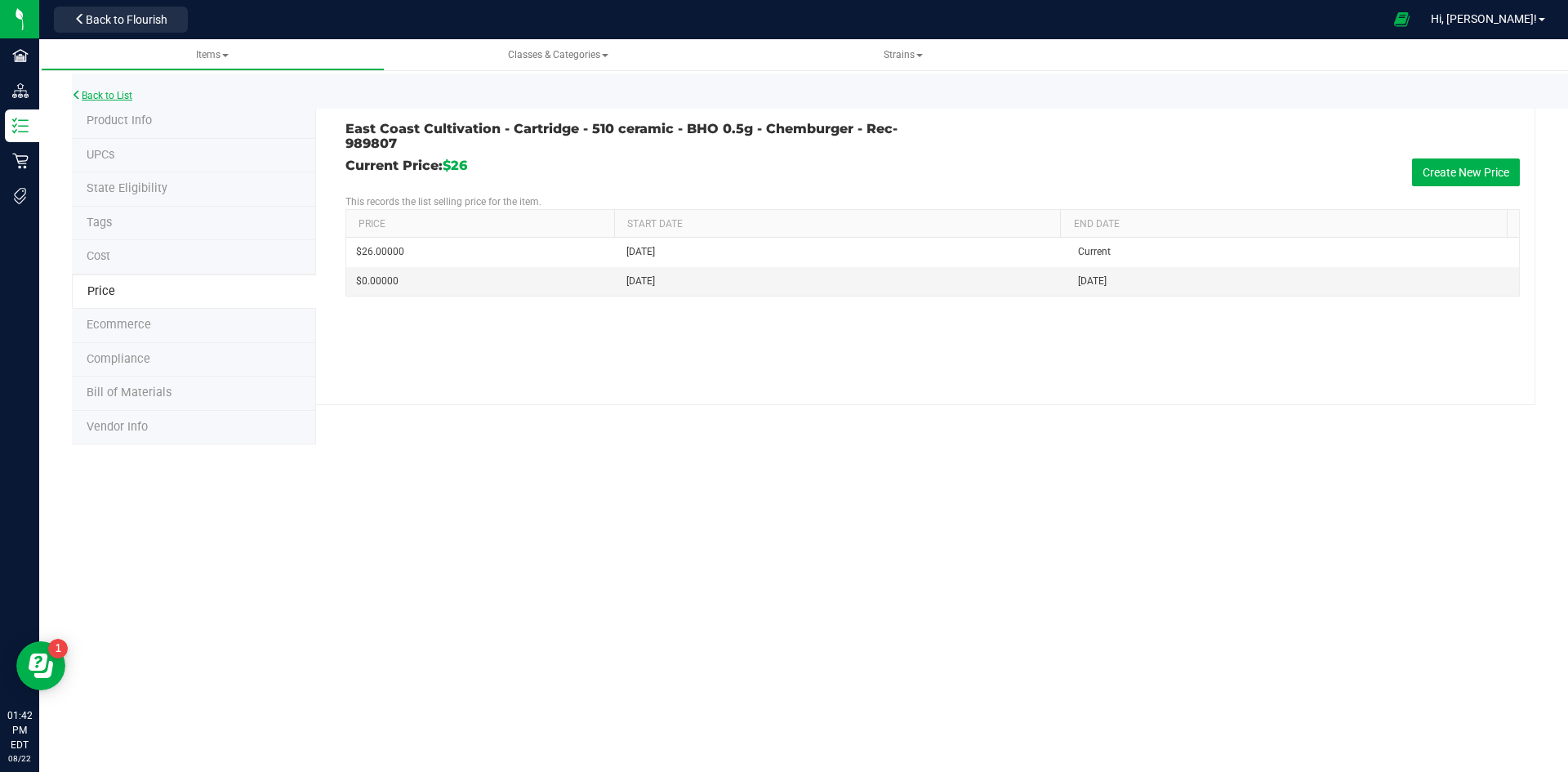
click at [85, 95] on link "Back to List" at bounding box center [102, 95] width 60 height 11
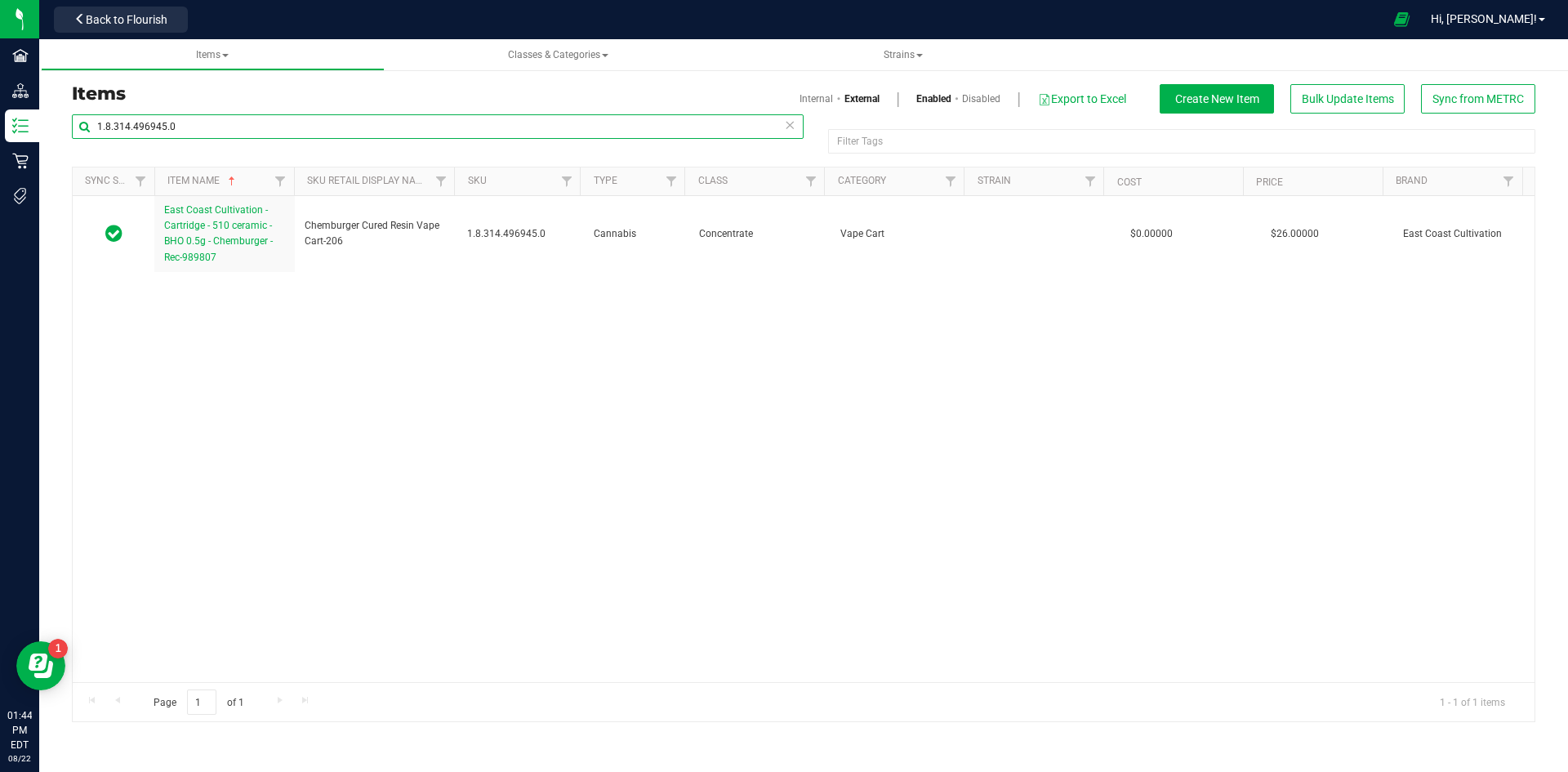
click at [209, 133] on input "1.8.314.496945.0" at bounding box center [437, 126] width 731 height 25
paste input "4"
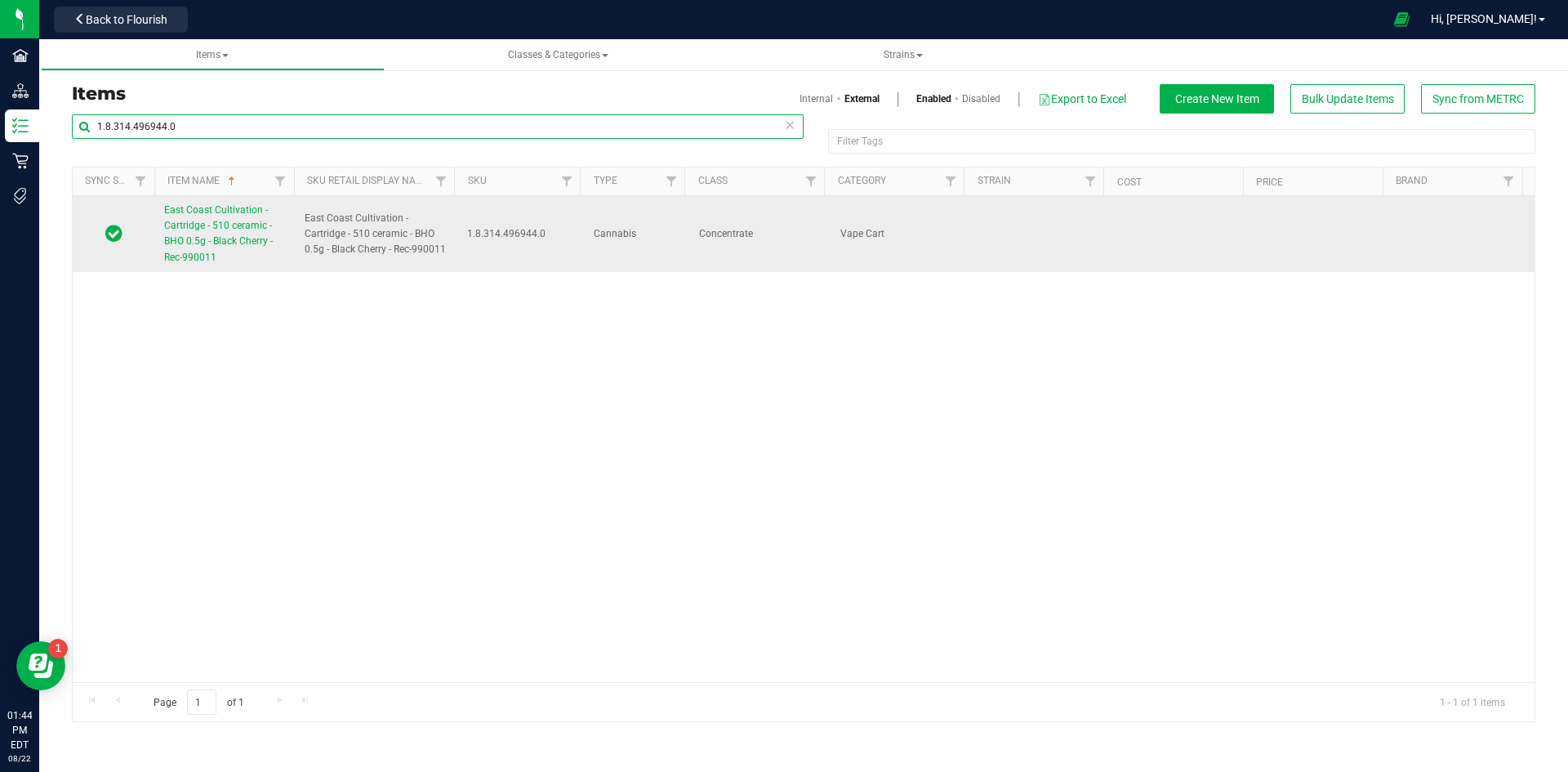
type input "1.8.314.496944.0"
click at [234, 249] on link "East Coast Cultivation - Cartridge - 510 ceramic - BHO 0.5g - Black Cherry - Re…" at bounding box center [225, 234] width 121 height 63
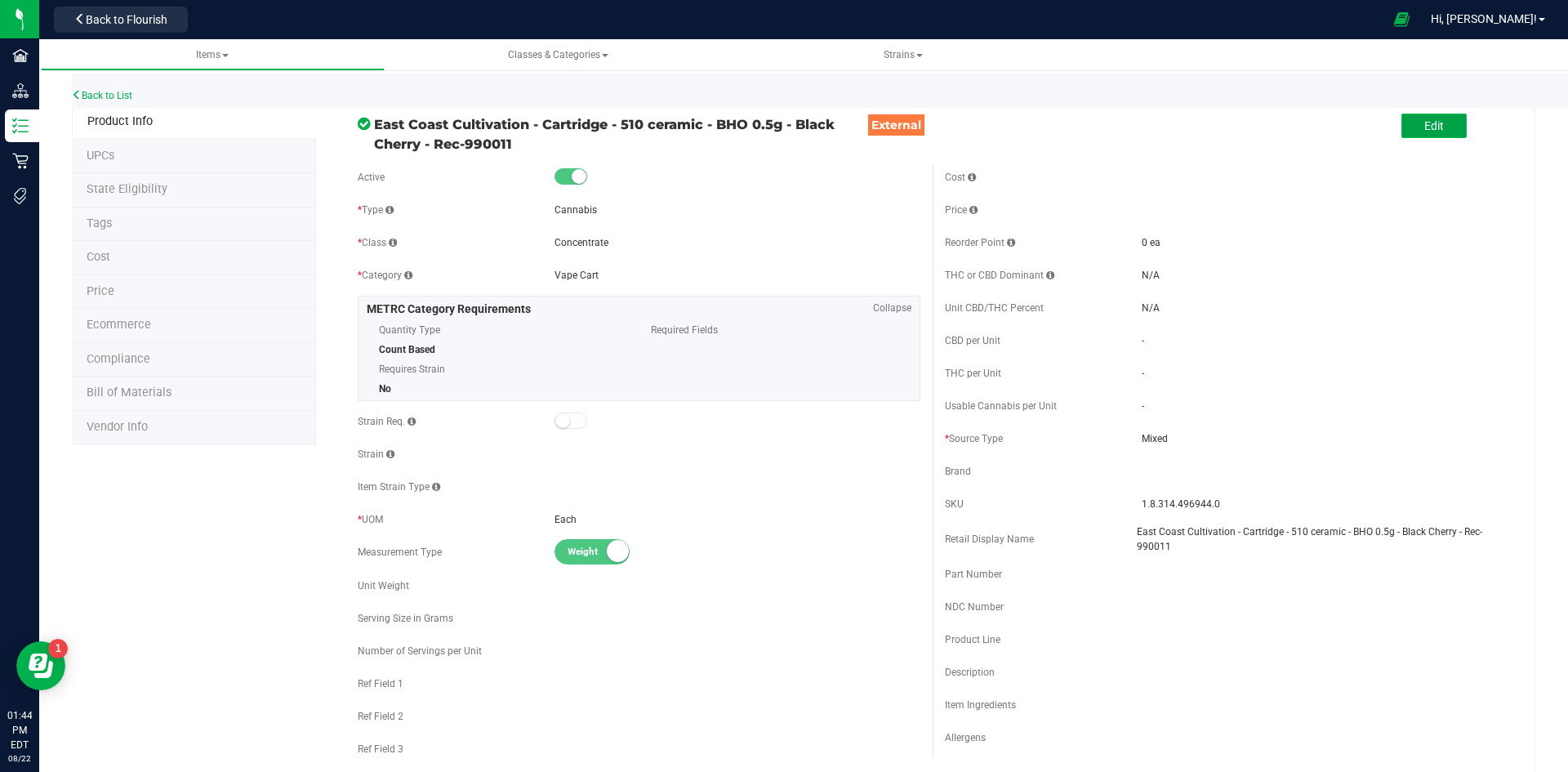
click at [1431, 124] on span "Edit" at bounding box center [1433, 126] width 20 height 13
click at [1193, 396] on span at bounding box center [1231, 405] width 180 height 24
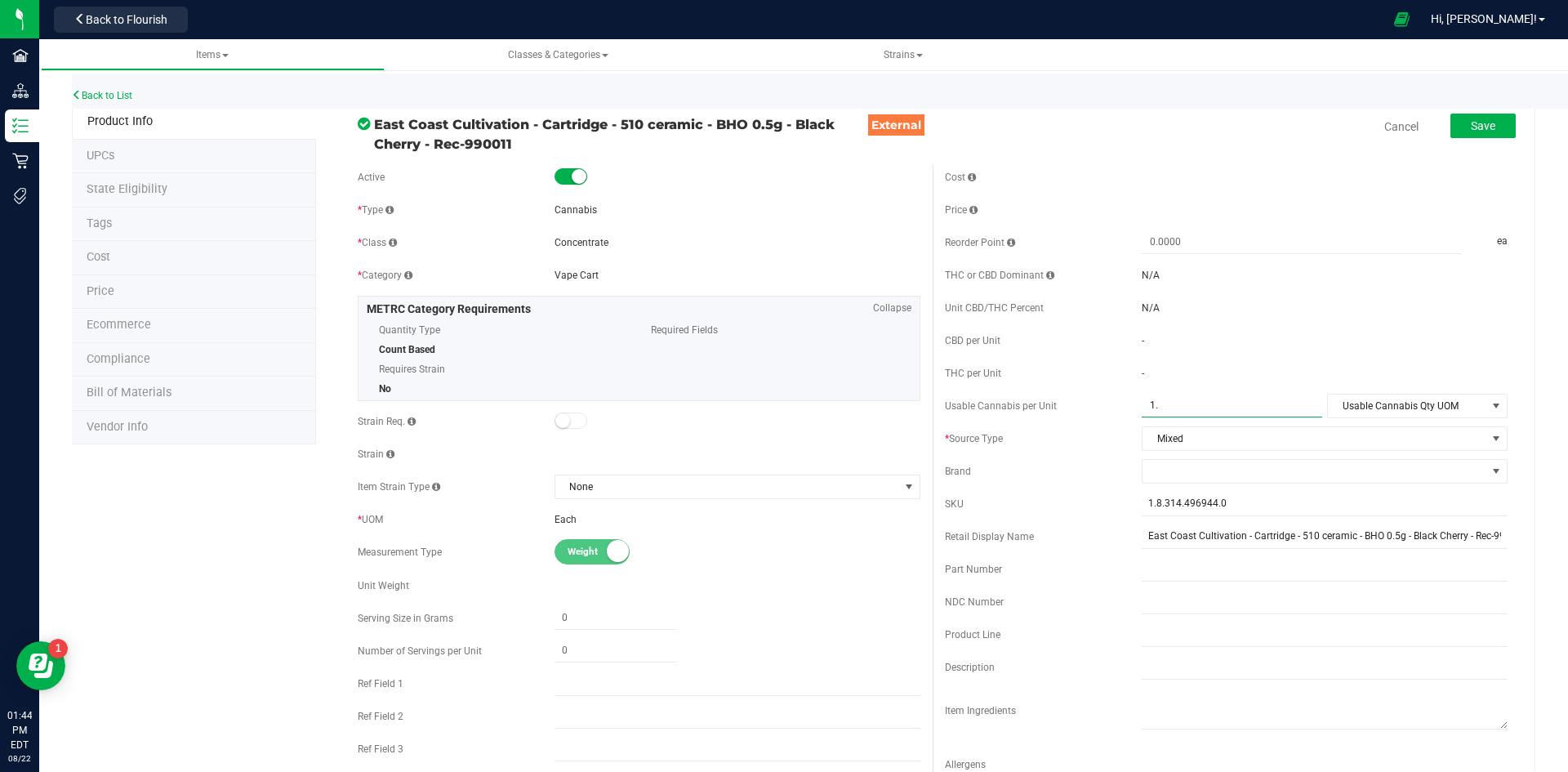
type input "1.6"
type input "1.6000"
click at [1446, 404] on span "Usable Cannabis Qty UOM" at bounding box center [1407, 406] width 158 height 23
click at [1354, 477] on li "Gram" at bounding box center [1406, 482] width 177 height 25
click at [1151, 466] on span at bounding box center [1314, 471] width 343 height 23
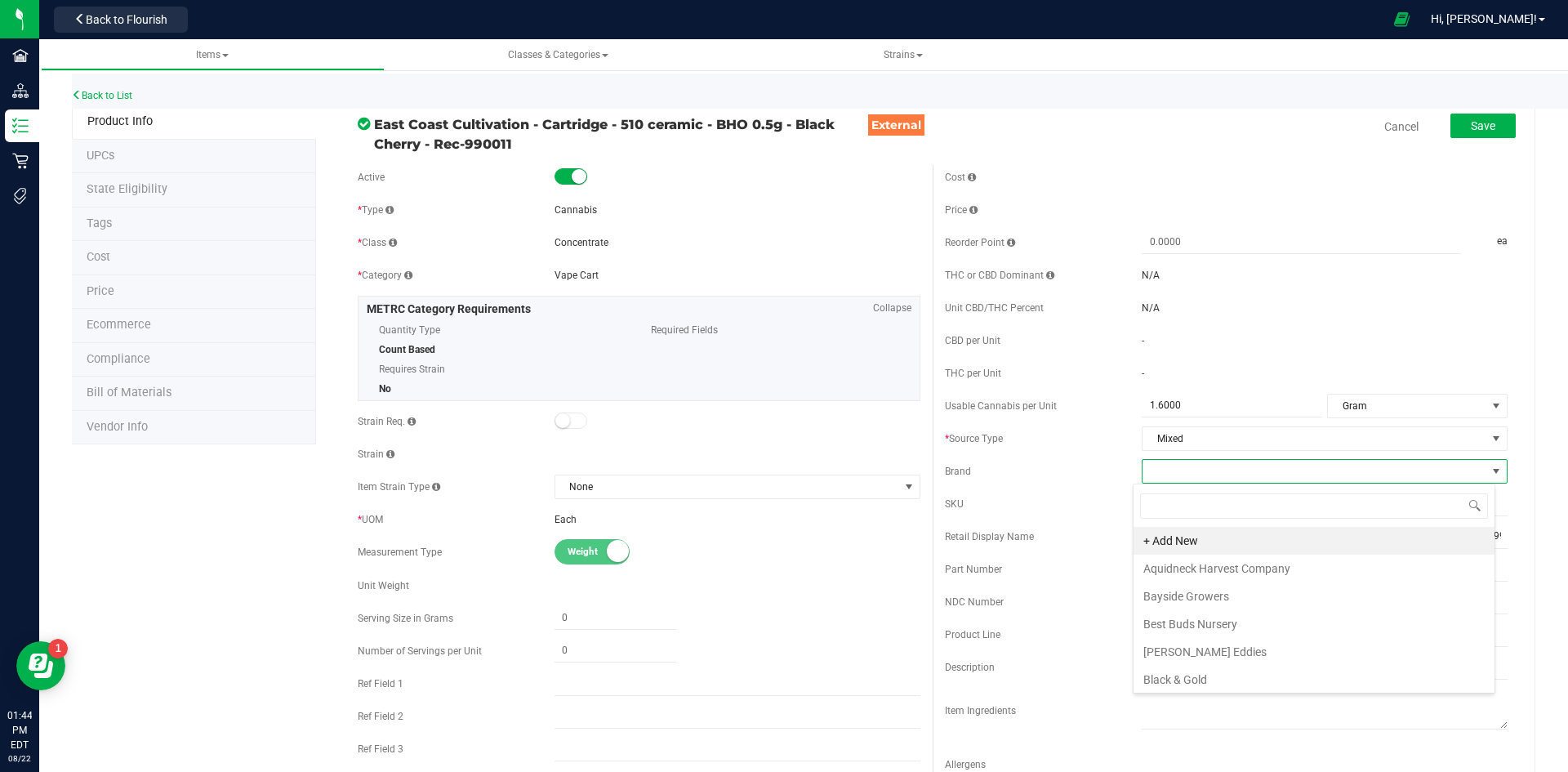
scroll to position [25, 362]
type input "eas"
click at [1181, 574] on li "East Coast Cultivation" at bounding box center [1313, 568] width 361 height 27
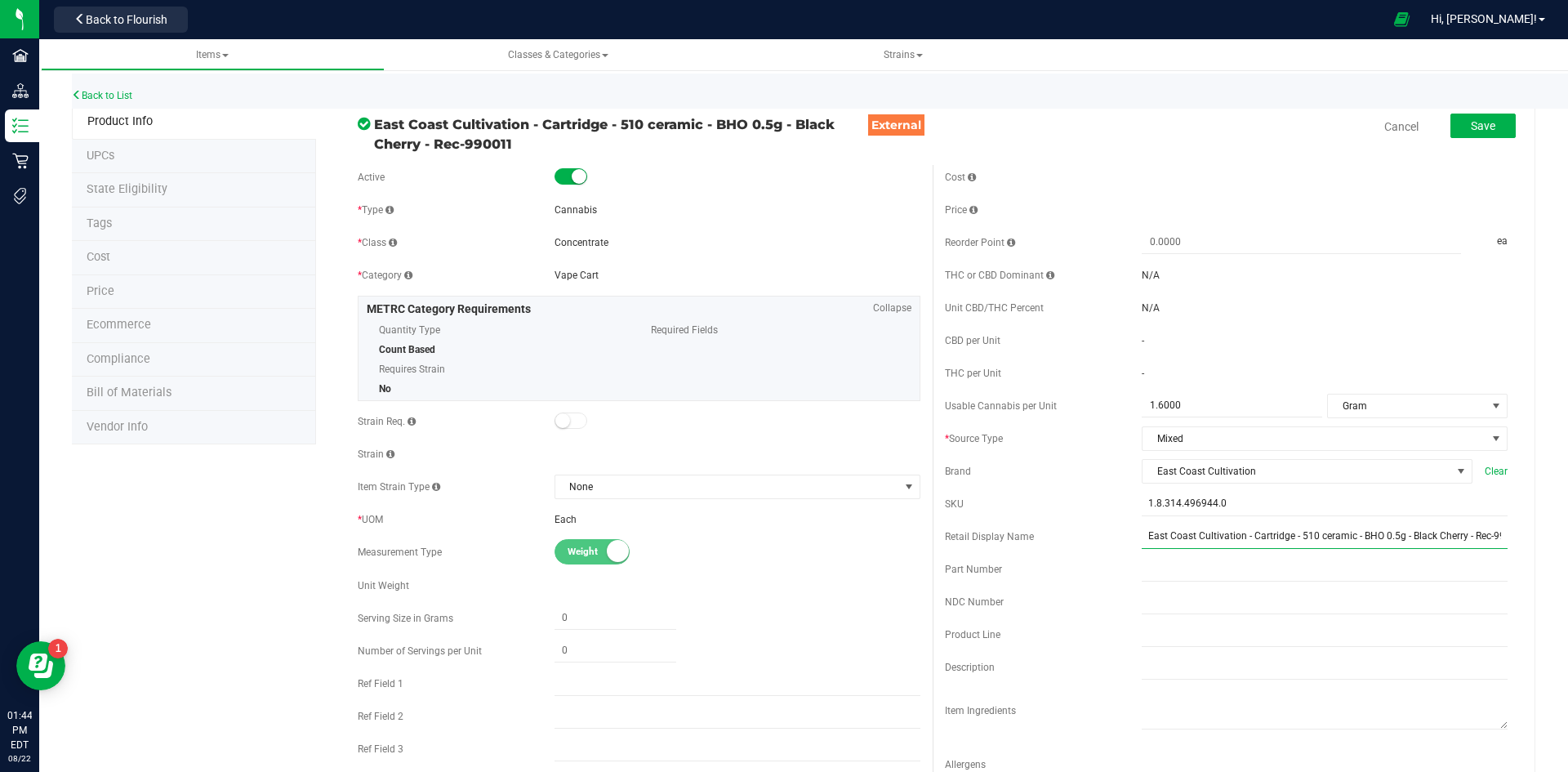
click at [1489, 540] on input "East Coast Cultivation - Cartridge - 510 ceramic - BHO 0.5g - Black Cherry - Re…" at bounding box center [1325, 537] width 366 height 25
click at [1456, 542] on input "East Coast Cultivation - Cartridge - 510 ceramic - BHO 0.5g - Black Cherry -220" at bounding box center [1325, 537] width 366 height 25
click at [1333, 544] on input "East Coast Cultivation - Cartridge - 510 ceramic - BHO 0.5g - Black Cherry BHO …" at bounding box center [1325, 537] width 366 height 25
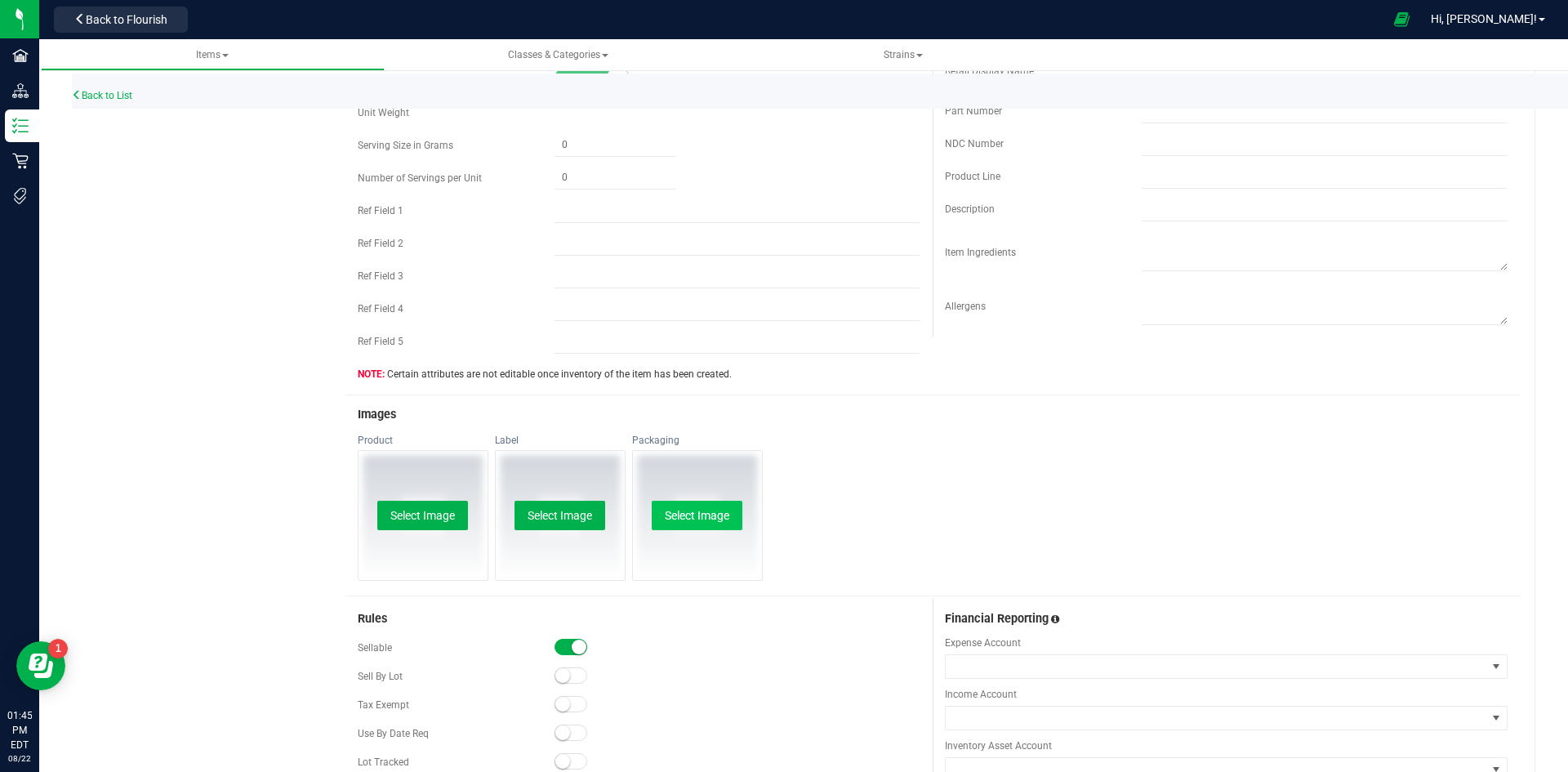
scroll to position [490, 0]
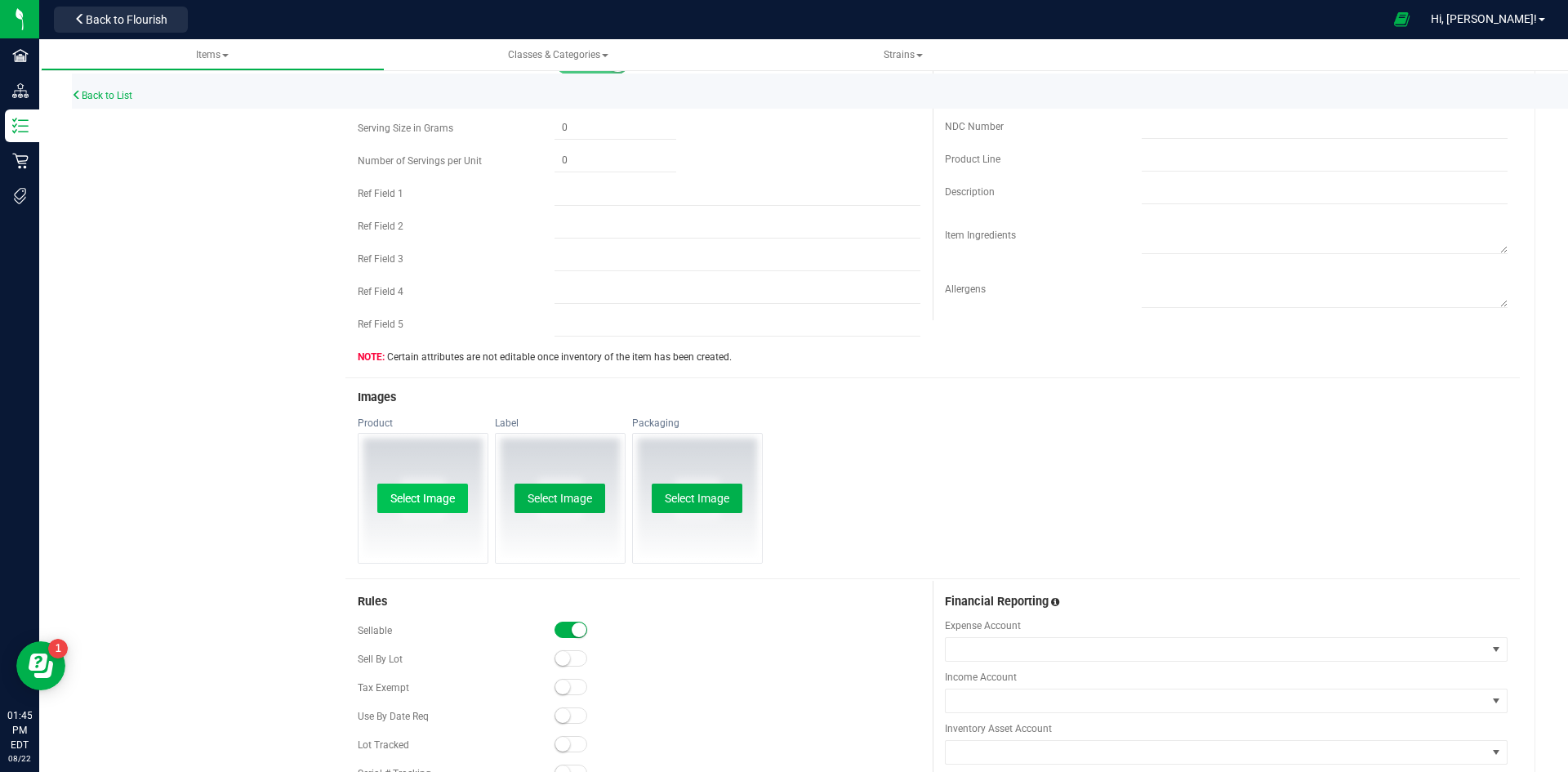
type input "Black Cherry BHO Ceramic Cart-220"
click at [412, 493] on button "Select Image" at bounding box center [423, 497] width 91 height 29
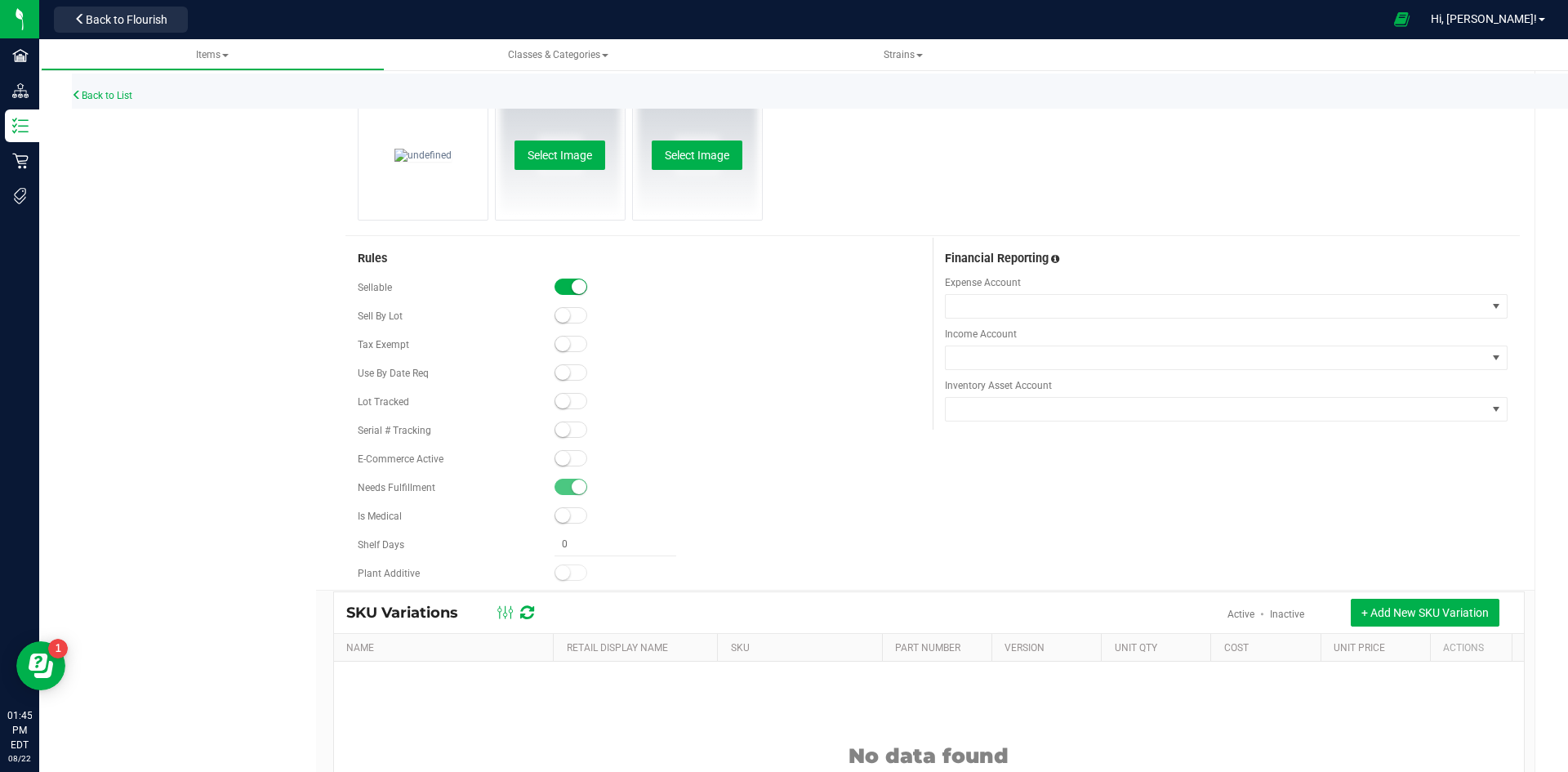
scroll to position [898, 0]
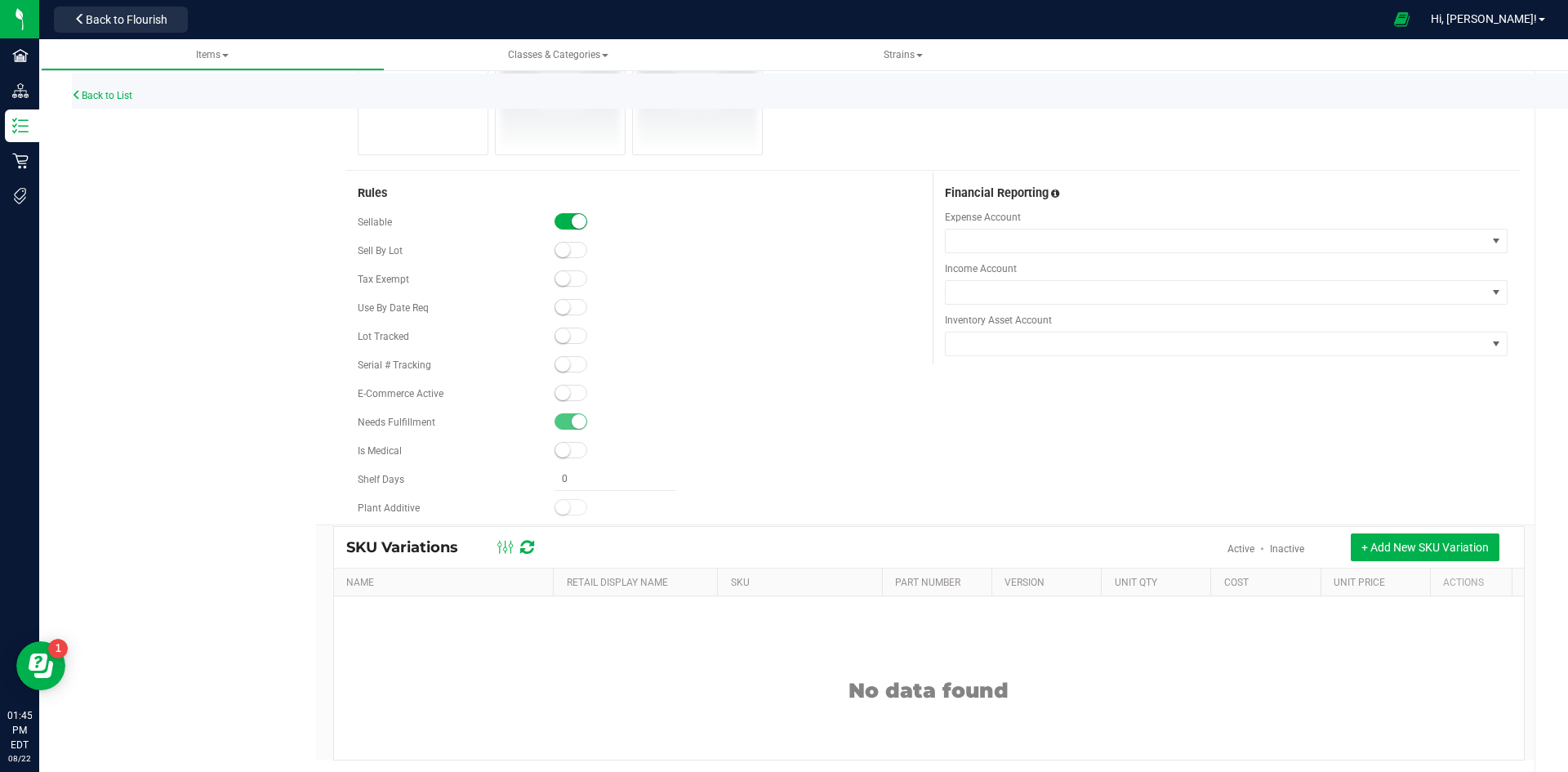
click at [571, 386] on span at bounding box center [571, 393] width 33 height 16
click at [567, 333] on span at bounding box center [571, 335] width 33 height 16
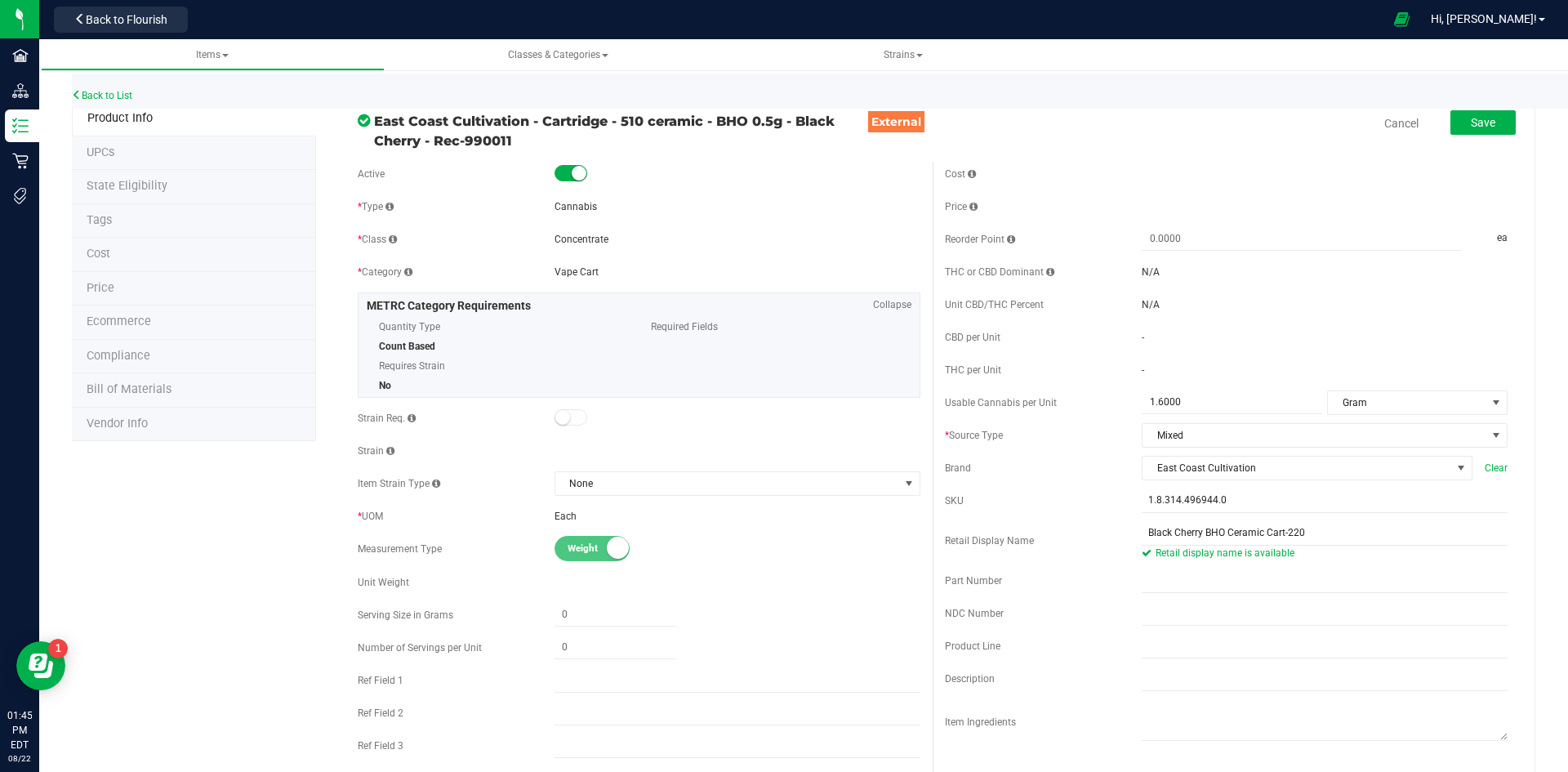
scroll to position [0, 0]
click at [1477, 130] on span "Save" at bounding box center [1483, 126] width 25 height 13
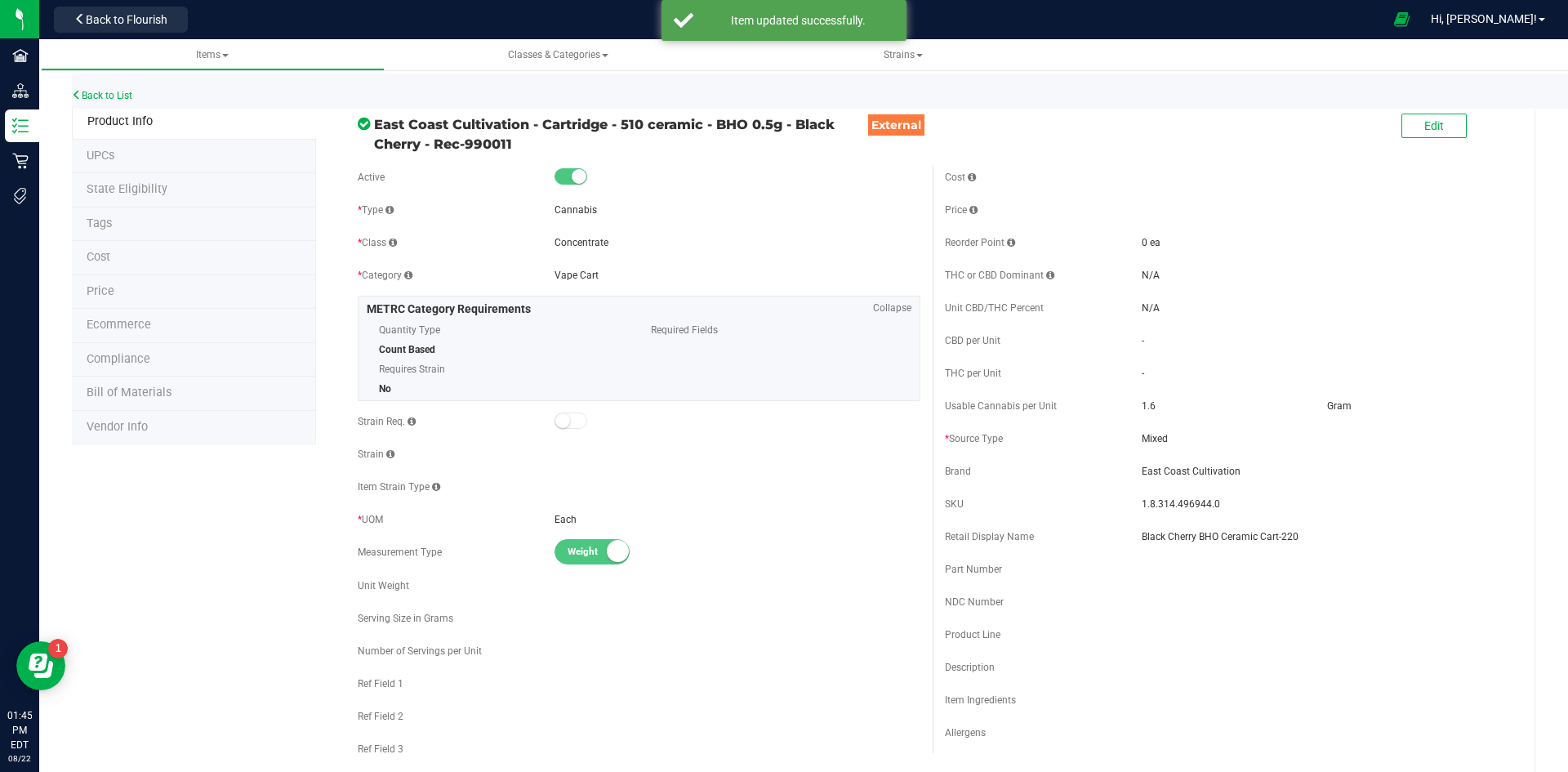
click at [196, 288] on li "Price" at bounding box center [193, 293] width 244 height 34
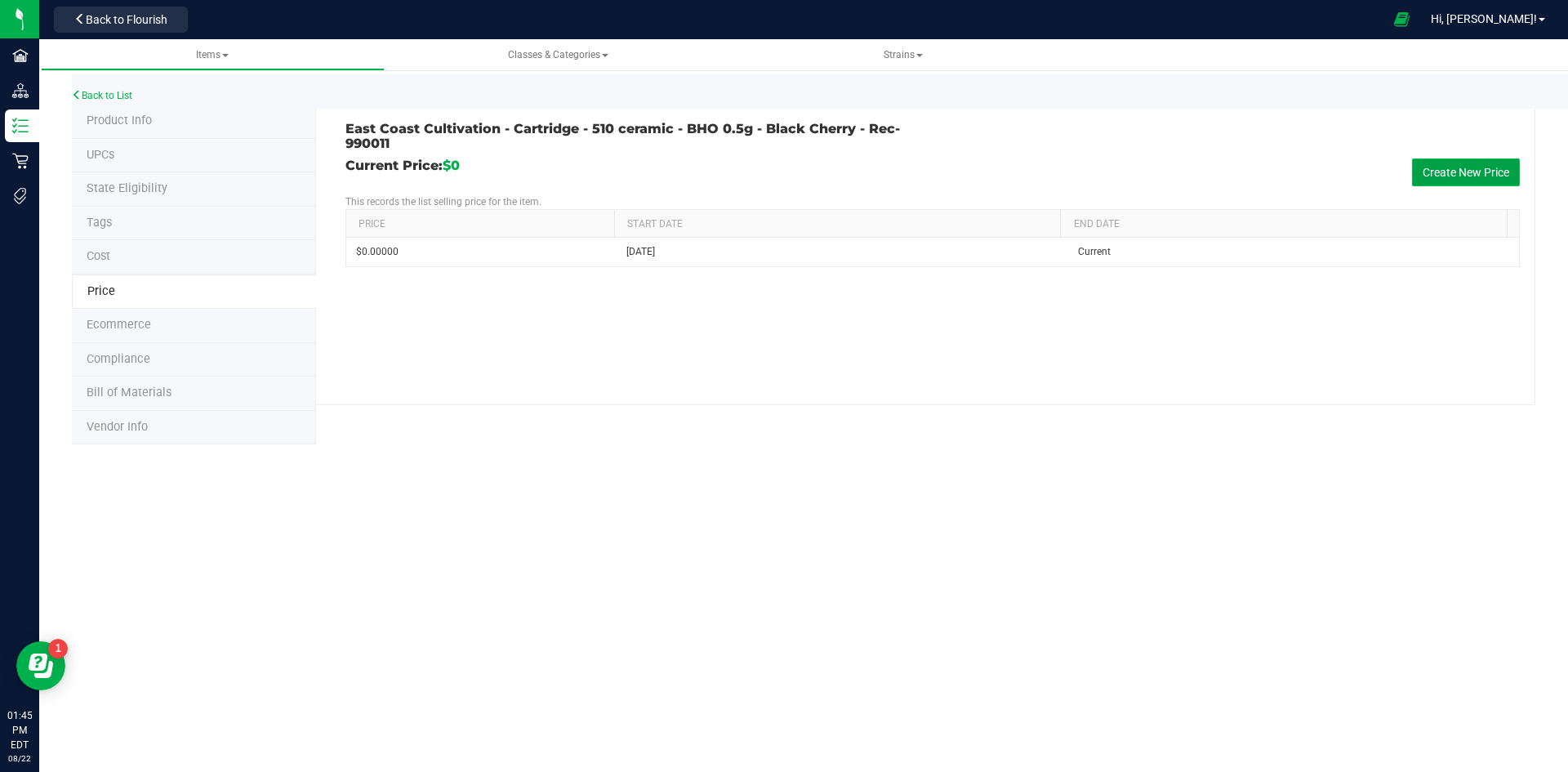
click at [1442, 166] on button "Create New Price" at bounding box center [1465, 172] width 108 height 27
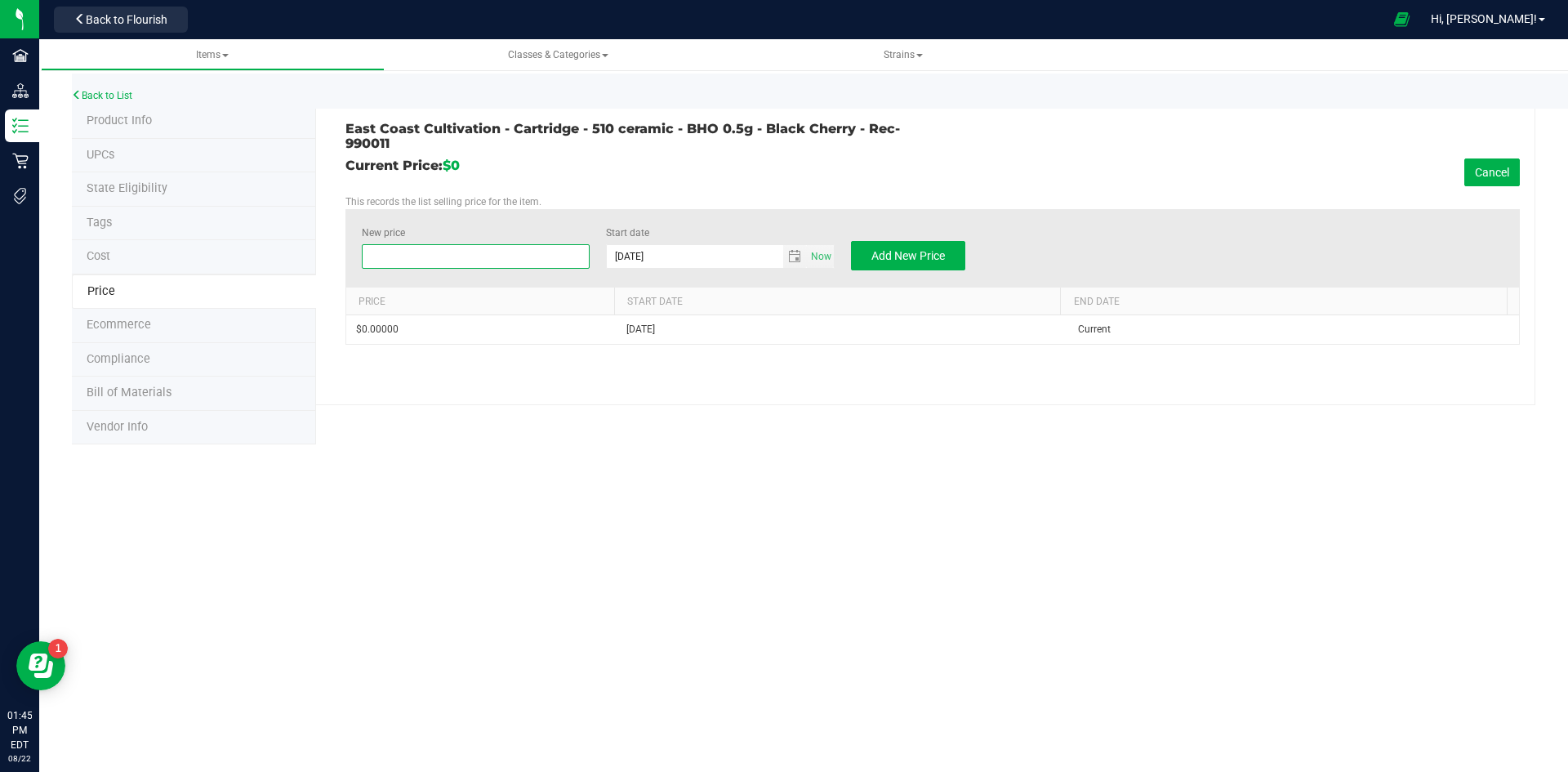
click at [498, 259] on span at bounding box center [475, 257] width 228 height 25
type input "26"
click at [908, 266] on button "Add New Price" at bounding box center [908, 255] width 114 height 29
type input "$0.00000"
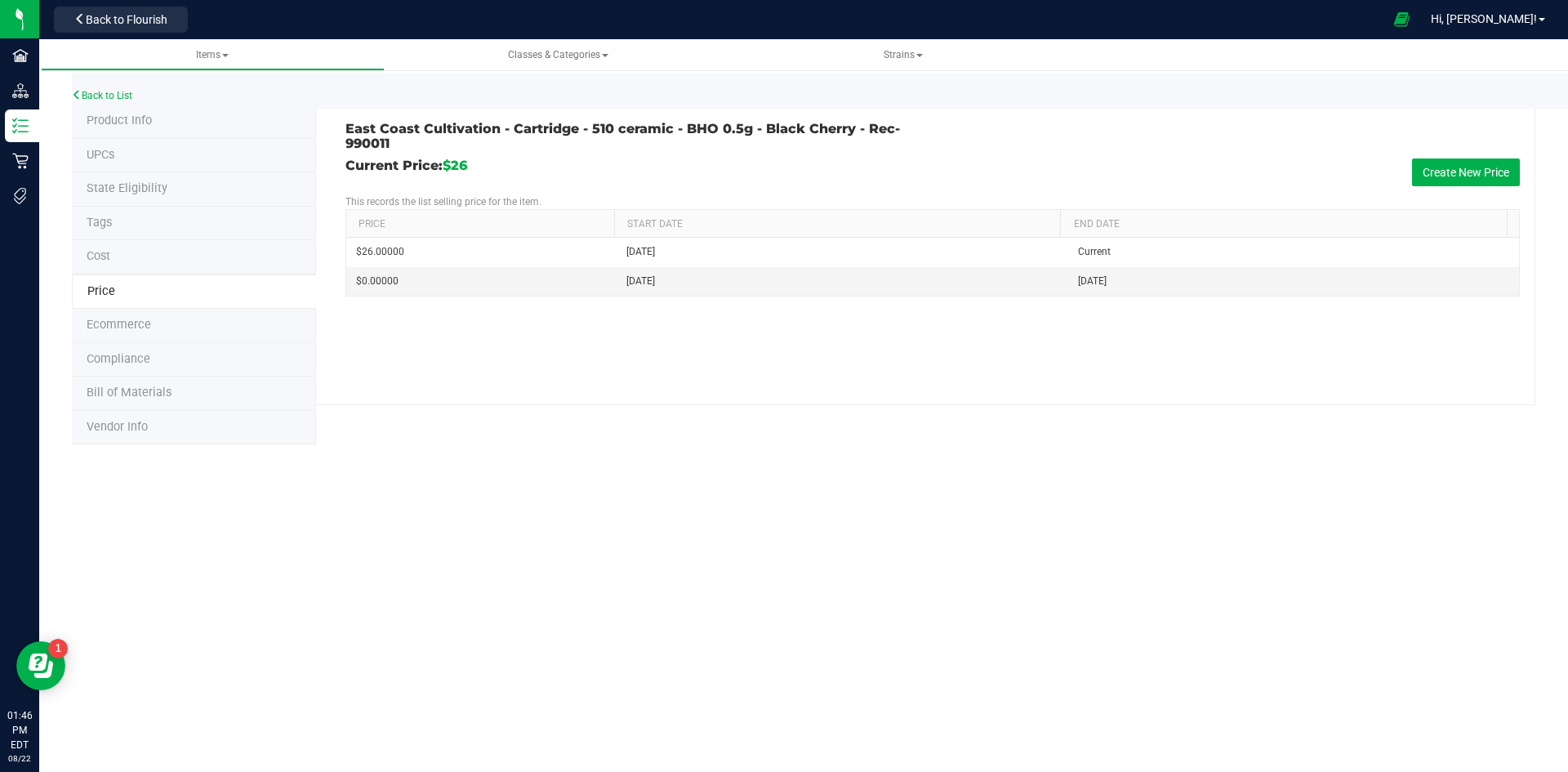
click at [118, 139] on li "UPCs" at bounding box center [193, 156] width 244 height 34
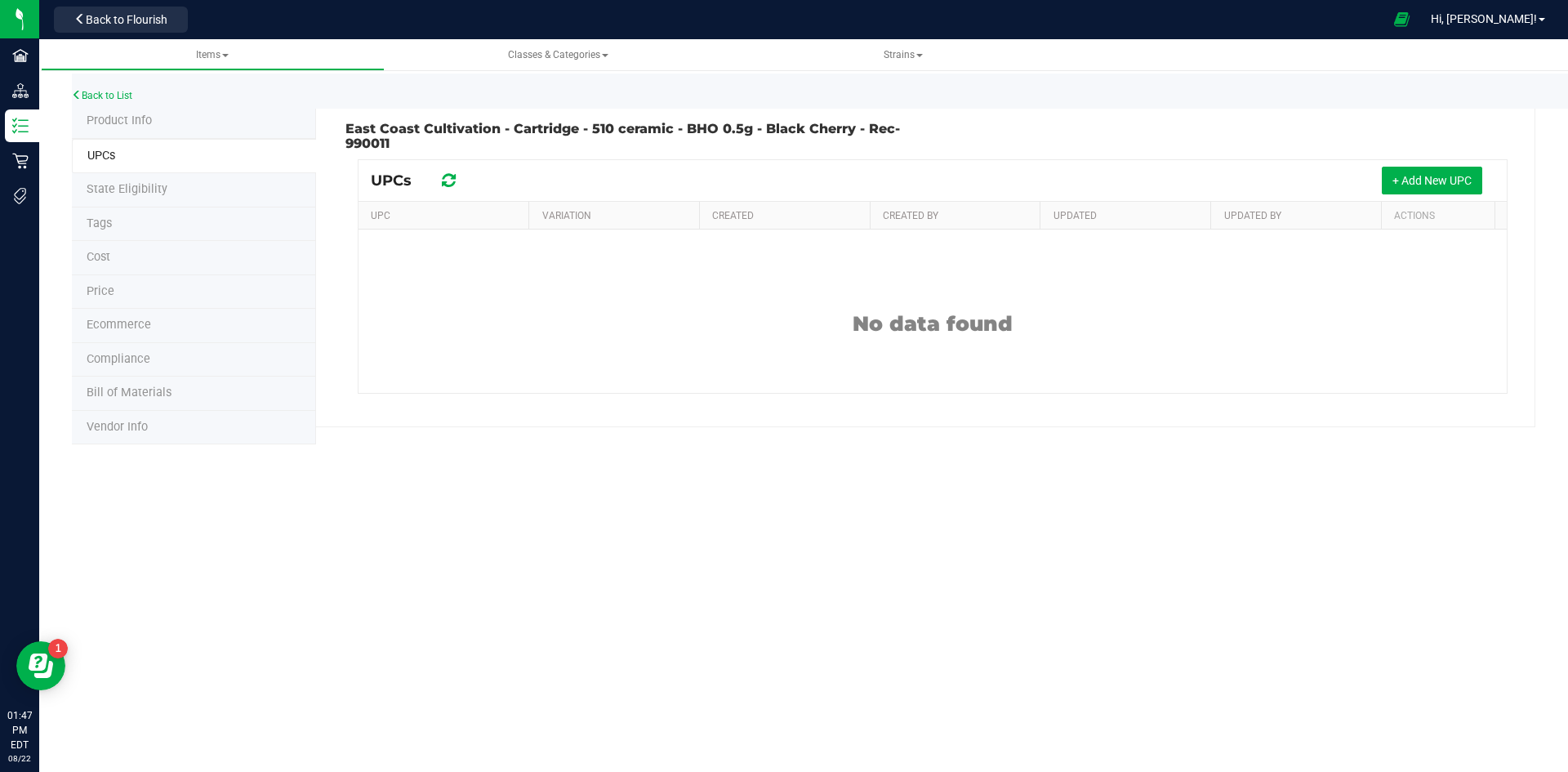
click at [126, 126] on span "Product Info" at bounding box center [119, 120] width 65 height 14
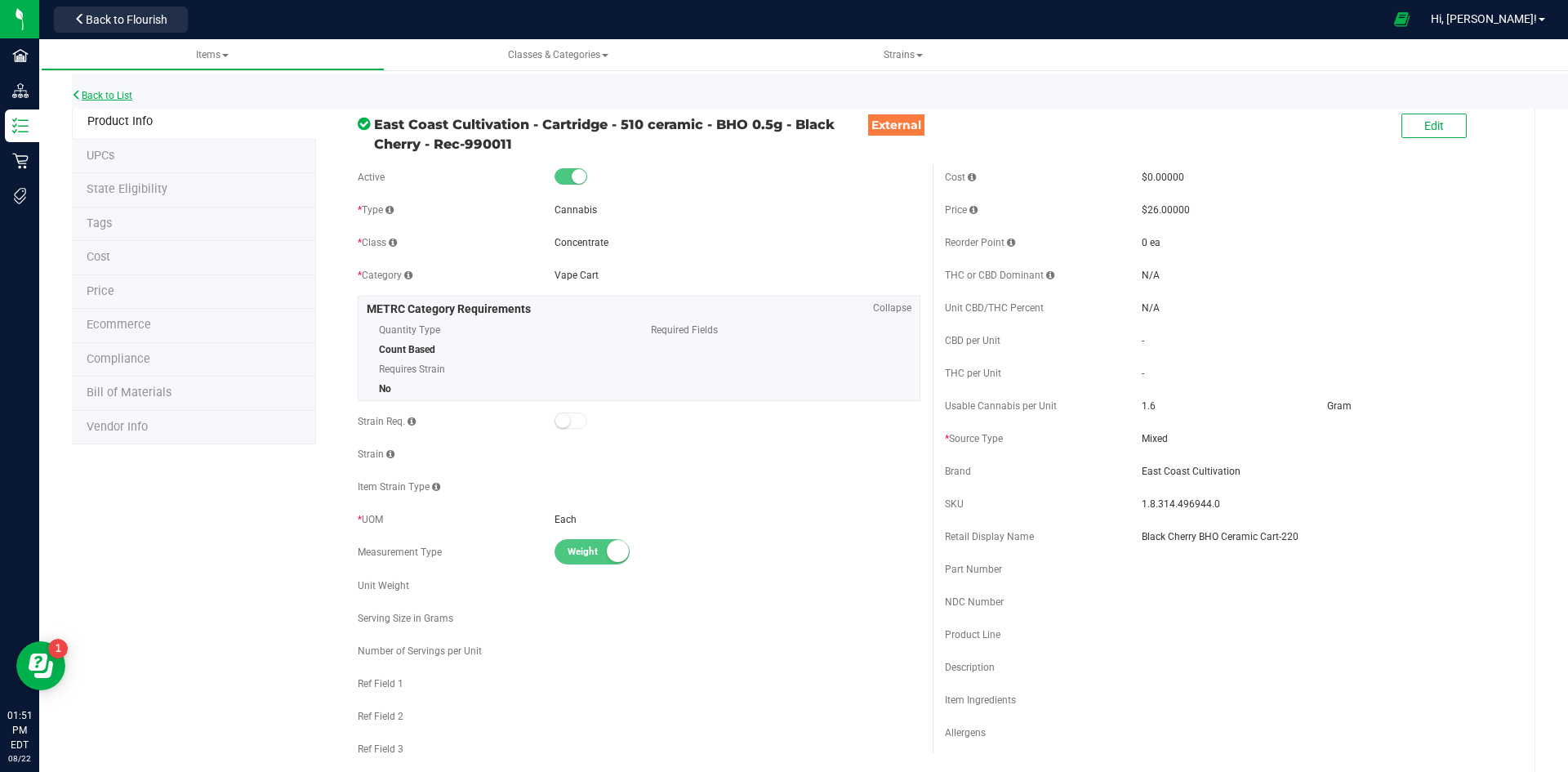
click at [107, 99] on link "Back to List" at bounding box center [102, 95] width 60 height 11
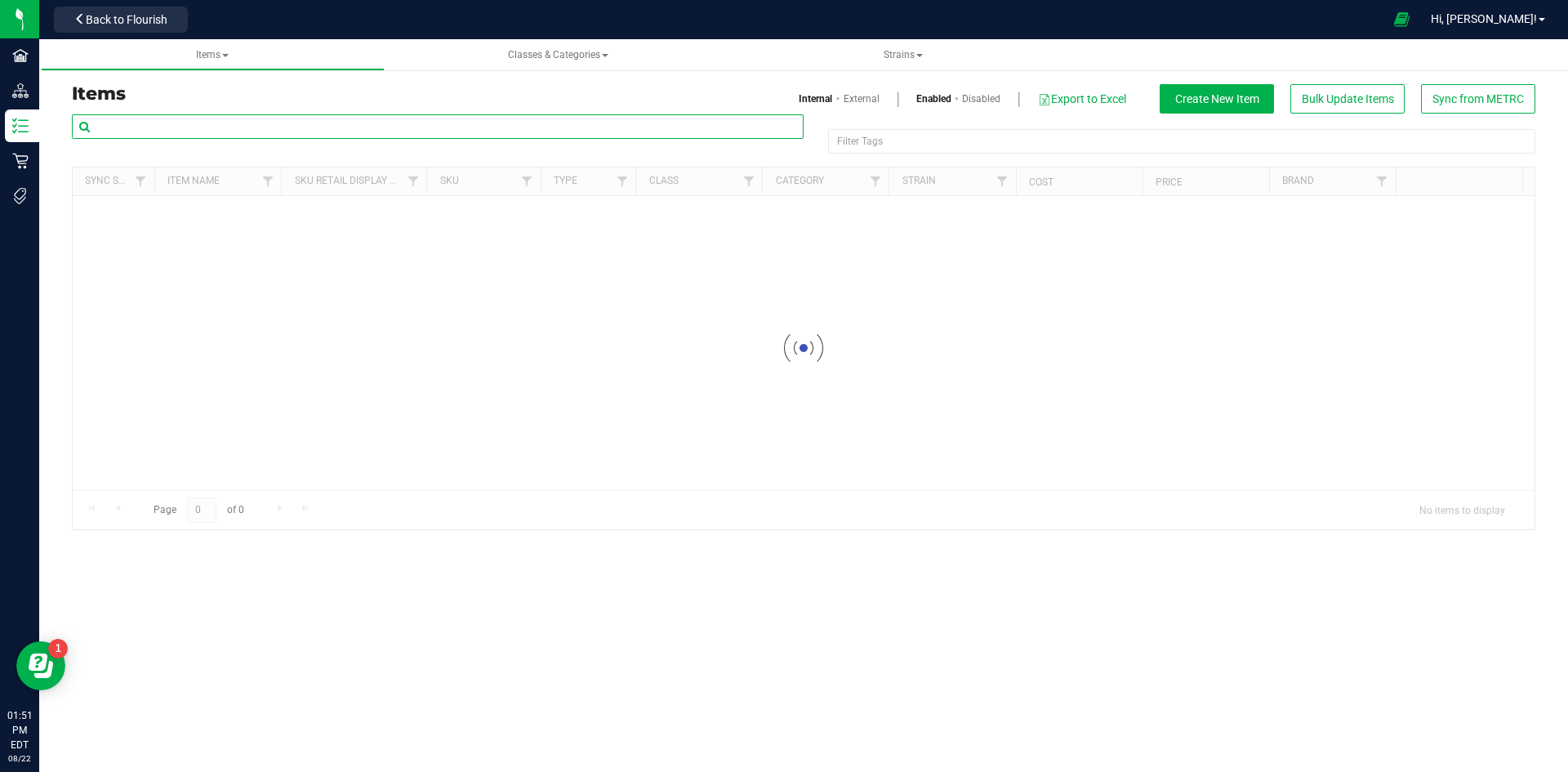
click at [201, 133] on input "text" at bounding box center [437, 126] width 731 height 25
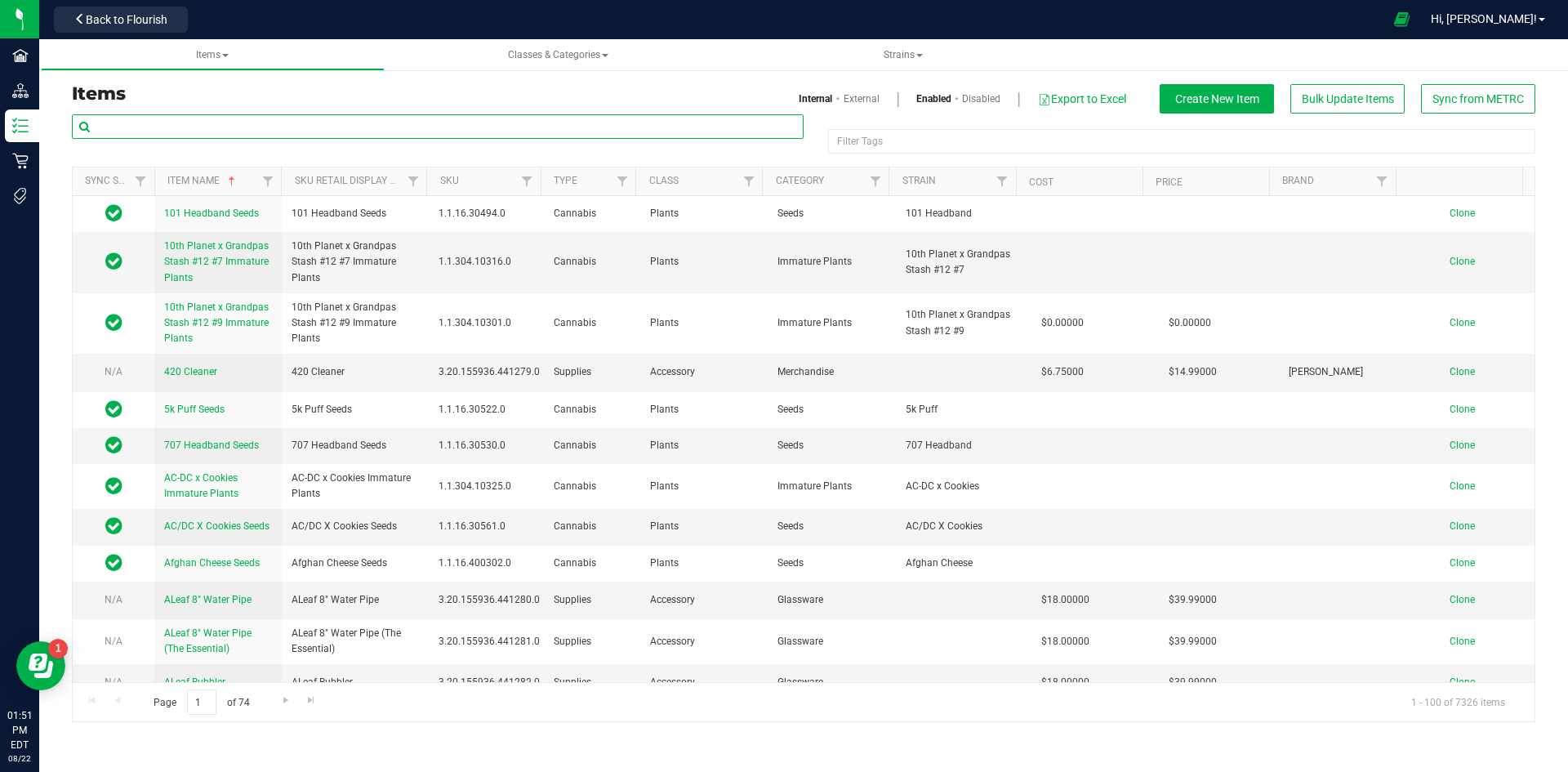
paste input "1.2.308.496943.0"
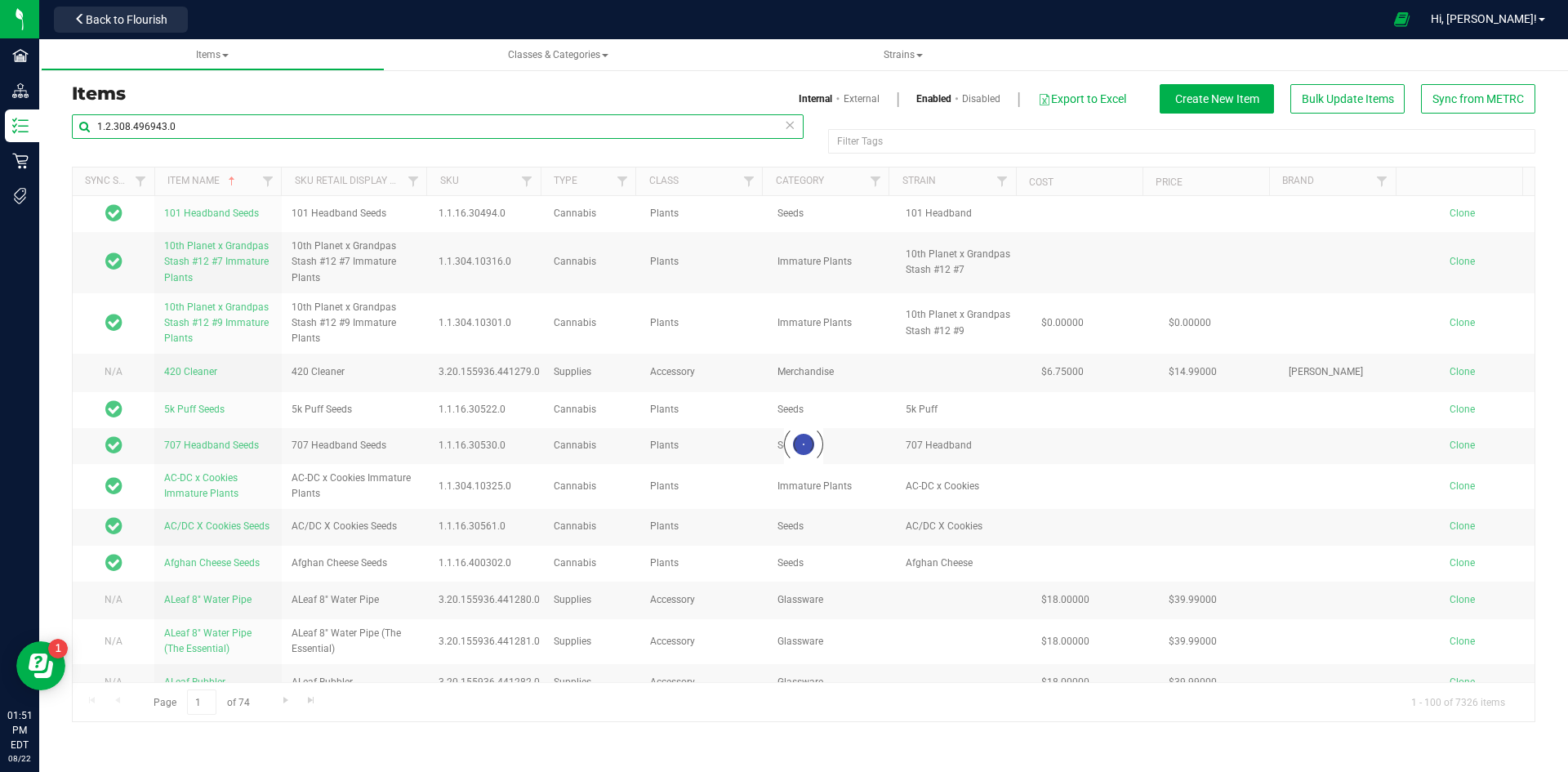
type input "1.2.308.496943.0"
click at [851, 104] on link "External" at bounding box center [861, 99] width 36 height 15
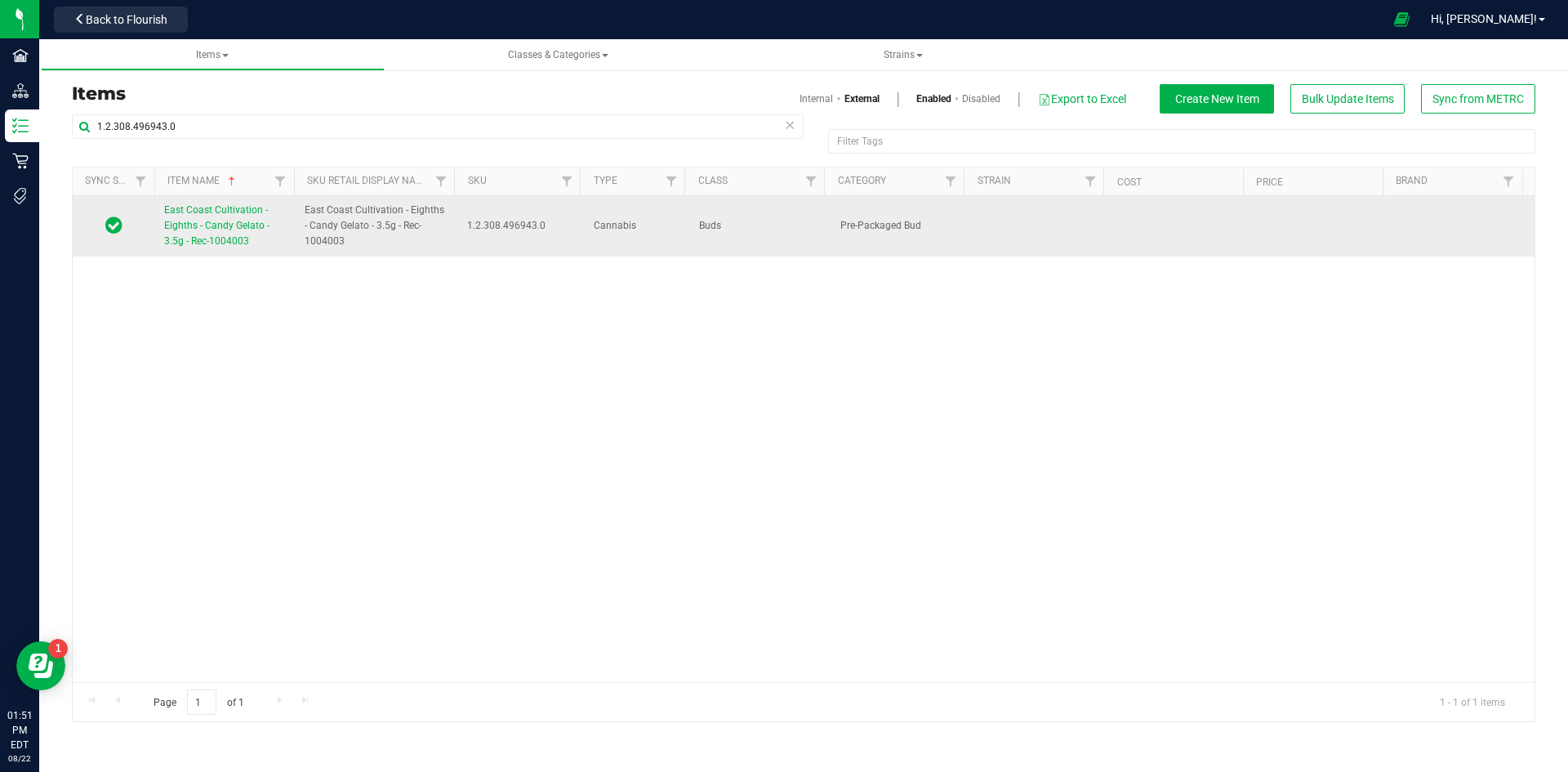
click at [234, 245] on span "East Coast Cultivation - Eighths - Candy Gelato - 3.5g - Rec-1004003" at bounding box center [217, 225] width 106 height 42
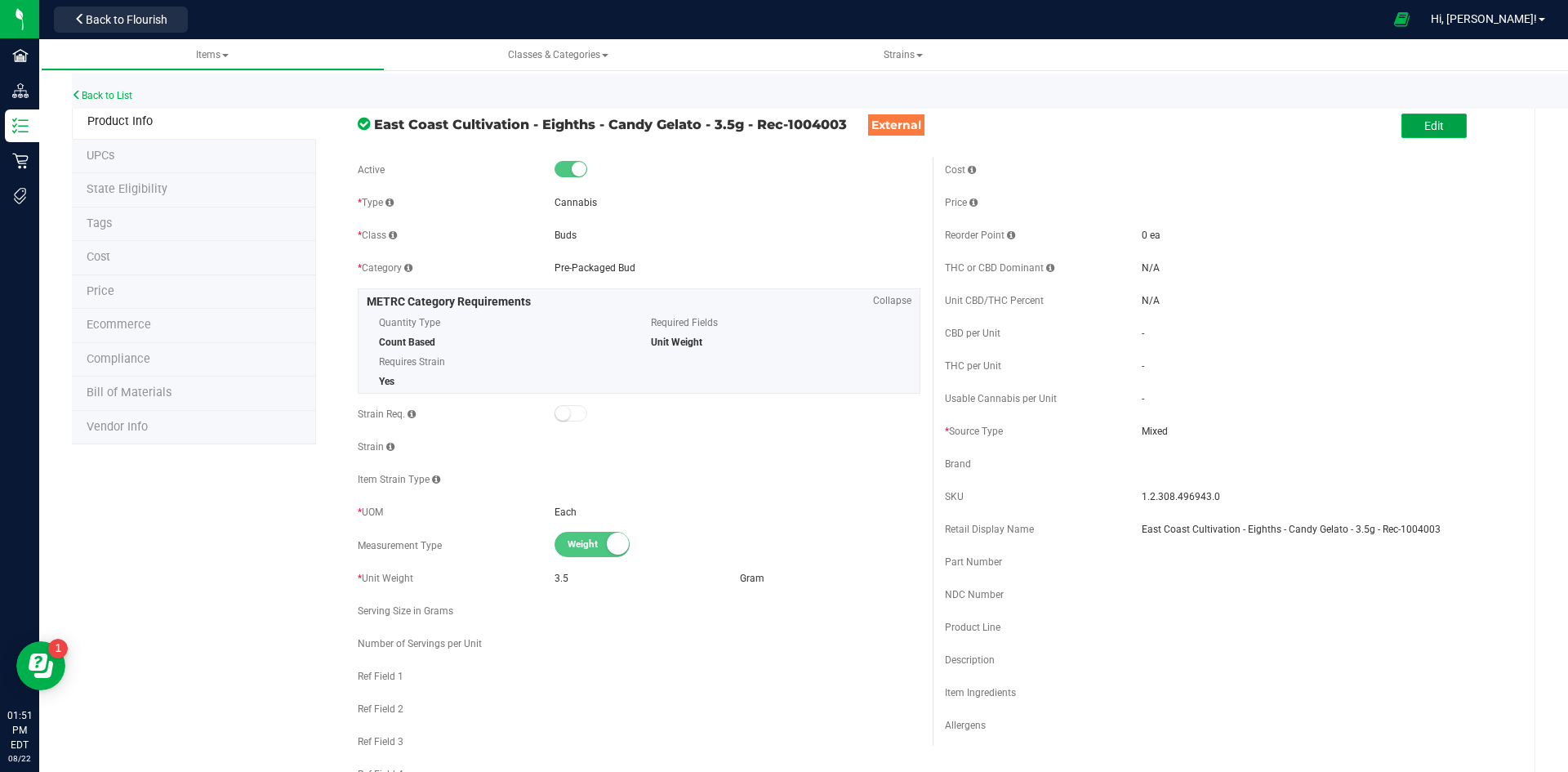
click at [1432, 131] on button "Edit" at bounding box center [1433, 126] width 65 height 25
click at [1155, 395] on span at bounding box center [1231, 398] width 180 height 24
type input "3.5"
type input "3.5000"
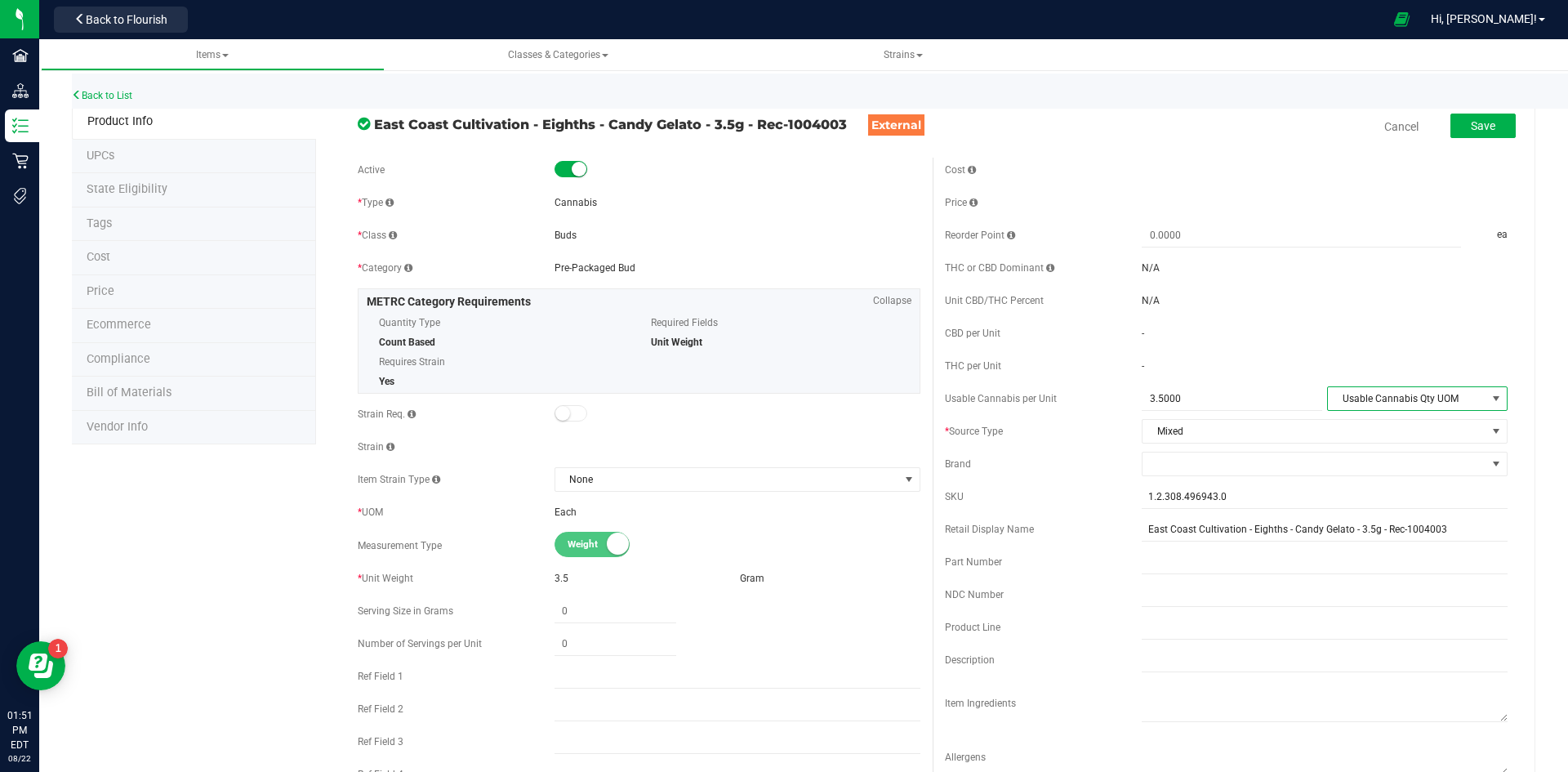
click at [1446, 395] on span "Usable Cannabis Qty UOM" at bounding box center [1407, 398] width 158 height 23
click at [1344, 469] on li "Gram" at bounding box center [1406, 476] width 177 height 25
click at [1188, 468] on span at bounding box center [1314, 463] width 343 height 23
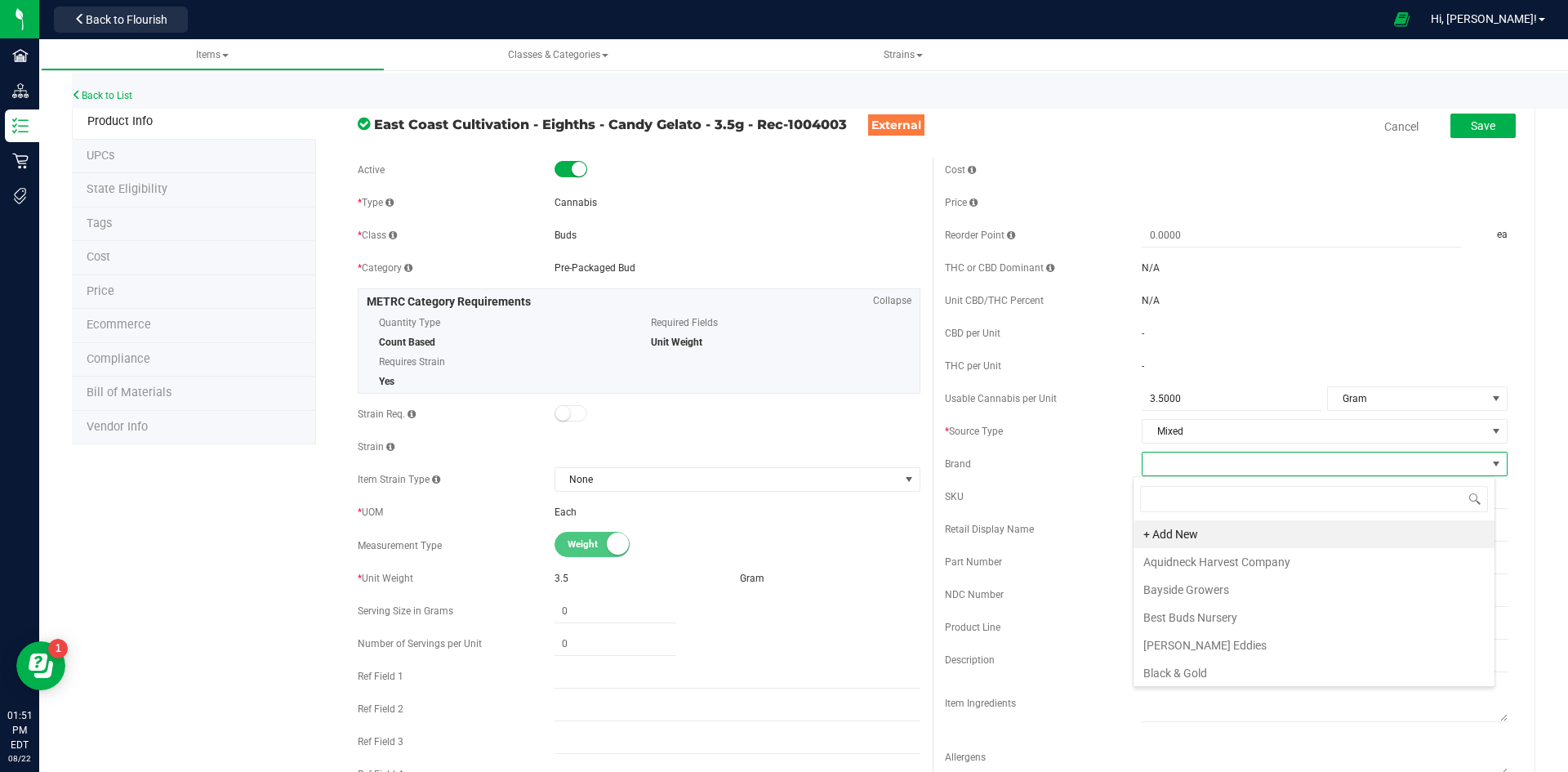
scroll to position [25, 362]
type input "ea"
click at [1222, 560] on li "East Coast Cultivation" at bounding box center [1313, 562] width 361 height 27
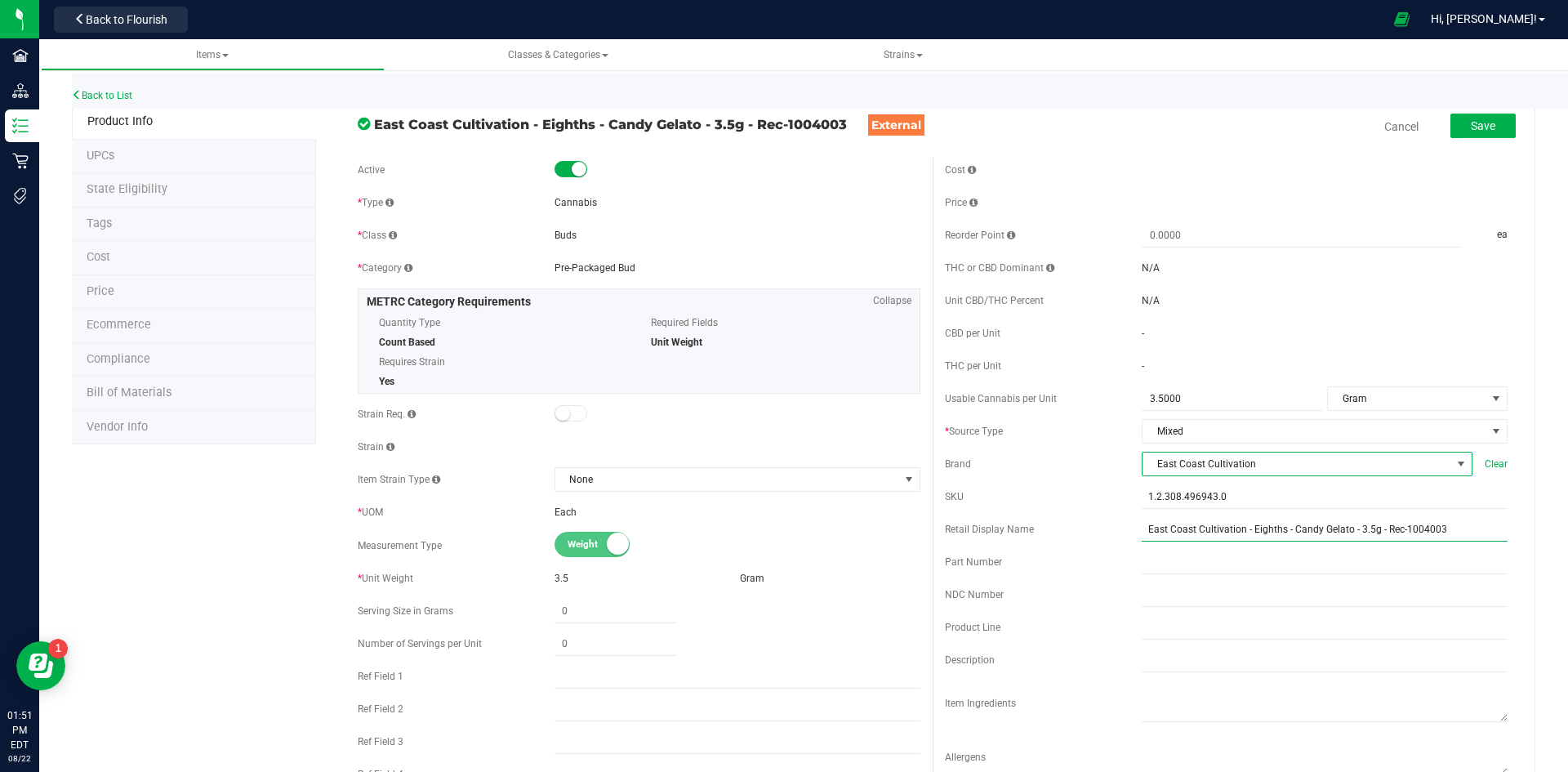
click at [1434, 532] on input "East Coast Cultivation - Eighths - Candy Gelato - 3.5g - Rec-1004003" at bounding box center [1325, 529] width 366 height 25
click at [1348, 534] on input "East Coast Cultivation - Eighths - Candy Gelato - 3.5g-77" at bounding box center [1325, 529] width 366 height 25
click at [1284, 533] on input "East Coast Cultivation - Eighths - Candy Gelato 3.5g-77" at bounding box center [1325, 529] width 366 height 25
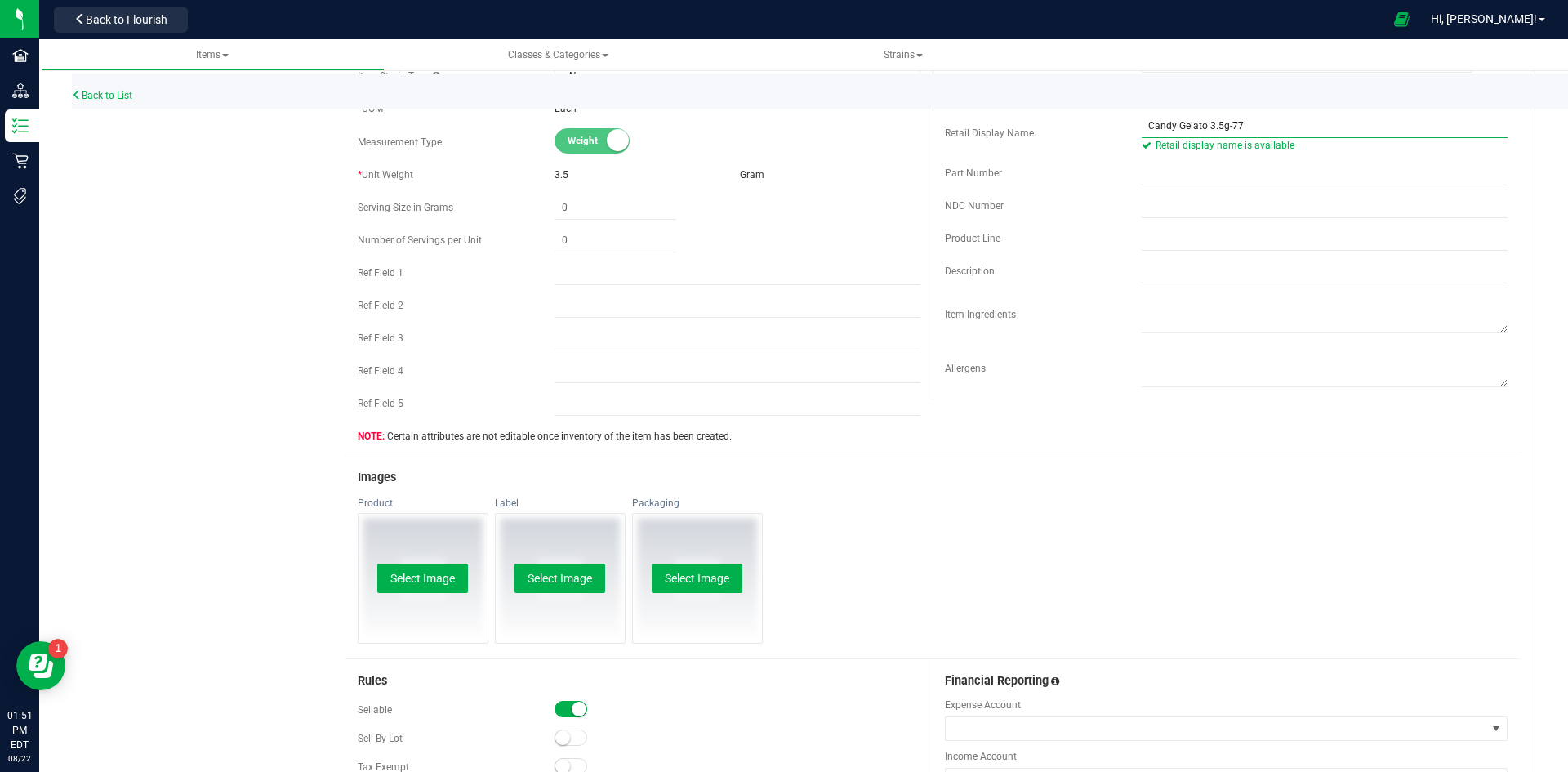
scroll to position [409, 0]
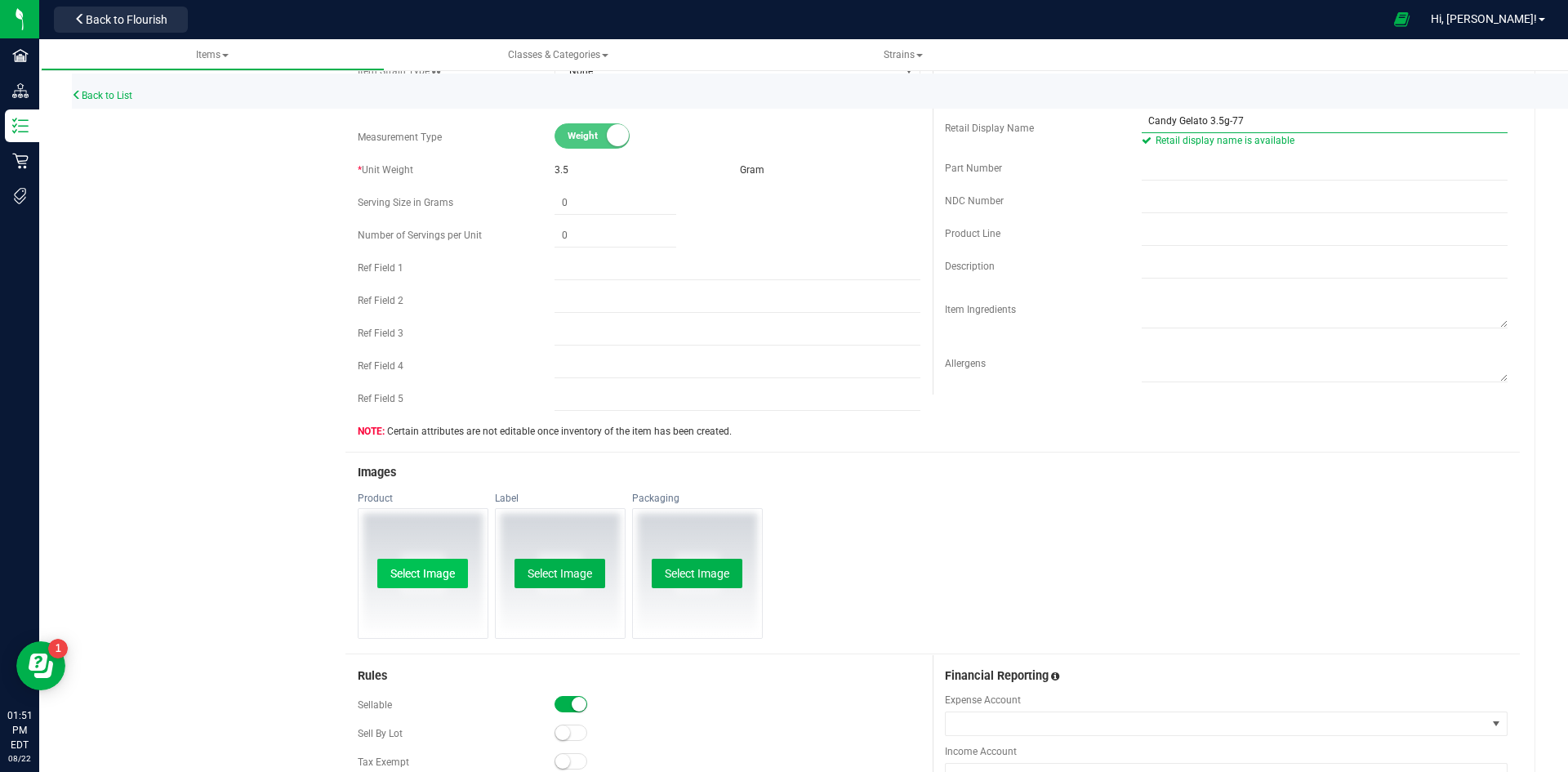
type input "Candy Gelato 3.5g-77"
click at [433, 561] on button "Select Image" at bounding box center [423, 573] width 91 height 29
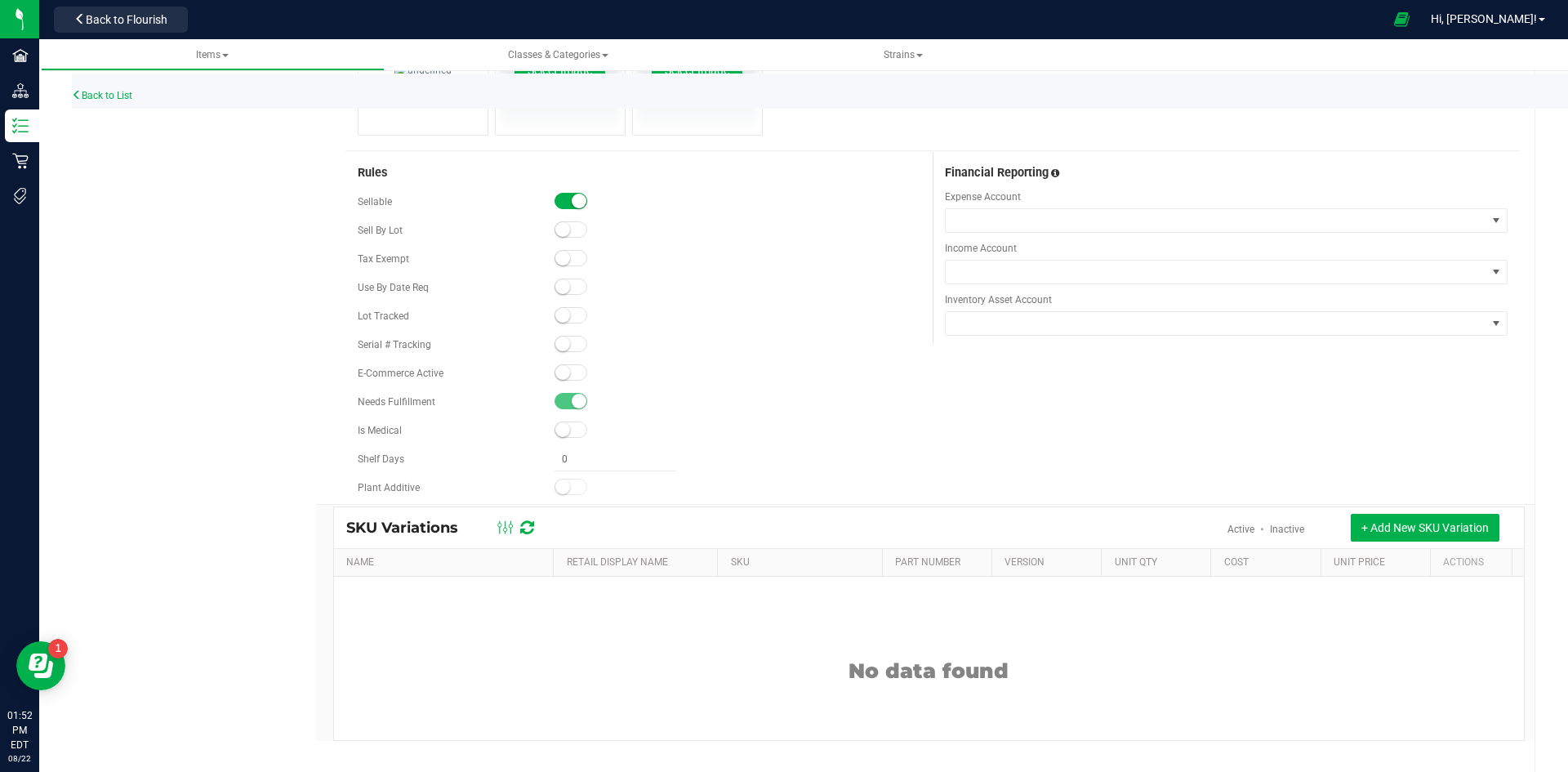
scroll to position [931, 0]
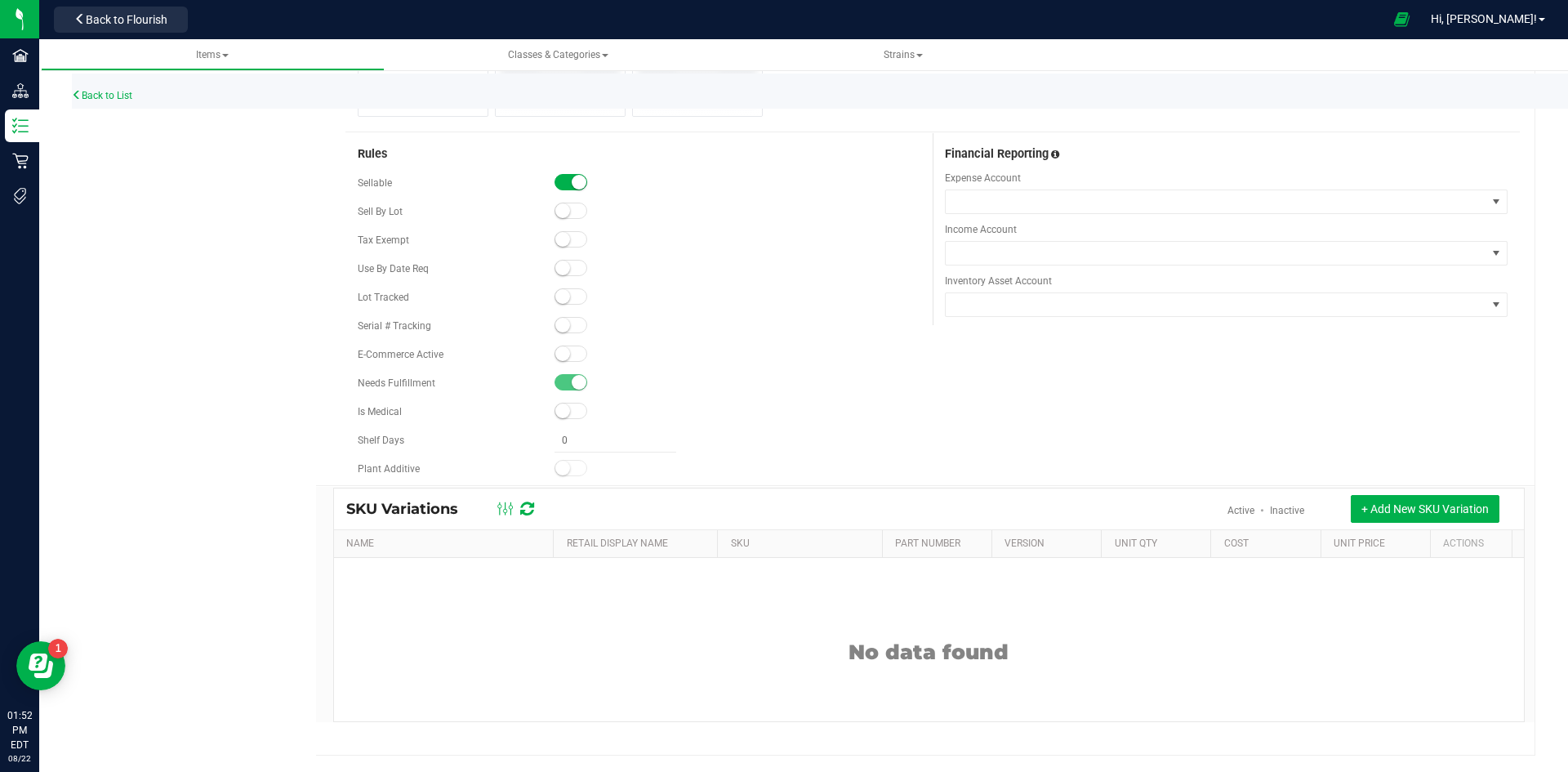
click at [574, 352] on span at bounding box center [571, 353] width 33 height 16
click at [562, 289] on span at bounding box center [571, 296] width 33 height 16
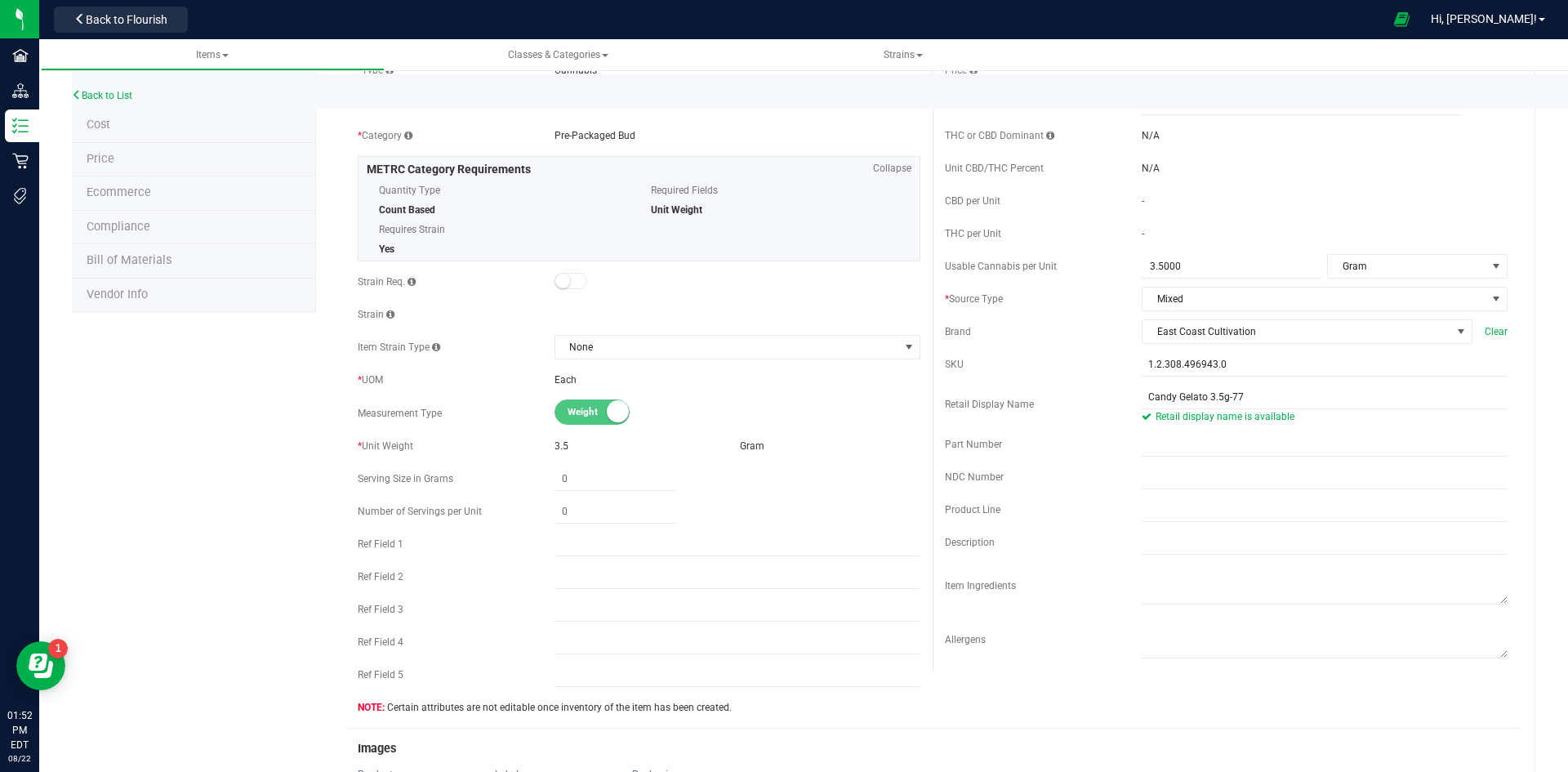
scroll to position [0, 0]
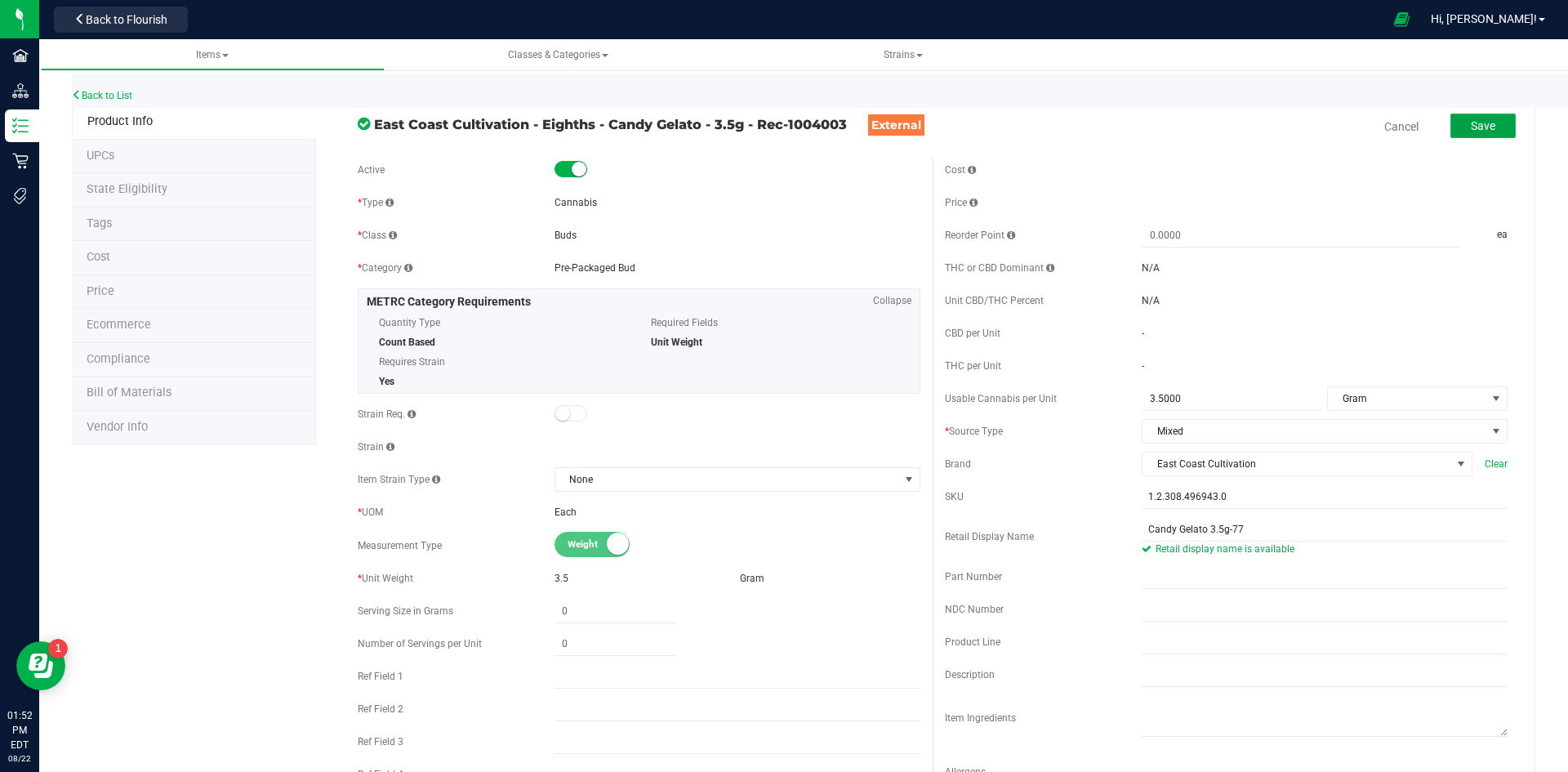
click at [1482, 127] on span "Save" at bounding box center [1483, 126] width 25 height 13
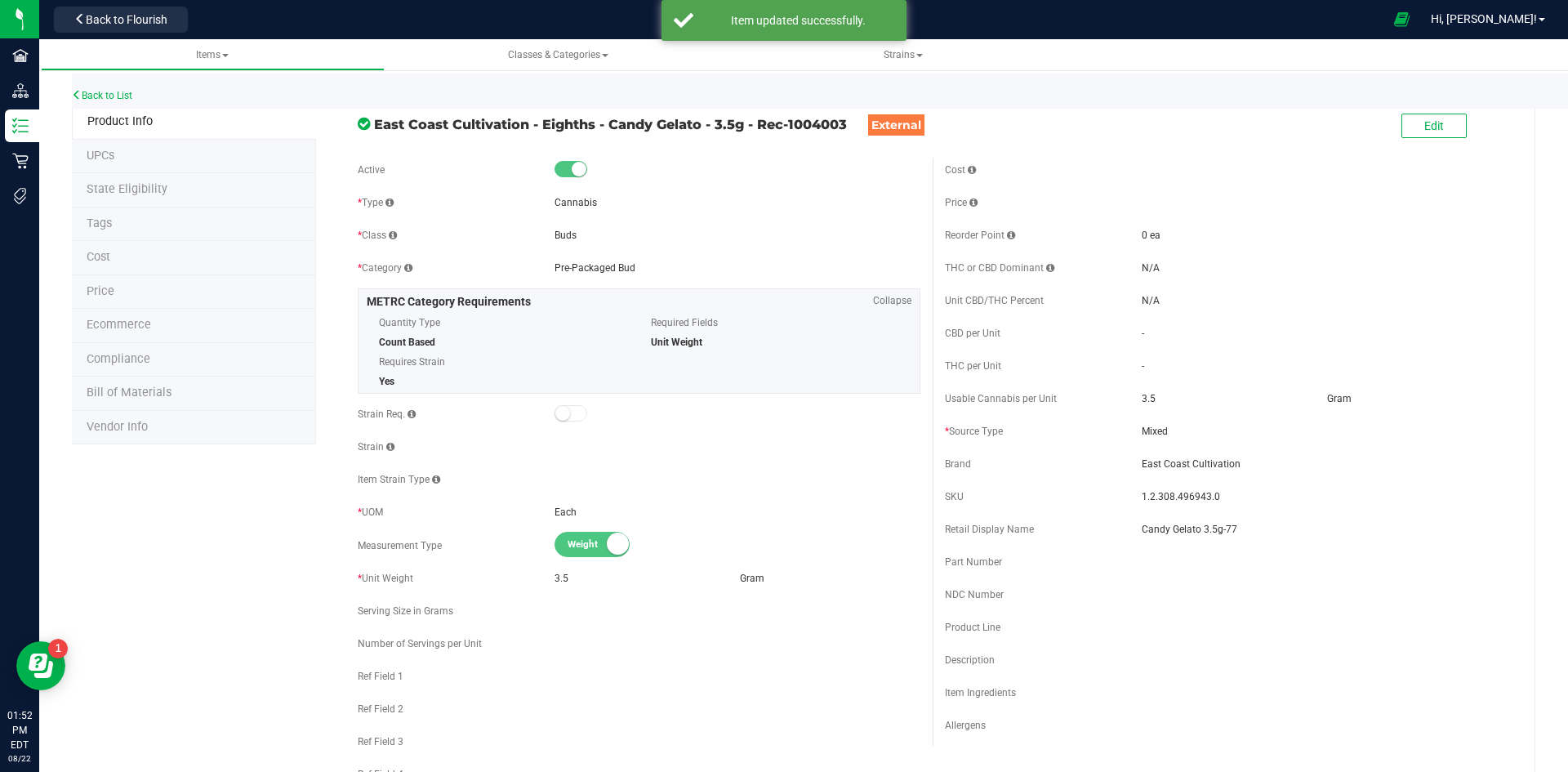
click at [94, 293] on span "Price" at bounding box center [100, 291] width 27 height 14
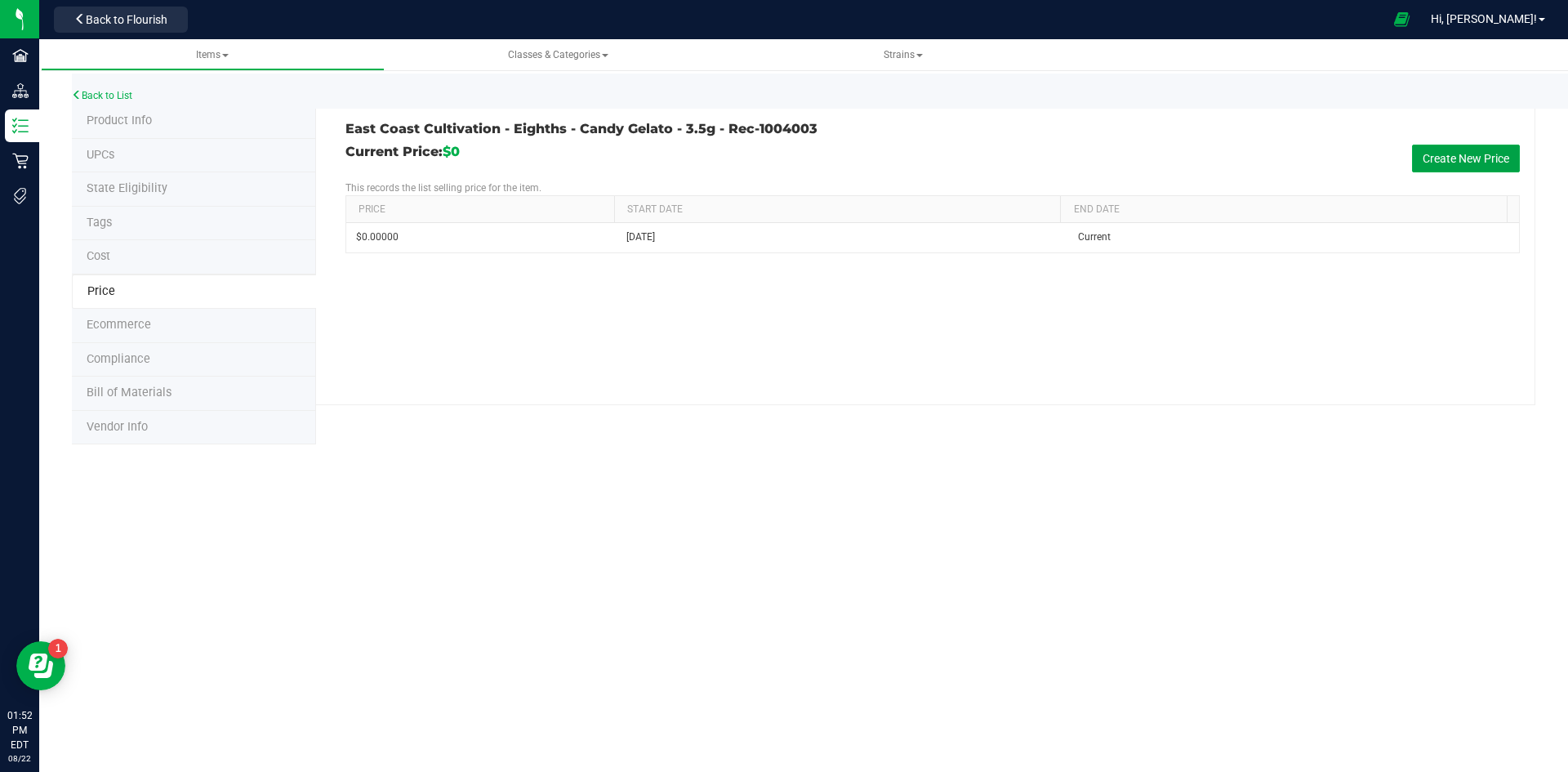
click at [1418, 150] on button "Create New Price" at bounding box center [1465, 158] width 108 height 27
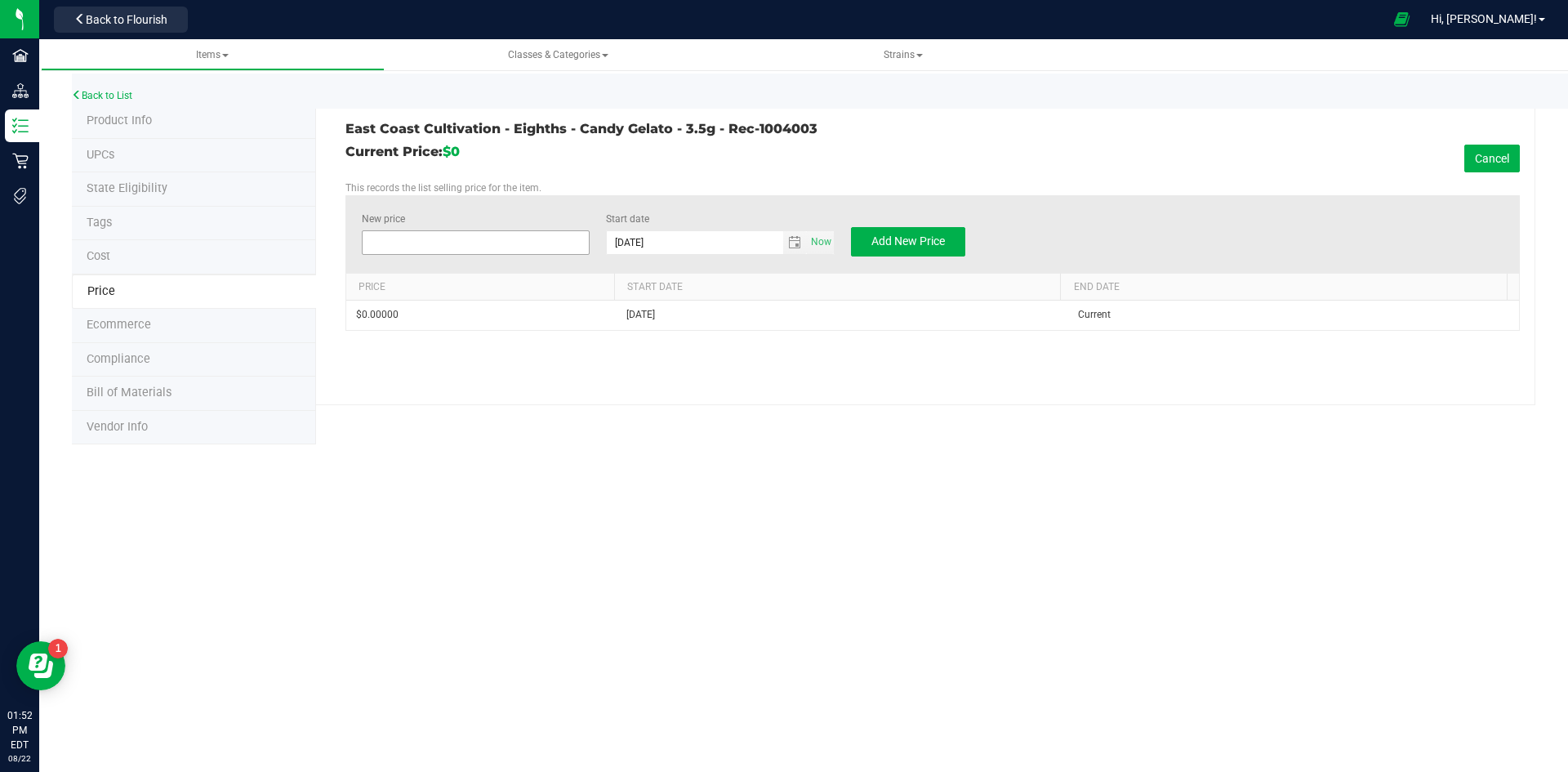
click at [484, 243] on span at bounding box center [475, 243] width 228 height 25
type input "30"
click at [916, 244] on span "Add New Price" at bounding box center [908, 241] width 74 height 13
type input "$0.00000"
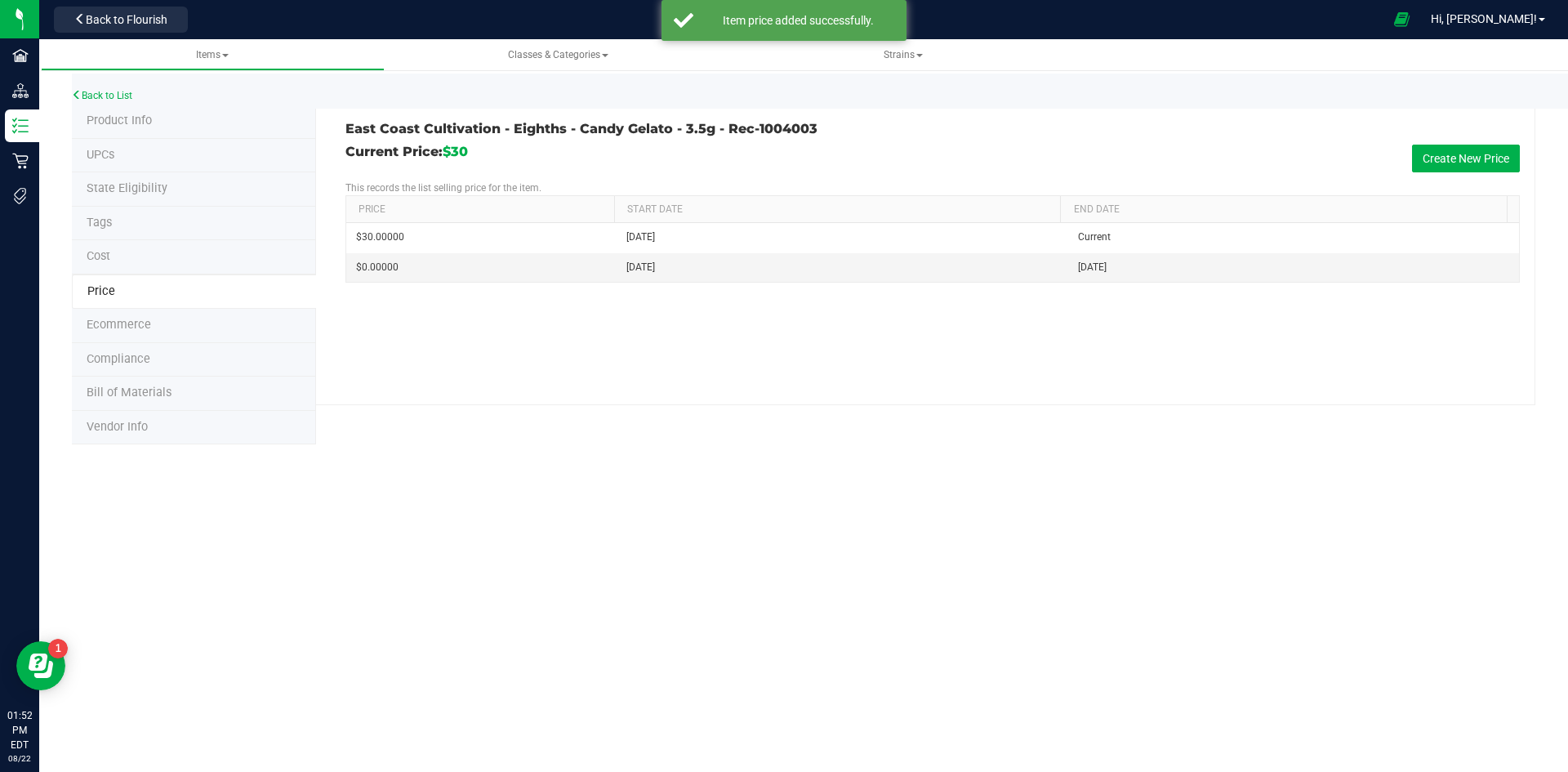
click at [112, 119] on span "Product Info" at bounding box center [119, 120] width 65 height 14
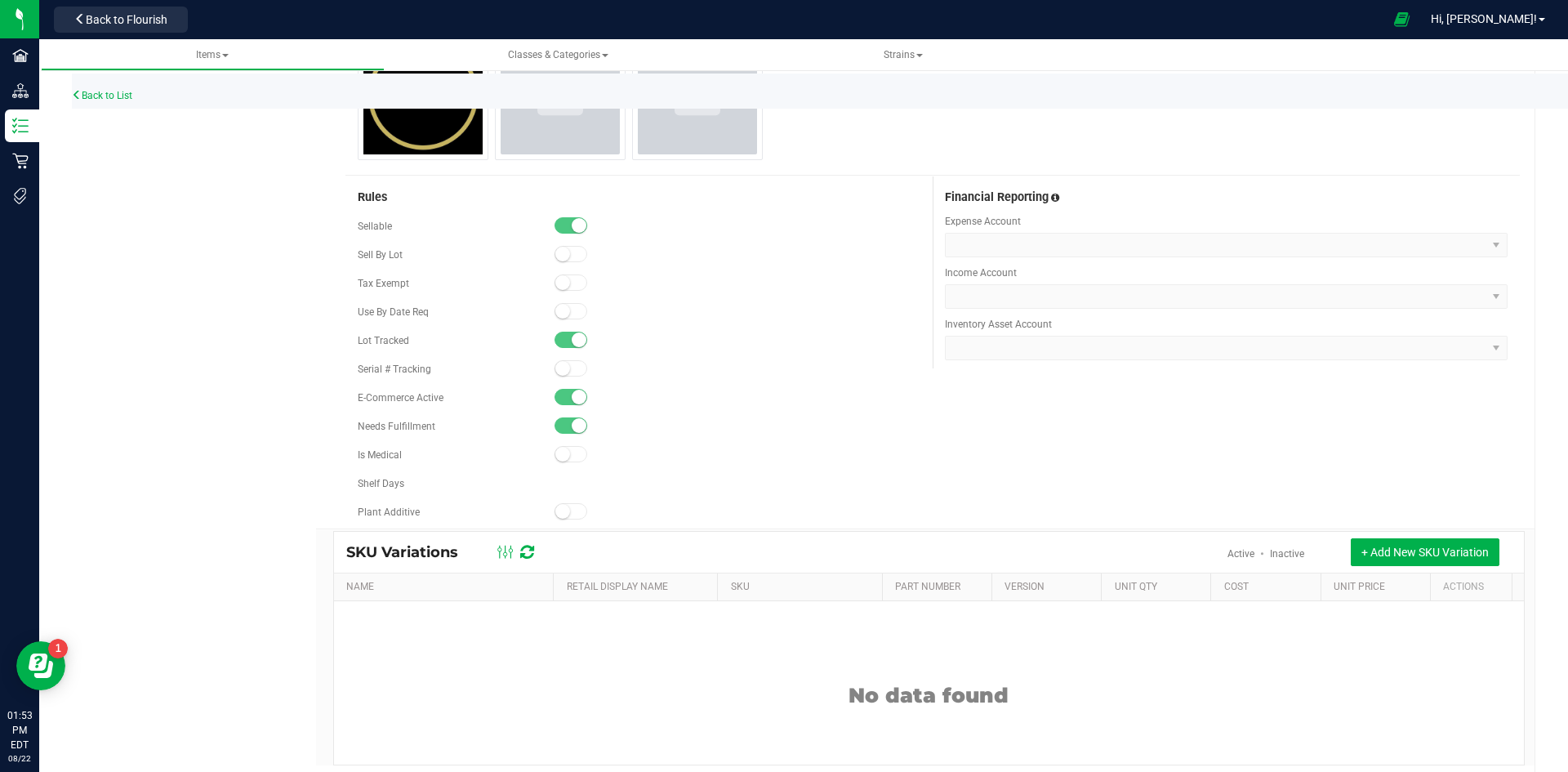
scroll to position [898, 0]
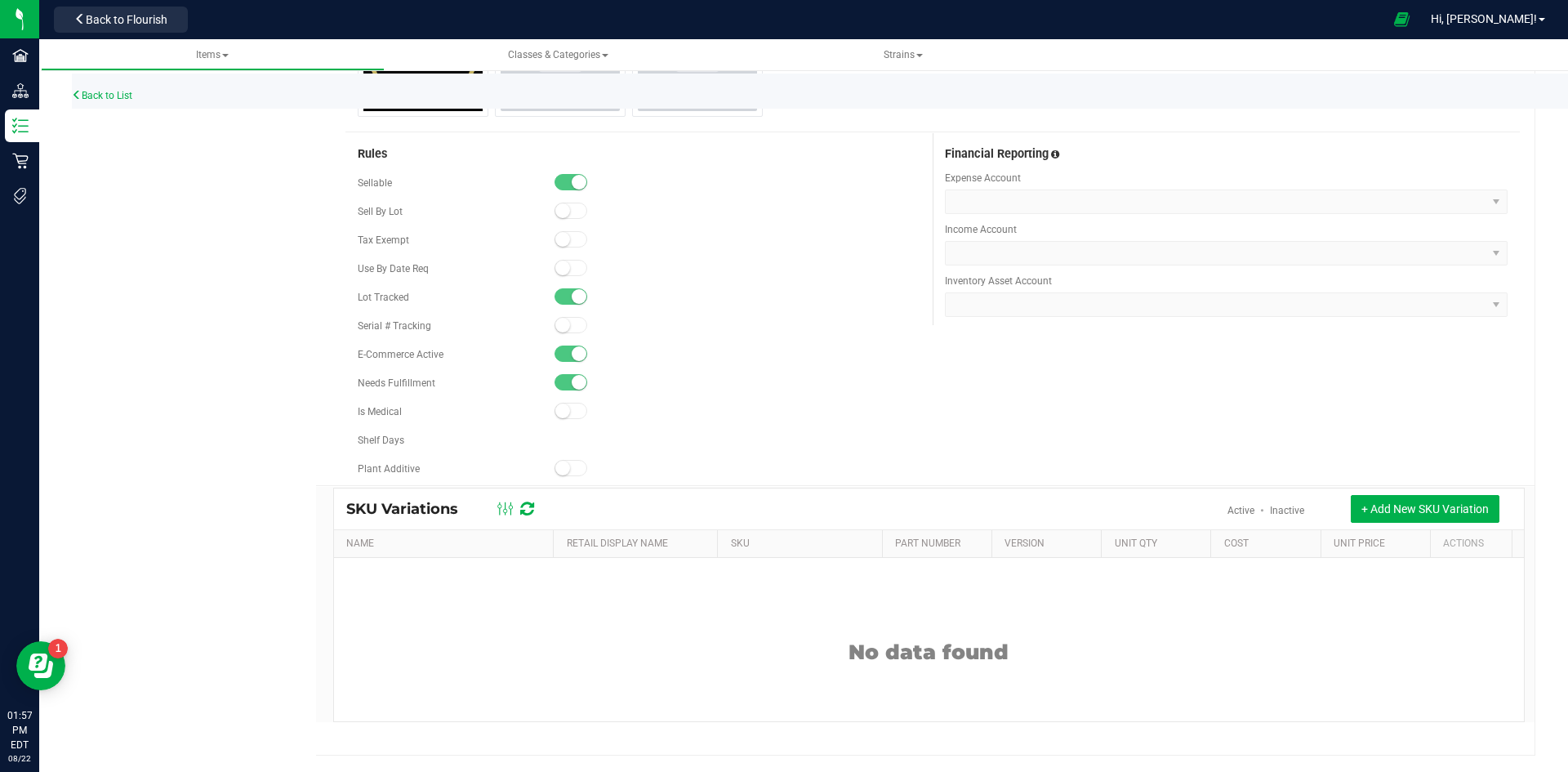
click at [84, 89] on div "Back to List" at bounding box center [856, 91] width 1568 height 35
click at [118, 94] on link "Back to List" at bounding box center [102, 95] width 60 height 11
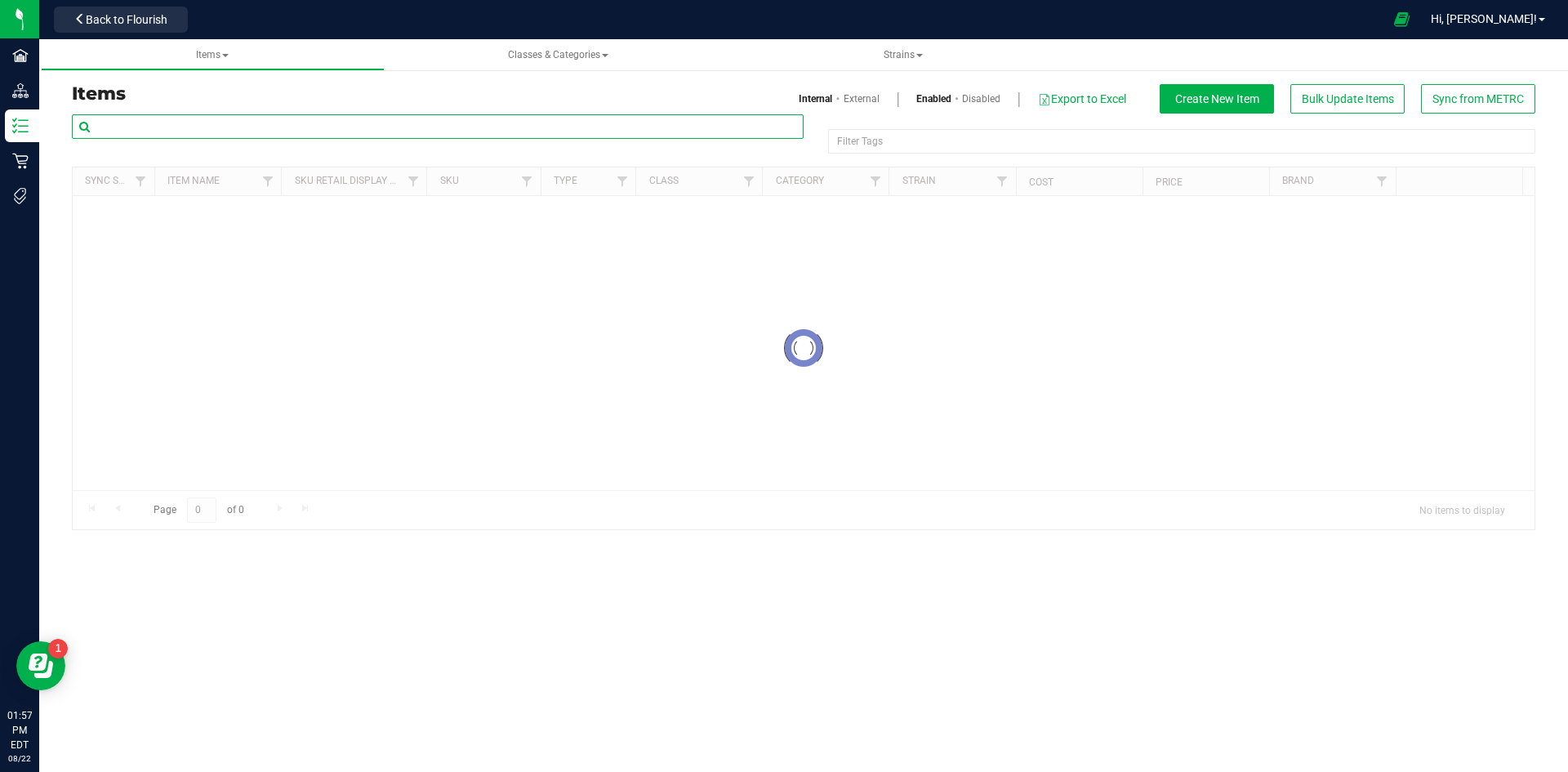
click at [311, 128] on input "text" at bounding box center [437, 126] width 731 height 25
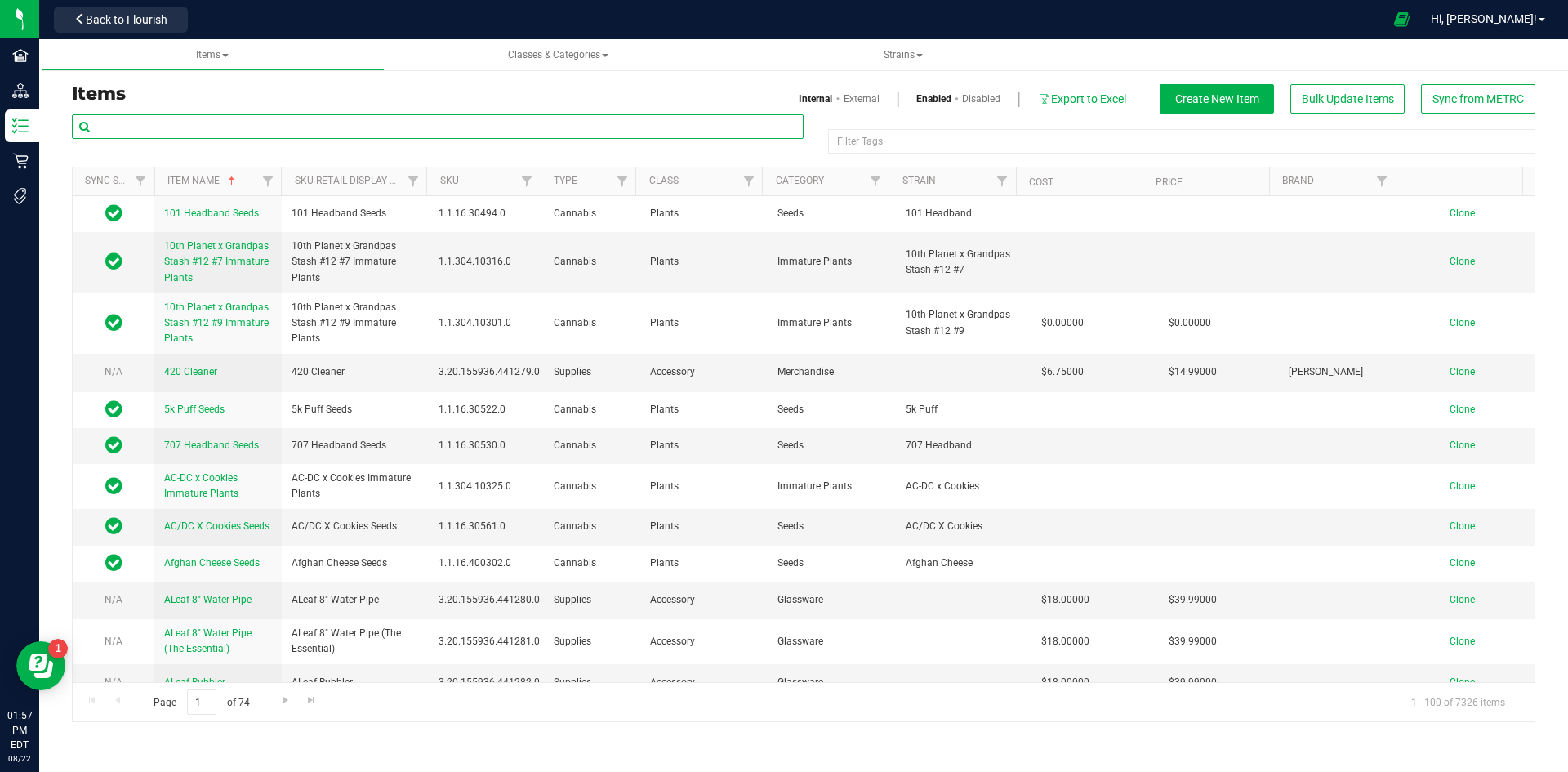
paste input "1.2.308.396288.0"
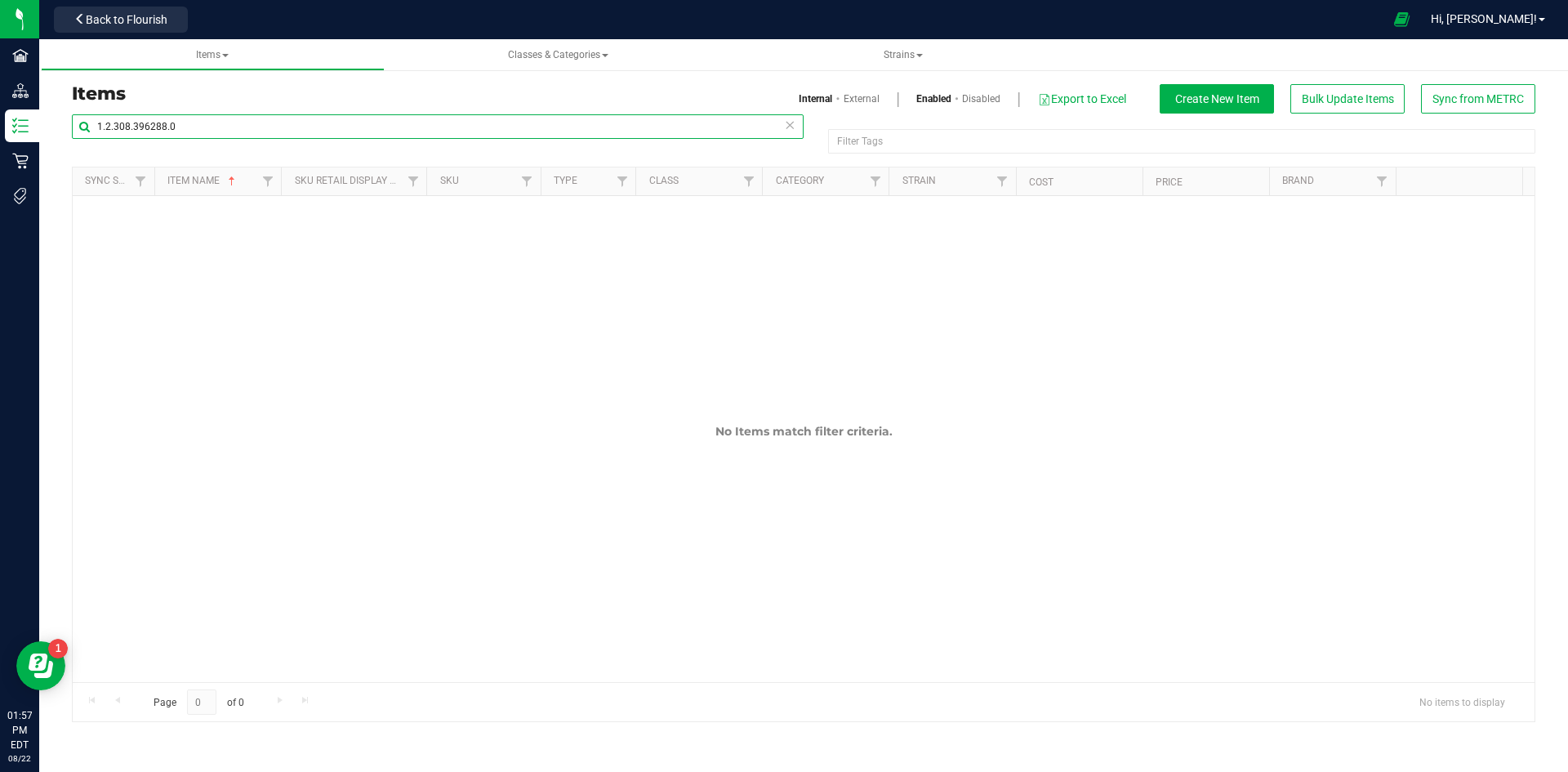
type input "1.2.308.396288.0"
click at [855, 95] on link "External" at bounding box center [861, 99] width 36 height 15
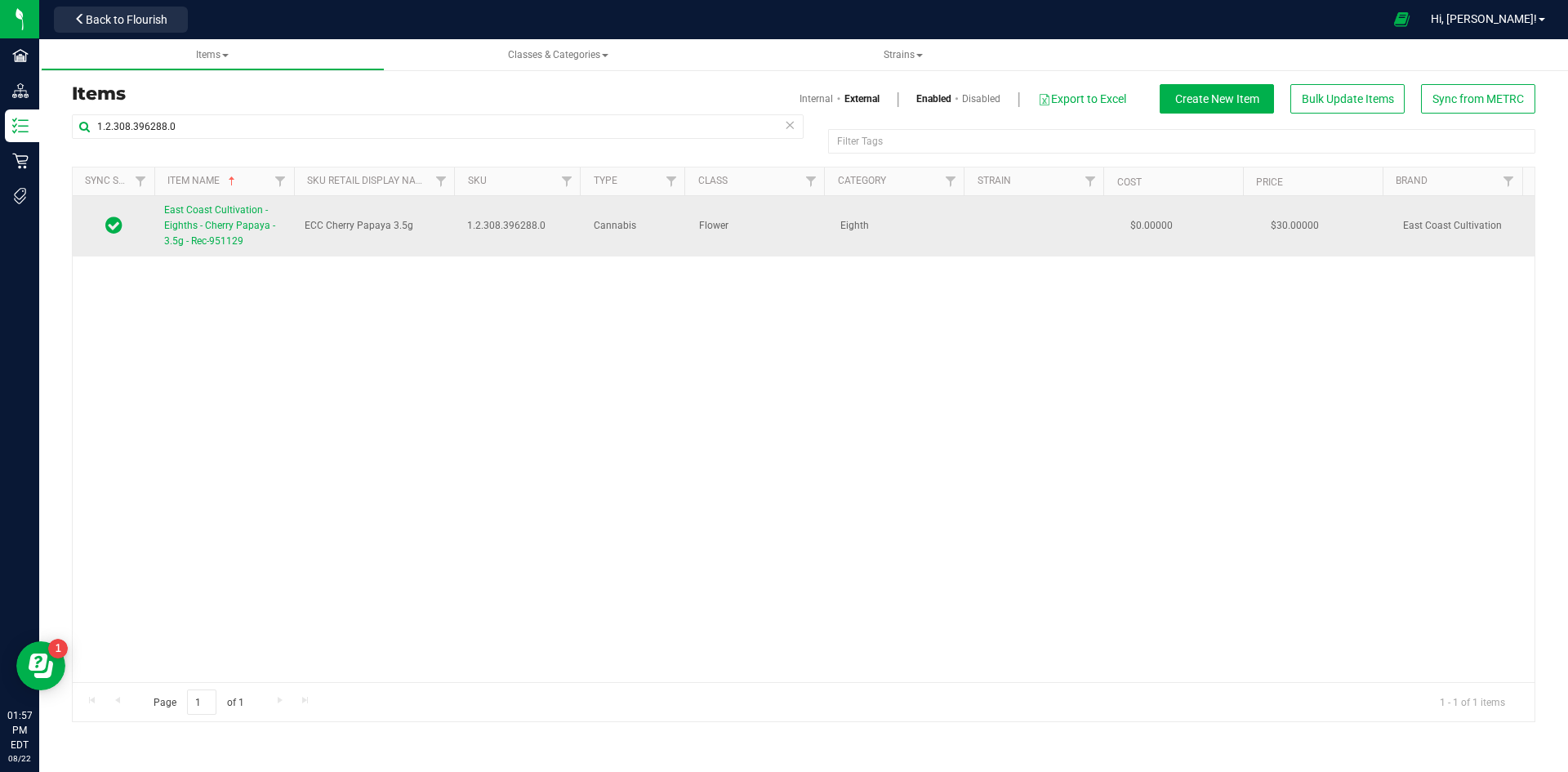
click at [235, 217] on link "East Coast Cultivation - Eighths - Cherry Papaya - 3.5g - Rec-951129" at bounding box center [225, 227] width 121 height 47
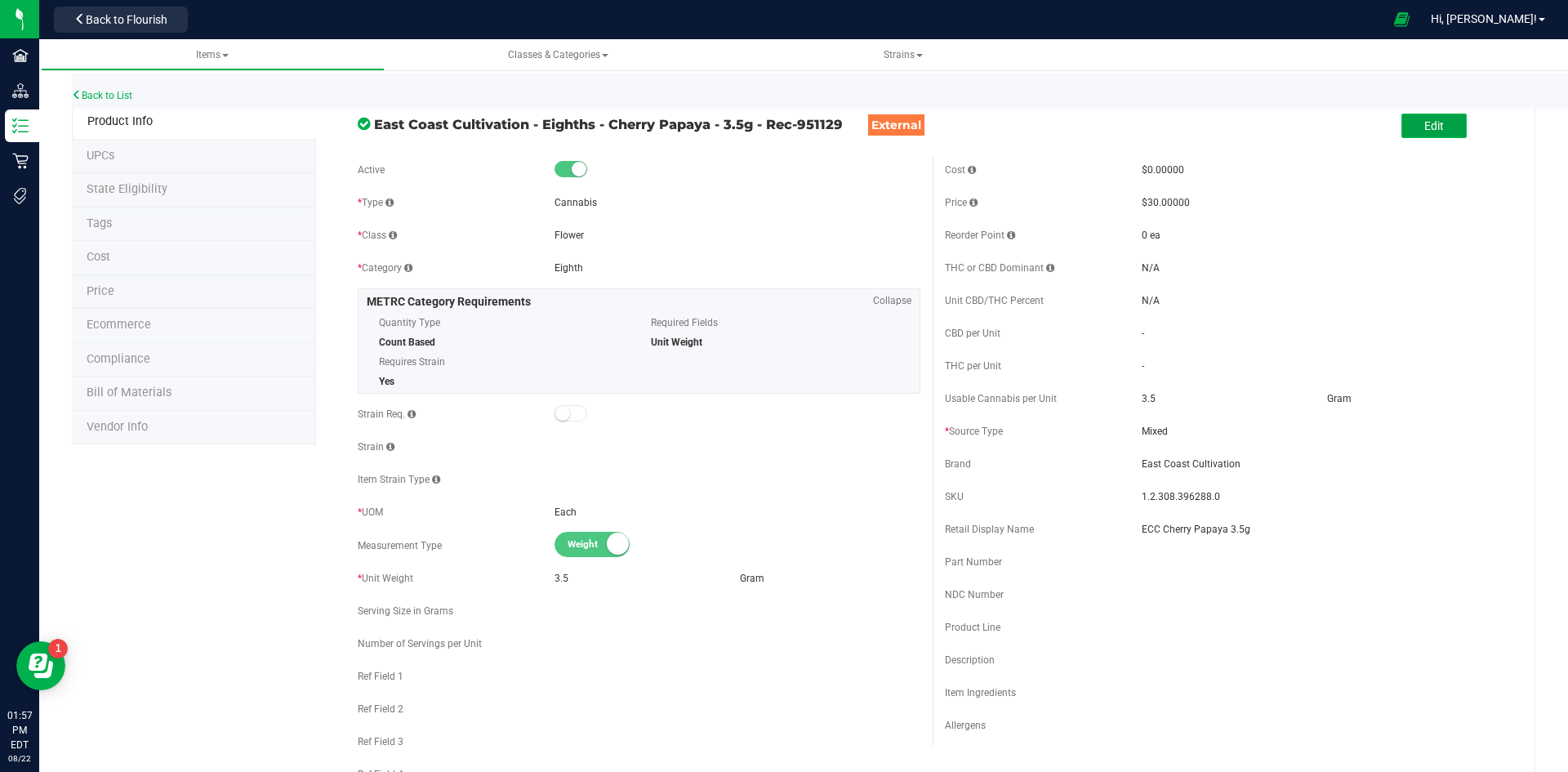
click at [1426, 129] on span "Edit" at bounding box center [1433, 126] width 20 height 13
click at [1258, 530] on input "ECC Cherry Papaya 3.5g" at bounding box center [1325, 529] width 366 height 25
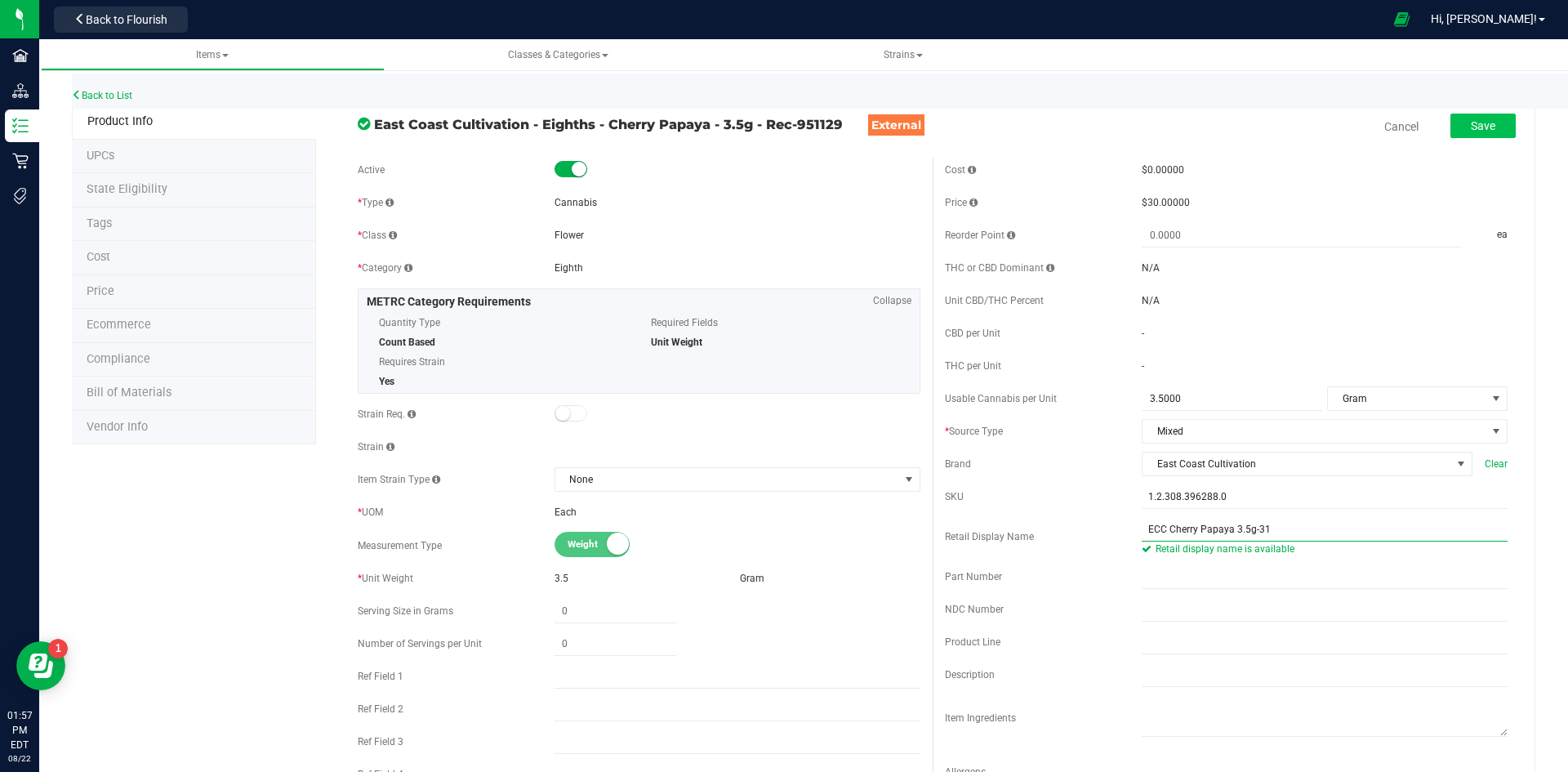
type input "ECC Cherry Papaya 3.5g-31"
click at [1477, 117] on button "Save" at bounding box center [1482, 126] width 65 height 25
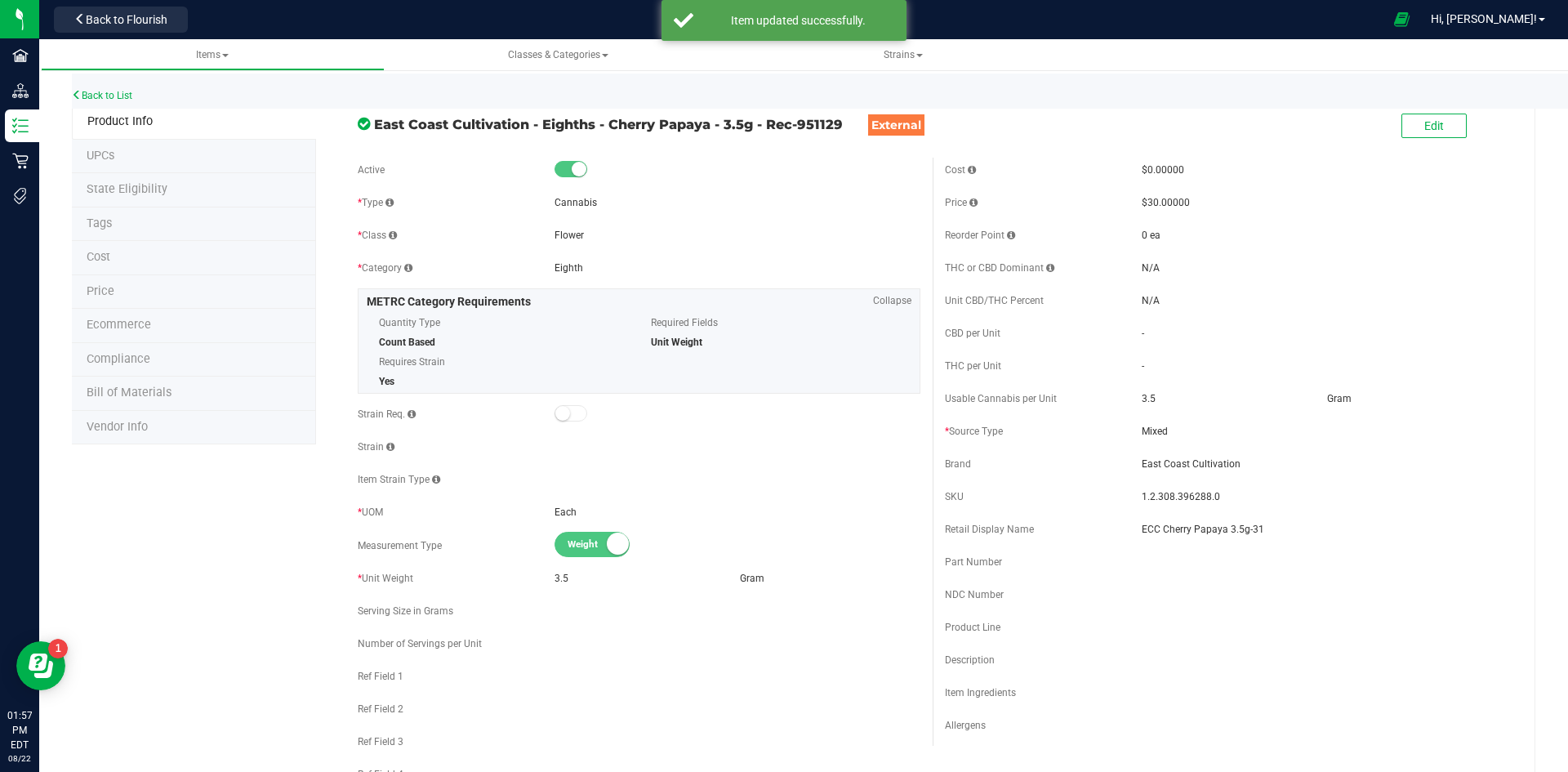
click at [194, 294] on li "Price" at bounding box center [193, 293] width 244 height 34
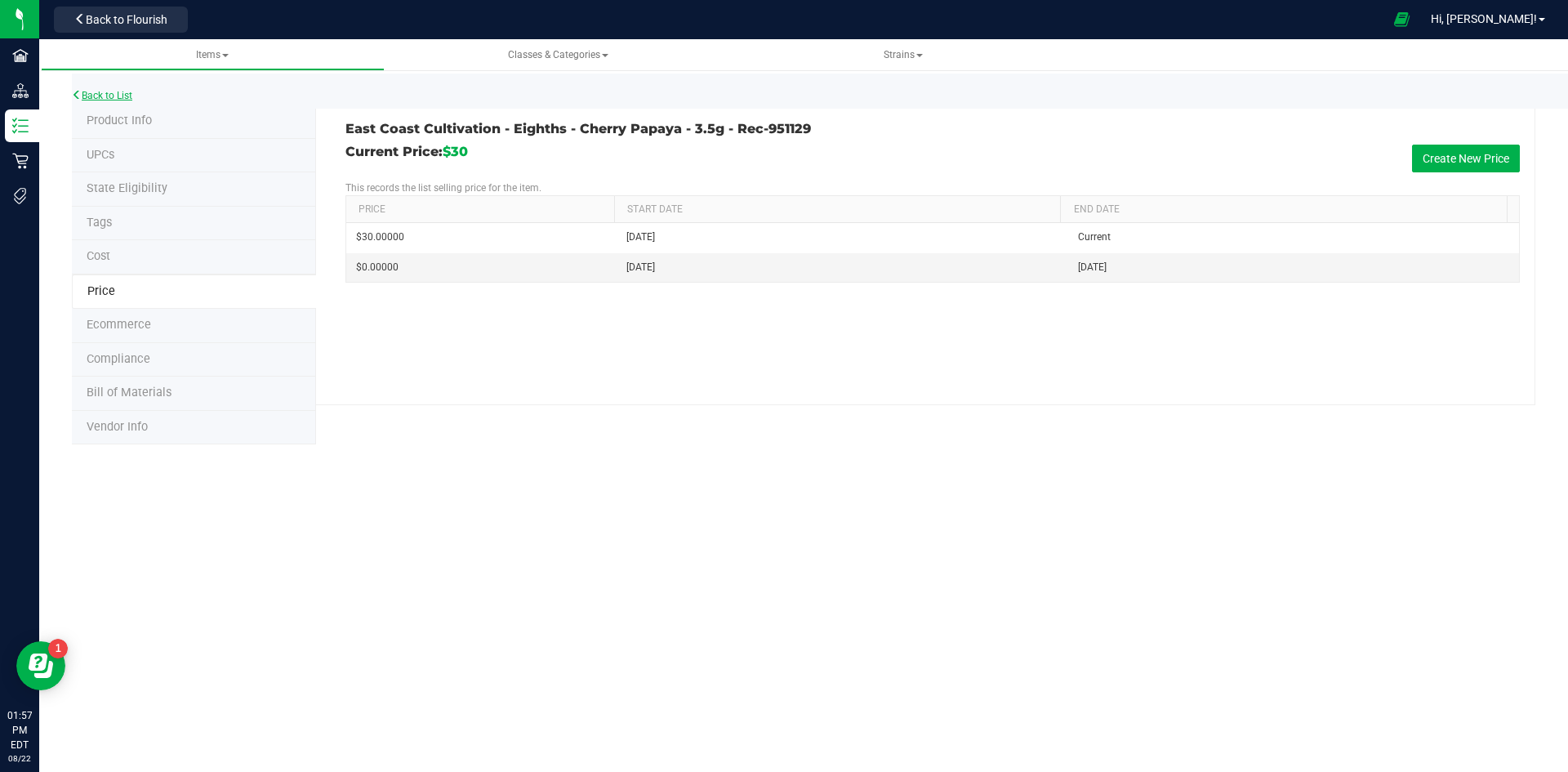
click at [107, 95] on link "Back to List" at bounding box center [102, 95] width 60 height 11
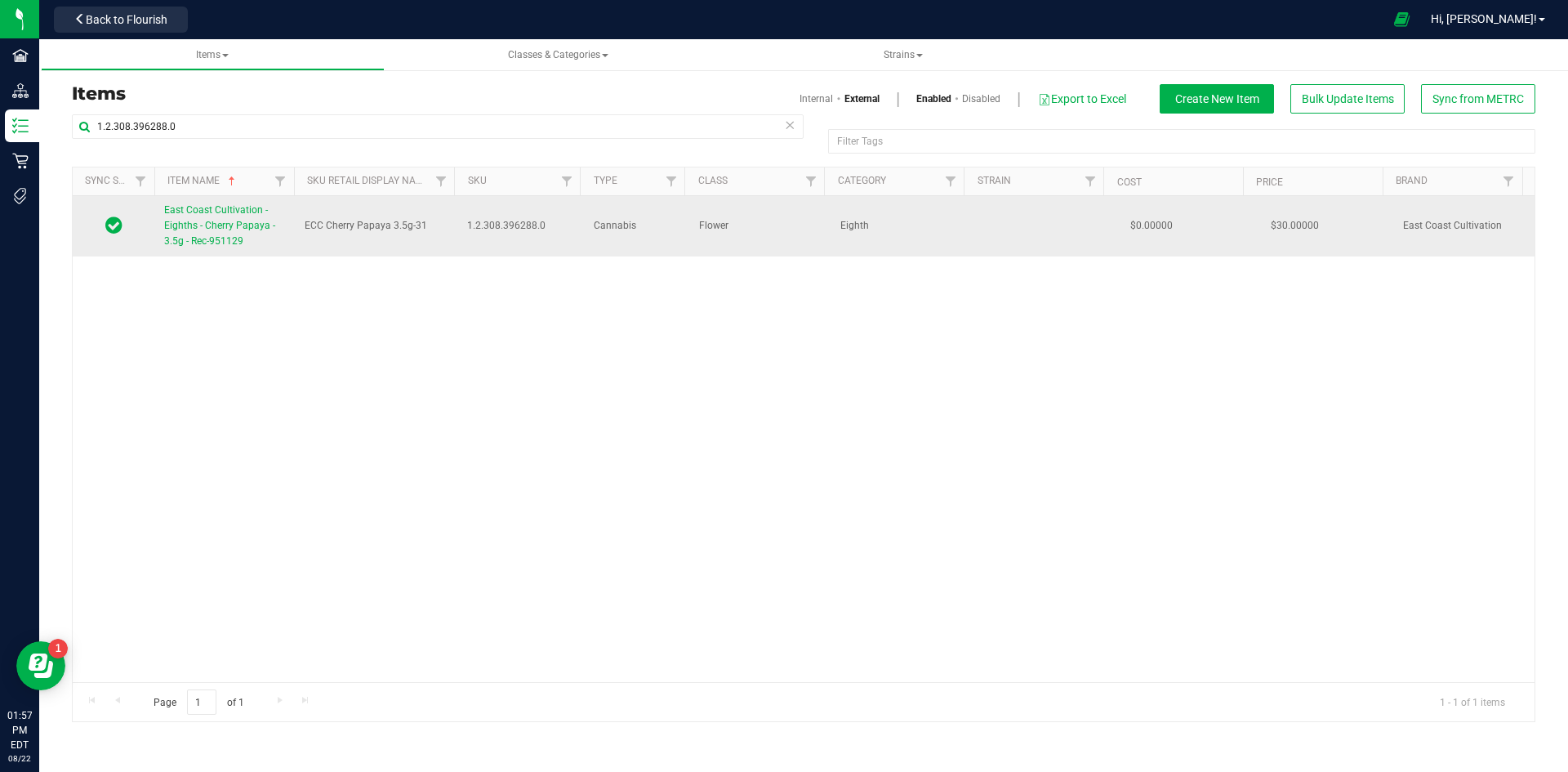
click at [208, 240] on span "East Coast Cultivation - Eighths - Cherry Papaya - 3.5g - Rec-951129" at bounding box center [220, 225] width 111 height 42
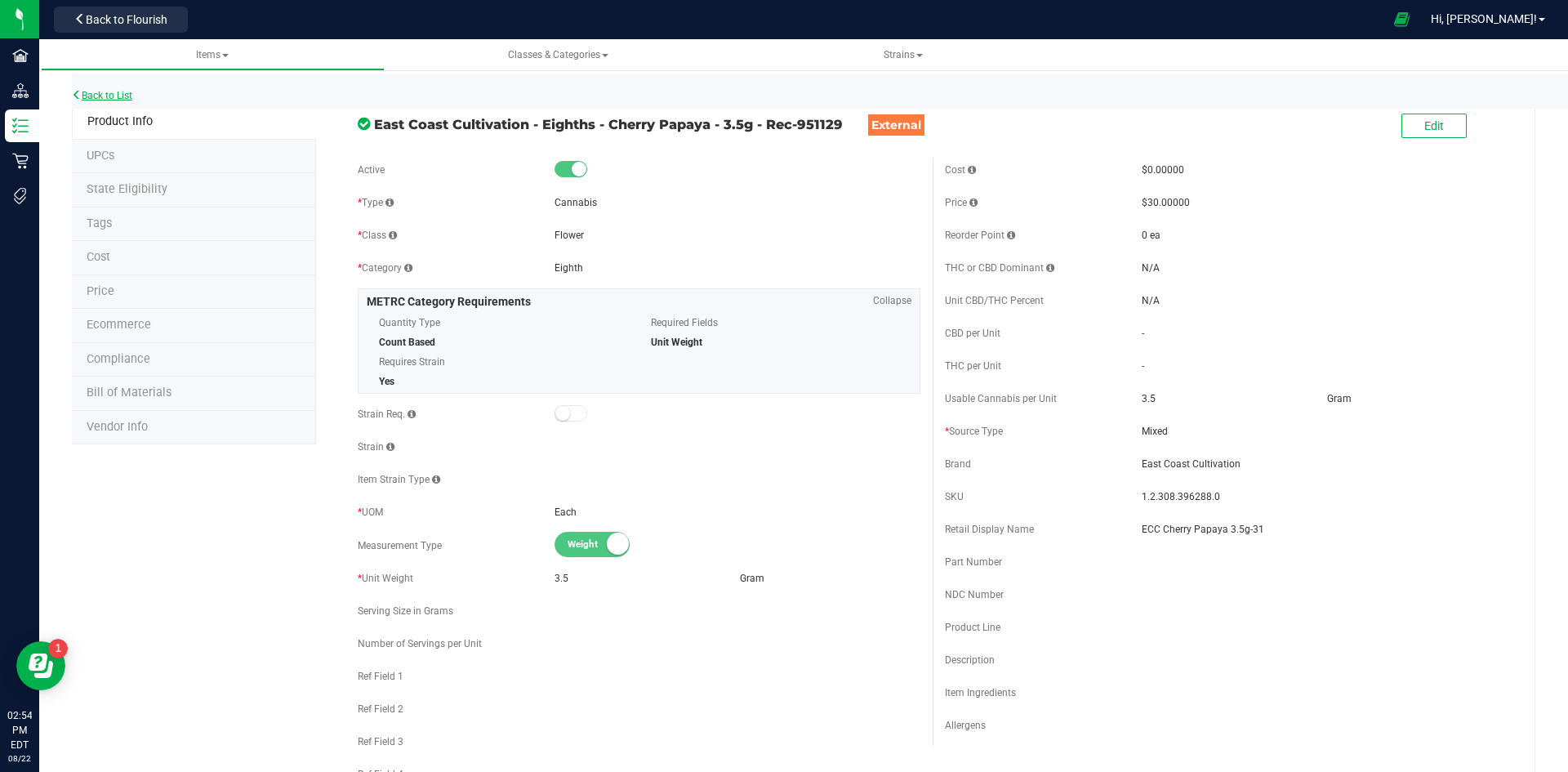
click at [128, 94] on link "Back to List" at bounding box center [102, 95] width 60 height 11
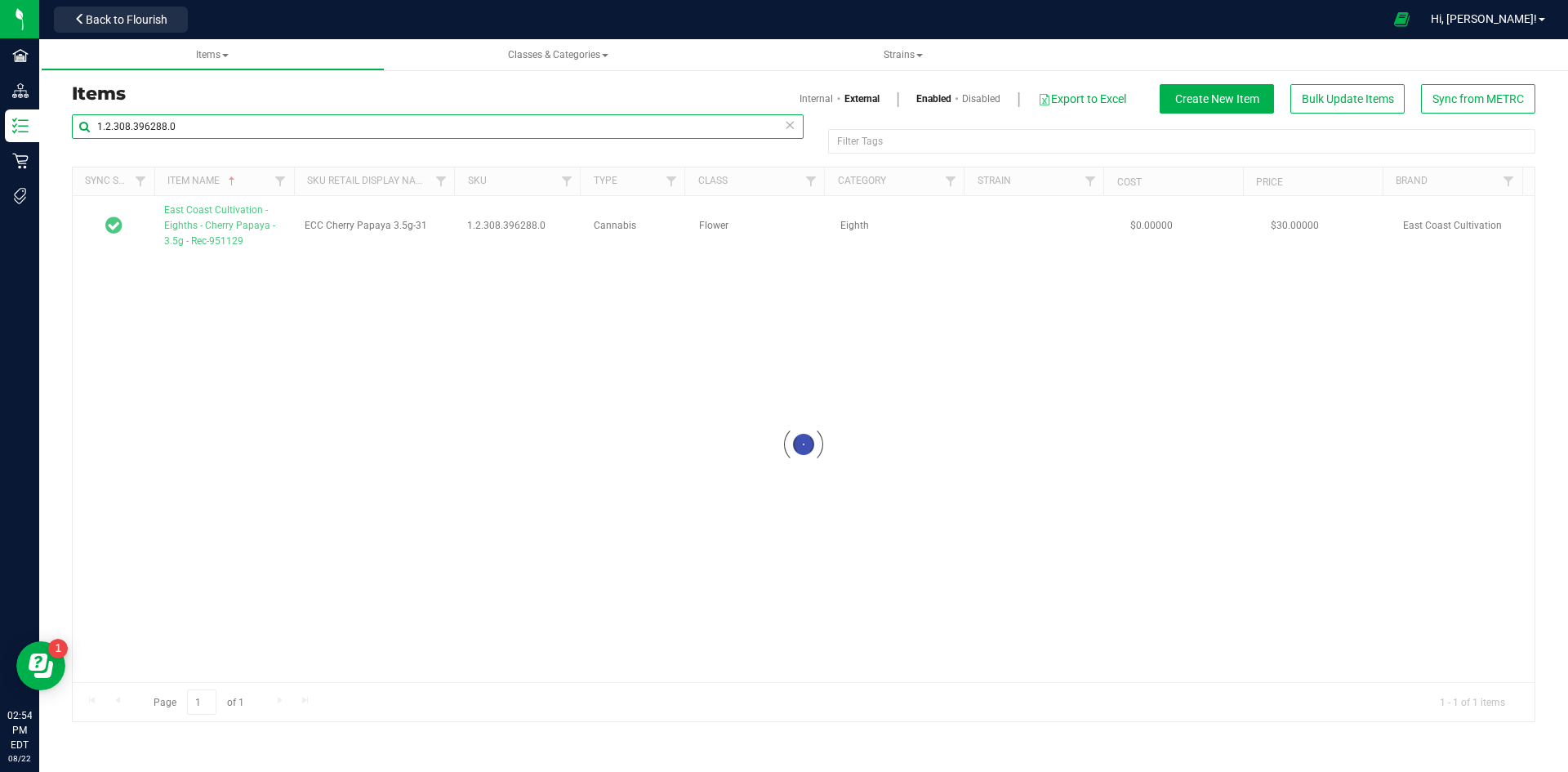
click at [185, 125] on input "1.2.308.396288.0" at bounding box center [437, 126] width 731 height 25
paste input "8.306.496666"
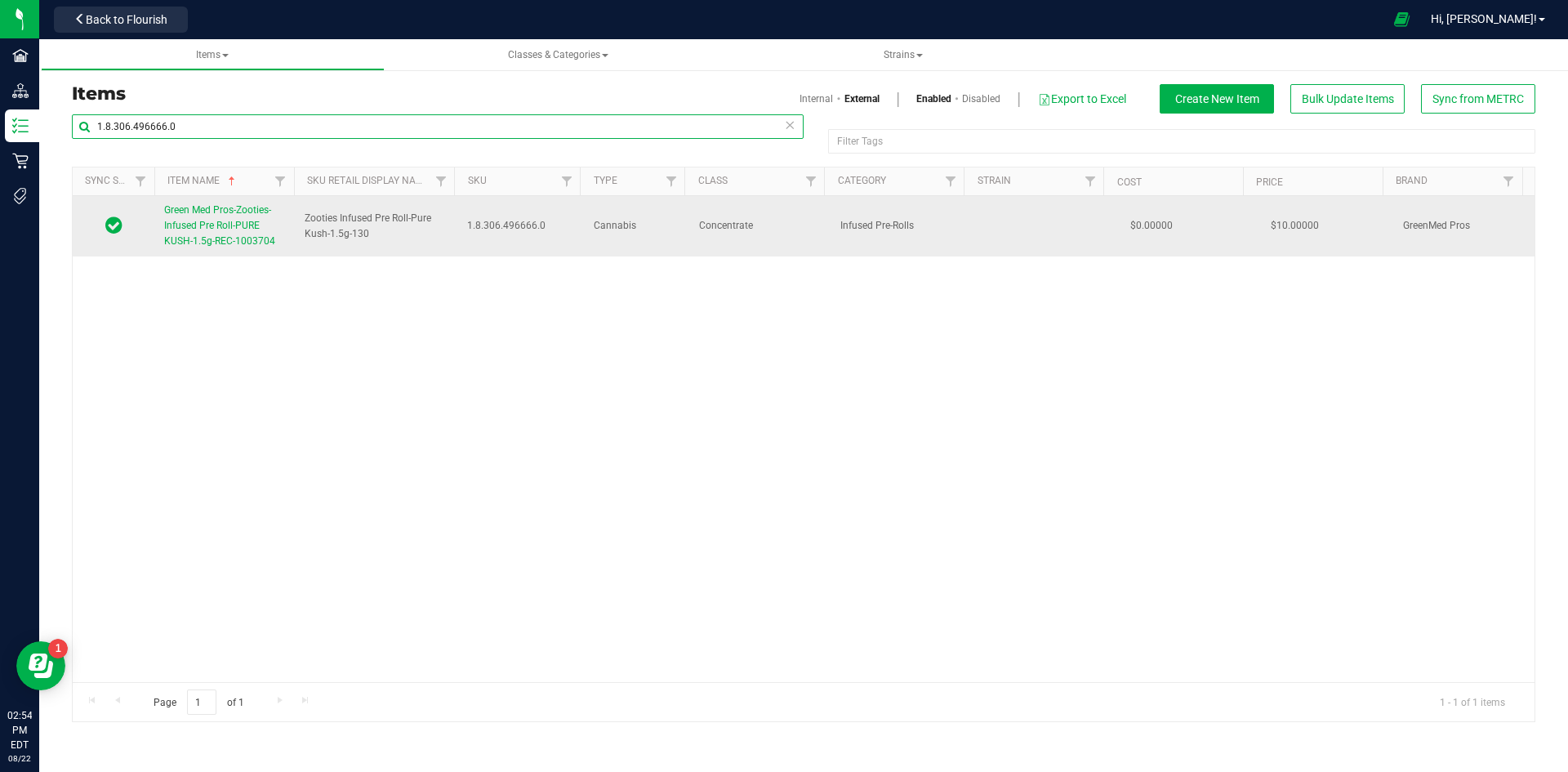
type input "1.8.306.496666.0"
click at [247, 236] on span "Green Med Pros-Zooties-Infused Pre Roll-PURE KUSH-1.5g-REC-1003704" at bounding box center [220, 225] width 111 height 42
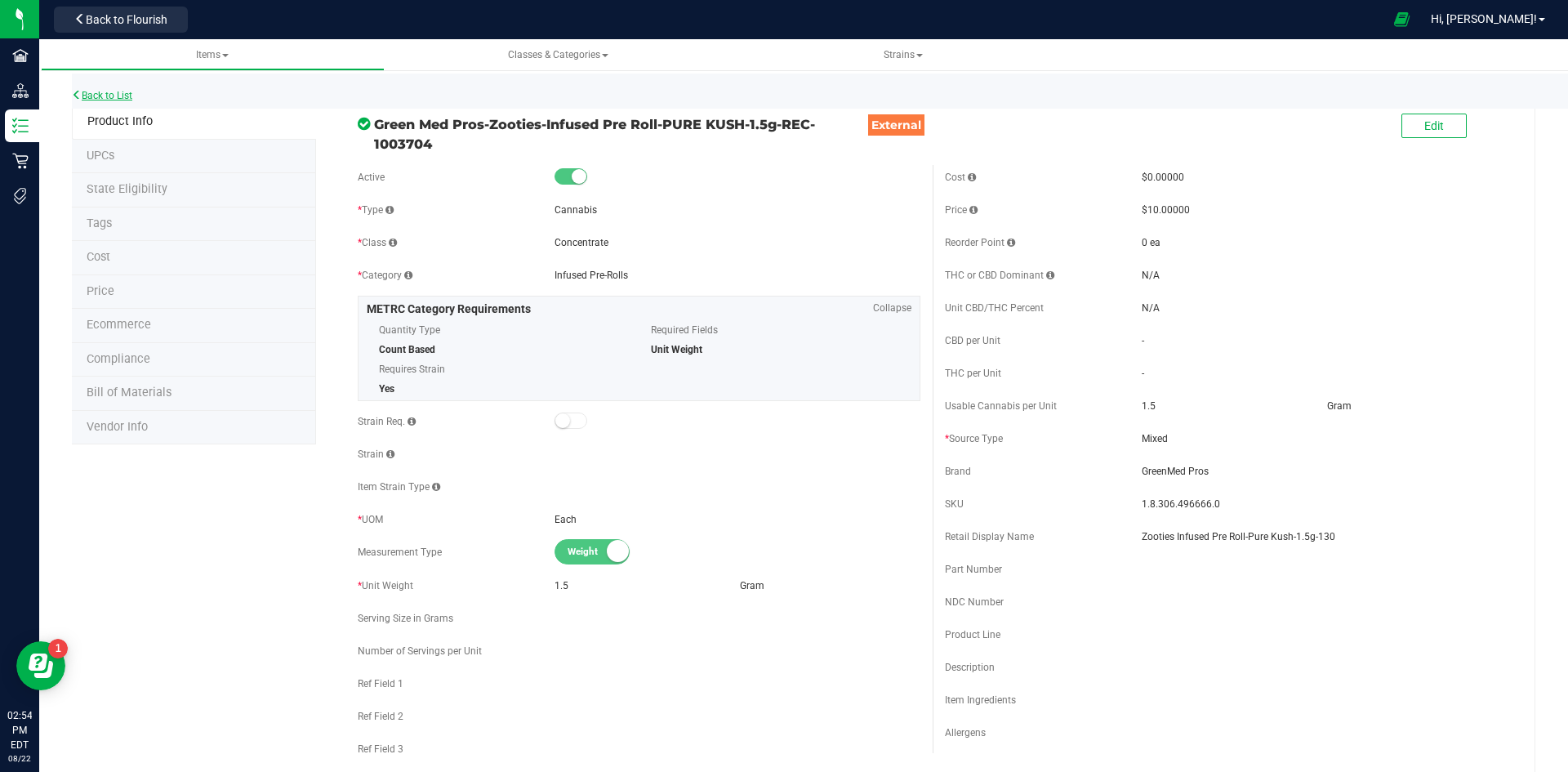
click at [107, 92] on link "Back to List" at bounding box center [102, 95] width 60 height 11
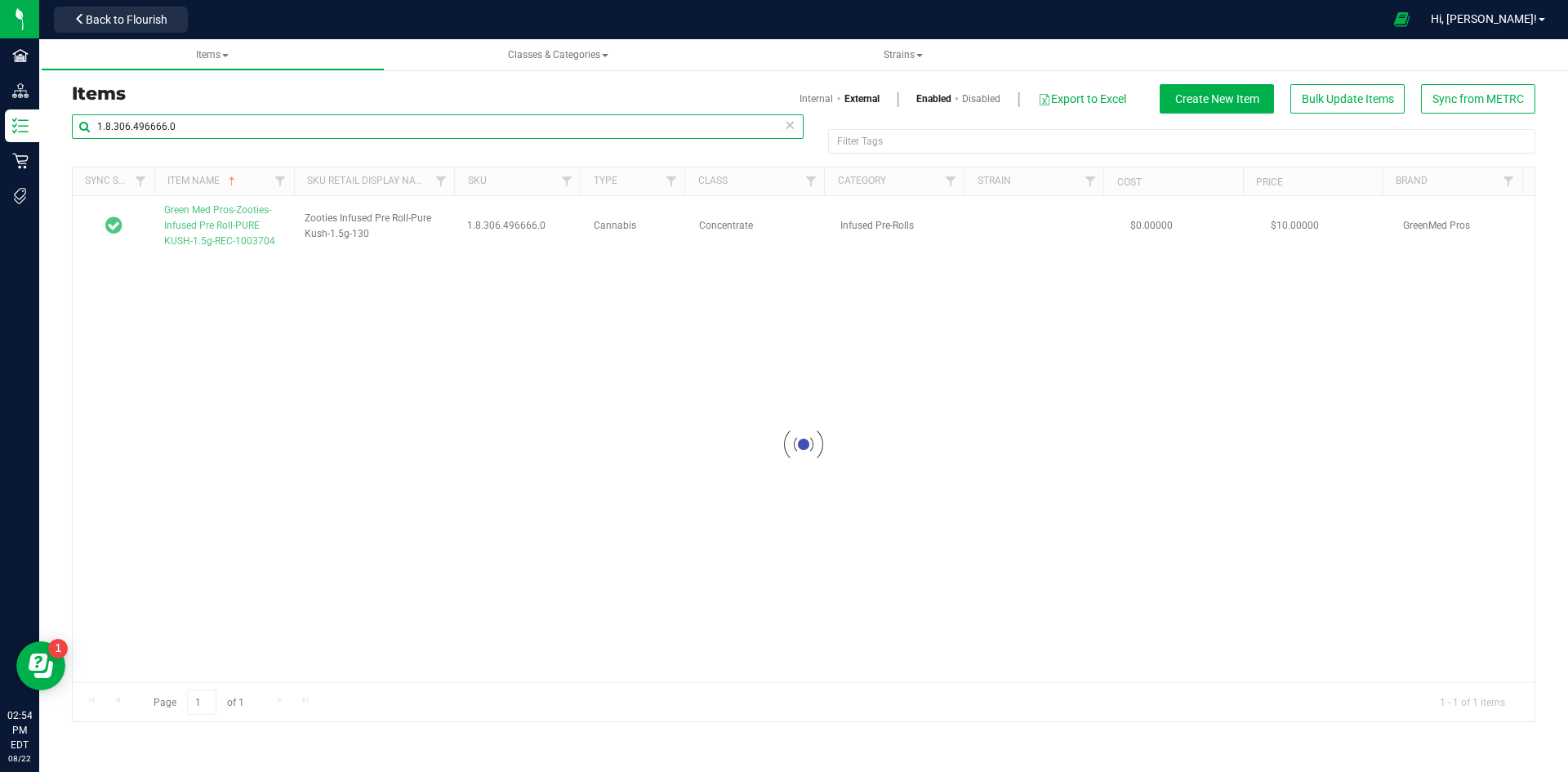
click at [302, 124] on input "1.8.306.496666.0" at bounding box center [437, 126] width 731 height 25
paste input "2.309.472477"
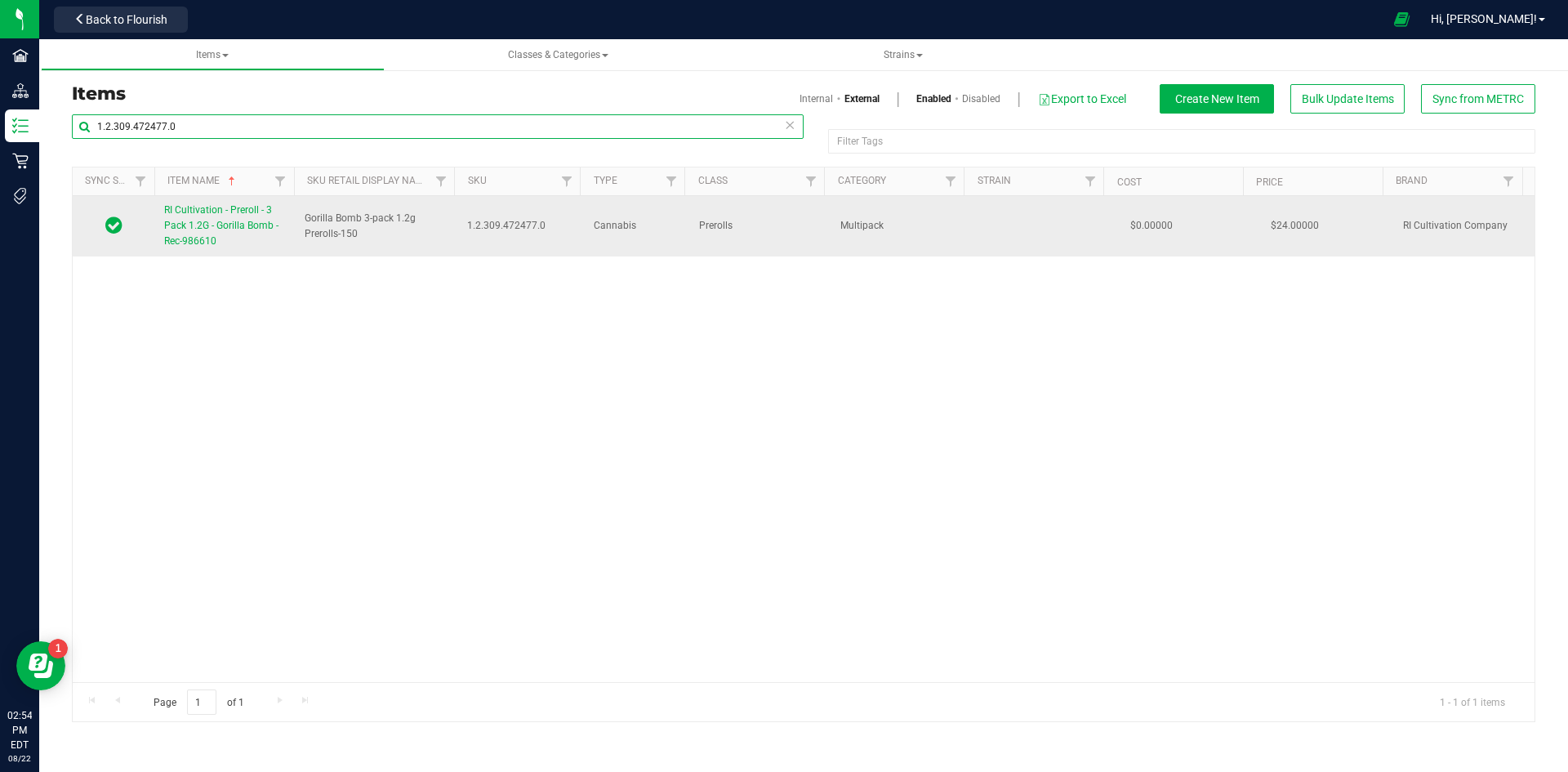
type input "1.2.309.472477.0"
click at [234, 231] on span "RI Cultivation - Preroll - 3 Pack 1.2G - Gorilla Bomb - Rec-986610" at bounding box center [221, 225] width 114 height 42
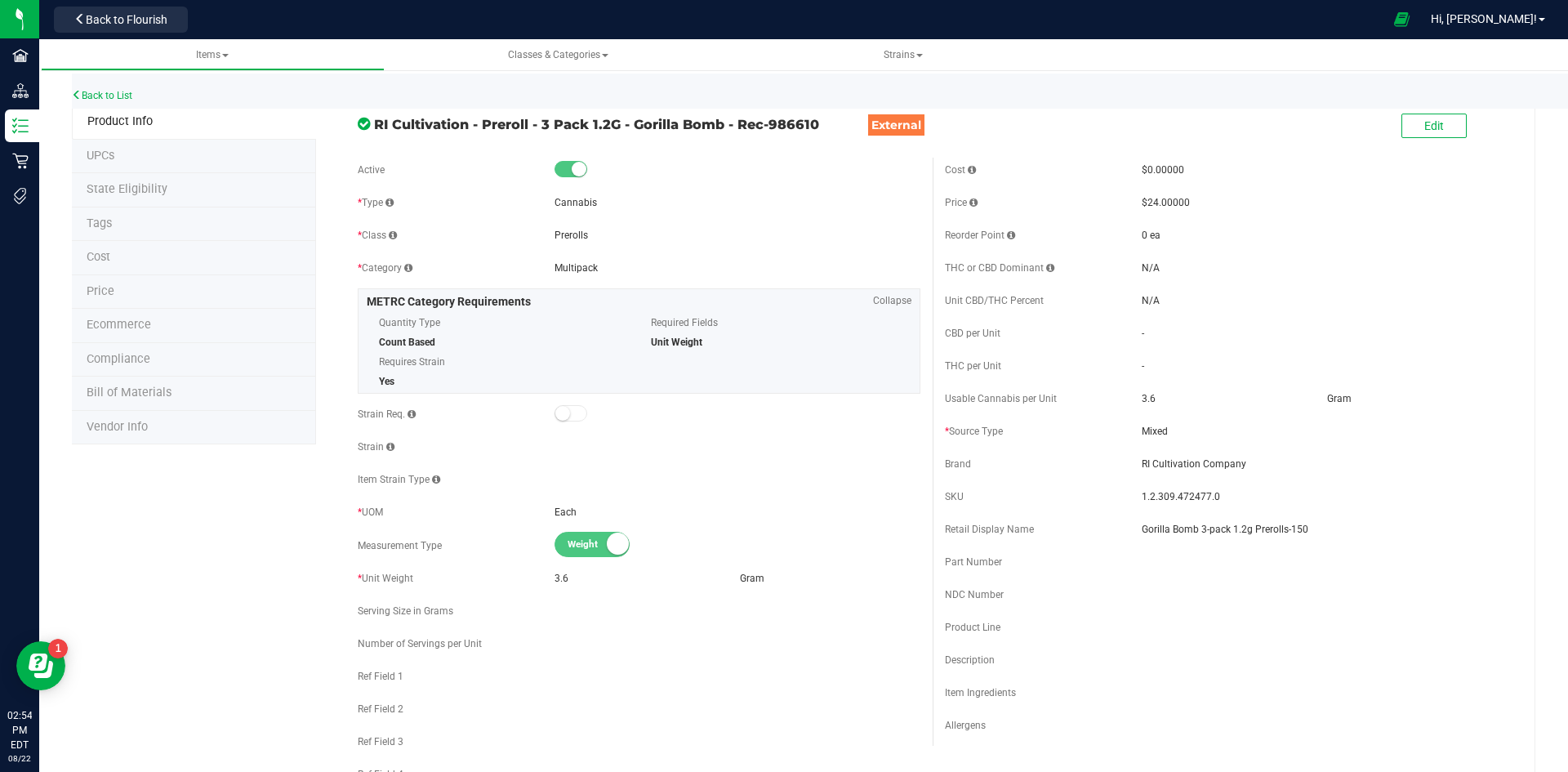
click at [155, 300] on li "Price" at bounding box center [193, 293] width 244 height 34
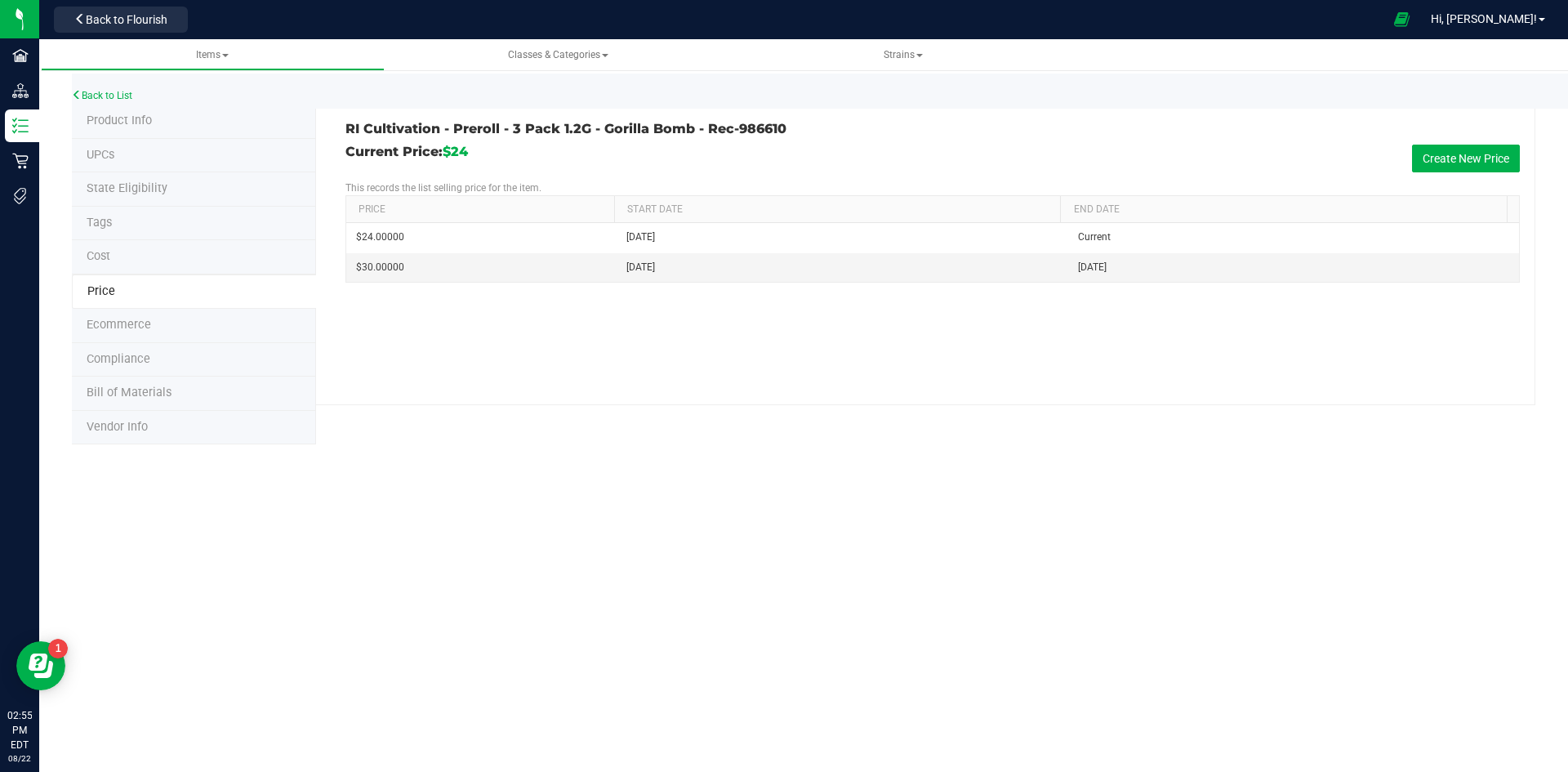
click at [148, 129] on li "Product Info" at bounding box center [193, 122] width 244 height 34
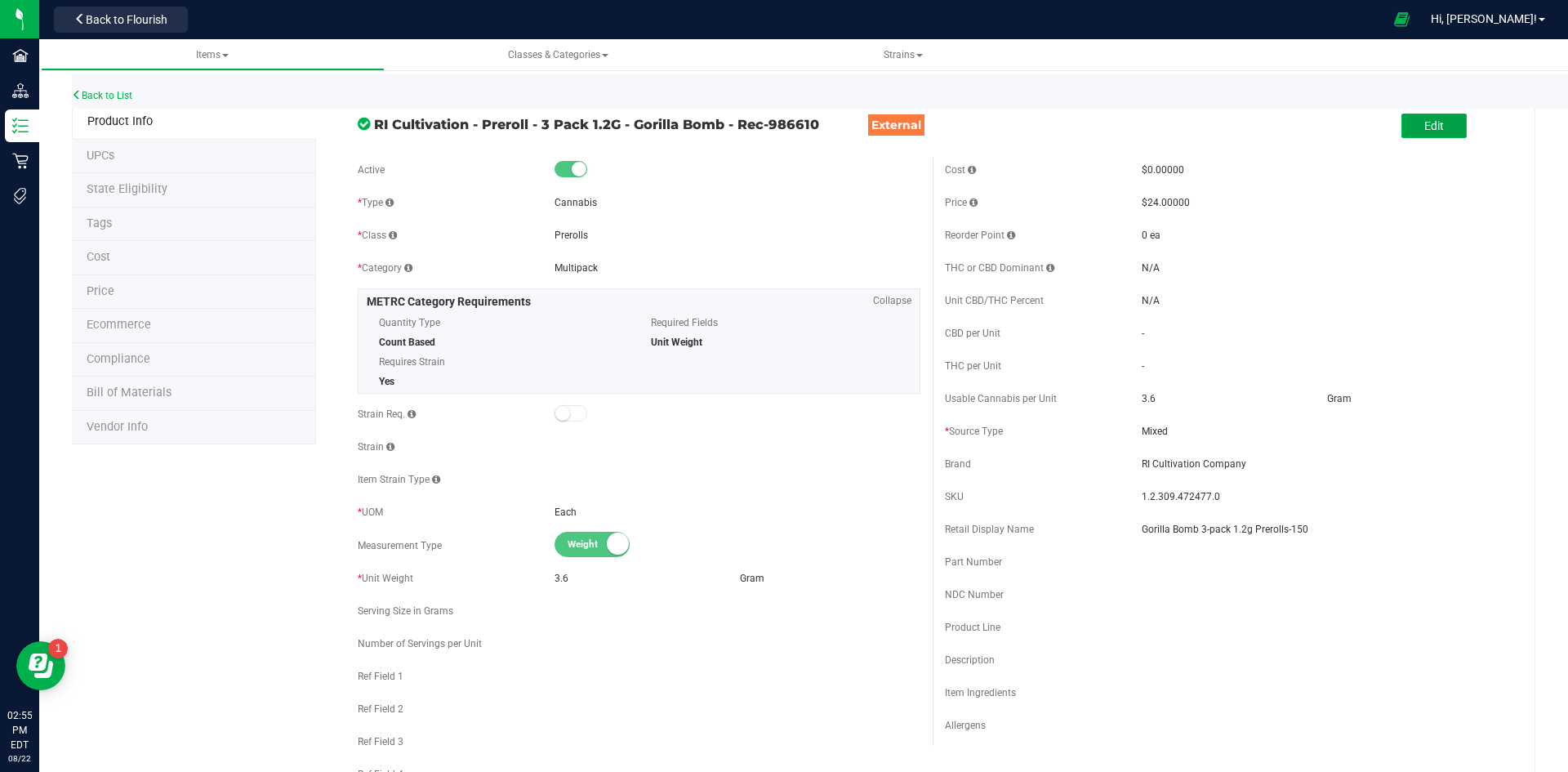
click at [1424, 130] on span "Edit" at bounding box center [1433, 126] width 20 height 13
click at [1339, 538] on input "Gorilla Bomb 3-pack 1.2g Prerolls-150" at bounding box center [1325, 529] width 366 height 25
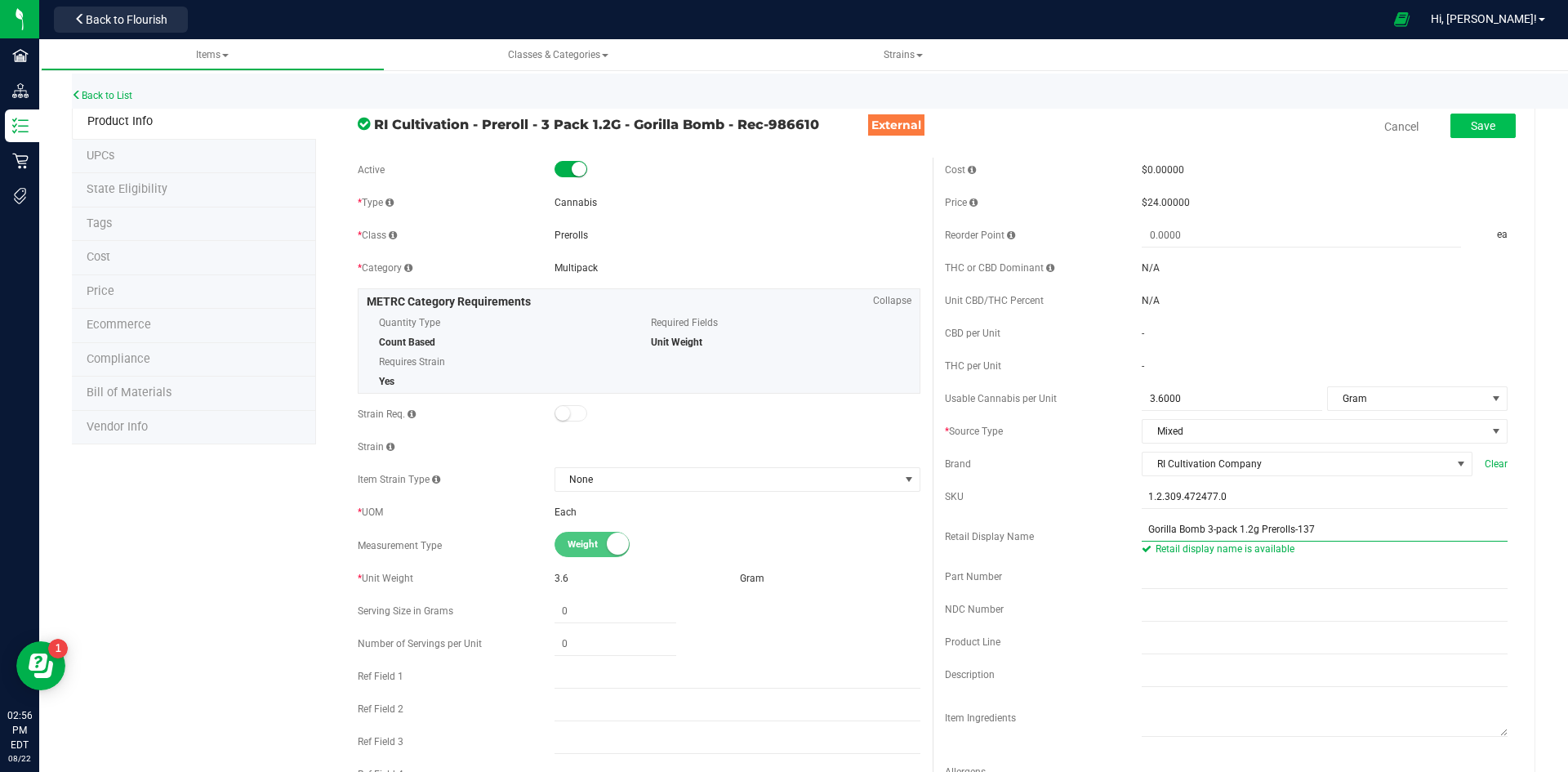
type input "Gorilla Bomb 3-pack 1.2g Prerolls-137"
click at [1477, 124] on span "Save" at bounding box center [1483, 126] width 25 height 13
click at [125, 97] on link "Back to List" at bounding box center [102, 95] width 60 height 11
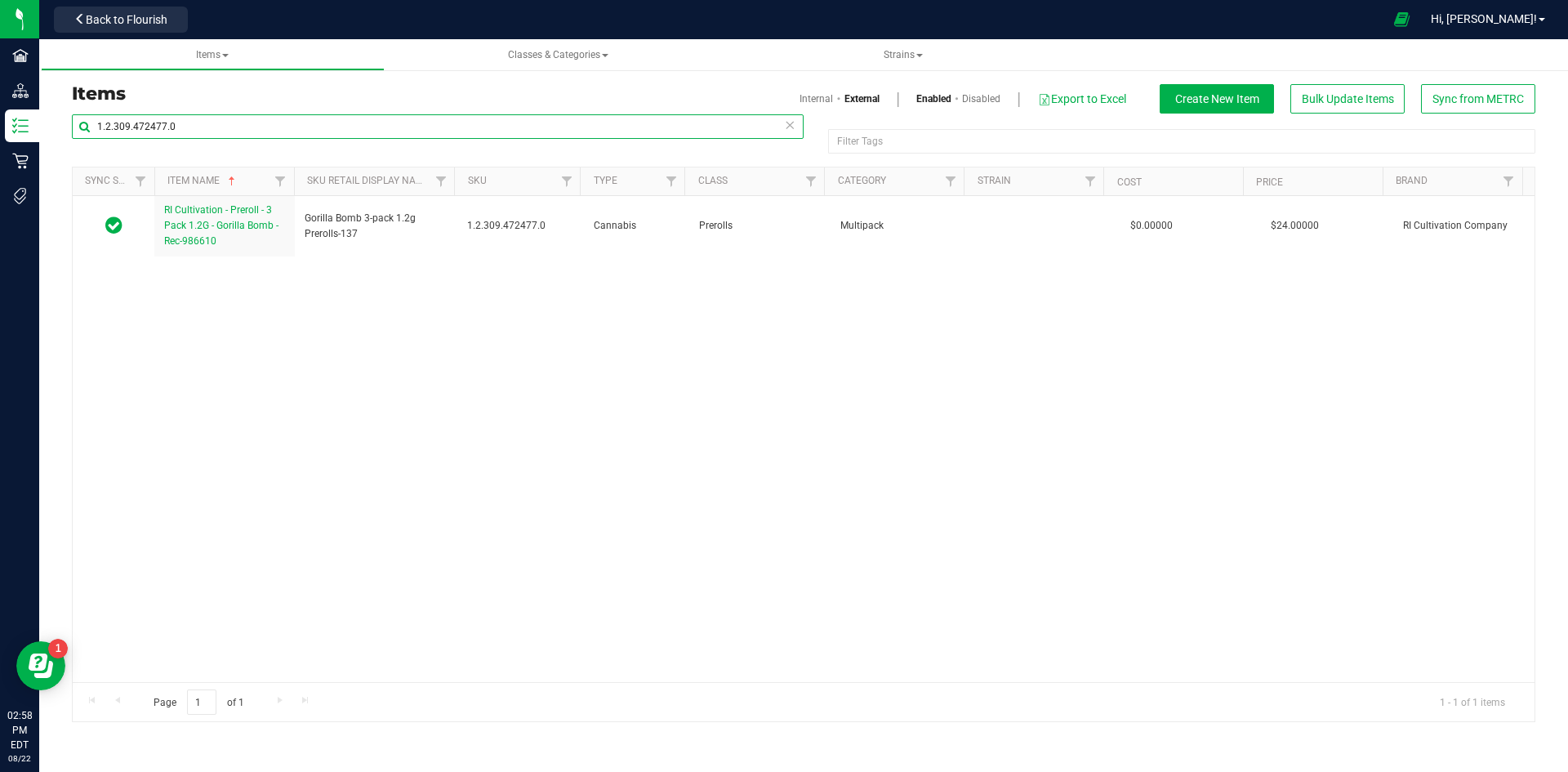
click at [190, 130] on input "1.2.309.472477.0" at bounding box center [437, 126] width 731 height 25
paste input "62800"
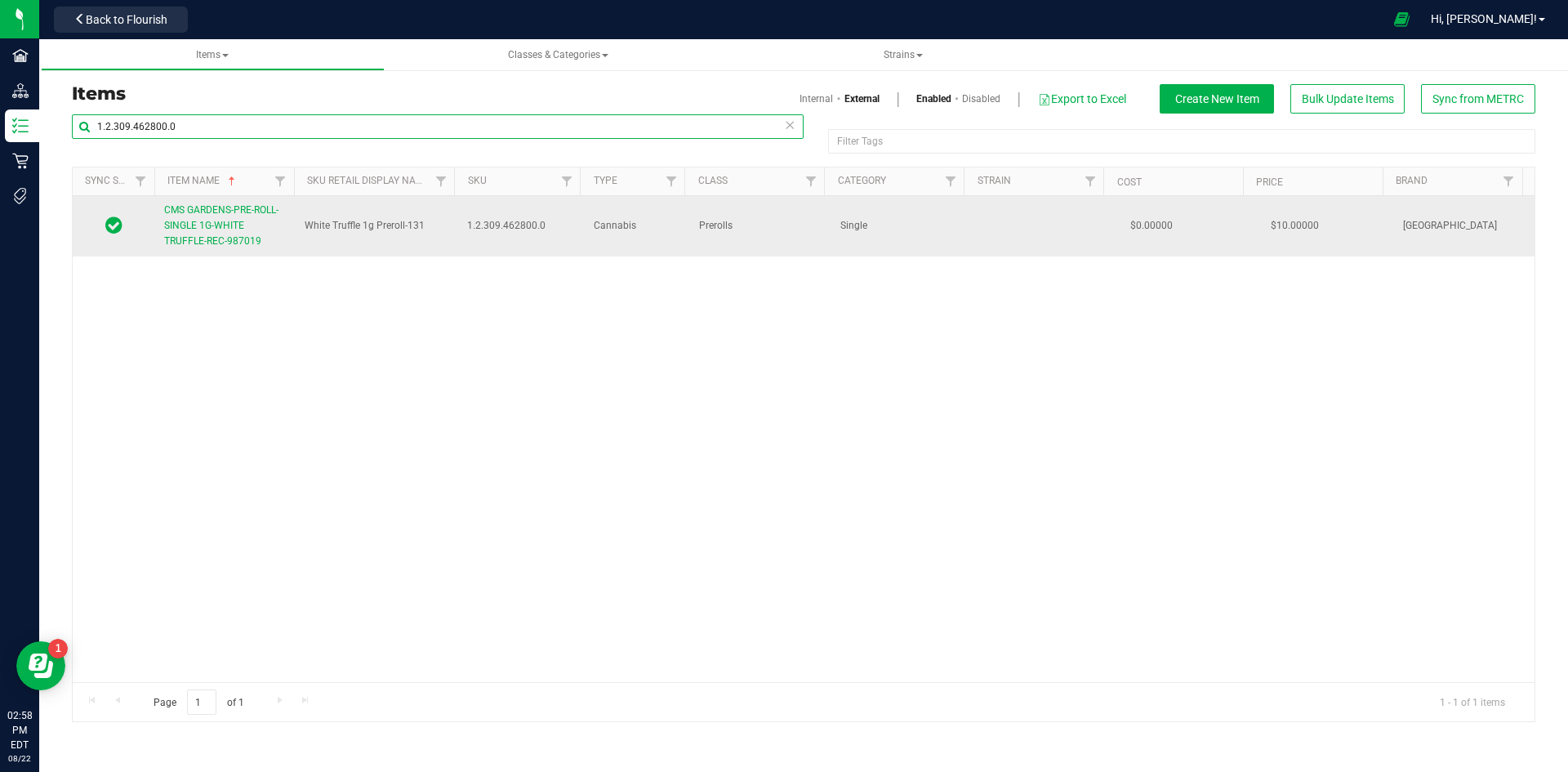
type input "1.2.309.462800.0"
click at [219, 229] on span "CMS GARDENS-PRE-ROLL-SINGLE 1G-WHITE TRUFFLE-REC-987019" at bounding box center [221, 225] width 114 height 42
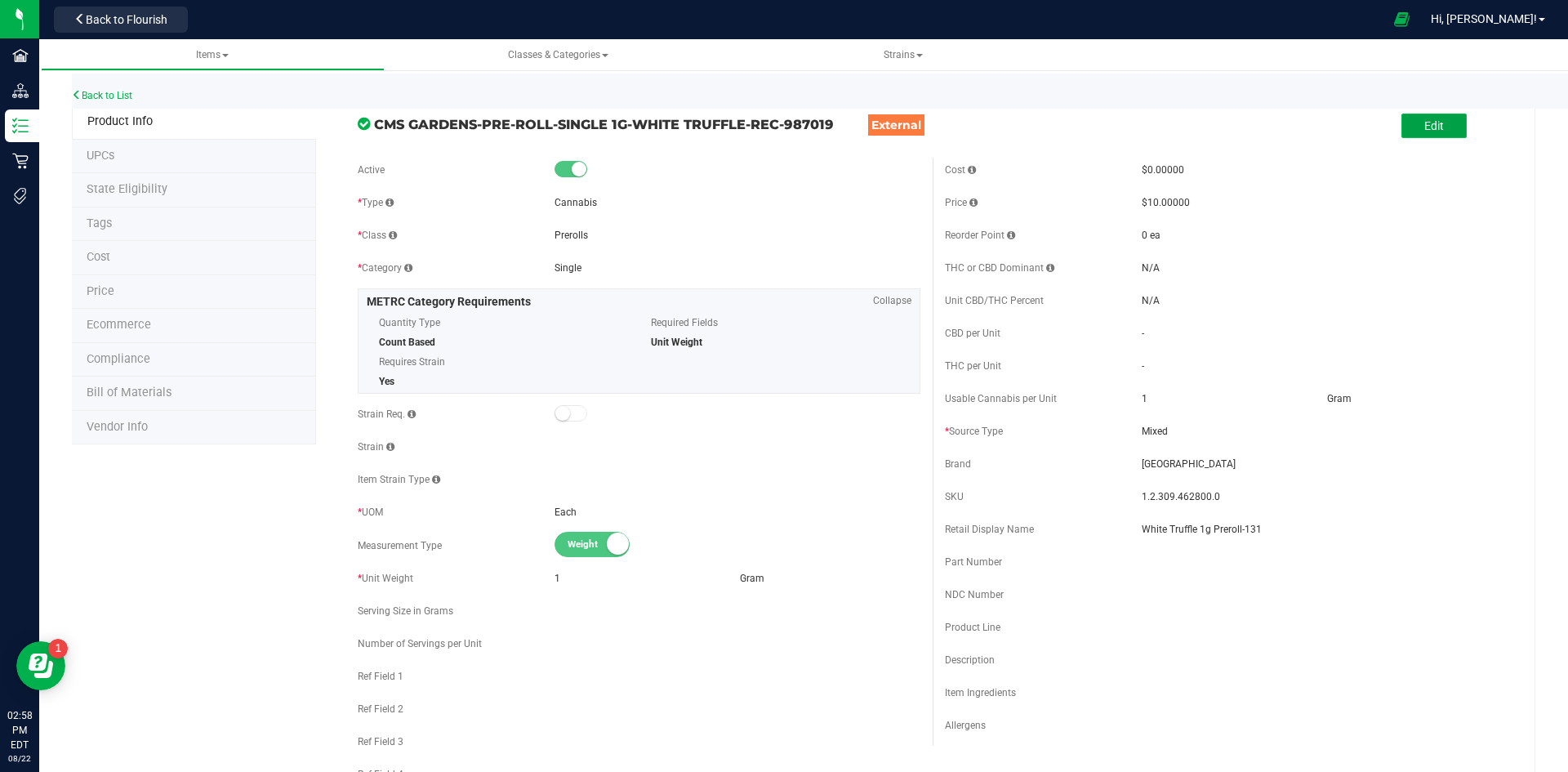
click at [1424, 120] on span "Edit" at bounding box center [1433, 126] width 20 height 13
click at [1300, 529] on input "White Truffle 1g Preroll-131" at bounding box center [1325, 529] width 366 height 25
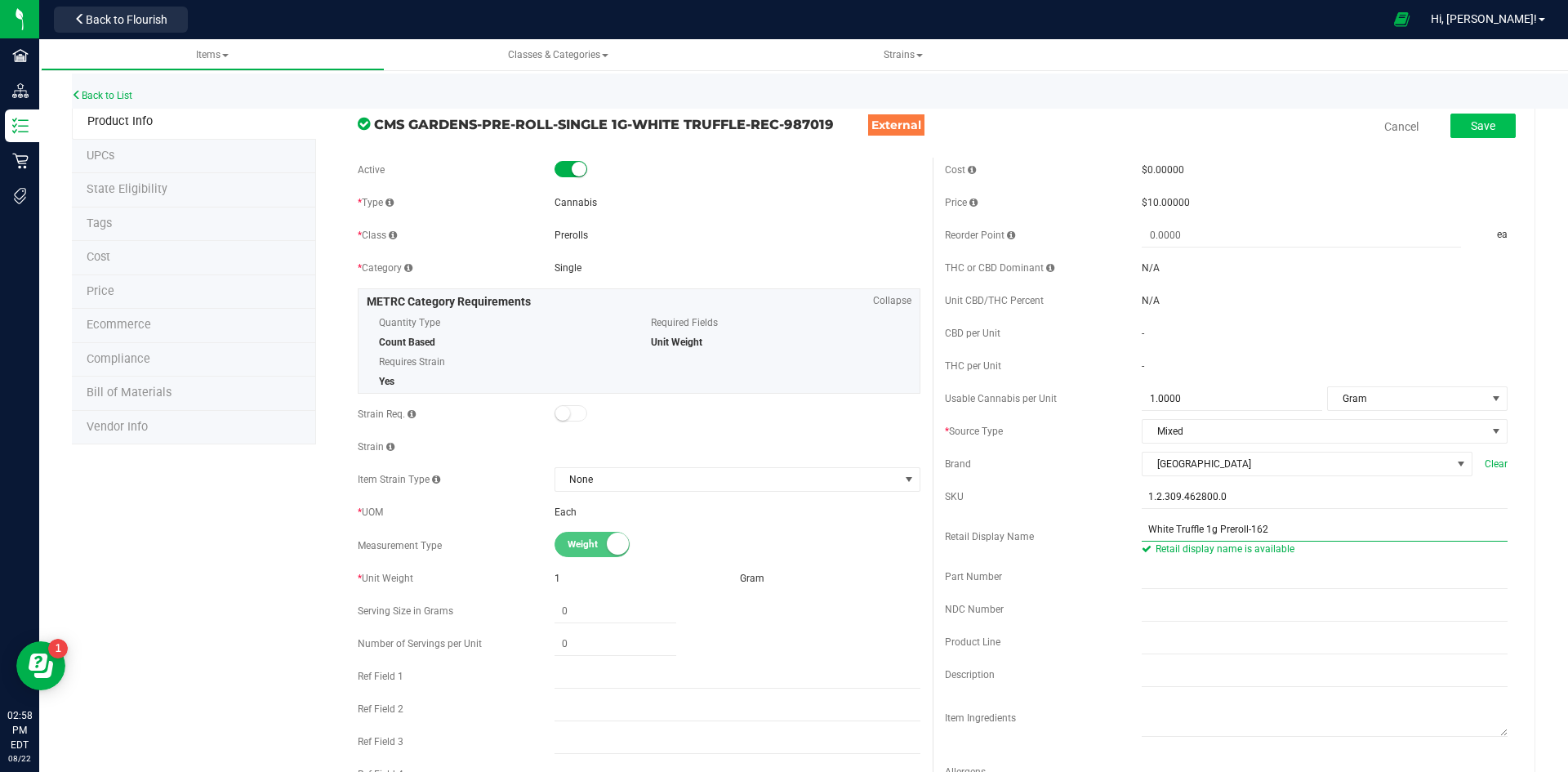
type input "White Truffle 1g Preroll-162"
click at [1476, 130] on span "Save" at bounding box center [1483, 126] width 25 height 13
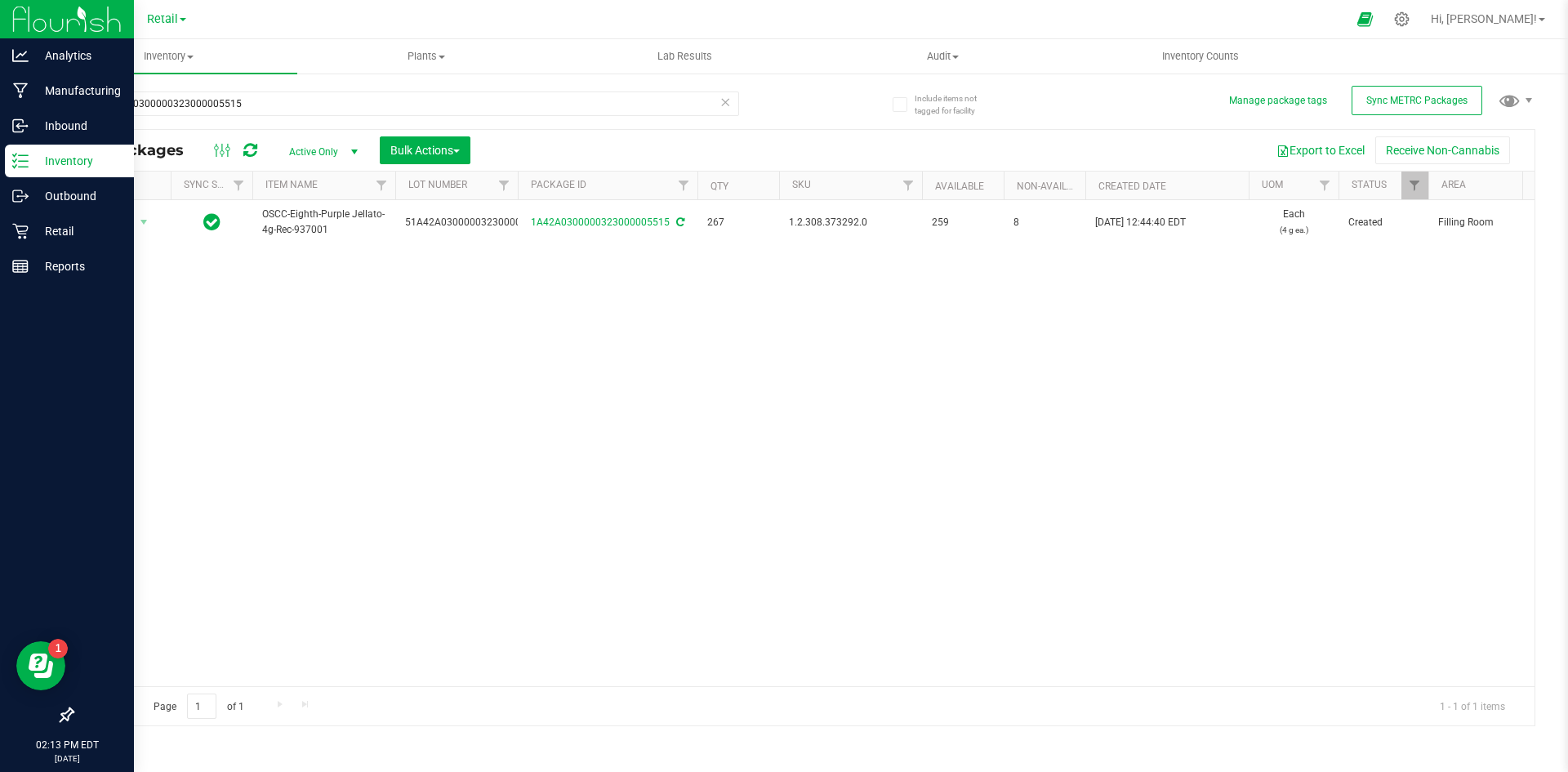
drag, startPoint x: 335, startPoint y: 97, endPoint x: 0, endPoint y: 6, distance: 347.1
click at [0, 23] on div "Analytics Manufacturing Inbound Inventory Outbound Retail Reports 02:13 PM EDT …" at bounding box center [784, 386] width 1568 height 772
type input "1A42A0300000002000031159"
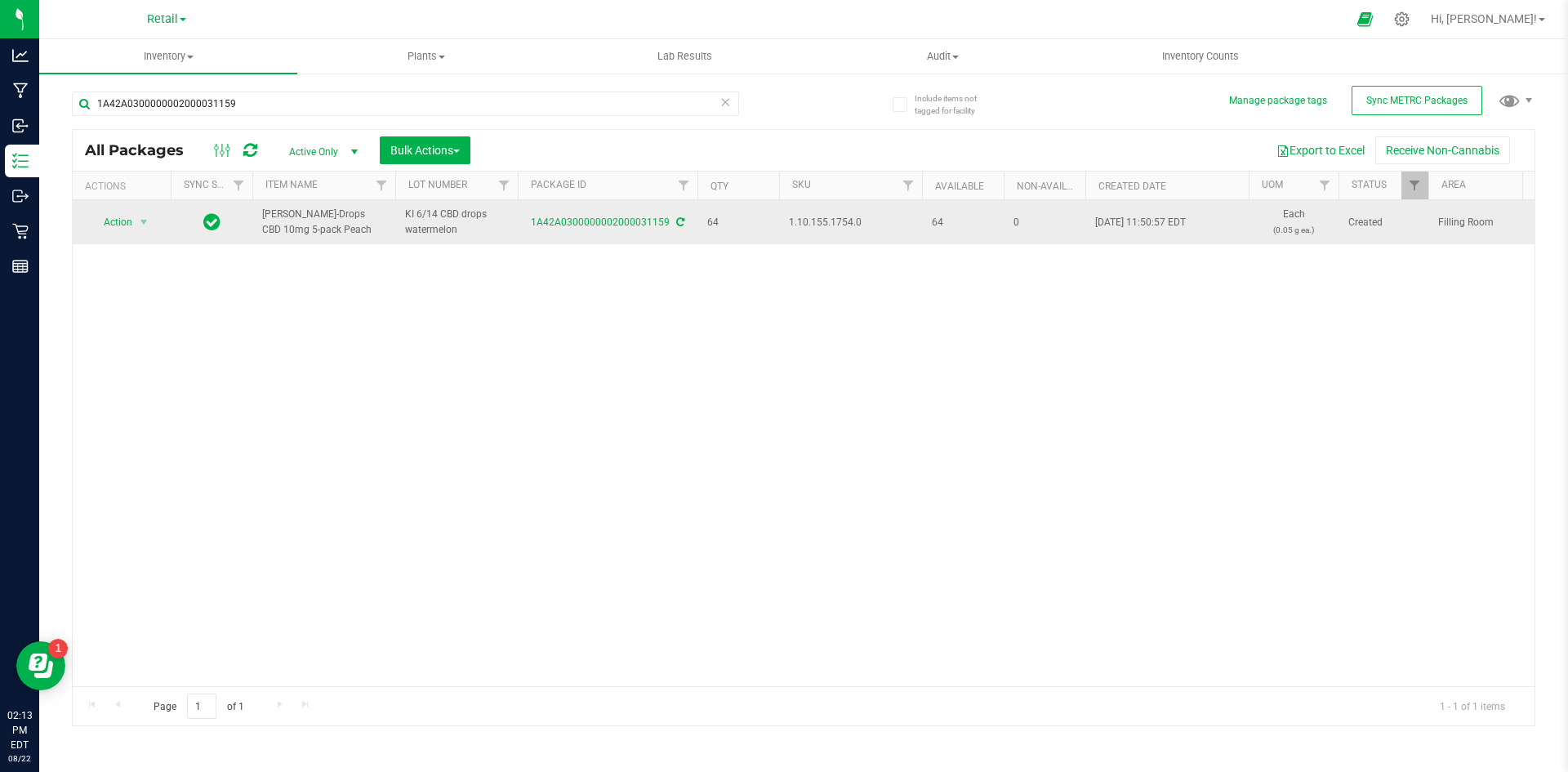
click at [798, 224] on span "1.10.155.1754.0" at bounding box center [850, 223] width 124 height 15
copy span "1.10.155.1754.0"
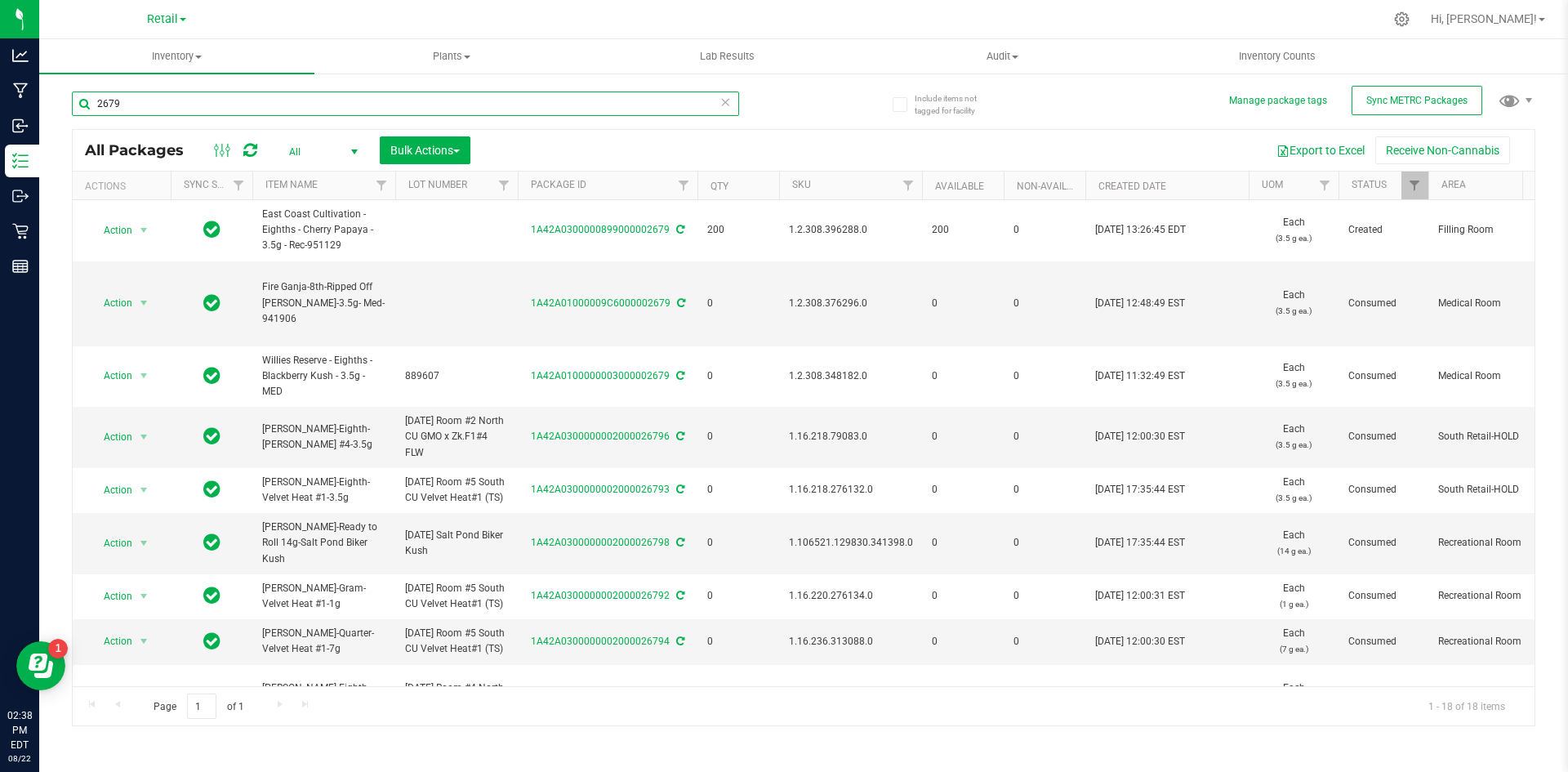
click at [149, 101] on input "2679" at bounding box center [405, 104] width 667 height 25
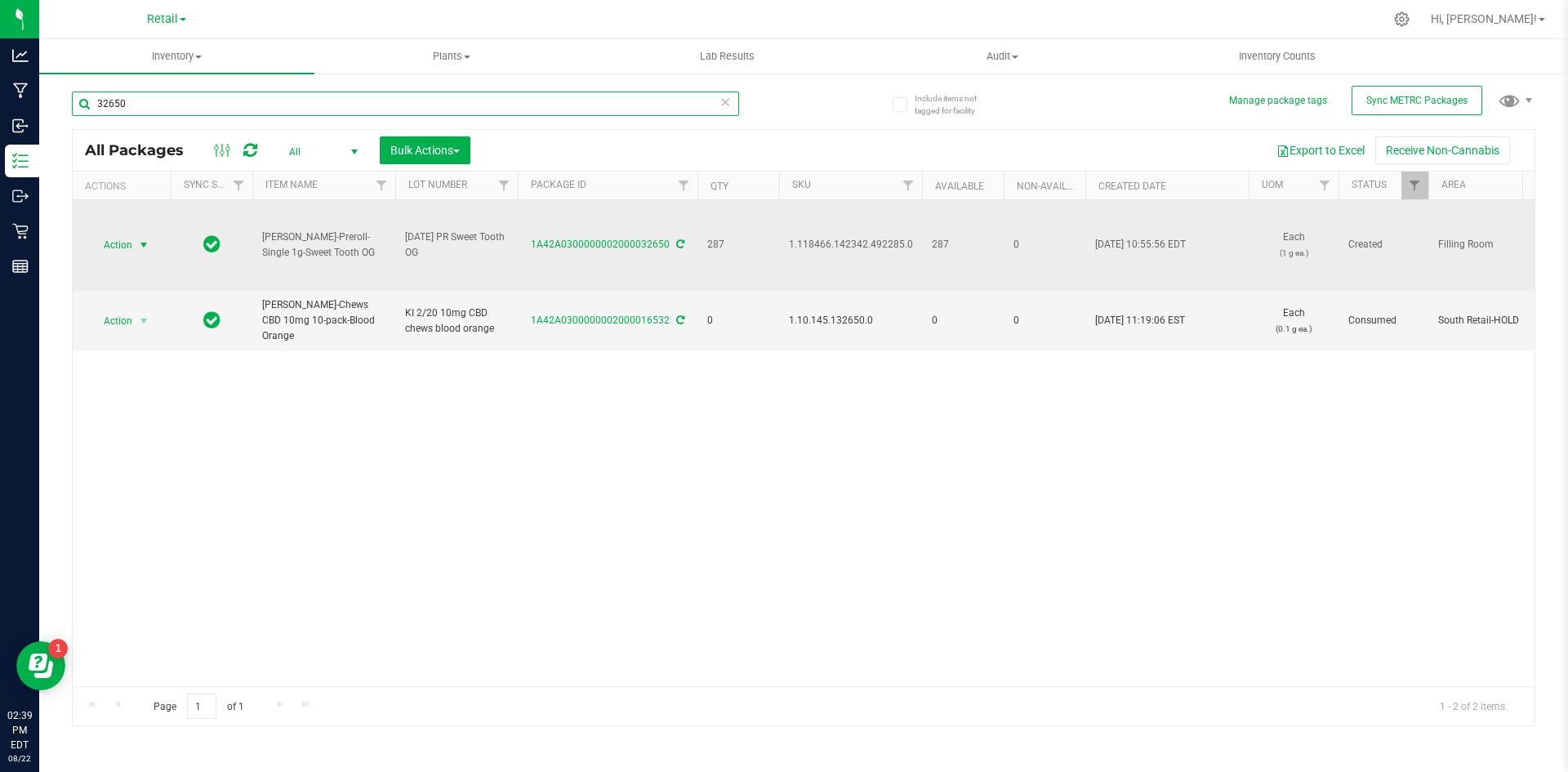
type input "32650"
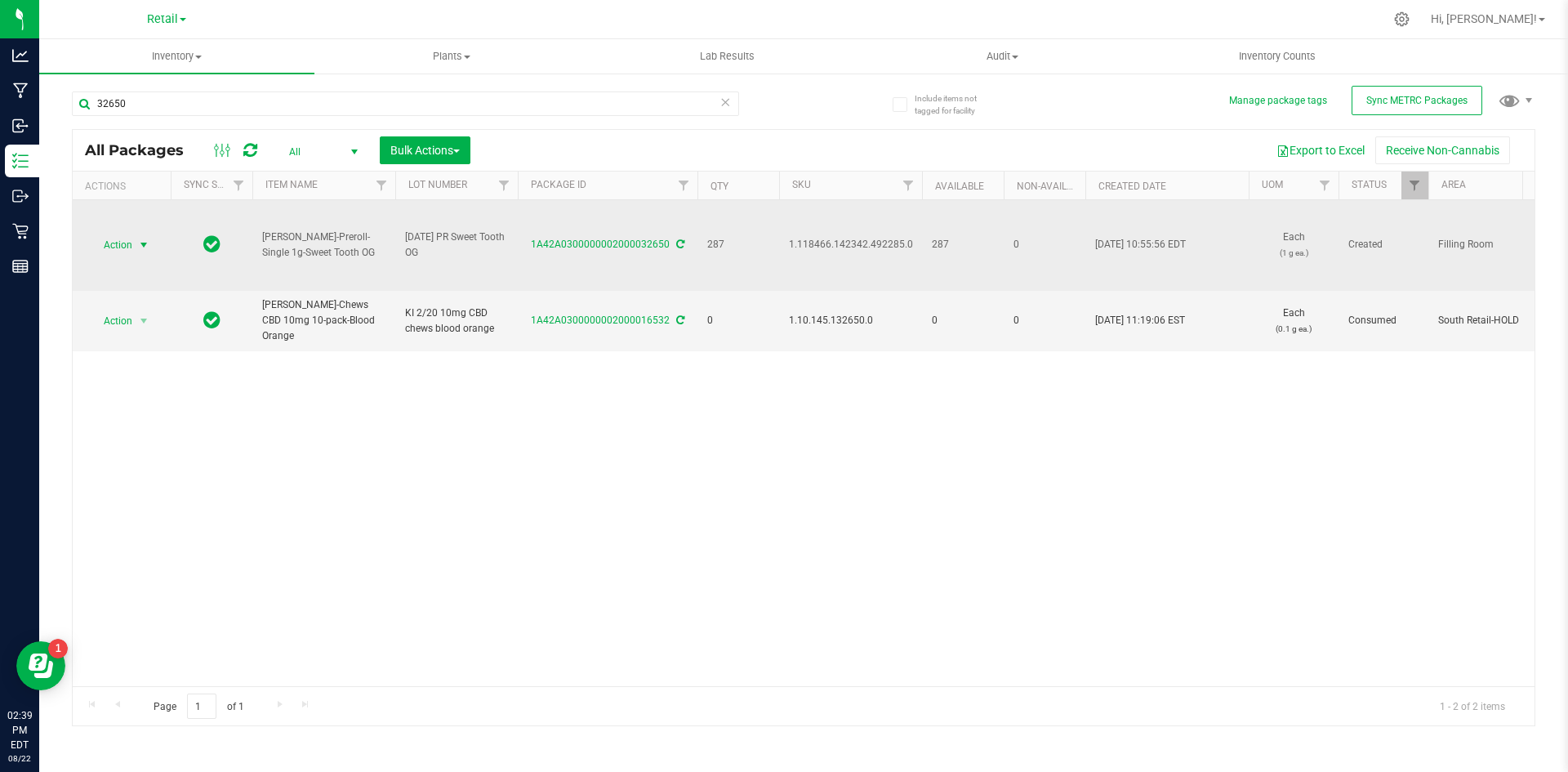
click at [108, 247] on span "Action" at bounding box center [110, 245] width 44 height 23
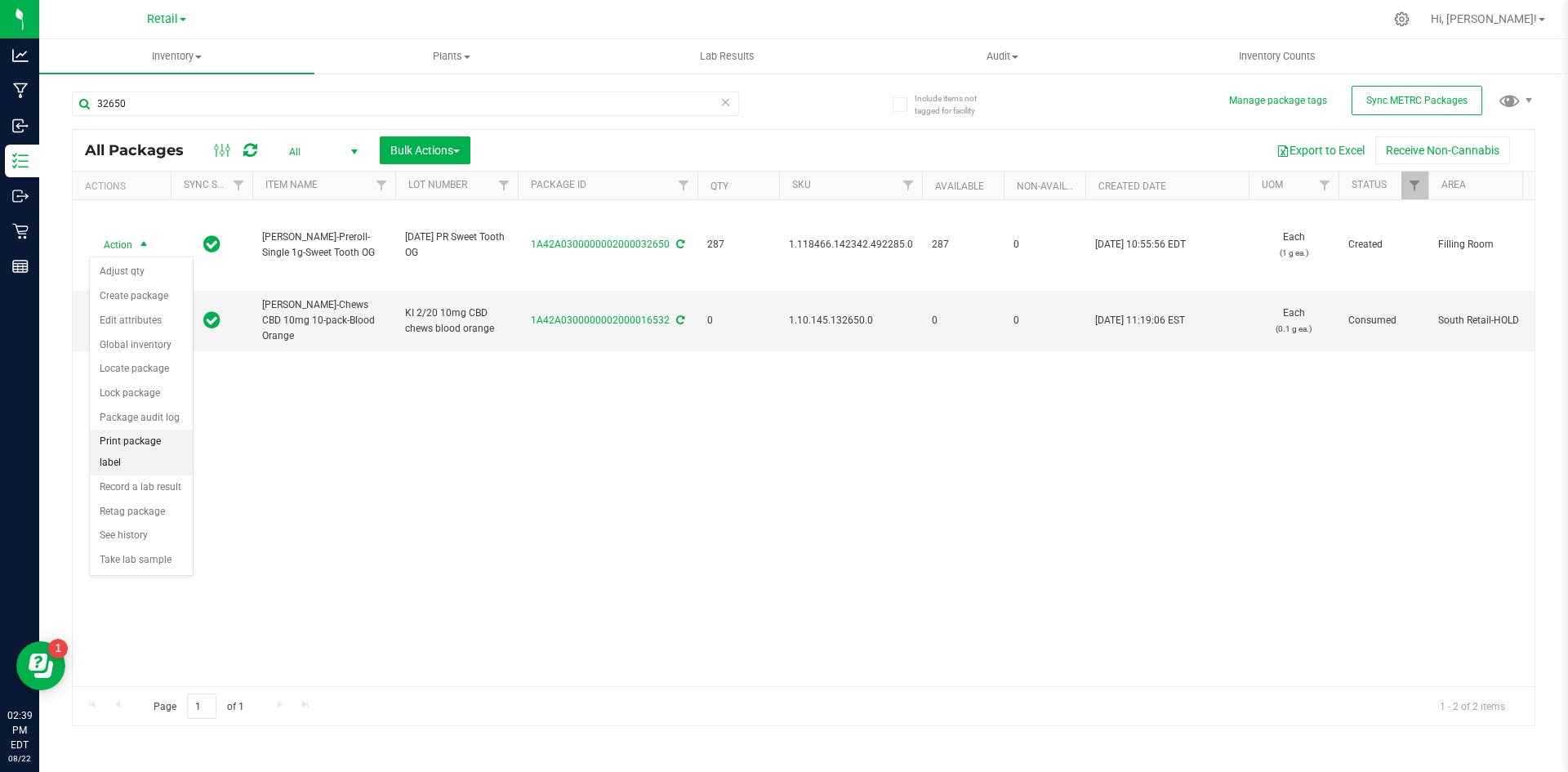
click at [163, 436] on li "Print package label" at bounding box center [141, 452] width 103 height 45
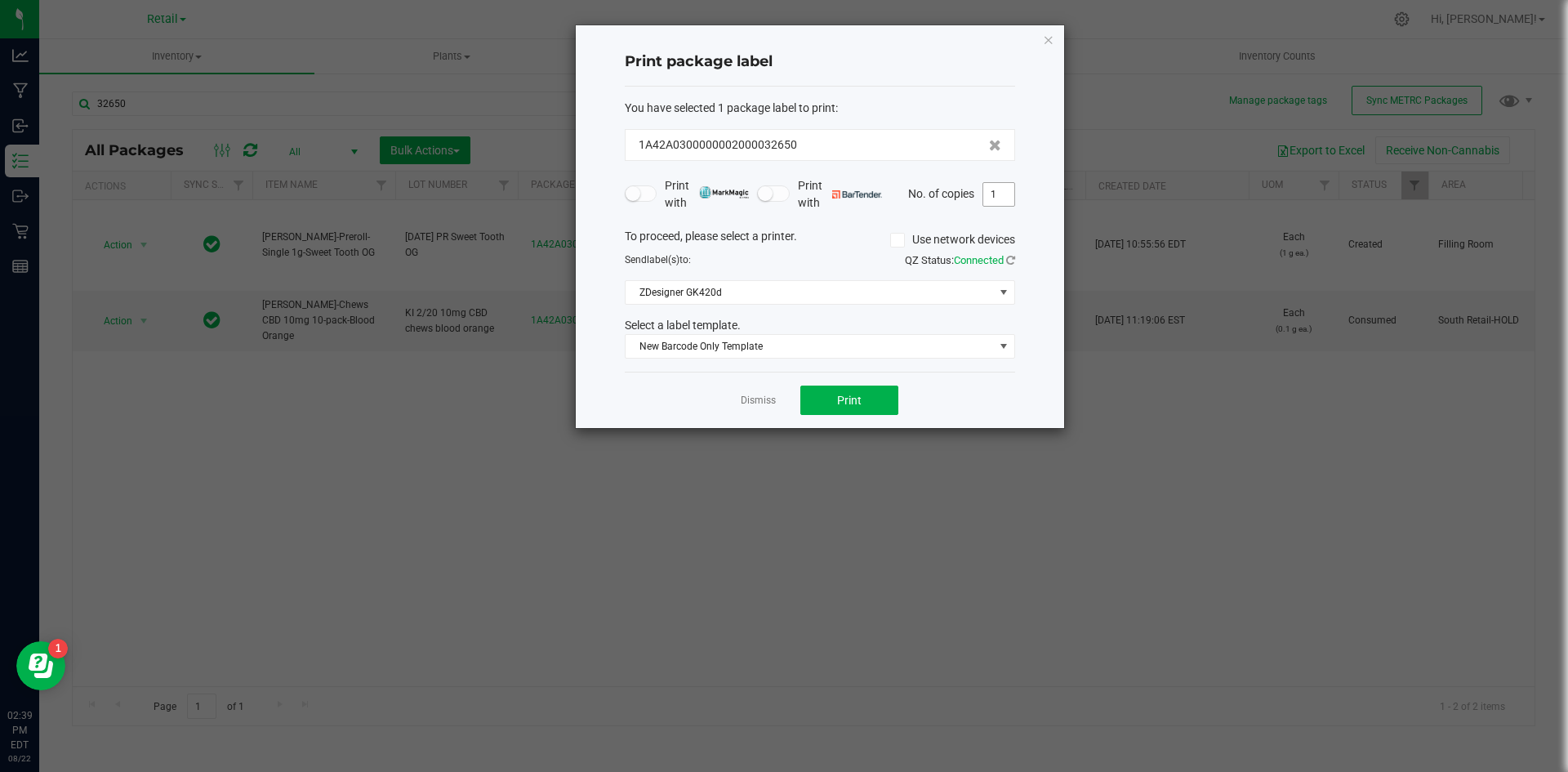
click at [1005, 192] on input "1" at bounding box center [998, 194] width 31 height 23
type input "100"
click at [827, 399] on button "Print" at bounding box center [849, 399] width 98 height 29
click at [1043, 40] on icon "button" at bounding box center [1048, 39] width 11 height 20
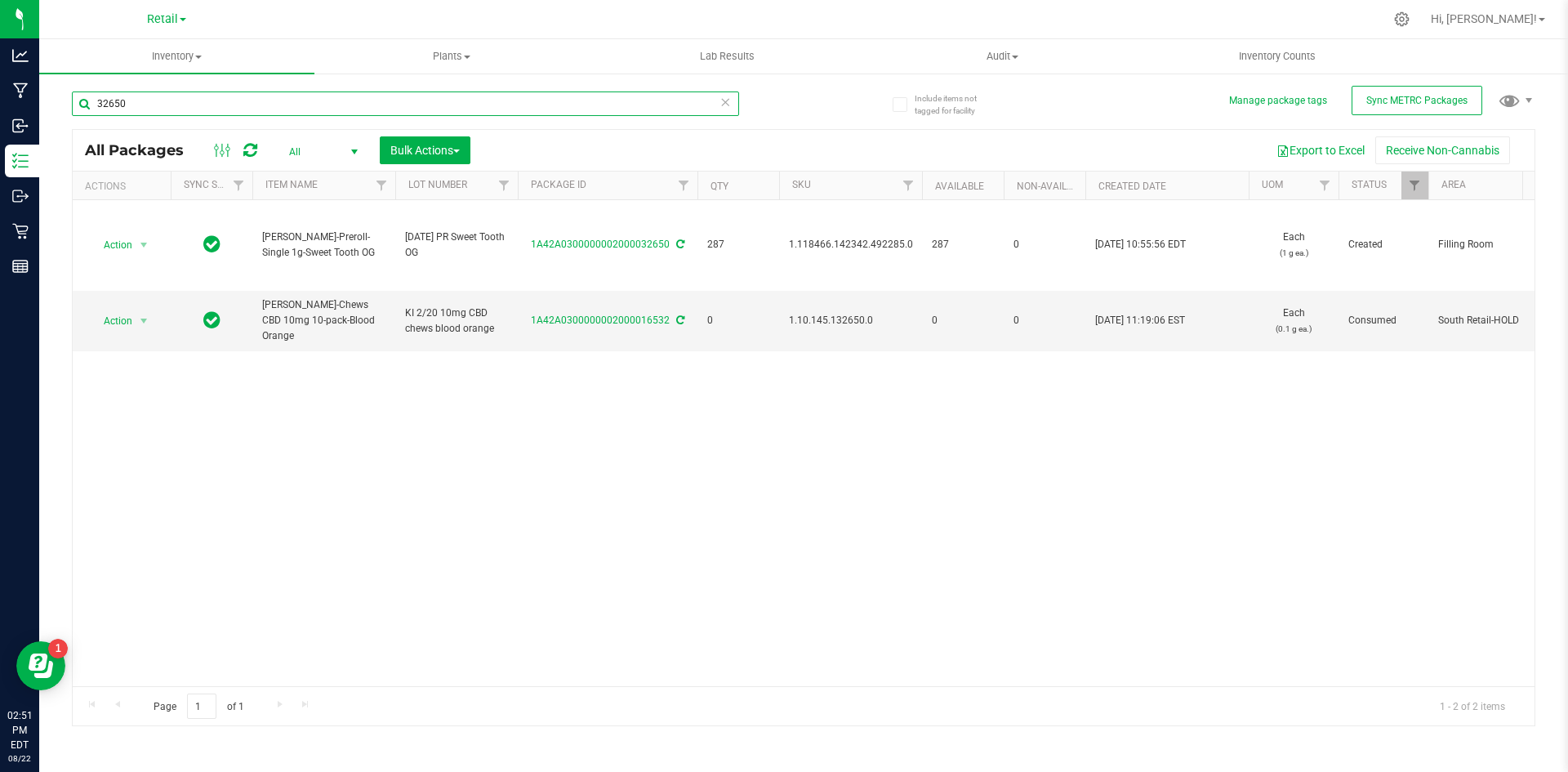
click at [182, 106] on input "32650" at bounding box center [405, 104] width 667 height 25
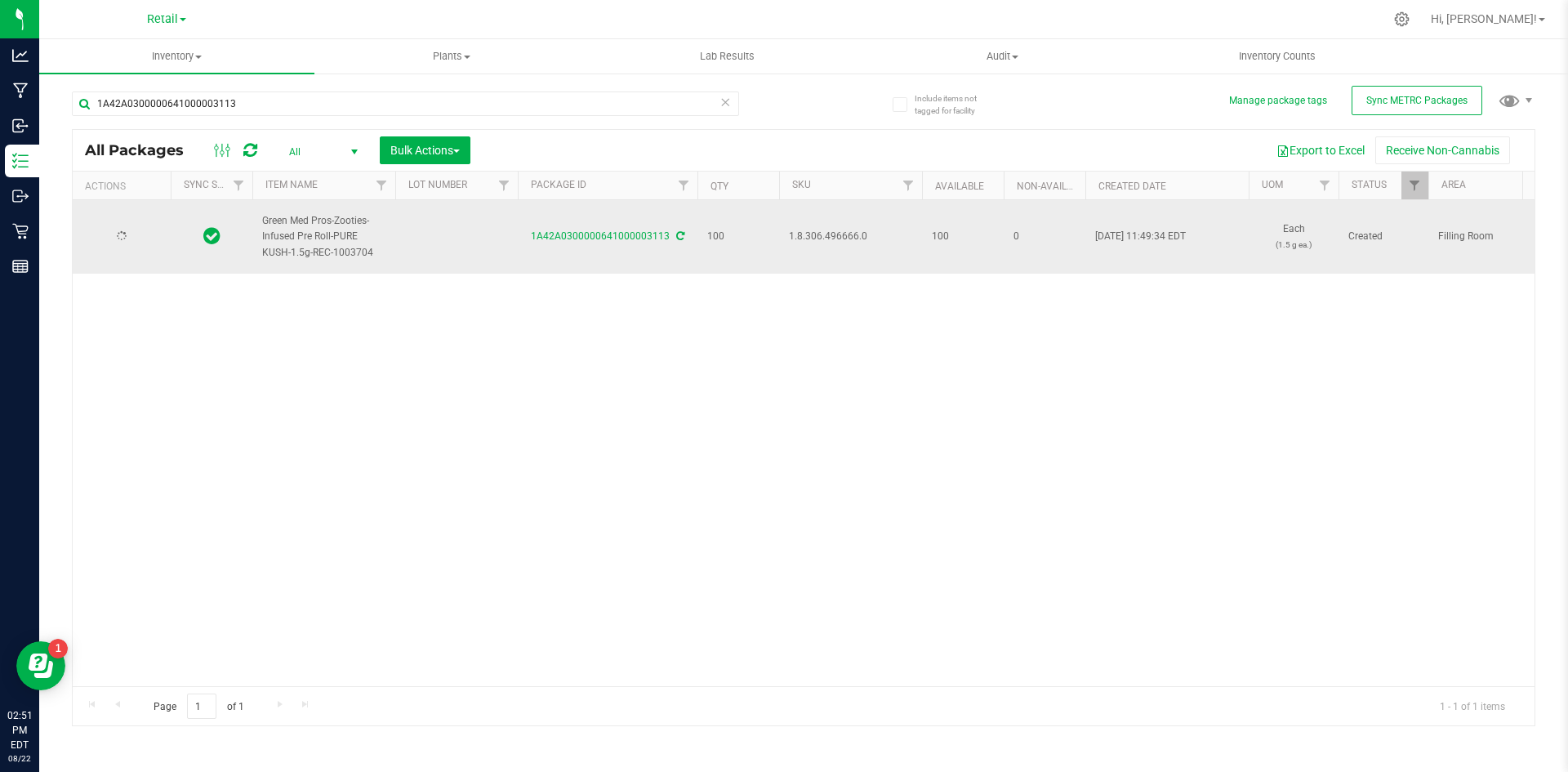
click at [844, 241] on span "1.8.306.496666.0" at bounding box center [850, 236] width 124 height 15
copy span "1.8.306.496666.0"
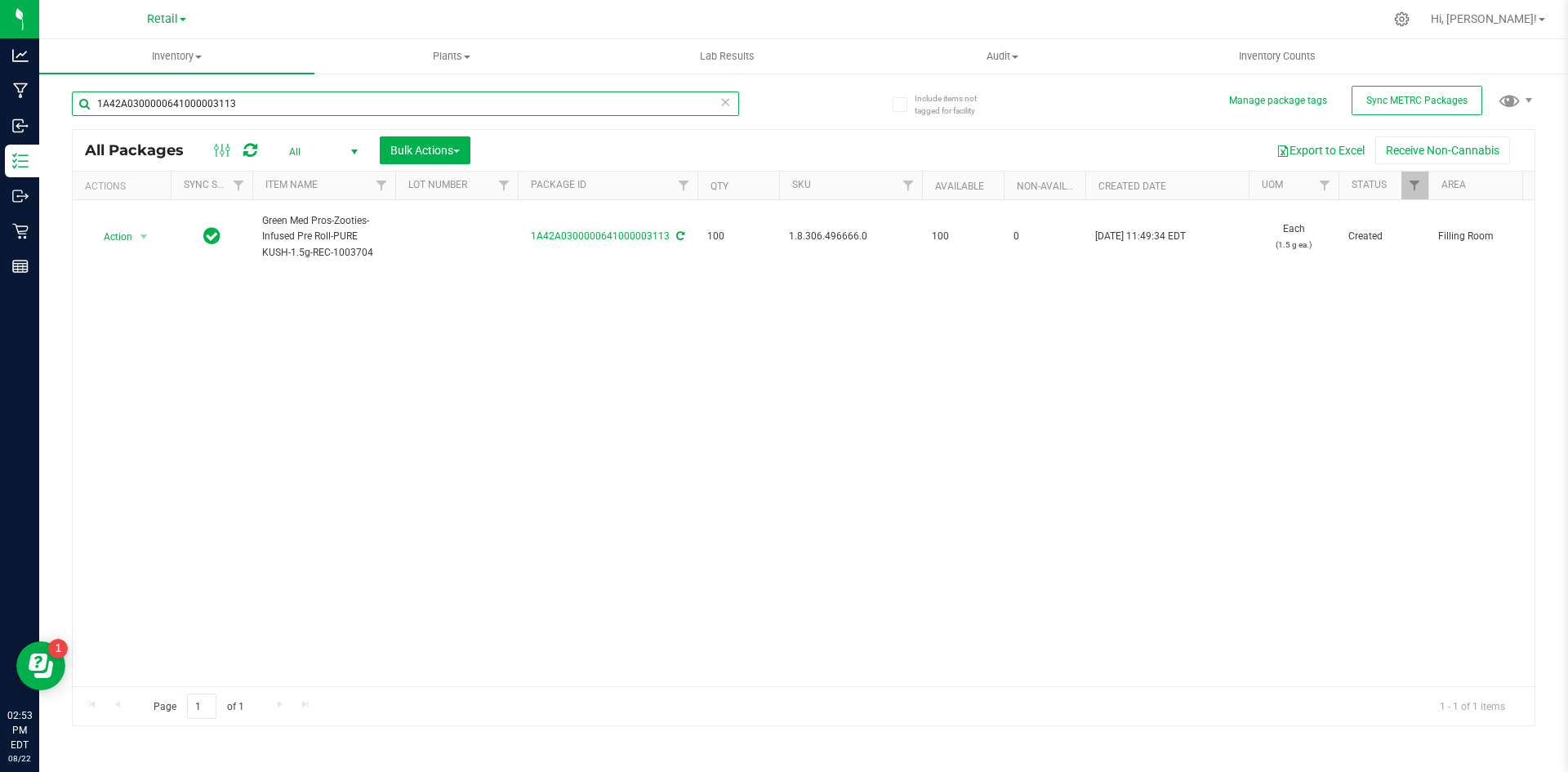
click at [261, 101] on input "1A42A0300000641000003113" at bounding box center [405, 104] width 667 height 25
type input "1A42A0300000321000001636"
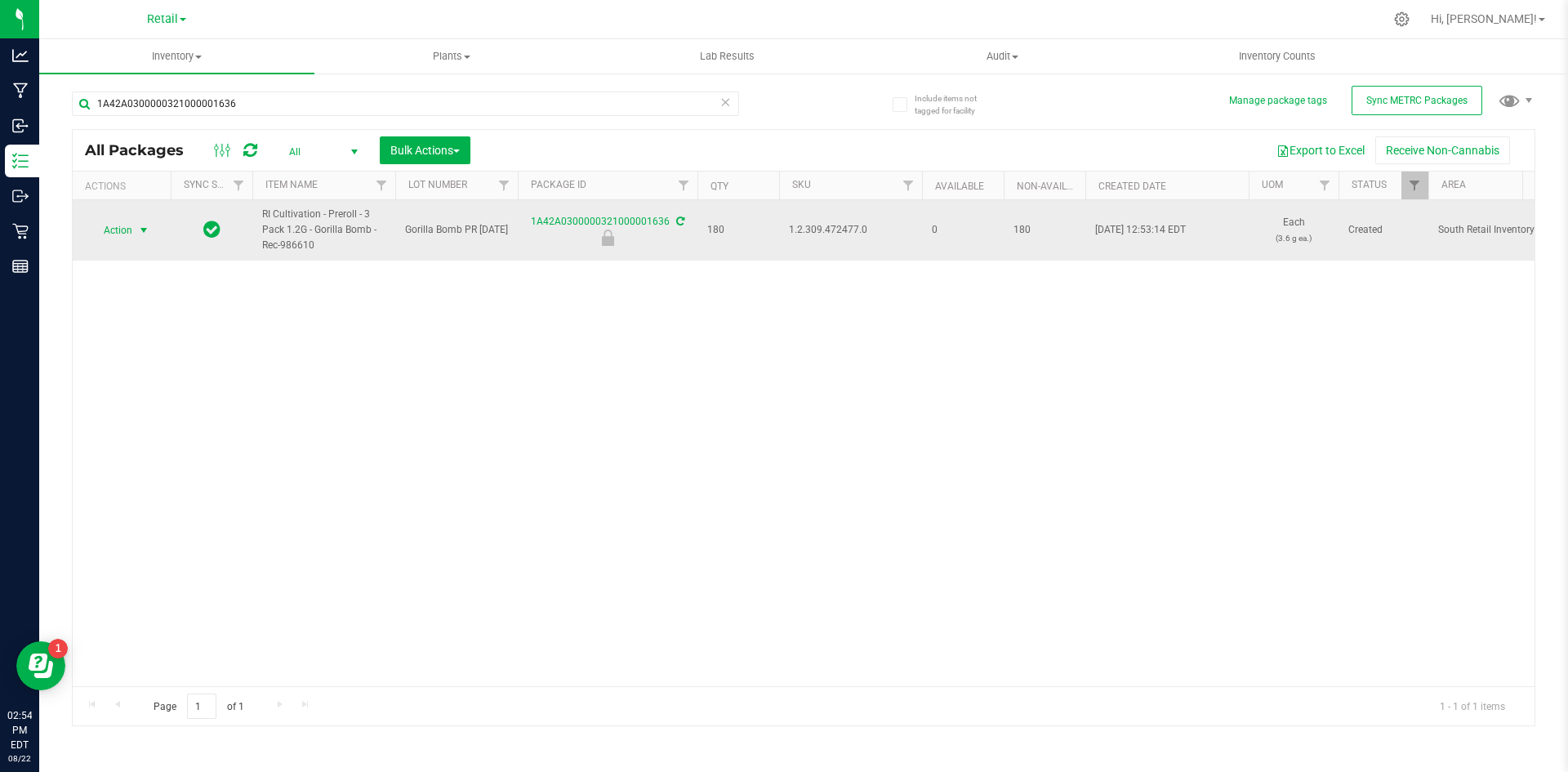
click at [127, 230] on span "Action" at bounding box center [110, 230] width 44 height 23
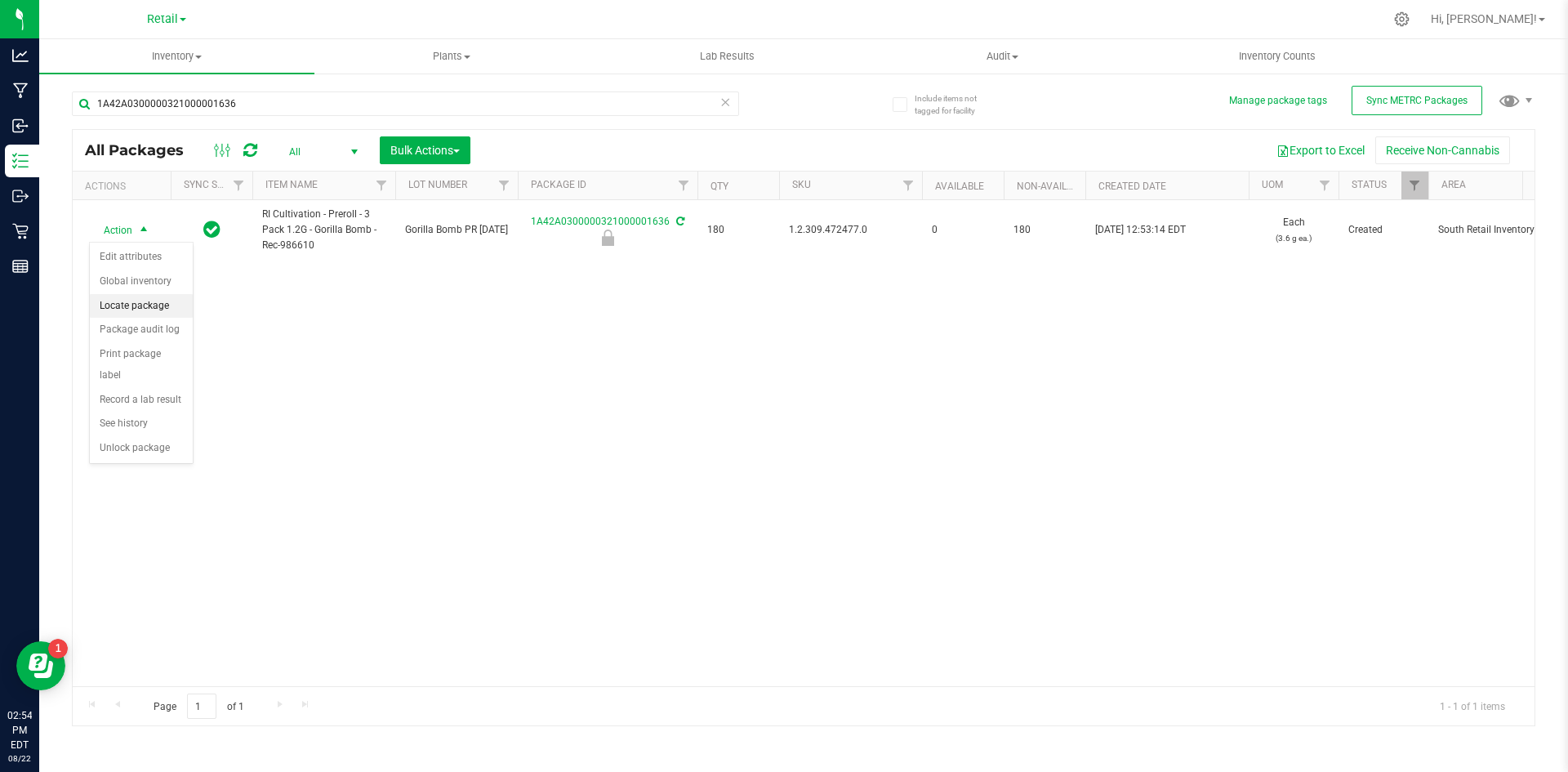
click at [154, 301] on li "Locate package" at bounding box center [141, 307] width 103 height 25
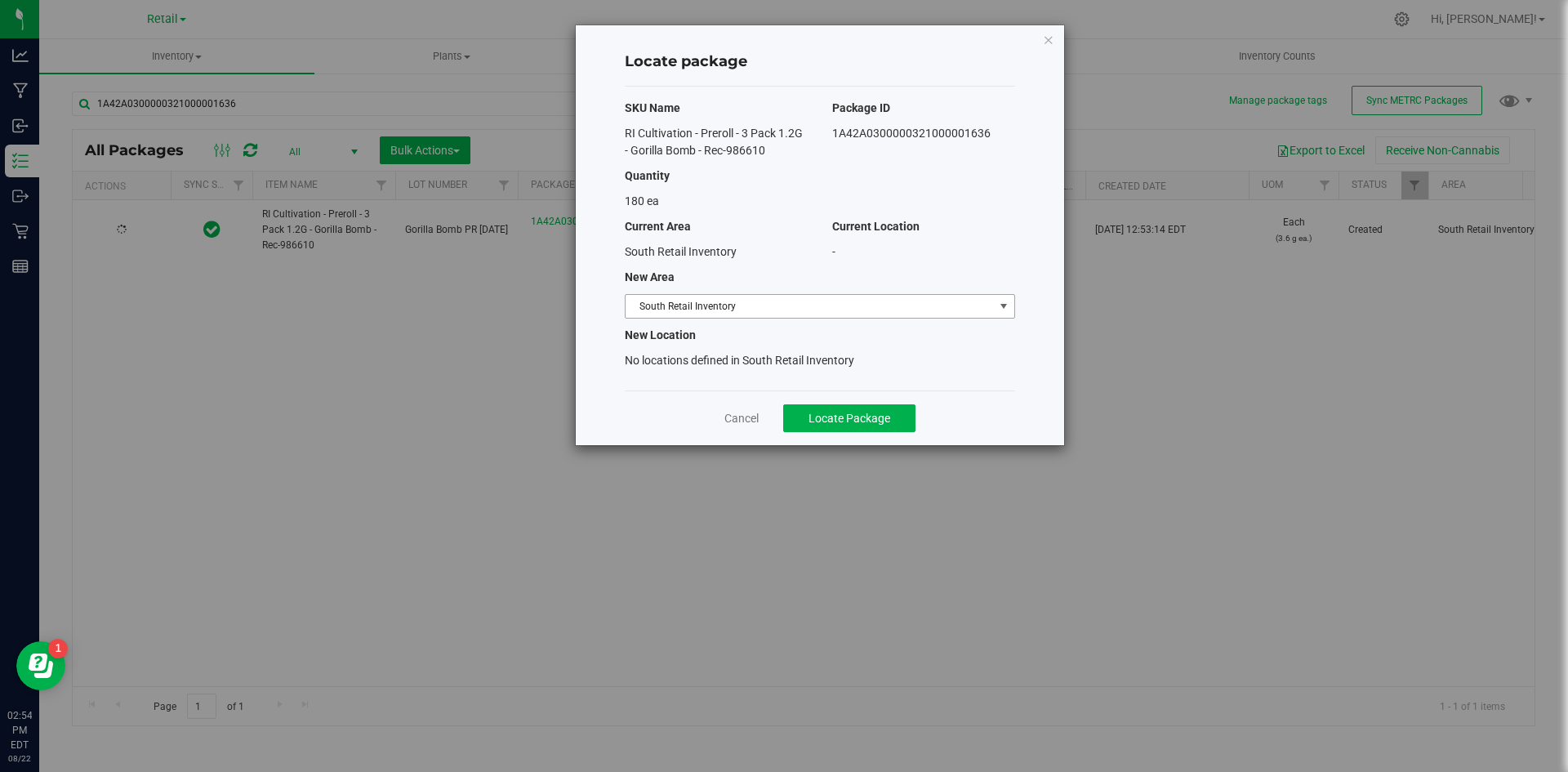
click at [680, 307] on span "South Retail Inventory" at bounding box center [809, 306] width 368 height 23
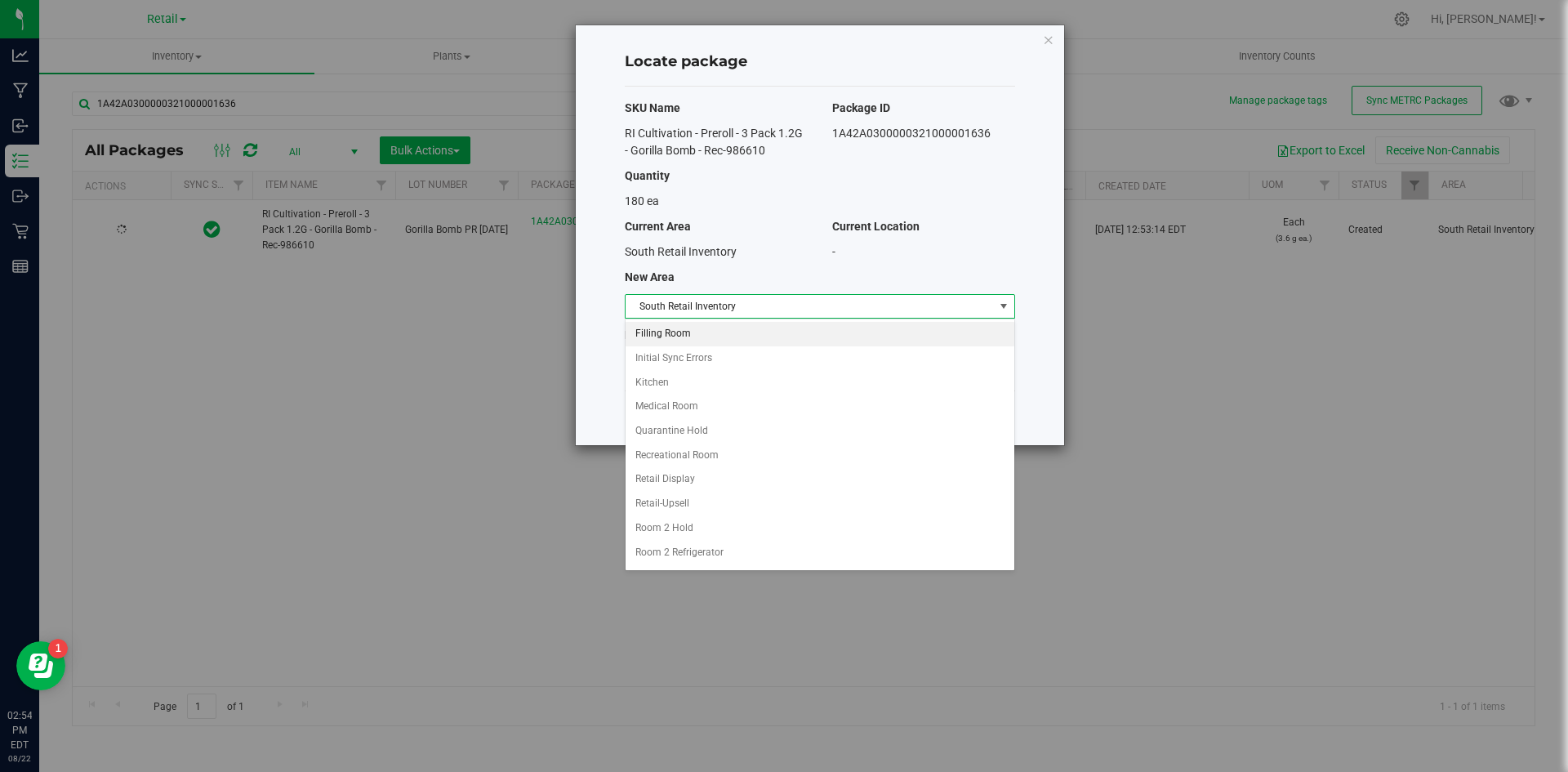
click at [676, 324] on li "Filling Room" at bounding box center [820, 334] width 389 height 25
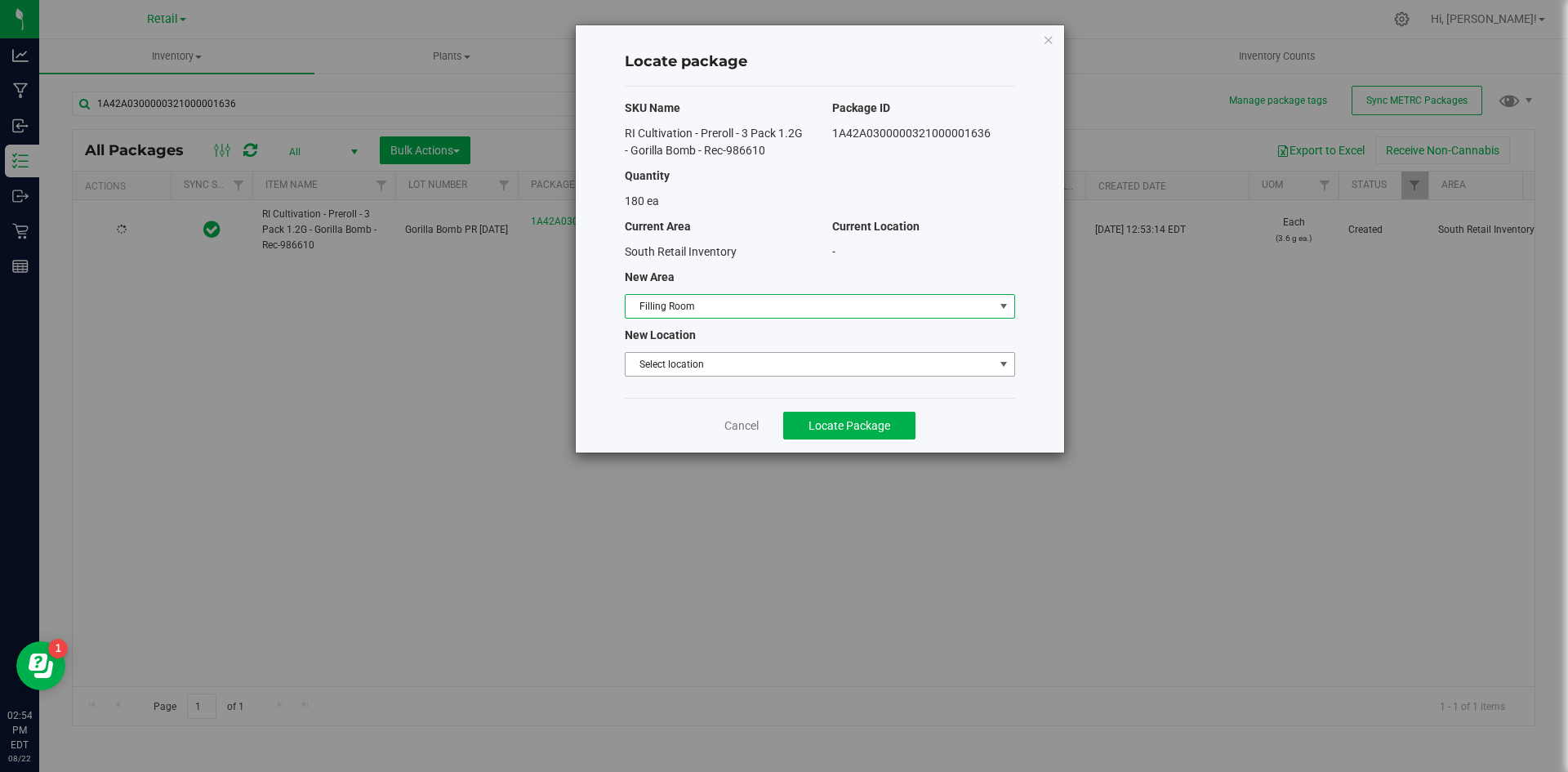
click at [671, 365] on span "Select location" at bounding box center [809, 364] width 368 height 23
click at [677, 395] on li "Filling room" at bounding box center [820, 392] width 389 height 25
click at [811, 412] on button "Locate Package" at bounding box center [849, 425] width 132 height 27
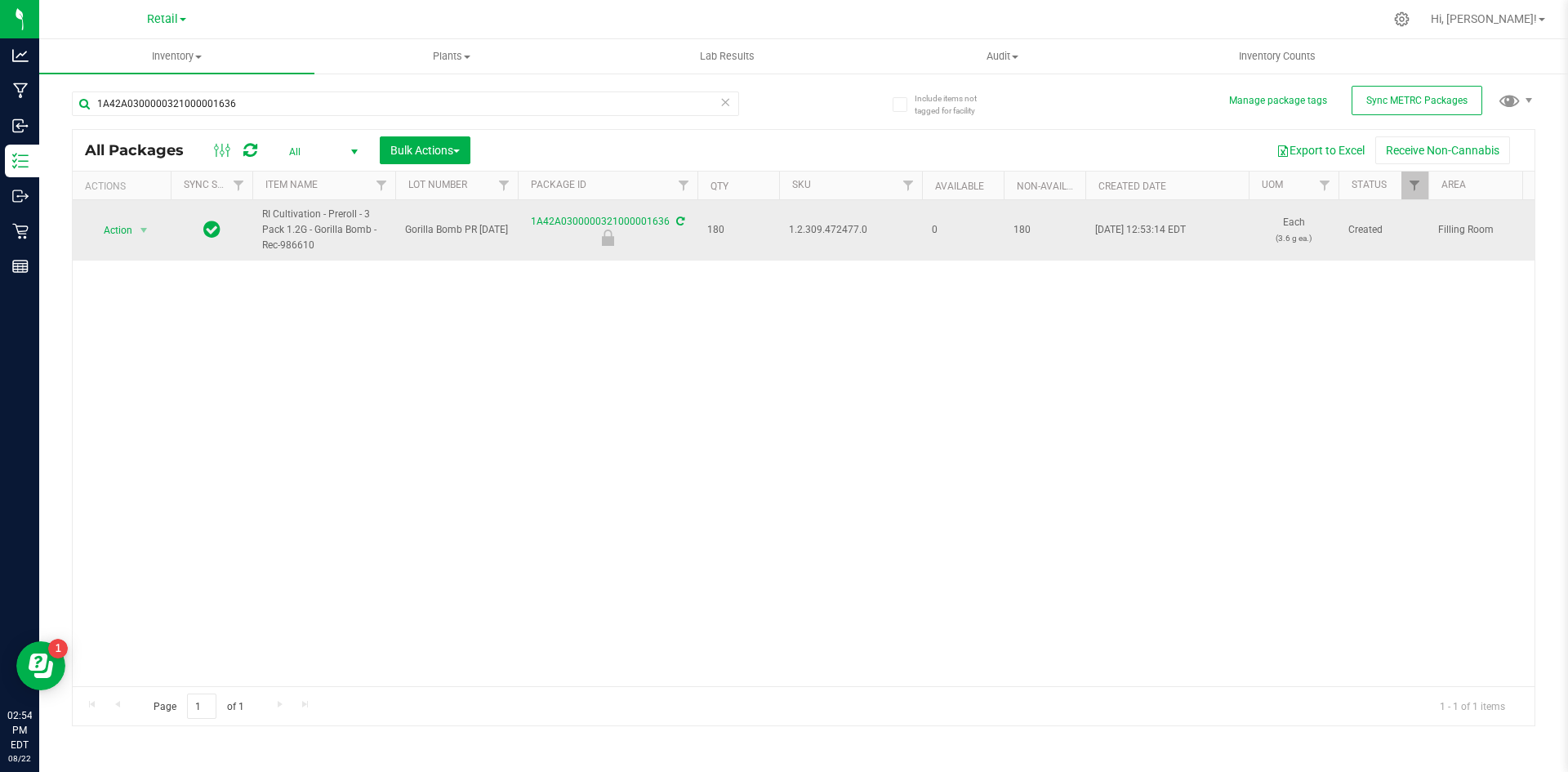
click at [844, 235] on span "1.2.309.472477.0" at bounding box center [850, 229] width 124 height 15
click at [845, 235] on span "1.2.309.472477.0" at bounding box center [850, 229] width 124 height 15
copy span "1.2.309.472477.0"
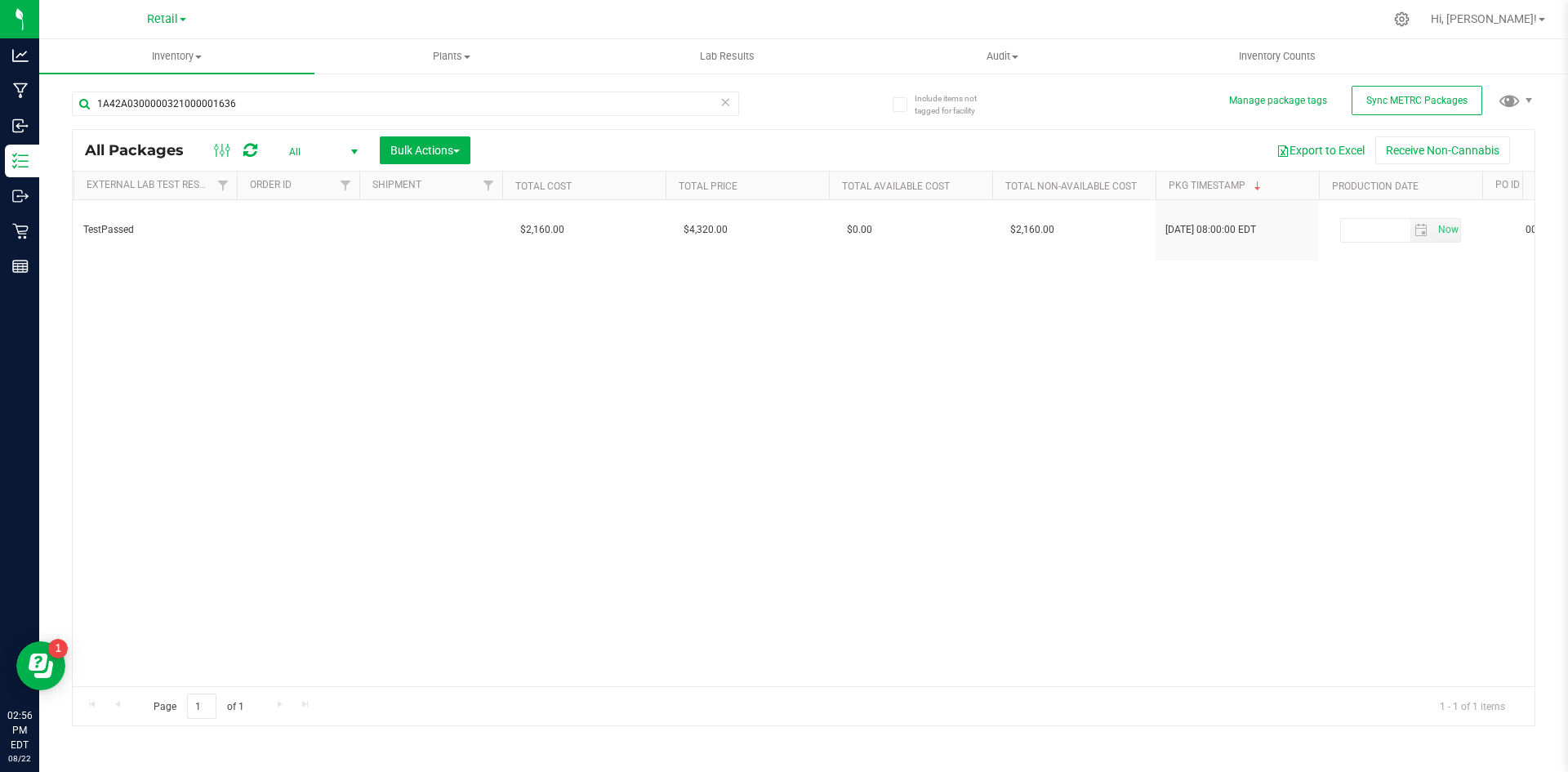
scroll to position [0, 816]
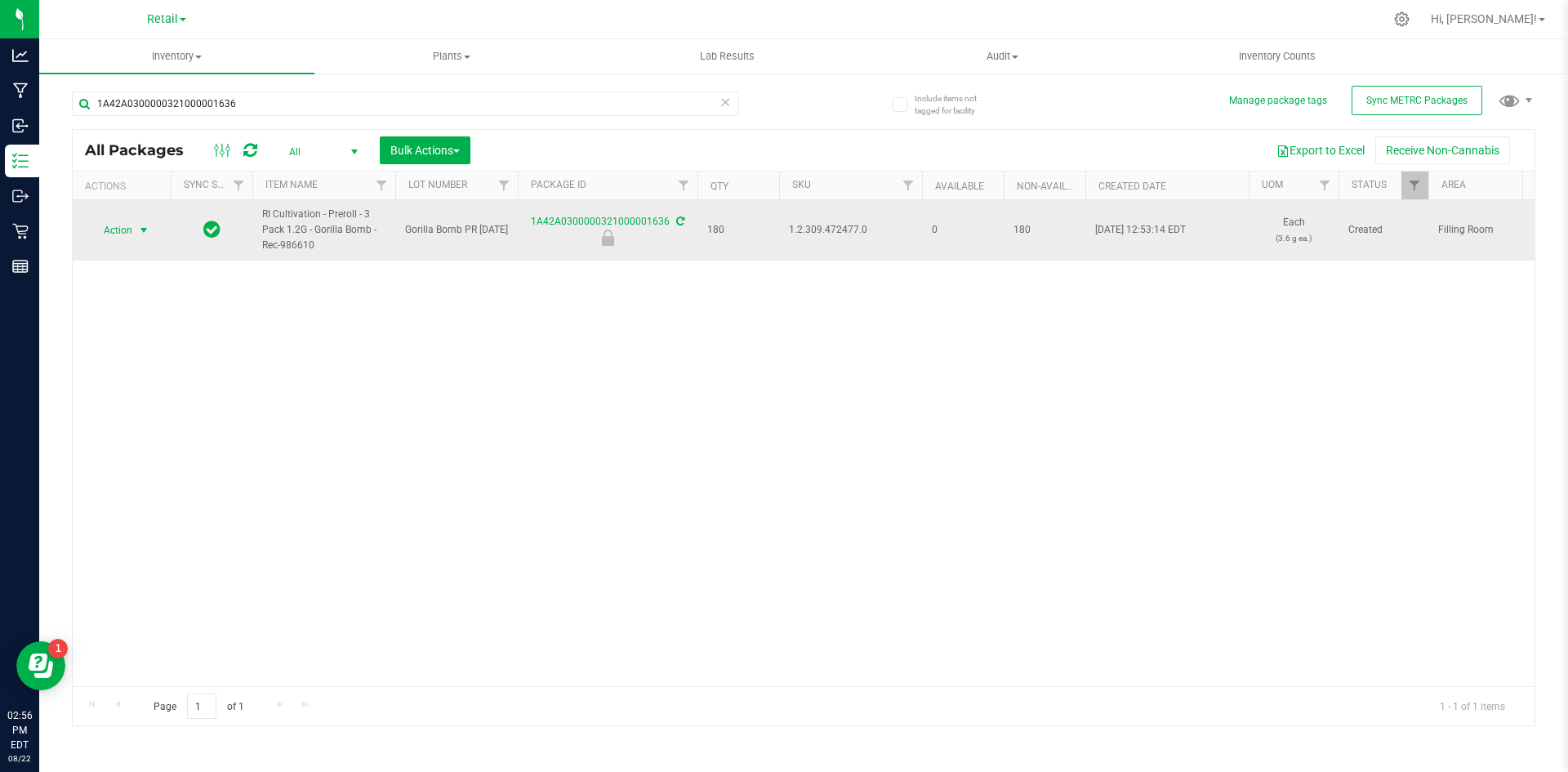
click at [134, 222] on span "select" at bounding box center [144, 230] width 21 height 23
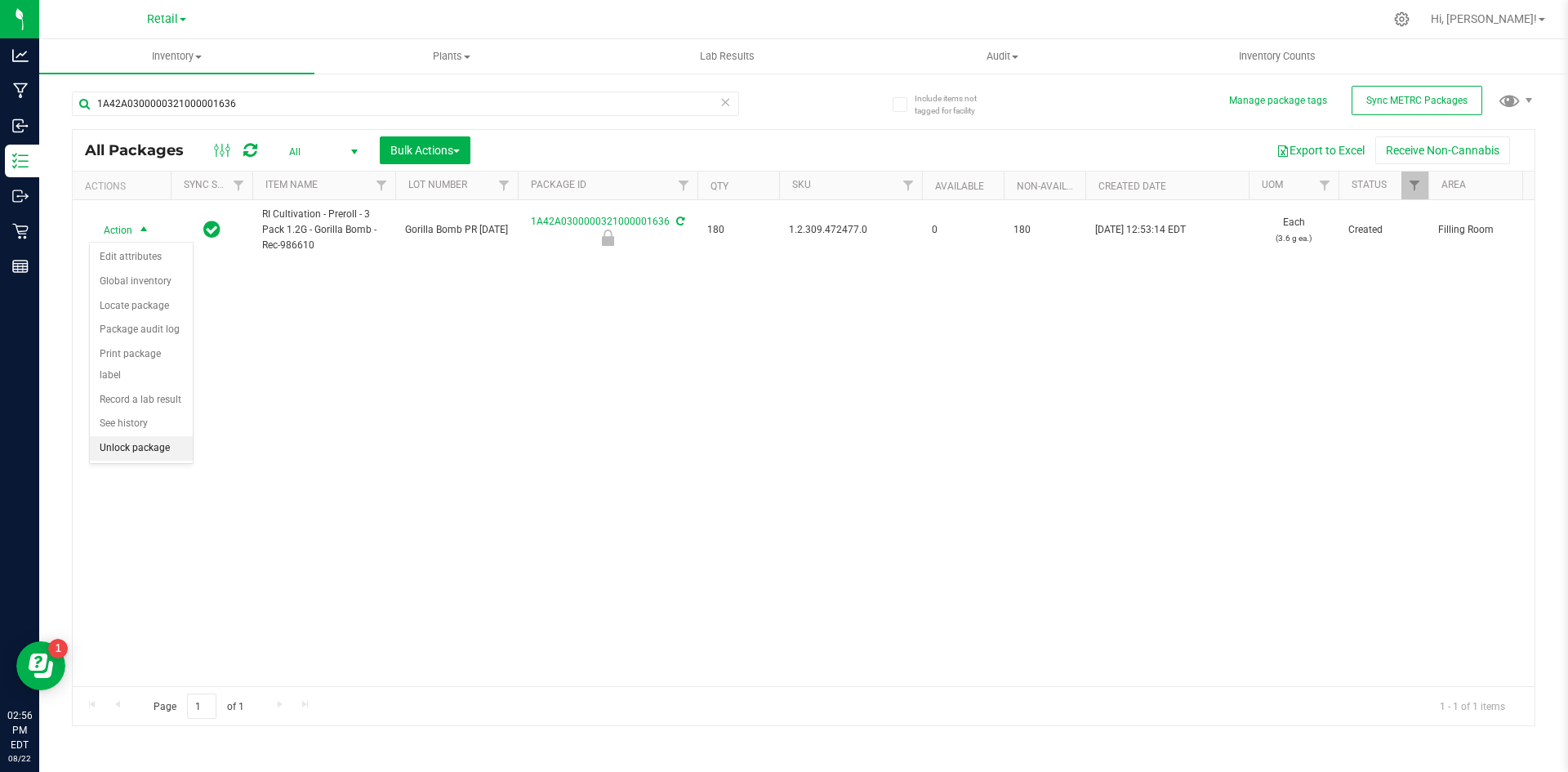
click at [121, 436] on li "Unlock package" at bounding box center [141, 448] width 103 height 25
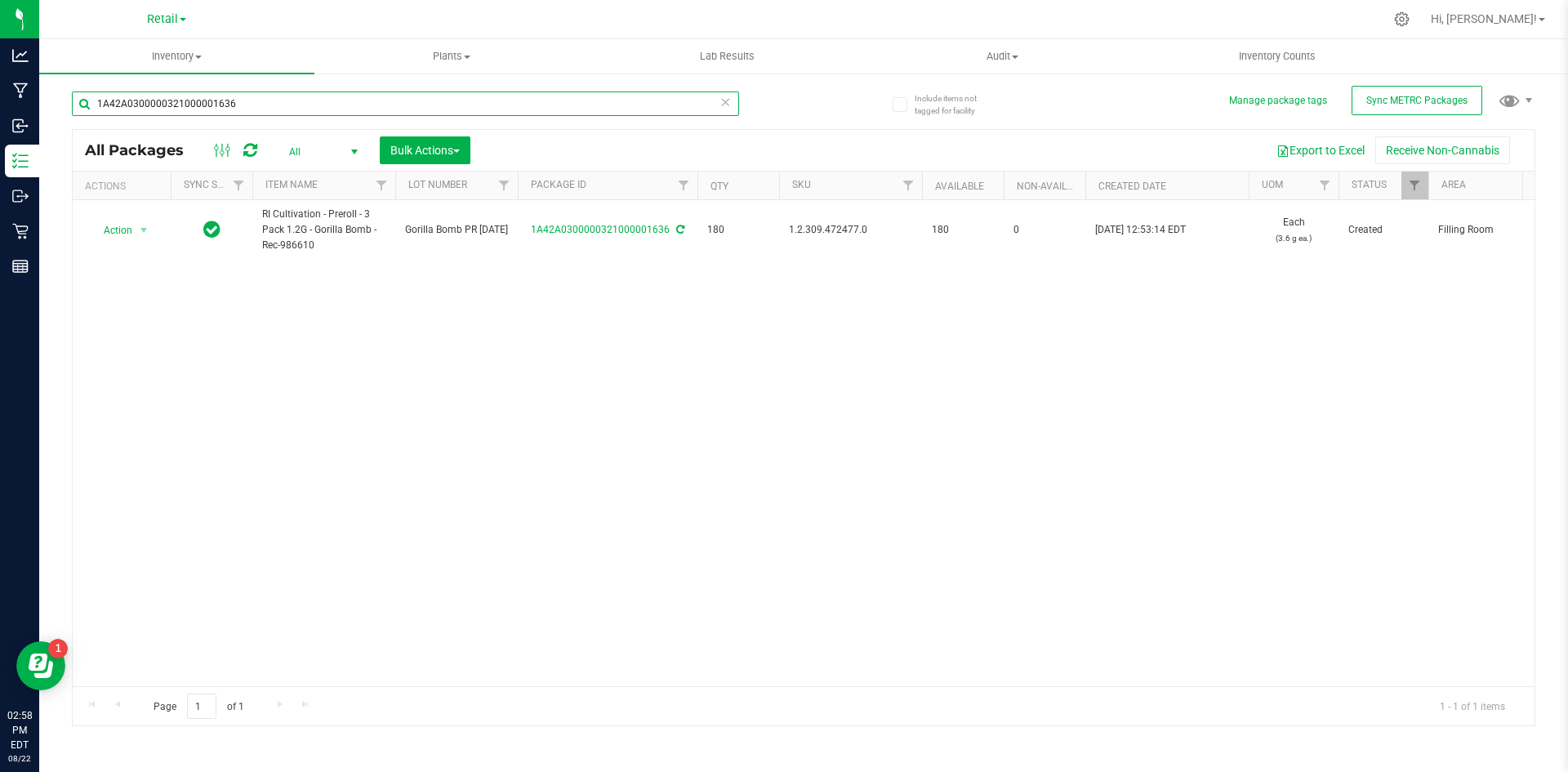
click at [293, 94] on input "1A42A0300000321000001636" at bounding box center [405, 104] width 667 height 25
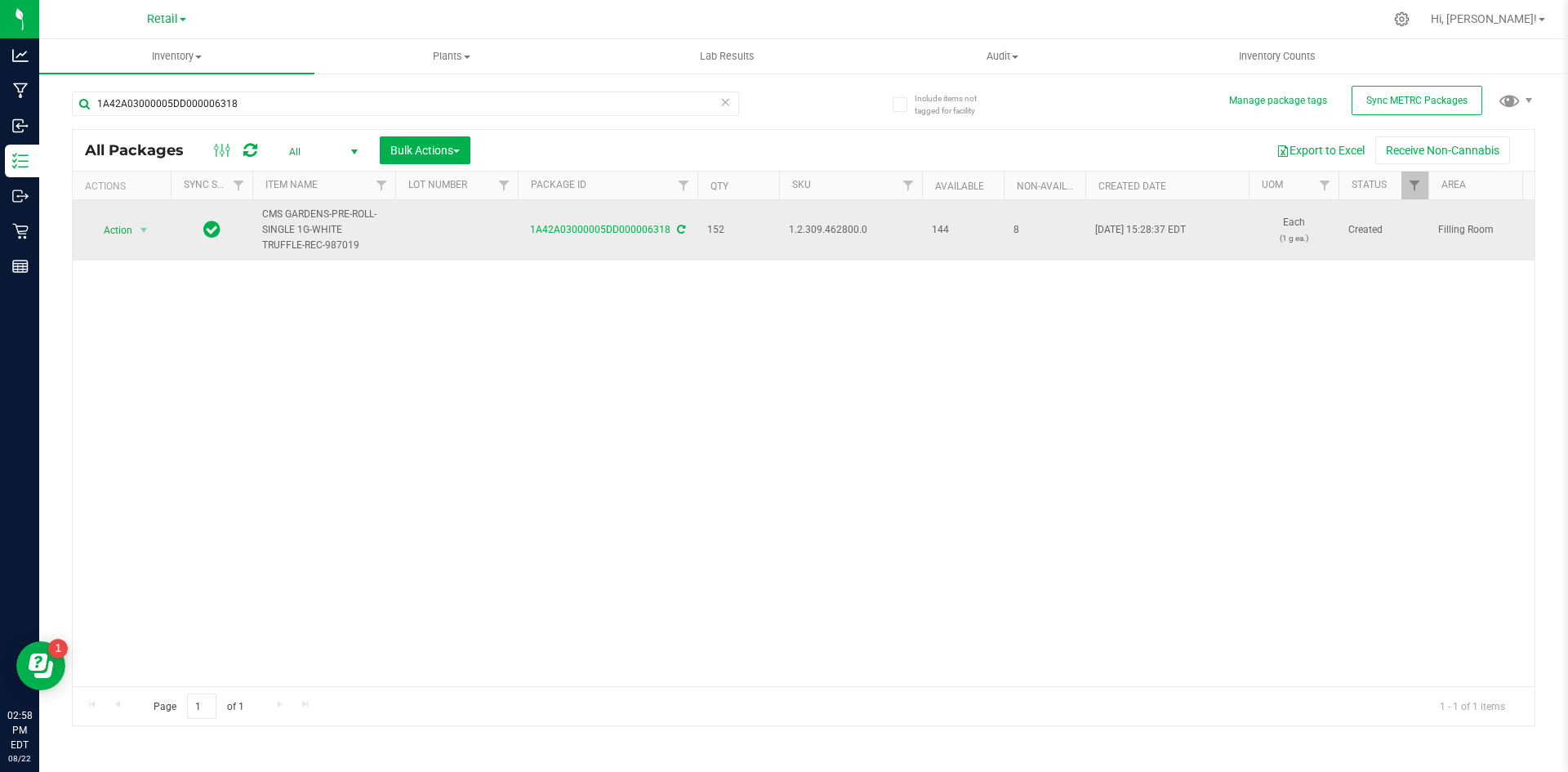
click at [829, 228] on span "1.2.309.462800.0" at bounding box center [850, 229] width 124 height 15
copy span "1.2.309.462800.0"
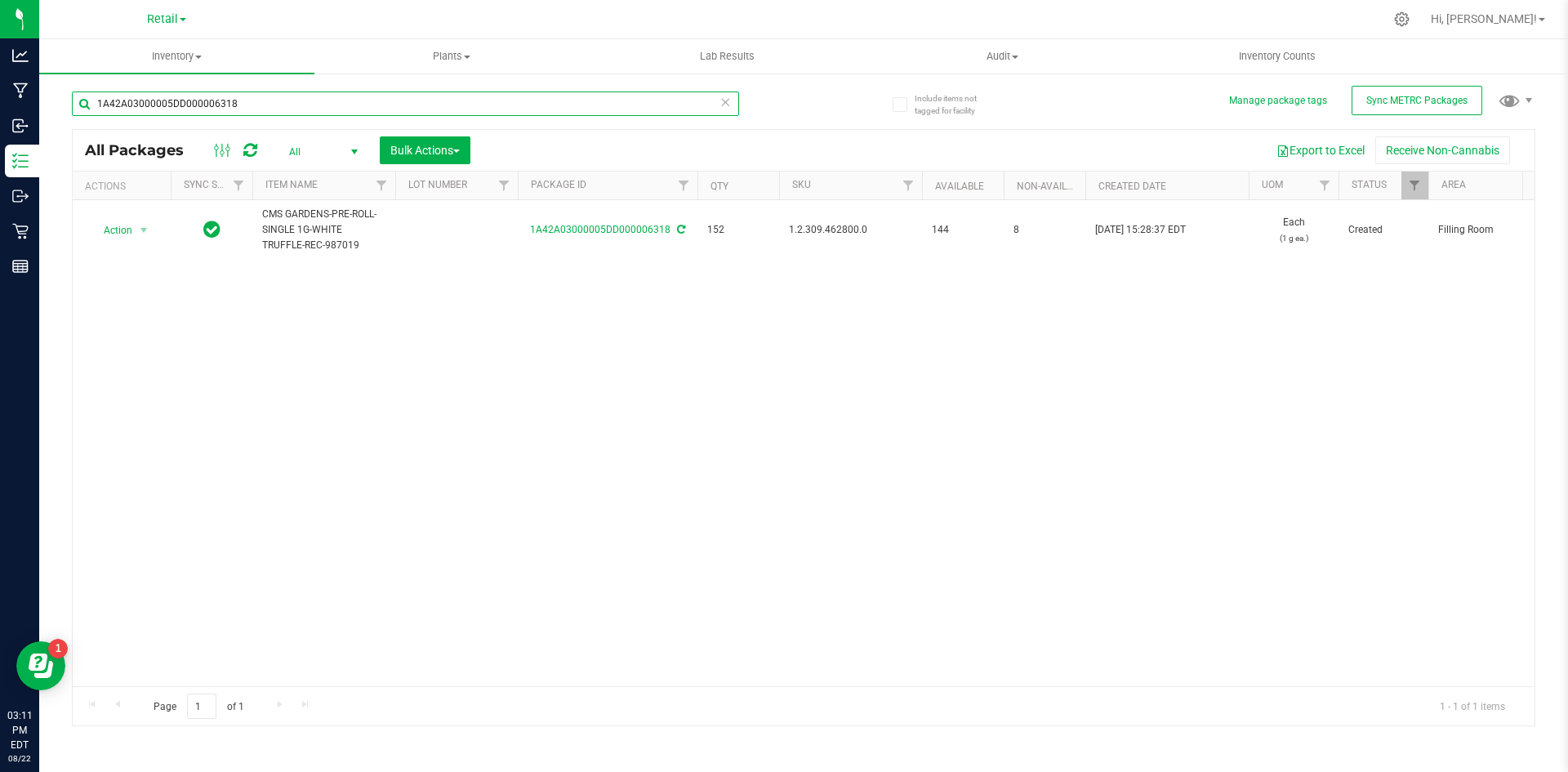
click at [168, 107] on input "1A42A03000005DD000006318" at bounding box center [405, 104] width 667 height 25
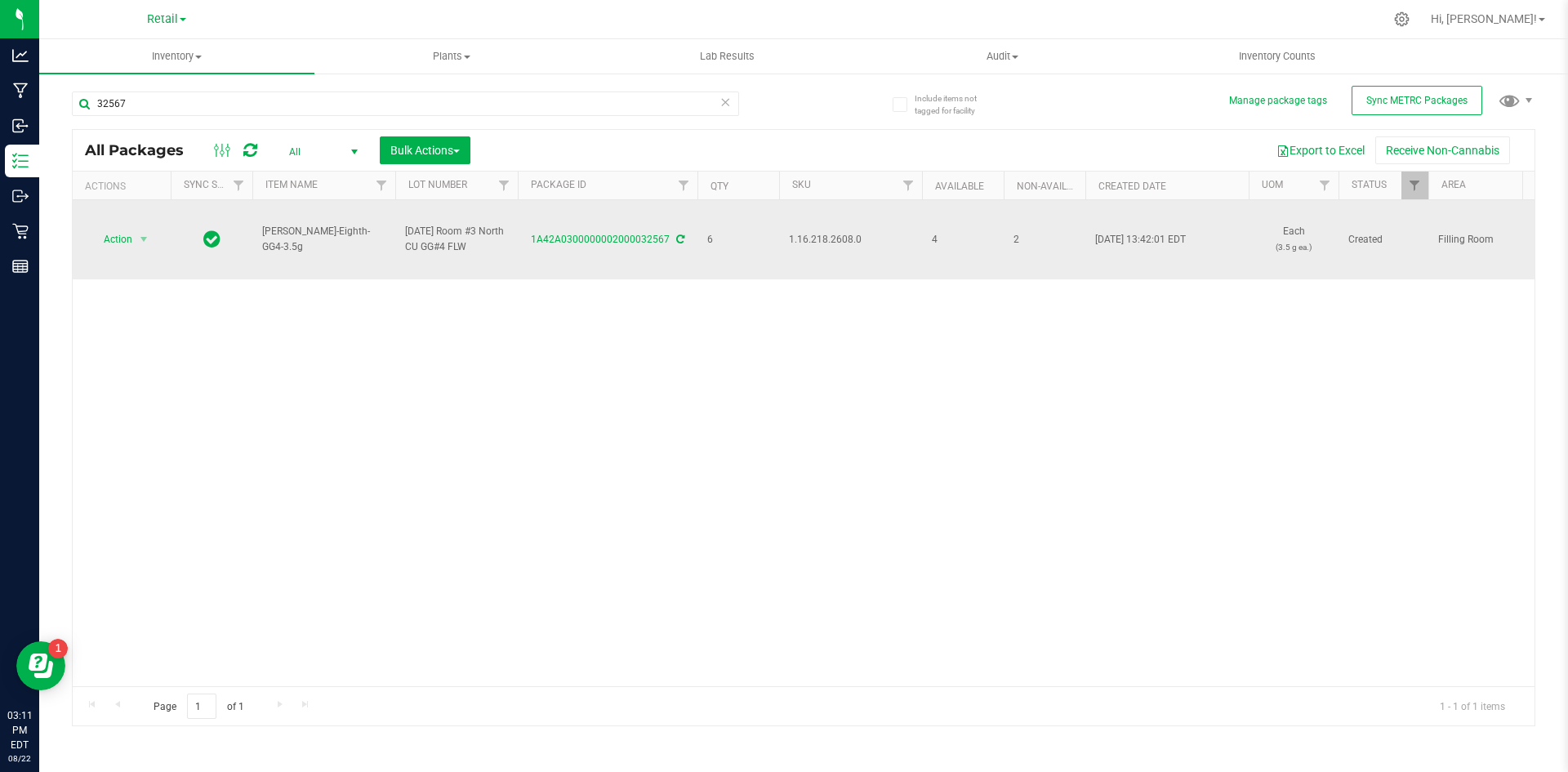
click at [823, 247] on span "1.16.218.2608.0" at bounding box center [850, 240] width 124 height 15
copy span "1.16.218.2608.0"
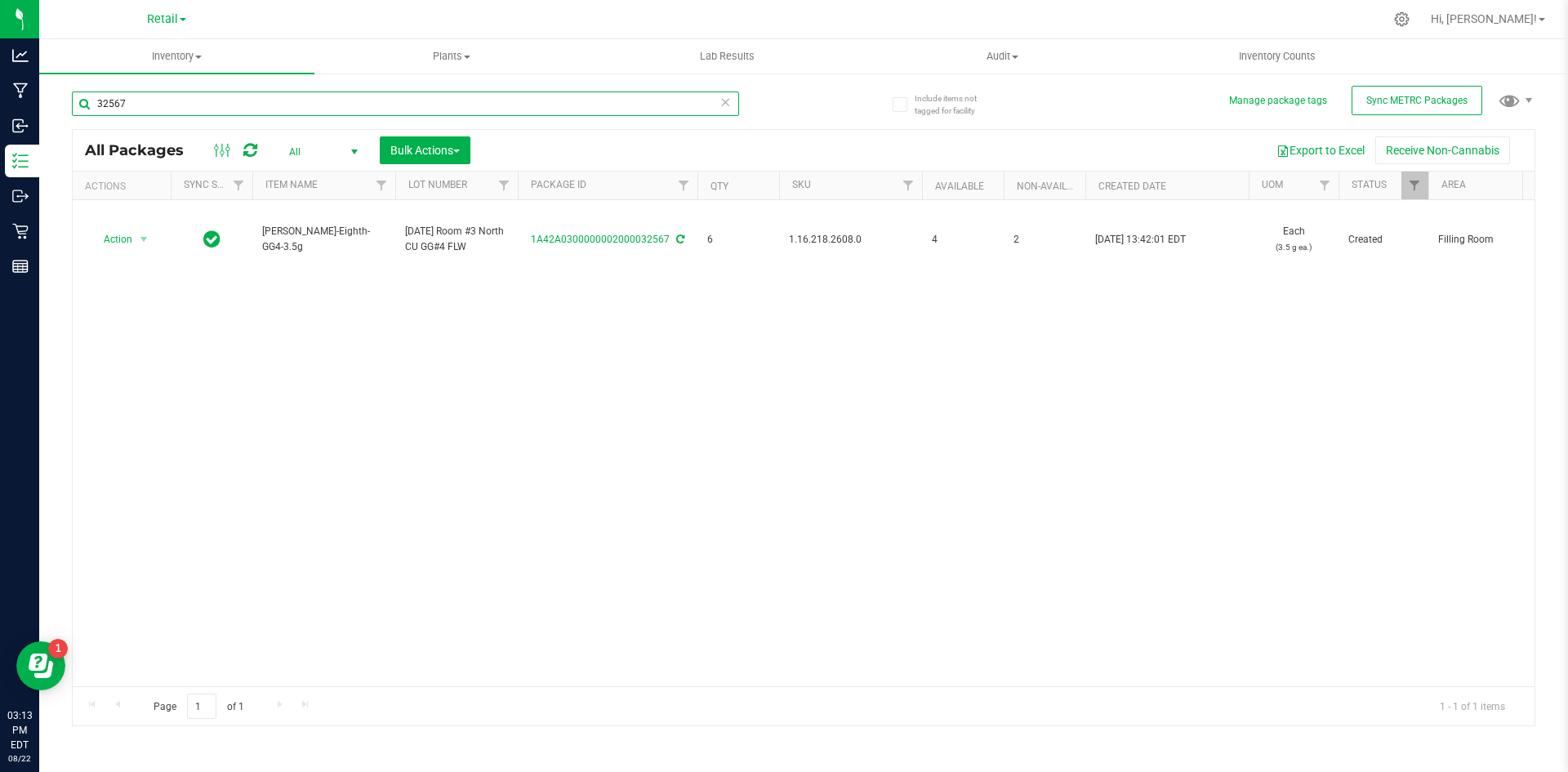
click at [173, 95] on input "32567" at bounding box center [405, 104] width 667 height 25
type input "1A42A03000005DD000006269"
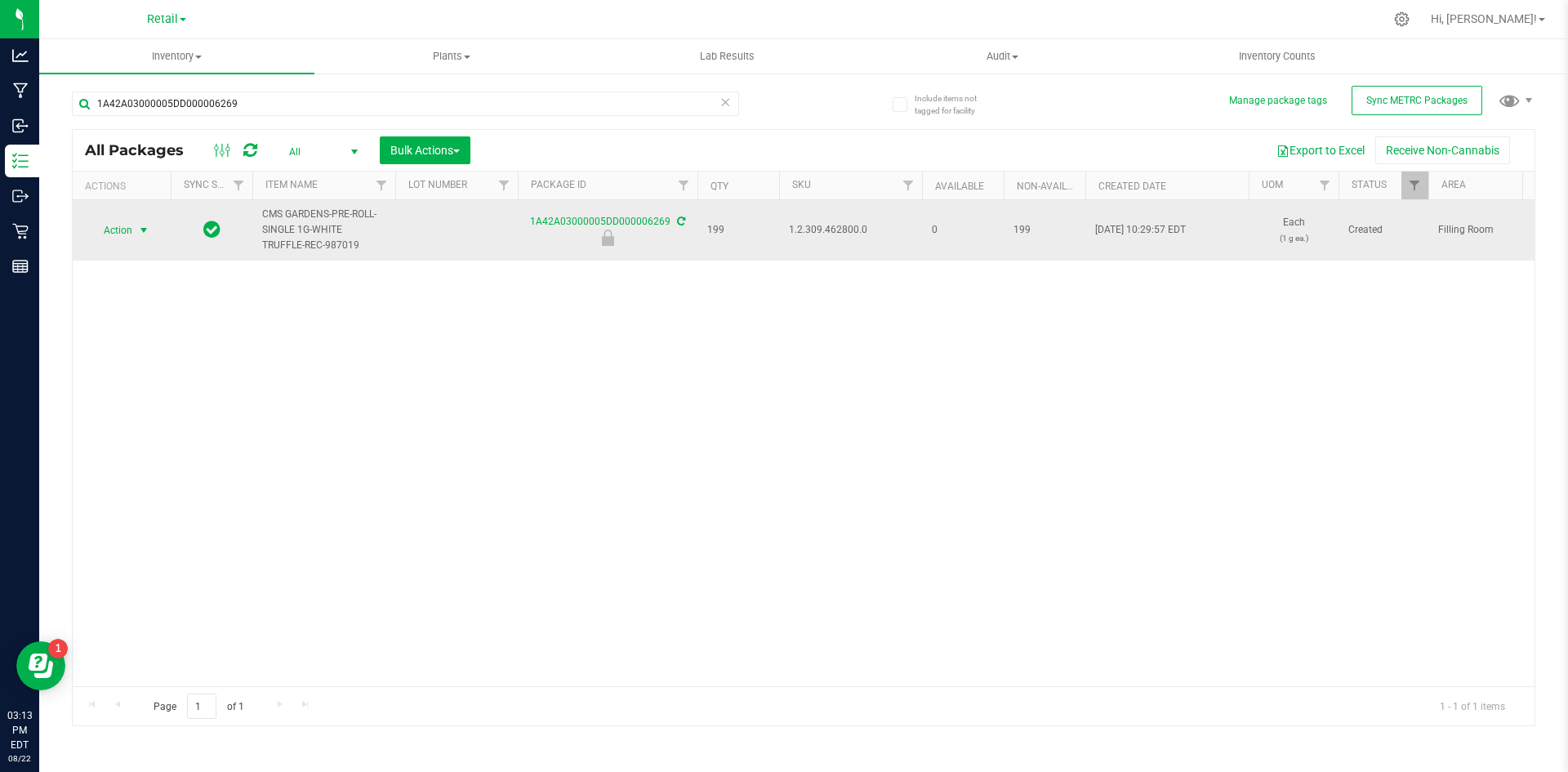
click at [116, 231] on span "Action" at bounding box center [110, 230] width 44 height 23
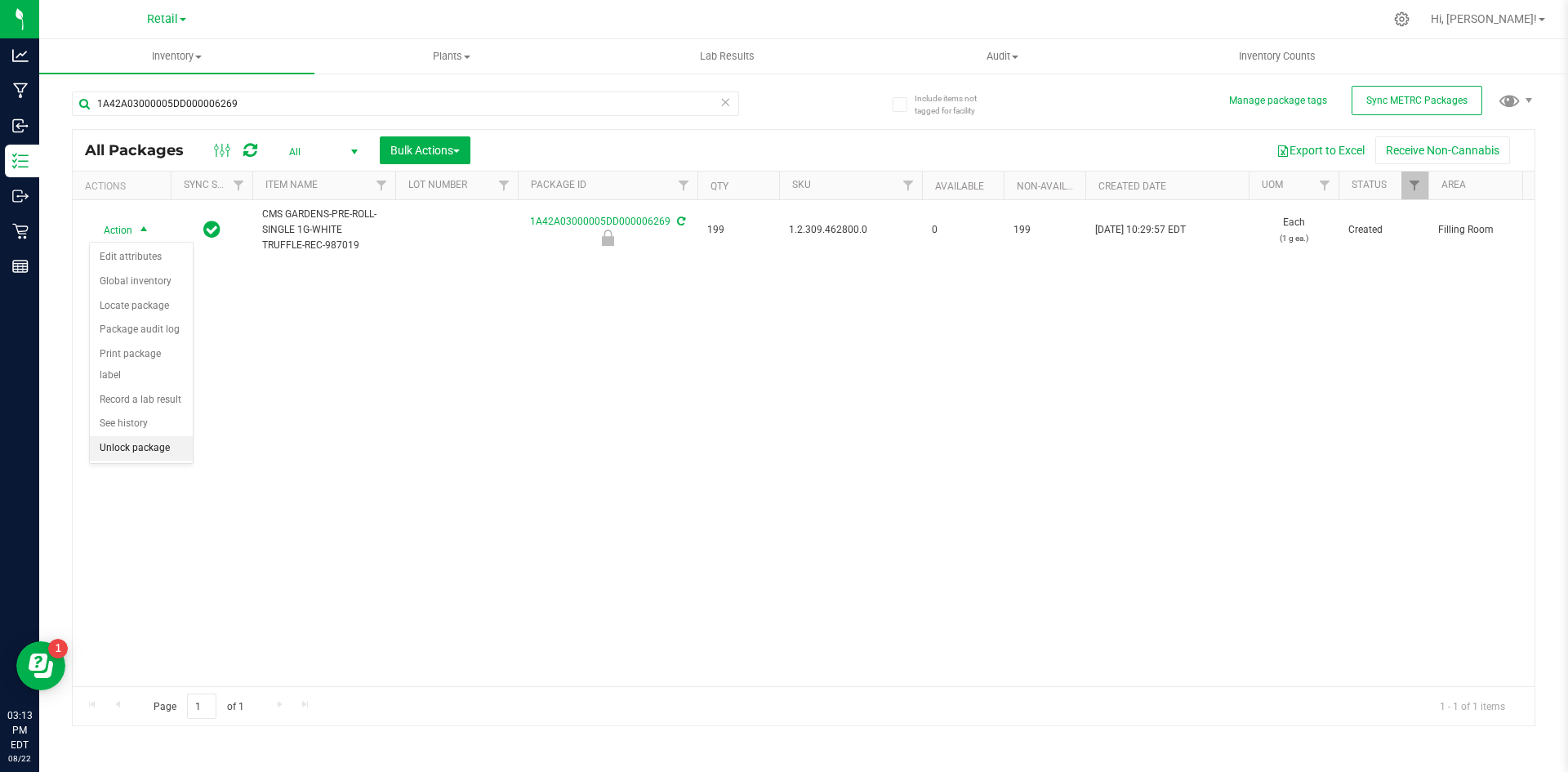
click at [139, 436] on li "Unlock package" at bounding box center [141, 448] width 103 height 25
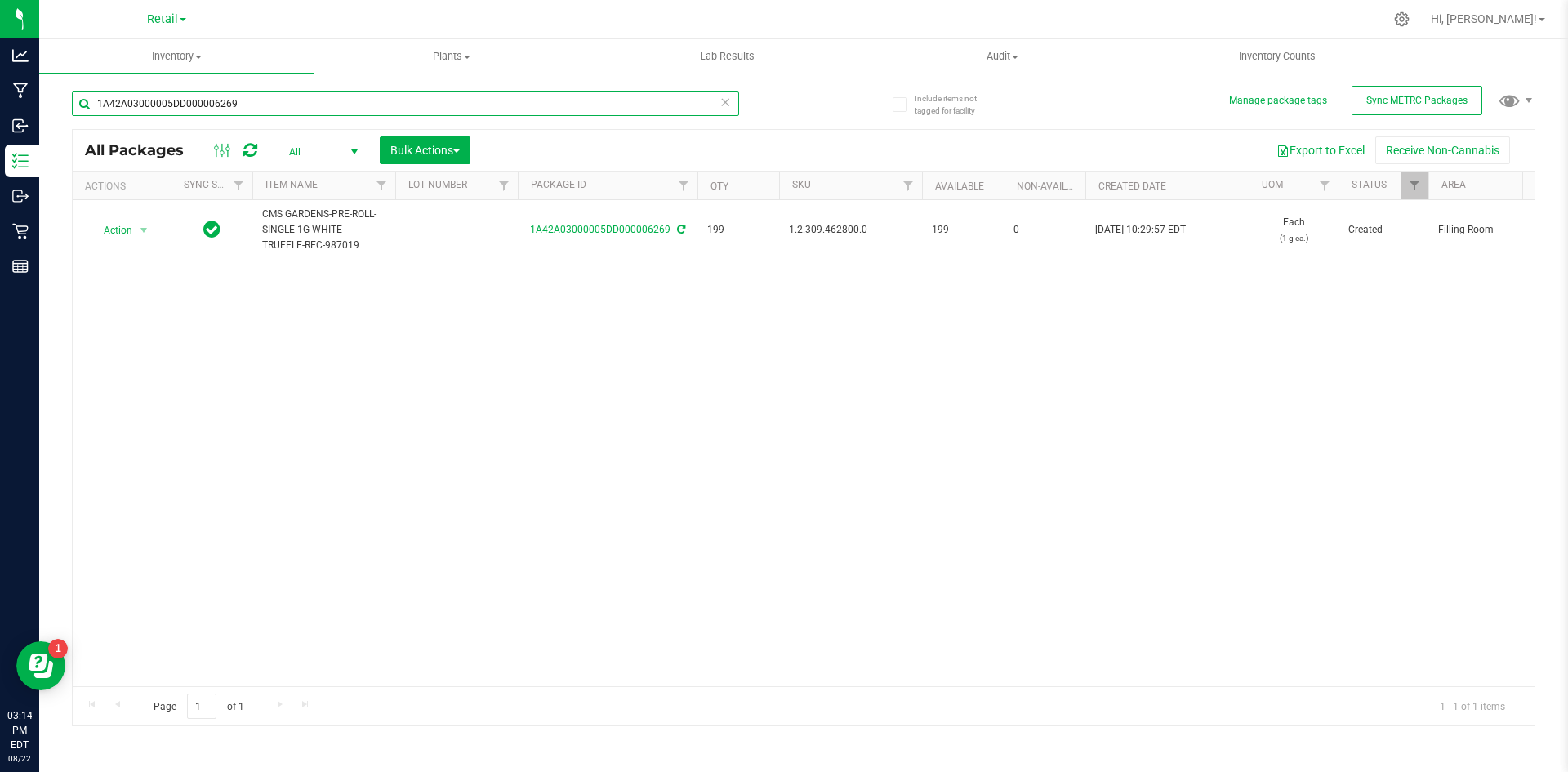
click at [270, 107] on input "1A42A03000005DD000006269" at bounding box center [405, 104] width 667 height 25
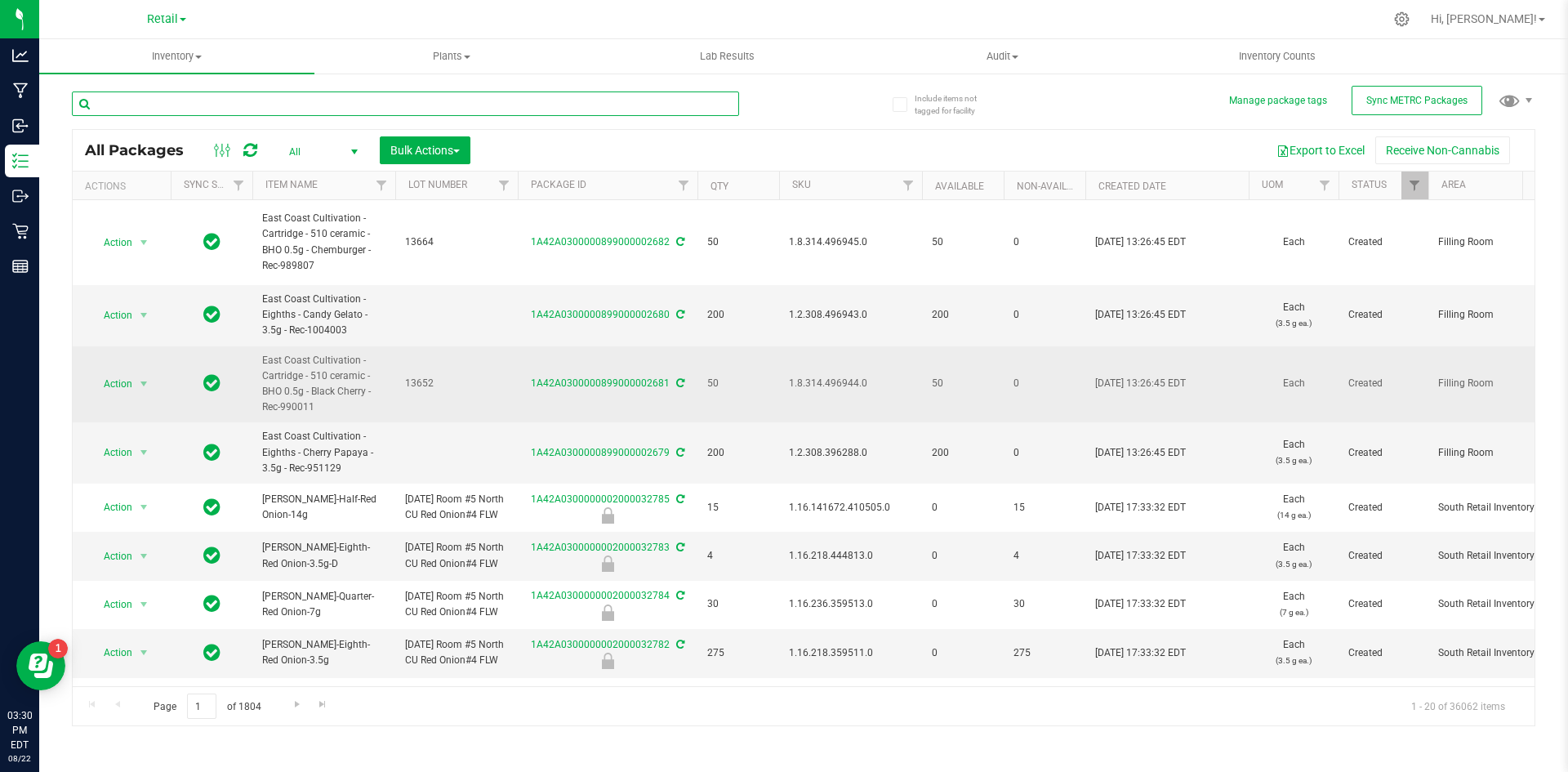
scroll to position [490, 0]
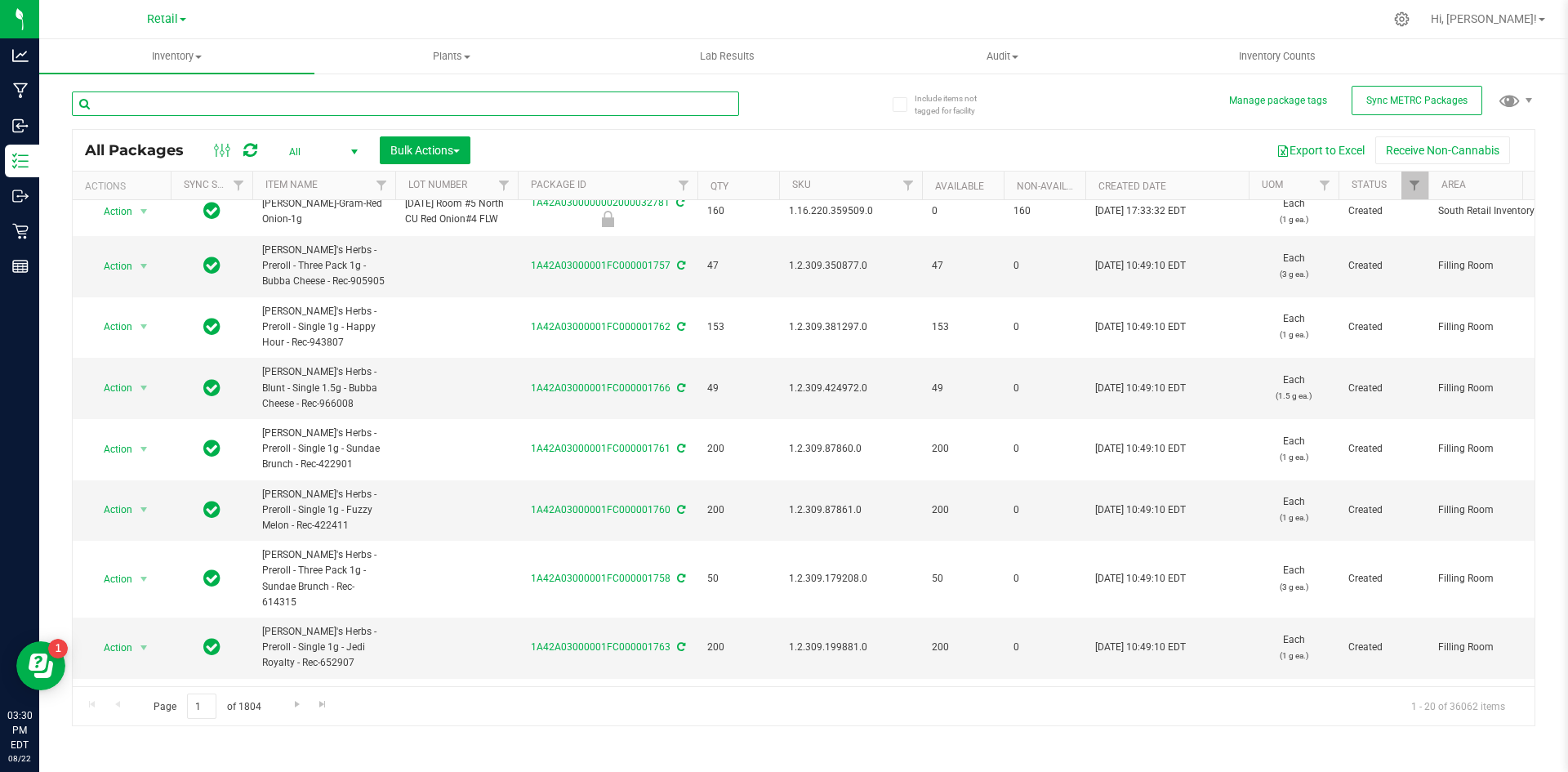
click at [128, 109] on input "text" at bounding box center [405, 104] width 667 height 25
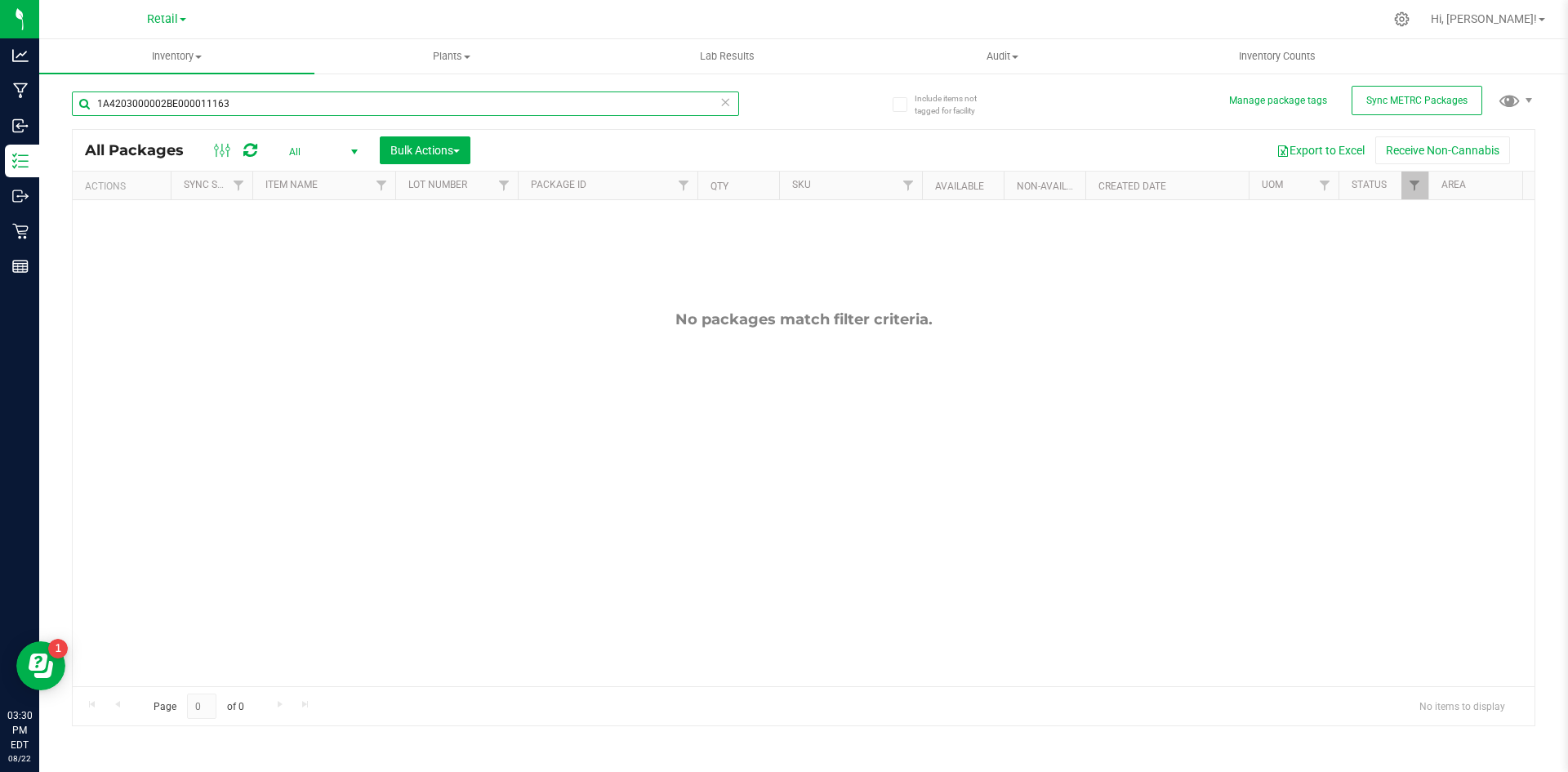
click at [268, 101] on input "1A4203000002BE000011163" at bounding box center [405, 104] width 667 height 25
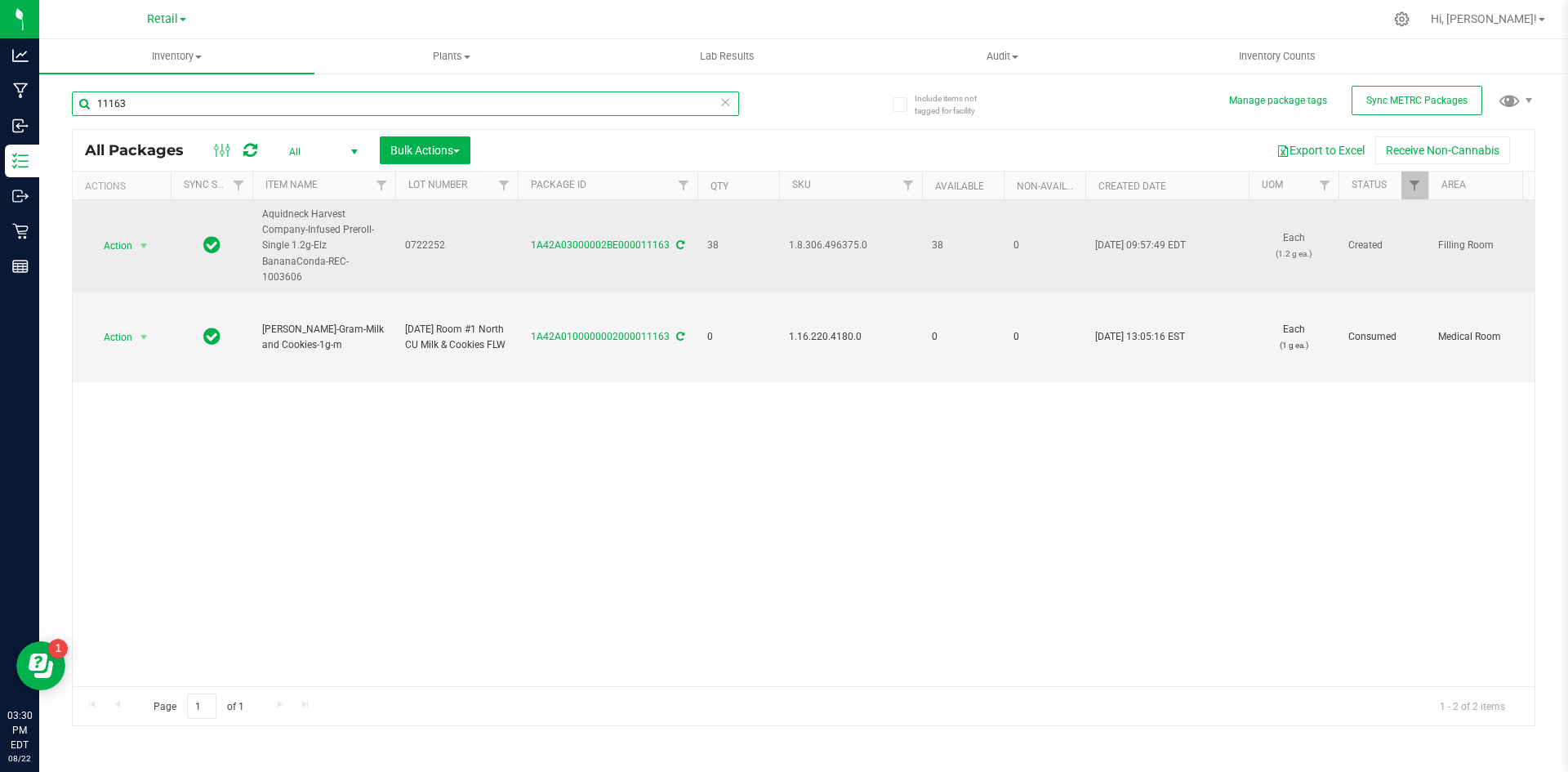
type input "11163"
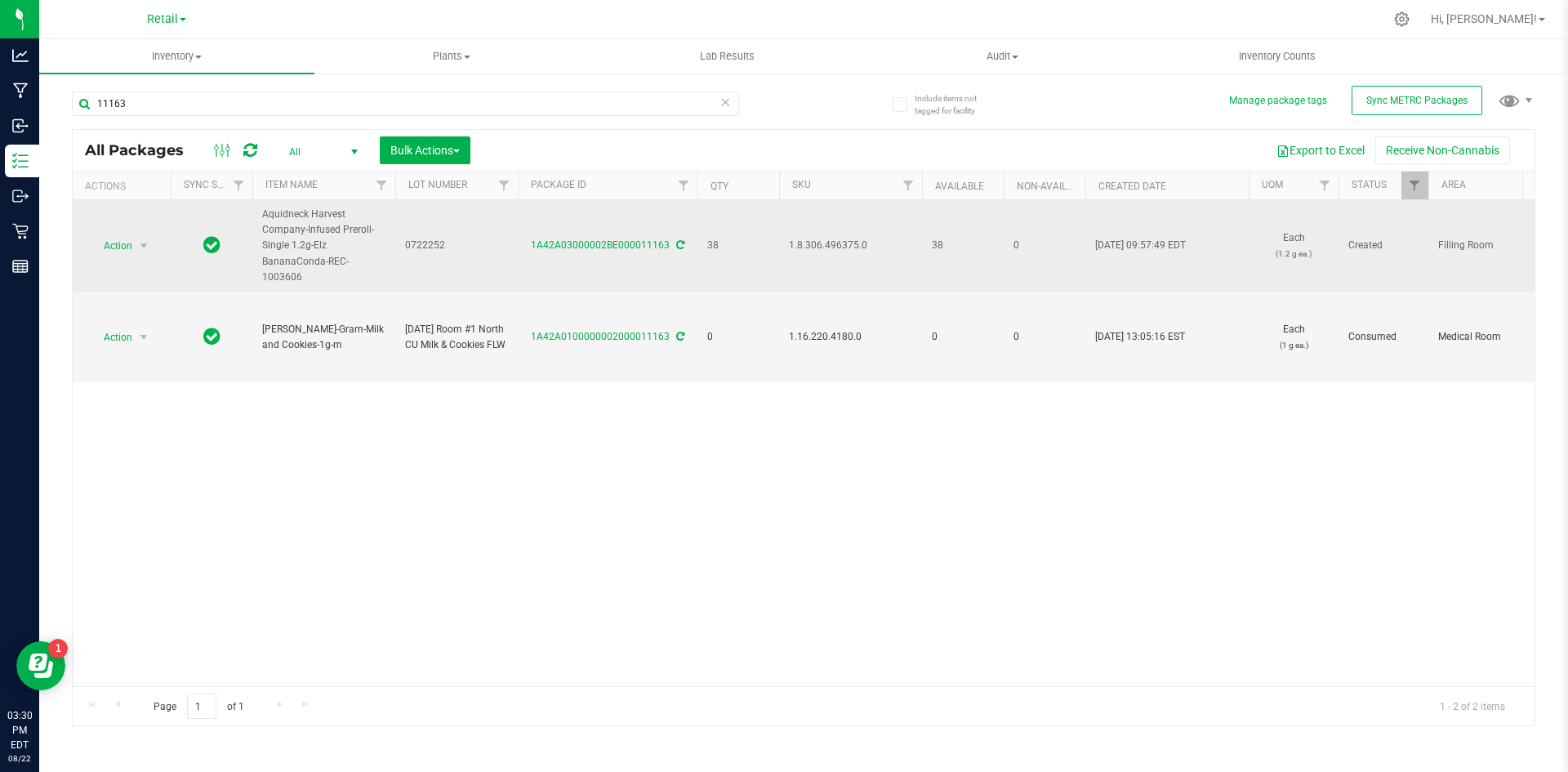
click at [431, 238] on span "0722252" at bounding box center [456, 245] width 103 height 15
type input "1A4203000002BE000011163"
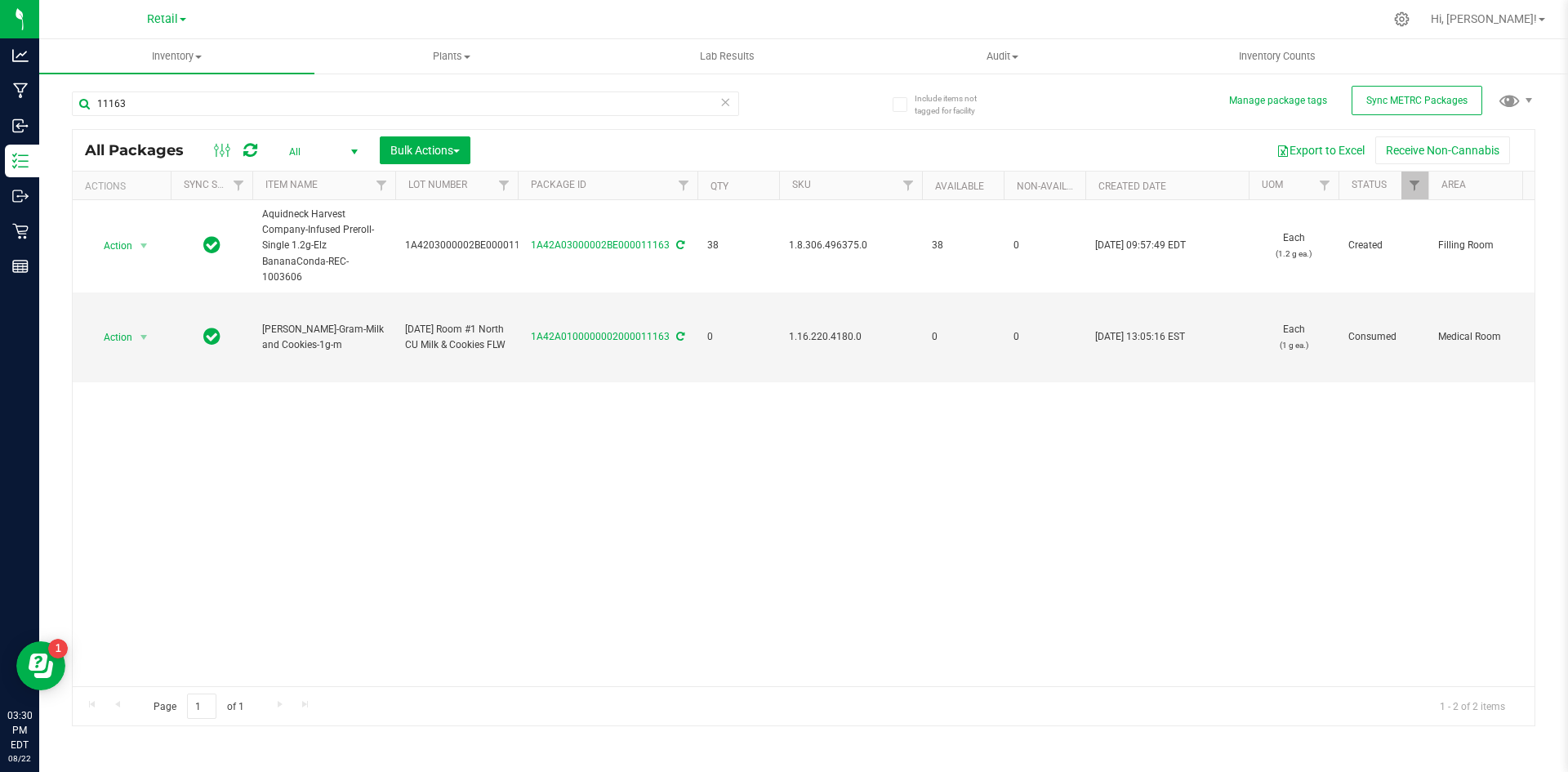
click at [719, 531] on div "Action Action Adjust qty Create package Edit attributes Global inventory Locate…" at bounding box center [803, 443] width 1461 height 486
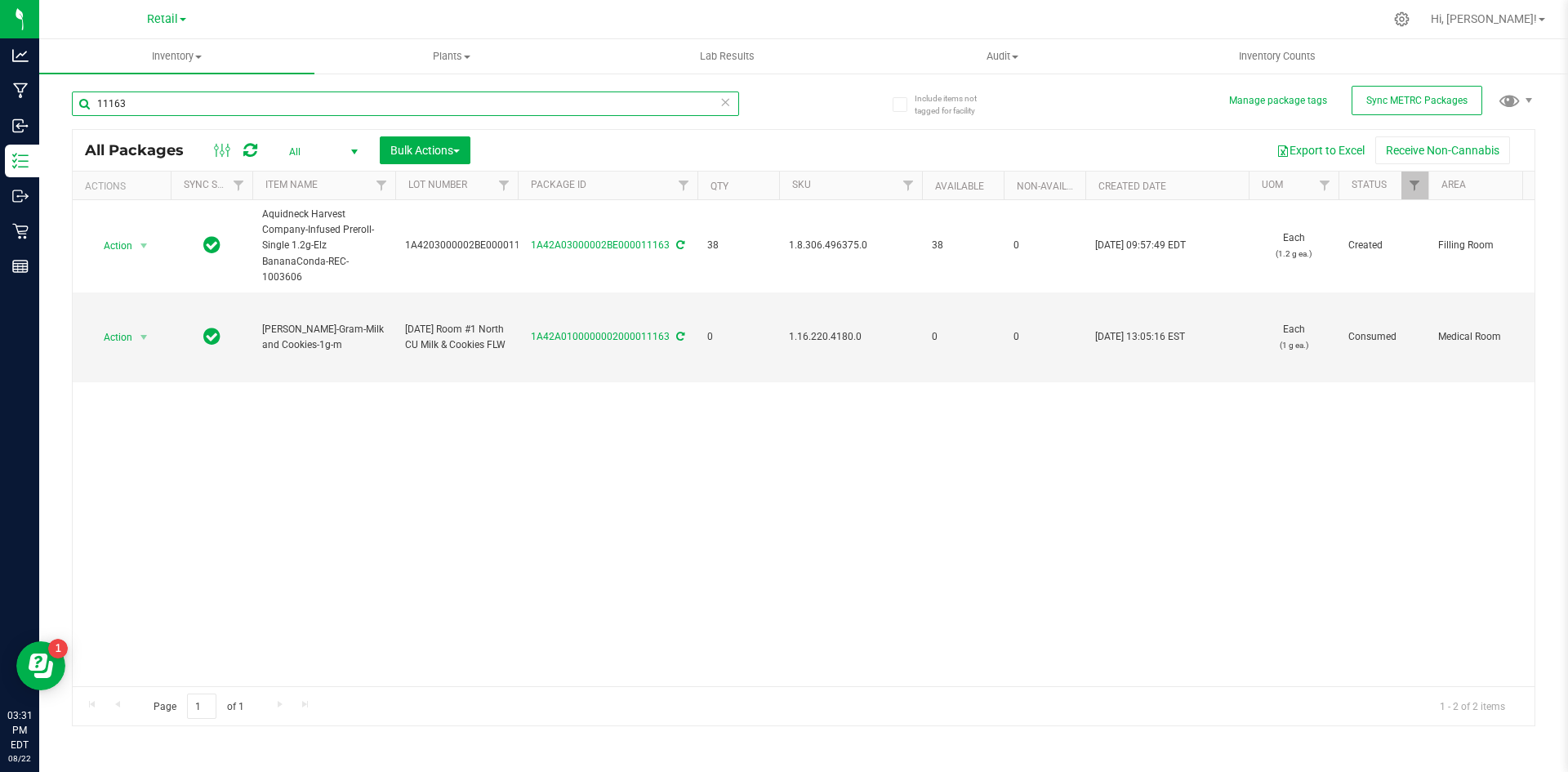
click at [209, 104] on input "11163" at bounding box center [405, 104] width 667 height 25
type input "11164"
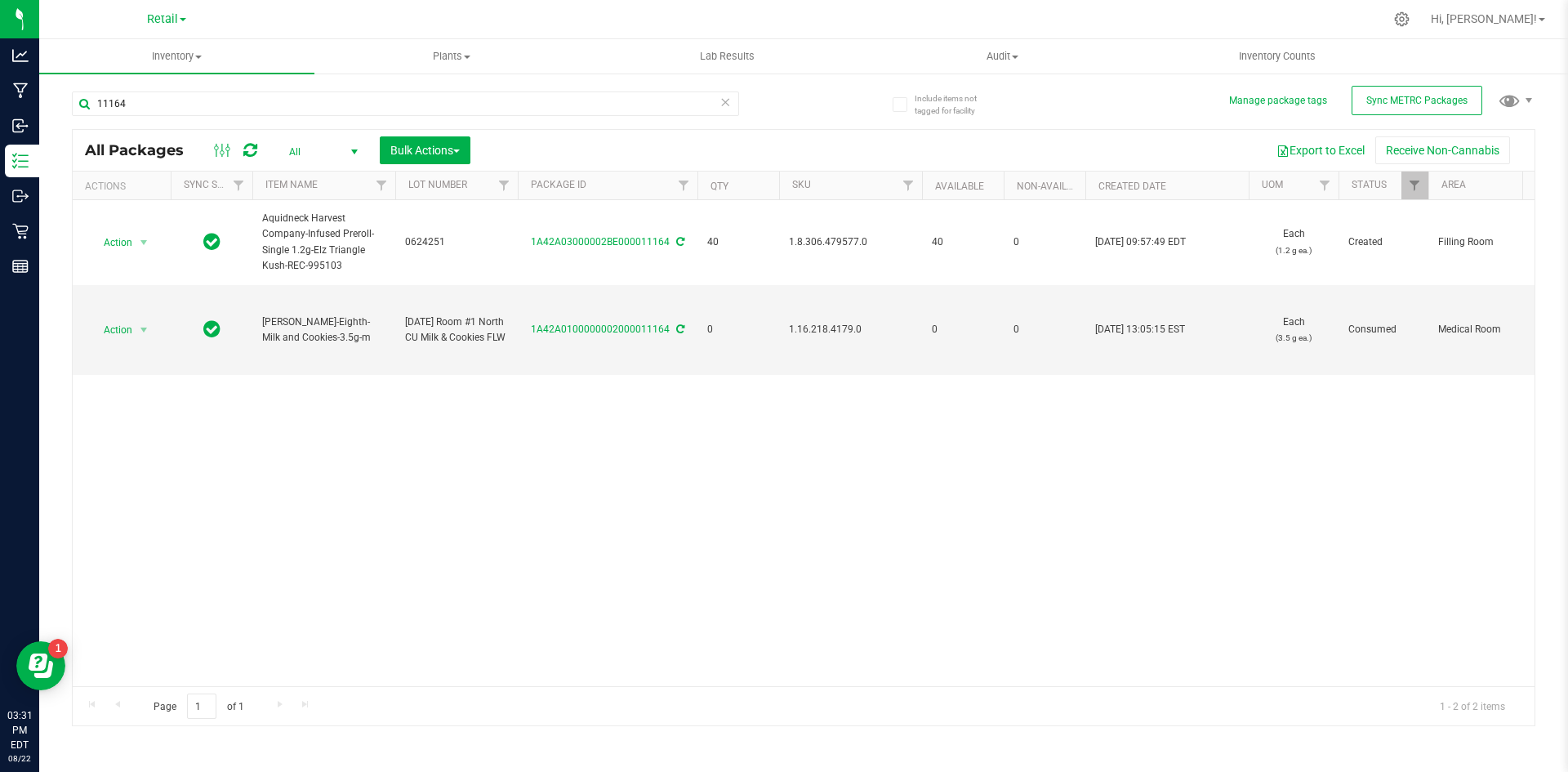
click at [434, 243] on span "0624251" at bounding box center [456, 242] width 103 height 15
click at [434, 243] on input "0624251" at bounding box center [453, 242] width 117 height 25
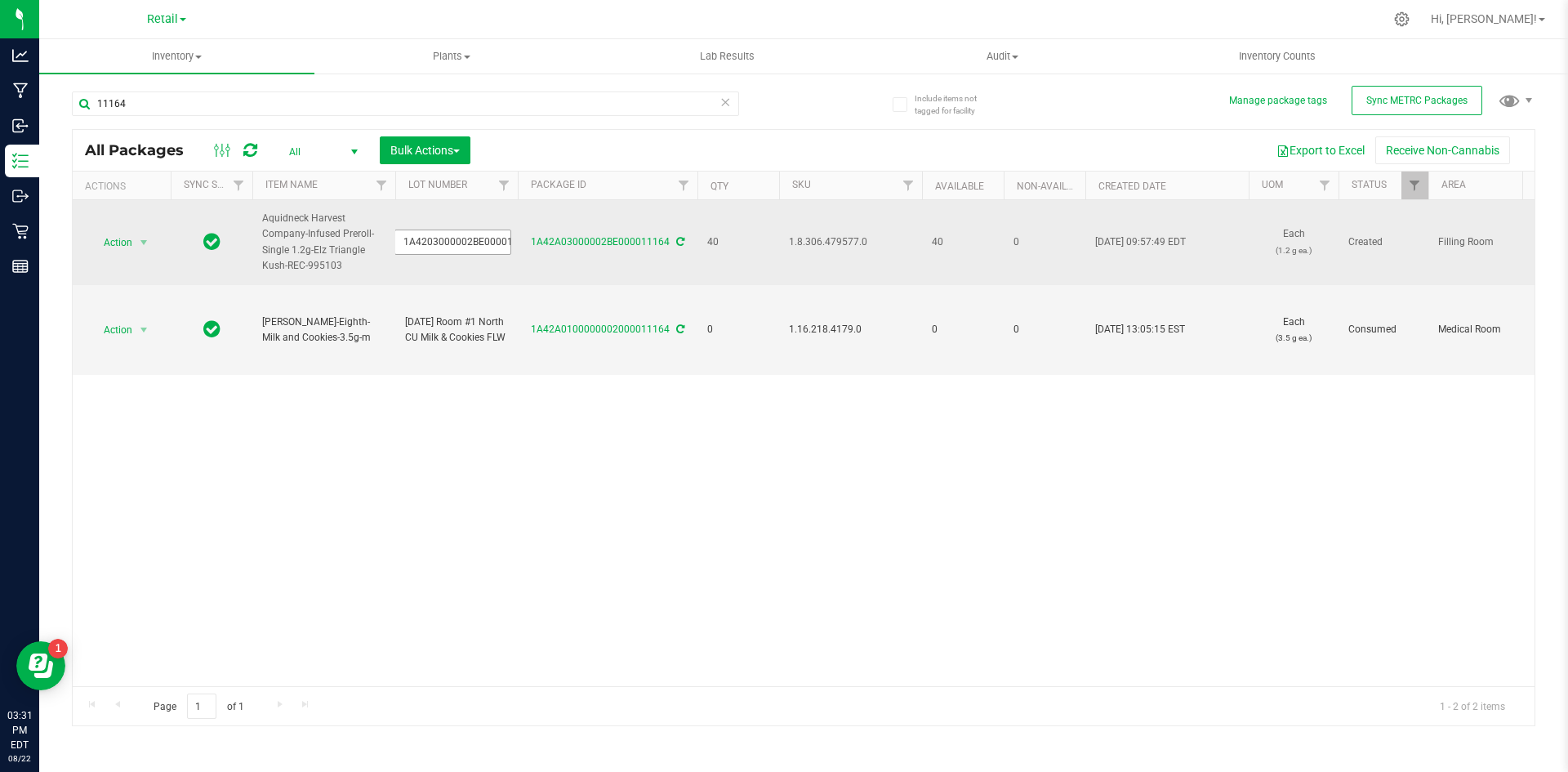
type input "1A4203000002BE000011164"
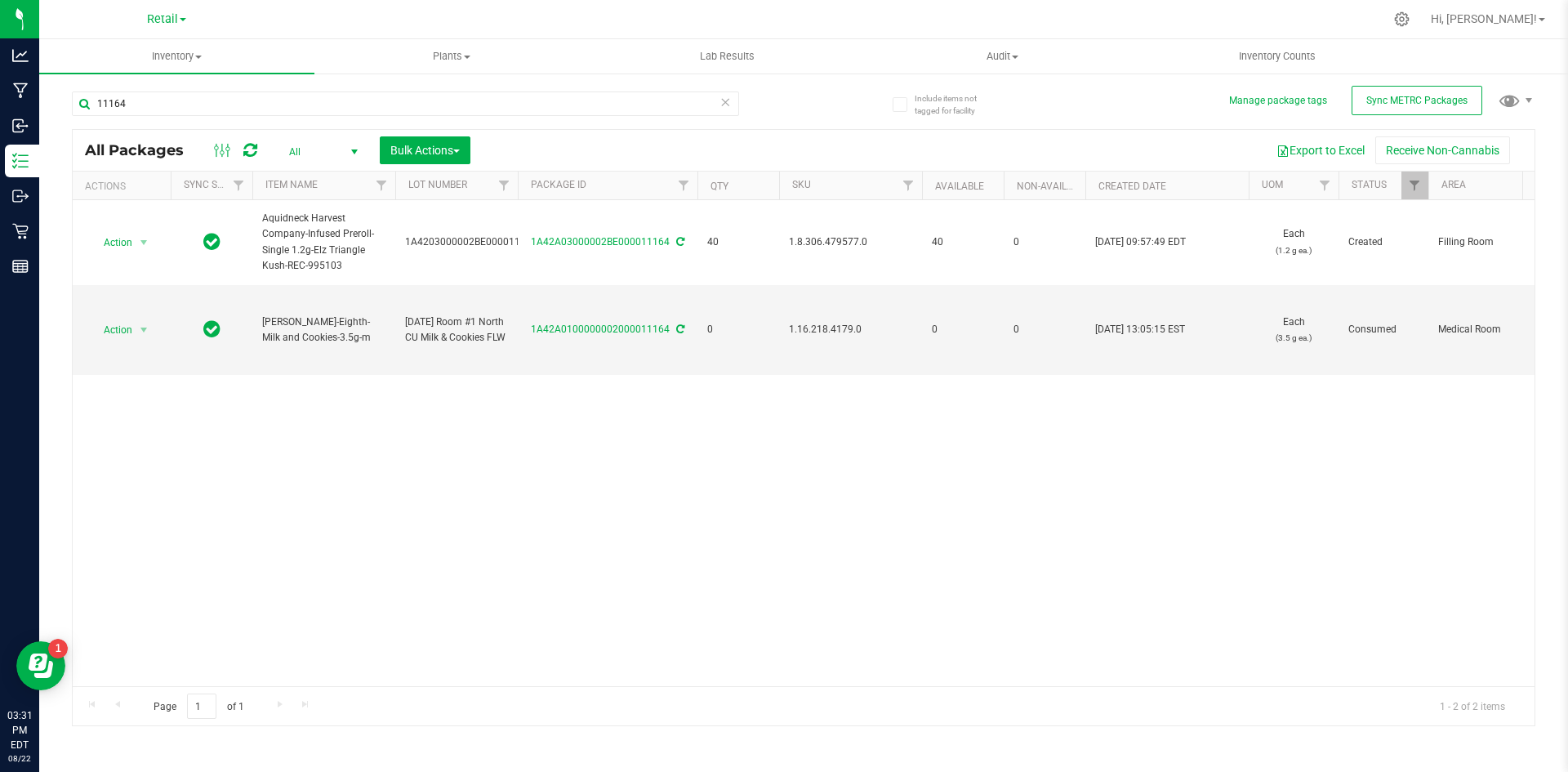
click at [968, 608] on div "Action Action Adjust qty Create package Edit attributes Global inventory Locate…" at bounding box center [803, 443] width 1461 height 486
click at [804, 489] on div "Action Action Adjust qty Create package Edit attributes Global inventory Locate…" at bounding box center [803, 443] width 1461 height 486
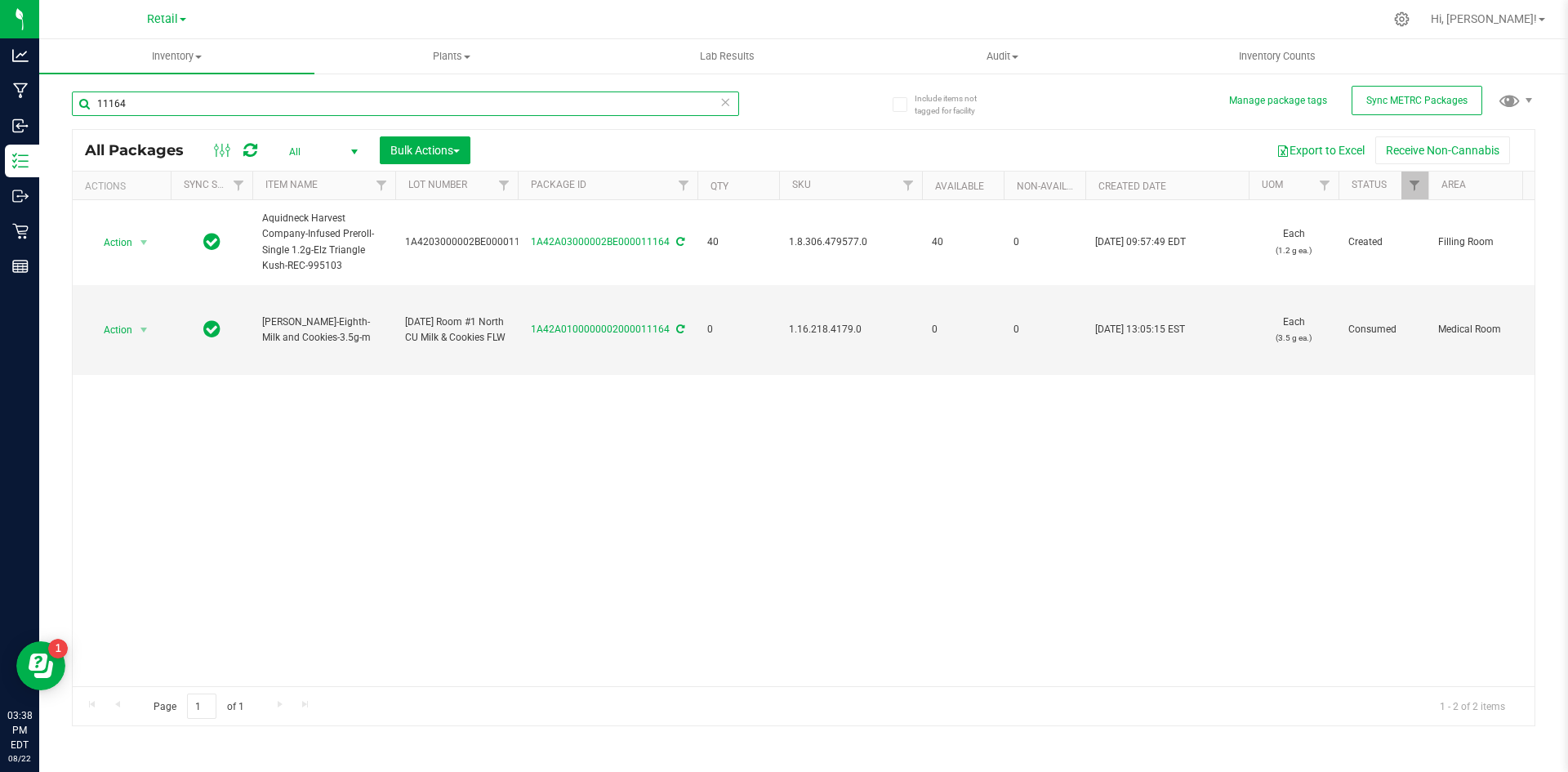
drag, startPoint x: 154, startPoint y: 107, endPoint x: 78, endPoint y: 83, distance: 79.7
click at [92, 107] on input "11164" at bounding box center [405, 104] width 667 height 25
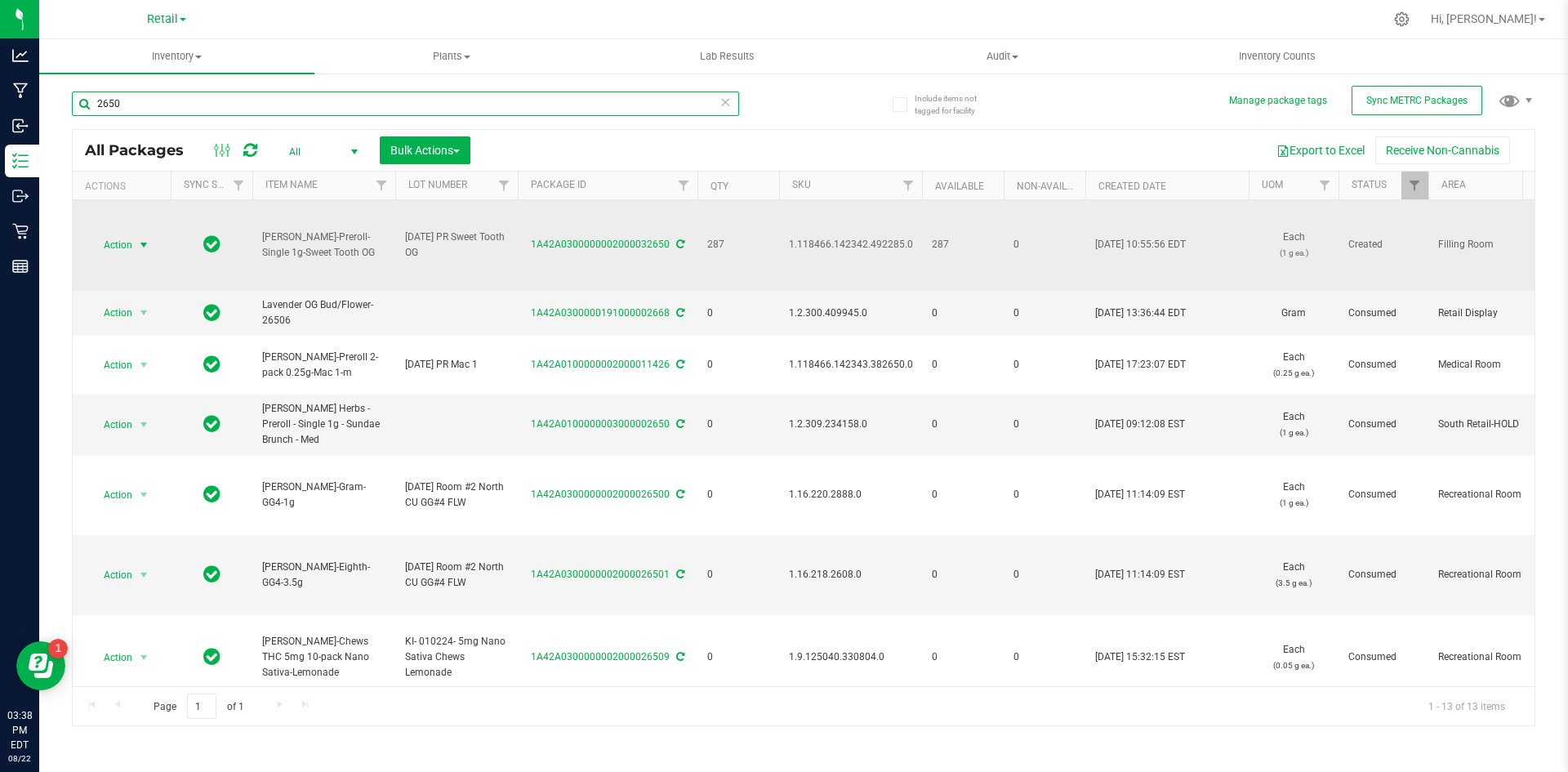
type input "2650"
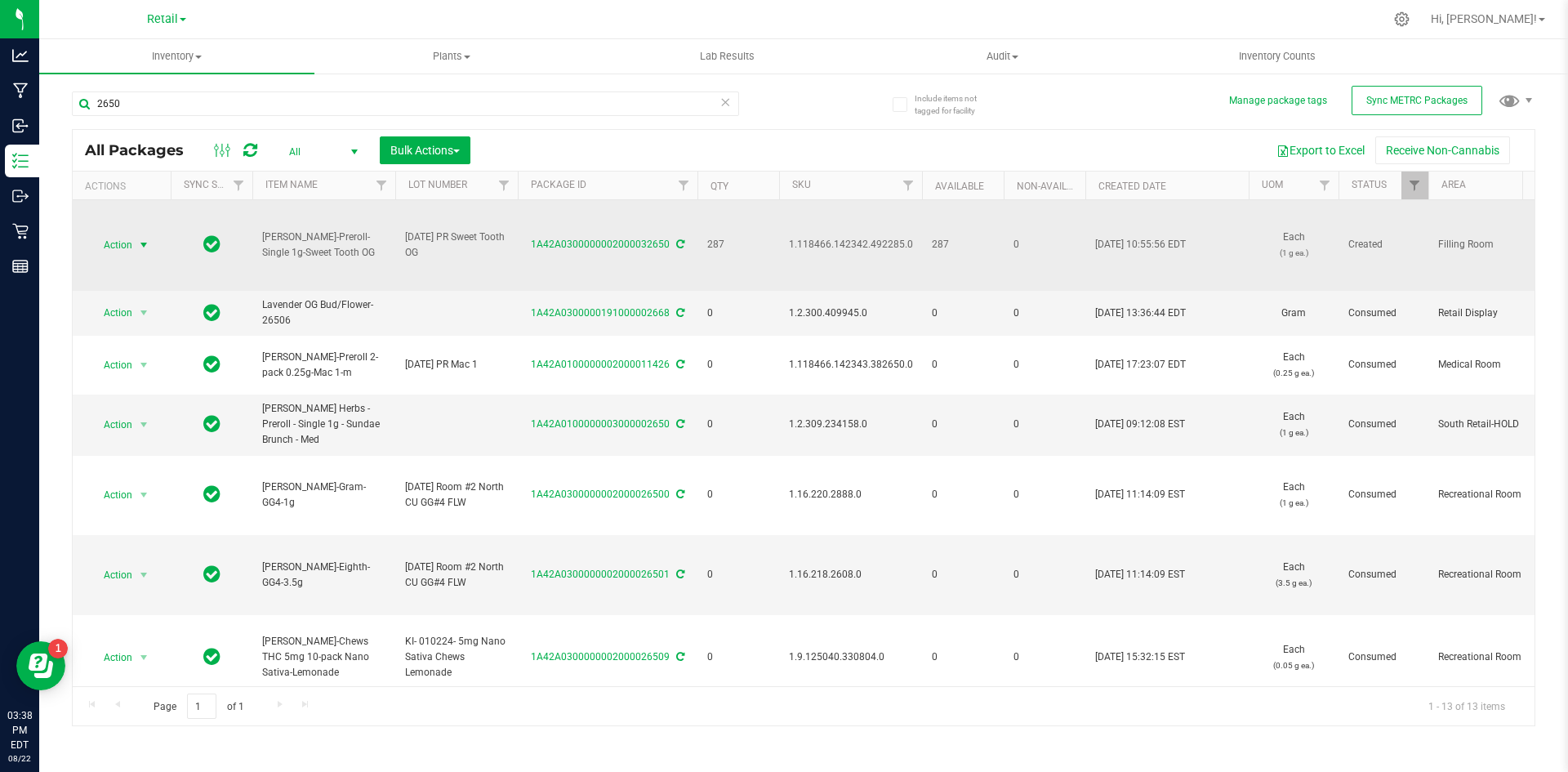
click at [139, 246] on span "select" at bounding box center [143, 245] width 13 height 13
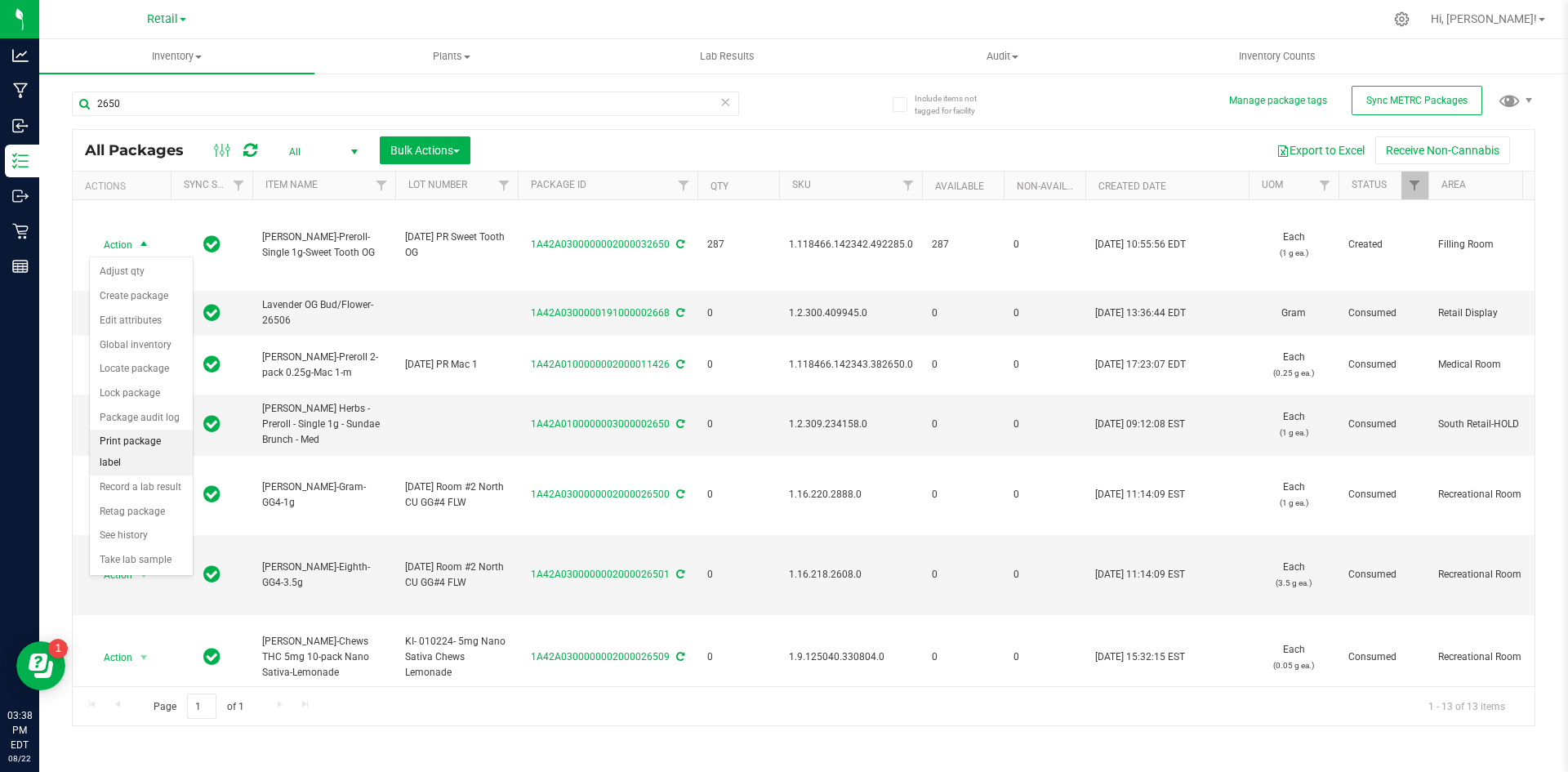
click at [163, 441] on li "Print package label" at bounding box center [141, 452] width 103 height 45
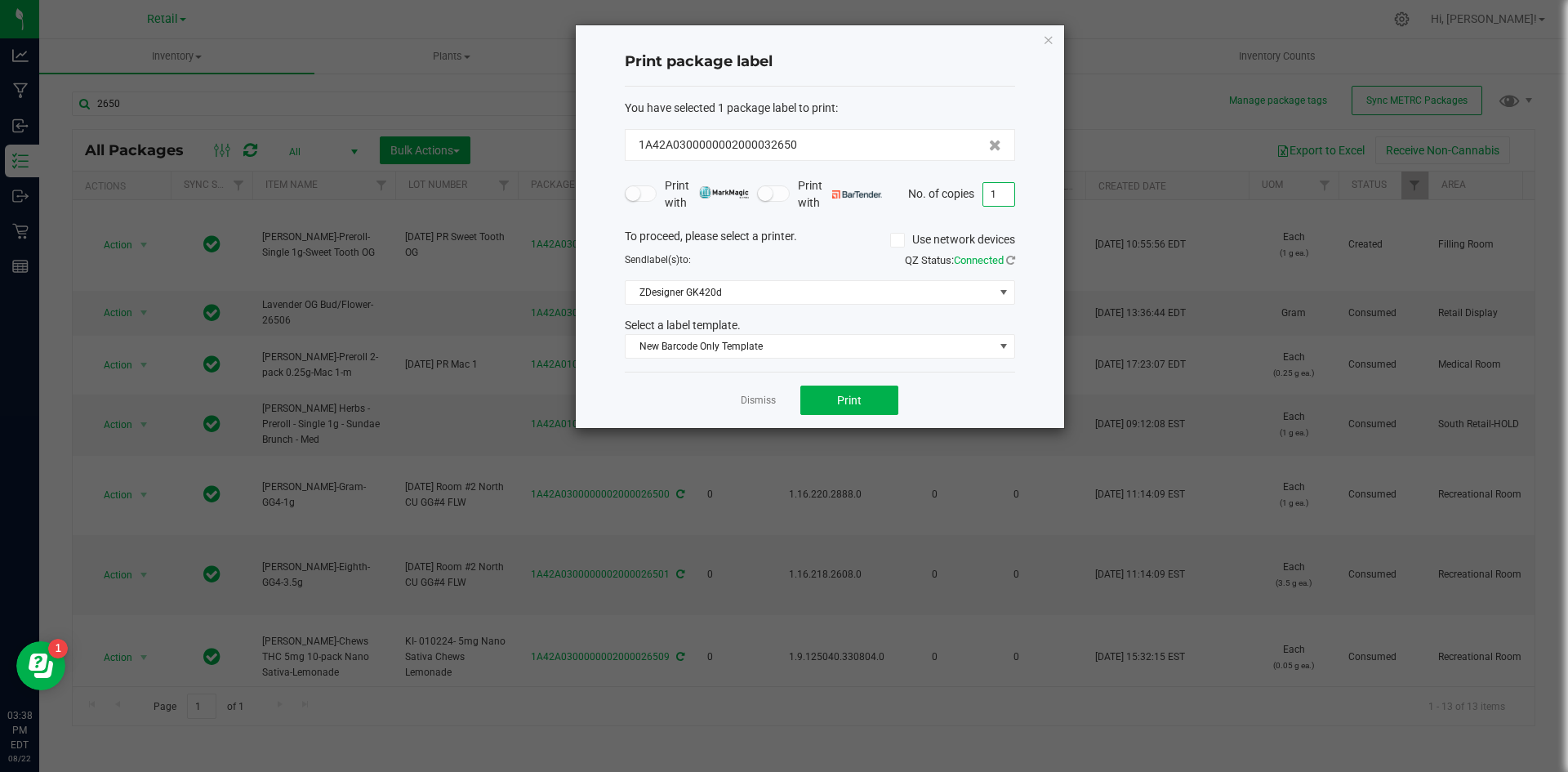
click at [1007, 194] on input "1" at bounding box center [998, 194] width 31 height 23
type input "15"
click at [876, 394] on button "Print" at bounding box center [849, 399] width 98 height 29
click at [1045, 49] on div "Print package label You have selected 1 package label to print : 1A42A030000000…" at bounding box center [820, 227] width 489 height 403
click at [1045, 42] on icon "button" at bounding box center [1048, 39] width 11 height 20
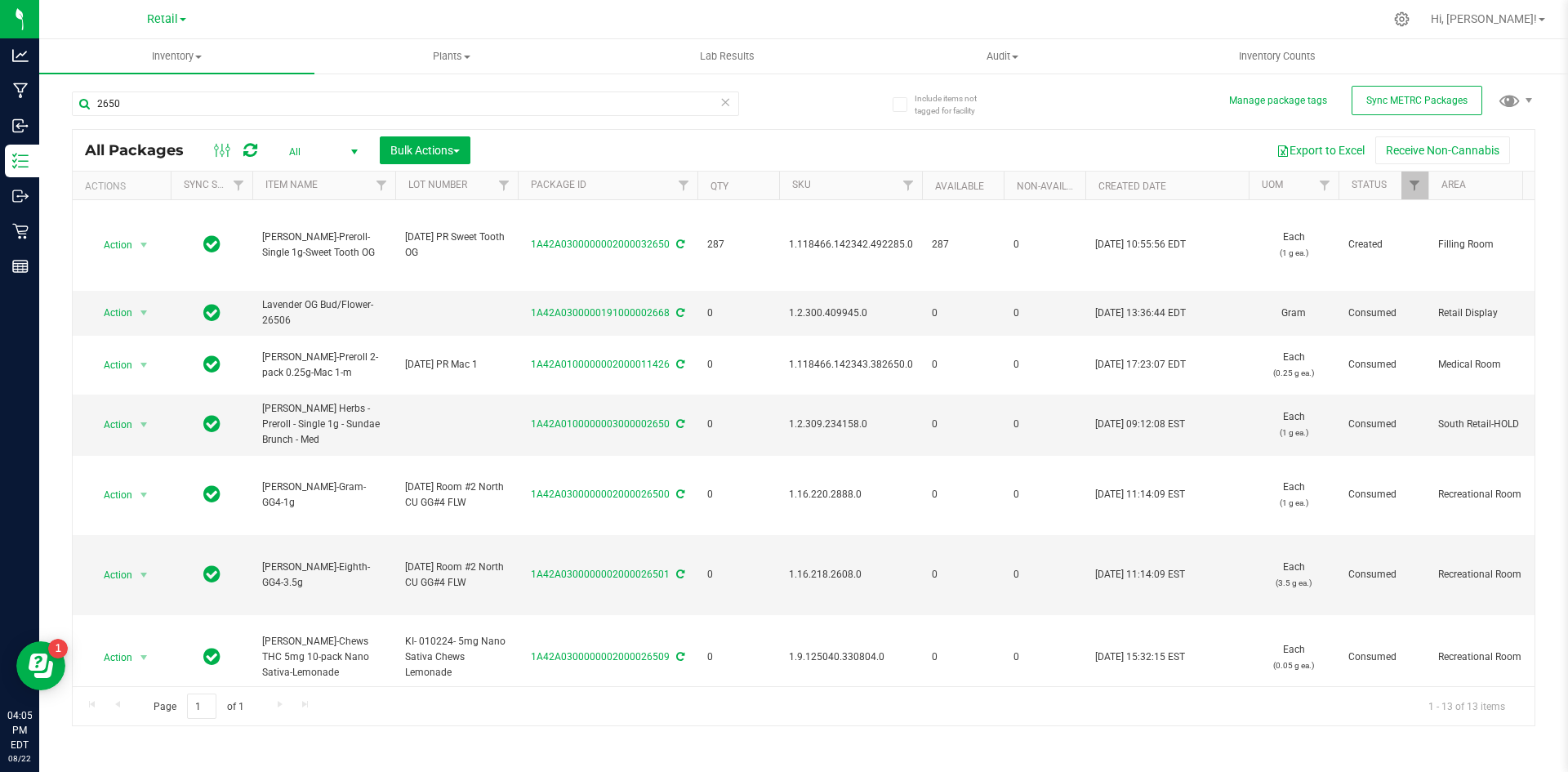
click at [177, 88] on div "2650" at bounding box center [437, 102] width 731 height 52
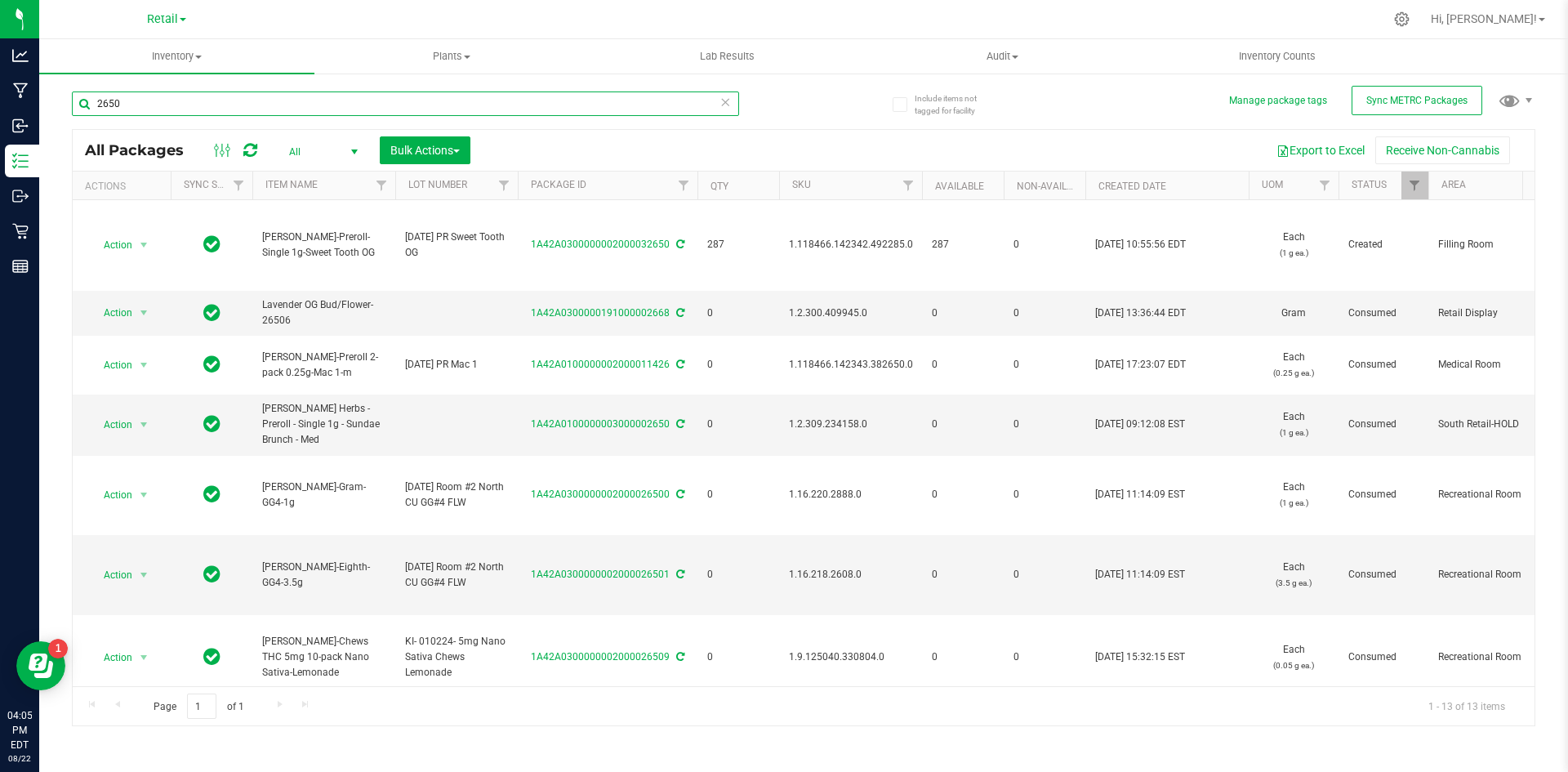
click at [182, 100] on input "2650" at bounding box center [405, 104] width 667 height 25
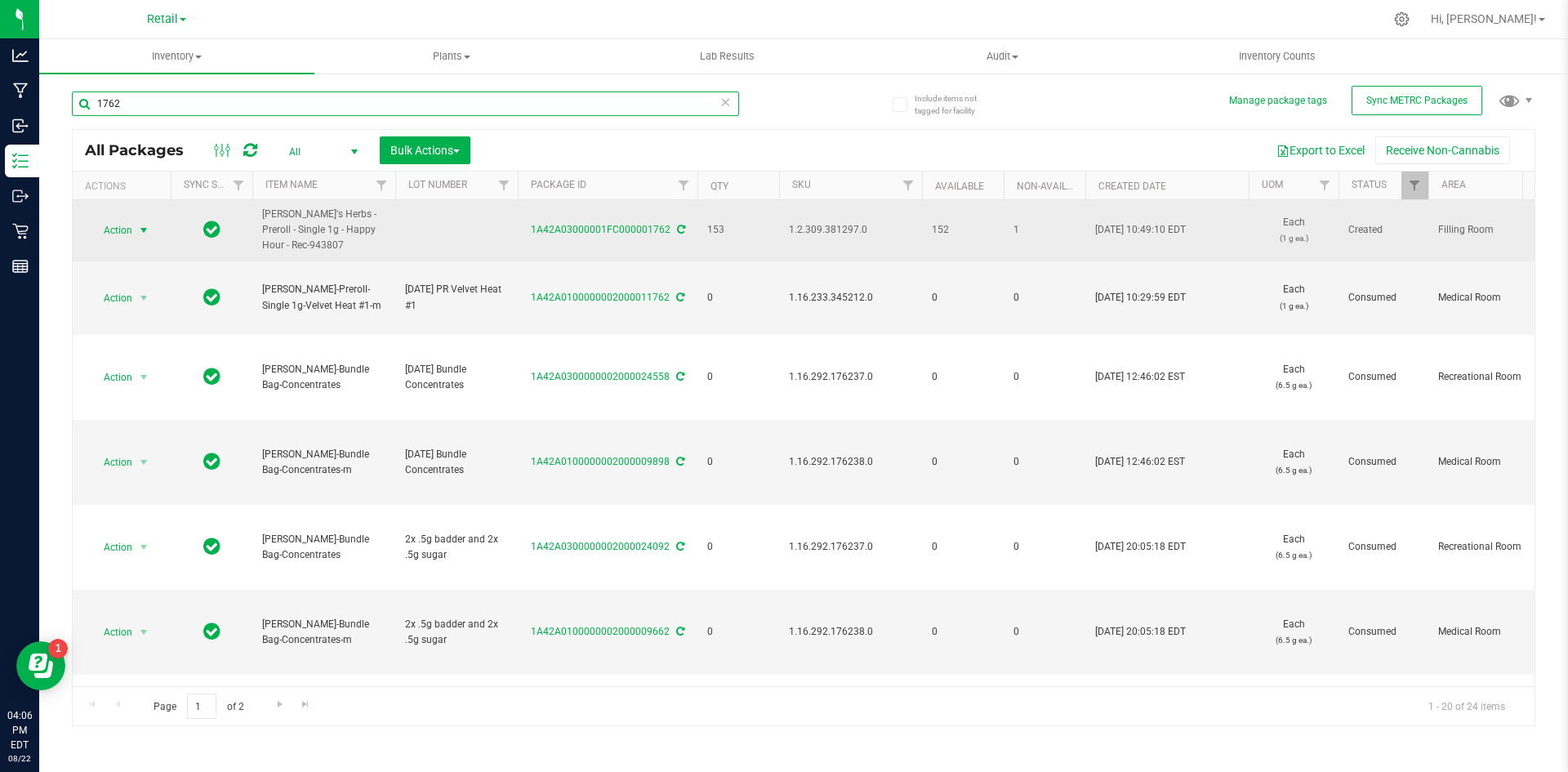
type input "1762"
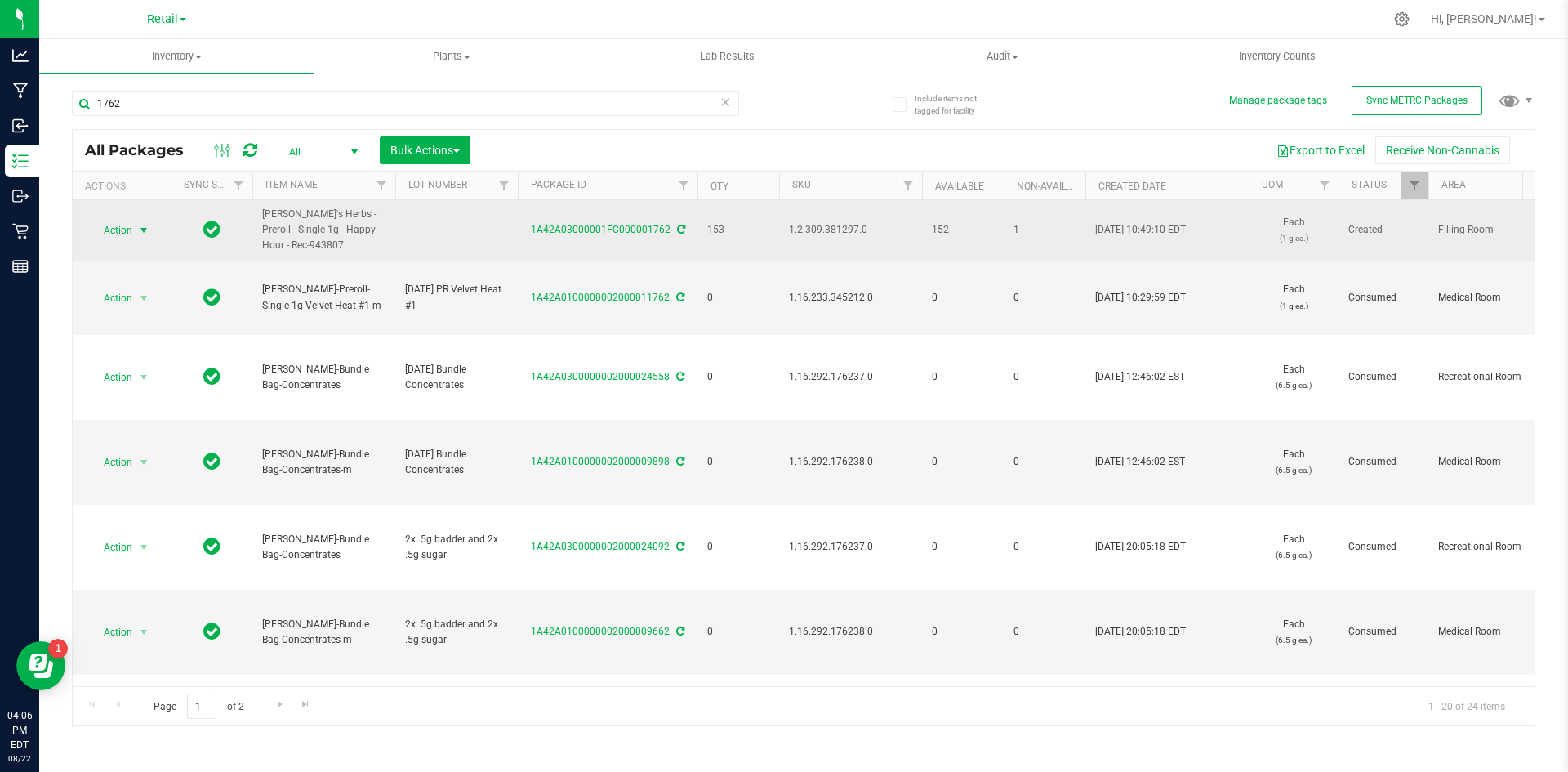
click at [141, 235] on span "select" at bounding box center [143, 230] width 13 height 13
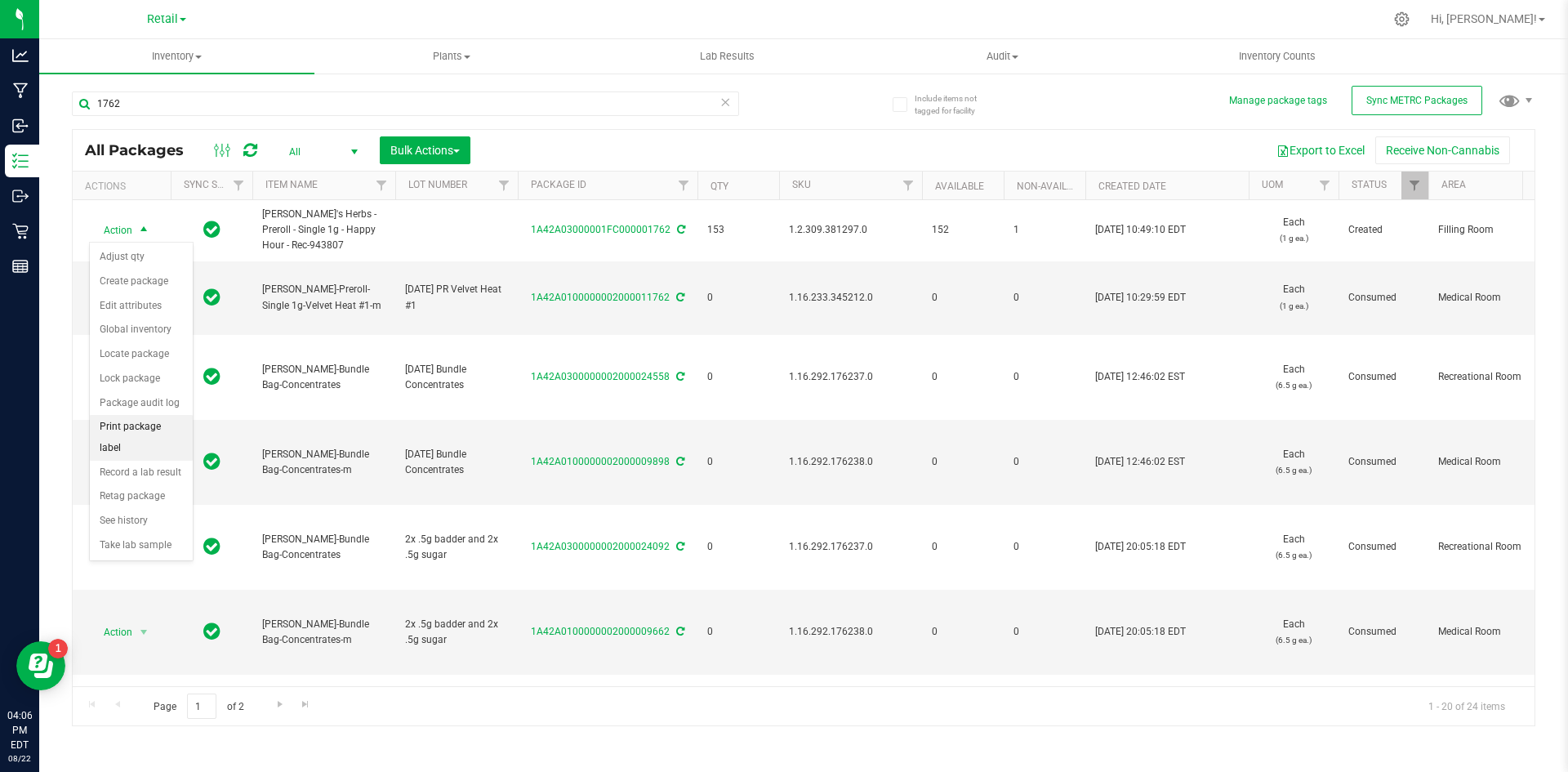
click at [153, 431] on li "Print package label" at bounding box center [141, 438] width 103 height 45
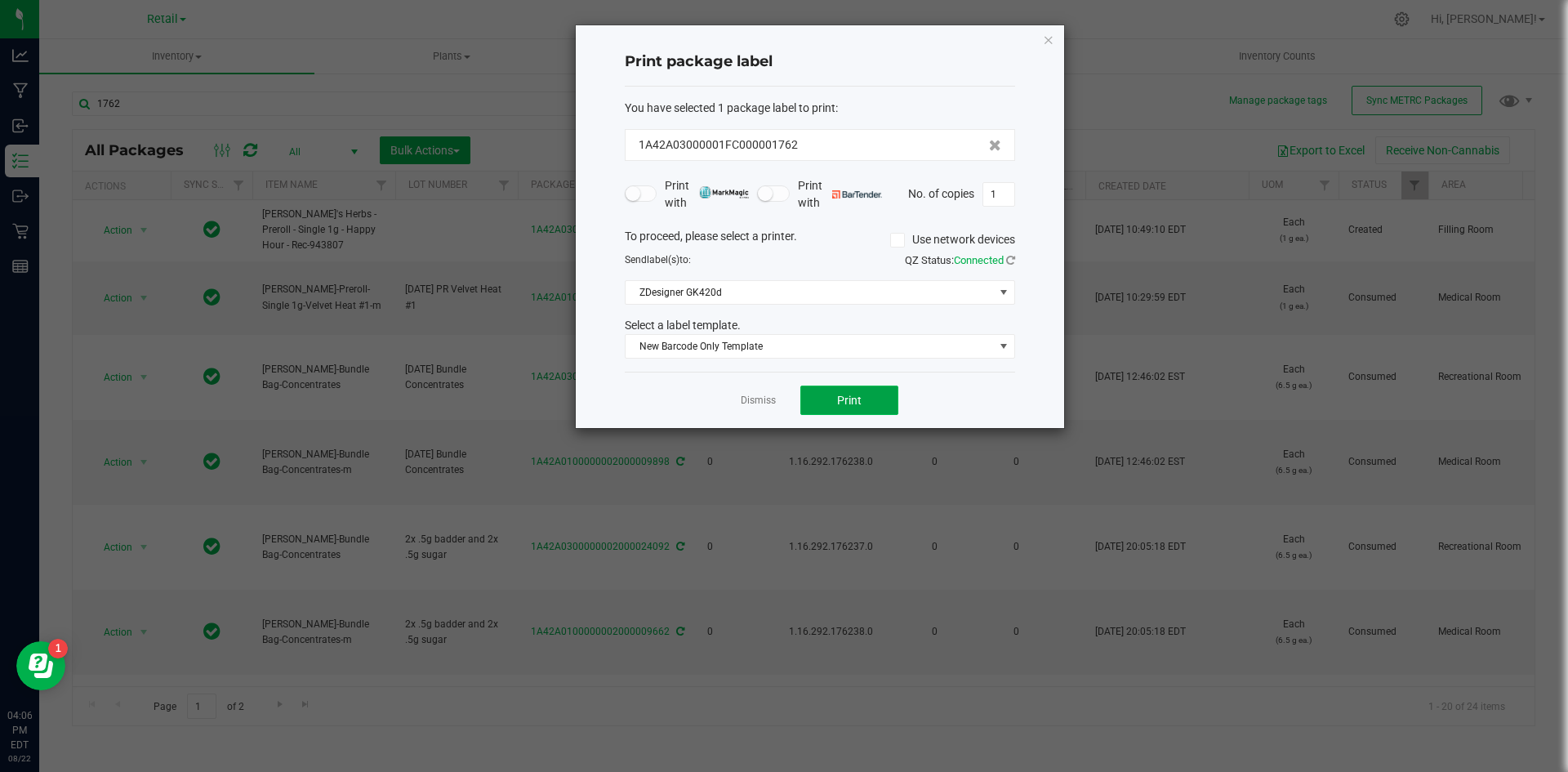
click at [850, 404] on span "Print" at bounding box center [849, 400] width 25 height 13
click at [749, 396] on link "Dismiss" at bounding box center [758, 400] width 35 height 14
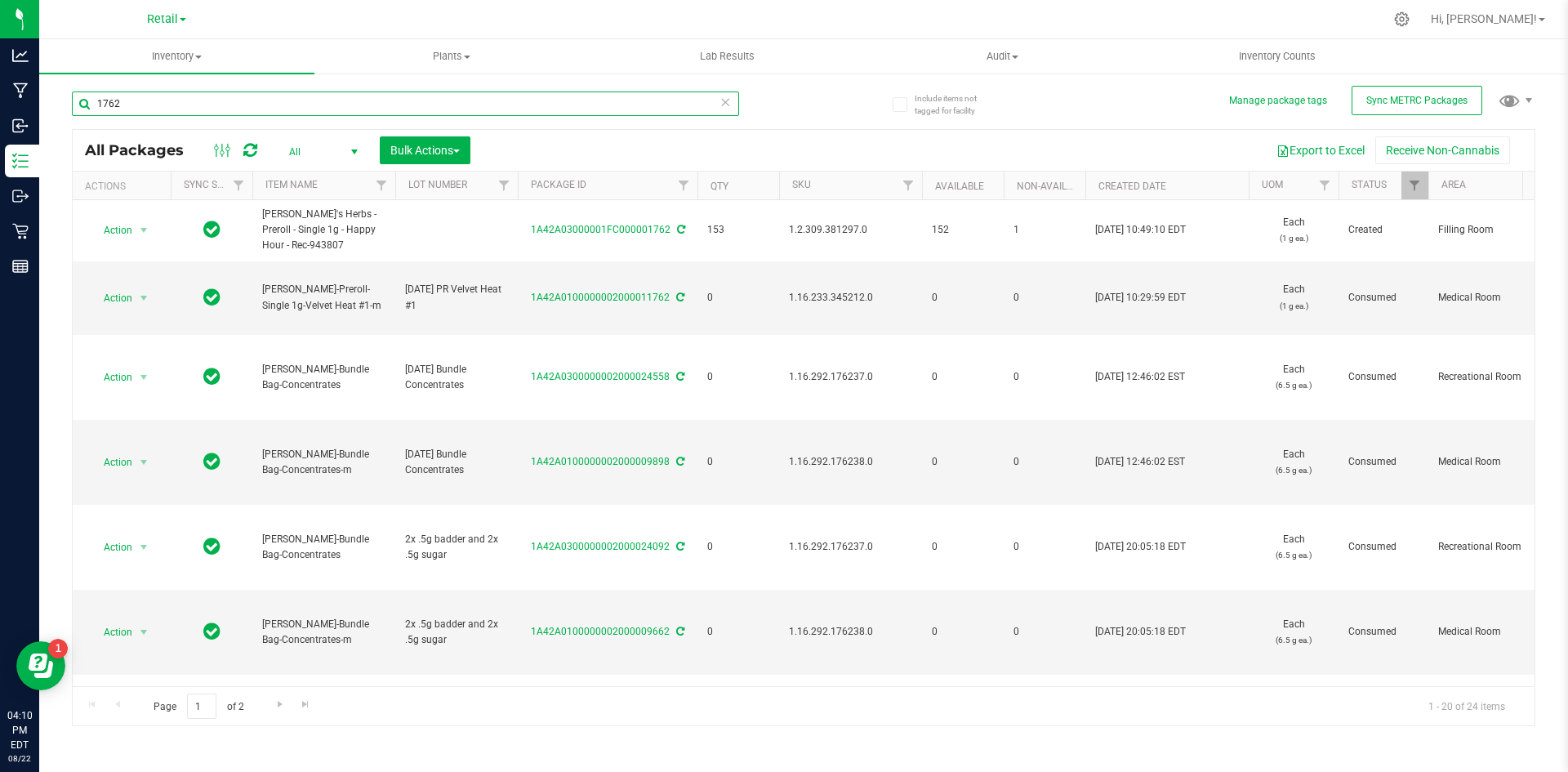
click at [264, 99] on input "1762" at bounding box center [405, 104] width 667 height 25
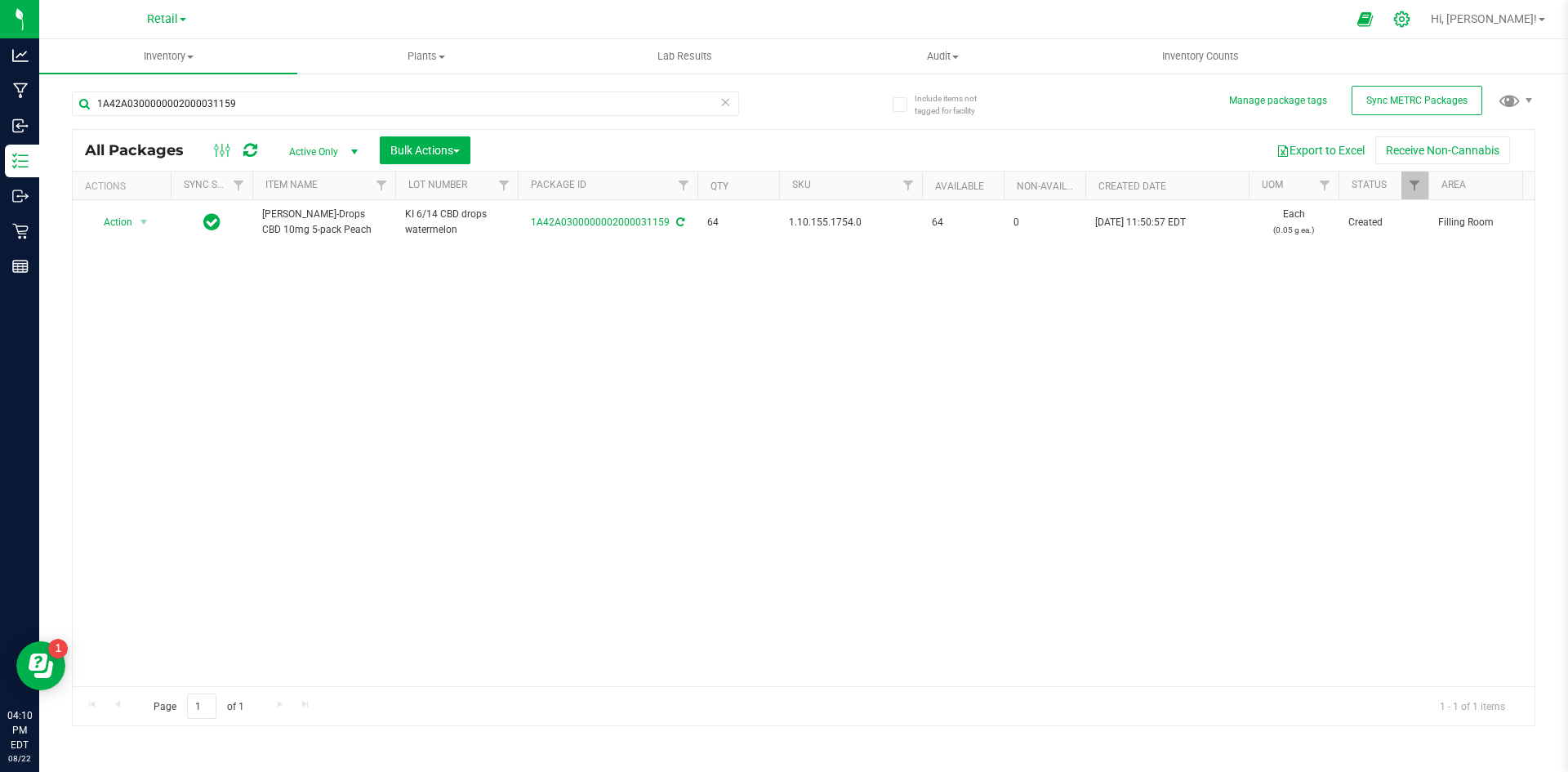
click at [1423, 24] on div at bounding box center [1401, 19] width 41 height 35
click at [1410, 21] on icon at bounding box center [1401, 19] width 17 height 17
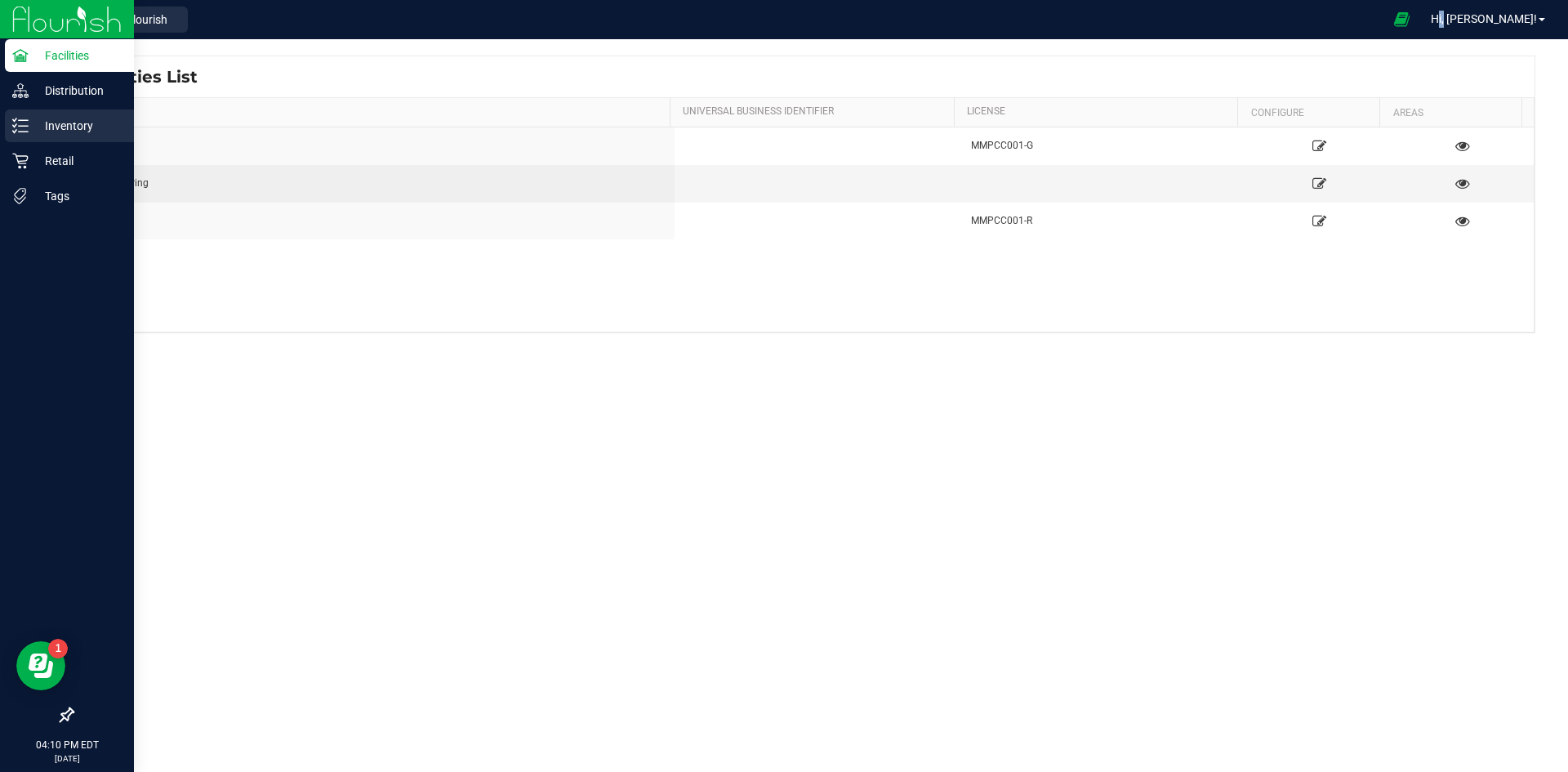
click at [21, 120] on line at bounding box center [24, 120] width 9 height 0
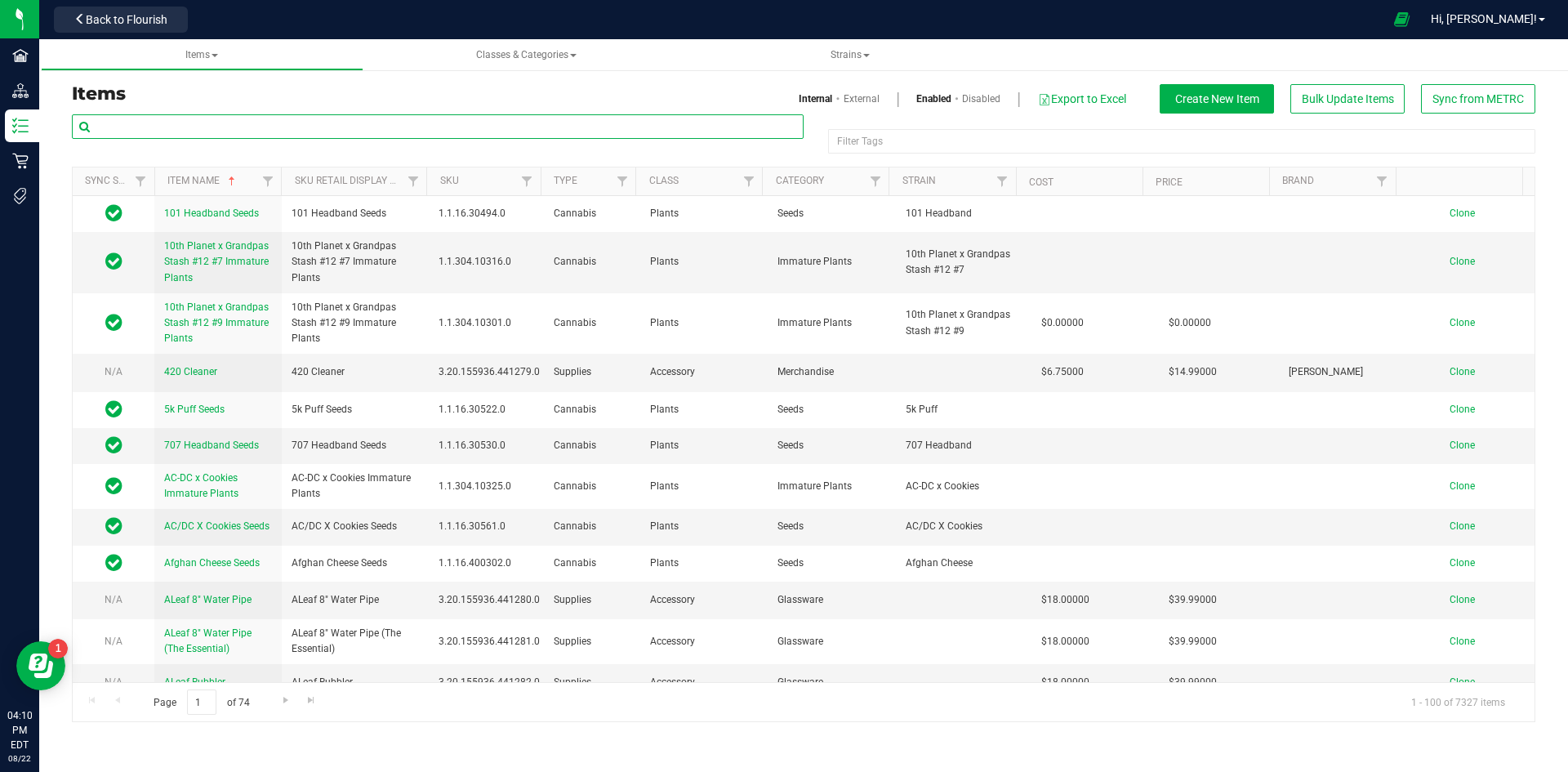
paste input "1.2.308.376299.0"
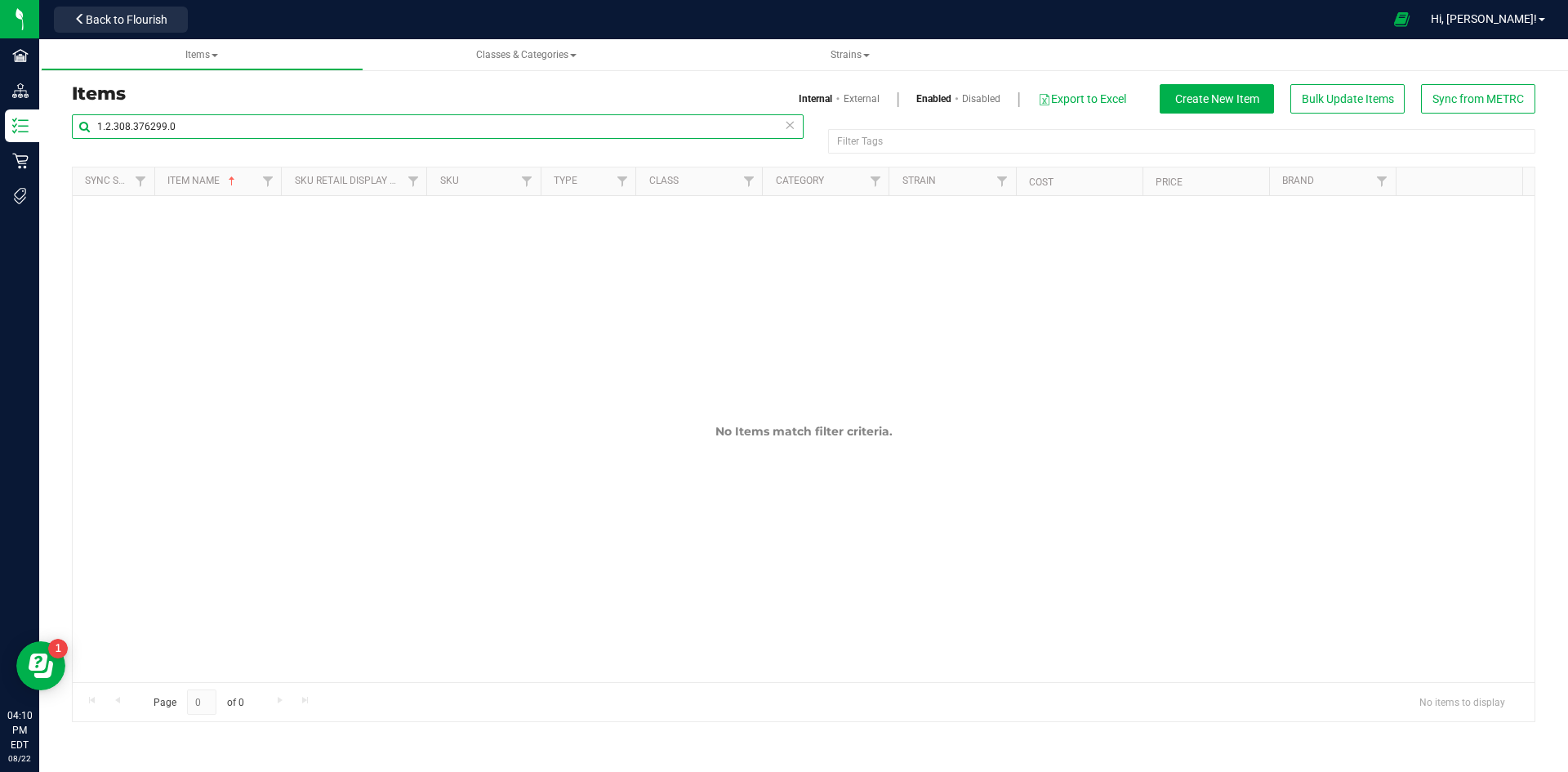
type input "1.2.308.376299.0"
click at [854, 96] on link "External" at bounding box center [861, 99] width 36 height 15
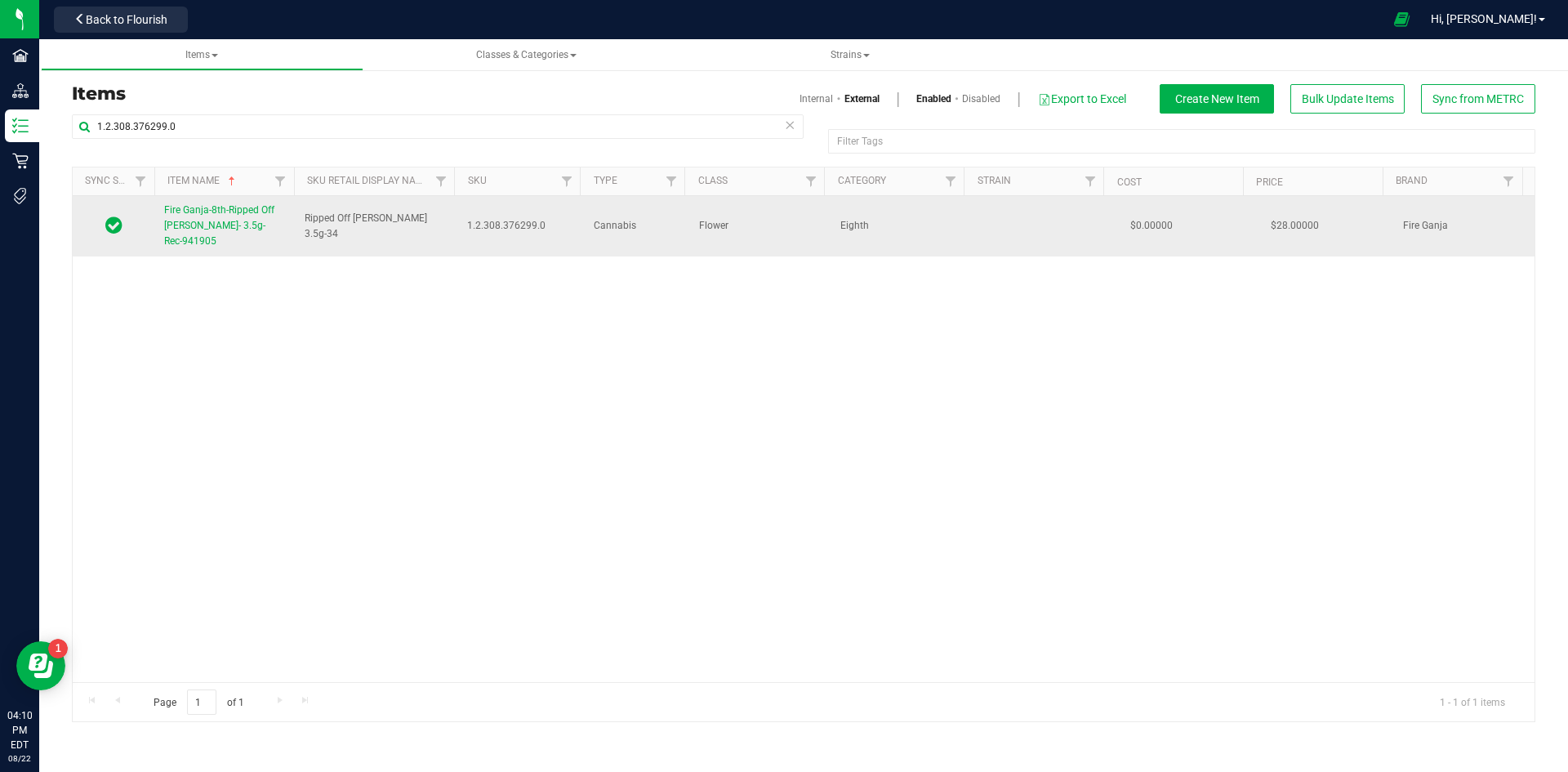
click at [190, 215] on span "Fire Ganja-8th-Ripped Off [PERSON_NAME]- 3.5g- Rec-941905" at bounding box center [219, 225] width 110 height 42
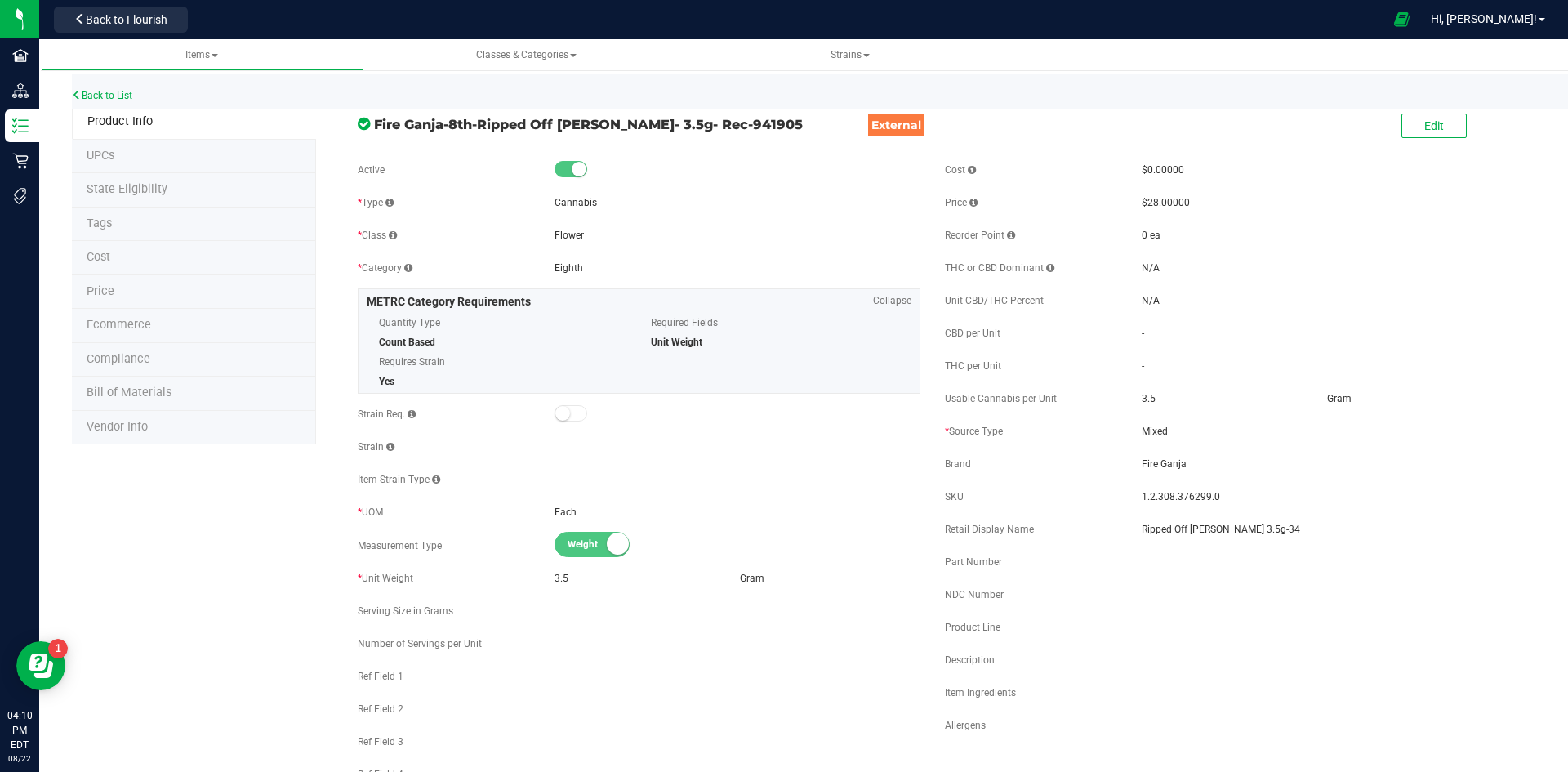
click at [135, 211] on li "Tags" at bounding box center [193, 225] width 244 height 34
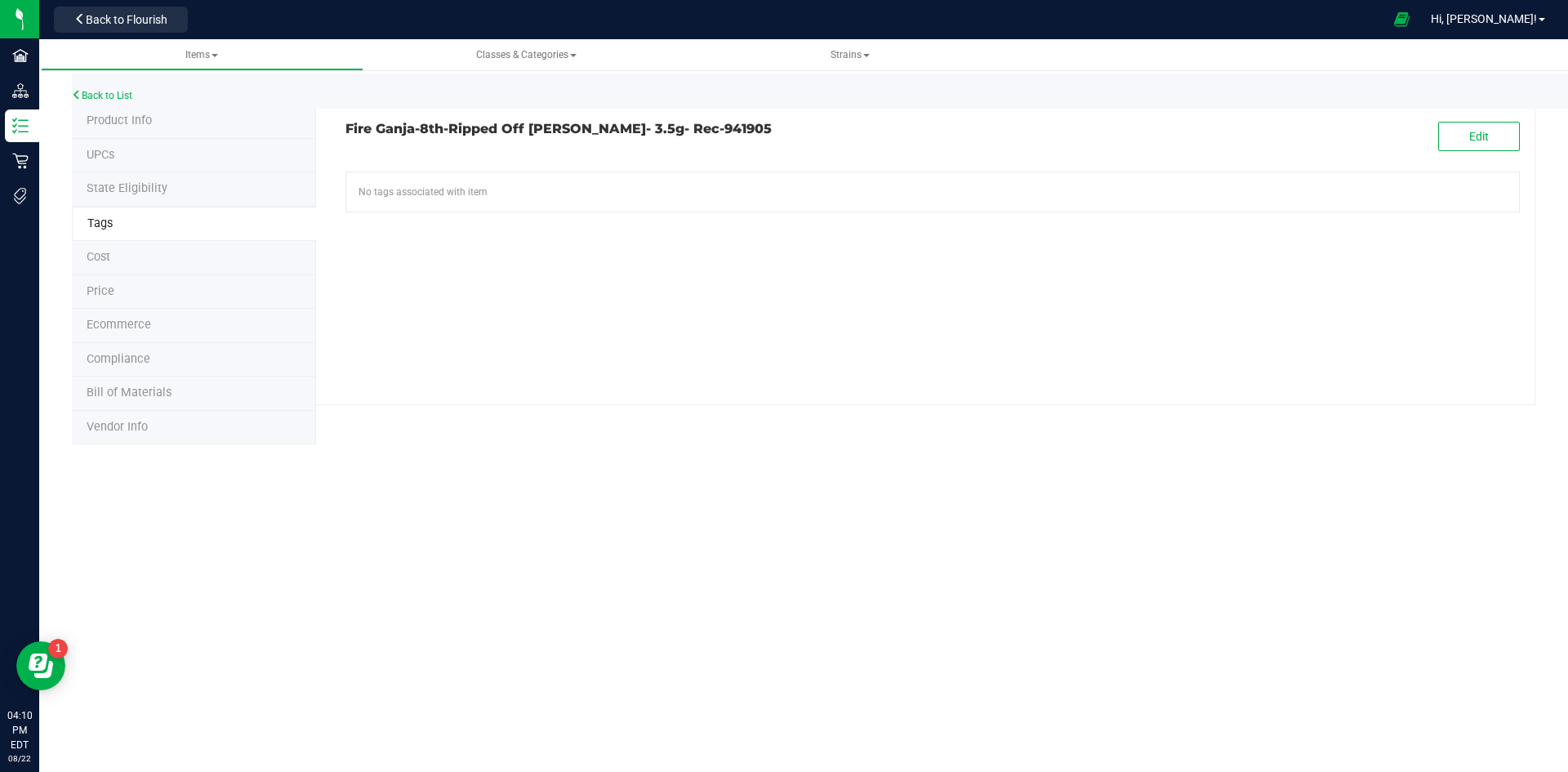
click at [170, 153] on li "UPCs" at bounding box center [193, 156] width 244 height 34
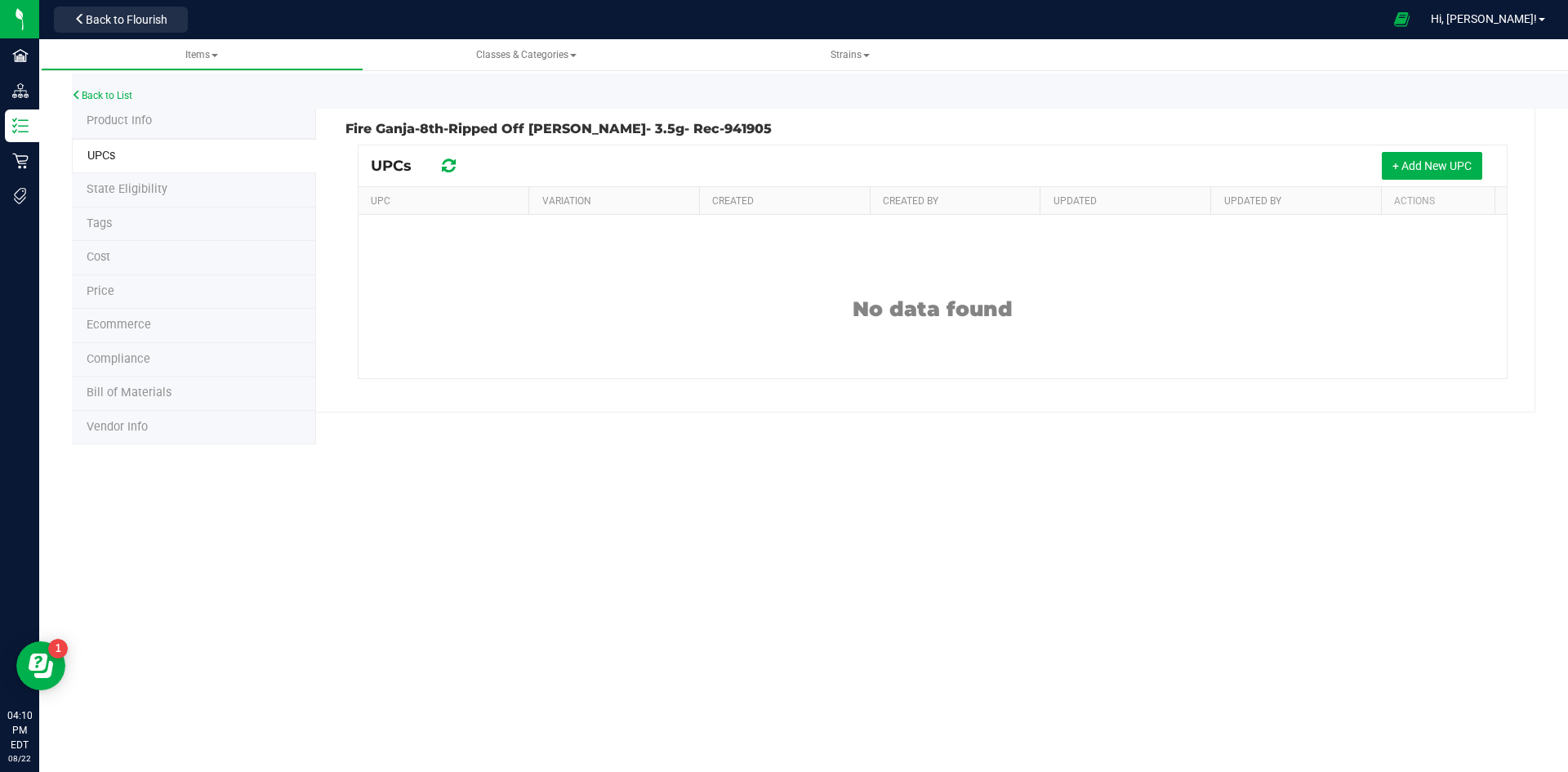
click at [146, 335] on li "Ecommerce" at bounding box center [193, 326] width 244 height 34
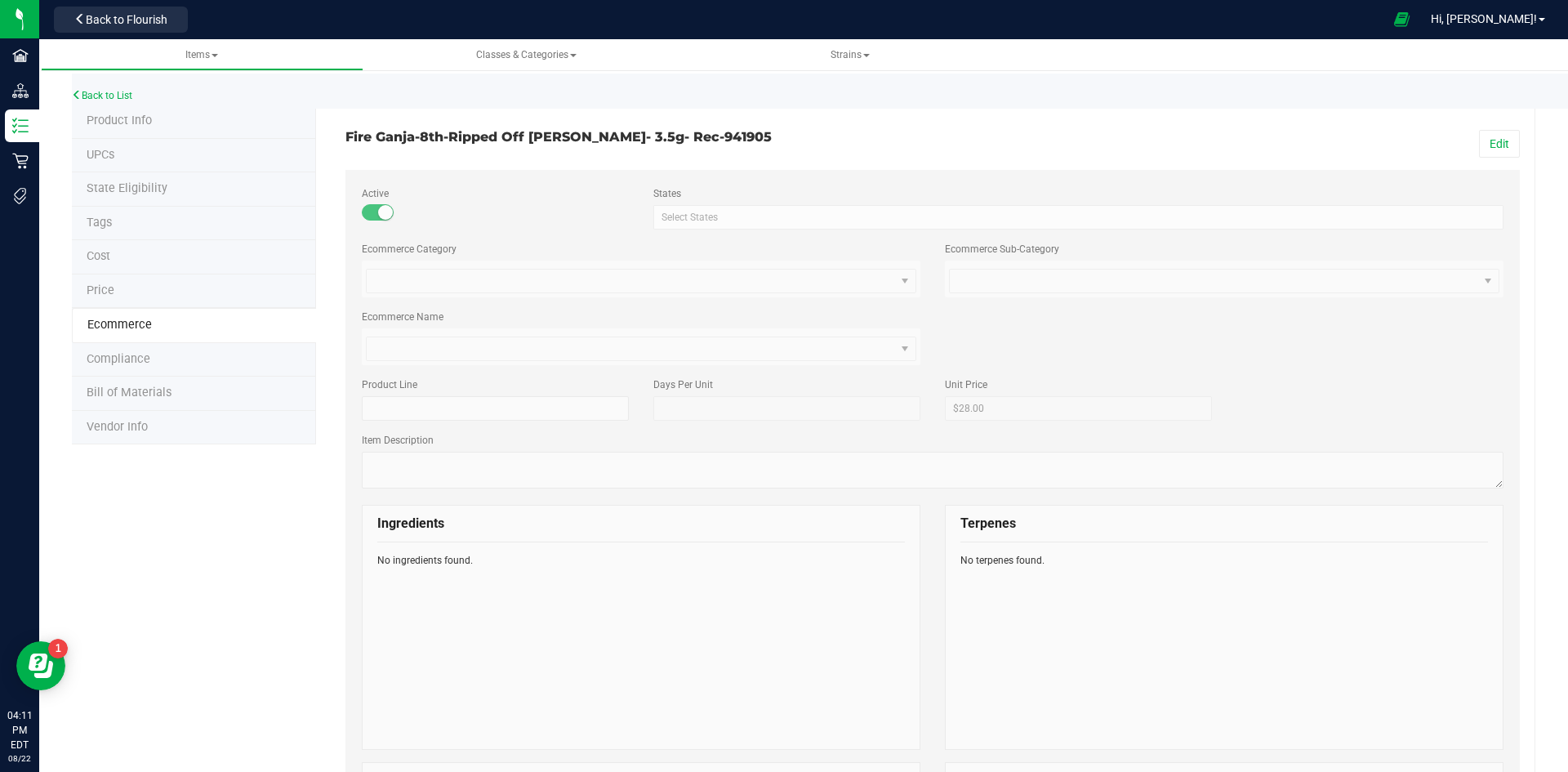
click at [138, 362] on span "Compliance" at bounding box center [119, 359] width 64 height 14
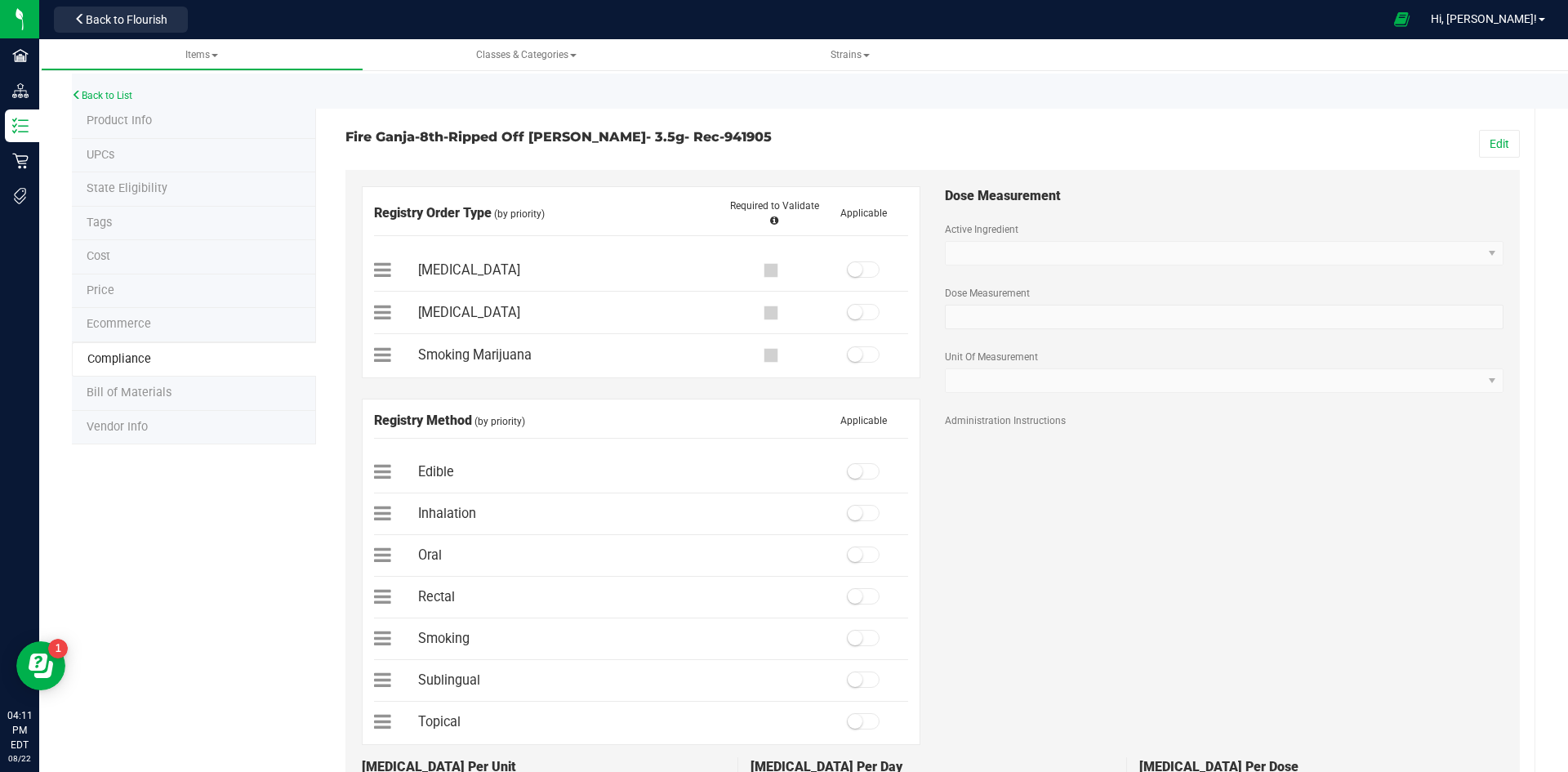
click at [145, 396] on span "Bill of Materials" at bounding box center [129, 392] width 85 height 14
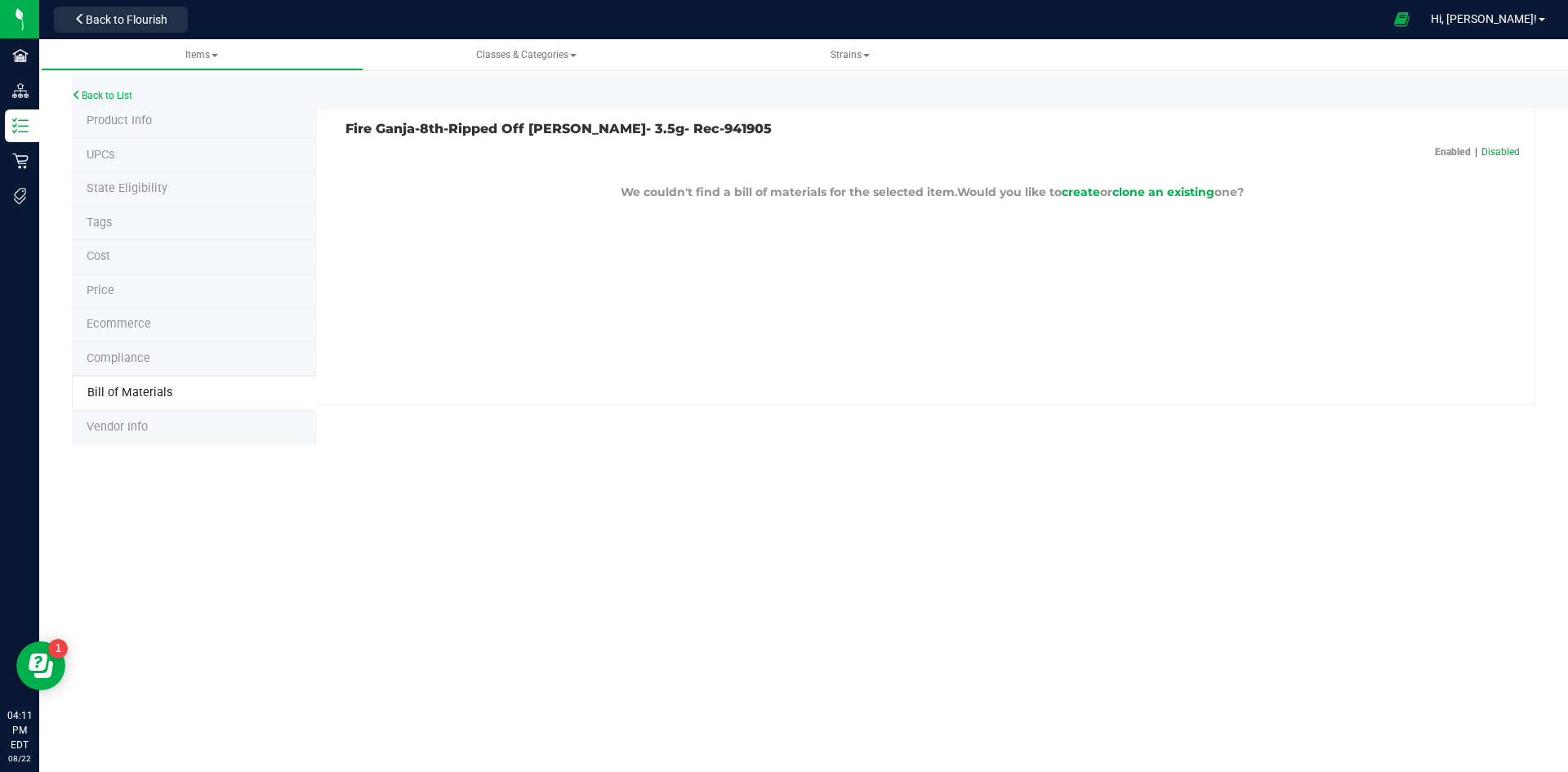
click at [157, 368] on li "Compliance" at bounding box center [193, 360] width 244 height 34
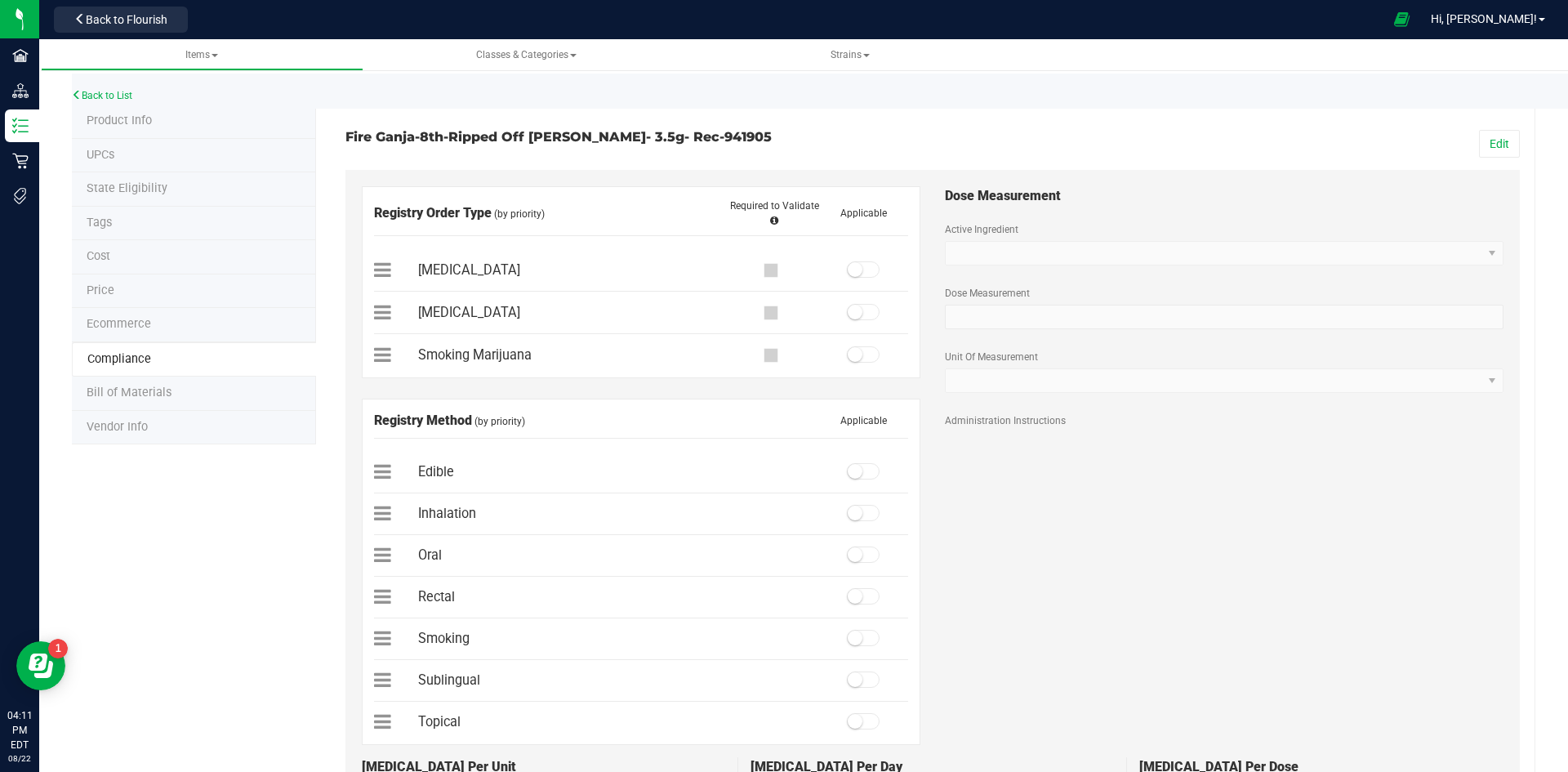
click at [179, 133] on li "Product Info" at bounding box center [193, 122] width 244 height 34
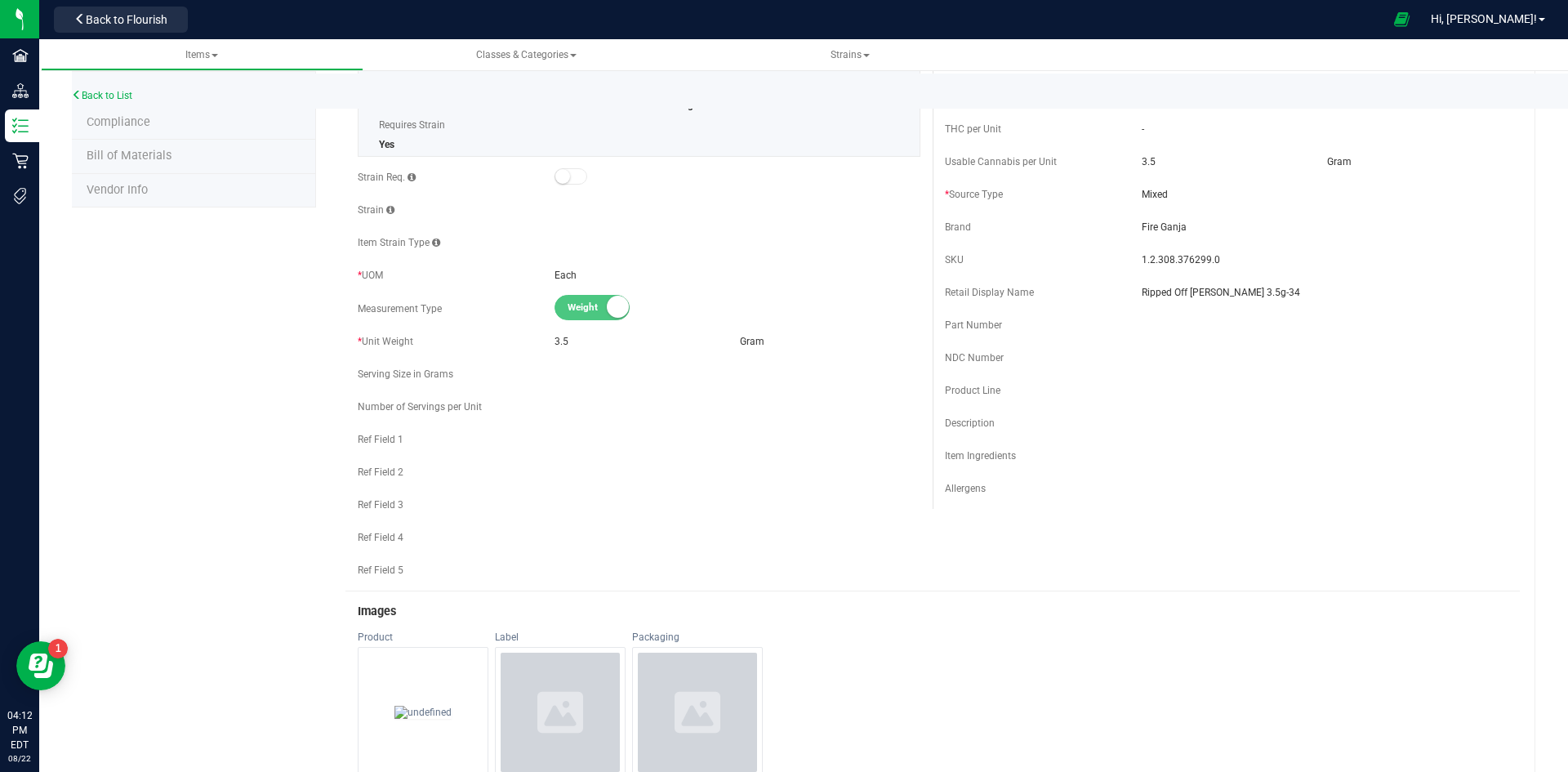
scroll to position [245, 0]
